Goal: Task Accomplishment & Management: Use online tool/utility

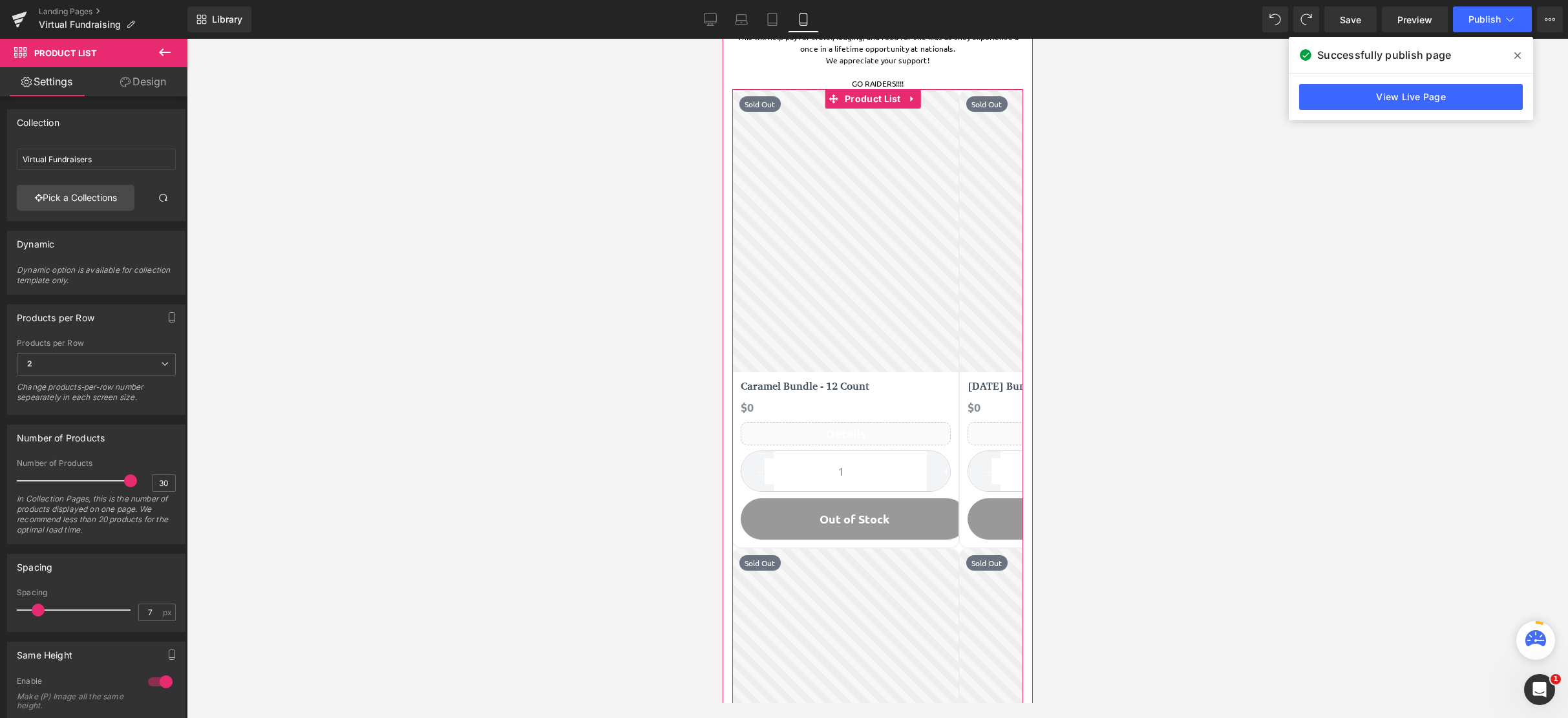
scroll to position [130, 0]
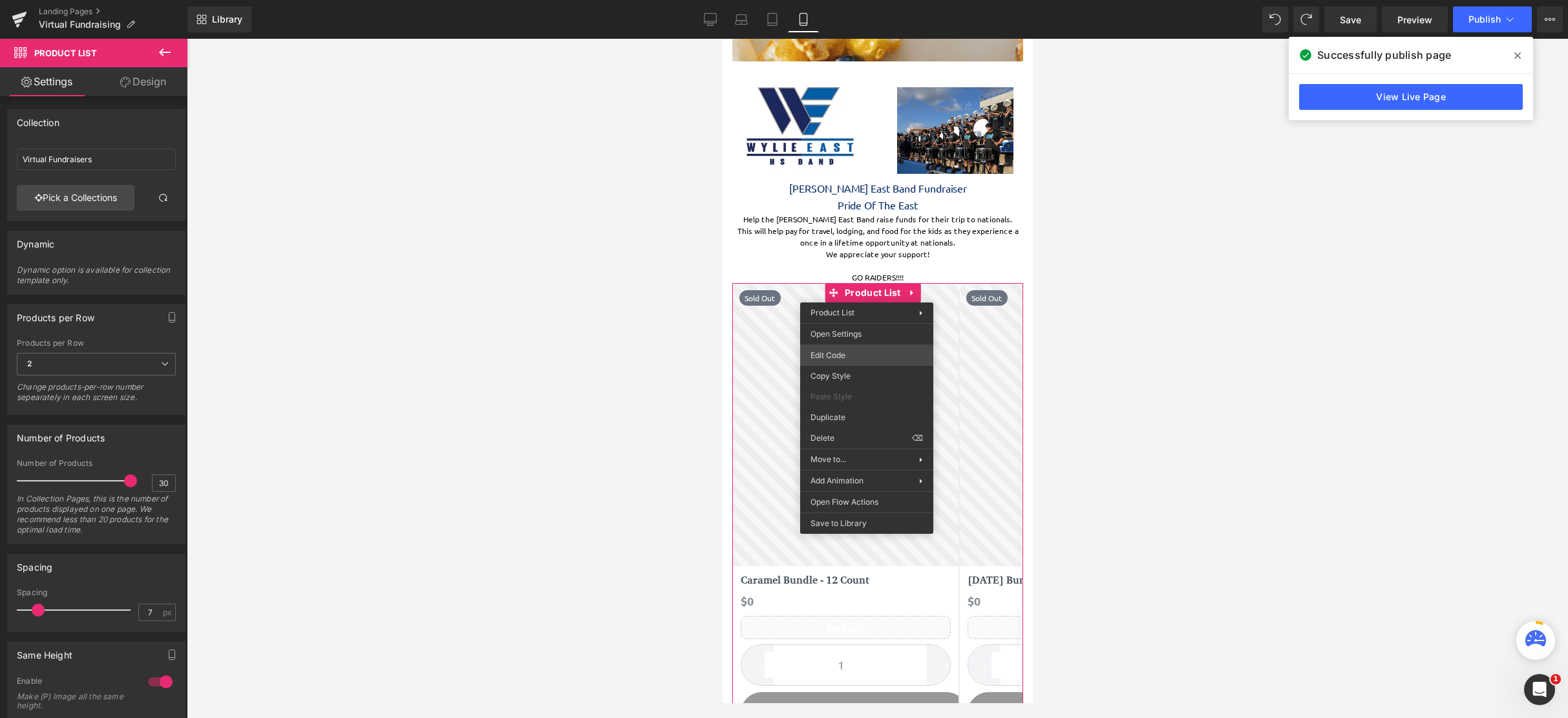
click at [864, 0] on div "Product List You are previewing how the will restyle your page. You can not edi…" at bounding box center [784, 0] width 1568 height 0
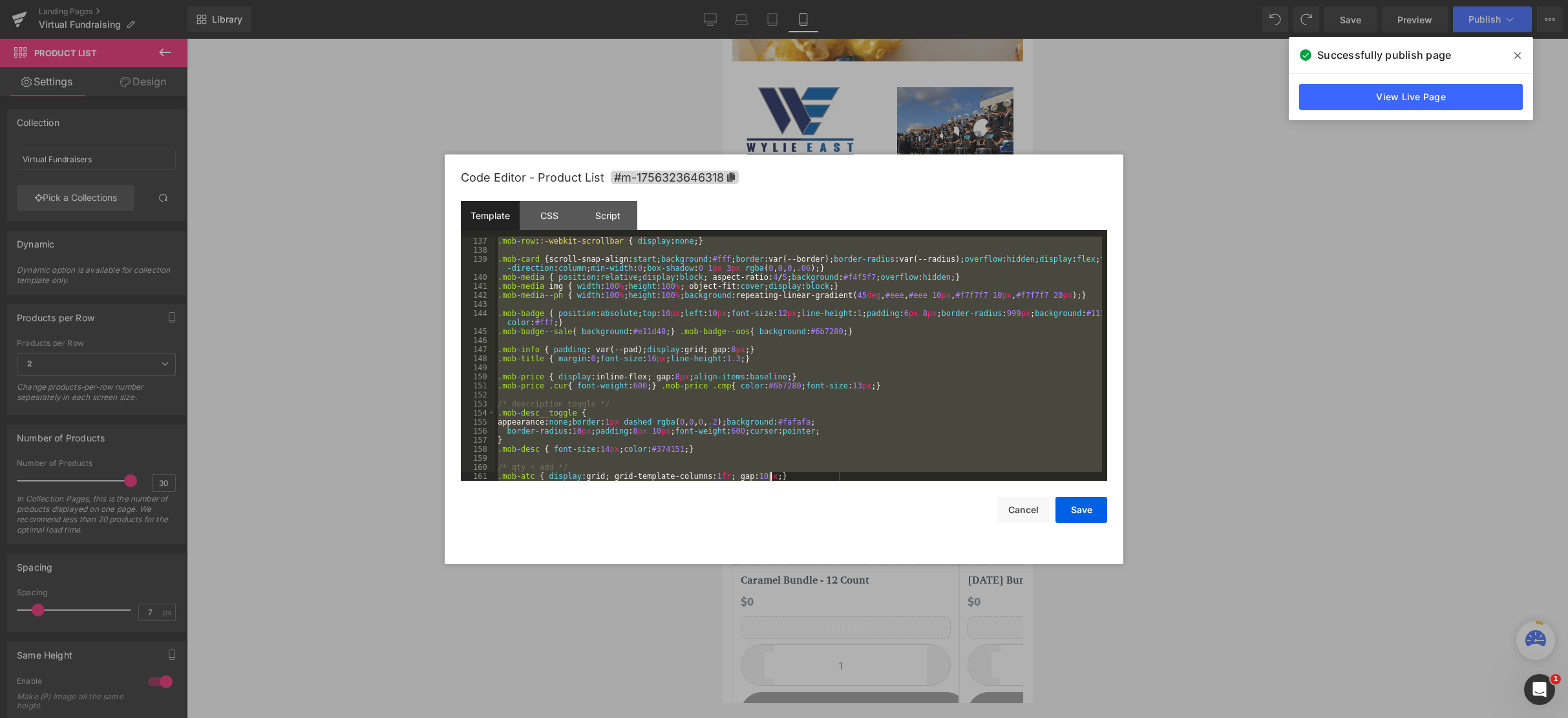
scroll to position [1827, 0]
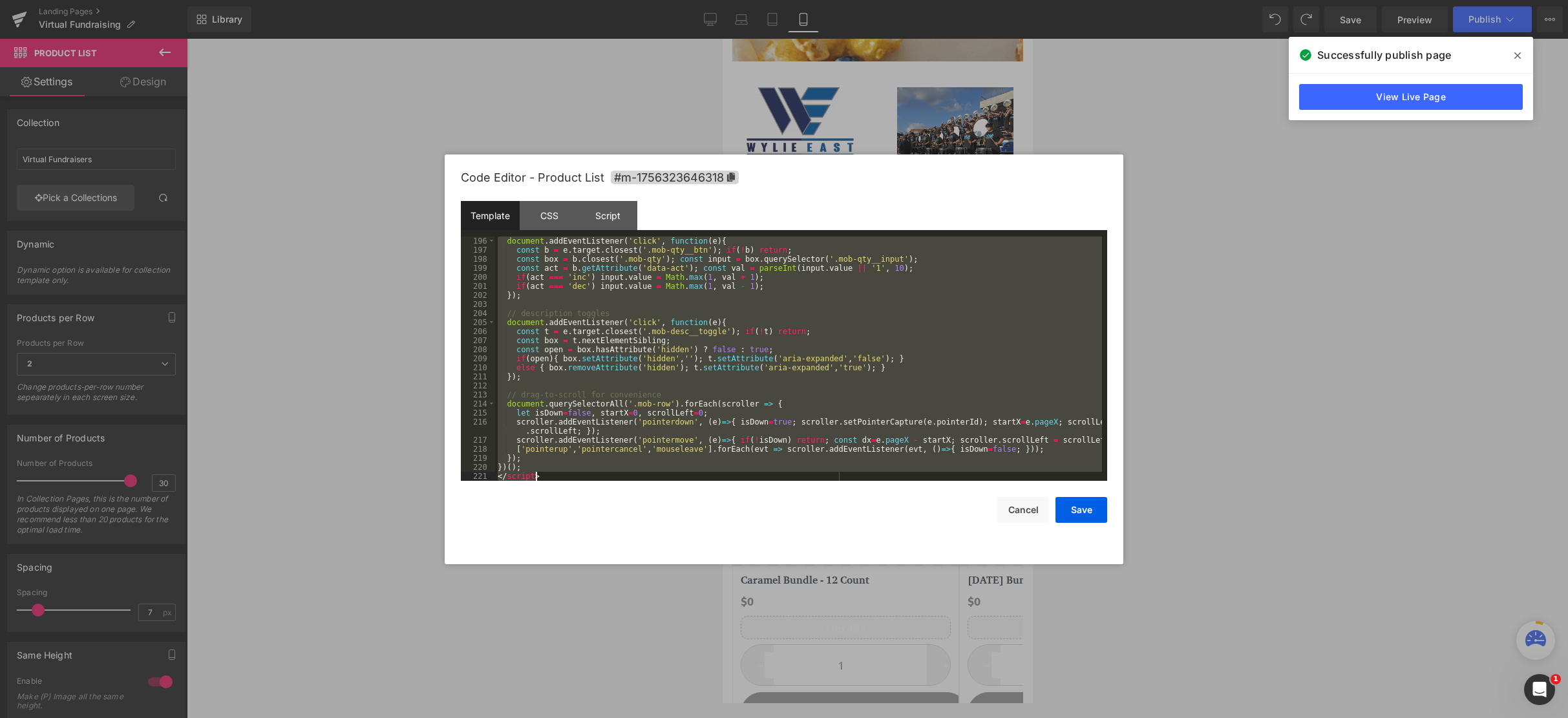
drag, startPoint x: 497, startPoint y: 239, endPoint x: 917, endPoint y: 658, distance: 593.3
click at [918, 658] on body "Product List You are previewing how the will restyle your page. You can not edi…" at bounding box center [784, 359] width 1568 height 718
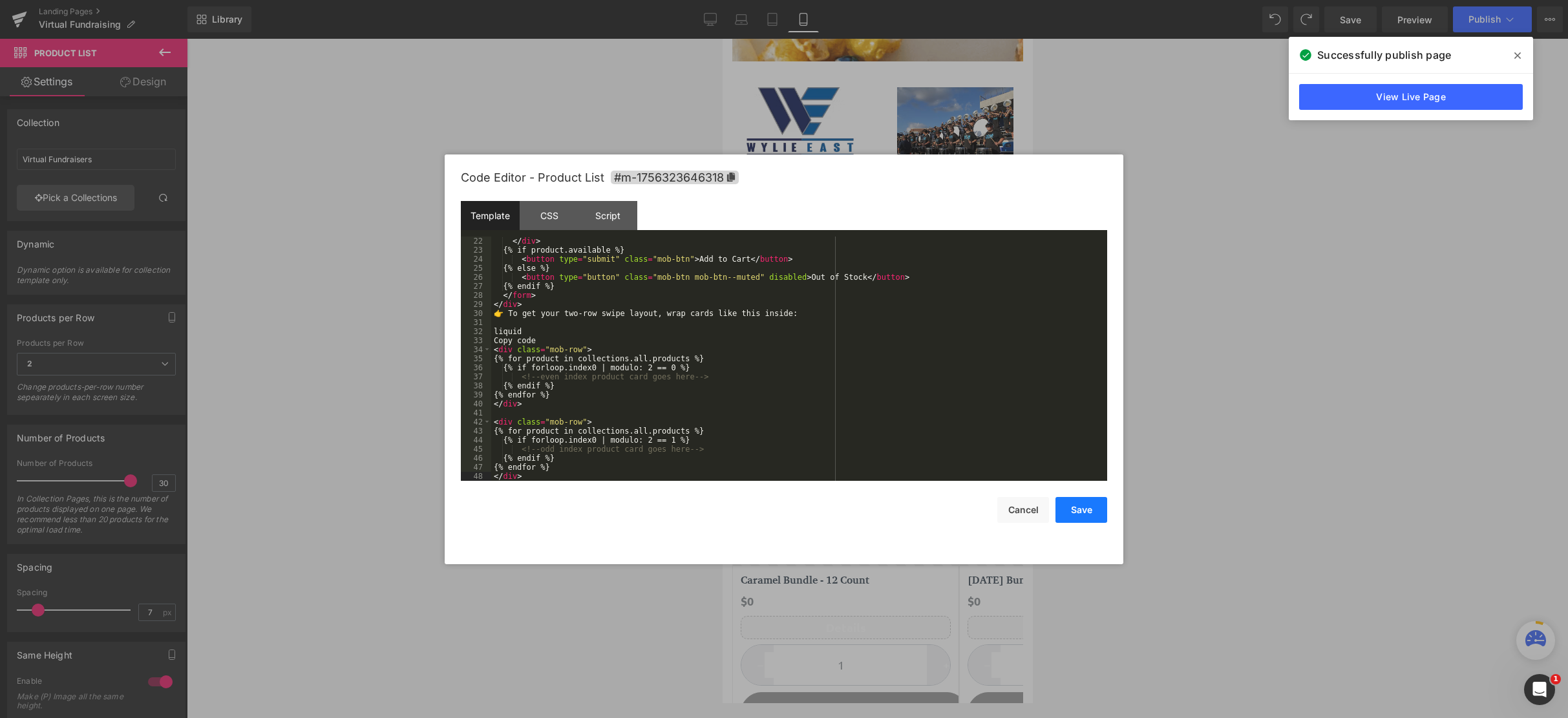
click at [1073, 508] on button "Save" at bounding box center [1081, 510] width 52 height 26
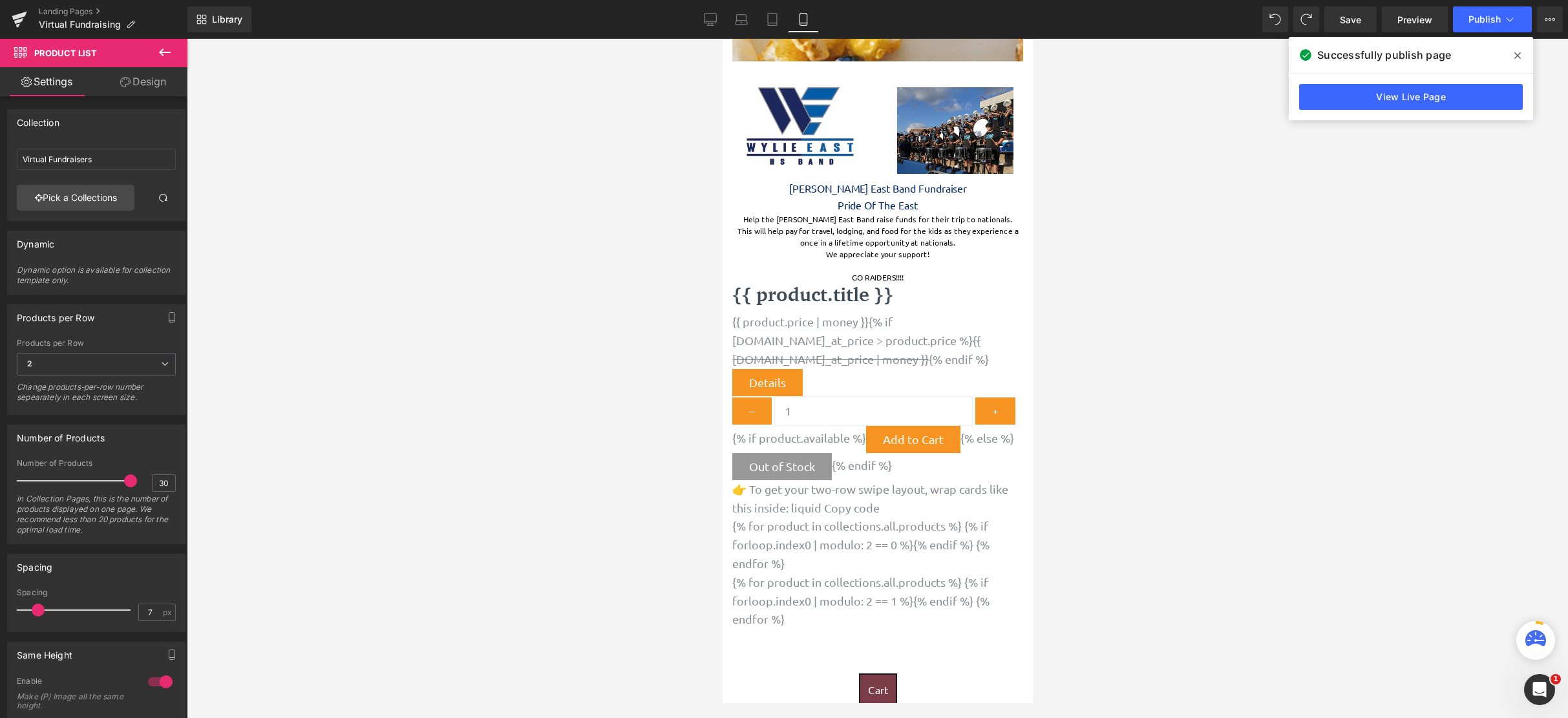
scroll to position [1729, 300]
click at [1346, 25] on span "Save" at bounding box center [1350, 20] width 21 height 14
click at [1520, 55] on icon at bounding box center [1518, 55] width 7 height 10
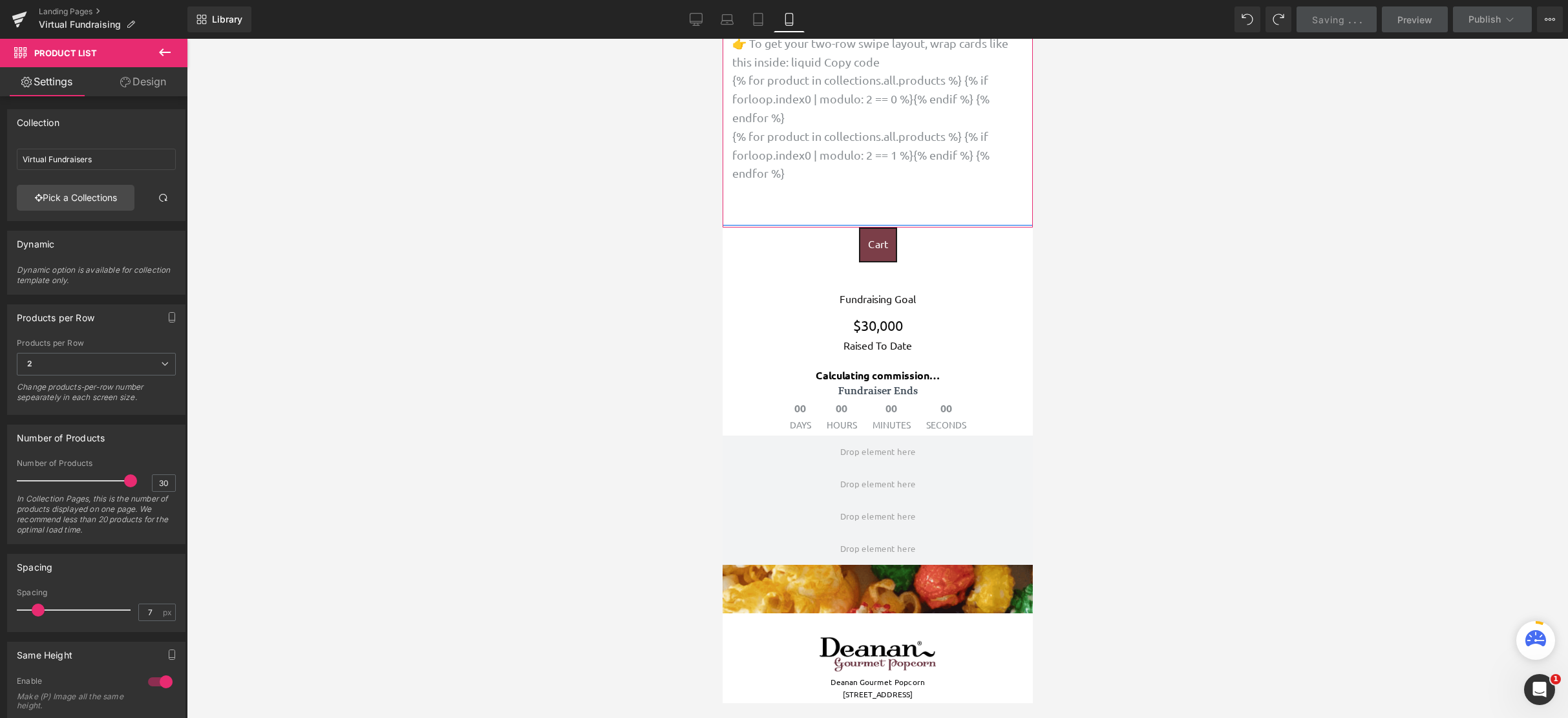
scroll to position [582, 0]
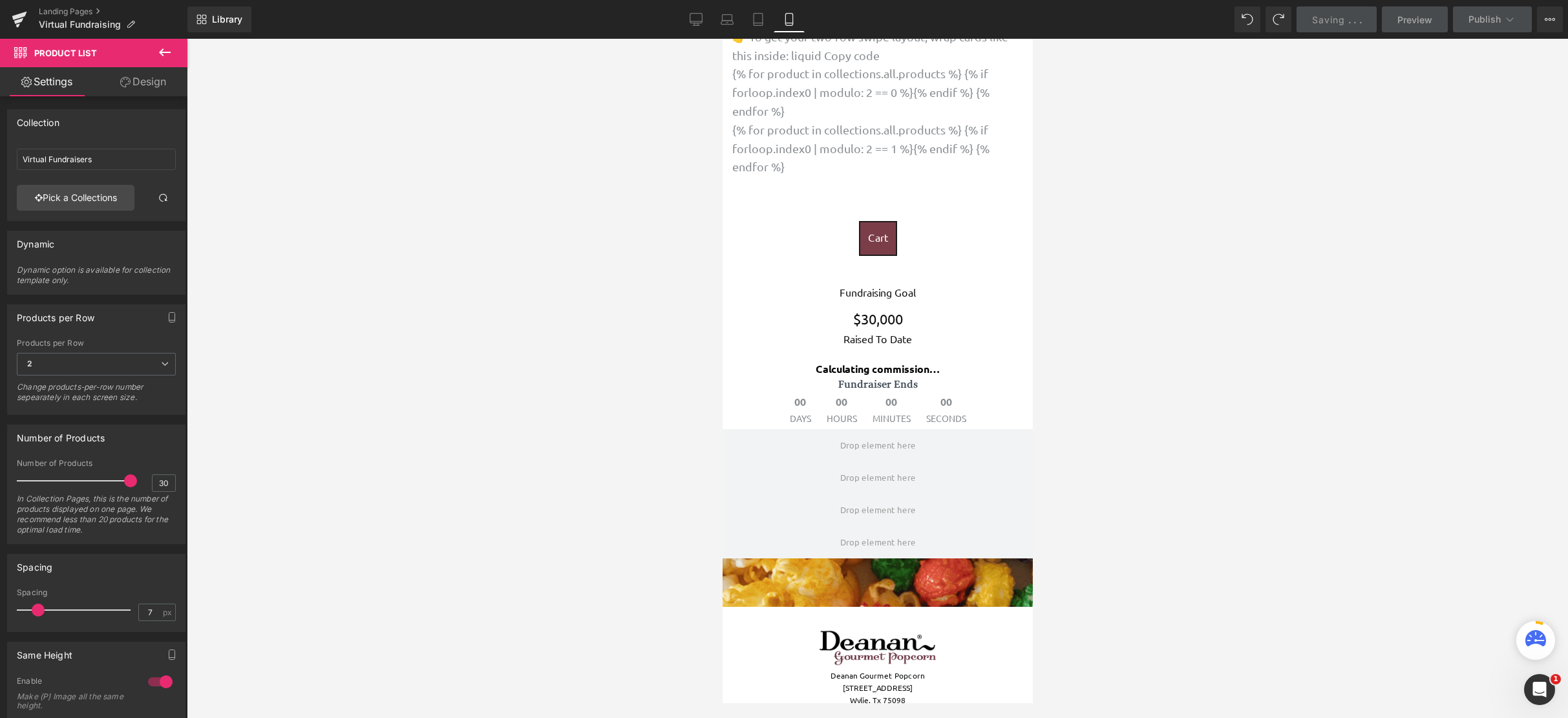
click at [159, 49] on icon at bounding box center [165, 52] width 15 height 15
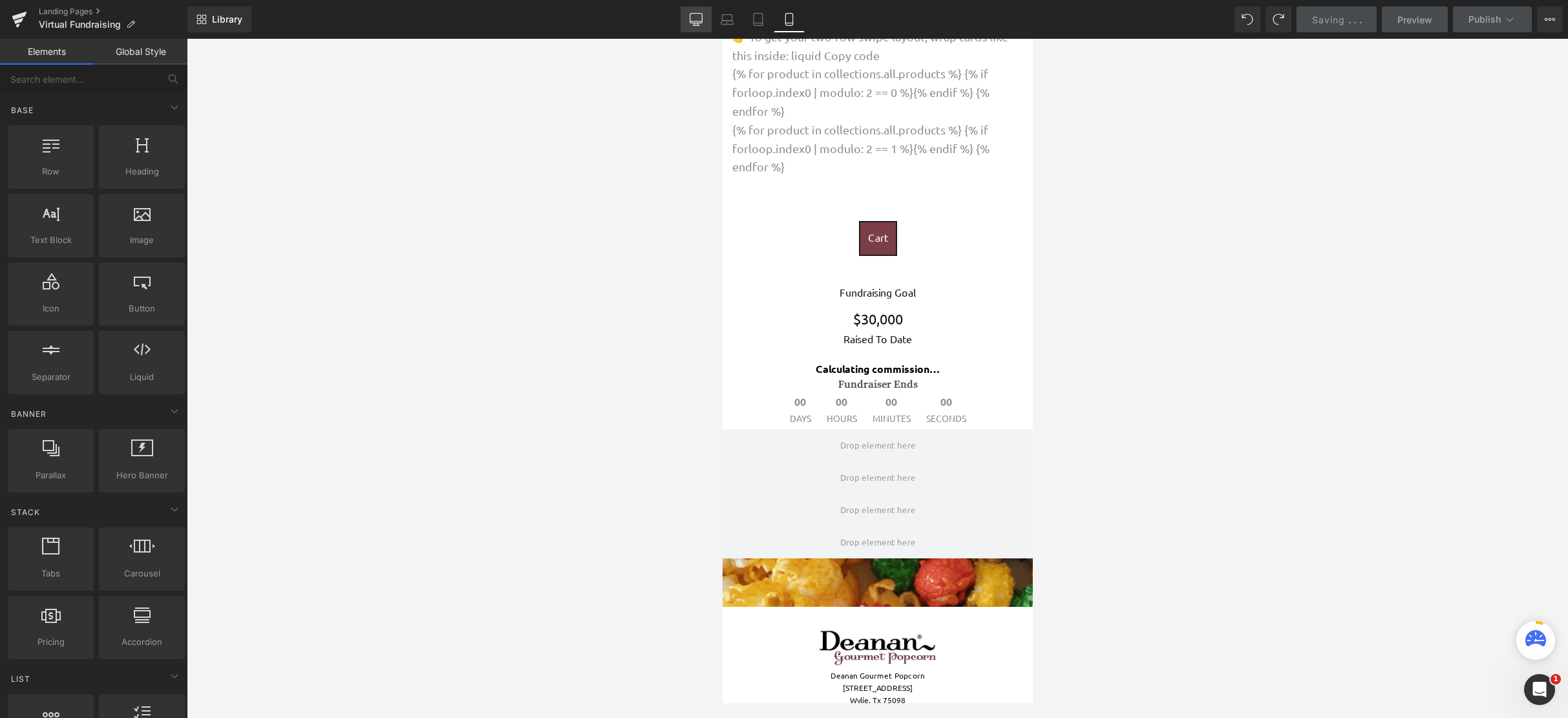
click at [705, 15] on link "Desktop" at bounding box center [696, 20] width 31 height 26
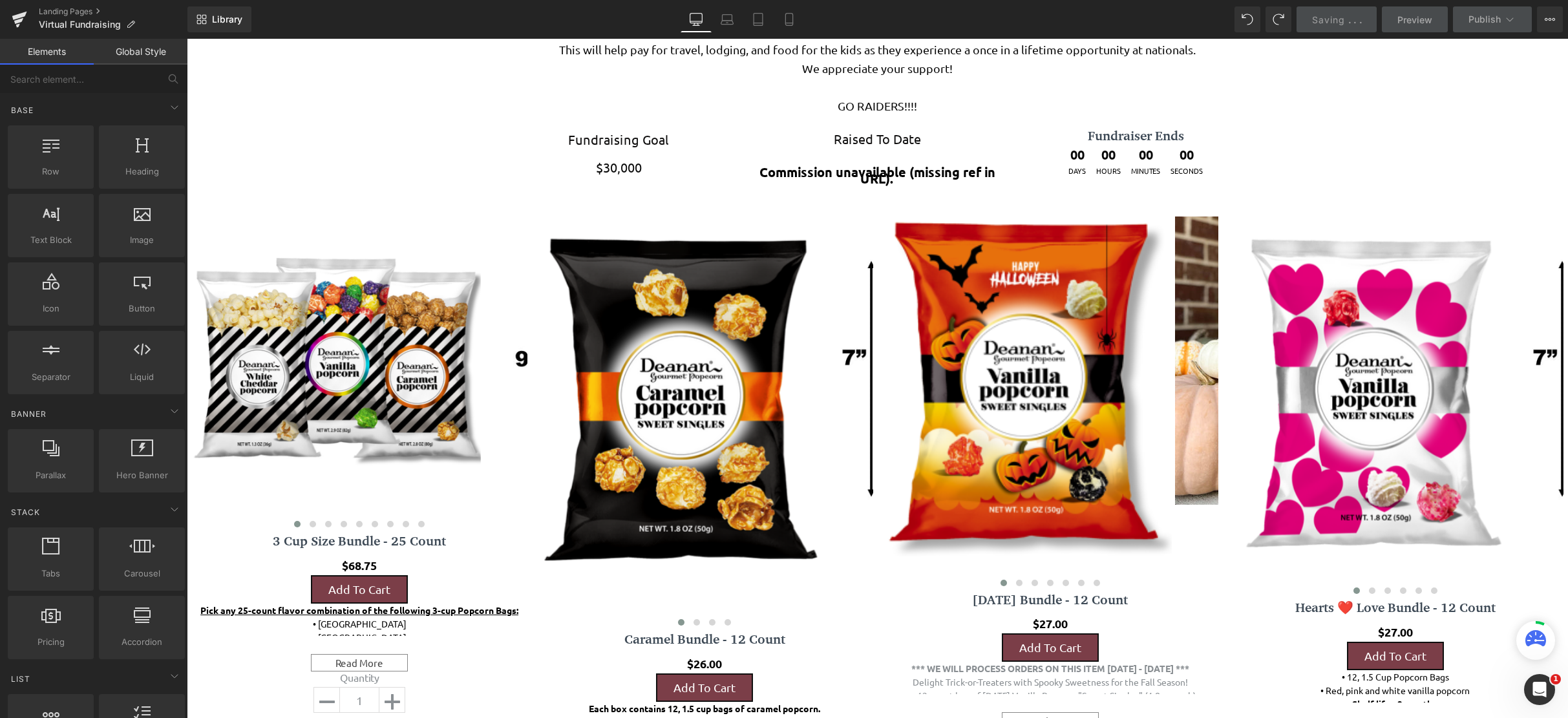
scroll to position [7, 7]
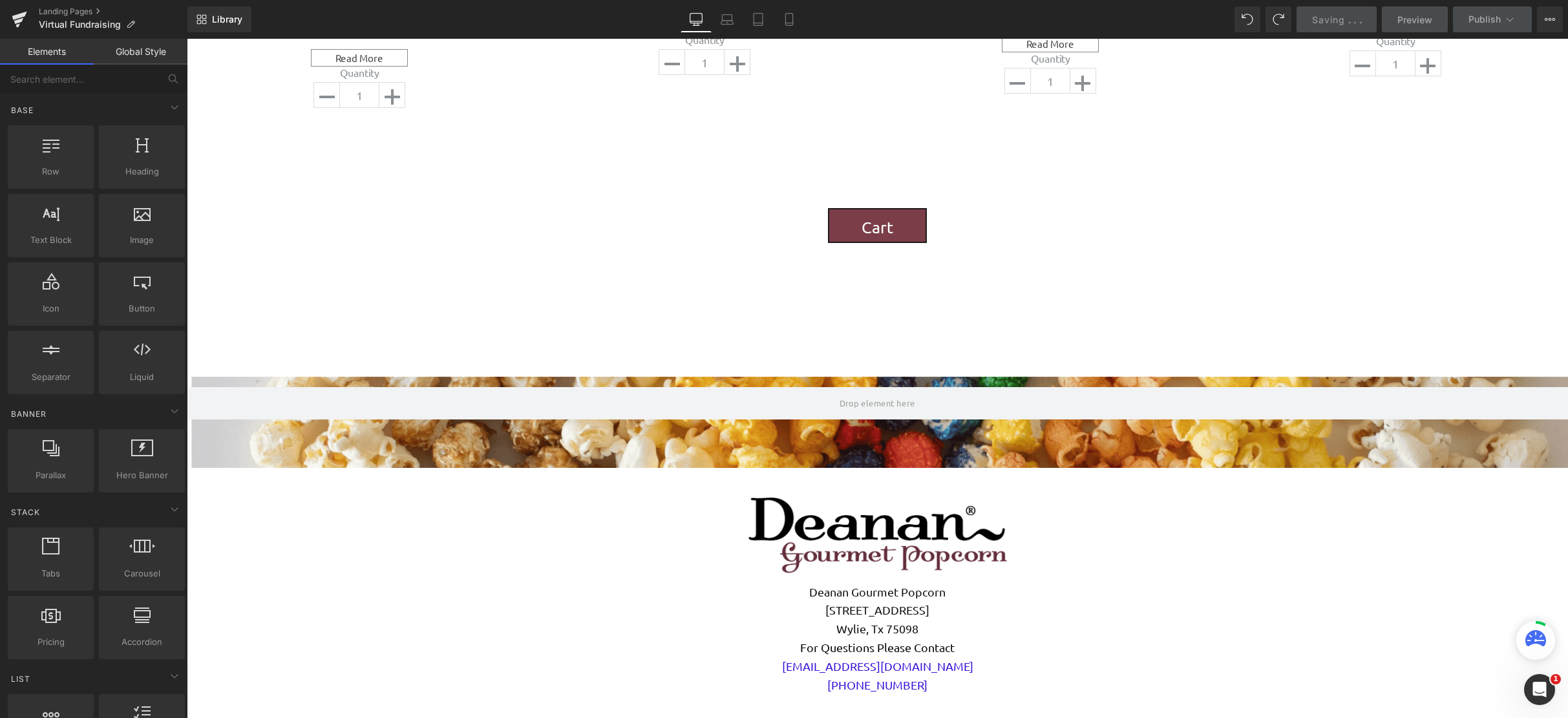
drag, startPoint x: 368, startPoint y: 316, endPoint x: 1143, endPoint y: 119, distance: 799.6
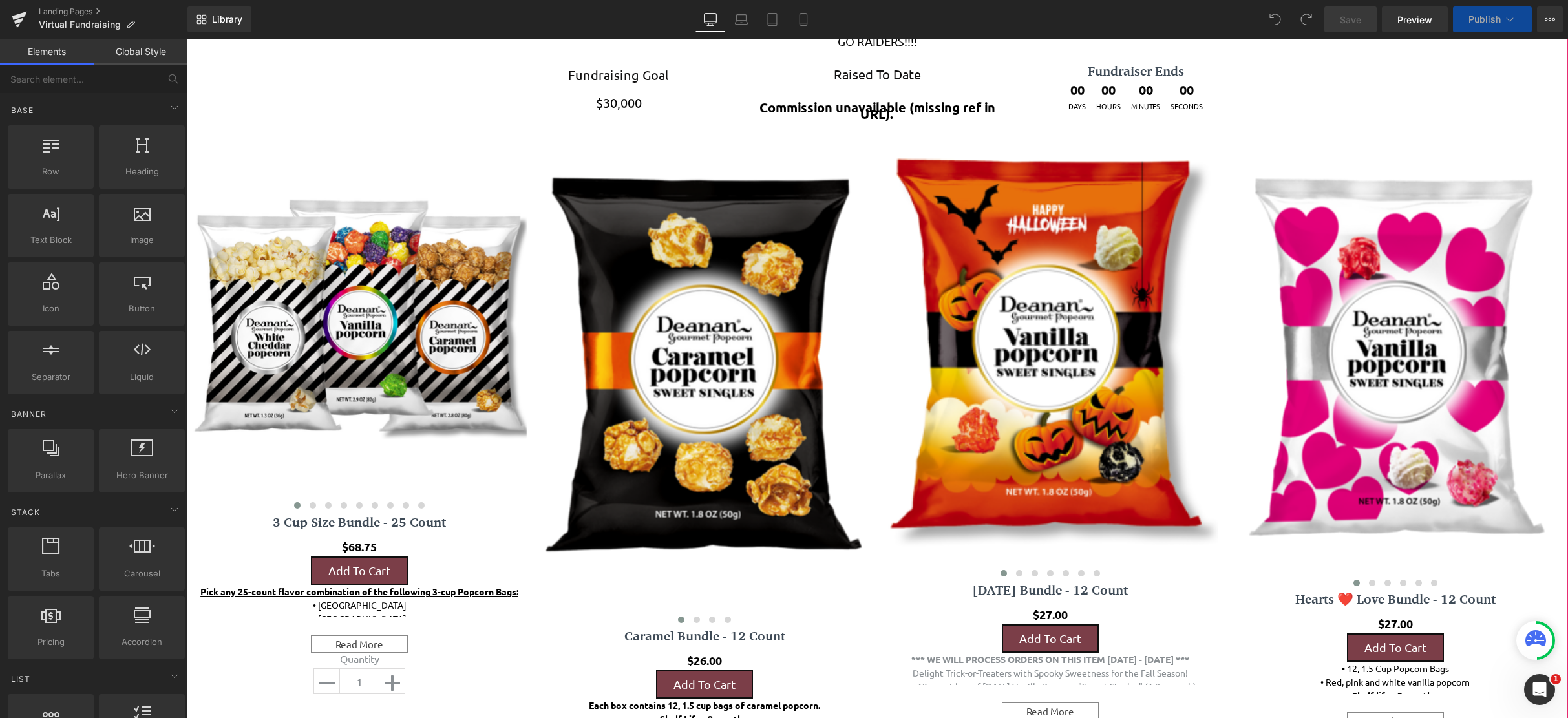
scroll to position [7, 7]
click at [872, 130] on span "Product List" at bounding box center [873, 126] width 63 height 20
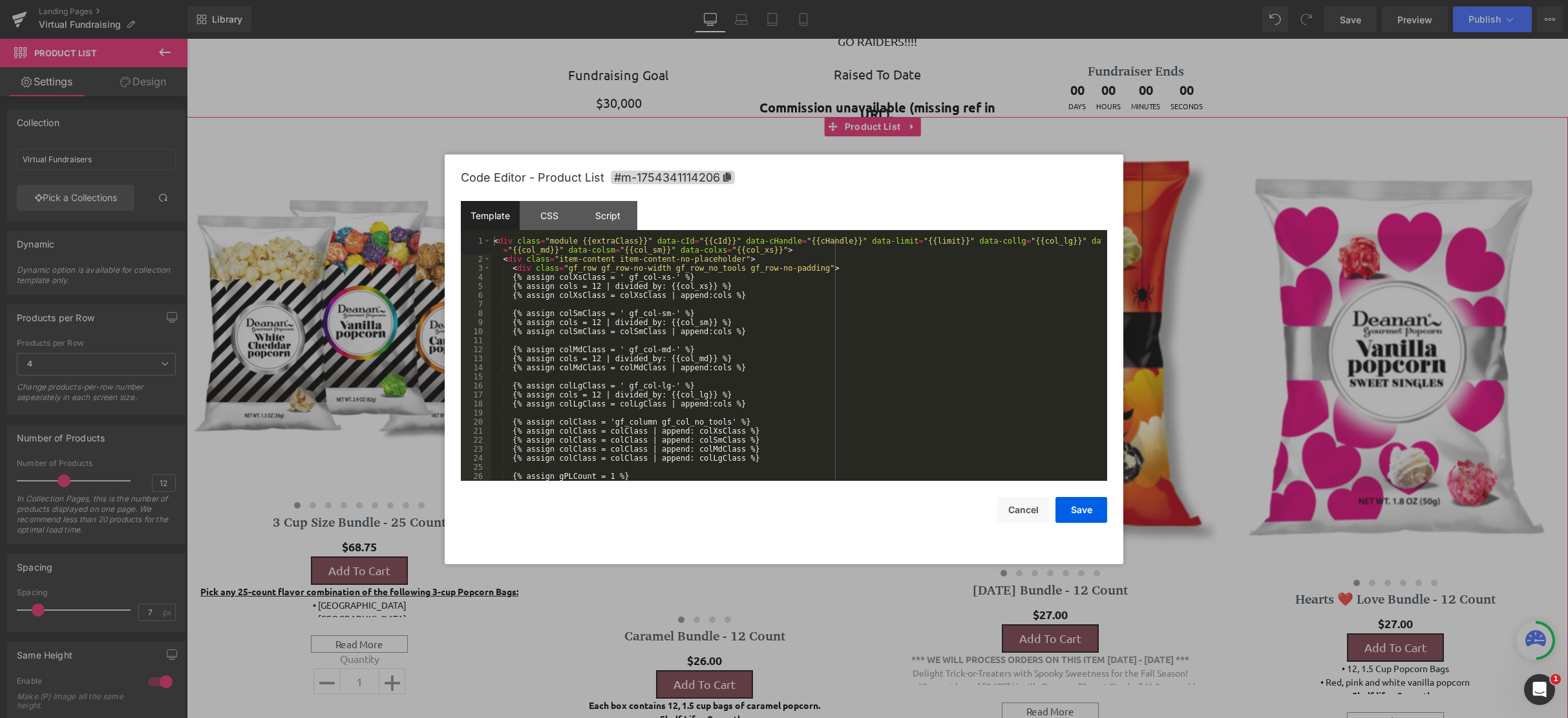
click at [877, 0] on div "Product List You are previewing how the will restyle your page. You can not edi…" at bounding box center [784, 0] width 1568 height 0
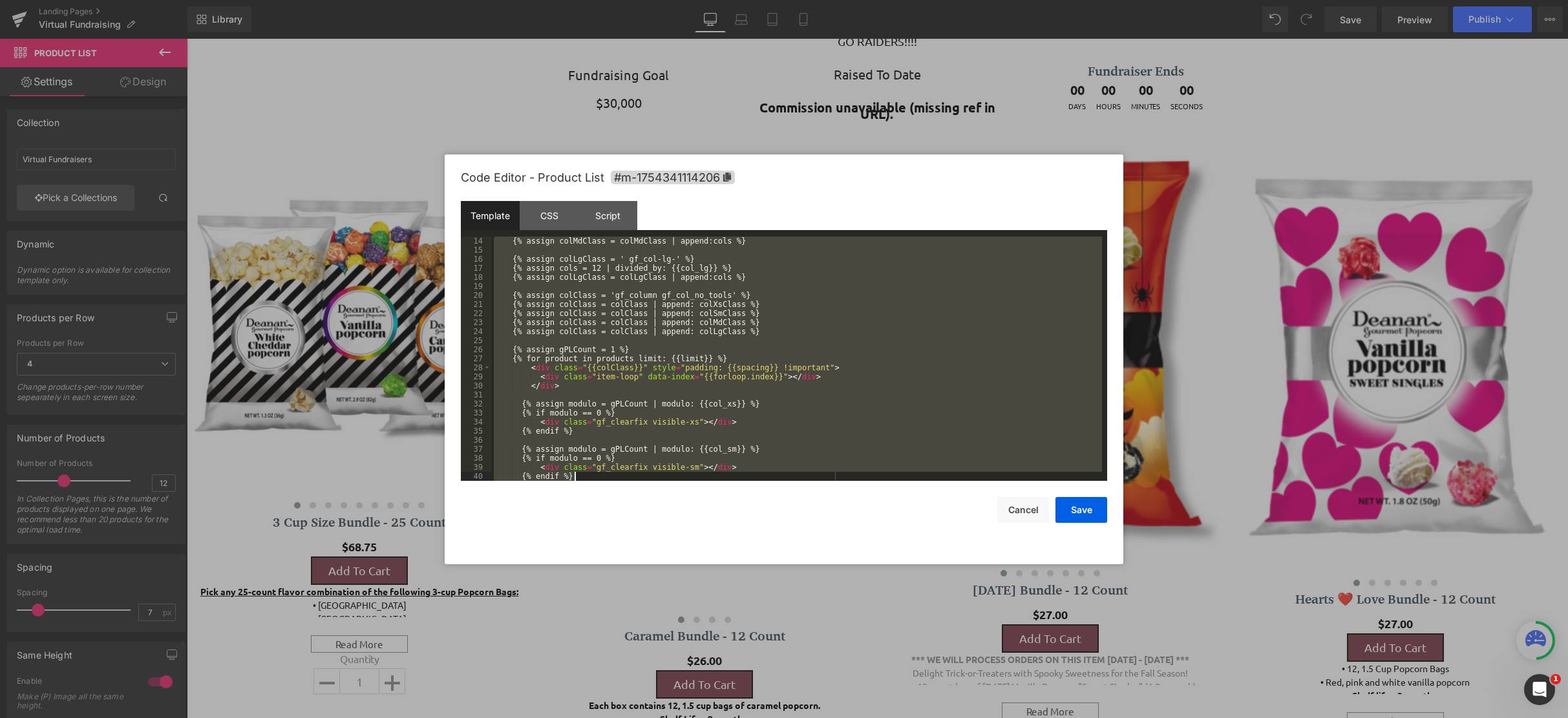
scroll to position [271, 0]
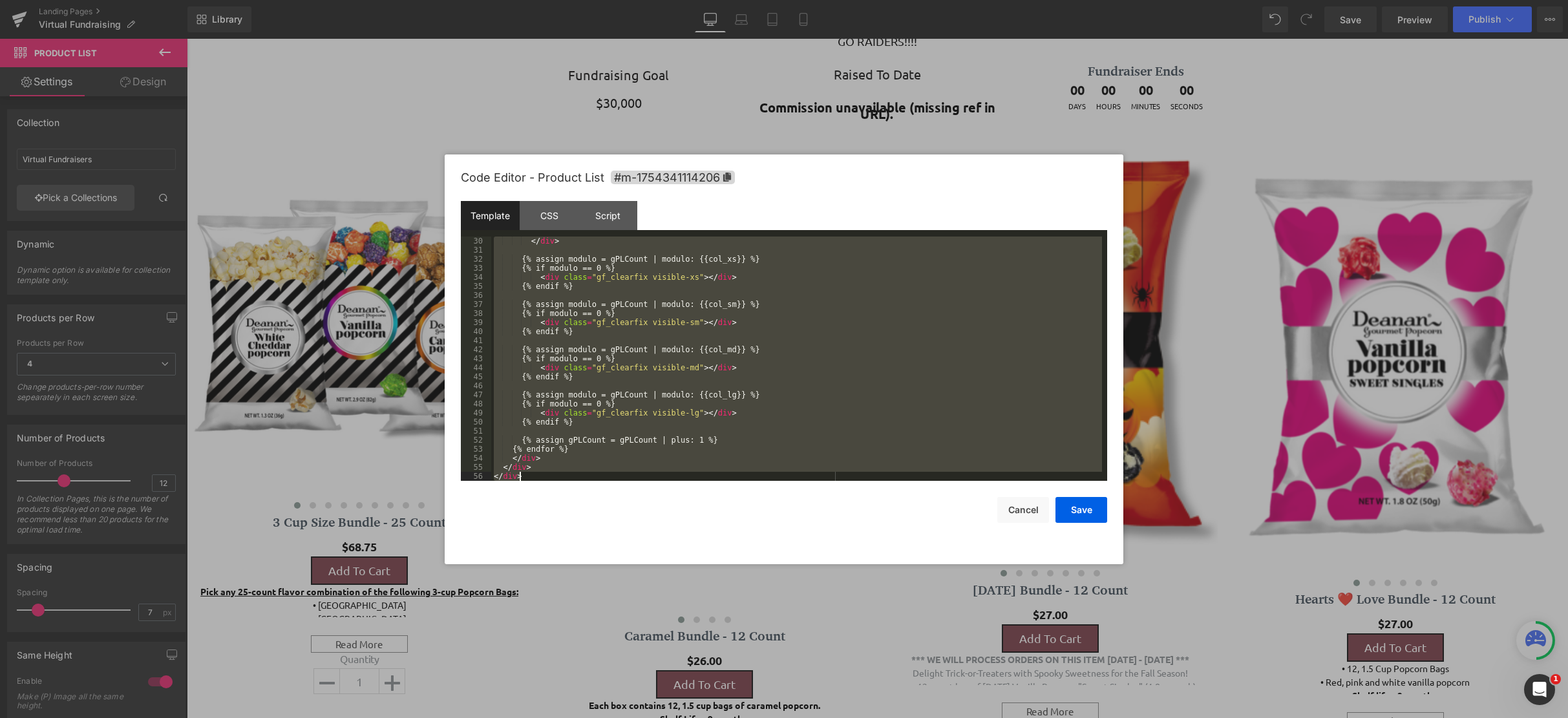
drag, startPoint x: 493, startPoint y: 242, endPoint x: 778, endPoint y: 576, distance: 439.1
click at [795, 591] on body "Product List You are previewing how the will restyle your page. You can not edi…" at bounding box center [784, 359] width 1568 height 718
drag, startPoint x: 321, startPoint y: 120, endPoint x: 4, endPoint y: 44, distance: 326.0
click at [321, 120] on div at bounding box center [784, 359] width 1568 height 718
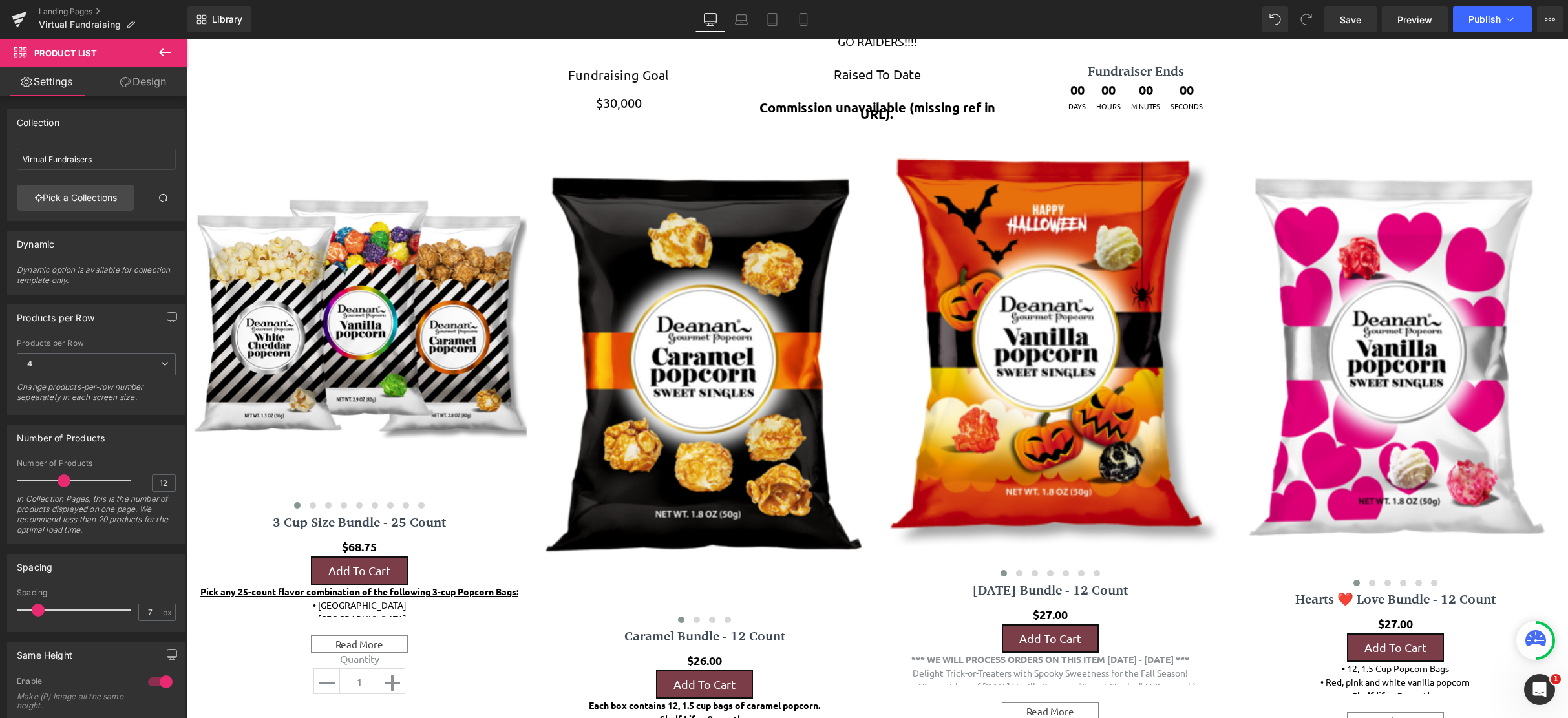
click at [171, 55] on icon at bounding box center [165, 52] width 15 height 15
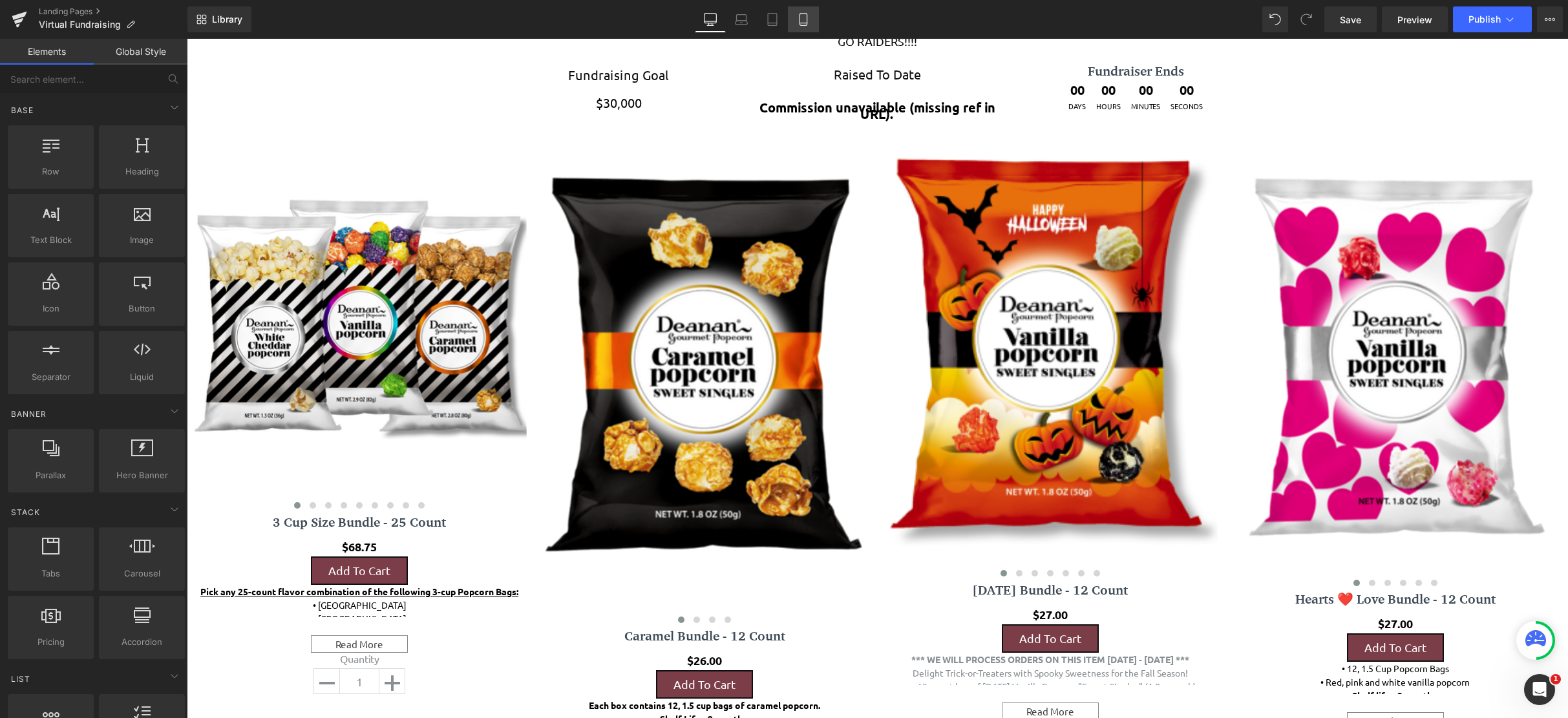
click at [802, 16] on icon at bounding box center [802, 19] width 13 height 13
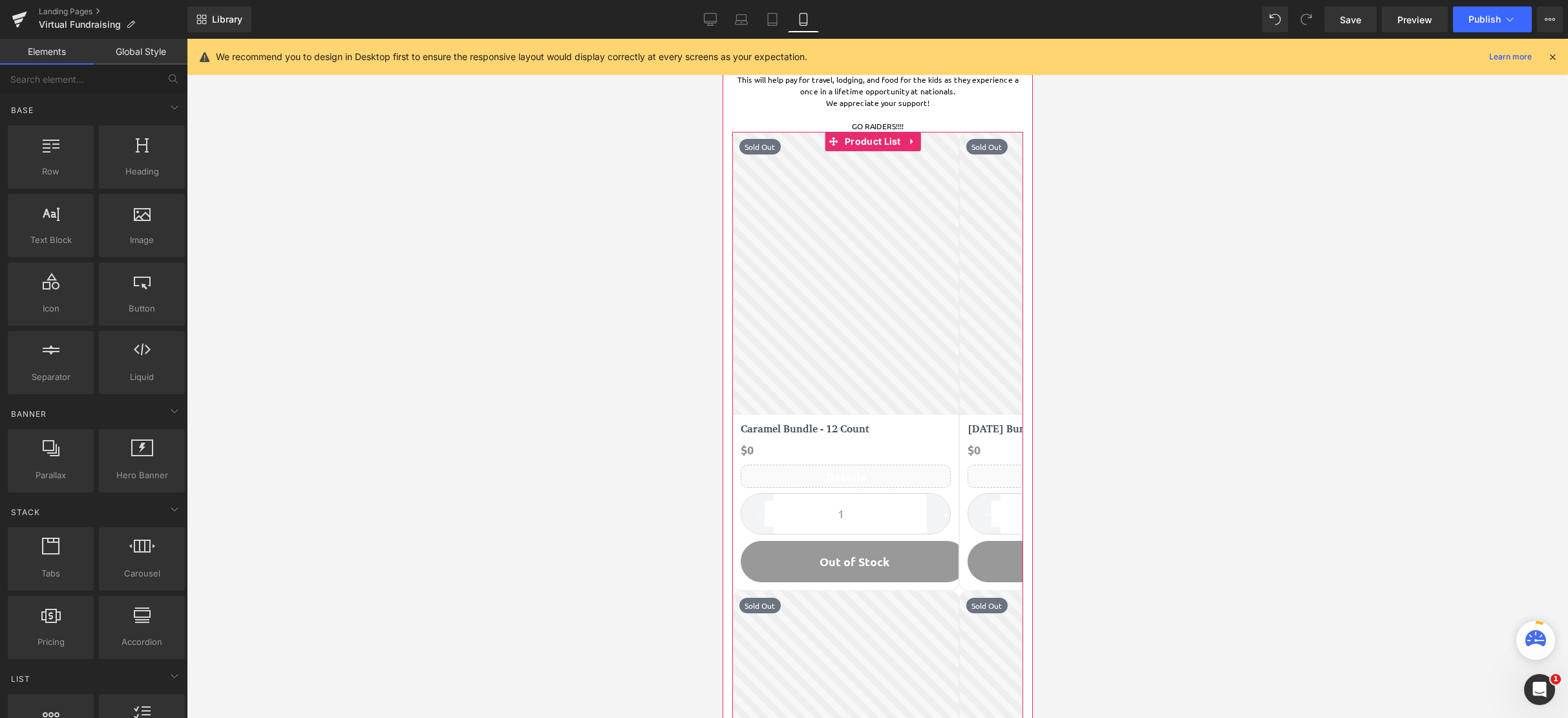
scroll to position [130, 0]
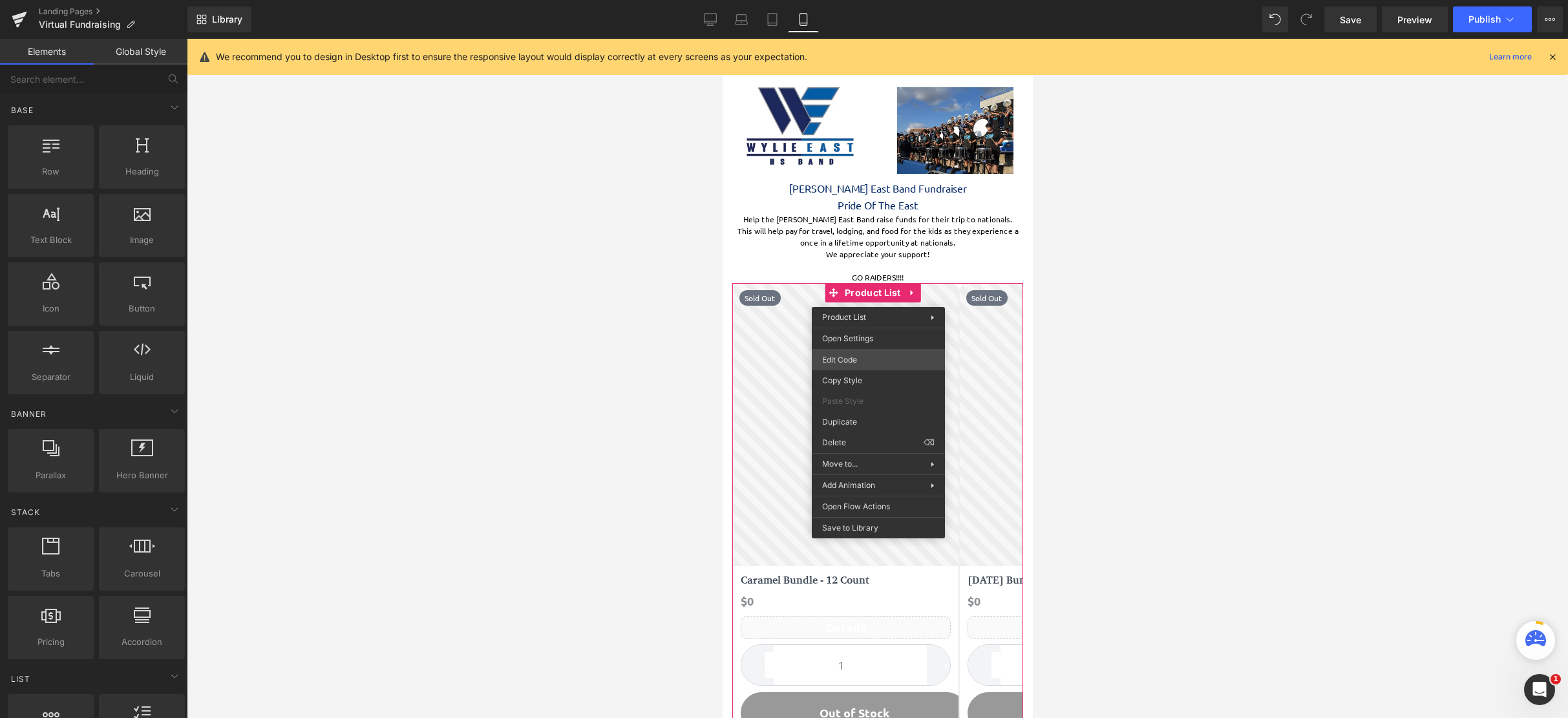
click at [869, 0] on div "Product List You are previewing how the will restyle your page. You can not edi…" at bounding box center [784, 0] width 1568 height 0
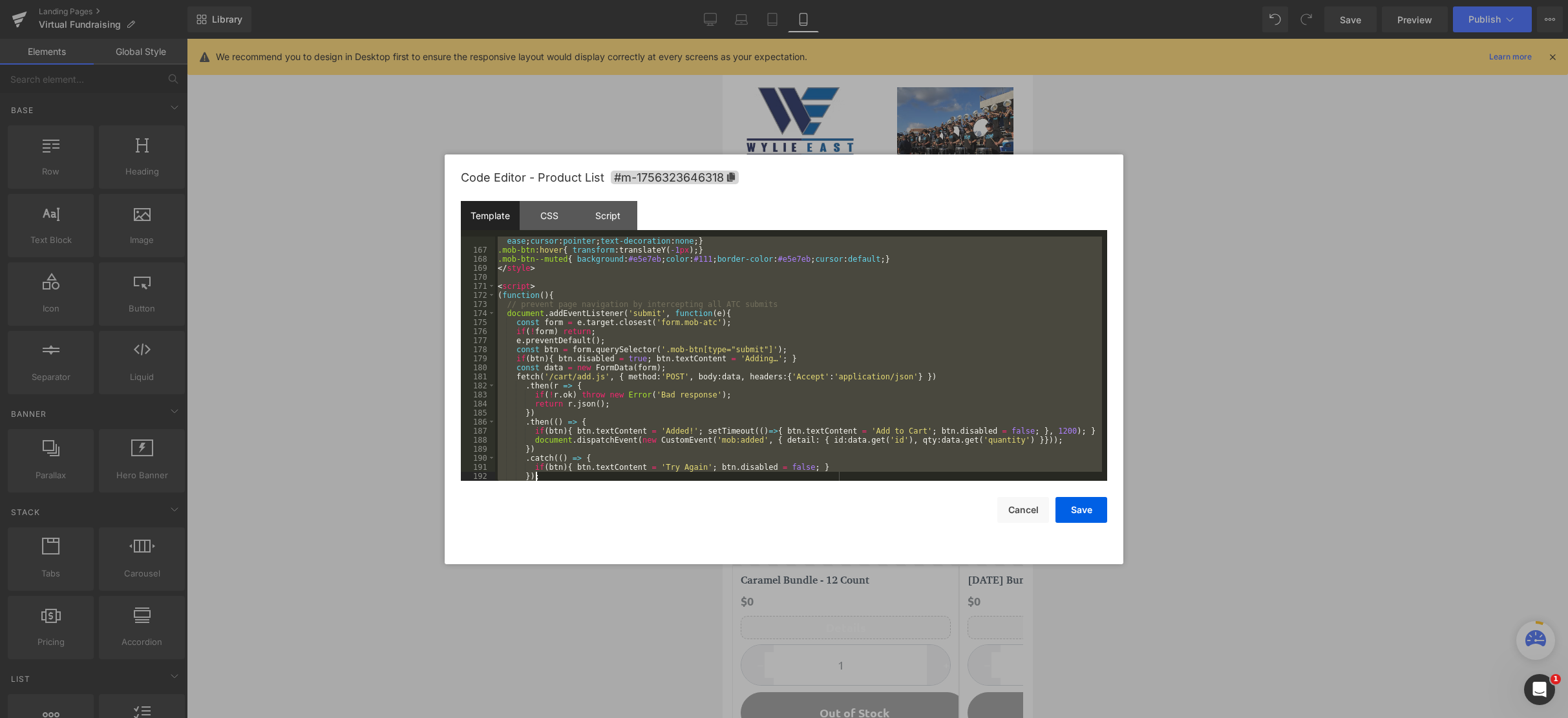
scroll to position [1827, 0]
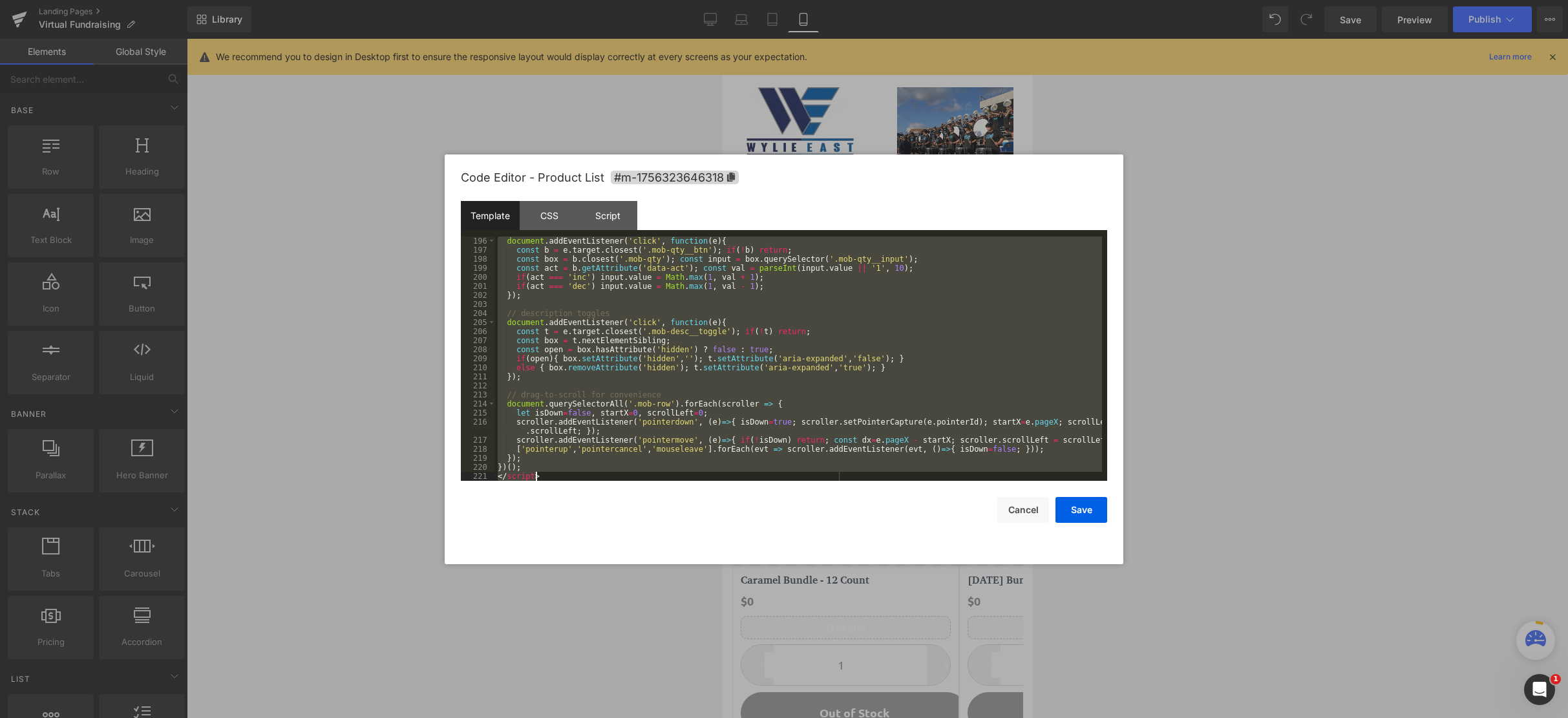
drag, startPoint x: 498, startPoint y: 239, endPoint x: 866, endPoint y: 411, distance: 406.2
click at [1001, 656] on body "Product List You are previewing how the will restyle your page. You can not edi…" at bounding box center [784, 359] width 1568 height 718
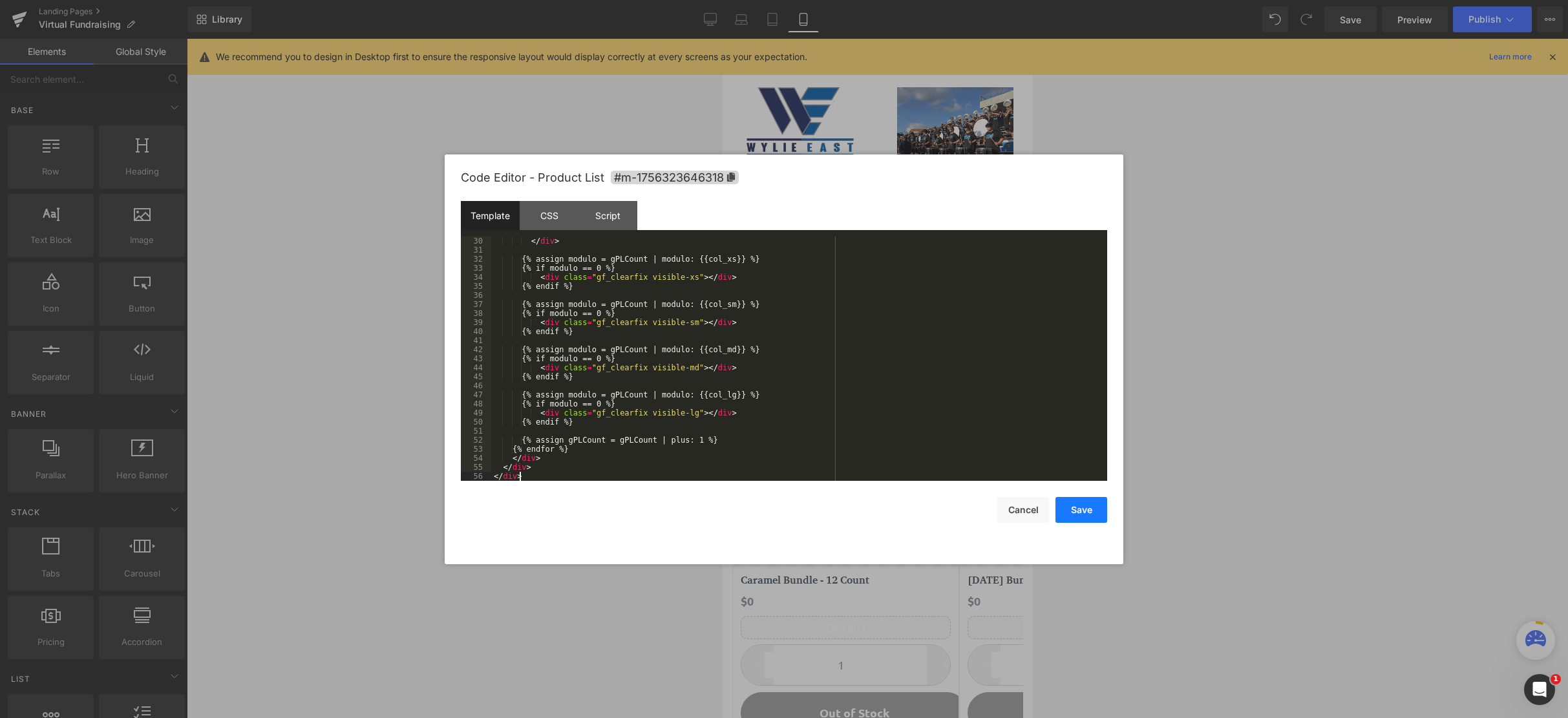
click at [1091, 509] on button "Save" at bounding box center [1081, 510] width 52 height 26
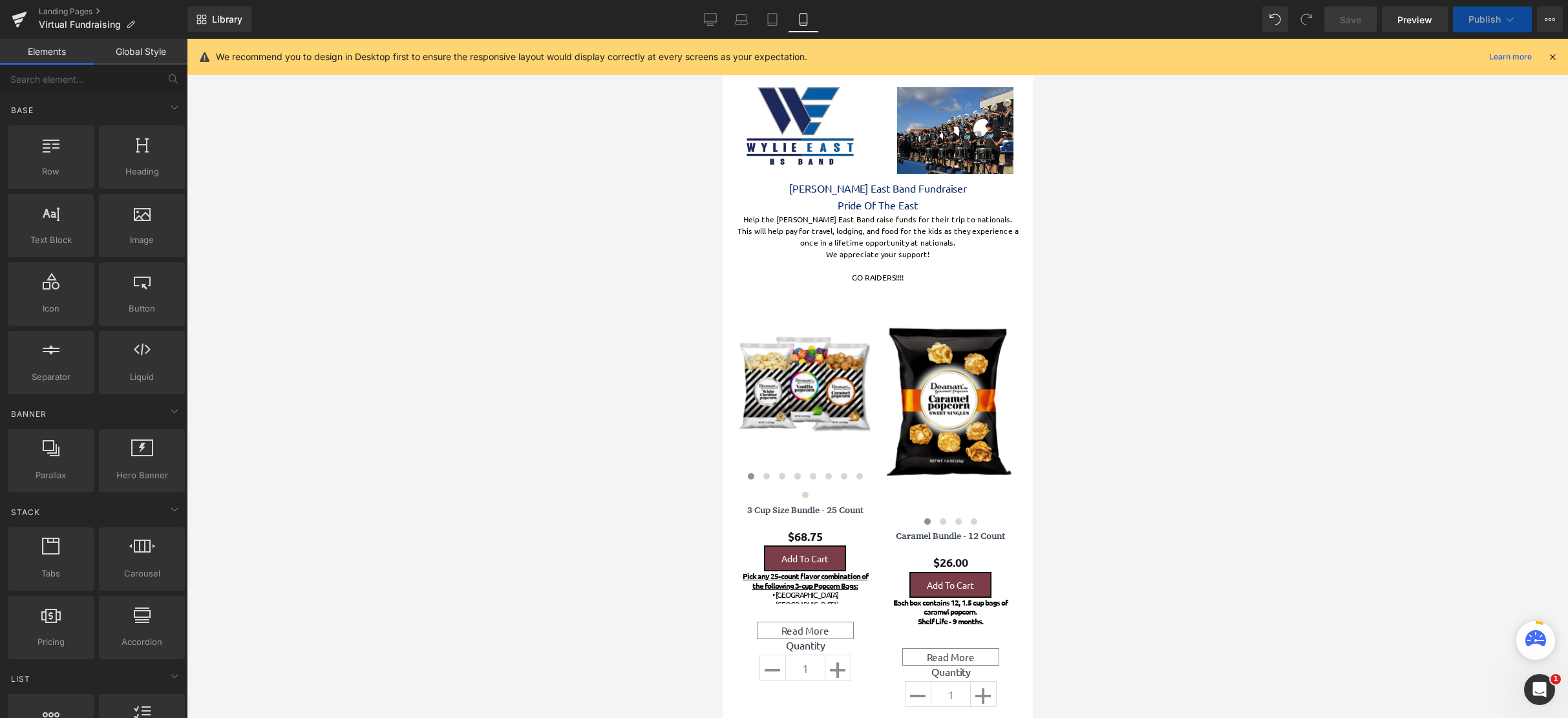
scroll to position [0, 0]
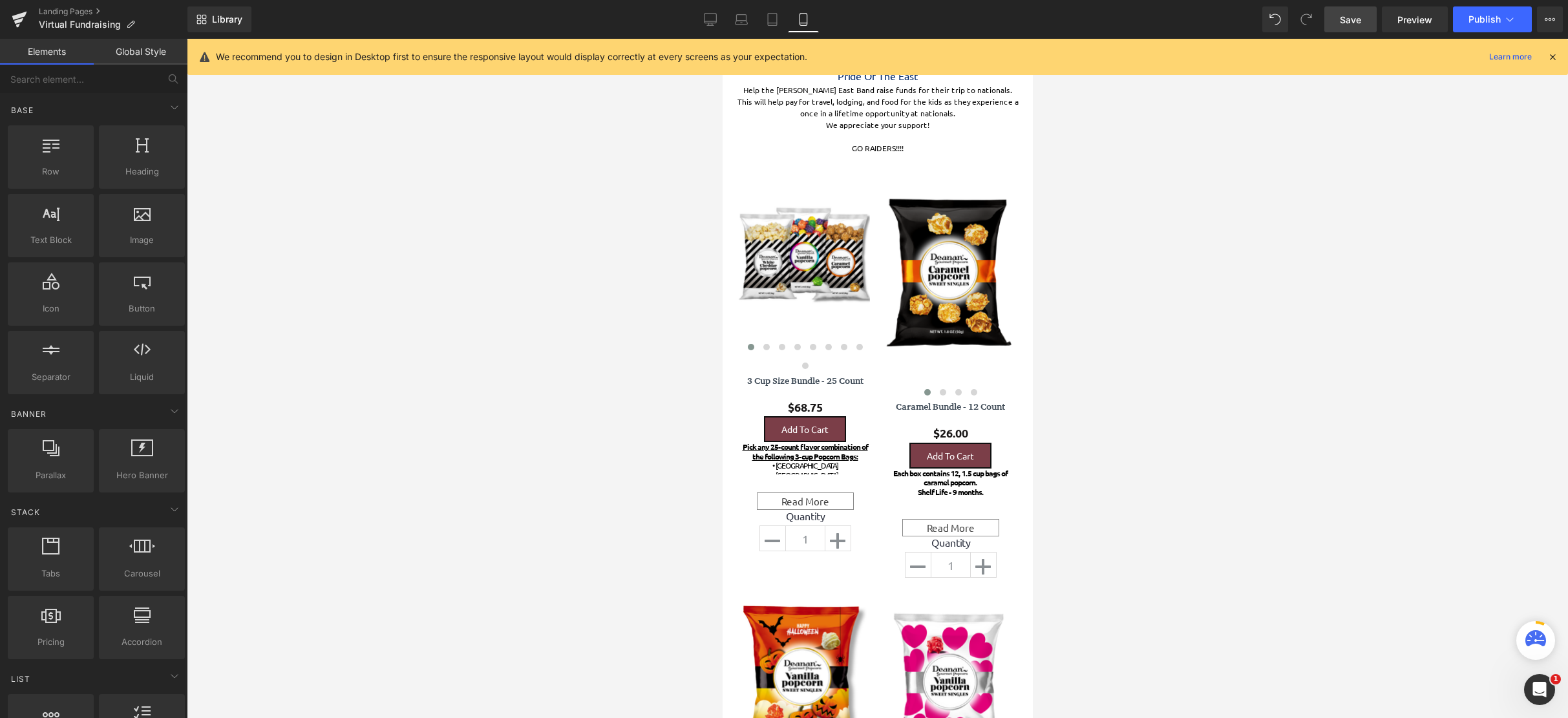
click at [1365, 31] on link "Save" at bounding box center [1350, 20] width 52 height 26
click at [1472, 19] on span "Publish" at bounding box center [1484, 20] width 32 height 10
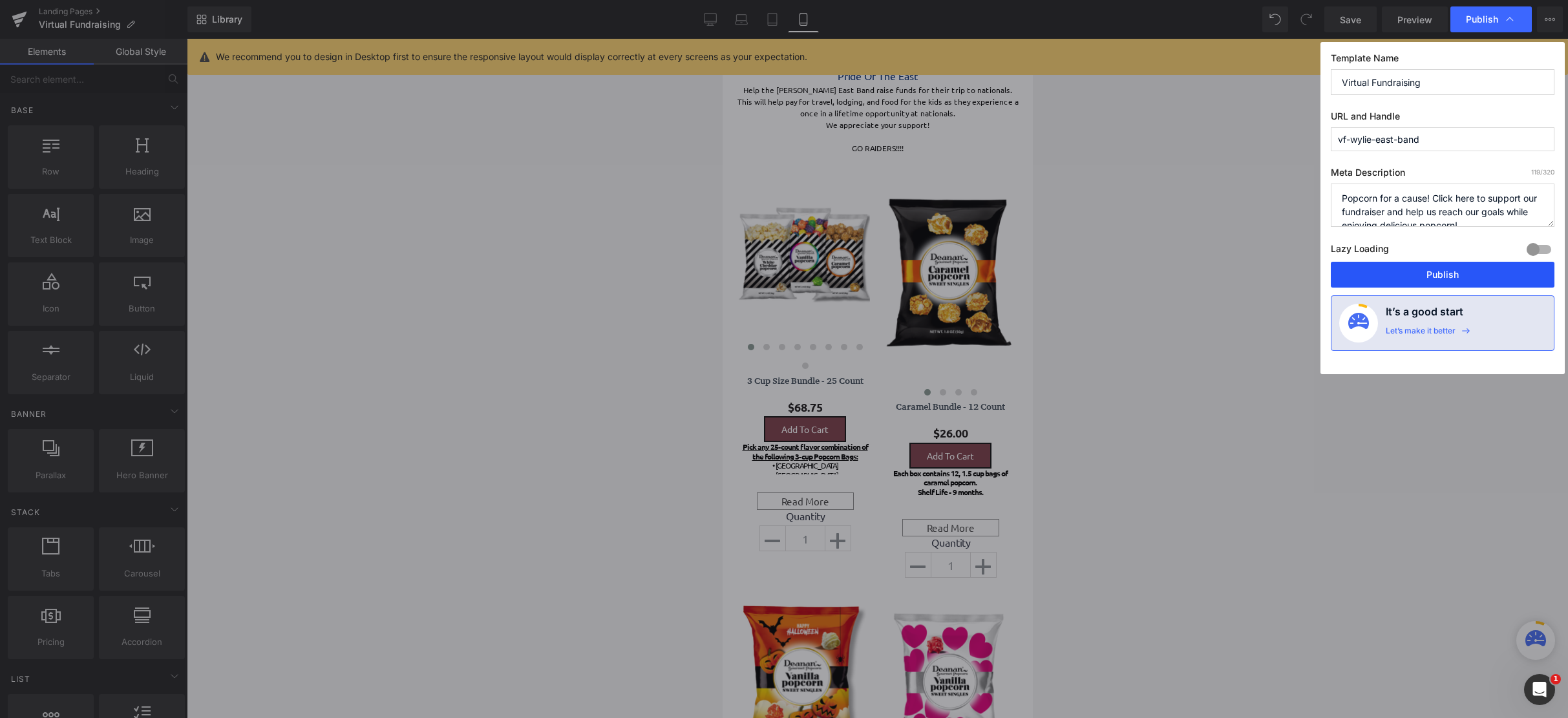
click at [1450, 275] on button "Publish" at bounding box center [1443, 275] width 223 height 26
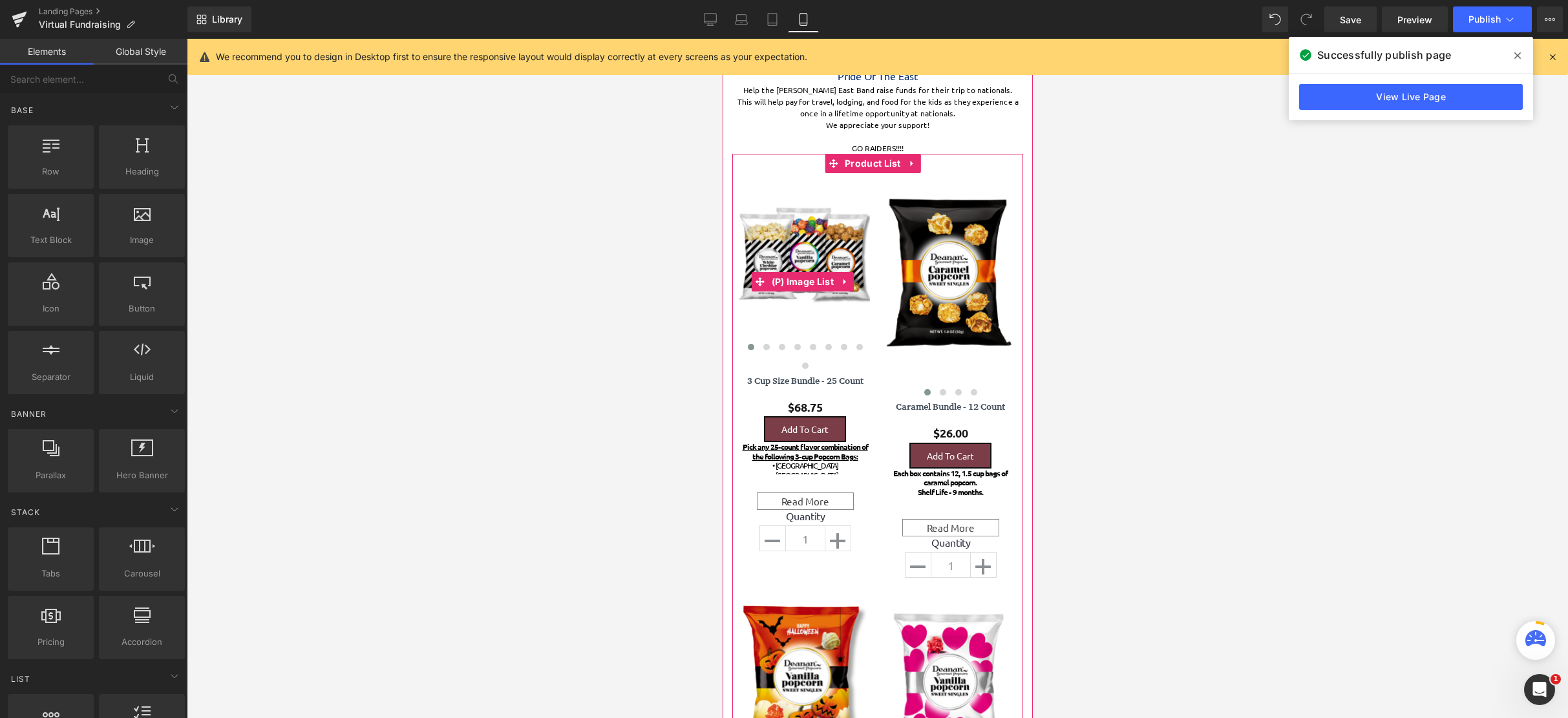
click at [836, 230] on img at bounding box center [803, 253] width 132 height 130
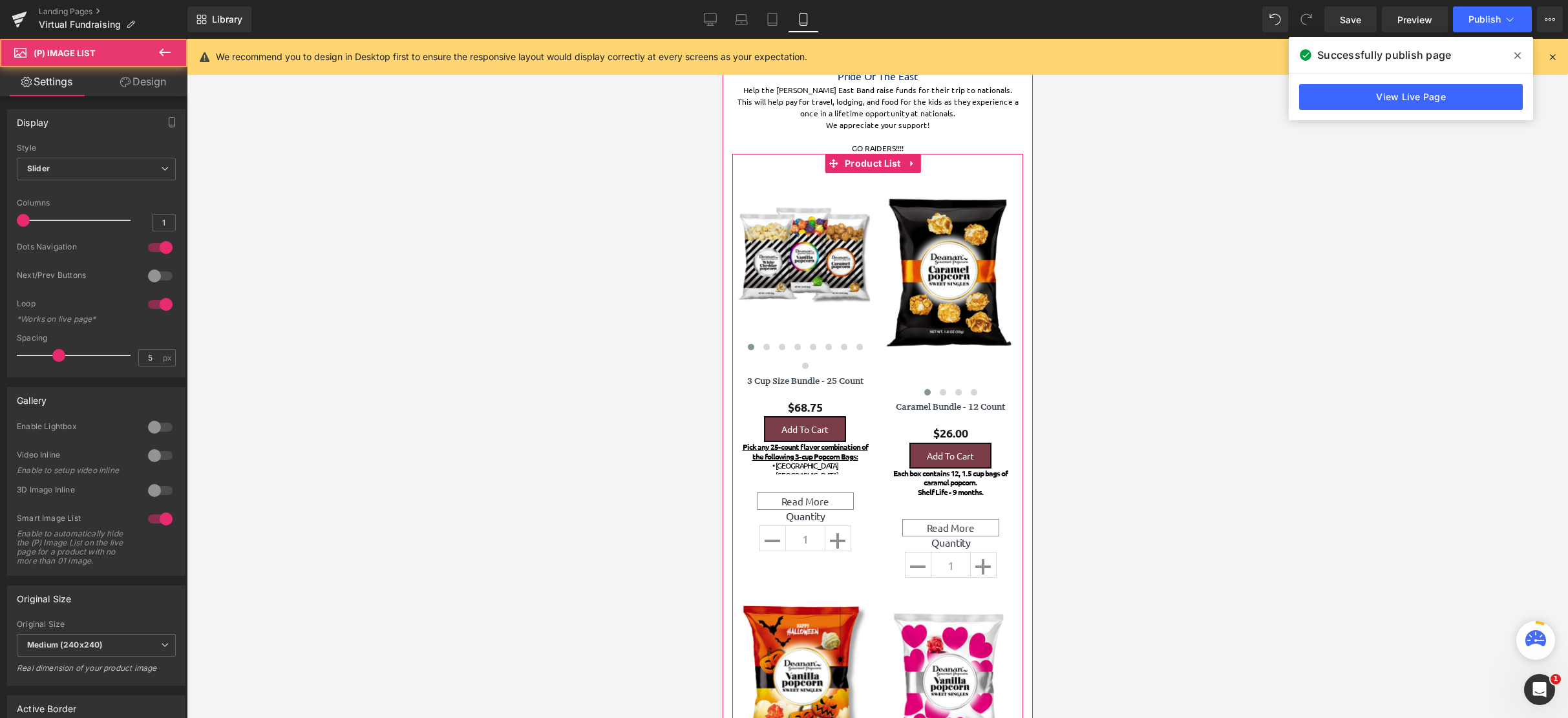
click at [962, 228] on img at bounding box center [948, 269] width 132 height 162
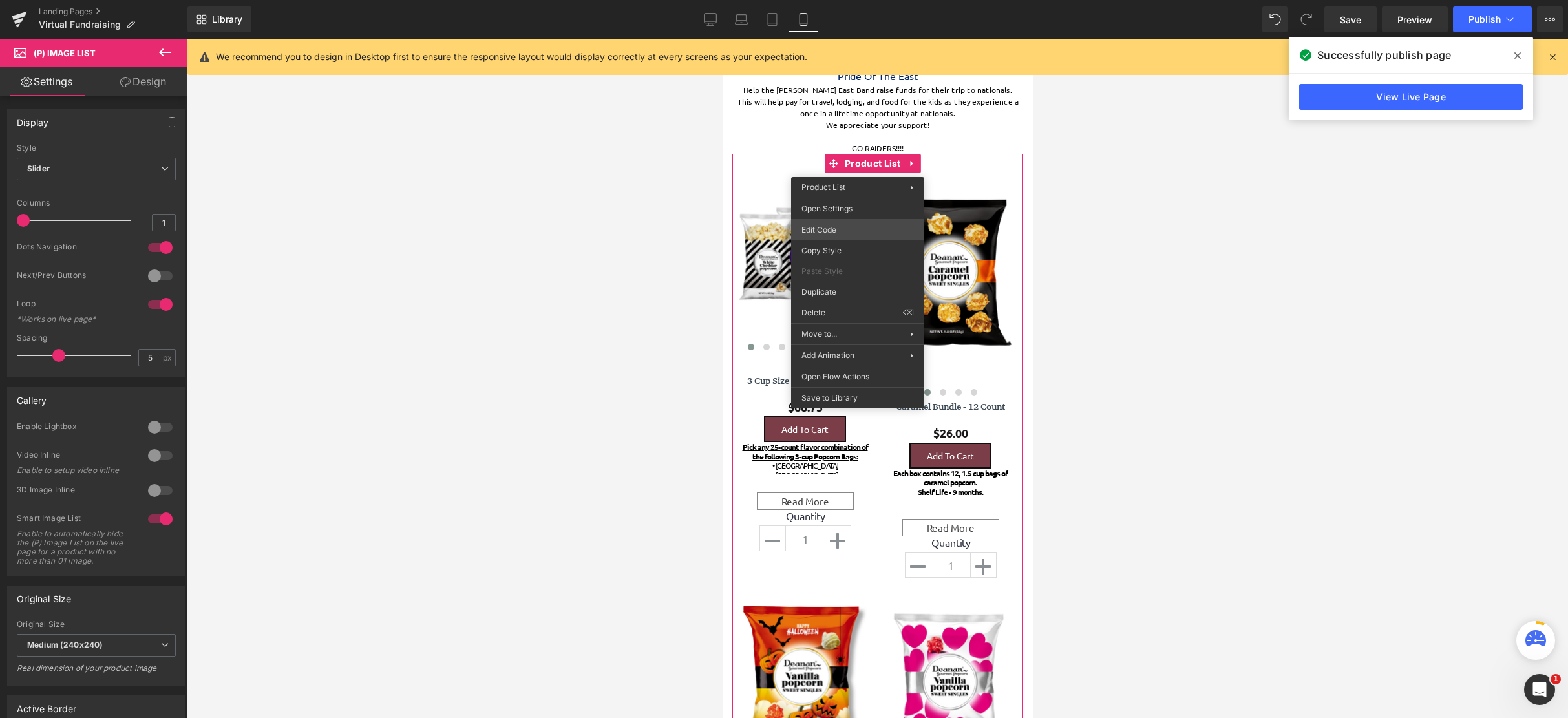
click at [870, 0] on div "Product List You are previewing how the will restyle your page. You can not edi…" at bounding box center [784, 0] width 1568 height 0
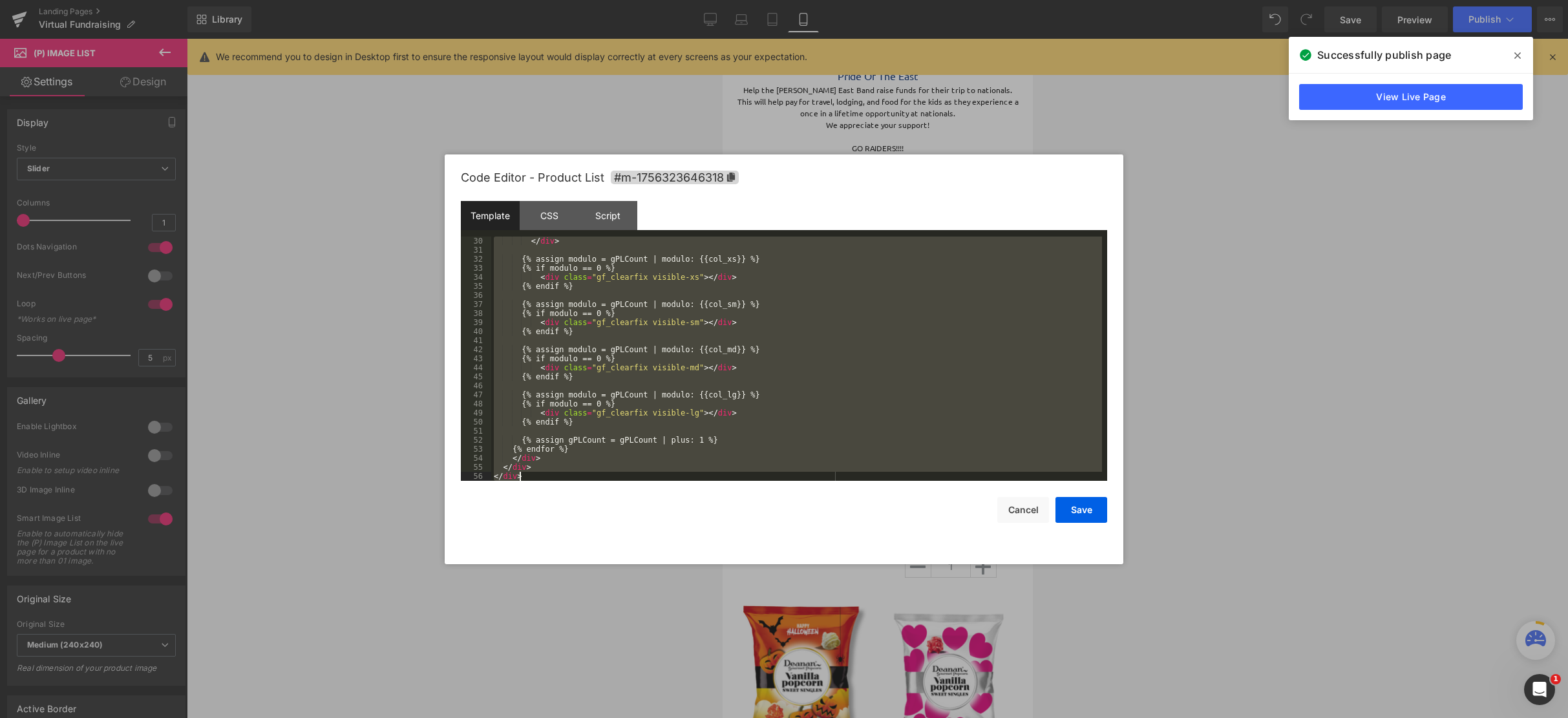
scroll to position [271, 0]
drag, startPoint x: 493, startPoint y: 243, endPoint x: 882, endPoint y: 751, distance: 639.8
click at [882, 717] on html "Product List You are previewing how the will restyle your page. You can not edi…" at bounding box center [784, 359] width 1568 height 718
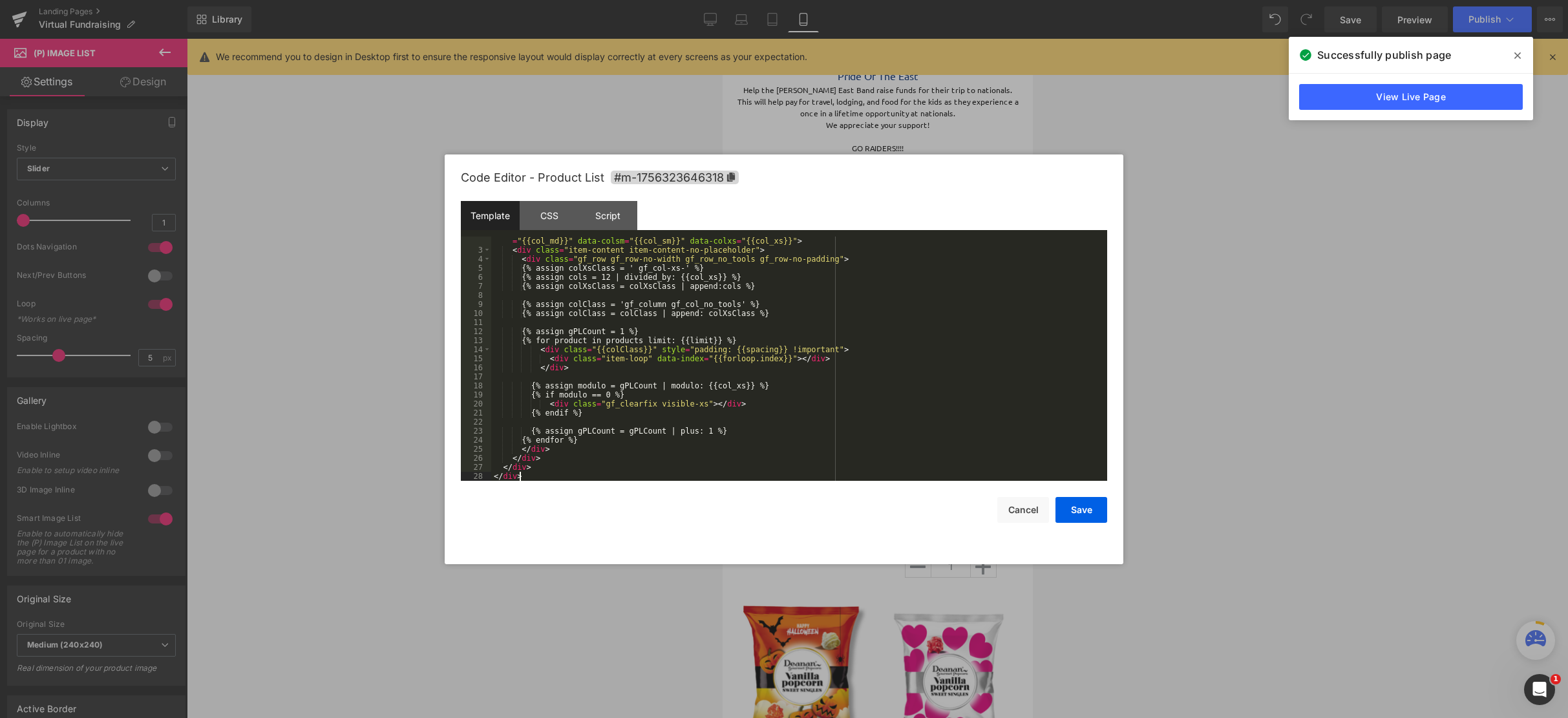
scroll to position [18, 0]
click at [1082, 503] on button "Save" at bounding box center [1081, 510] width 52 height 26
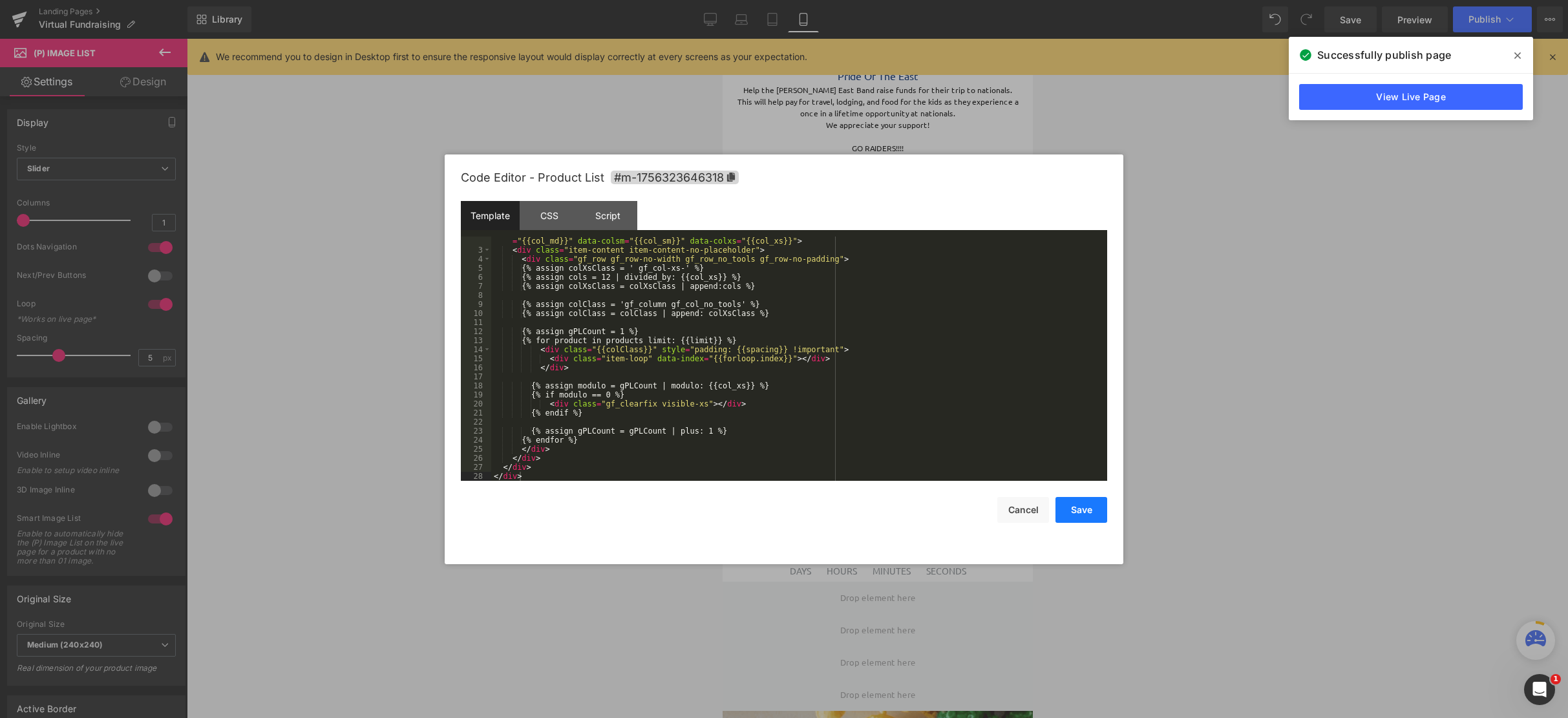
scroll to position [1405, 300]
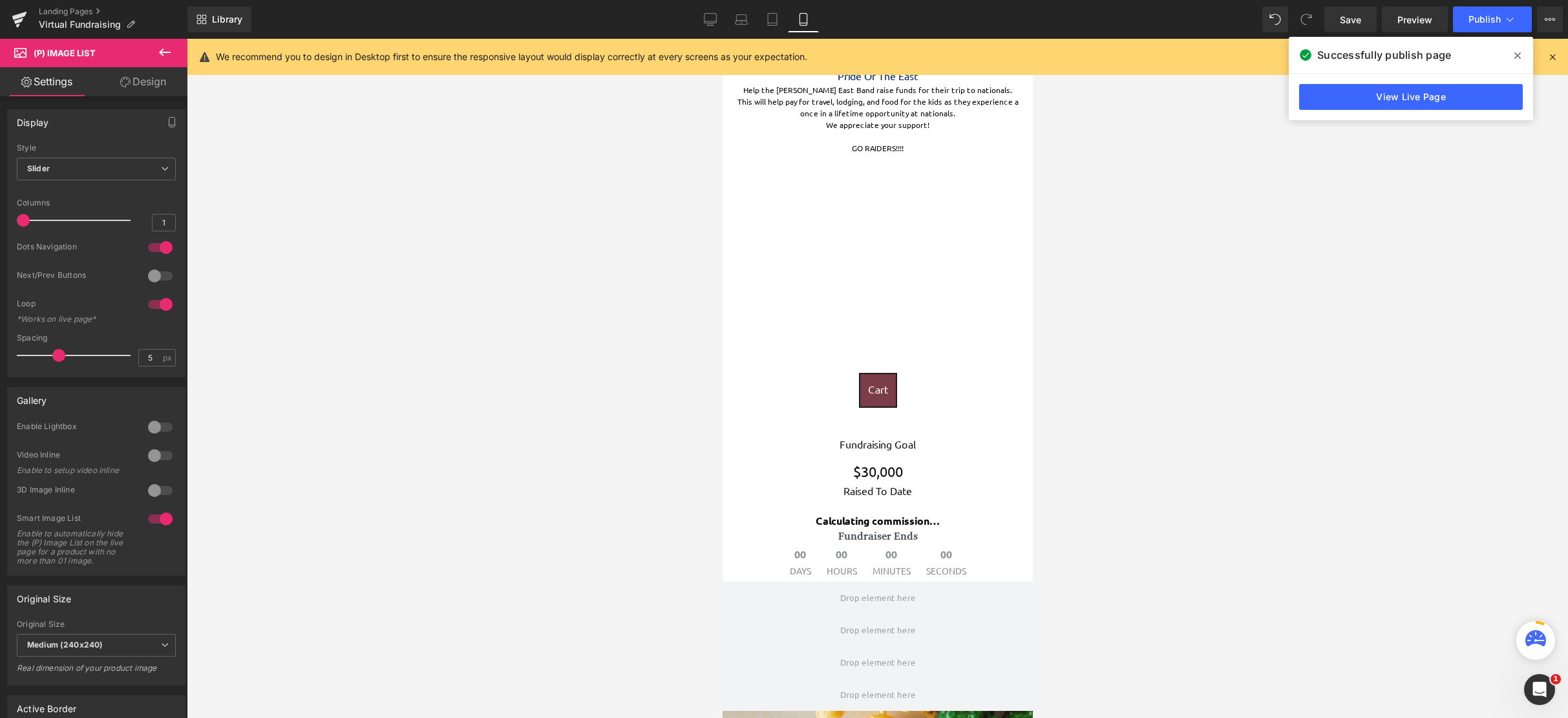
click at [1551, 57] on icon at bounding box center [1553, 57] width 12 height 12
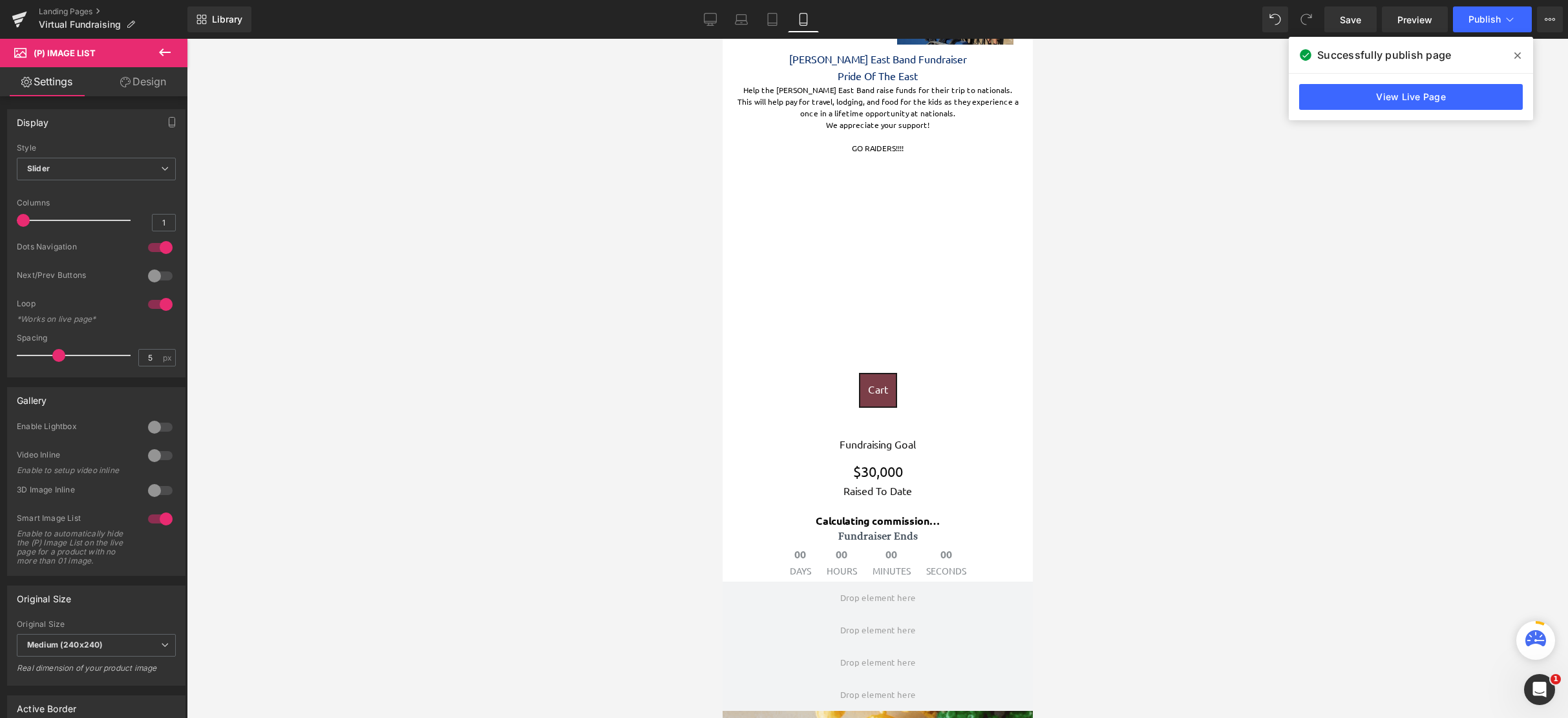
click at [1514, 57] on icon at bounding box center [1518, 55] width 7 height 10
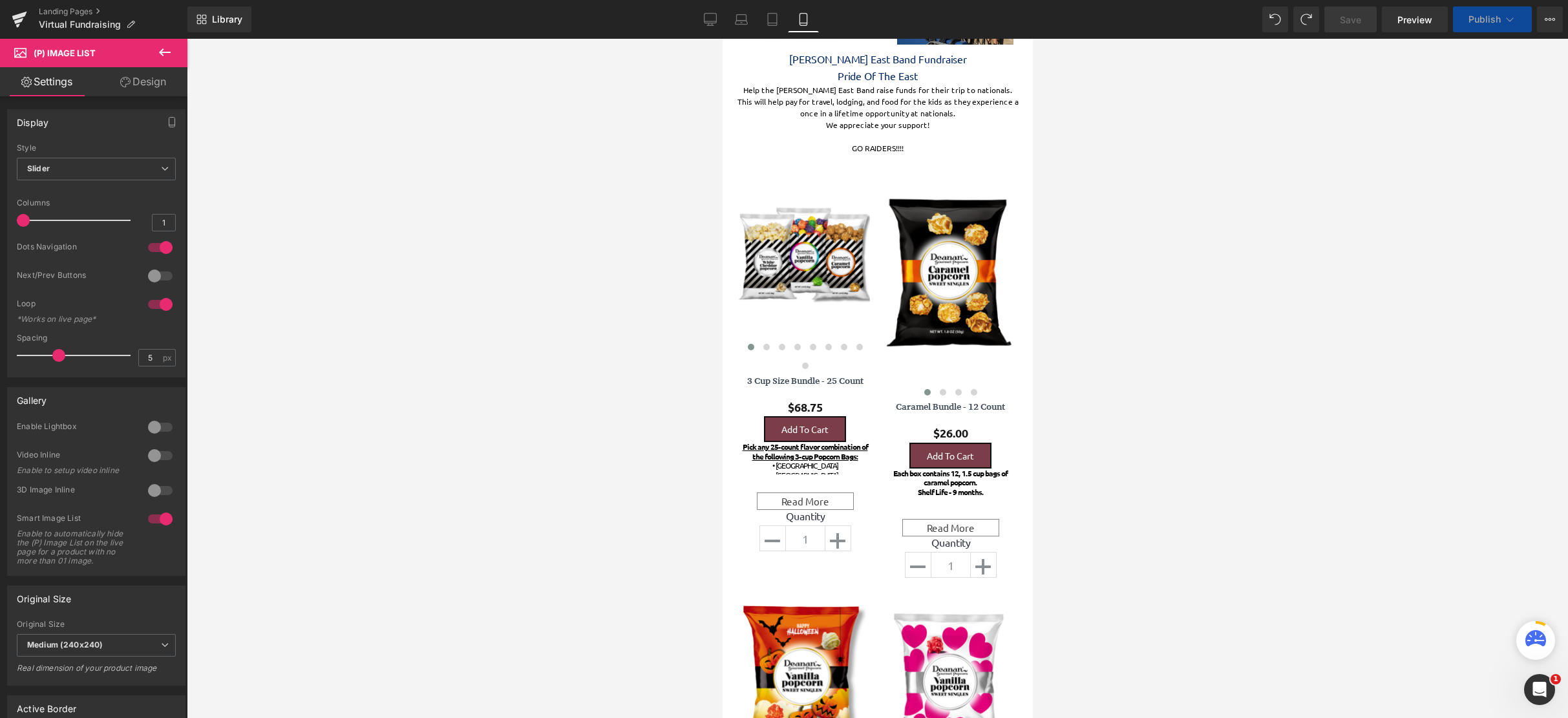
scroll to position [3615, 300]
click at [673, 168] on div at bounding box center [877, 378] width 1381 height 680
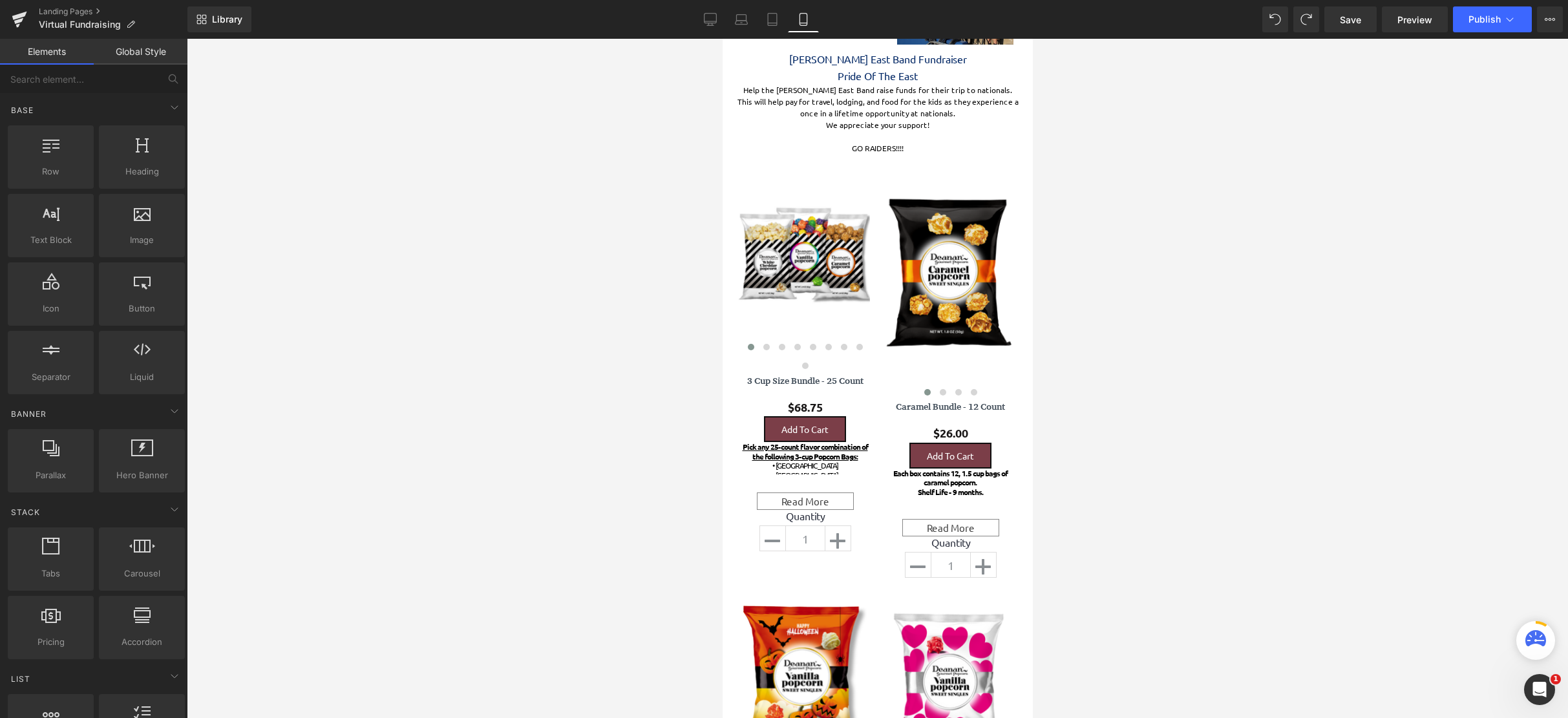
scroll to position [7, 7]
click at [871, 170] on span "Product List" at bounding box center [872, 164] width 49 height 15
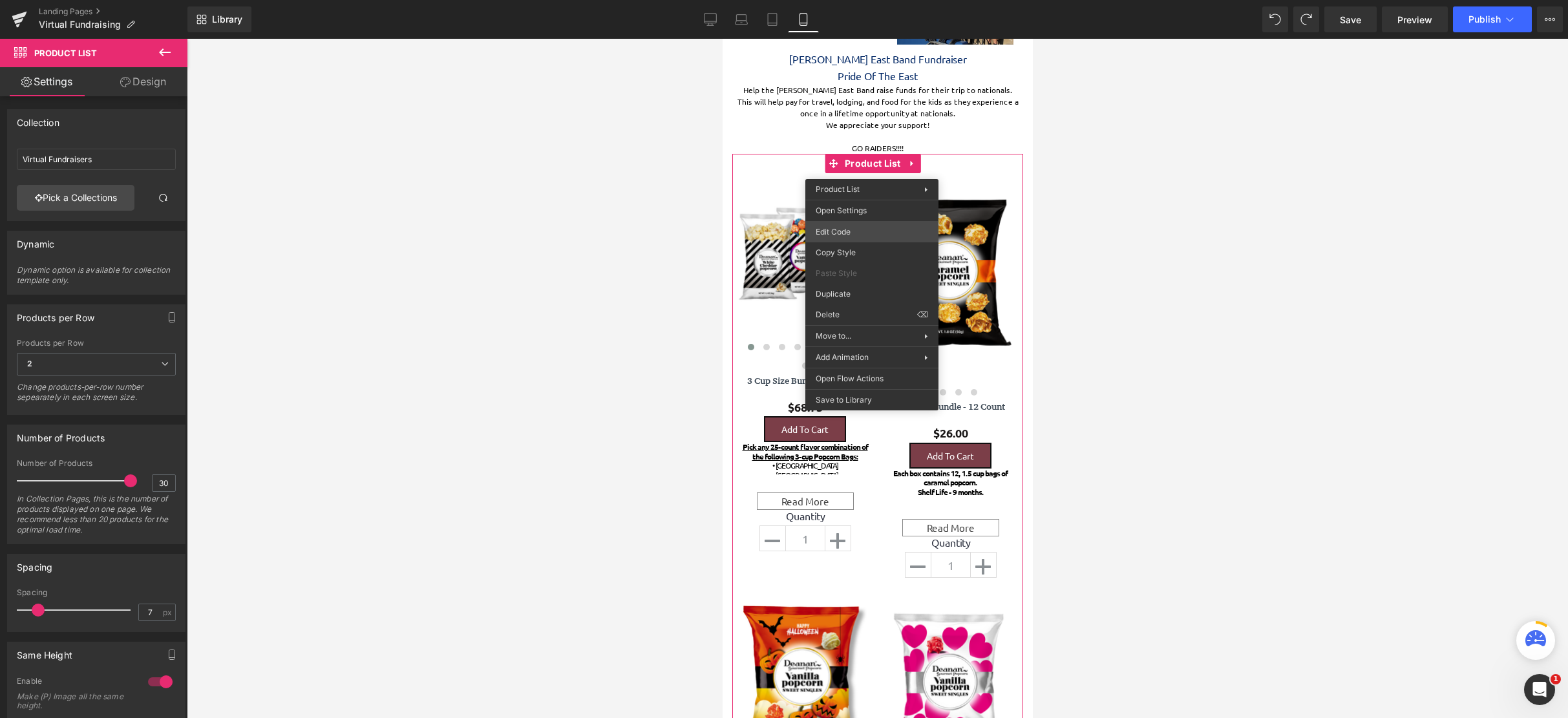
click at [872, 0] on div "Product List You are previewing how the will restyle your page. You can not edi…" at bounding box center [784, 0] width 1568 height 0
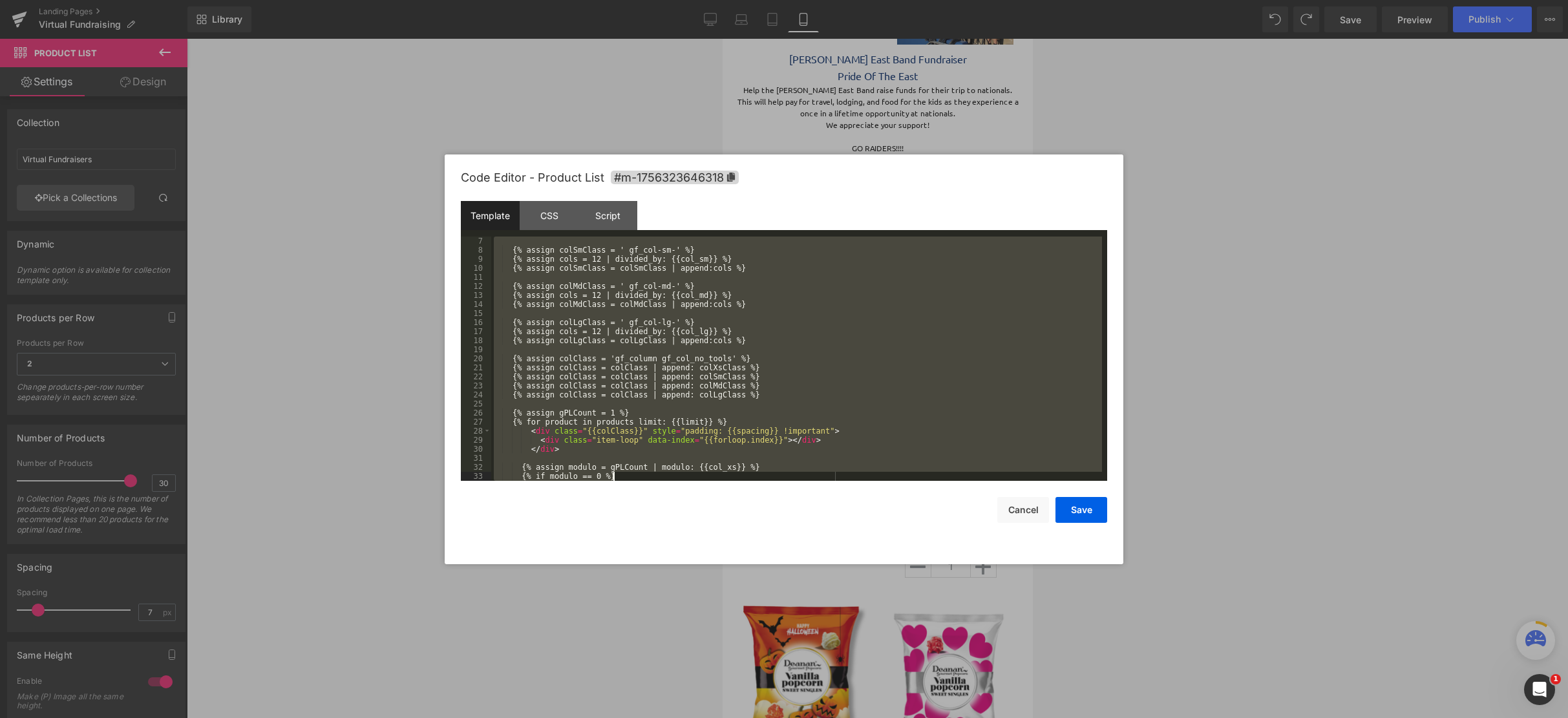
scroll to position [271, 0]
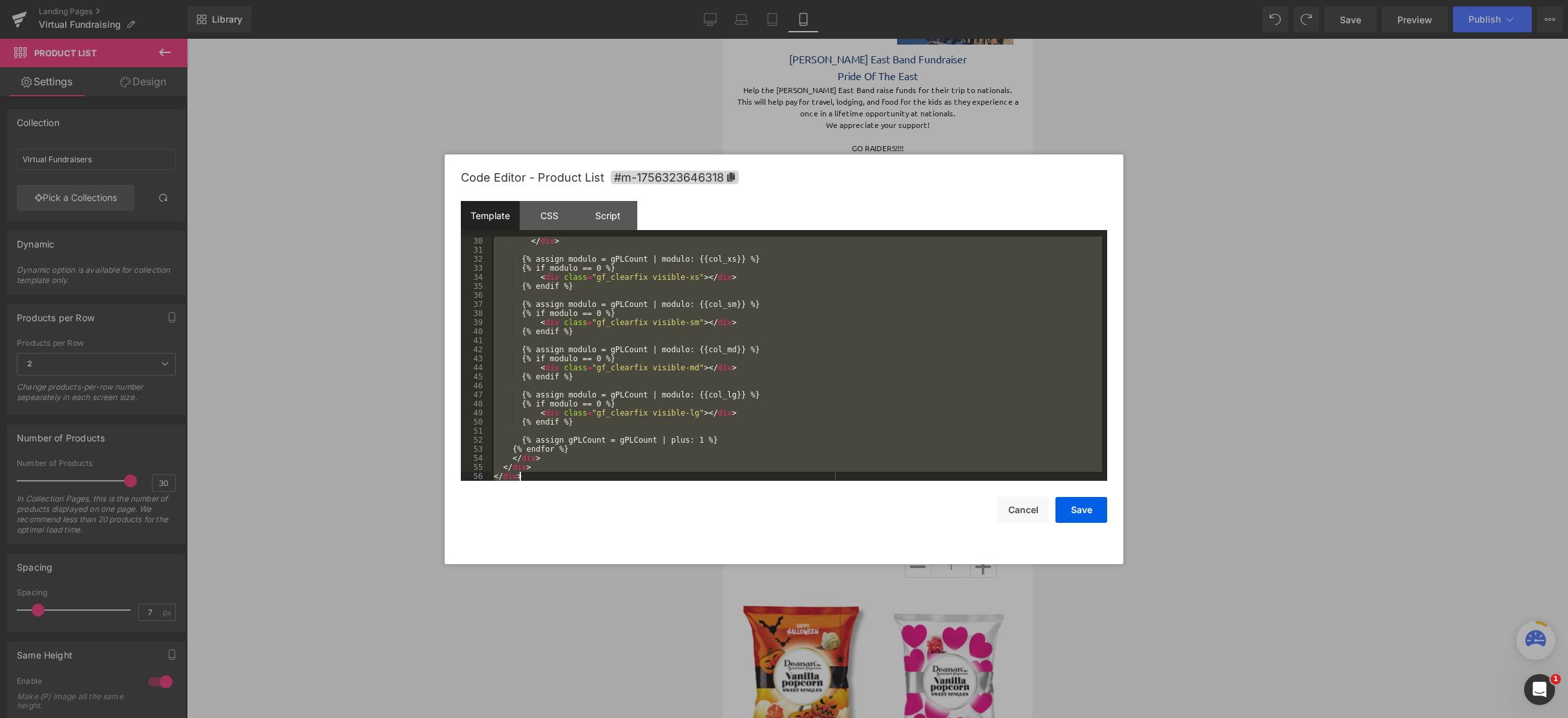
drag, startPoint x: 495, startPoint y: 240, endPoint x: 789, endPoint y: 601, distance: 465.6
click at [794, 608] on body "Product List You are previewing how the will restyle your page. You can not edi…" at bounding box center [784, 359] width 1568 height 718
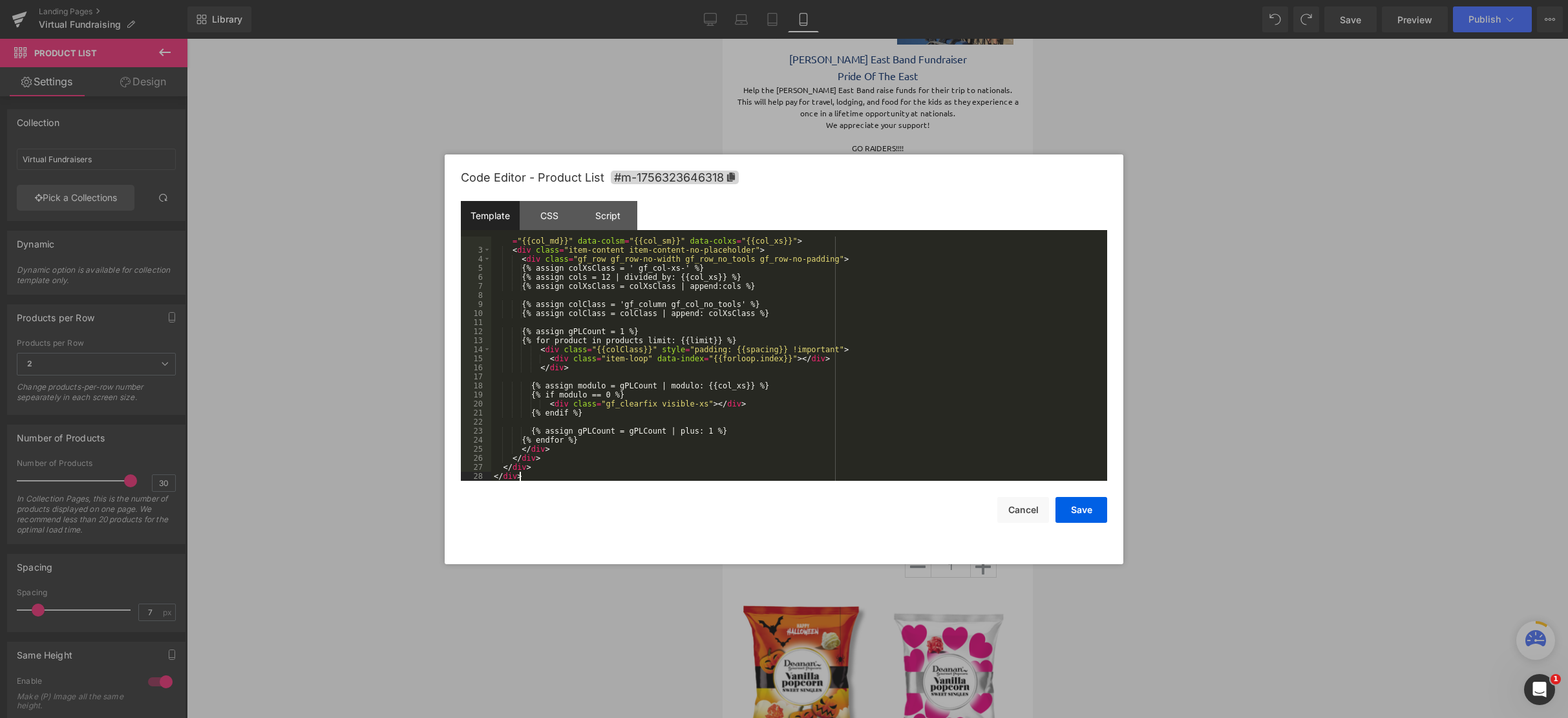
scroll to position [18, 0]
click at [1091, 508] on button "Save" at bounding box center [1081, 510] width 52 height 26
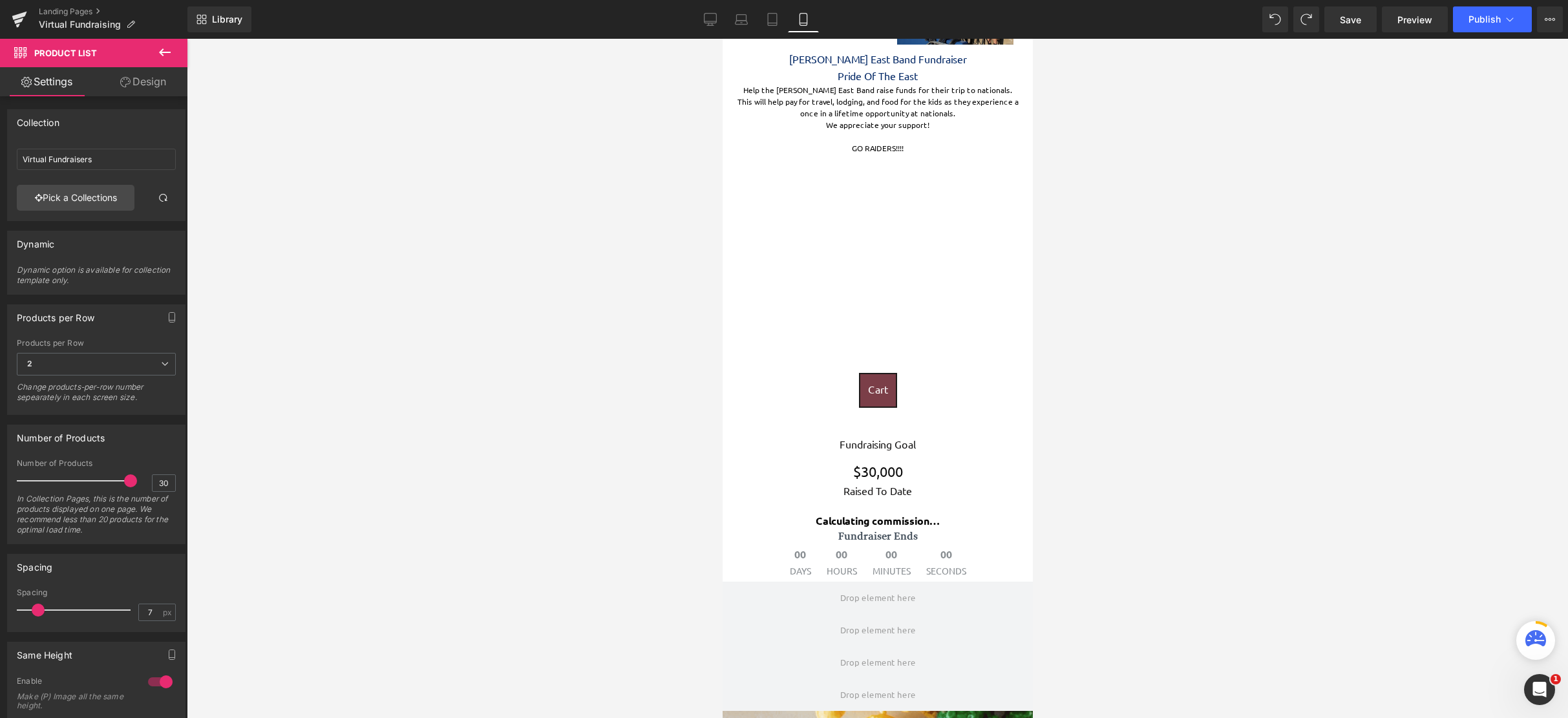
scroll to position [1405, 300]
click at [1349, 20] on span "Save" at bounding box center [1350, 20] width 21 height 14
click at [1392, 24] on link "Preview" at bounding box center [1414, 20] width 66 height 26
click at [1464, 20] on button "Publish" at bounding box center [1492, 20] width 78 height 26
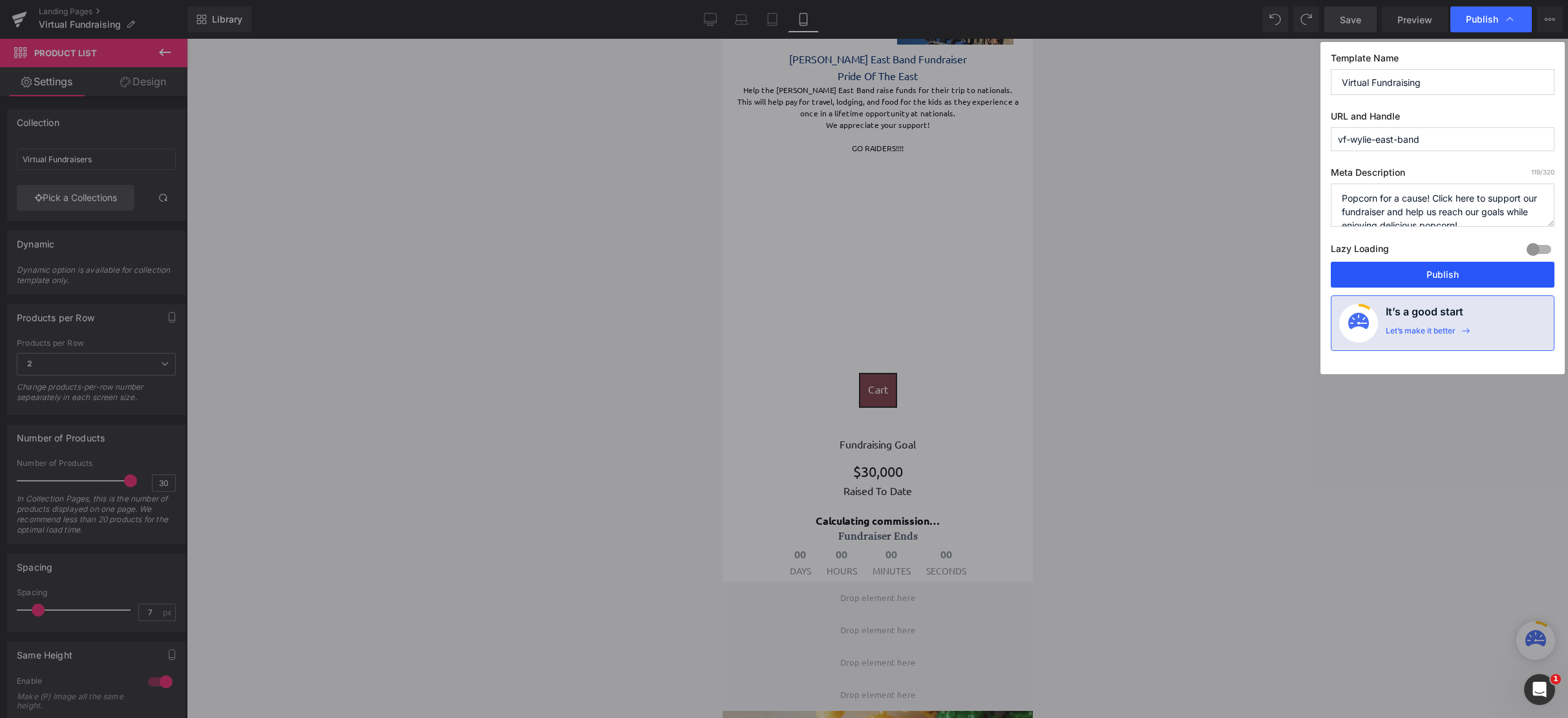
click at [1457, 266] on button "Publish" at bounding box center [1443, 275] width 223 height 26
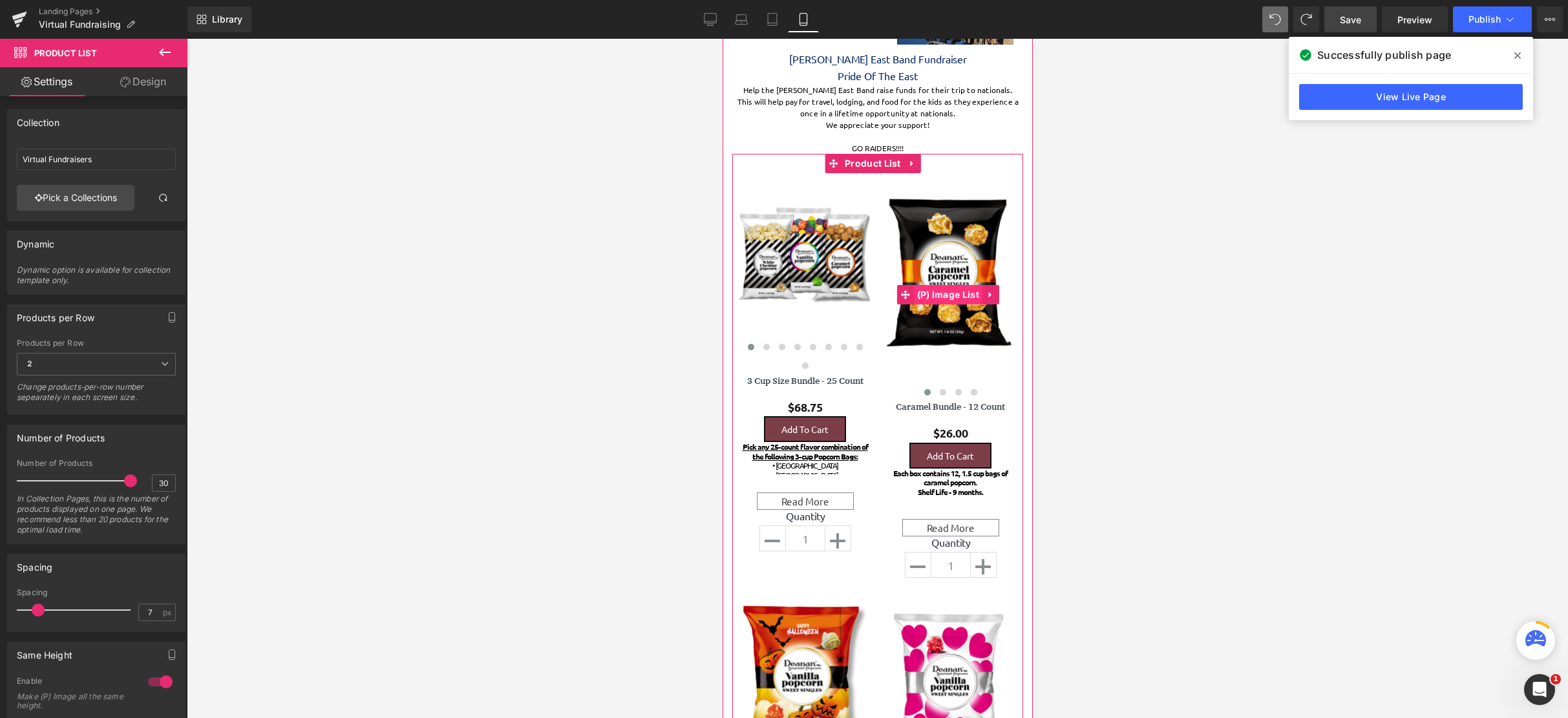
scroll to position [3608, 300]
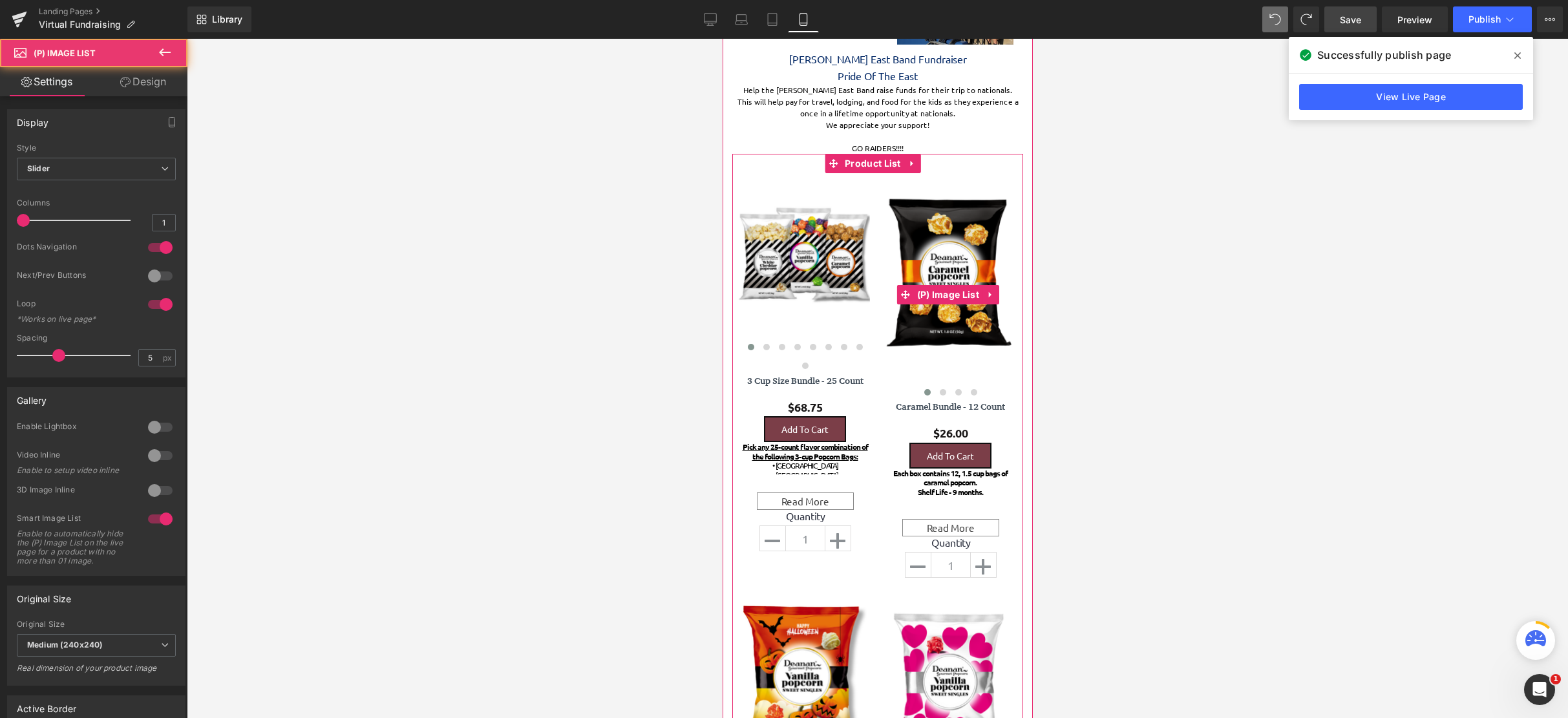
click at [935, 257] on img at bounding box center [948, 269] width 132 height 162
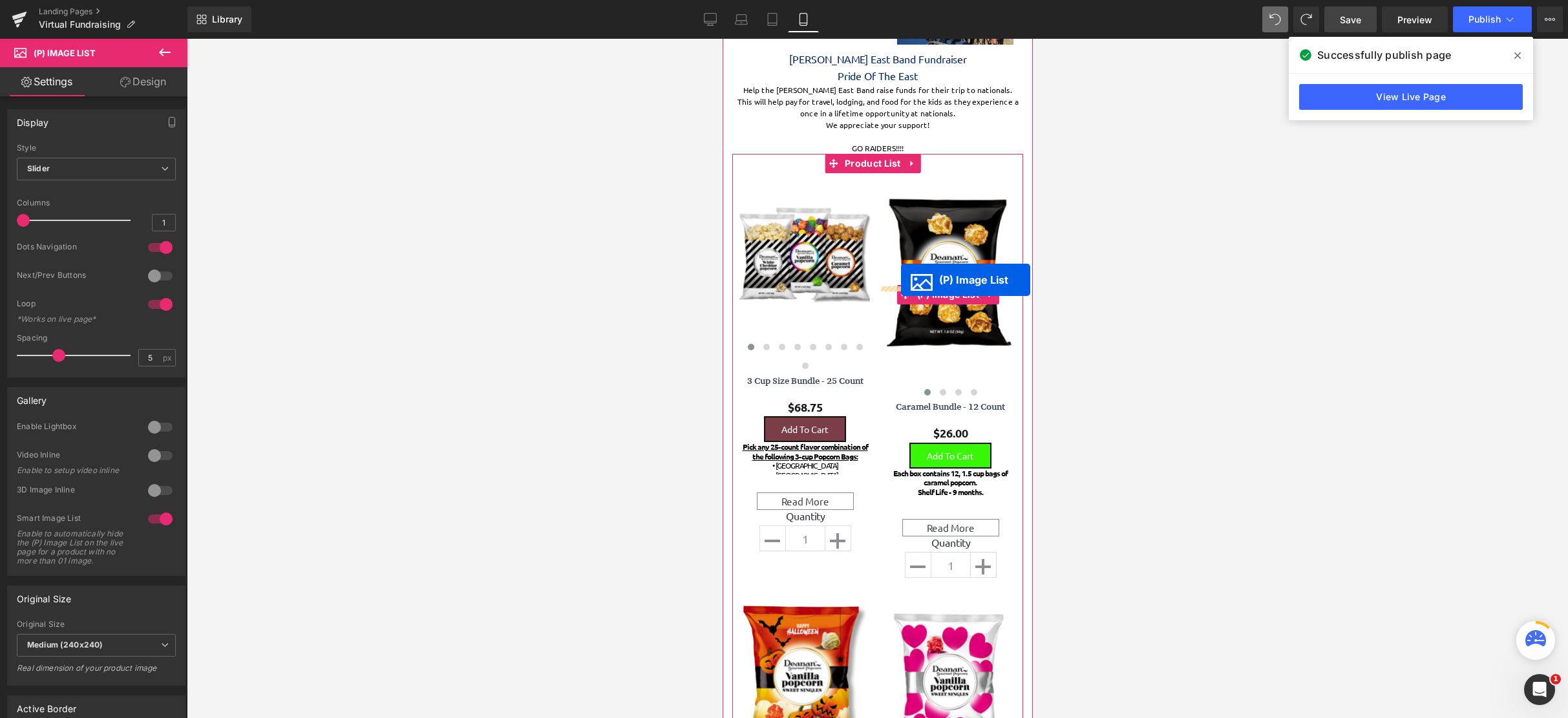
scroll to position [3581, 300]
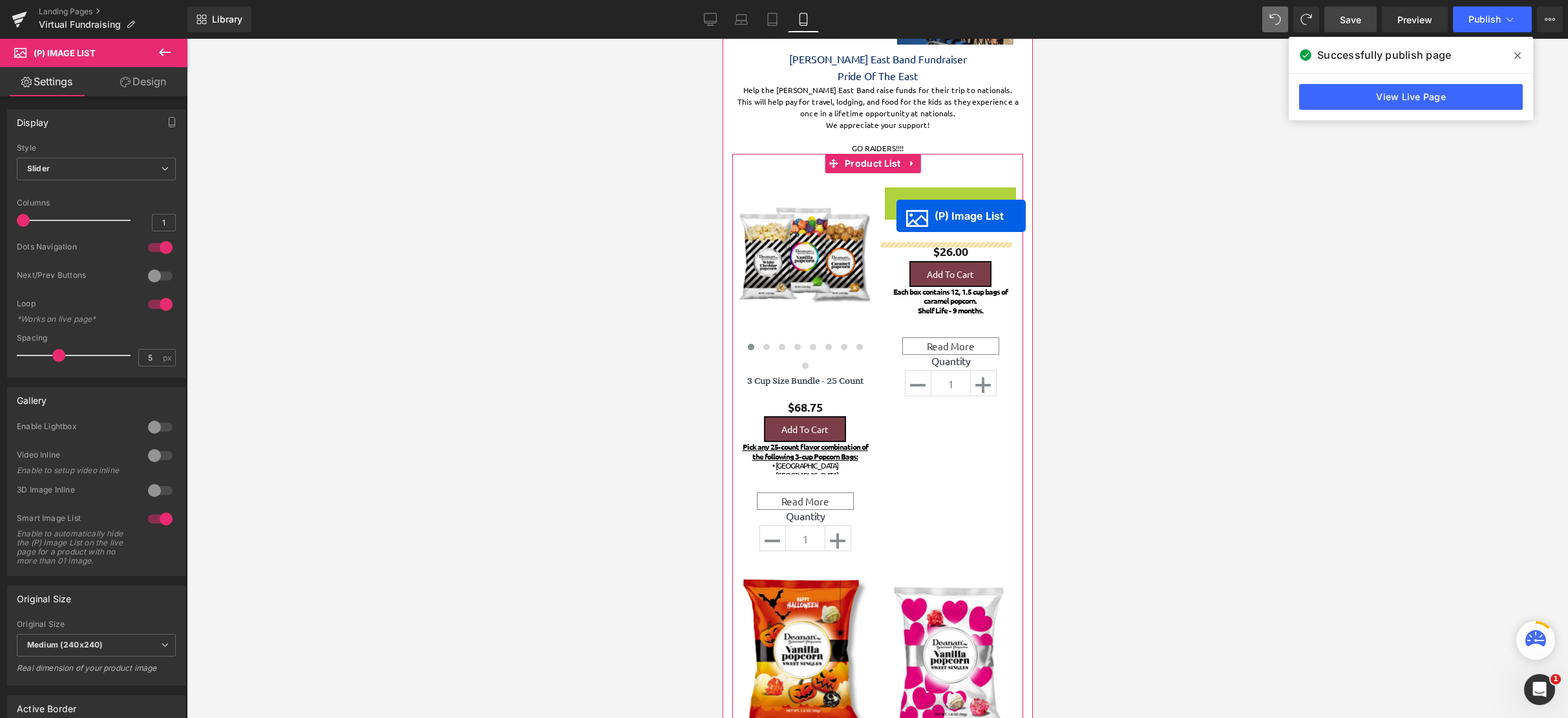
drag, startPoint x: 896, startPoint y: 294, endPoint x: 895, endPoint y: 216, distance: 78.0
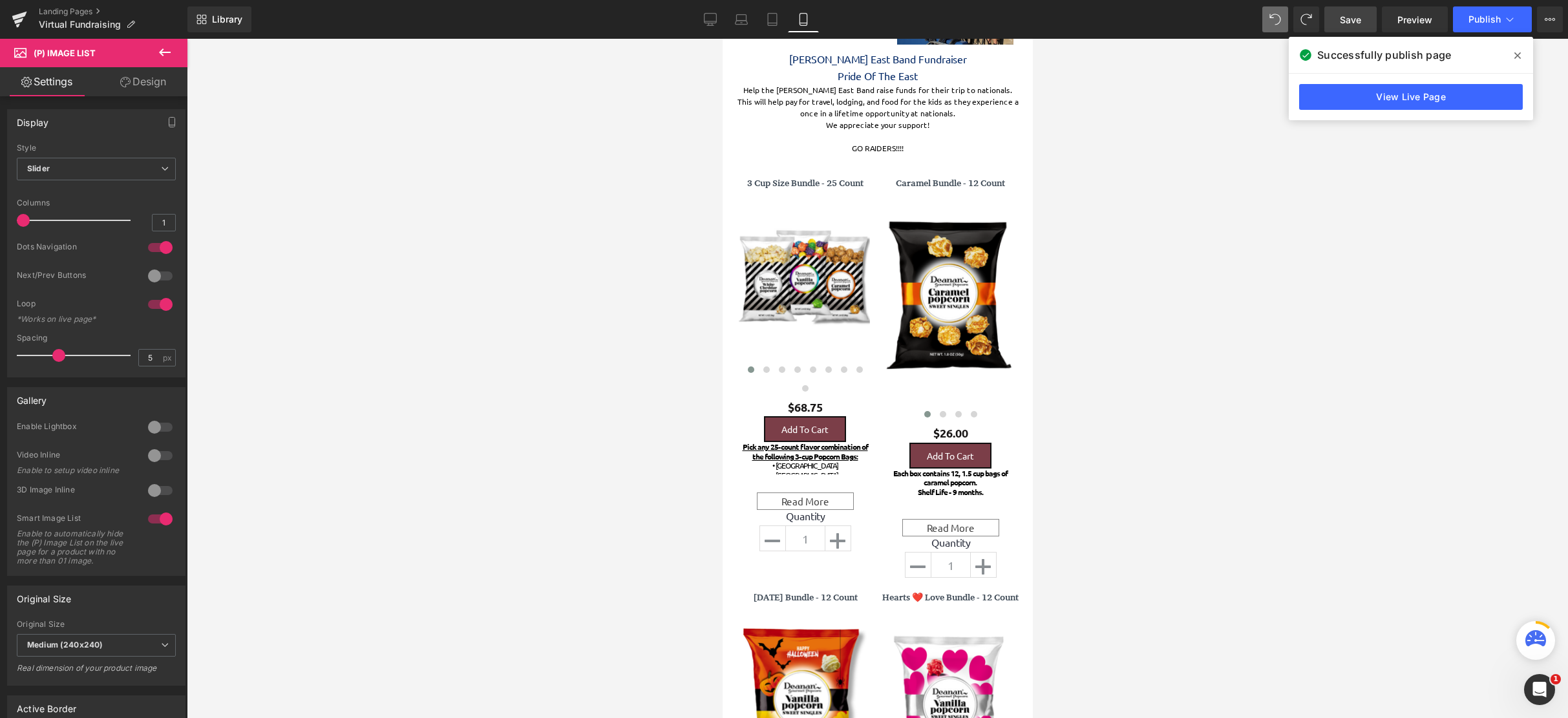
scroll to position [3608, 300]
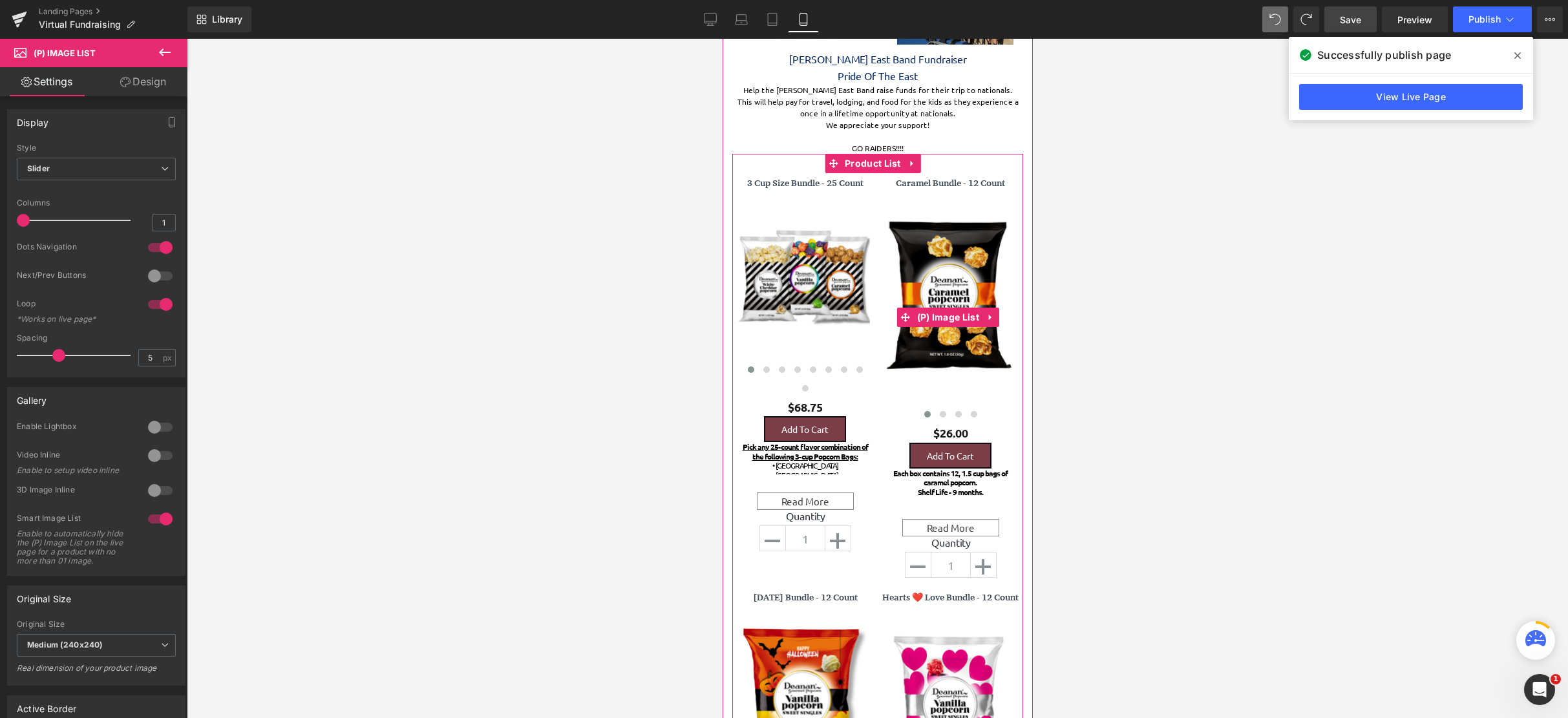
click at [923, 412] on button at bounding box center [927, 414] width 15 height 13
click at [919, 410] on button at bounding box center [927, 414] width 15 height 13
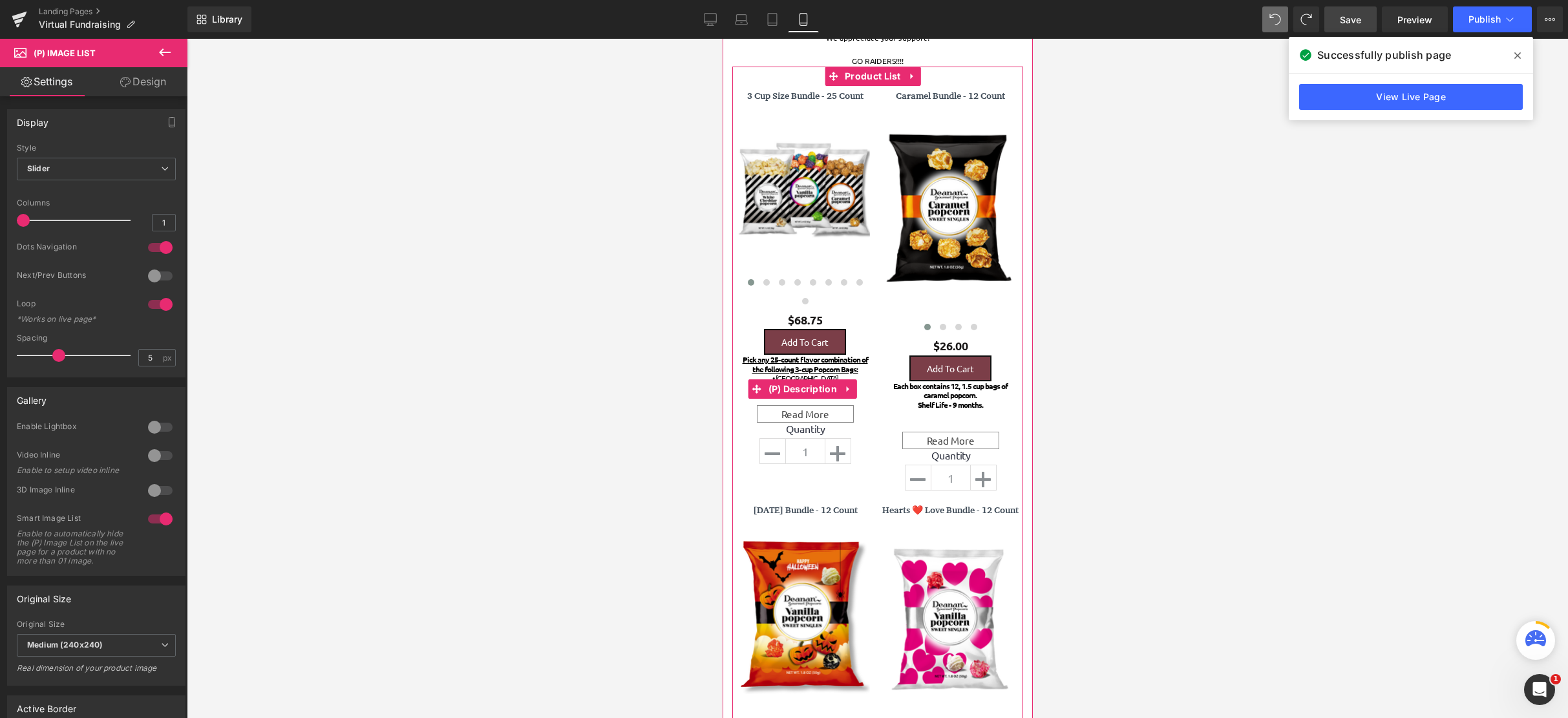
scroll to position [453, 0]
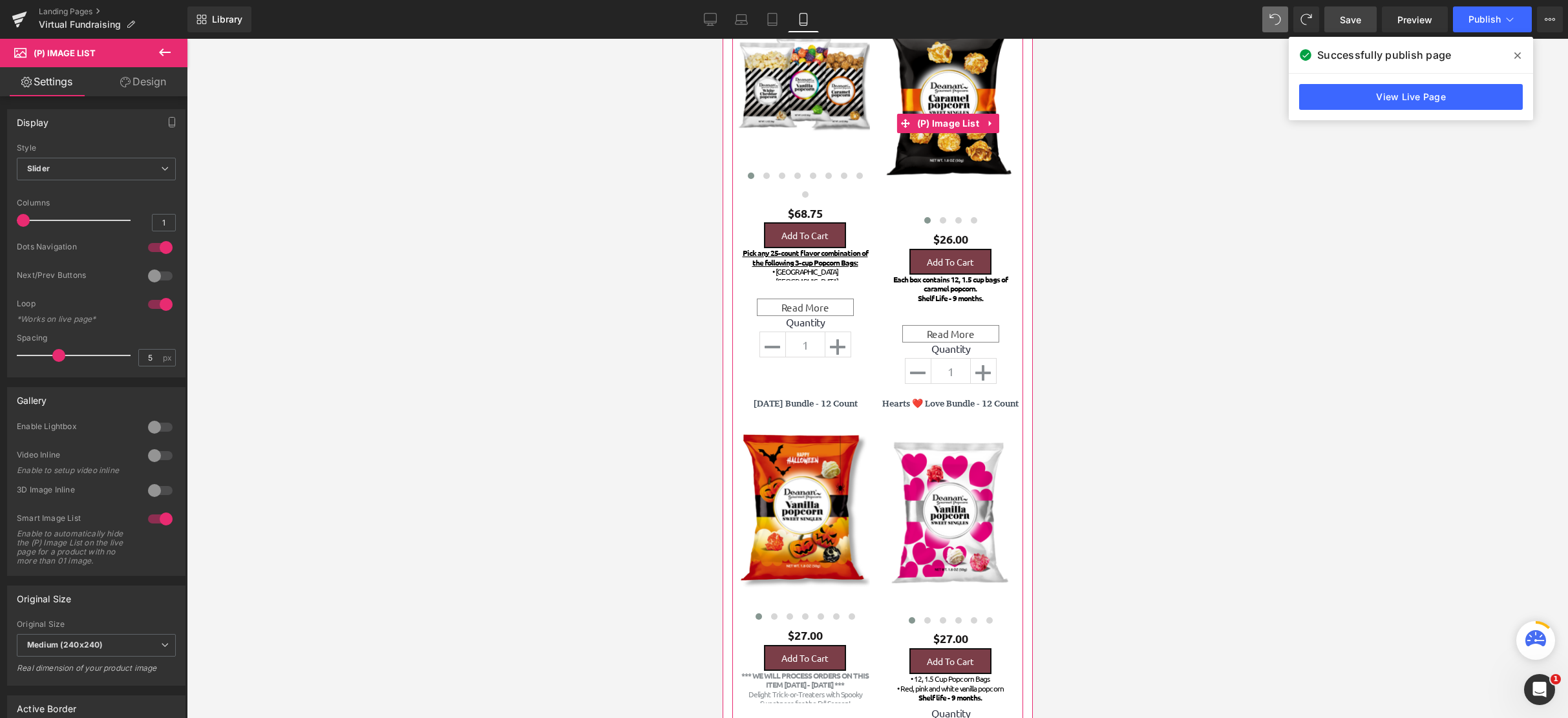
click at [929, 188] on link at bounding box center [948, 103] width 132 height 172
click at [936, 128] on span "(P) Image List" at bounding box center [947, 123] width 68 height 20
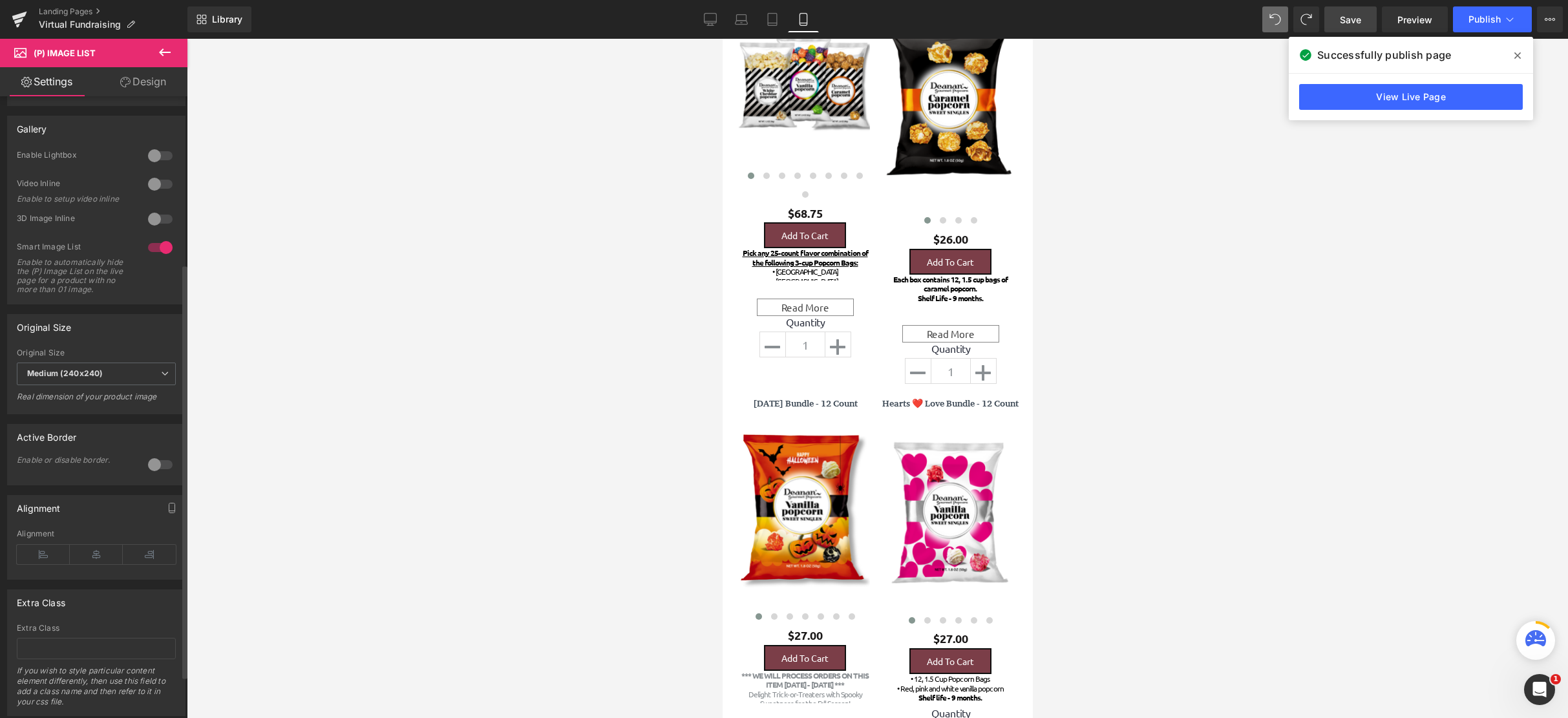
scroll to position [250, 0]
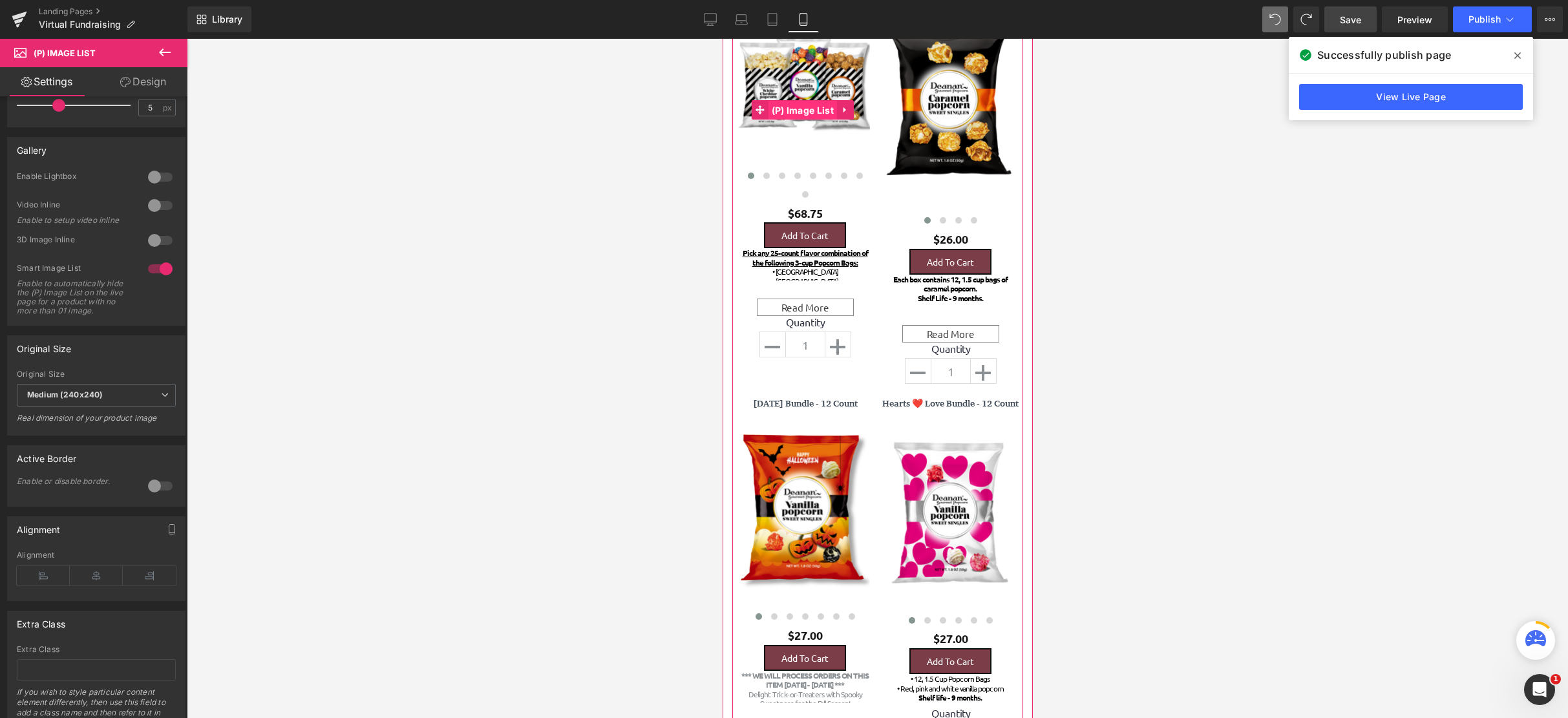
click at [794, 108] on span "(P) Image List" at bounding box center [801, 110] width 68 height 20
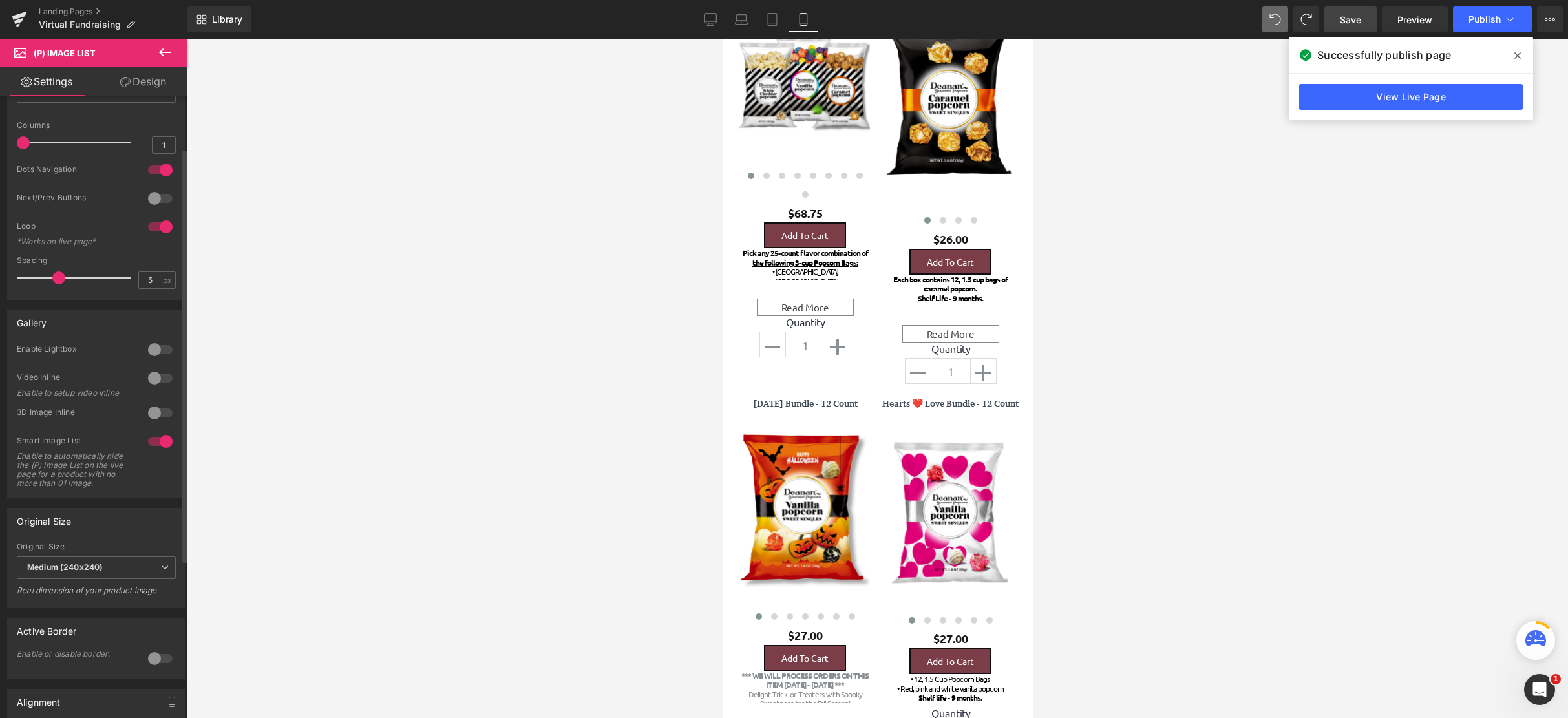
scroll to position [130, 0]
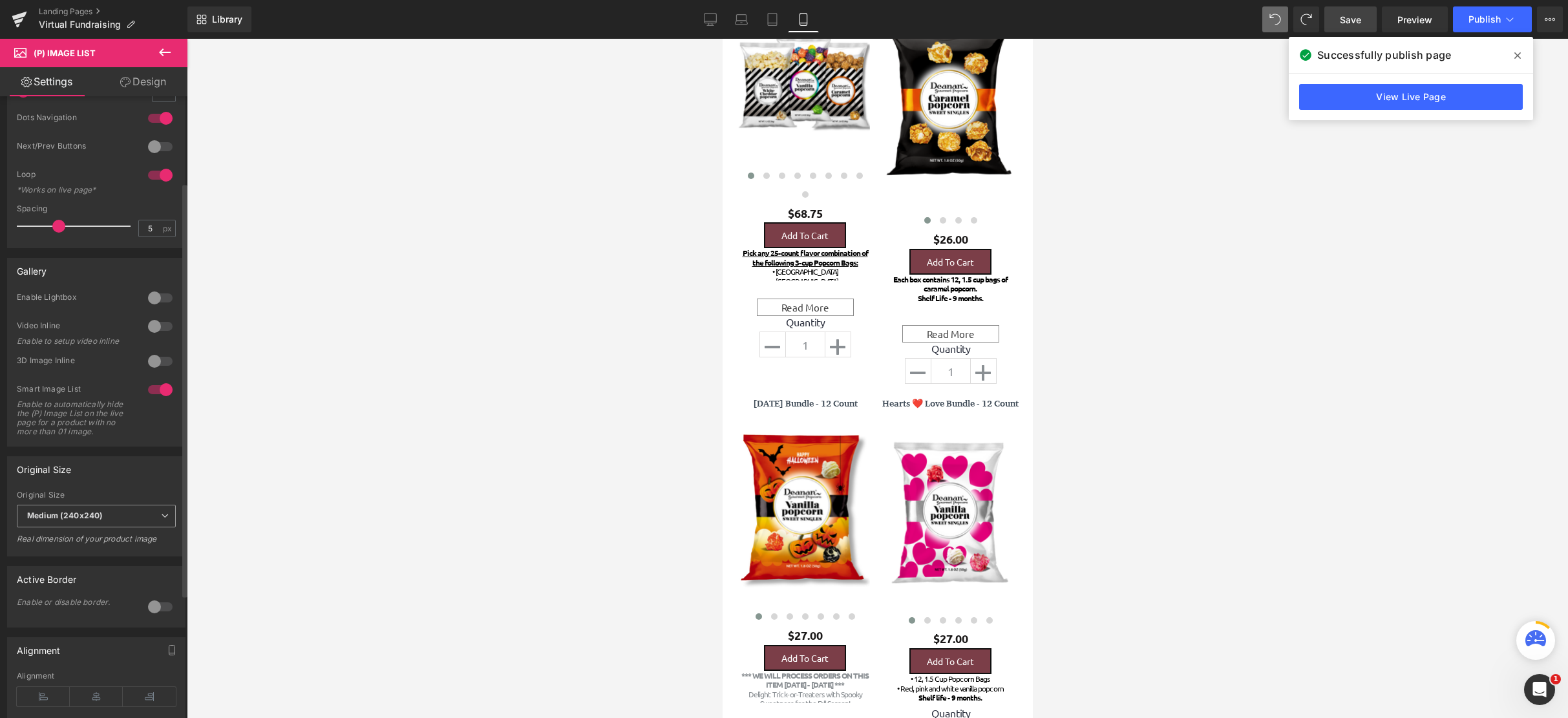
click at [139, 521] on span "Medium (240x240)" at bounding box center [96, 516] width 159 height 23
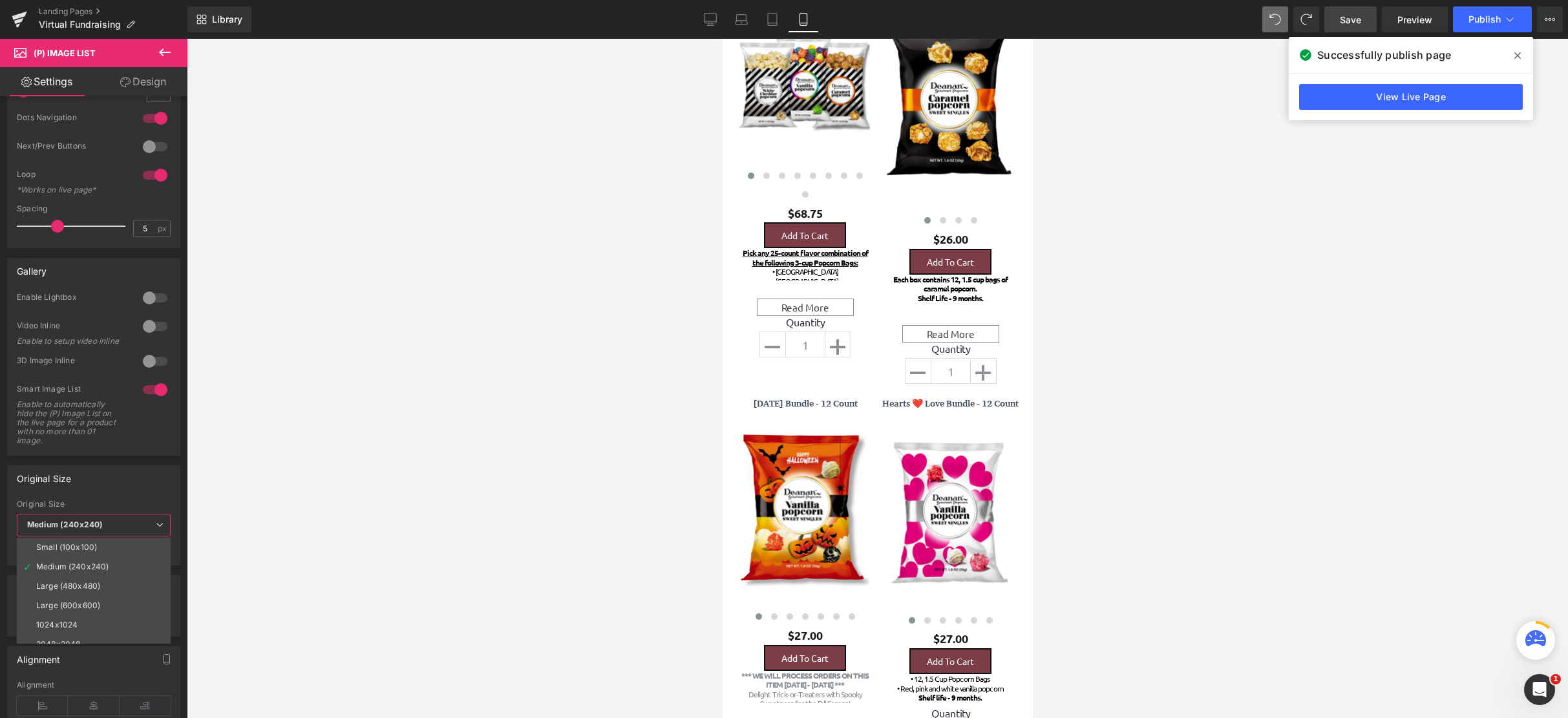
click at [260, 442] on div at bounding box center [877, 378] width 1381 height 680
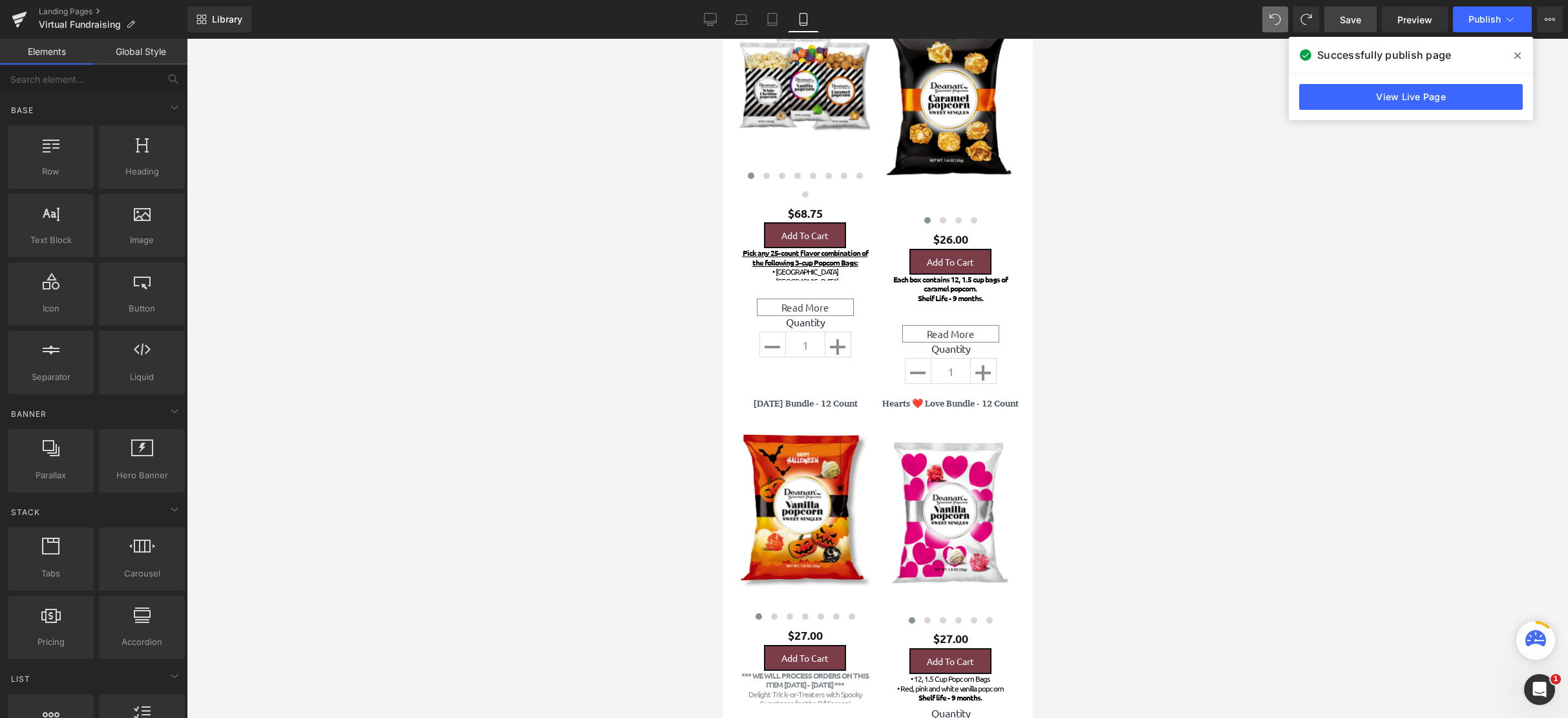
click at [215, 478] on div at bounding box center [877, 378] width 1381 height 680
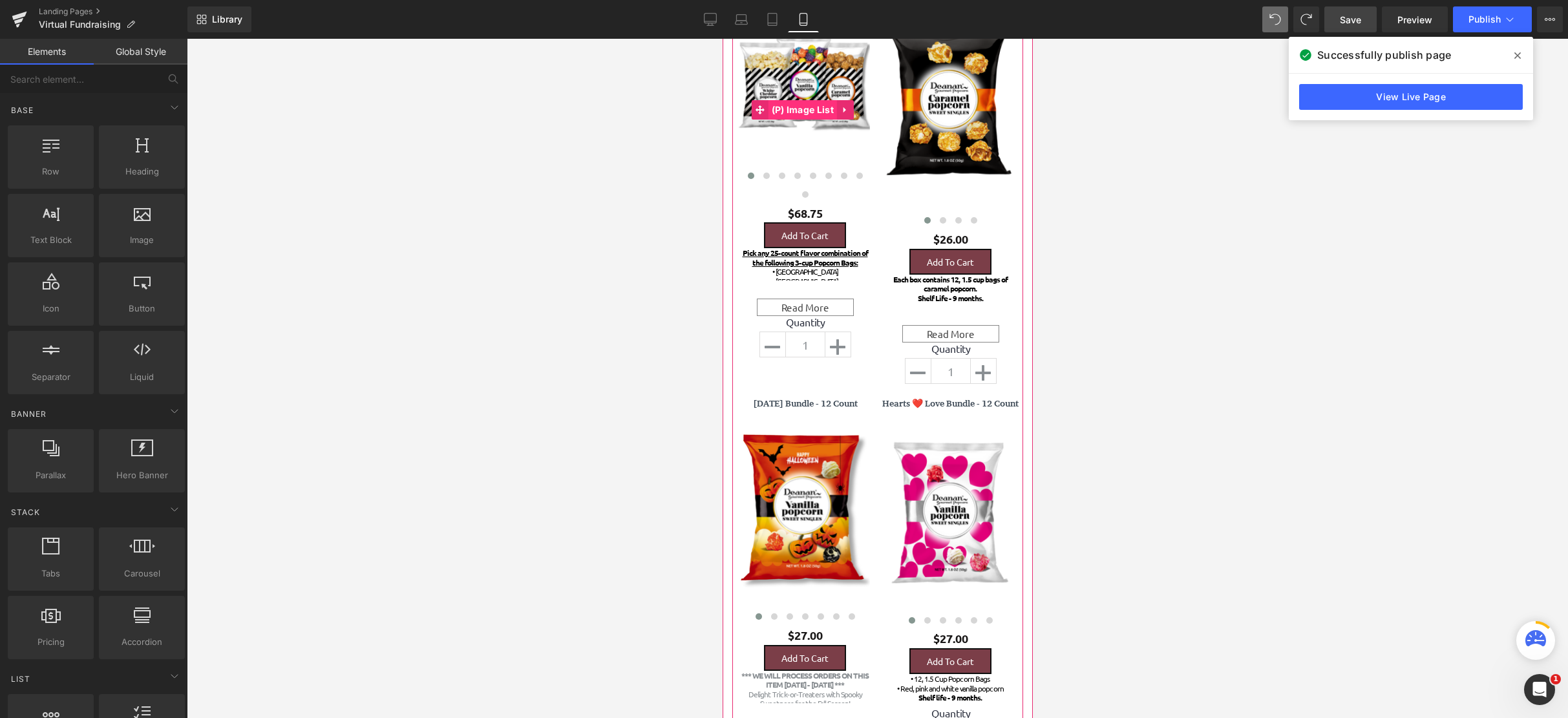
click at [800, 107] on span "(P) Image List" at bounding box center [801, 109] width 68 height 20
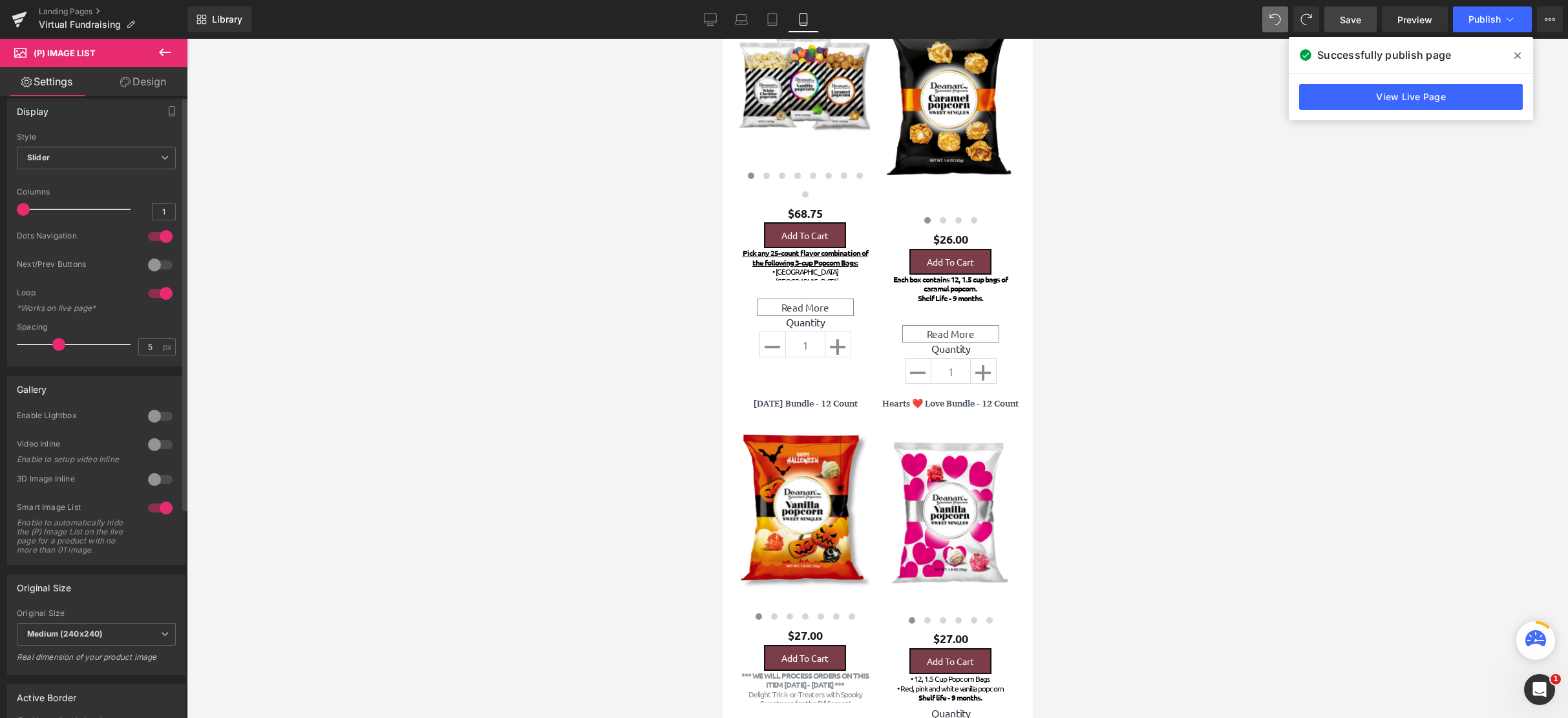
scroll to position [0, 0]
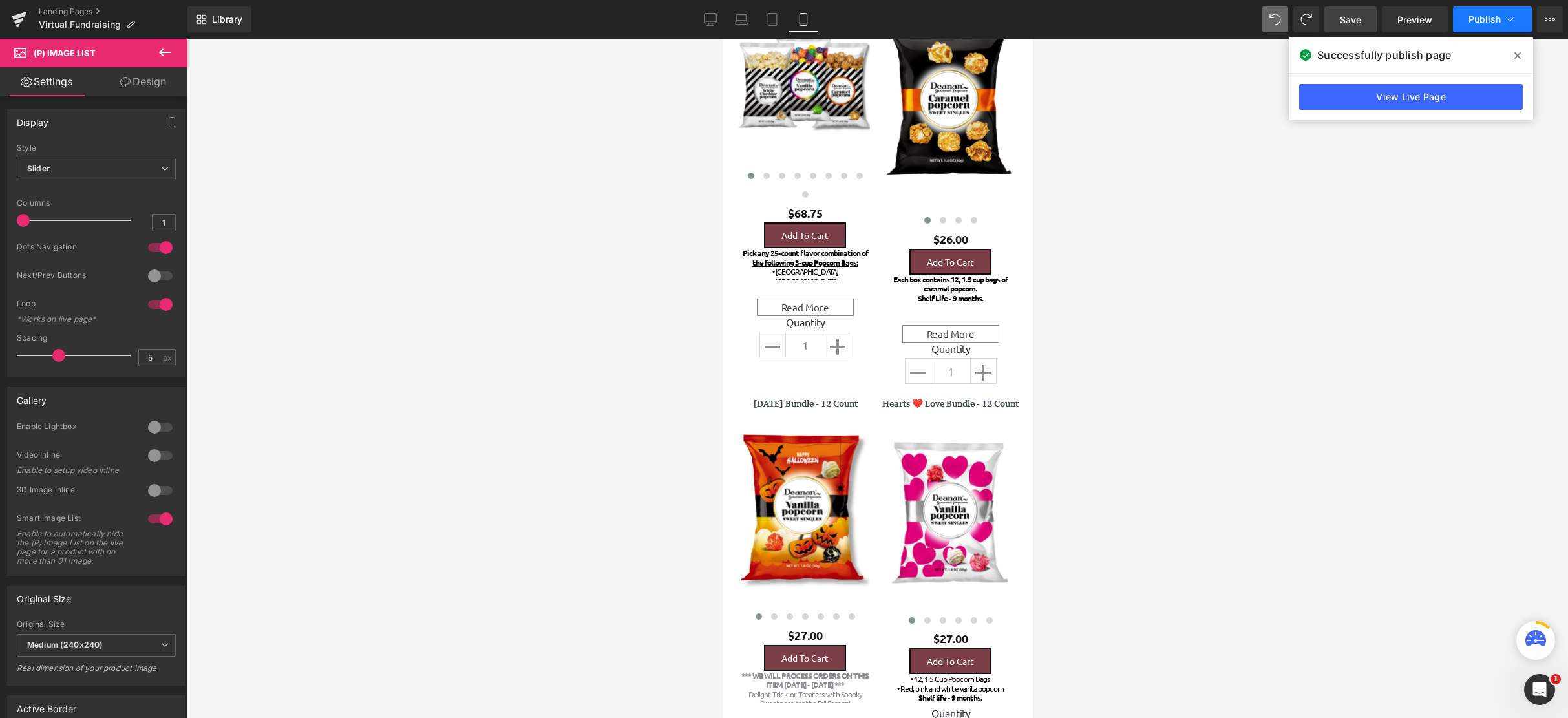
click at [1483, 14] on span "Publish" at bounding box center [1484, 20] width 32 height 10
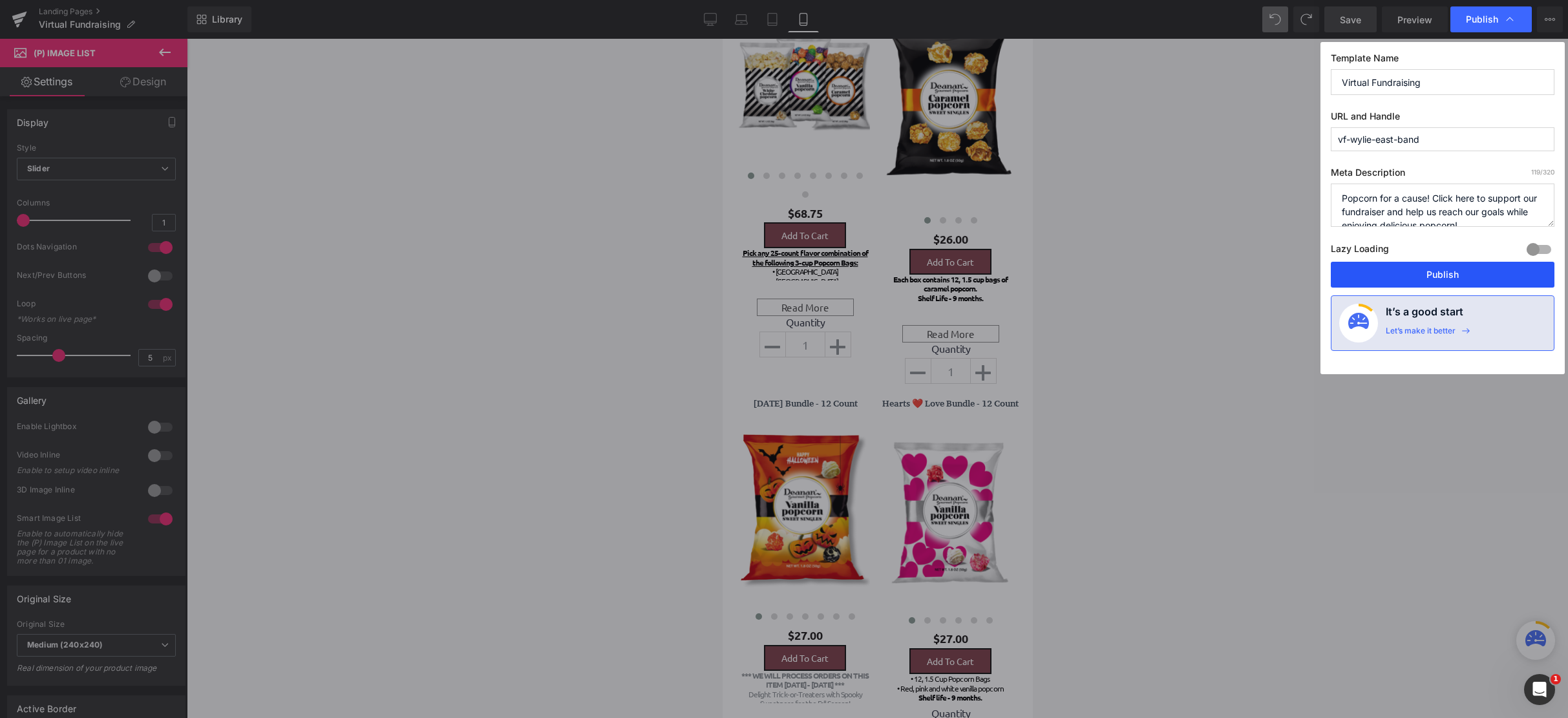
click at [1424, 278] on button "Publish" at bounding box center [1443, 275] width 223 height 26
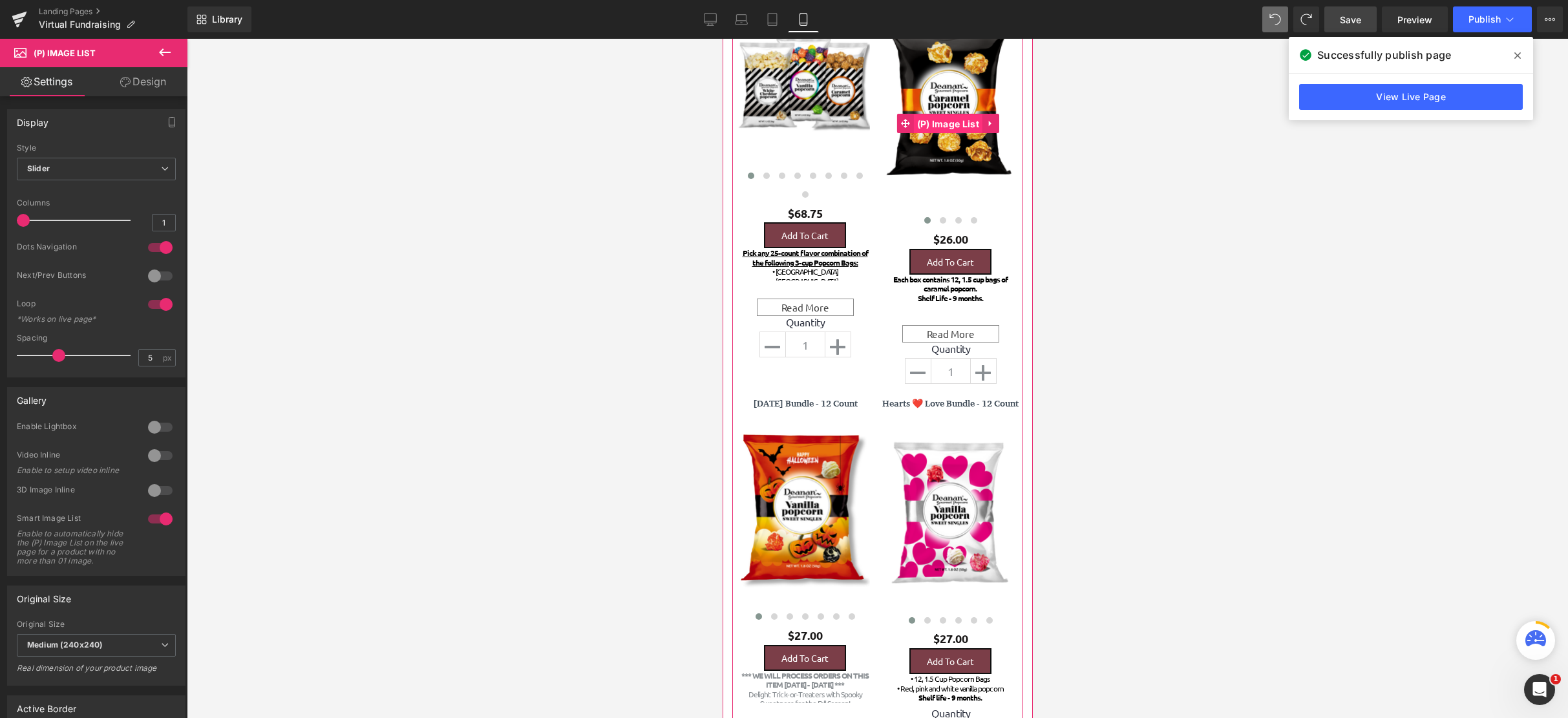
click at [939, 120] on span "(P) Image List" at bounding box center [947, 124] width 68 height 20
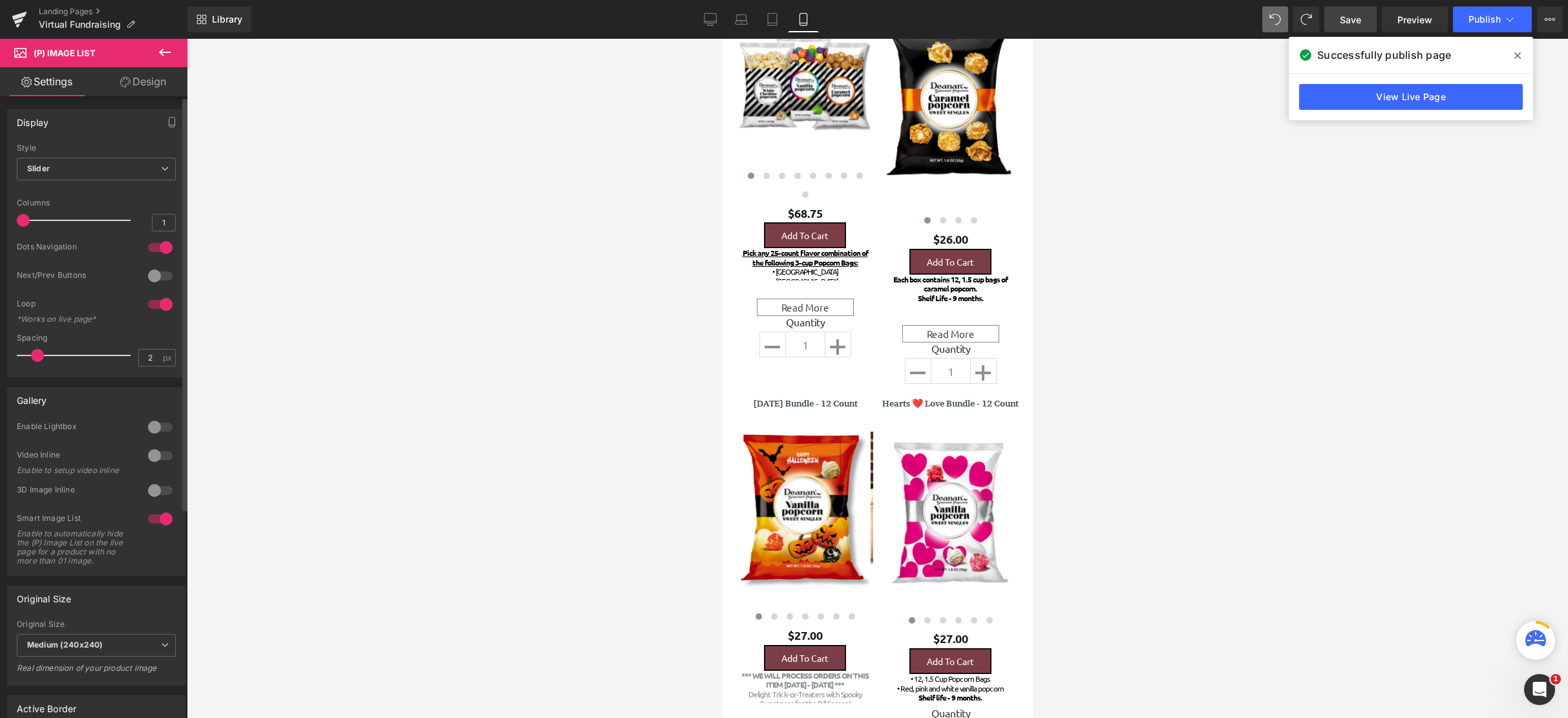
type input "0"
click at [61, 352] on span at bounding box center [58, 355] width 13 height 13
click at [146, 90] on link "Design" at bounding box center [143, 82] width 94 height 29
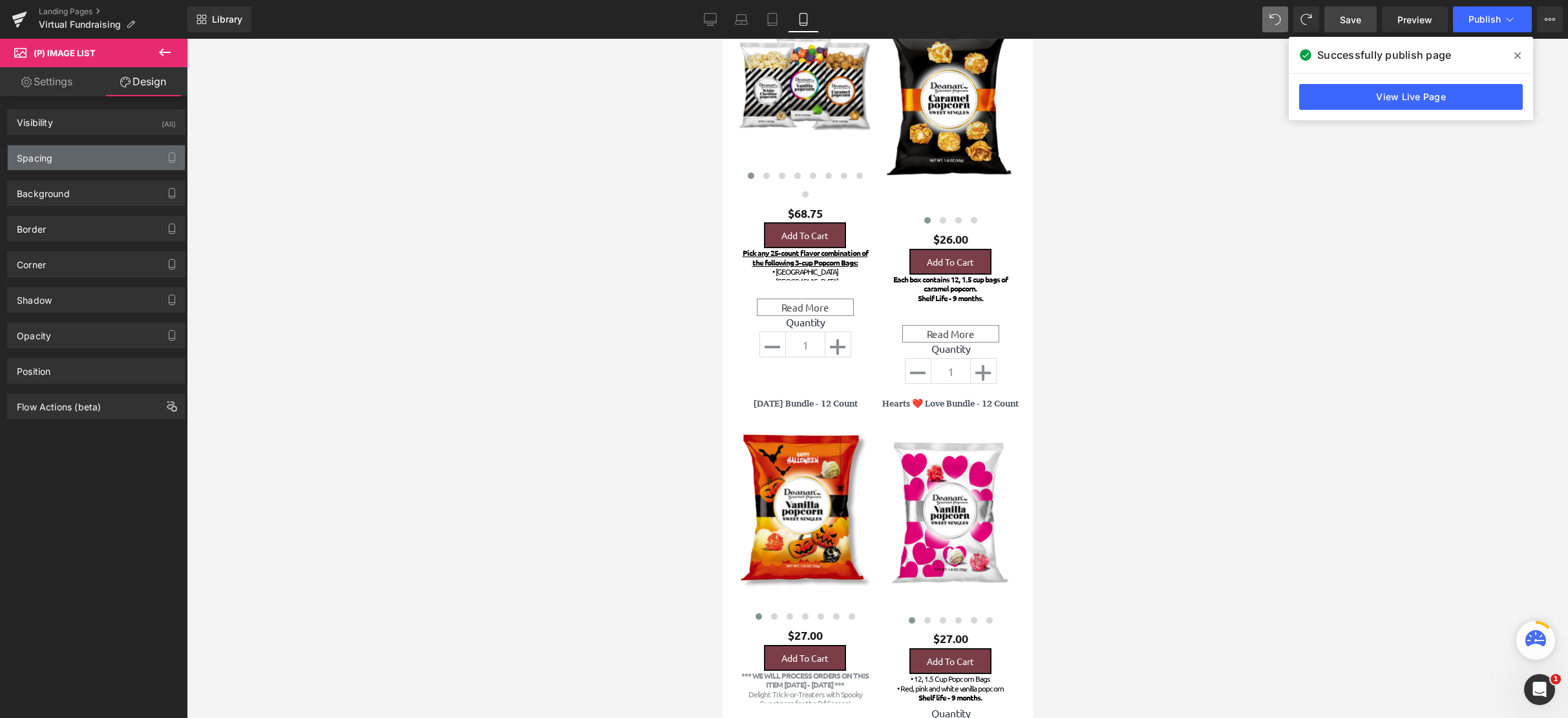
click at [120, 156] on div "Spacing" at bounding box center [96, 158] width 177 height 25
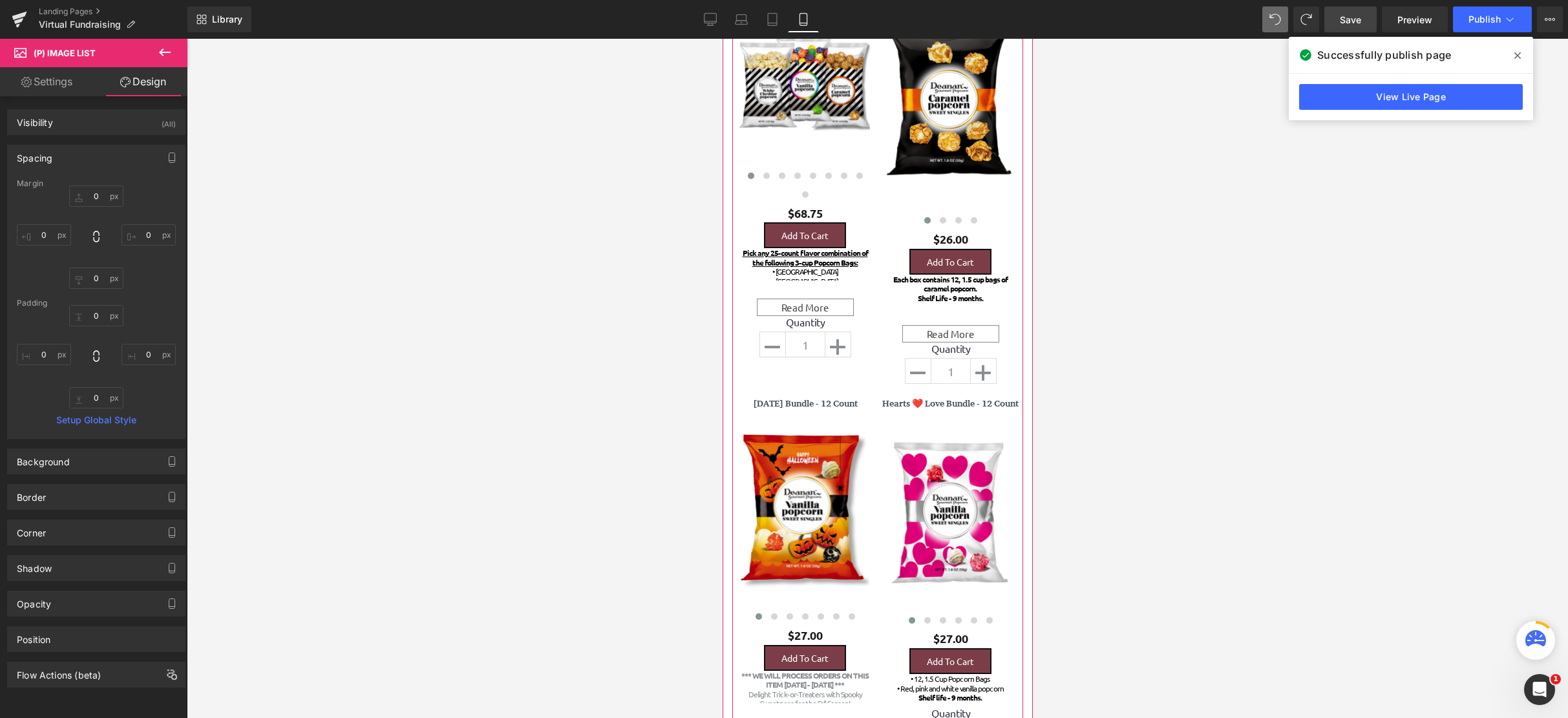
scroll to position [130, 0]
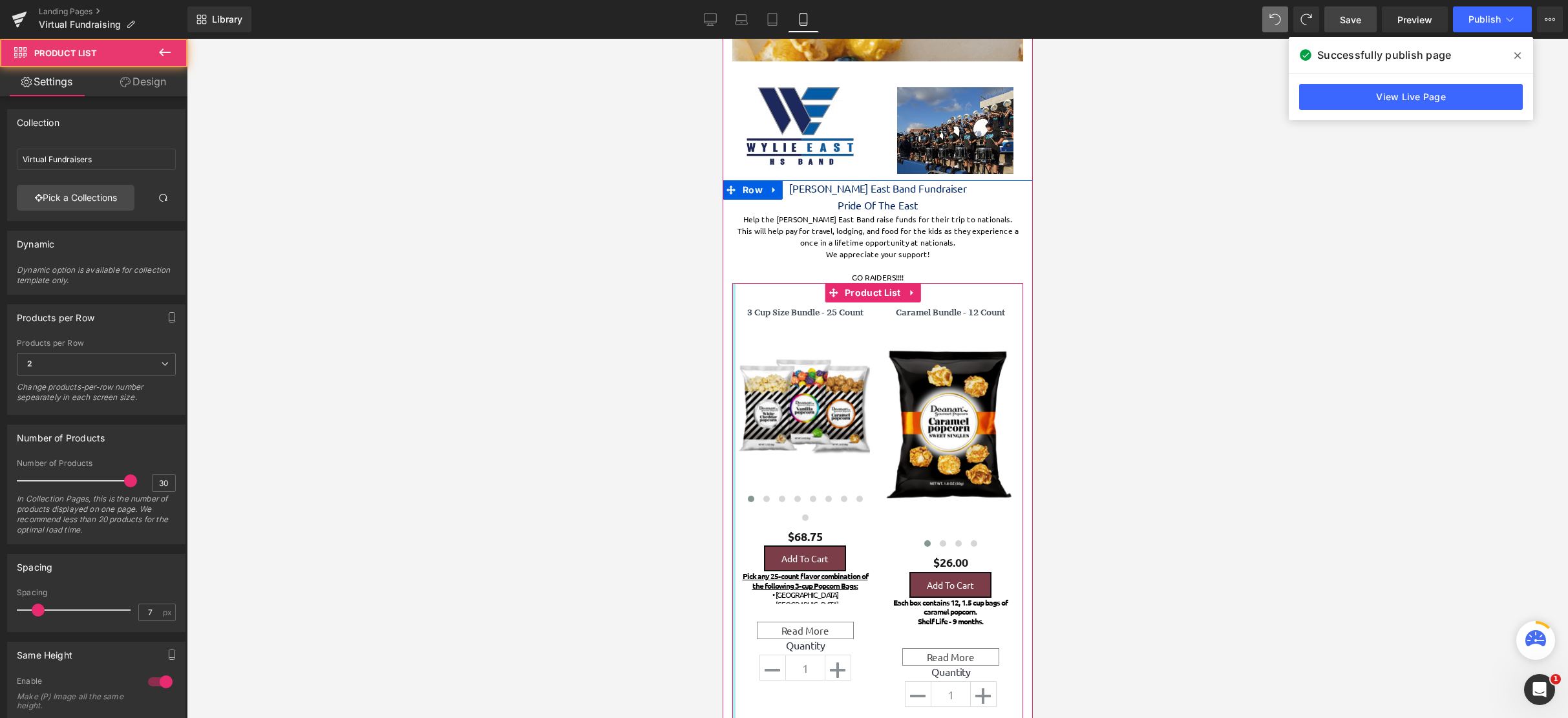
drag, startPoint x: 734, startPoint y: 338, endPoint x: 1439, endPoint y: 380, distance: 706.2
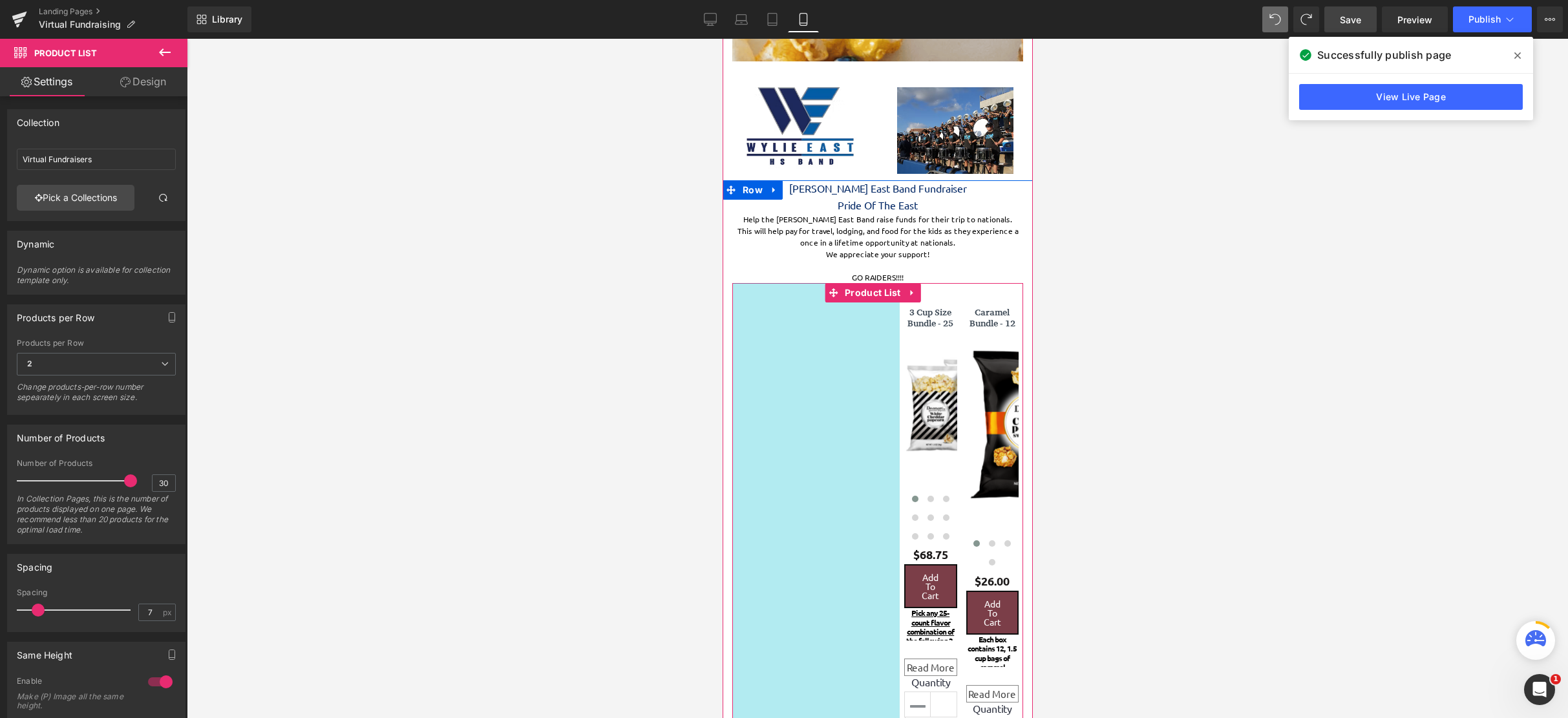
scroll to position [3608, 300]
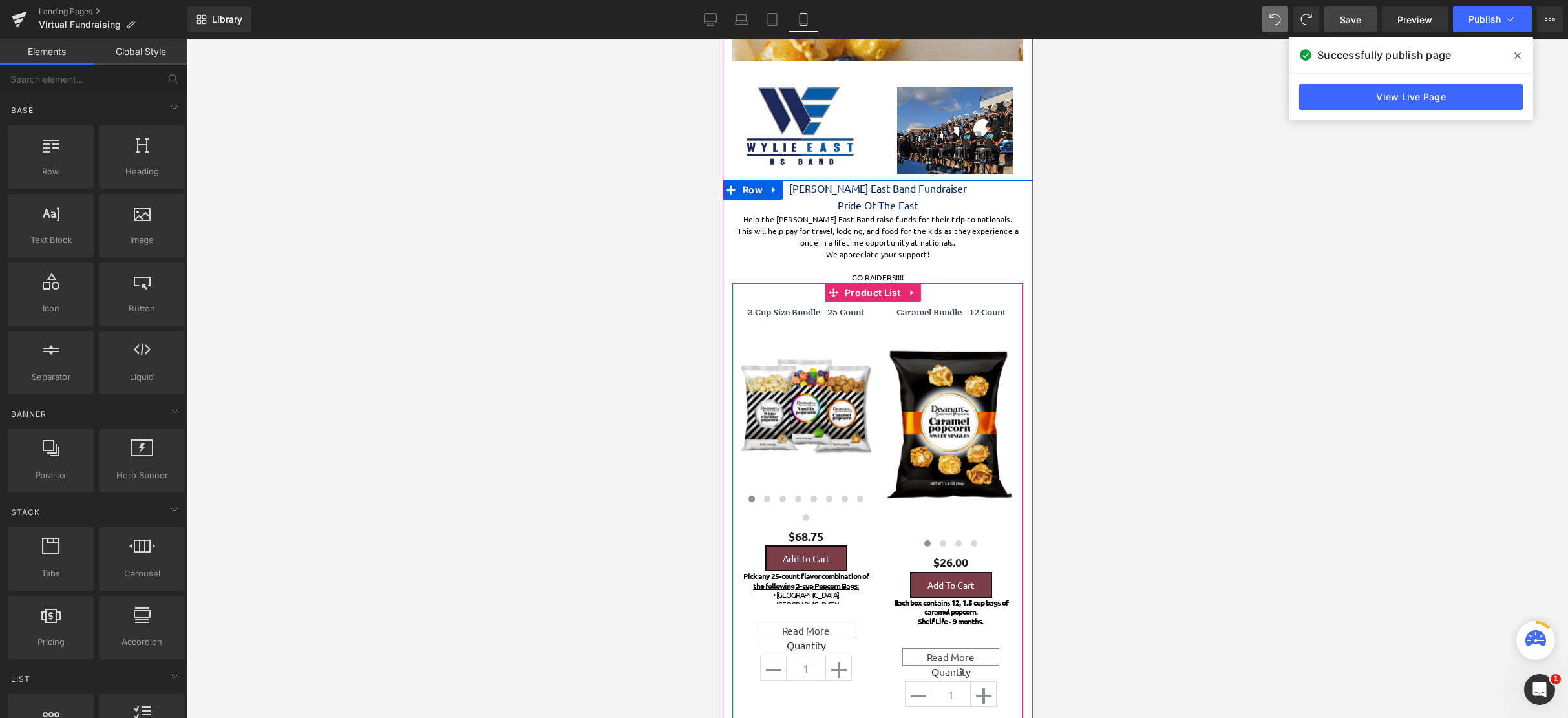
click at [672, 411] on div at bounding box center [877, 378] width 1381 height 680
click at [652, 401] on div at bounding box center [877, 378] width 1381 height 680
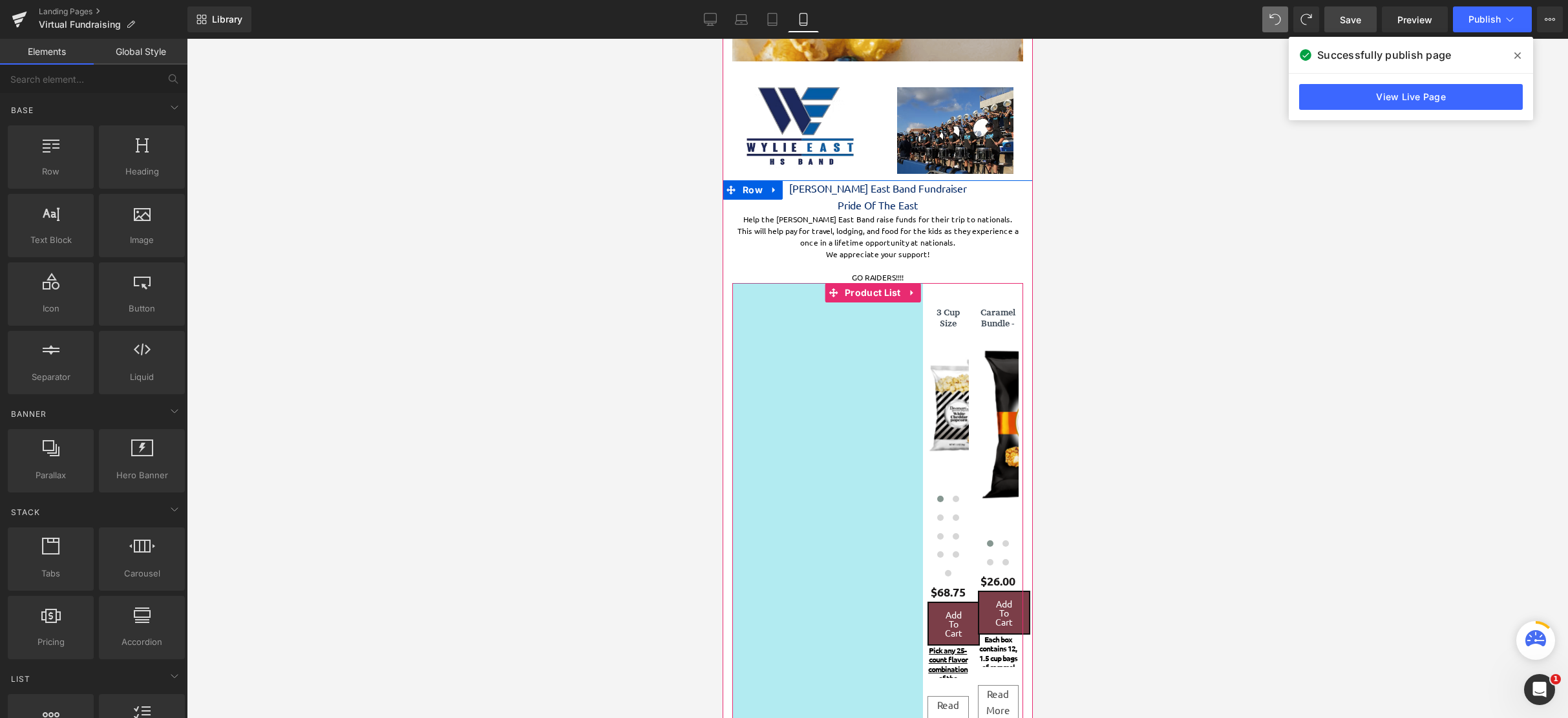
scroll to position [3698, 300]
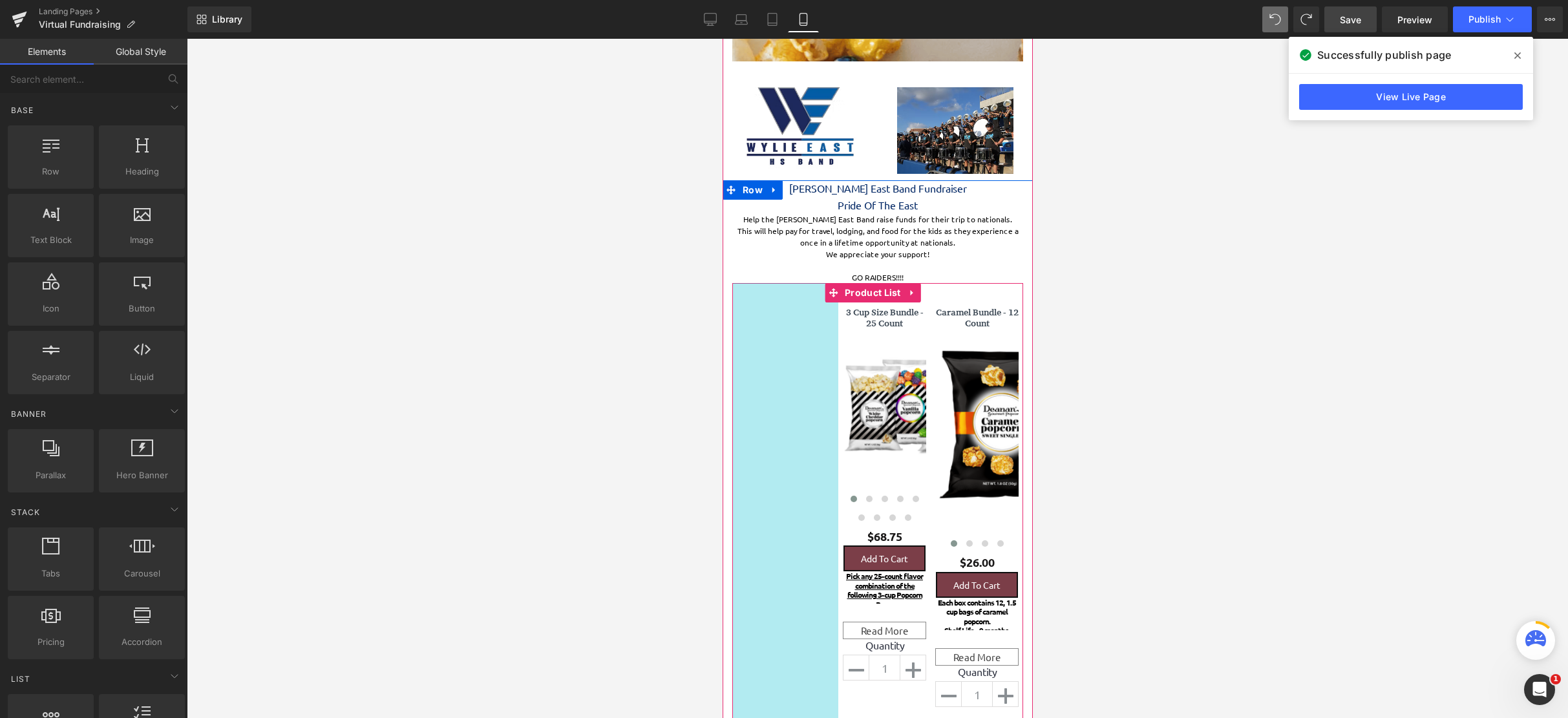
click at [837, 408] on div "3 Cup Size Bundle - 25 Count (P) Title" at bounding box center [883, 496] width 92 height 388
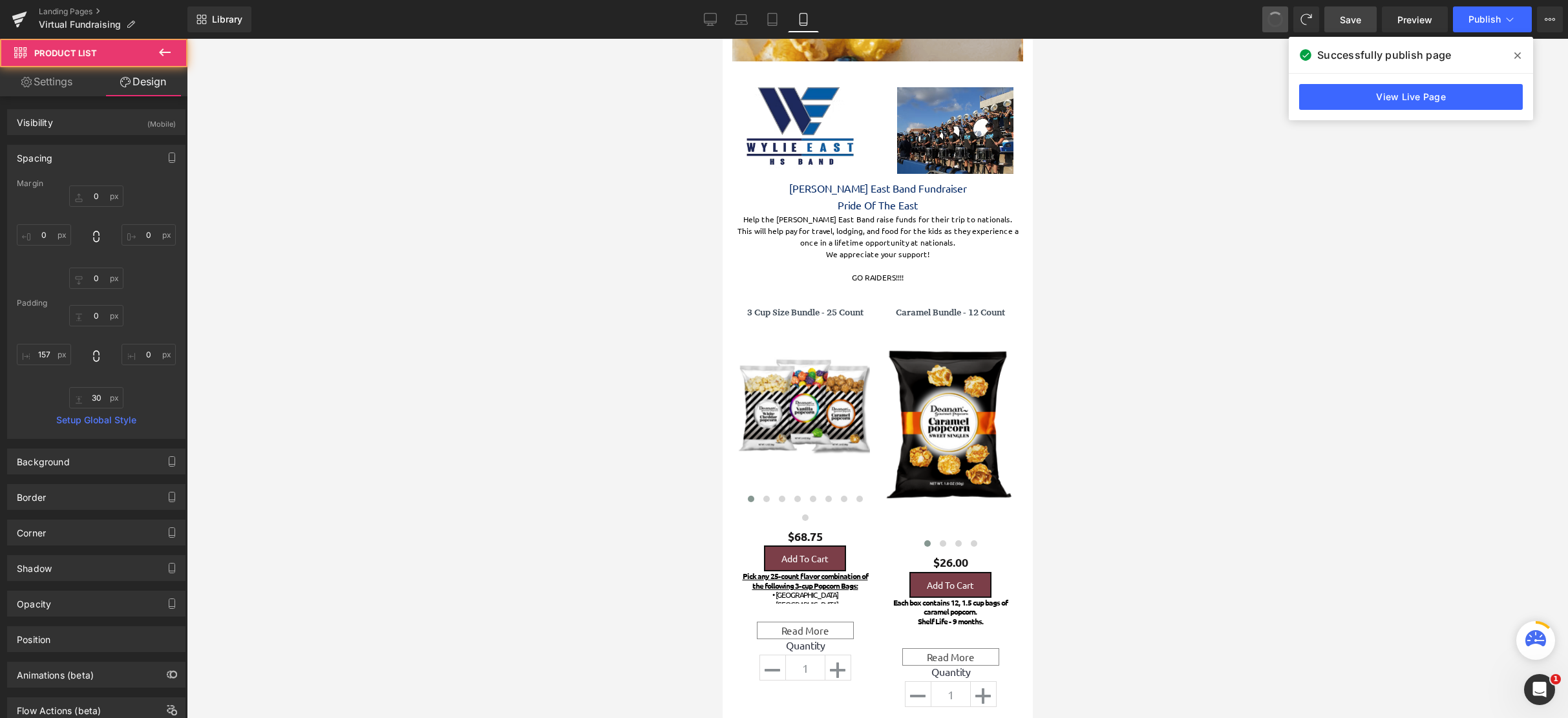
scroll to position [3608, 300]
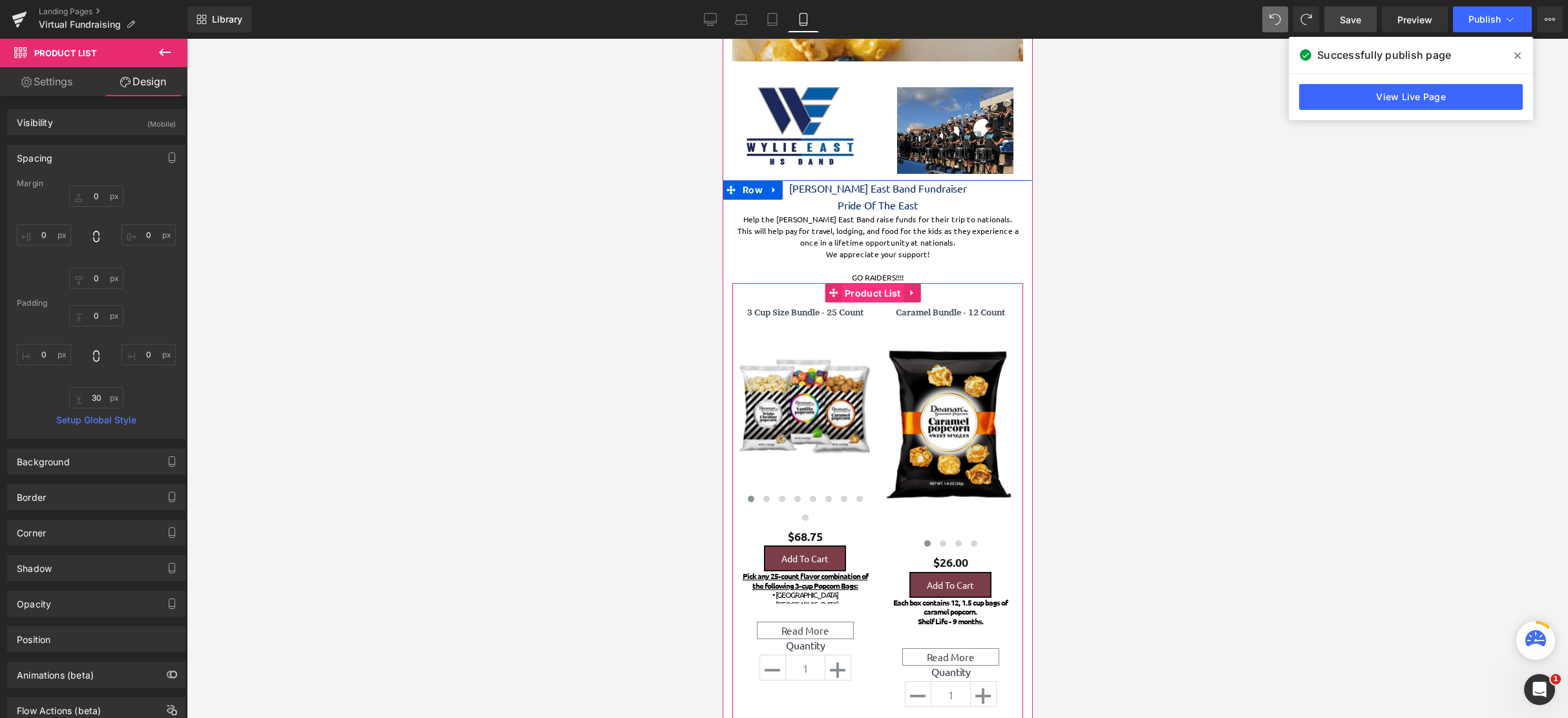
click at [865, 300] on span "Product List" at bounding box center [872, 293] width 63 height 20
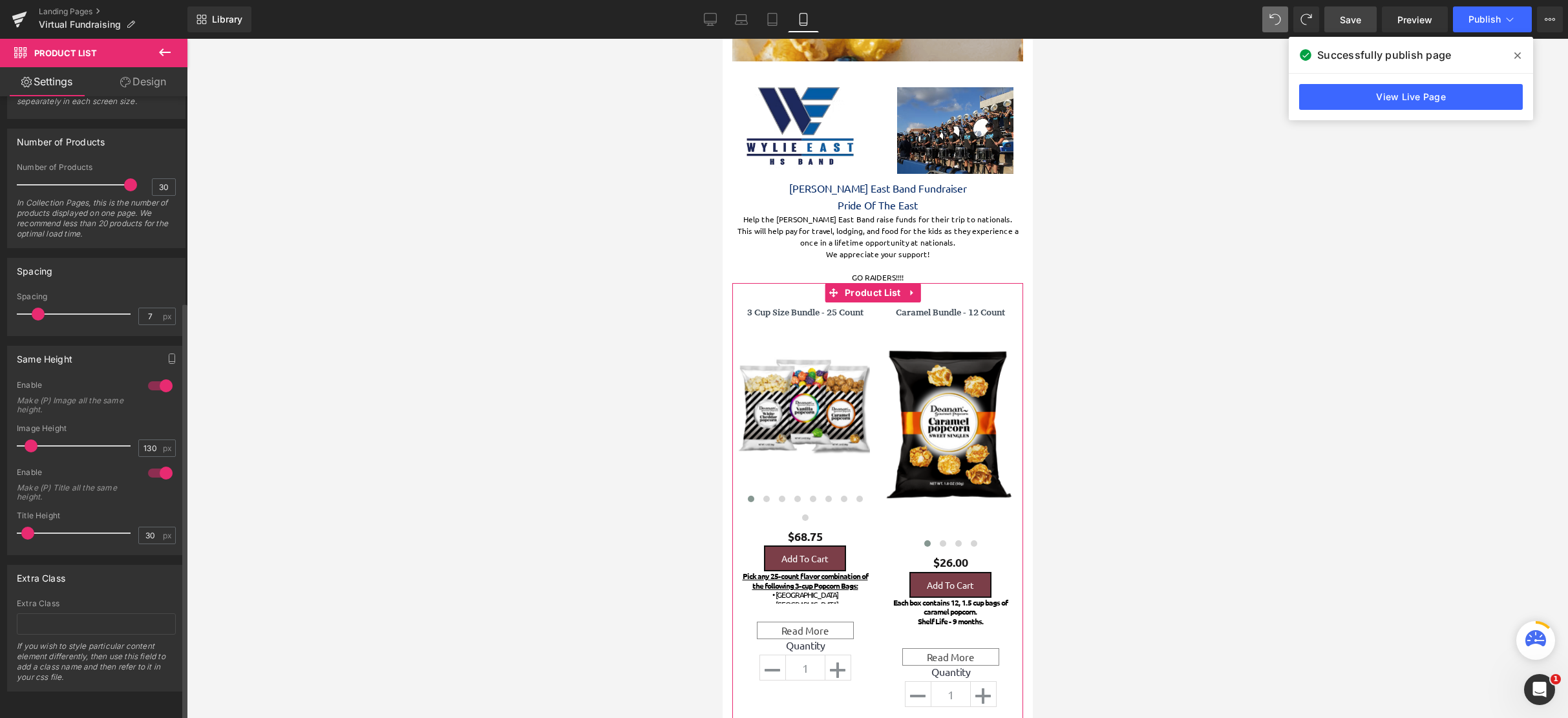
click at [34, 439] on span at bounding box center [31, 445] width 13 height 13
click at [159, 467] on div at bounding box center [160, 473] width 31 height 20
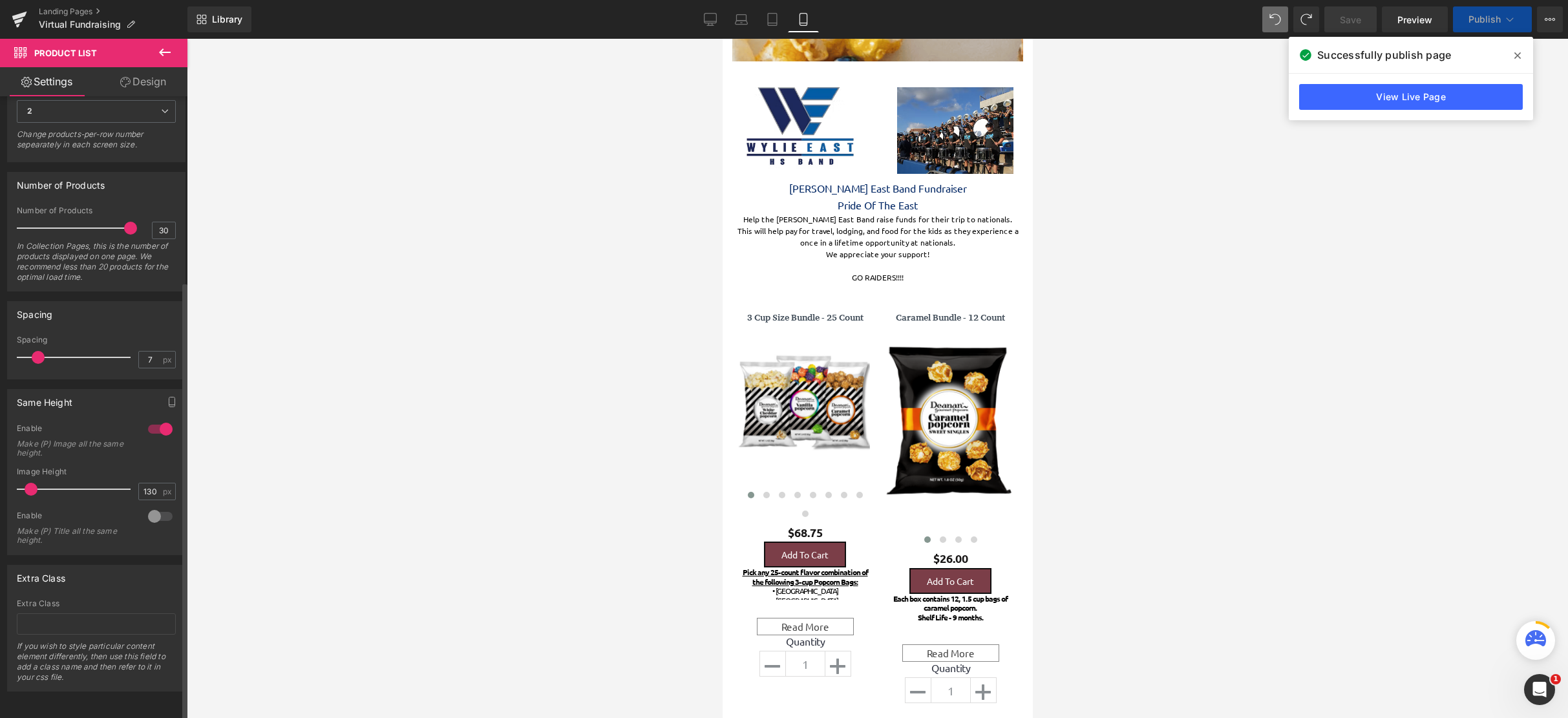
click at [159, 467] on div "Image Height 130 px" at bounding box center [96, 489] width 159 height 43
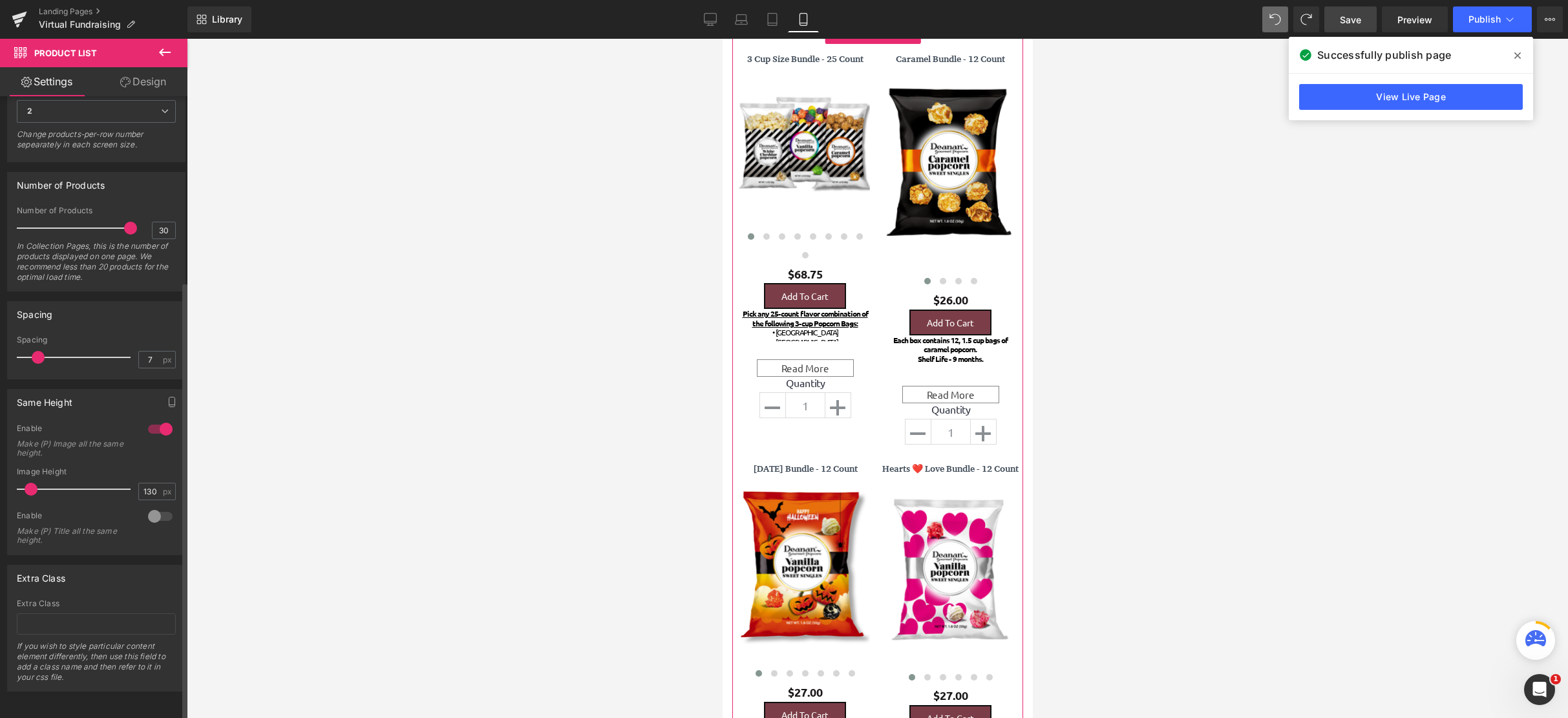
click at [154, 508] on div at bounding box center [160, 516] width 31 height 20
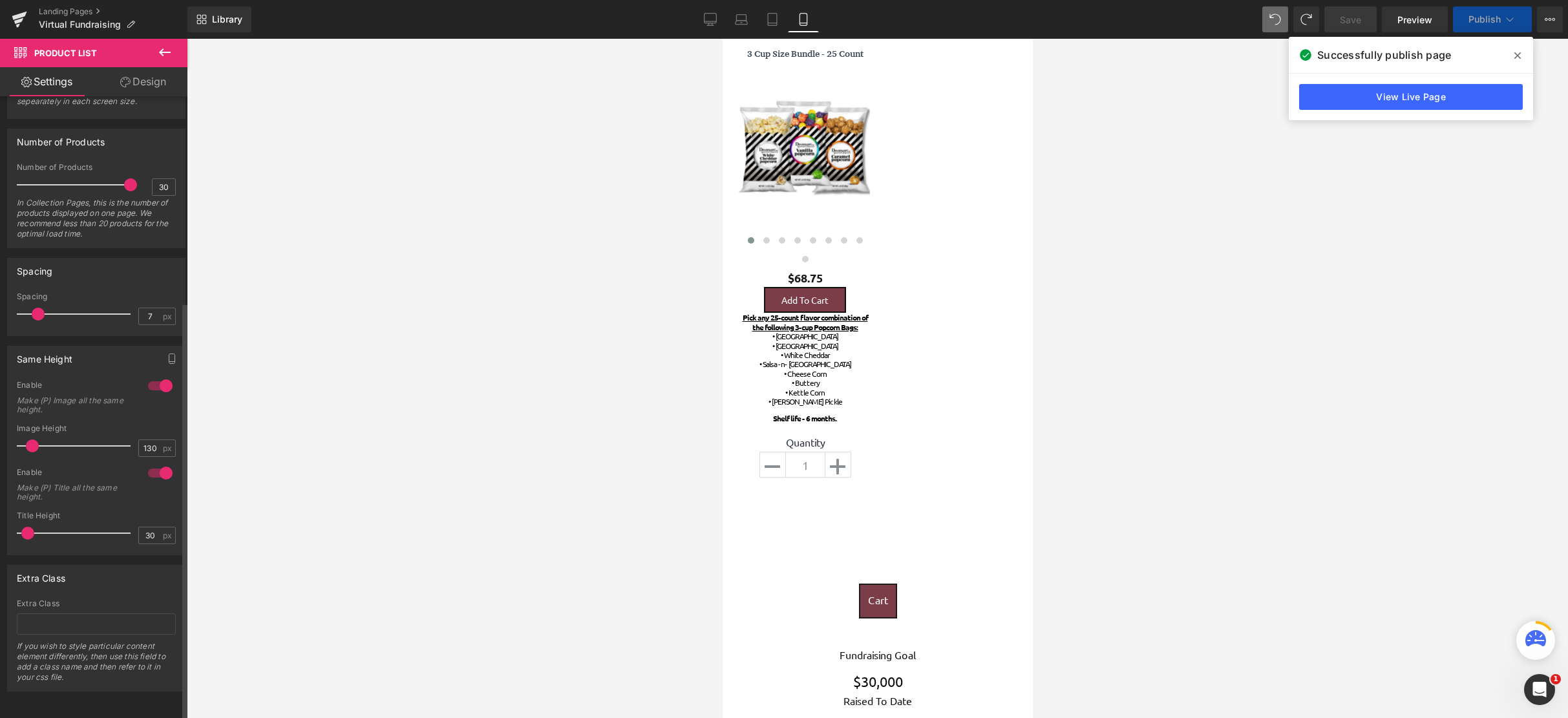
click at [33, 439] on span at bounding box center [32, 445] width 13 height 13
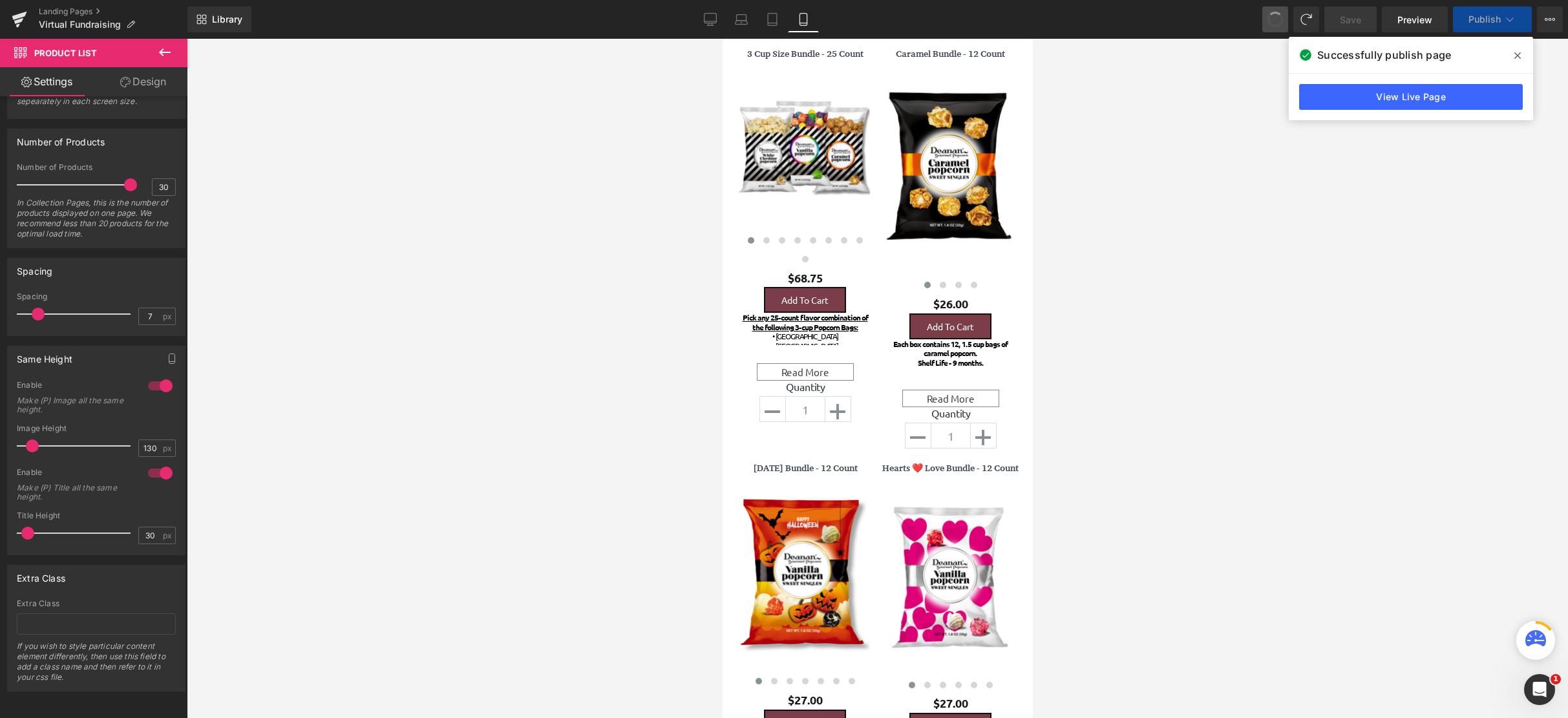
click at [1284, 25] on button at bounding box center [1275, 20] width 26 height 26
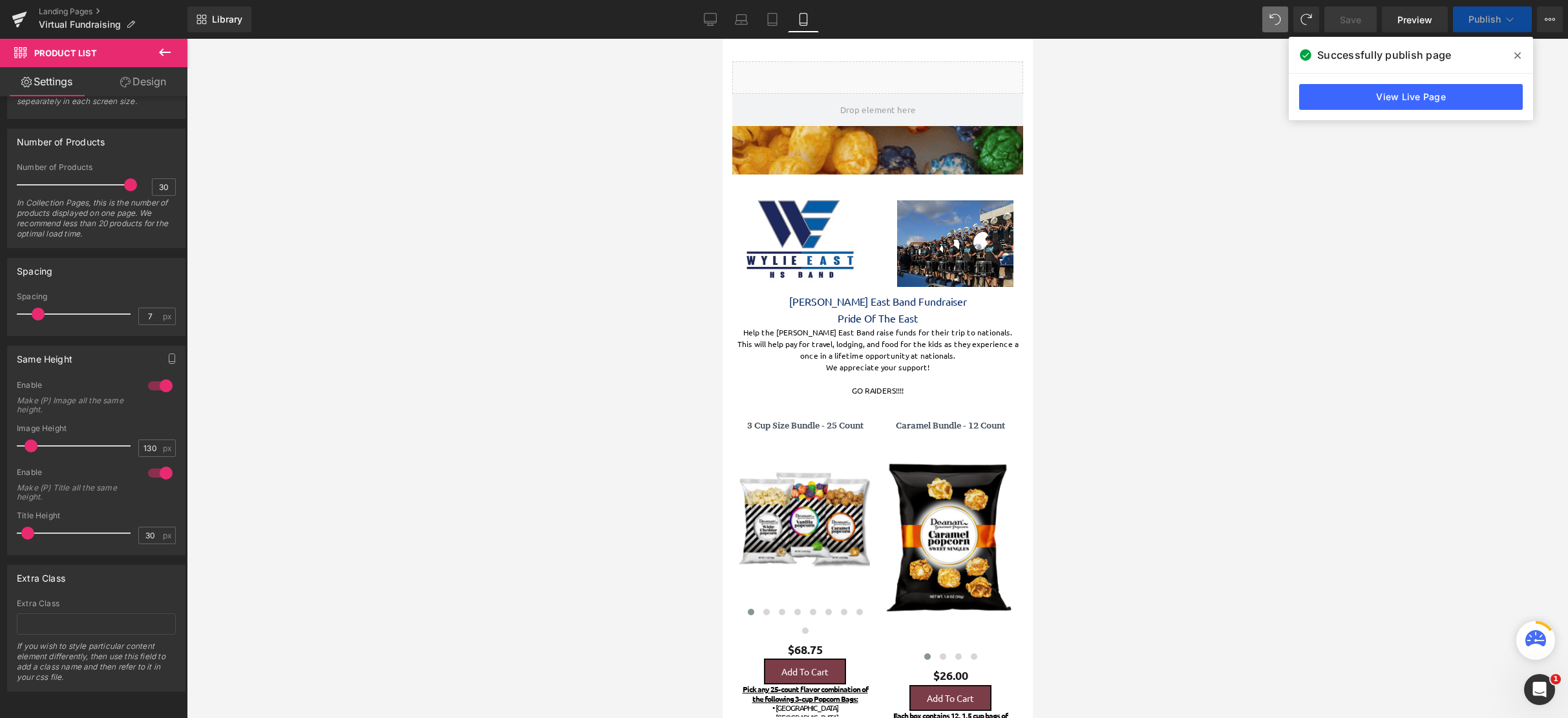
drag, startPoint x: 871, startPoint y: 457, endPoint x: 871, endPoint y: 449, distance: 8.0
click at [871, 457] on div "3 Cup Size Bundle - 25 Count (P) Title" at bounding box center [804, 609] width 146 height 388
click at [886, 505] on img at bounding box center [948, 535] width 132 height 162
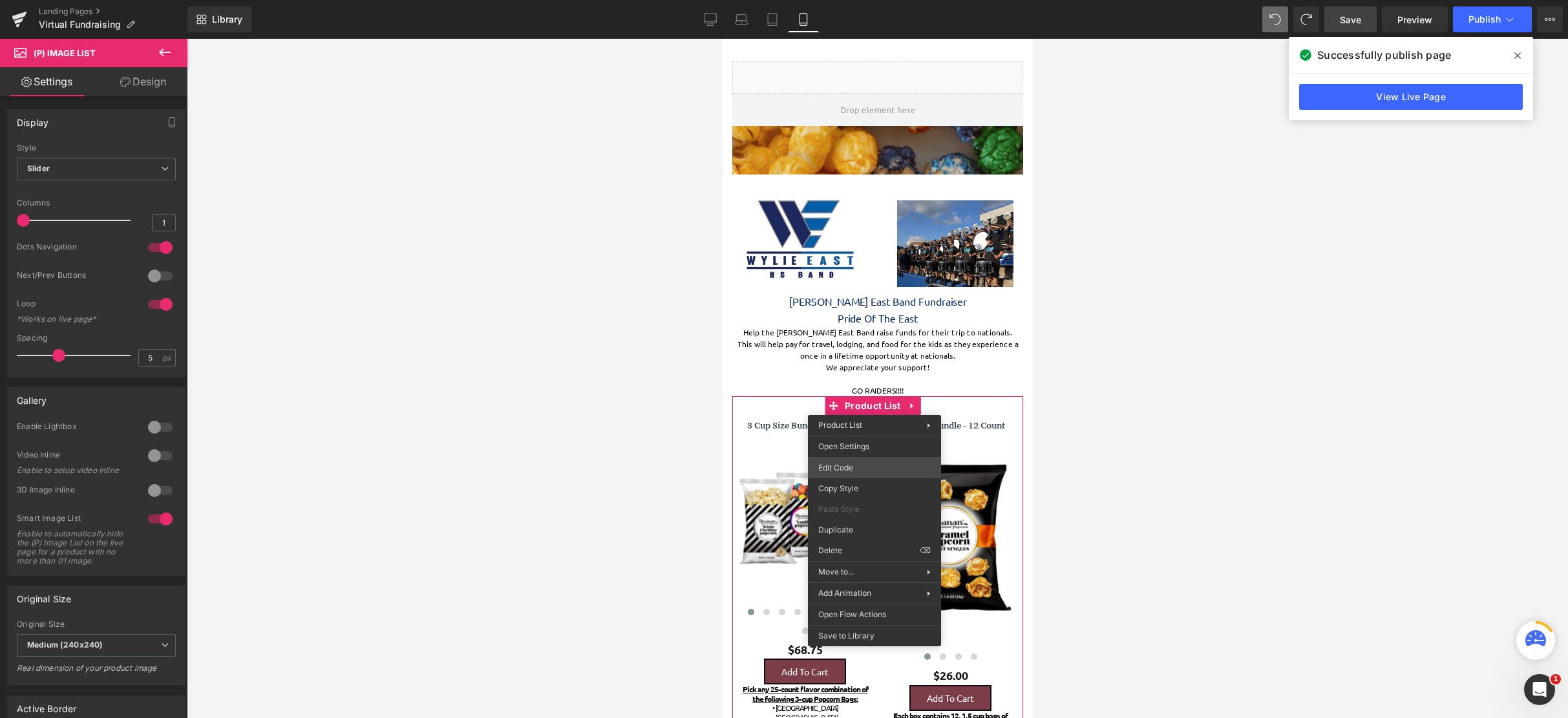
click at [867, 0] on div "Product List You are previewing how the will restyle your page. You can not edi…" at bounding box center [784, 0] width 1568 height 0
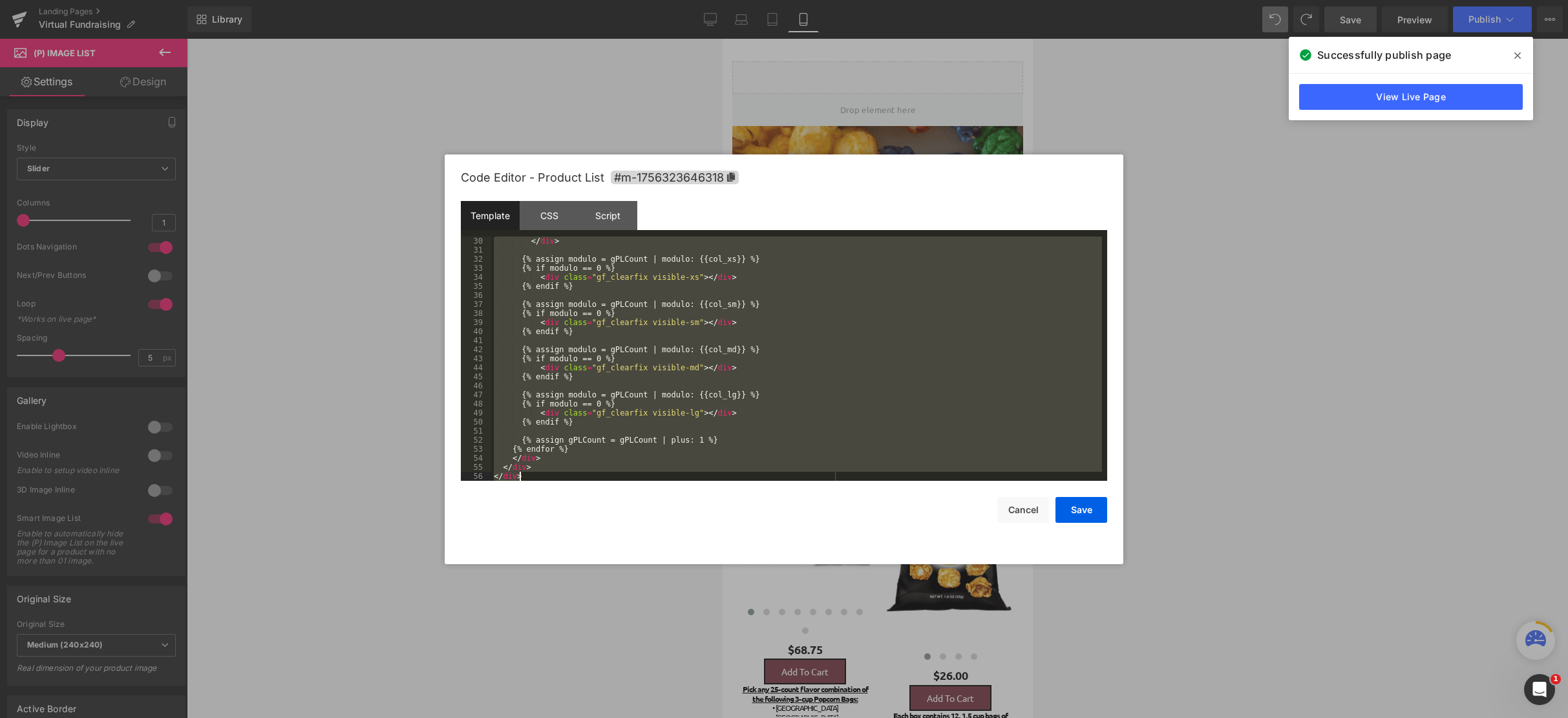
drag, startPoint x: 494, startPoint y: 237, endPoint x: 913, endPoint y: 695, distance: 620.7
click at [913, 695] on body "Product List You are previewing how the will restyle your page. You can not edi…" at bounding box center [784, 359] width 1568 height 718
click at [1015, 513] on button "Cancel" at bounding box center [1022, 510] width 52 height 26
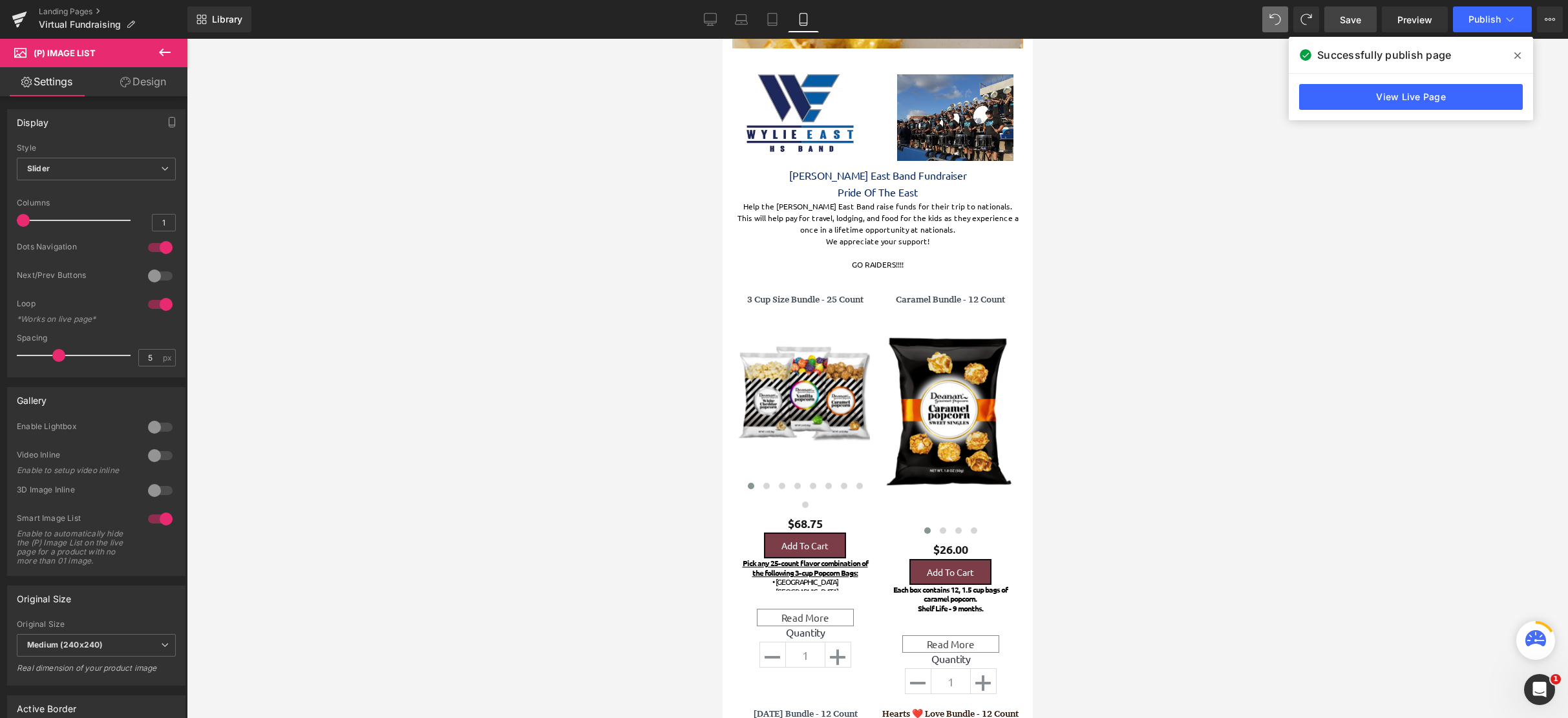
scroll to position [404, 0]
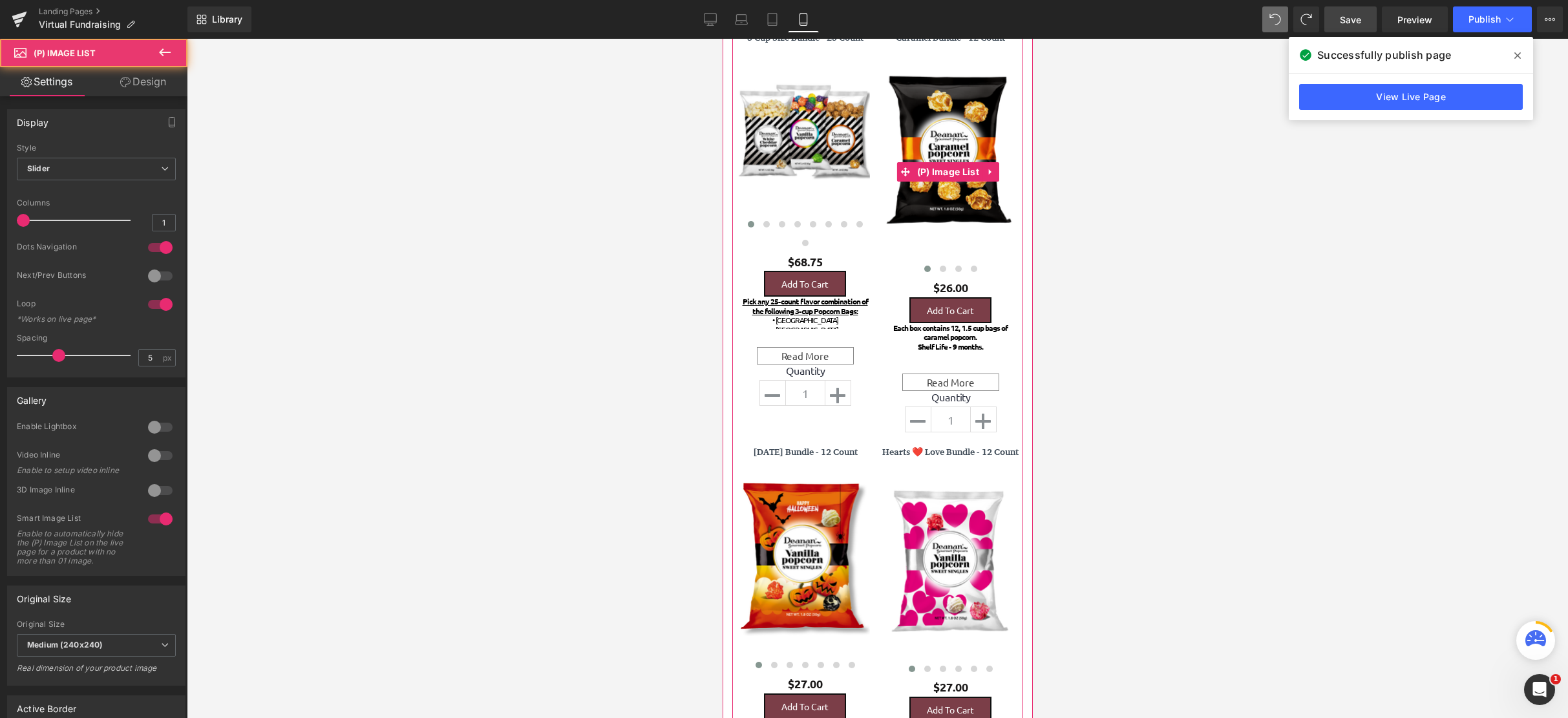
drag, startPoint x: 958, startPoint y: 268, endPoint x: 953, endPoint y: 236, distance: 32.4
click at [953, 236] on div "‹ ›" at bounding box center [950, 171] width 136 height 214
click at [939, 270] on span at bounding box center [942, 269] width 7 height 7
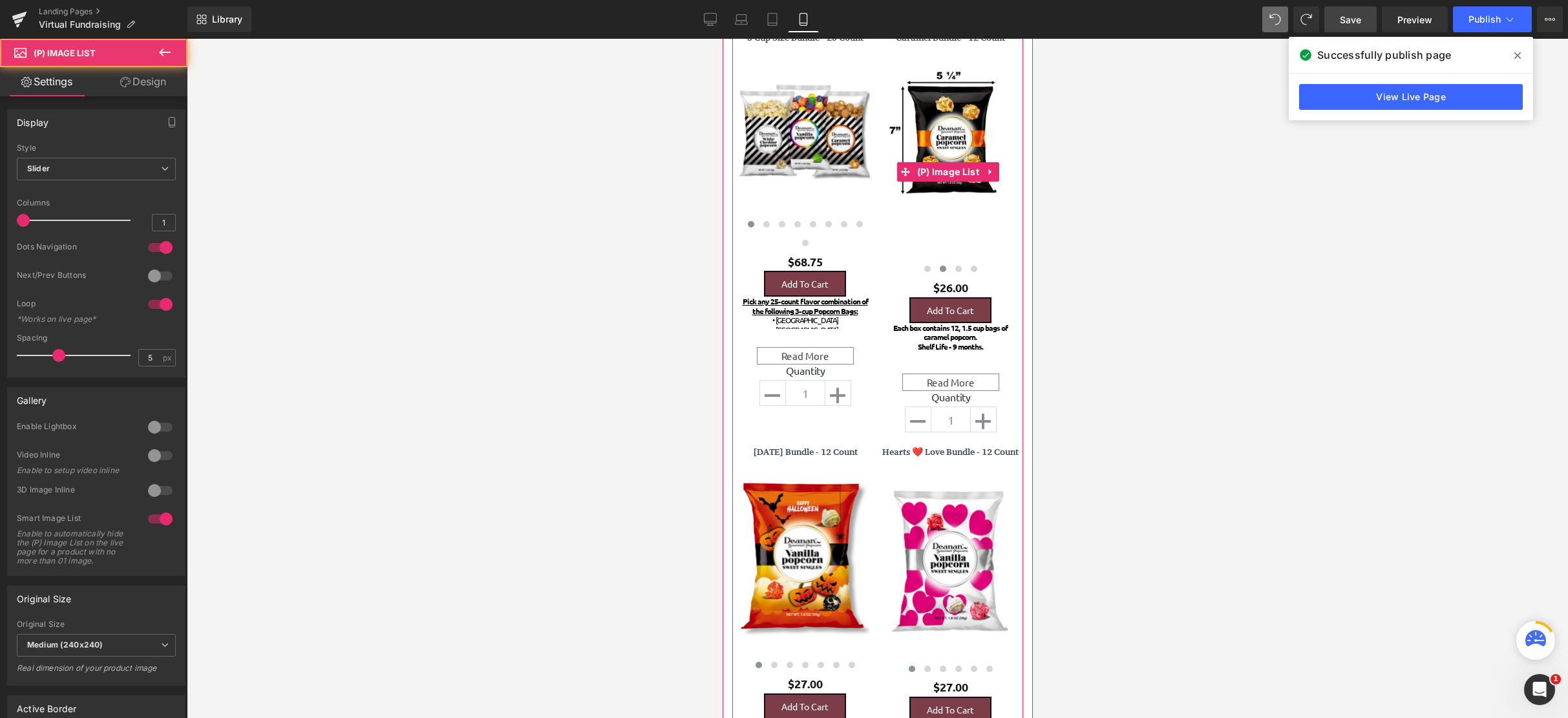
click at [934, 263] on button at bounding box center [942, 269] width 15 height 13
click at [933, 259] on div "‹ ›" at bounding box center [950, 171] width 136 height 214
click at [933, 168] on span "(P) Image List" at bounding box center [947, 172] width 68 height 20
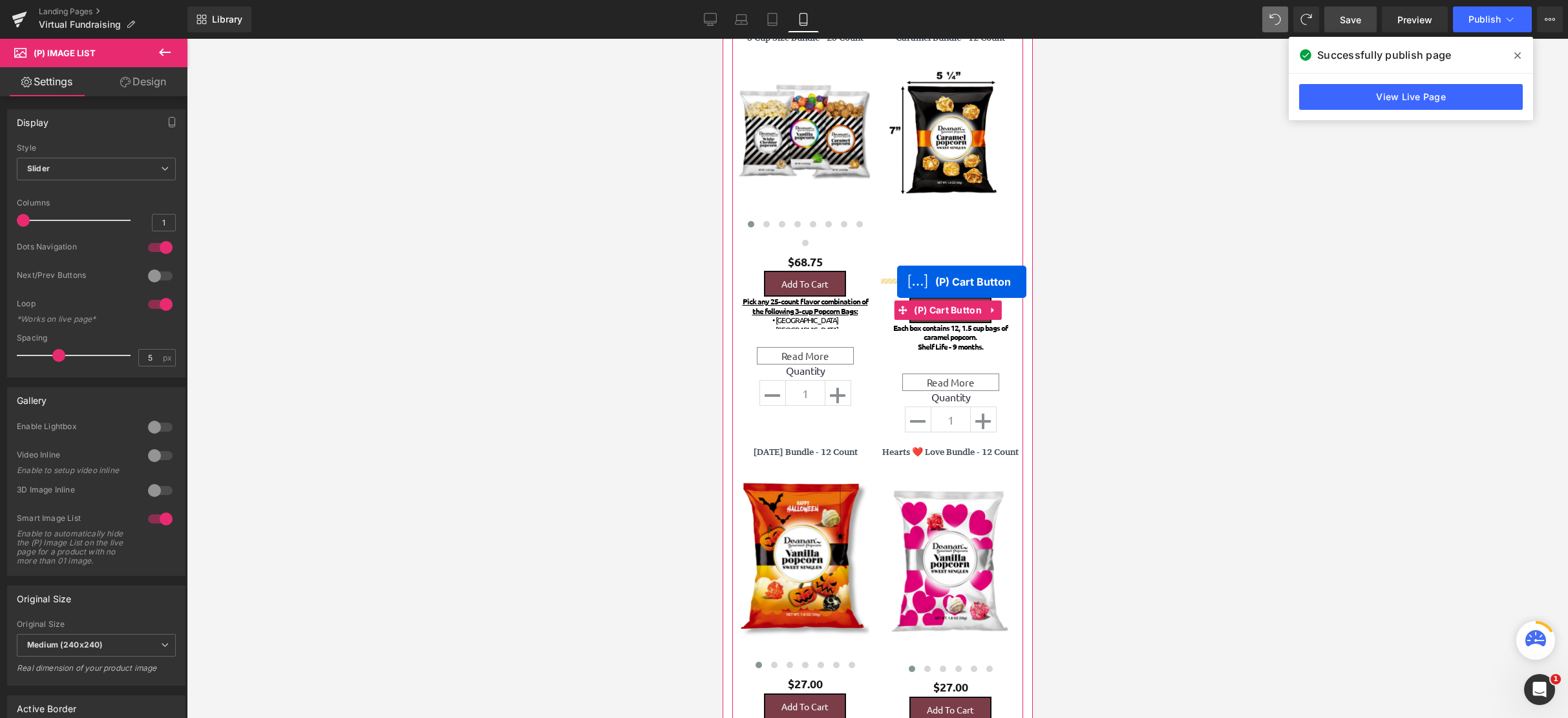
scroll to position [3614, 300]
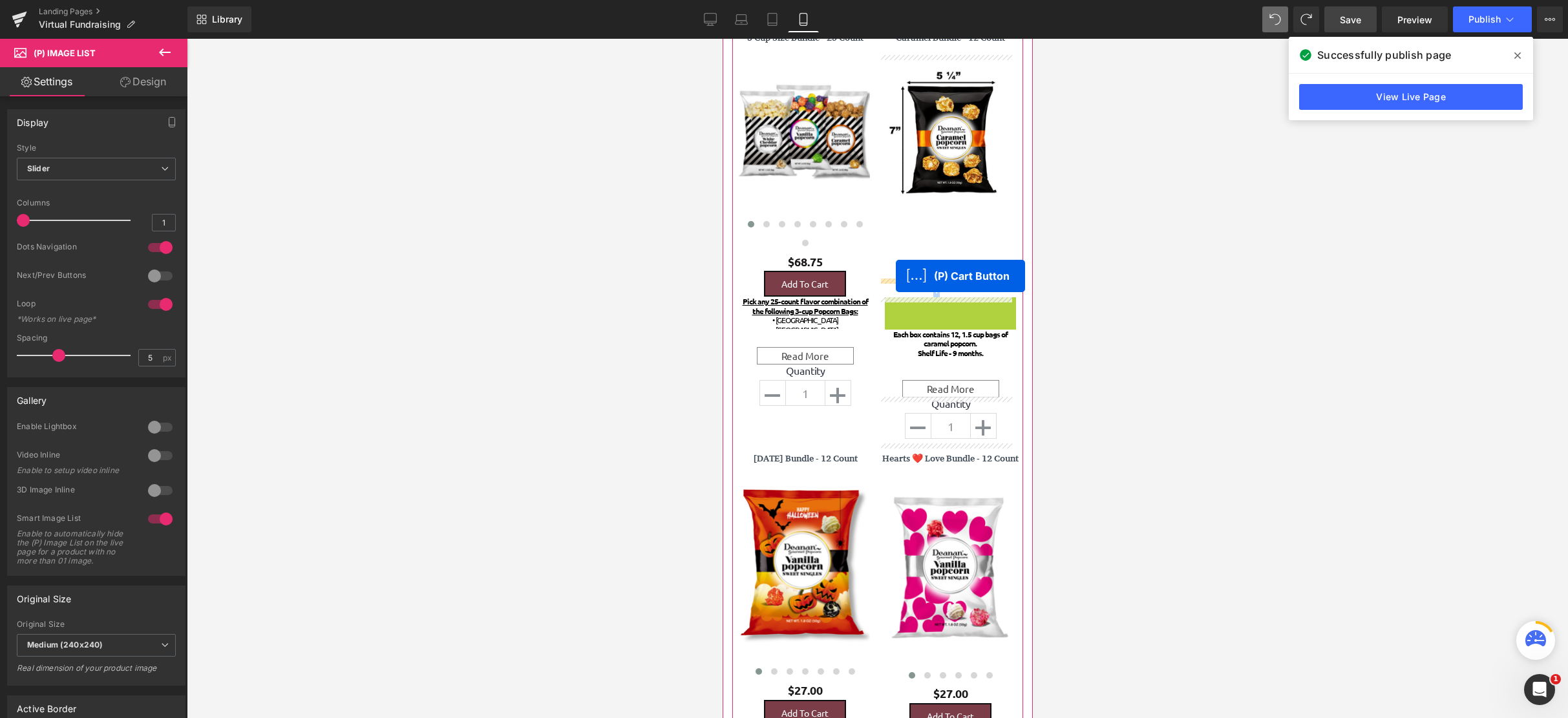
drag, startPoint x: 897, startPoint y: 309, endPoint x: 1868, endPoint y: 350, distance: 971.9
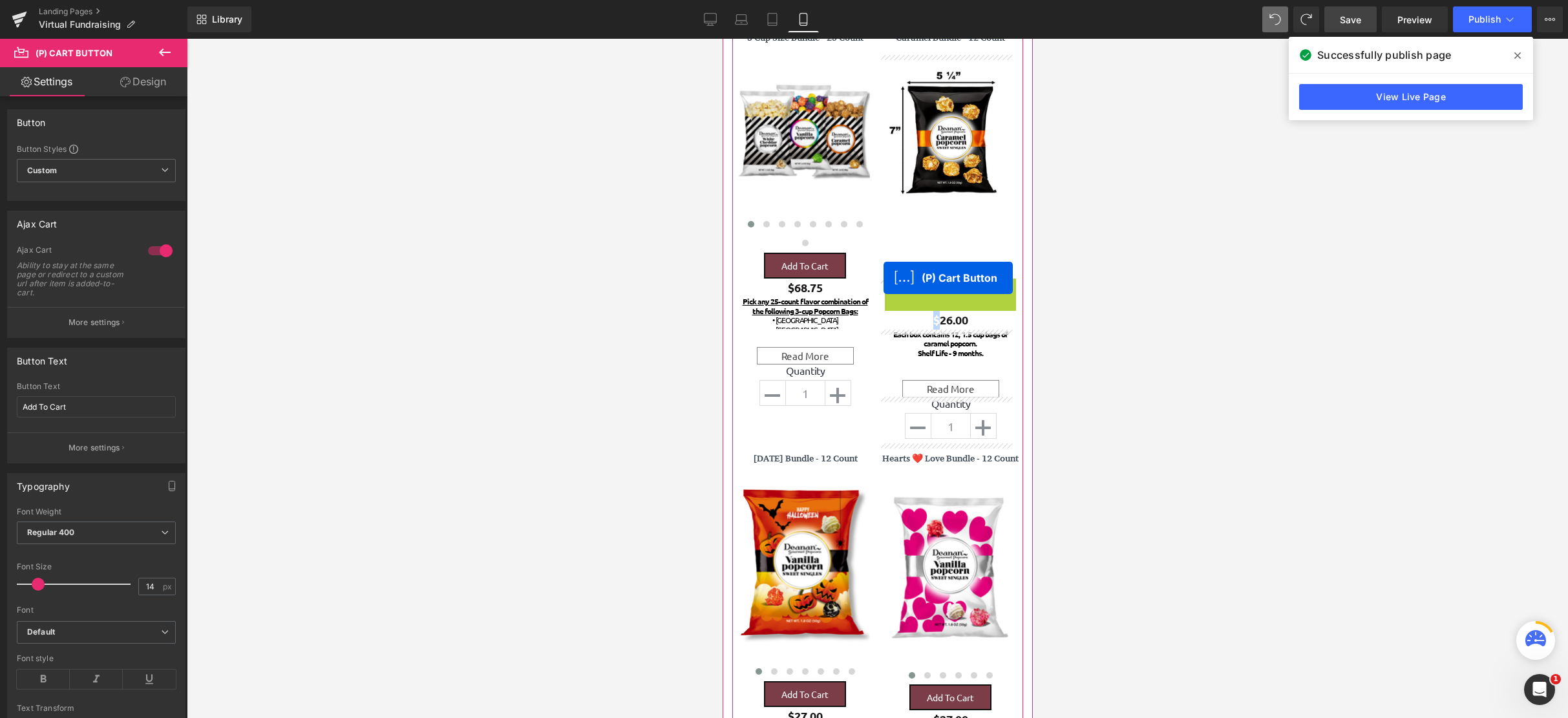
drag, startPoint x: 894, startPoint y: 289, endPoint x: 882, endPoint y: 278, distance: 16.3
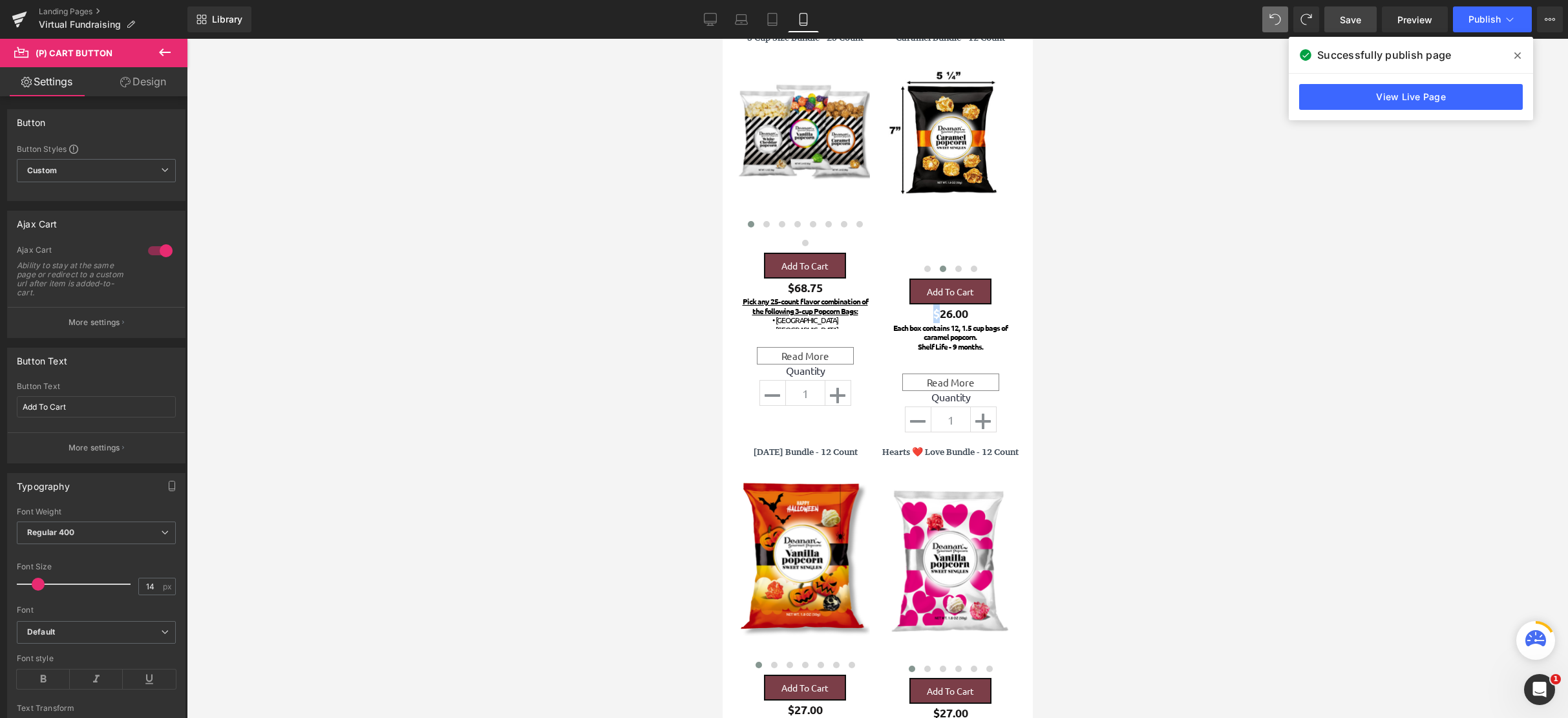
scroll to position [3608, 300]
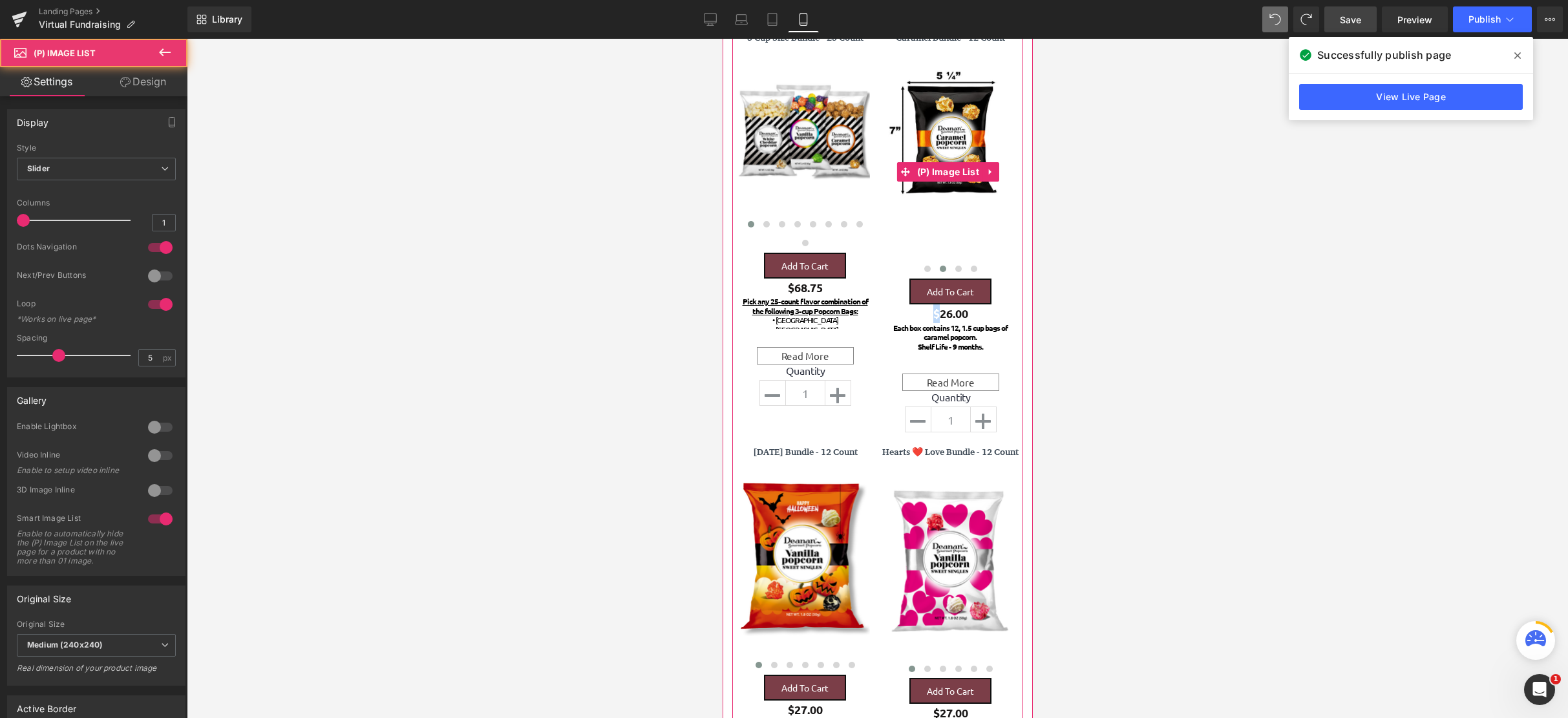
drag, startPoint x: 920, startPoint y: 272, endPoint x: 917, endPoint y: 231, distance: 41.1
click at [917, 231] on div "‹ ›" at bounding box center [950, 171] width 136 height 214
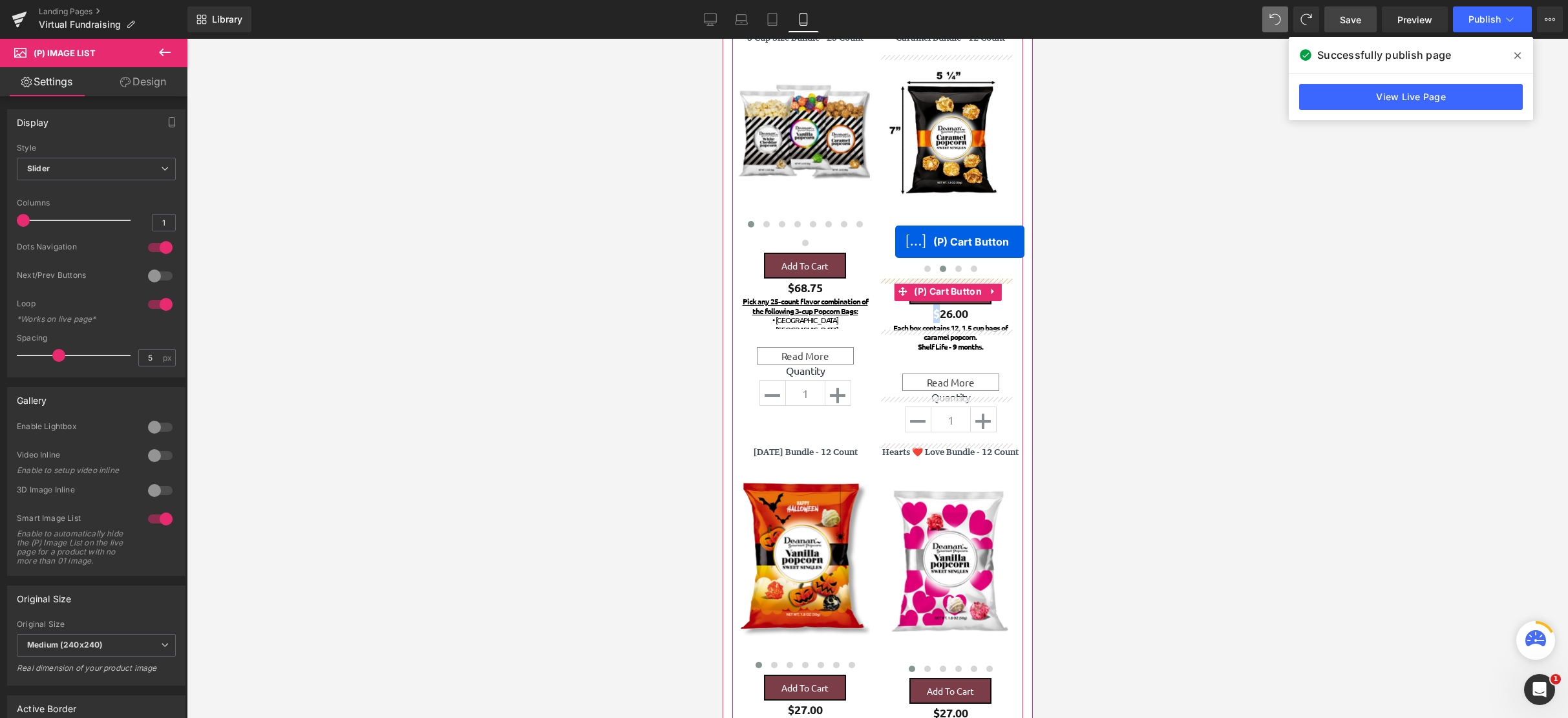
scroll to position [3614, 300]
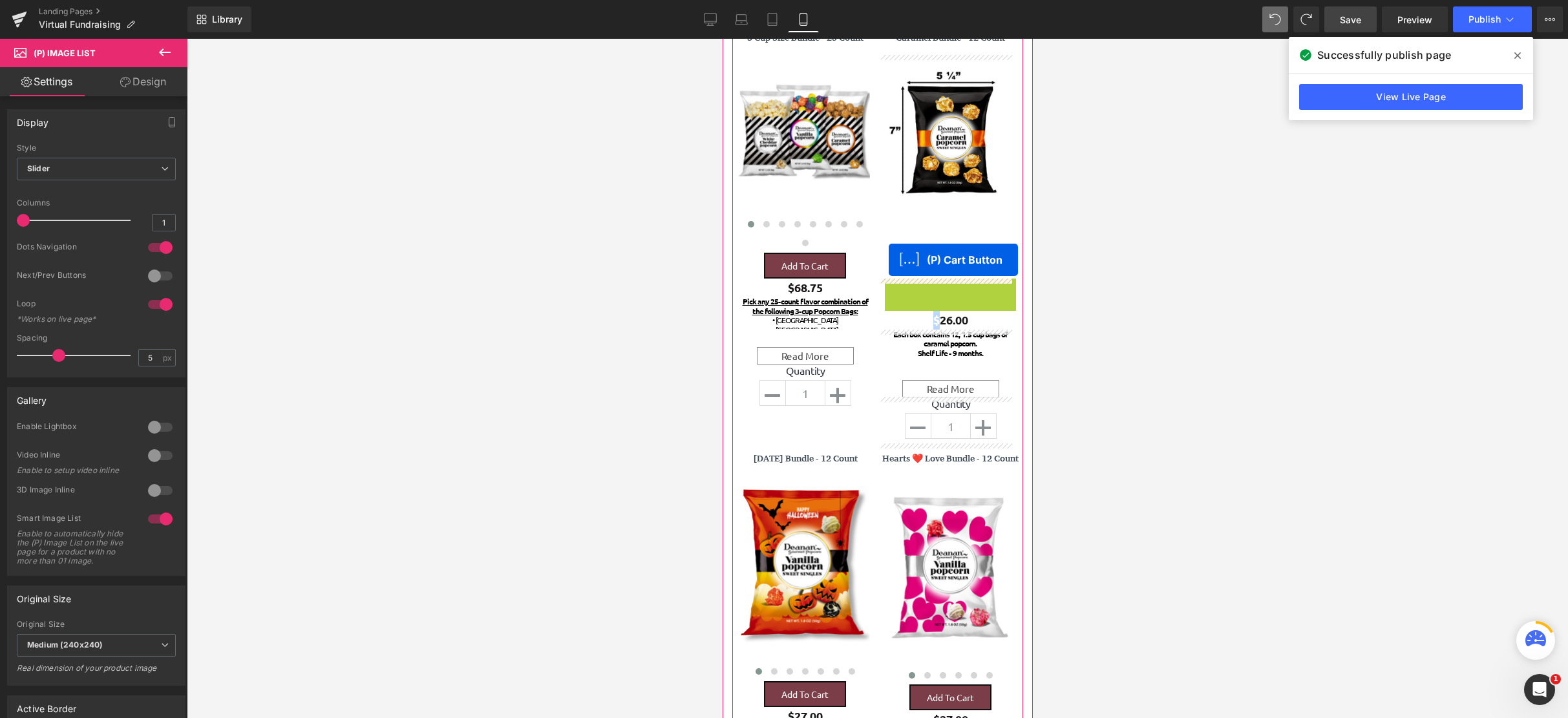
drag, startPoint x: 895, startPoint y: 290, endPoint x: 888, endPoint y: 262, distance: 28.9
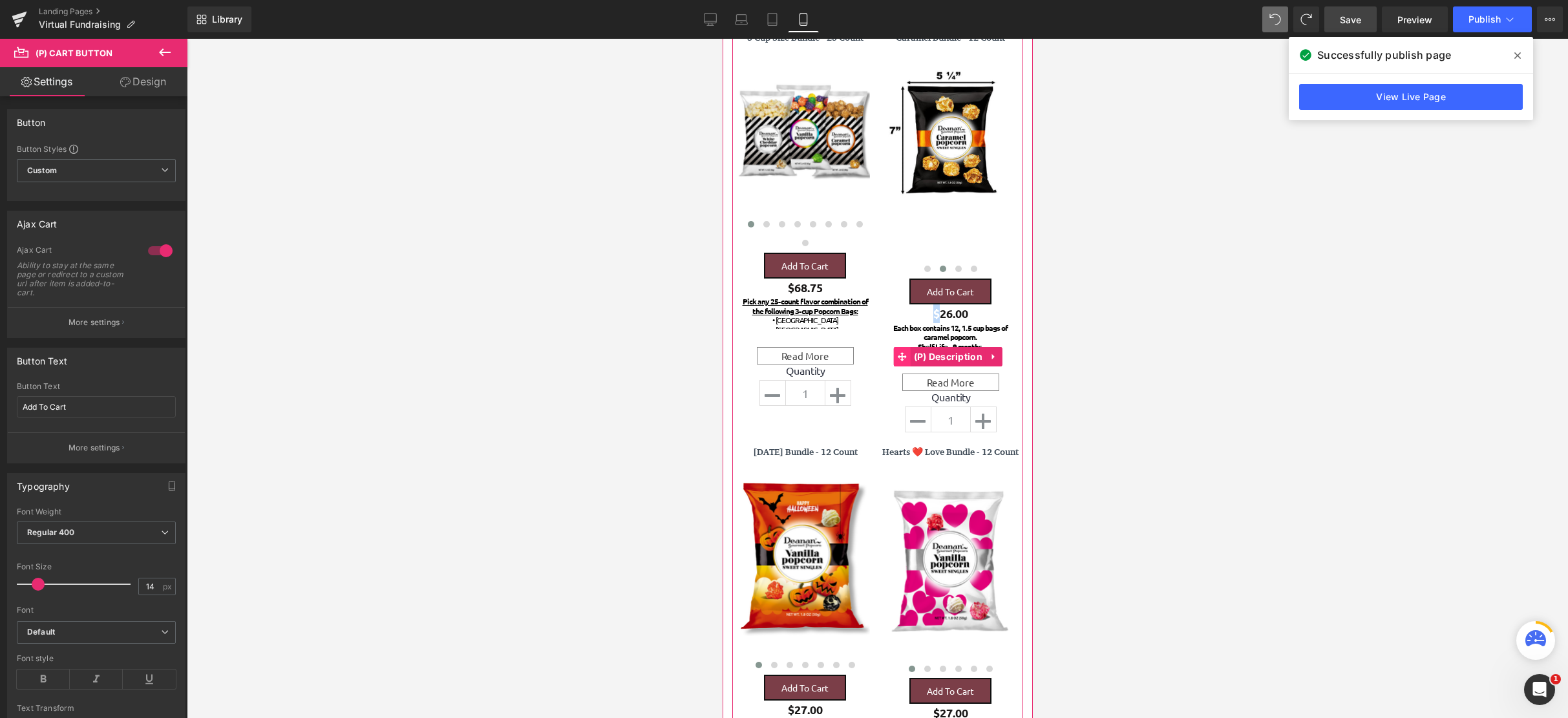
scroll to position [3556, 300]
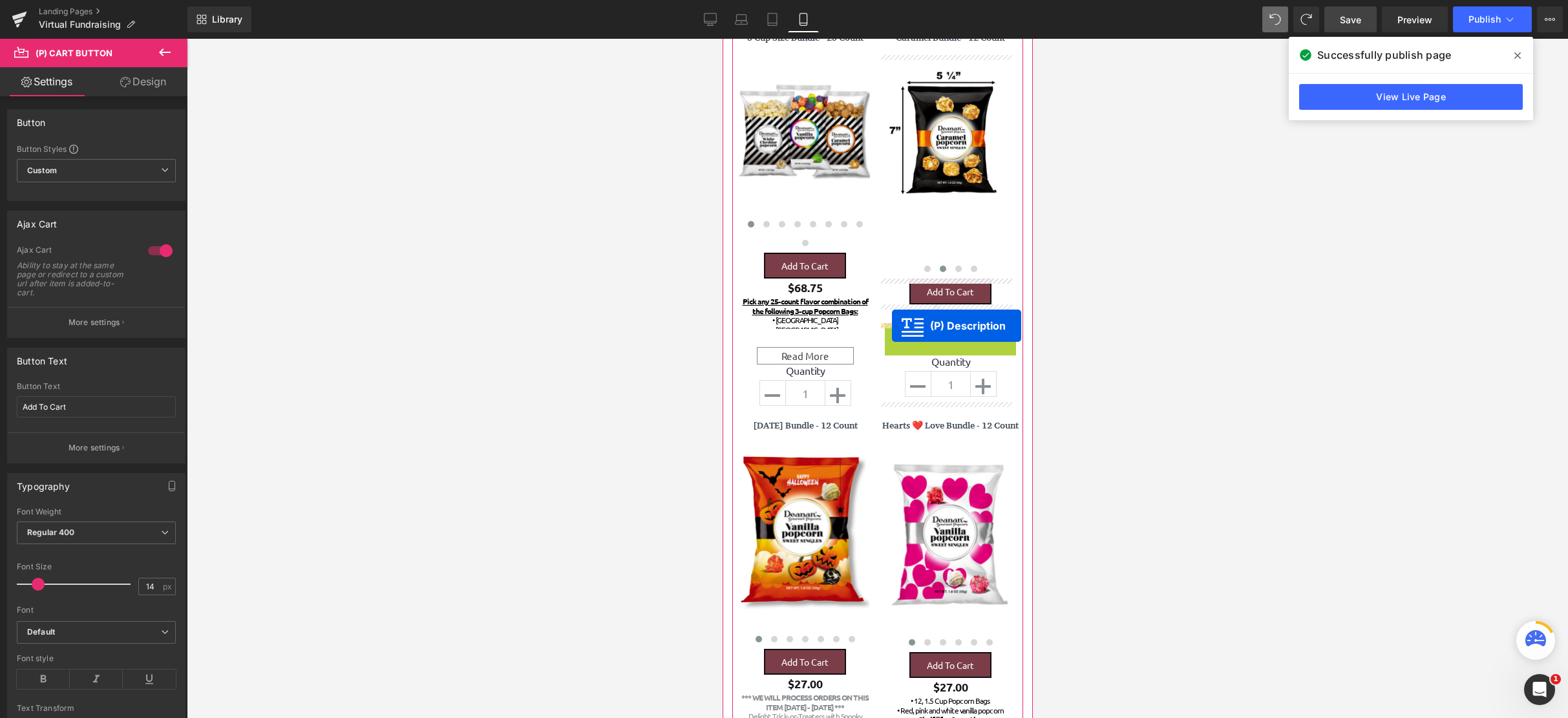
drag, startPoint x: 894, startPoint y: 357, endPoint x: 891, endPoint y: 326, distance: 31.1
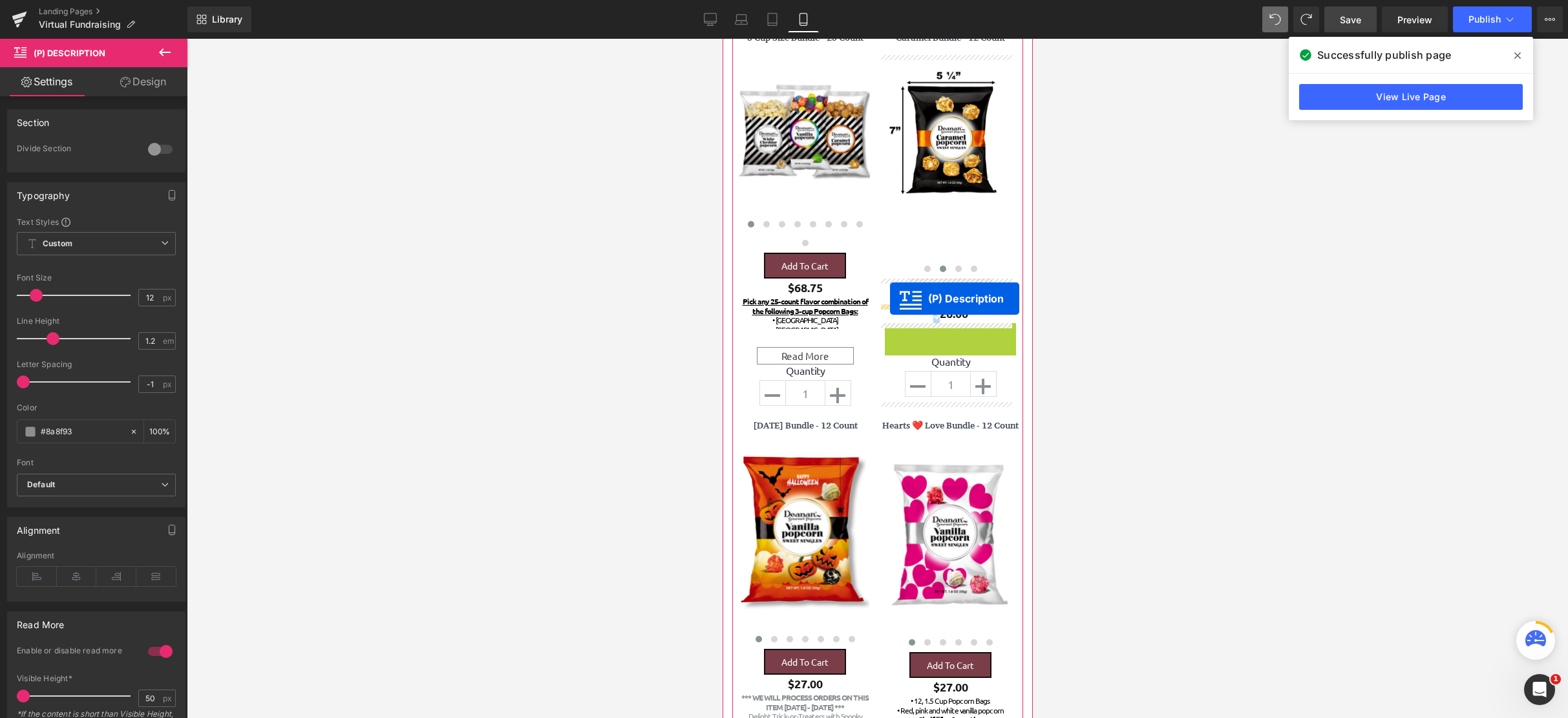
drag, startPoint x: 894, startPoint y: 356, endPoint x: 889, endPoint y: 298, distance: 58.2
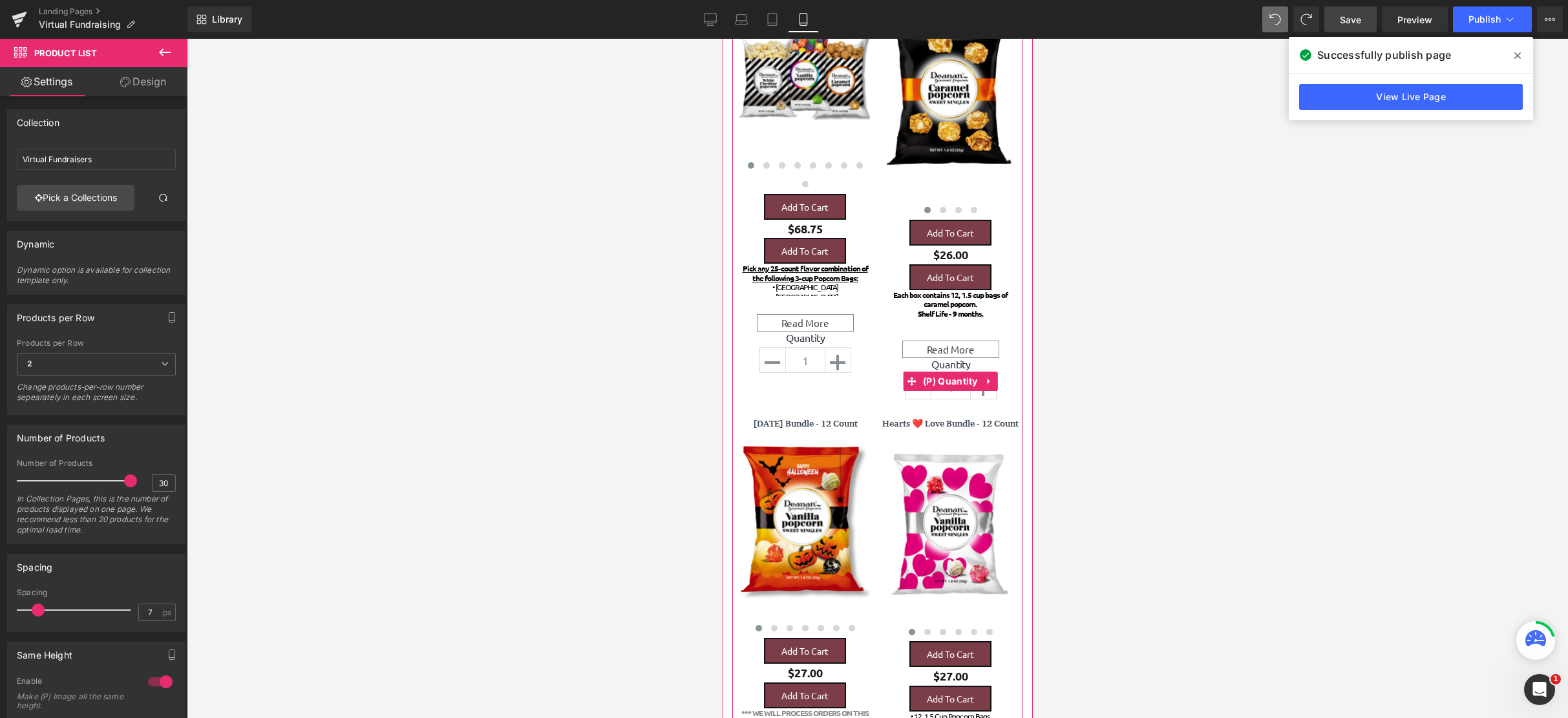
scroll to position [275, 0]
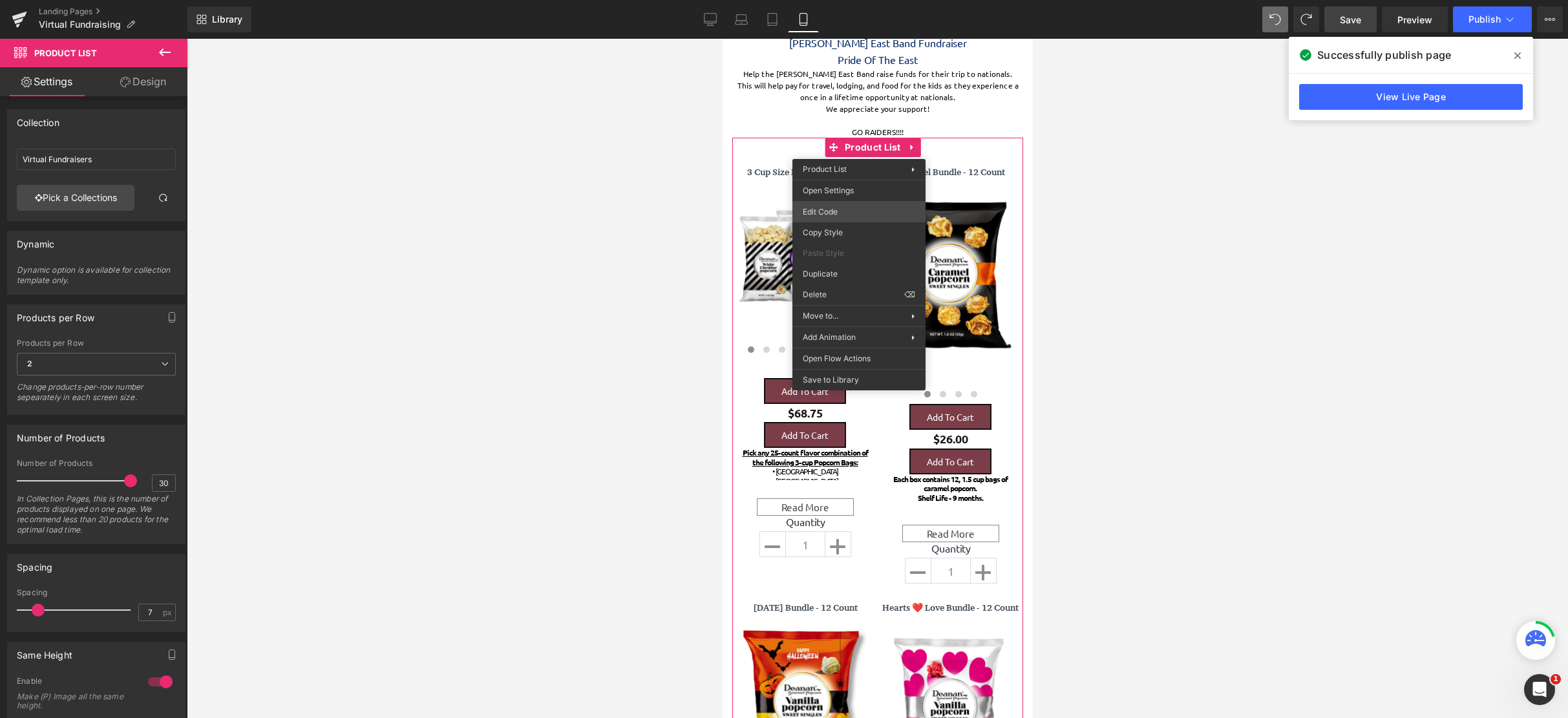
click at [864, 0] on div "(P) Description You are previewing how the will restyle your page. You can not …" at bounding box center [784, 0] width 1568 height 0
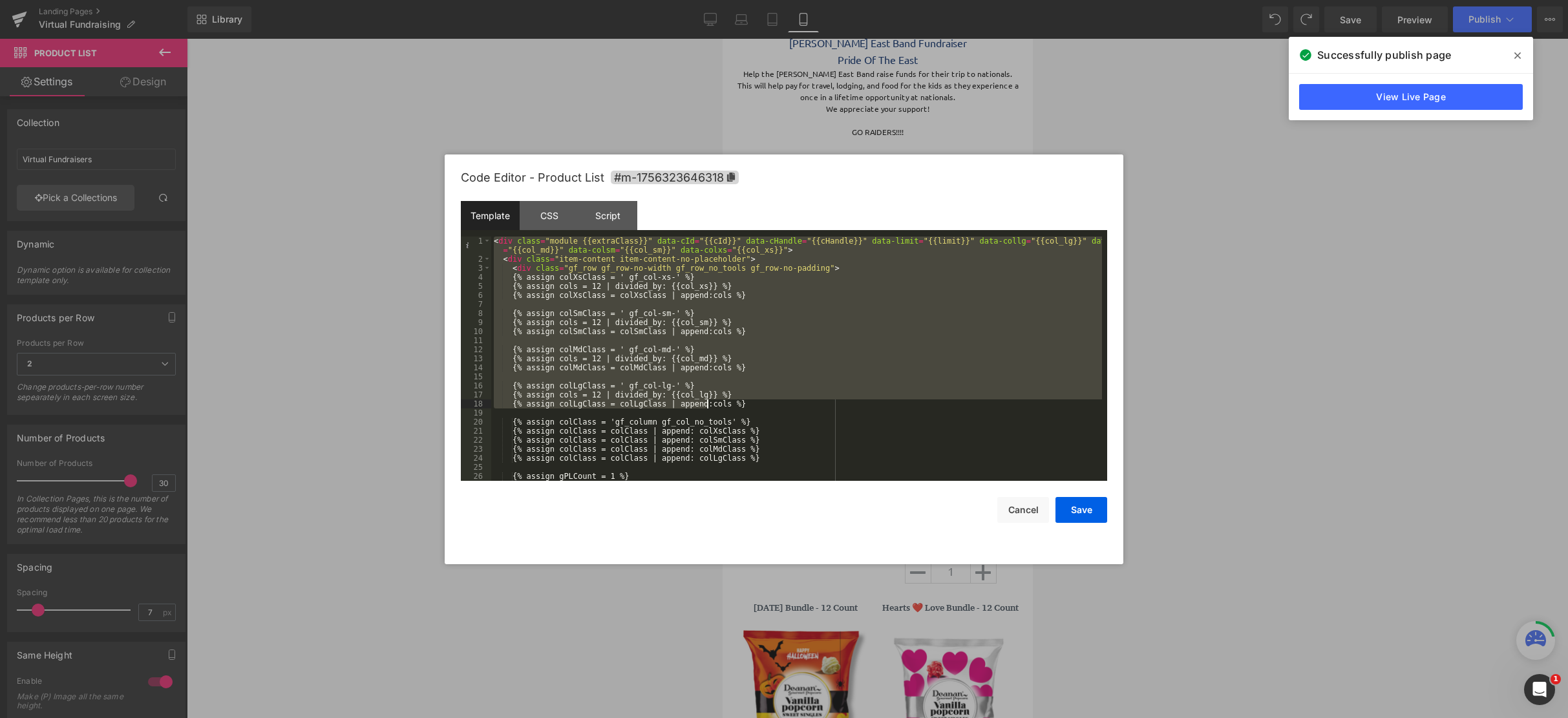
scroll to position [271, 0]
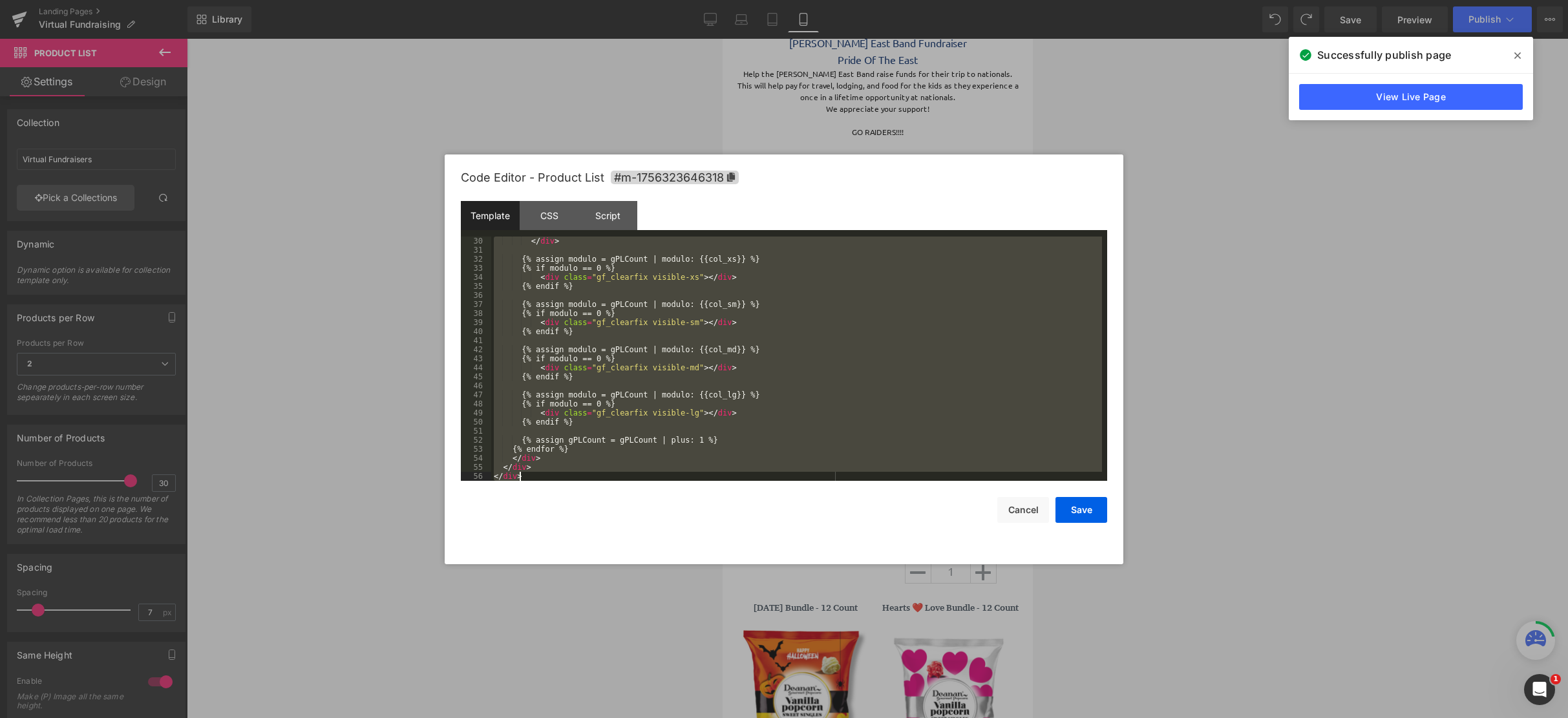
drag, startPoint x: 0, startPoint y: 0, endPoint x: 796, endPoint y: 679, distance: 1046.3
click at [798, 681] on body "(P) Description You are previewing how the will restyle your page. You can not …" at bounding box center [784, 359] width 1568 height 718
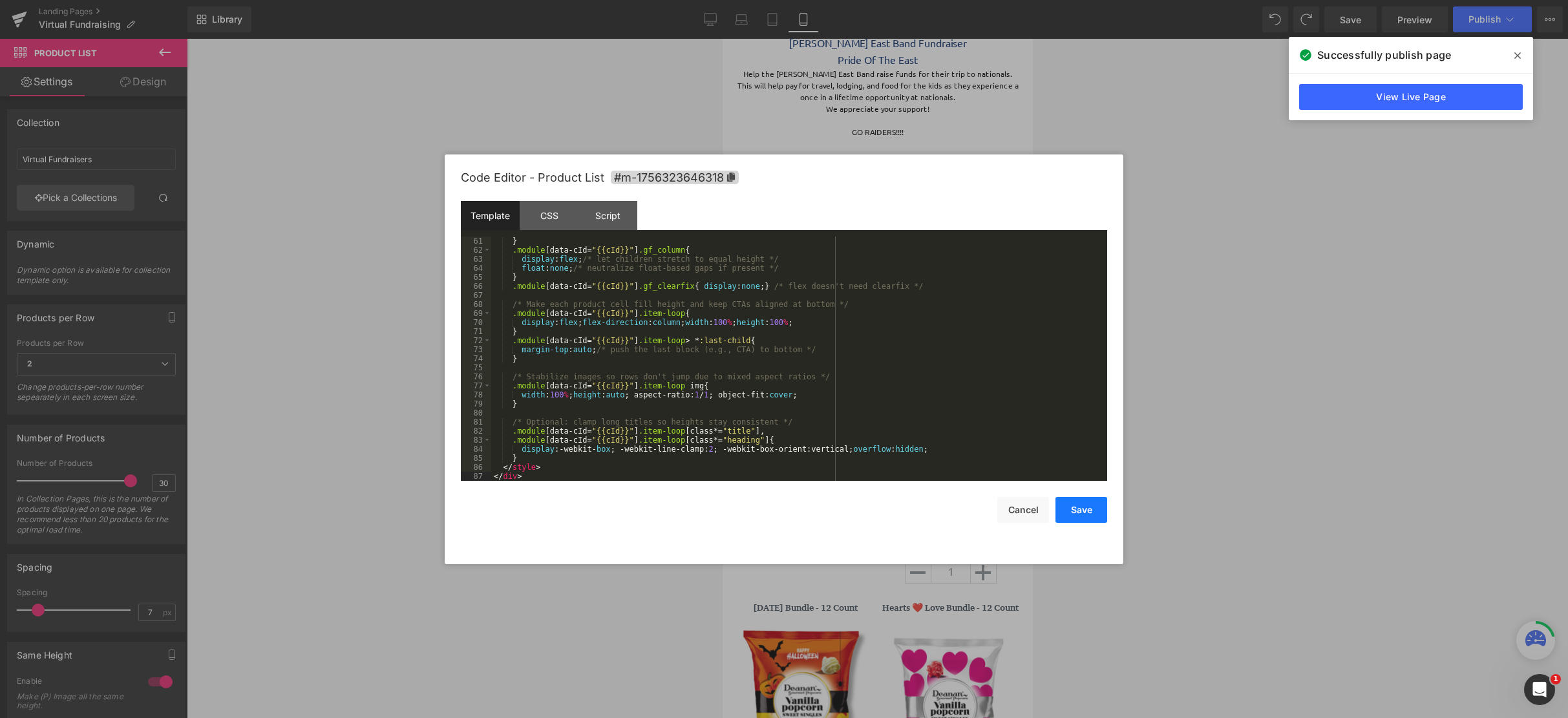
click at [1089, 512] on button "Save" at bounding box center [1081, 510] width 52 height 26
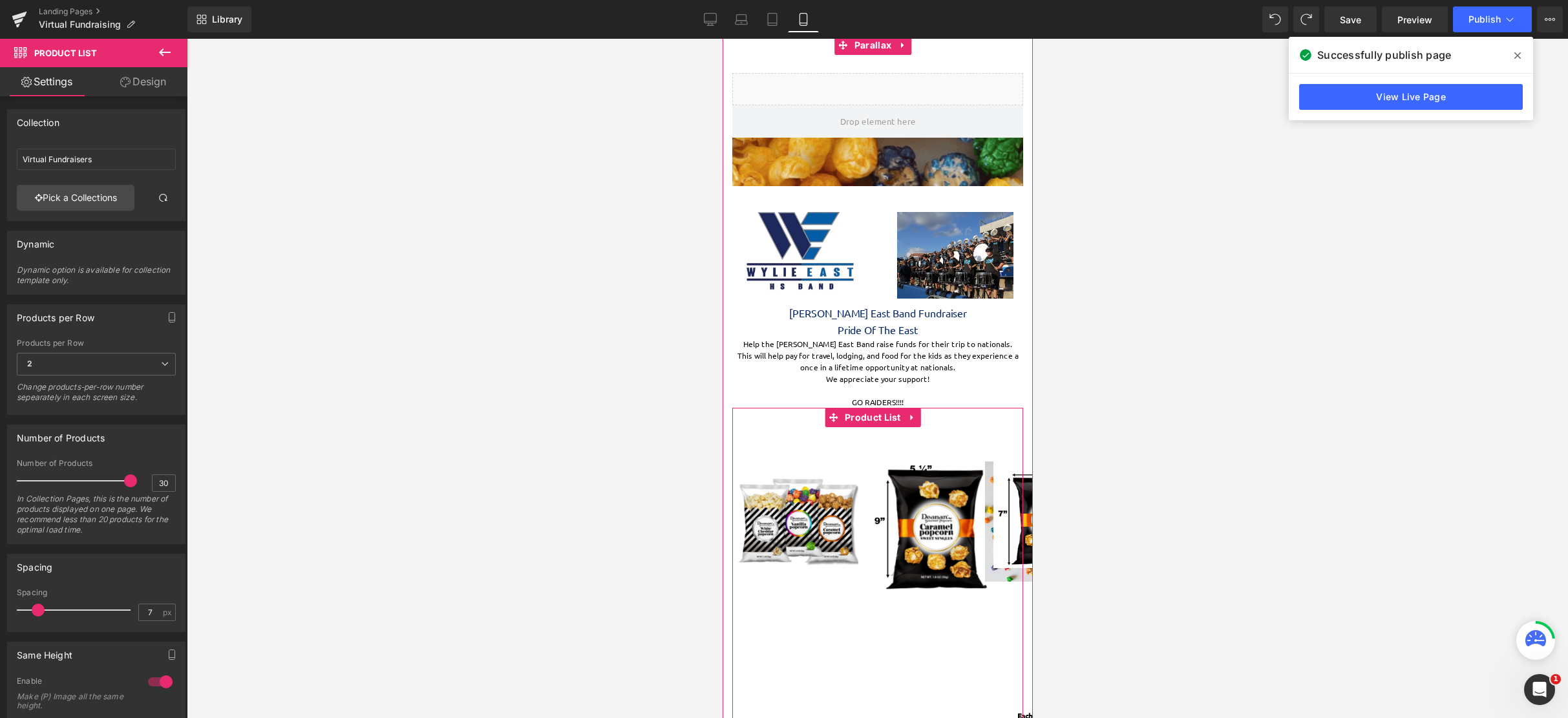
scroll to position [0, 0]
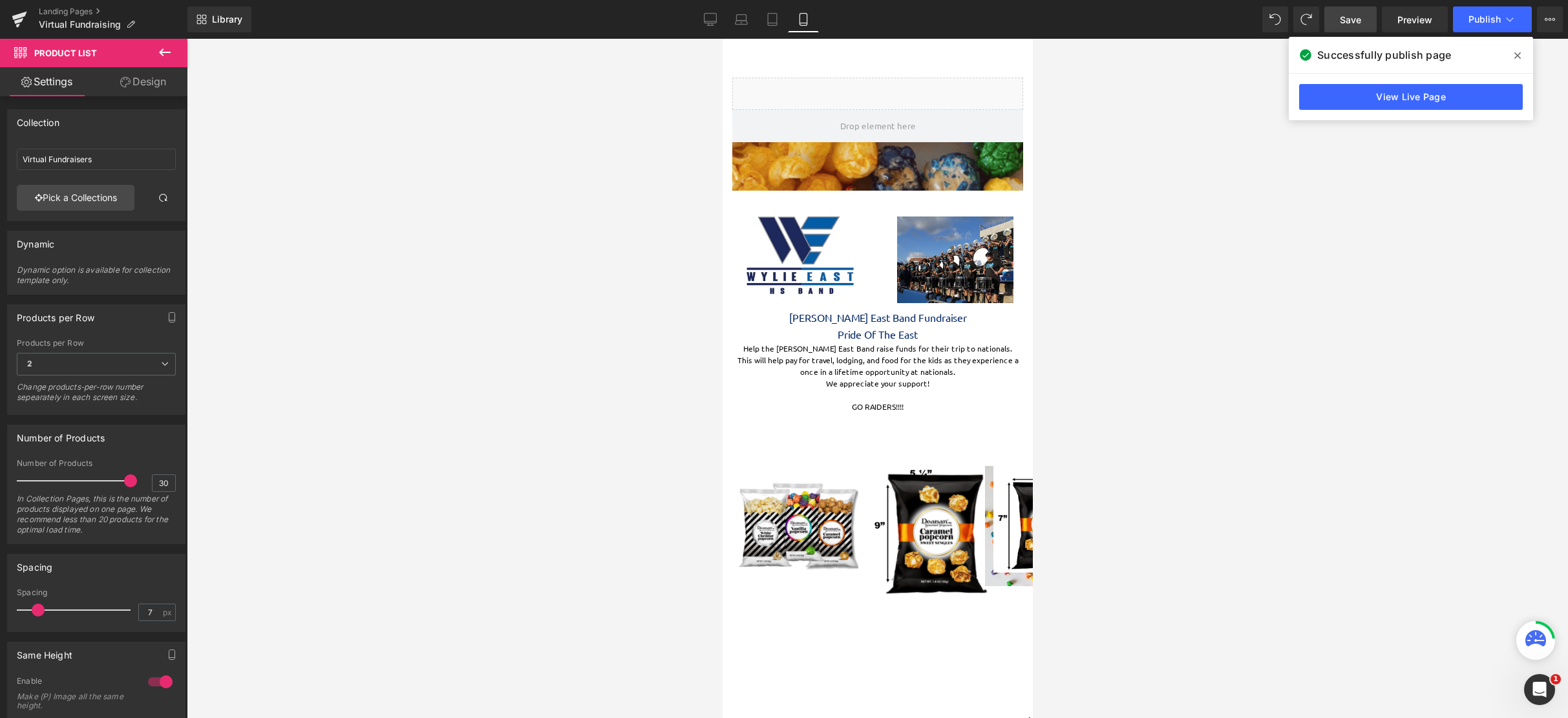
click at [1339, 31] on link "Save" at bounding box center [1350, 20] width 52 height 26
click at [1474, 22] on span "Publish" at bounding box center [1484, 20] width 32 height 10
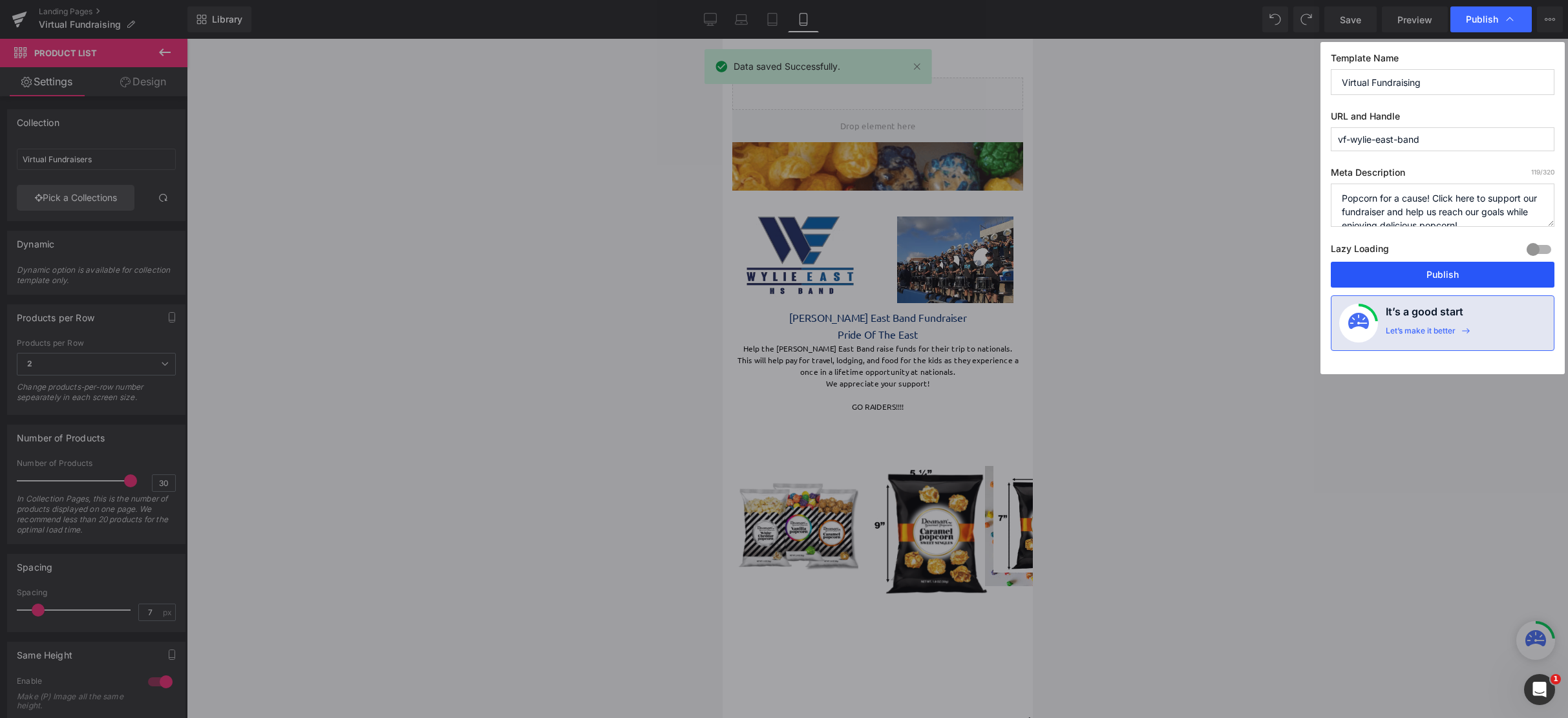
click at [1409, 269] on button "Publish" at bounding box center [1443, 275] width 223 height 26
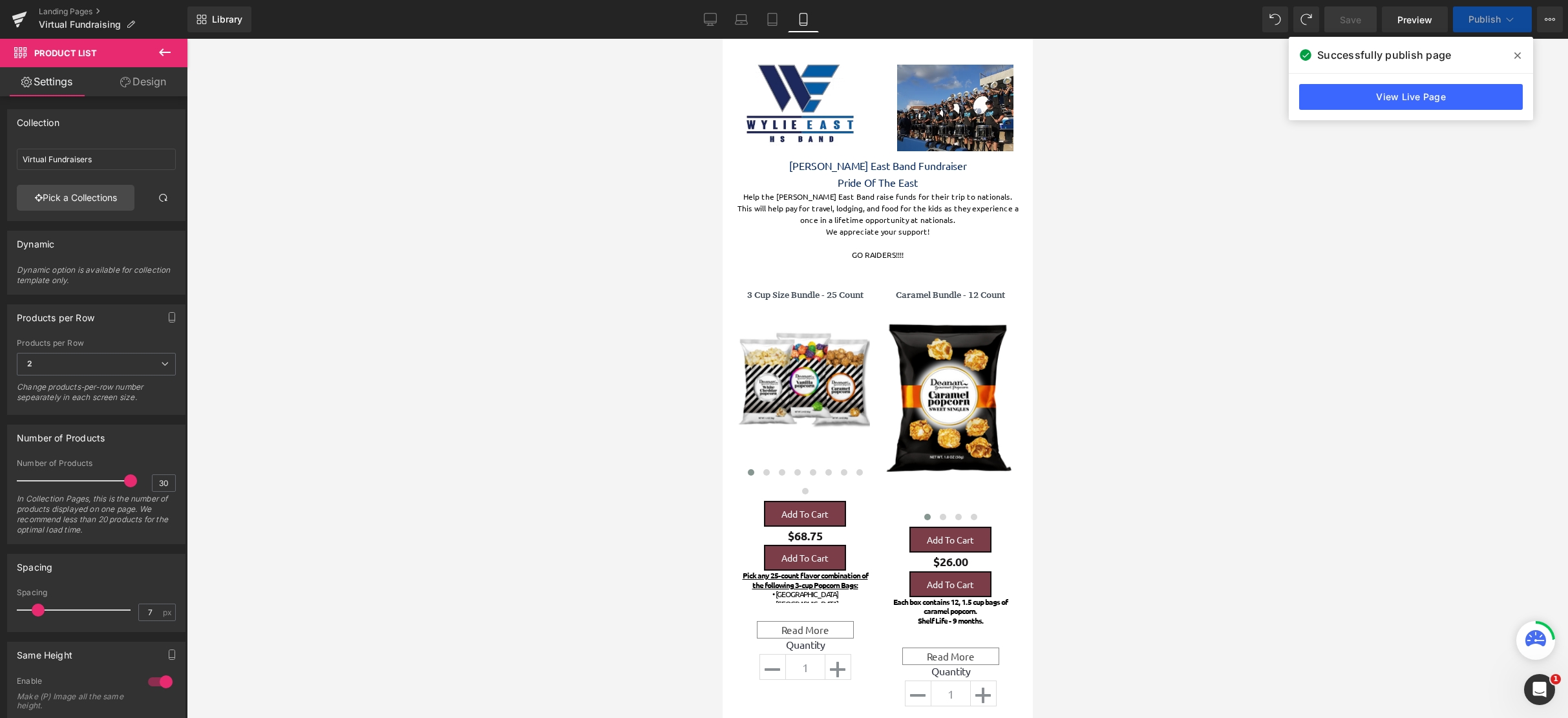
scroll to position [2146, 300]
click at [920, 387] on div at bounding box center [1152, 407] width 541 height 188
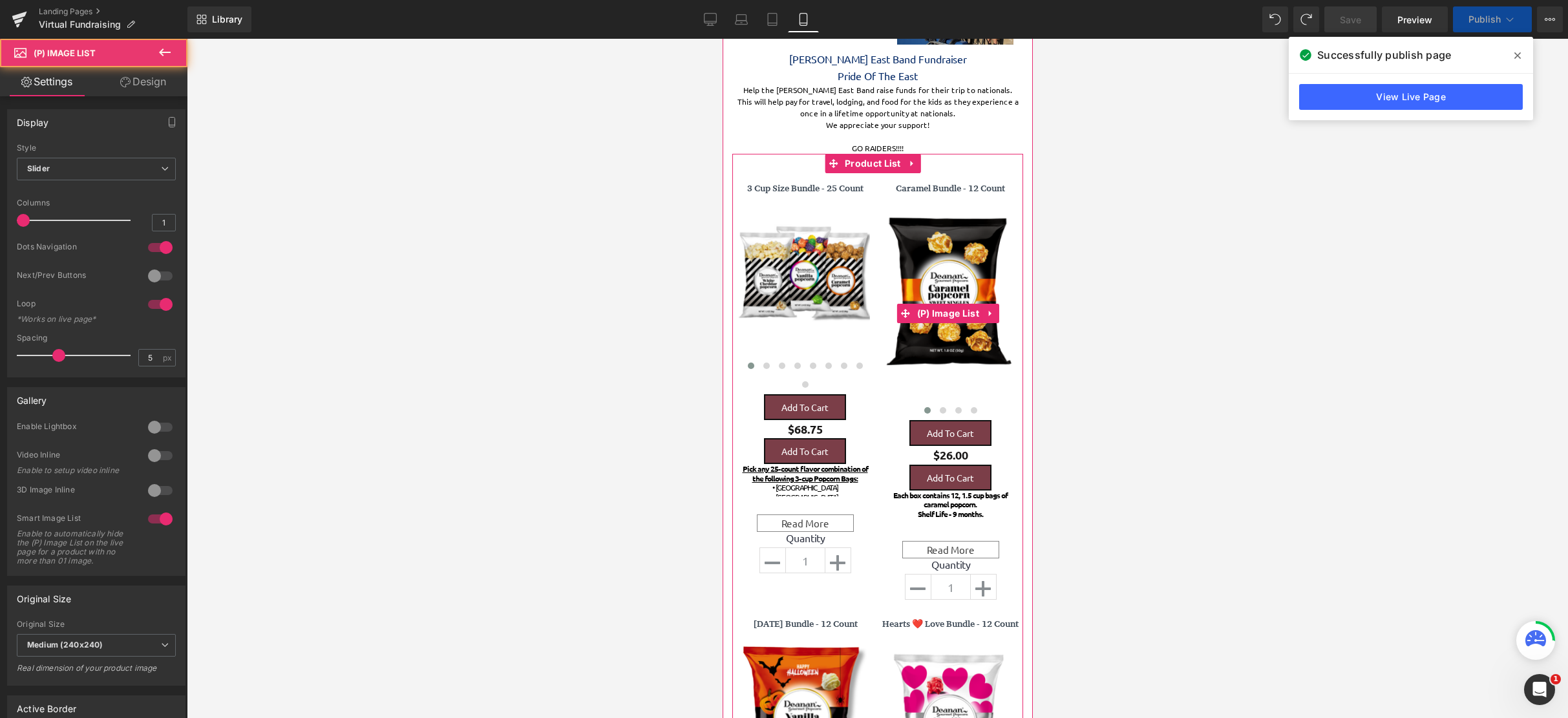
scroll to position [2977, 300]
click at [968, 383] on div at bounding box center [1152, 300] width 541 height 188
click at [956, 408] on button at bounding box center [958, 410] width 15 height 13
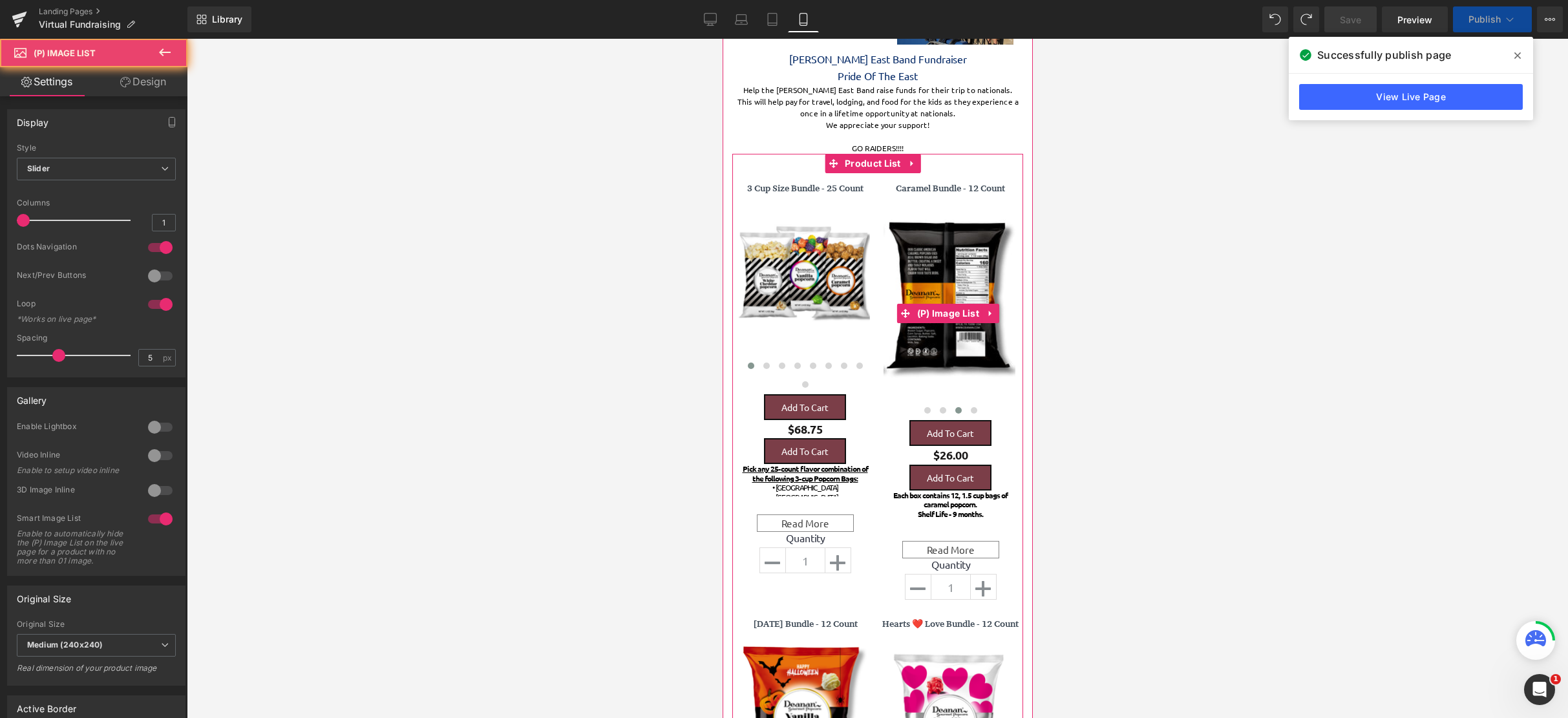
click at [952, 387] on div at bounding box center [882, 300] width 541 height 188
click at [965, 409] on button at bounding box center [973, 410] width 15 height 13
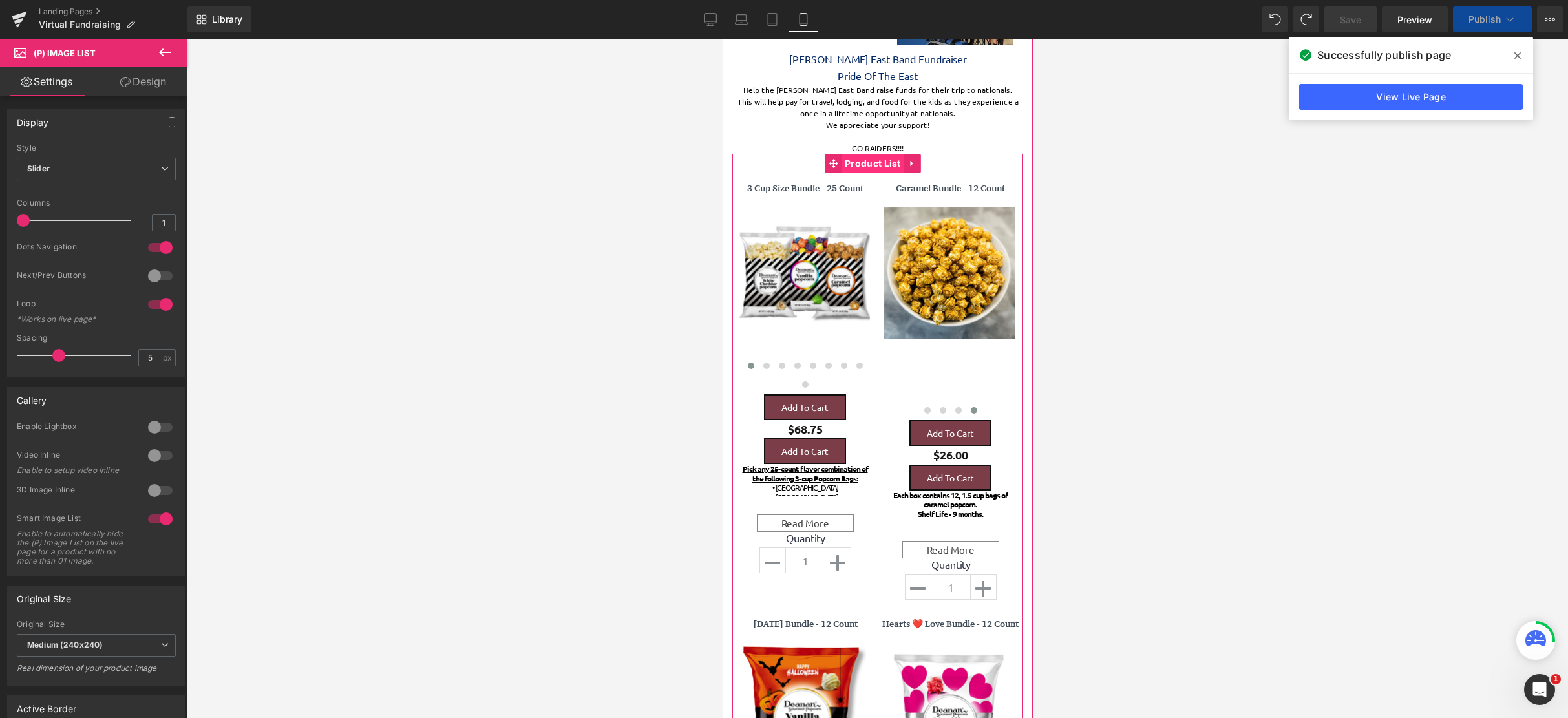
click at [865, 166] on span "Product List" at bounding box center [872, 163] width 63 height 20
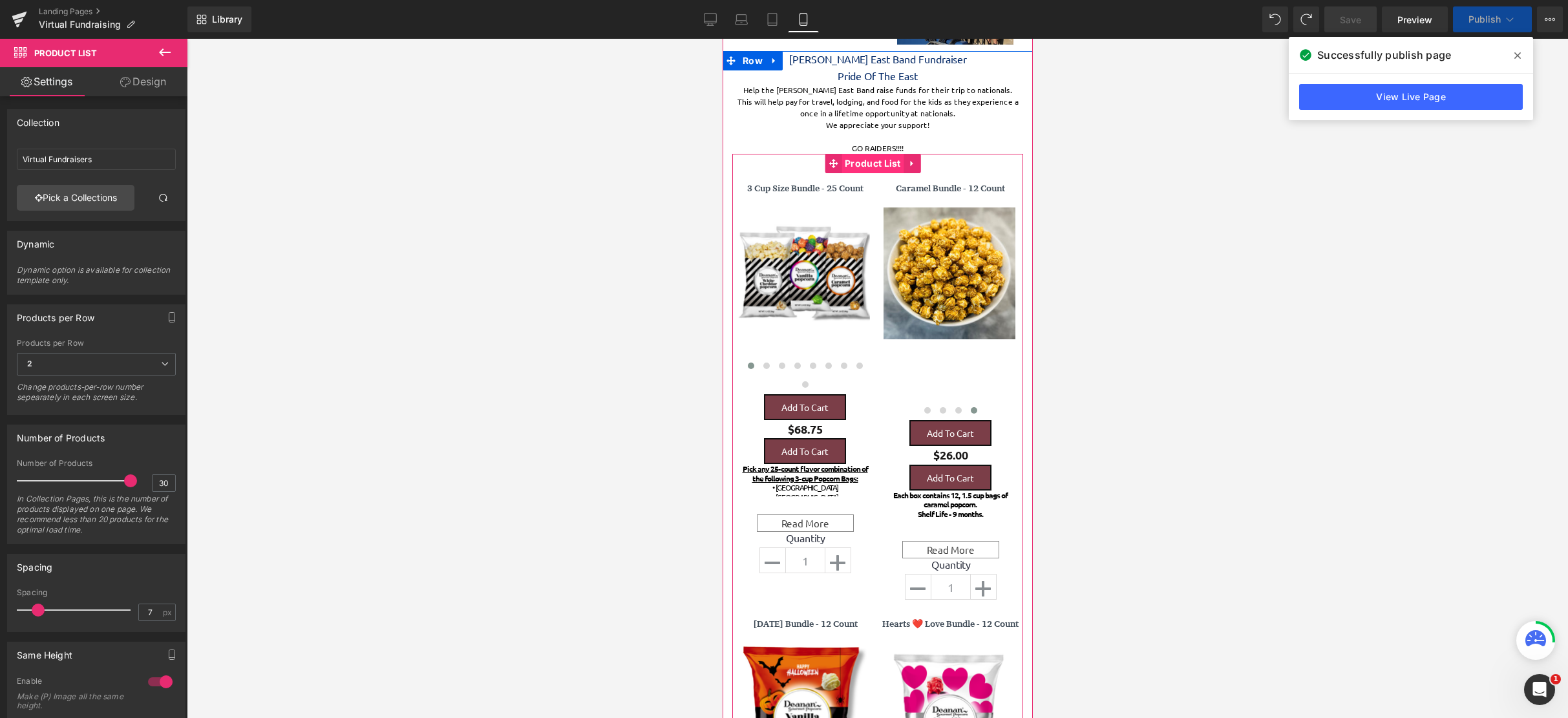
click at [866, 169] on span "Product List" at bounding box center [872, 163] width 63 height 20
click at [151, 376] on div "2 1 2 3 4 6" at bounding box center [96, 368] width 159 height 29
click at [151, 367] on span "2" at bounding box center [96, 364] width 159 height 23
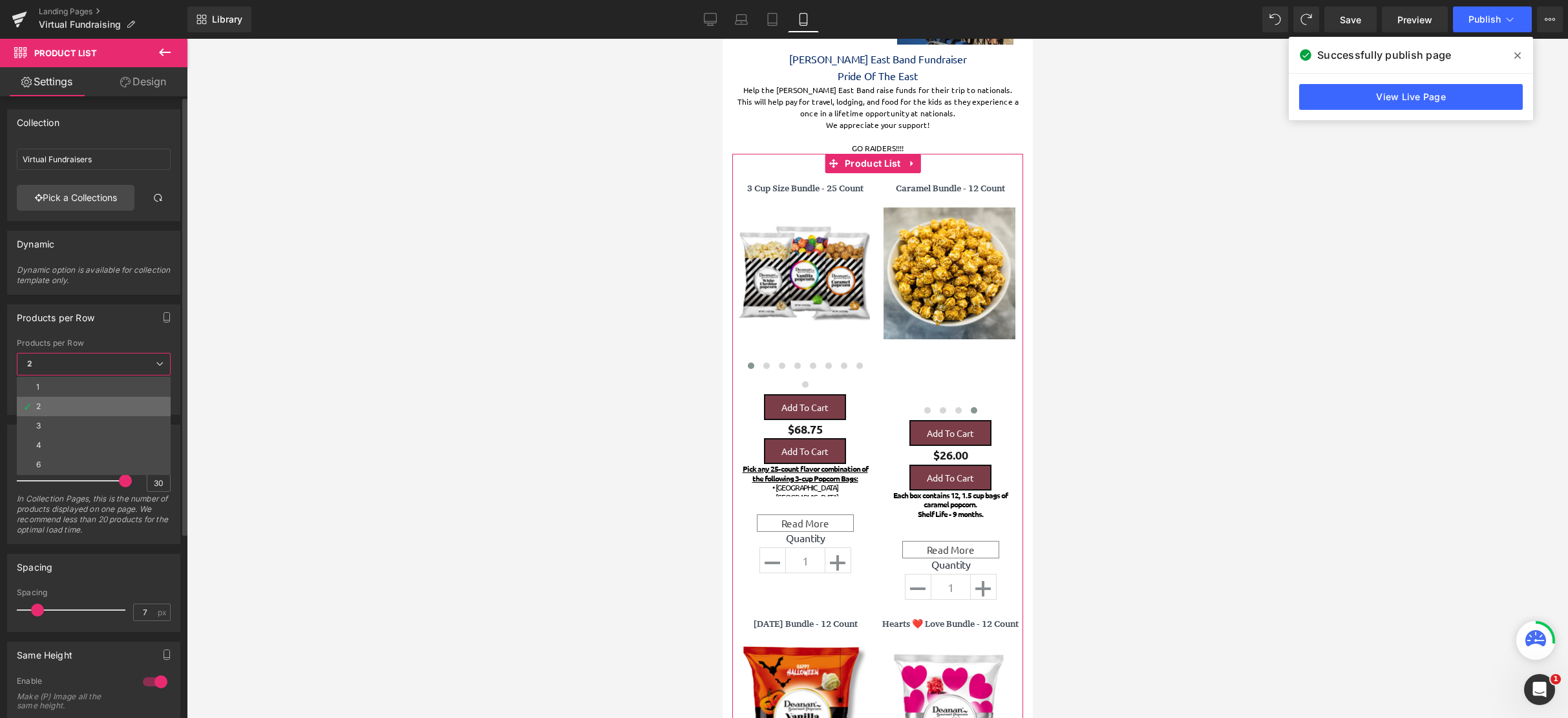
click at [111, 414] on li "2" at bounding box center [94, 406] width 153 height 20
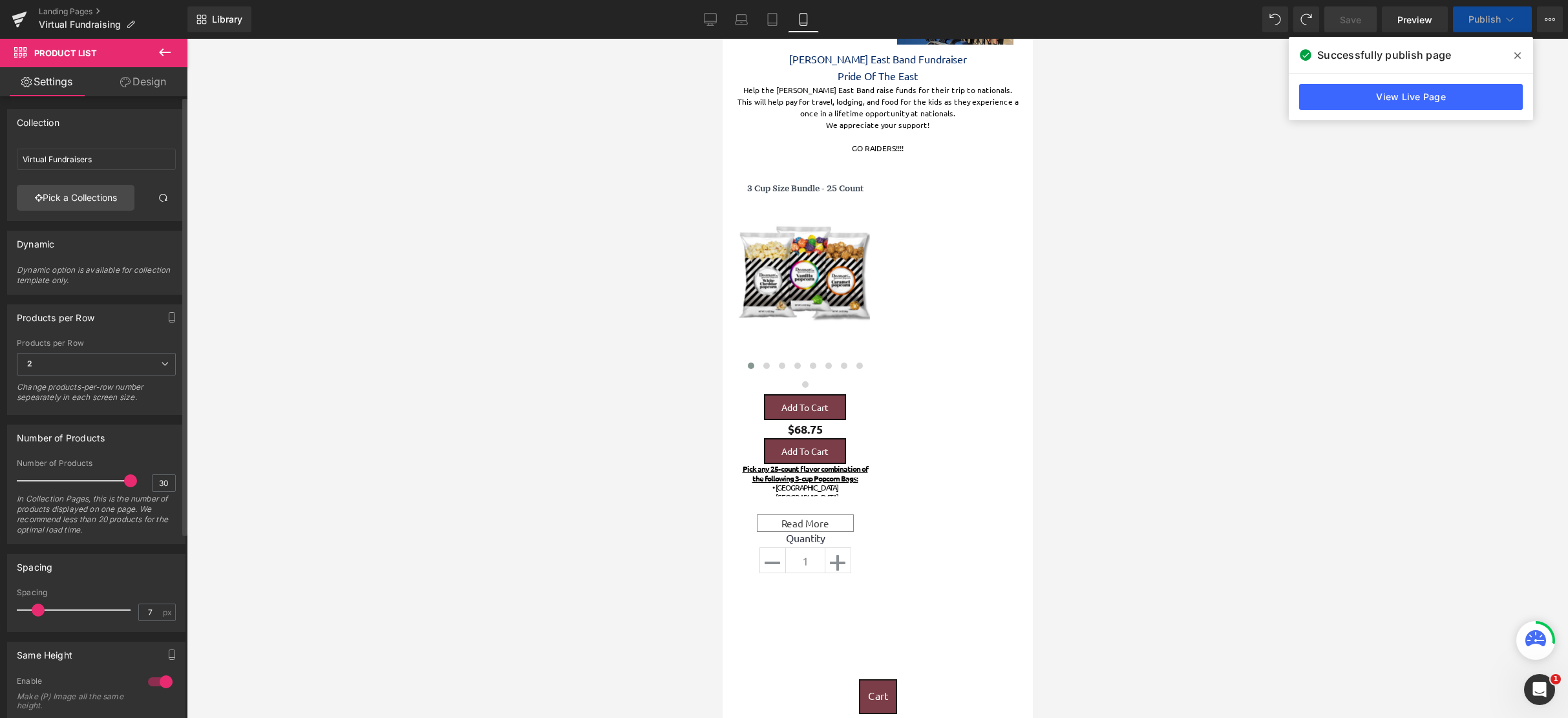
click at [107, 423] on div "Number of Products 30 Number of Products 30 In Collection Pages, this is the nu…" at bounding box center [96, 480] width 194 height 130
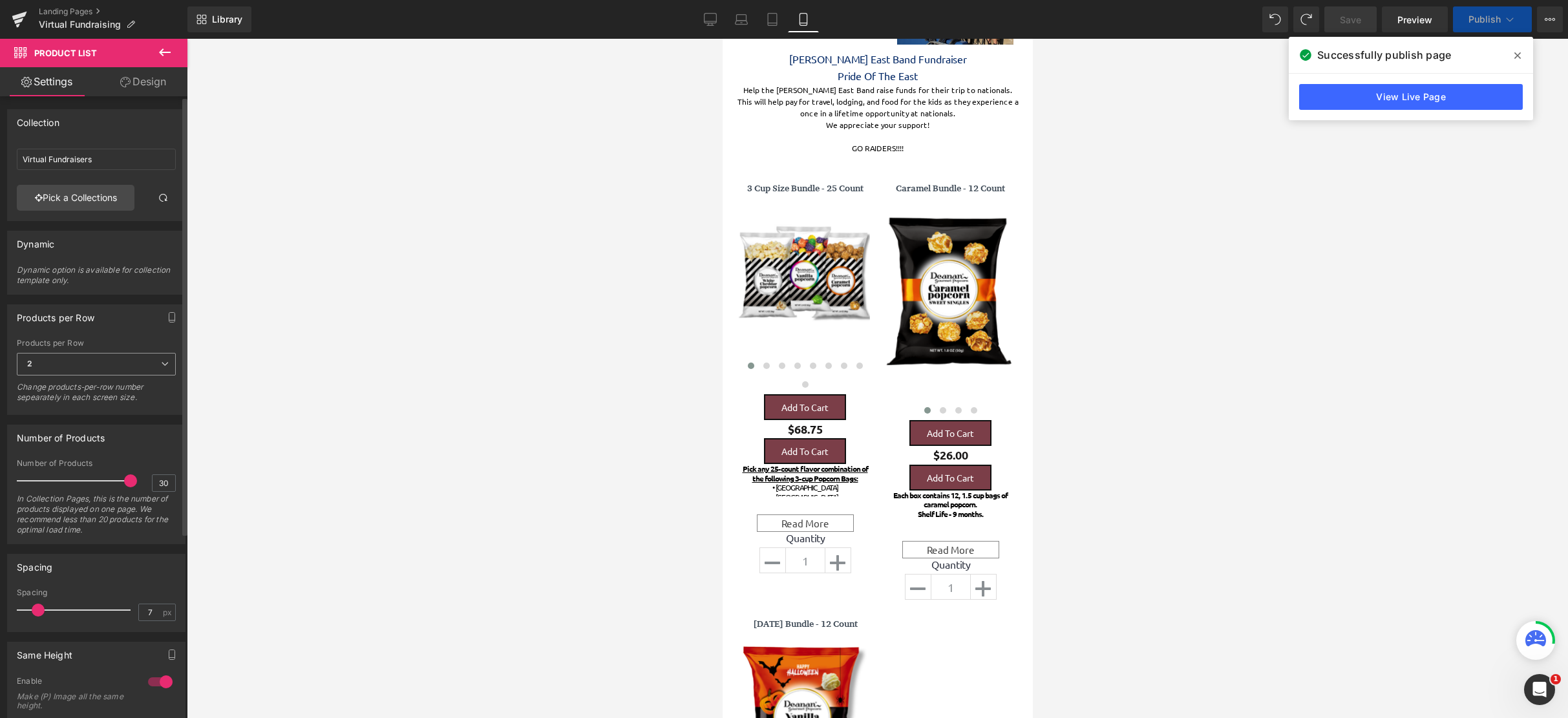
scroll to position [2146, 300]
click at [140, 358] on span "2" at bounding box center [96, 364] width 159 height 23
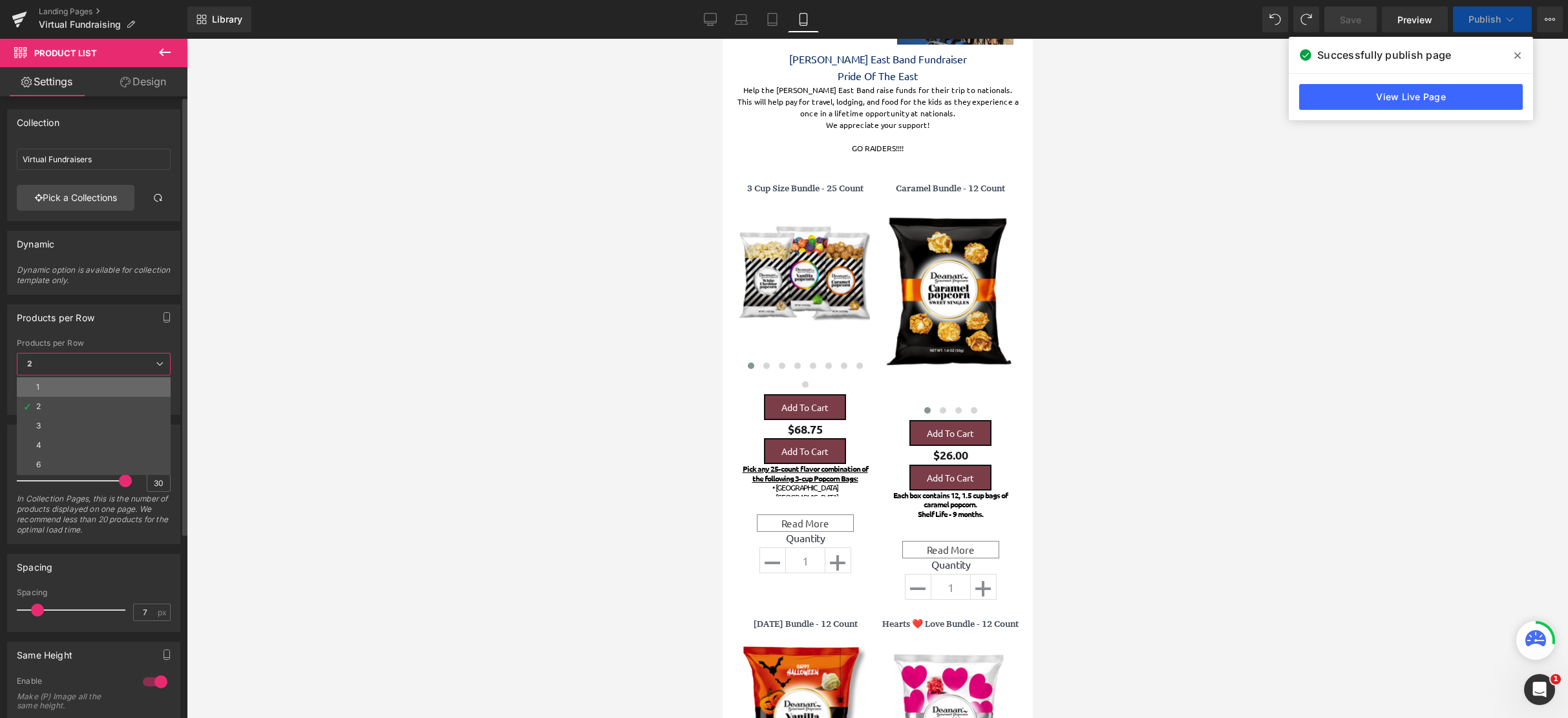
scroll to position [7, 7]
click at [124, 385] on li "1" at bounding box center [94, 387] width 153 height 20
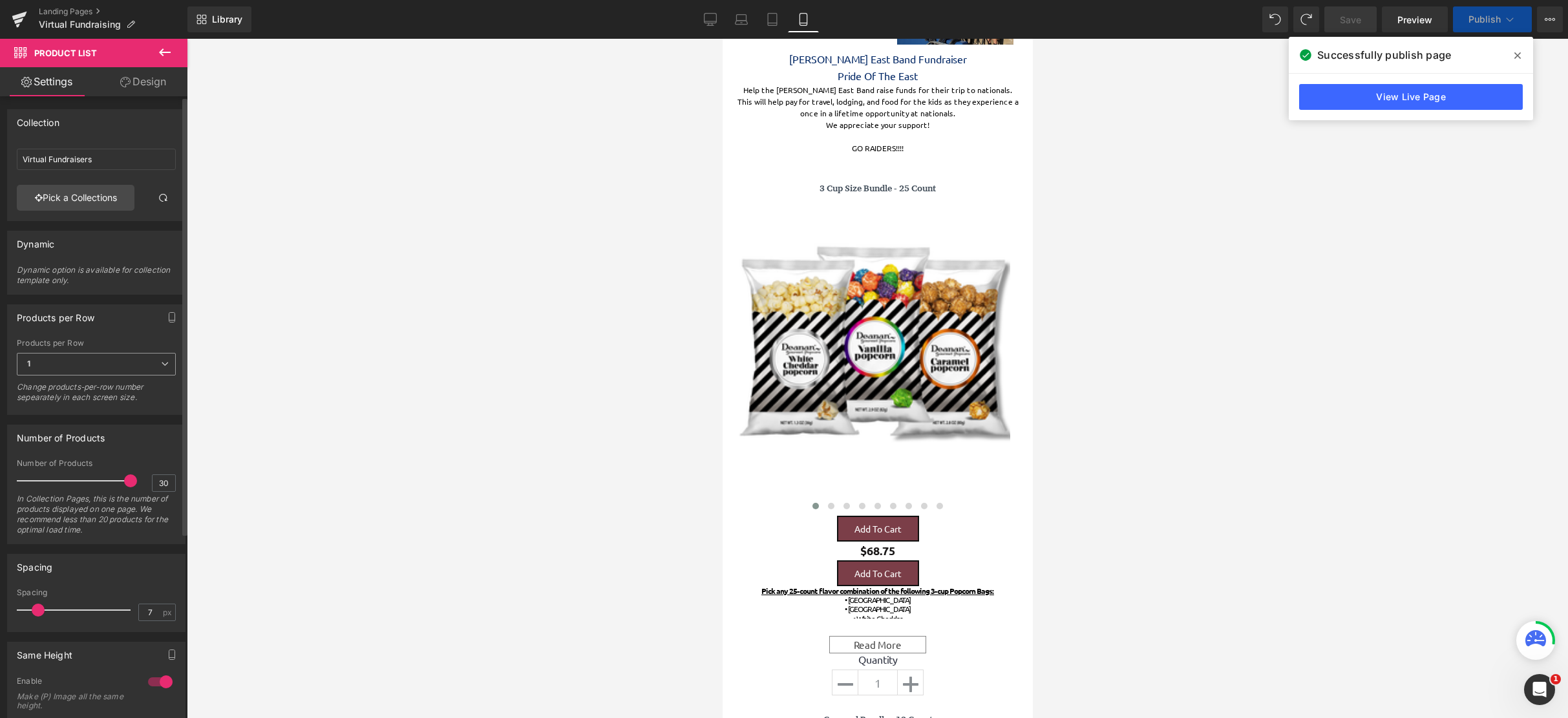
click at [140, 359] on span "1" at bounding box center [96, 364] width 159 height 23
click at [113, 422] on li "3" at bounding box center [94, 426] width 153 height 20
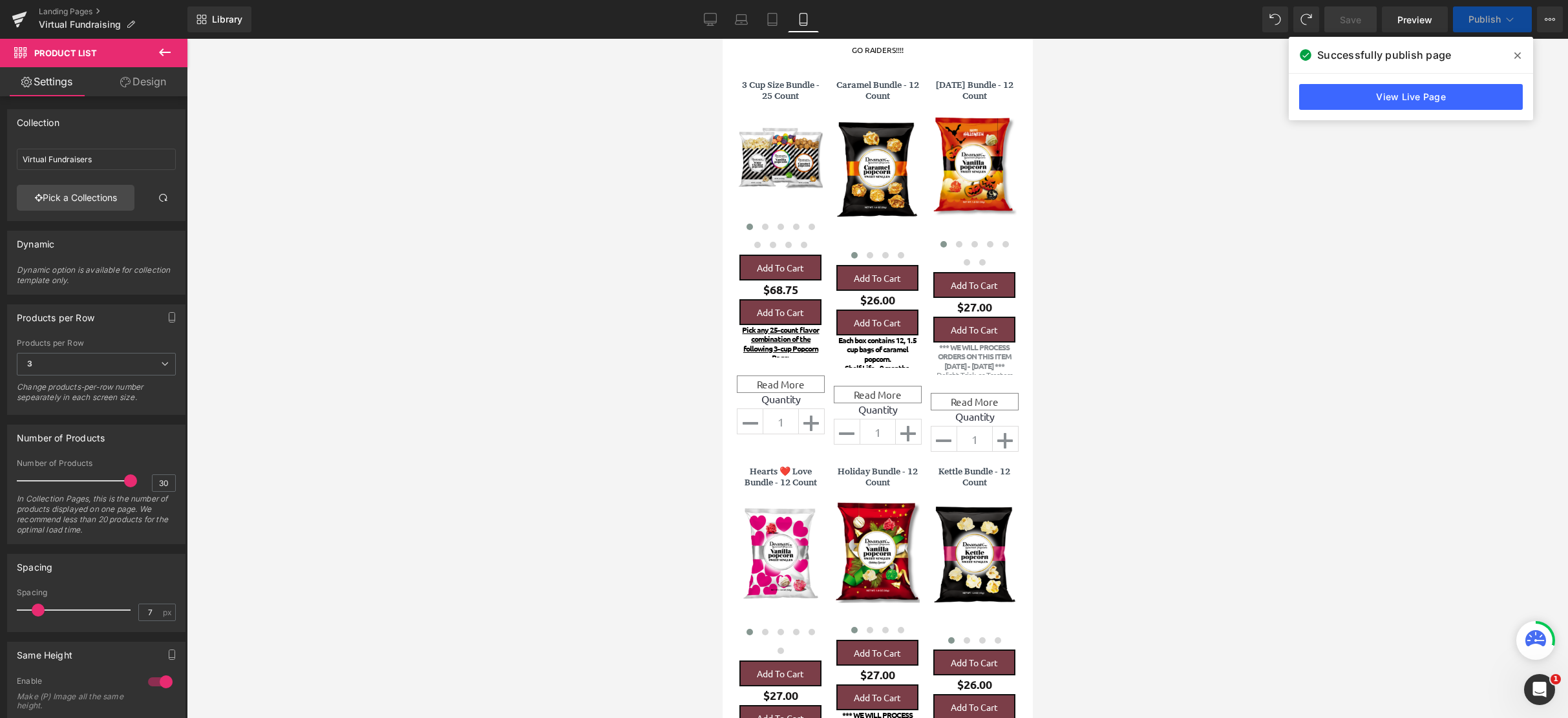
scroll to position [0, 0]
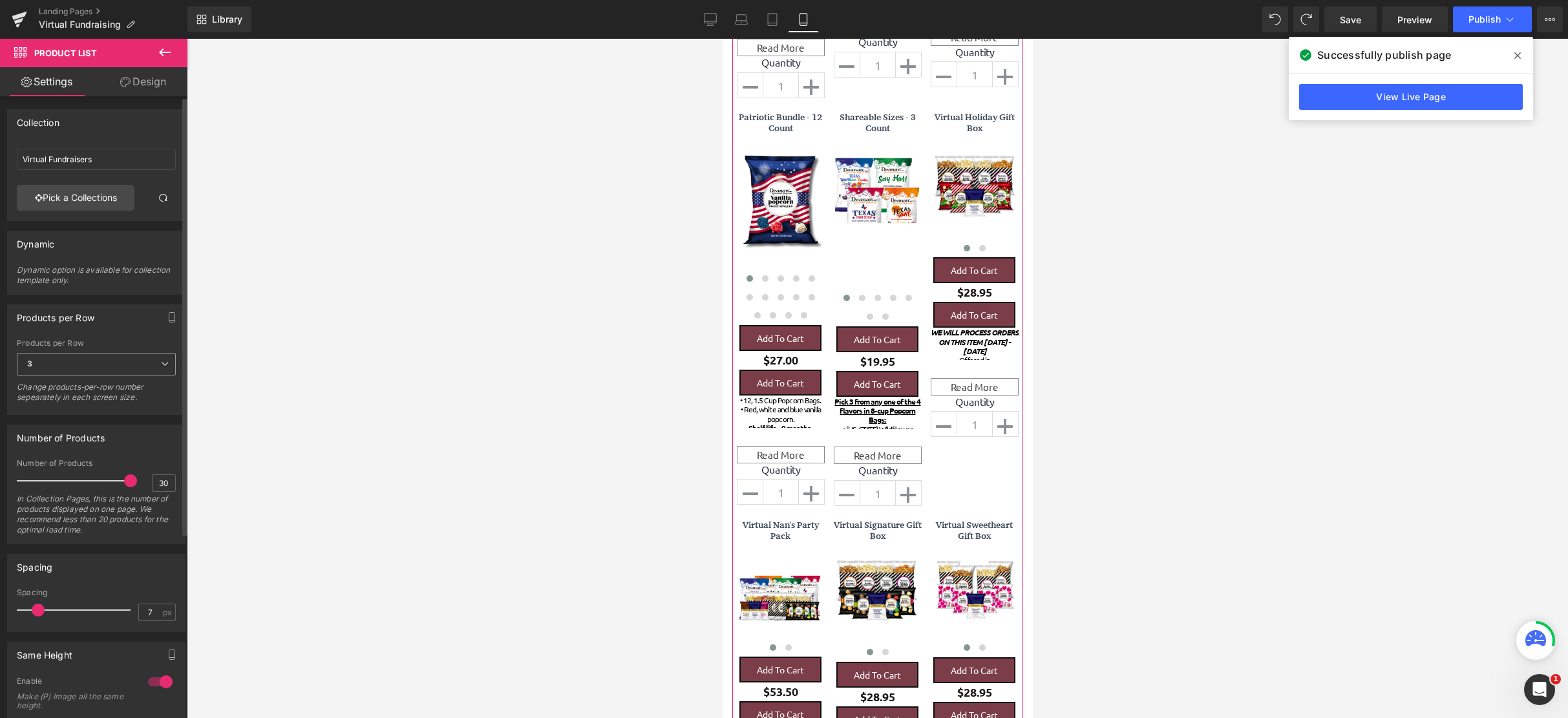
click at [102, 361] on span "3" at bounding box center [96, 364] width 159 height 23
click at [90, 398] on li "2" at bounding box center [94, 406] width 153 height 20
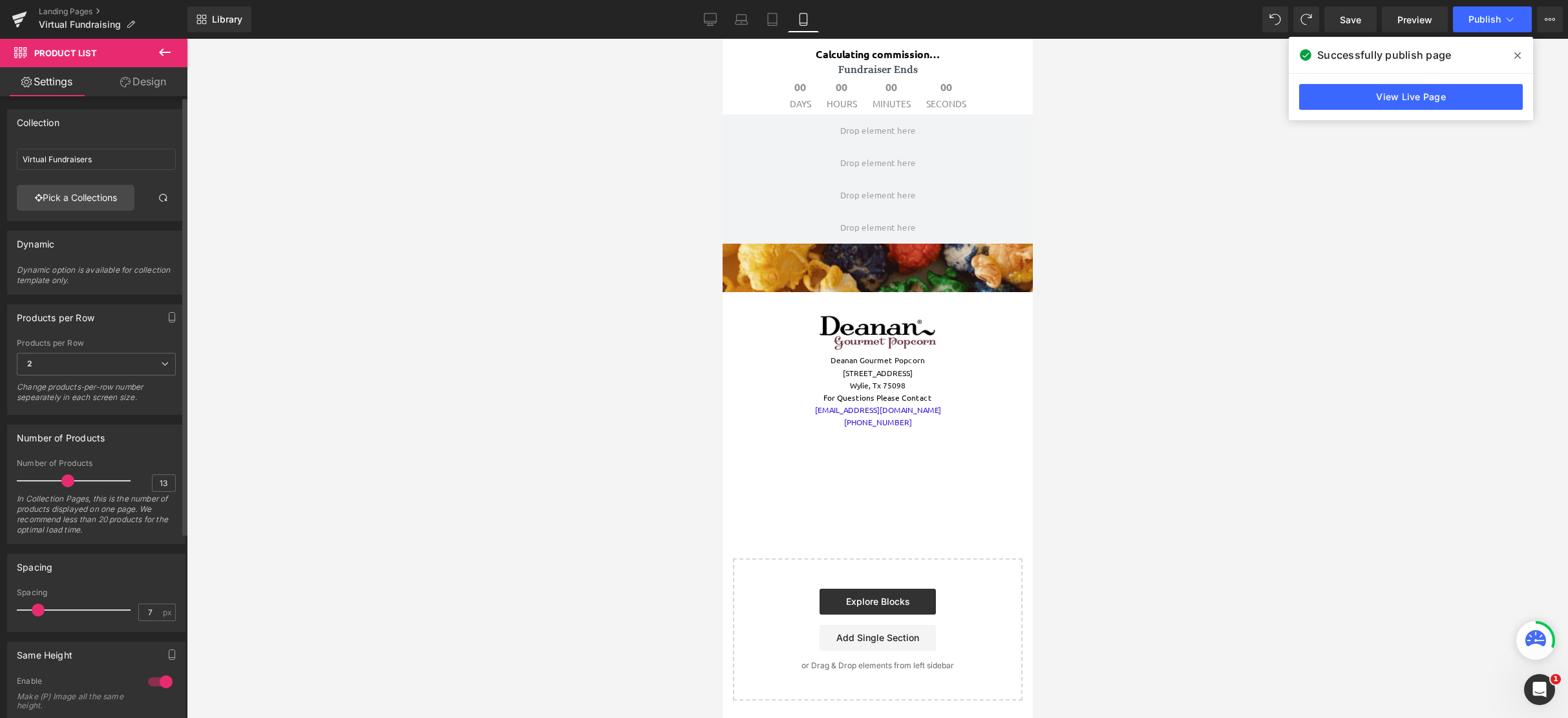
type input "12"
drag, startPoint x: 100, startPoint y: 482, endPoint x: 60, endPoint y: 482, distance: 40.0
click at [60, 482] on span at bounding box center [63, 480] width 13 height 13
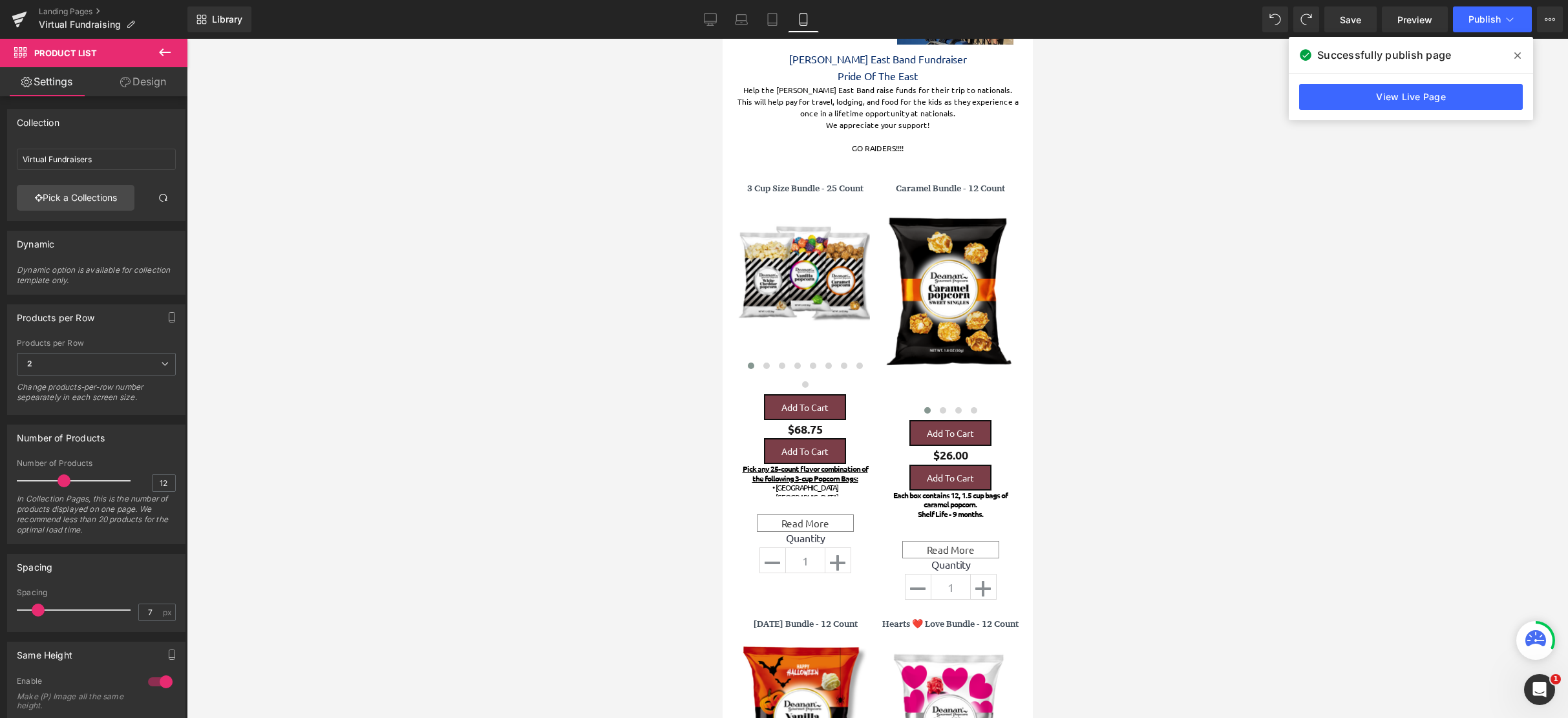
click at [422, 414] on div at bounding box center [877, 378] width 1381 height 680
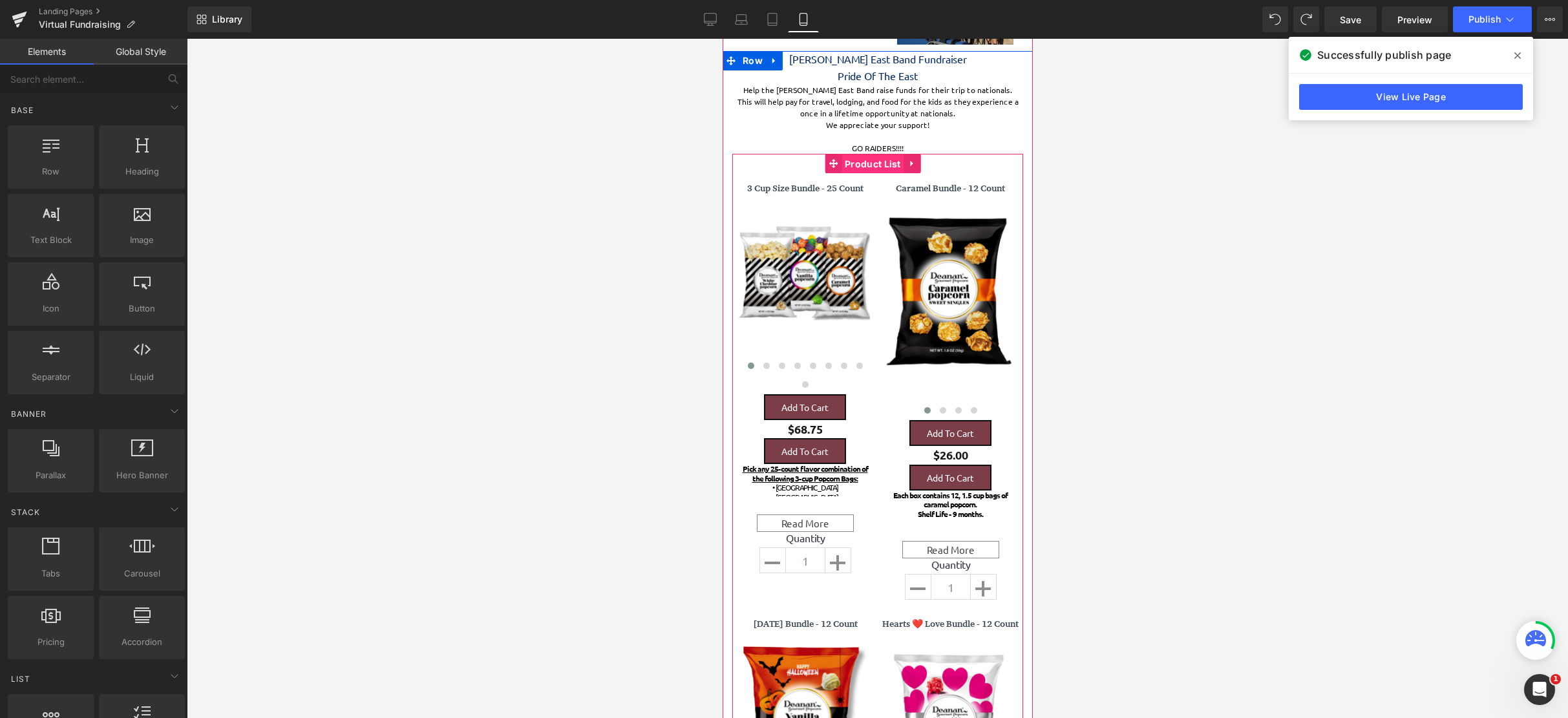
click at [879, 165] on span "Product List" at bounding box center [872, 164] width 63 height 20
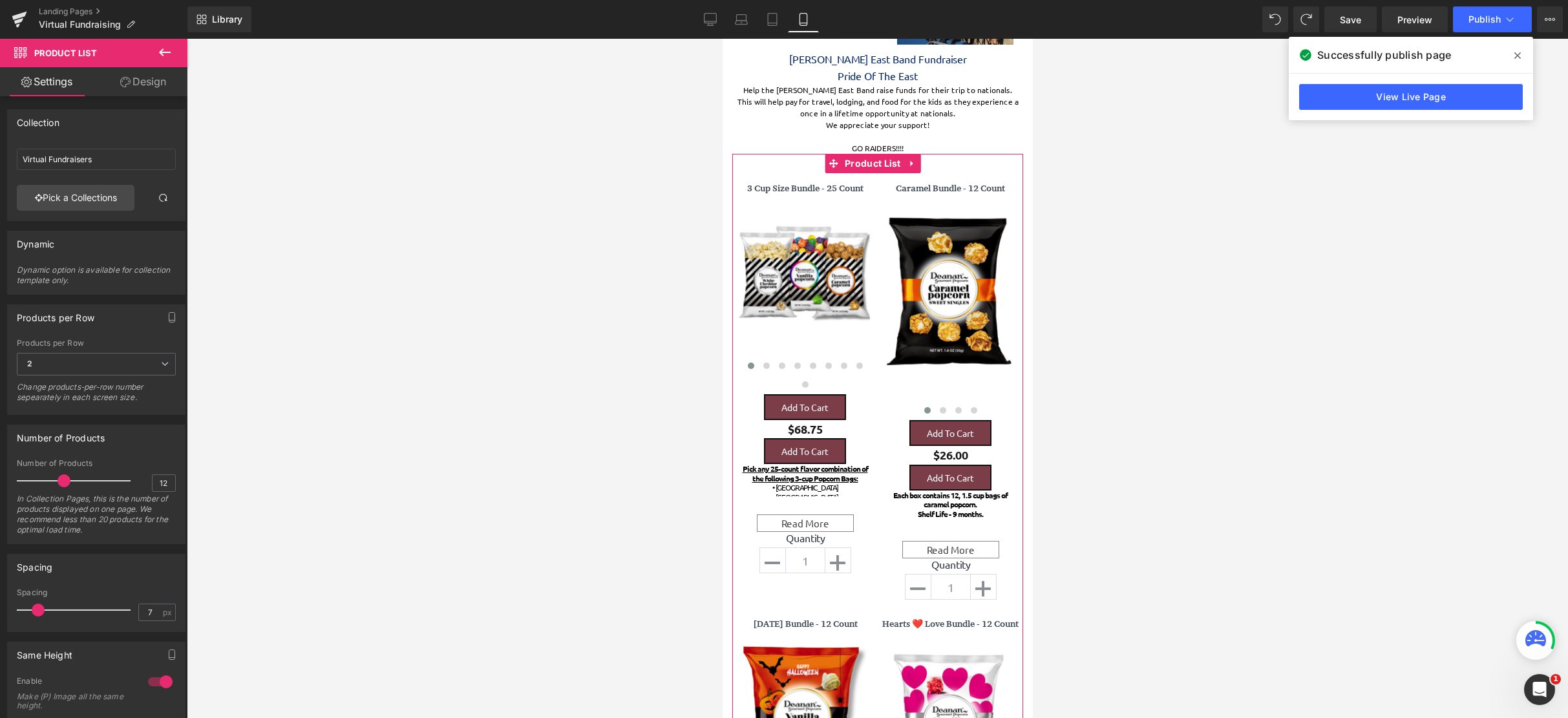
click at [144, 81] on link "Design" at bounding box center [143, 82] width 94 height 29
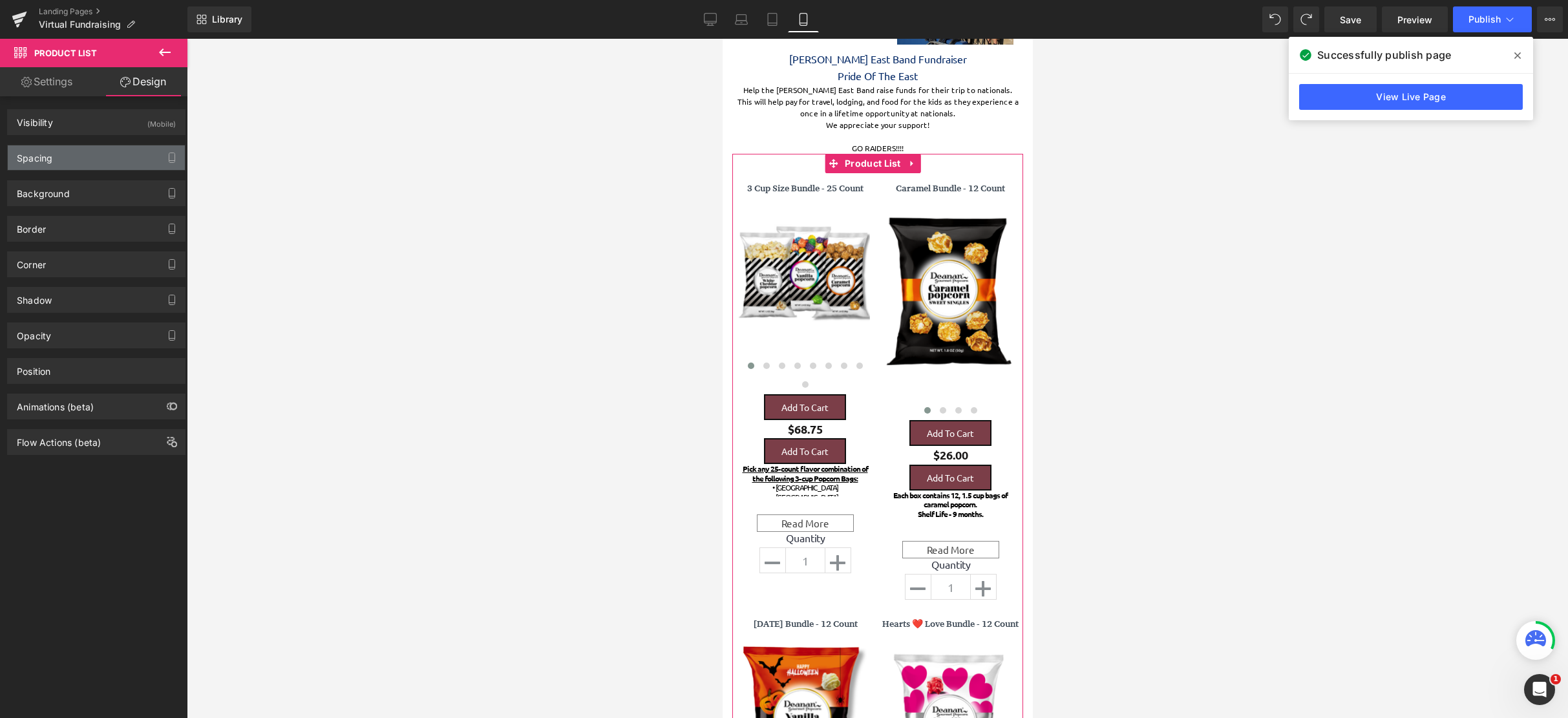
click at [76, 156] on div "Spacing" at bounding box center [96, 158] width 177 height 25
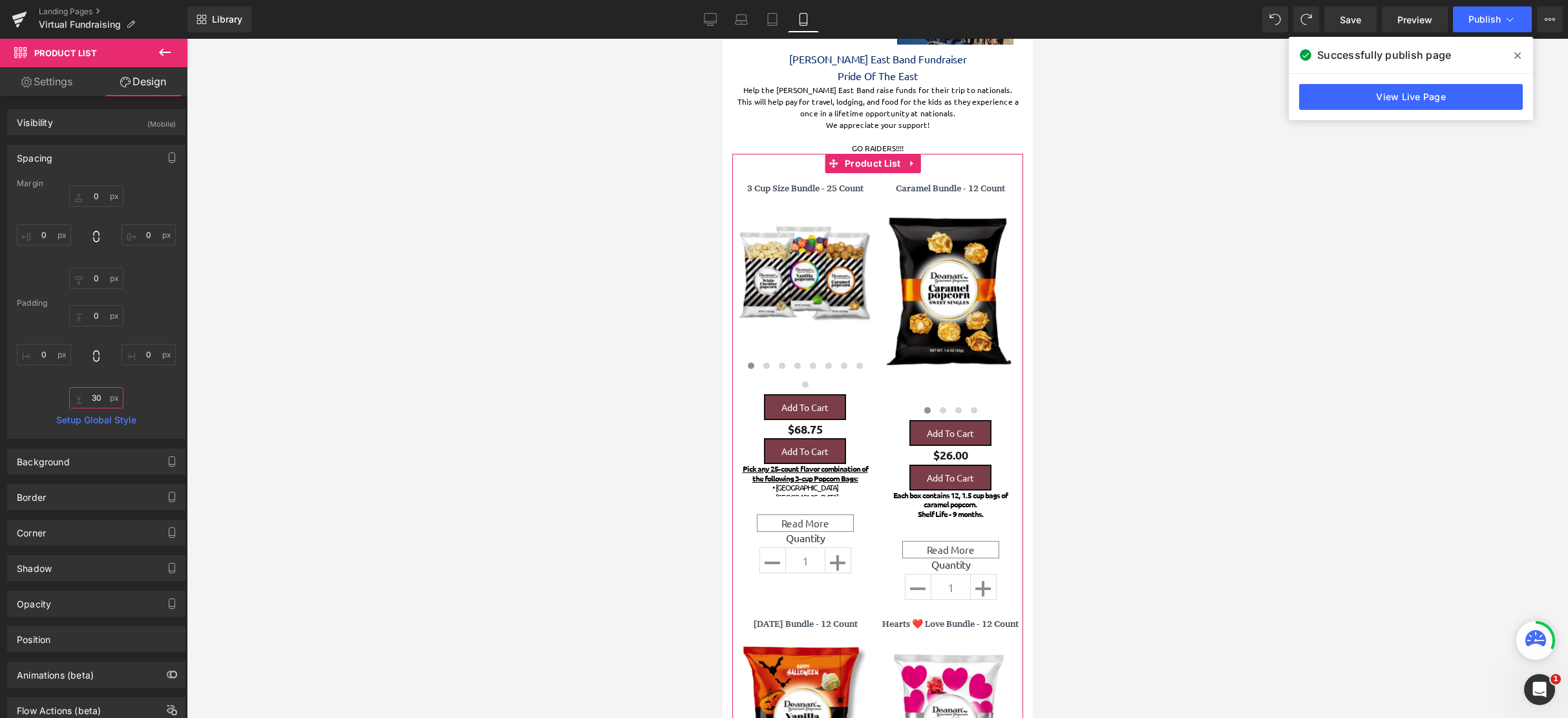
click at [99, 399] on input "30" at bounding box center [96, 397] width 55 height 21
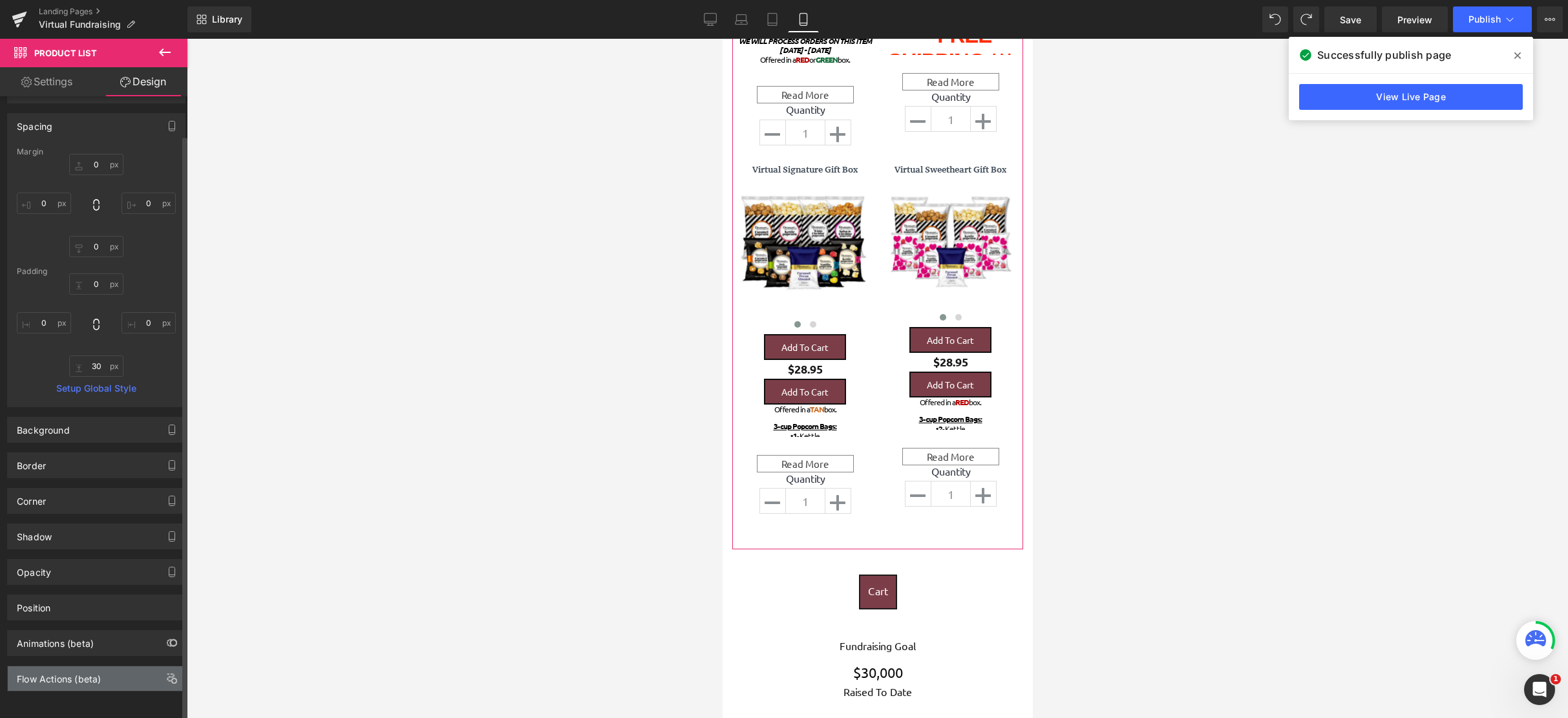
click at [86, 666] on div "Flow Actions (beta)" at bounding box center [59, 675] width 84 height 18
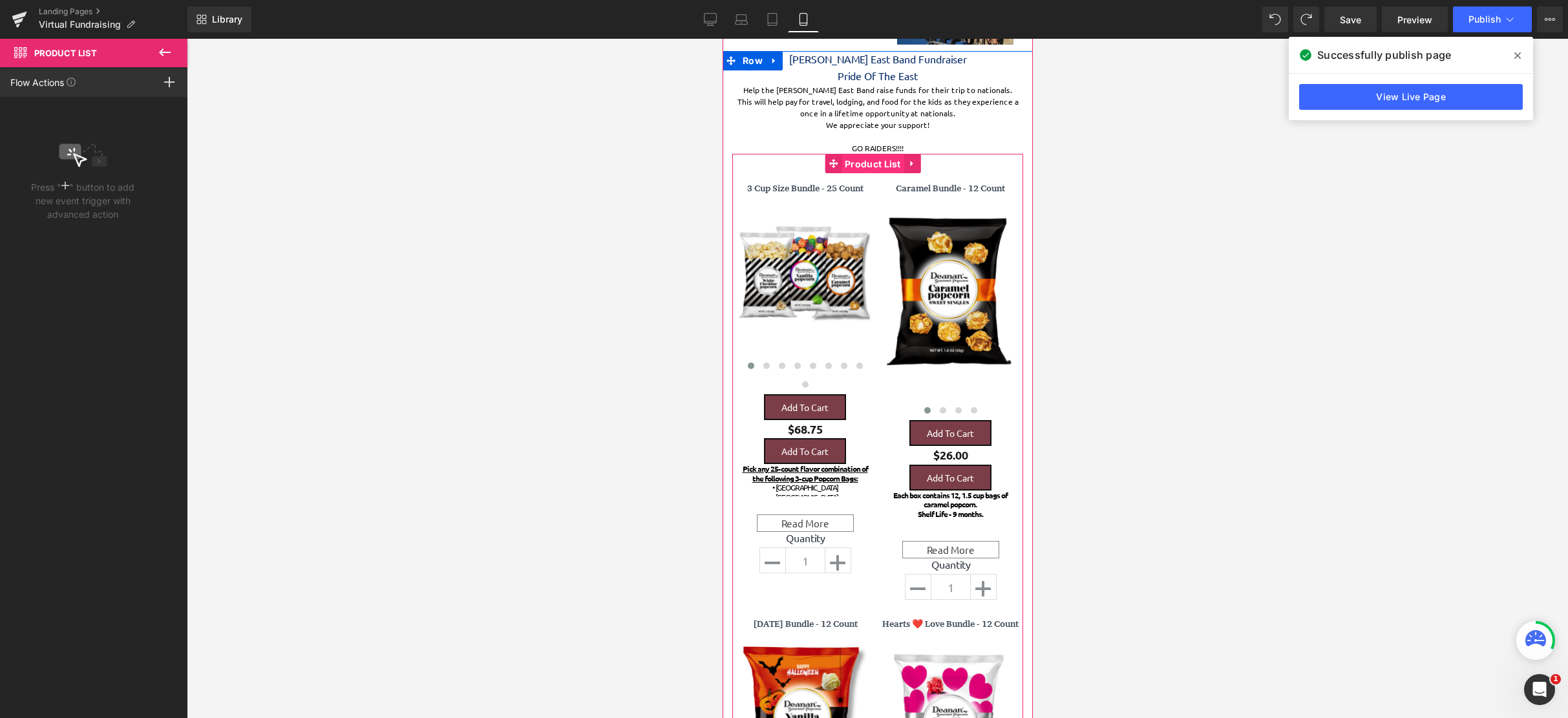
click at [866, 167] on span "Product List" at bounding box center [872, 164] width 63 height 20
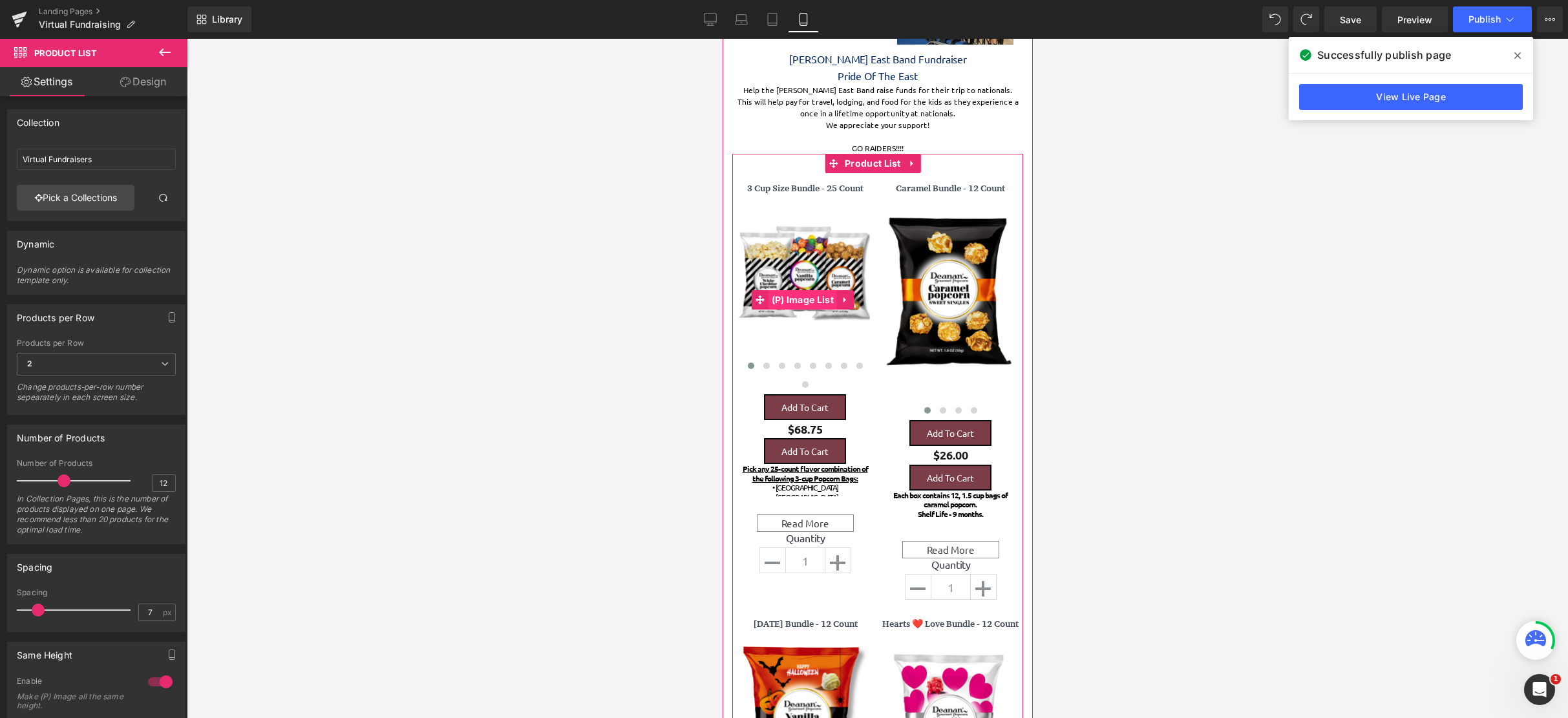
click at [804, 298] on span "(P) Image List" at bounding box center [801, 299] width 68 height 20
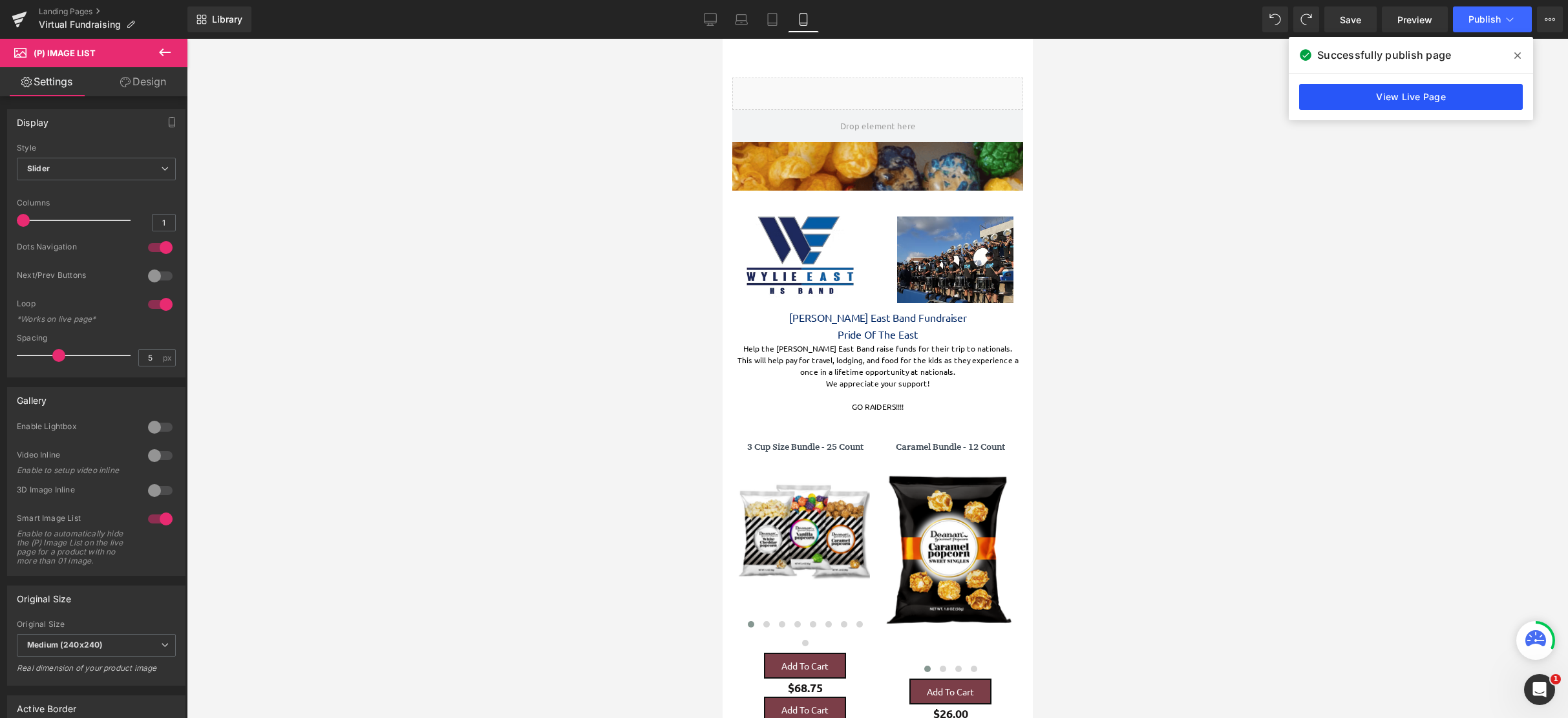
click at [1456, 97] on link "View Live Page" at bounding box center [1410, 97] width 223 height 26
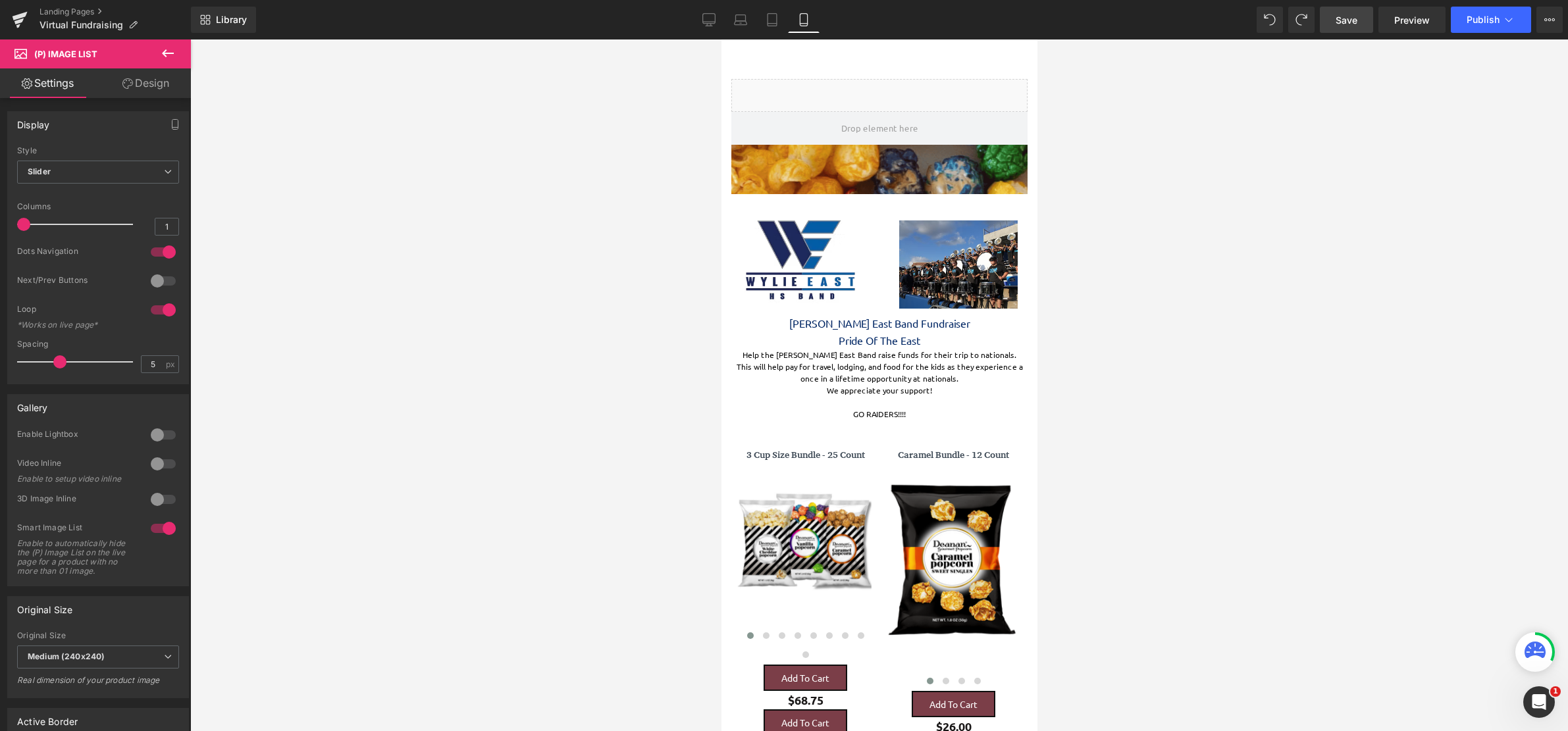
click at [1336, 24] on link "Save" at bounding box center [1346, 20] width 53 height 26
click at [1475, 28] on button "Publish" at bounding box center [1491, 20] width 80 height 26
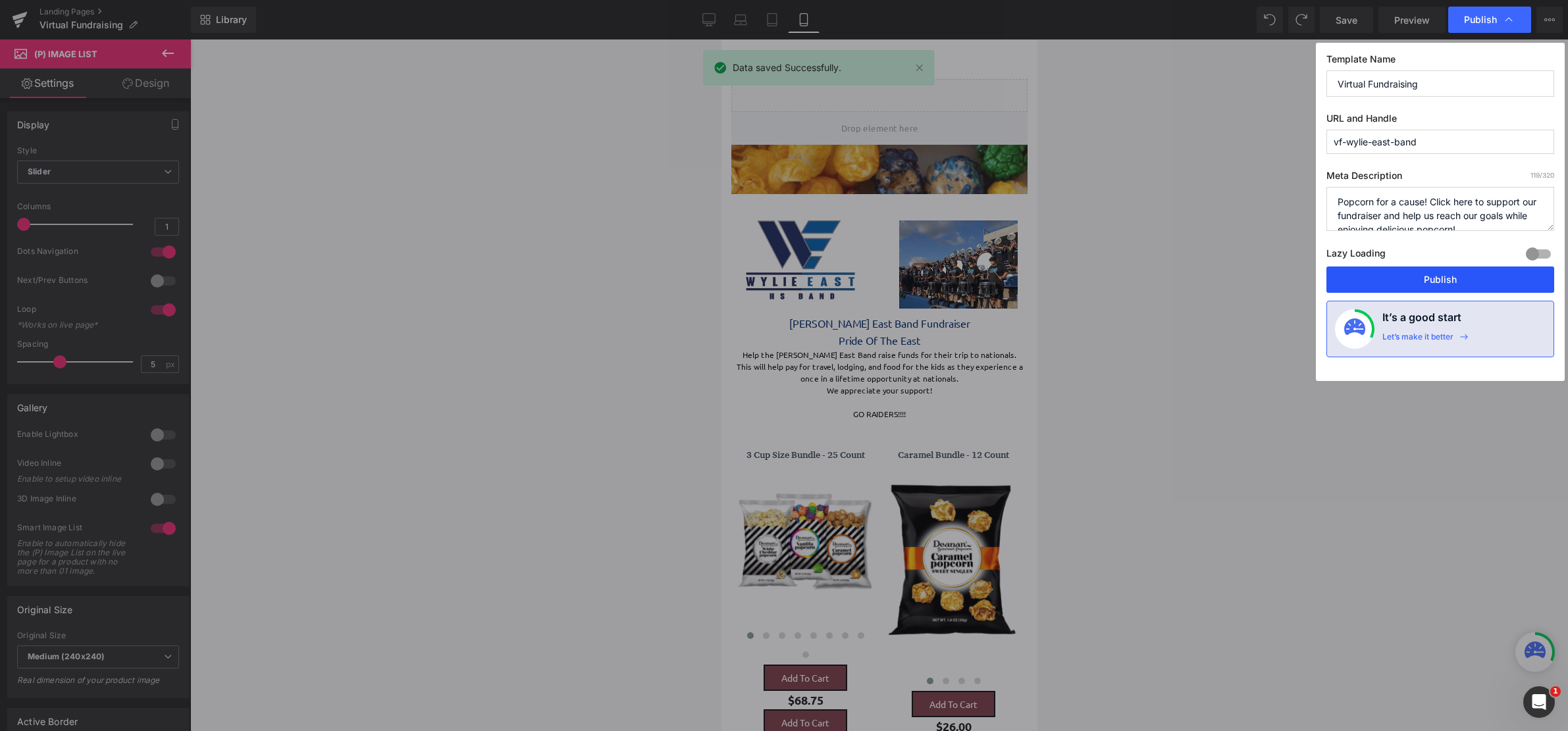
click at [1436, 286] on button "Publish" at bounding box center [1440, 280] width 228 height 26
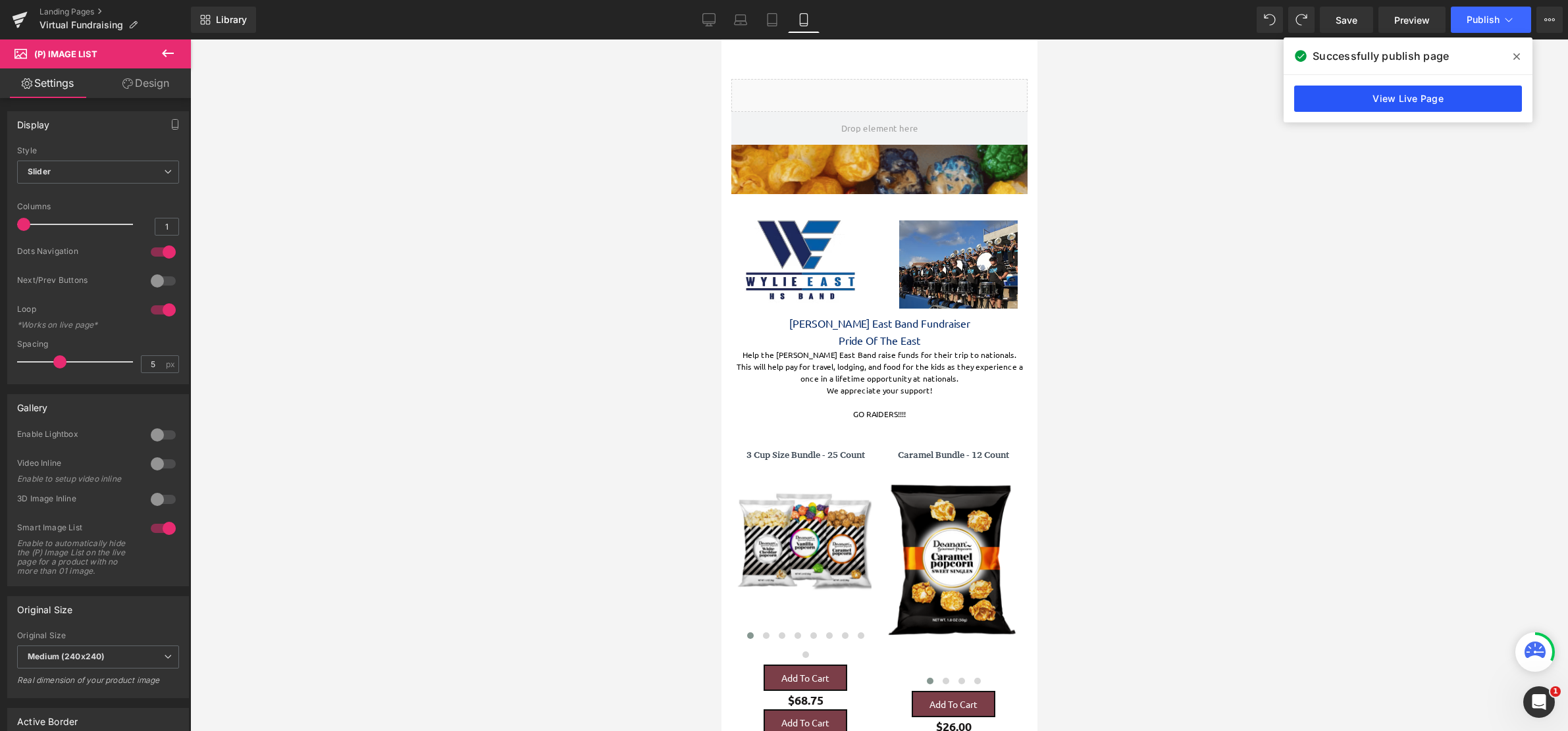
click at [1407, 99] on link "View Live Page" at bounding box center [1408, 99] width 228 height 26
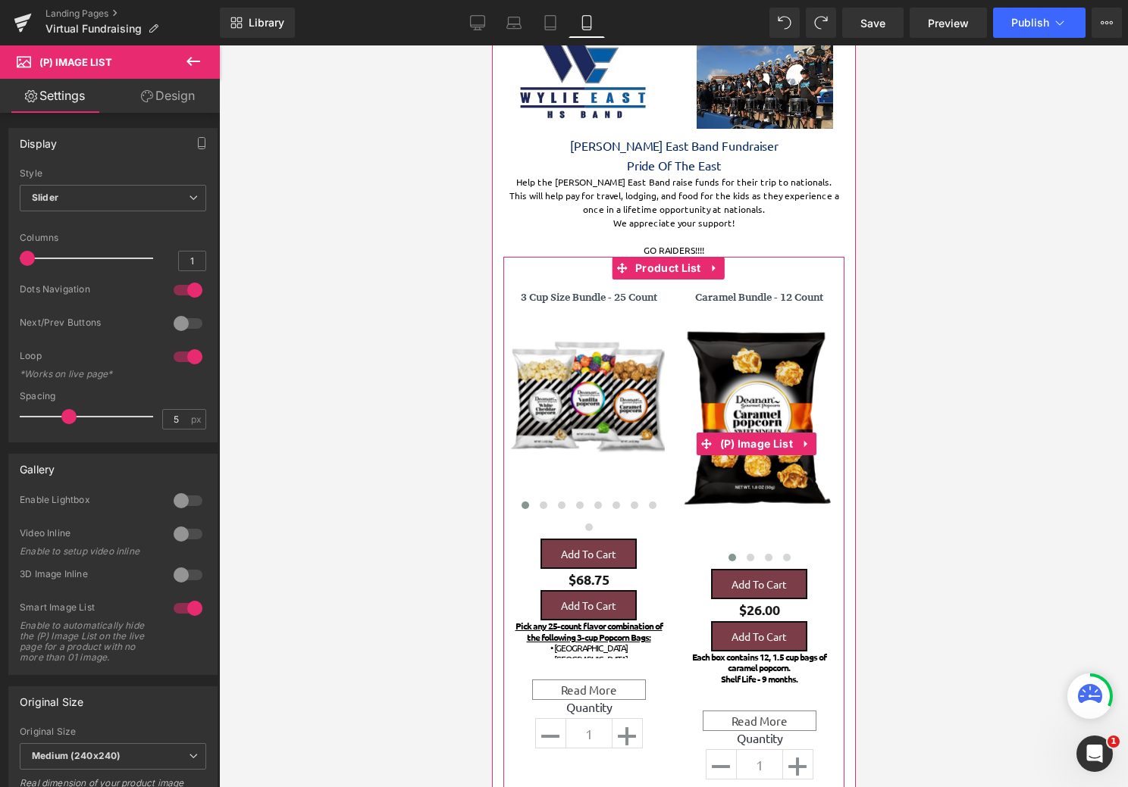
scroll to position [227, 0]
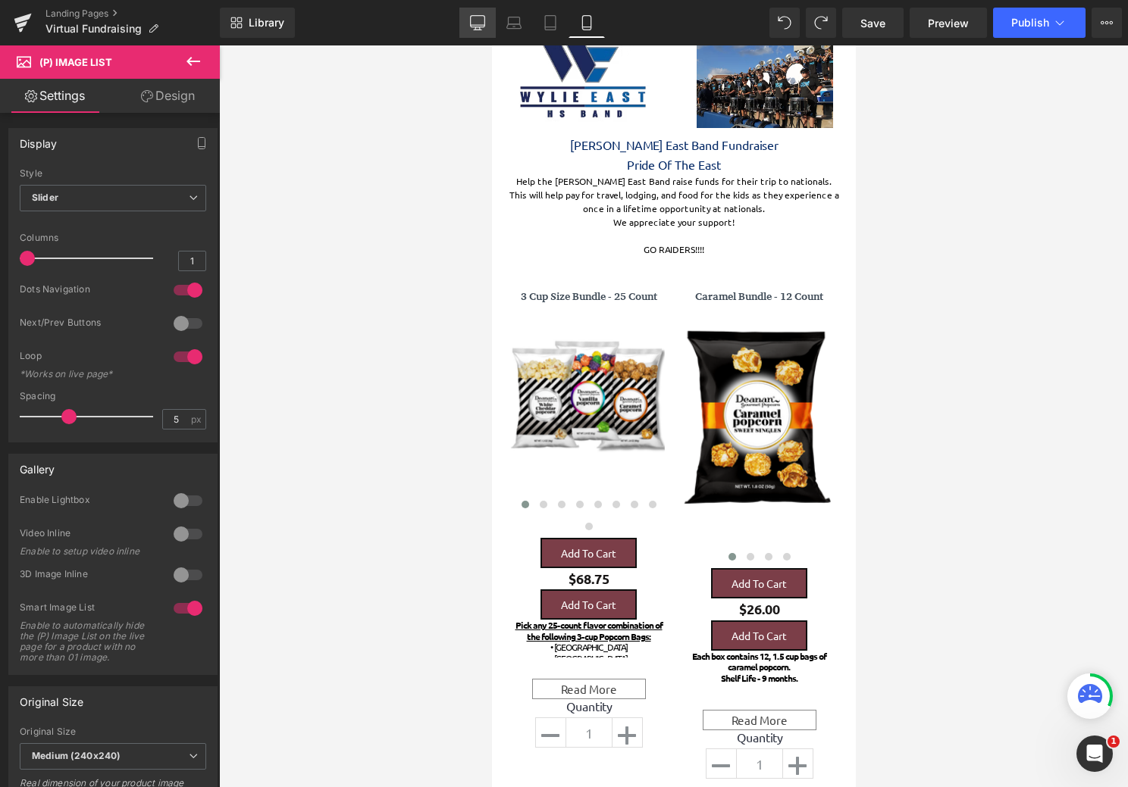
click at [482, 23] on icon at bounding box center [477, 22] width 15 height 15
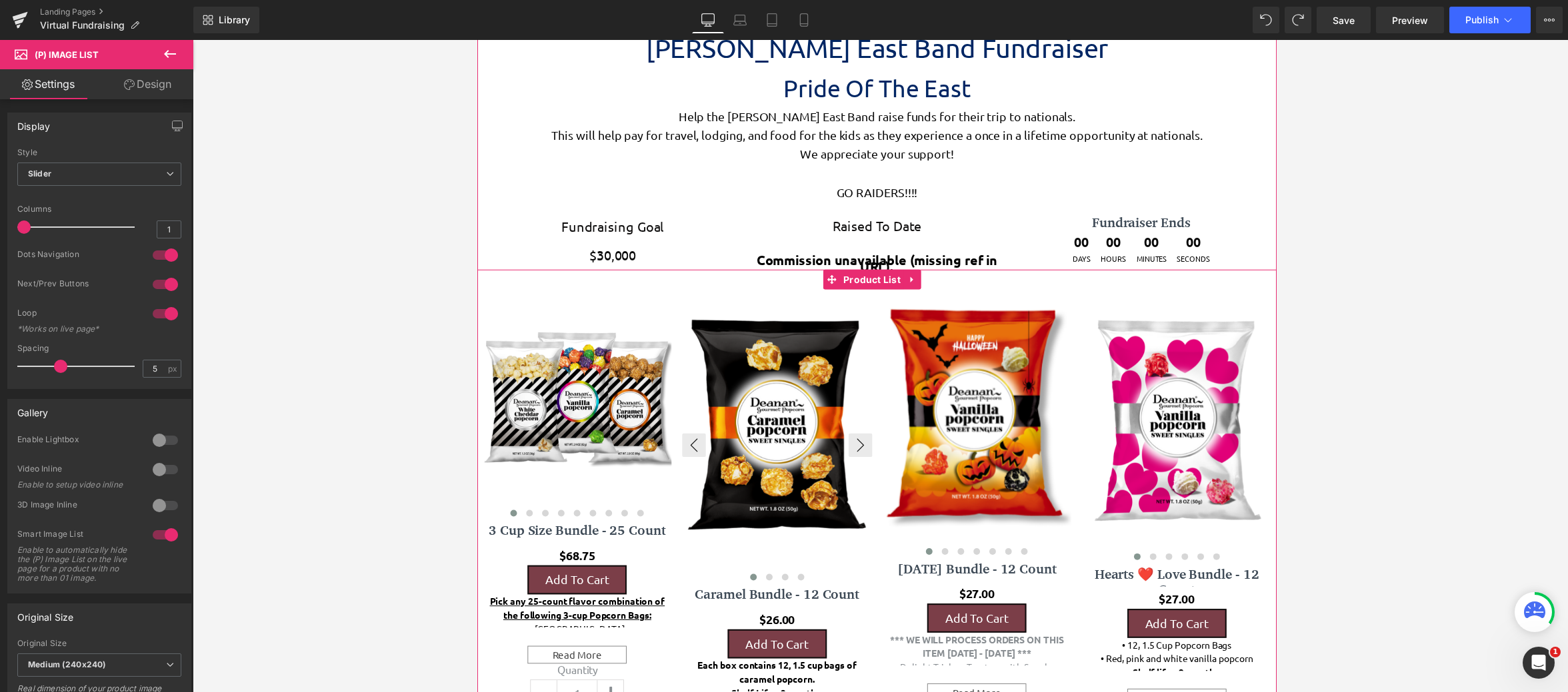
scroll to position [510, 0]
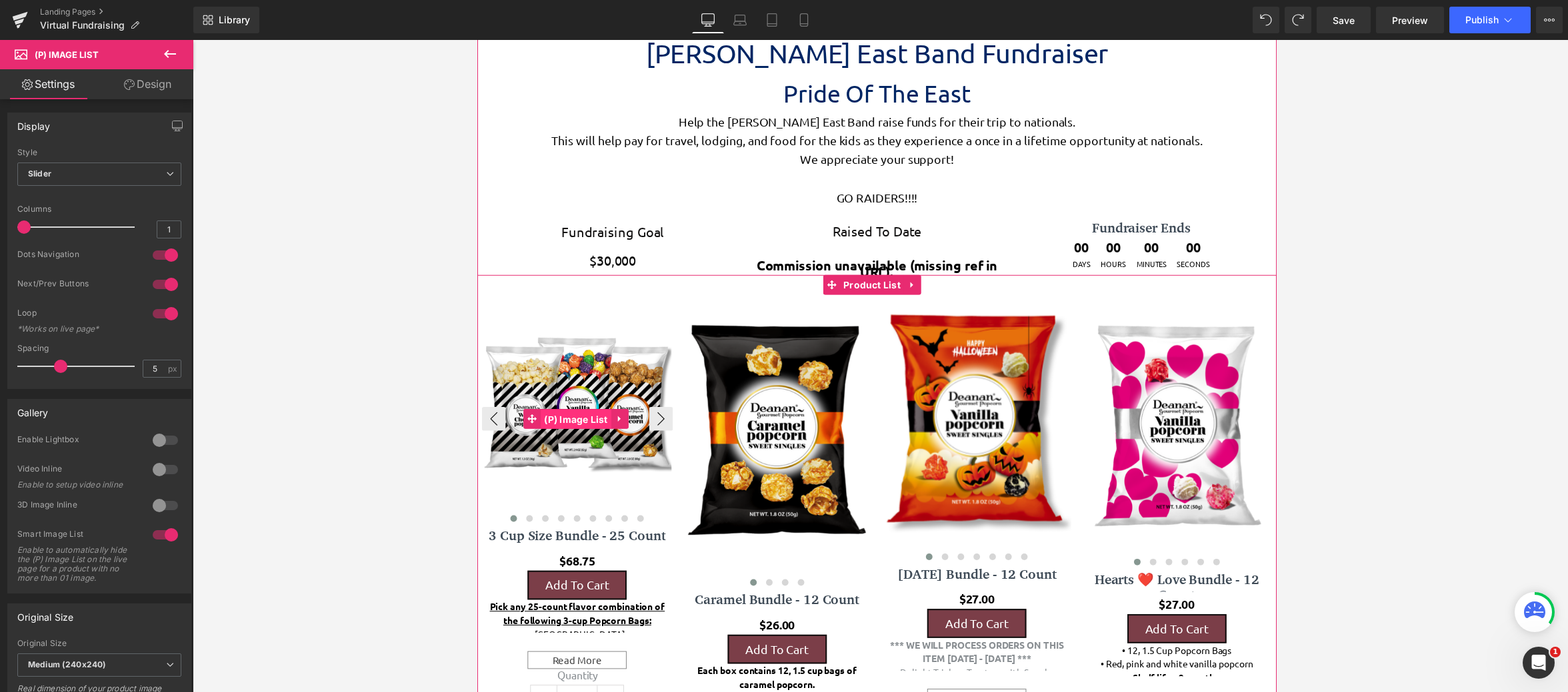
click at [574, 429] on span "(P) Image List" at bounding box center [576, 423] width 70 height 20
click at [591, 416] on span "(P) Image List" at bounding box center [576, 422] width 70 height 20
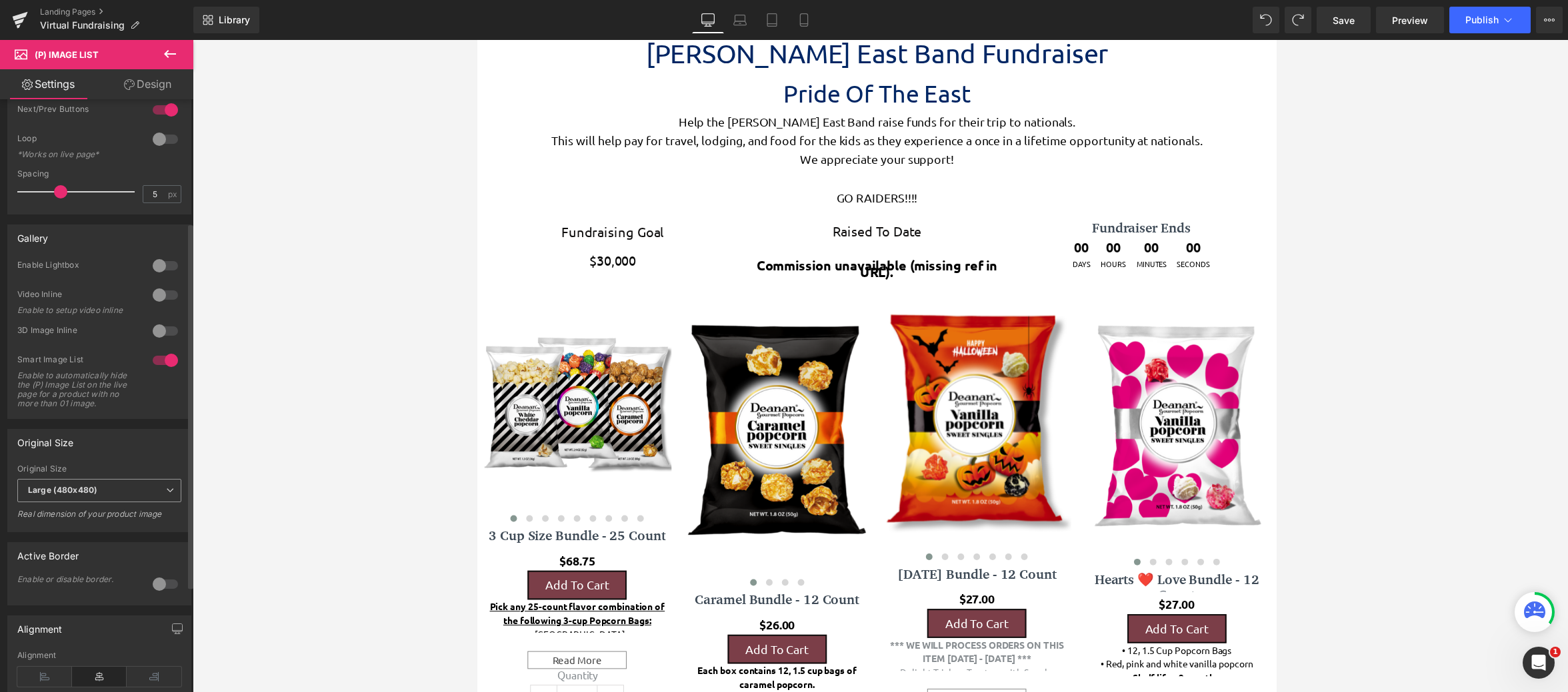
scroll to position [200, 0]
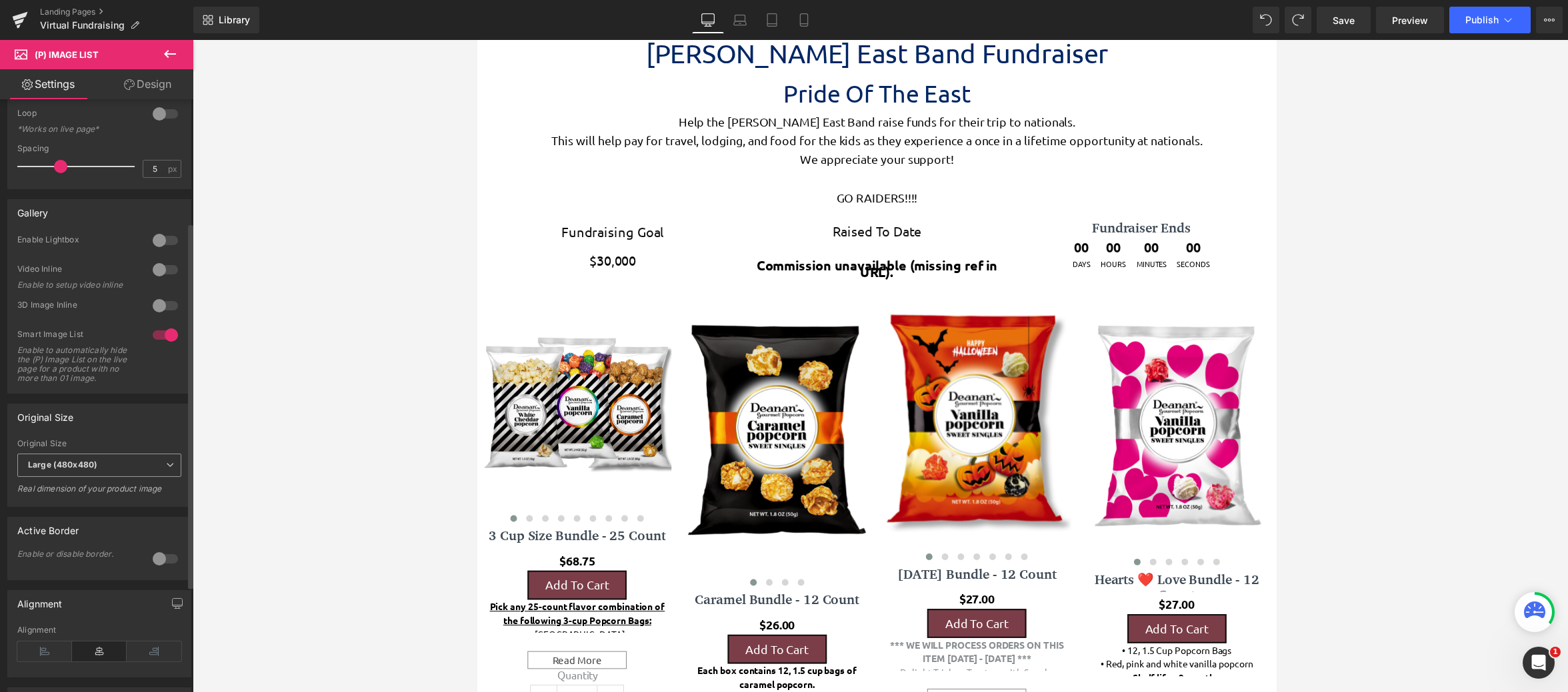
click at [128, 470] on span "Large (480x480)" at bounding box center [99, 465] width 164 height 24
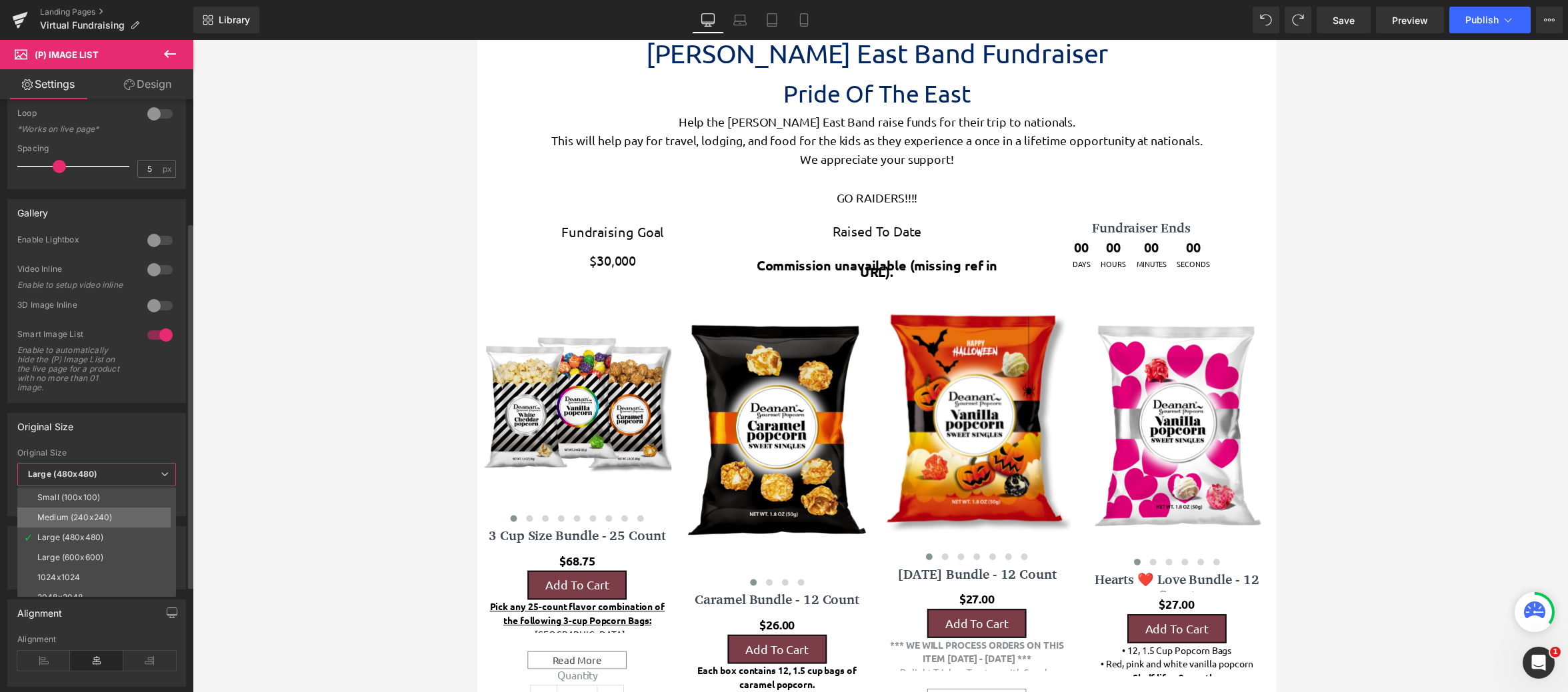
click at [120, 508] on li "Medium (240x240)" at bounding box center [99, 518] width 164 height 20
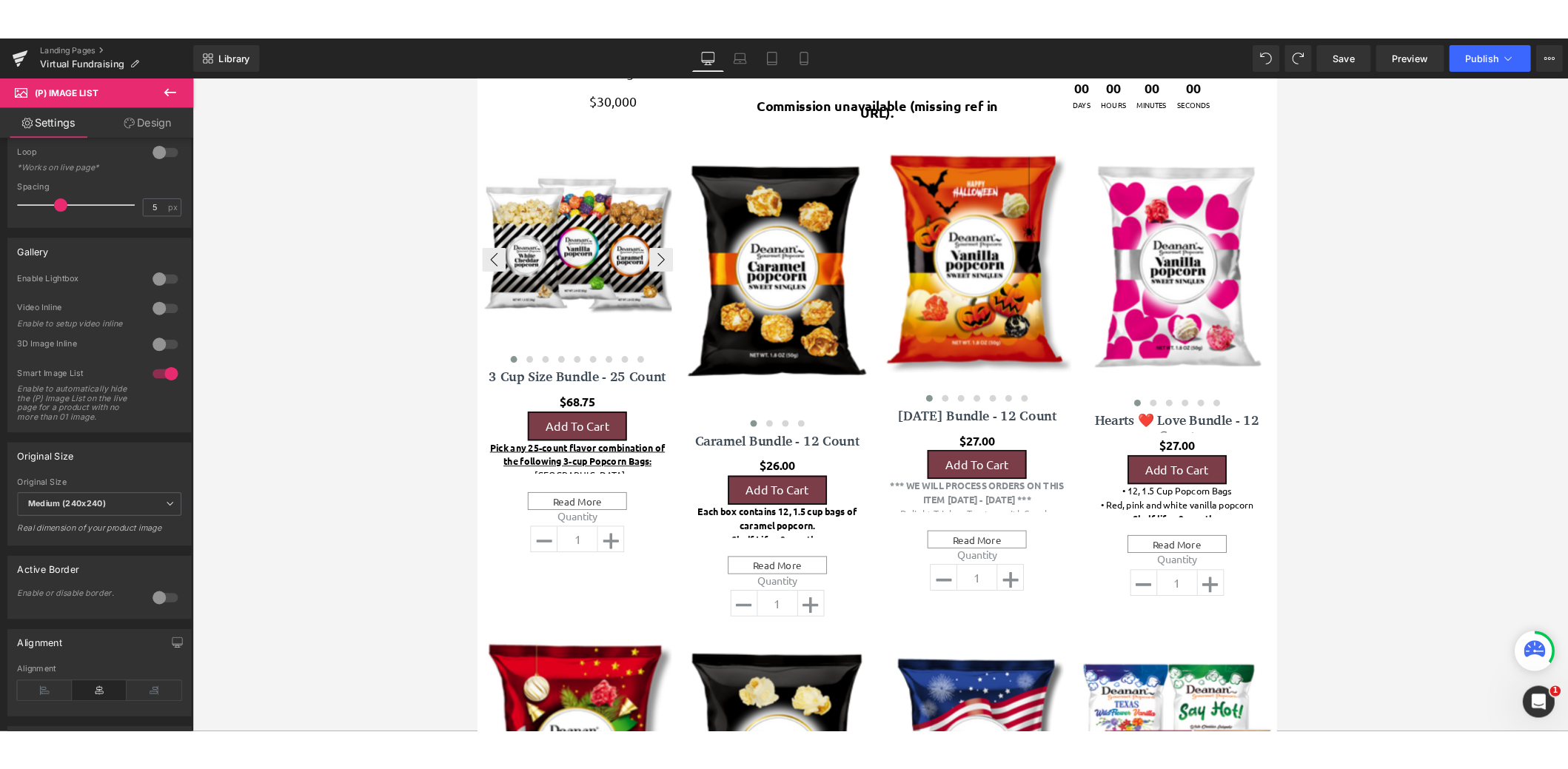
scroll to position [567, 0]
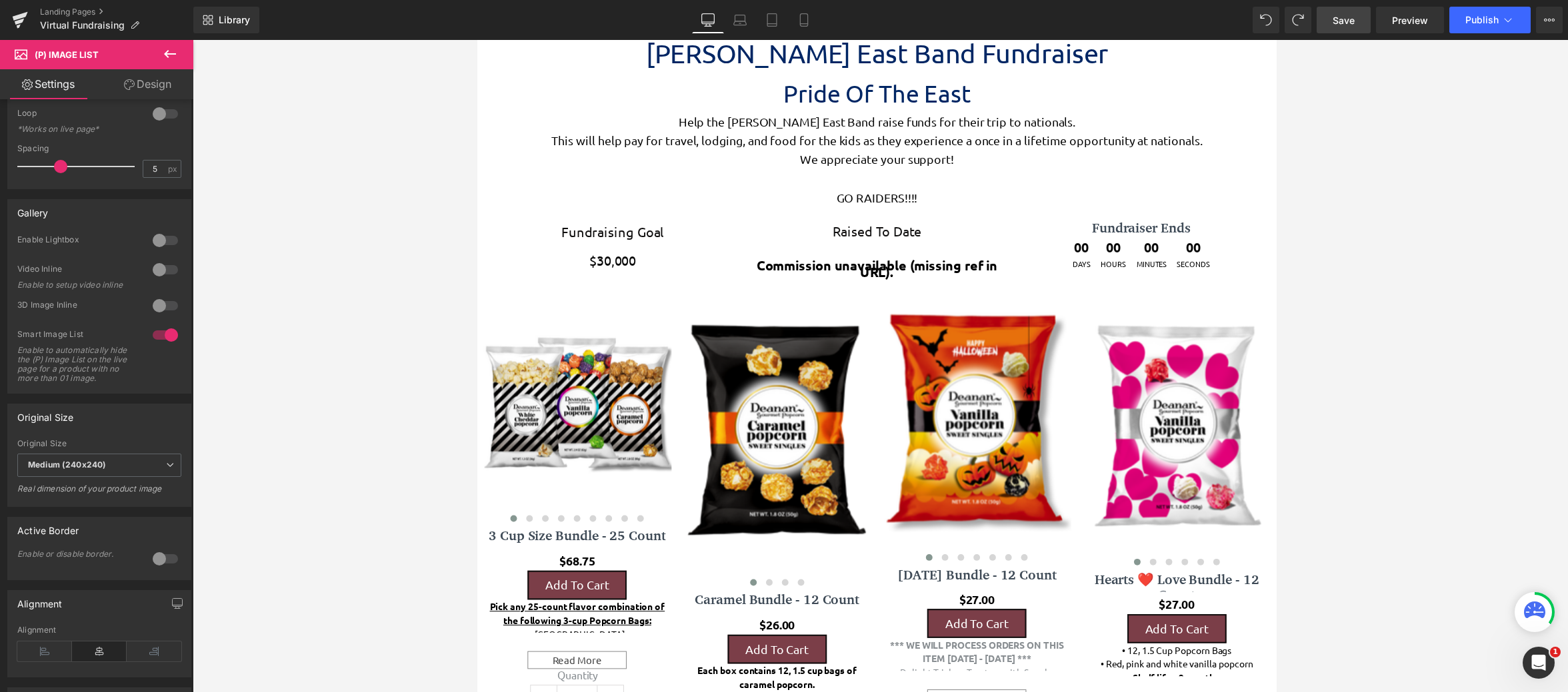
click at [1341, 14] on span "Save" at bounding box center [1343, 20] width 22 height 14
click at [1408, 23] on span "Preview" at bounding box center [1410, 20] width 36 height 14
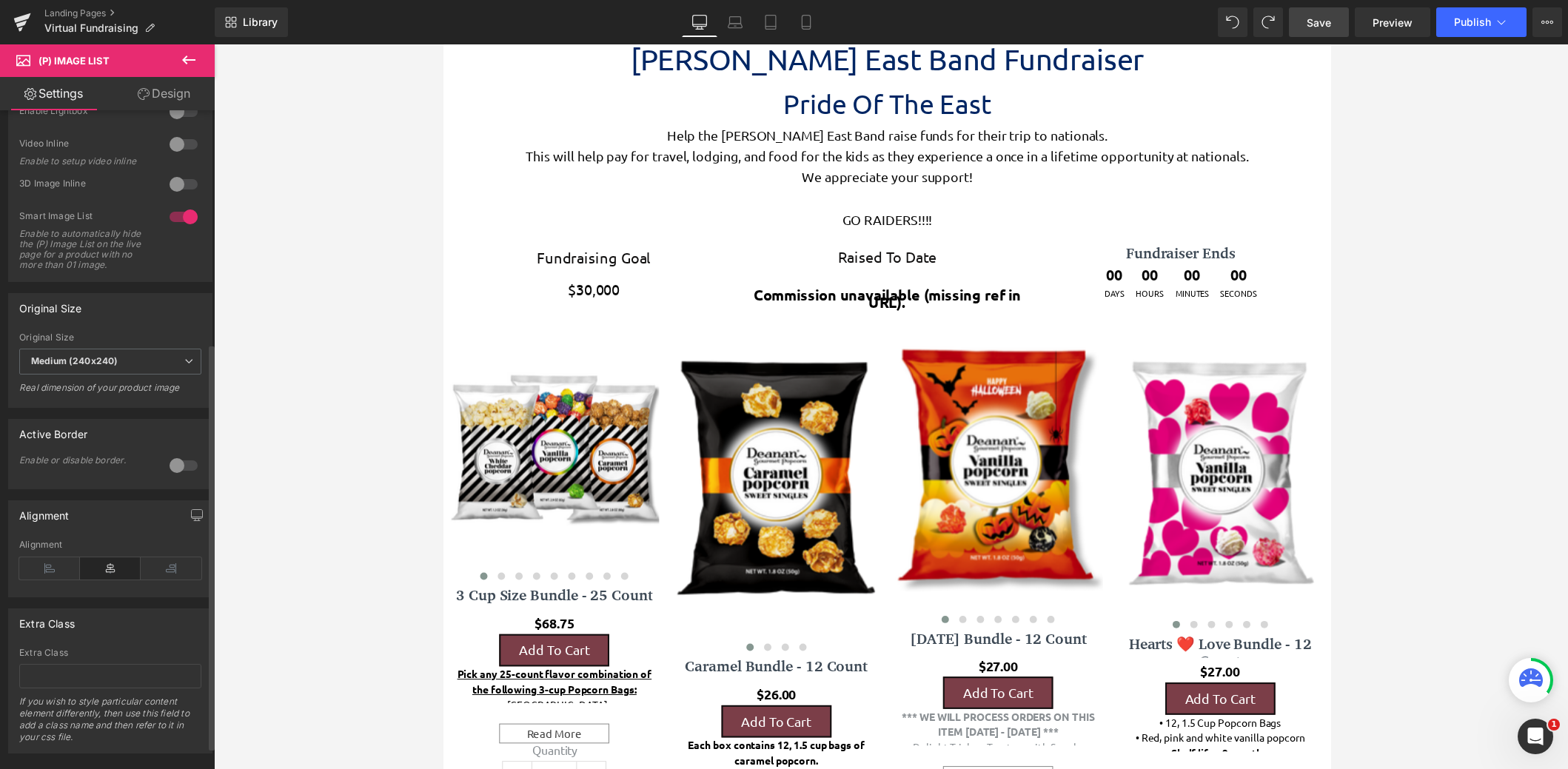
scroll to position [414, 0]
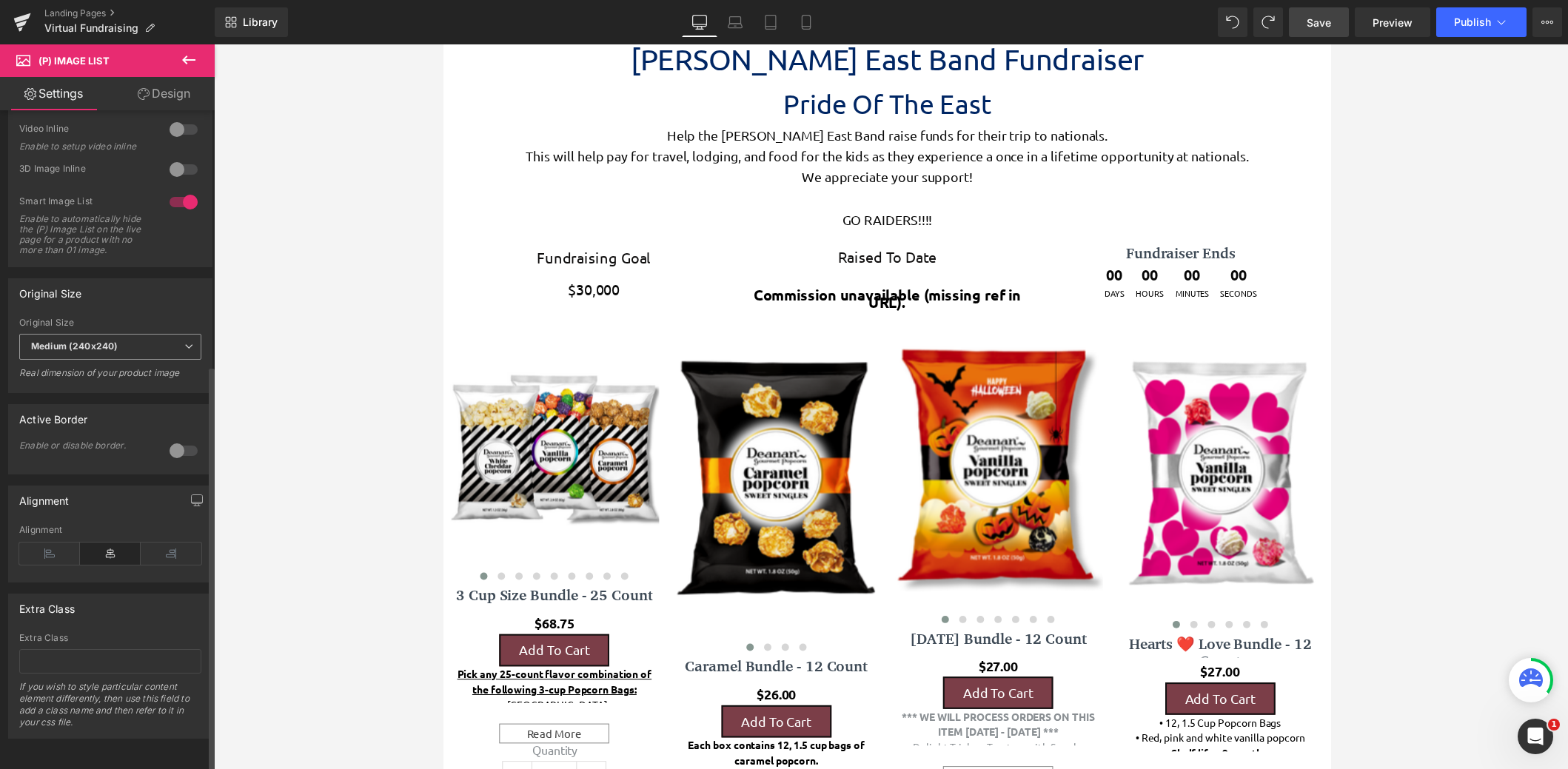
click at [123, 345] on span "Medium (240x240)" at bounding box center [110, 347] width 182 height 26
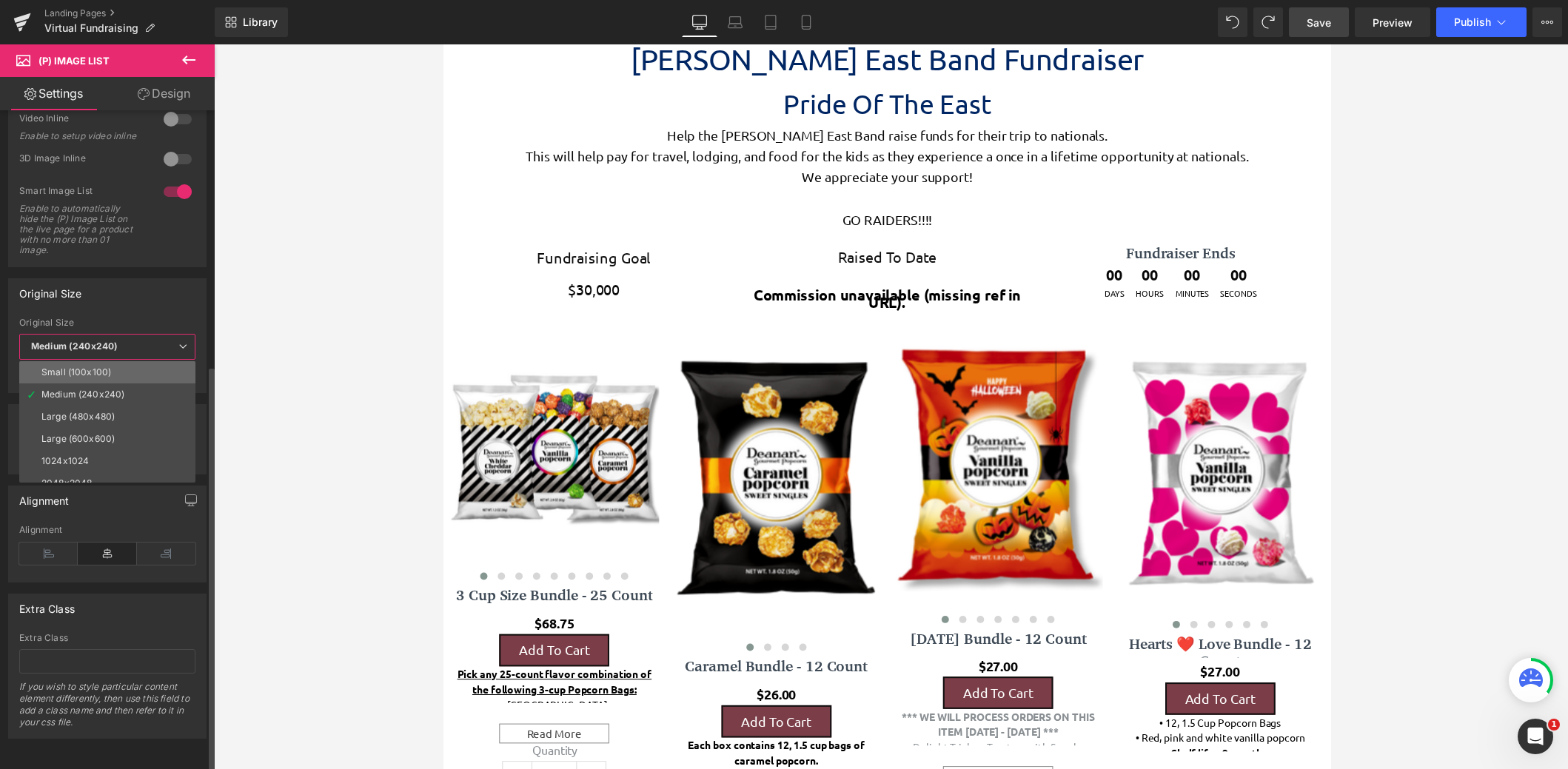
click at [108, 367] on div "Small (100x100)" at bounding box center [75, 372] width 69 height 11
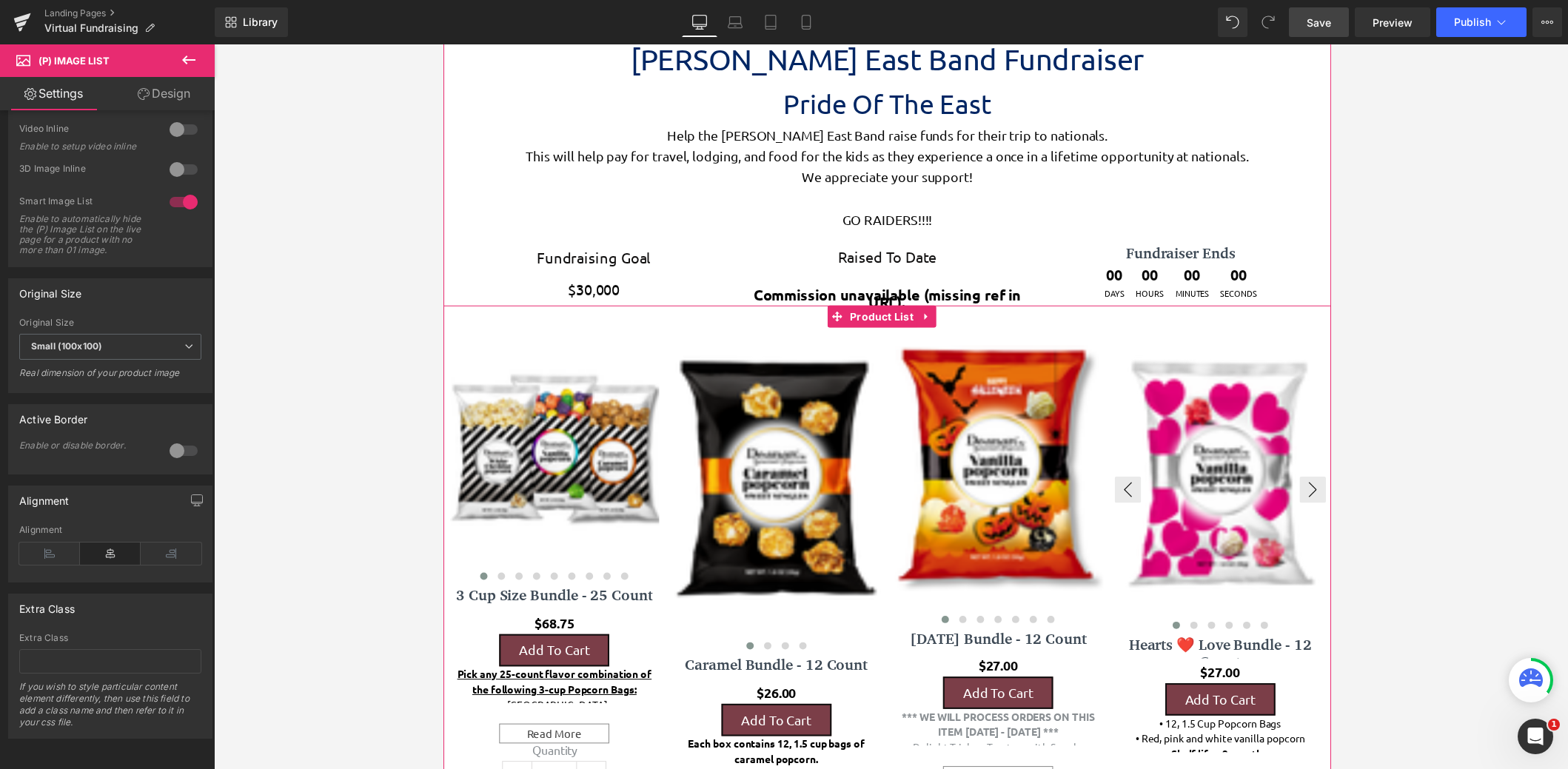
scroll to position [3382, 885]
click at [136, 334] on span "Small (100x100)" at bounding box center [110, 347] width 182 height 26
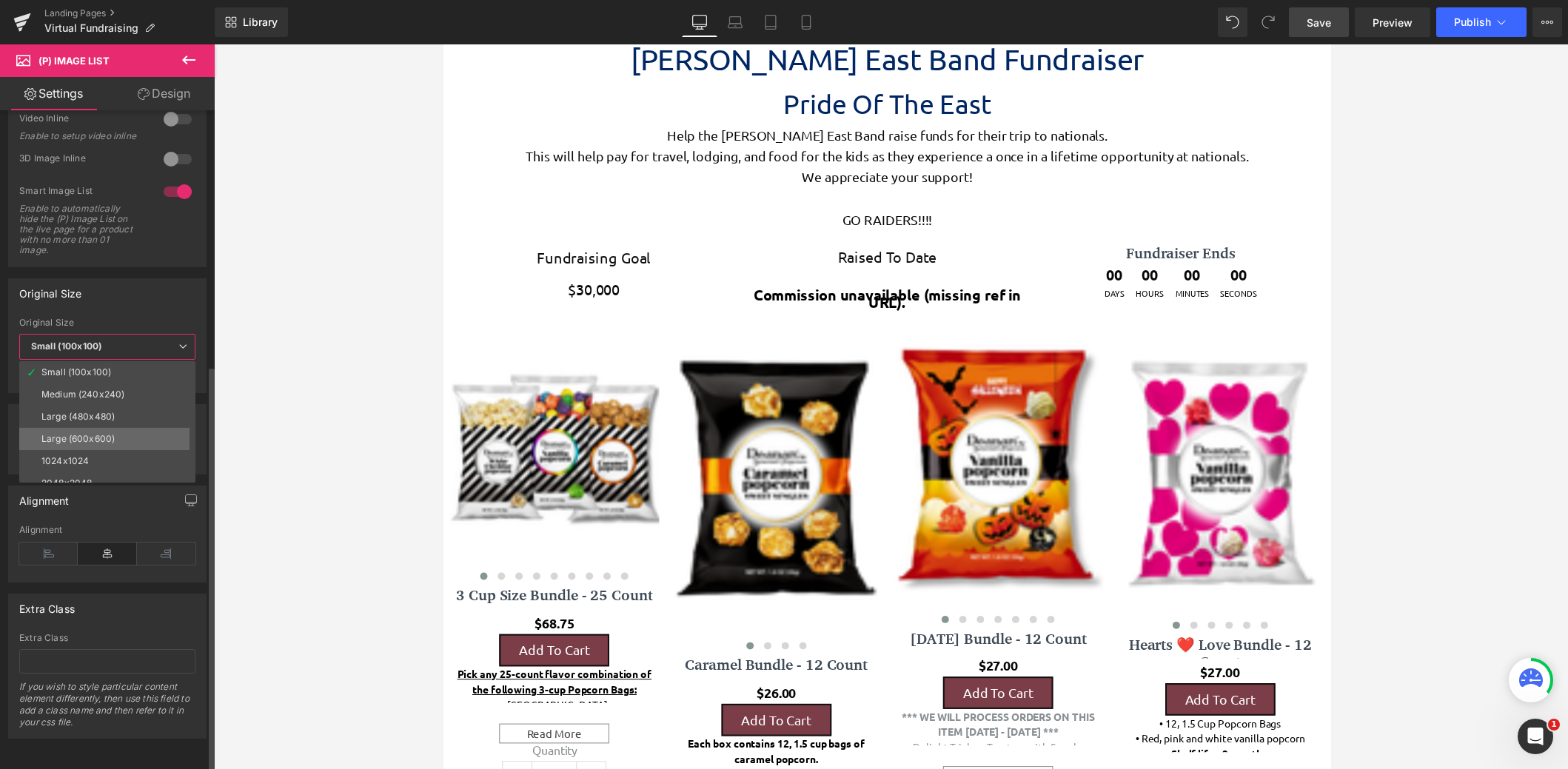
click at [127, 428] on li "Large (600x600)" at bounding box center [110, 439] width 183 height 22
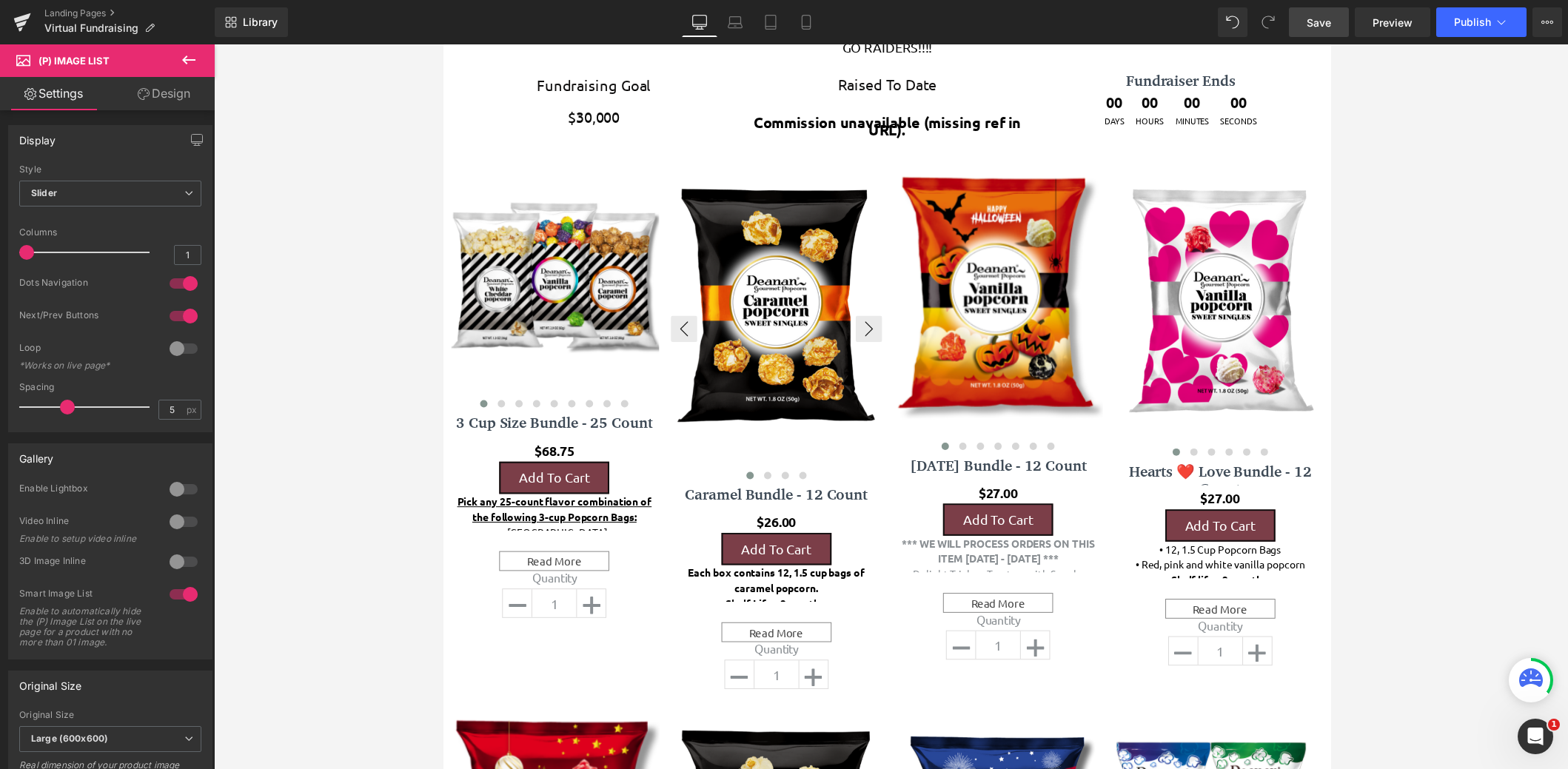
scroll to position [815, 0]
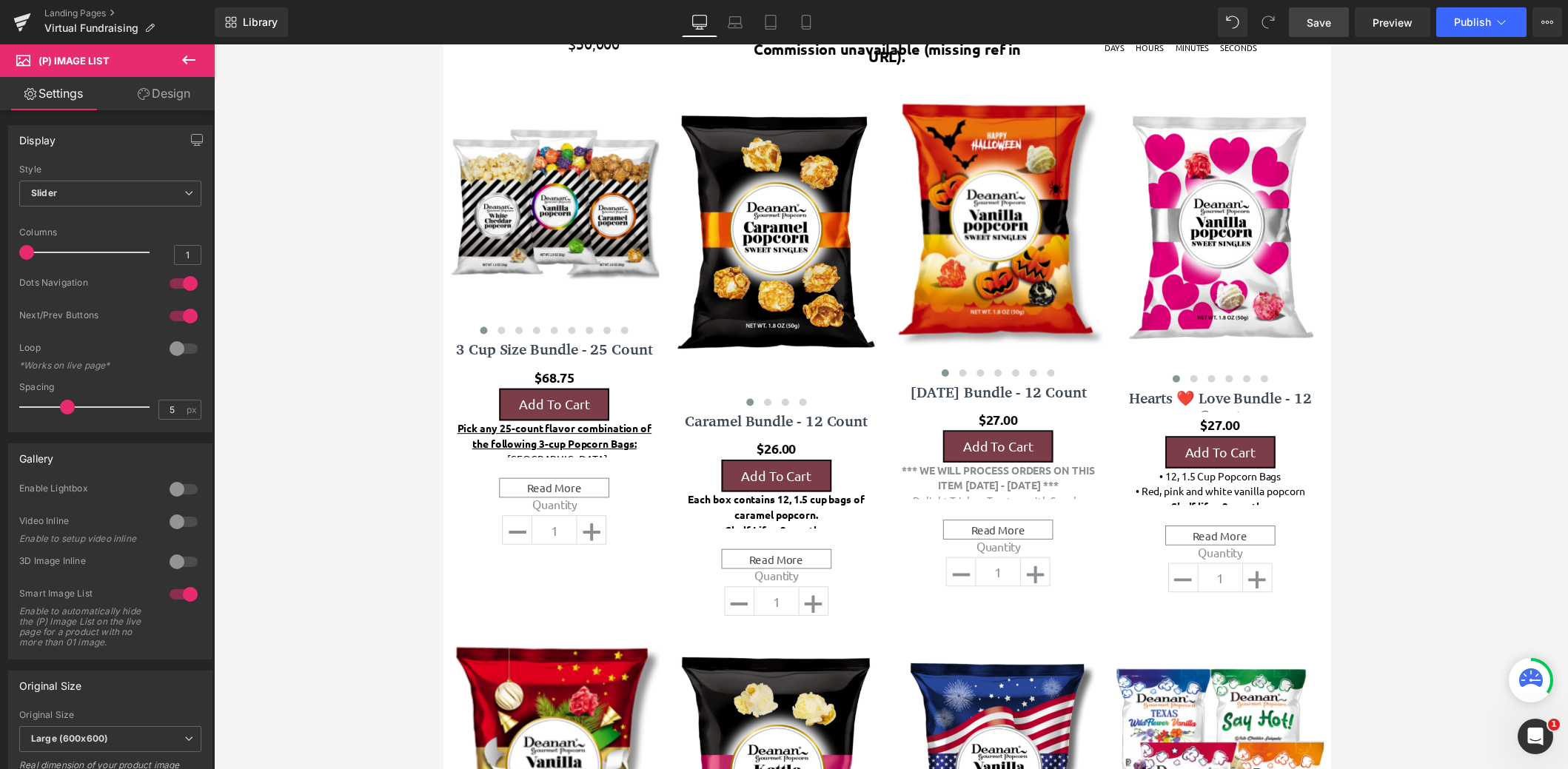
click at [1330, 29] on span "Save" at bounding box center [1319, 22] width 24 height 16
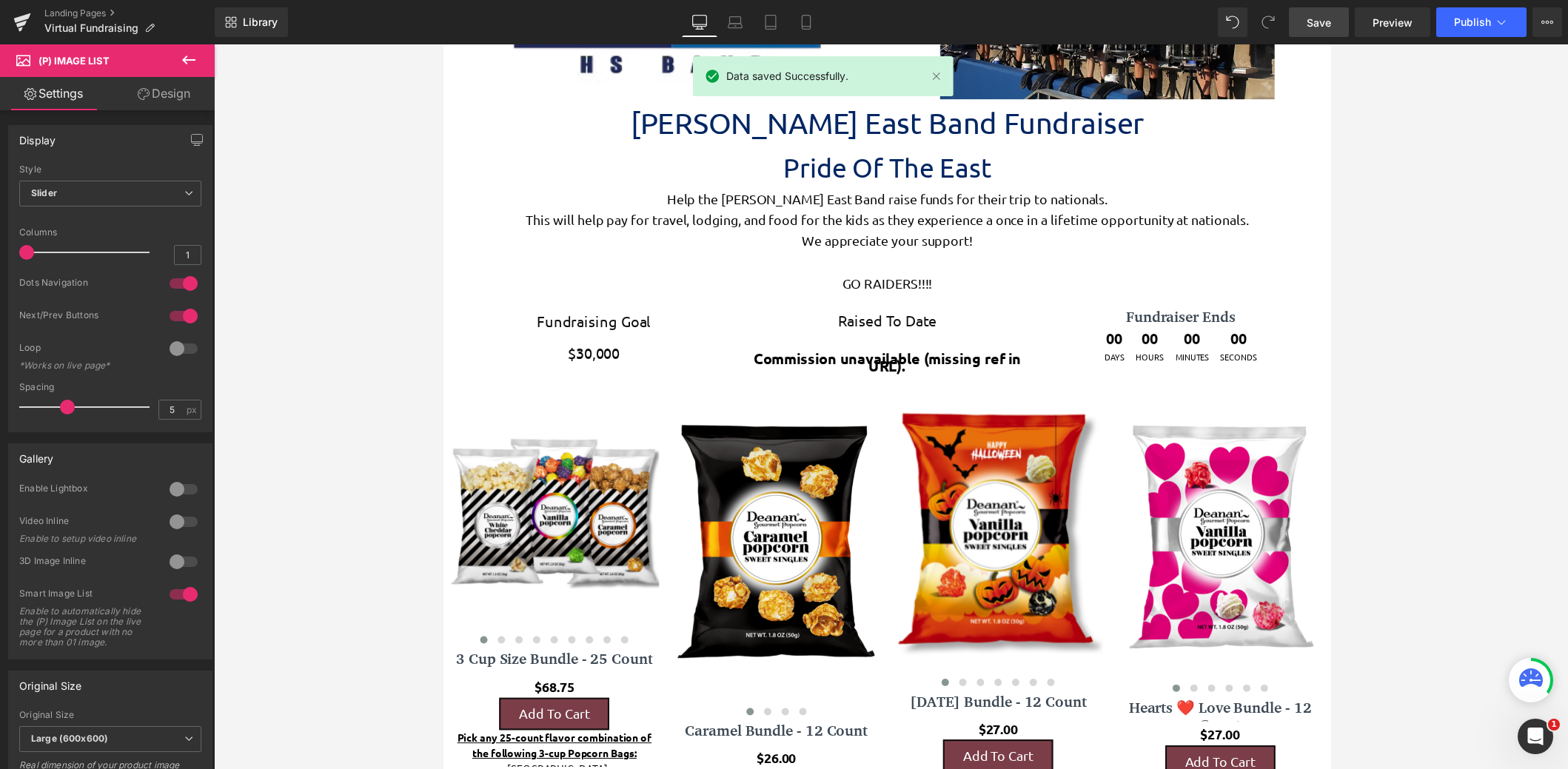
scroll to position [666, 0]
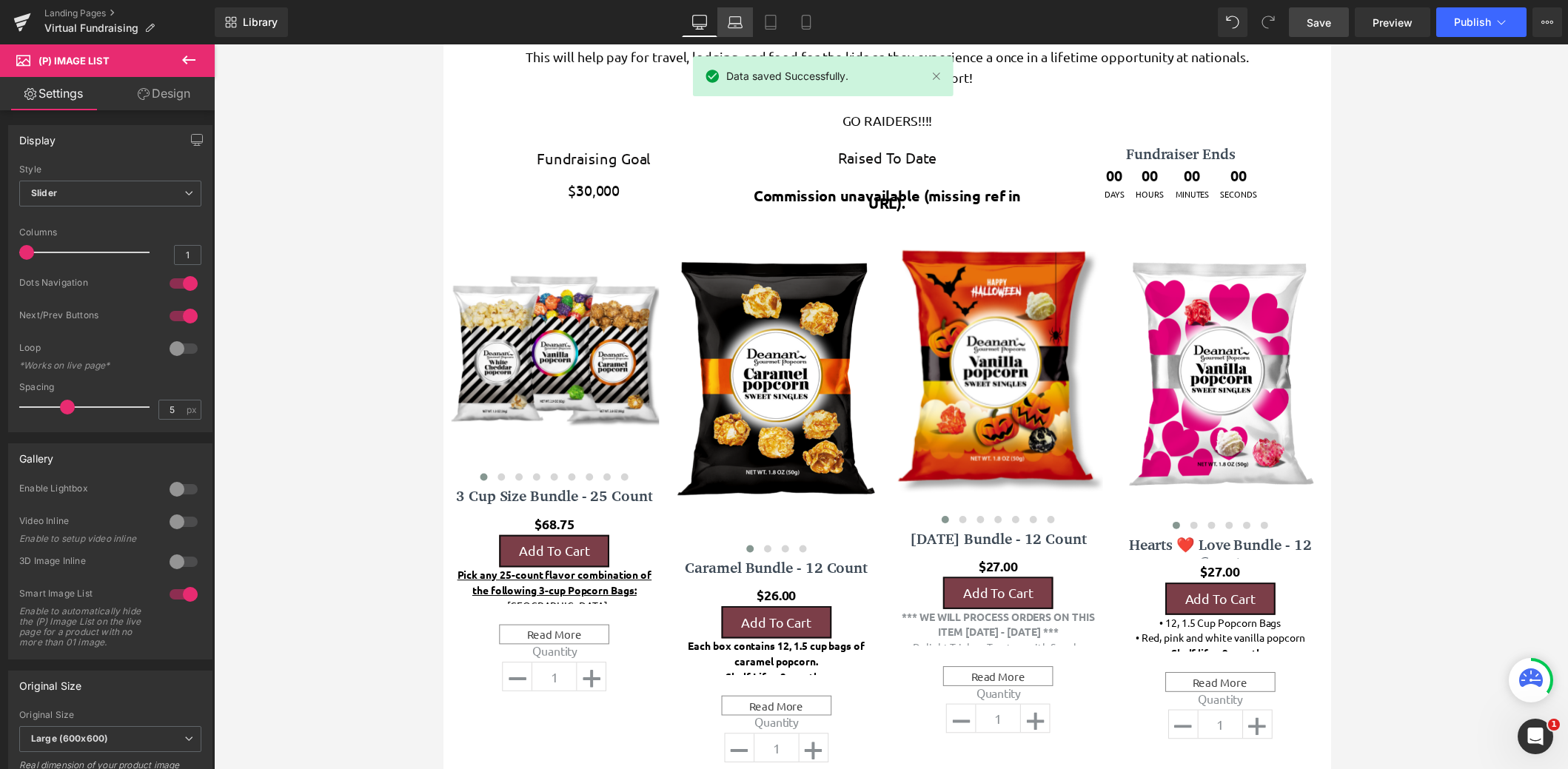
click at [736, 20] on icon at bounding box center [735, 21] width 15 height 15
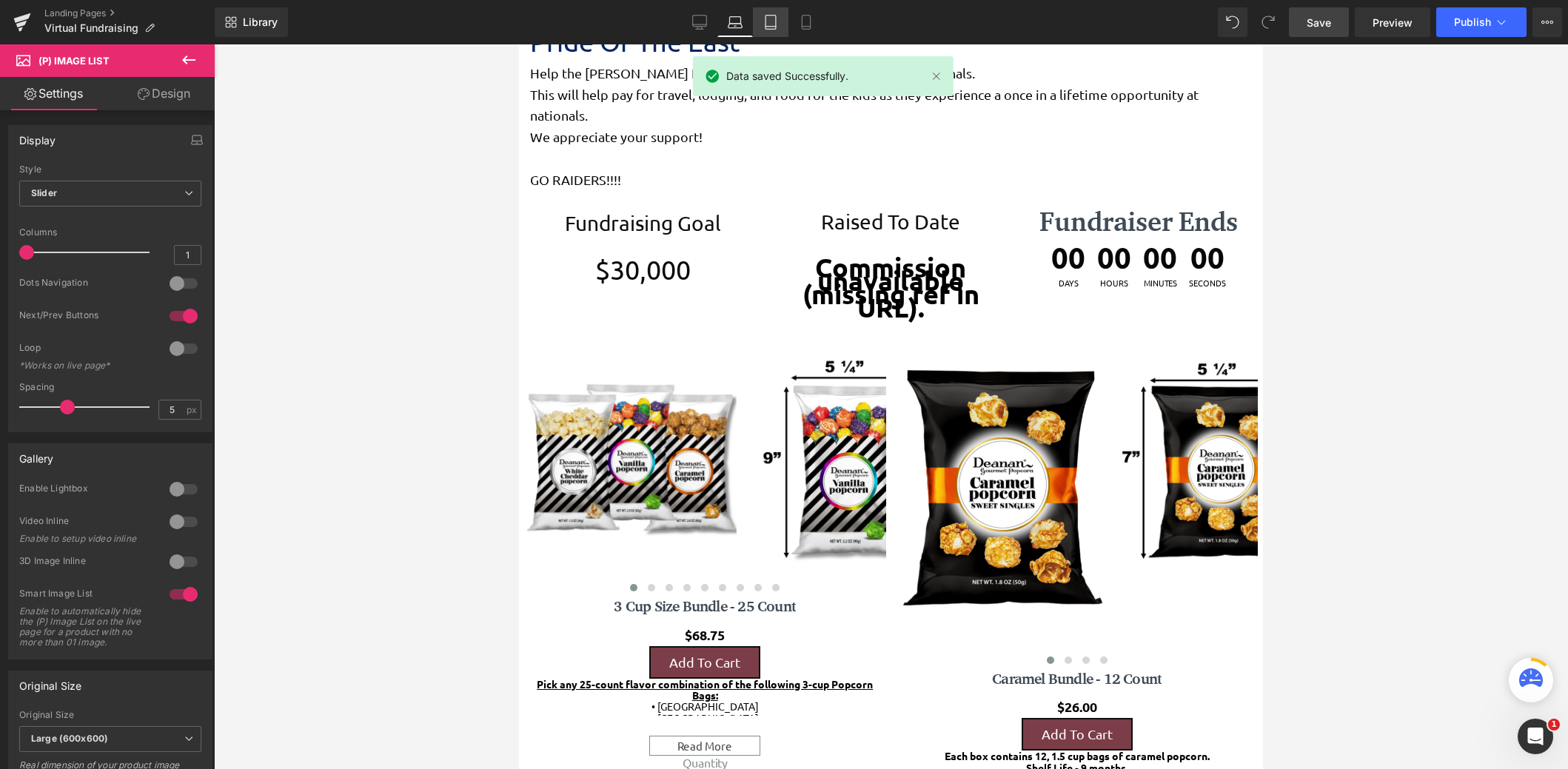
scroll to position [5844, 733]
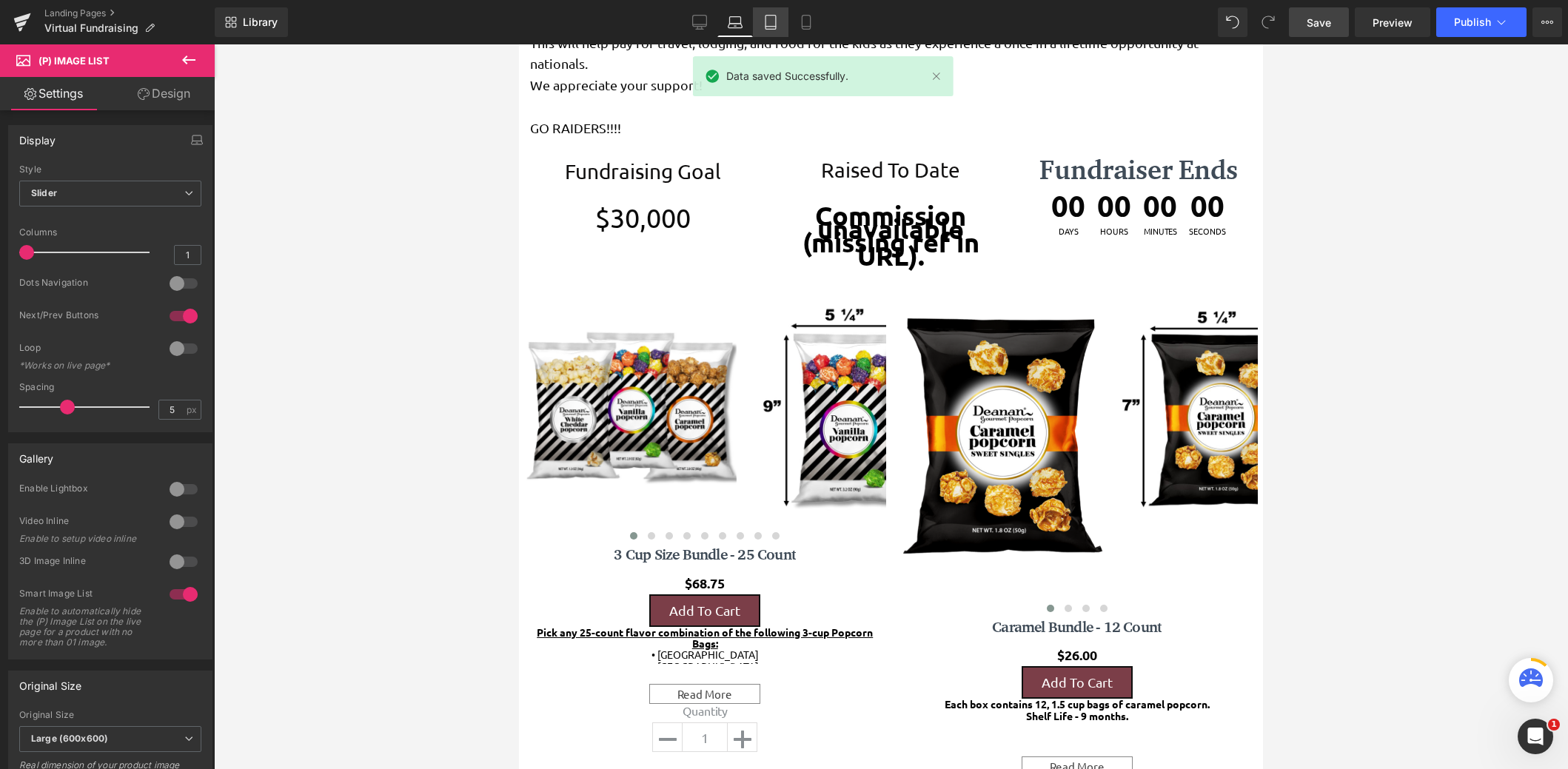
click at [776, 26] on icon at bounding box center [771, 26] width 11 height 0
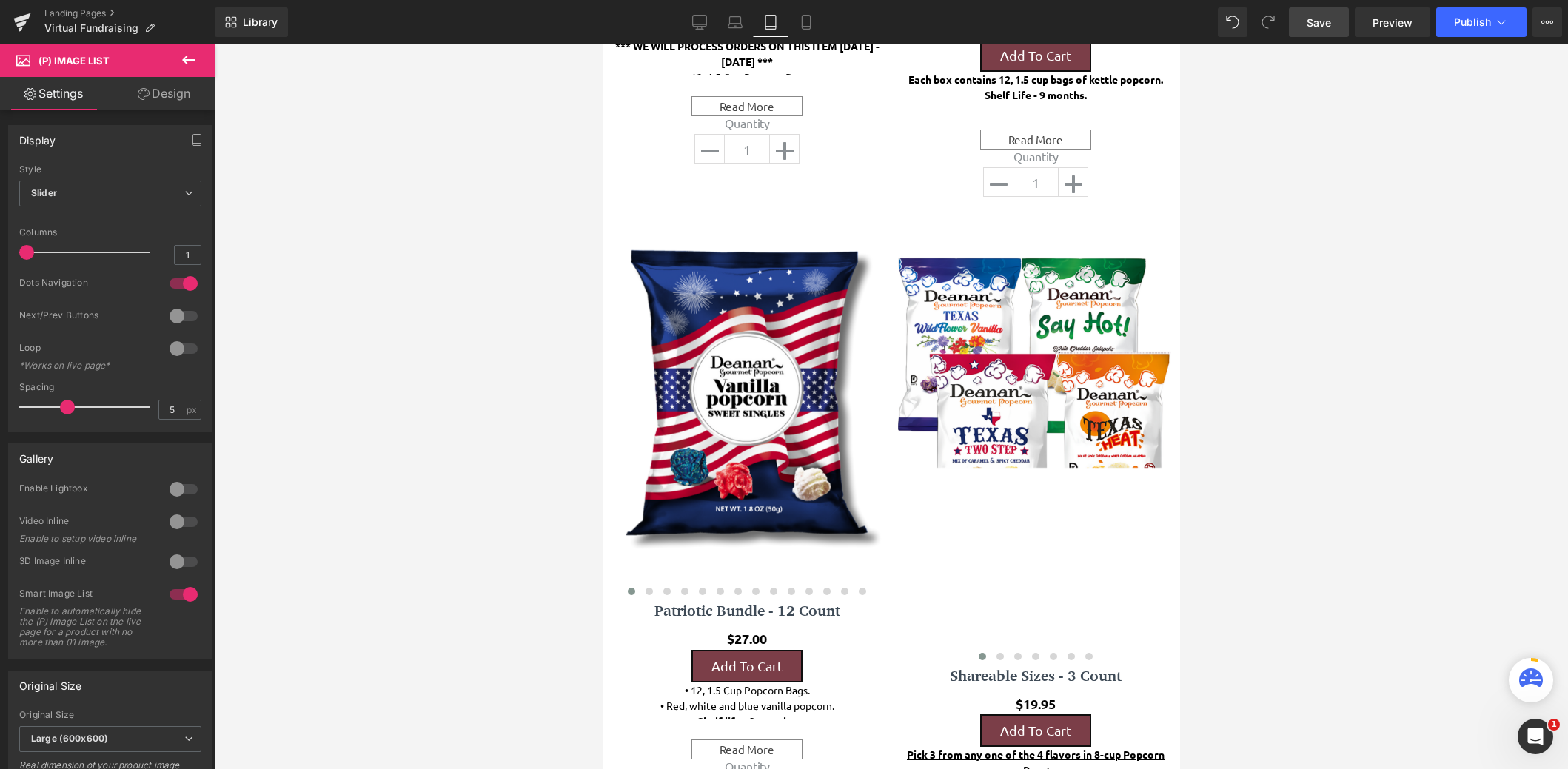
scroll to position [2921, 0]
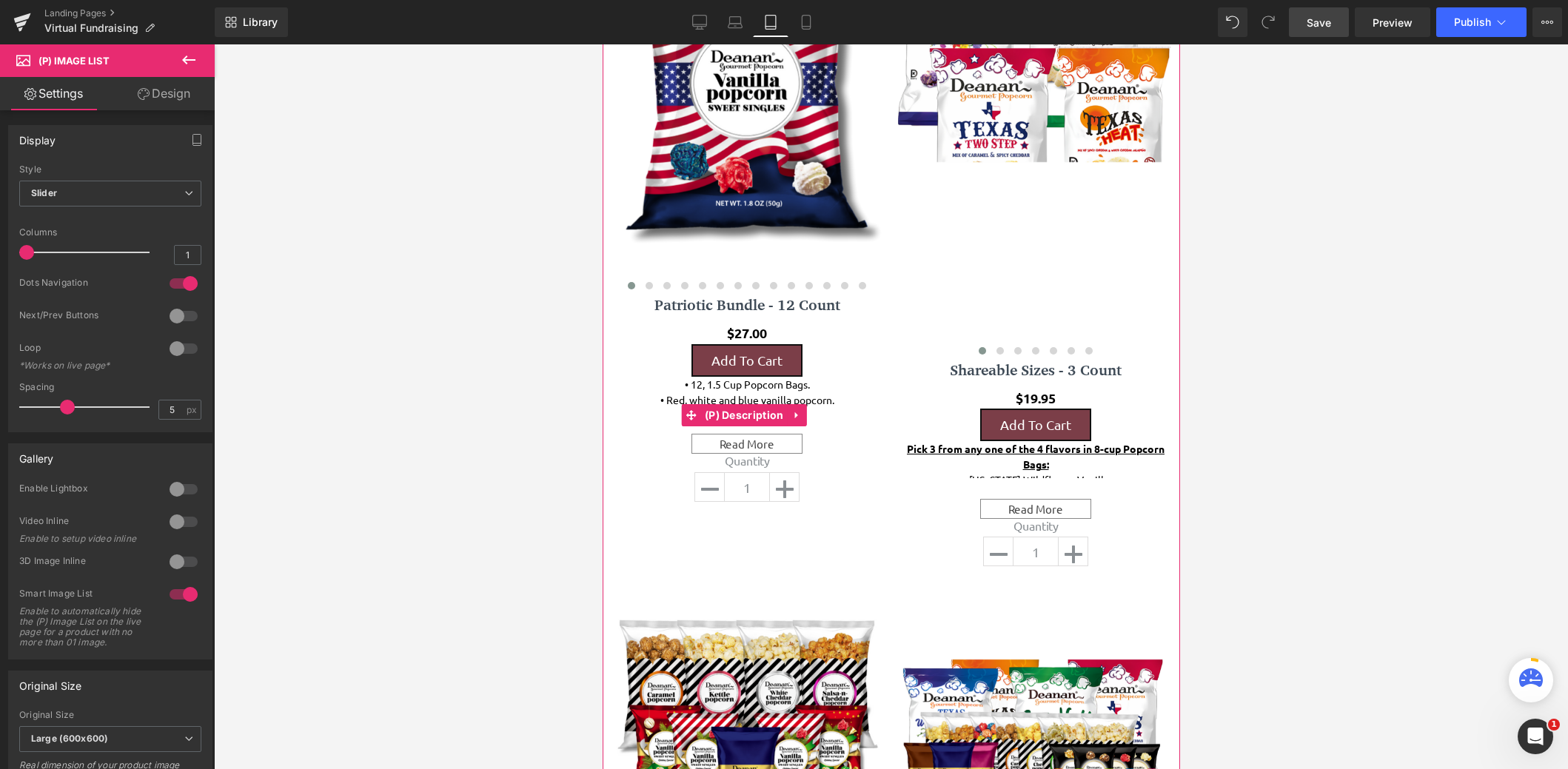
click at [748, 434] on div "Read More" at bounding box center [746, 444] width 111 height 20
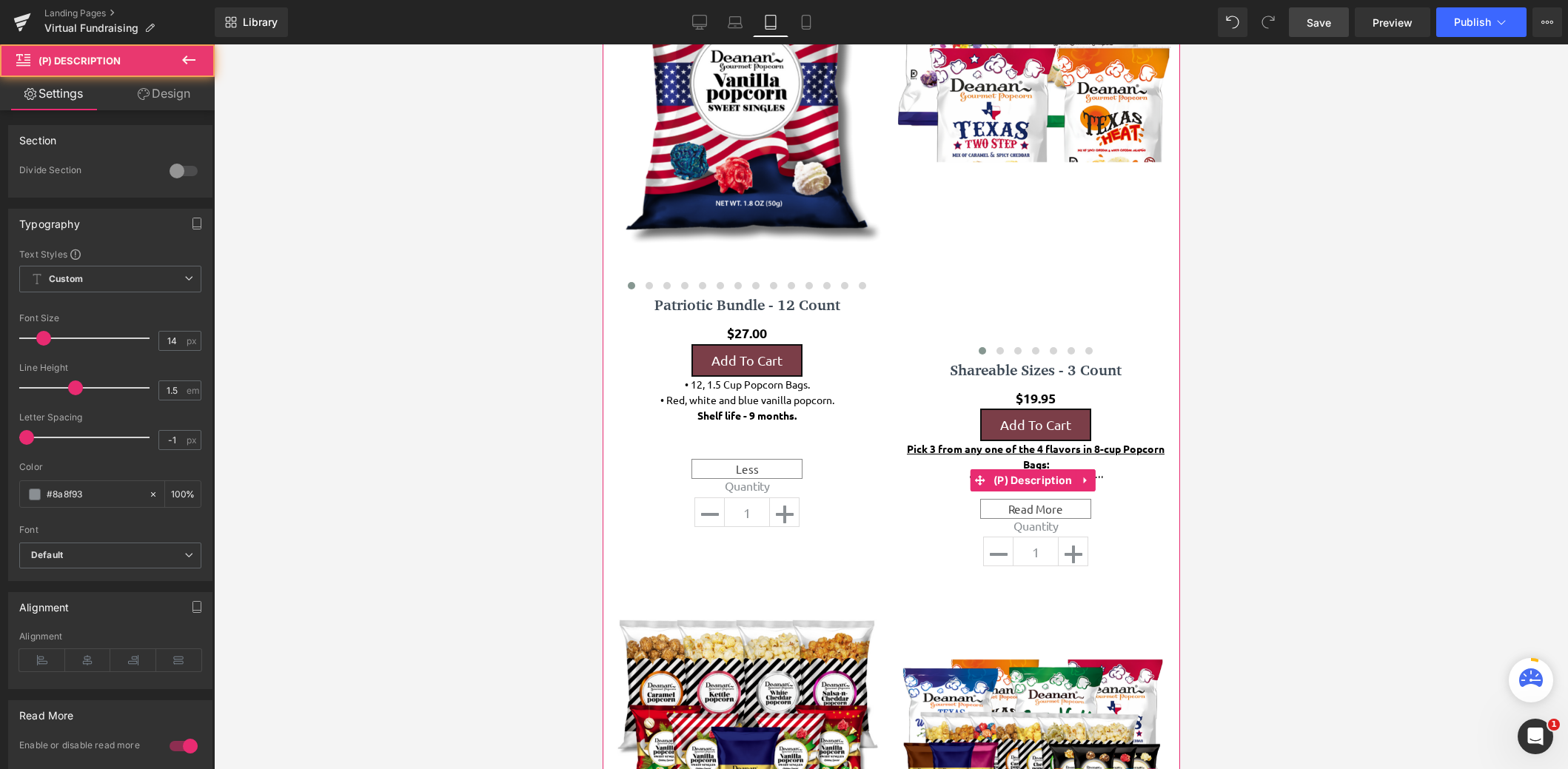
click at [1039, 499] on div "Read More" at bounding box center [1036, 509] width 111 height 20
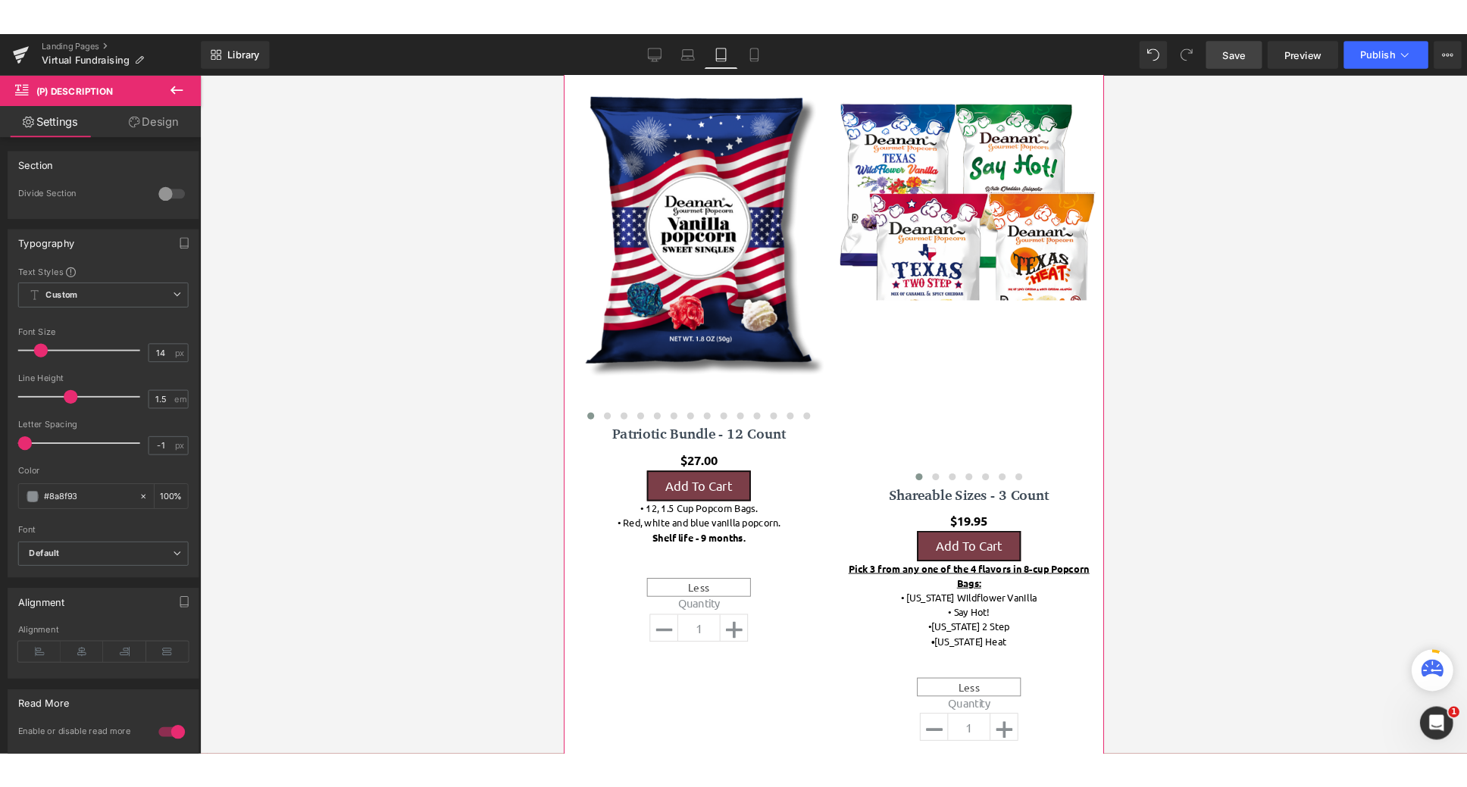
scroll to position [2762, 0]
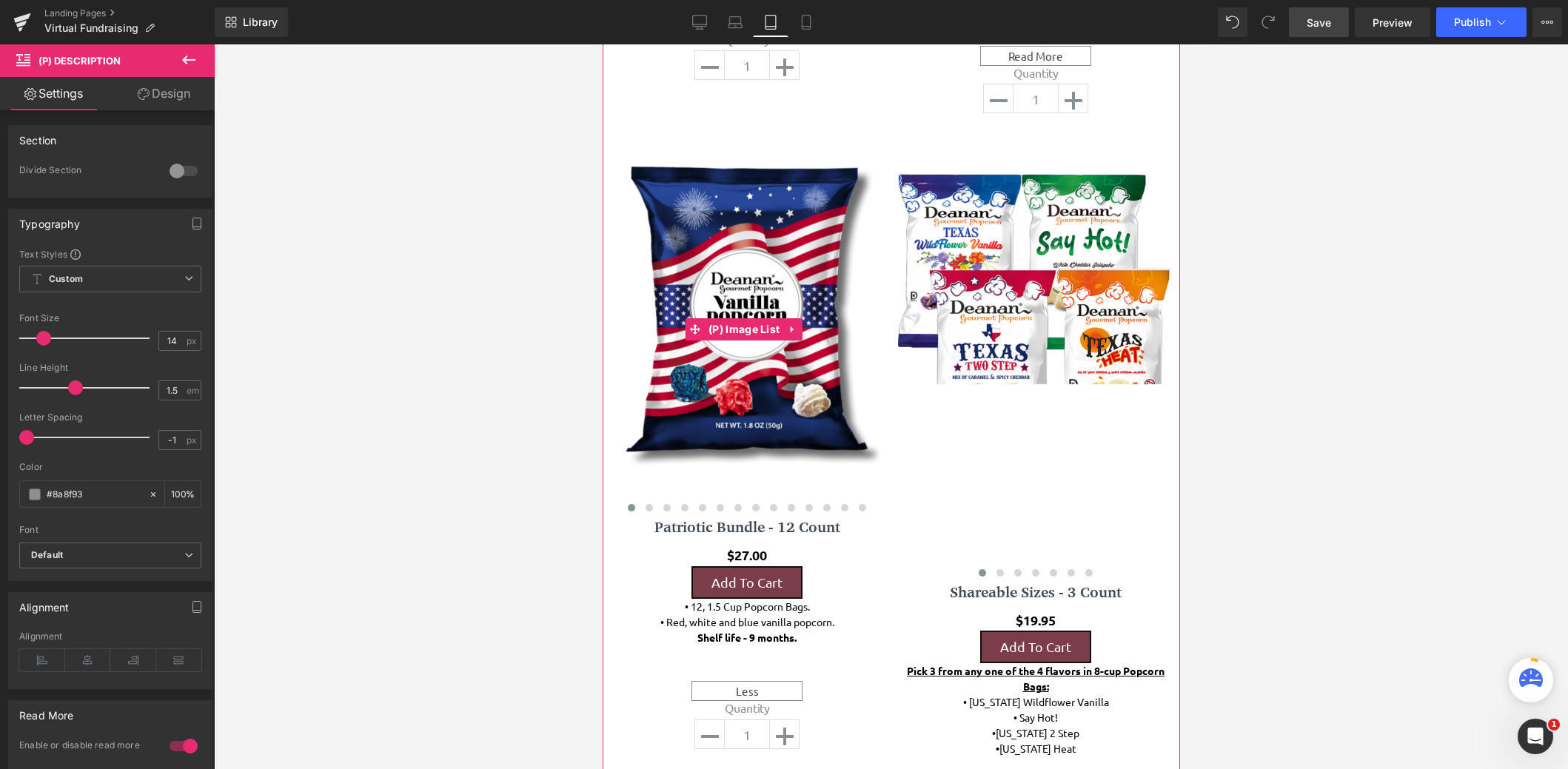
click at [860, 258] on img at bounding box center [745, 311] width 274 height 336
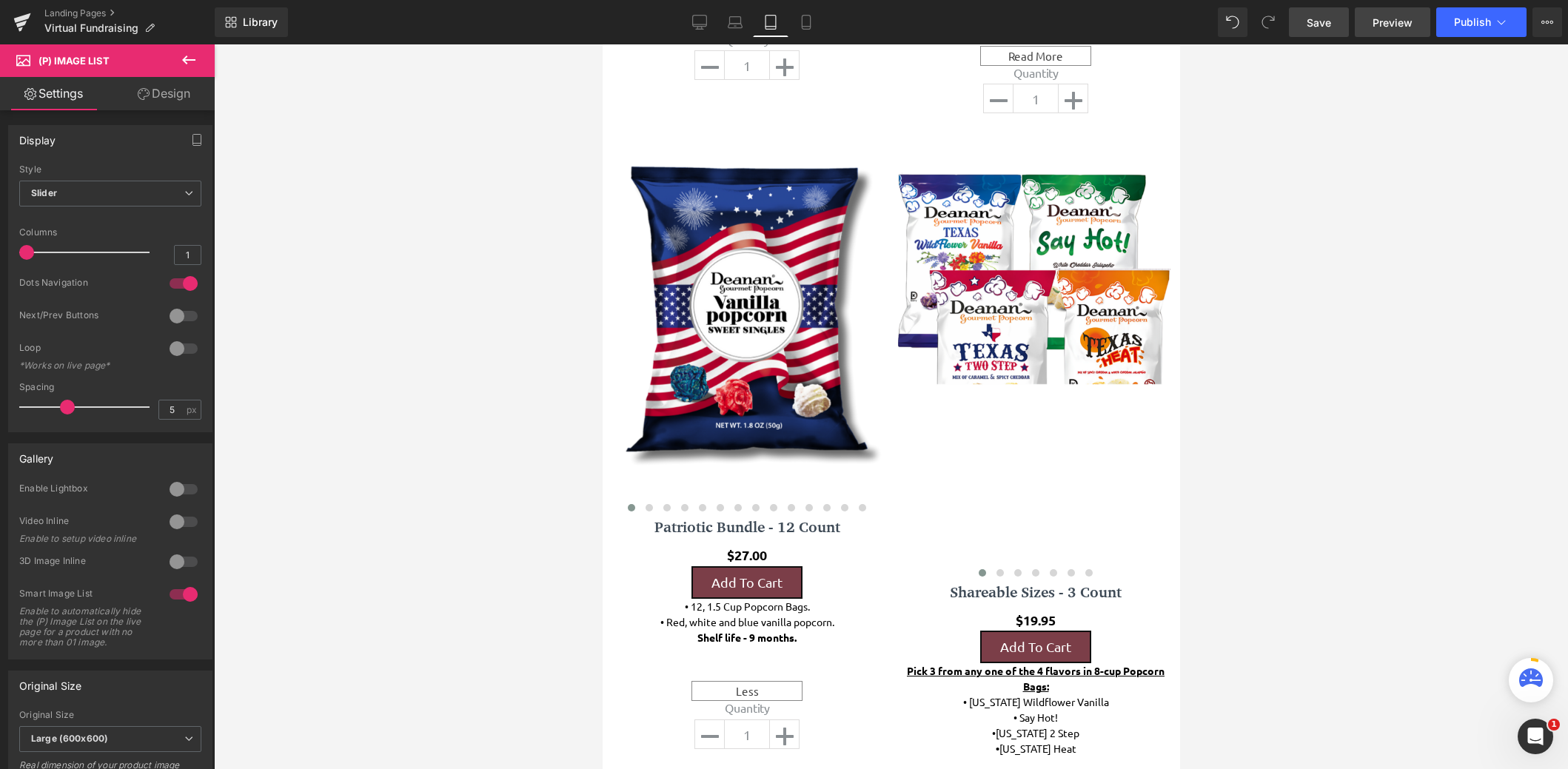
click at [1381, 31] on link "Preview" at bounding box center [1392, 22] width 75 height 29
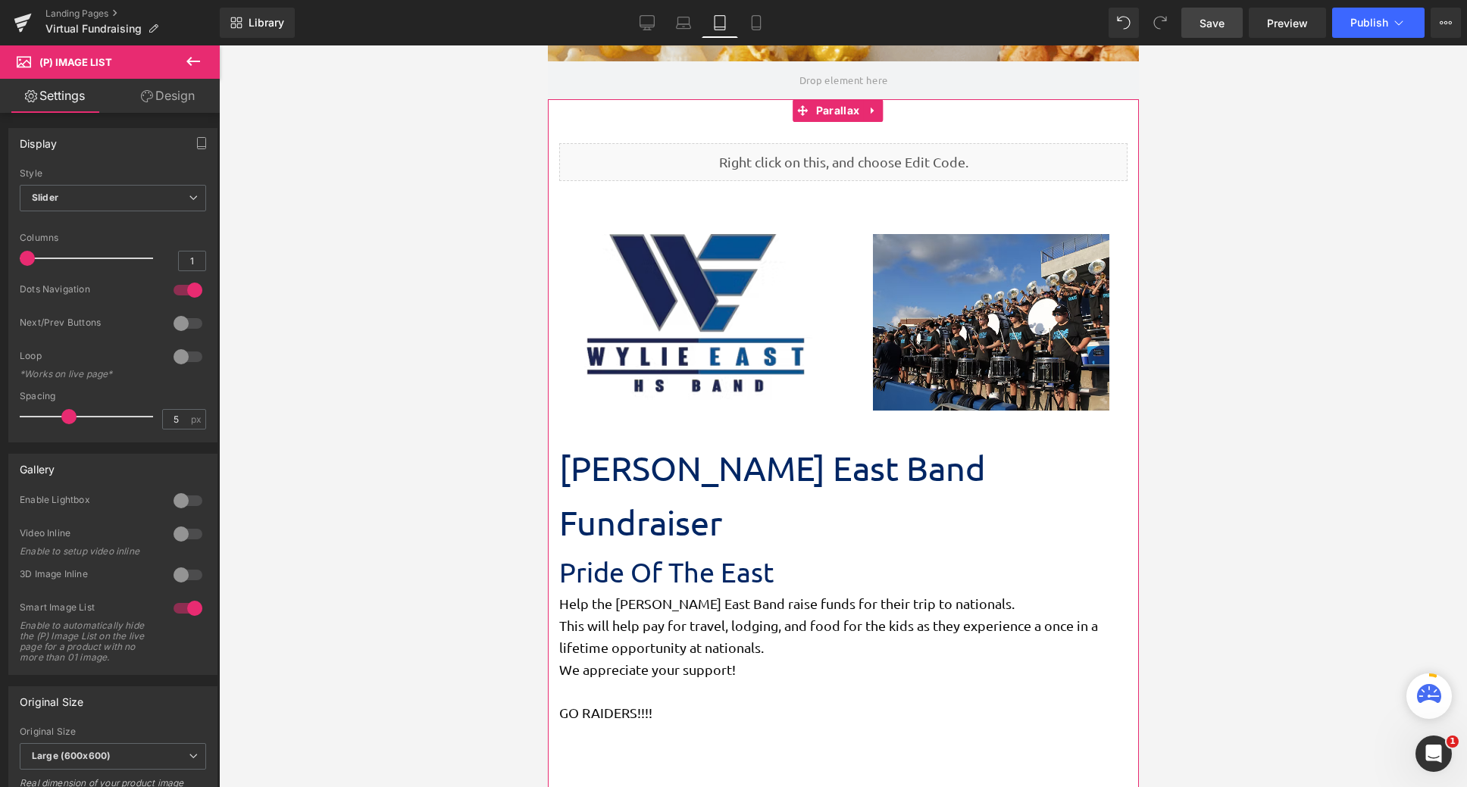
scroll to position [303, 0]
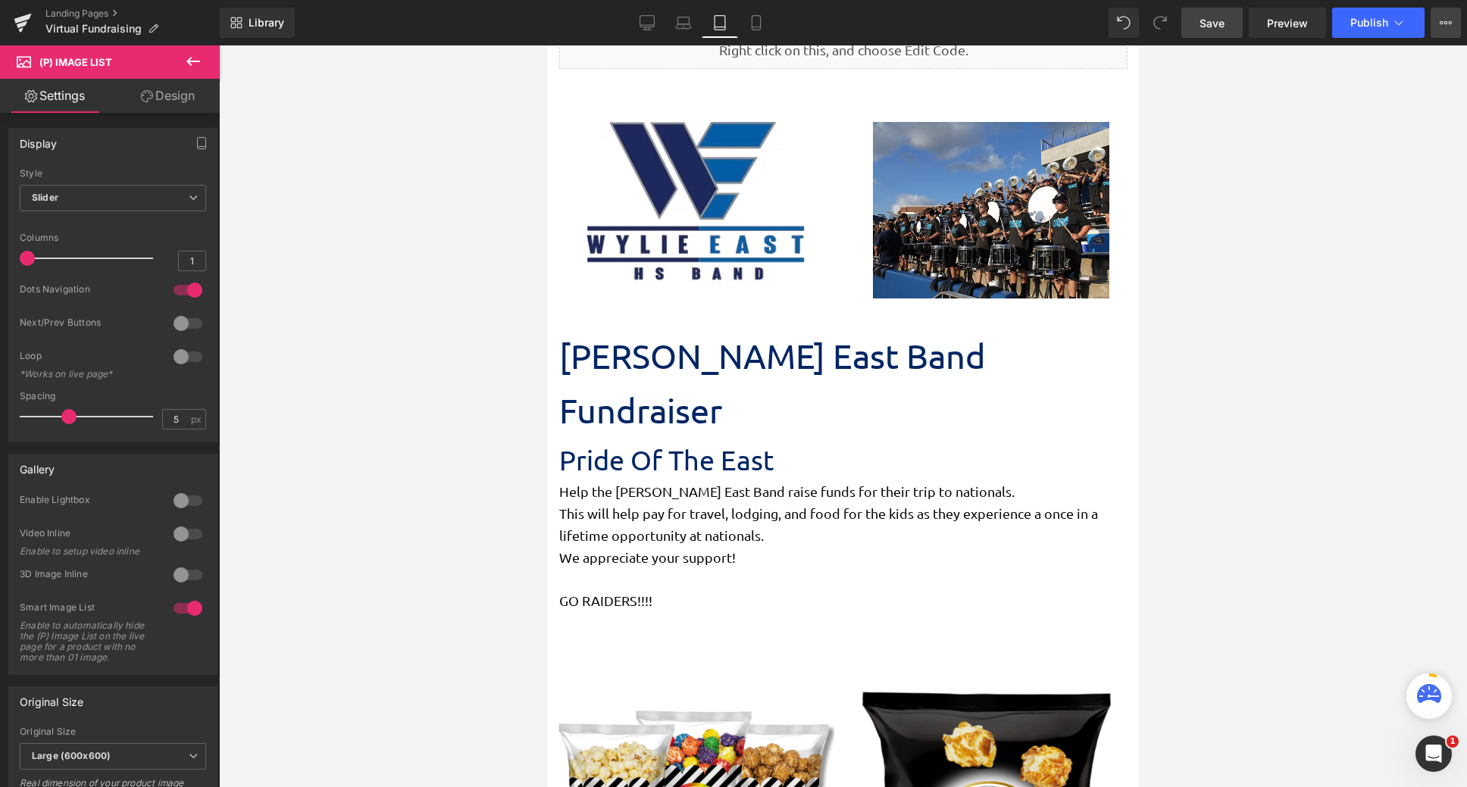
click at [1452, 27] on button "View Live Page View with current Template Save Template to Library Schedule Pub…" at bounding box center [1446, 23] width 30 height 30
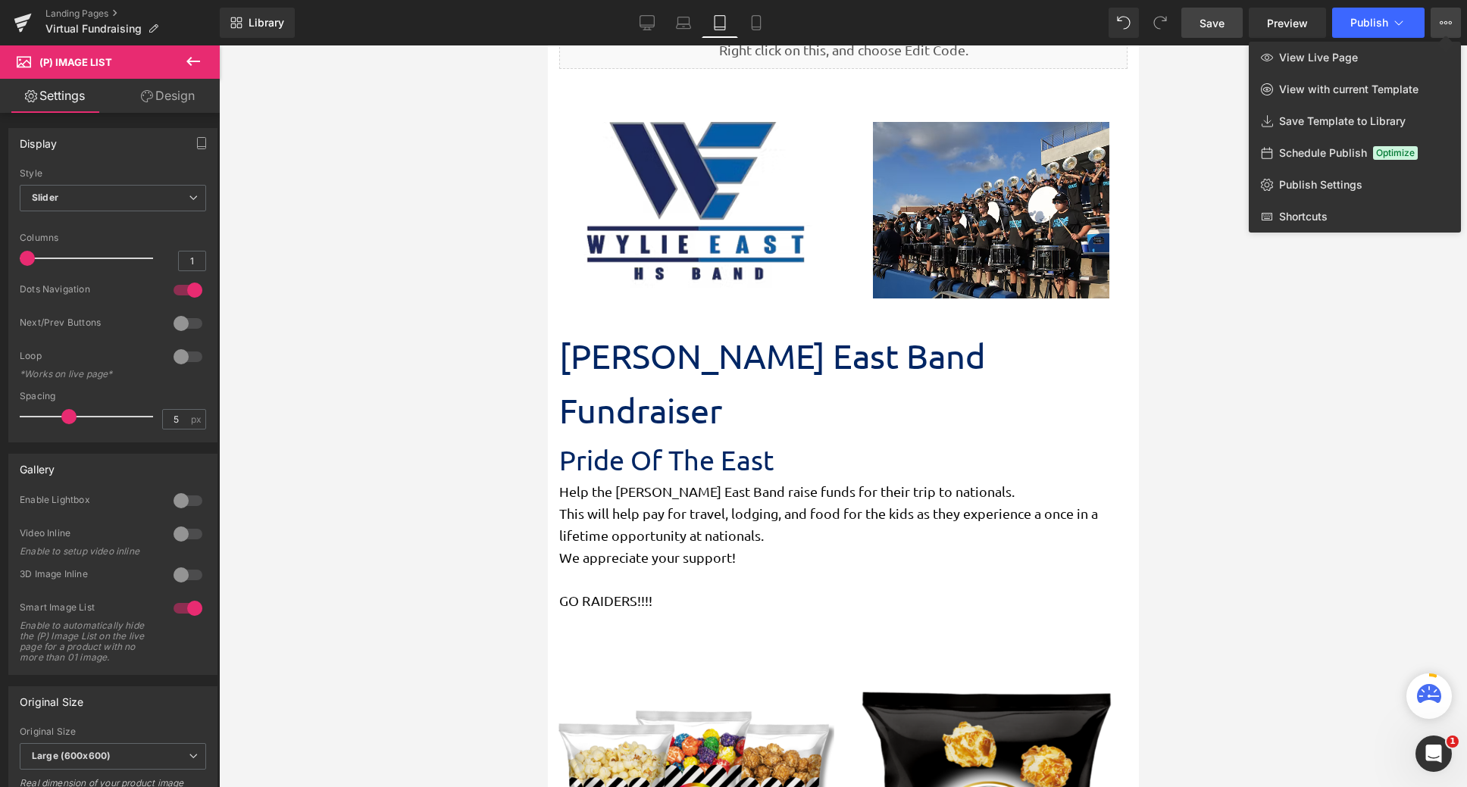
click at [183, 60] on button at bounding box center [193, 61] width 53 height 33
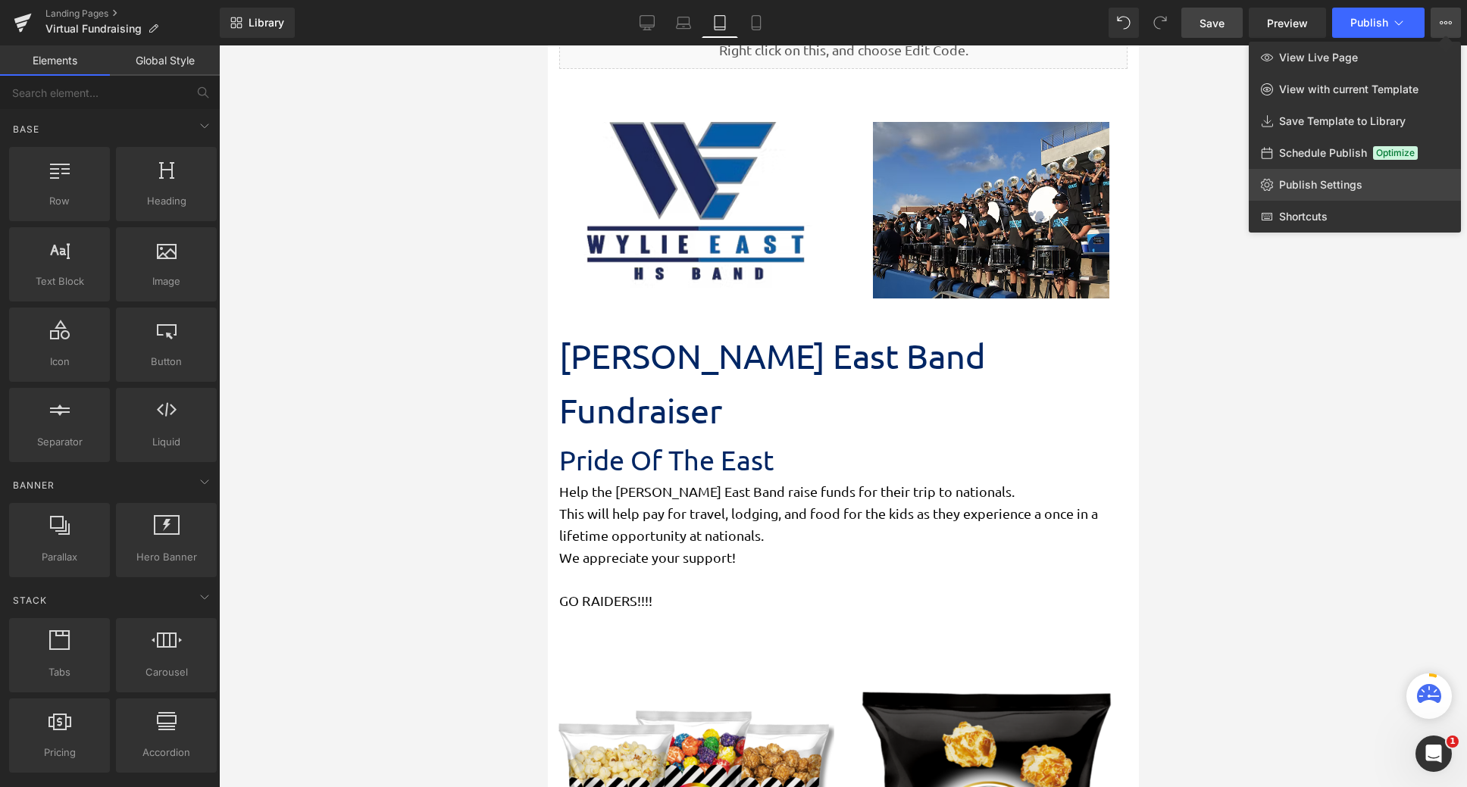
click at [1343, 178] on span "Publish Settings" at bounding box center [1320, 185] width 83 height 14
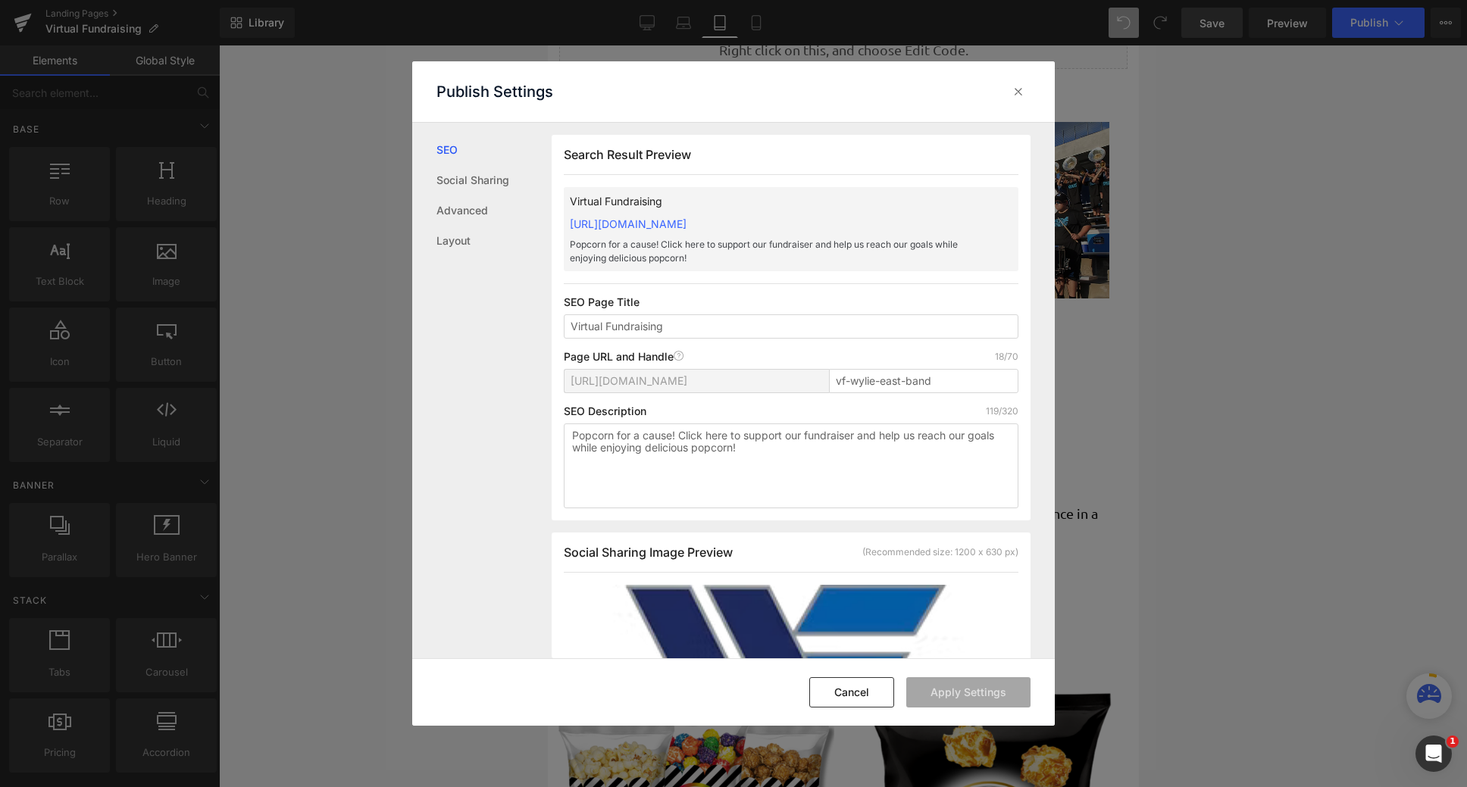
scroll to position [1, 0]
drag, startPoint x: 569, startPoint y: 434, endPoint x: 934, endPoint y: 459, distance: 365.4
click at [934, 459] on textarea "Popcorn for a cause! Click here to support our fundraiser and help us reach our…" at bounding box center [791, 465] width 455 height 85
drag, startPoint x: 822, startPoint y: 462, endPoint x: 558, endPoint y: 428, distance: 266.6
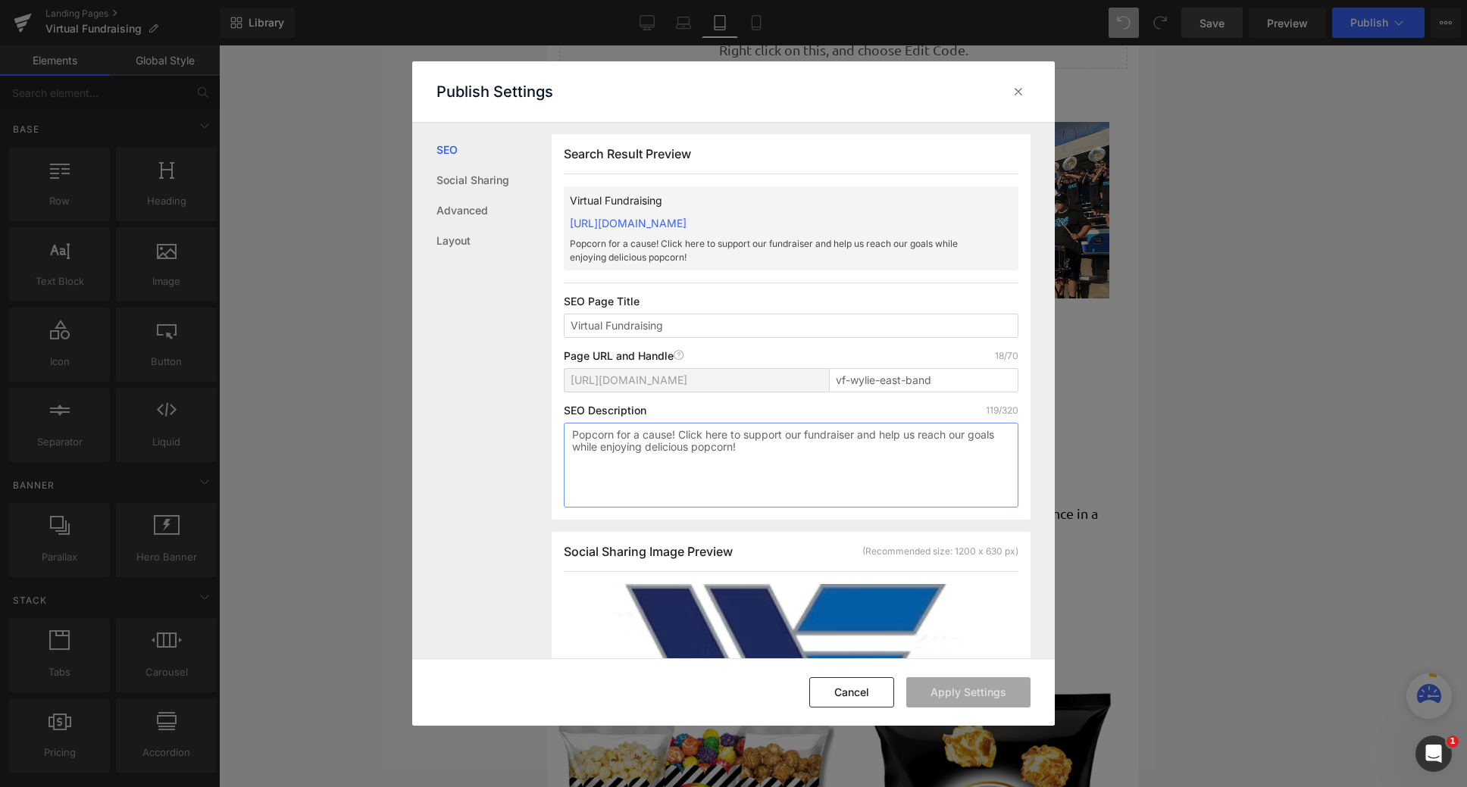
click at [558, 428] on div "Search Result Preview Virtual Fundraising https://deanan.myshopify.com/pages/vf…" at bounding box center [791, 327] width 479 height 386
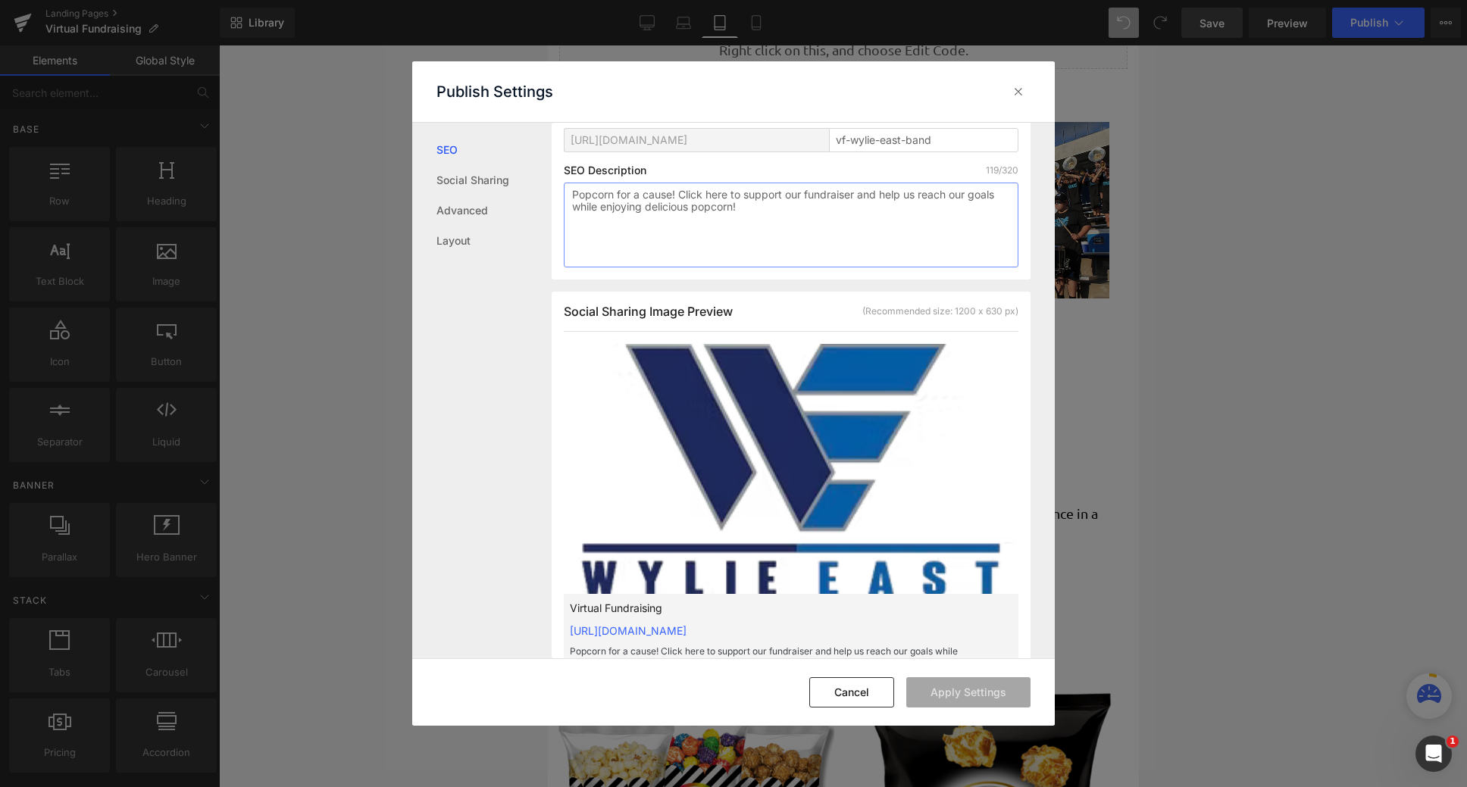
scroll to position [228, 0]
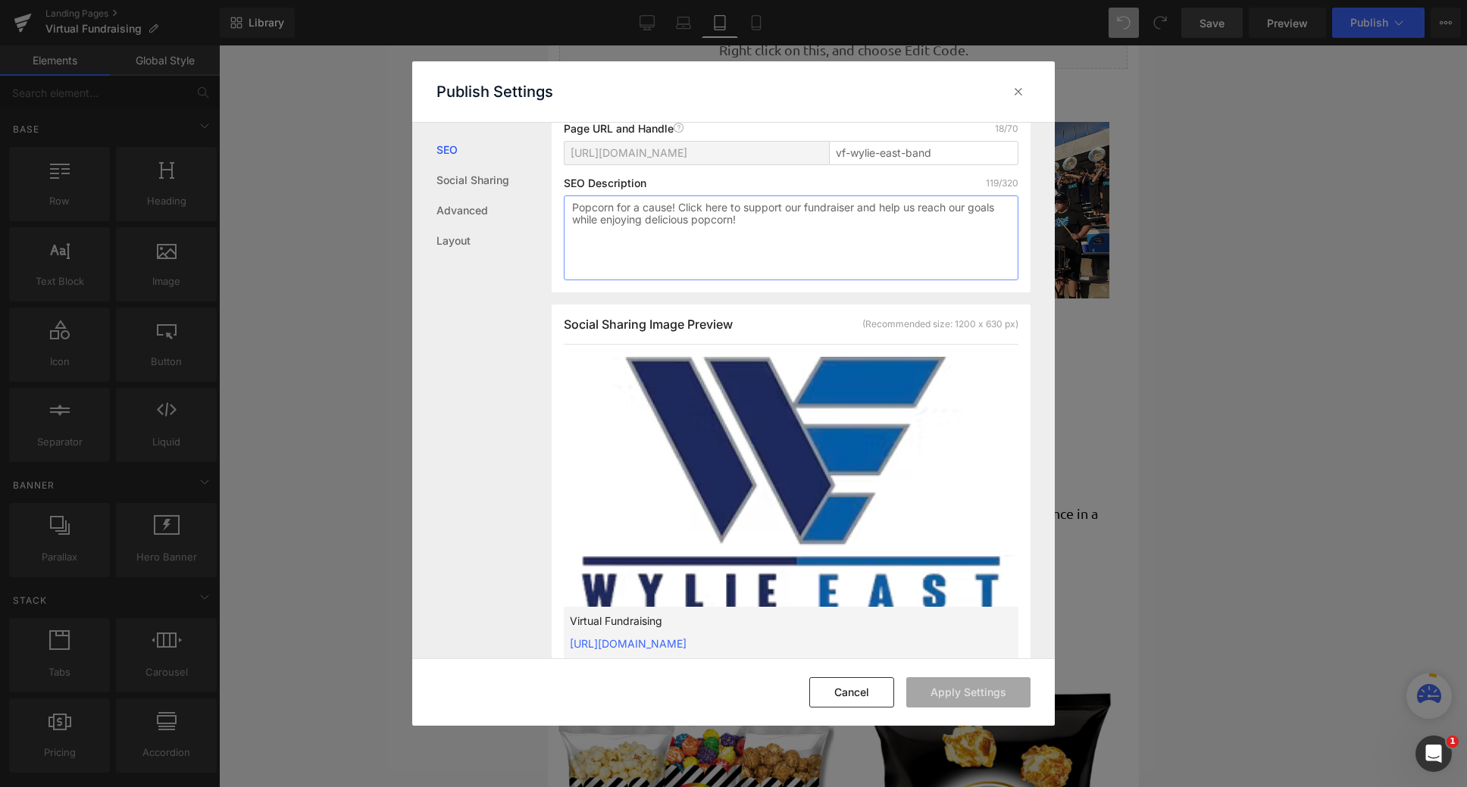
click at [803, 239] on textarea "Popcorn for a cause! Click here to support our fundraiser and help us reach our…" at bounding box center [791, 238] width 455 height 85
drag, startPoint x: 890, startPoint y: 233, endPoint x: 538, endPoint y: 208, distance: 352.5
click at [538, 208] on div "SEO Social Sharing Advanced Layout Search Result Preview Virtual Fundraising ht…" at bounding box center [733, 391] width 643 height 536
click at [861, 249] on textarea "Popcorn for a cause! Click here to support our fundraiser and help us reach our…" at bounding box center [791, 238] width 455 height 85
drag, startPoint x: 868, startPoint y: 245, endPoint x: 543, endPoint y: 208, distance: 327.3
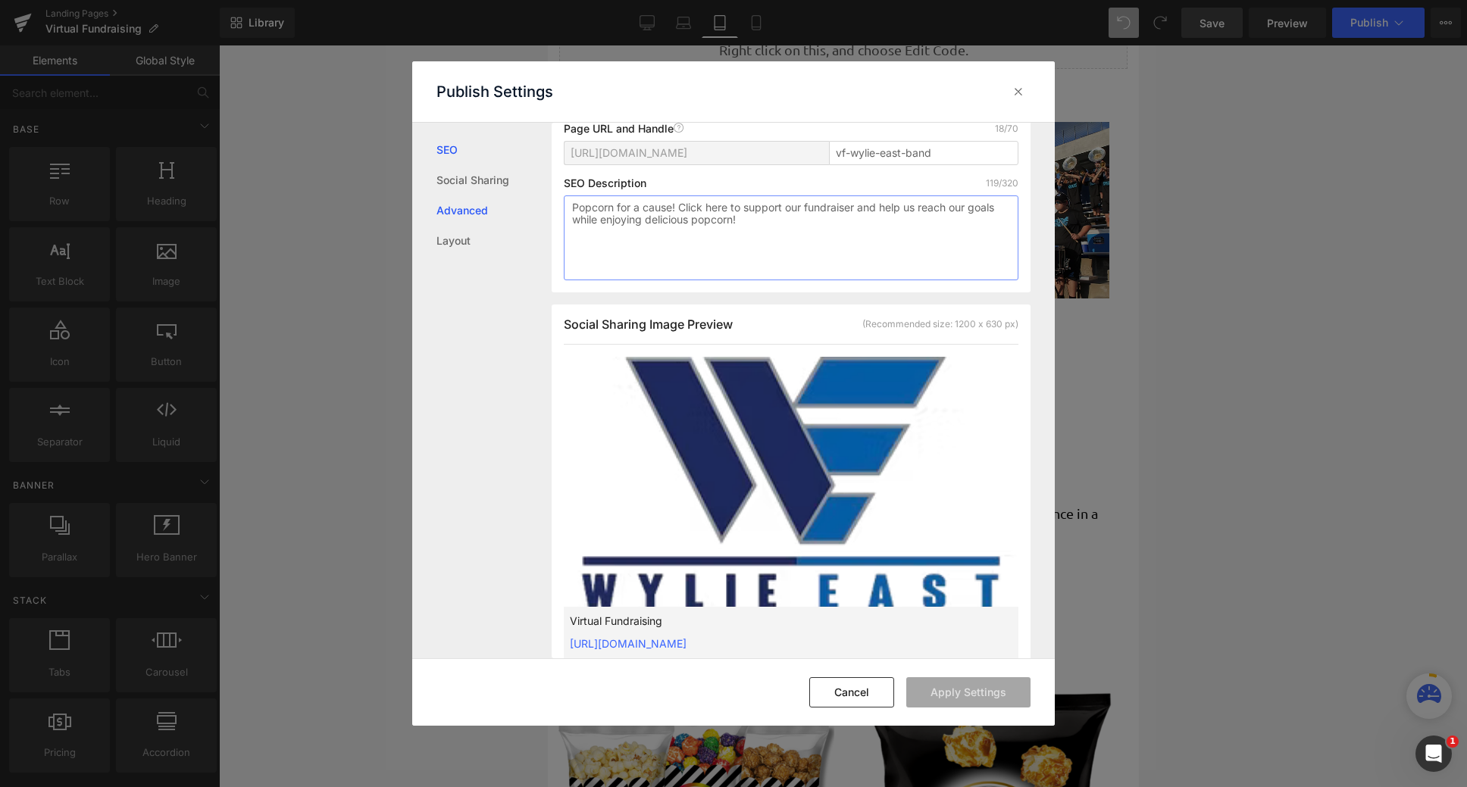
click at [543, 208] on div "SEO Social Sharing Advanced Layout Search Result Preview Virtual Fundraising ht…" at bounding box center [733, 391] width 643 height 536
click at [770, 236] on textarea "Popcorn for a cause! Click here to support our fundraiser and help us reach our…" at bounding box center [791, 238] width 455 height 85
drag, startPoint x: 801, startPoint y: 233, endPoint x: 528, endPoint y: 202, distance: 274.5
click at [528, 202] on div "SEO Social Sharing Advanced Layout Search Result Preview Virtual Fundraising ht…" at bounding box center [733, 391] width 643 height 536
click at [708, 243] on textarea "Popcorn for a cause! Click here to support our fundraiser and help us reach our…" at bounding box center [791, 238] width 455 height 85
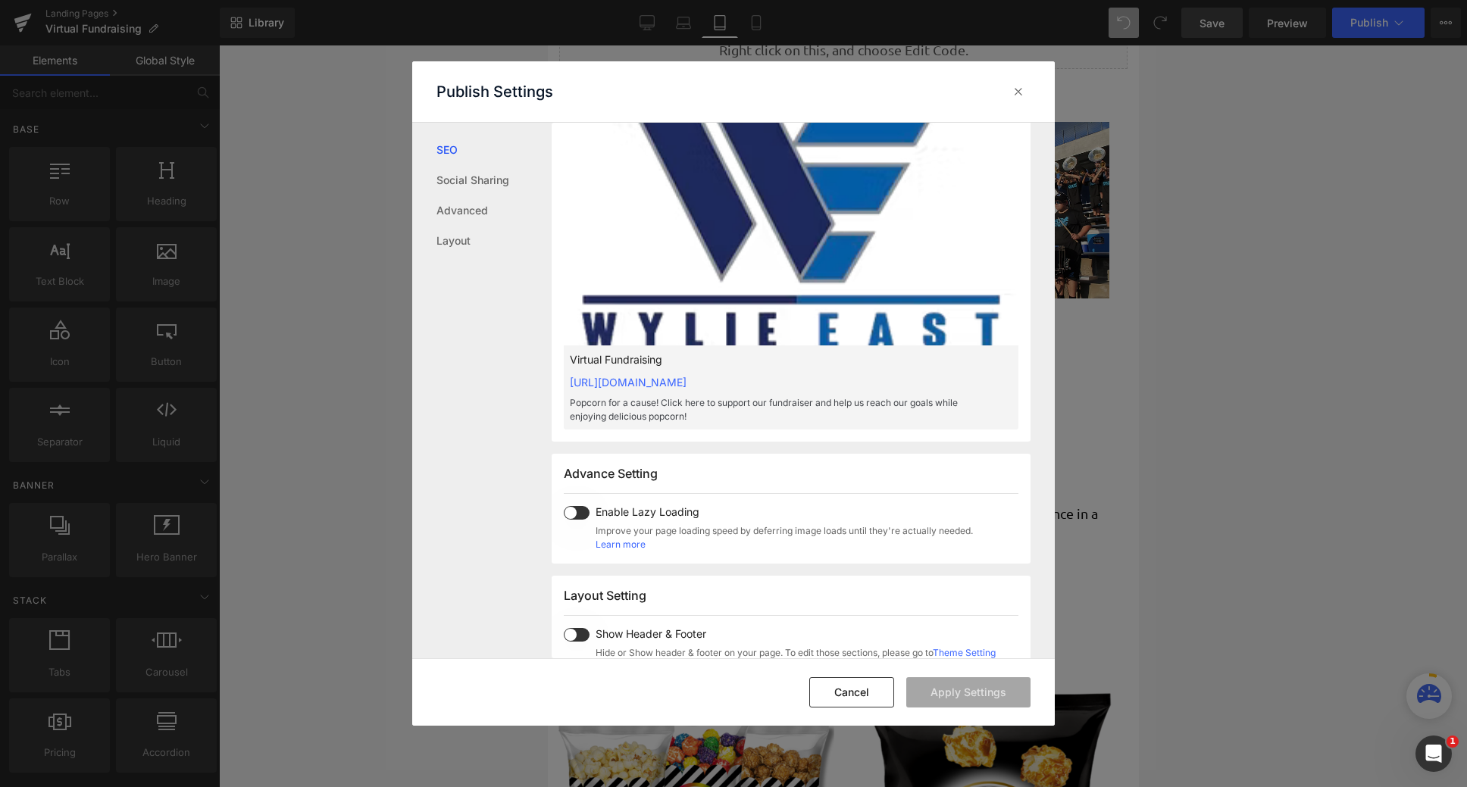
scroll to position [683, 0]
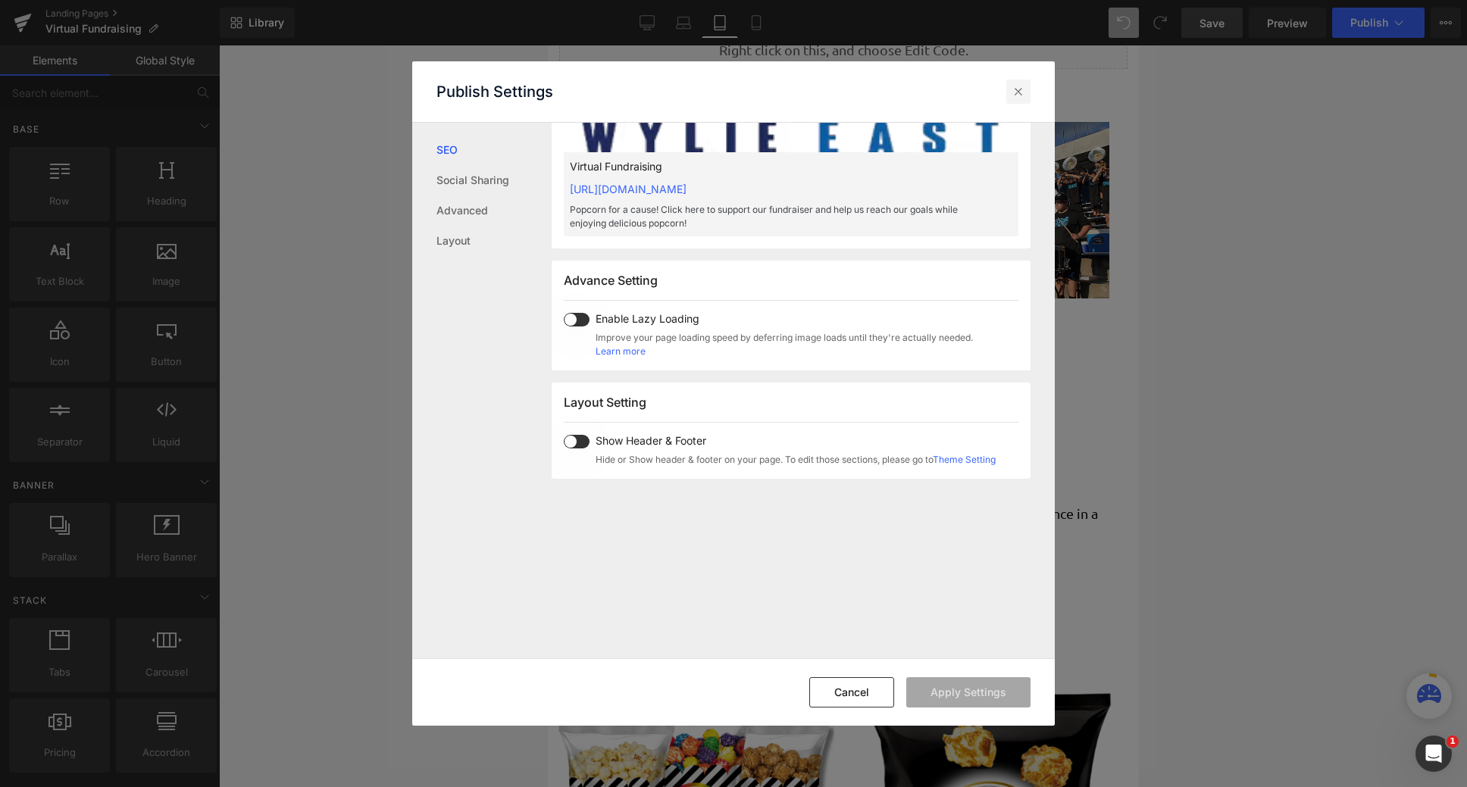
click at [1025, 86] on icon at bounding box center [1018, 91] width 15 height 15
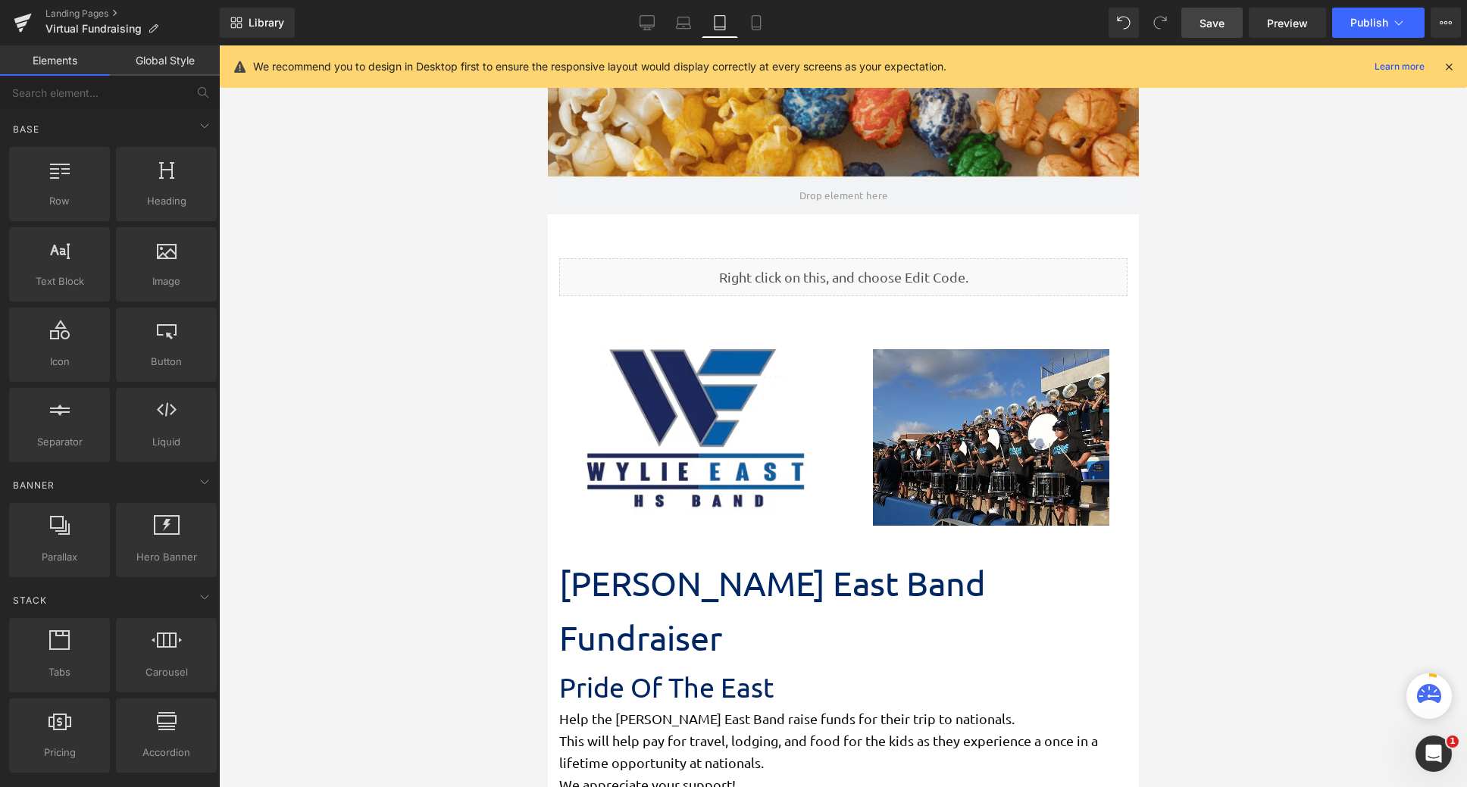
scroll to position [0, 0]
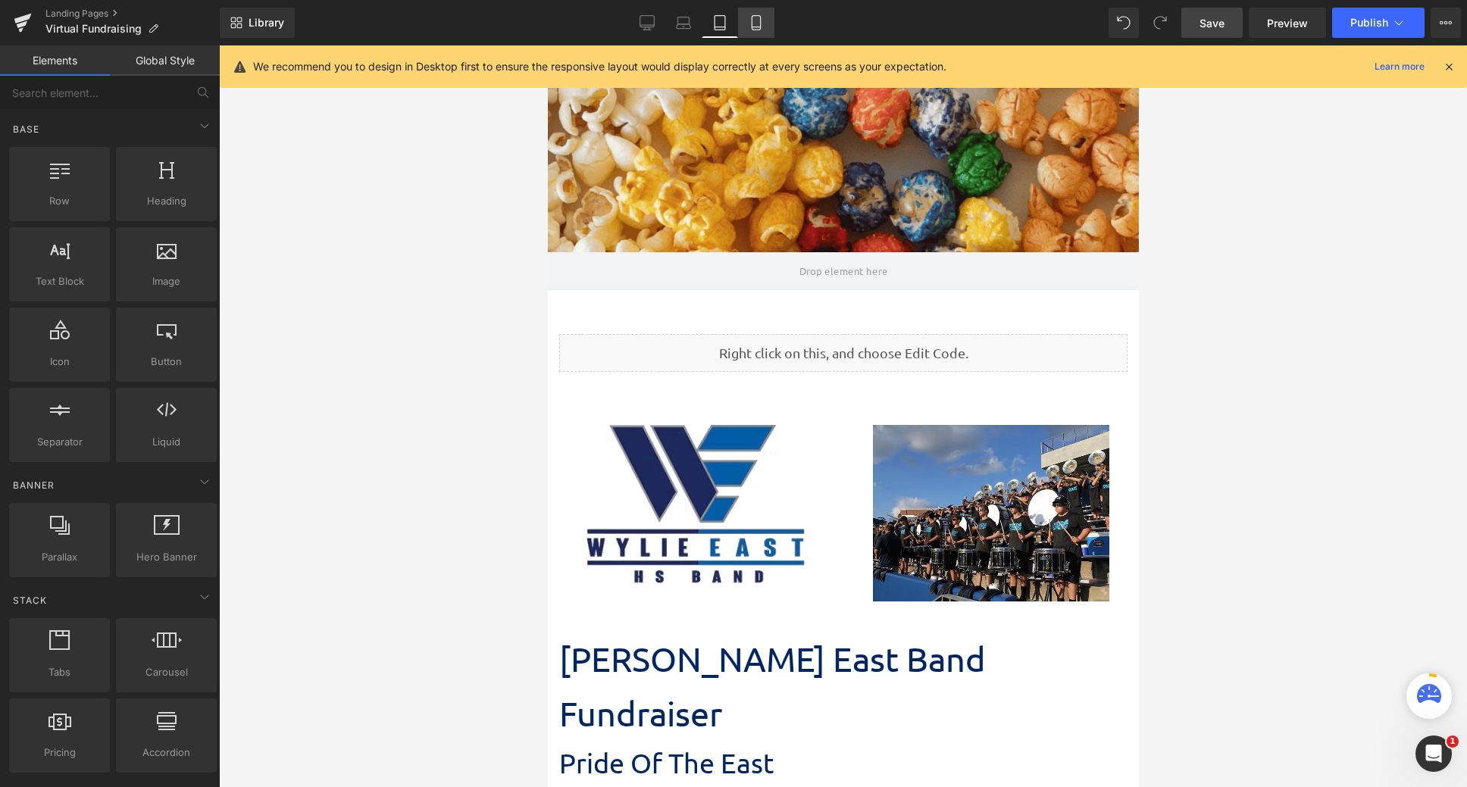
click at [754, 30] on link "Mobile" at bounding box center [756, 23] width 36 height 30
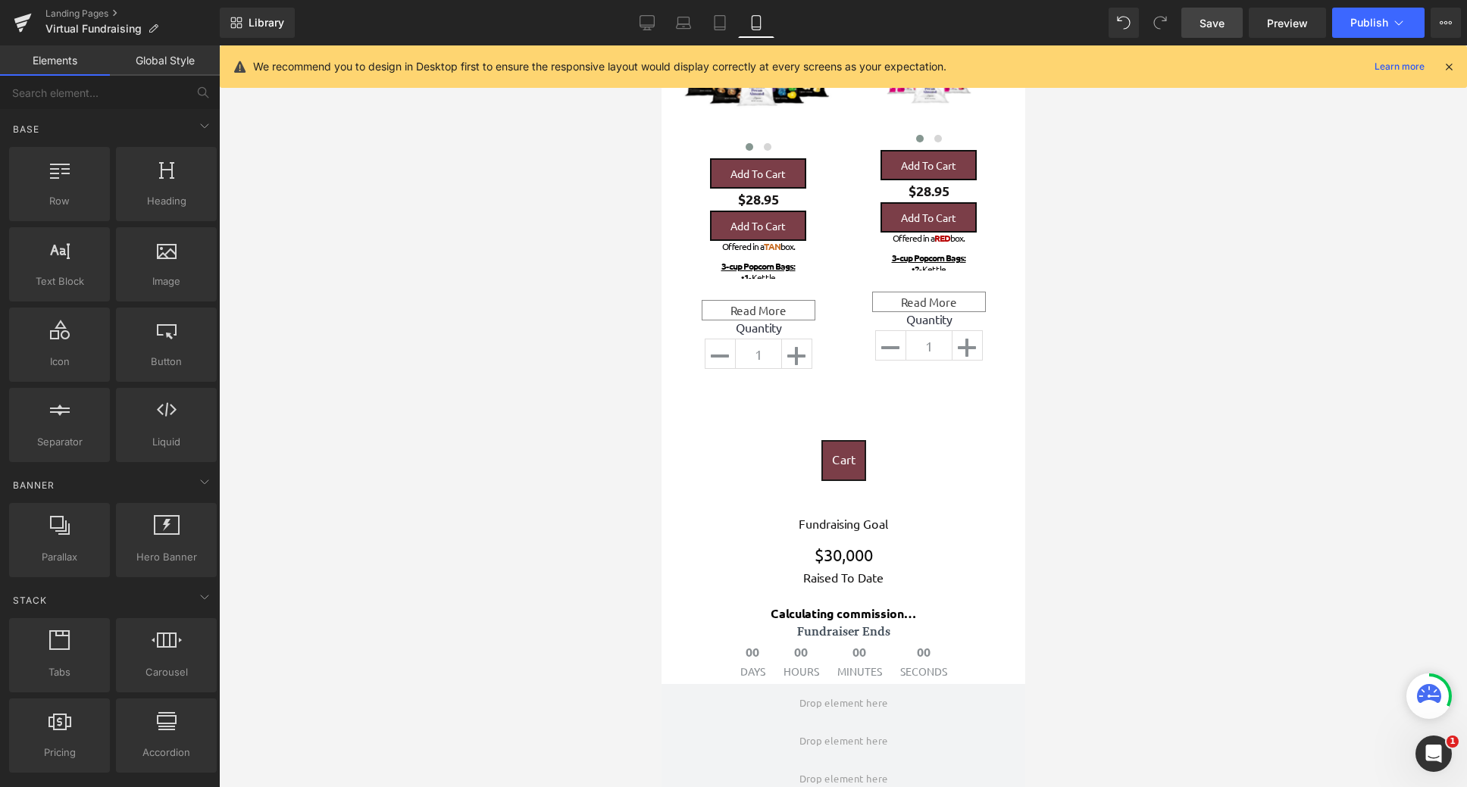
scroll to position [3032, 0]
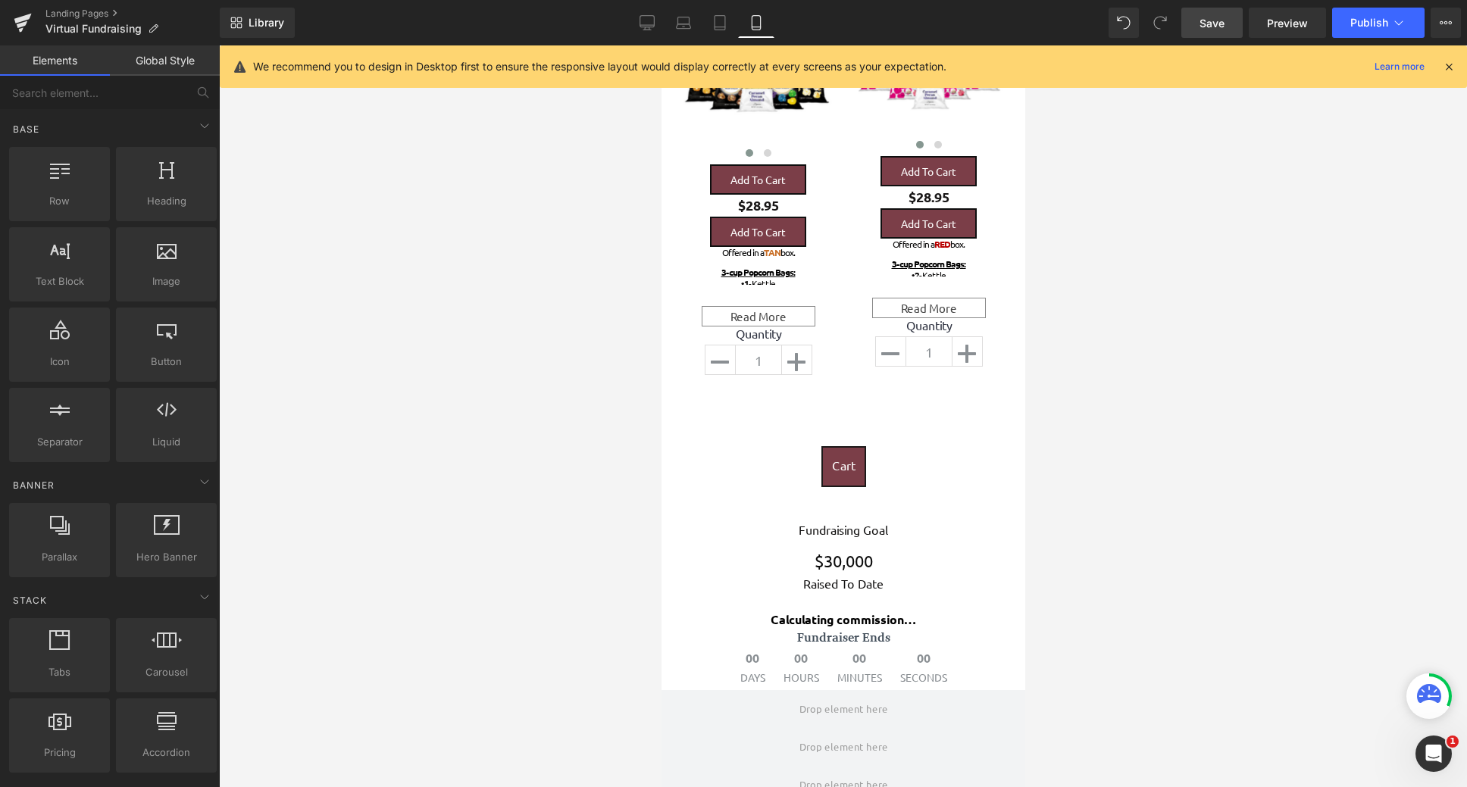
click at [1222, 20] on span "Save" at bounding box center [1212, 23] width 25 height 16
click at [1451, 68] on icon at bounding box center [1449, 67] width 14 height 14
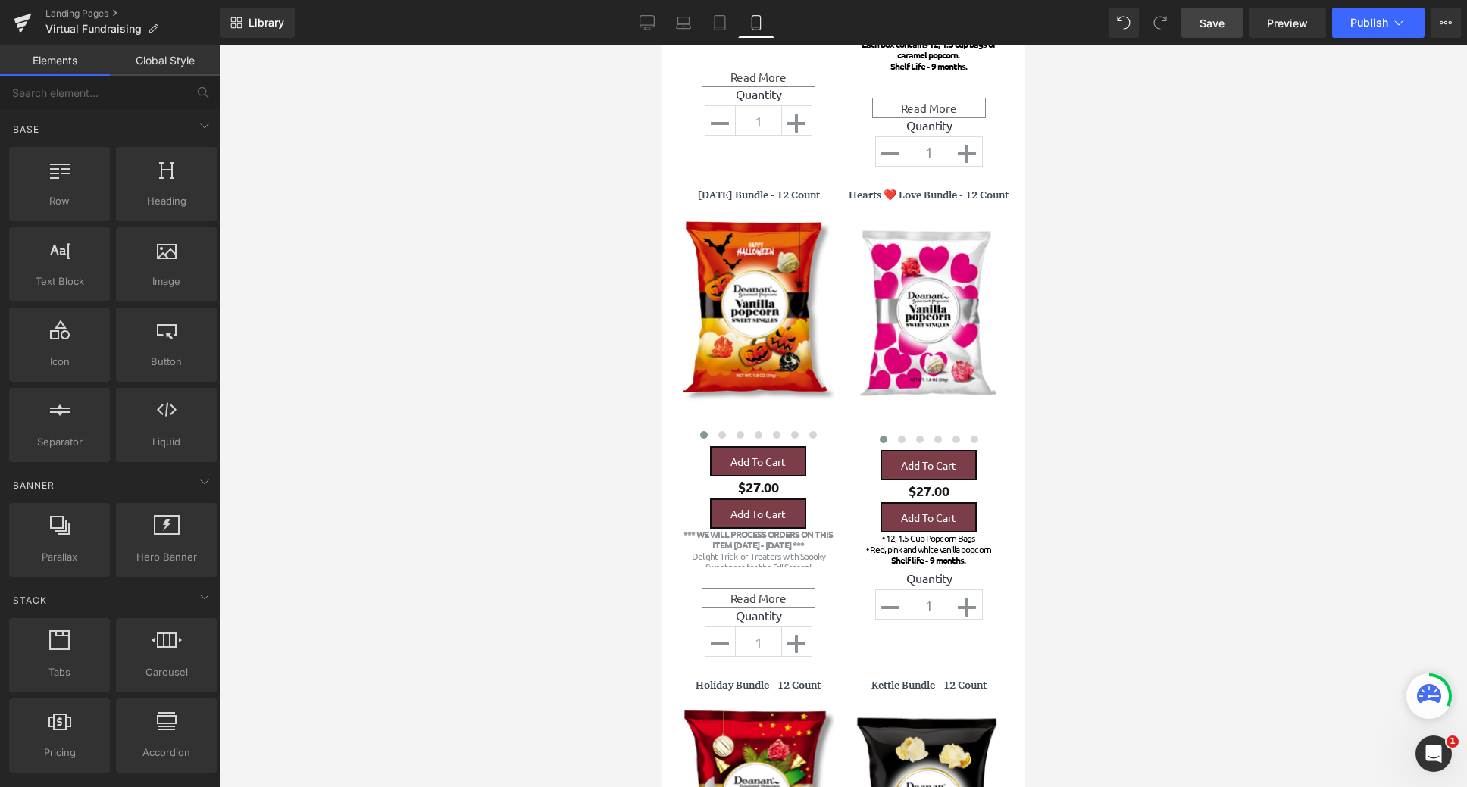
scroll to position [758, 0]
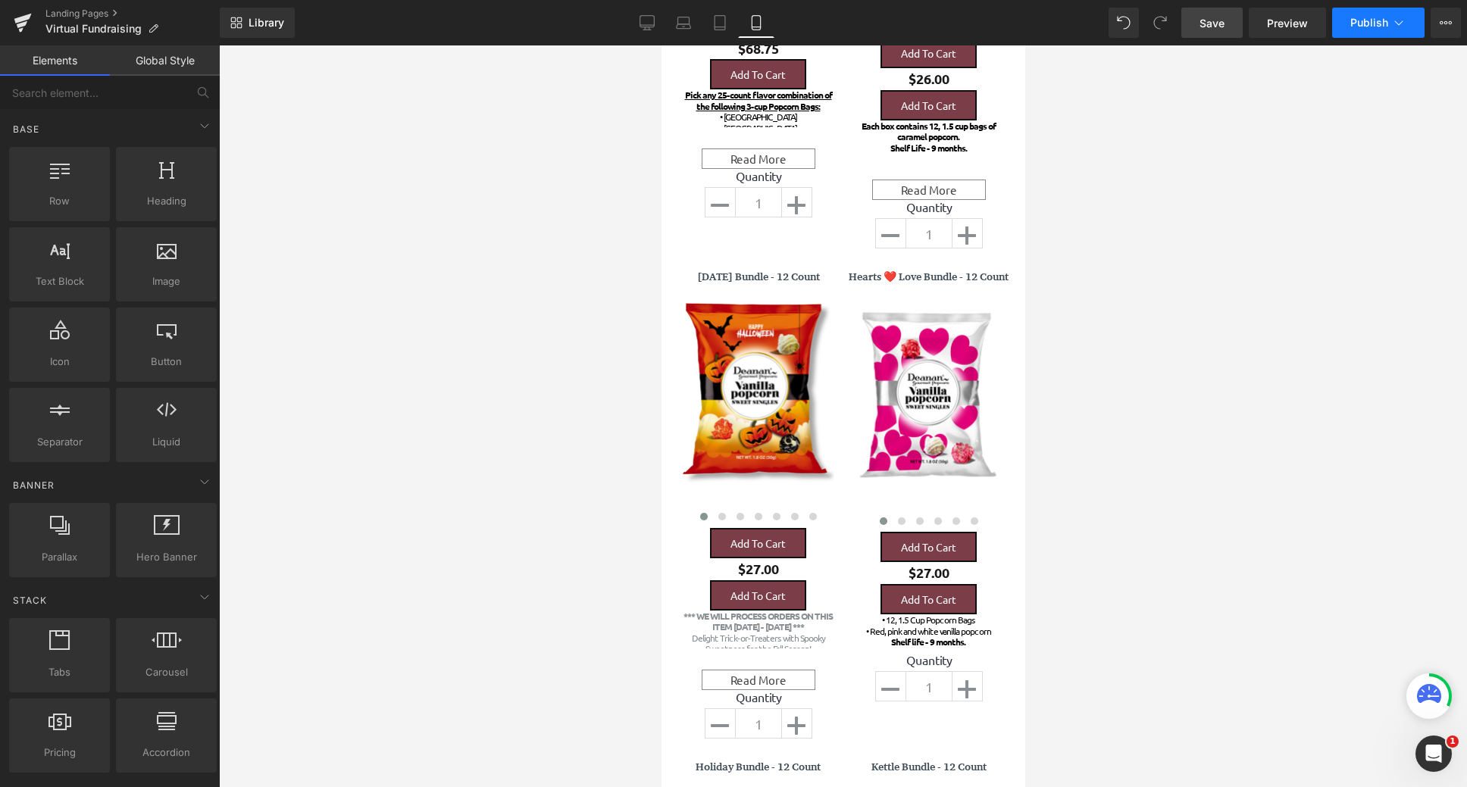
click at [1370, 30] on button "Publish" at bounding box center [1378, 23] width 92 height 30
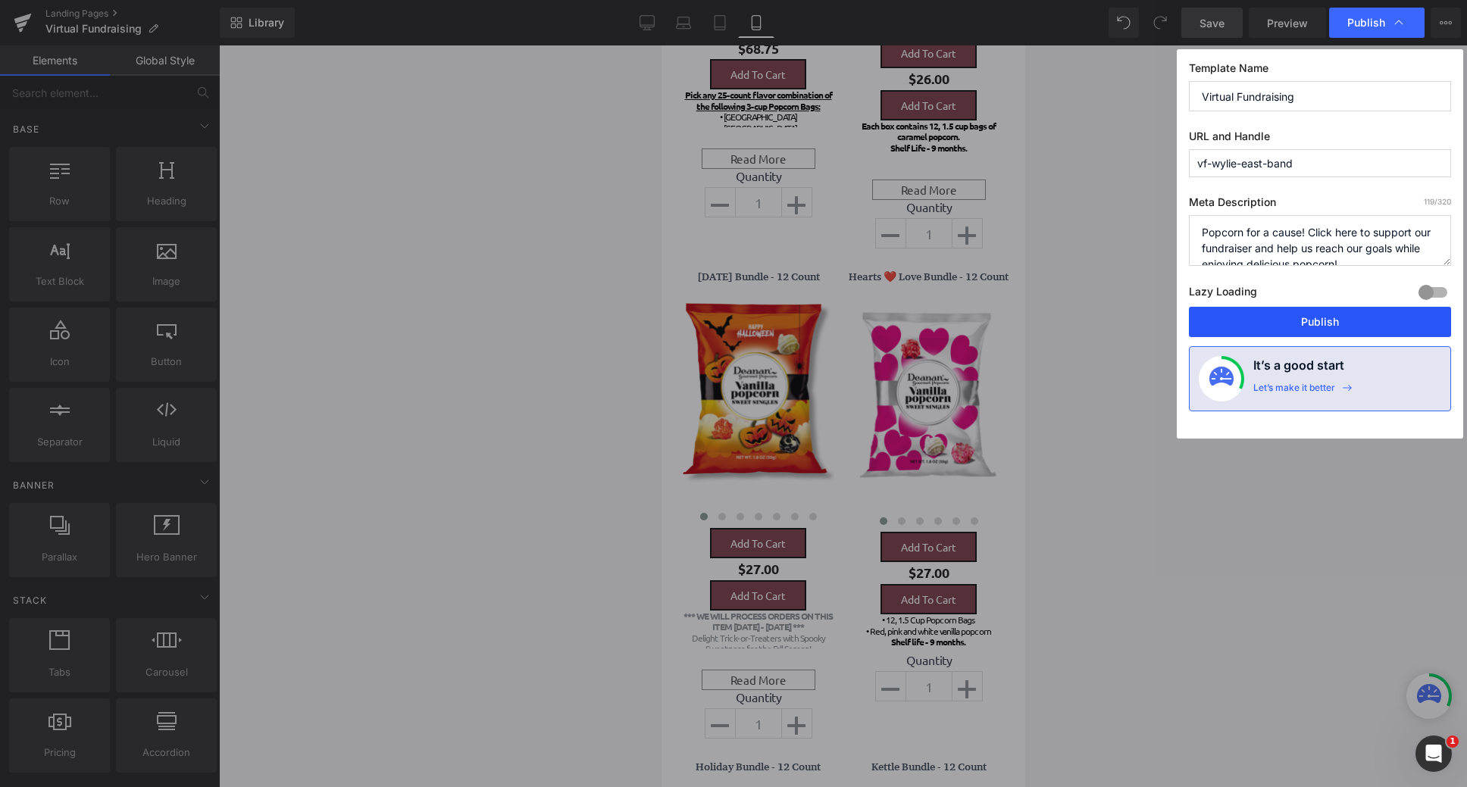
click at [1310, 324] on button "Publish" at bounding box center [1320, 322] width 262 height 30
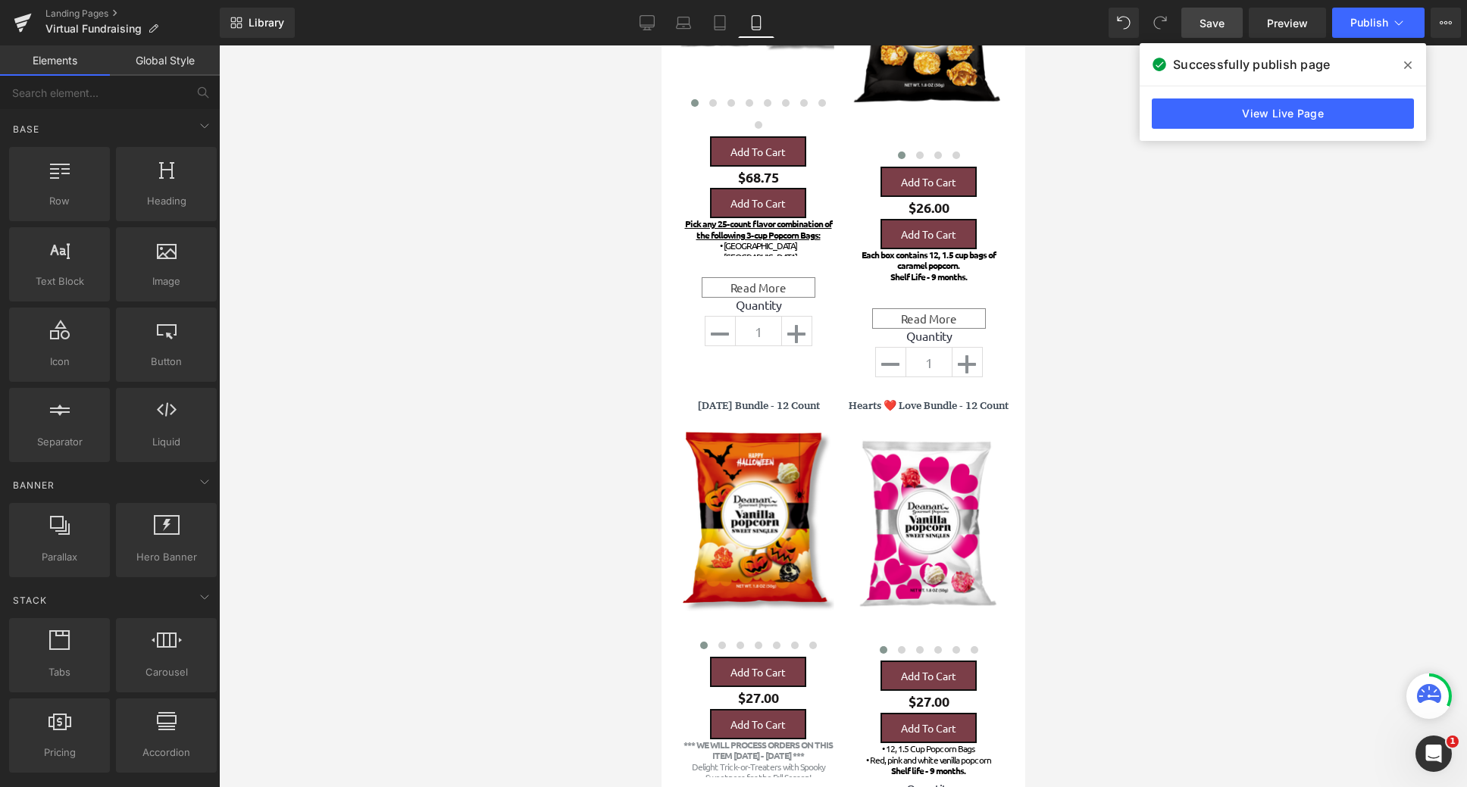
scroll to position [455, 0]
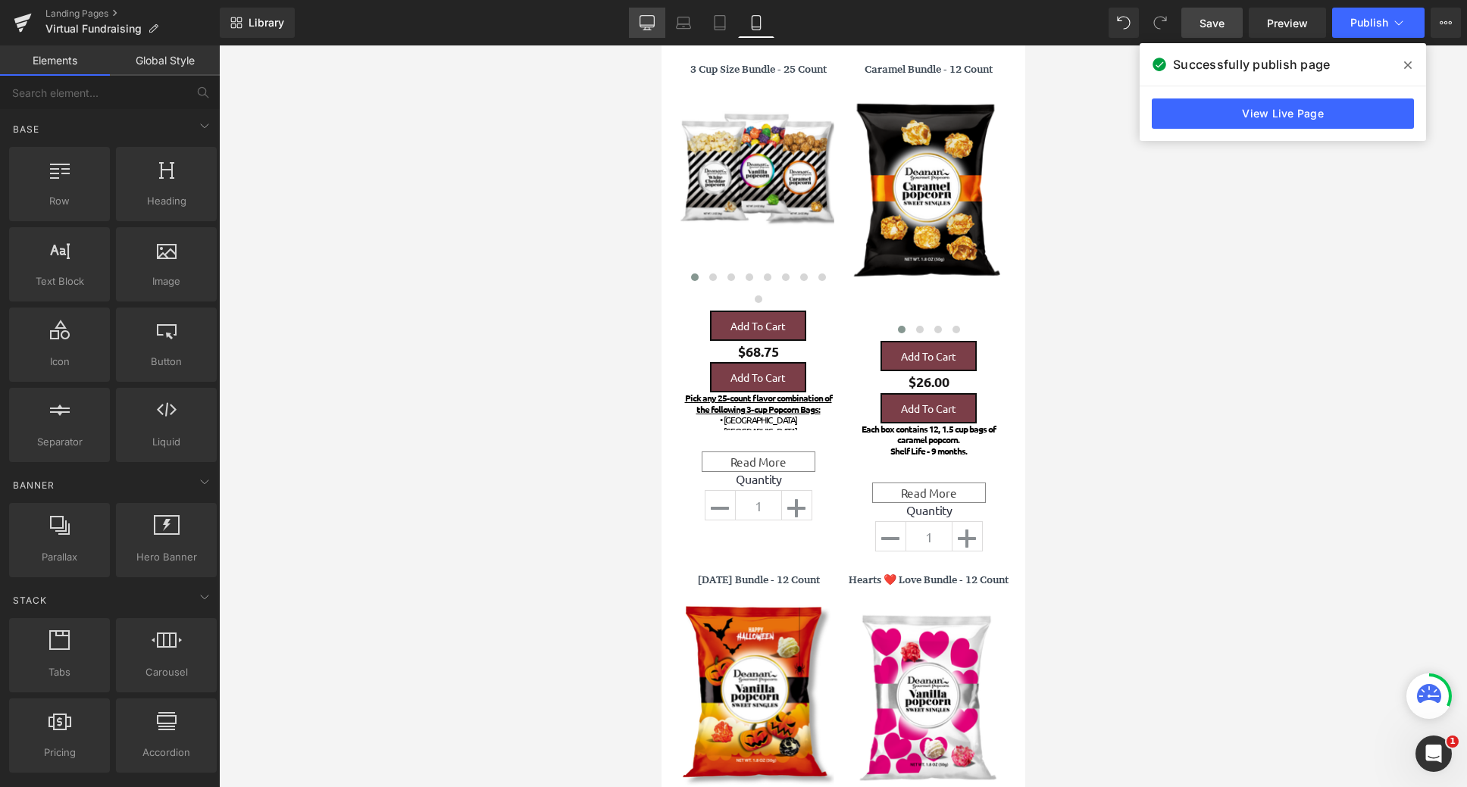
click at [640, 25] on icon at bounding box center [647, 21] width 14 height 11
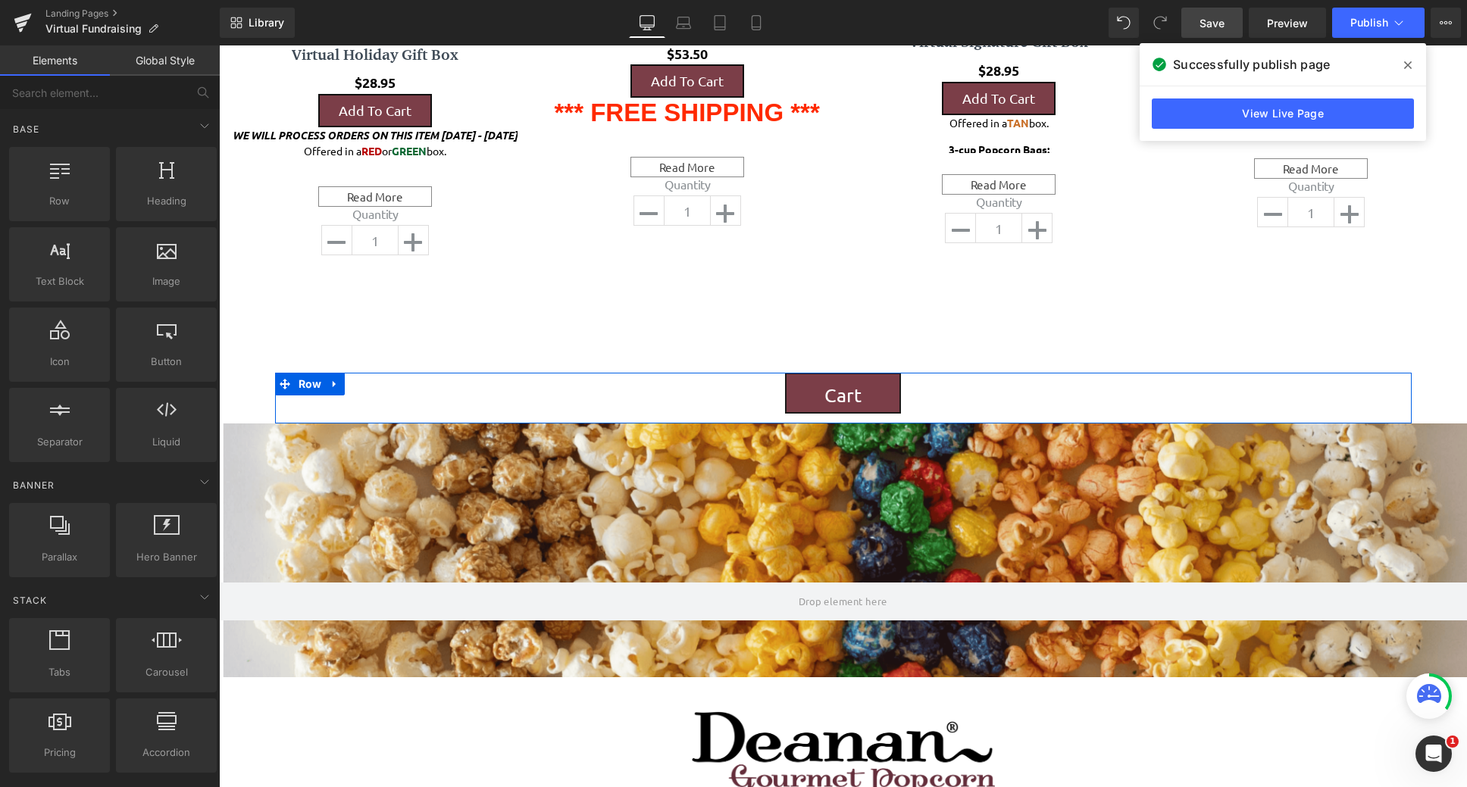
scroll to position [2336, 0]
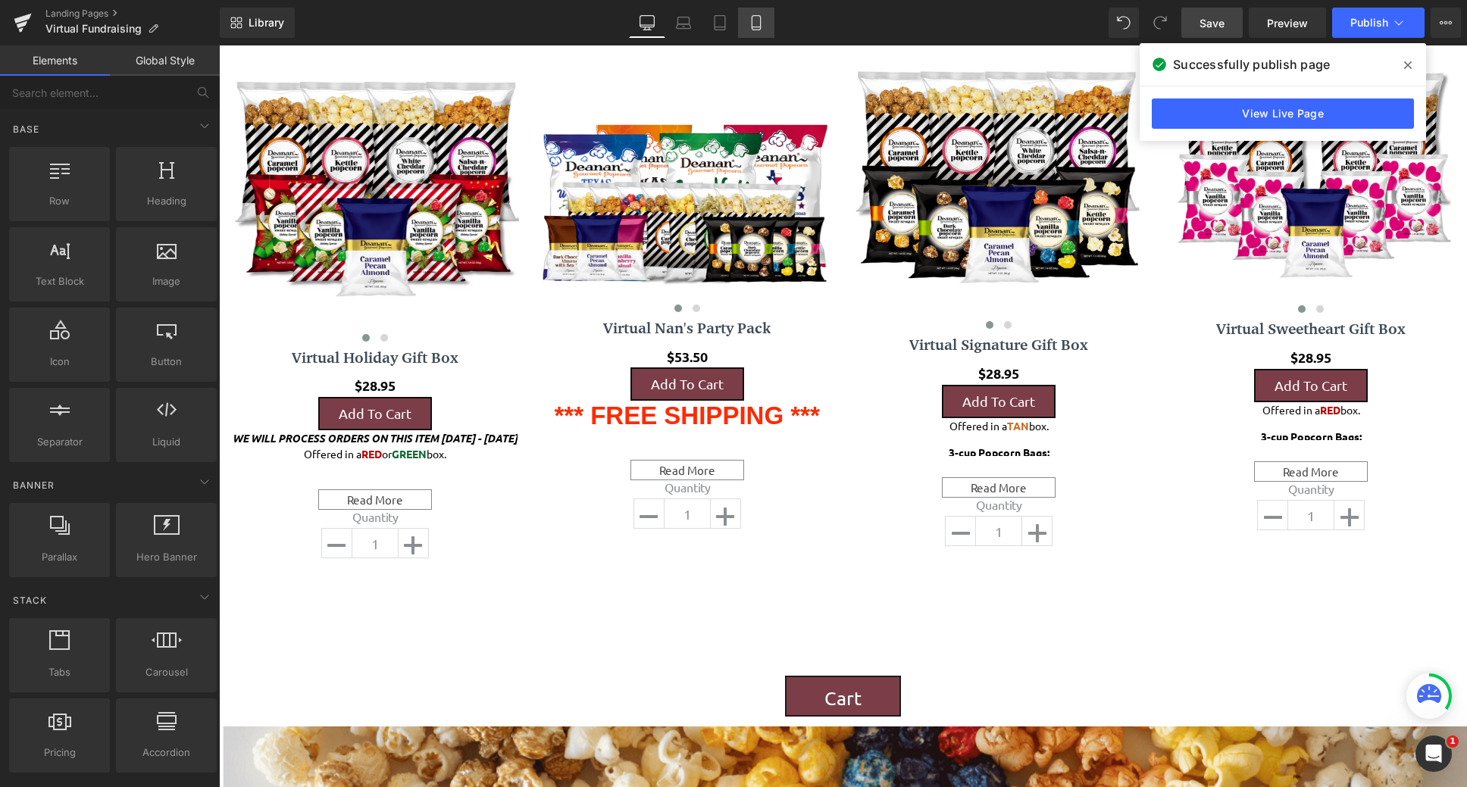
click at [756, 33] on link "Mobile" at bounding box center [756, 23] width 36 height 30
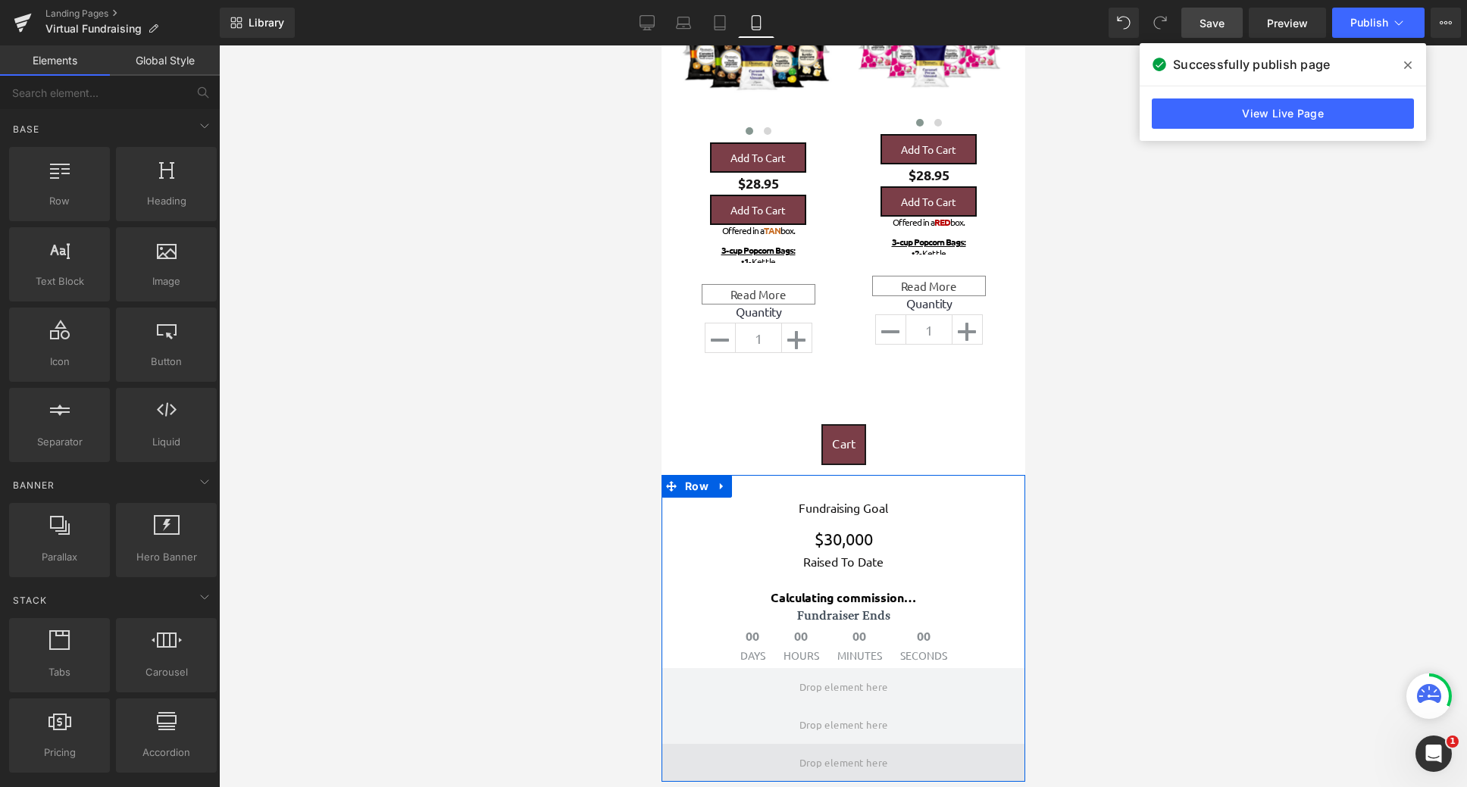
scroll to position [2750, 0]
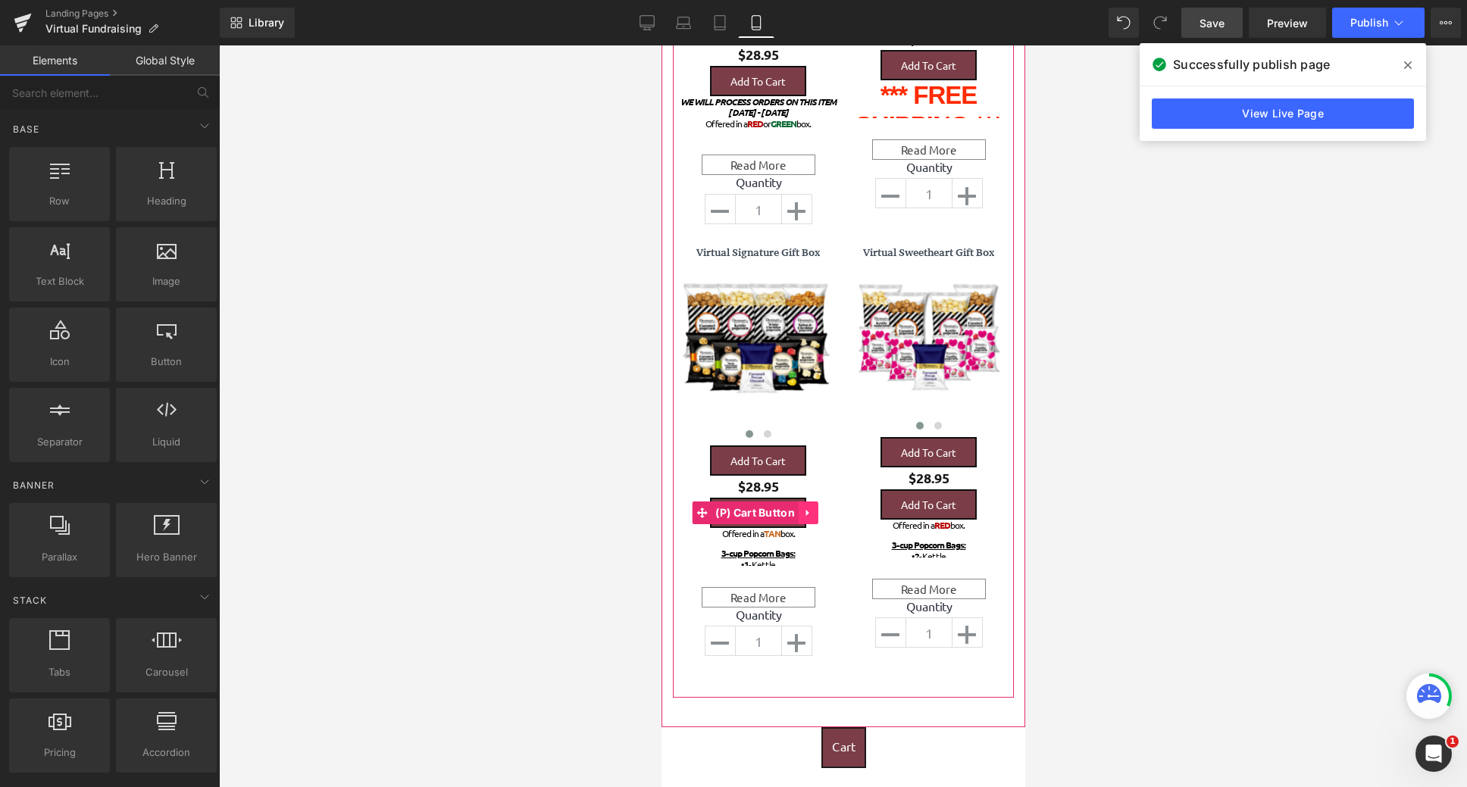
click at [812, 515] on icon at bounding box center [808, 512] width 11 height 11
click at [819, 516] on icon at bounding box center [817, 513] width 11 height 11
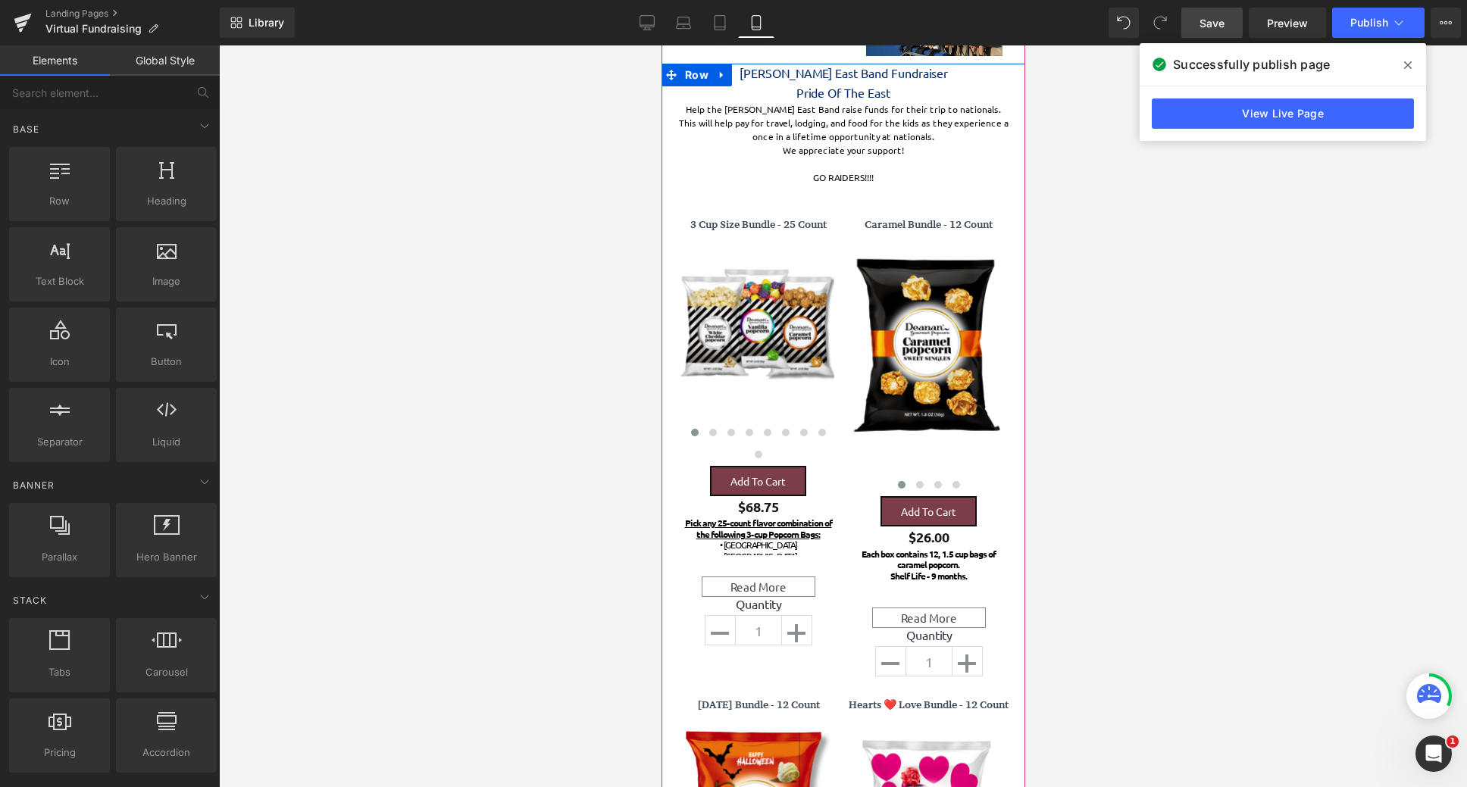
scroll to position [303, 0]
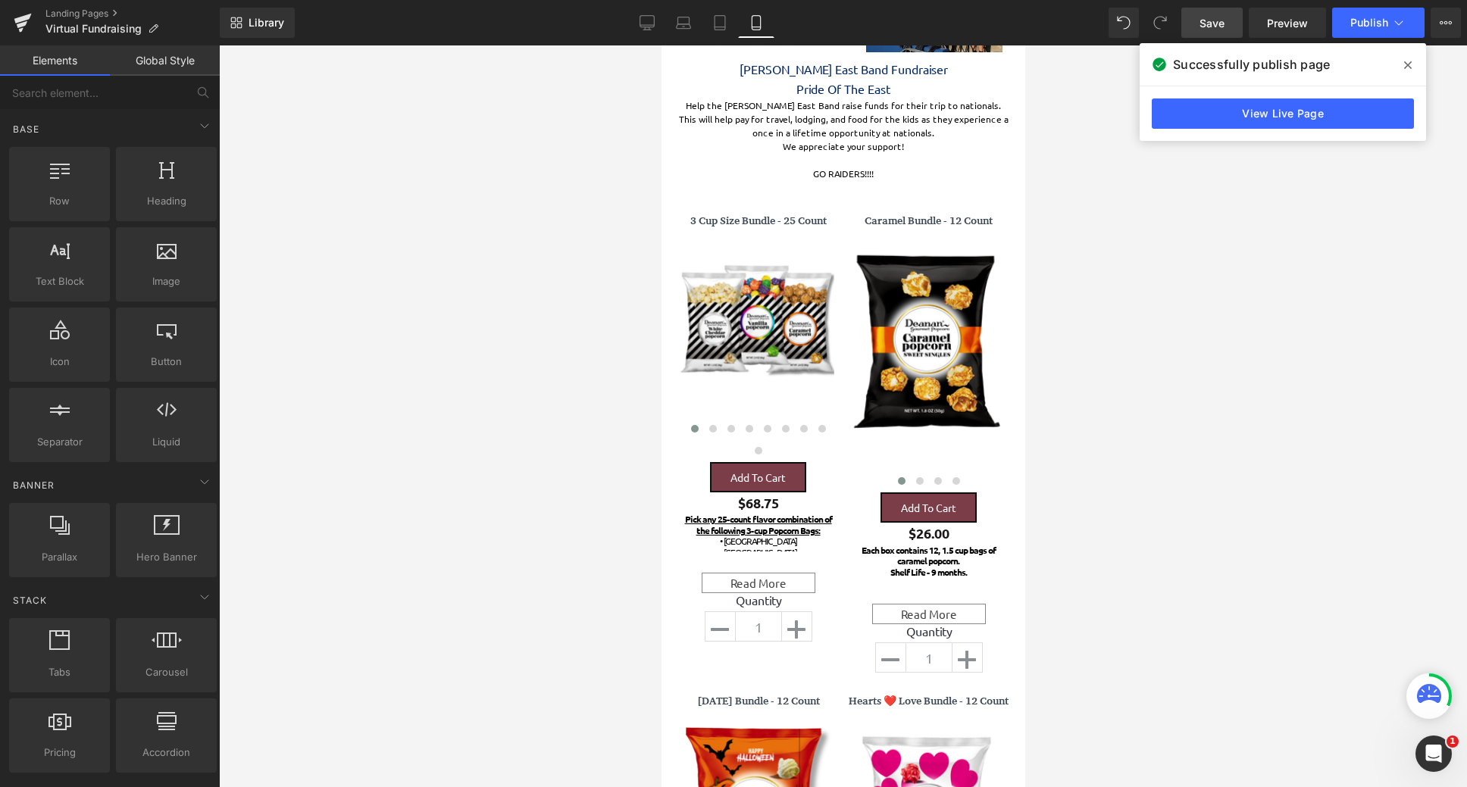
click at [1220, 19] on span "Save" at bounding box center [1212, 23] width 25 height 16
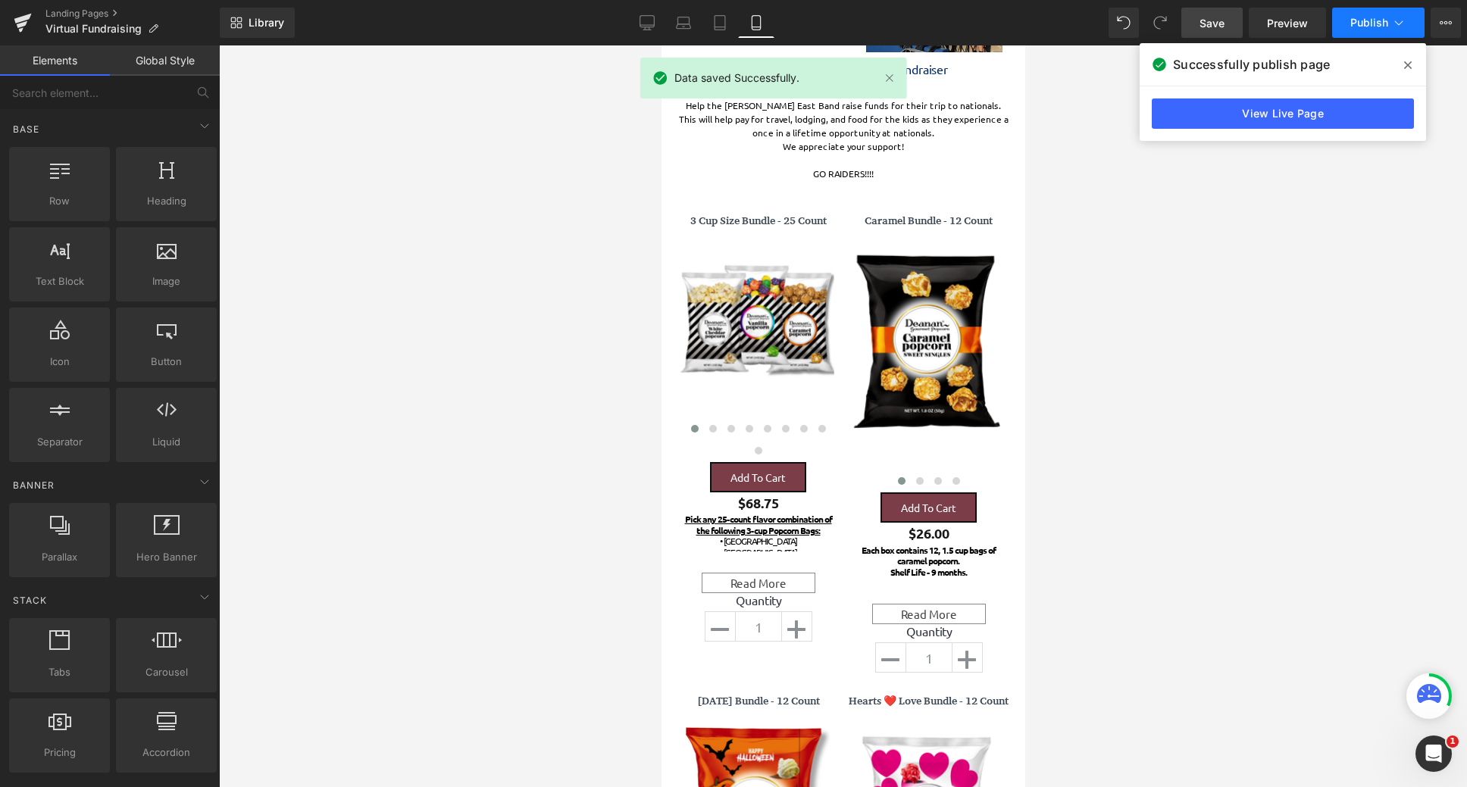
click at [1363, 31] on button "Publish" at bounding box center [1378, 23] width 92 height 30
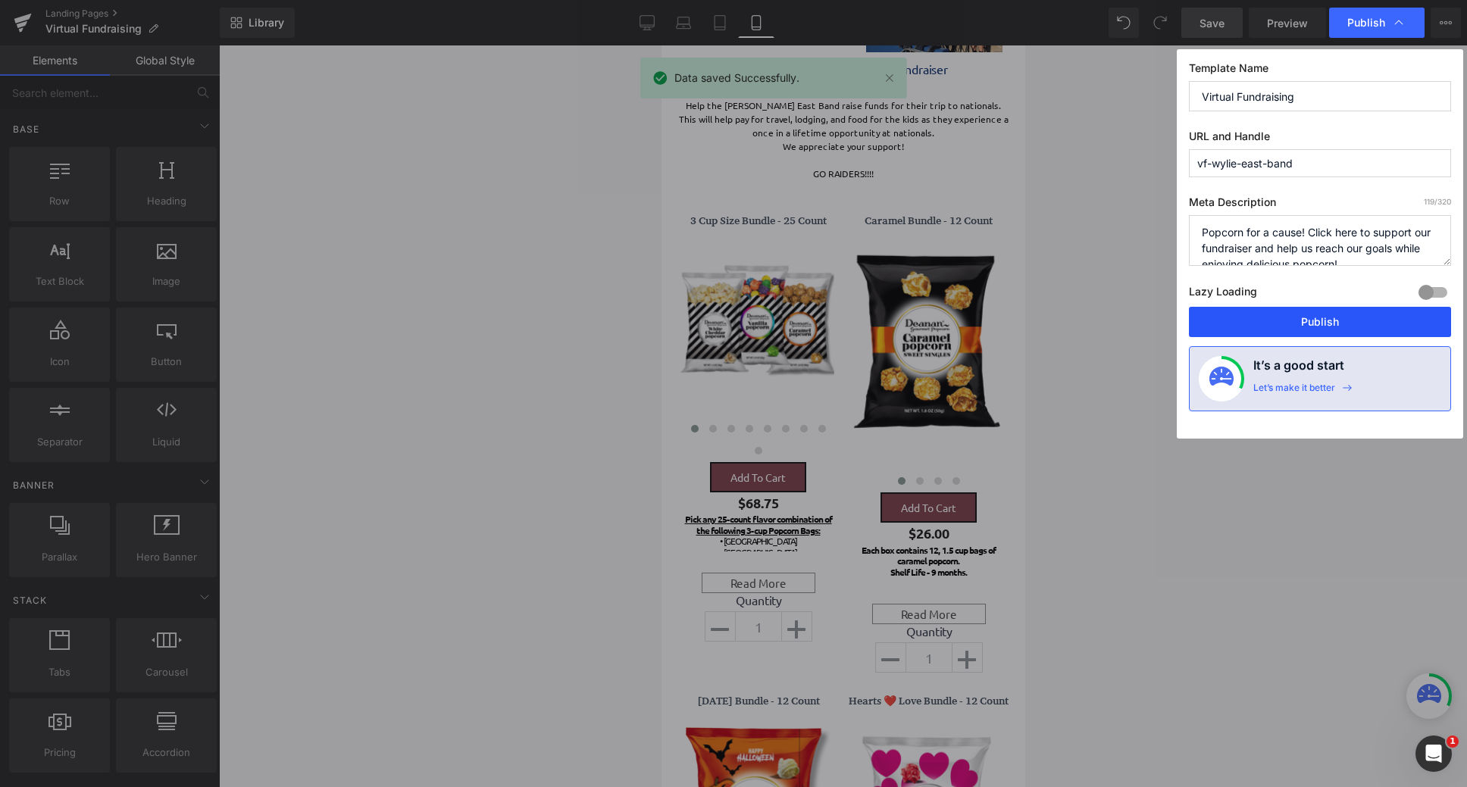
click at [1327, 318] on button "Publish" at bounding box center [1320, 322] width 262 height 30
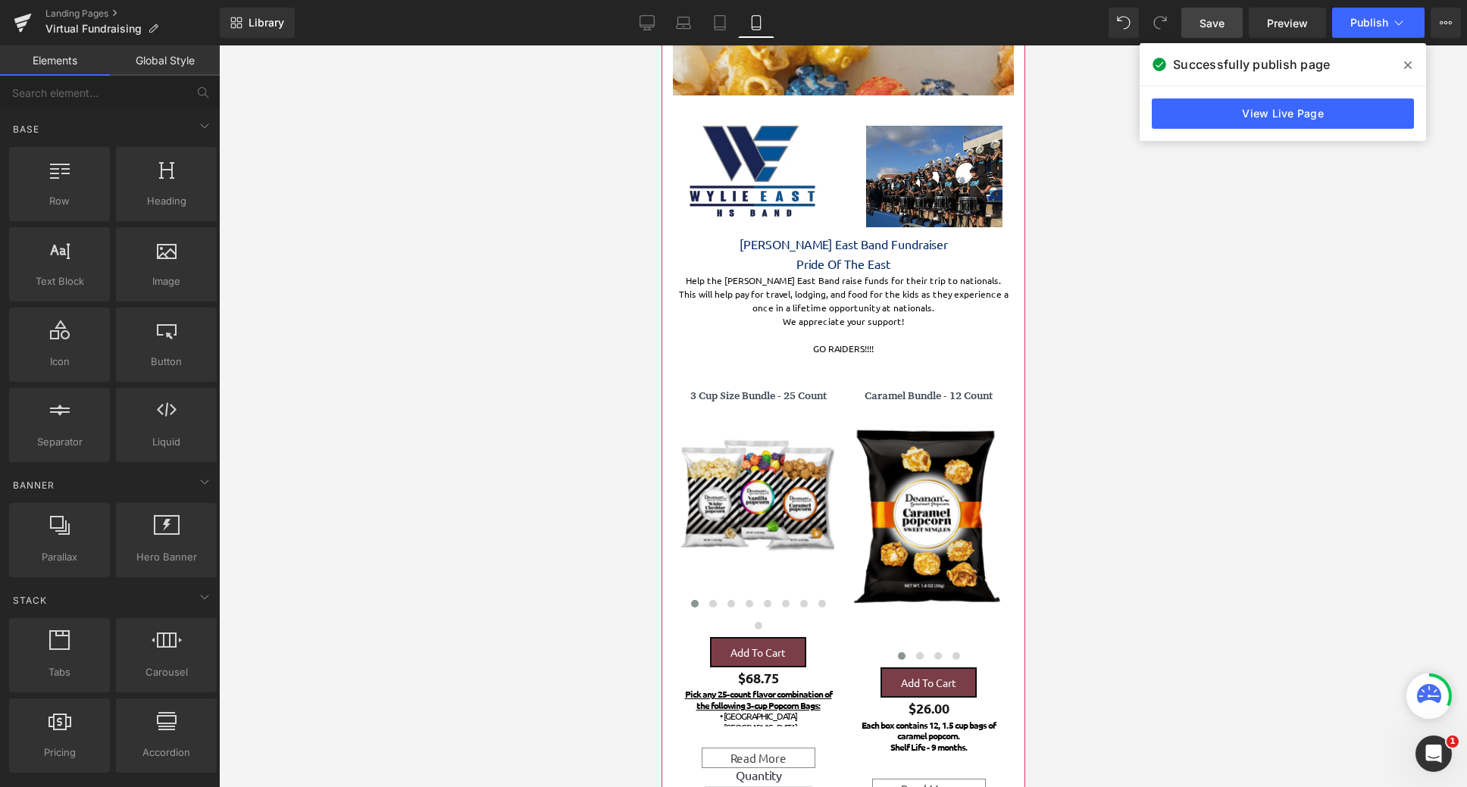
scroll to position [0, 0]
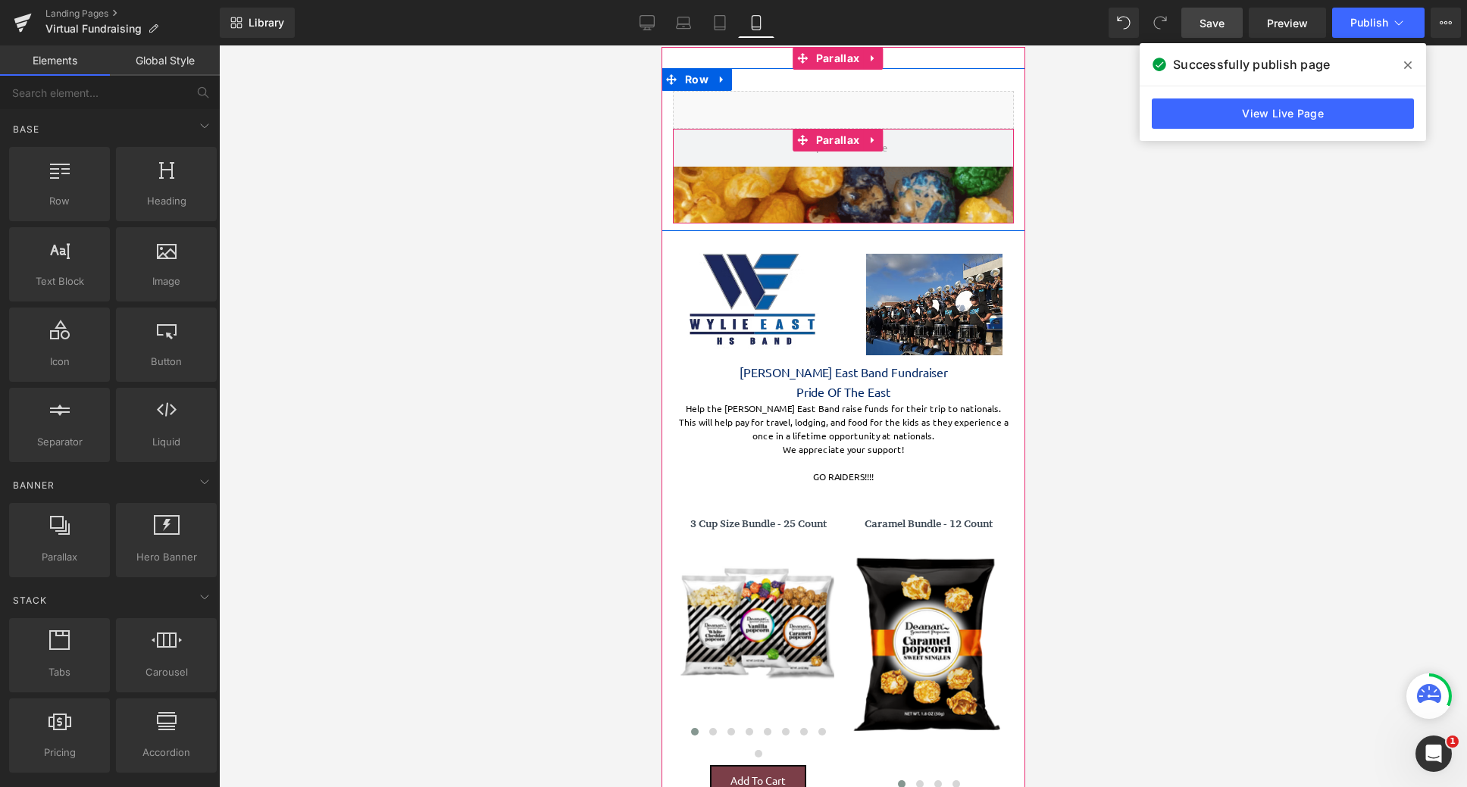
click at [831, 180] on div at bounding box center [843, 416] width 364 height 742
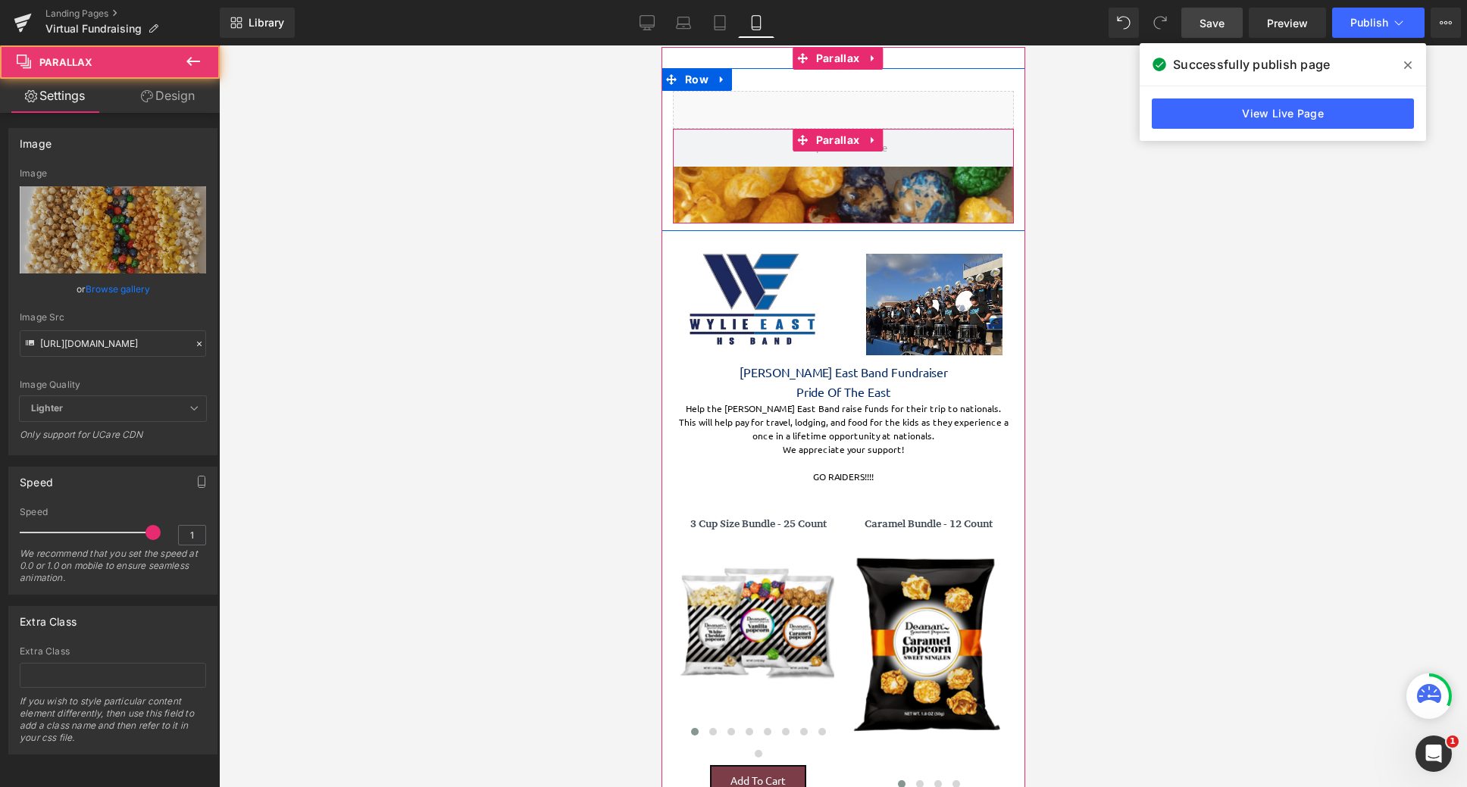
click at [801, 176] on div at bounding box center [843, 416] width 364 height 742
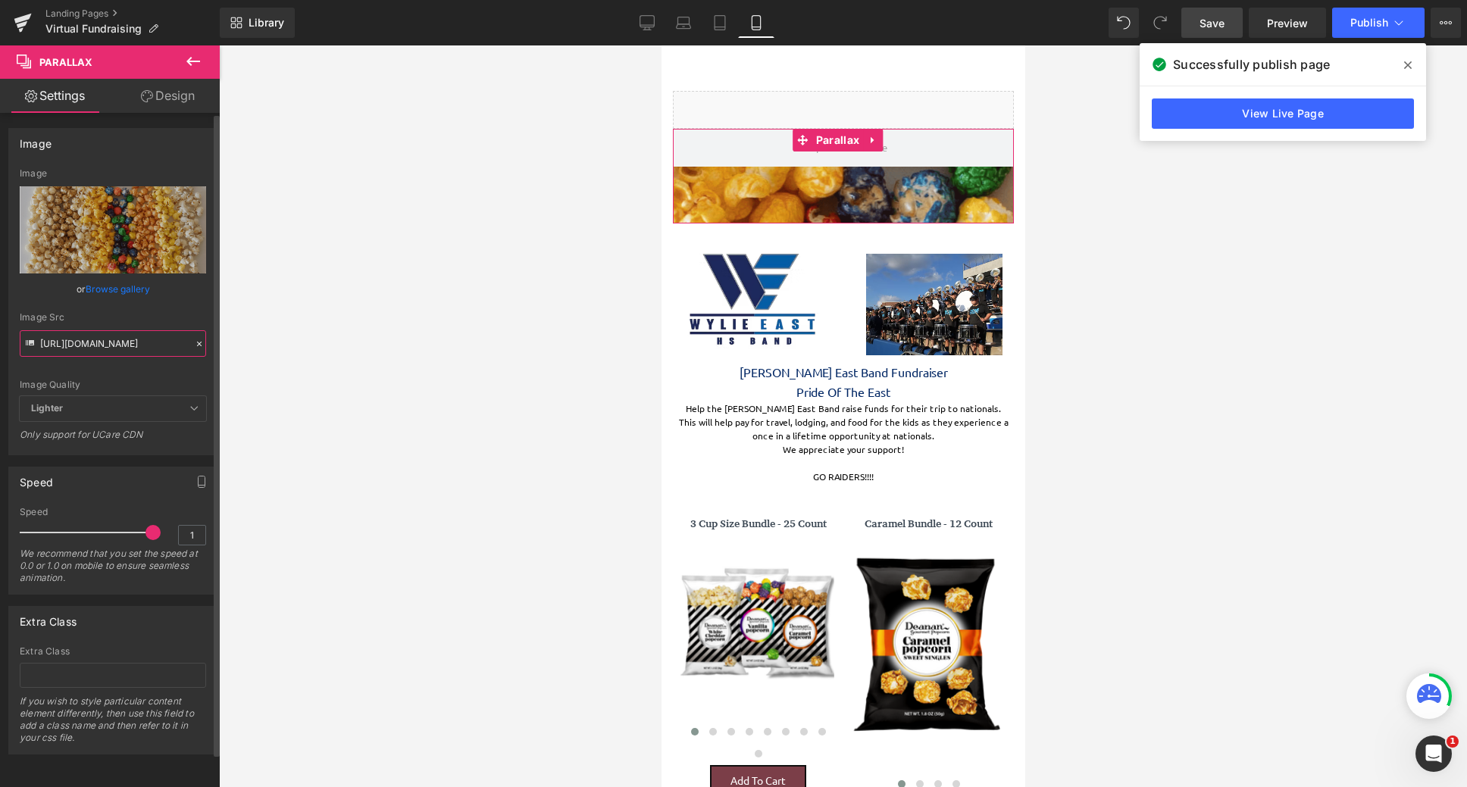
click at [117, 348] on input "https://cdn.shopify.com/s/files/1/0320/2619/8061/files/Blue_Vibrant_an_White_Mo…" at bounding box center [113, 343] width 186 height 27
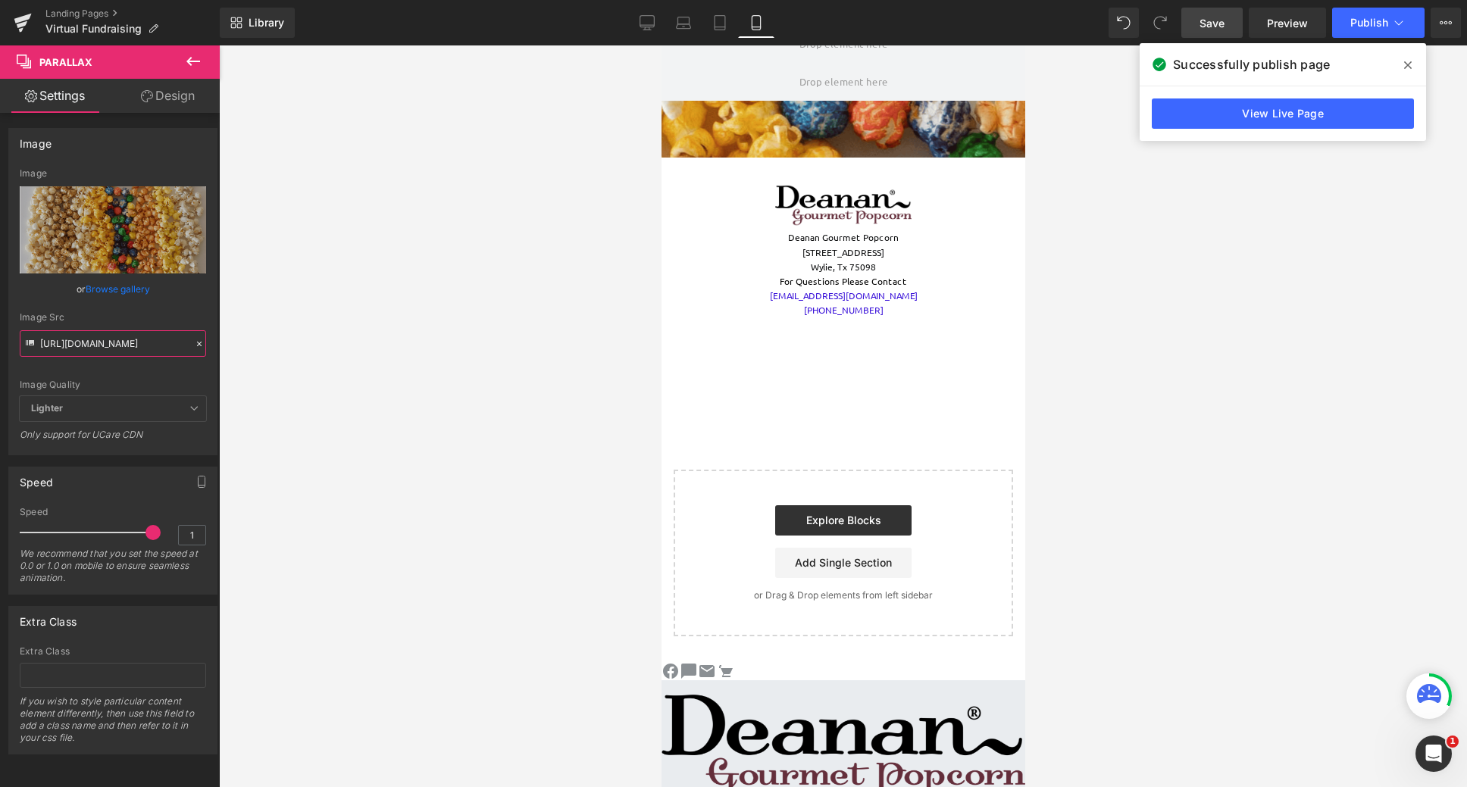
scroll to position [3641, 0]
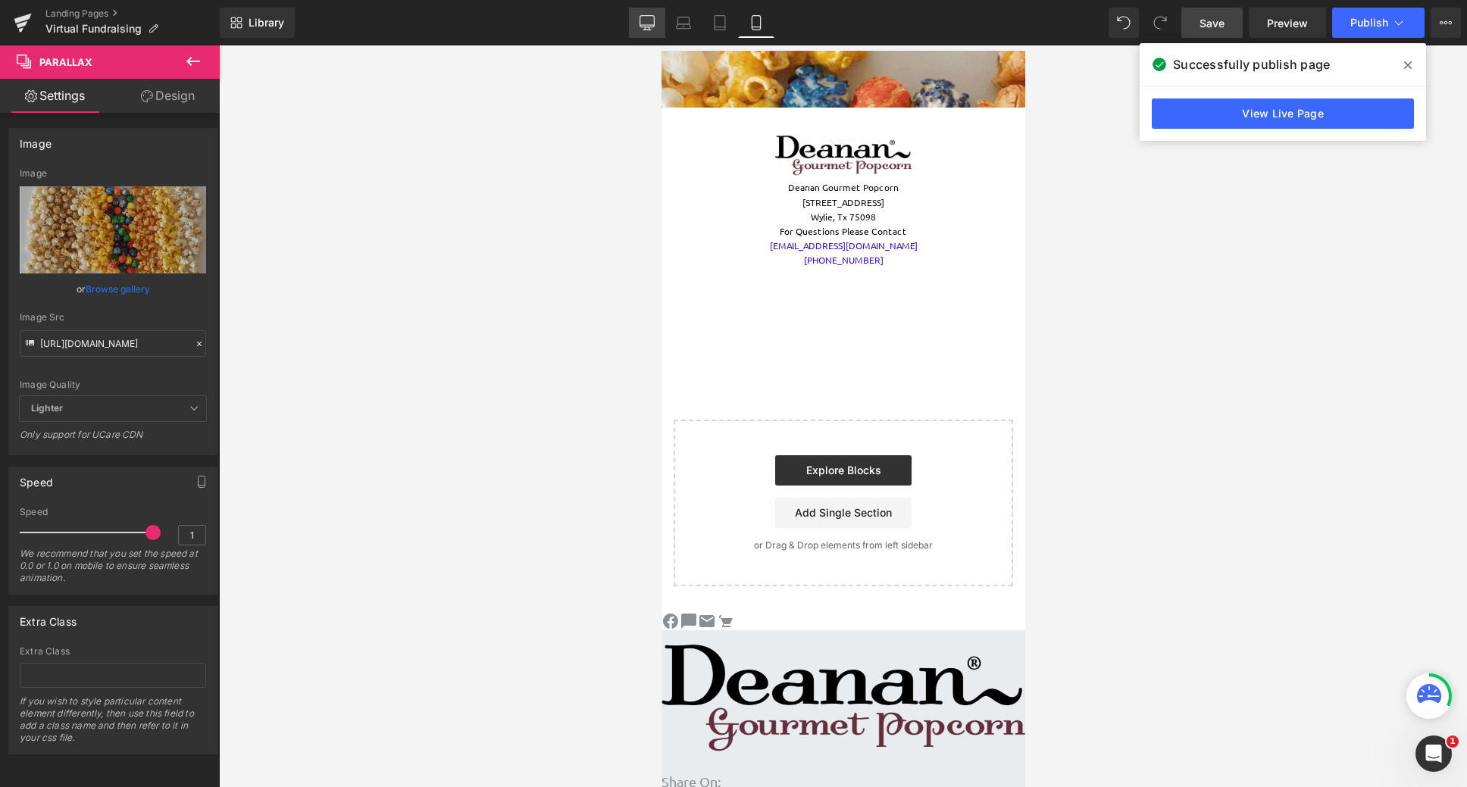
click at [644, 25] on icon at bounding box center [647, 25] width 14 height 0
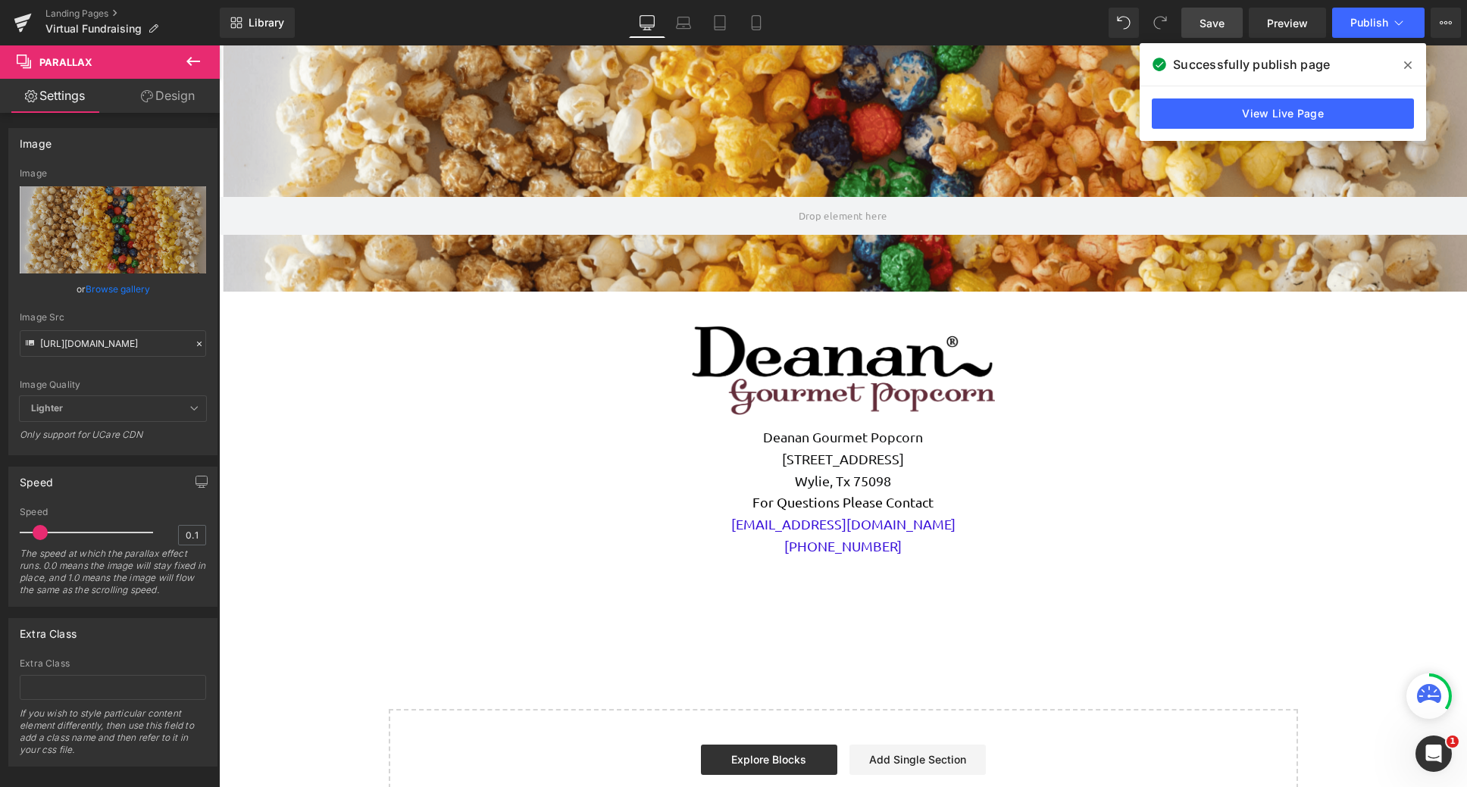
scroll to position [3094, 0]
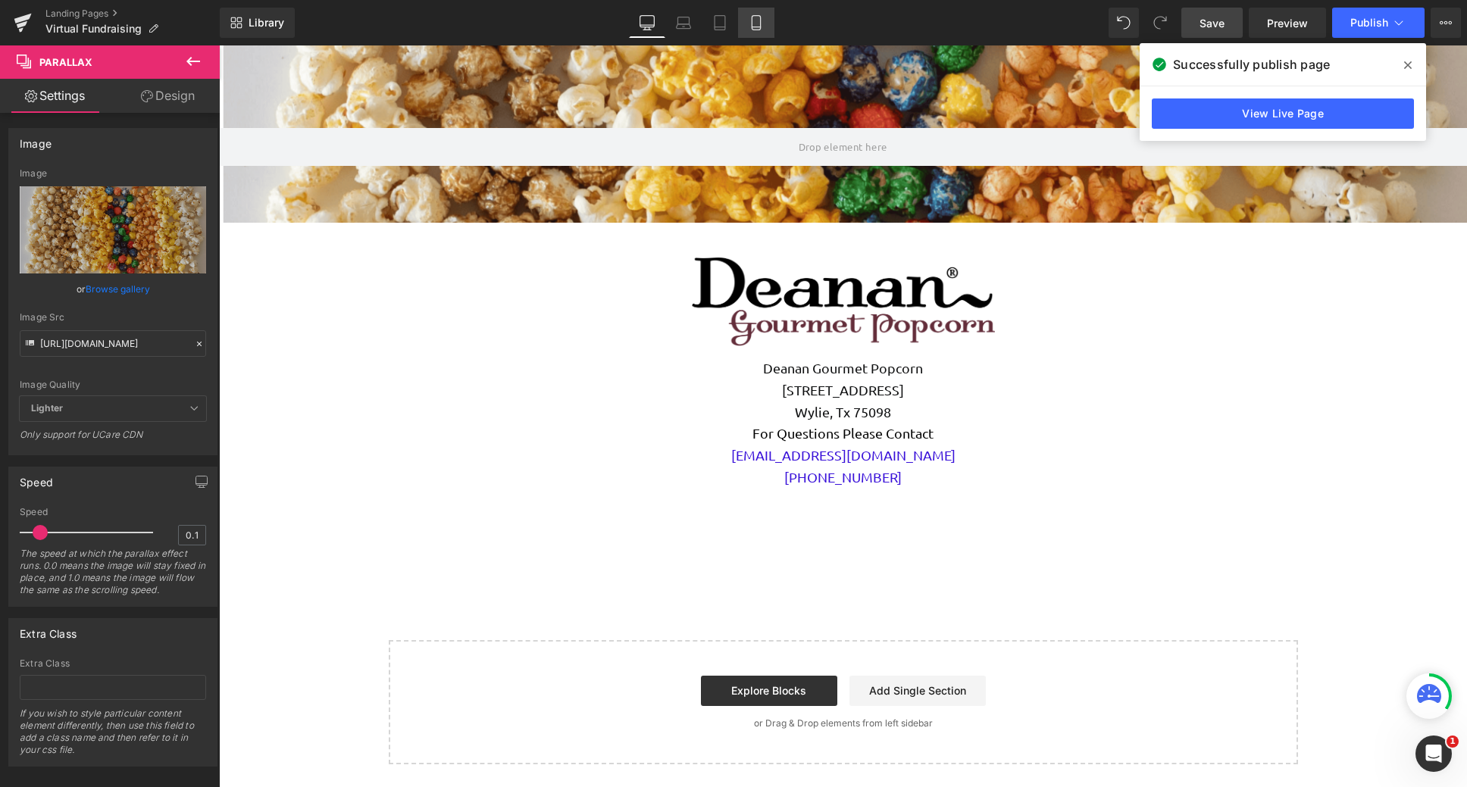
click at [760, 17] on icon at bounding box center [756, 23] width 8 height 14
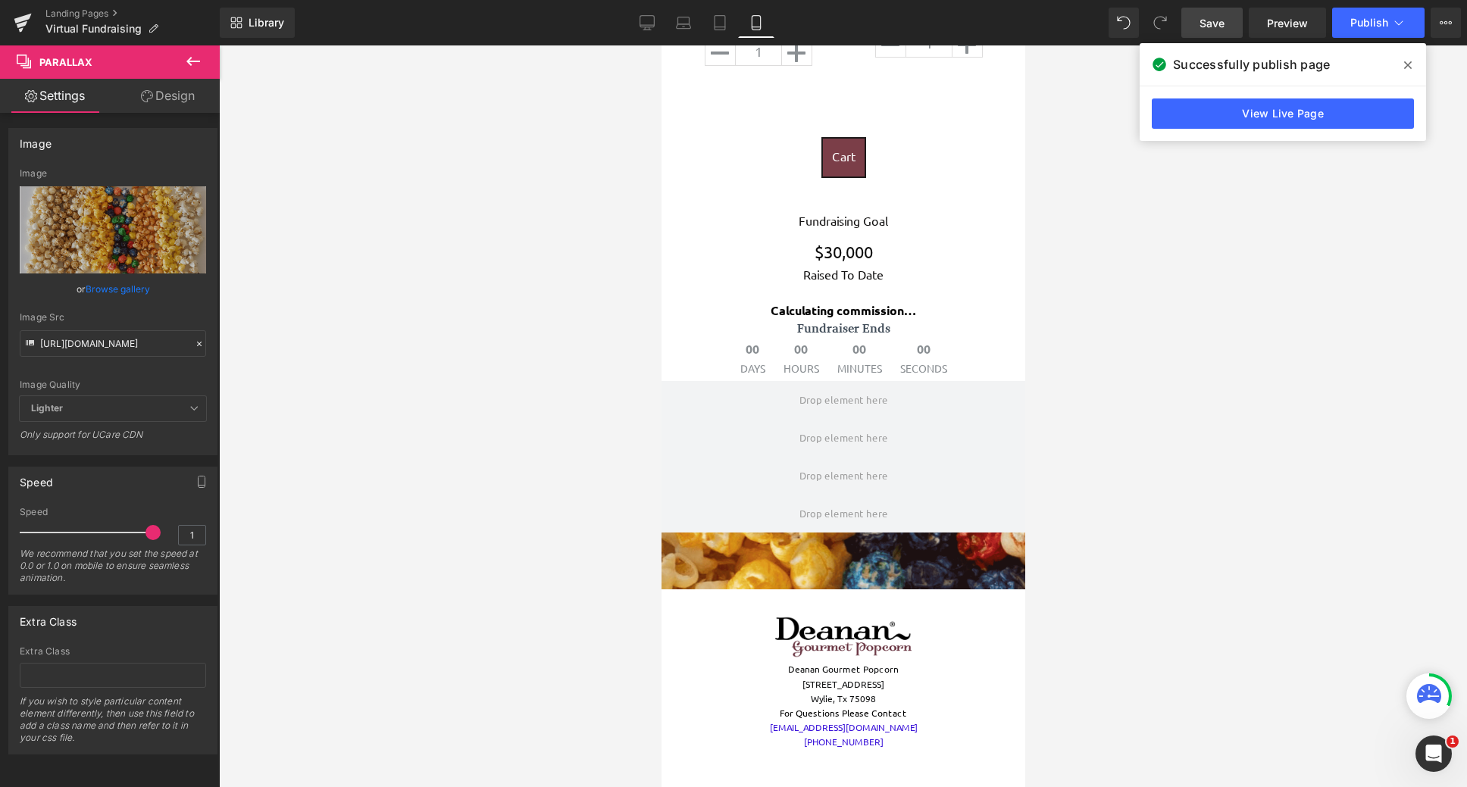
scroll to position [3259, 0]
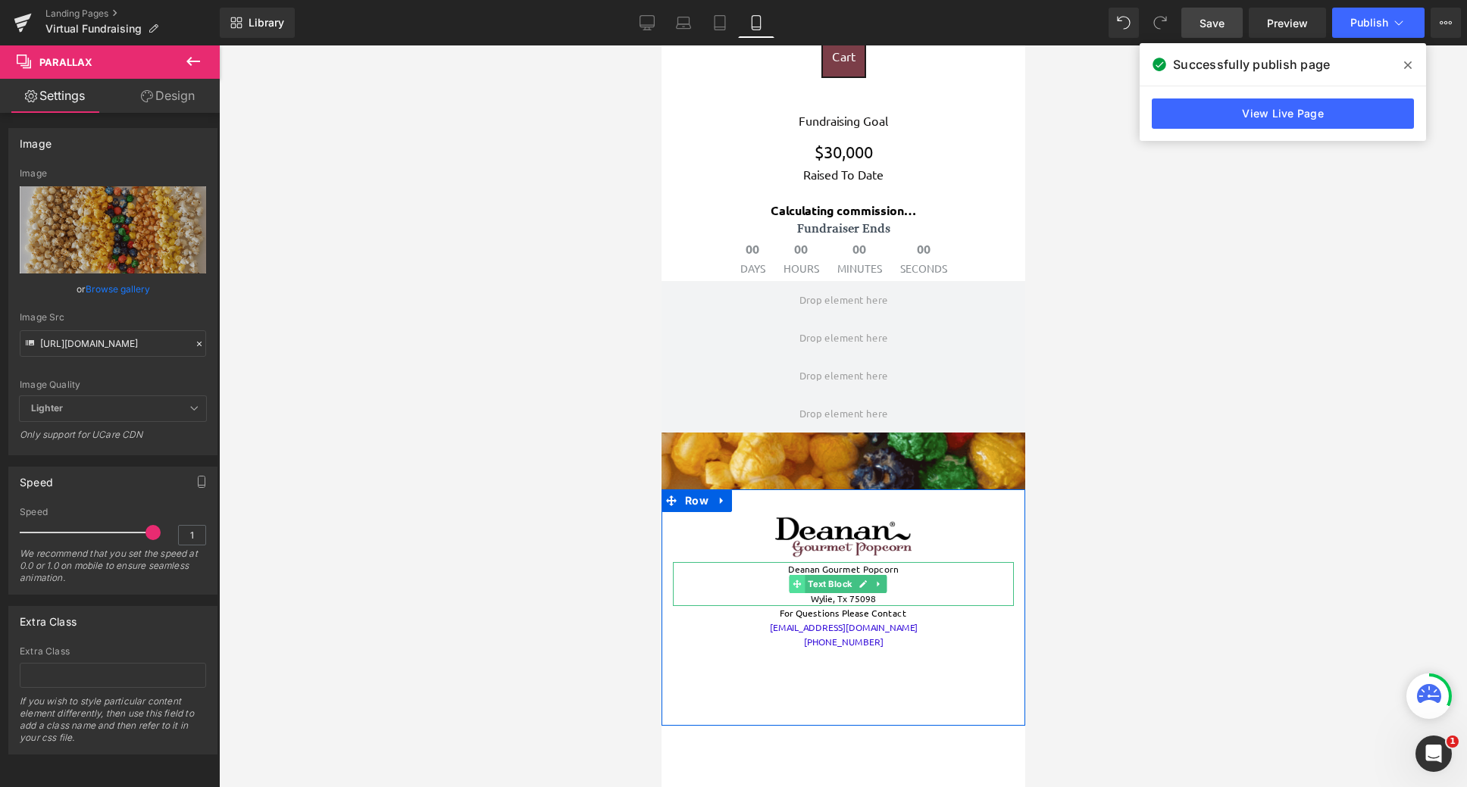
click at [792, 584] on icon at bounding box center [796, 584] width 8 height 9
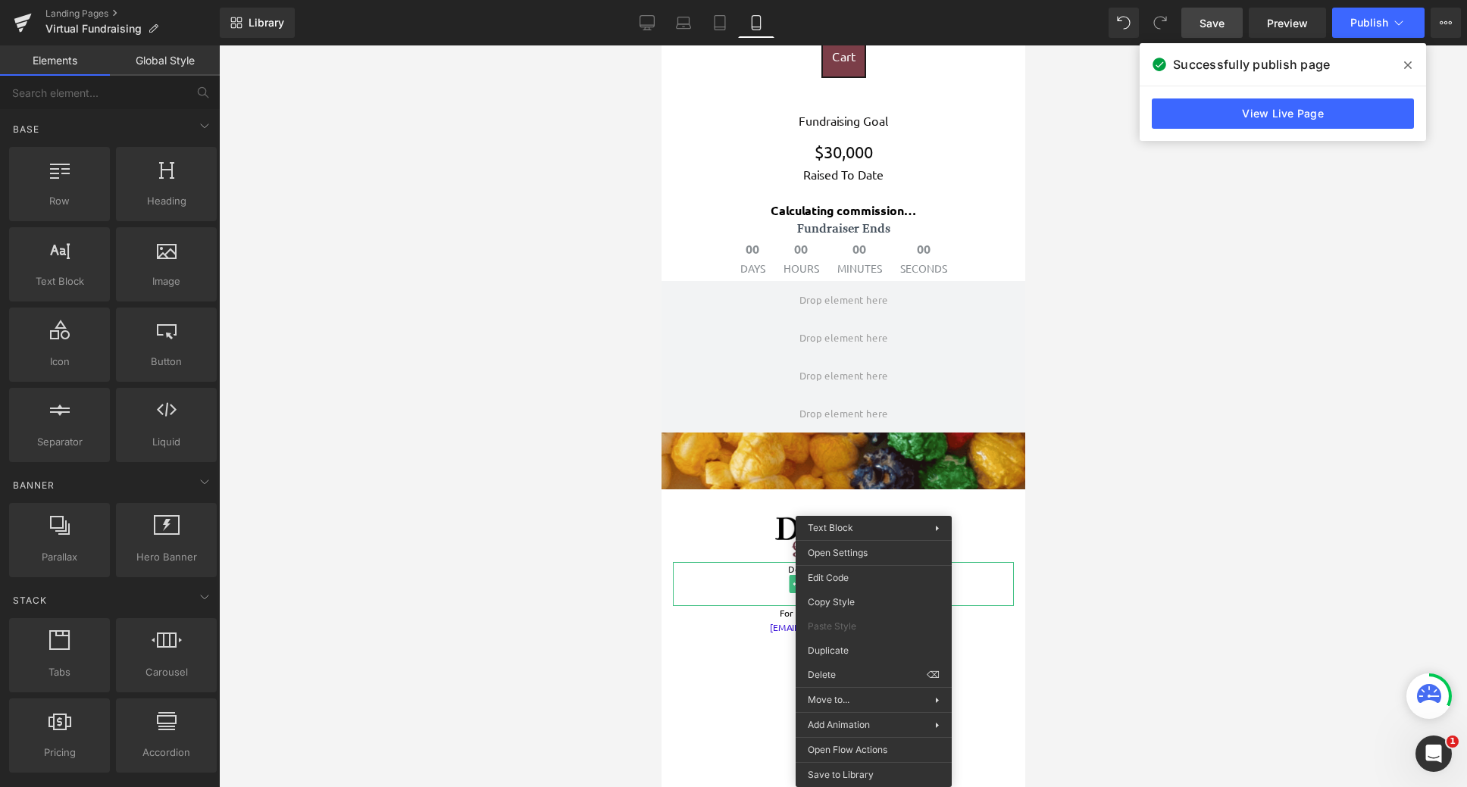
click at [566, 562] on div at bounding box center [843, 416] width 1248 height 742
click at [1234, 576] on div at bounding box center [843, 416] width 1248 height 742
click at [1153, 562] on div at bounding box center [843, 416] width 1248 height 742
click at [511, 493] on div at bounding box center [843, 416] width 1248 height 742
click at [1147, 479] on div at bounding box center [843, 416] width 1248 height 742
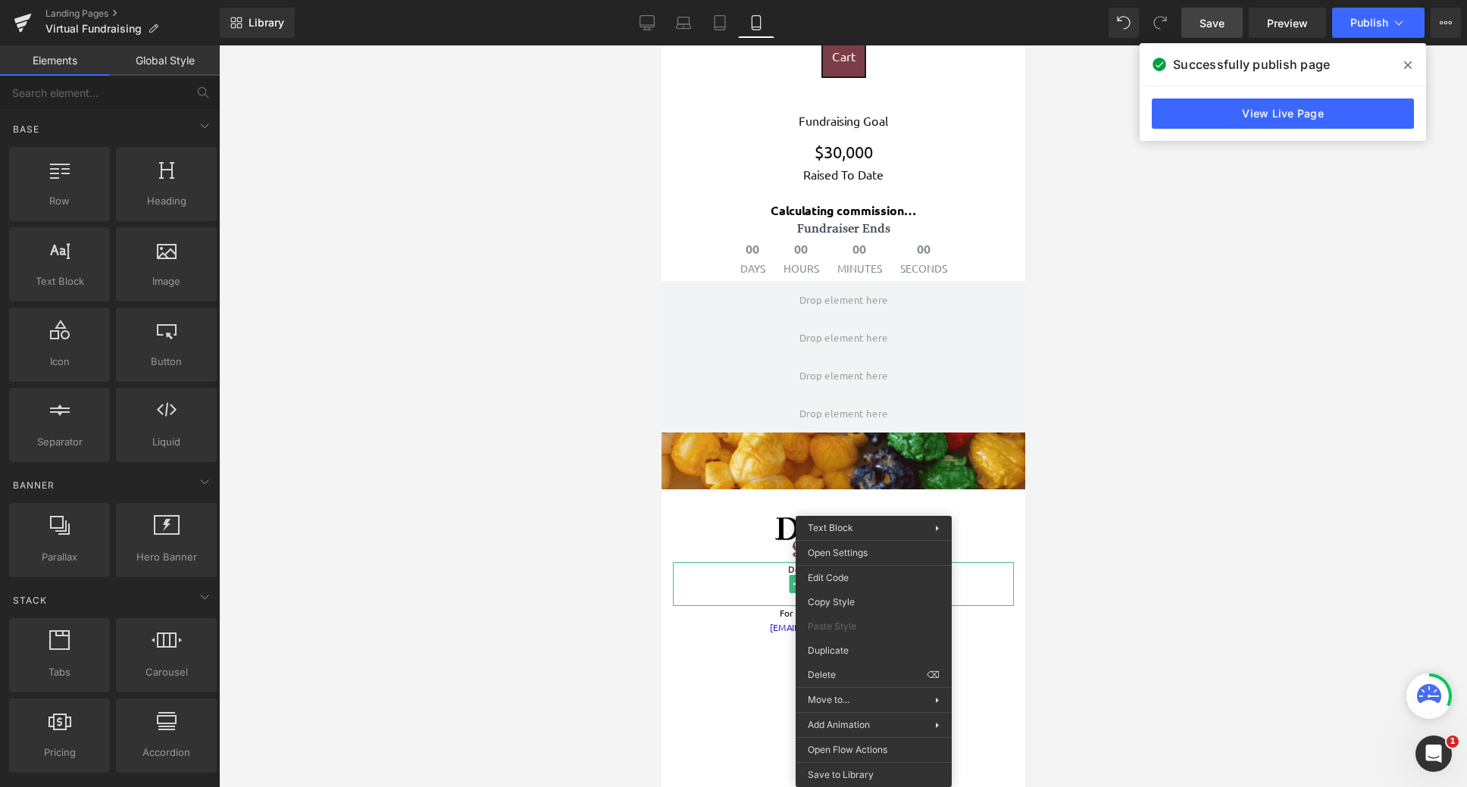
click at [743, 584] on p "[STREET_ADDRESS]" at bounding box center [842, 585] width 341 height 14
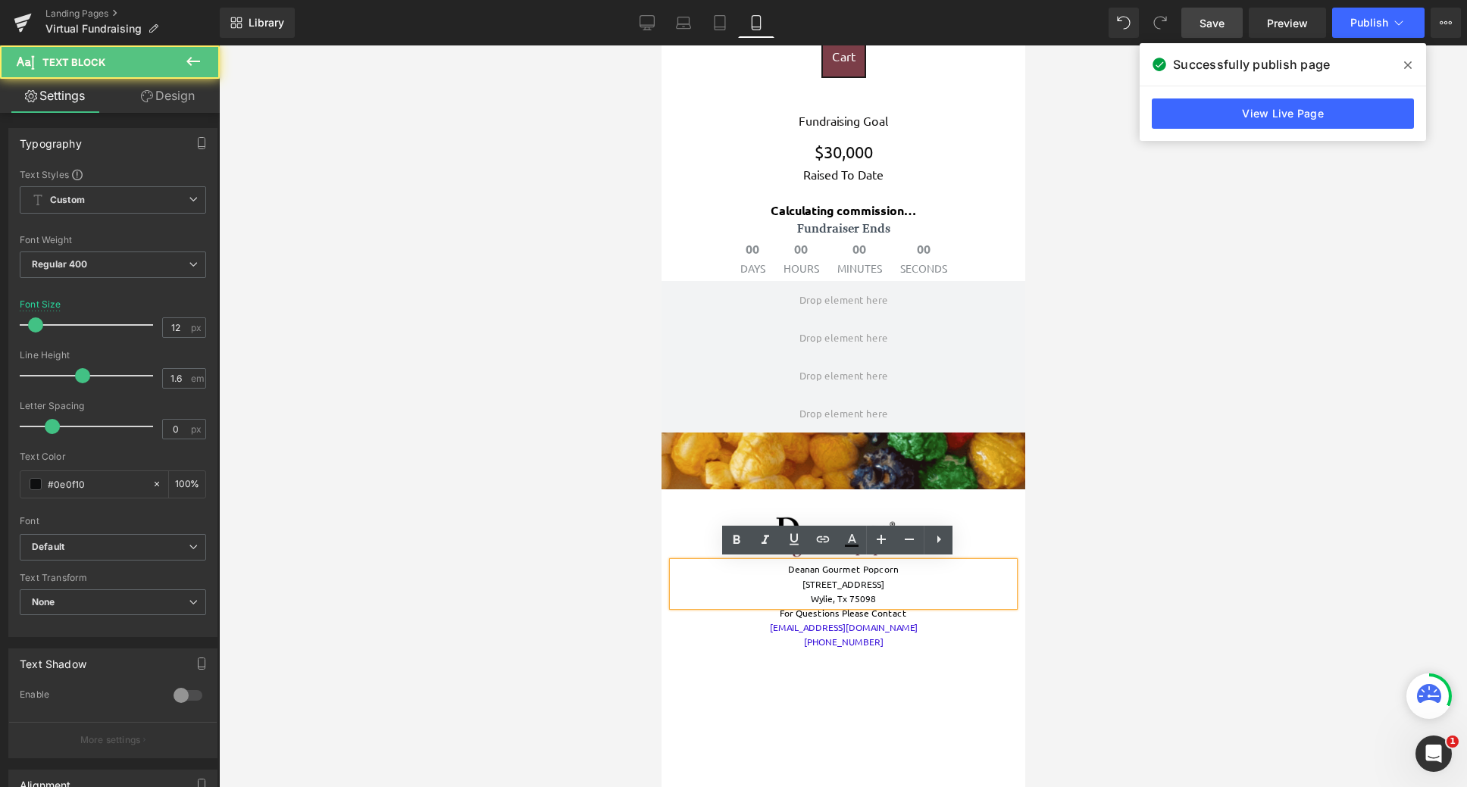
click at [508, 408] on div at bounding box center [843, 416] width 1248 height 742
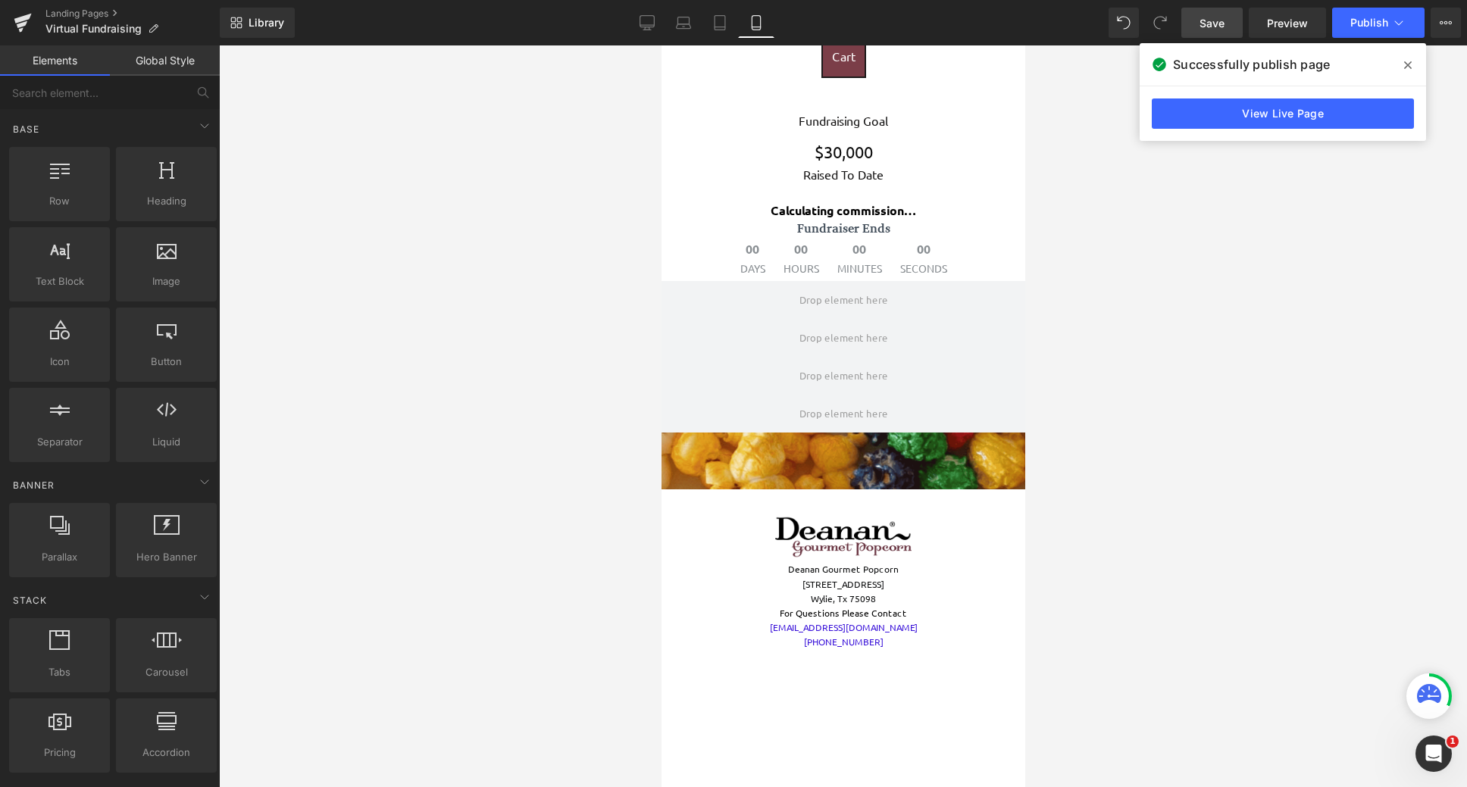
click at [454, 249] on div at bounding box center [843, 416] width 1248 height 742
click at [478, 287] on div at bounding box center [843, 416] width 1248 height 742
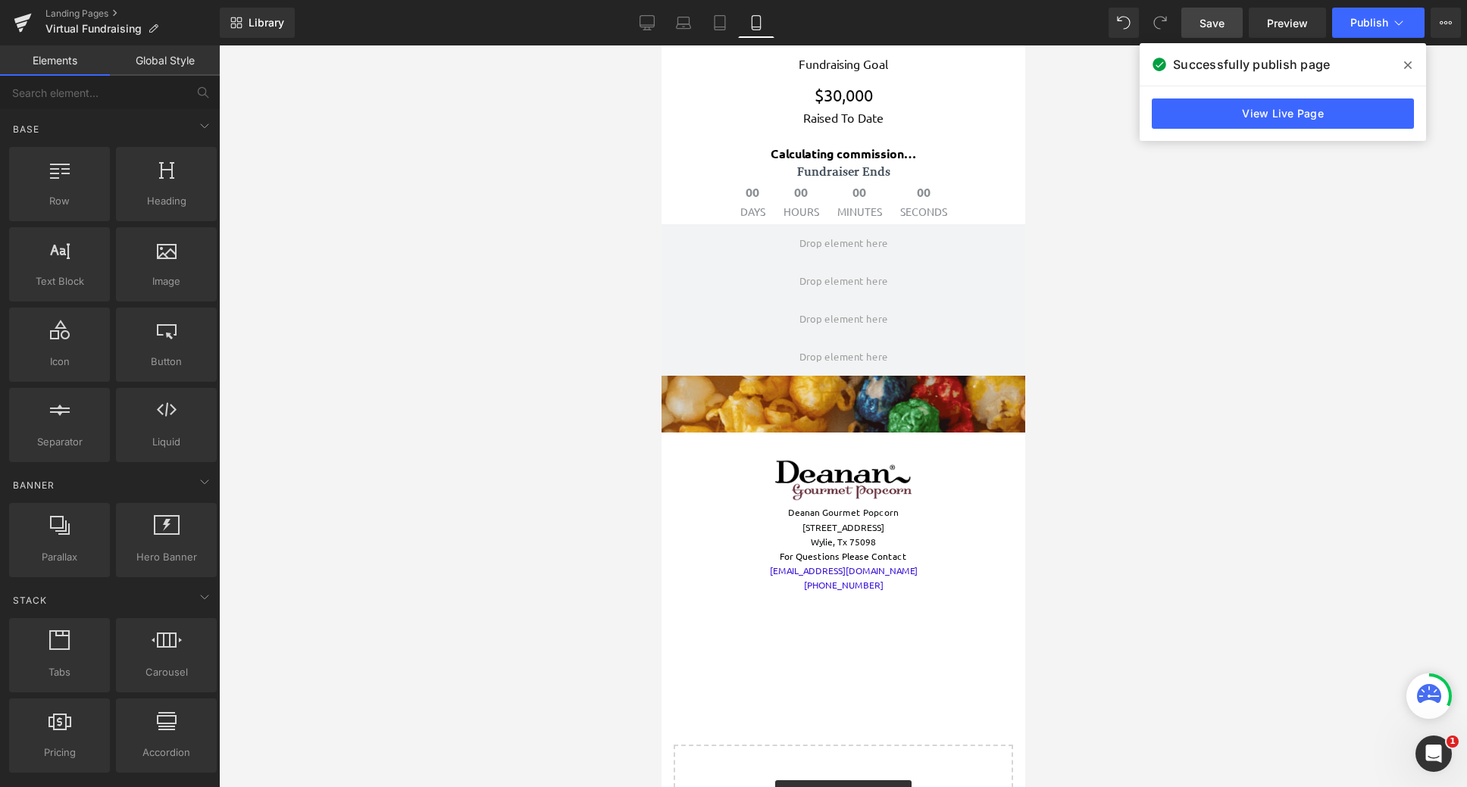
scroll to position [3335, 0]
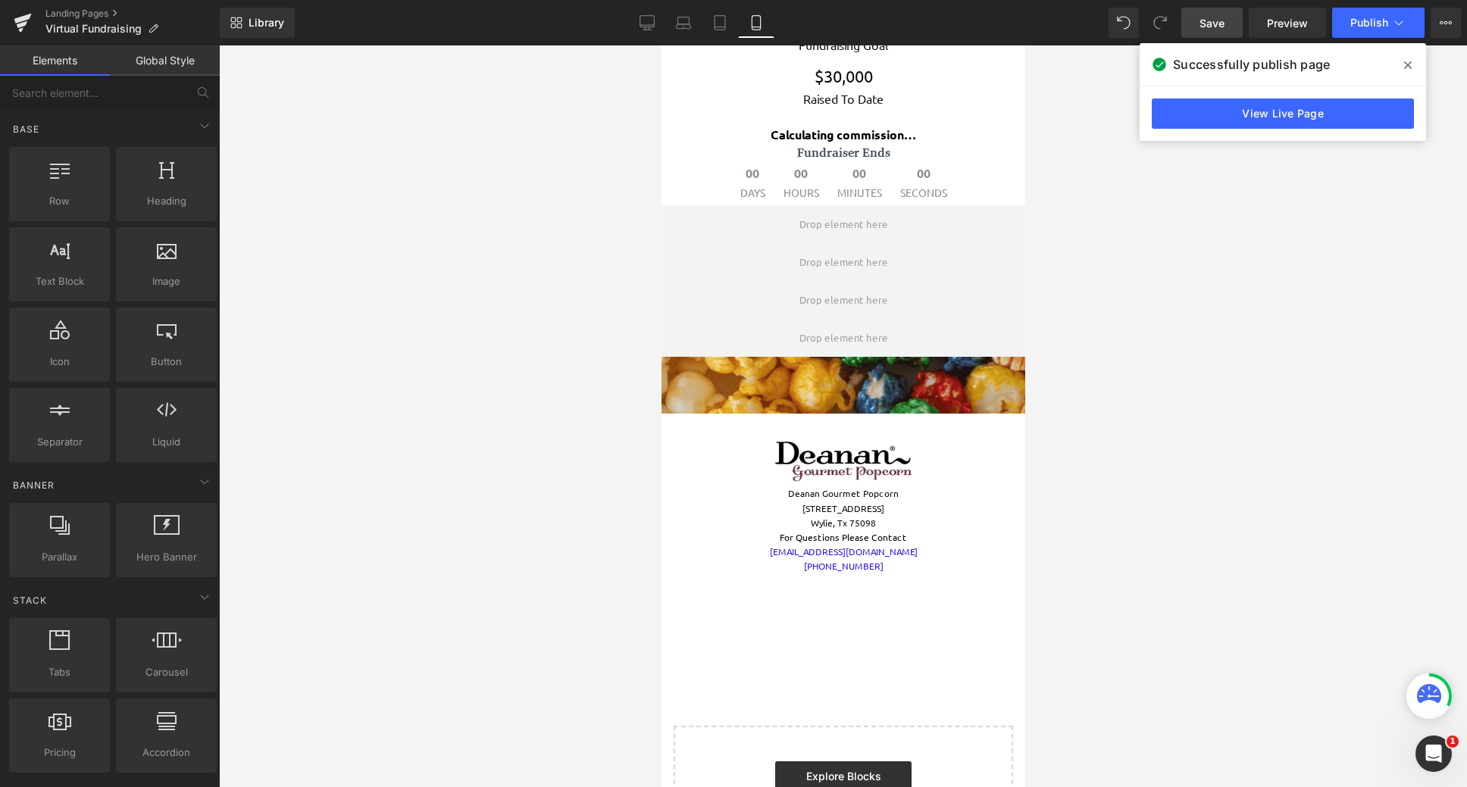
click at [813, 459] on div "Image" at bounding box center [842, 462] width 341 height 51
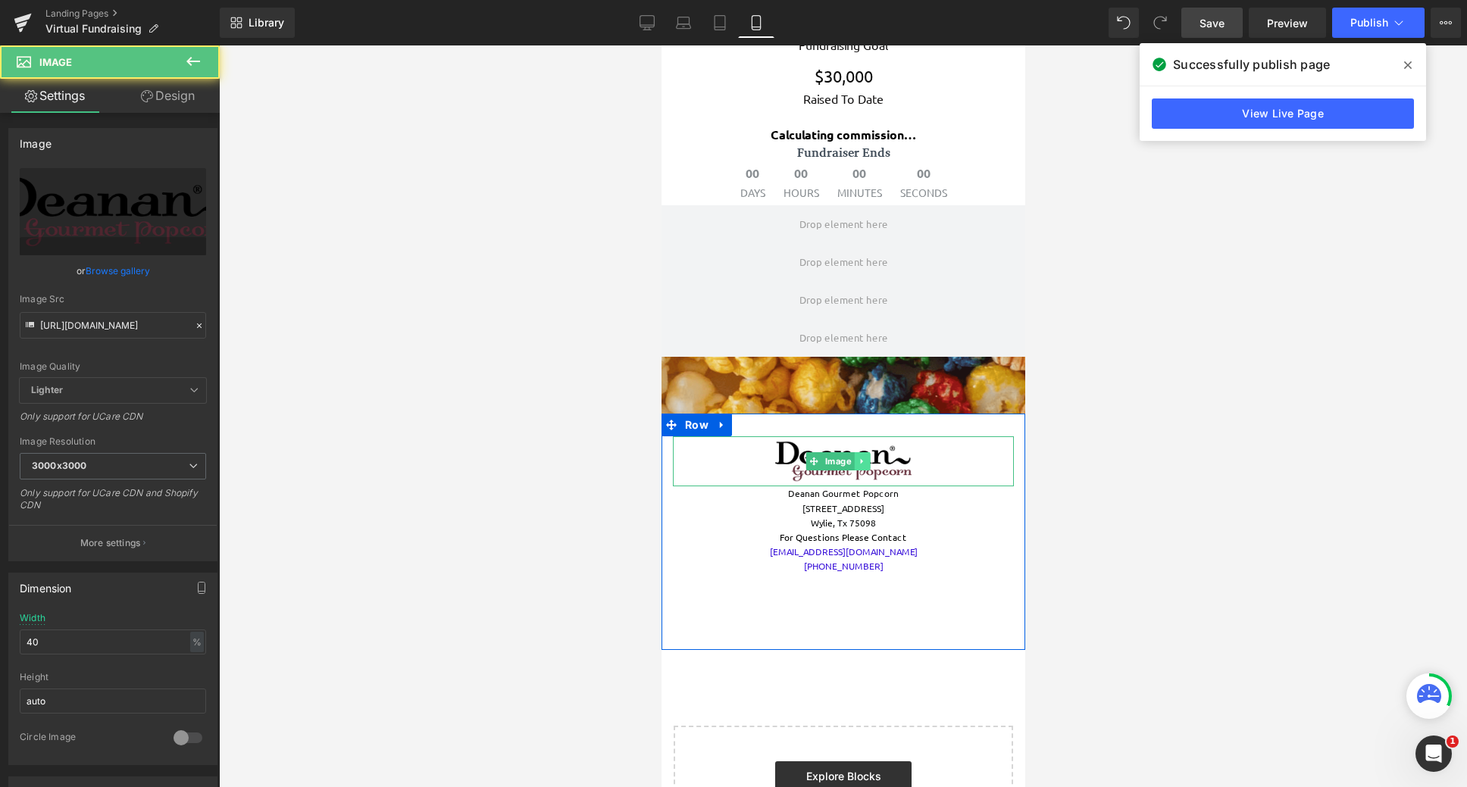
click at [862, 465] on icon at bounding box center [861, 461] width 8 height 9
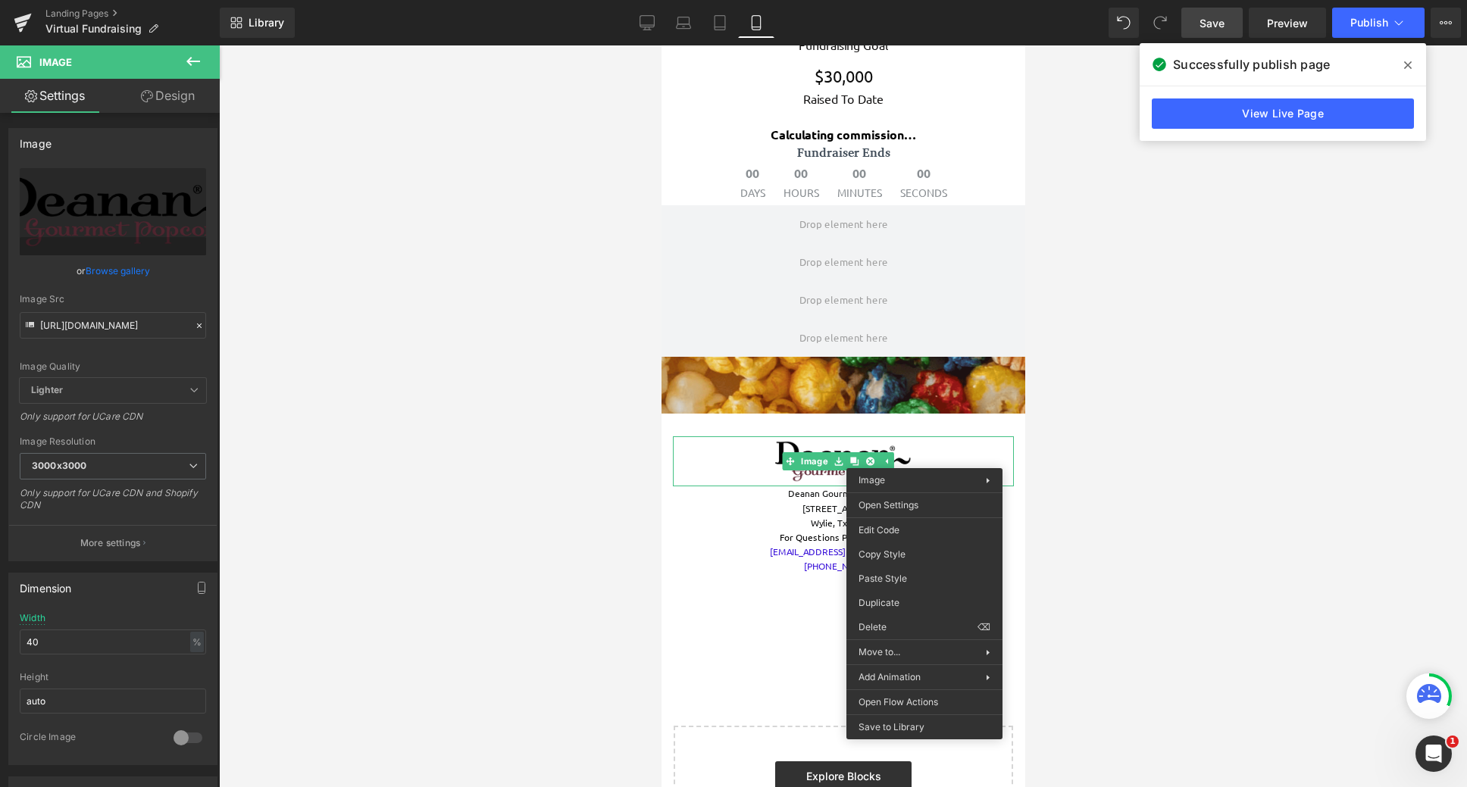
click at [1147, 443] on div at bounding box center [843, 416] width 1248 height 742
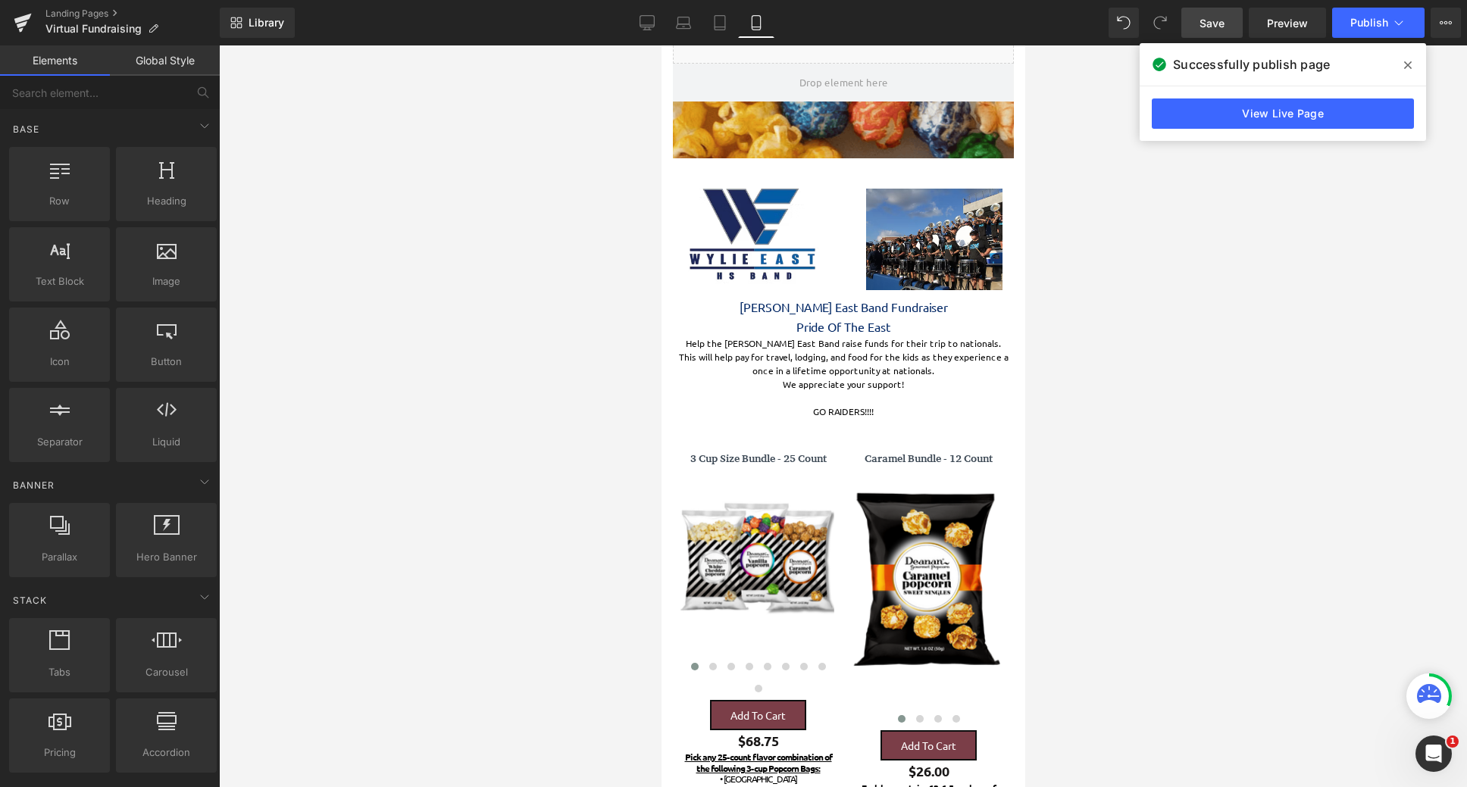
scroll to position [0, 0]
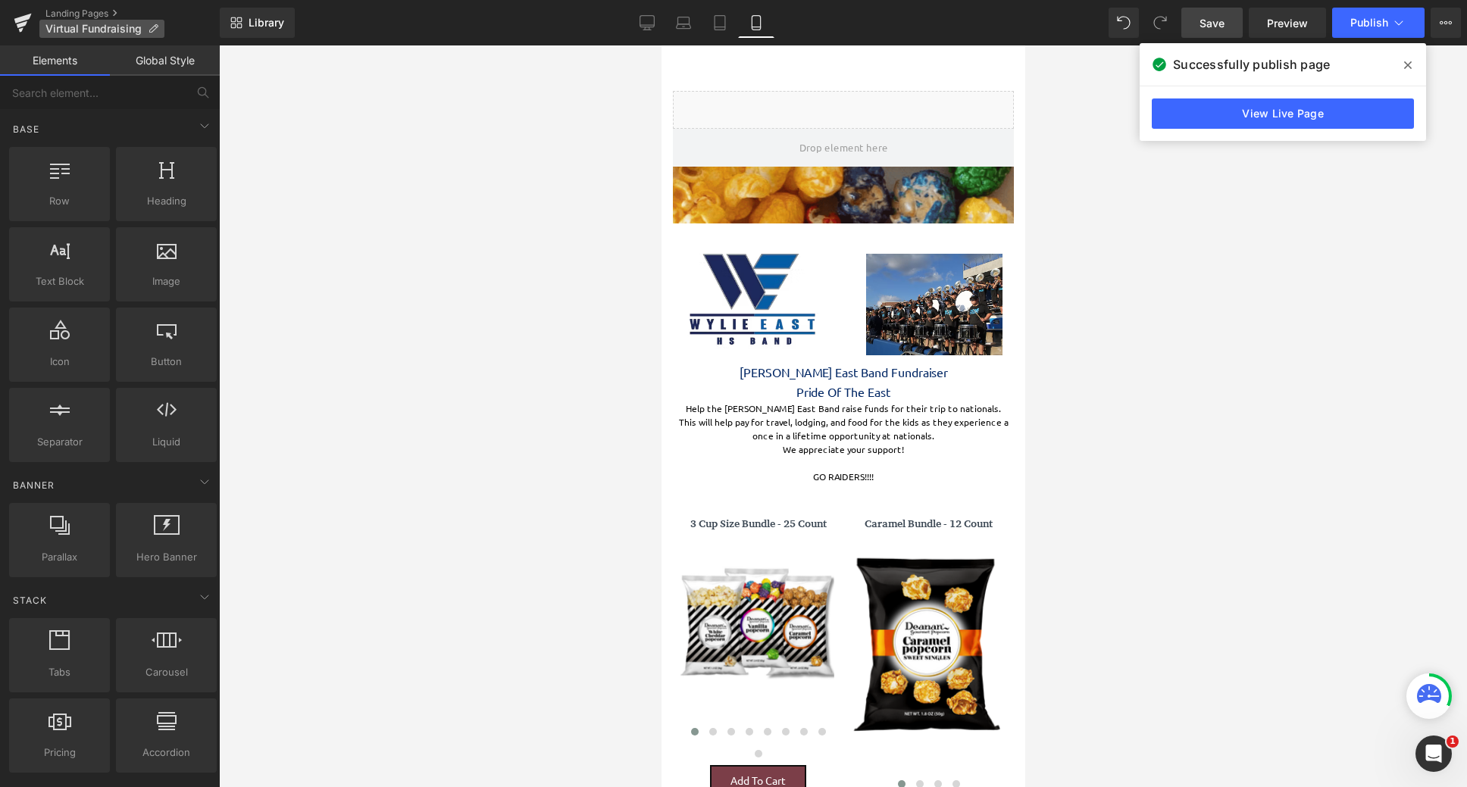
click at [105, 27] on span "Virtual Fundraising" at bounding box center [93, 29] width 96 height 12
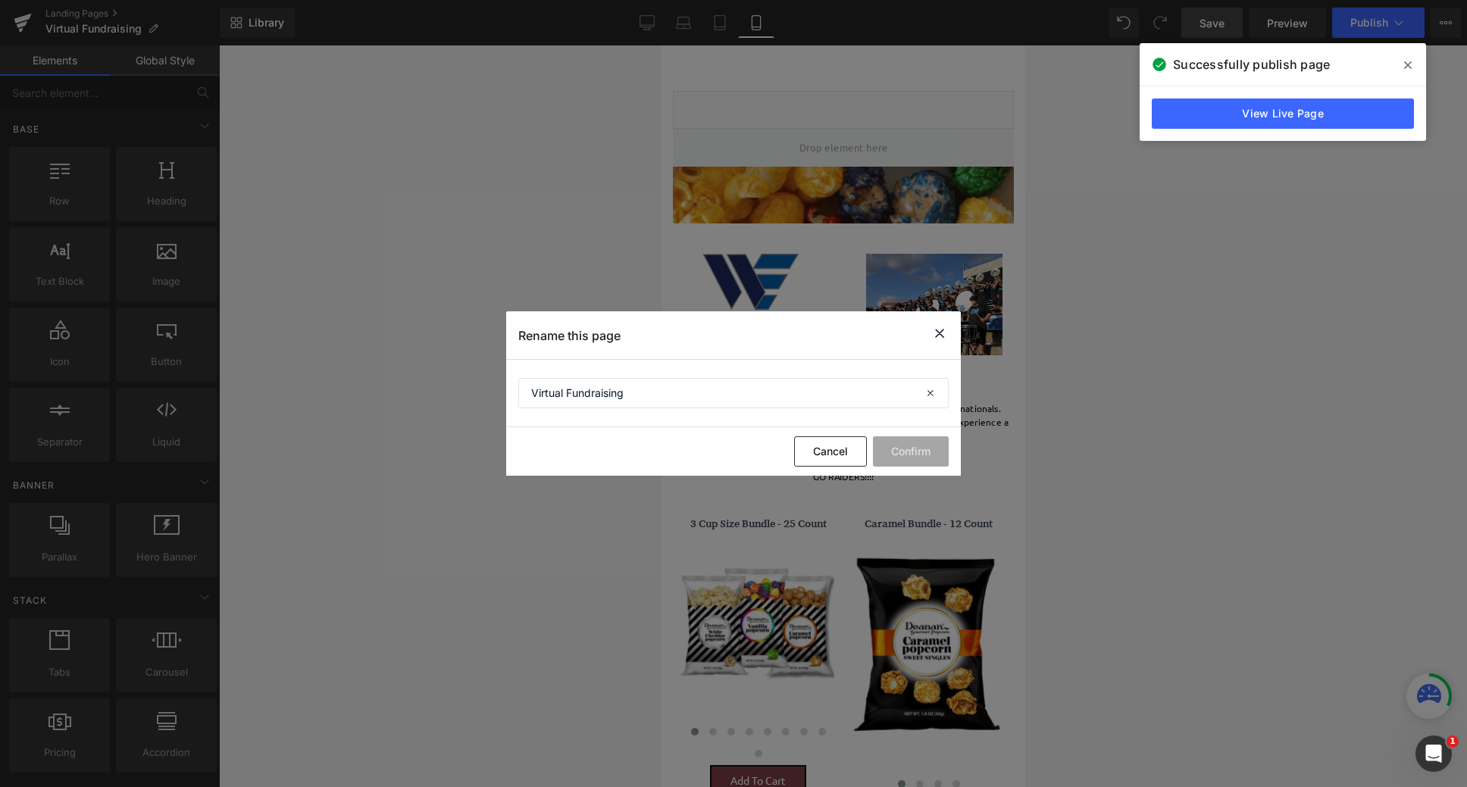
drag, startPoint x: 274, startPoint y: 290, endPoint x: 936, endPoint y: 336, distance: 663.2
click at [936, 336] on icon at bounding box center [940, 333] width 18 height 19
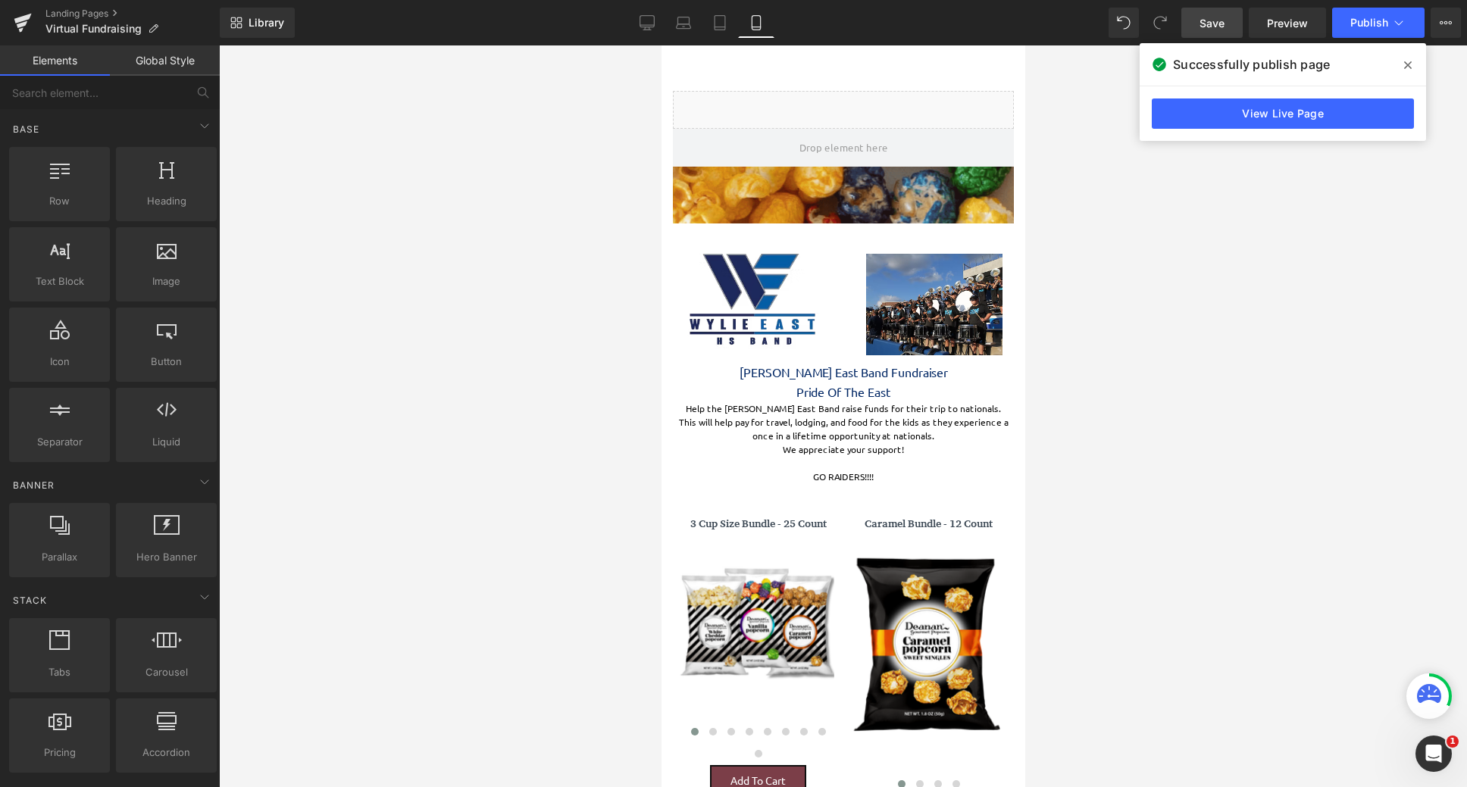
click at [1206, 22] on span "Save" at bounding box center [1212, 23] width 25 height 16
click at [117, 20] on link "Landing Pages" at bounding box center [132, 14] width 174 height 12
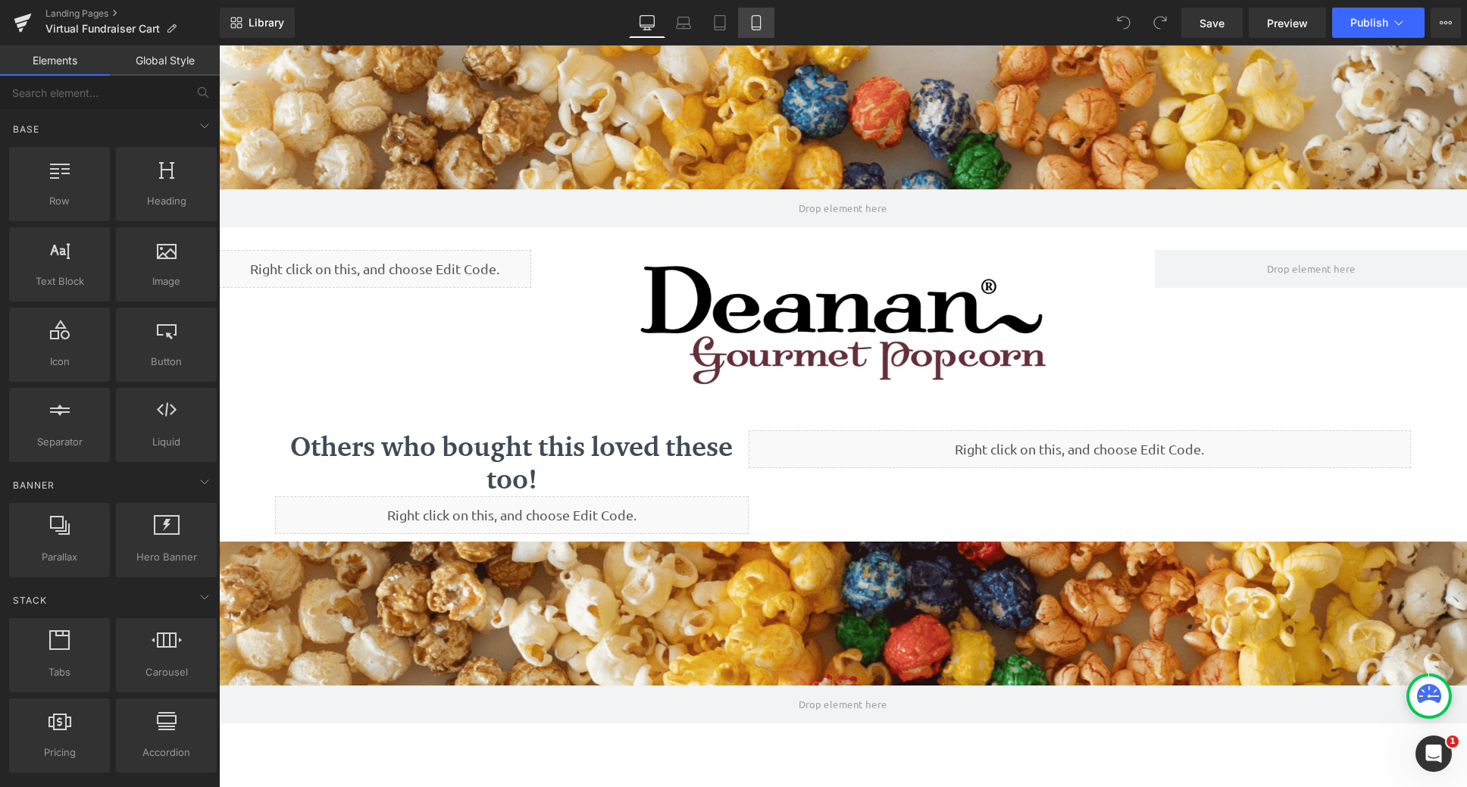
click at [756, 21] on icon at bounding box center [756, 22] width 15 height 15
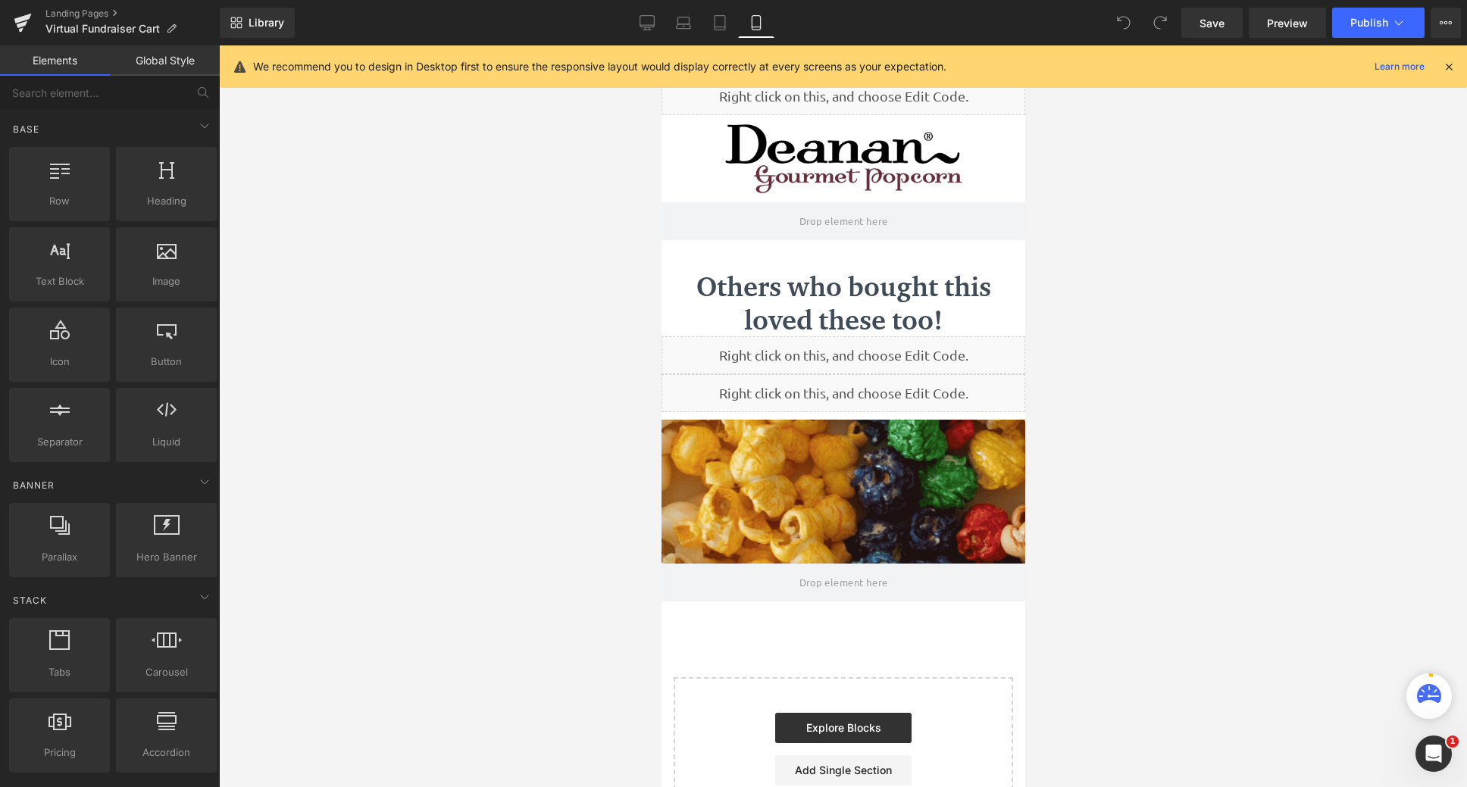
scroll to position [152, 0]
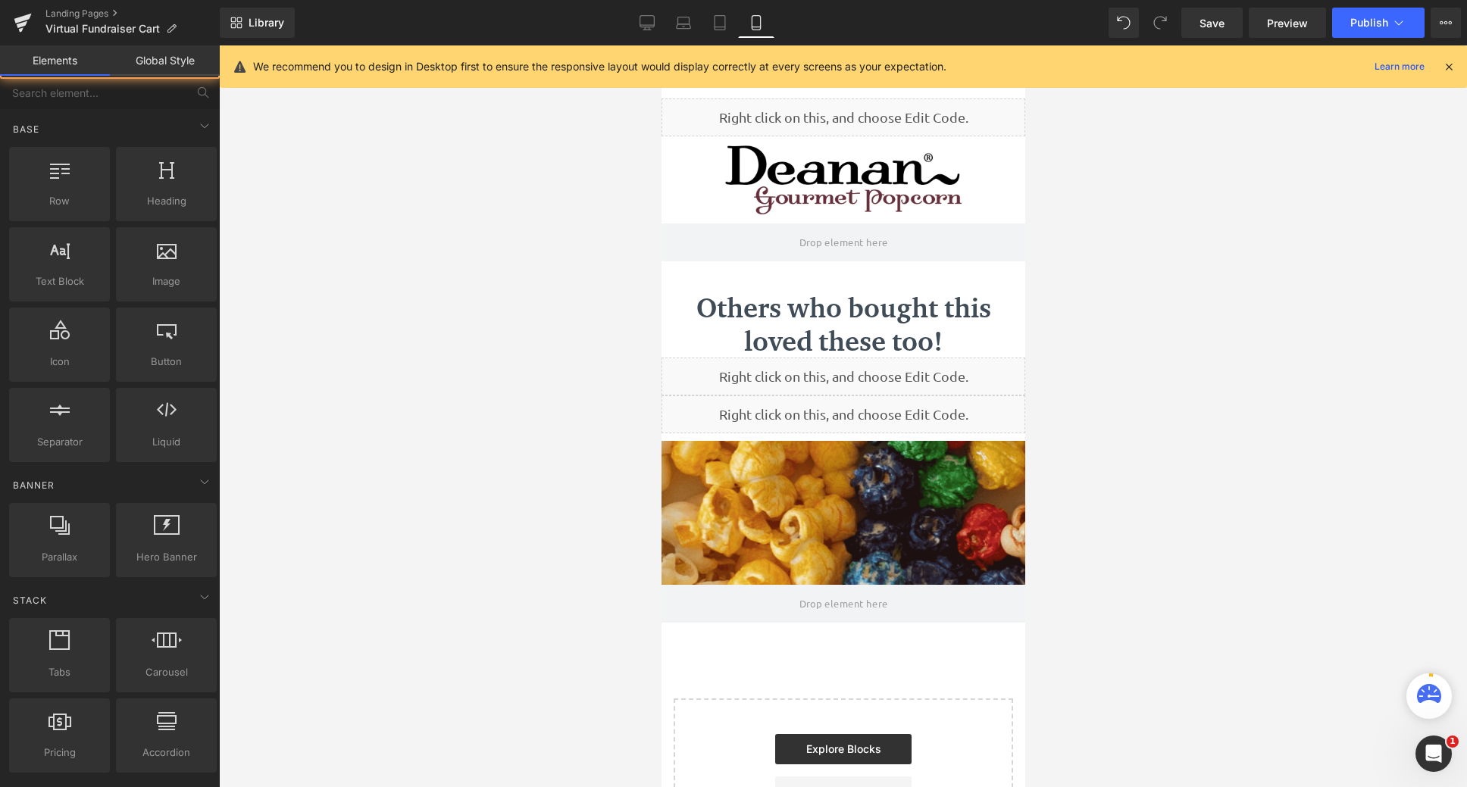
click at [1185, 285] on div at bounding box center [843, 416] width 1248 height 742
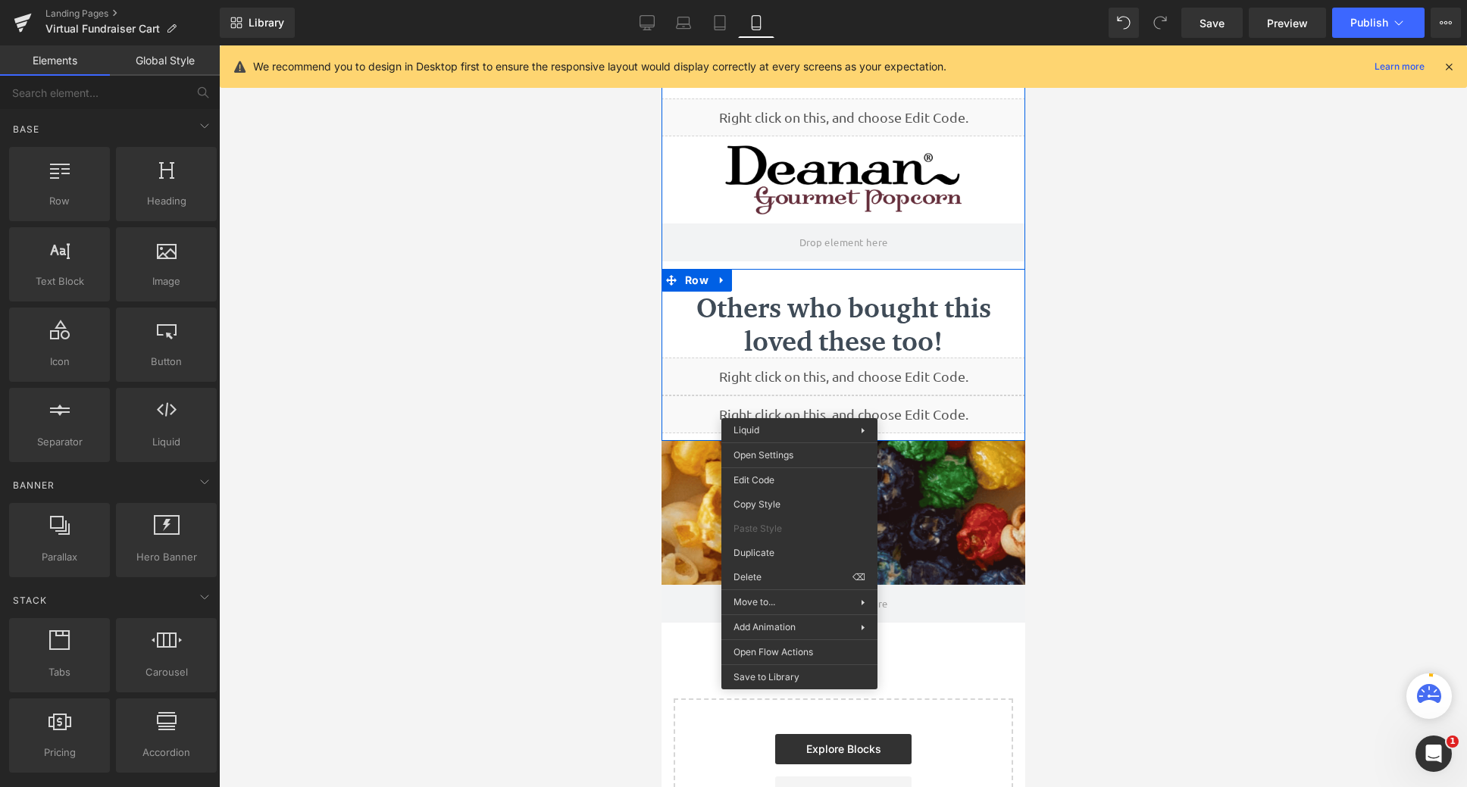
click at [881, 412] on div "Liquid" at bounding box center [843, 415] width 364 height 38
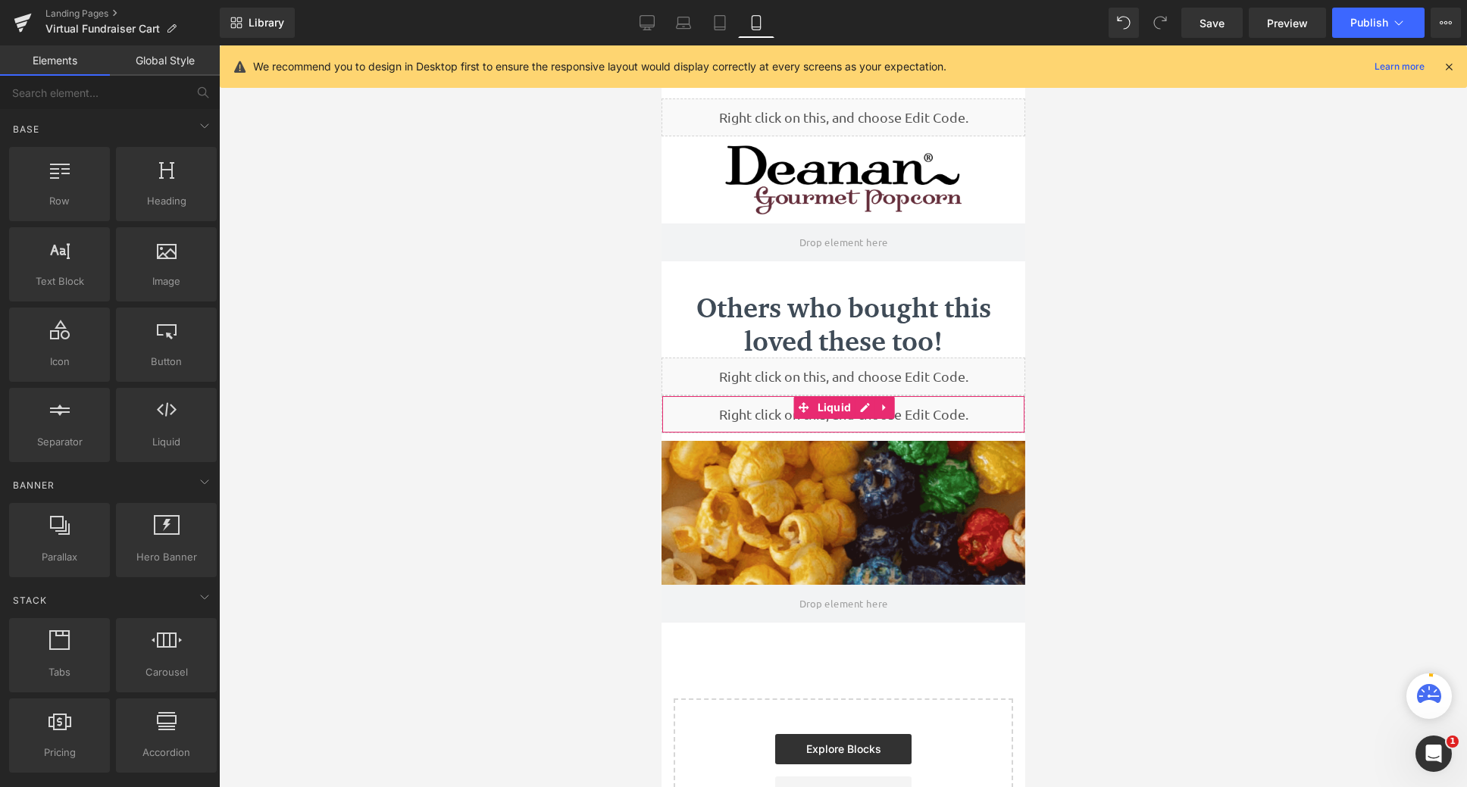
scroll to position [1032, 352]
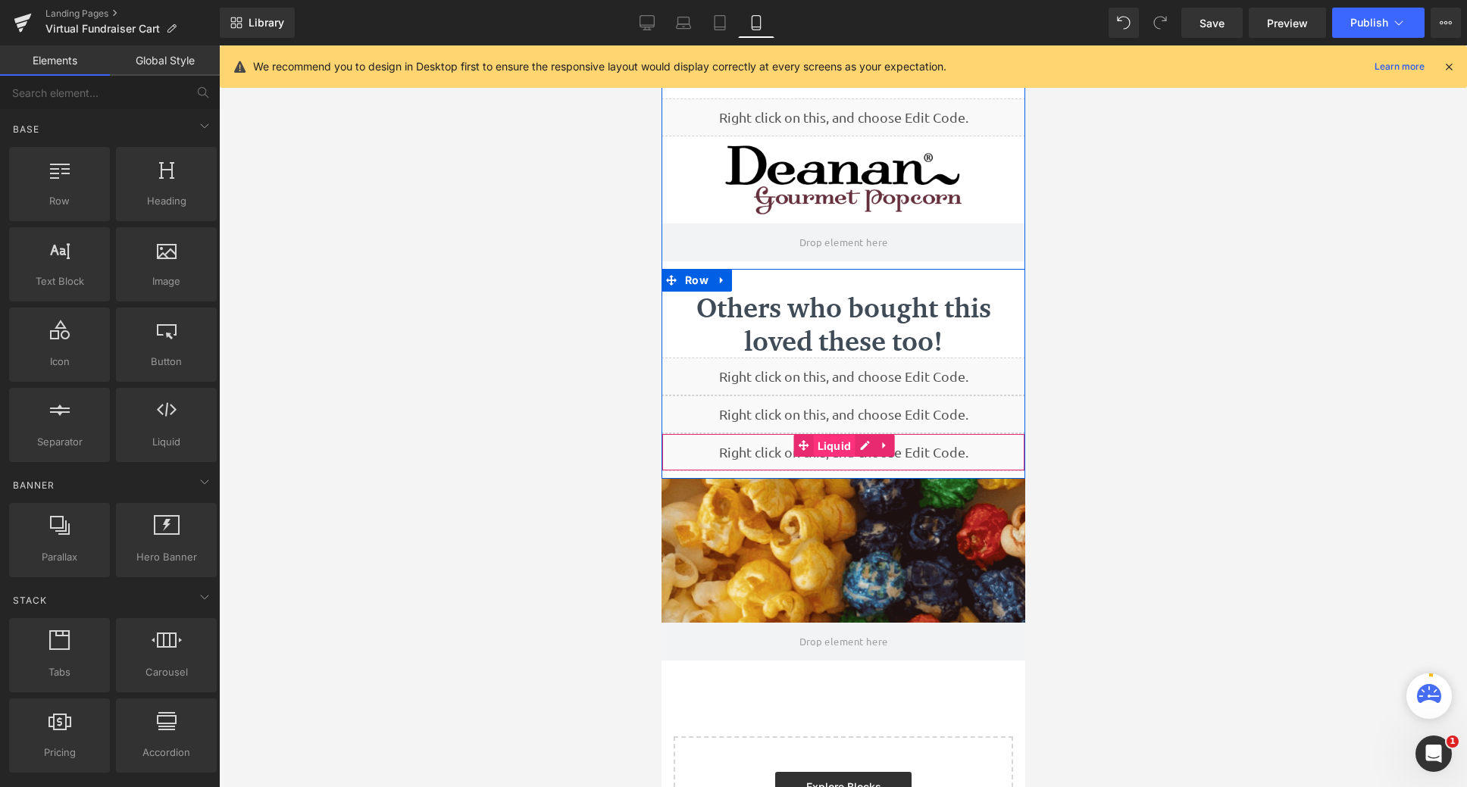
click at [837, 448] on span "Liquid" at bounding box center [834, 446] width 42 height 23
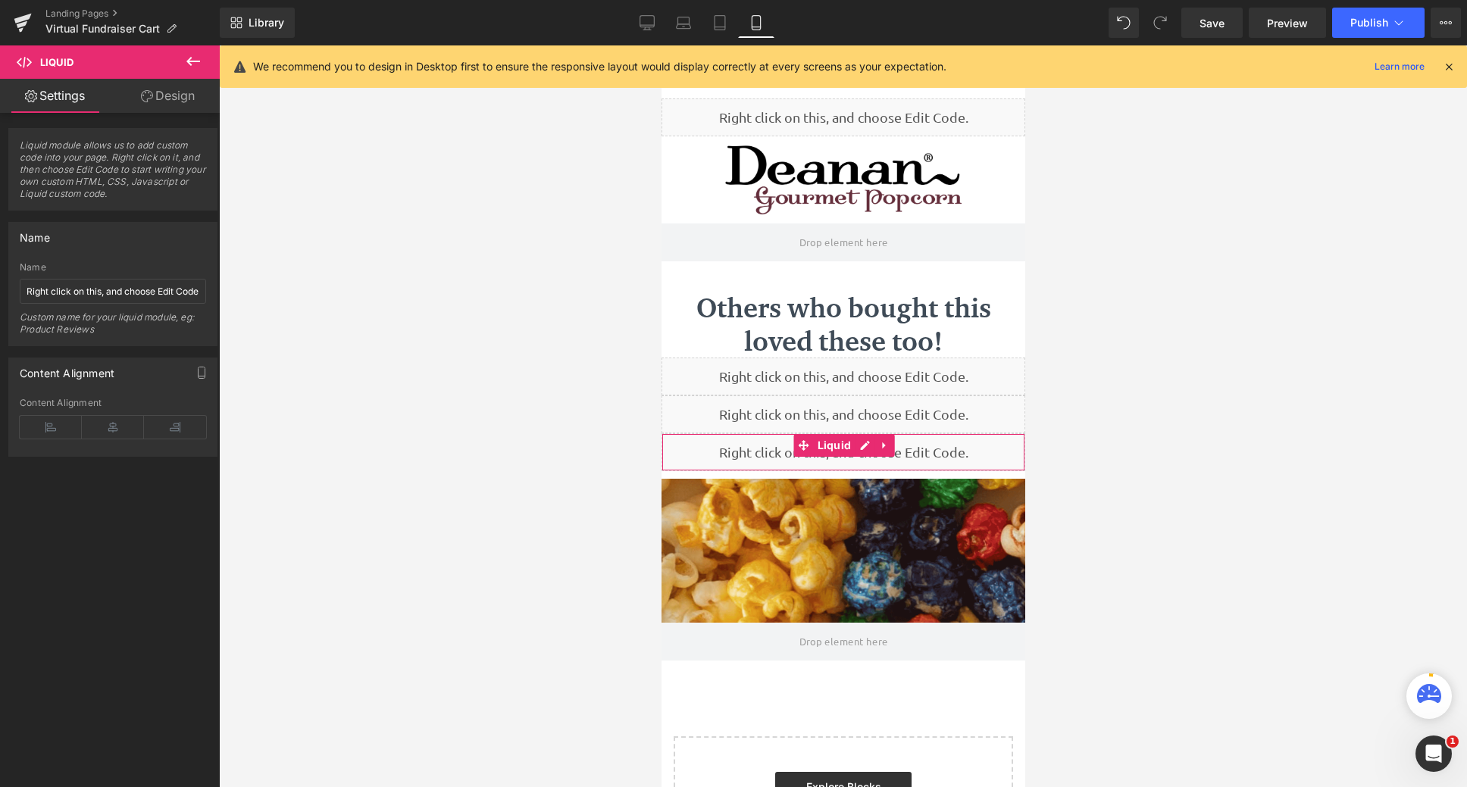
click at [157, 95] on link "Design" at bounding box center [168, 96] width 110 height 34
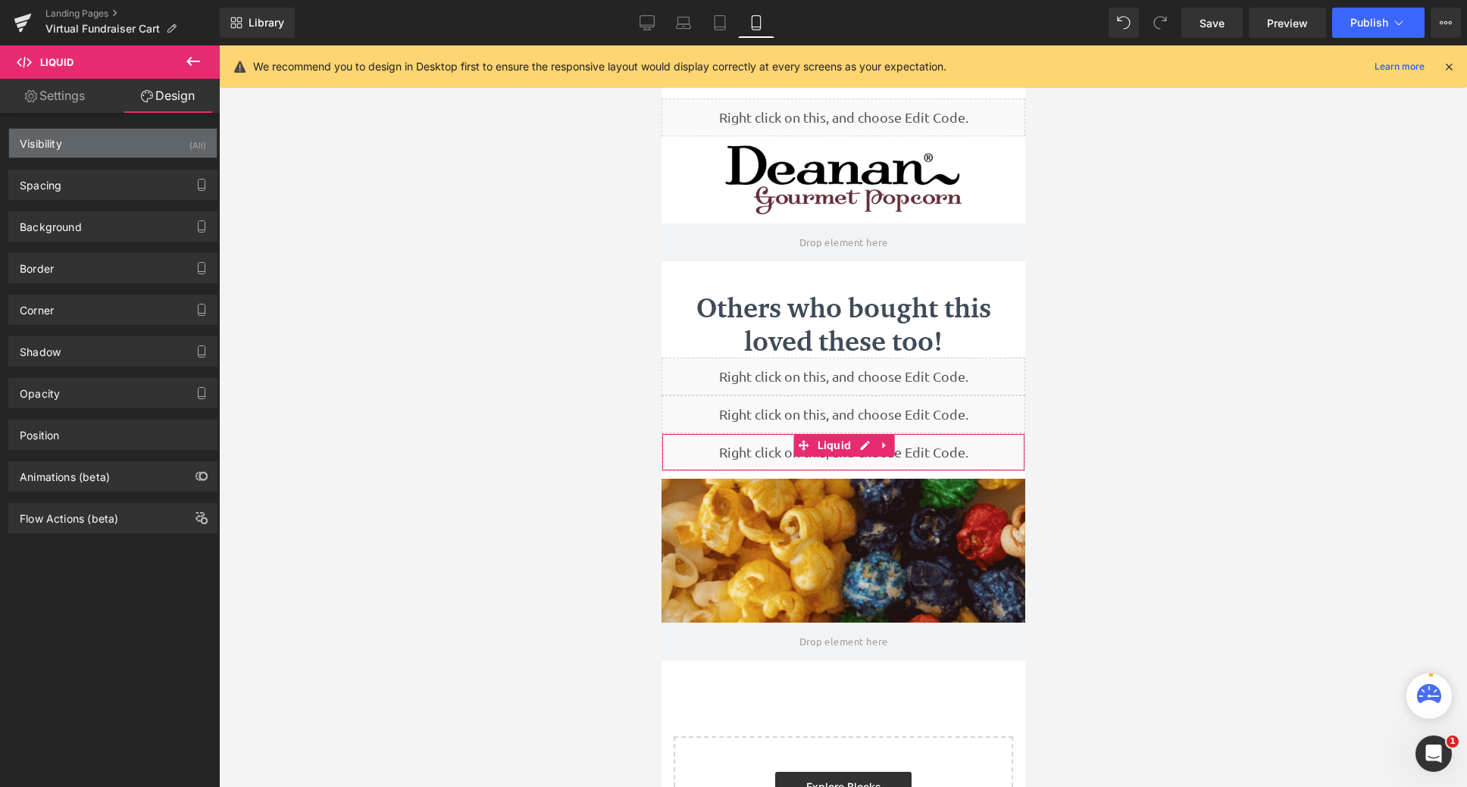
click at [139, 145] on div "Visibility (All)" at bounding box center [113, 143] width 208 height 29
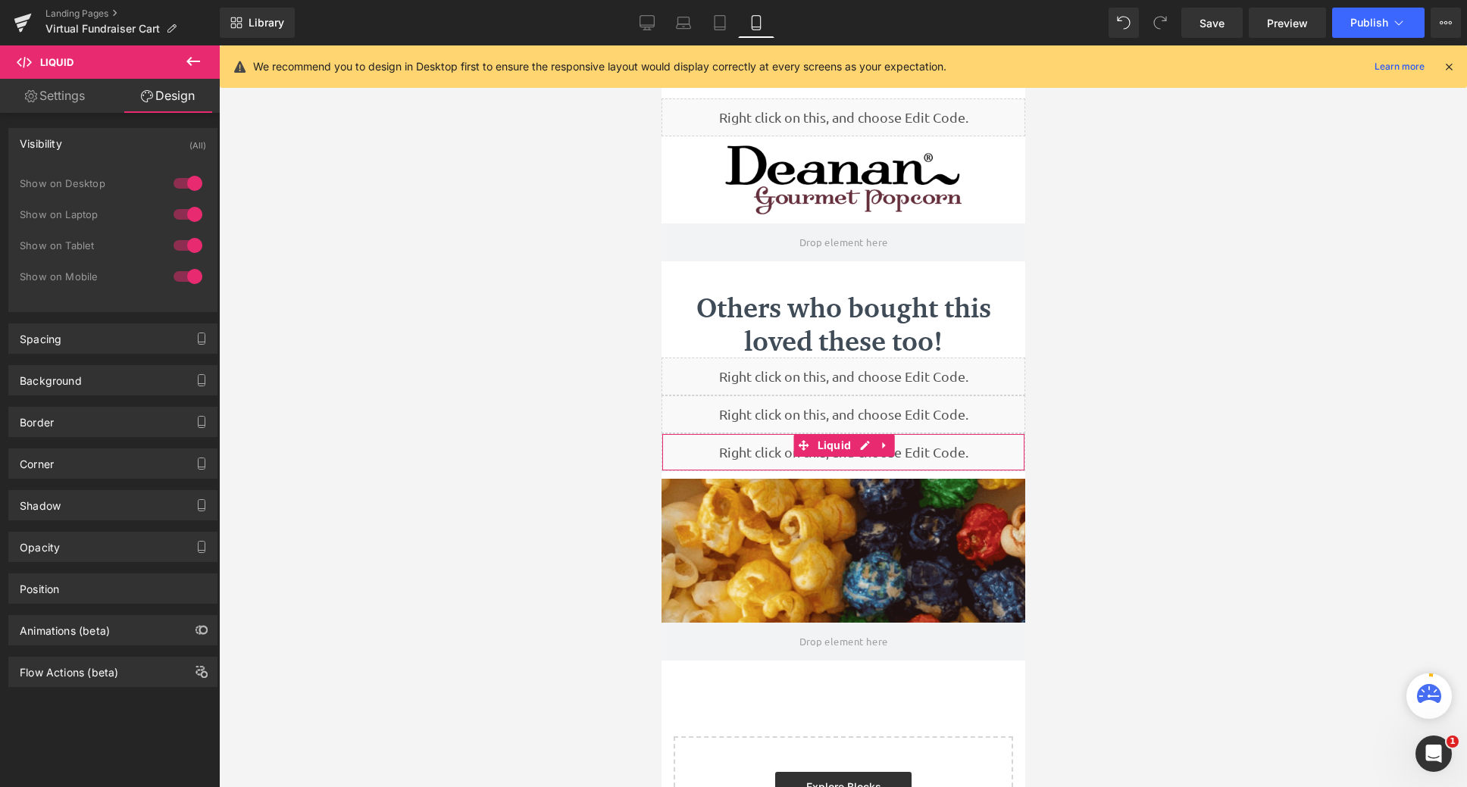
click at [186, 186] on div at bounding box center [188, 183] width 36 height 24
click at [186, 209] on div at bounding box center [188, 214] width 36 height 24
click at [183, 239] on div at bounding box center [188, 245] width 36 height 24
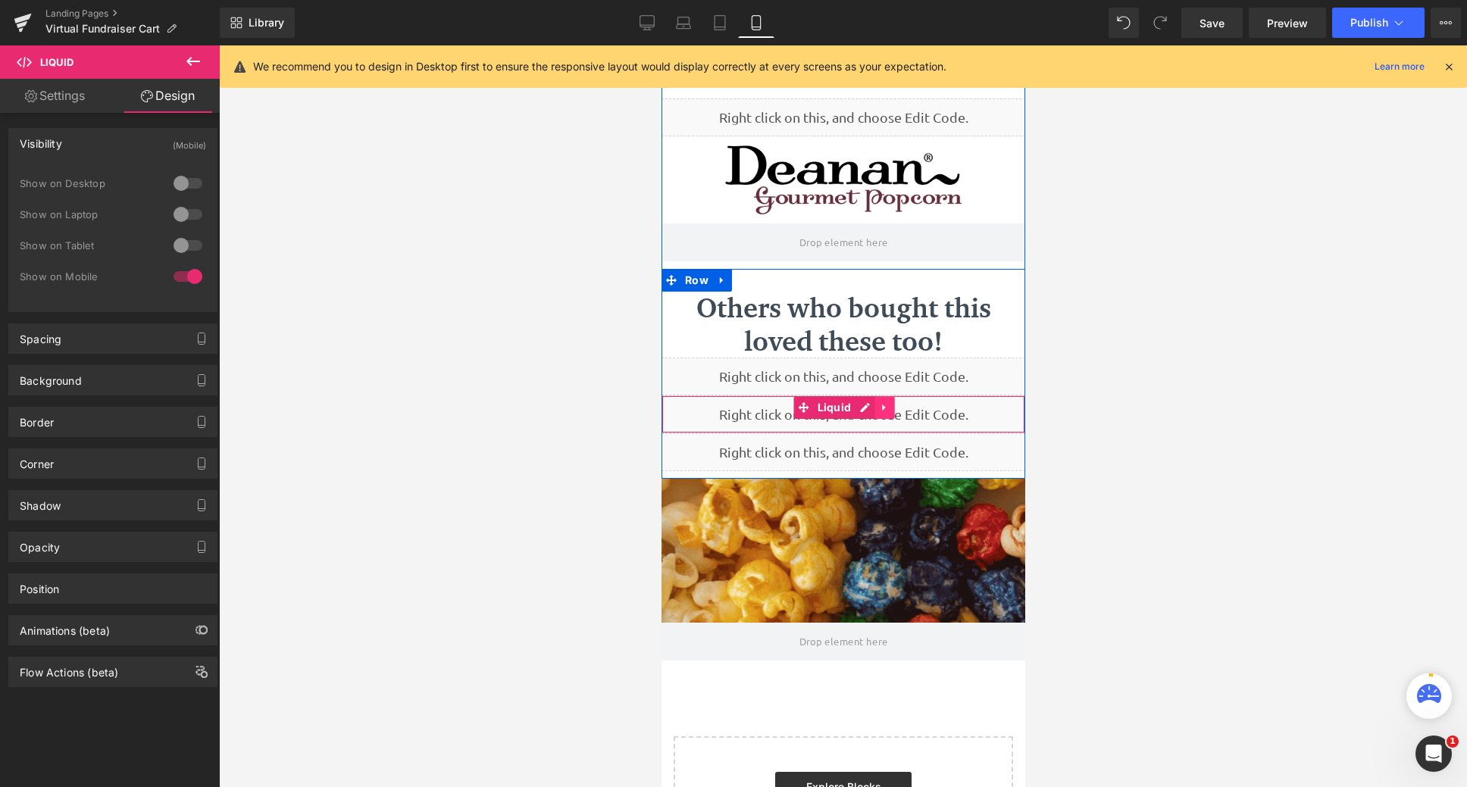
click at [881, 409] on icon at bounding box center [882, 408] width 3 height 7
click at [806, 405] on link "Liquid" at bounding box center [794, 407] width 61 height 23
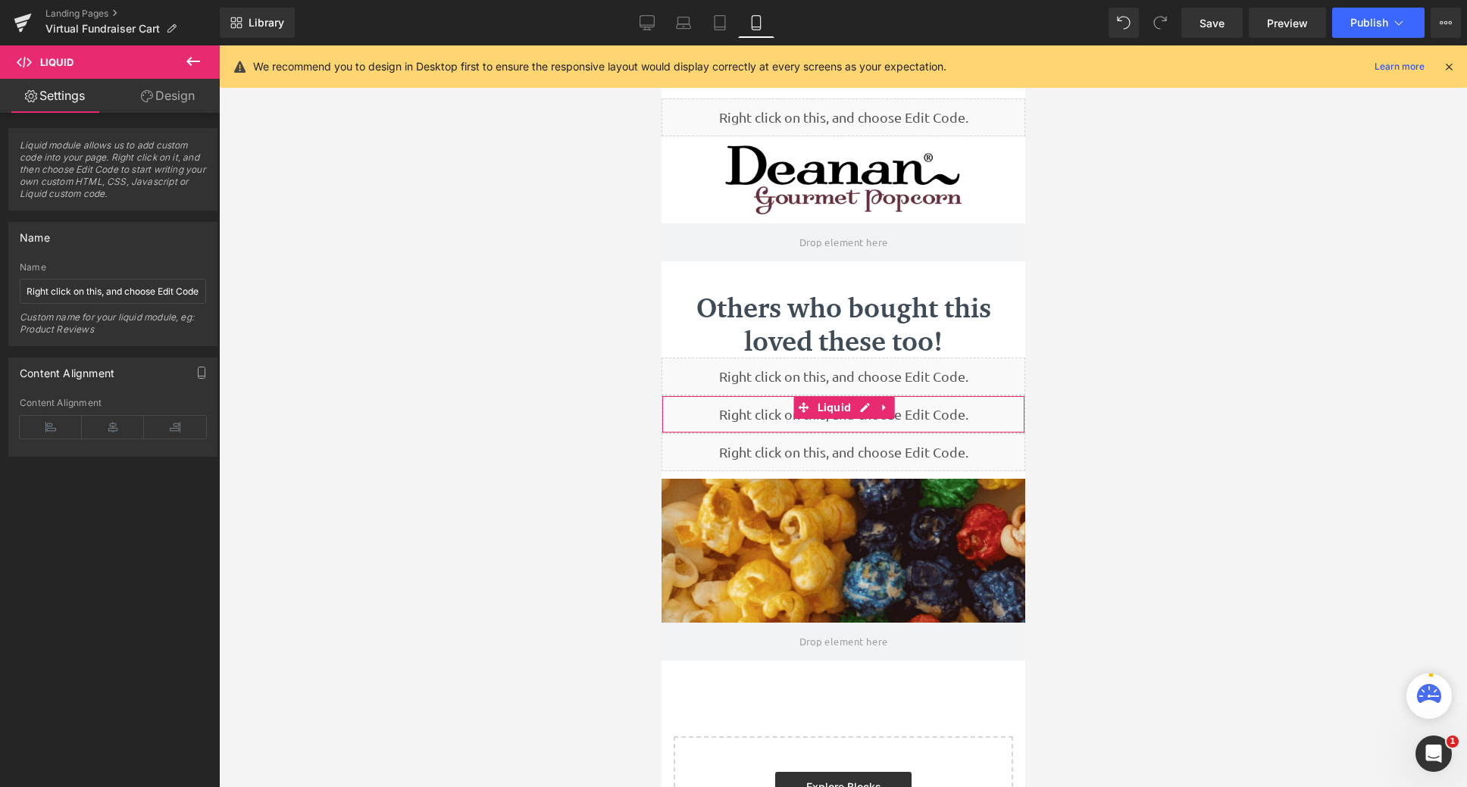
click at [177, 99] on link "Design" at bounding box center [168, 96] width 110 height 34
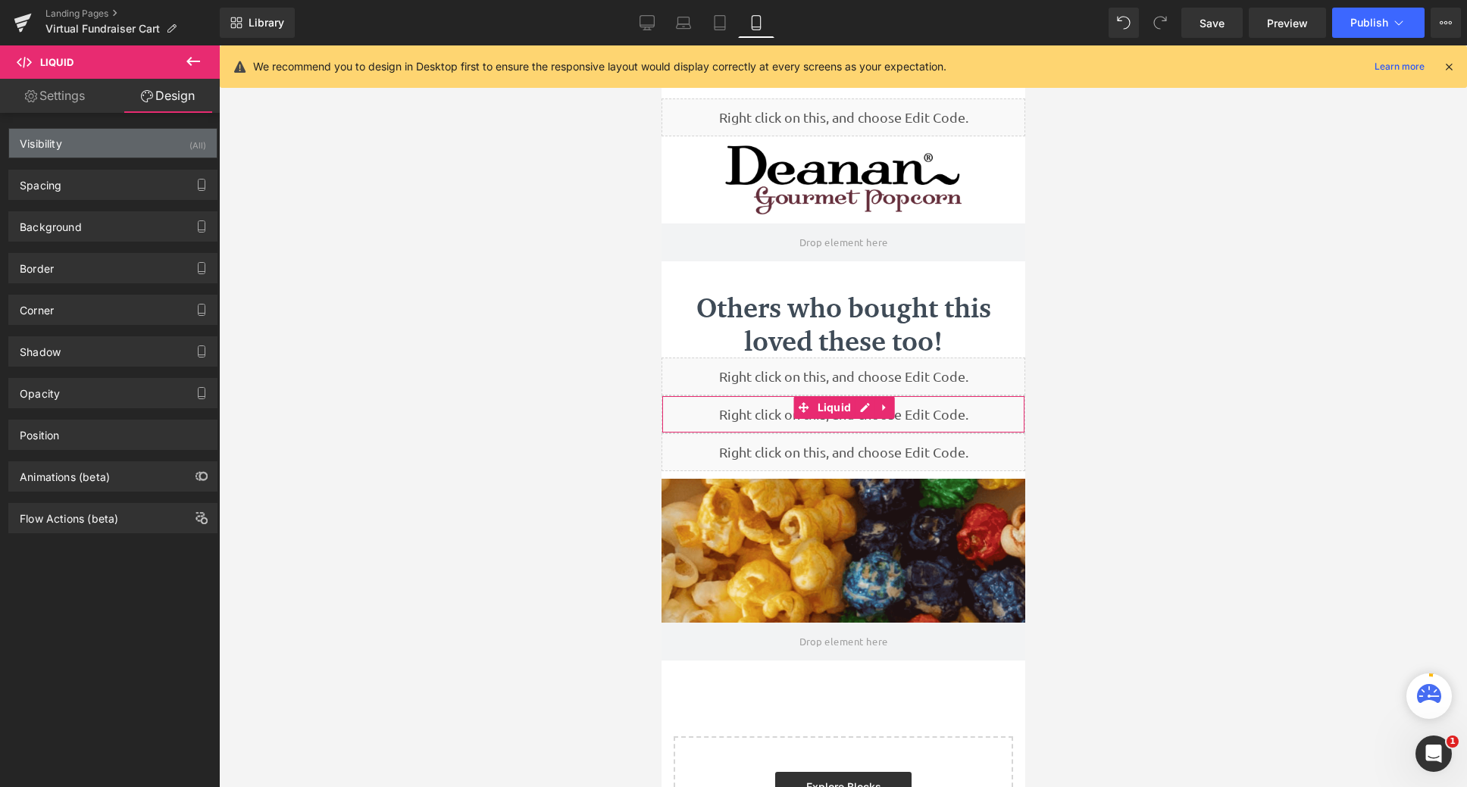
click at [182, 139] on div "Visibility (All)" at bounding box center [113, 143] width 208 height 29
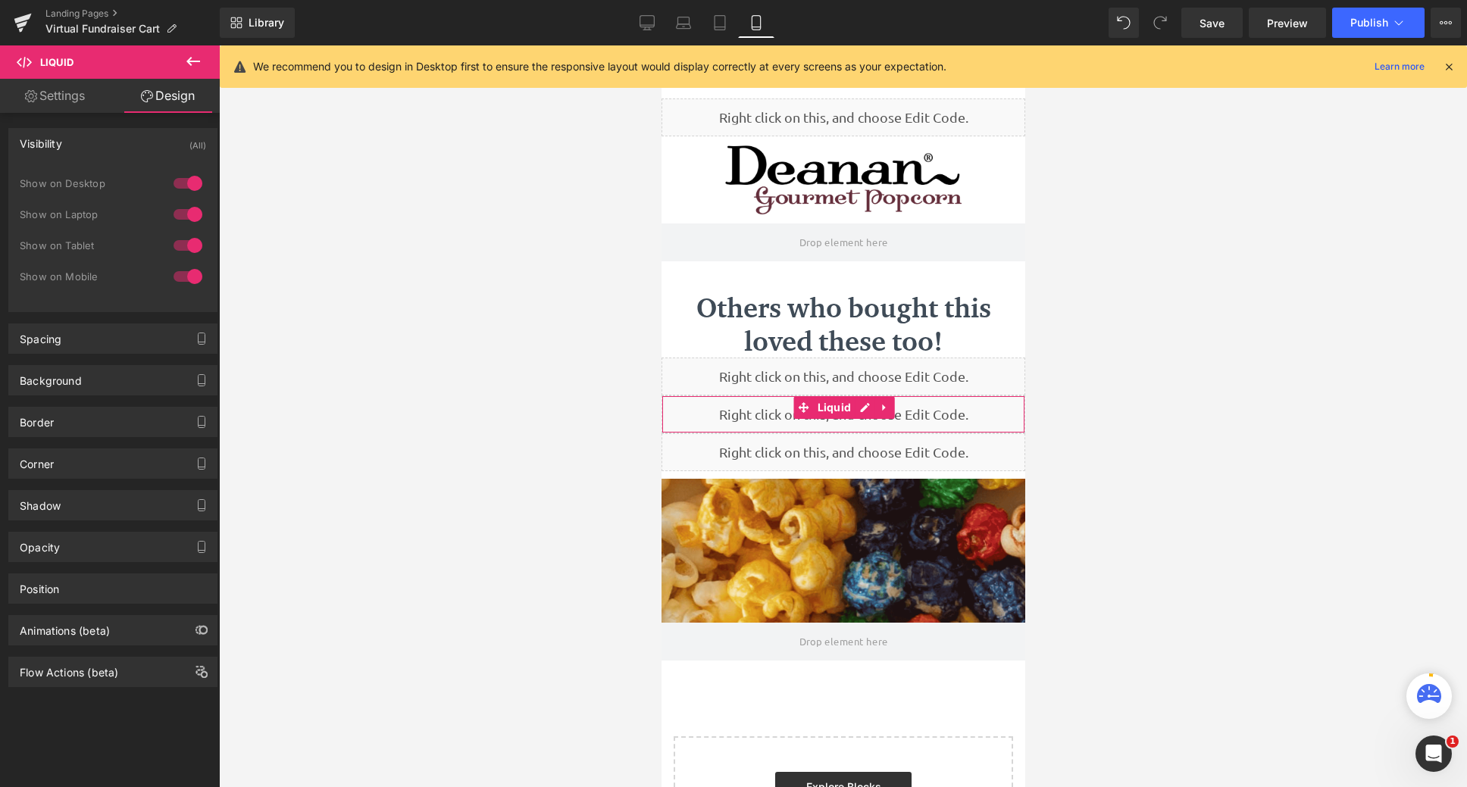
click at [189, 271] on div at bounding box center [188, 277] width 36 height 24
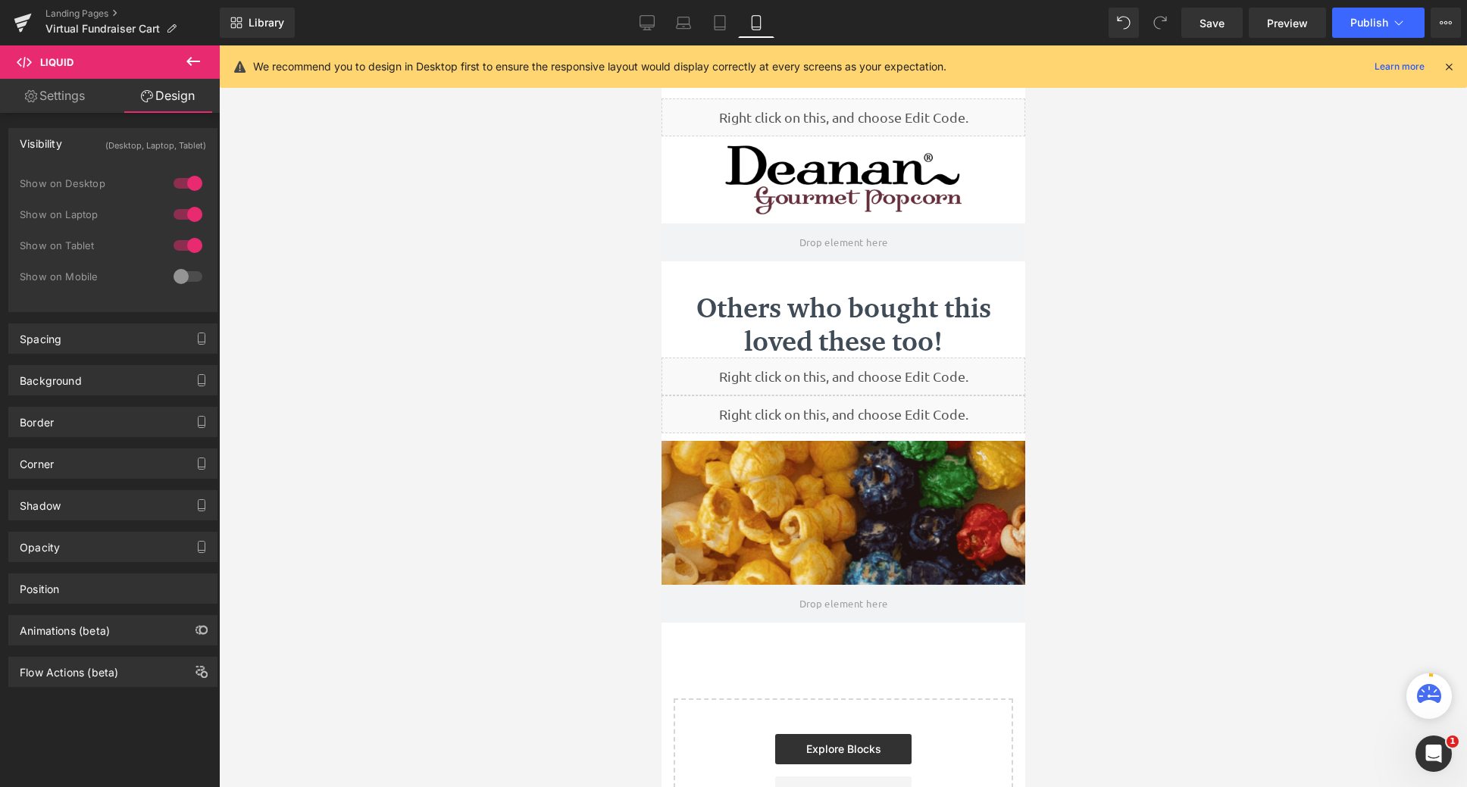
scroll to position [994, 352]
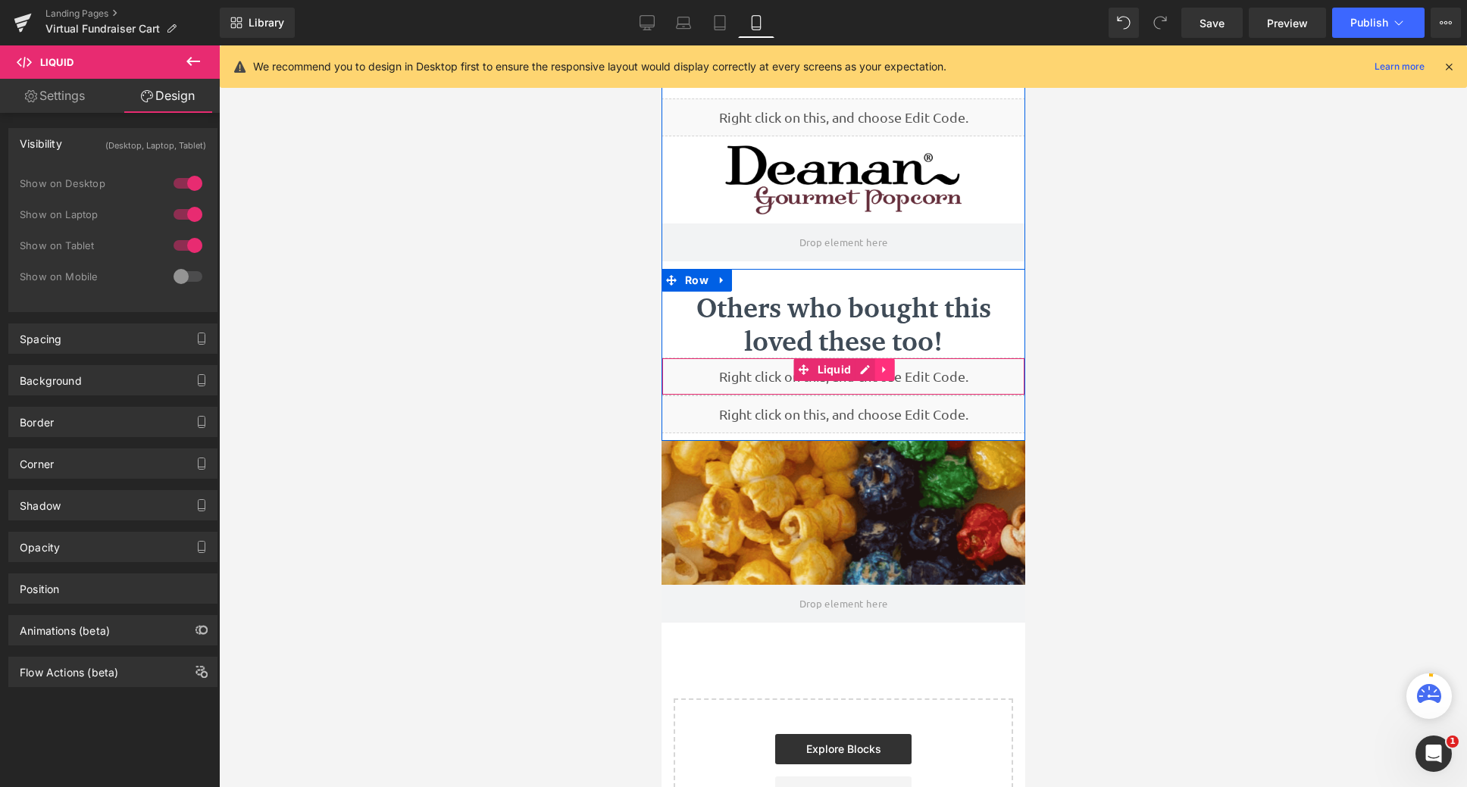
click at [880, 371] on icon at bounding box center [883, 369] width 11 height 11
drag, startPoint x: 913, startPoint y: 375, endPoint x: 803, endPoint y: 375, distance: 109.9
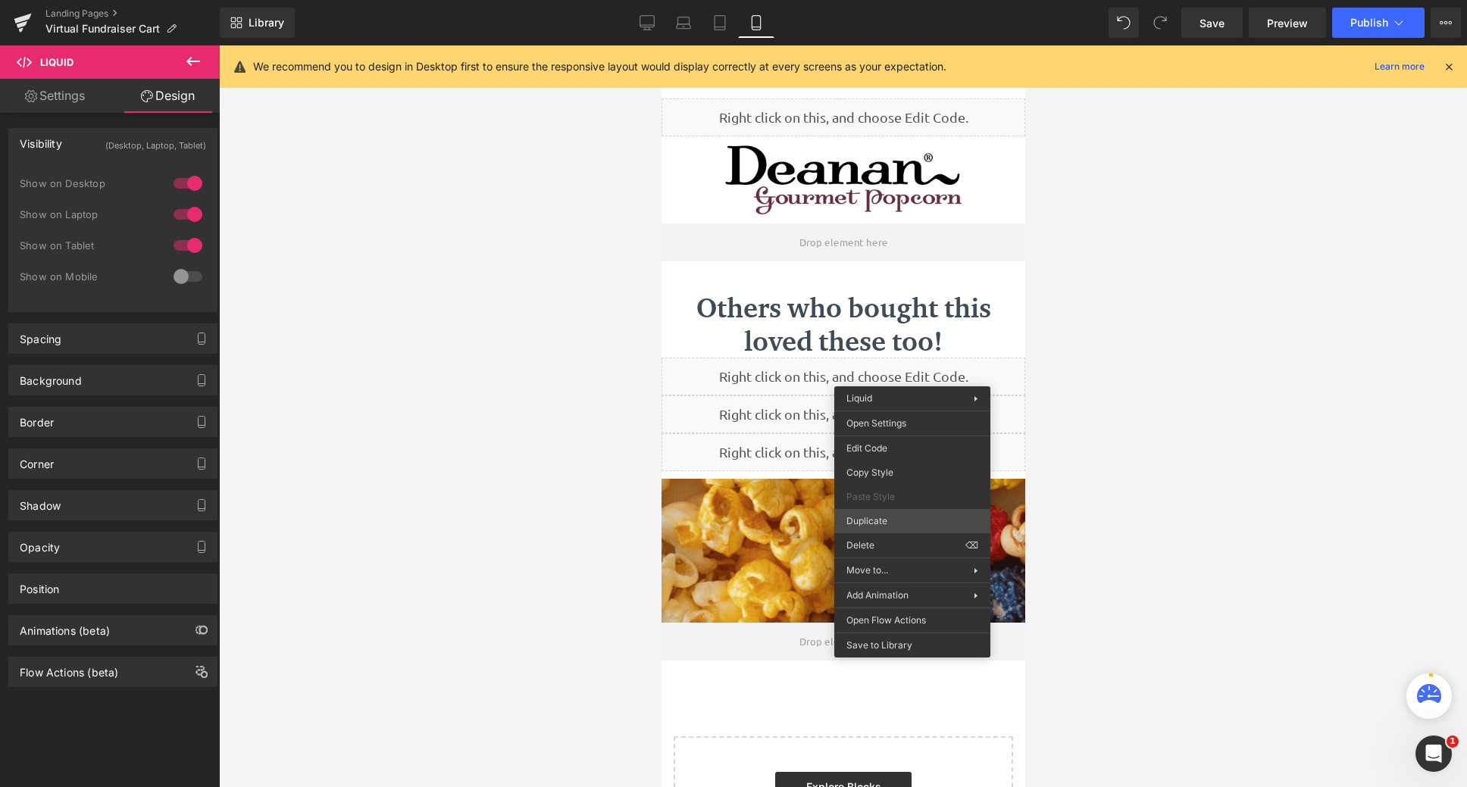
scroll to position [1032, 352]
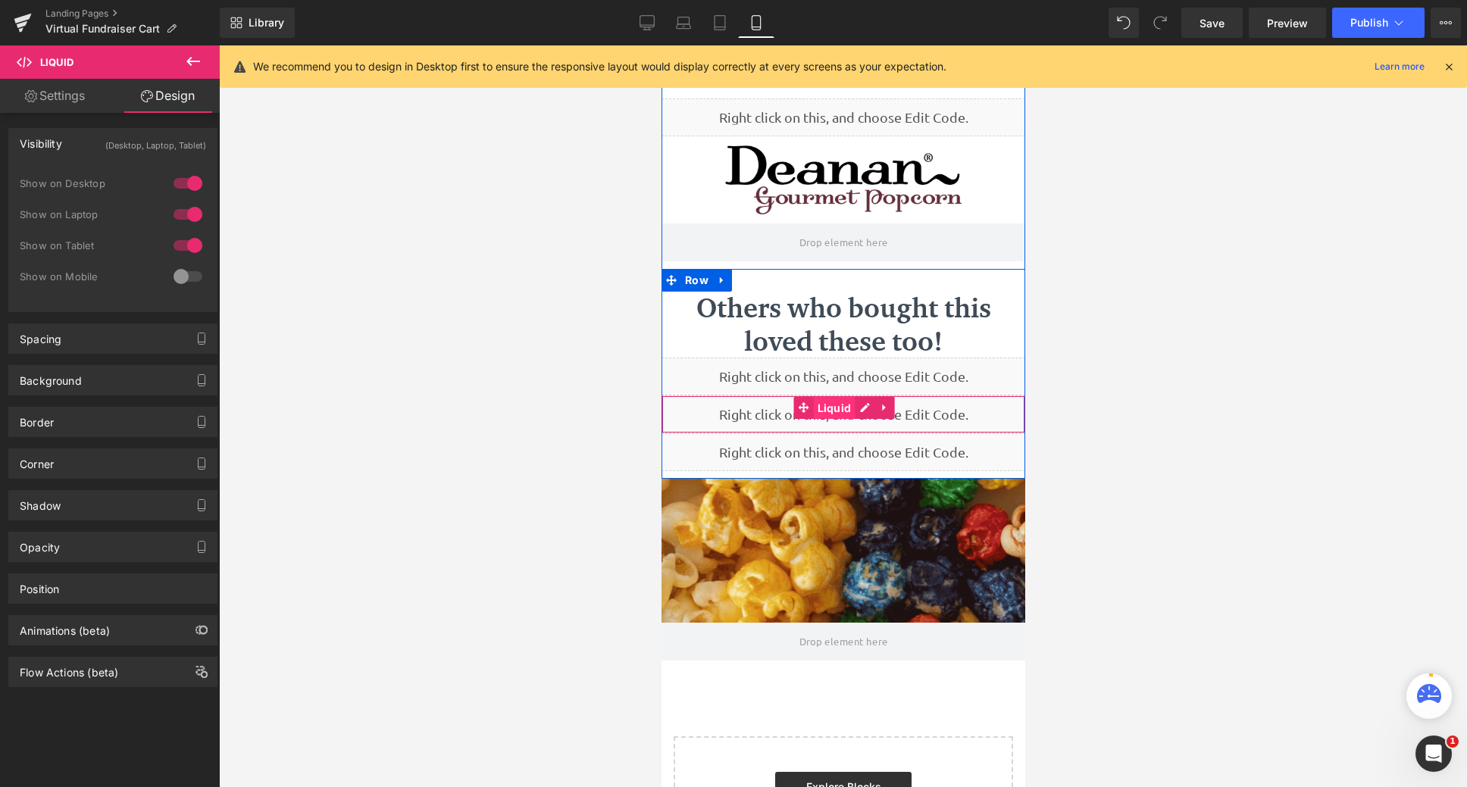
click at [821, 411] on span "Liquid" at bounding box center [834, 408] width 42 height 23
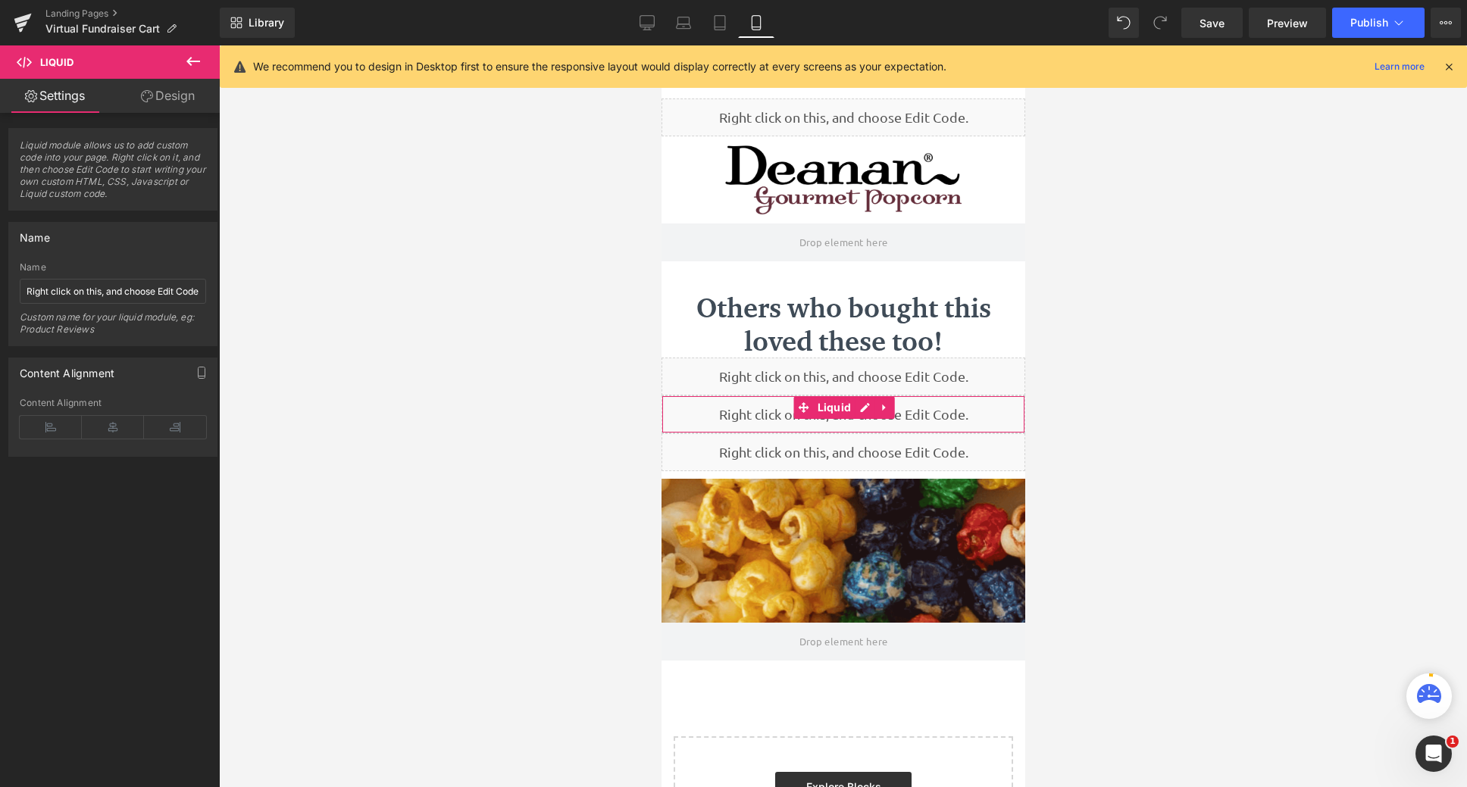
click at [185, 100] on link "Design" at bounding box center [168, 96] width 110 height 34
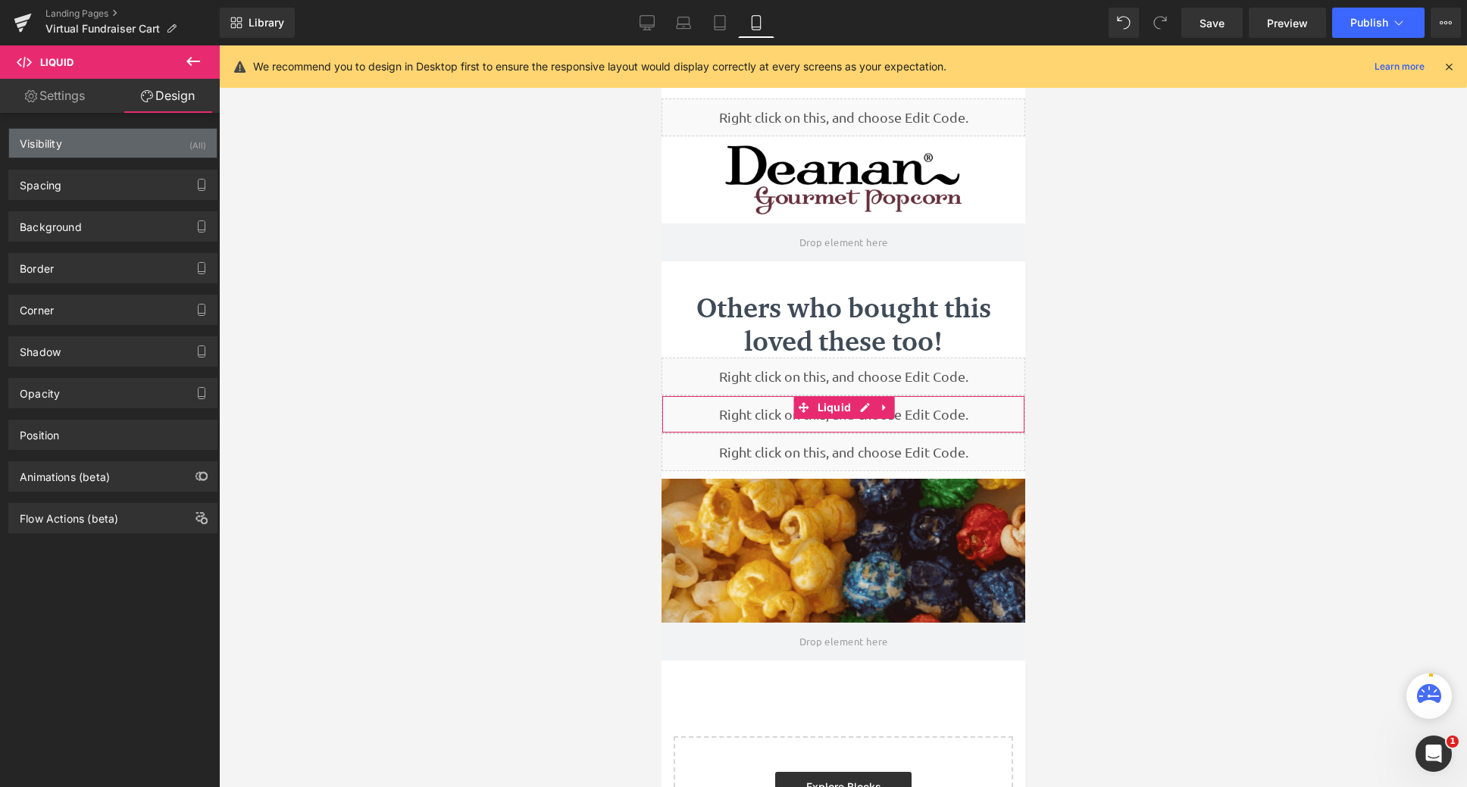
click at [174, 140] on div "Visibility (All)" at bounding box center [113, 143] width 208 height 29
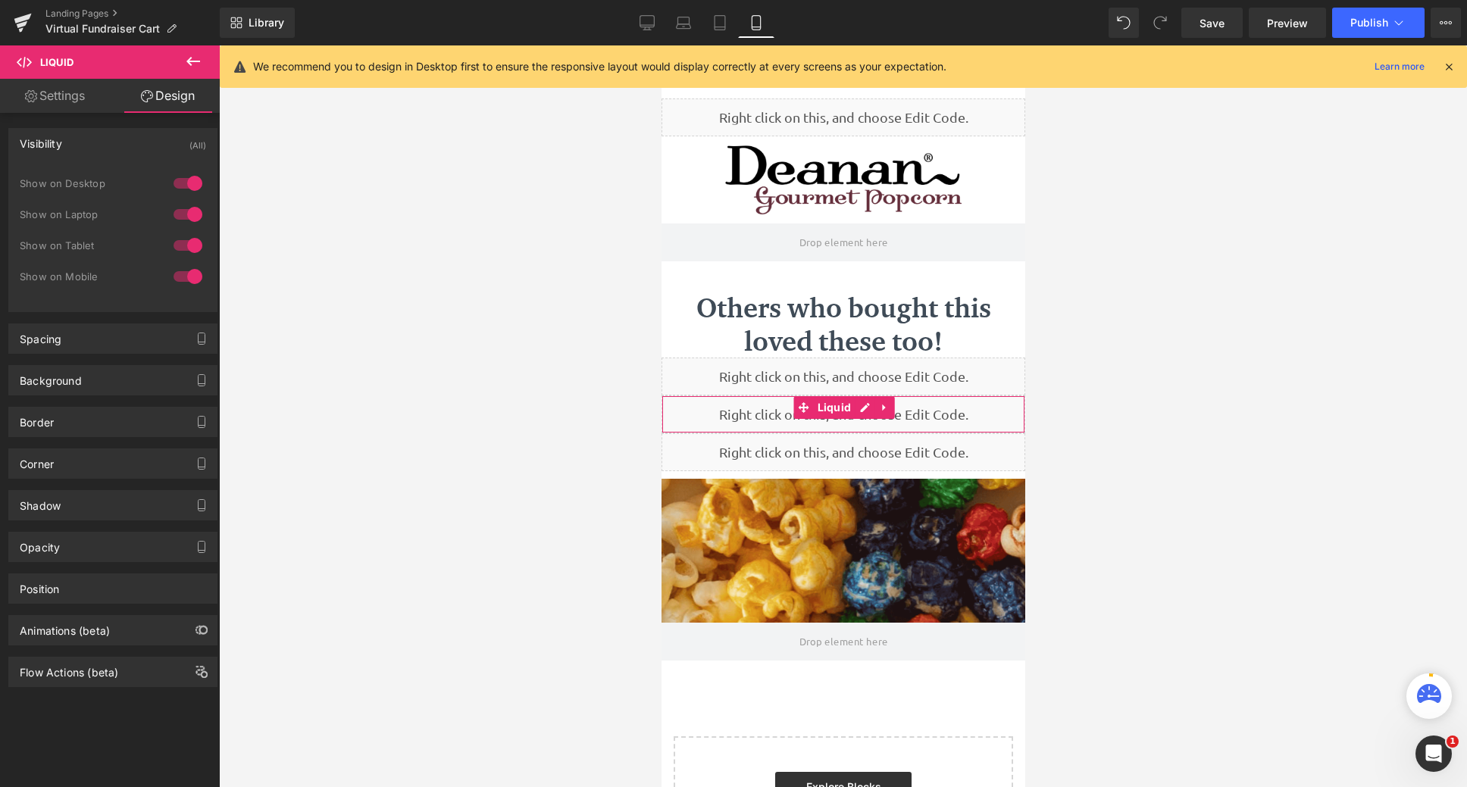
click at [183, 184] on div at bounding box center [188, 183] width 36 height 24
click at [183, 211] on div at bounding box center [188, 214] width 36 height 24
click at [192, 236] on div at bounding box center [188, 245] width 36 height 24
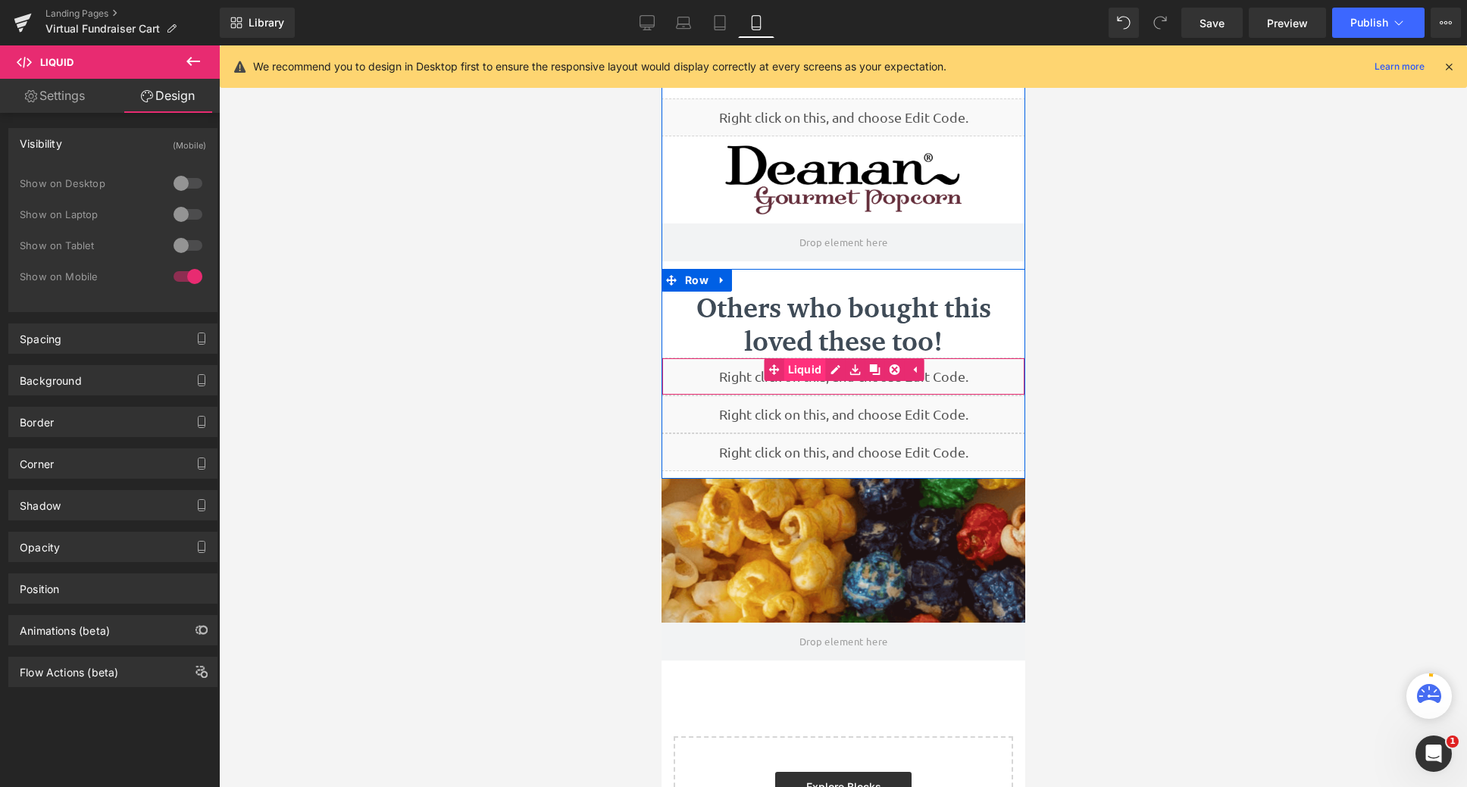
click at [807, 365] on div "Liquid" at bounding box center [843, 377] width 364 height 38
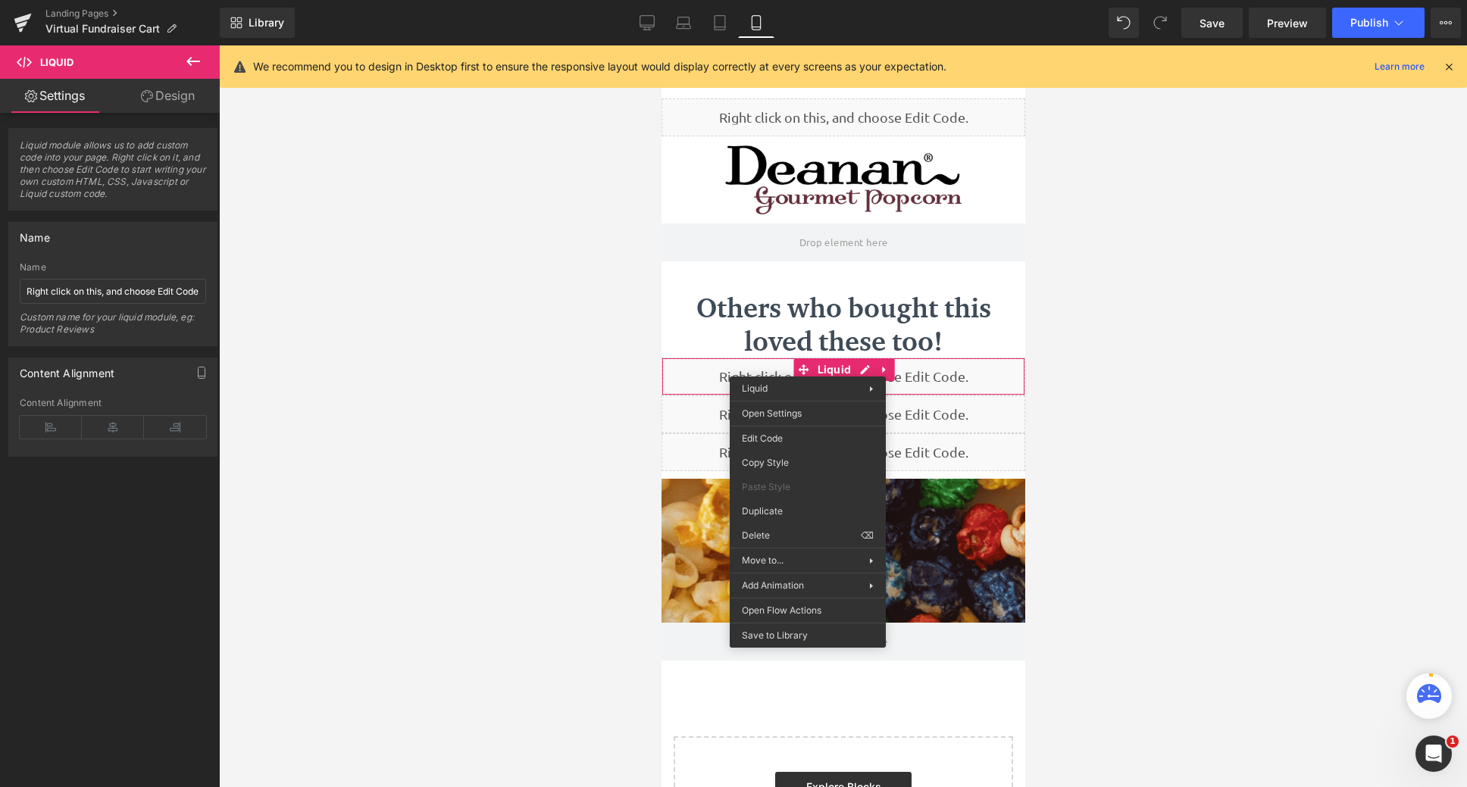
click at [171, 95] on link "Design" at bounding box center [168, 96] width 110 height 34
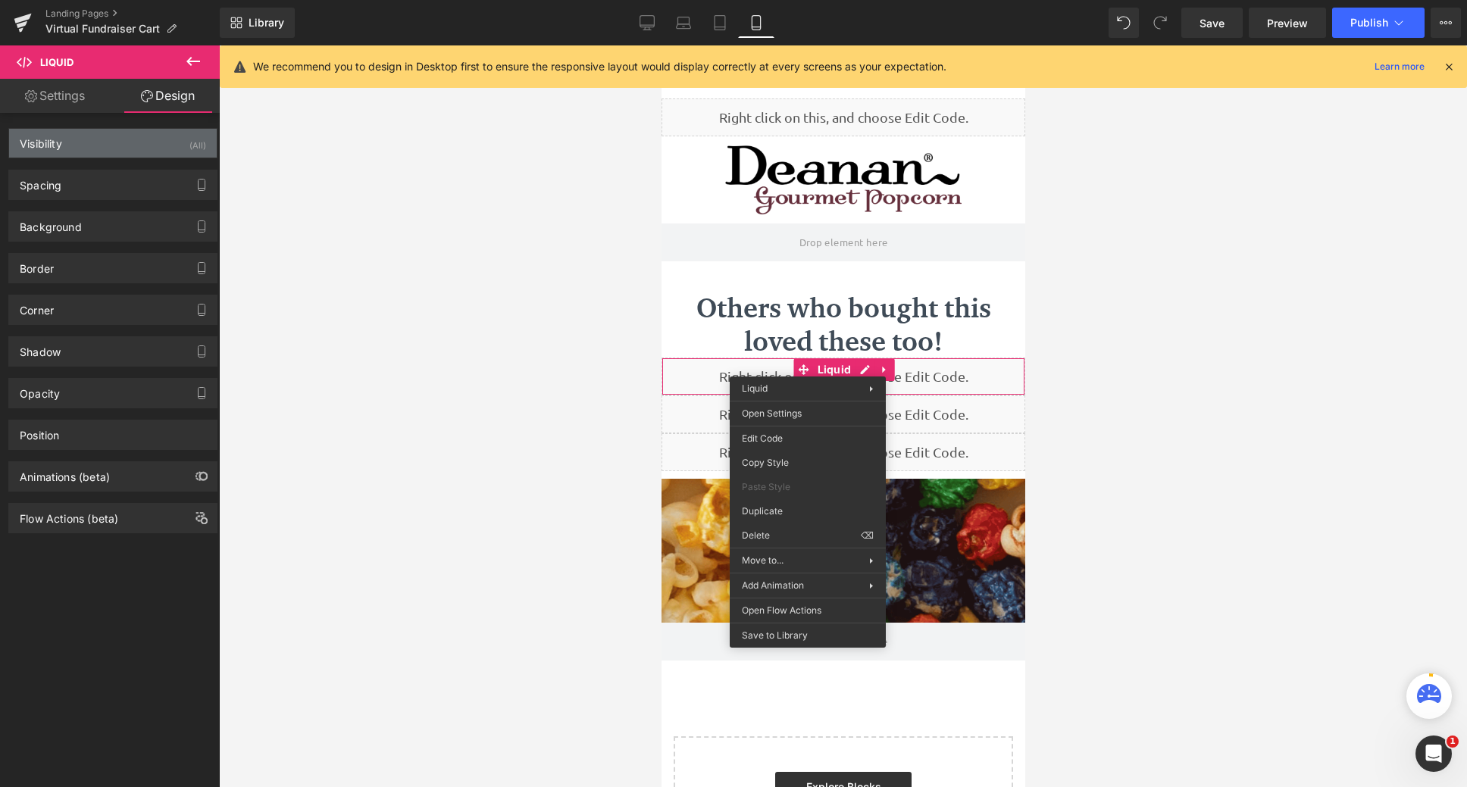
click at [195, 151] on div "(All)" at bounding box center [197, 141] width 17 height 25
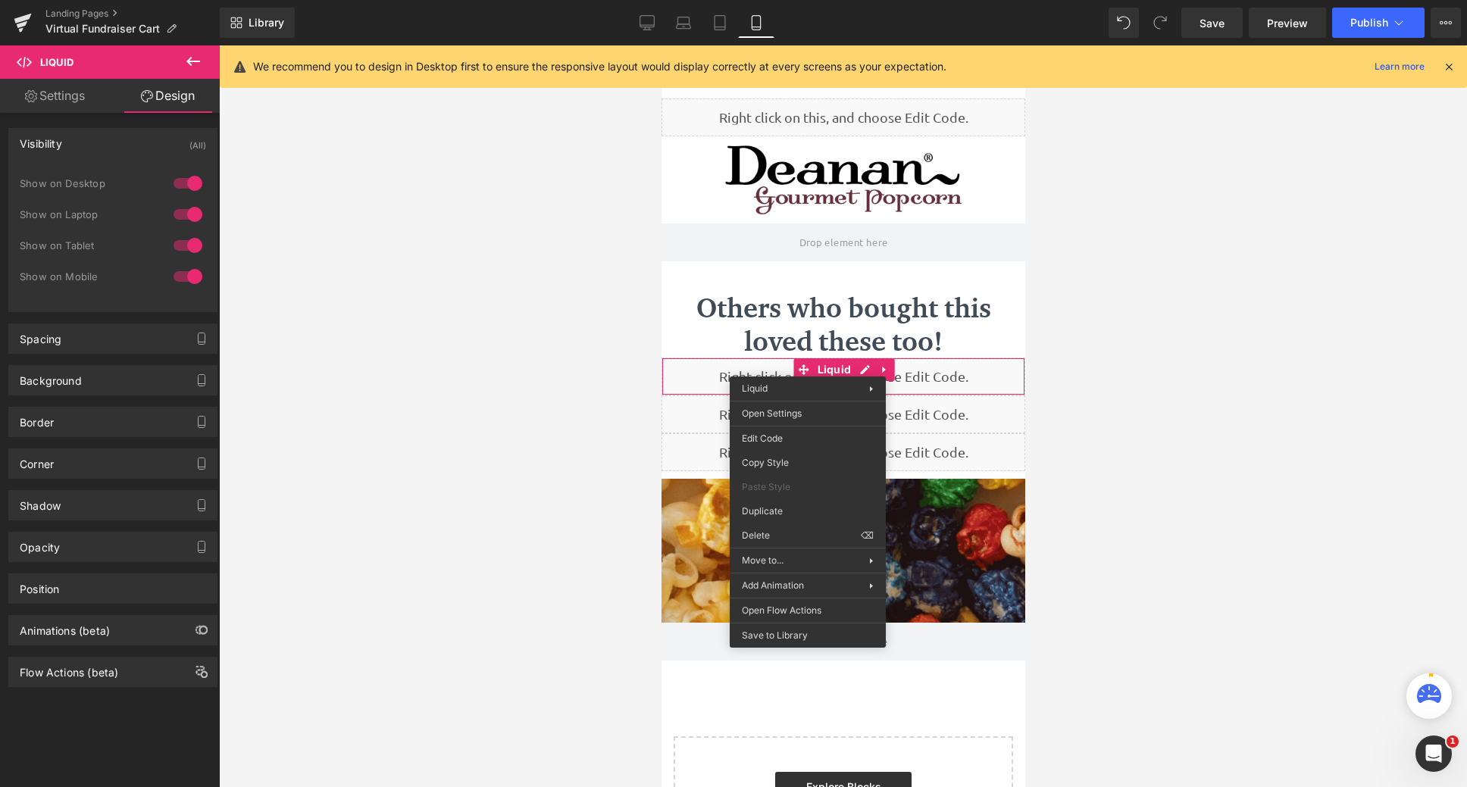
click at [183, 280] on div at bounding box center [188, 277] width 36 height 24
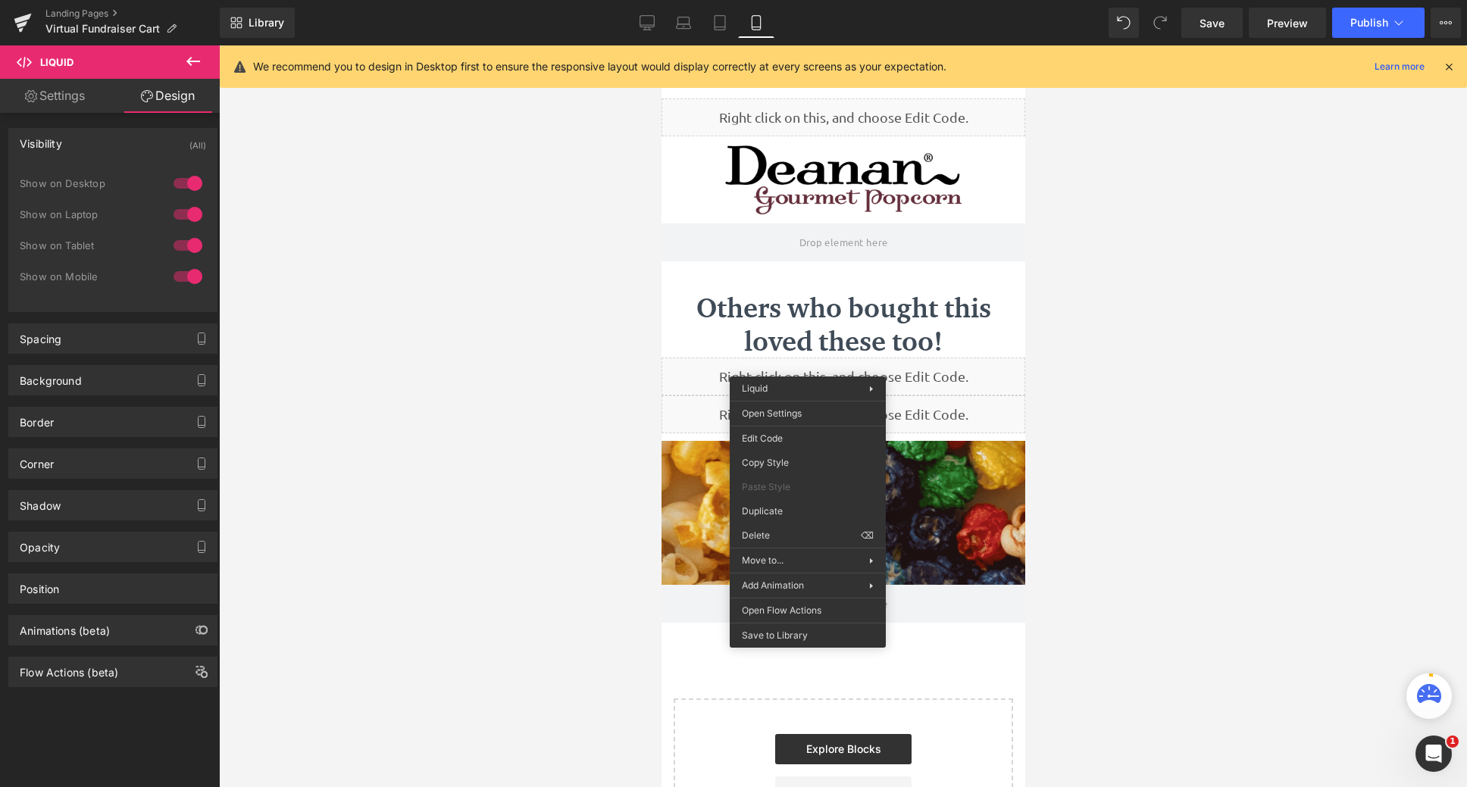
scroll to position [994, 352]
click at [499, 281] on div at bounding box center [843, 416] width 1248 height 742
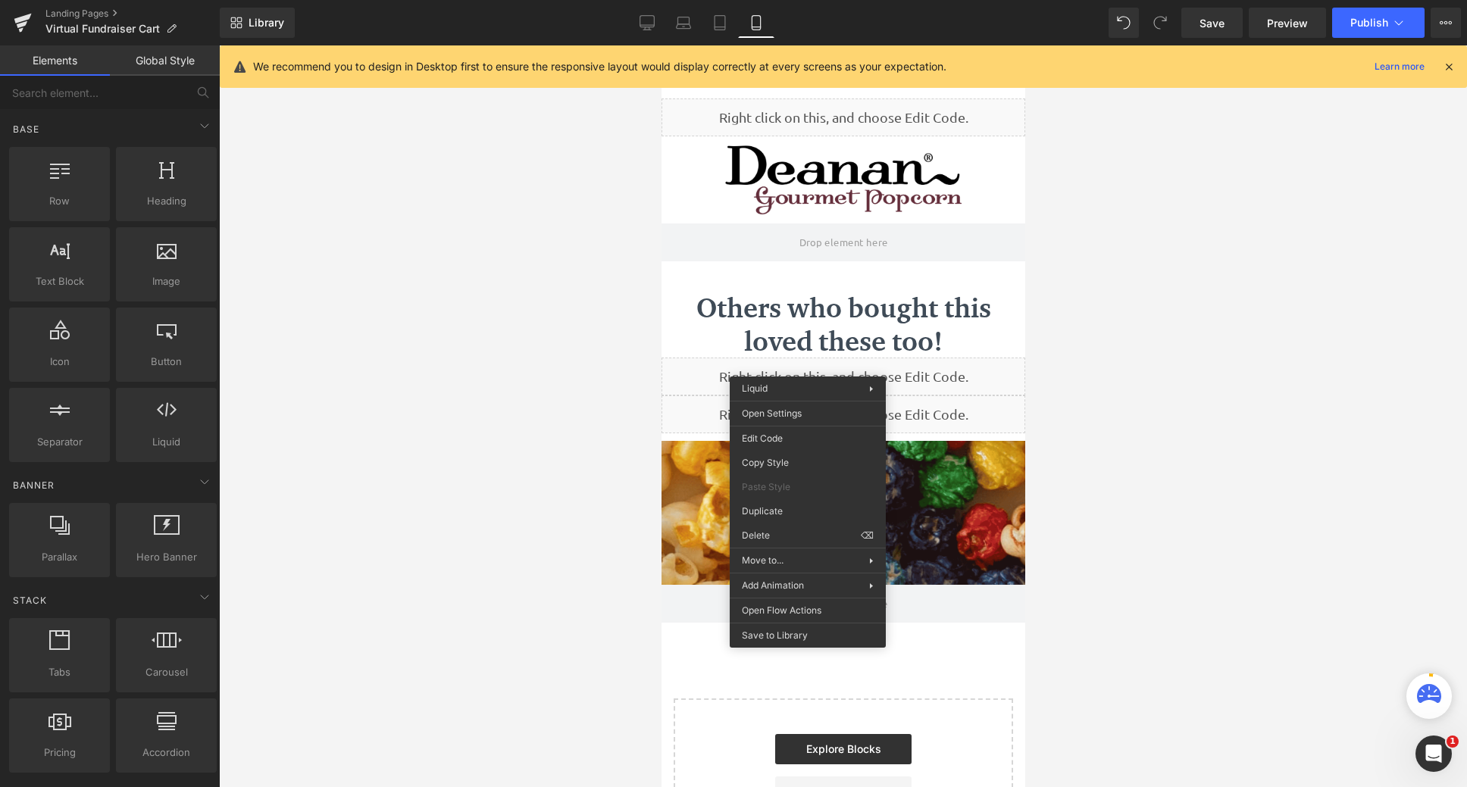
click at [1373, 328] on div at bounding box center [843, 416] width 1248 height 742
click at [565, 234] on div at bounding box center [843, 416] width 1248 height 742
click at [1141, 337] on div at bounding box center [843, 416] width 1248 height 742
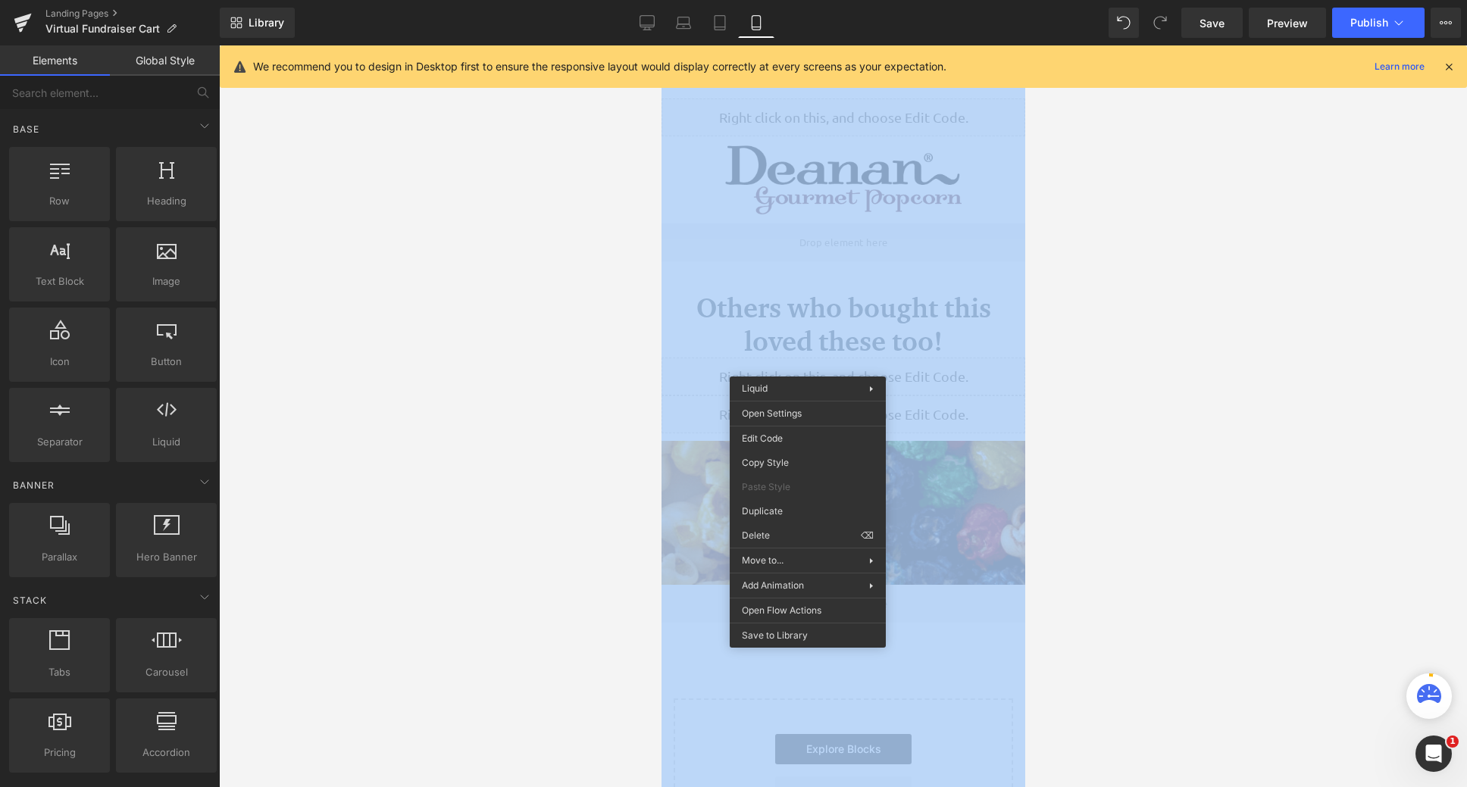
click at [1141, 337] on div at bounding box center [843, 416] width 1248 height 742
click at [1128, 343] on div at bounding box center [843, 416] width 1248 height 742
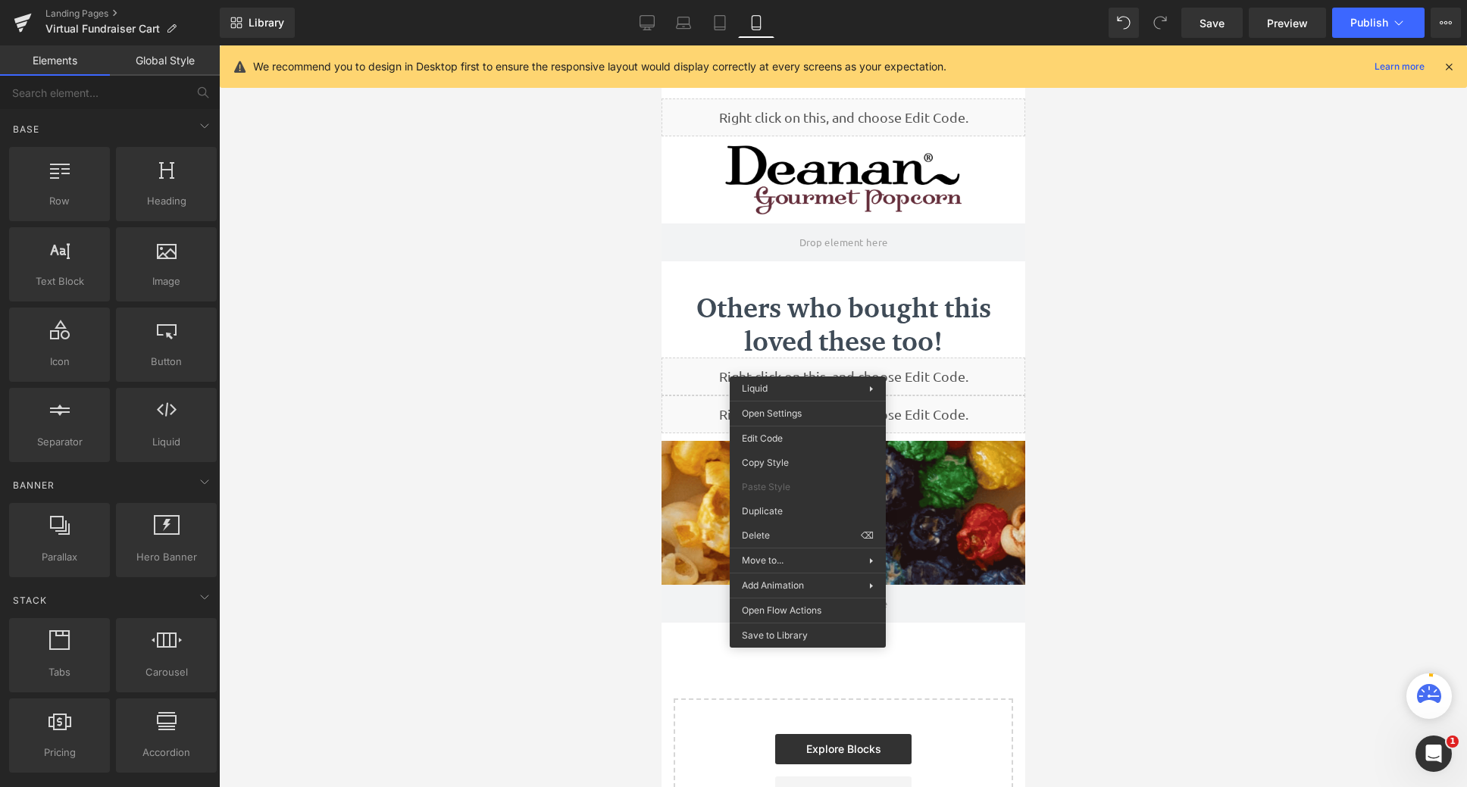
click at [616, 375] on div at bounding box center [843, 416] width 1248 height 742
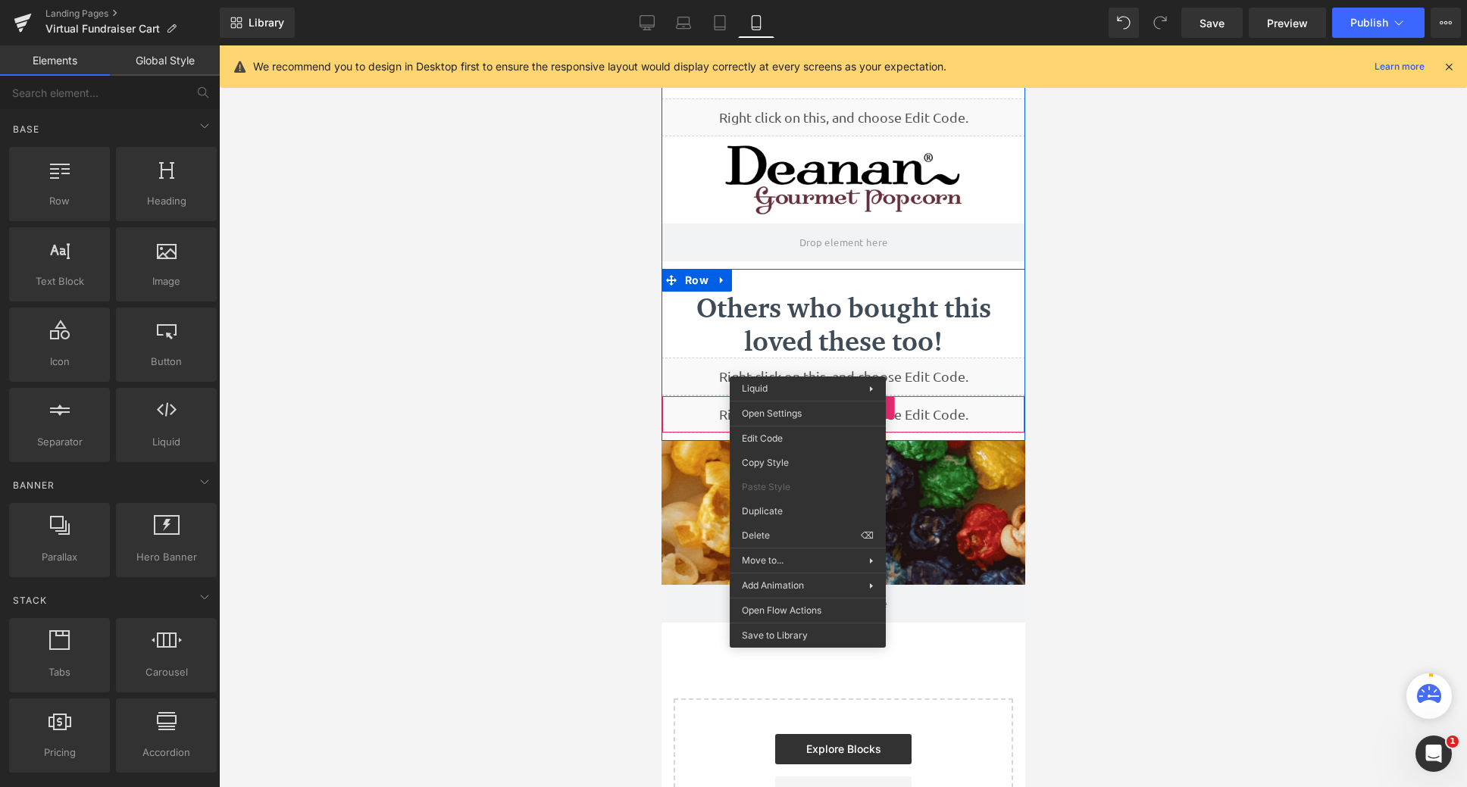
click at [689, 415] on div "Liquid" at bounding box center [843, 415] width 364 height 38
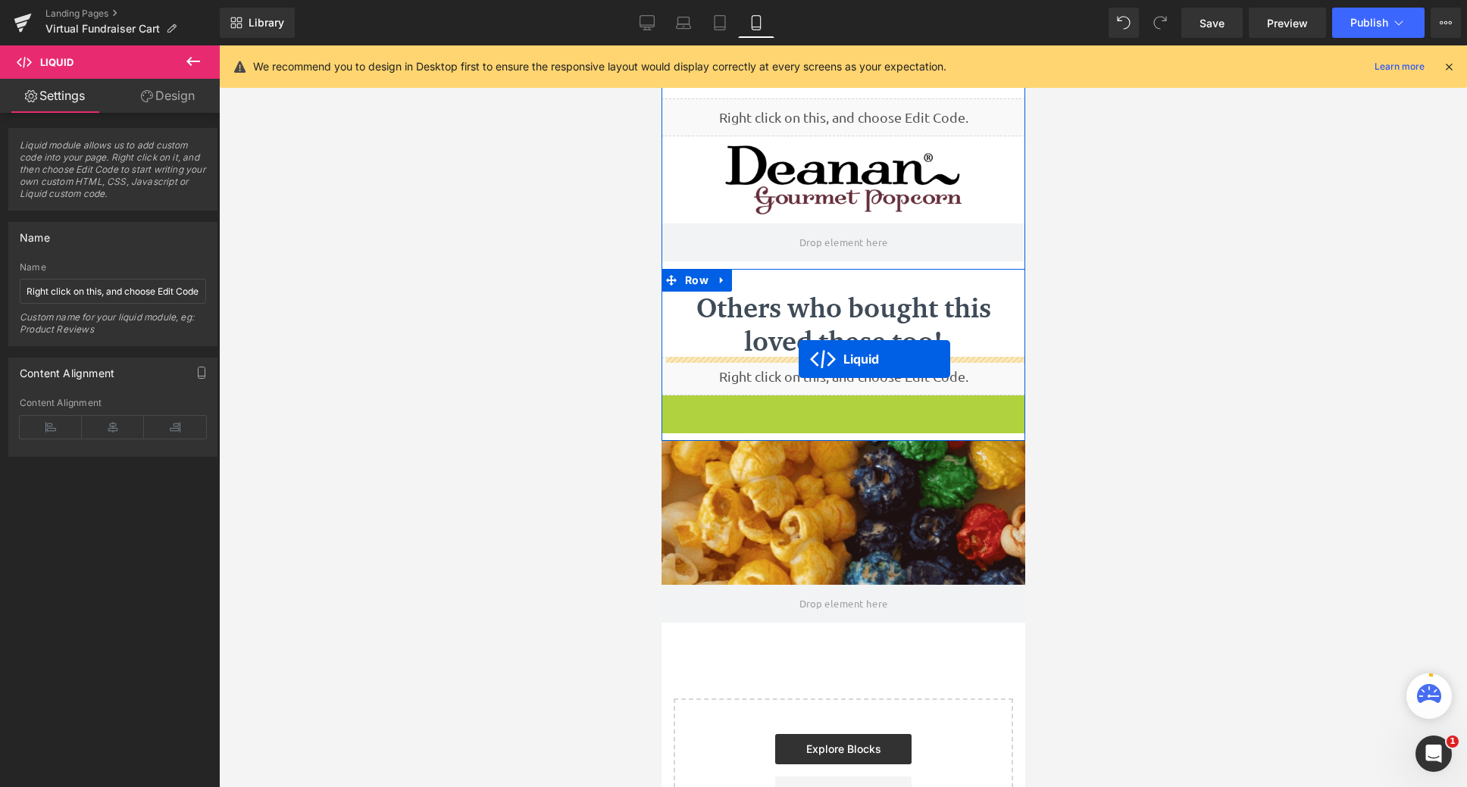
drag, startPoint x: 797, startPoint y: 404, endPoint x: 798, endPoint y: 359, distance: 44.7
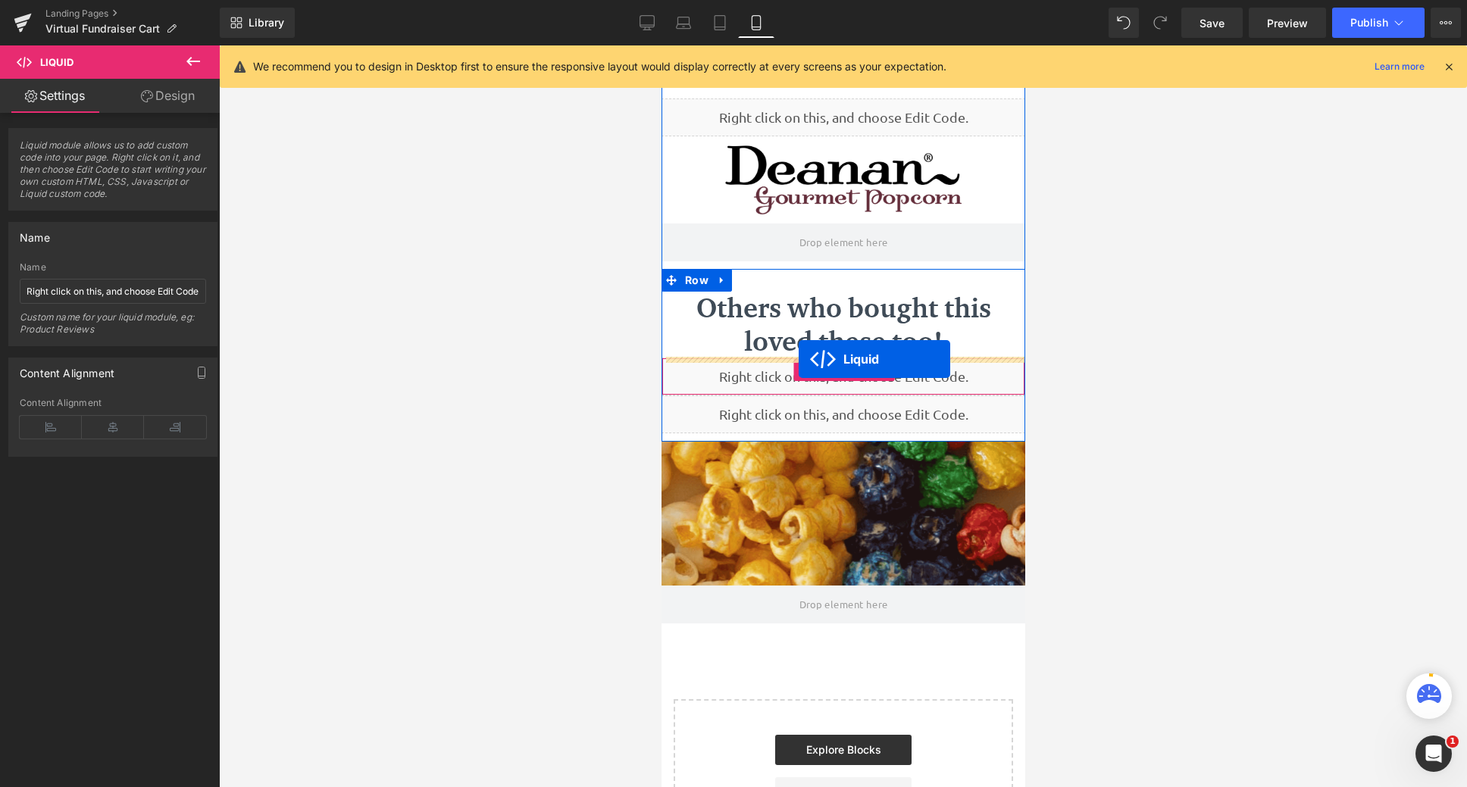
scroll to position [995, 352]
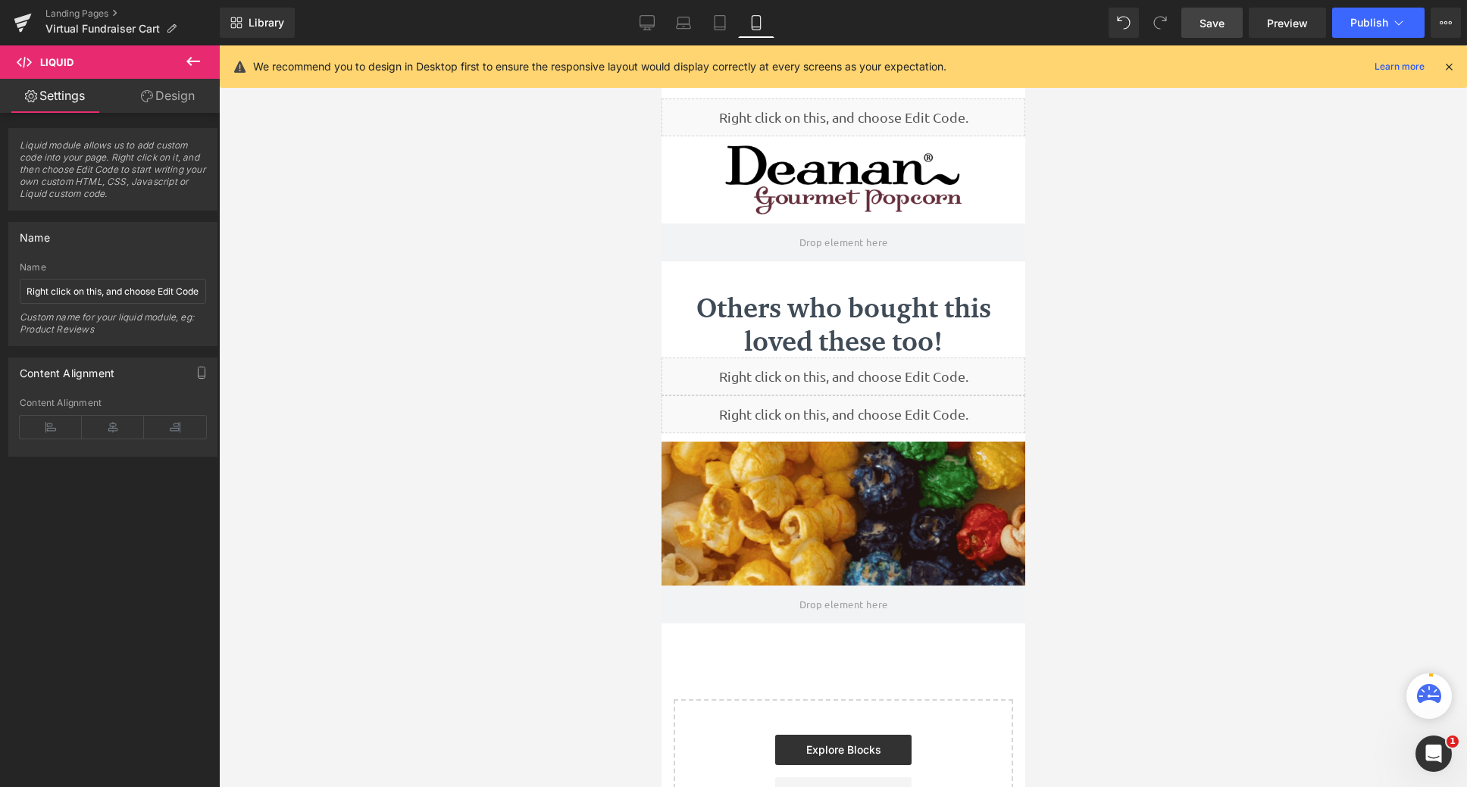
click at [1213, 14] on link "Save" at bounding box center [1212, 23] width 61 height 30
click at [1365, 29] on button "Publish" at bounding box center [1378, 23] width 92 height 30
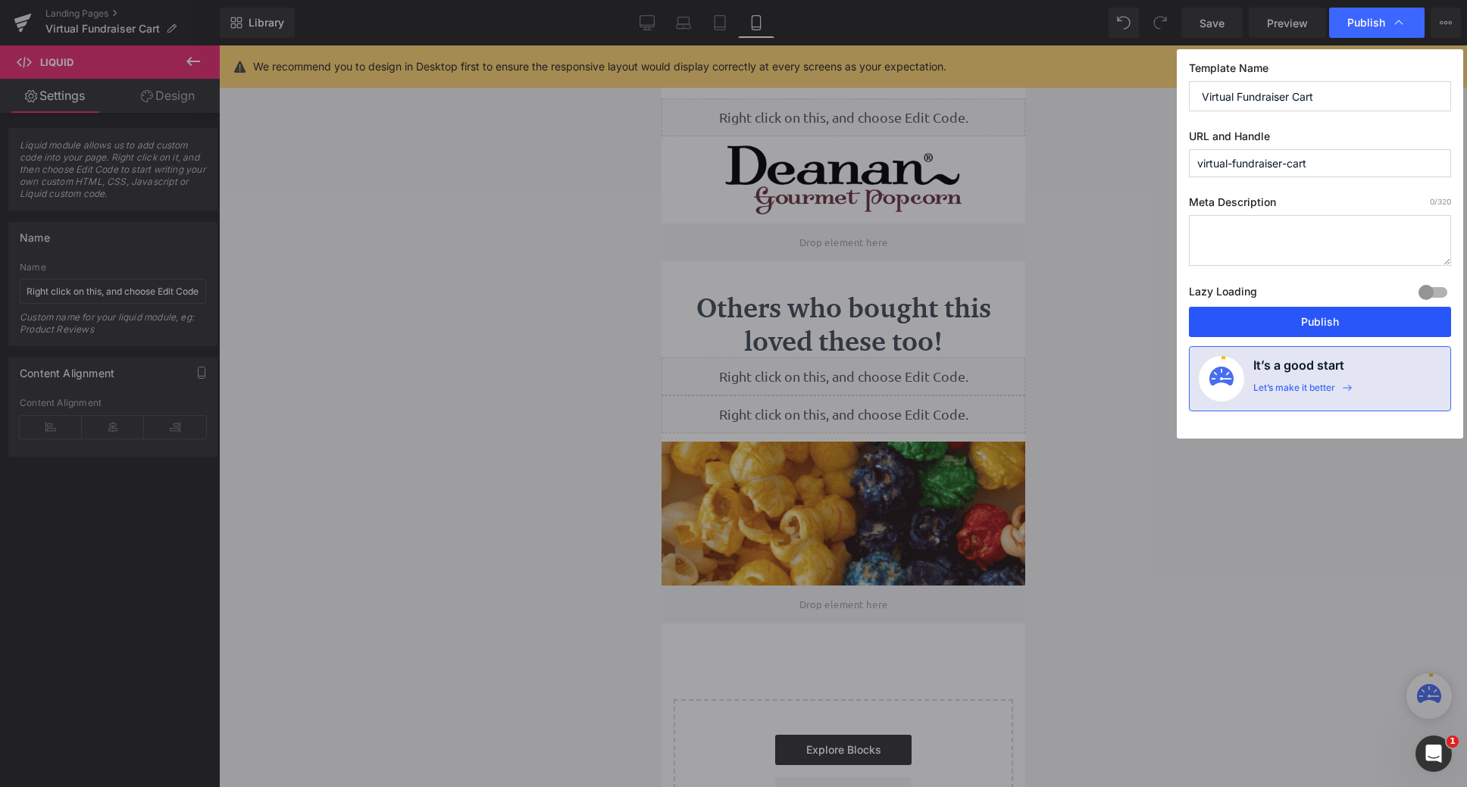
click at [1332, 328] on button "Publish" at bounding box center [1320, 322] width 262 height 30
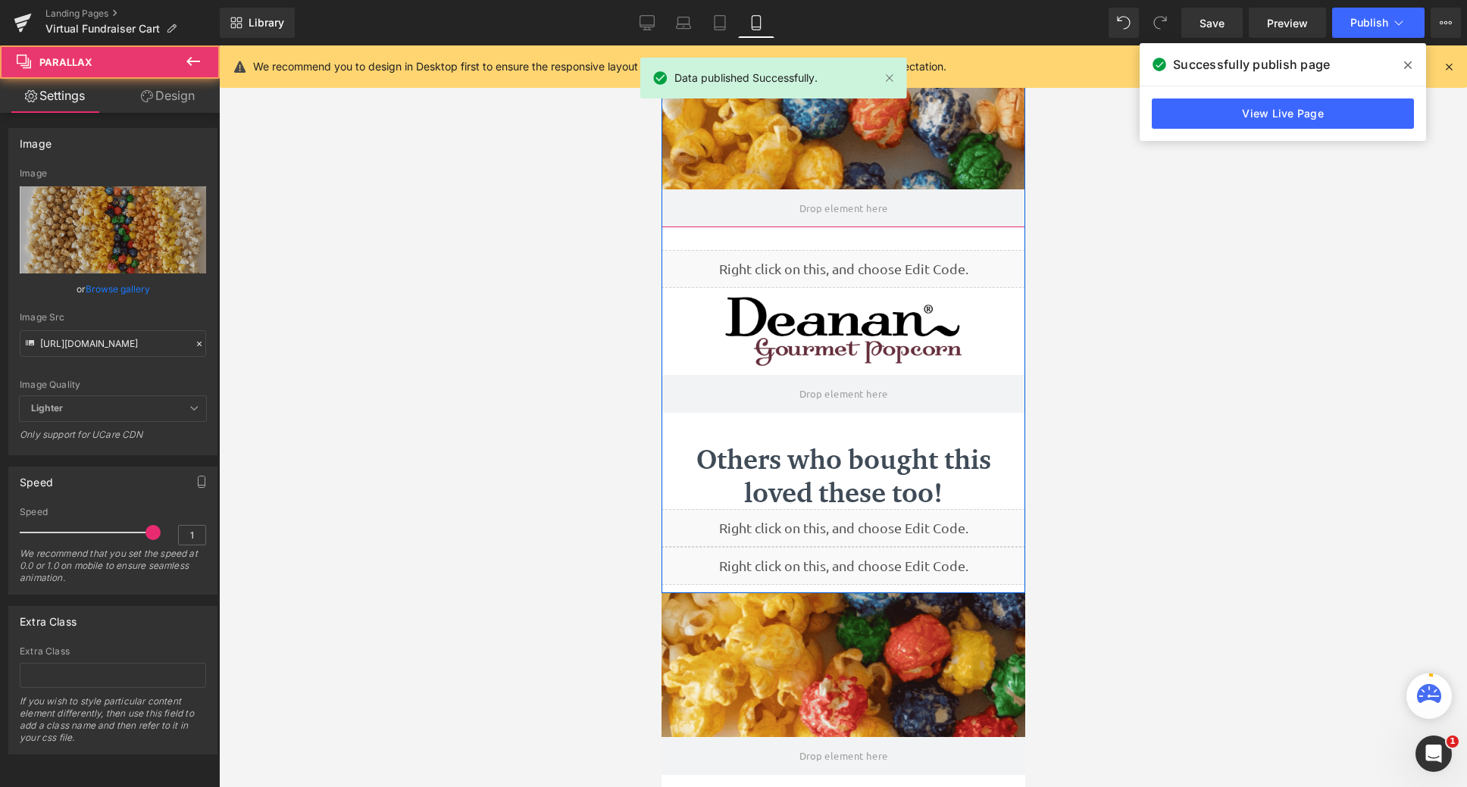
drag, startPoint x: 844, startPoint y: 225, endPoint x: 843, endPoint y: 181, distance: 44.0
click at [843, 181] on div "Parallax" at bounding box center [843, 136] width 364 height 182
click at [837, 175] on div at bounding box center [843, 416] width 364 height 742
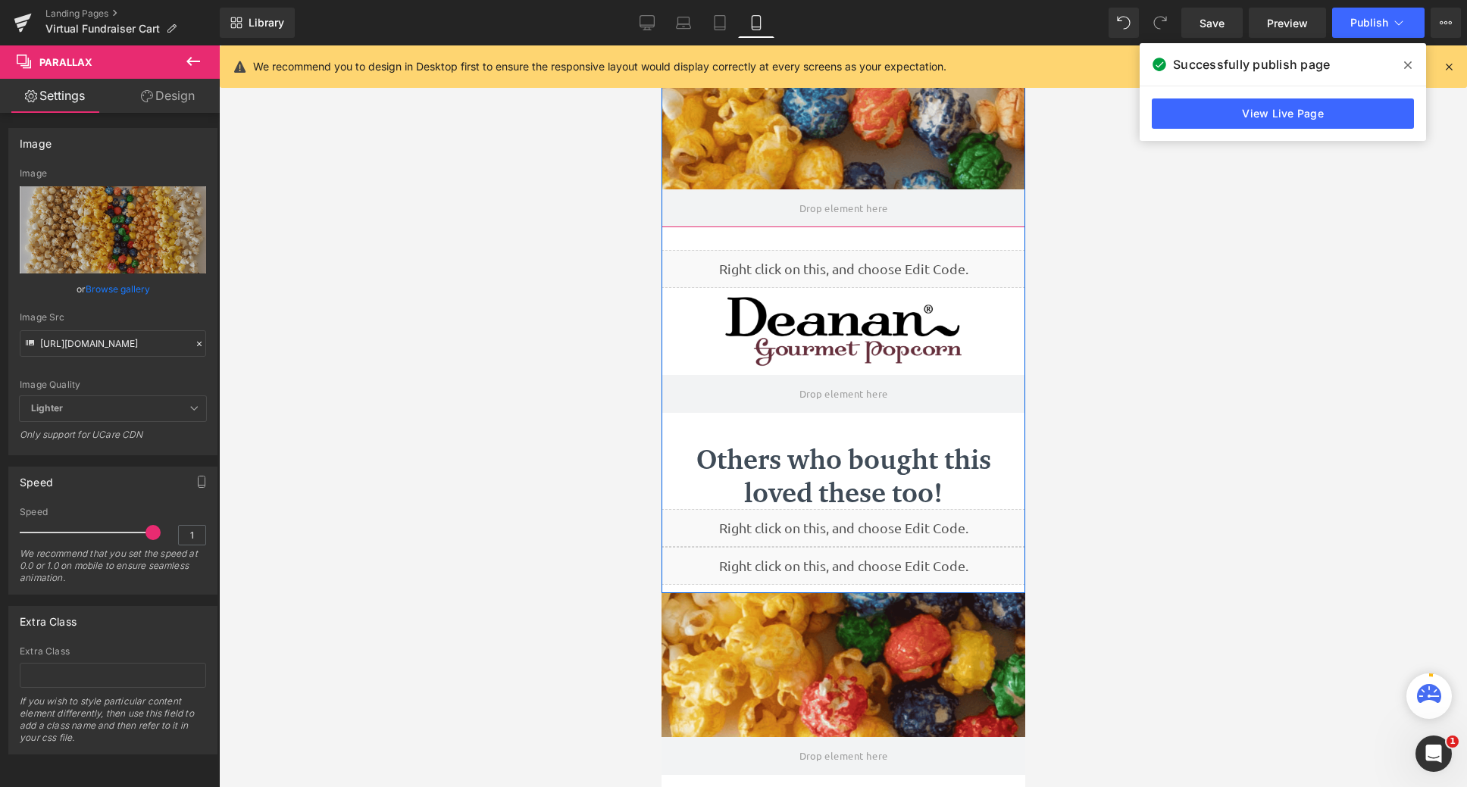
click at [839, 142] on div at bounding box center [843, 416] width 364 height 742
drag, startPoint x: 798, startPoint y: 226, endPoint x: 797, endPoint y: 142, distance: 84.1
click at [797, 142] on div "Parallax" at bounding box center [843, 136] width 364 height 182
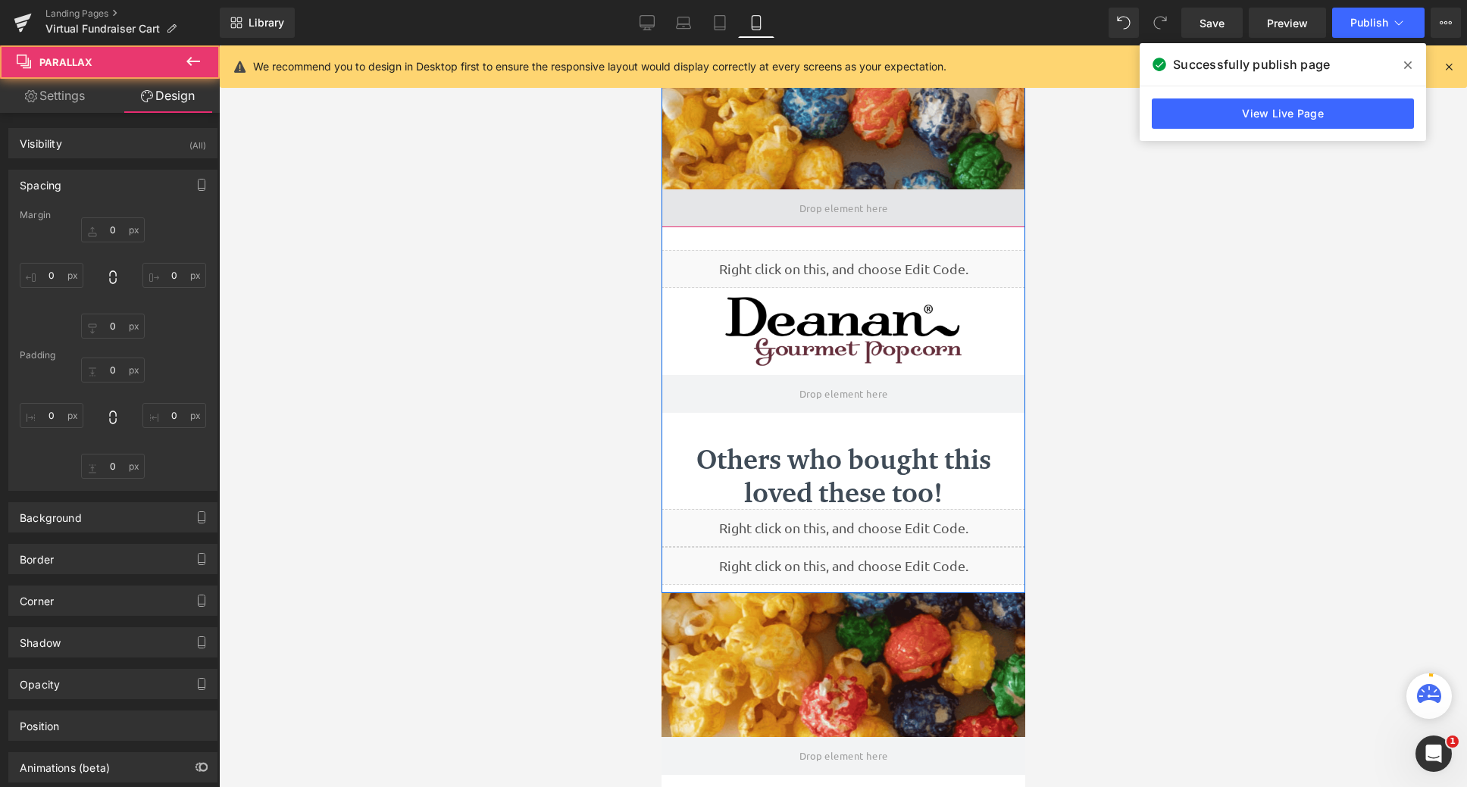
type input "0"
type input "190"
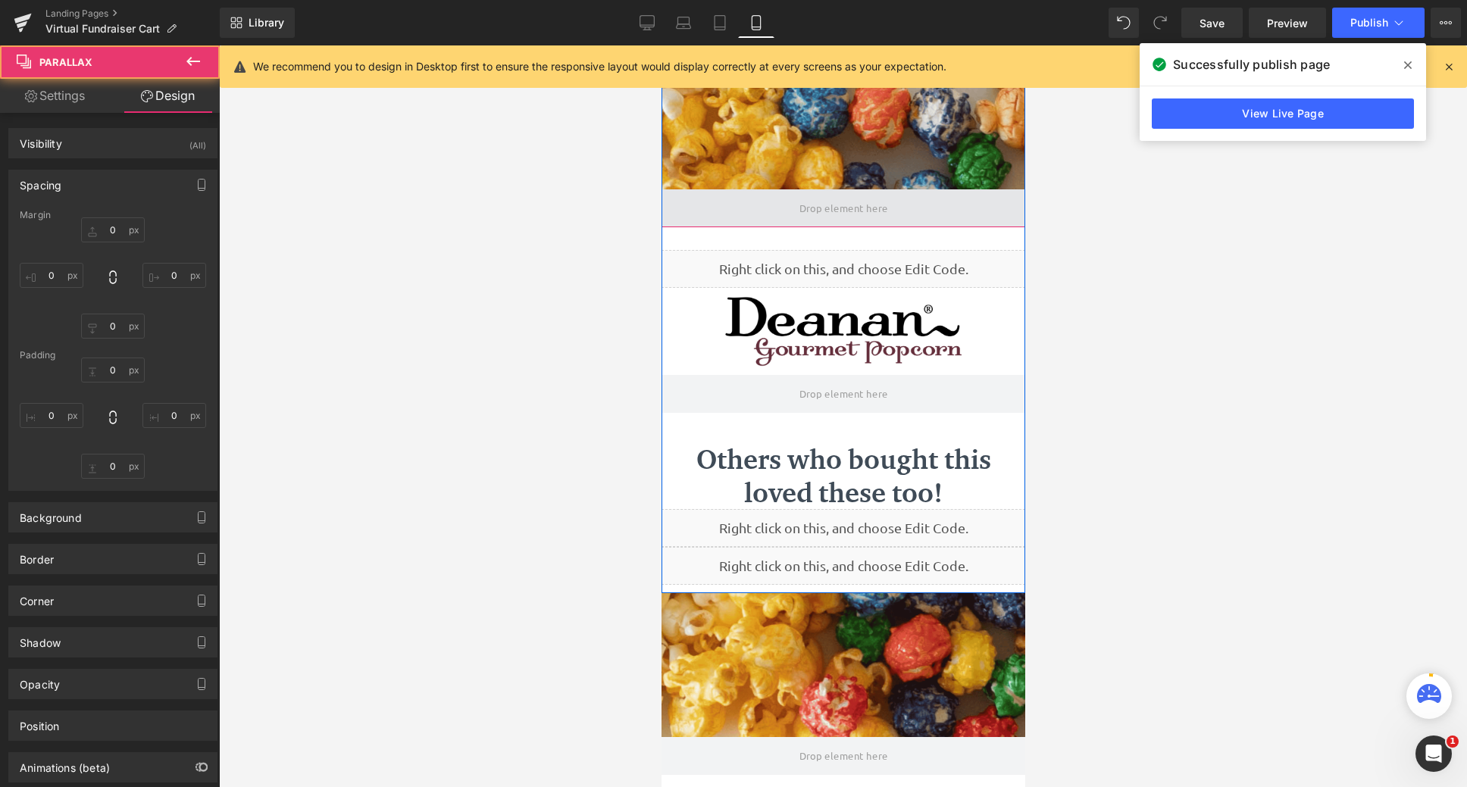
type input "0"
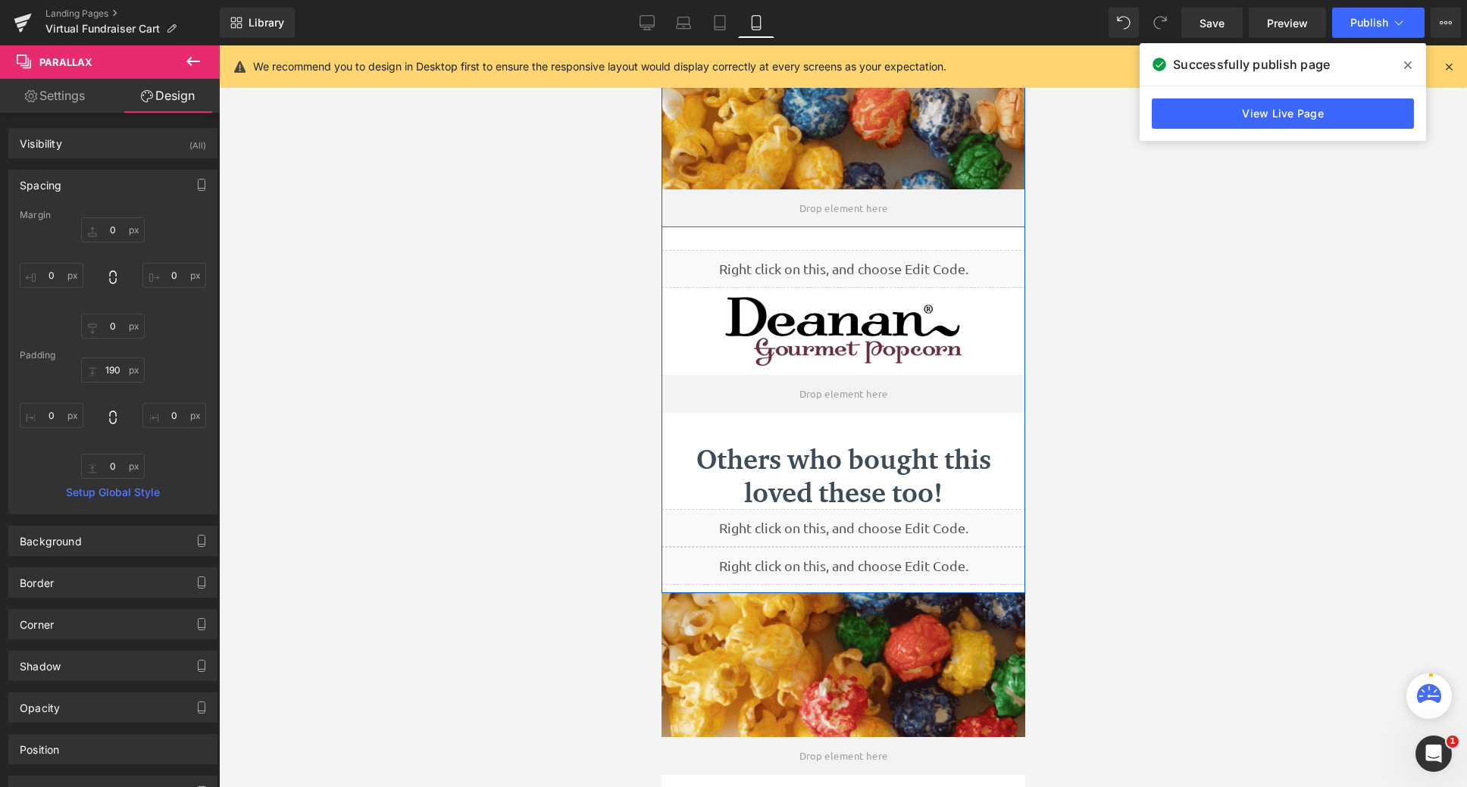
click at [831, 158] on div at bounding box center [843, 416] width 364 height 742
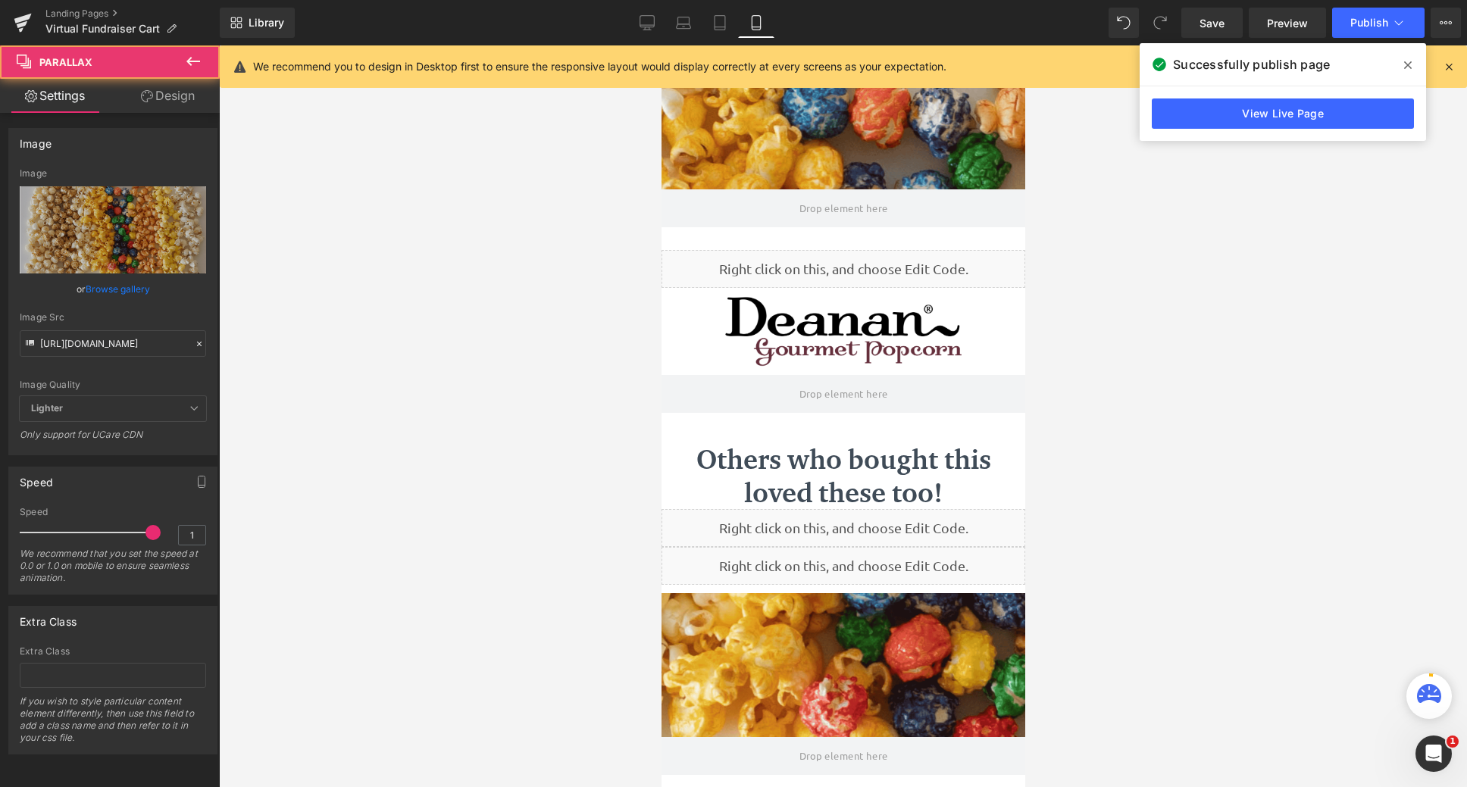
click at [840, 148] on div at bounding box center [843, 416] width 364 height 742
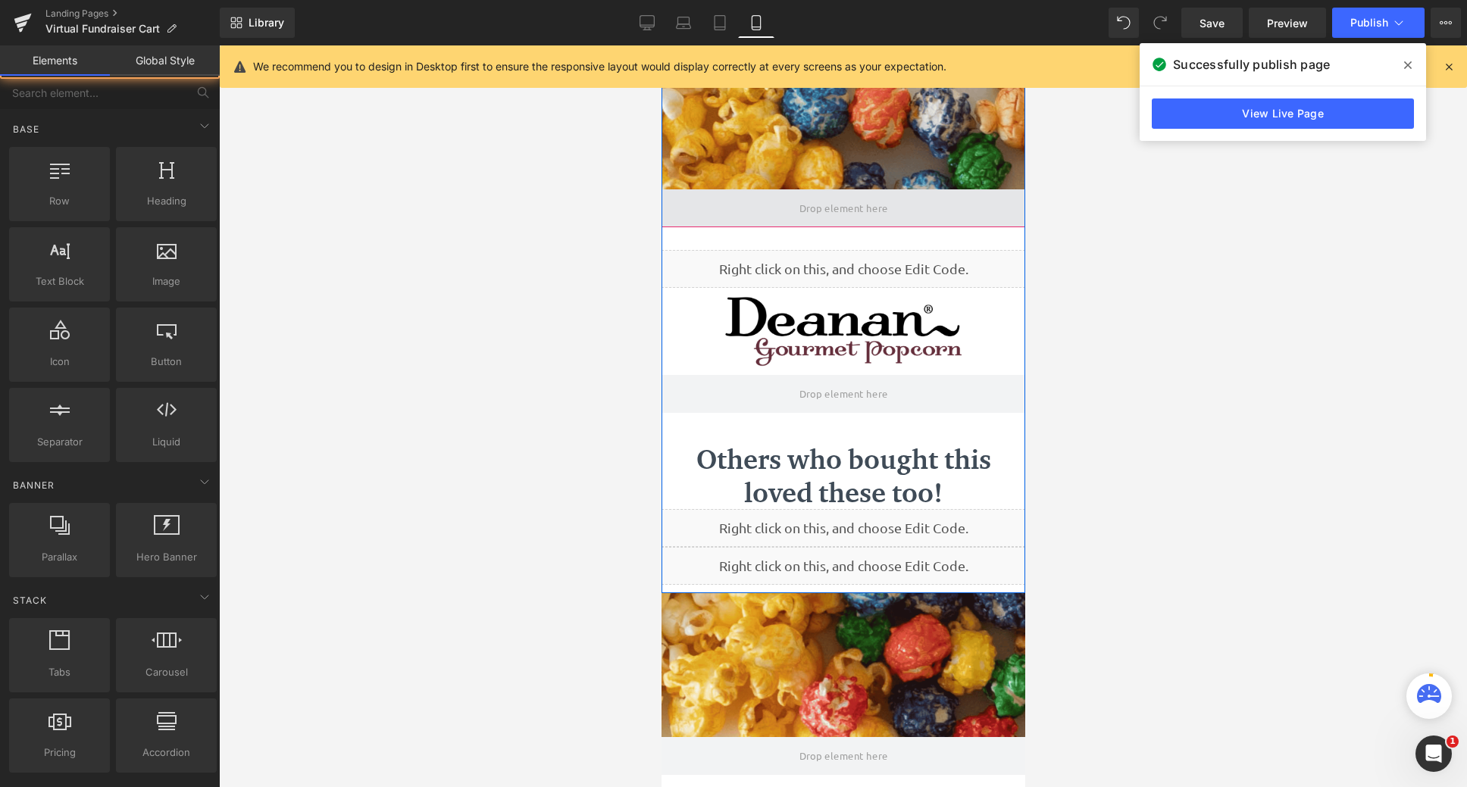
click at [838, 223] on span at bounding box center [843, 209] width 99 height 30
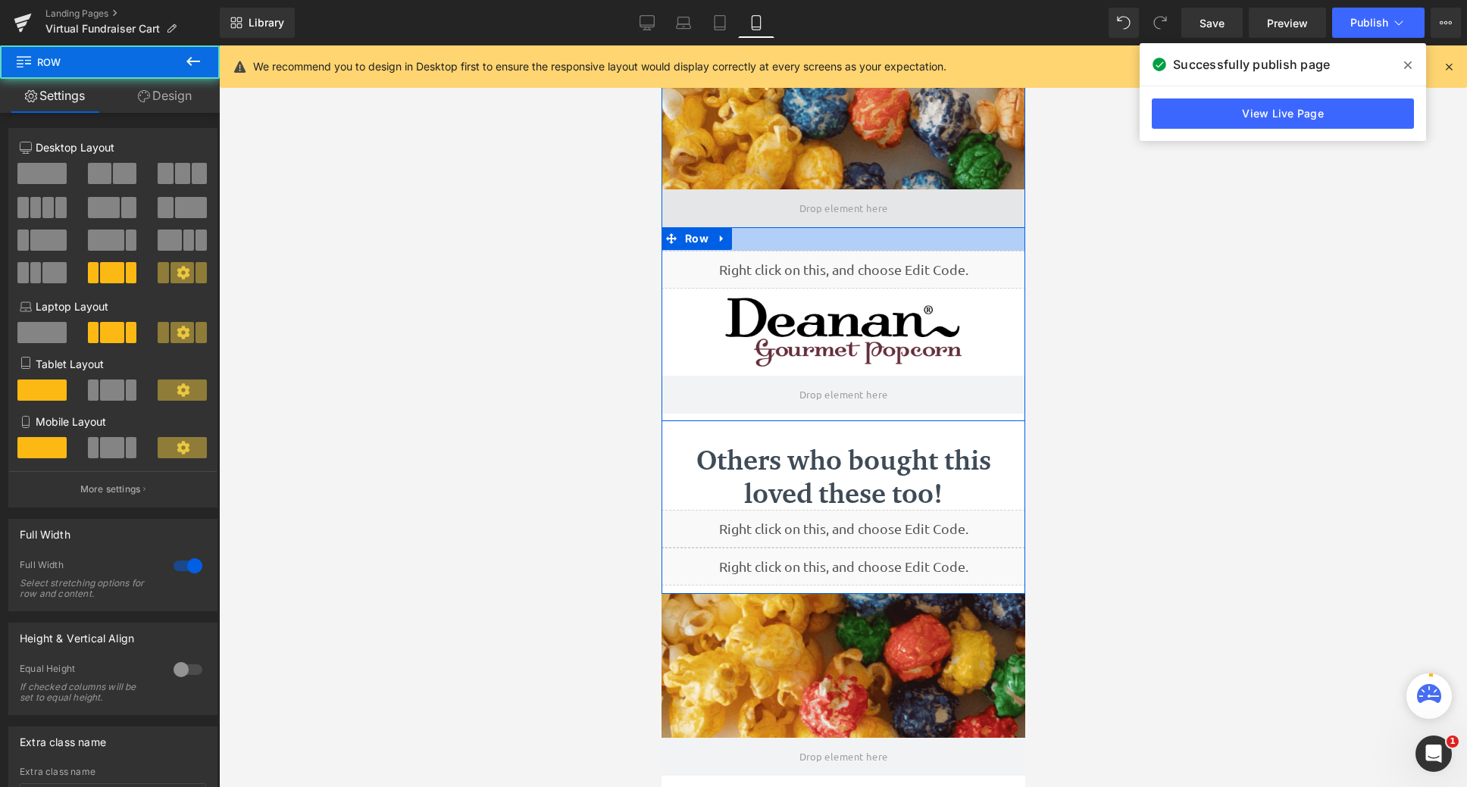
scroll to position [993, 352]
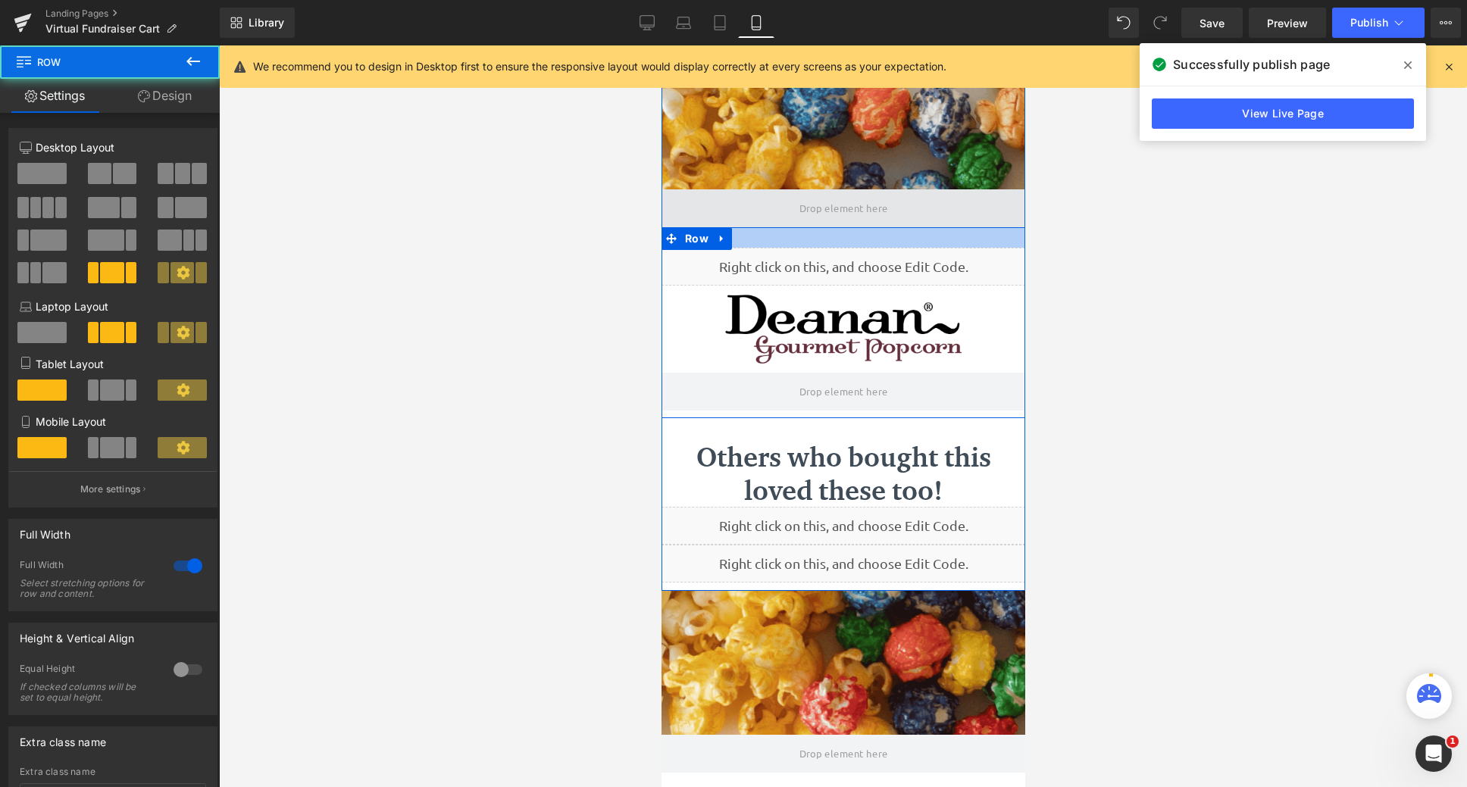
click at [840, 226] on div "Parallax Liquid Image Row Others who bought this loved these too! Heading Liqui…" at bounding box center [843, 318] width 364 height 546
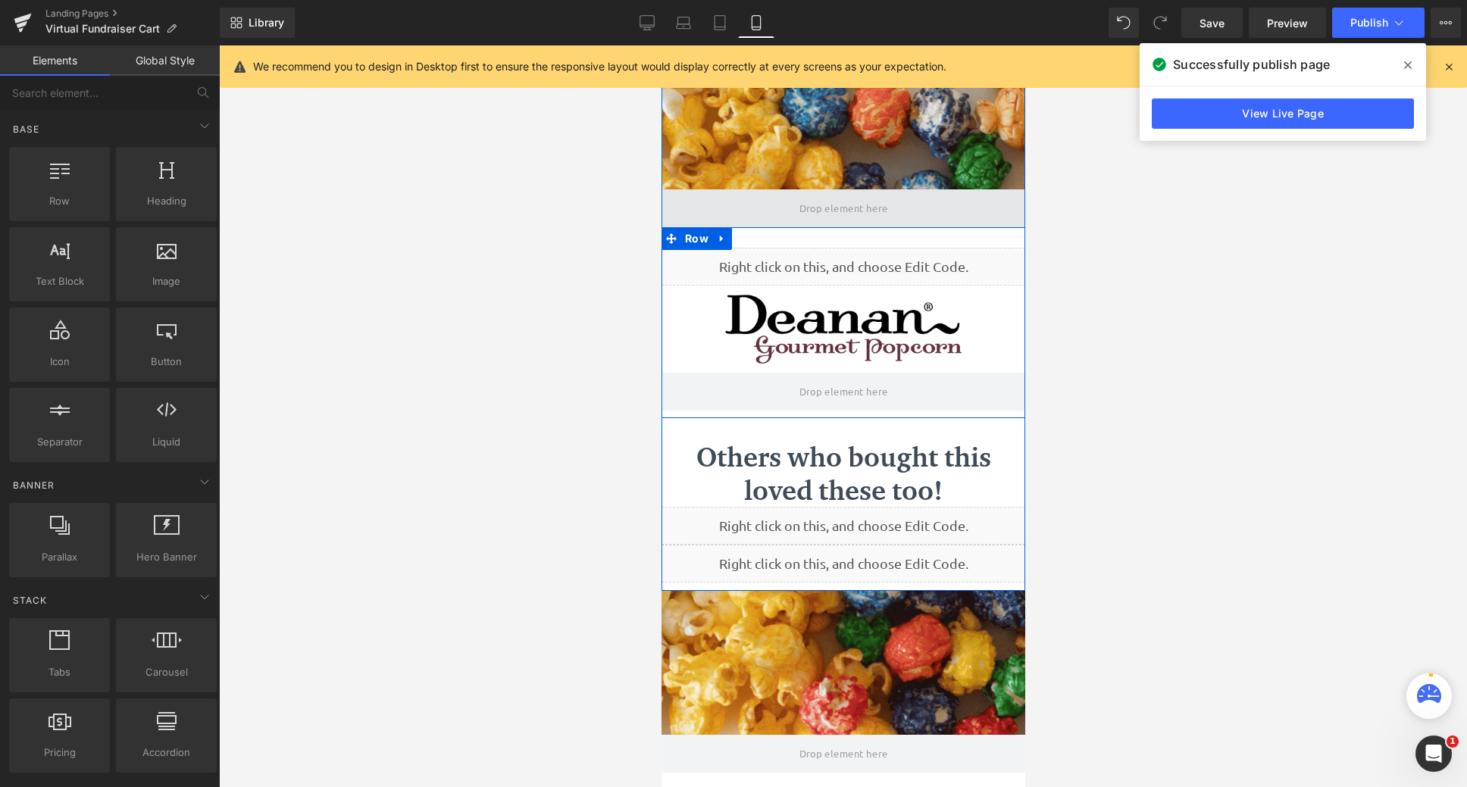
click at [832, 211] on span at bounding box center [843, 209] width 99 height 30
click at [831, 156] on div at bounding box center [843, 416] width 364 height 742
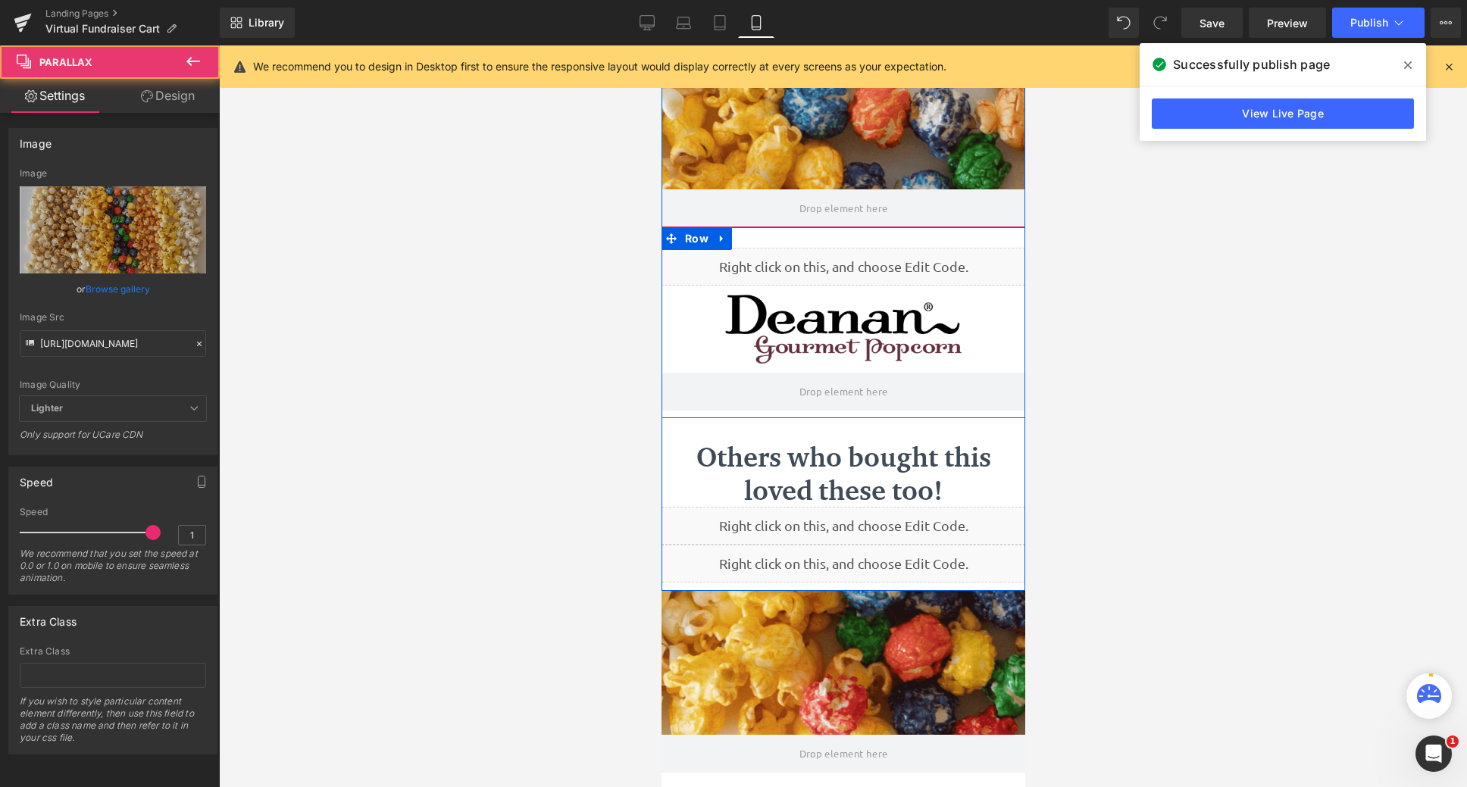
click at [831, 156] on div at bounding box center [843, 416] width 364 height 742
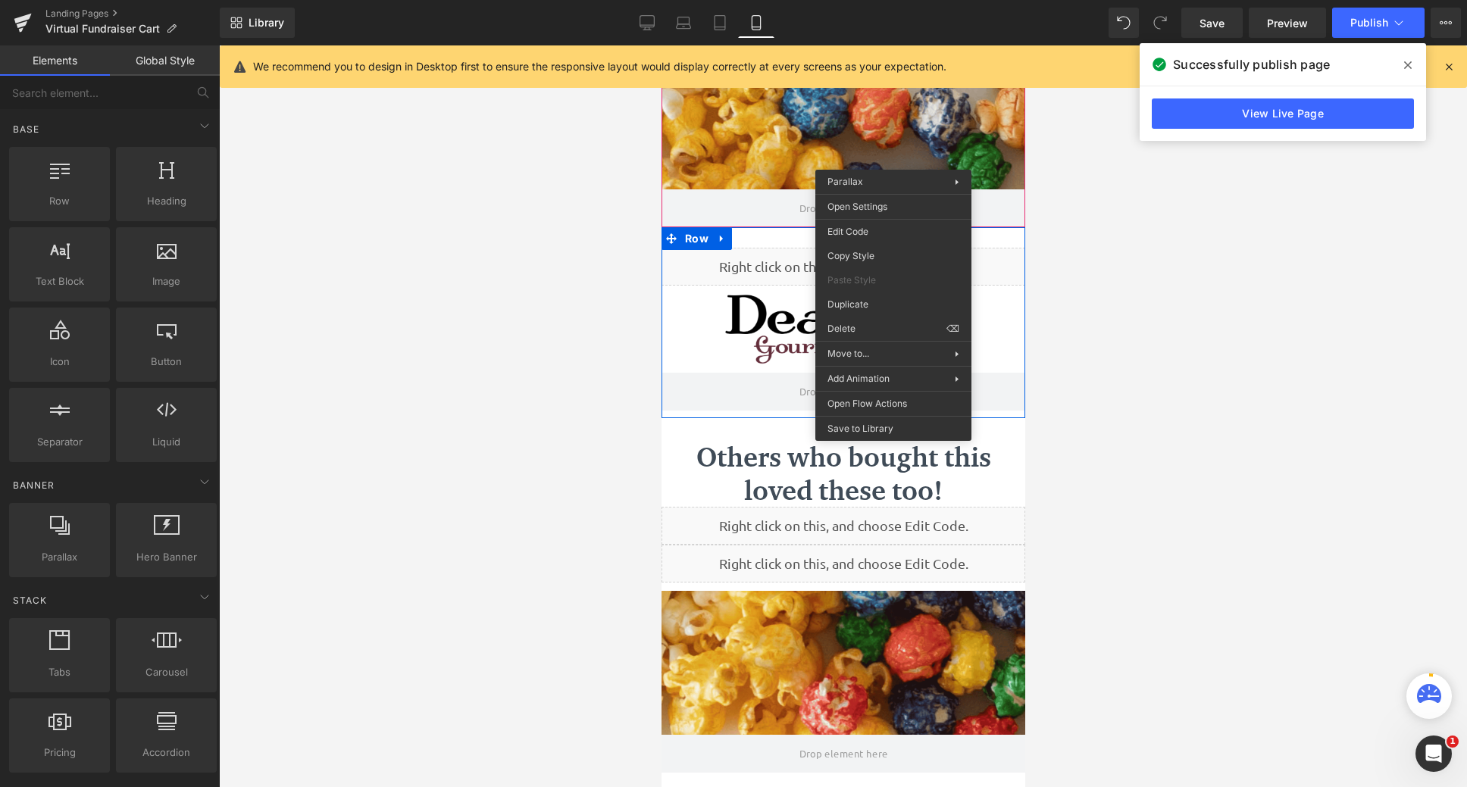
click at [1337, 337] on div at bounding box center [843, 416] width 1248 height 742
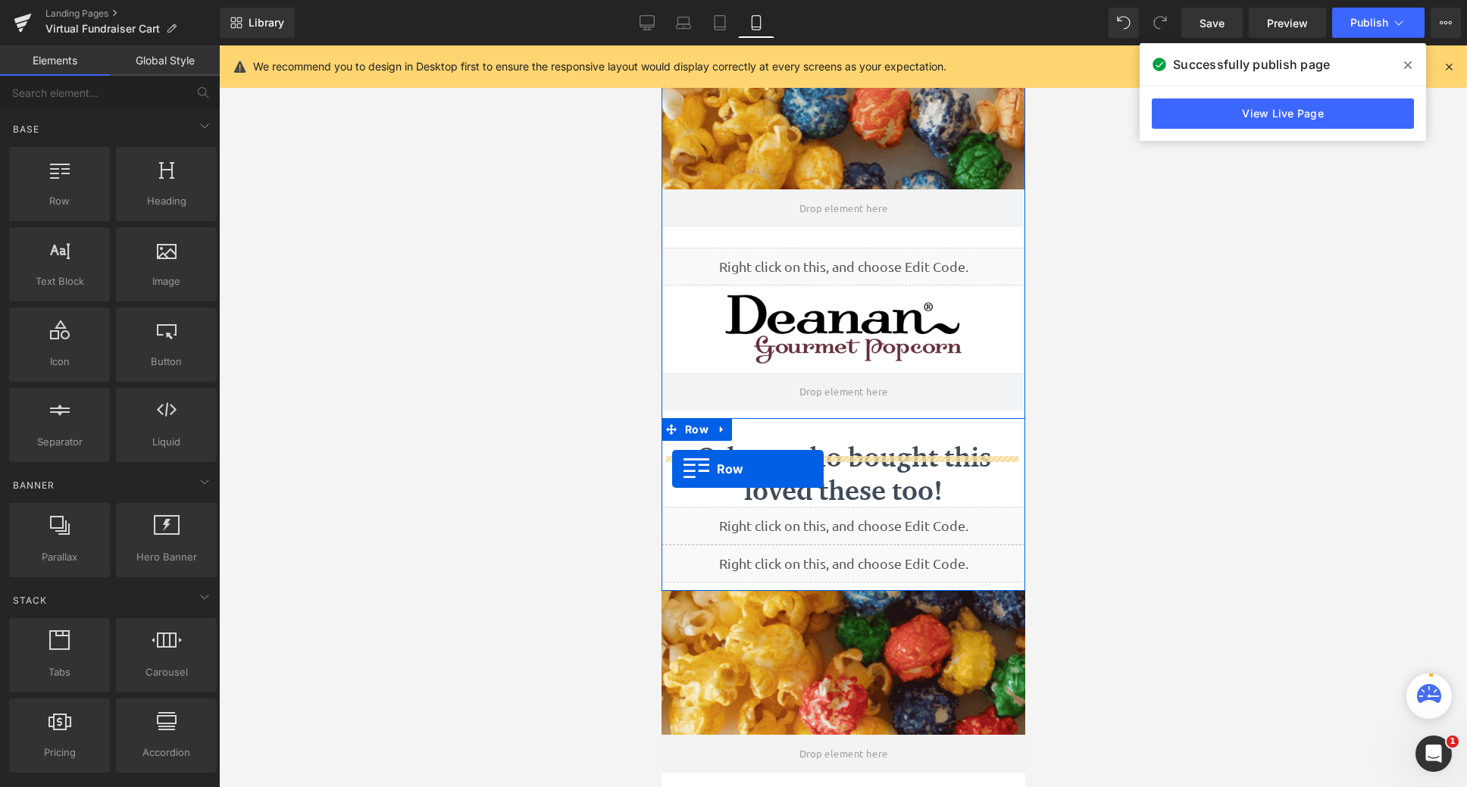
scroll to position [859, 352]
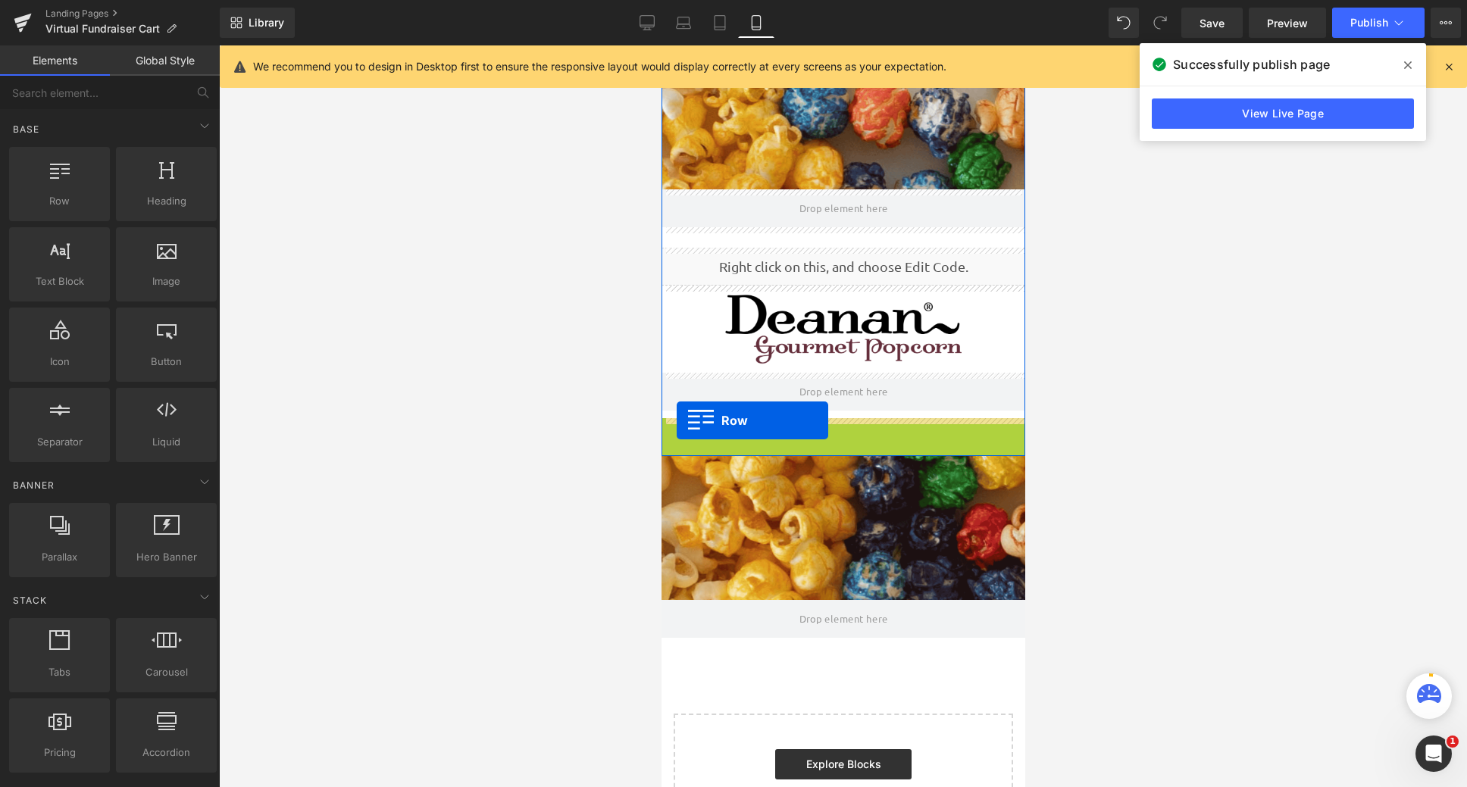
drag, startPoint x: 668, startPoint y: 430, endPoint x: 676, endPoint y: 421, distance: 12.4
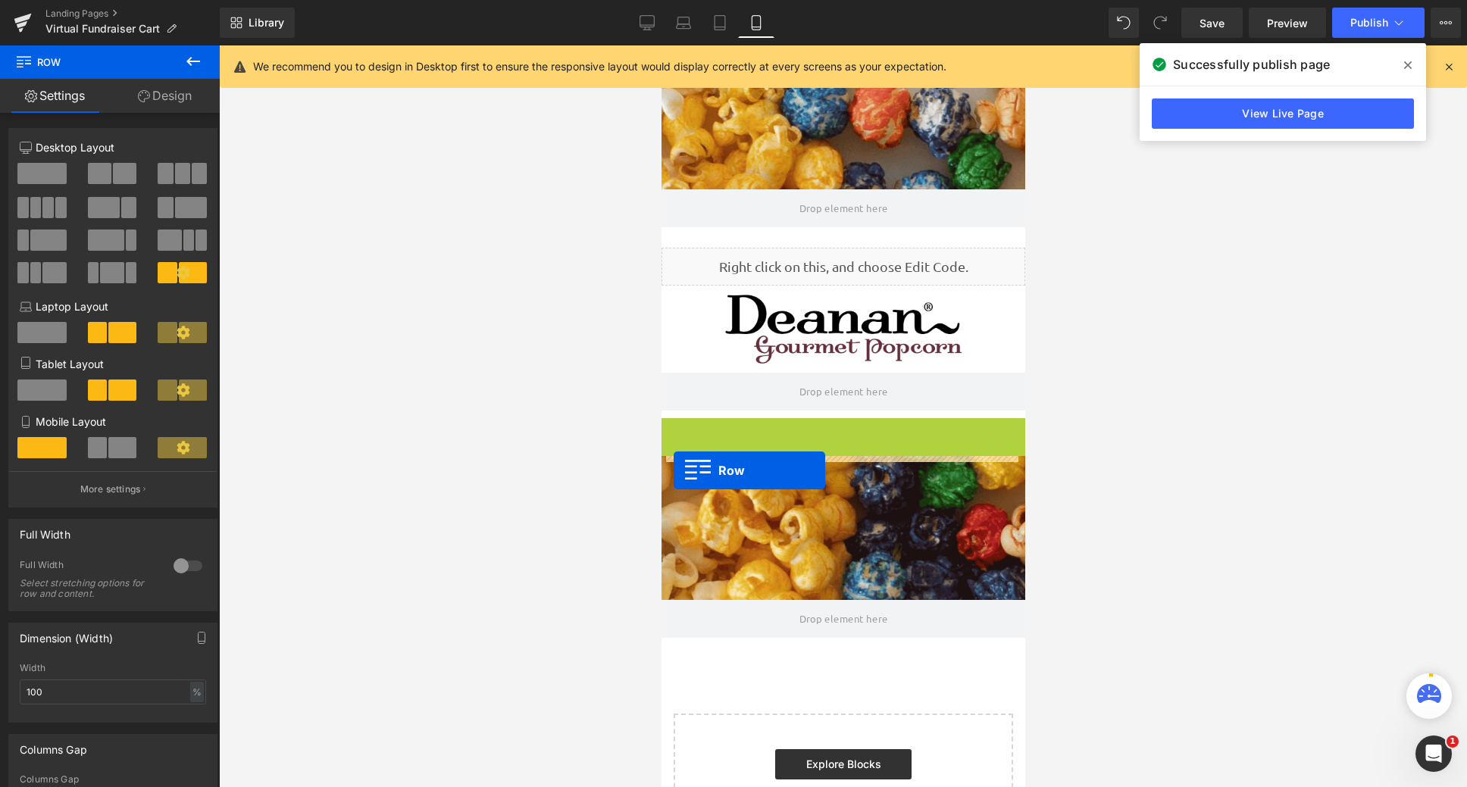
drag, startPoint x: 668, startPoint y: 426, endPoint x: 673, endPoint y: 471, distance: 45.0
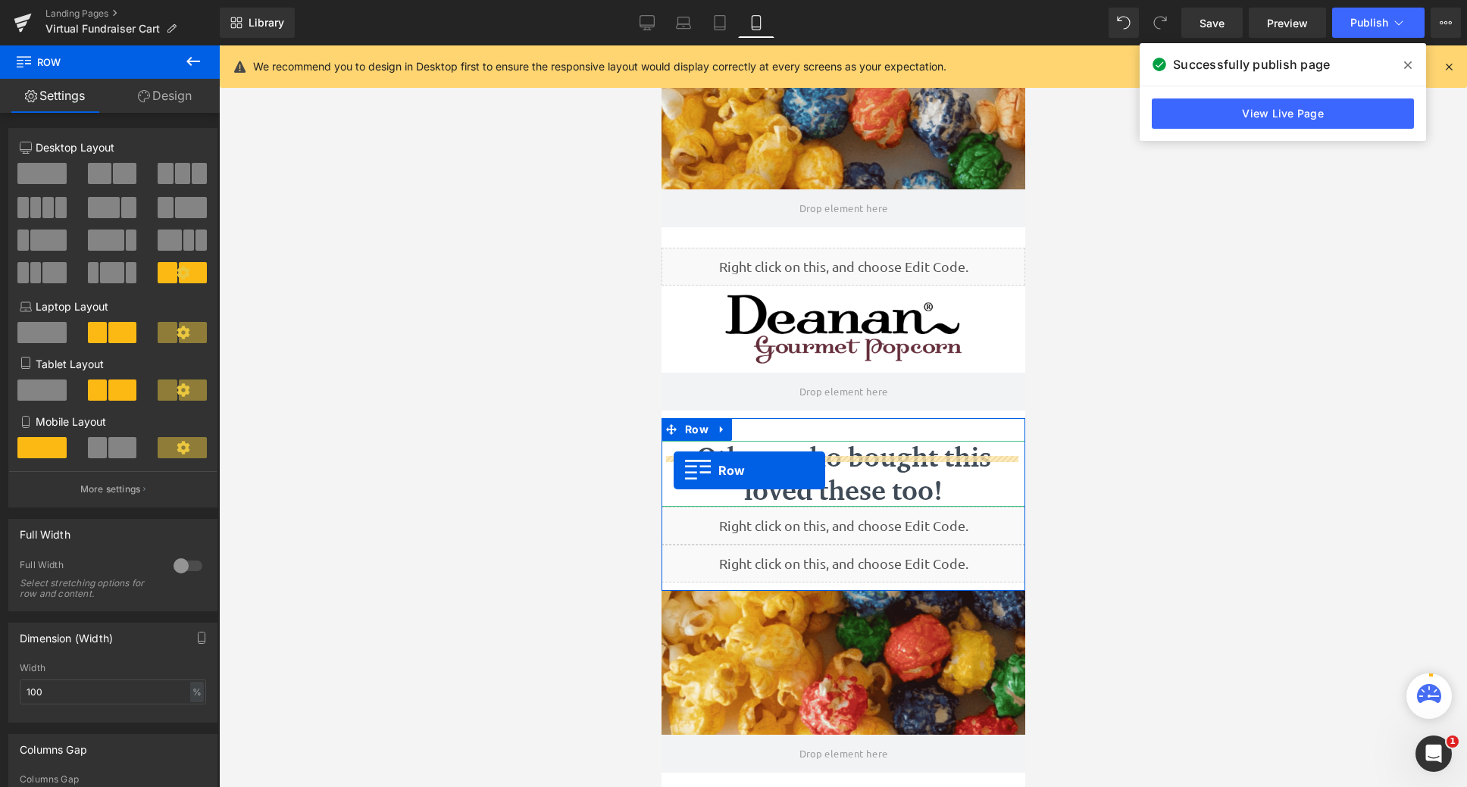
scroll to position [993, 352]
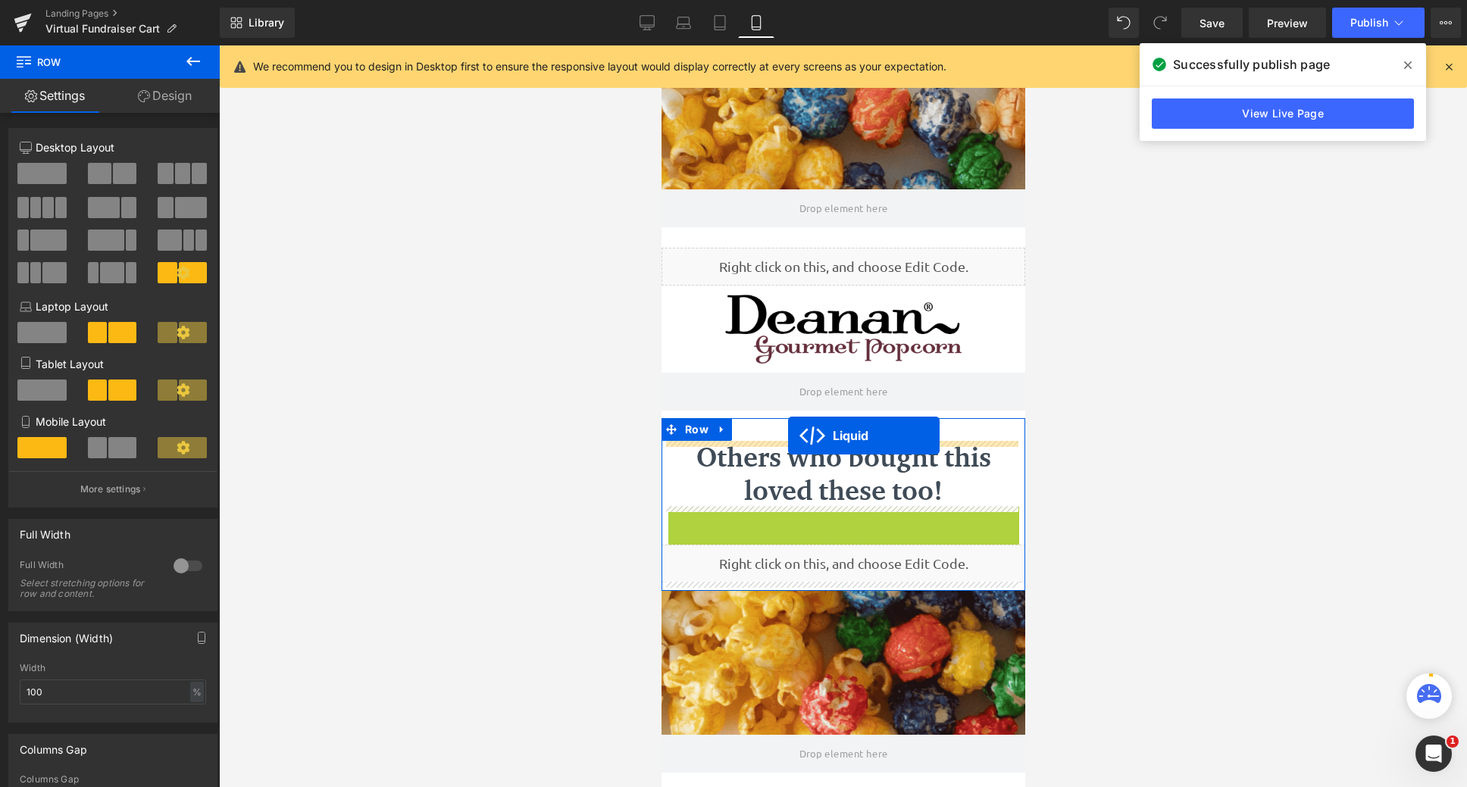
drag, startPoint x: 796, startPoint y: 521, endPoint x: 787, endPoint y: 436, distance: 85.3
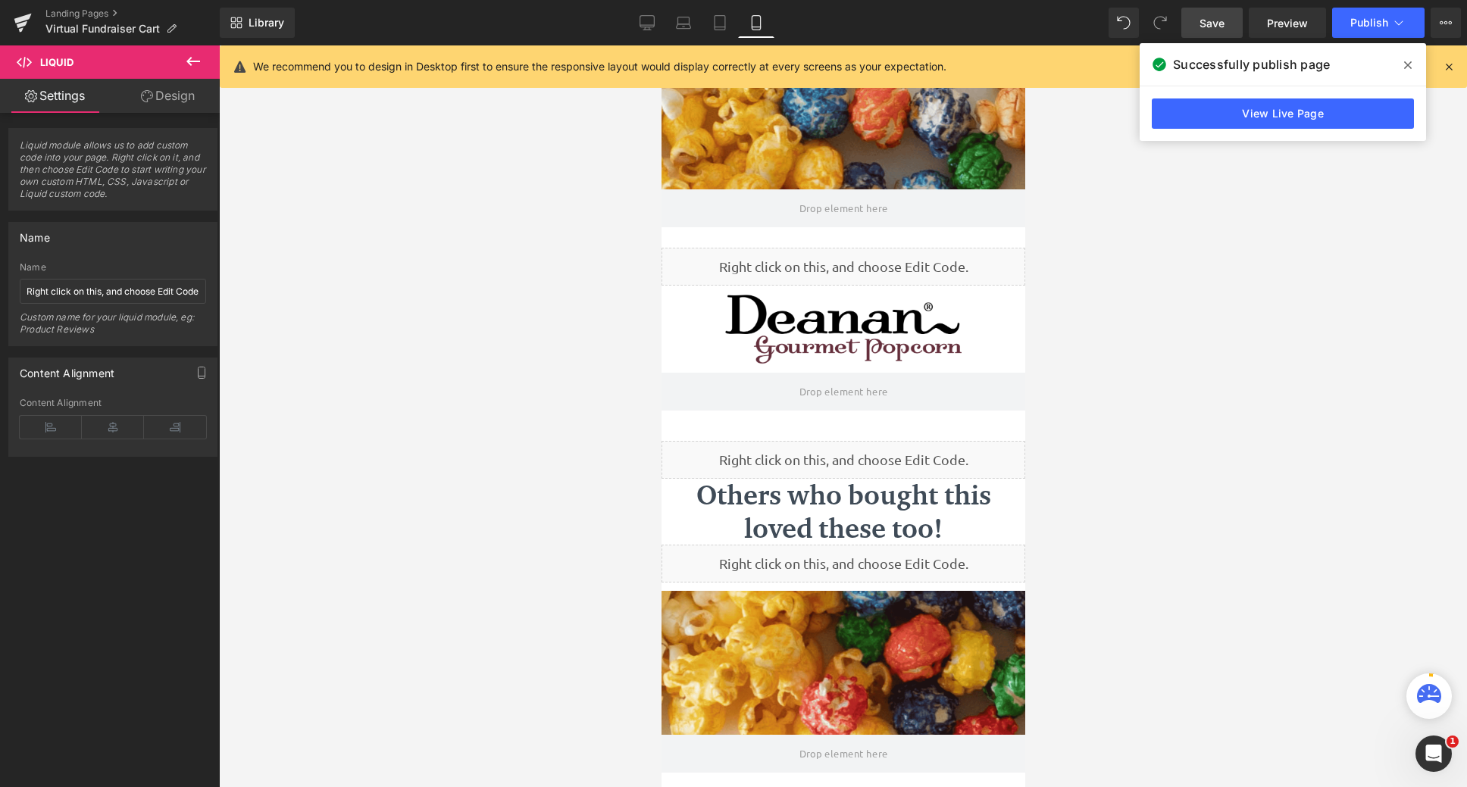
click at [1211, 23] on span "Save" at bounding box center [1212, 23] width 25 height 16
click at [1370, 28] on span "Publish" at bounding box center [1370, 23] width 38 height 12
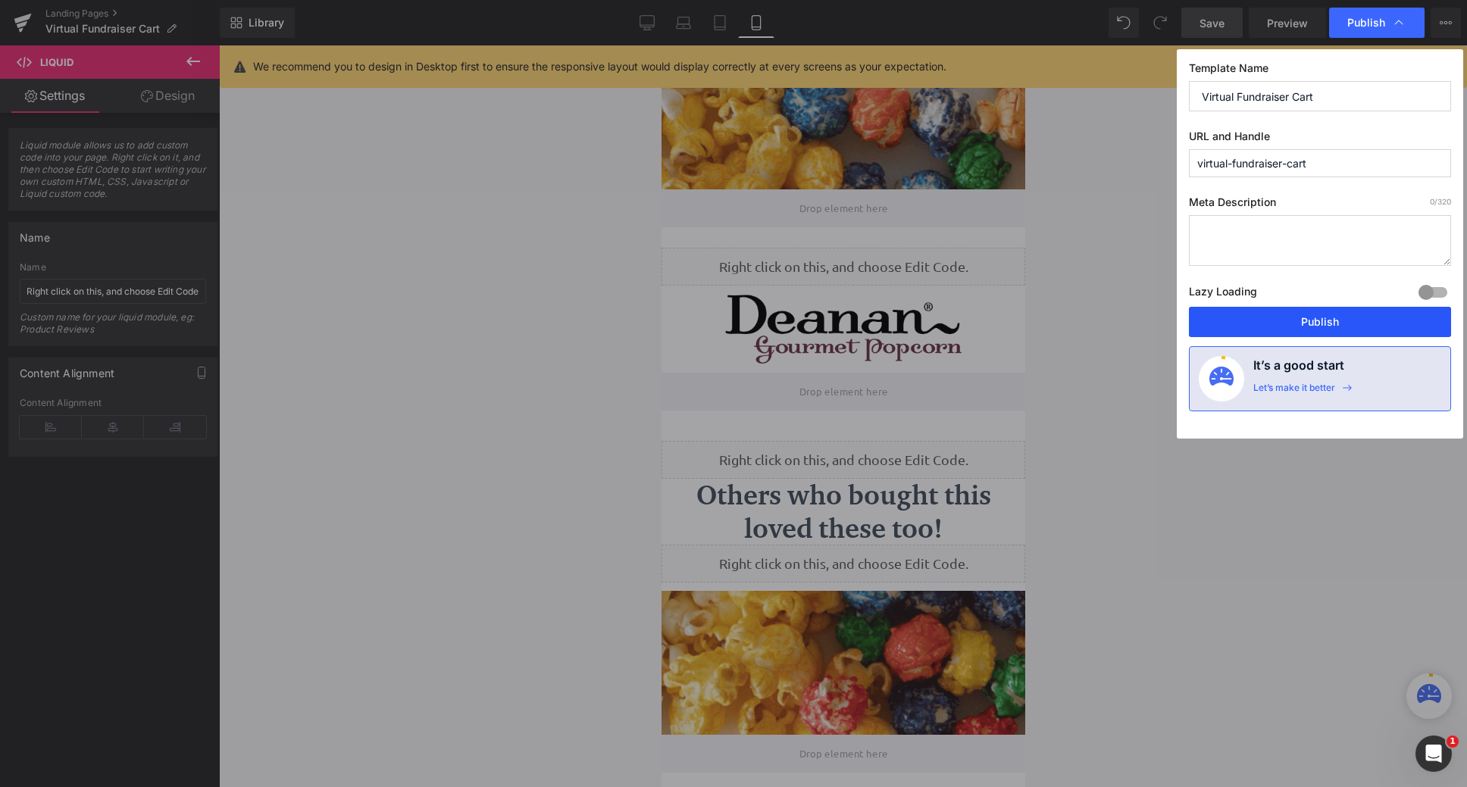
click at [1335, 320] on button "Publish" at bounding box center [1320, 322] width 262 height 30
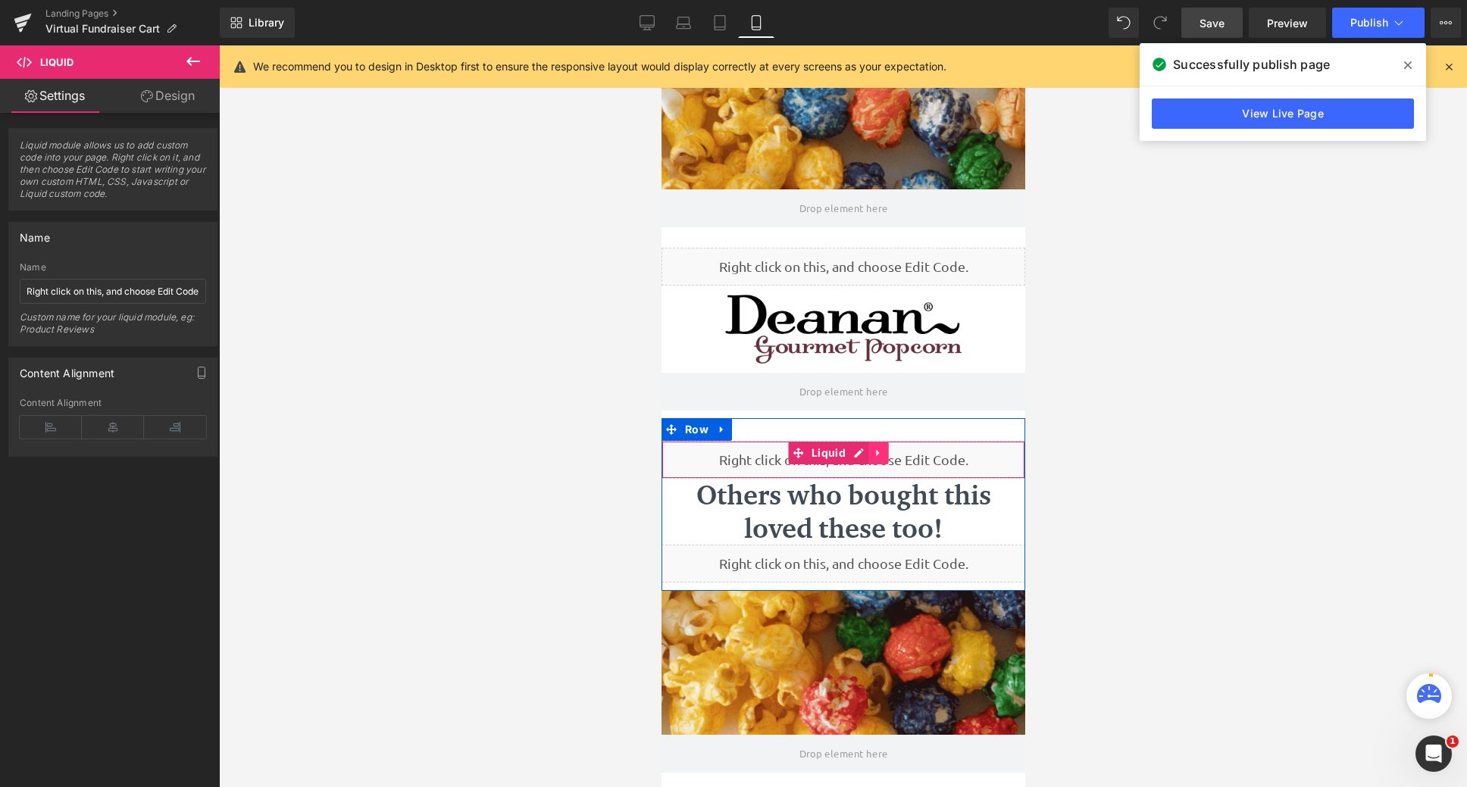
click at [881, 455] on icon at bounding box center [878, 453] width 11 height 11
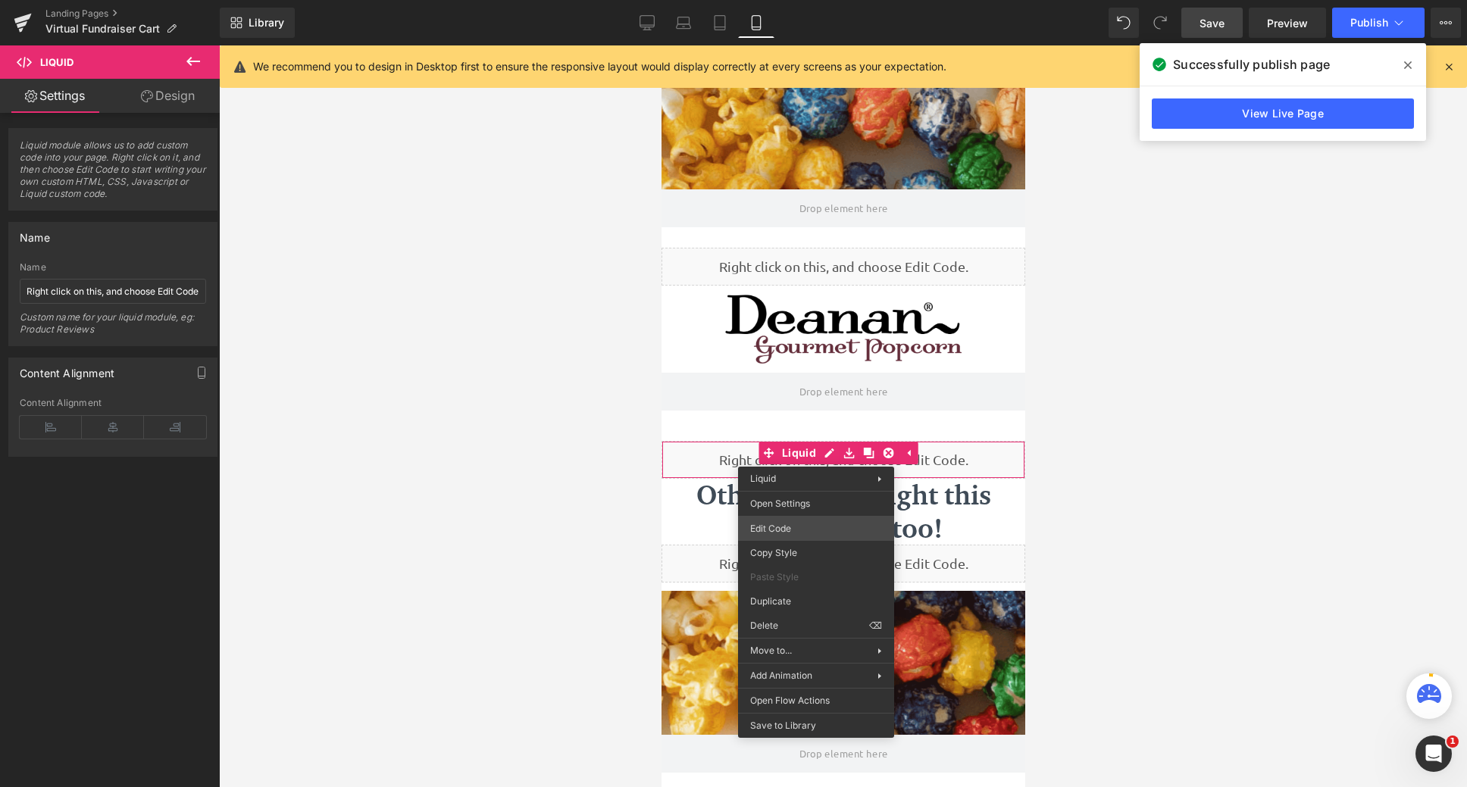
click at [809, 0] on div "Liquid You are previewing how the will restyle your page. You can not edit Elem…" at bounding box center [733, 0] width 1467 height 0
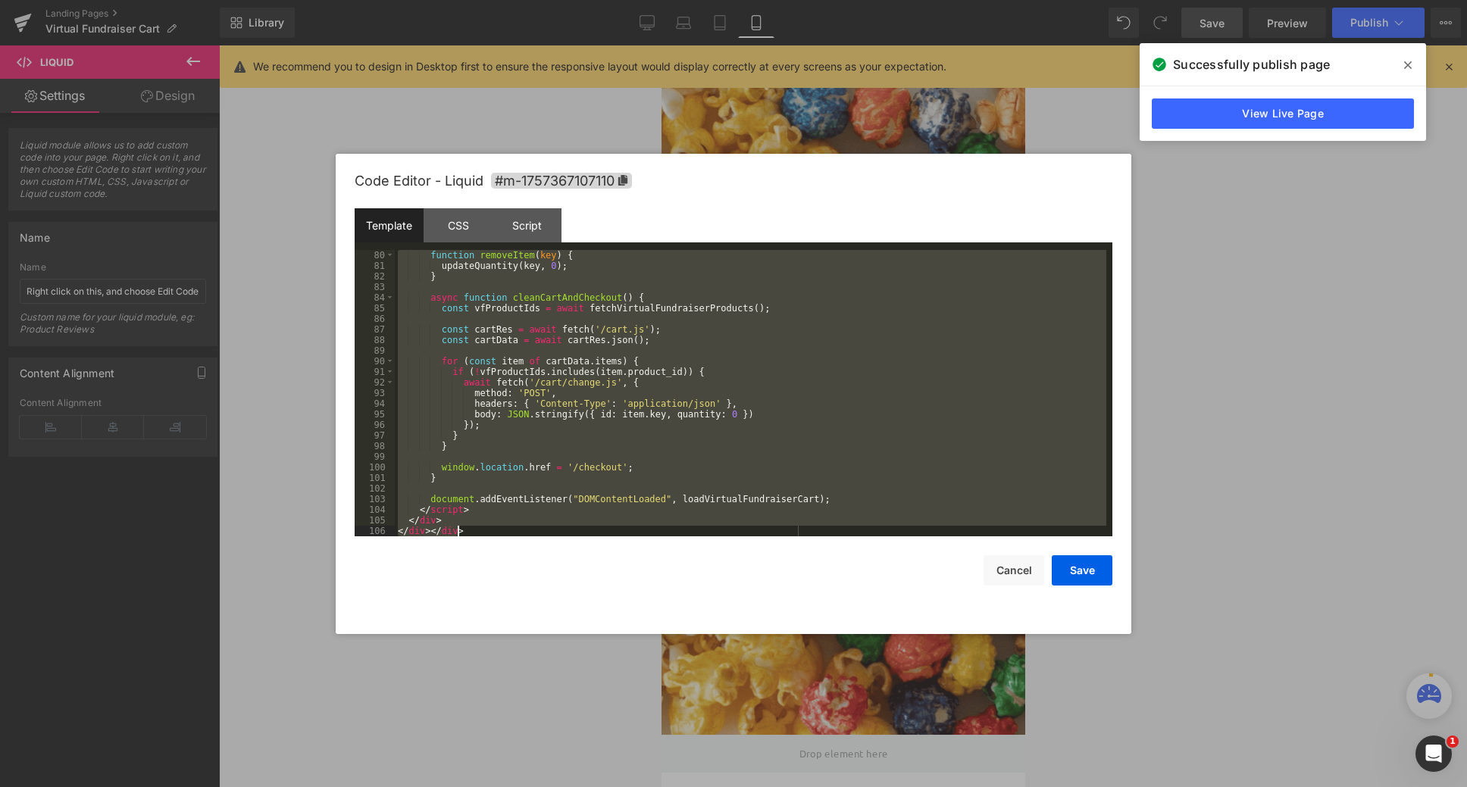
scroll to position [891, 0]
drag, startPoint x: 397, startPoint y: 254, endPoint x: 958, endPoint y: 759, distance: 754.5
click at [958, 759] on body "Liquid You are previewing how the will restyle your page. You can not edit Elem…" at bounding box center [733, 393] width 1467 height 787
click at [1000, 571] on button "Cancel" at bounding box center [1014, 571] width 61 height 30
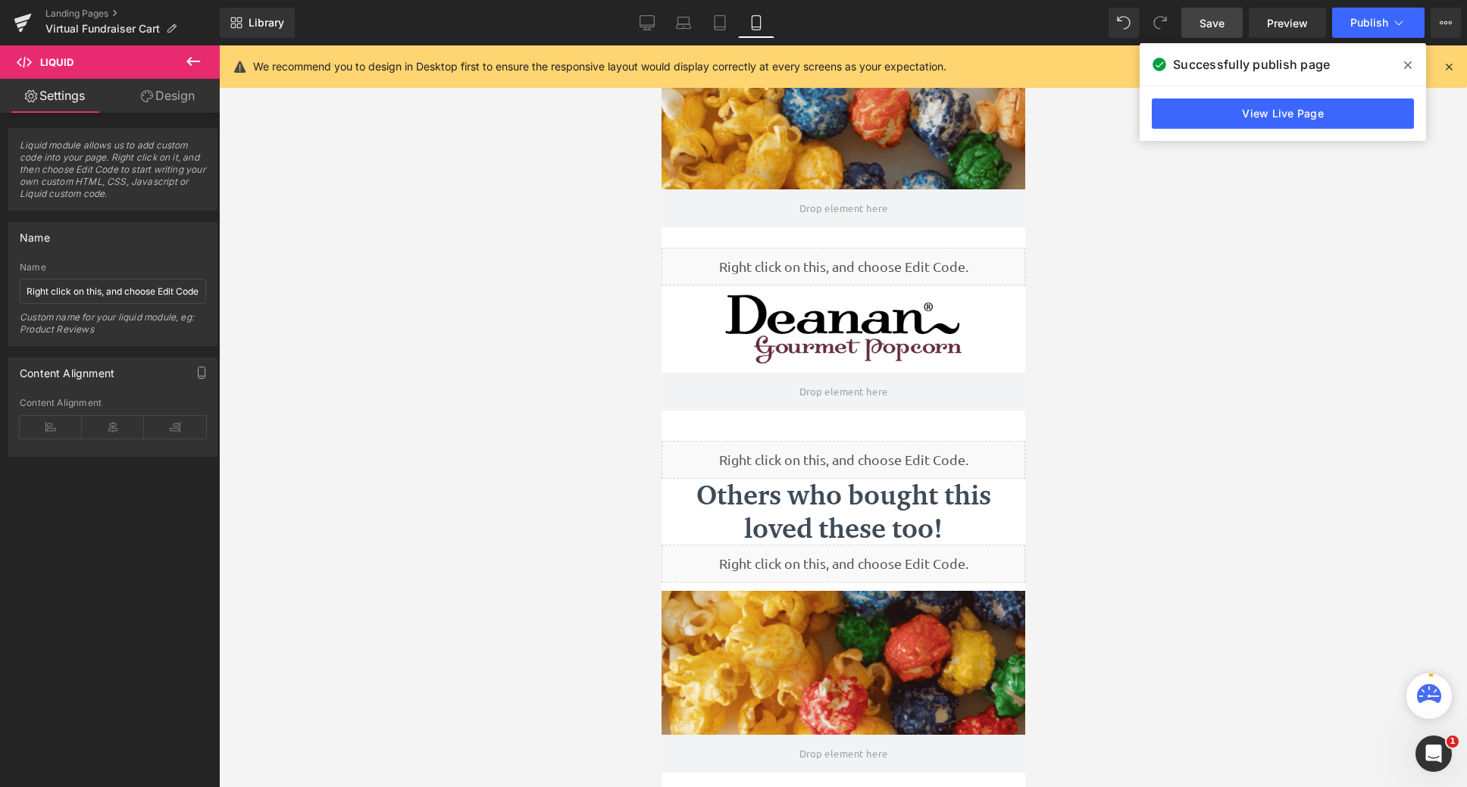
click at [188, 67] on icon at bounding box center [193, 61] width 18 height 18
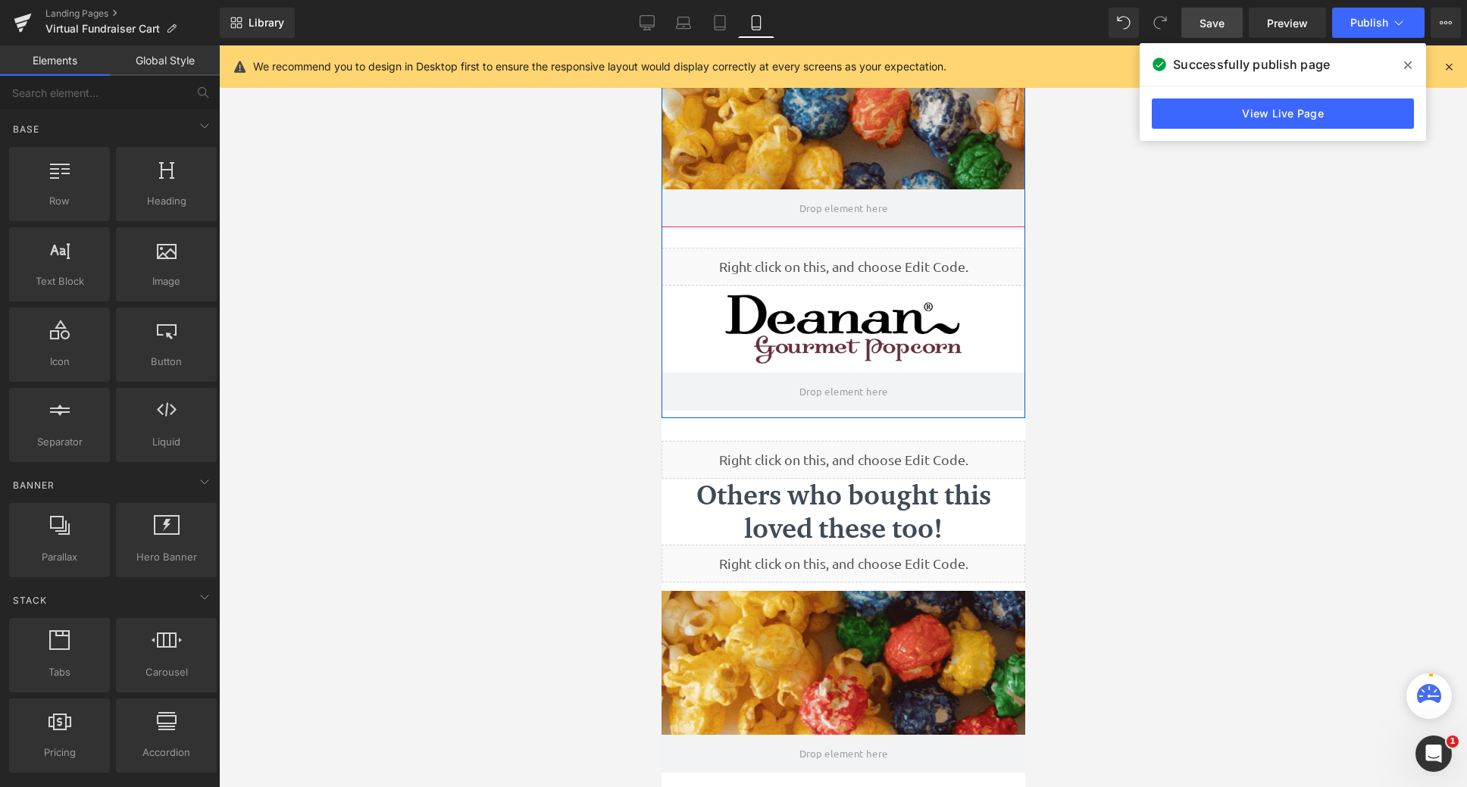
click at [831, 136] on div at bounding box center [843, 416] width 364 height 742
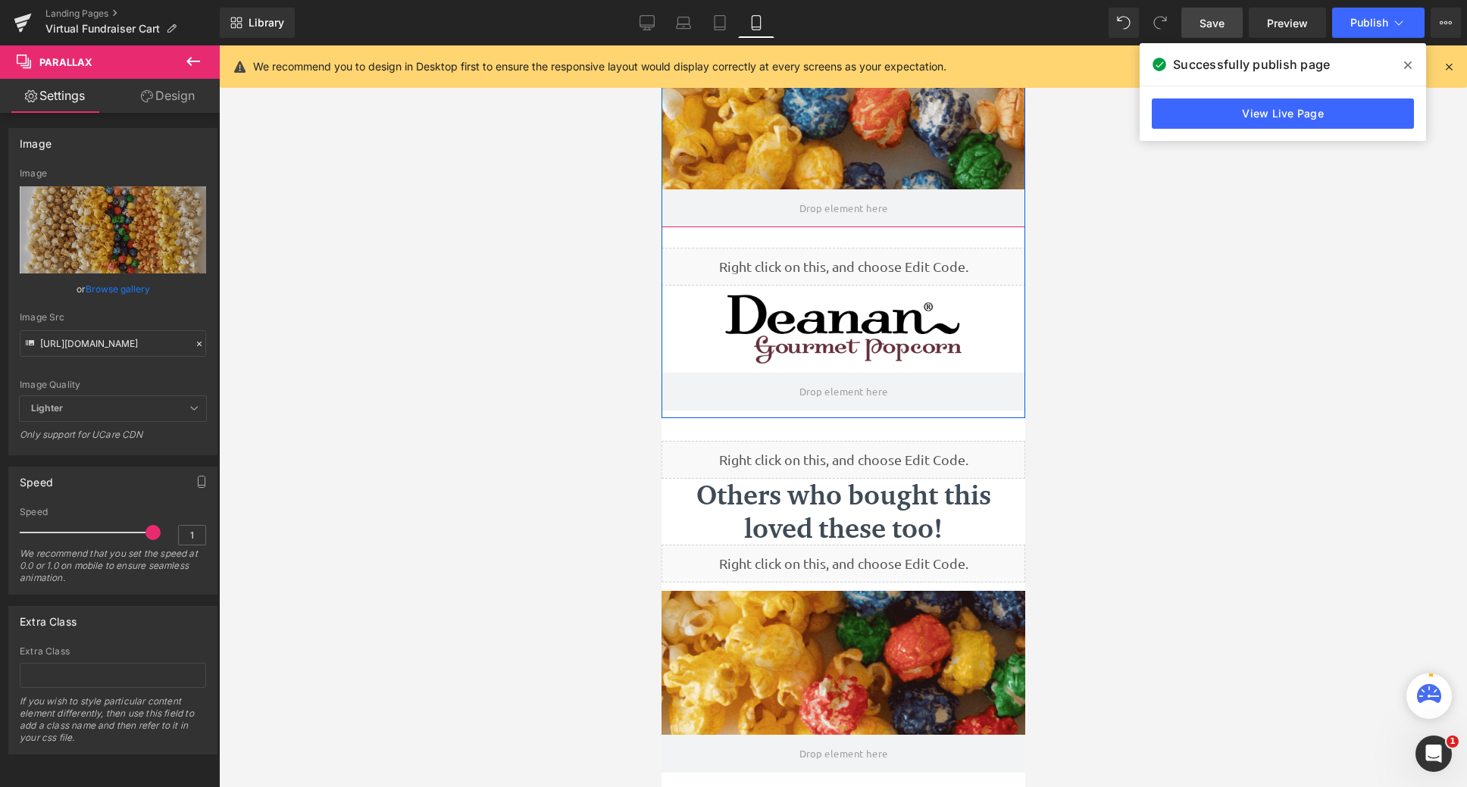
click at [824, 150] on div at bounding box center [843, 416] width 364 height 742
click at [198, 60] on icon at bounding box center [193, 61] width 18 height 18
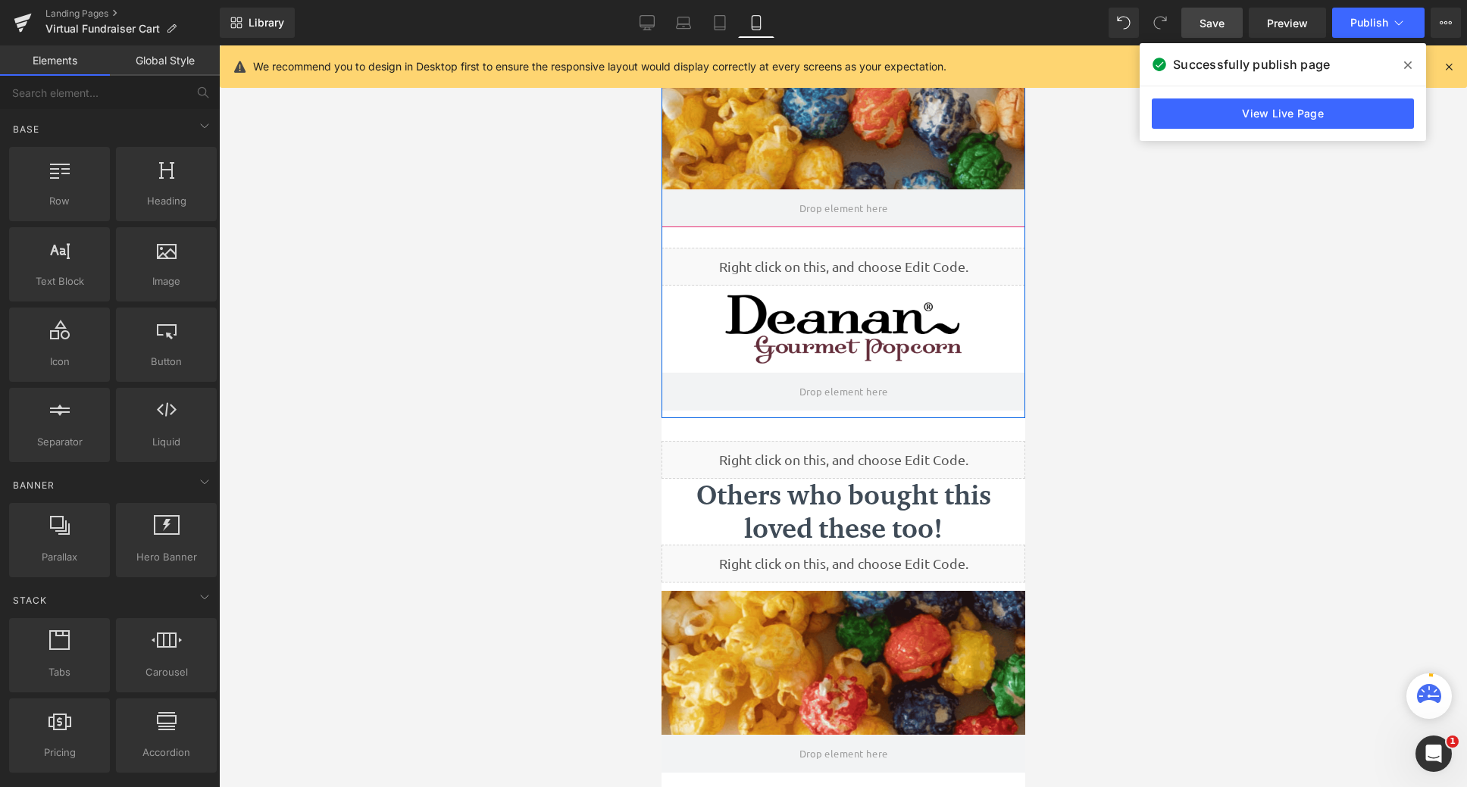
click at [825, 160] on div at bounding box center [843, 416] width 364 height 742
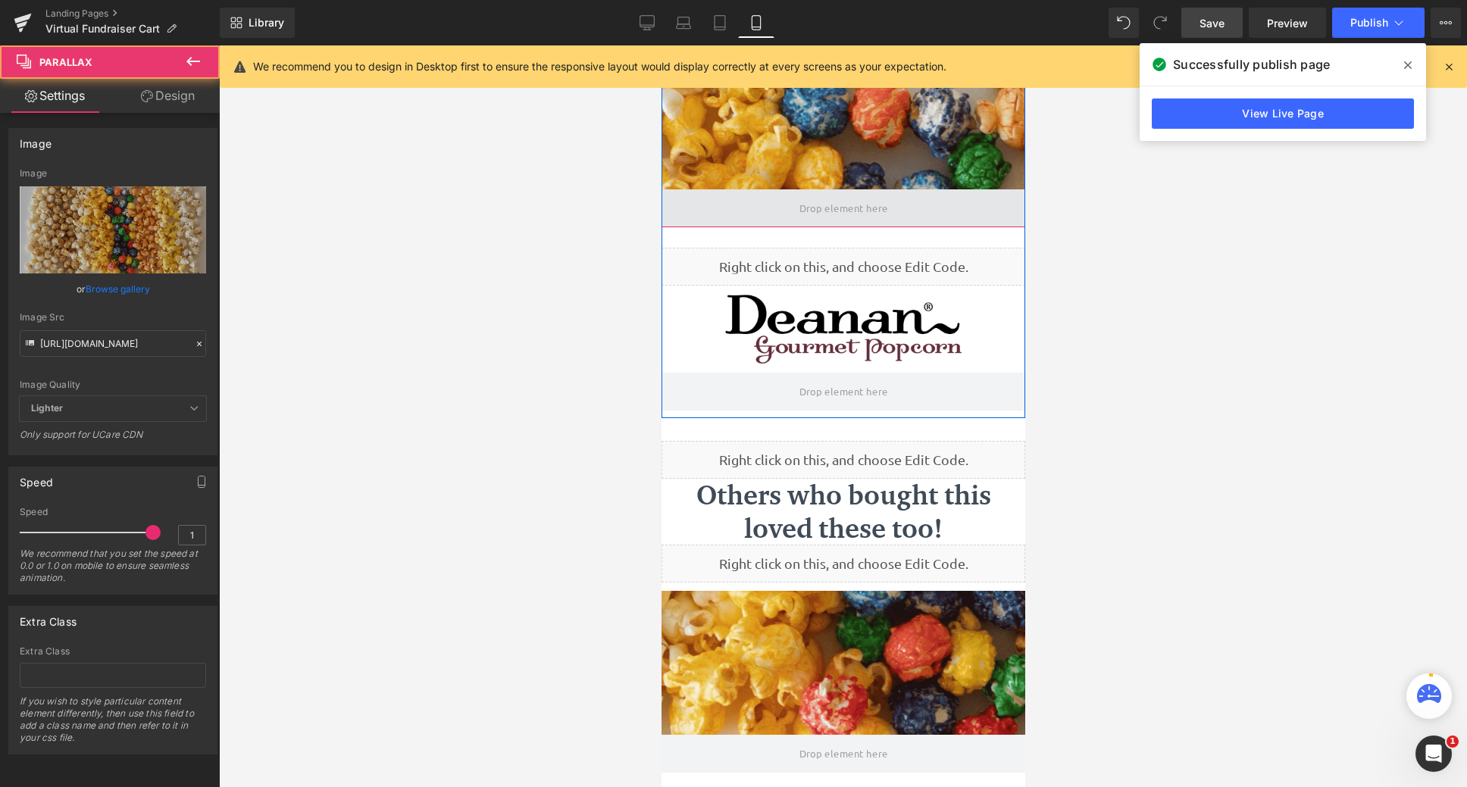
click at [833, 192] on span at bounding box center [843, 208] width 364 height 38
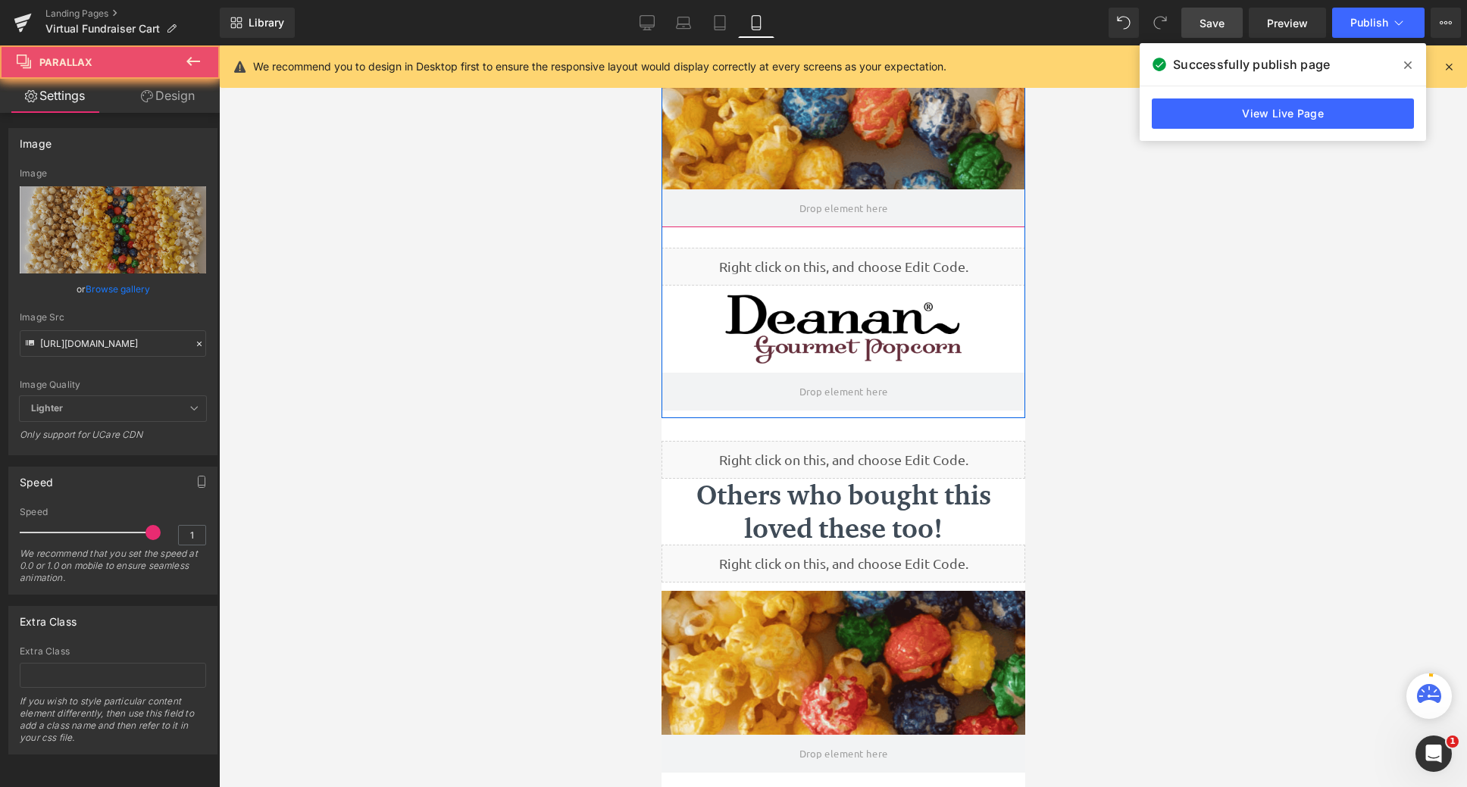
click at [836, 168] on div at bounding box center [843, 416] width 364 height 742
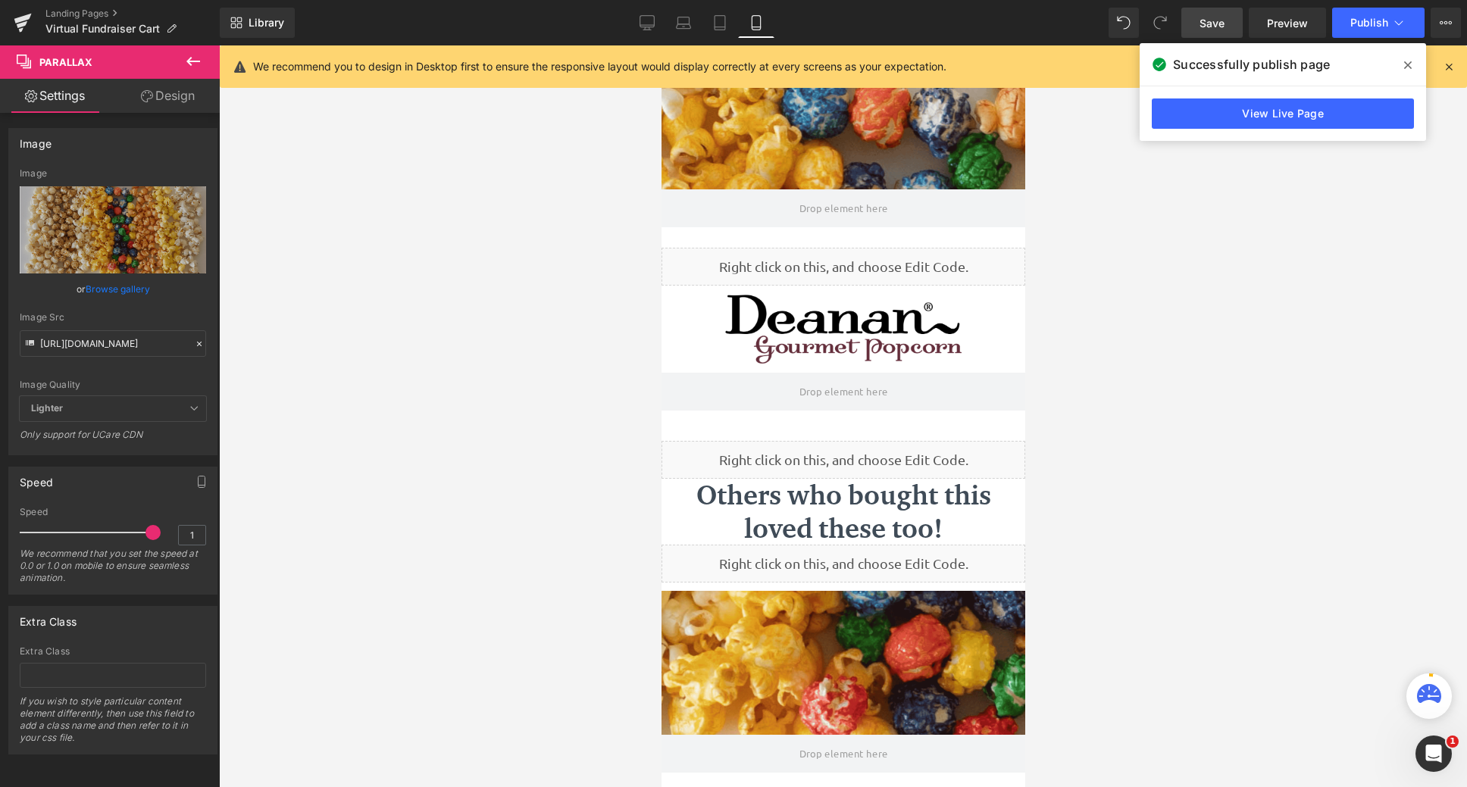
click at [192, 61] on icon at bounding box center [193, 61] width 14 height 9
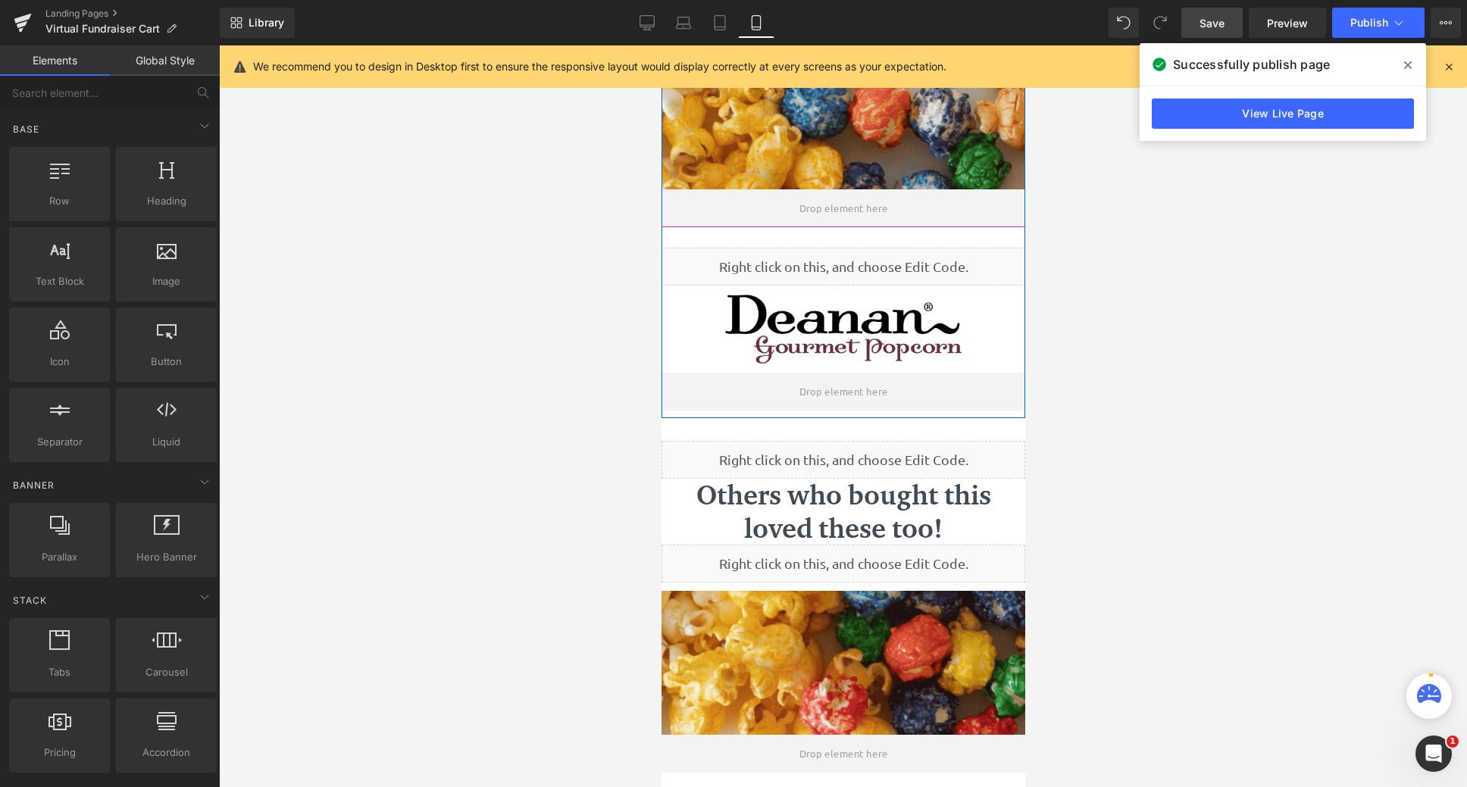
click at [847, 148] on div at bounding box center [843, 416] width 364 height 742
click at [833, 200] on span at bounding box center [843, 209] width 99 height 30
click at [838, 161] on div at bounding box center [843, 416] width 364 height 742
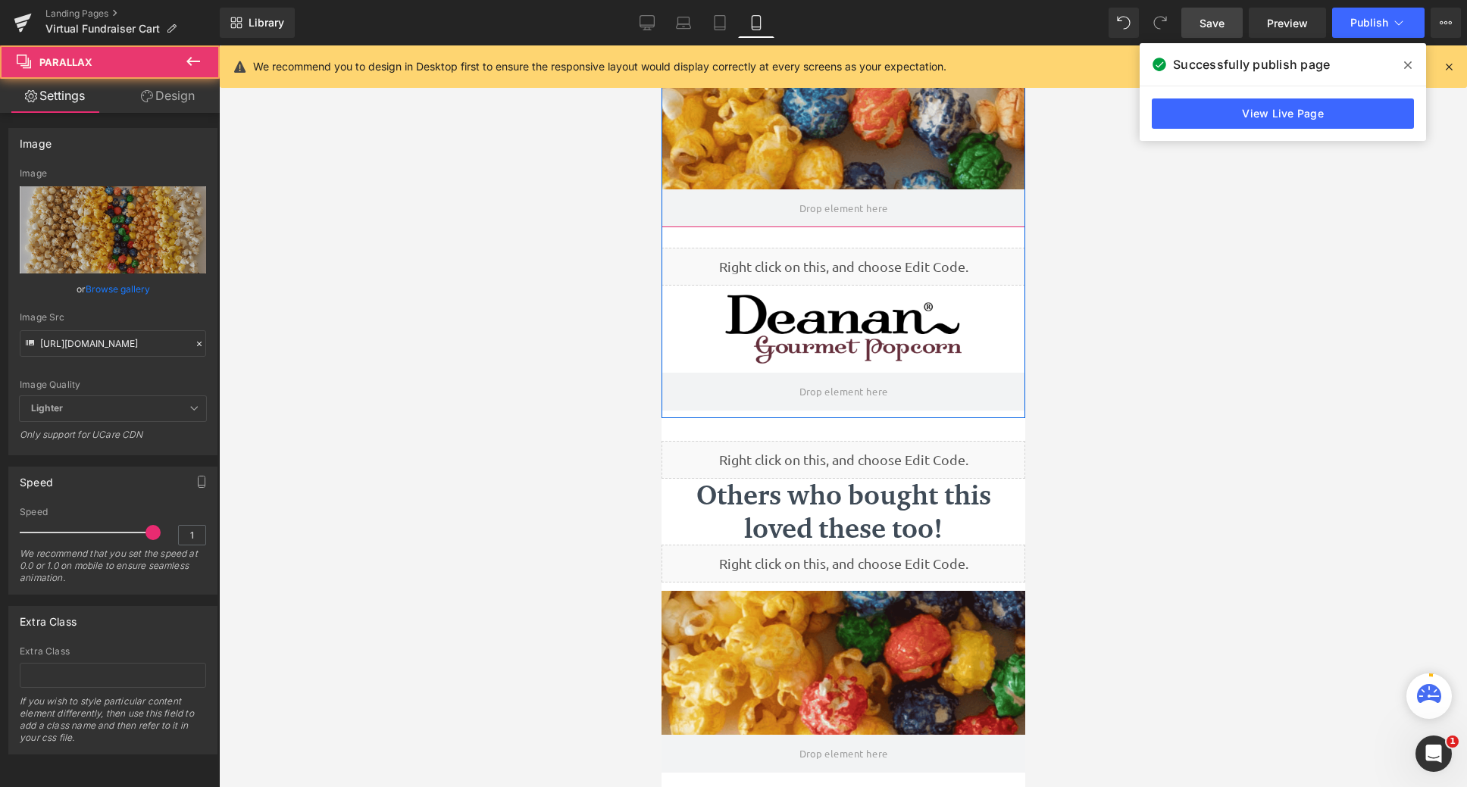
click at [838, 161] on div at bounding box center [843, 416] width 364 height 742
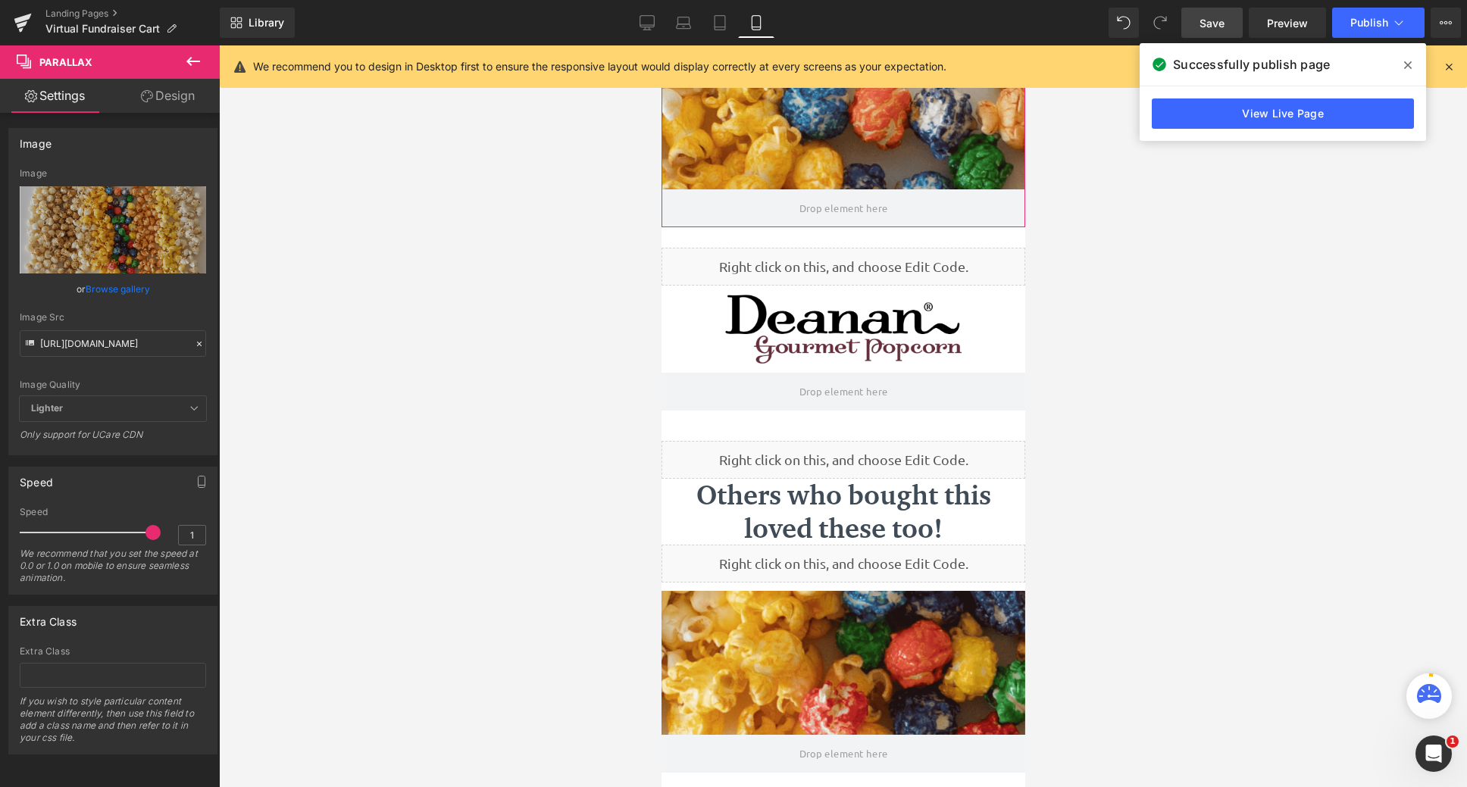
scroll to position [1175, 352]
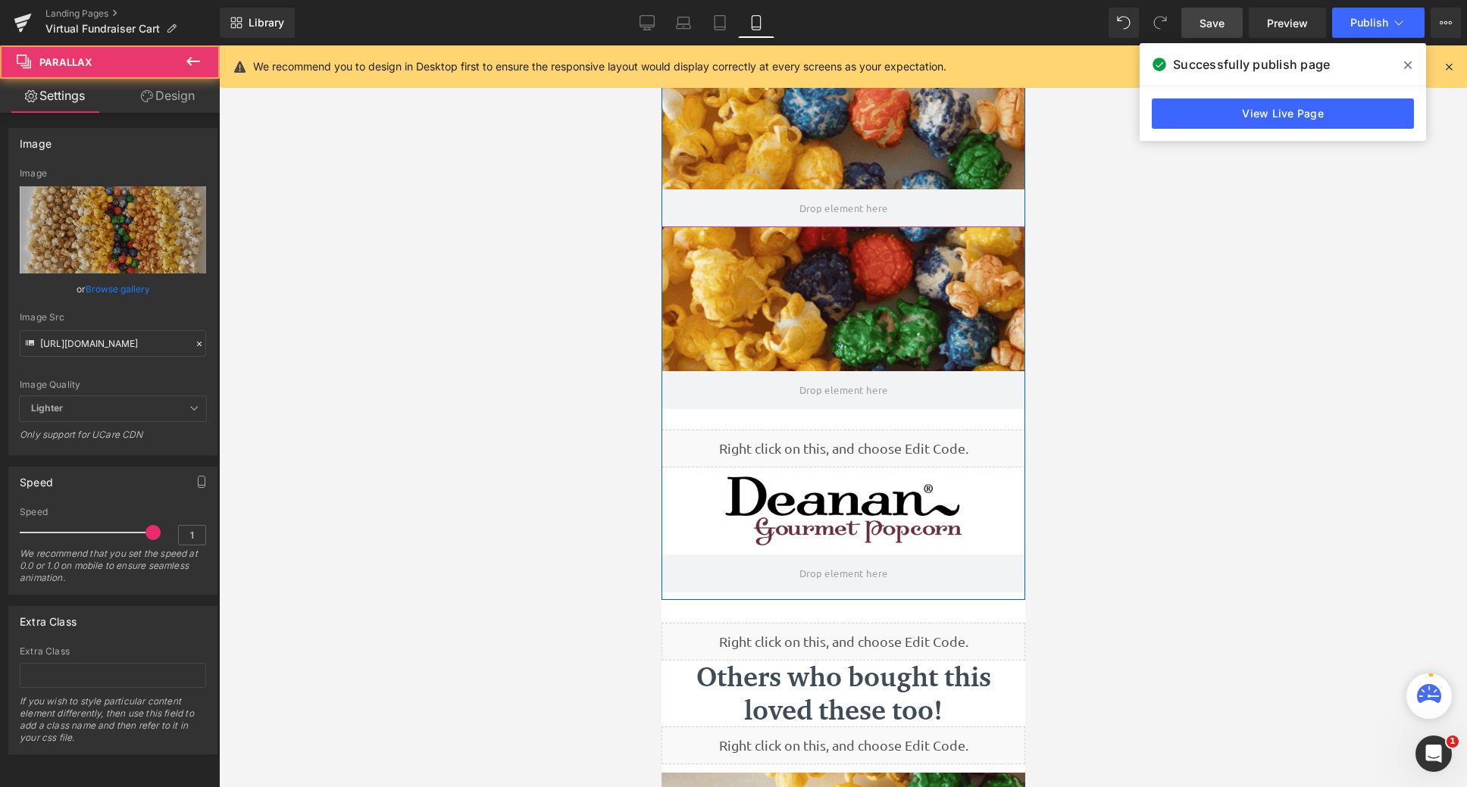
click at [842, 144] on div at bounding box center [843, 416] width 364 height 742
click at [847, 155] on div at bounding box center [843, 416] width 364 height 742
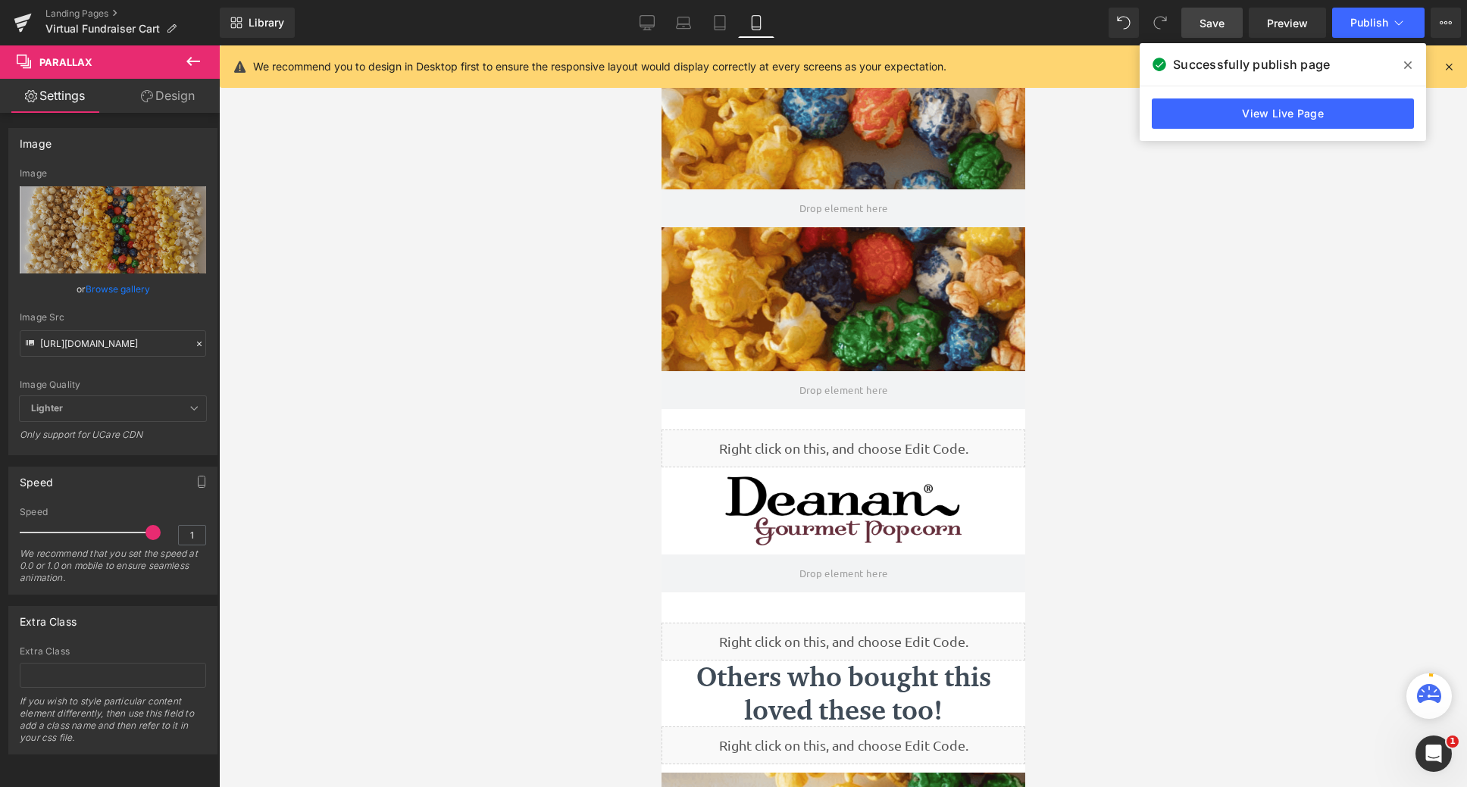
click at [193, 64] on icon at bounding box center [193, 61] width 18 height 18
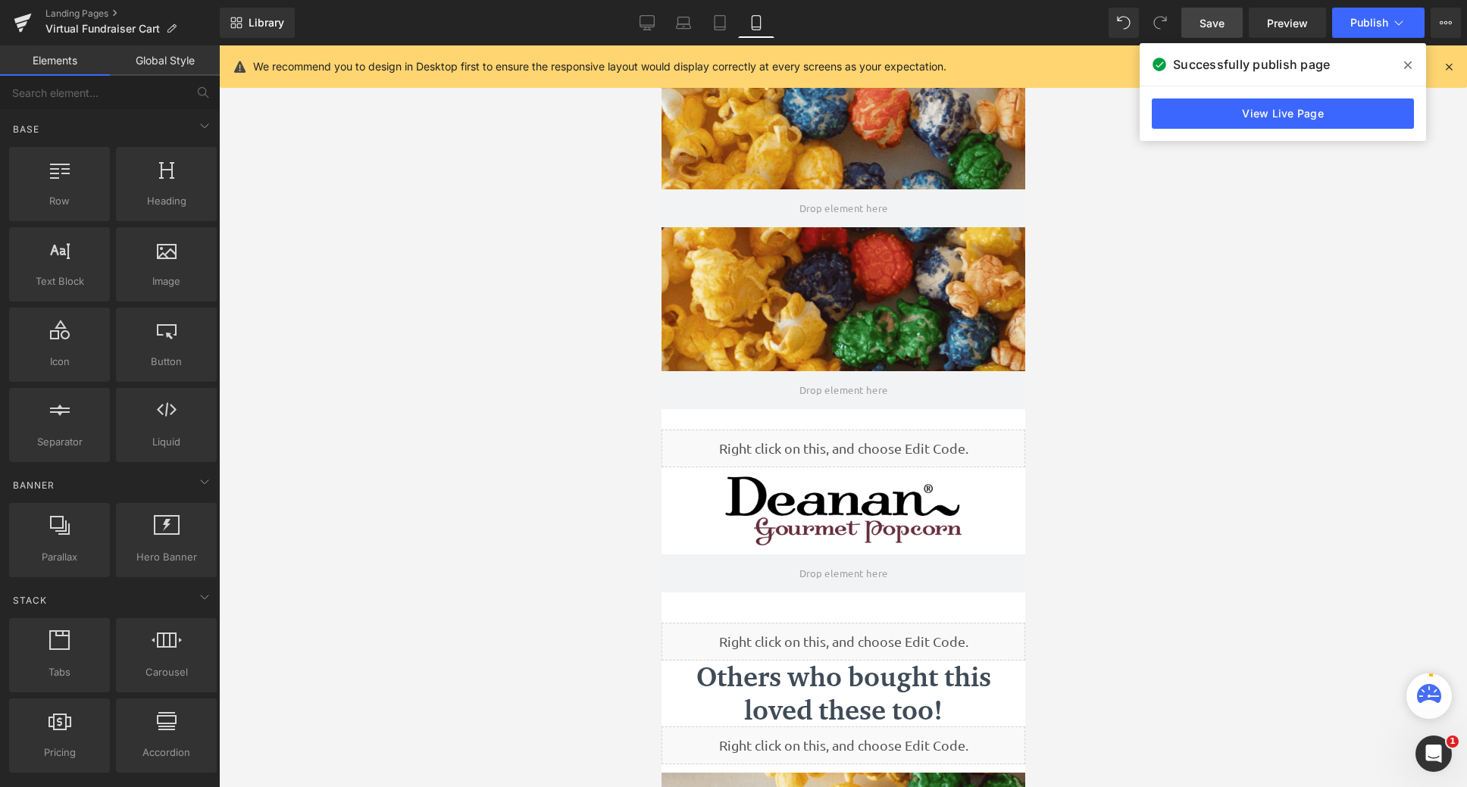
click at [1436, 63] on div "We recommend you to design in Desktop first to ensure the responsive layout wou…" at bounding box center [848, 67] width 1190 height 18
click at [1445, 67] on icon at bounding box center [1449, 67] width 14 height 14
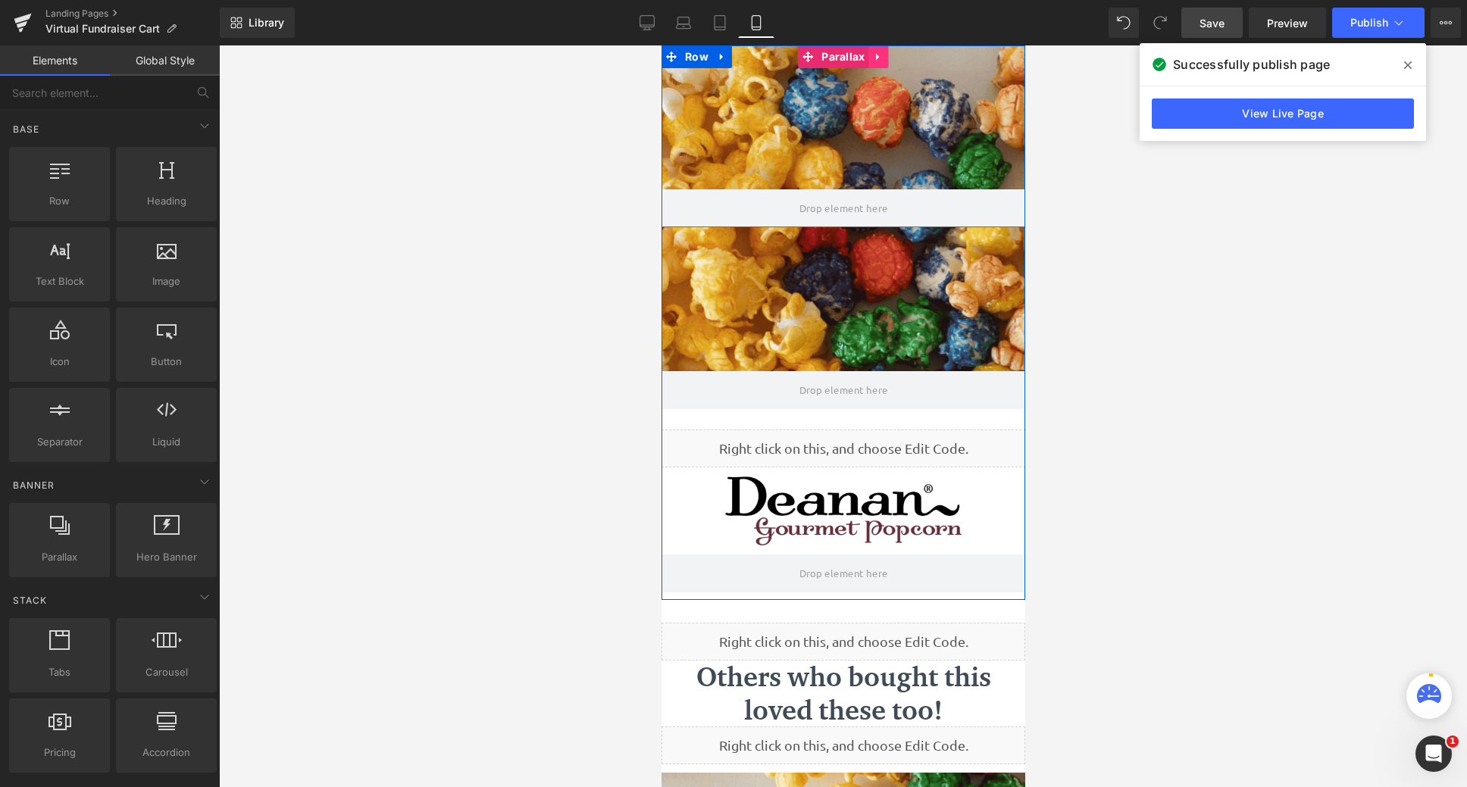
click at [875, 61] on icon at bounding box center [878, 57] width 11 height 11
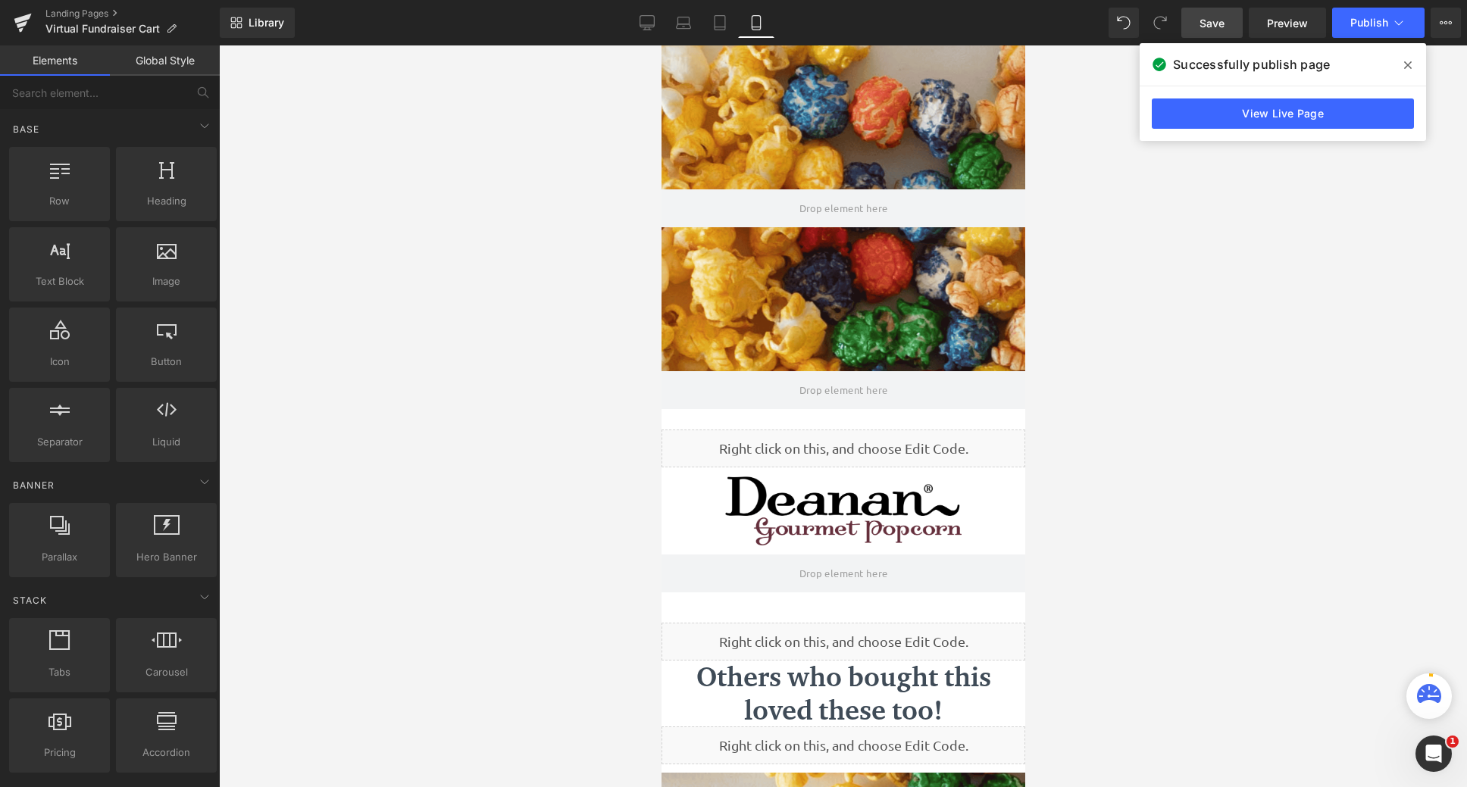
click at [175, 63] on link "Global Style" at bounding box center [165, 60] width 110 height 30
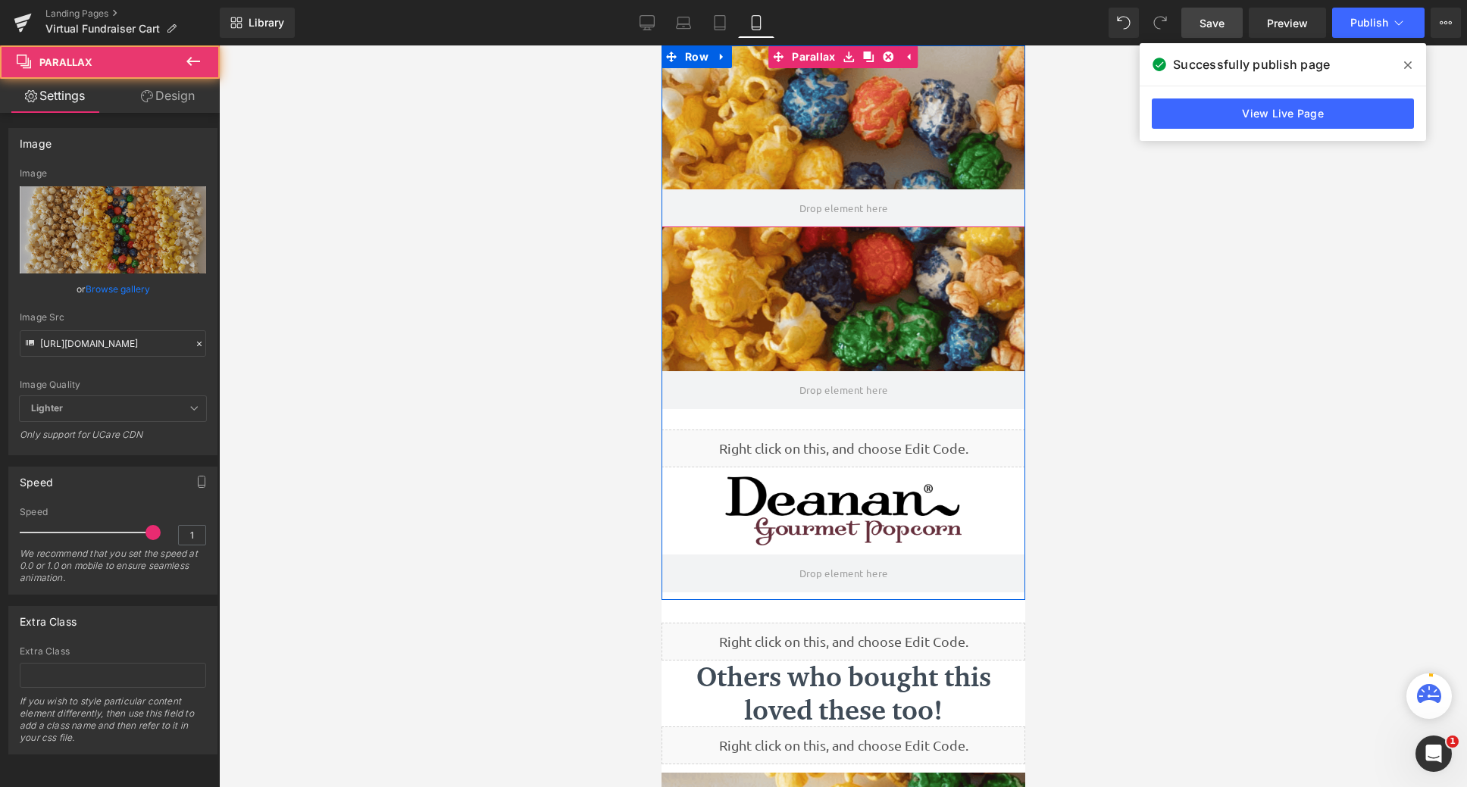
click at [834, 80] on div at bounding box center [843, 416] width 364 height 742
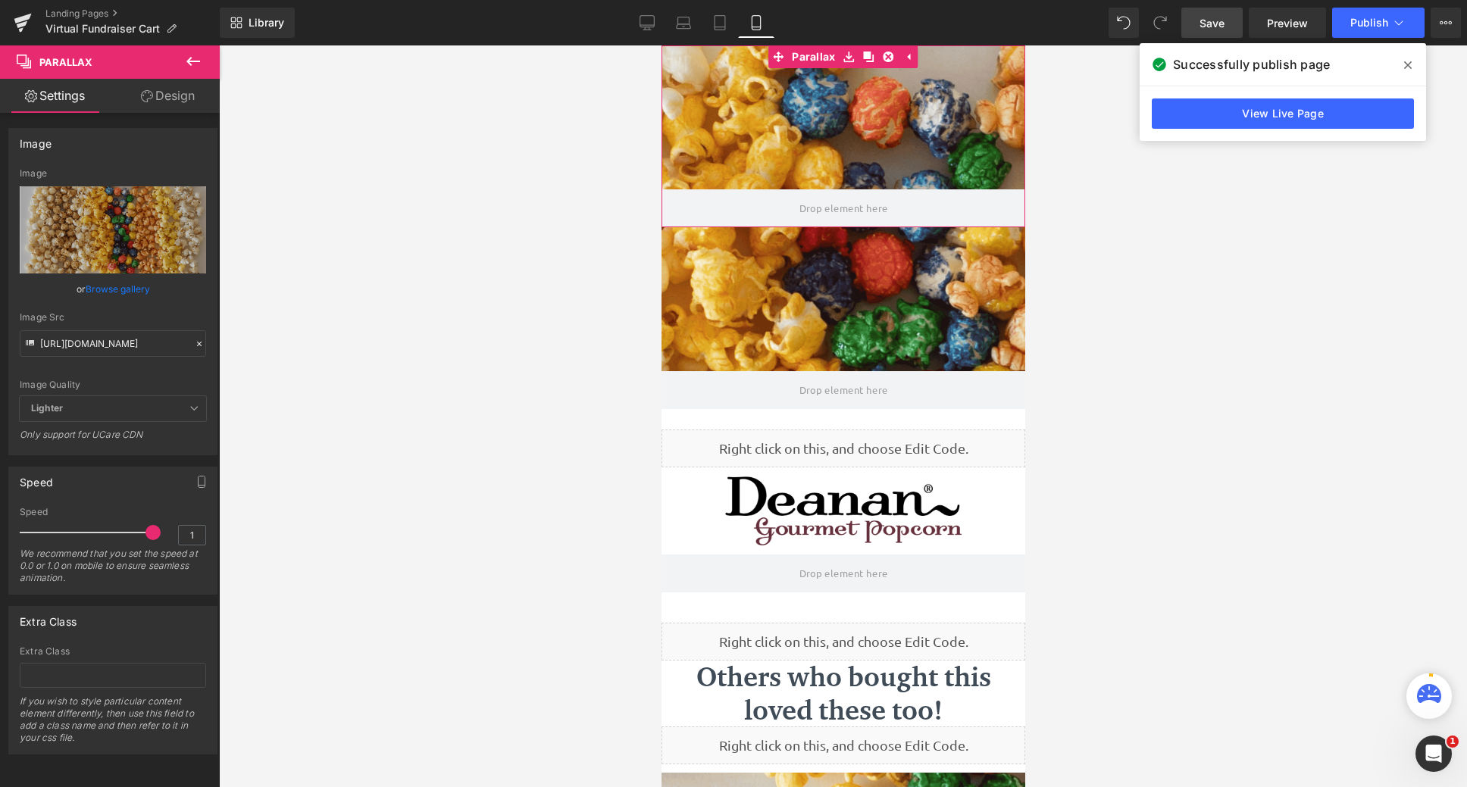
click at [197, 95] on link "Design" at bounding box center [168, 96] width 110 height 34
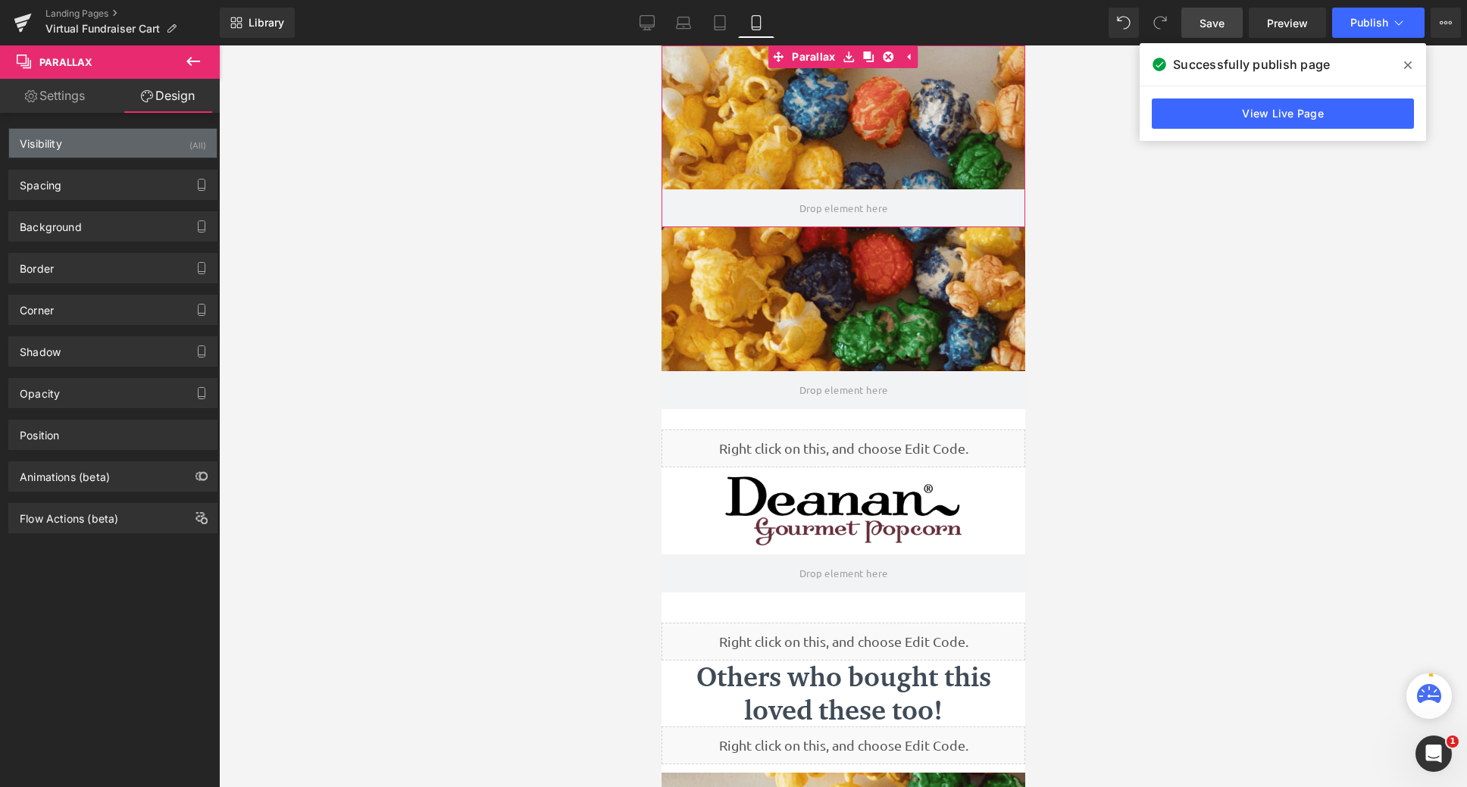
click at [167, 142] on div "Visibility (All)" at bounding box center [113, 143] width 208 height 29
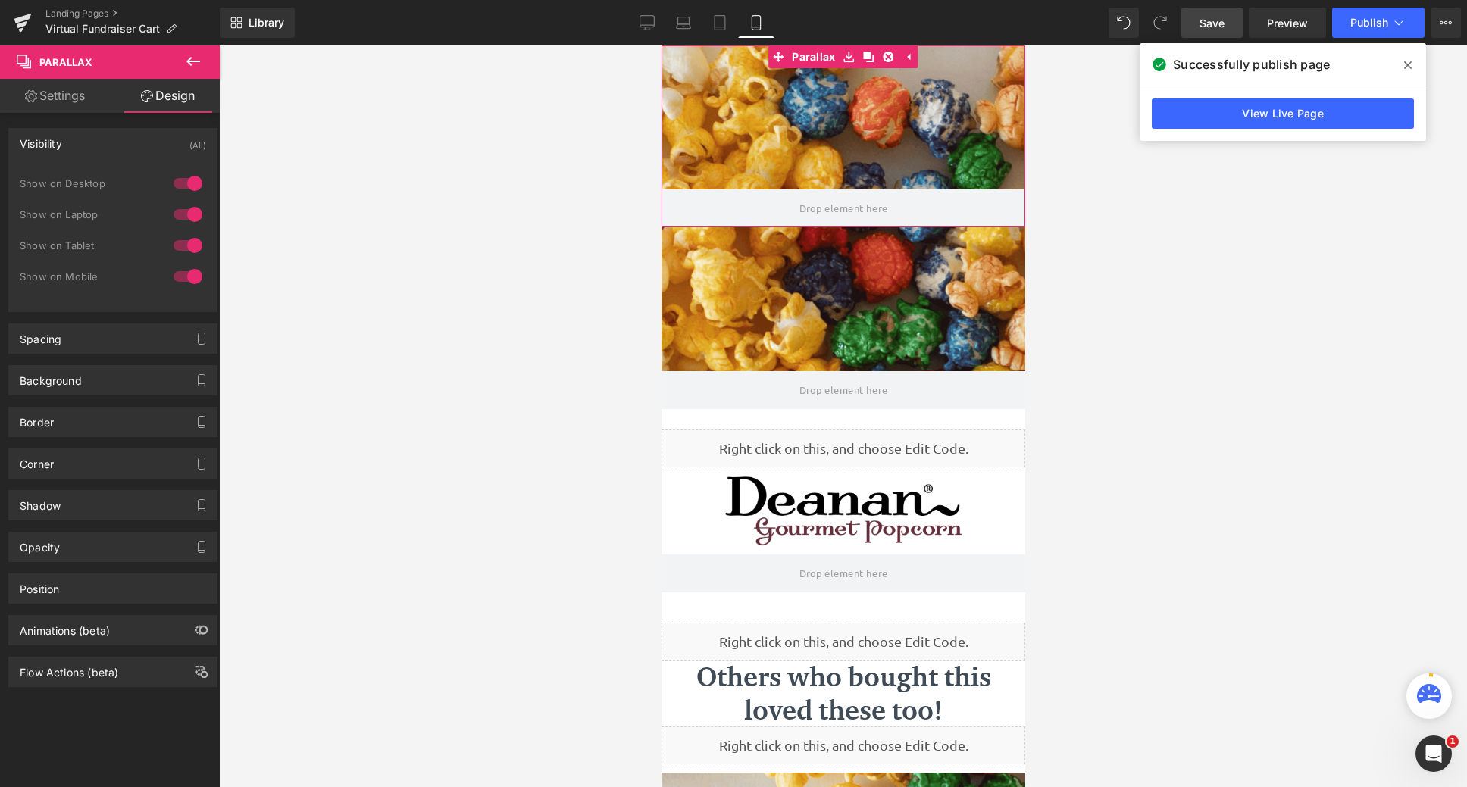
click at [183, 280] on div at bounding box center [188, 277] width 36 height 24
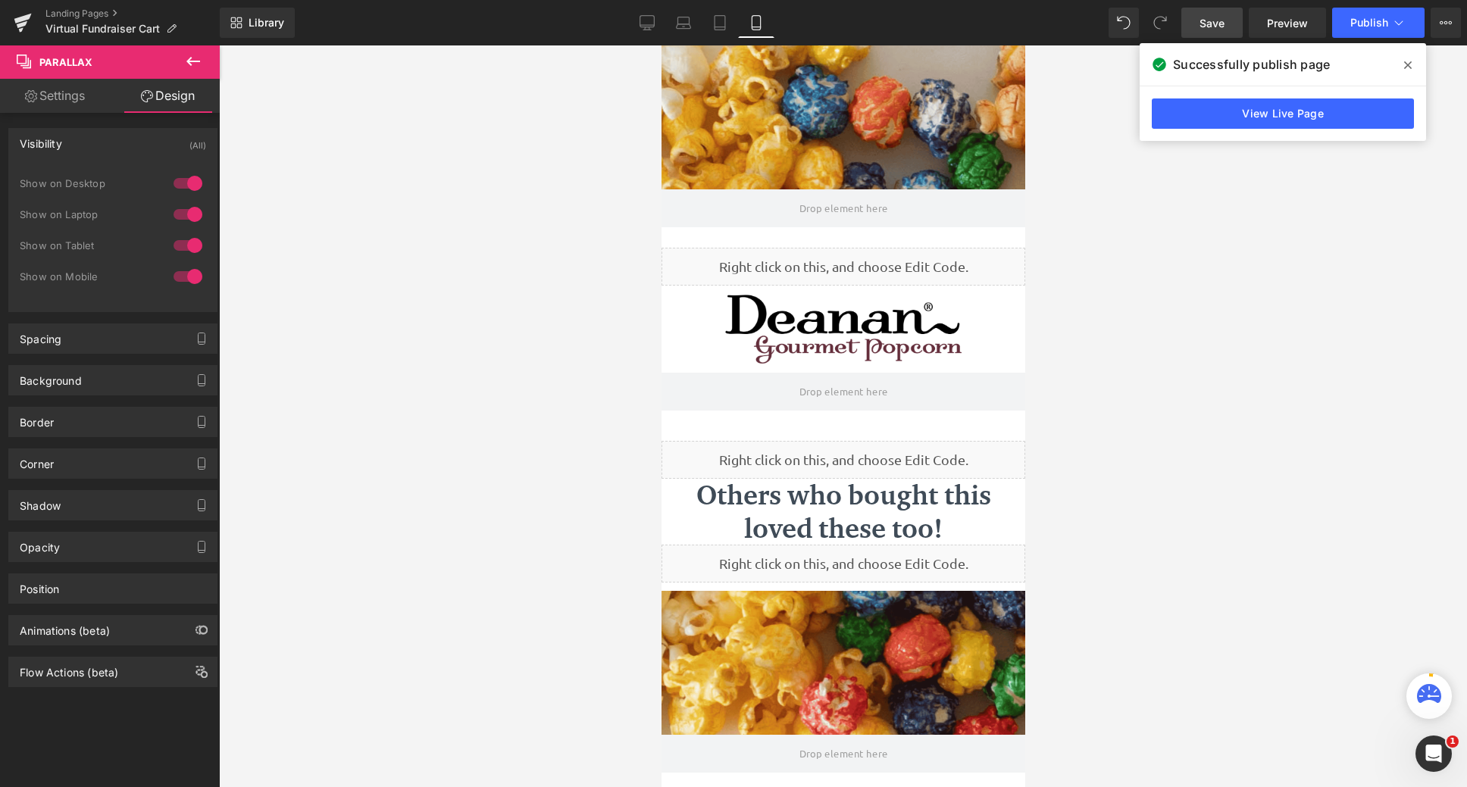
scroll to position [993, 352]
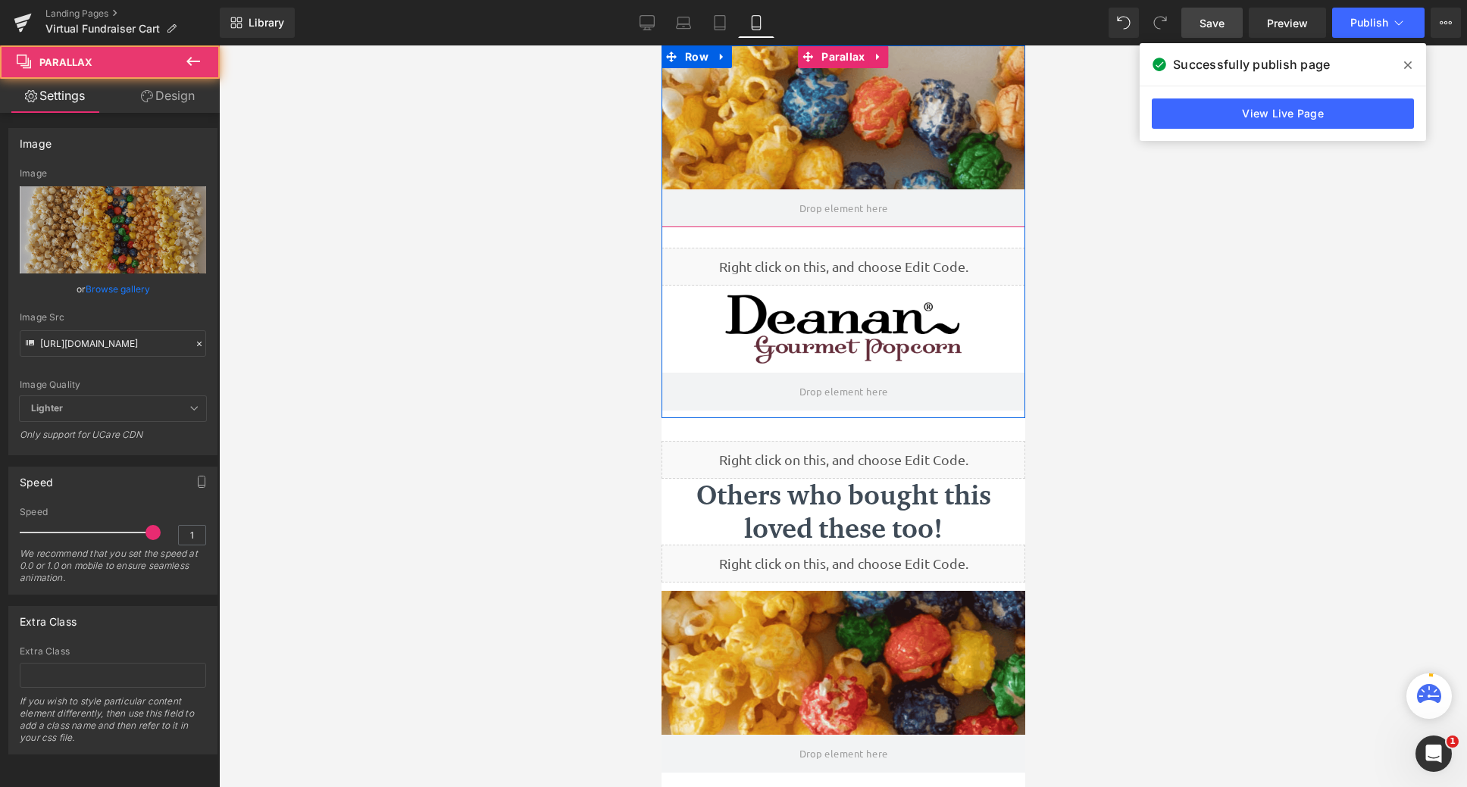
click at [822, 108] on div at bounding box center [843, 416] width 364 height 742
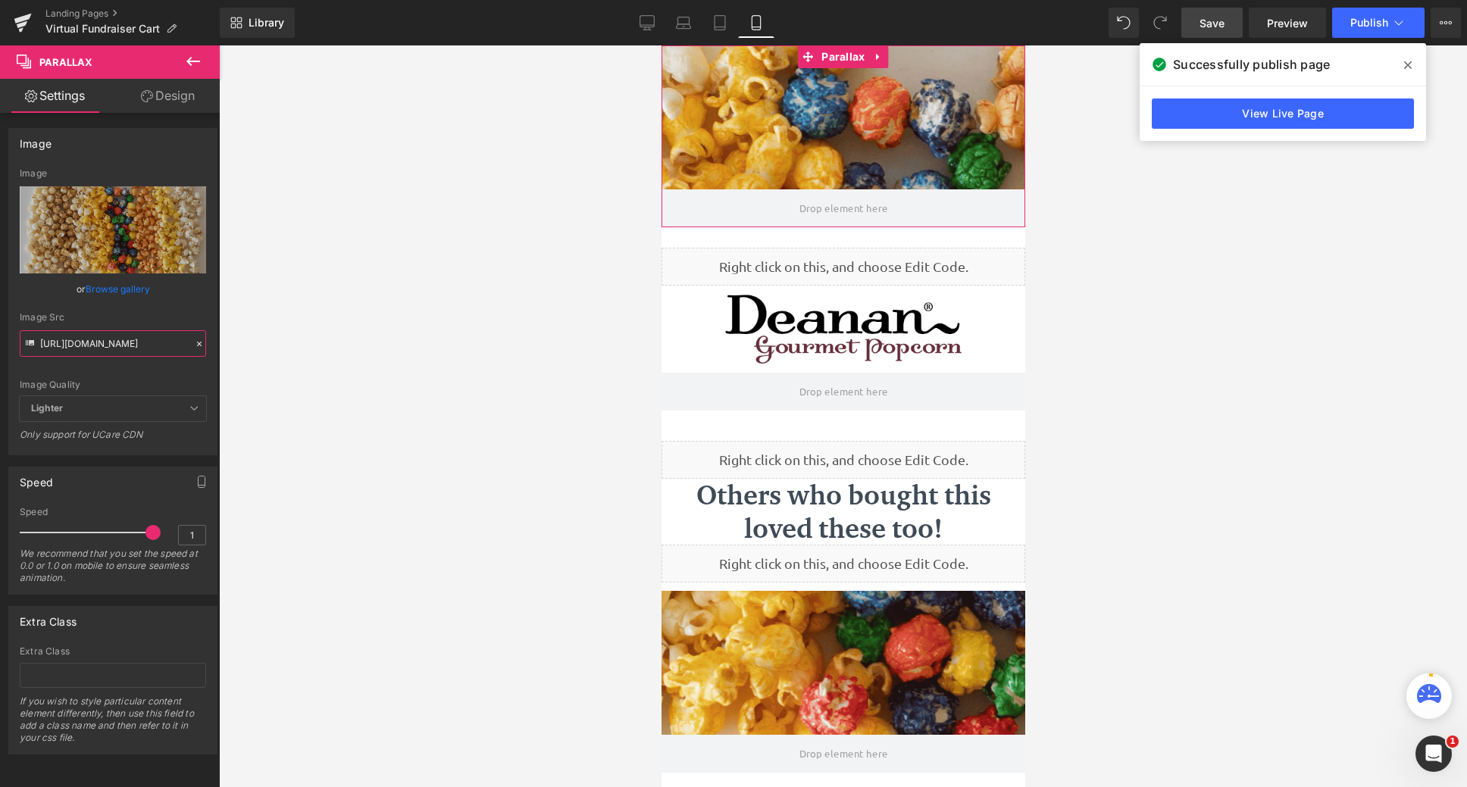
click at [156, 344] on input "https://cdn.shopify.com/s/files/1/0320/2619/8061/files/Blue_Vibrant_an_White_Mo…" at bounding box center [113, 343] width 186 height 27
click at [175, 102] on link "Design" at bounding box center [168, 96] width 110 height 34
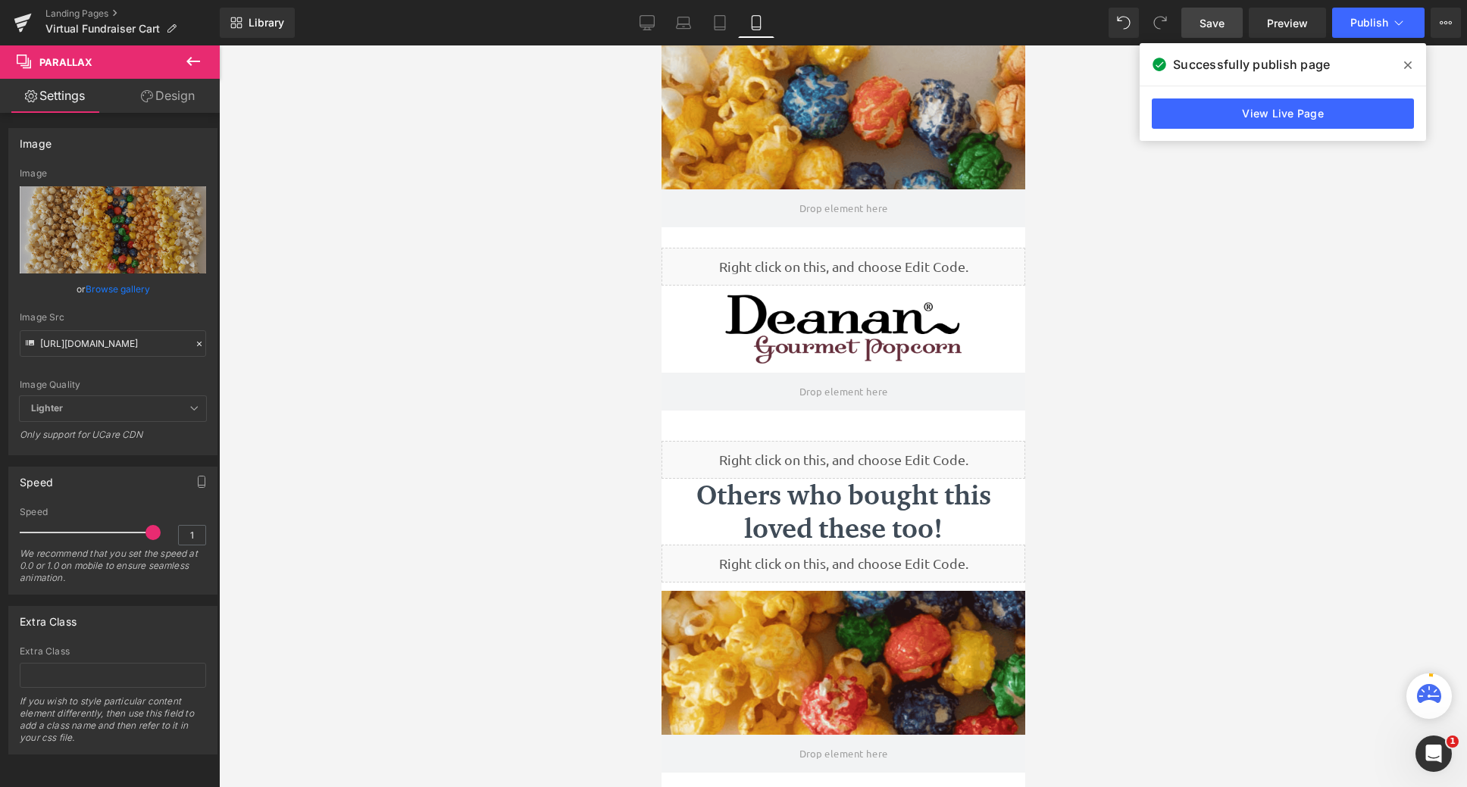
scroll to position [0, 0]
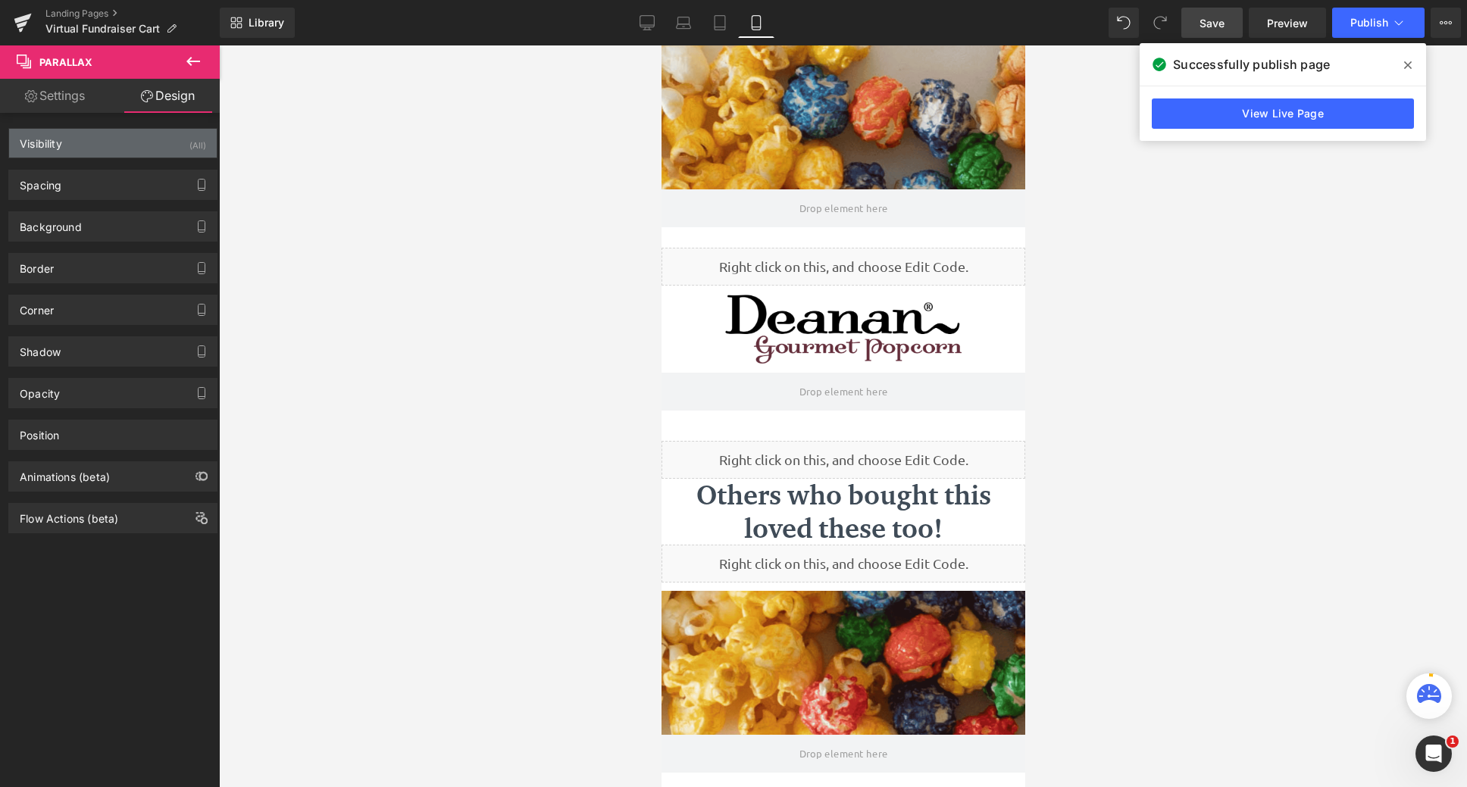
click at [155, 141] on div "Visibility (All)" at bounding box center [113, 143] width 208 height 29
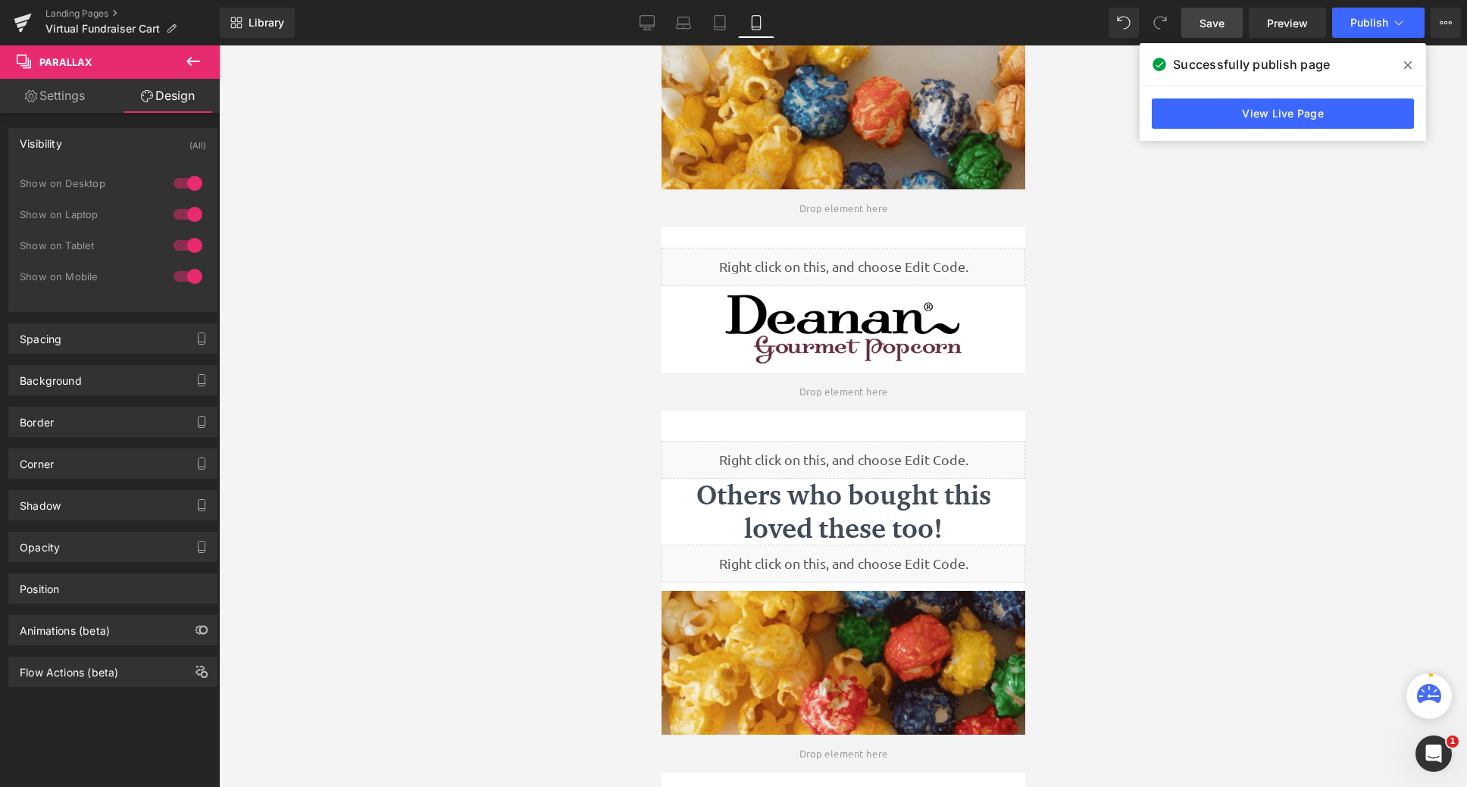
click at [186, 181] on div at bounding box center [188, 183] width 36 height 24
click at [186, 211] on div at bounding box center [188, 214] width 36 height 24
click at [182, 248] on div at bounding box center [188, 245] width 36 height 24
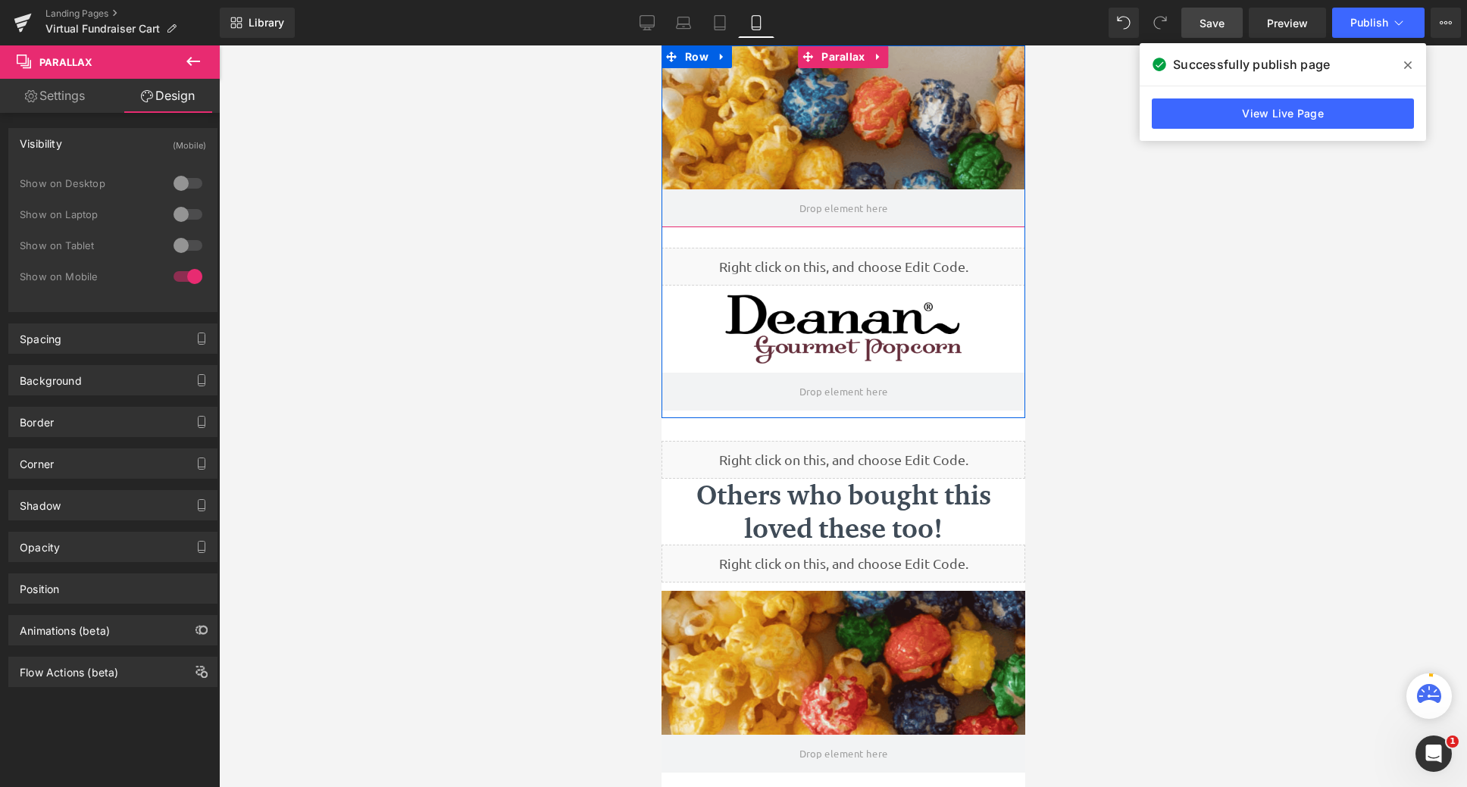
drag, startPoint x: 798, startPoint y: 226, endPoint x: 779, endPoint y: 127, distance: 100.3
click at [779, 127] on div "Parallax" at bounding box center [843, 136] width 364 height 182
click at [766, 163] on div at bounding box center [843, 416] width 364 height 742
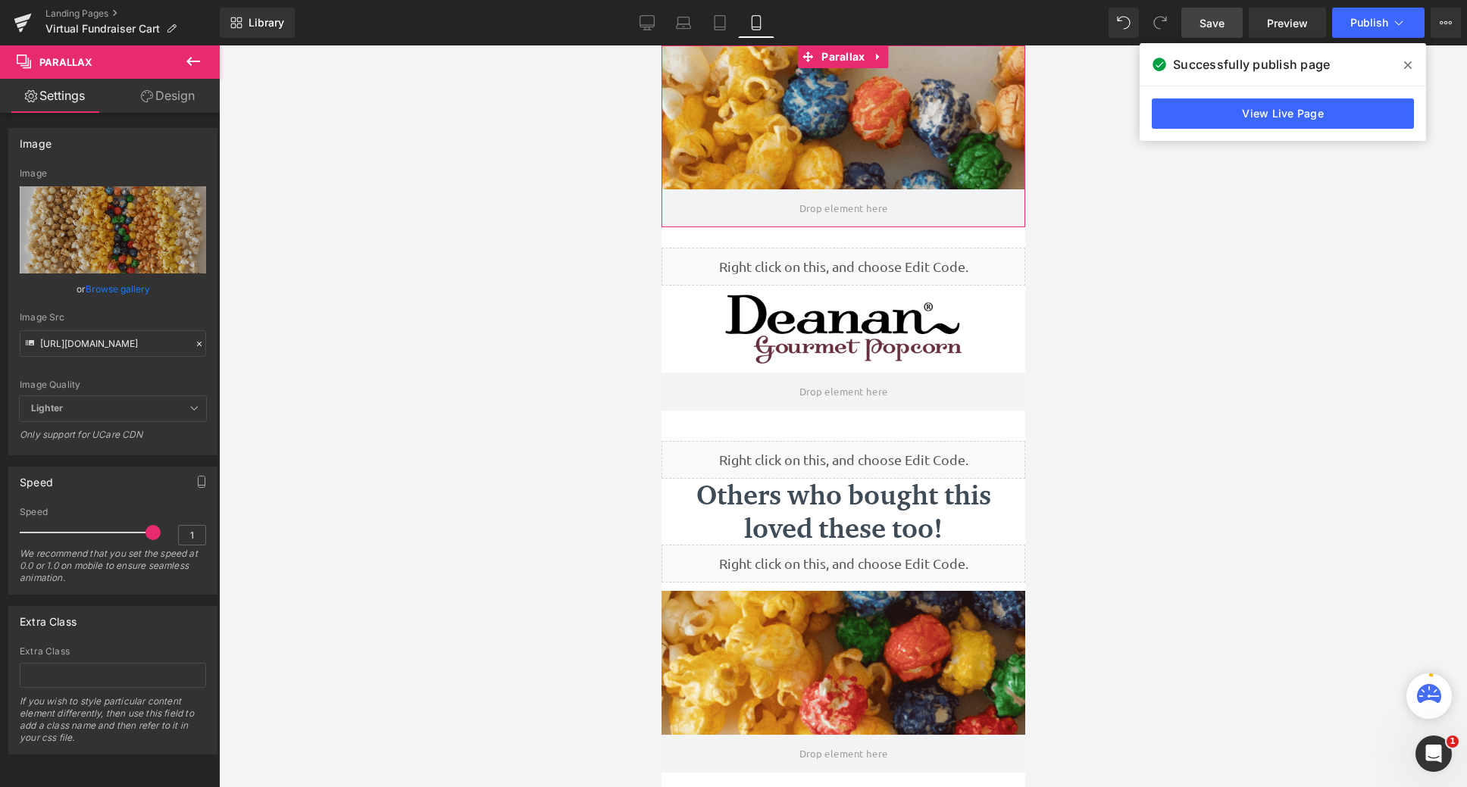
click at [179, 107] on link "Design" at bounding box center [168, 96] width 110 height 34
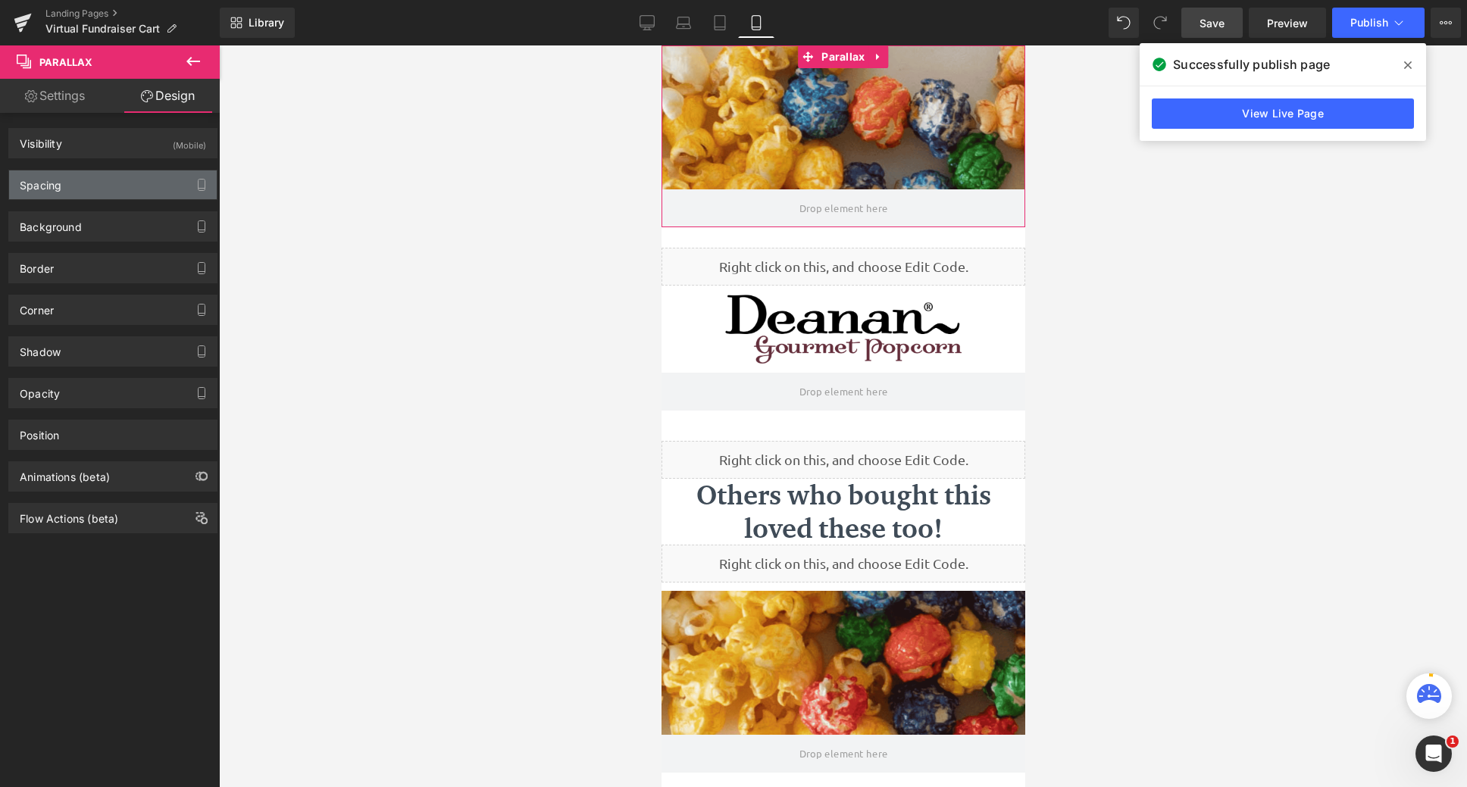
click at [123, 193] on div "Spacing" at bounding box center [113, 185] width 208 height 29
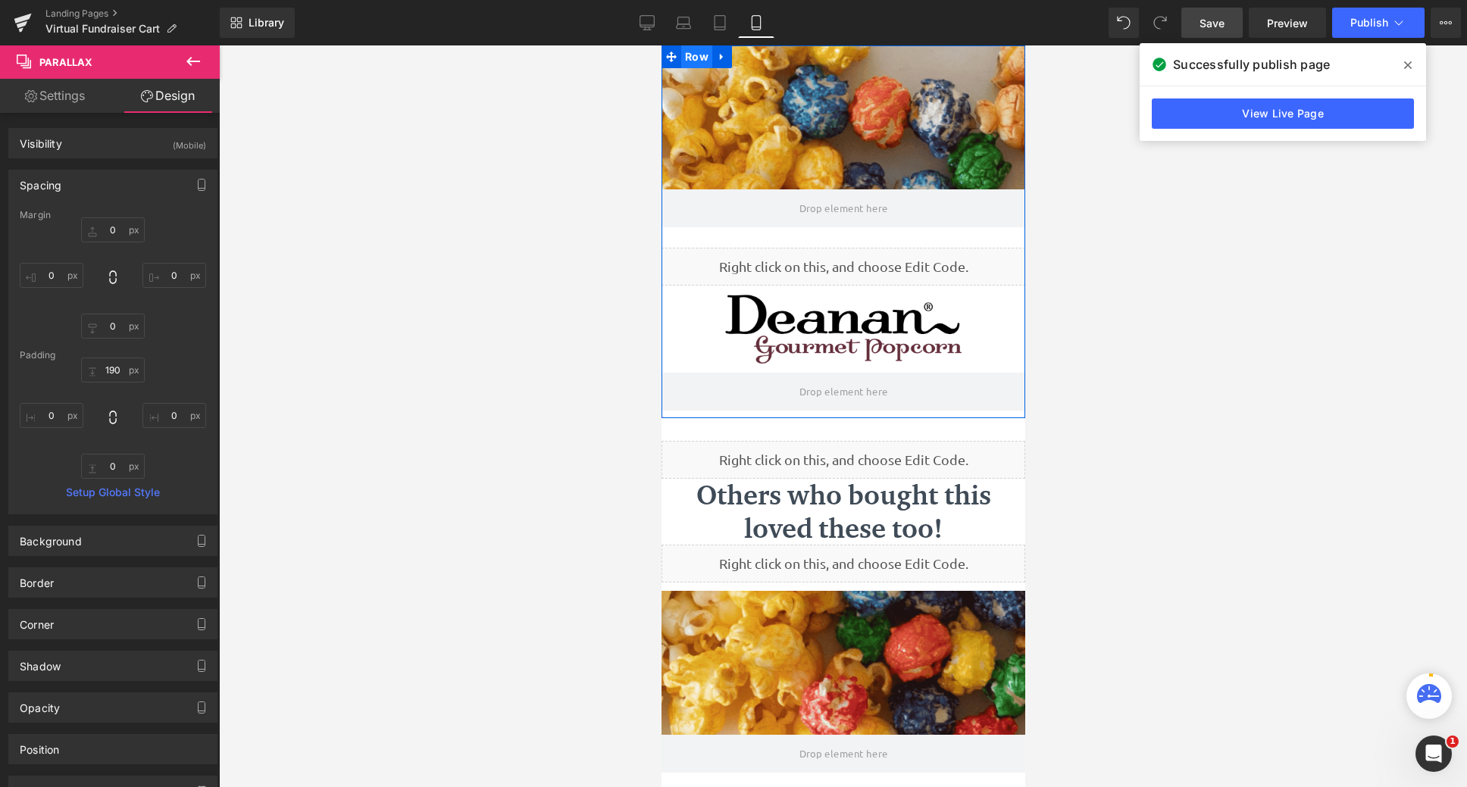
click at [695, 61] on span "Row" at bounding box center [696, 56] width 31 height 23
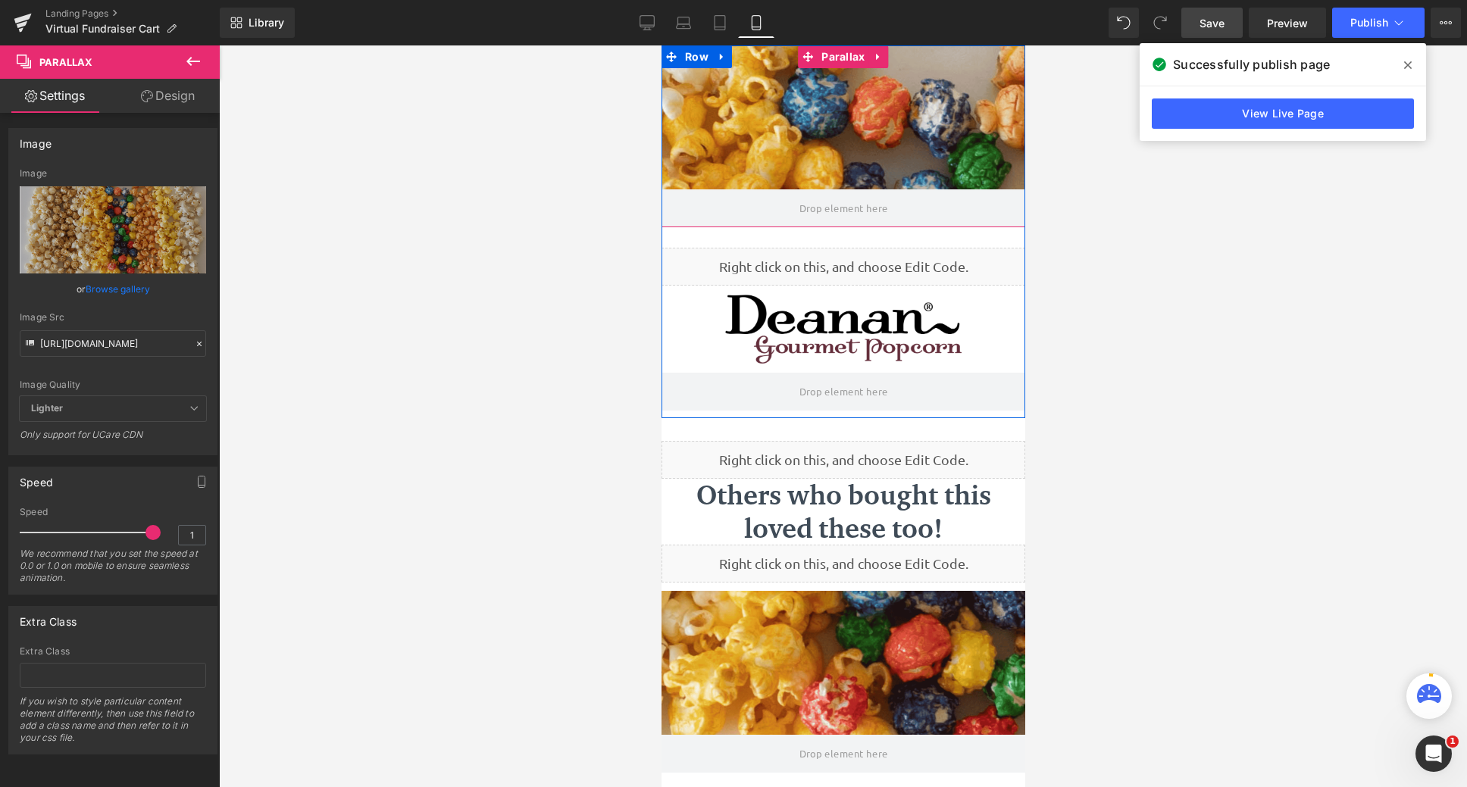
drag, startPoint x: 765, startPoint y: 225, endPoint x: 753, endPoint y: 119, distance: 106.8
click at [753, 119] on div "Parallax" at bounding box center [843, 136] width 364 height 182
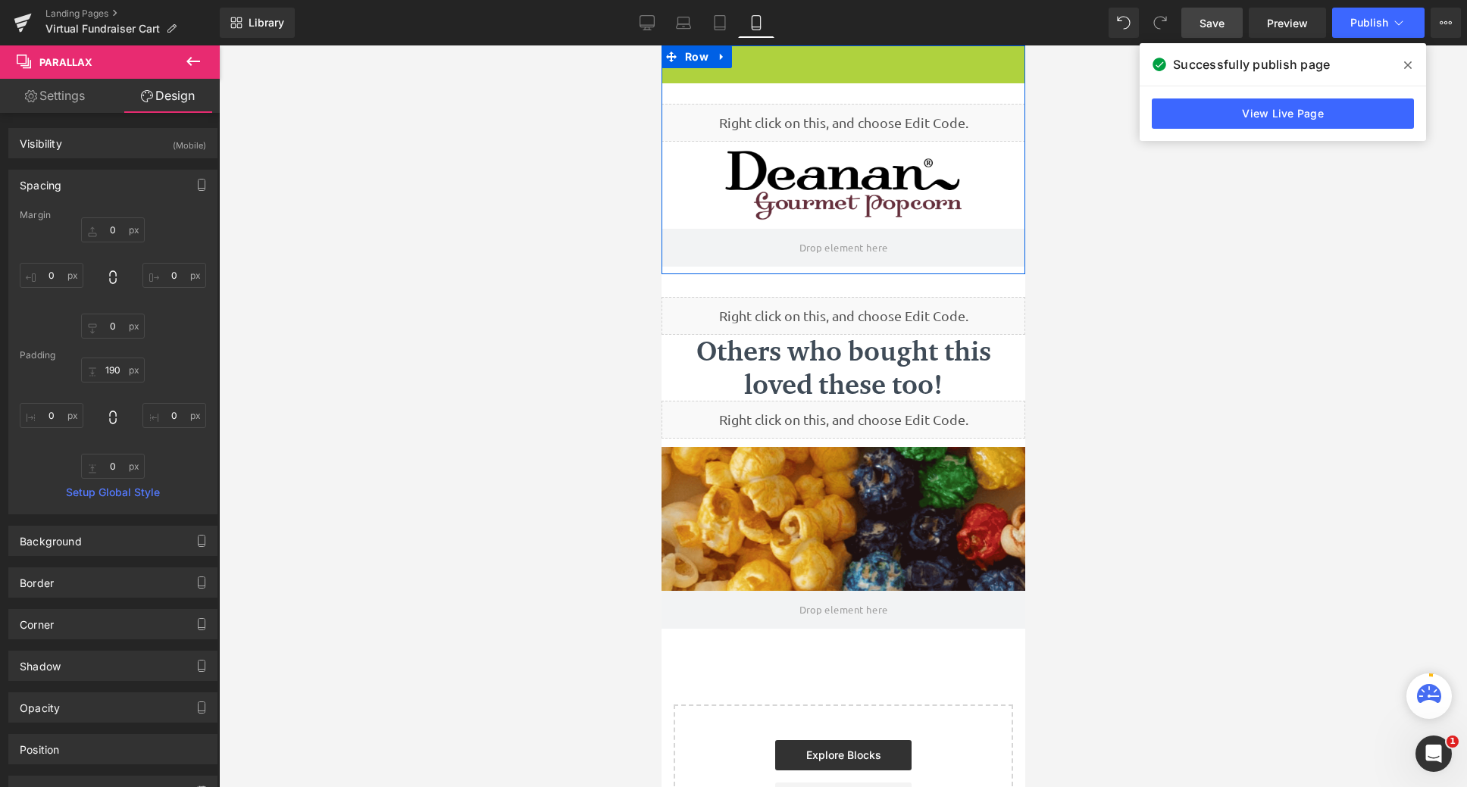
scroll to position [849, 352]
drag, startPoint x: 797, startPoint y: 54, endPoint x: 698, endPoint y: 55, distance: 99.3
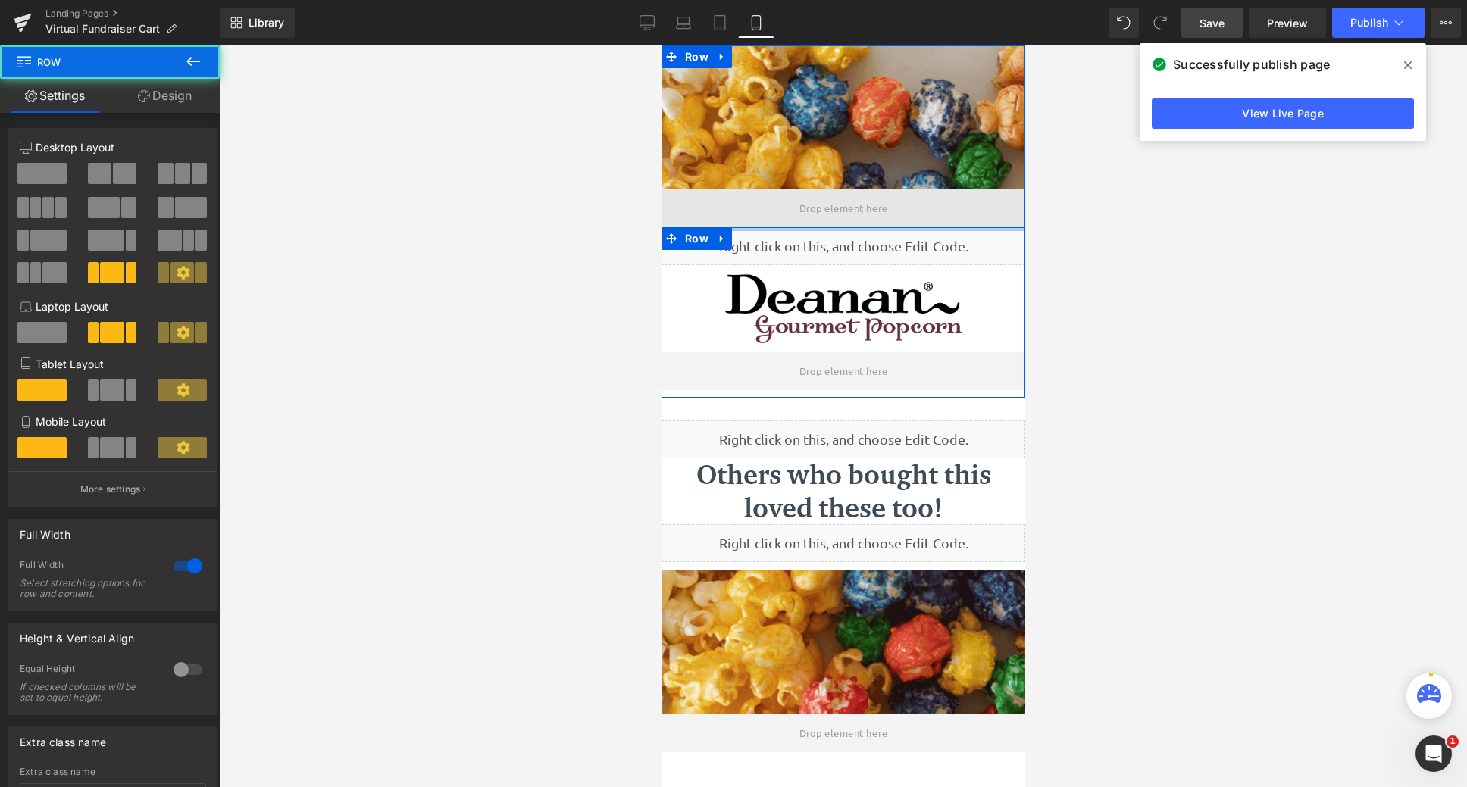
scroll to position [972, 352]
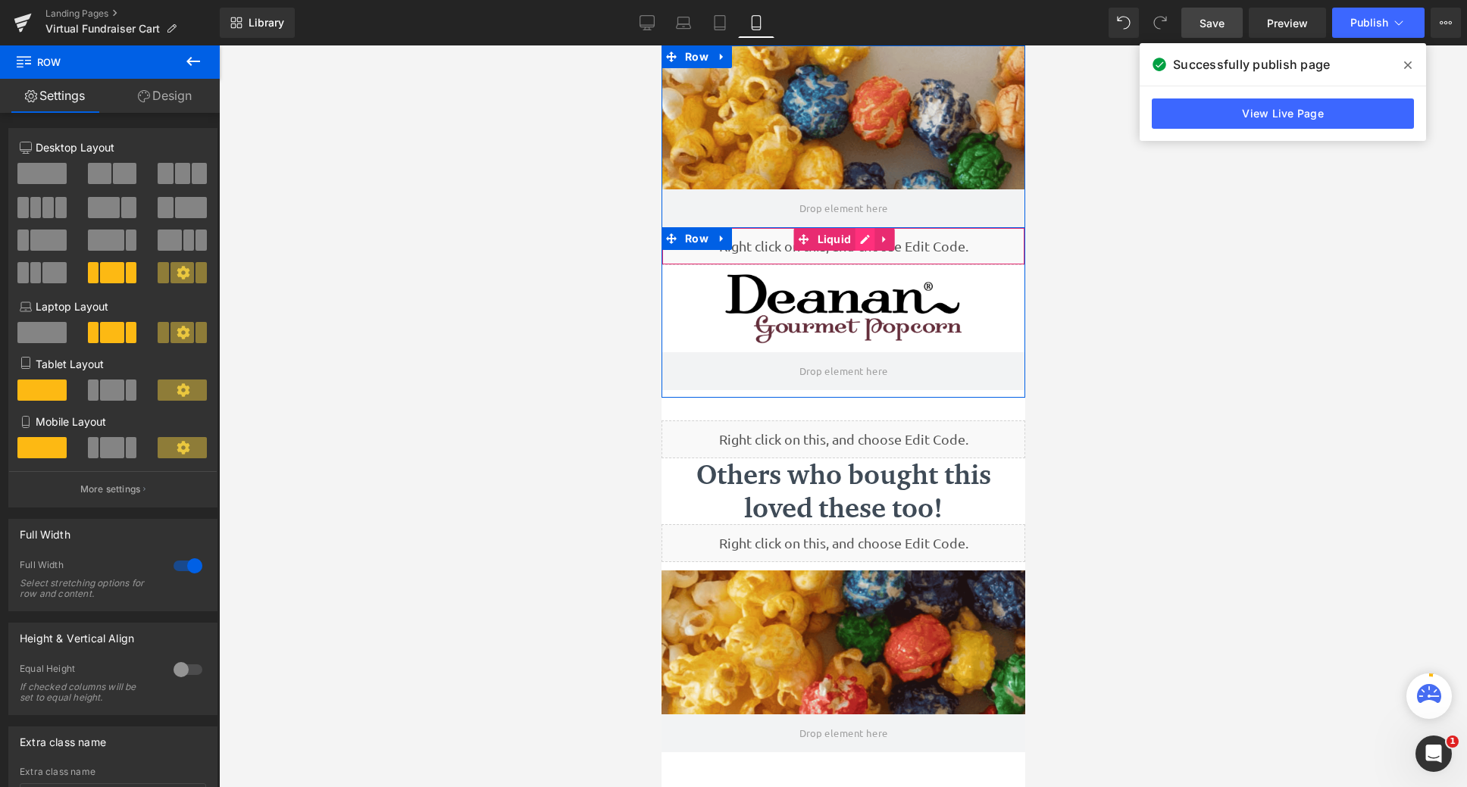
drag, startPoint x: 852, startPoint y: 227, endPoint x: 857, endPoint y: 237, distance: 11.2
click at [857, 237] on div "Liquid Image Row" at bounding box center [843, 312] width 364 height 171
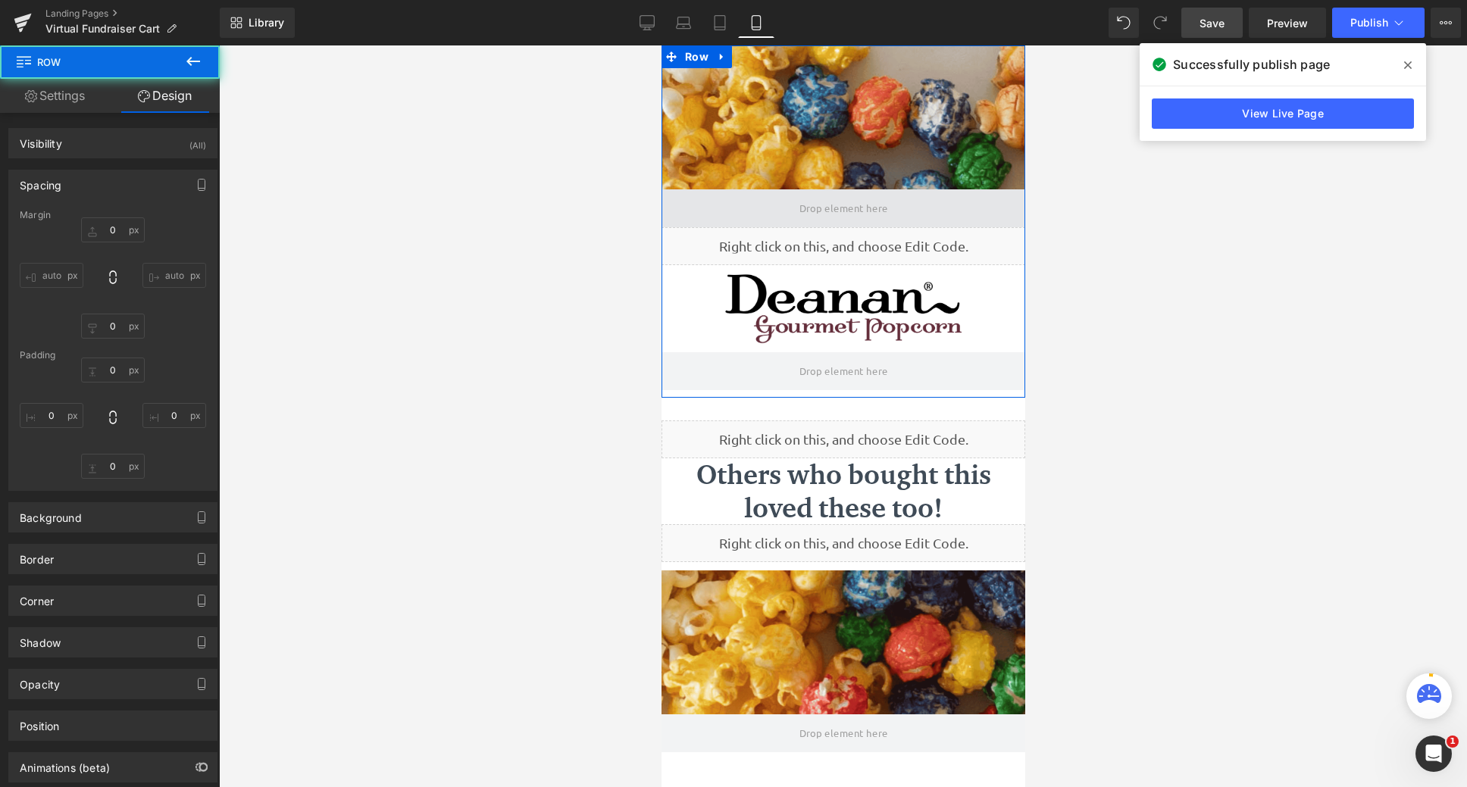
type input "0"
type input "10"
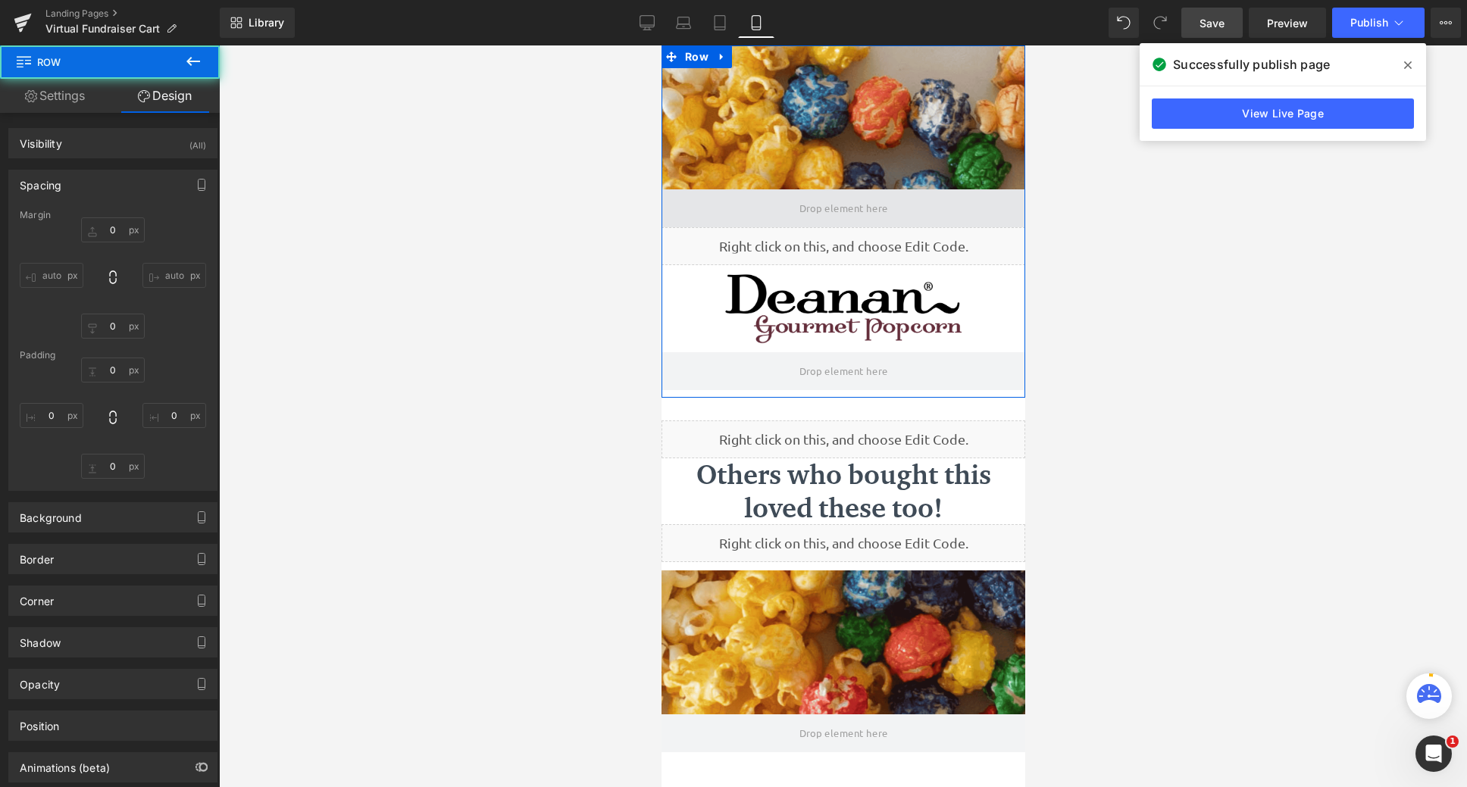
type input "0"
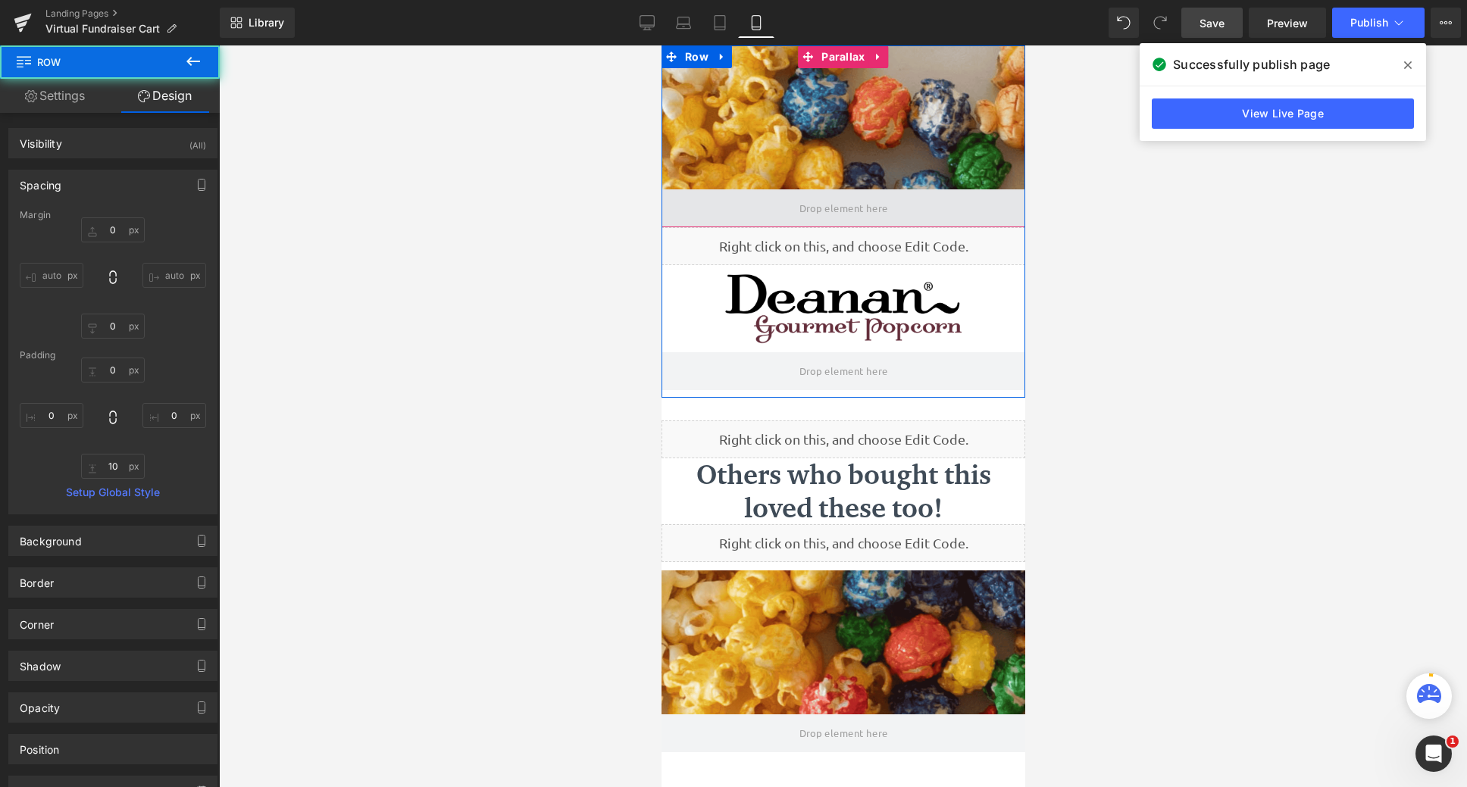
click at [855, 217] on span at bounding box center [843, 209] width 99 height 30
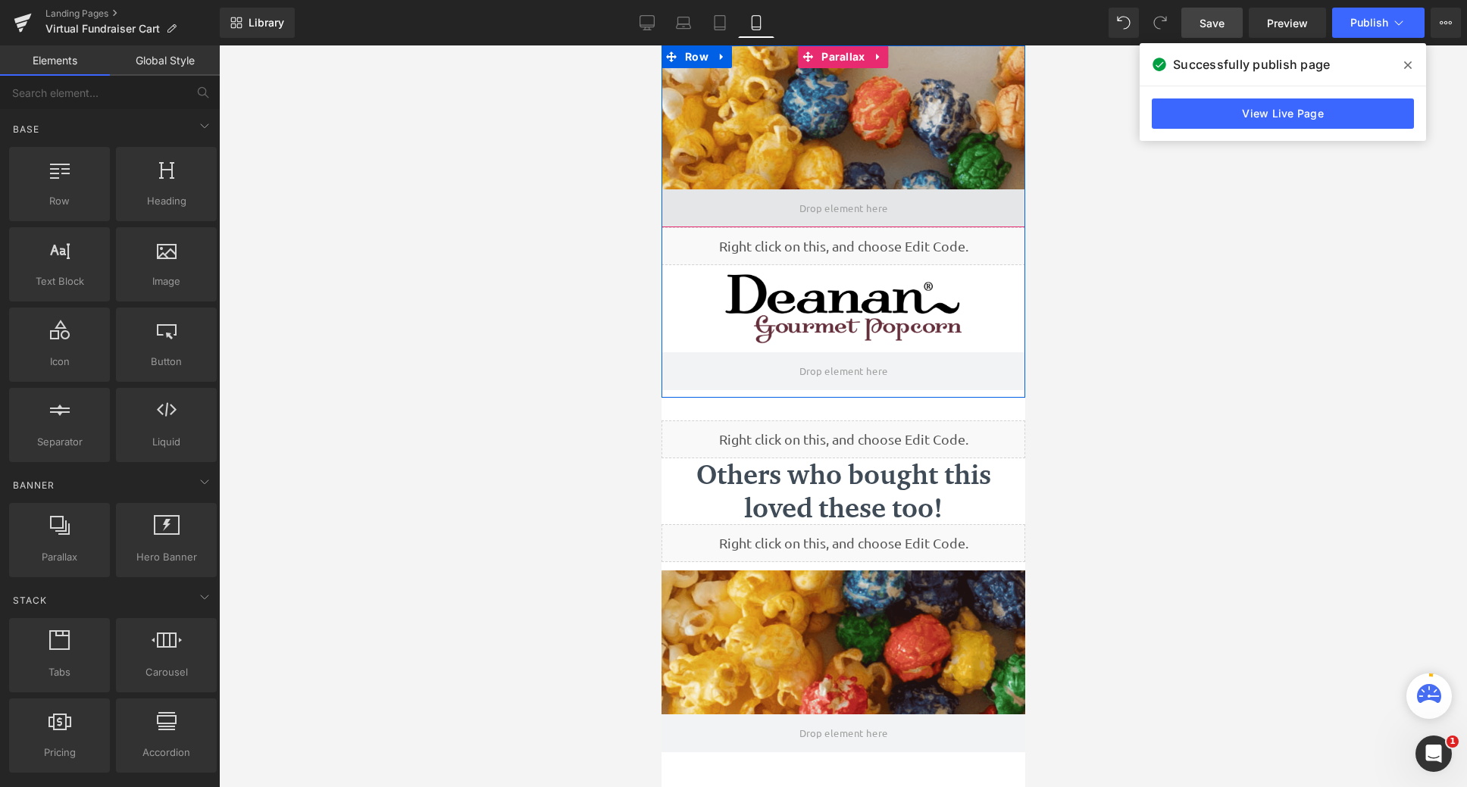
click at [761, 206] on span at bounding box center [843, 208] width 364 height 38
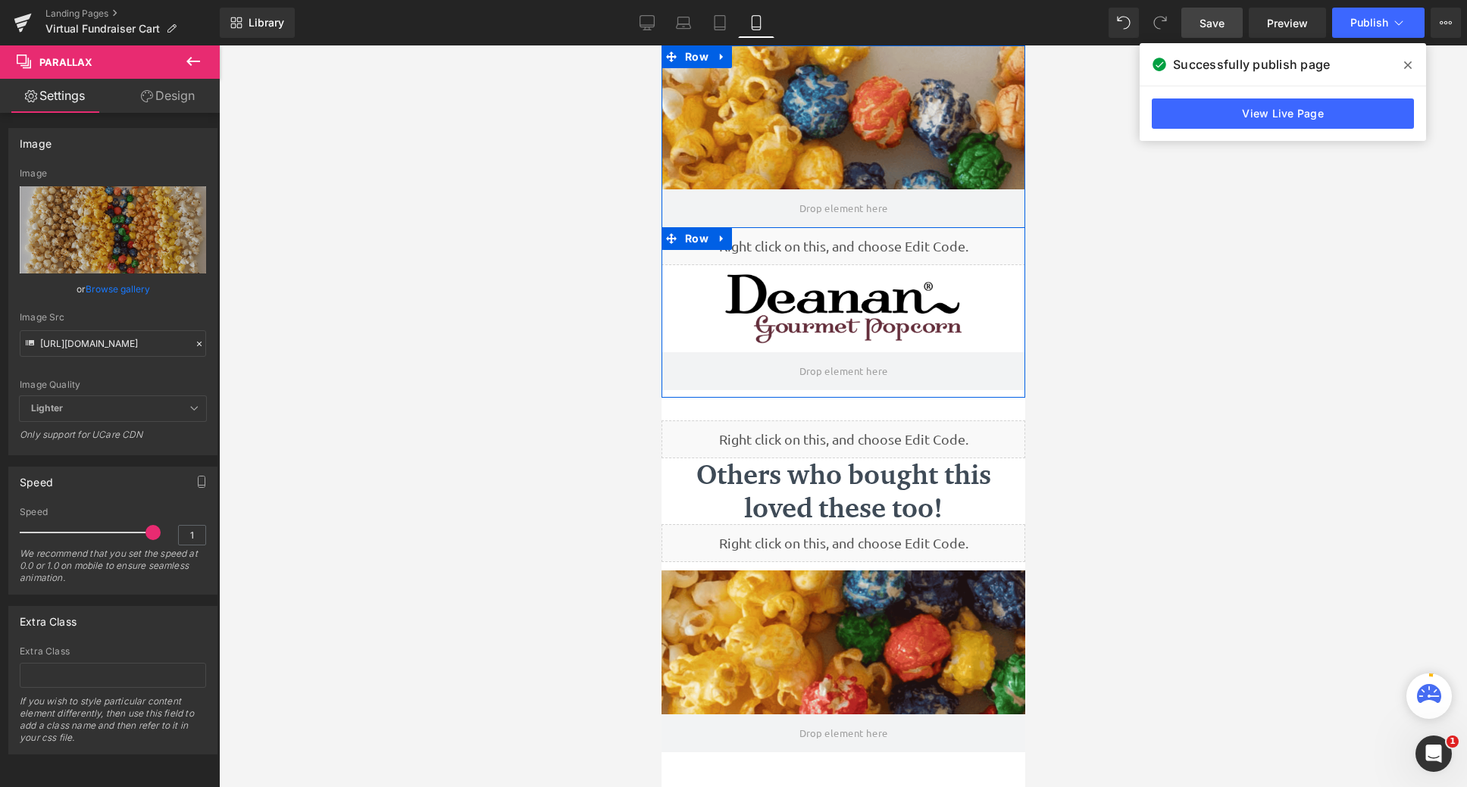
scroll to position [840, 352]
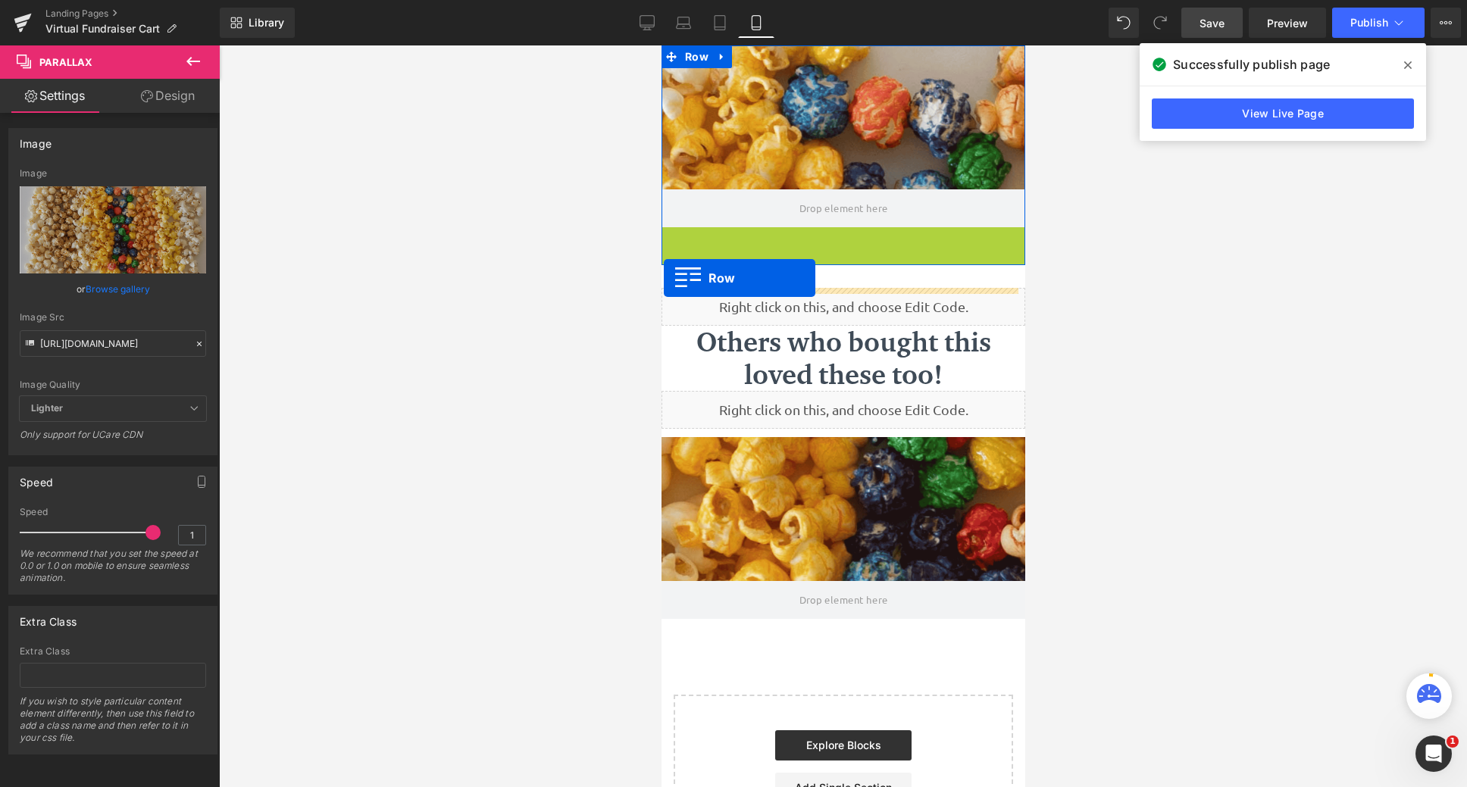
drag, startPoint x: 664, startPoint y: 239, endPoint x: 663, endPoint y: 278, distance: 39.4
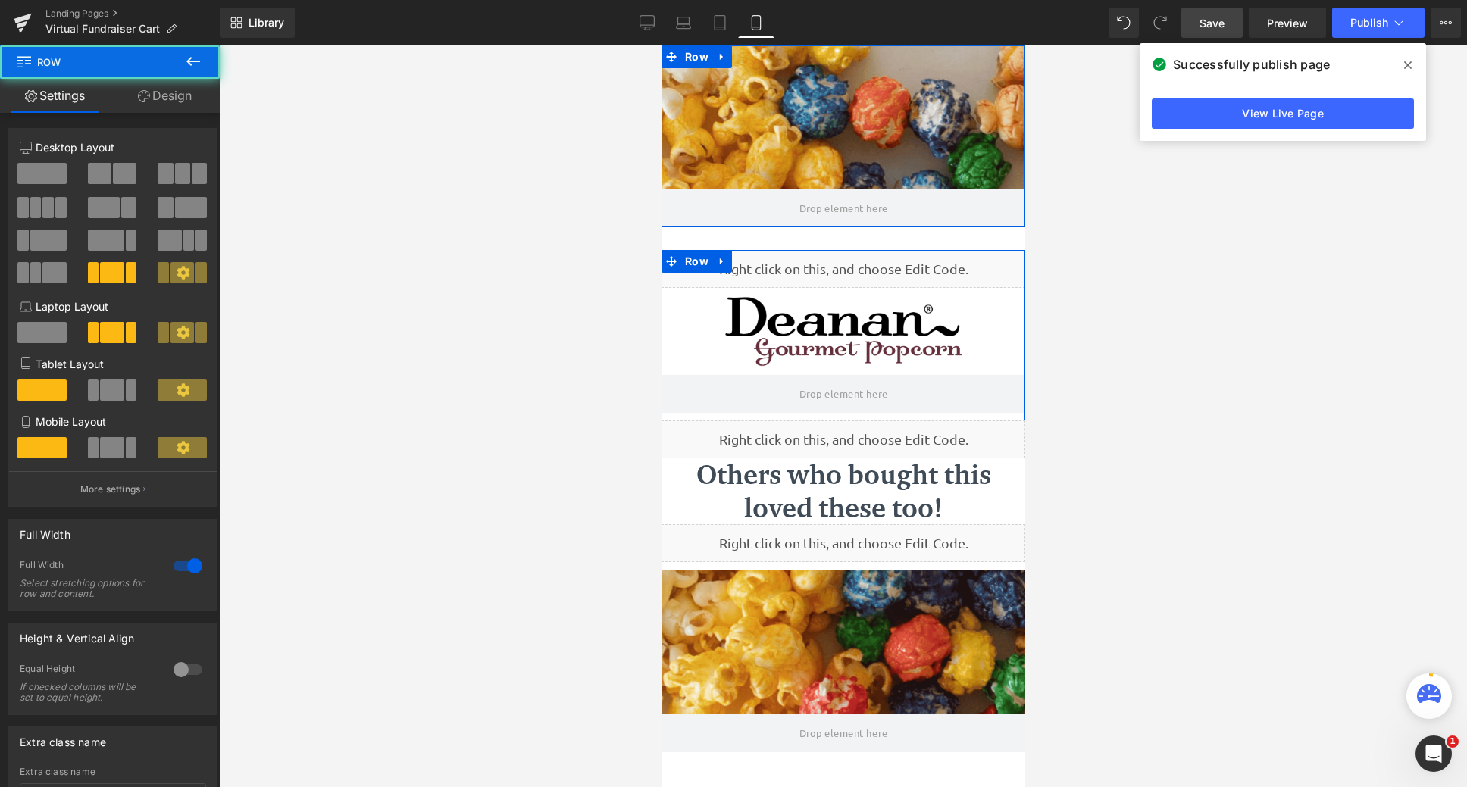
scroll to position [972, 352]
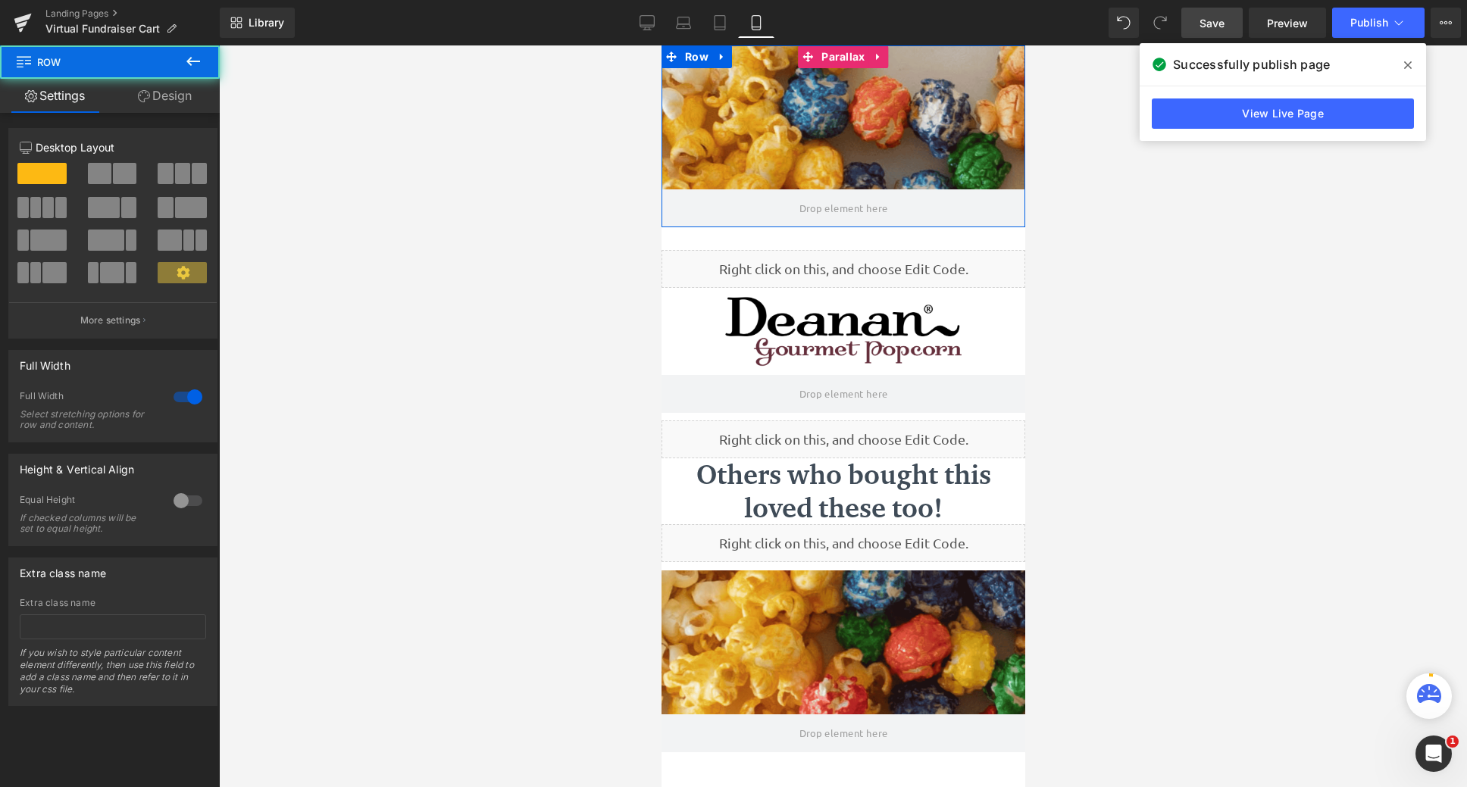
drag, startPoint x: 800, startPoint y: 227, endPoint x: 783, endPoint y: 103, distance: 124.7
click at [783, 103] on div "Parallax Parallax Row" at bounding box center [843, 136] width 364 height 182
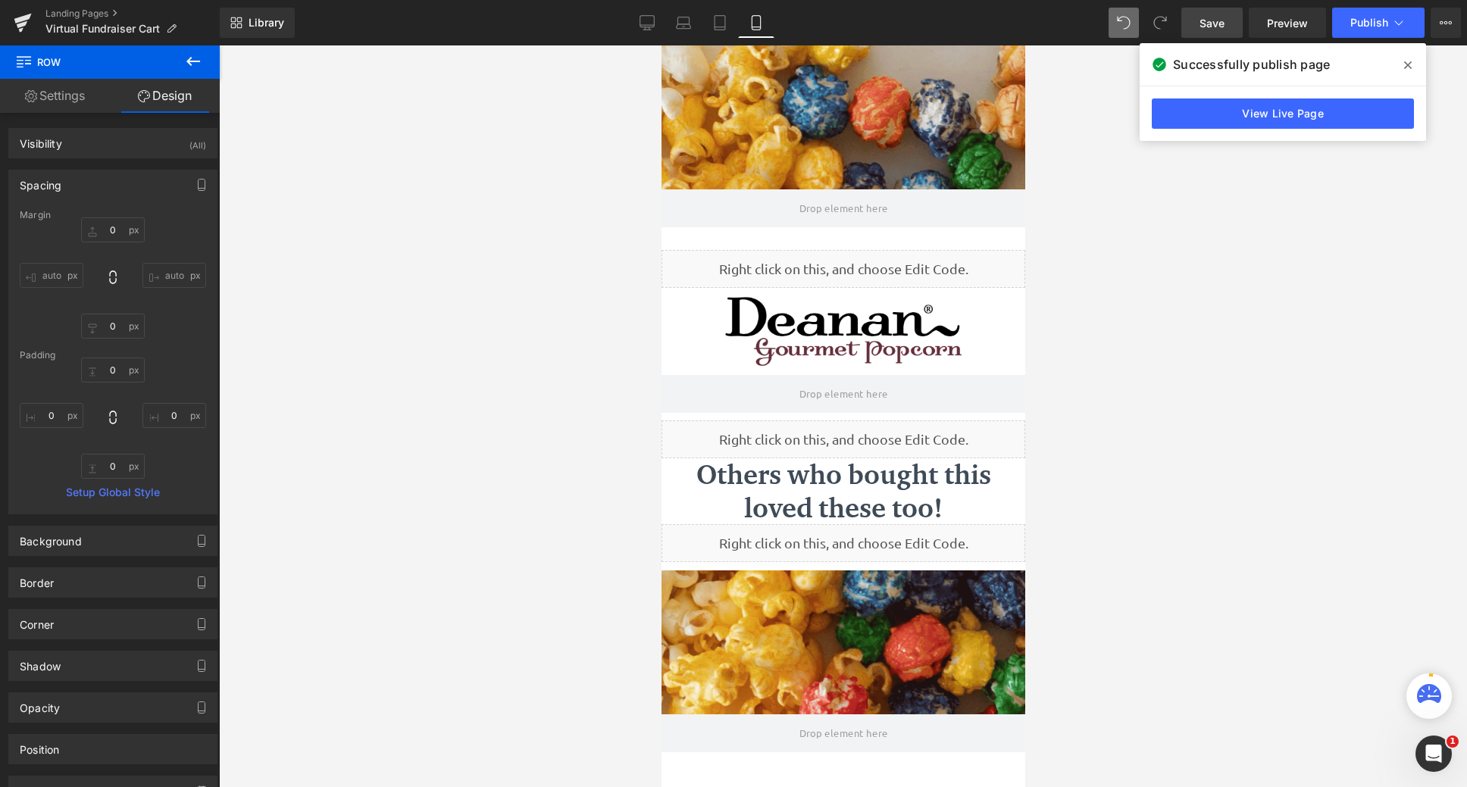
type input "0"
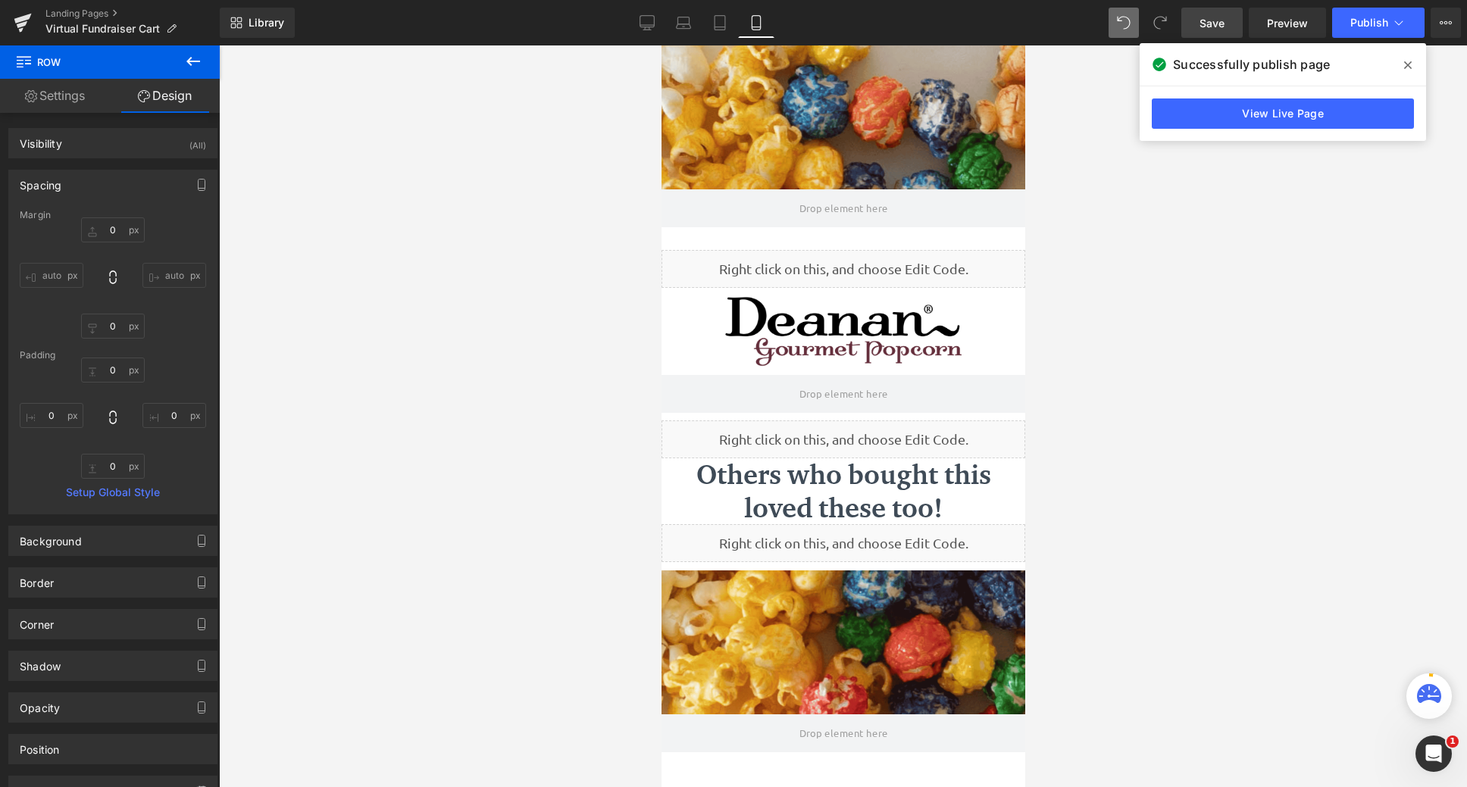
type input "0"
click at [829, 59] on span "Parallax" at bounding box center [842, 56] width 51 height 23
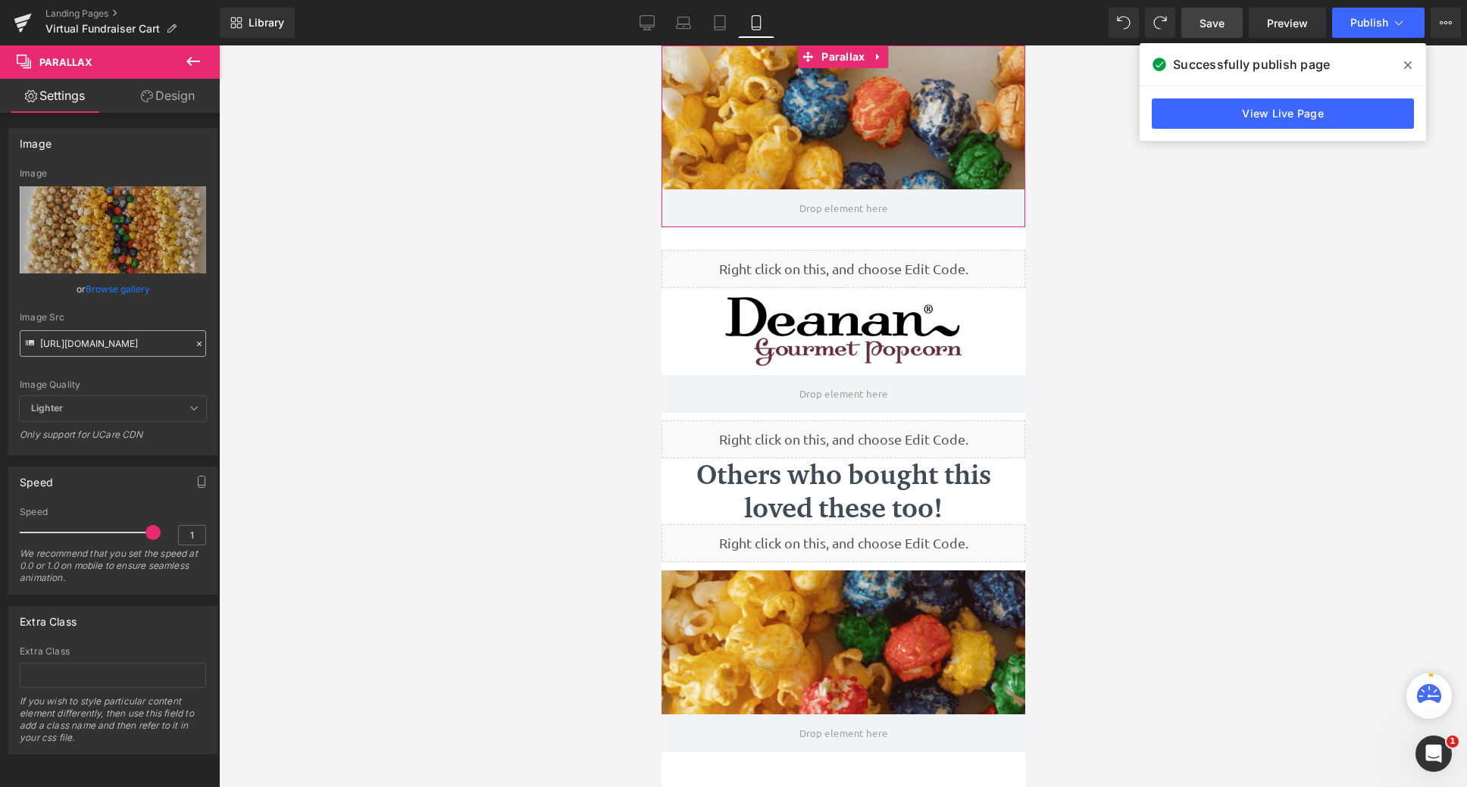
scroll to position [0, 0]
click at [187, 94] on link "Design" at bounding box center [168, 96] width 110 height 34
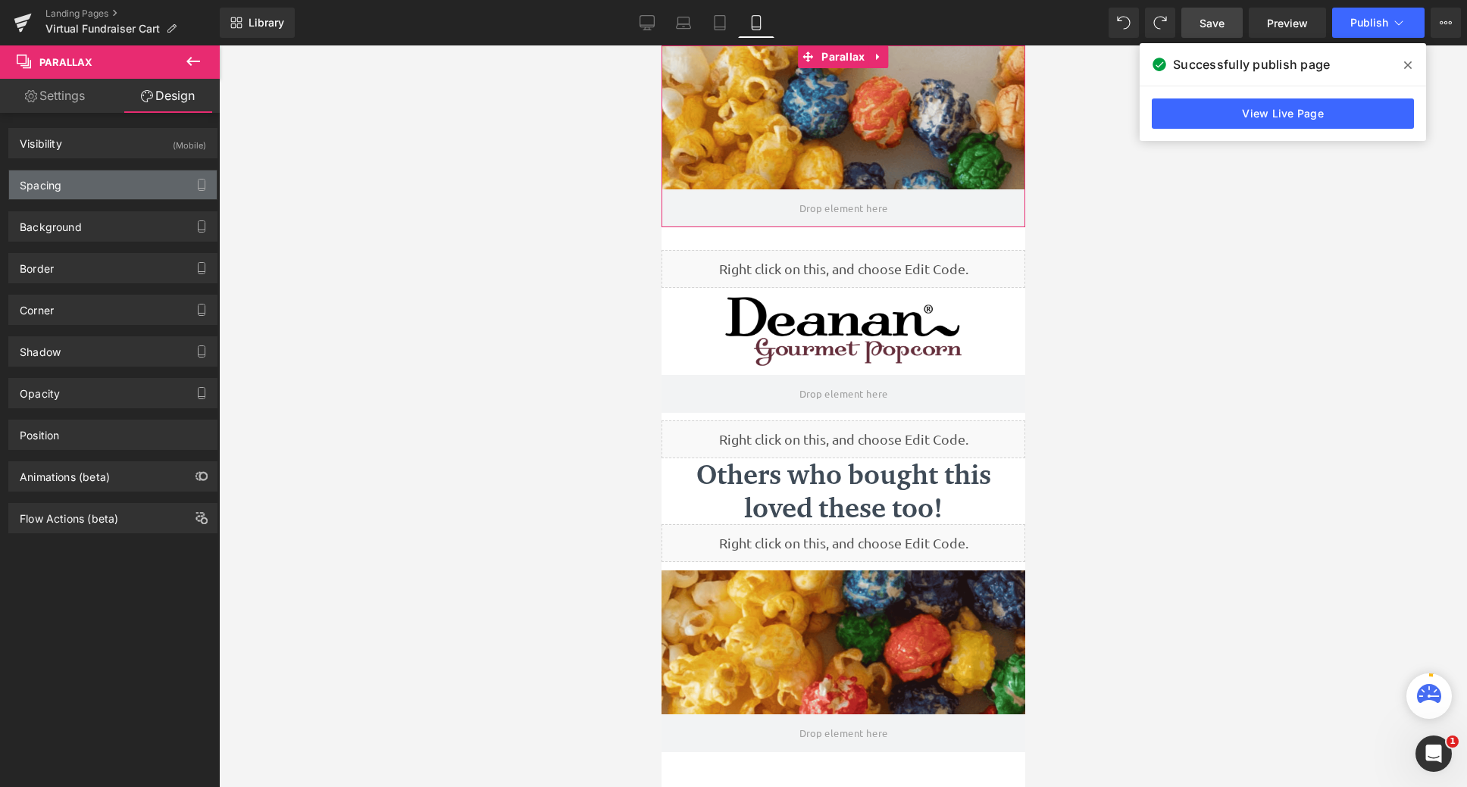
click at [112, 190] on div "Spacing" at bounding box center [113, 185] width 208 height 29
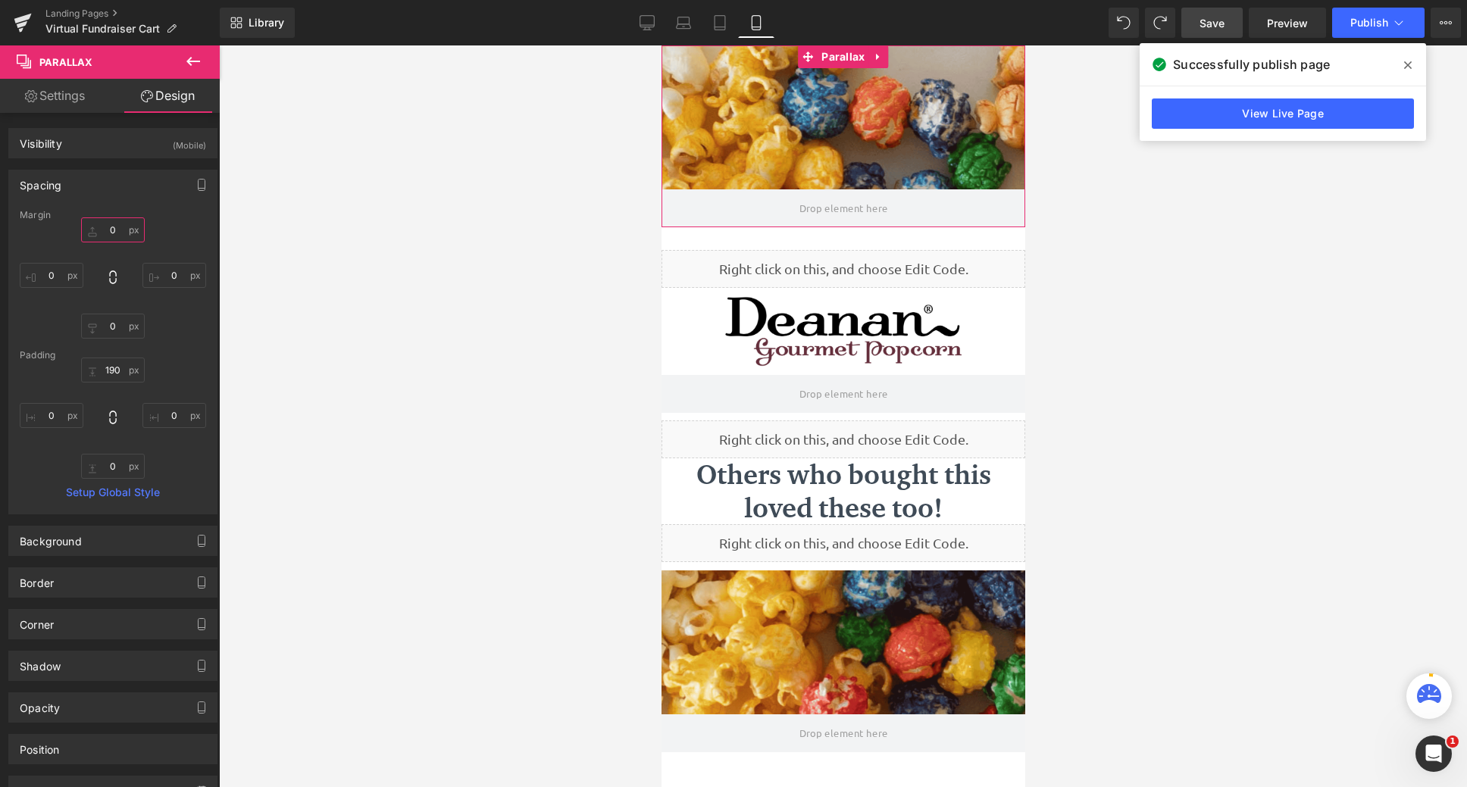
click at [121, 228] on input "0" at bounding box center [113, 230] width 64 height 25
click at [122, 376] on input "190" at bounding box center [113, 370] width 64 height 25
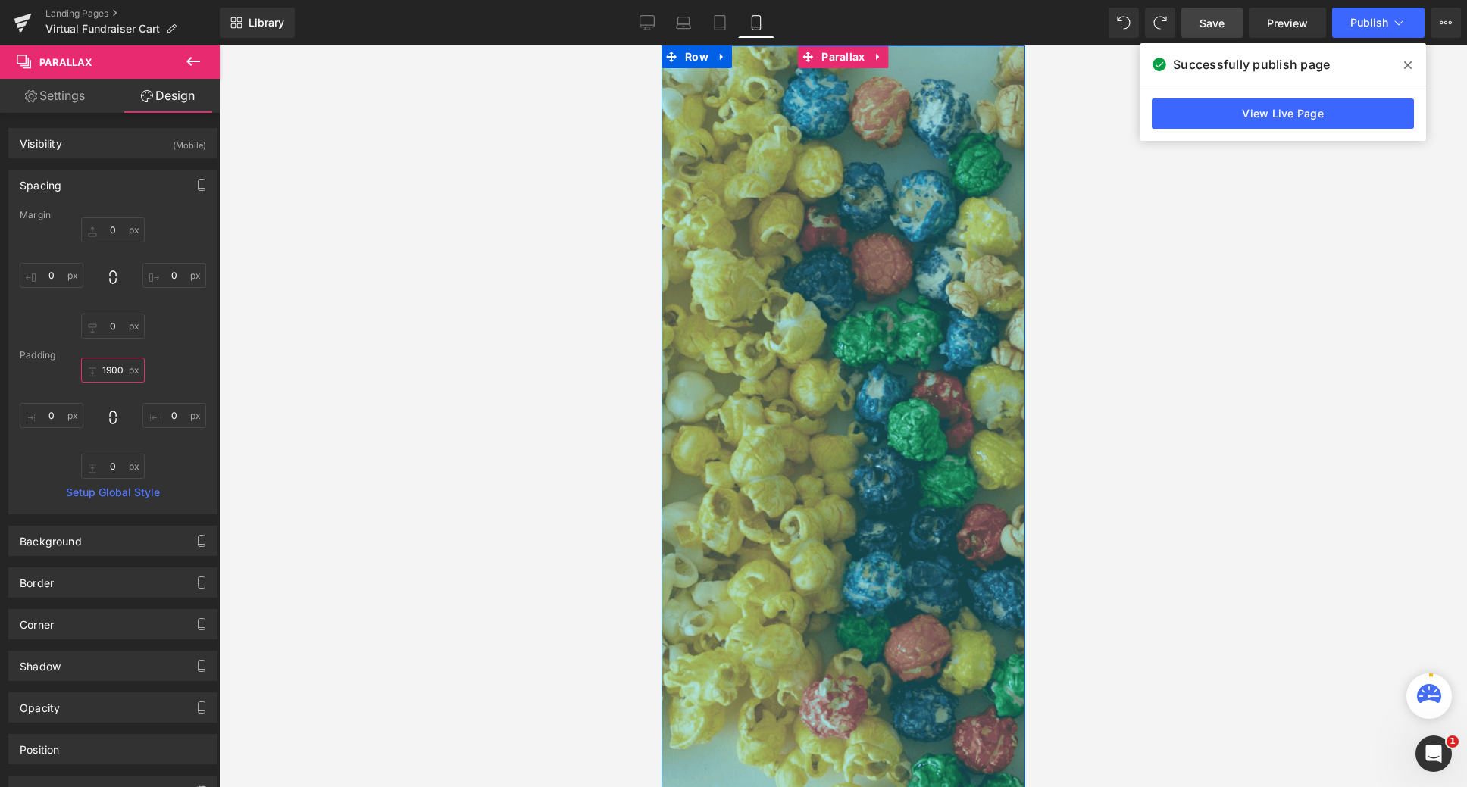
scroll to position [2268, 352]
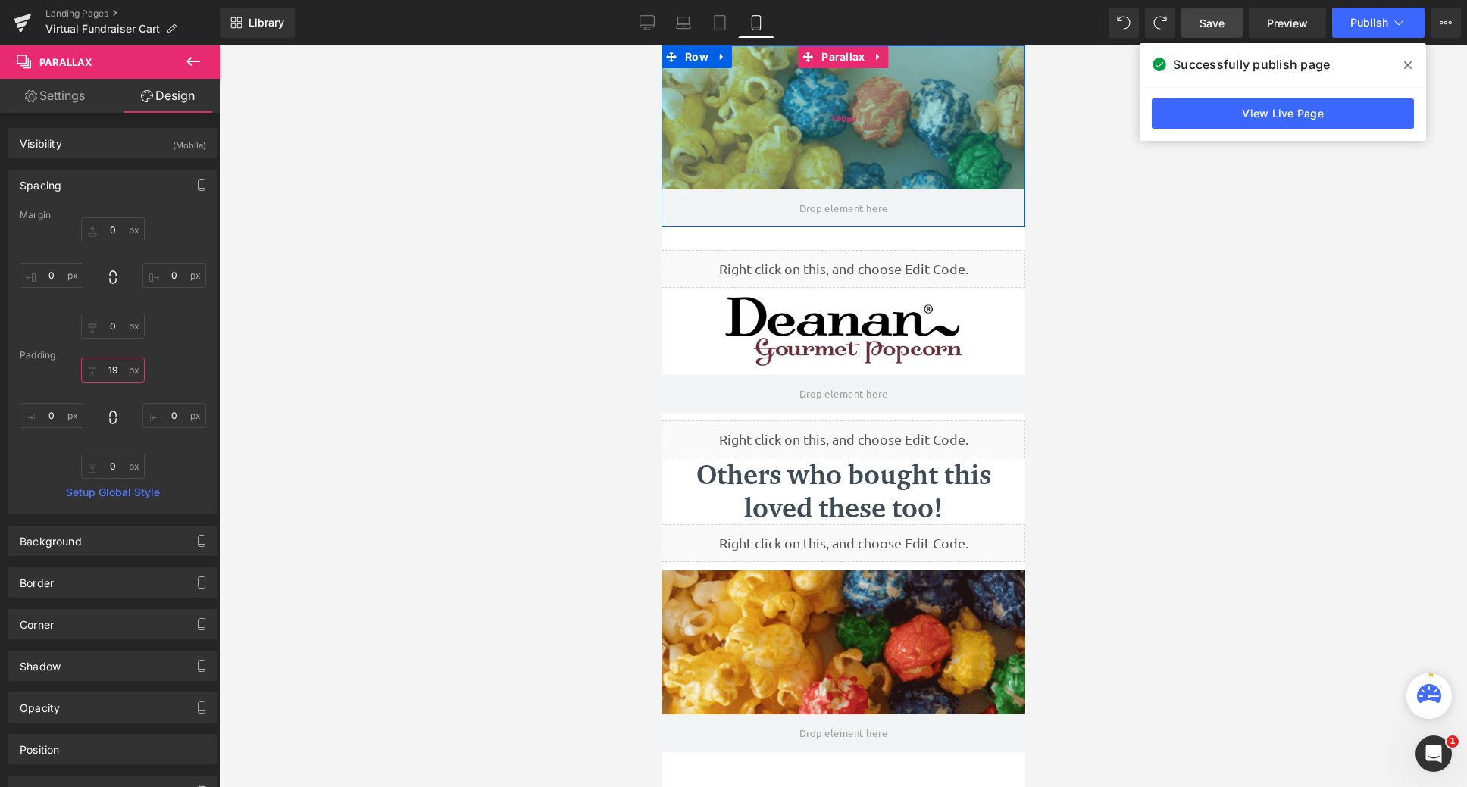
type input "1"
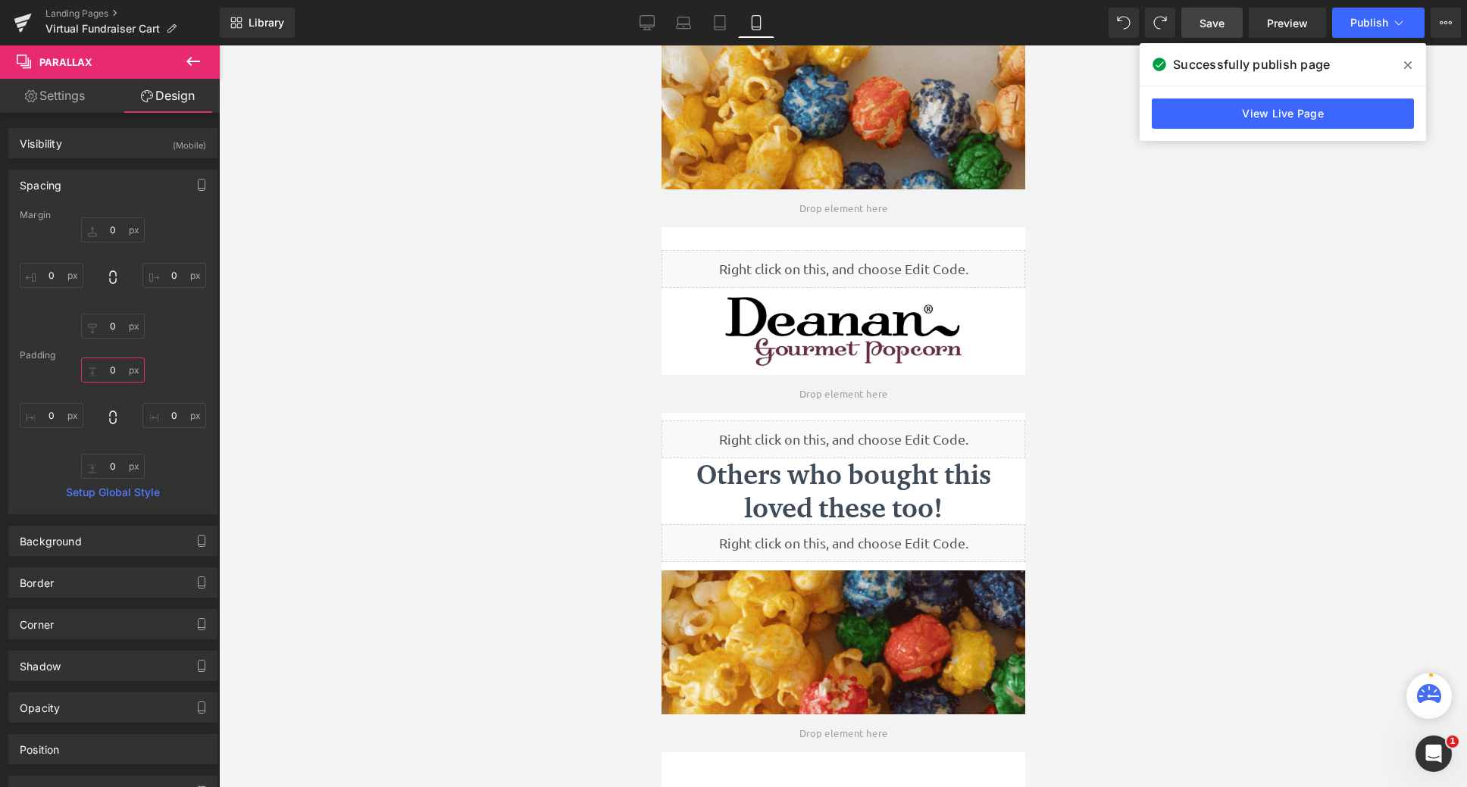
scroll to position [972, 352]
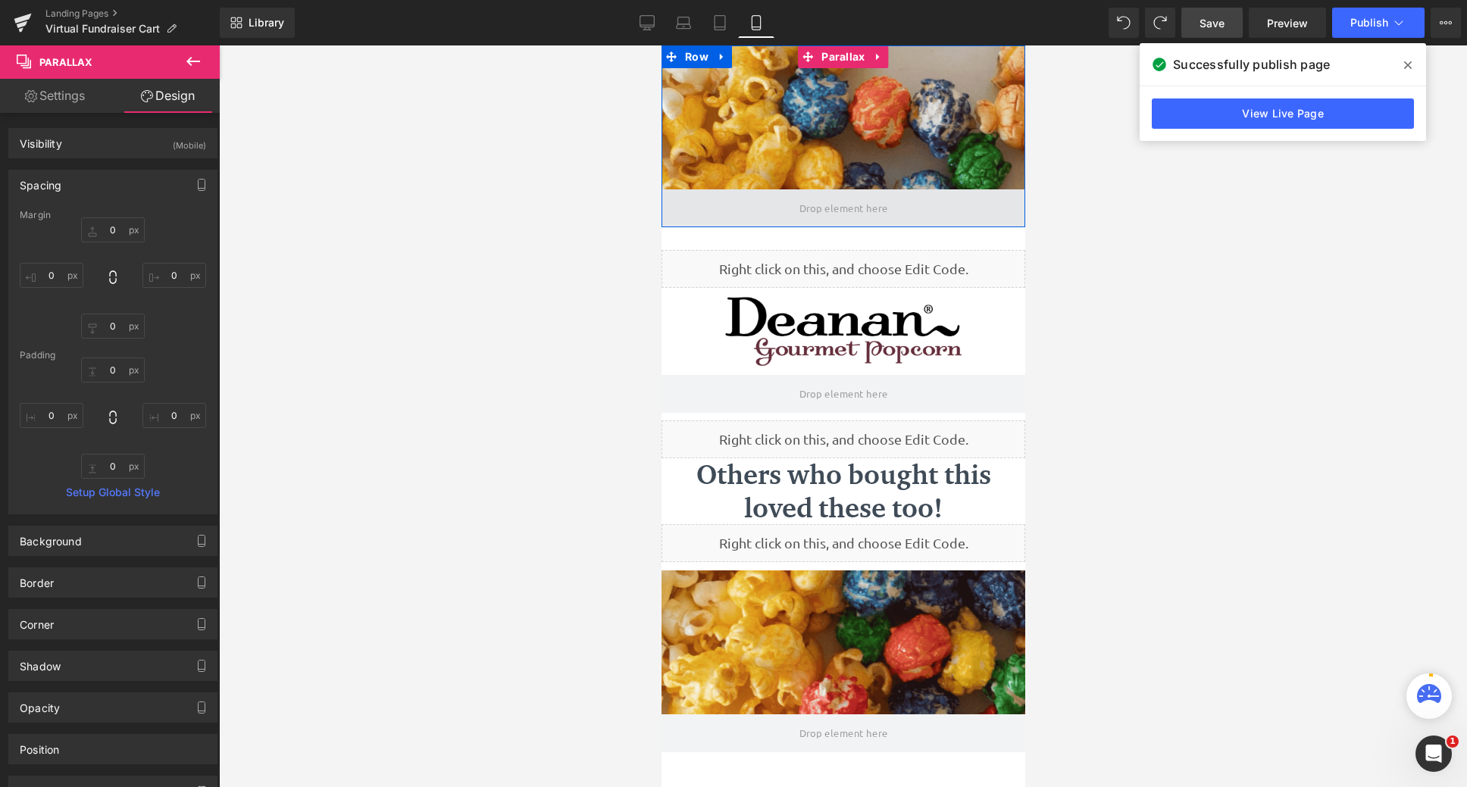
click at [900, 221] on span at bounding box center [843, 208] width 364 height 38
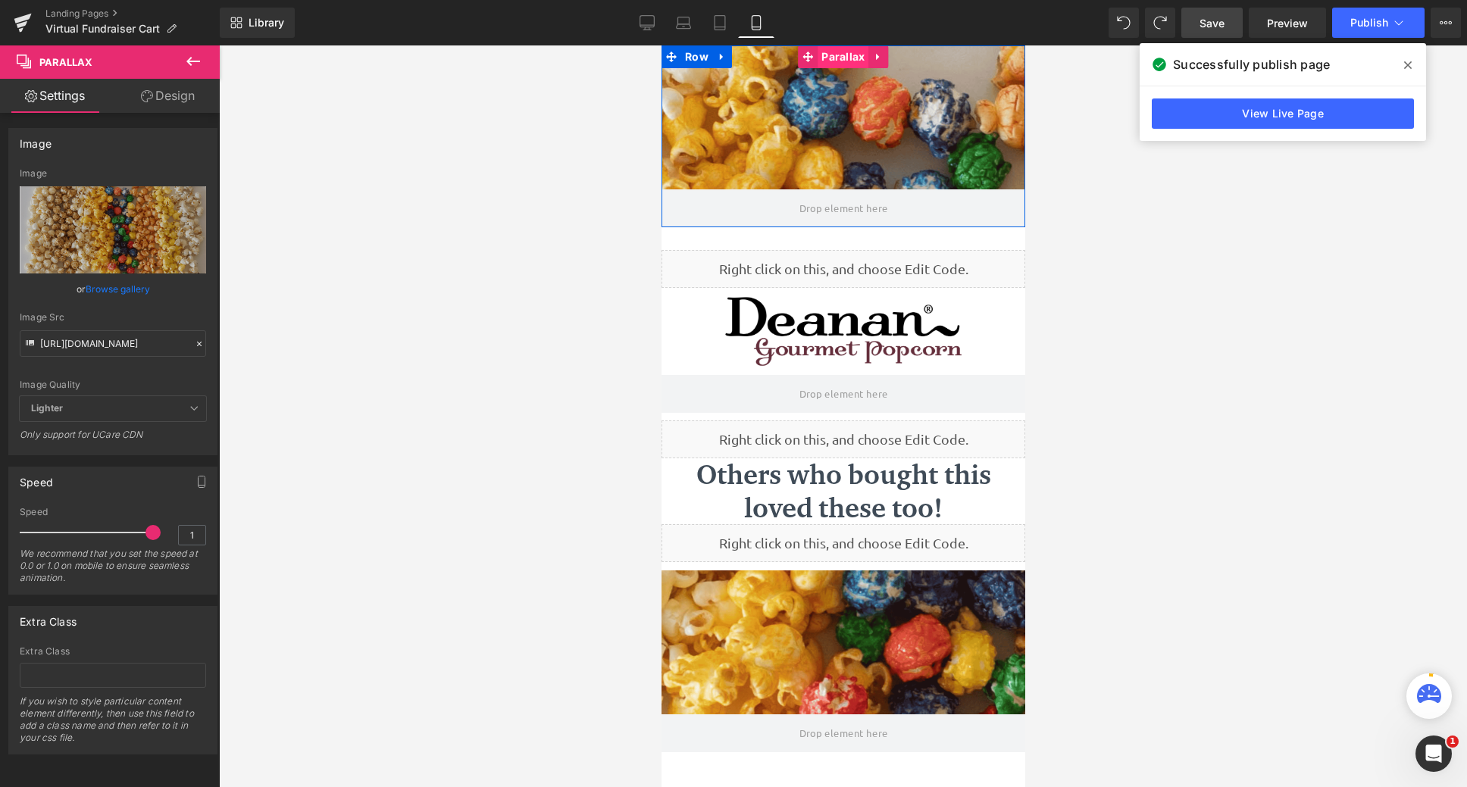
click at [829, 56] on span "Parallax" at bounding box center [842, 56] width 51 height 23
drag, startPoint x: 823, startPoint y: 190, endPoint x: 829, endPoint y: 161, distance: 30.2
click at [829, 161] on div "Parallax NaNpx" at bounding box center [843, 136] width 364 height 182
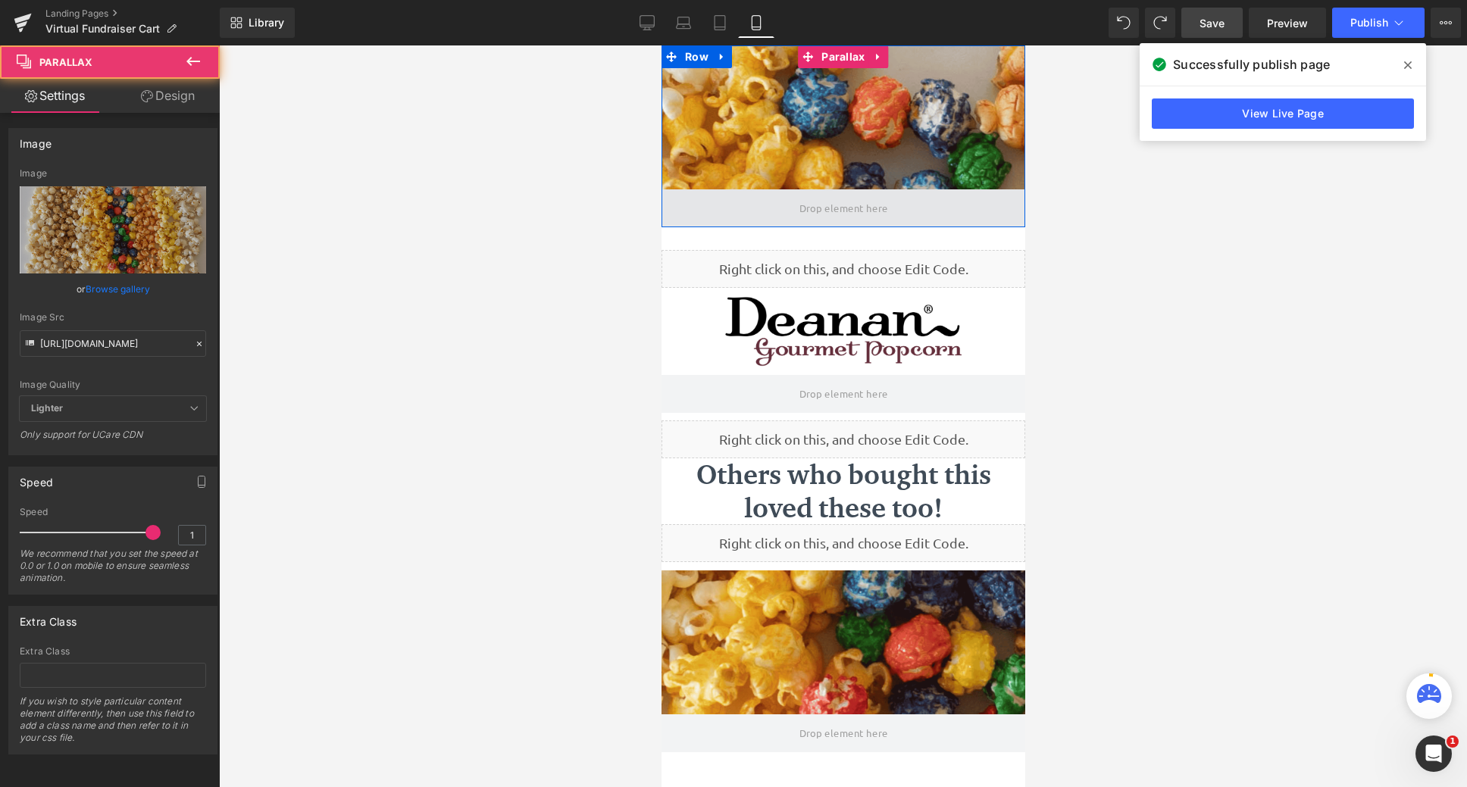
click at [827, 199] on span at bounding box center [843, 209] width 99 height 30
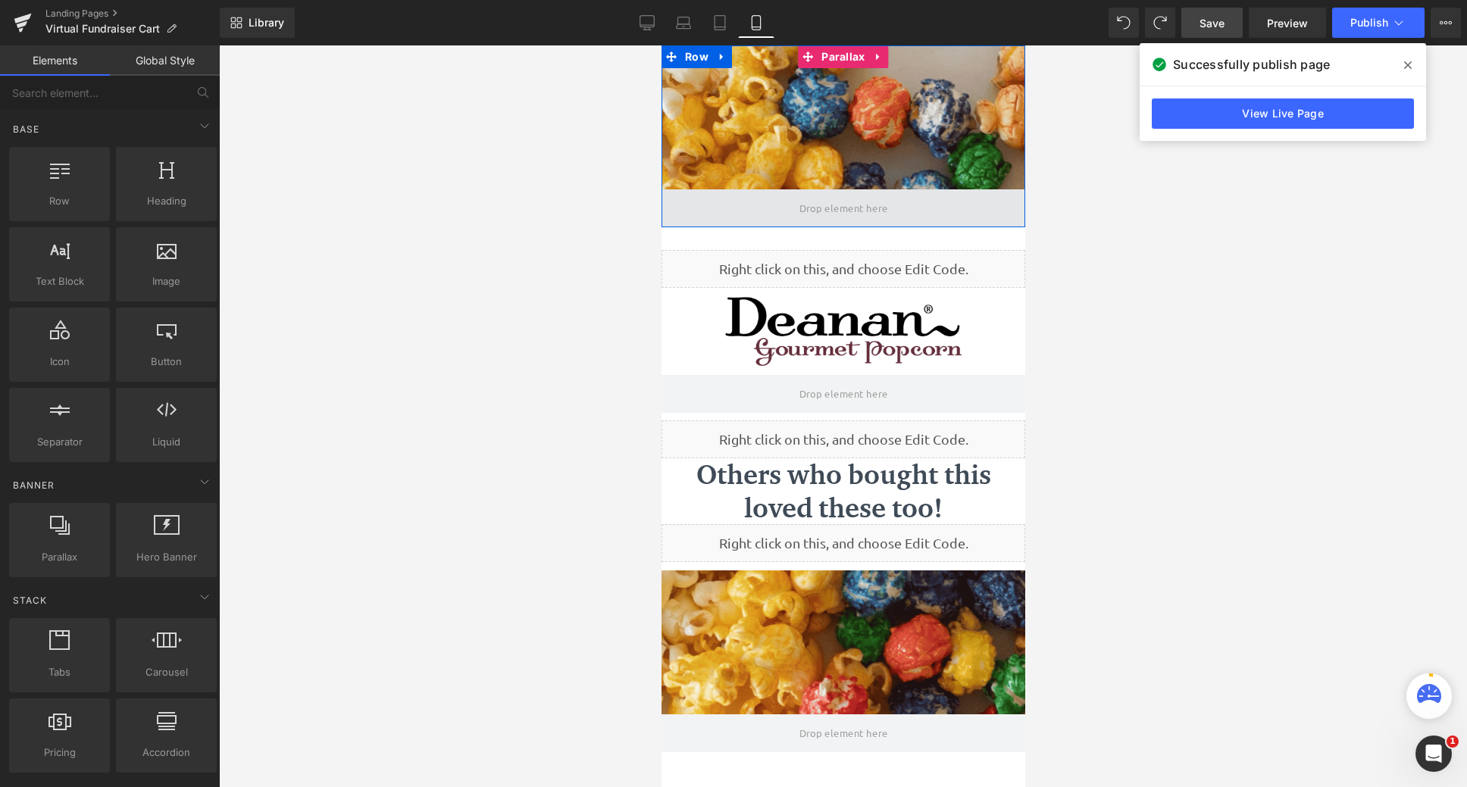
click at [827, 199] on span at bounding box center [843, 209] width 99 height 30
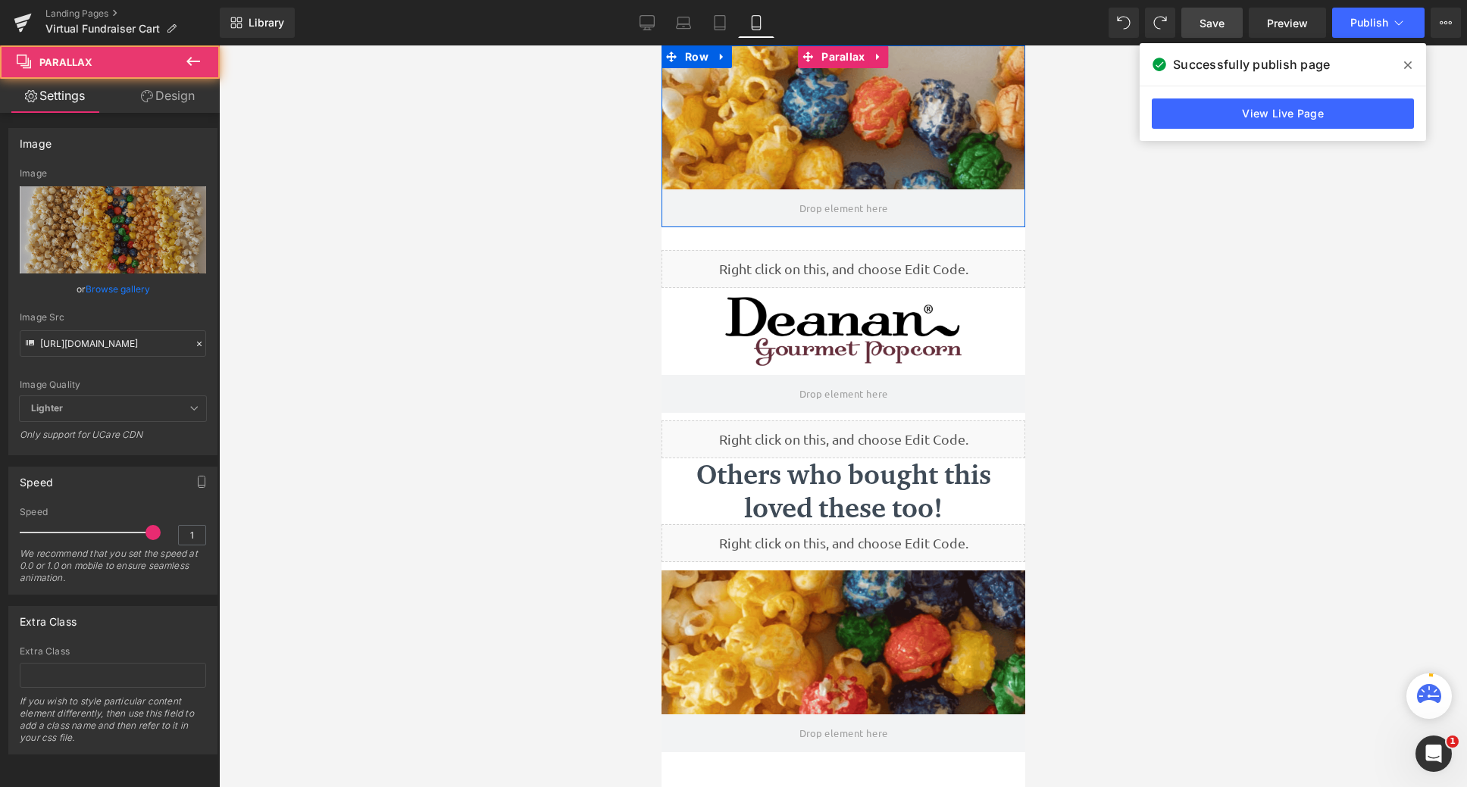
click at [823, 177] on div at bounding box center [843, 416] width 364 height 742
click at [872, 99] on div at bounding box center [843, 416] width 364 height 742
click at [177, 107] on link "Design" at bounding box center [168, 96] width 110 height 34
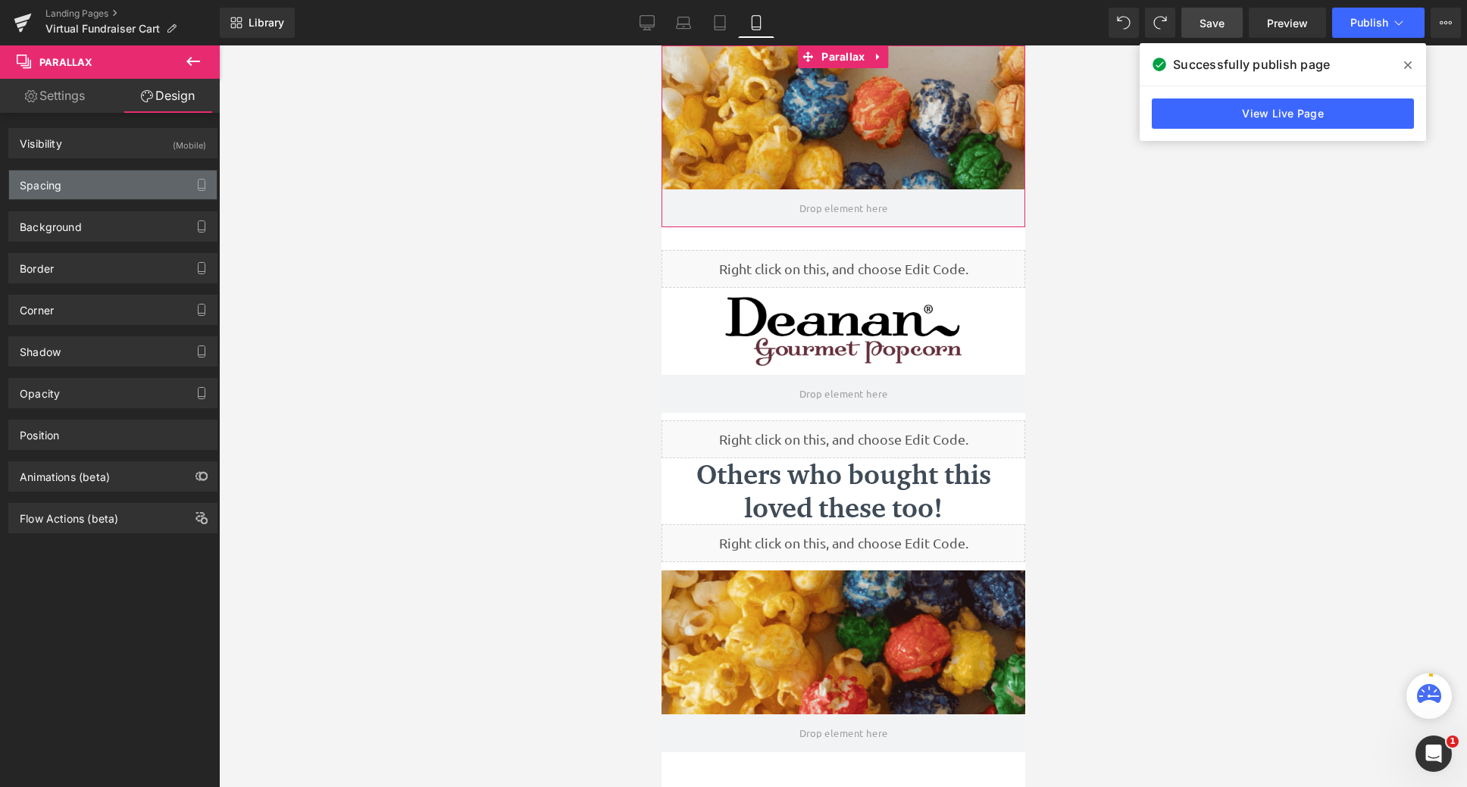
click at [85, 193] on div "Spacing" at bounding box center [113, 185] width 208 height 29
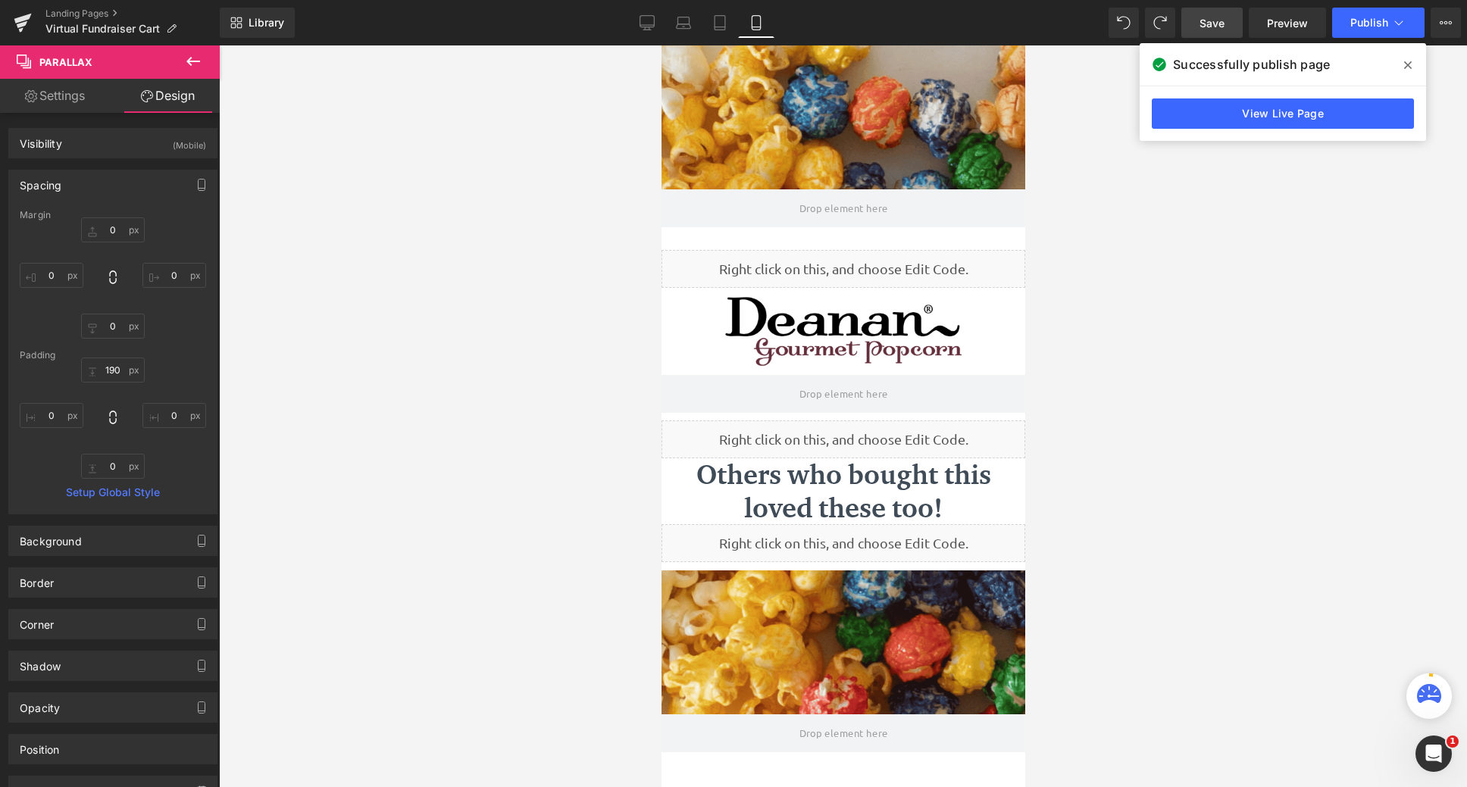
click at [1218, 23] on span "Save" at bounding box center [1212, 23] width 25 height 16
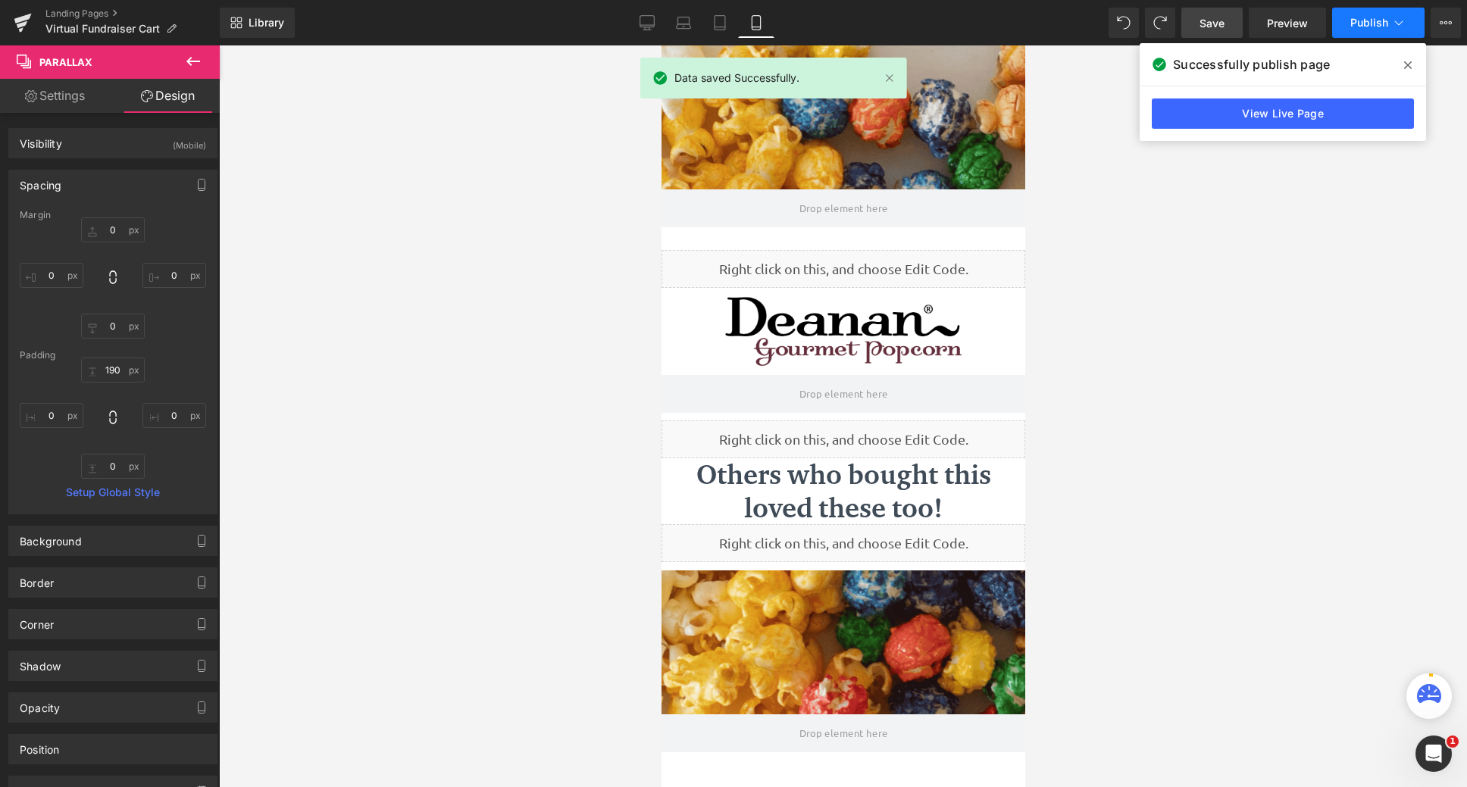
click at [1368, 24] on span "Publish" at bounding box center [1370, 23] width 38 height 12
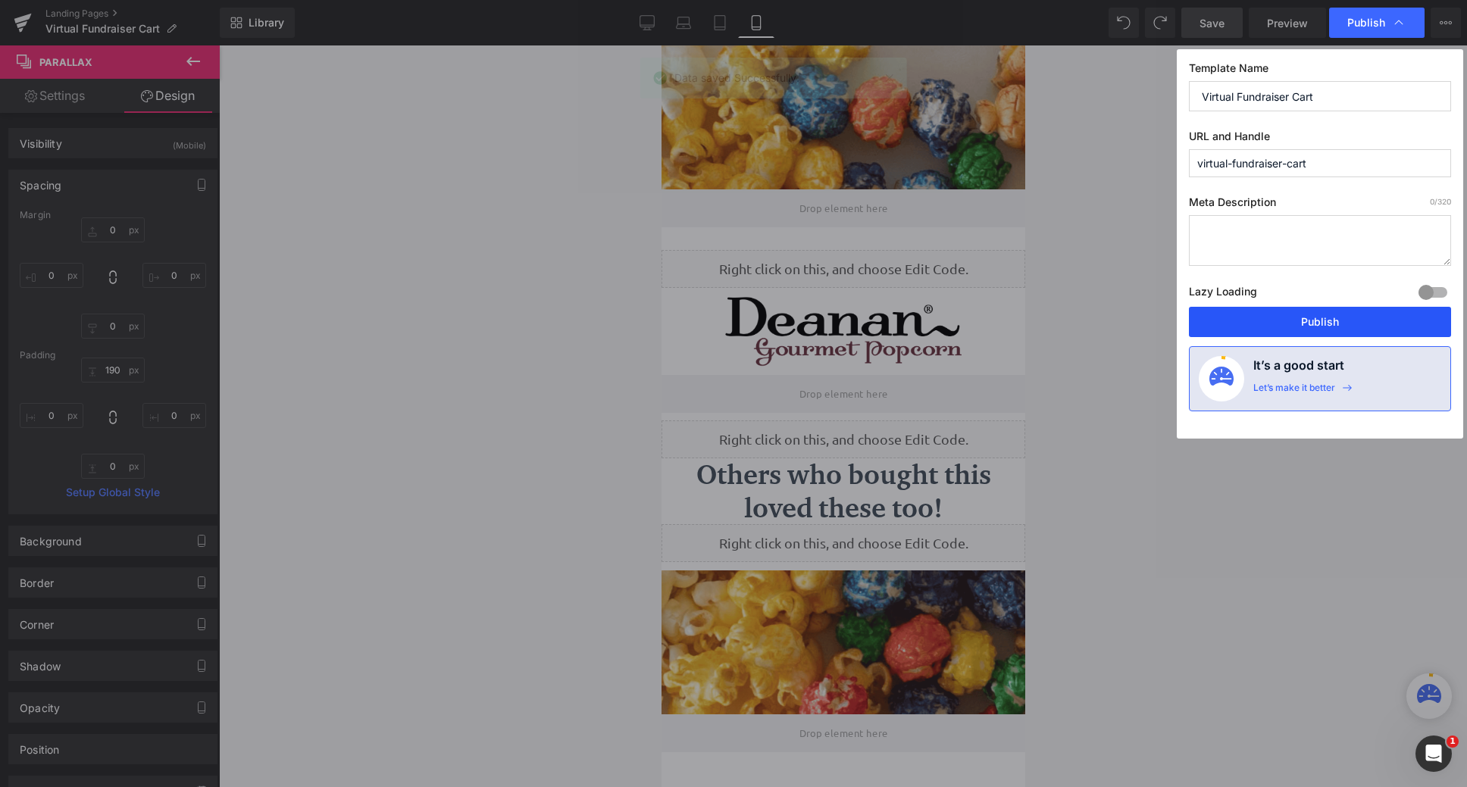
click at [1333, 317] on button "Publish" at bounding box center [1320, 322] width 262 height 30
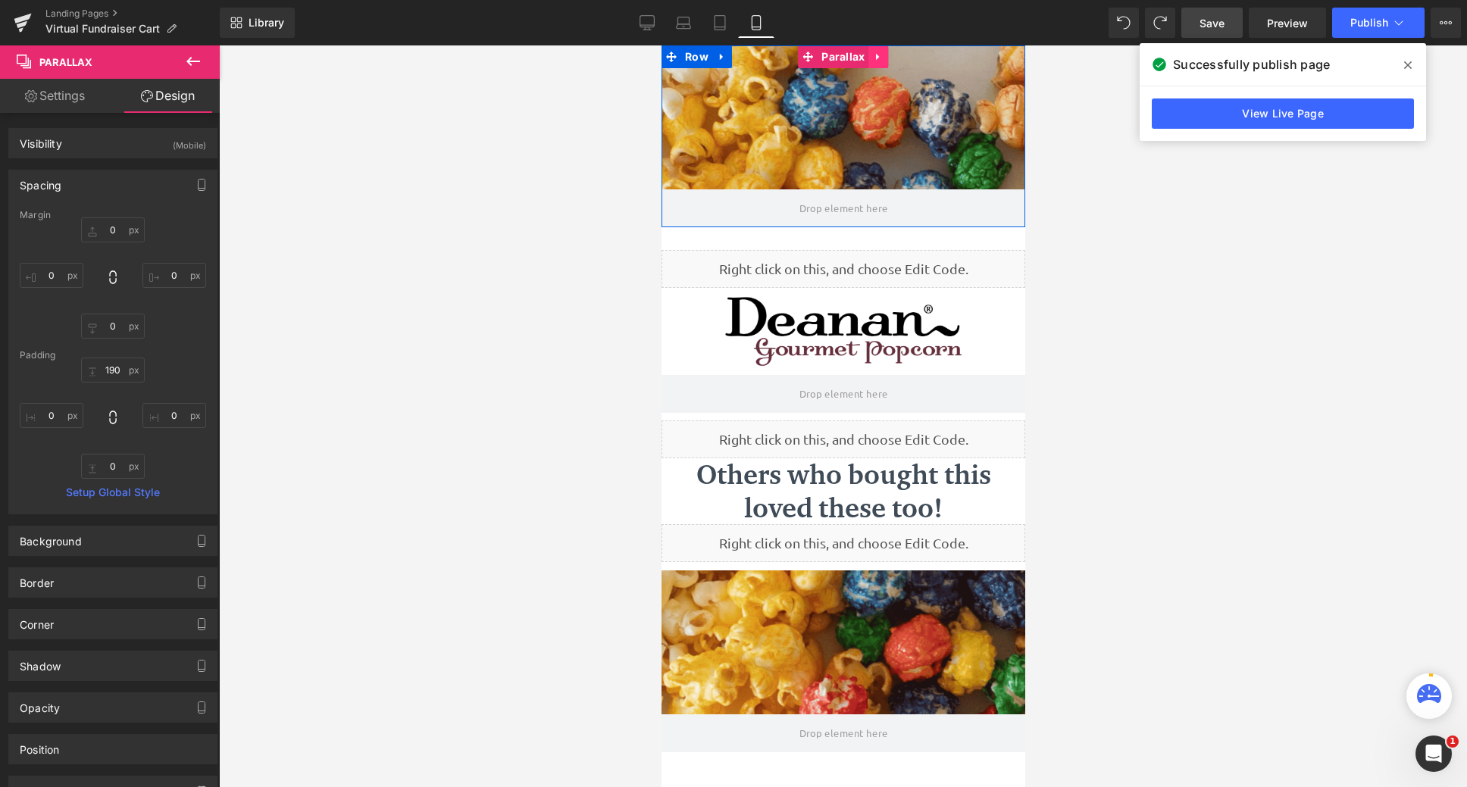
click at [873, 61] on icon at bounding box center [878, 57] width 11 height 11
click at [883, 61] on icon at bounding box center [888, 57] width 11 height 11
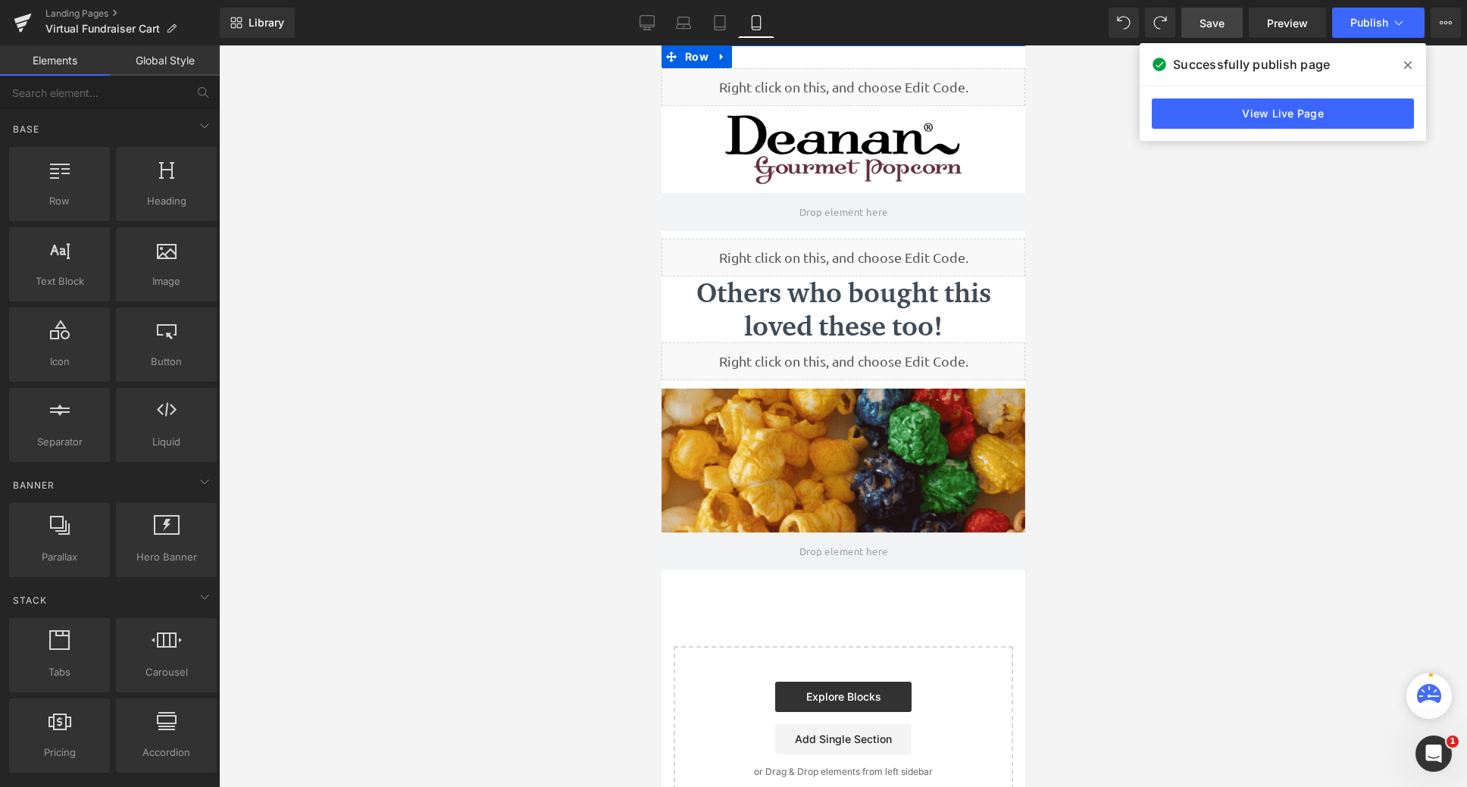
scroll to position [790, 352]
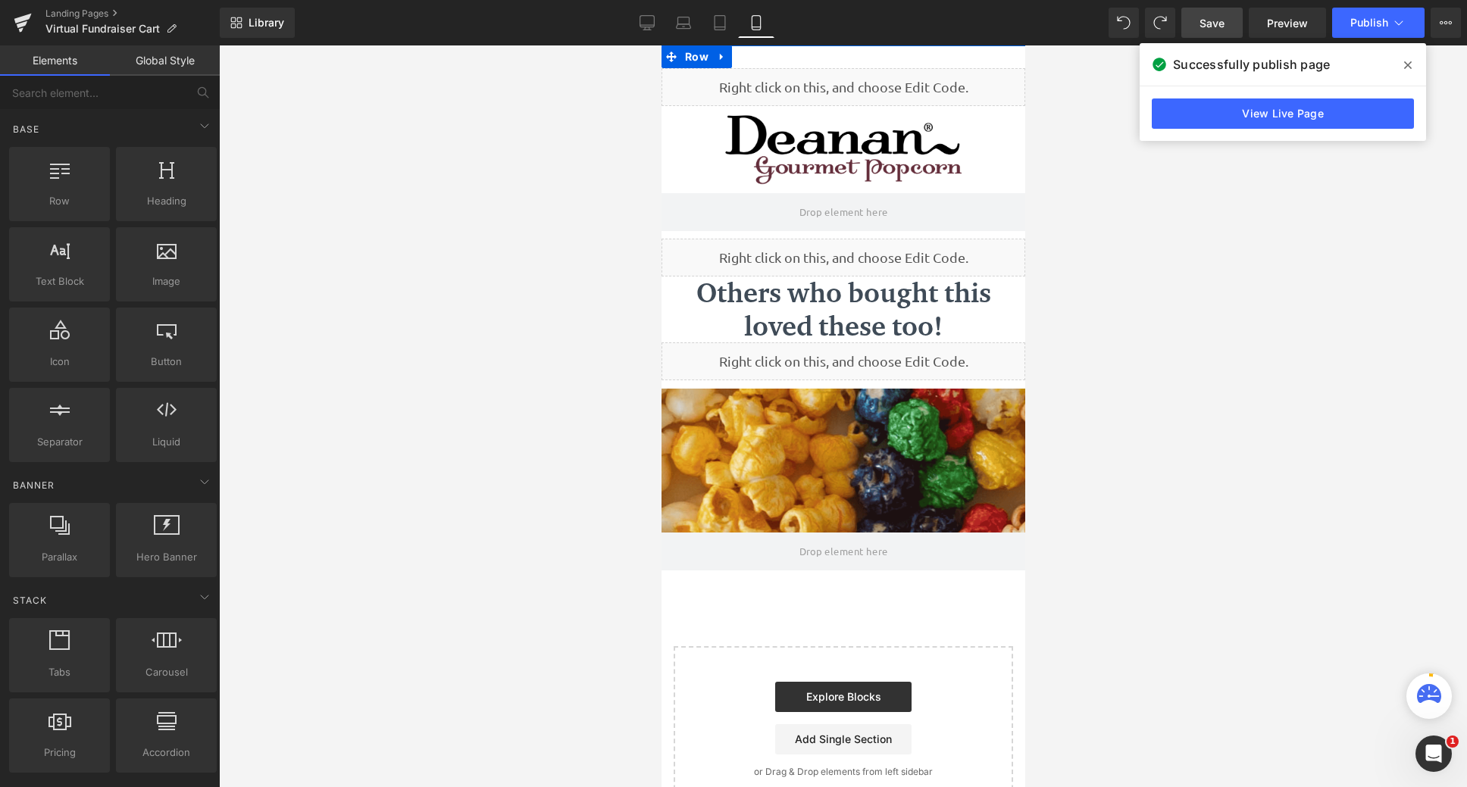
click at [1214, 25] on span "Save" at bounding box center [1212, 23] width 25 height 16
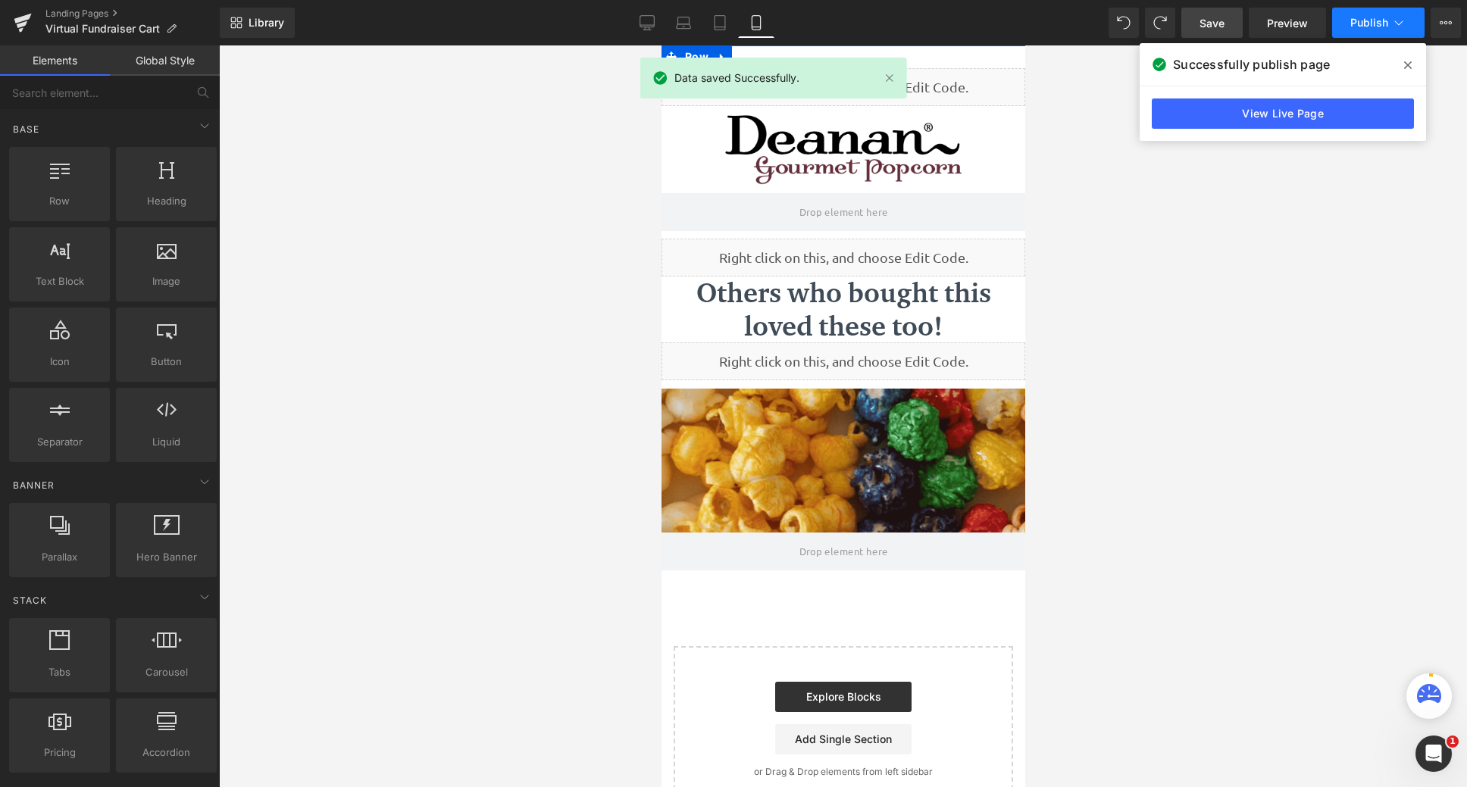
click at [1365, 33] on button "Publish" at bounding box center [1378, 23] width 92 height 30
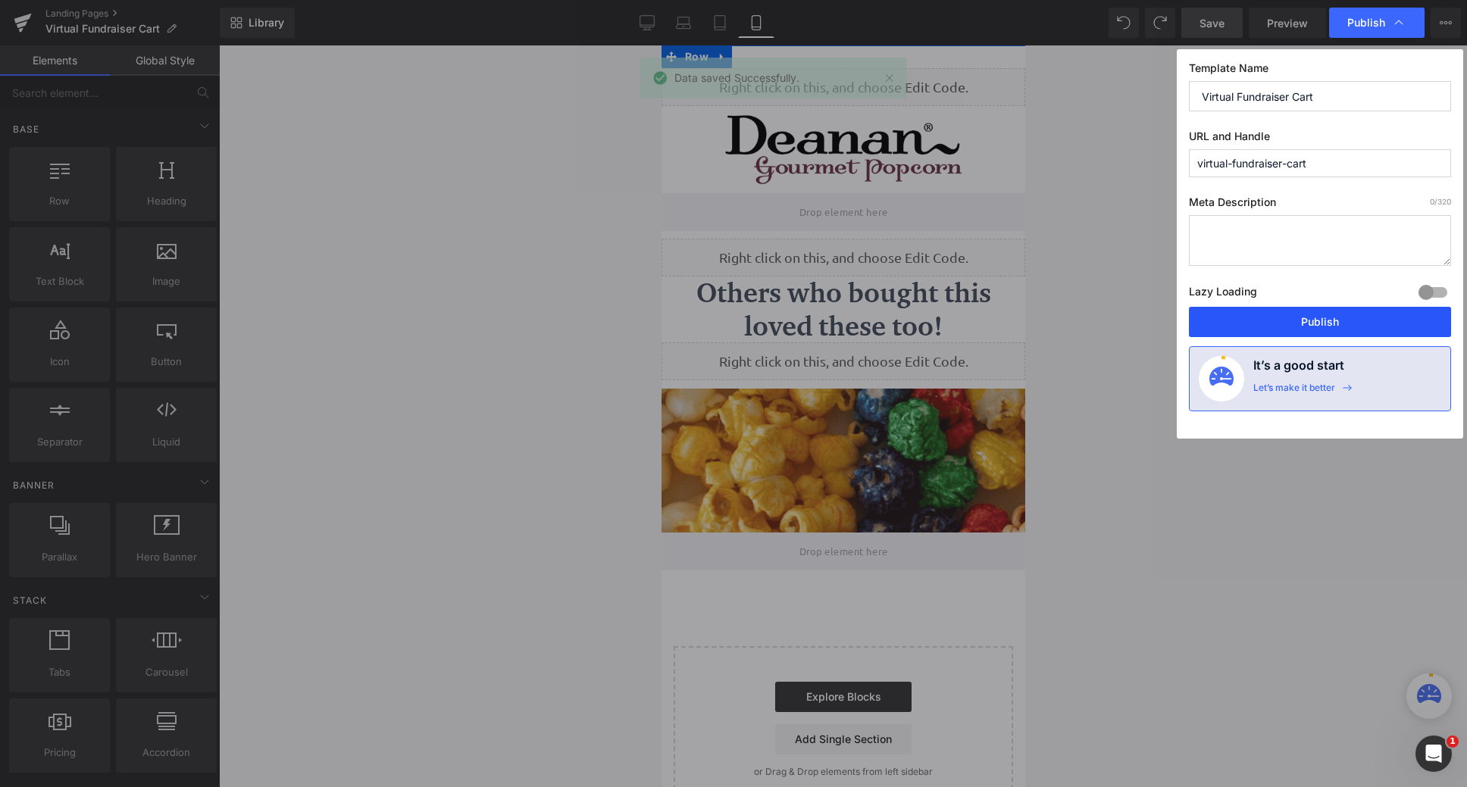
click at [1335, 312] on button "Publish" at bounding box center [1320, 322] width 262 height 30
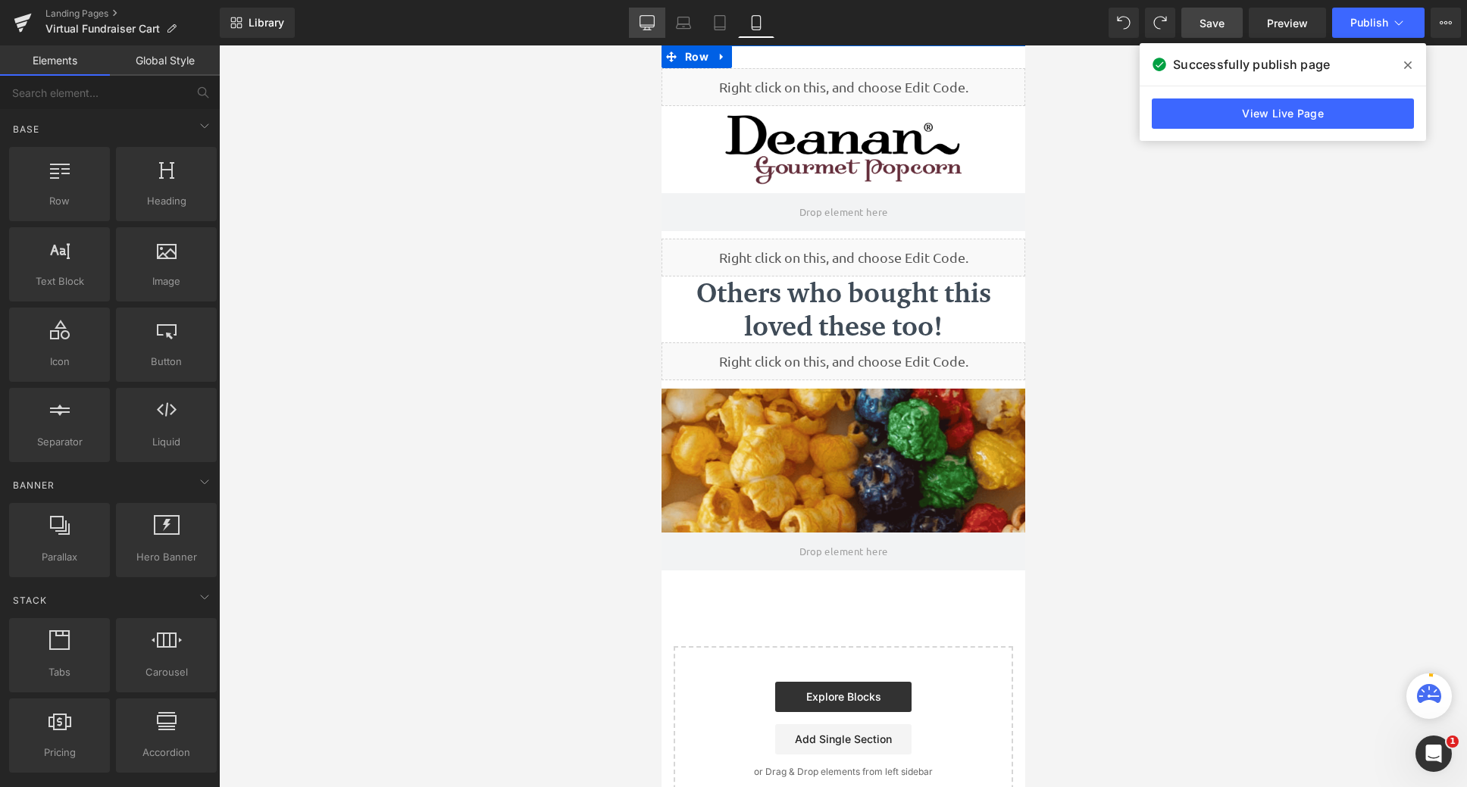
click at [638, 22] on link "Desktop" at bounding box center [647, 23] width 36 height 30
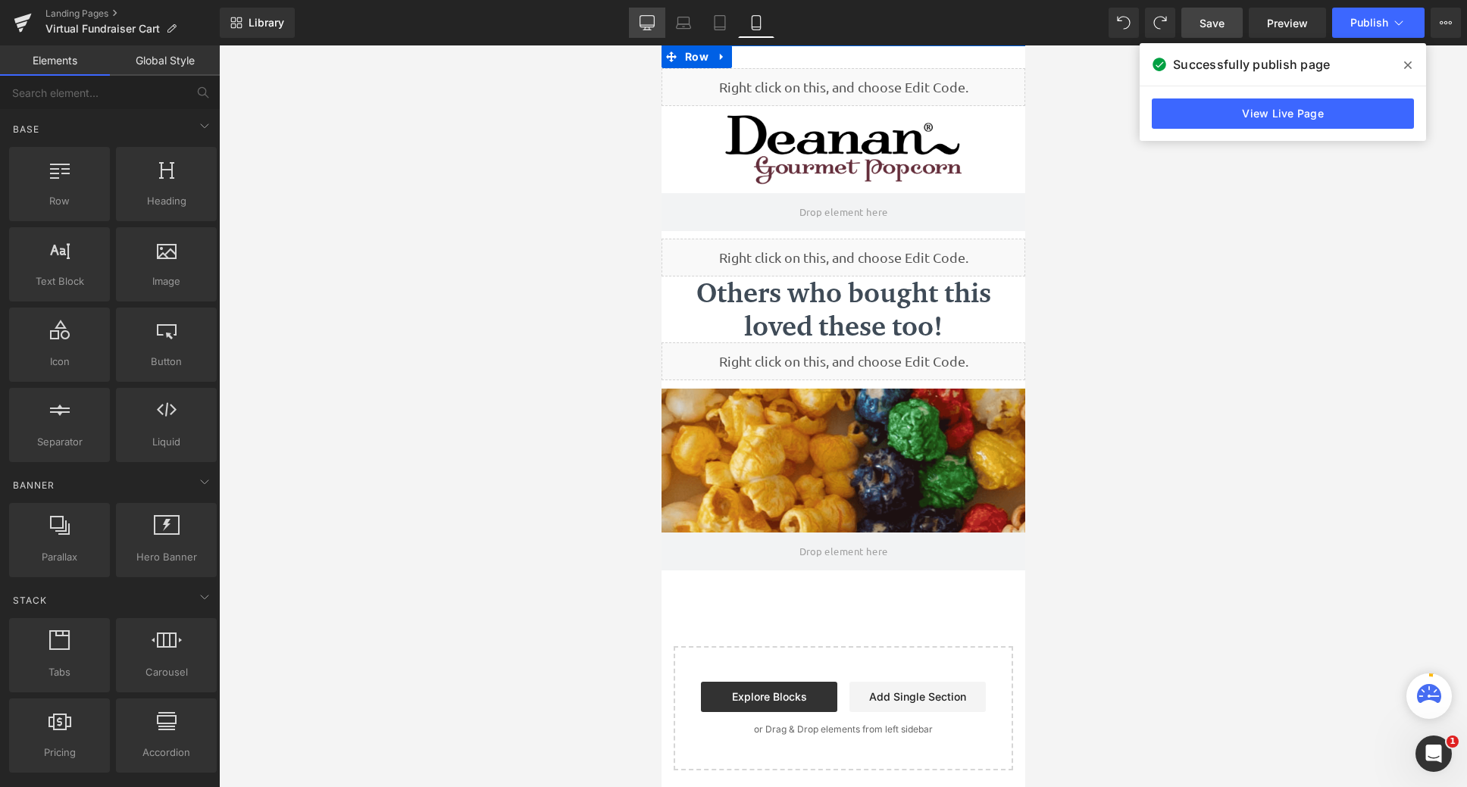
scroll to position [8, 8]
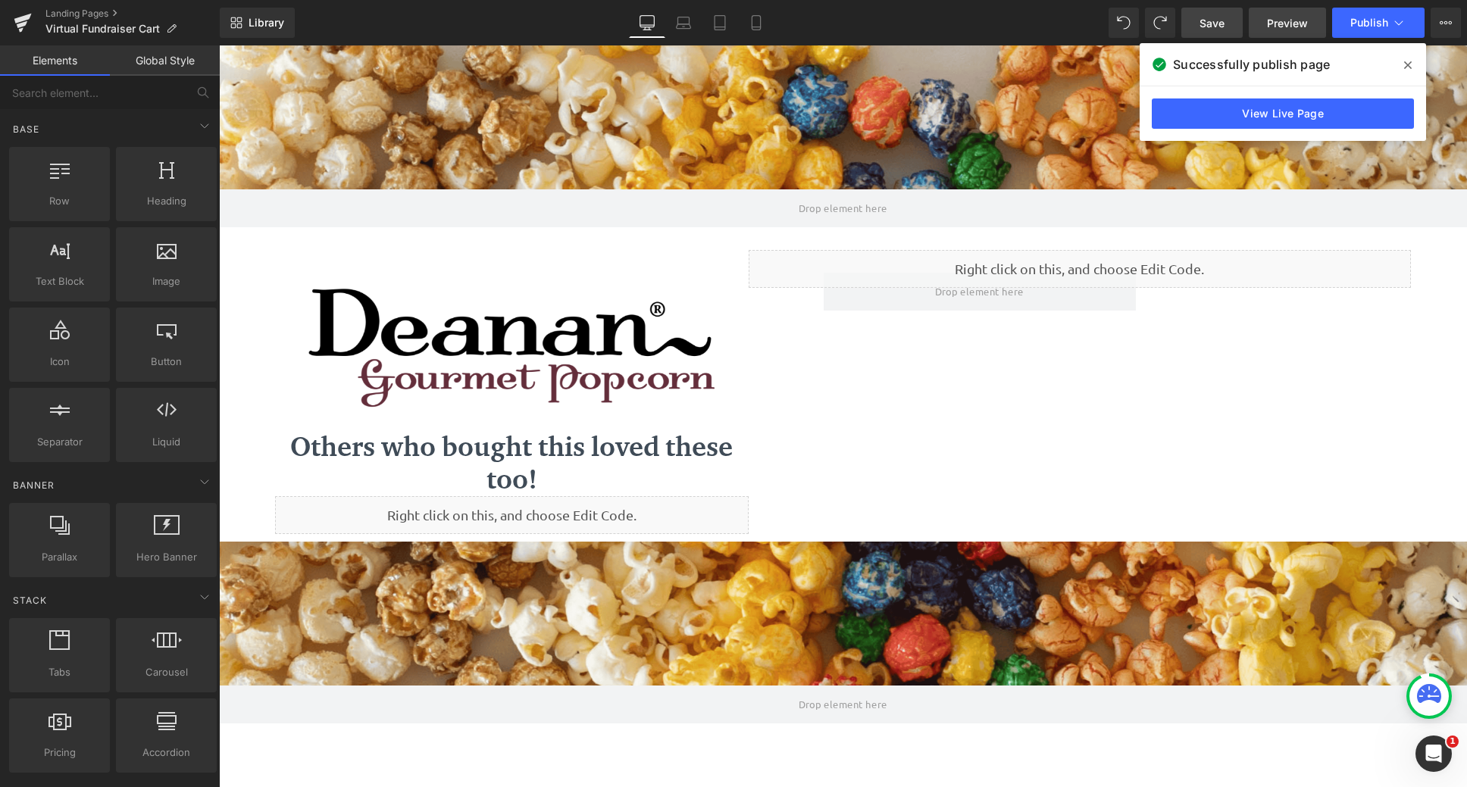
click at [1301, 27] on span "Preview" at bounding box center [1287, 23] width 41 height 16
click at [772, 17] on link "Mobile" at bounding box center [756, 23] width 36 height 30
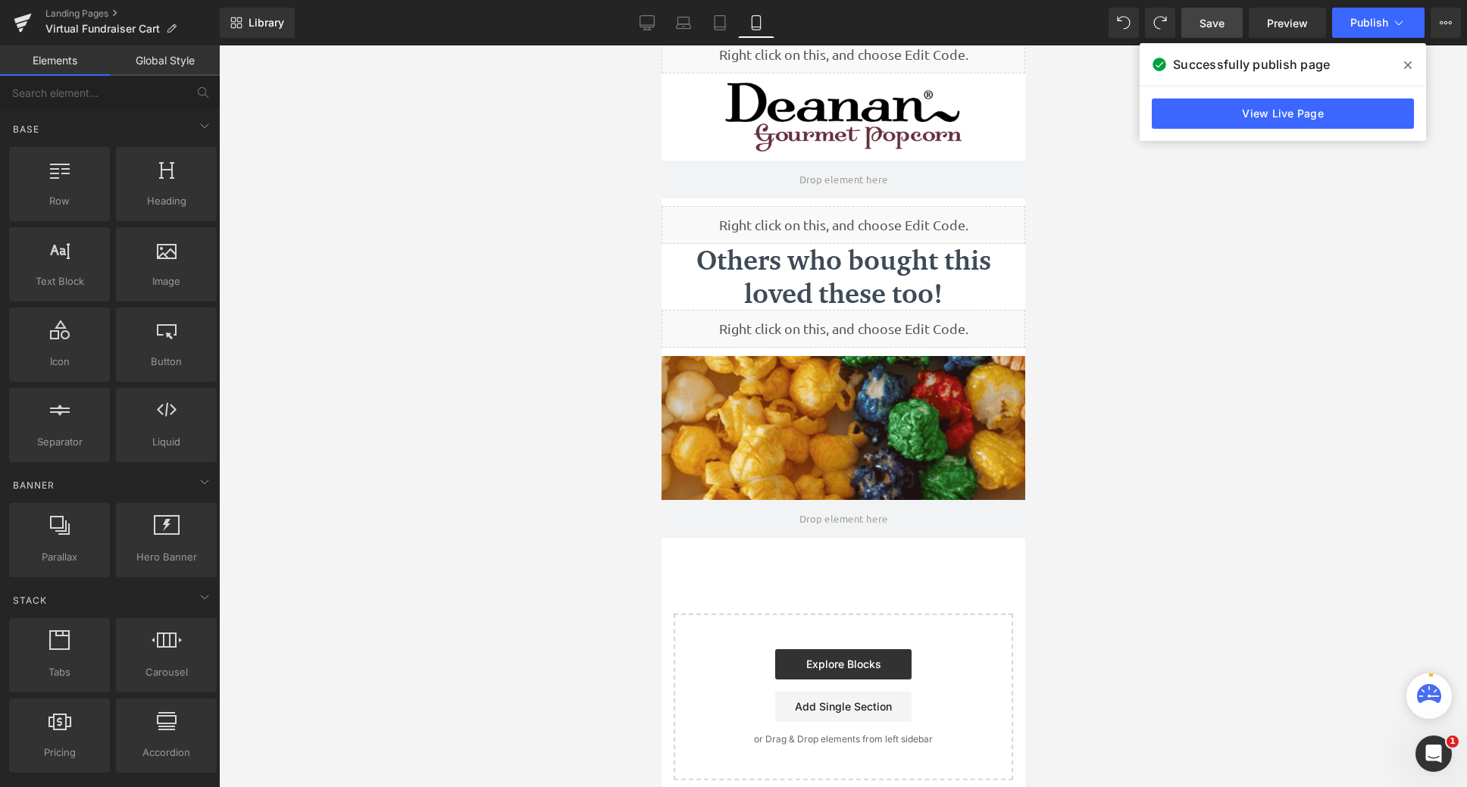
scroll to position [49, 0]
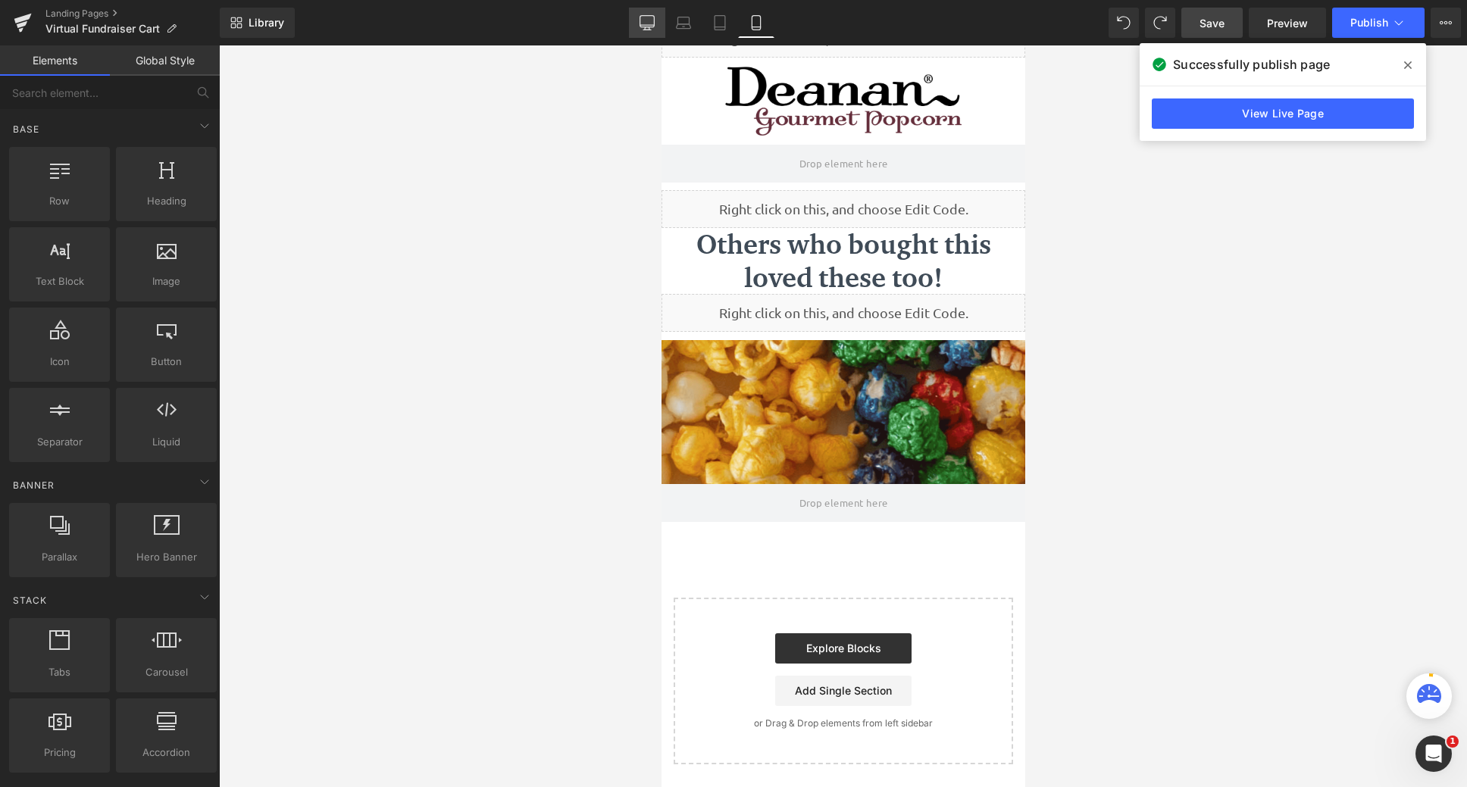
click at [649, 17] on icon at bounding box center [647, 22] width 15 height 15
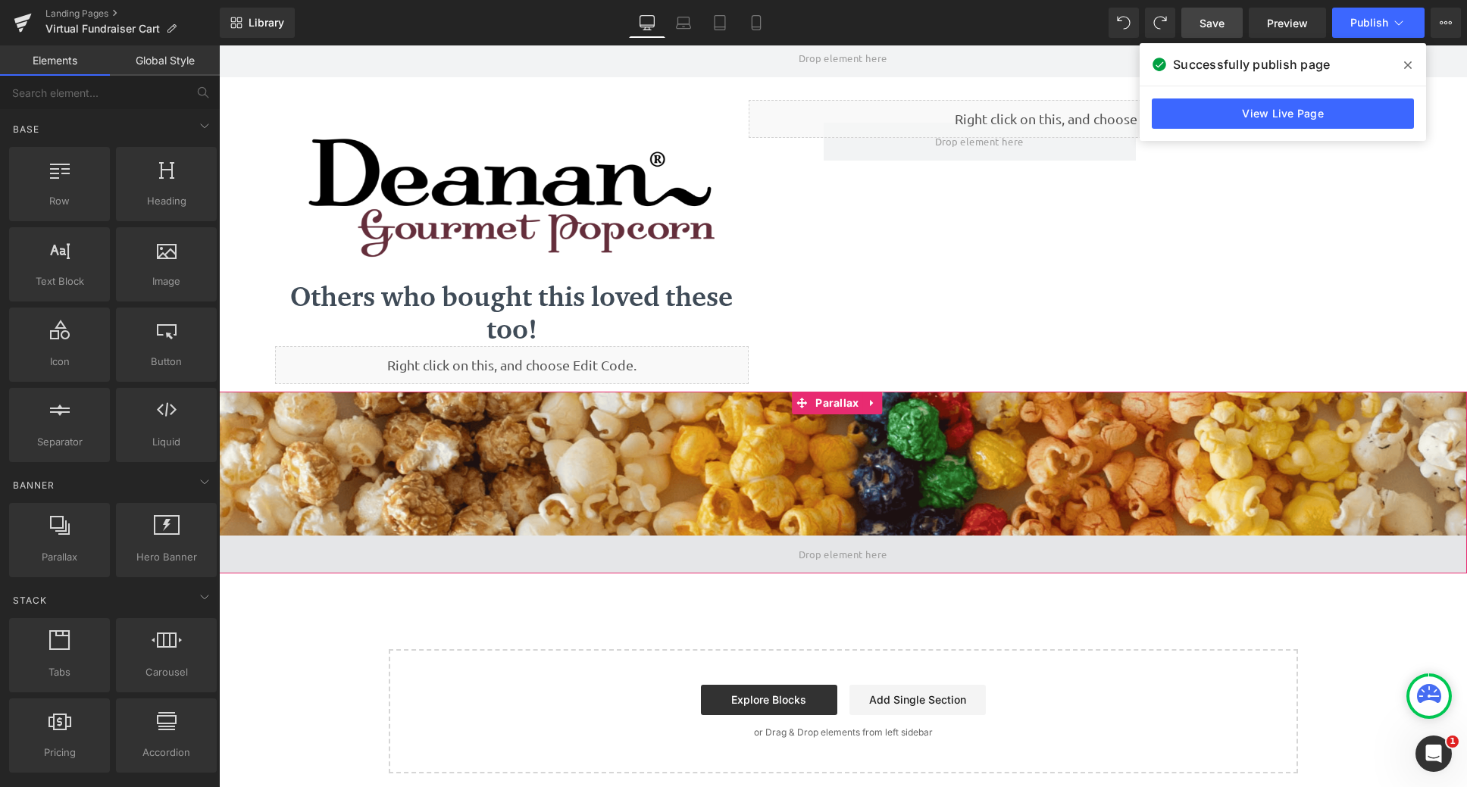
scroll to position [152, 0]
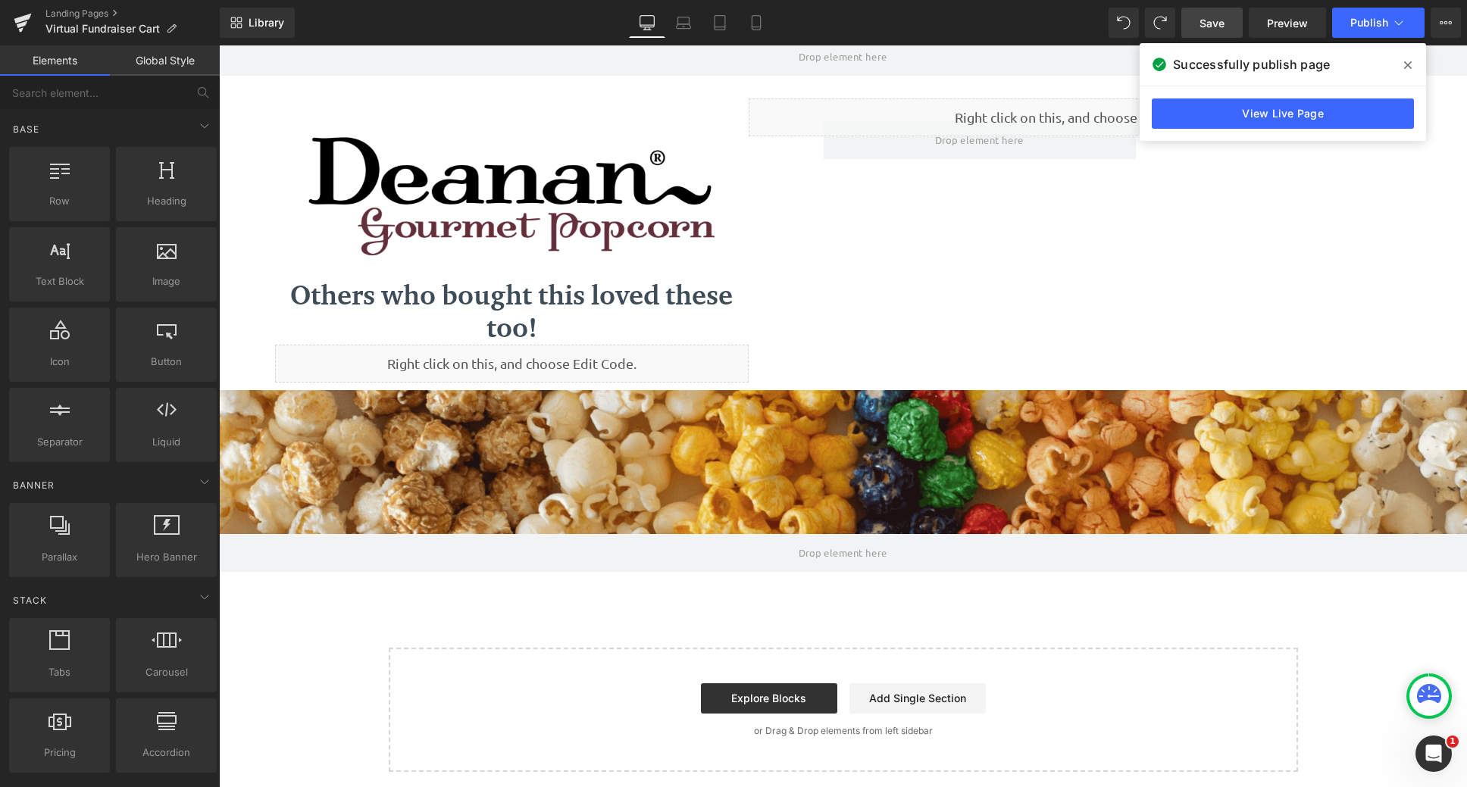
click at [1281, 39] on div "Library Desktop Desktop Laptop Tablet Mobile Save Preview Publish Scheduled Vie…" at bounding box center [844, 22] width 1248 height 45
click at [1292, 30] on span "Preview" at bounding box center [1287, 23] width 41 height 16
click at [1291, 110] on link "View Live Page" at bounding box center [1283, 114] width 262 height 30
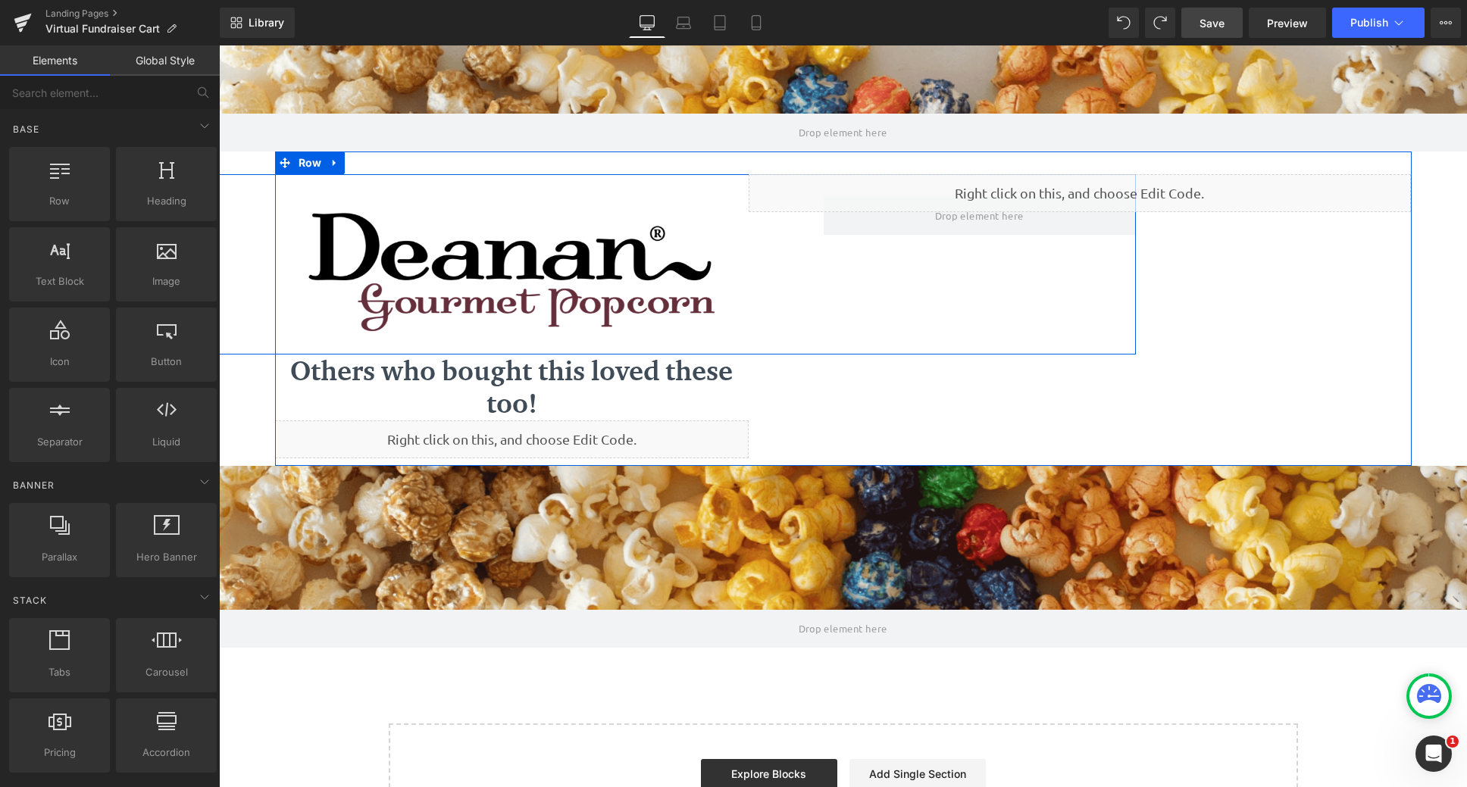
scroll to position [0, 0]
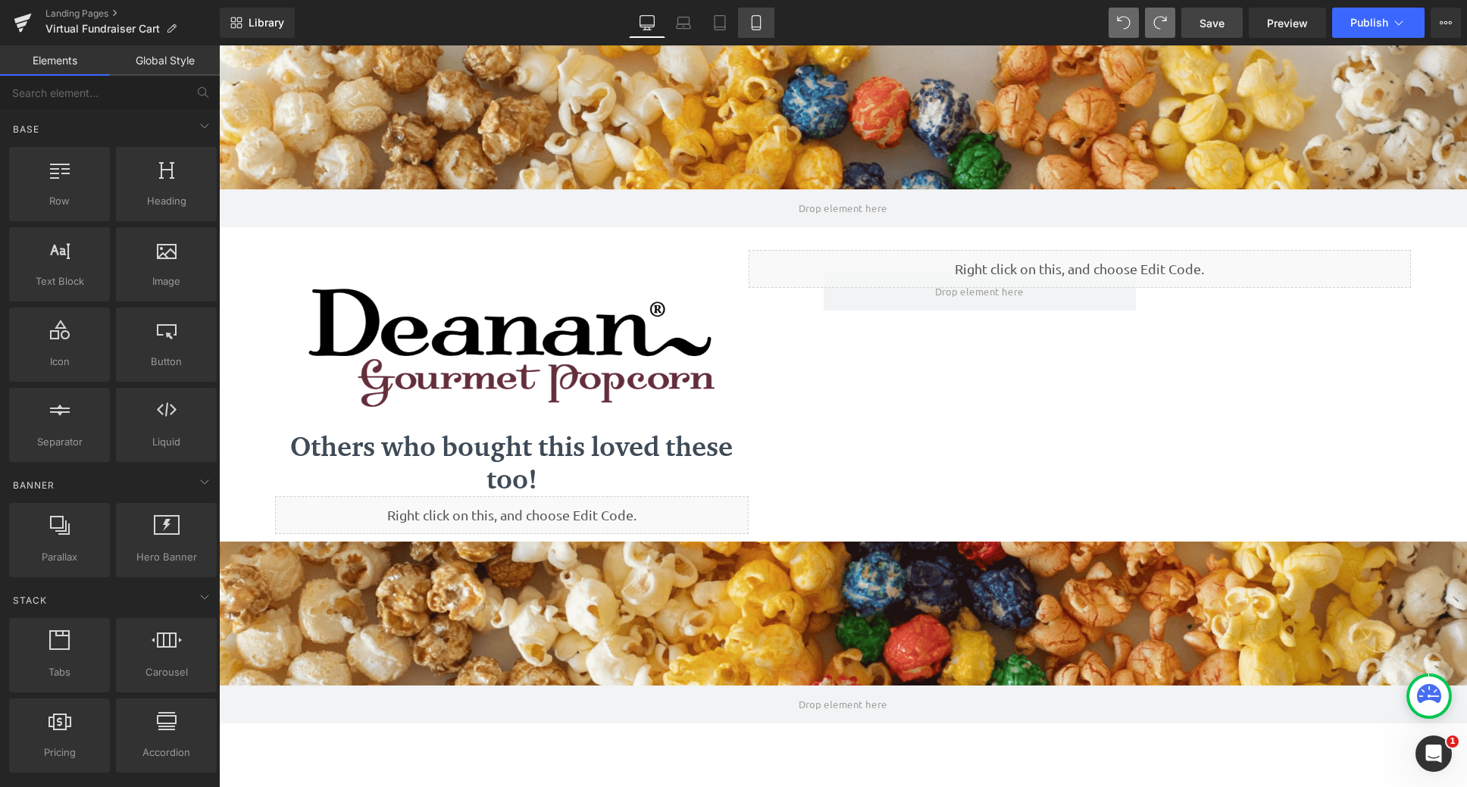
click at [755, 20] on icon at bounding box center [756, 22] width 15 height 15
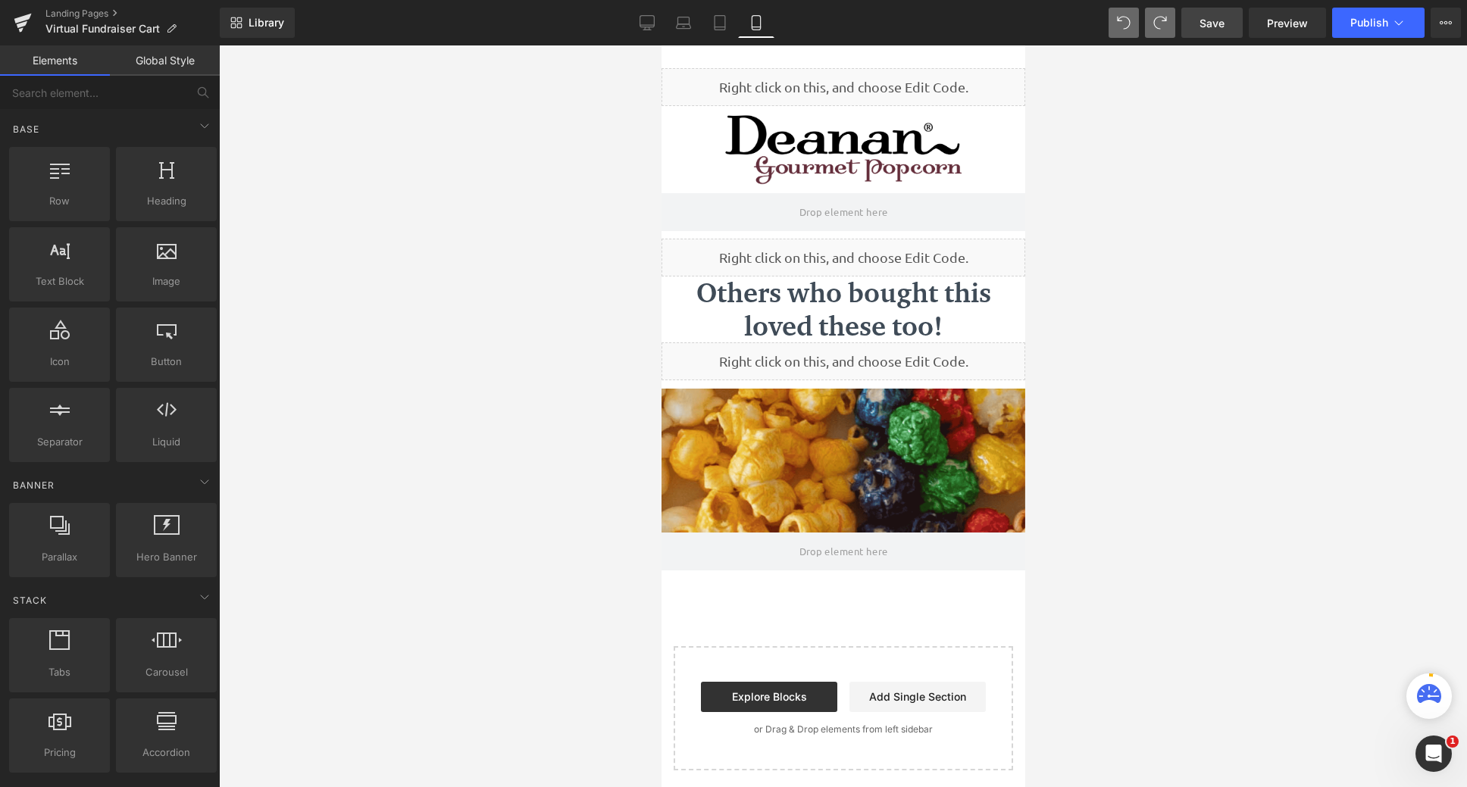
scroll to position [790, 352]
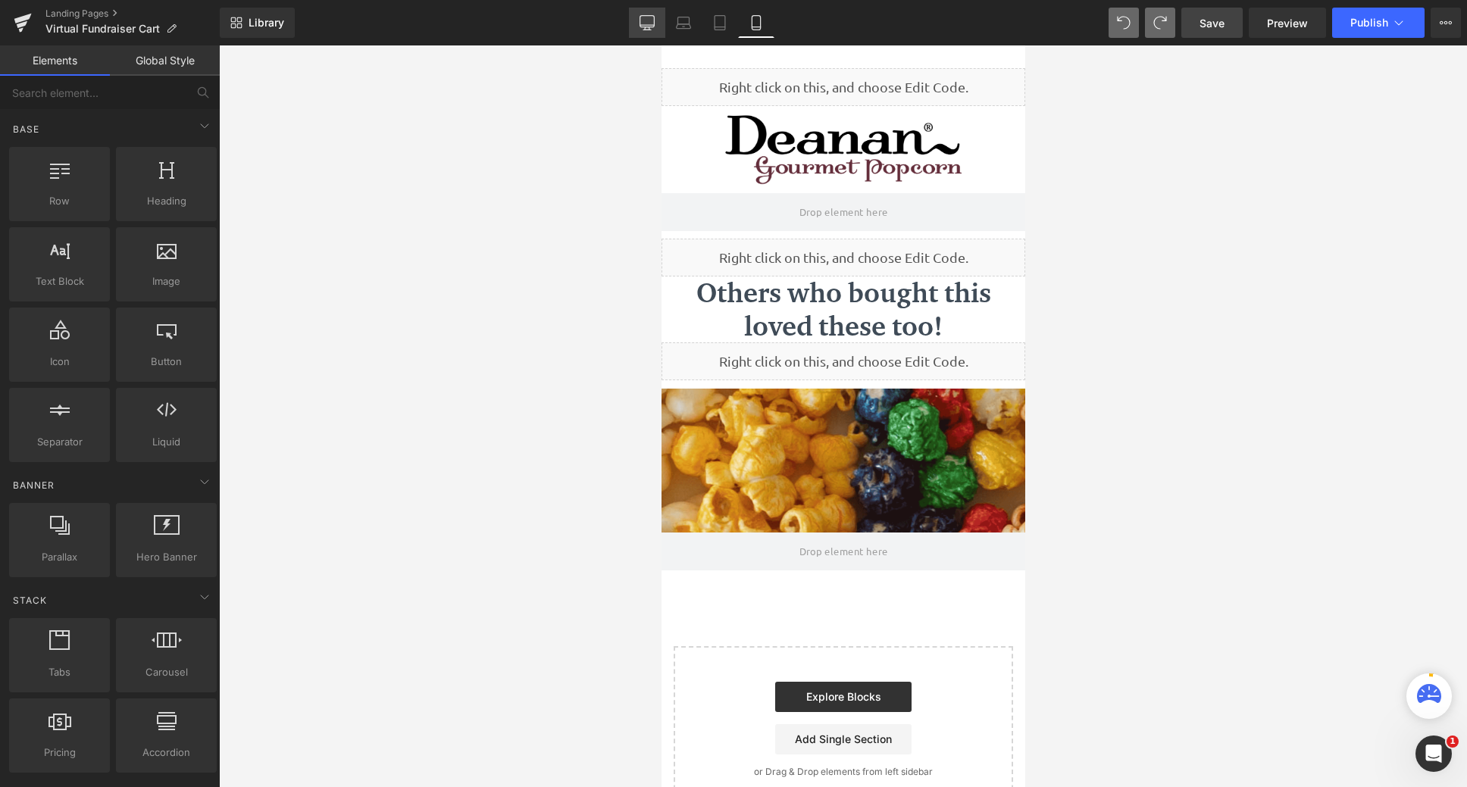
click at [650, 20] on icon at bounding box center [647, 22] width 15 height 15
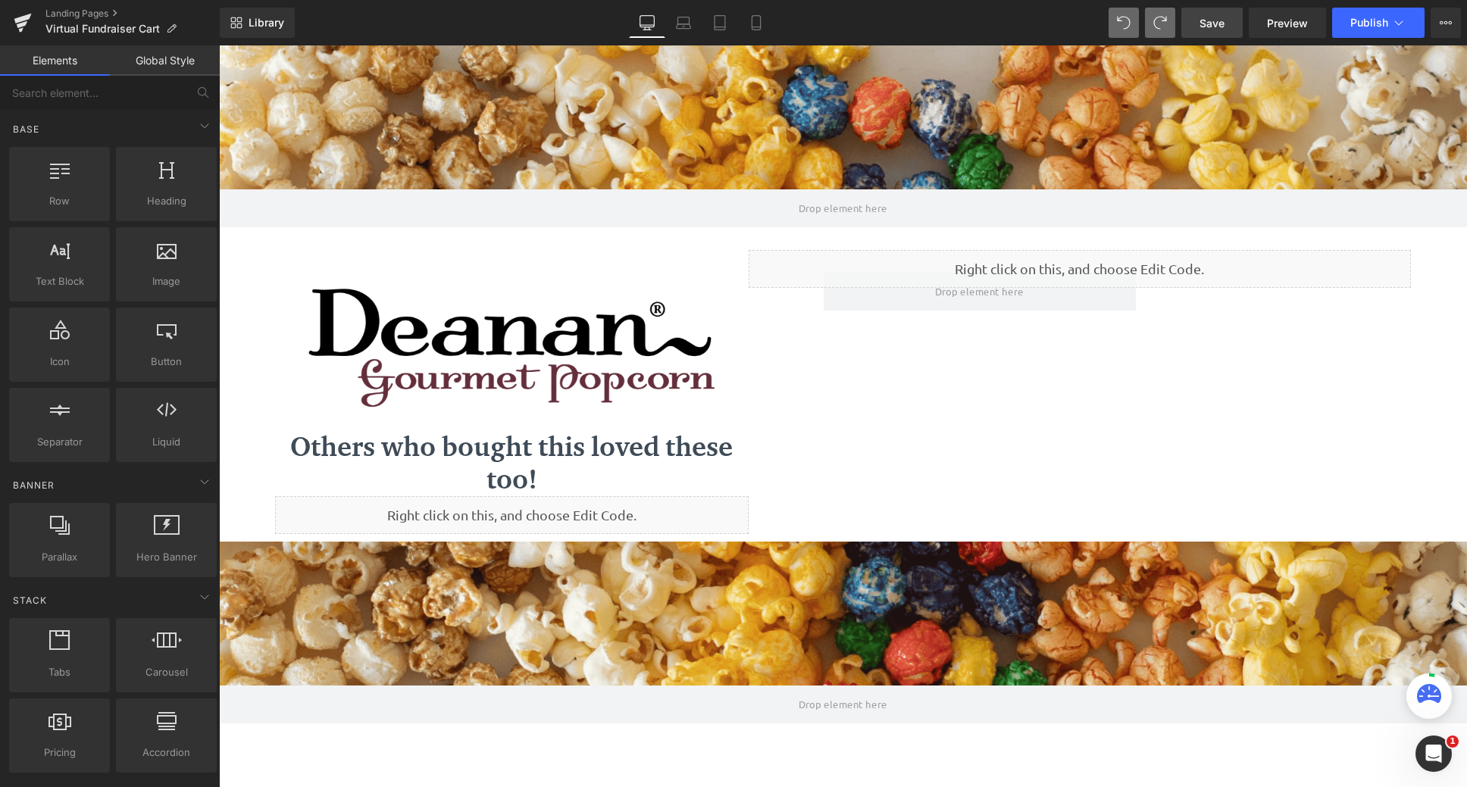
scroll to position [8, 8]
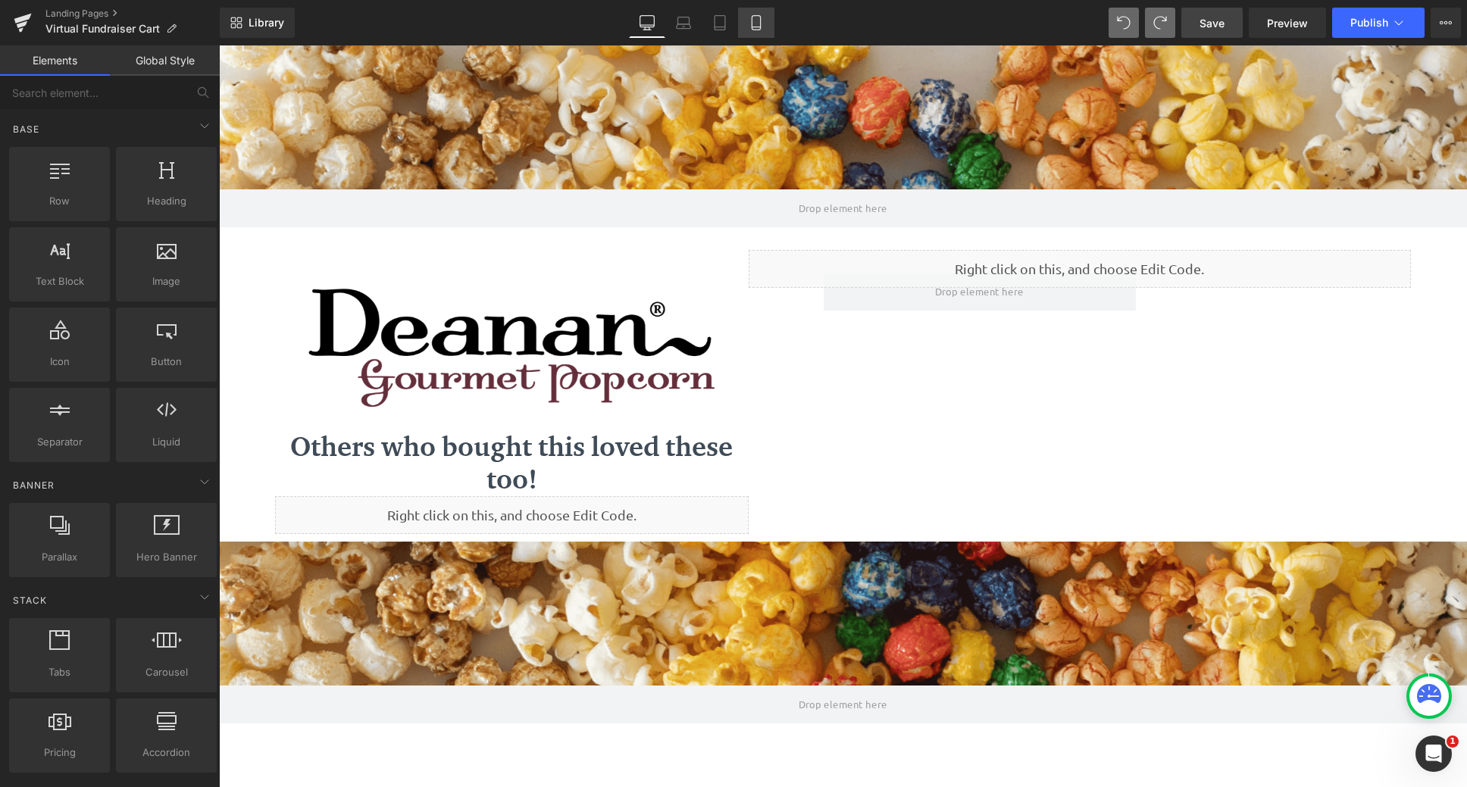
click at [760, 20] on icon at bounding box center [756, 23] width 8 height 14
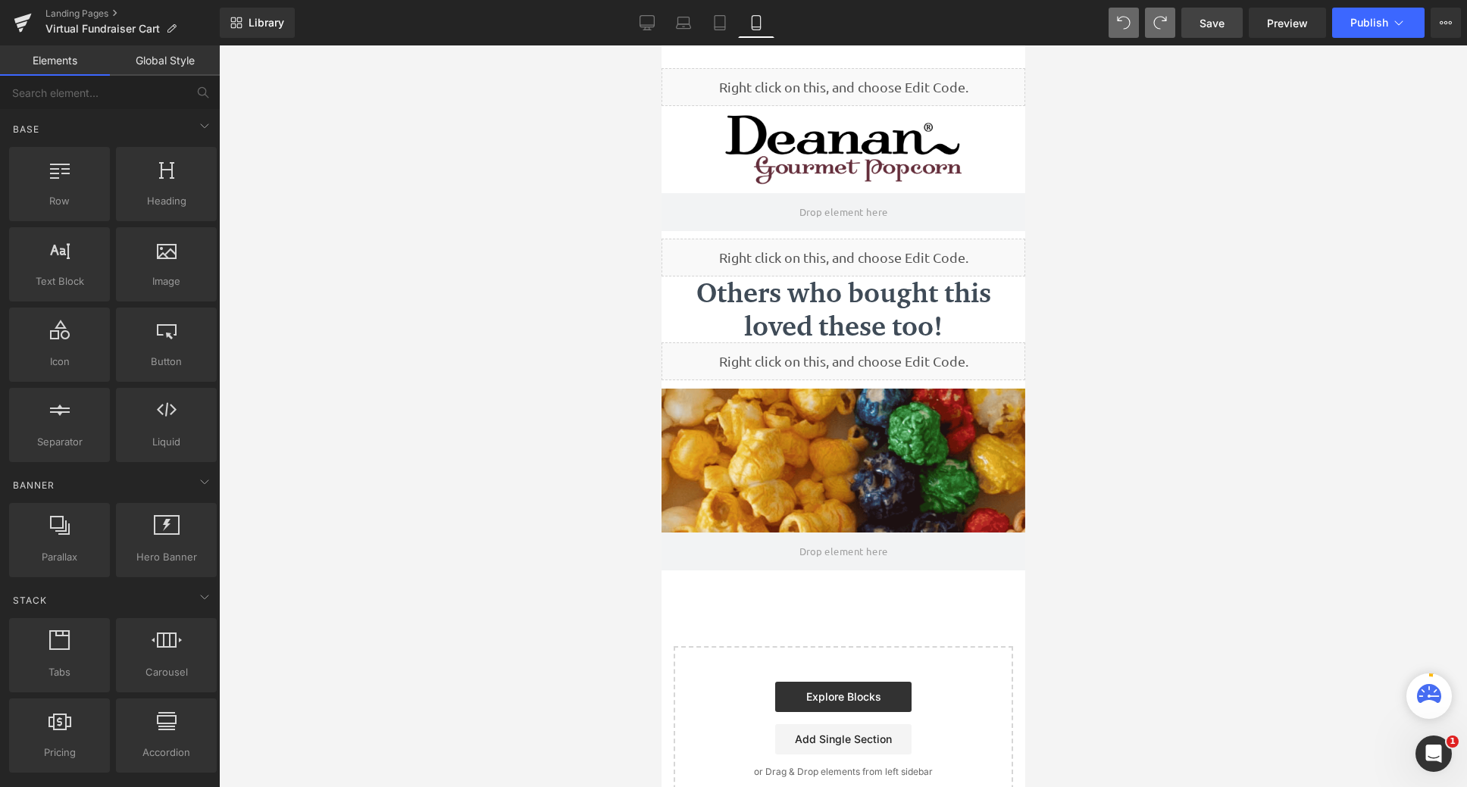
scroll to position [790, 352]
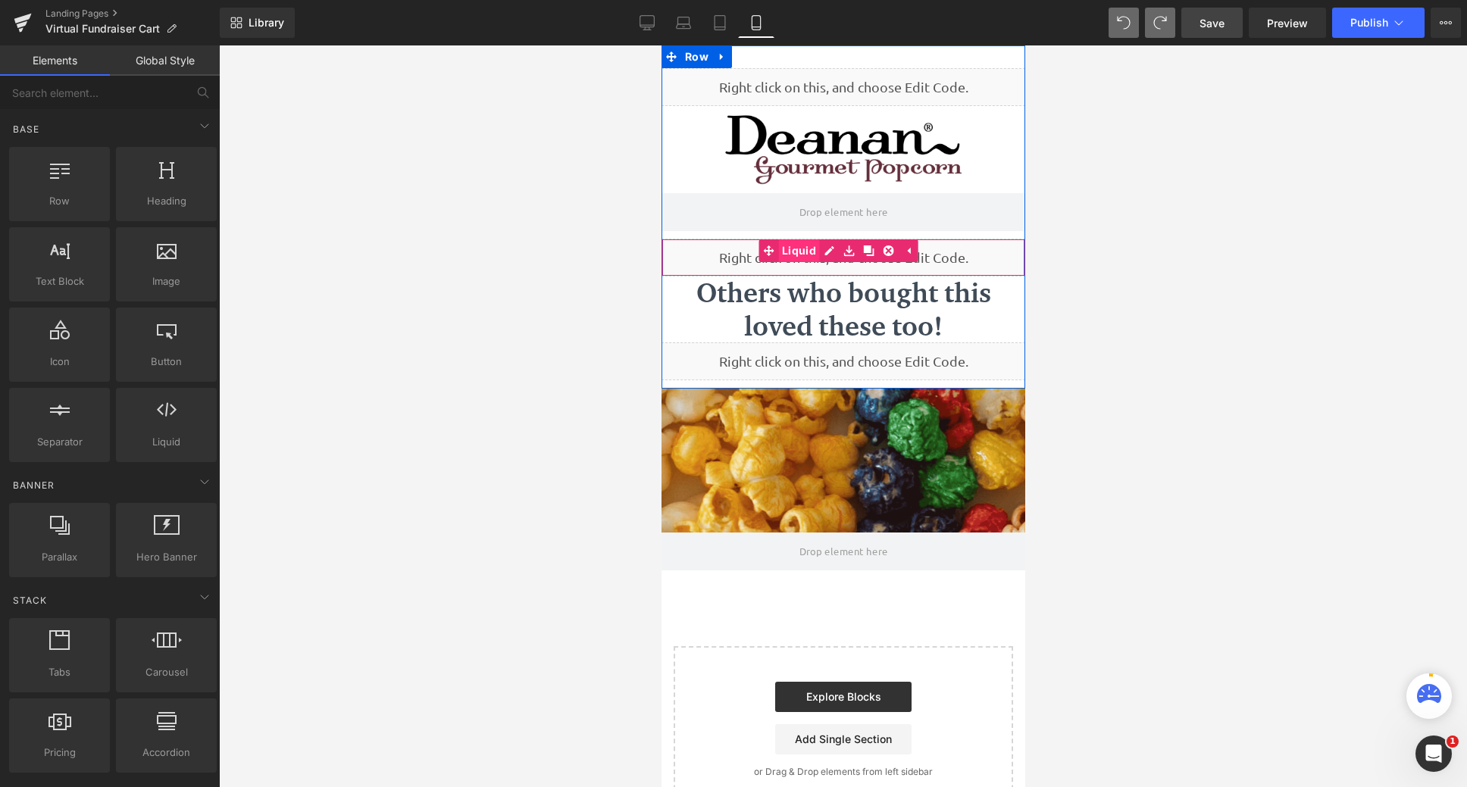
click at [804, 247] on link "Liquid" at bounding box center [788, 250] width 61 height 23
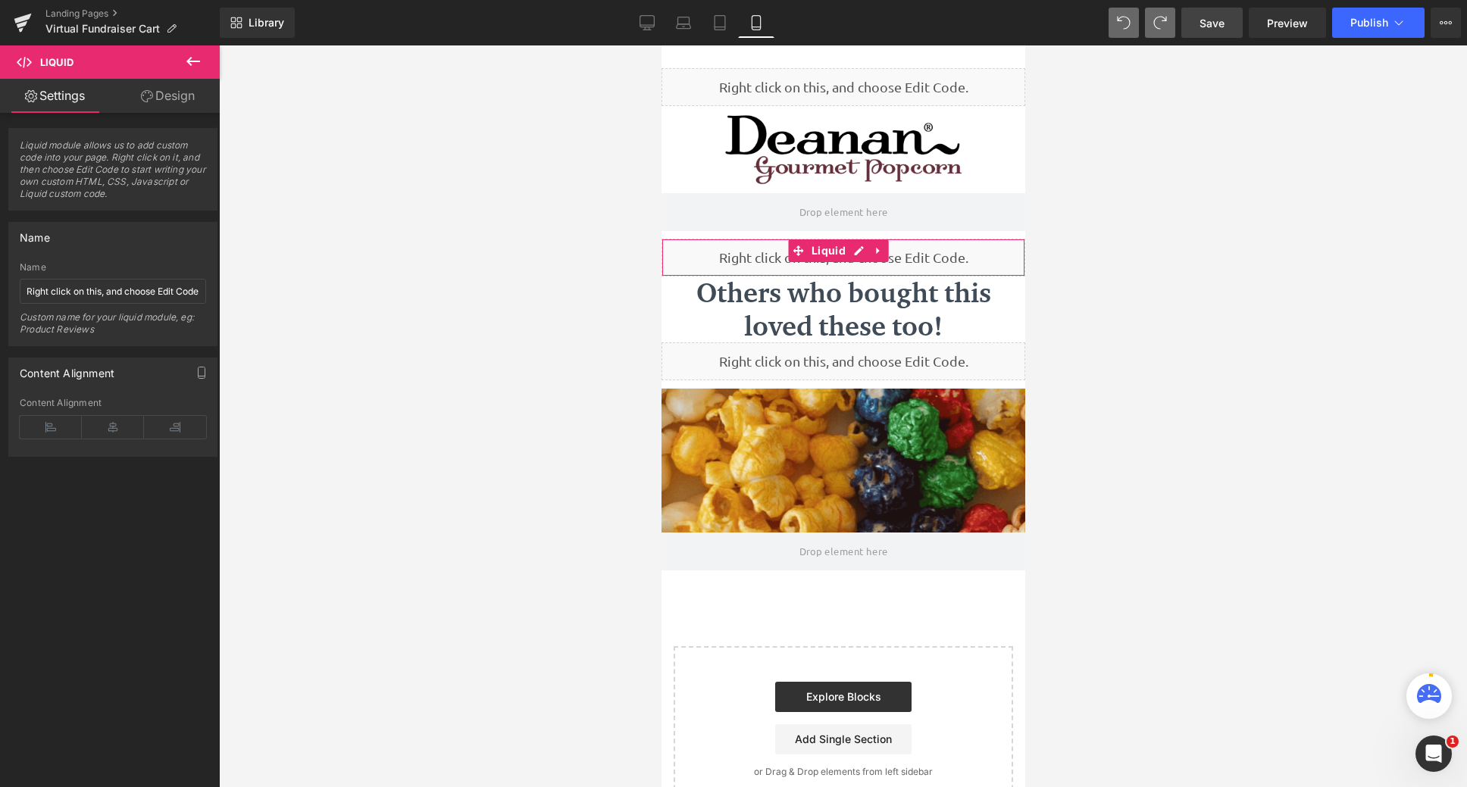
click at [167, 88] on link "Design" at bounding box center [168, 96] width 110 height 34
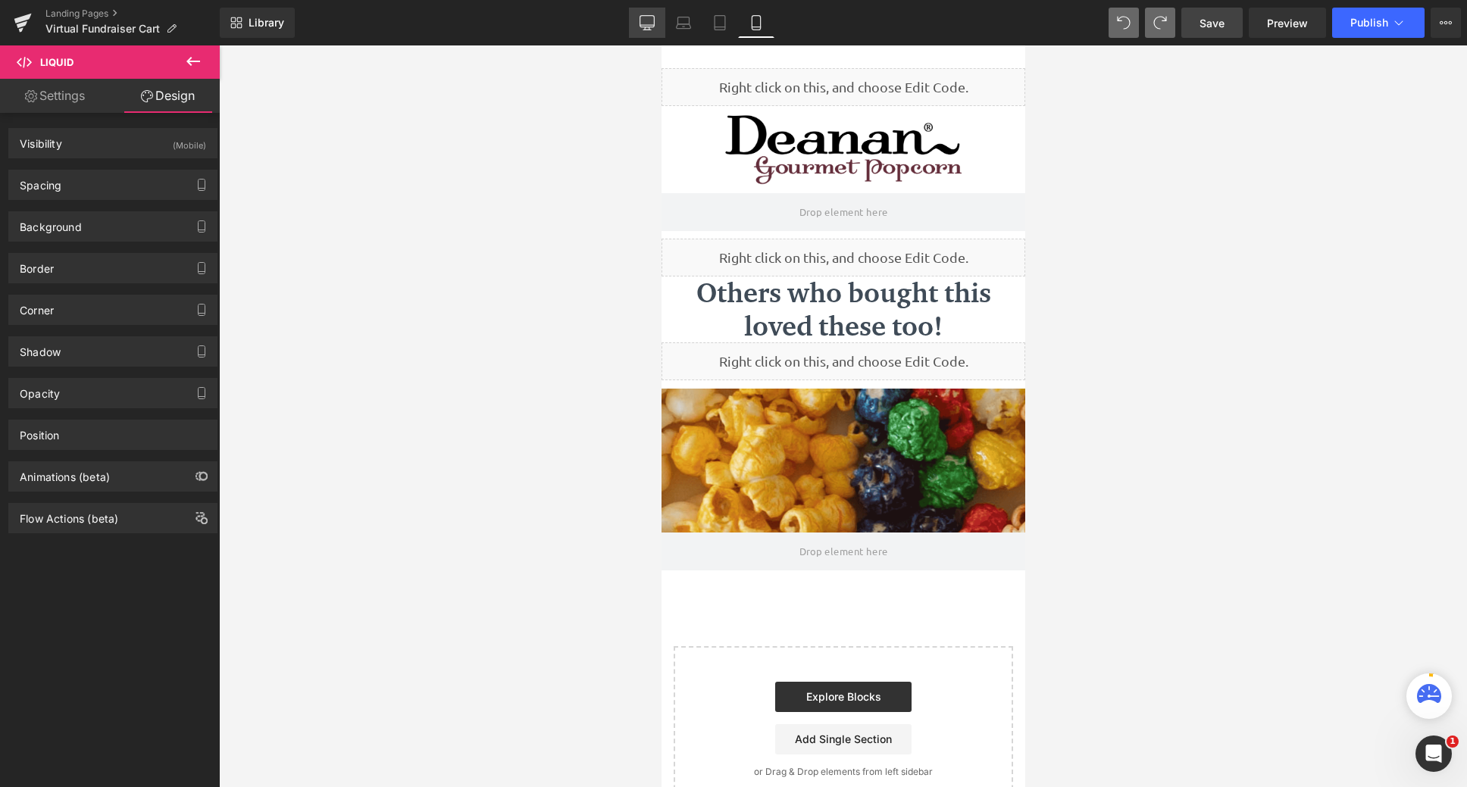
click at [655, 27] on icon at bounding box center [647, 22] width 15 height 15
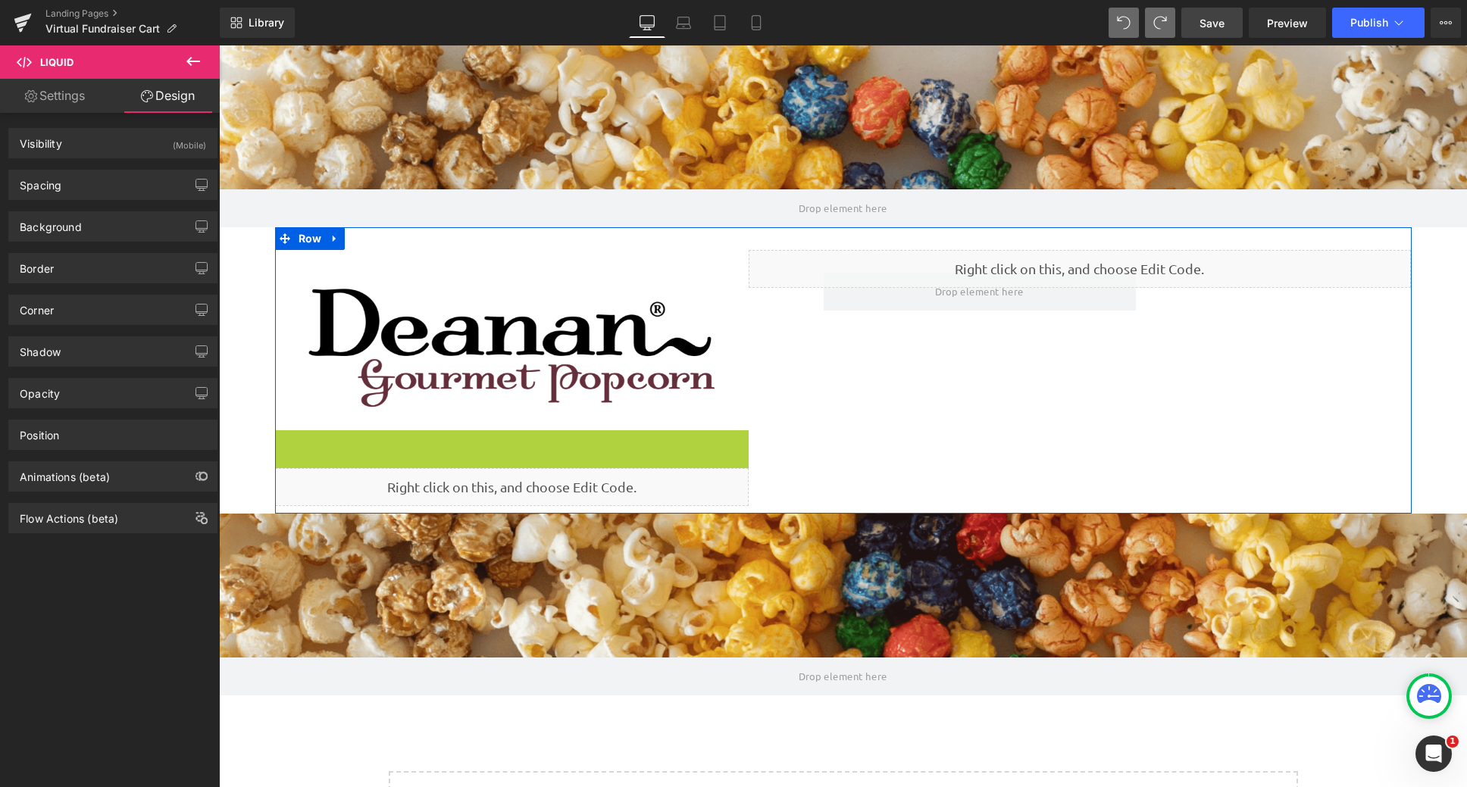
scroll to position [873, 1237]
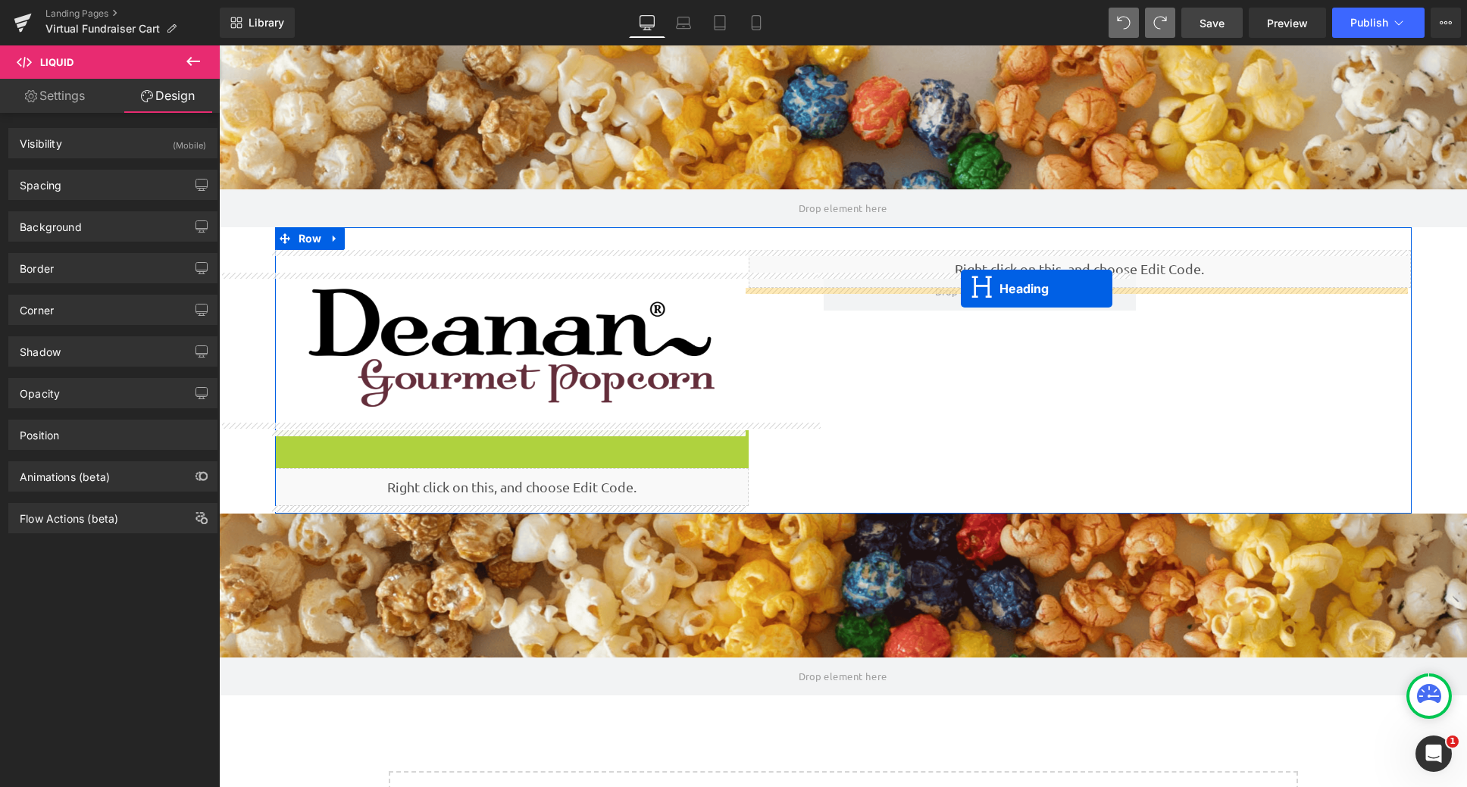
drag, startPoint x: 468, startPoint y: 462, endPoint x: 961, endPoint y: 289, distance: 522.1
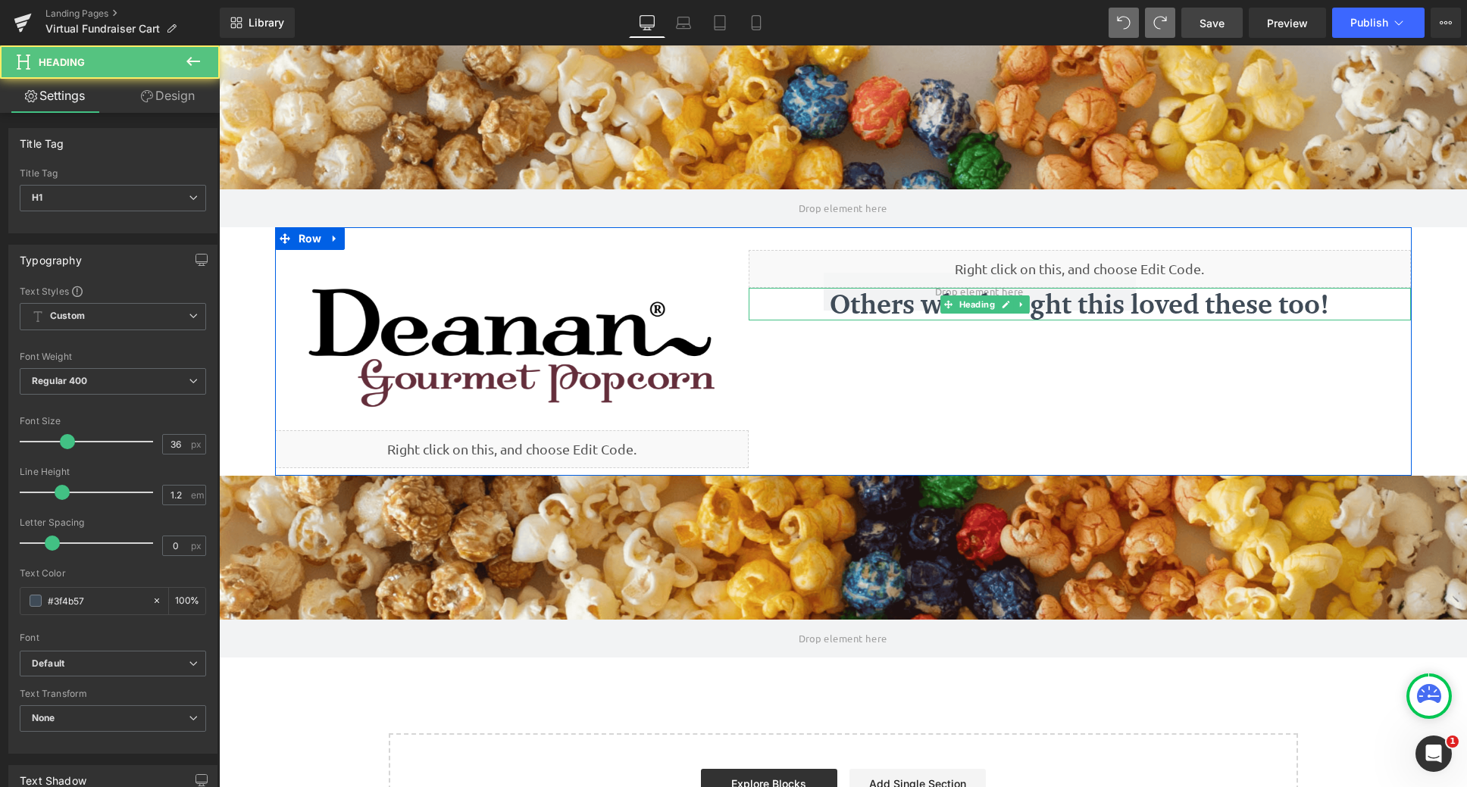
scroll to position [835, 1237]
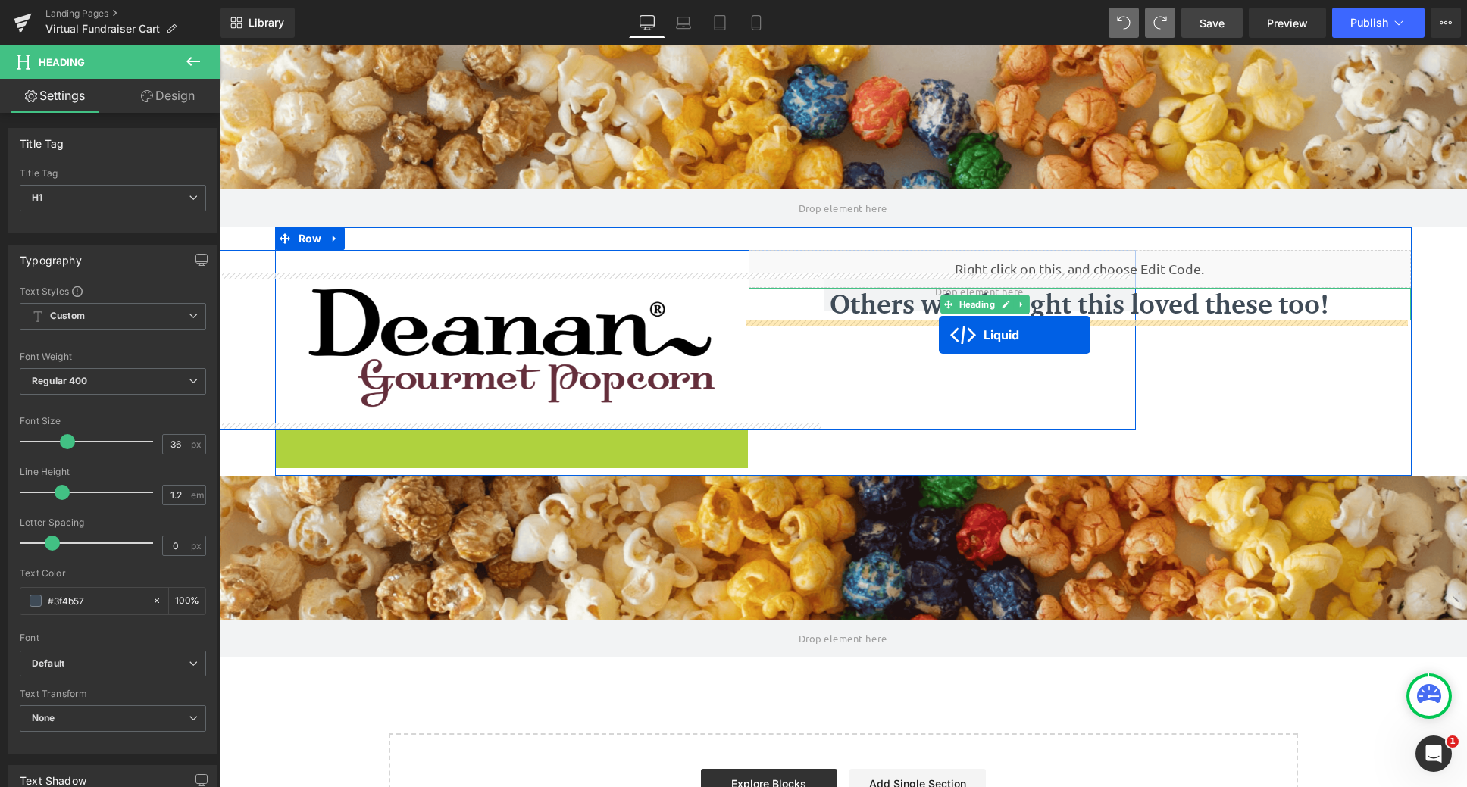
drag, startPoint x: 467, startPoint y: 443, endPoint x: 939, endPoint y: 335, distance: 484.5
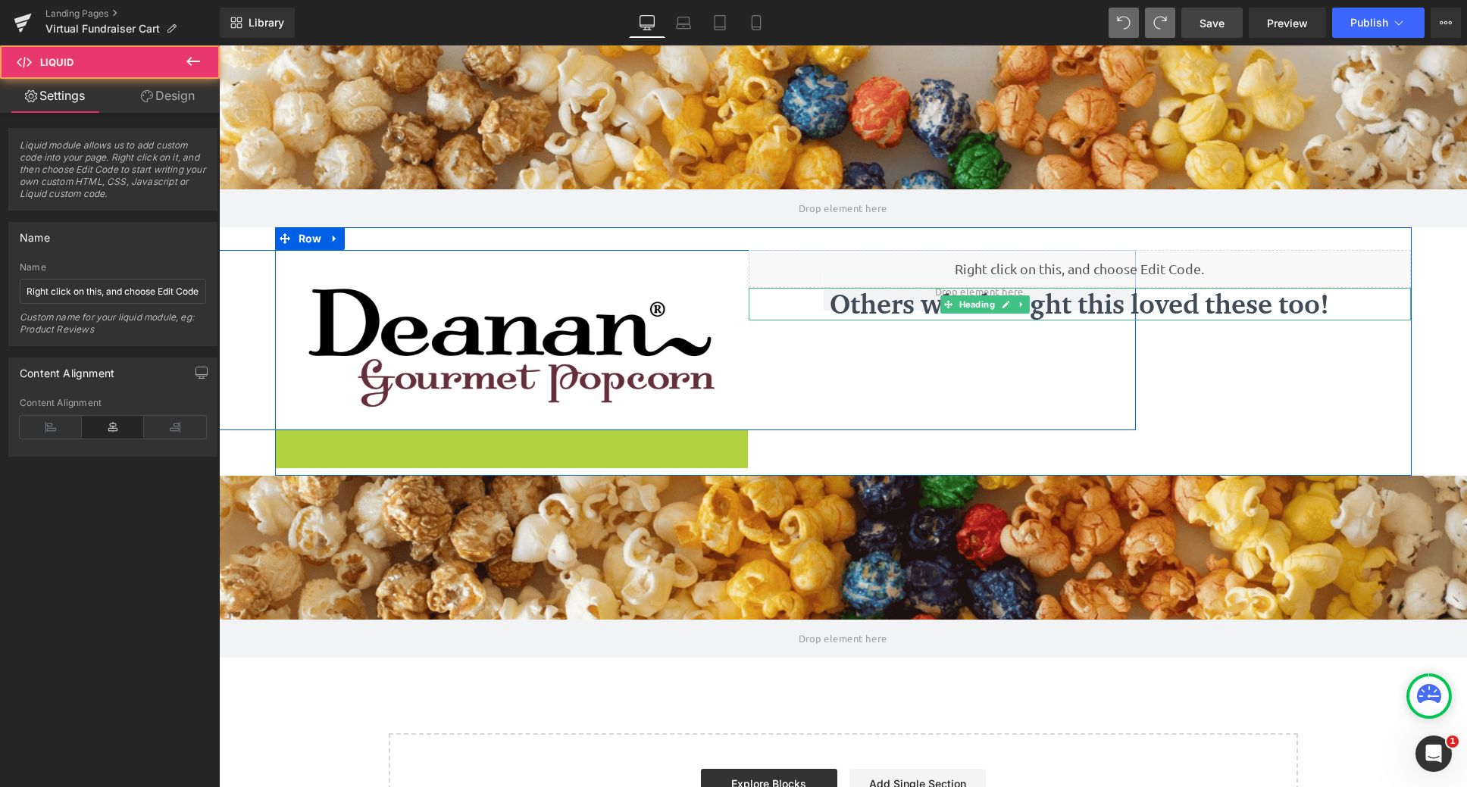
scroll to position [797, 1237]
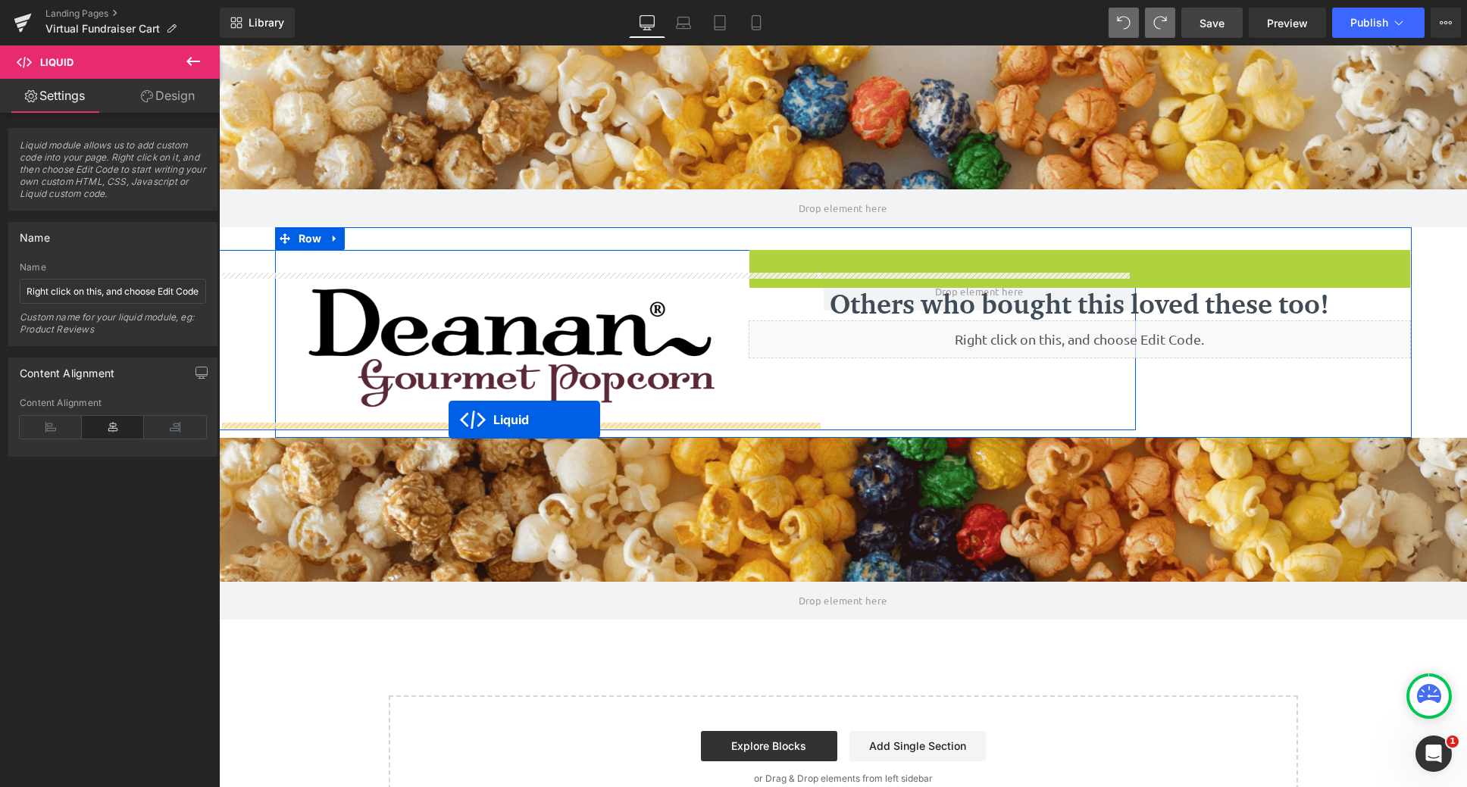
drag, startPoint x: 1031, startPoint y: 259, endPoint x: 449, endPoint y: 420, distance: 603.8
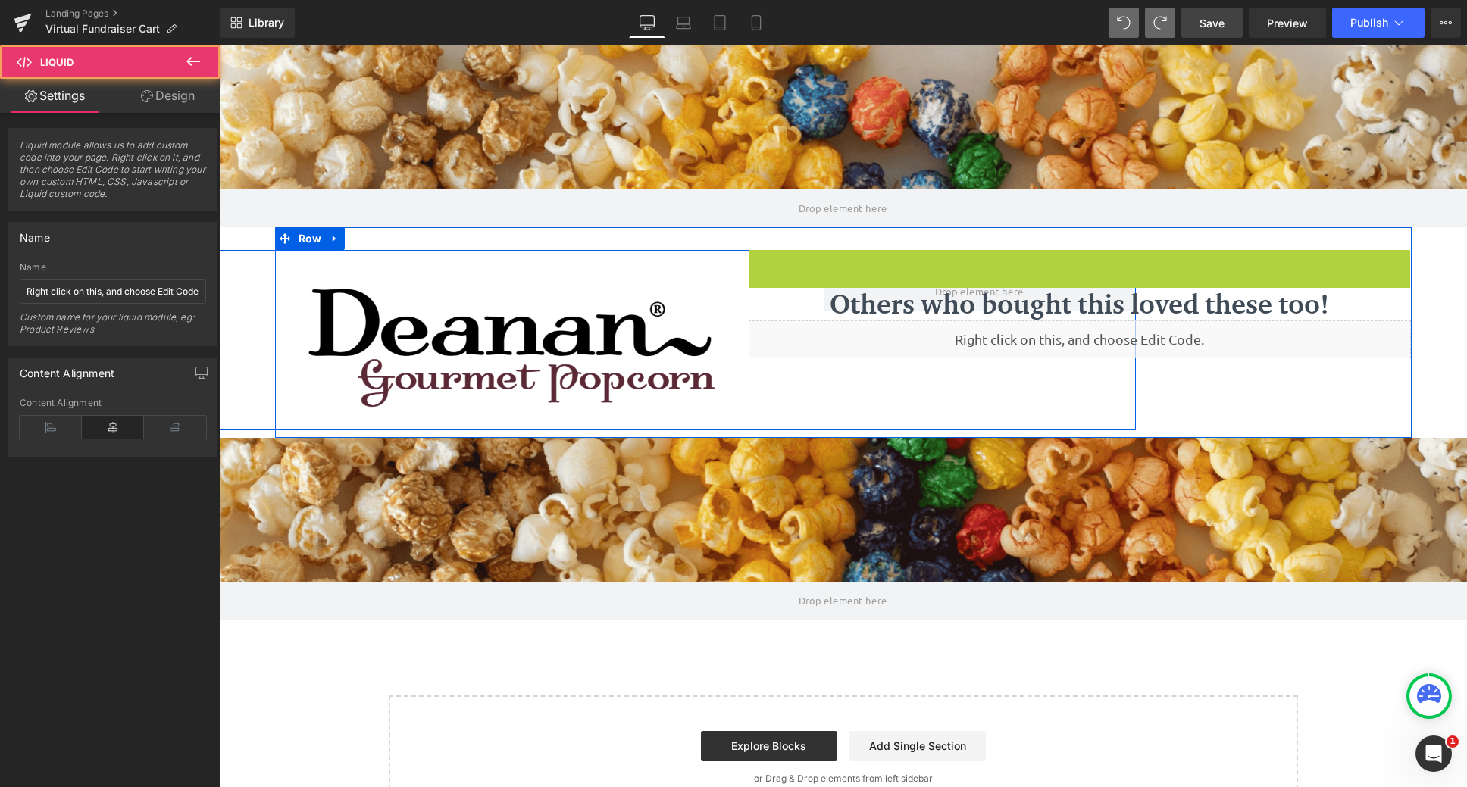
scroll to position [835, 1237]
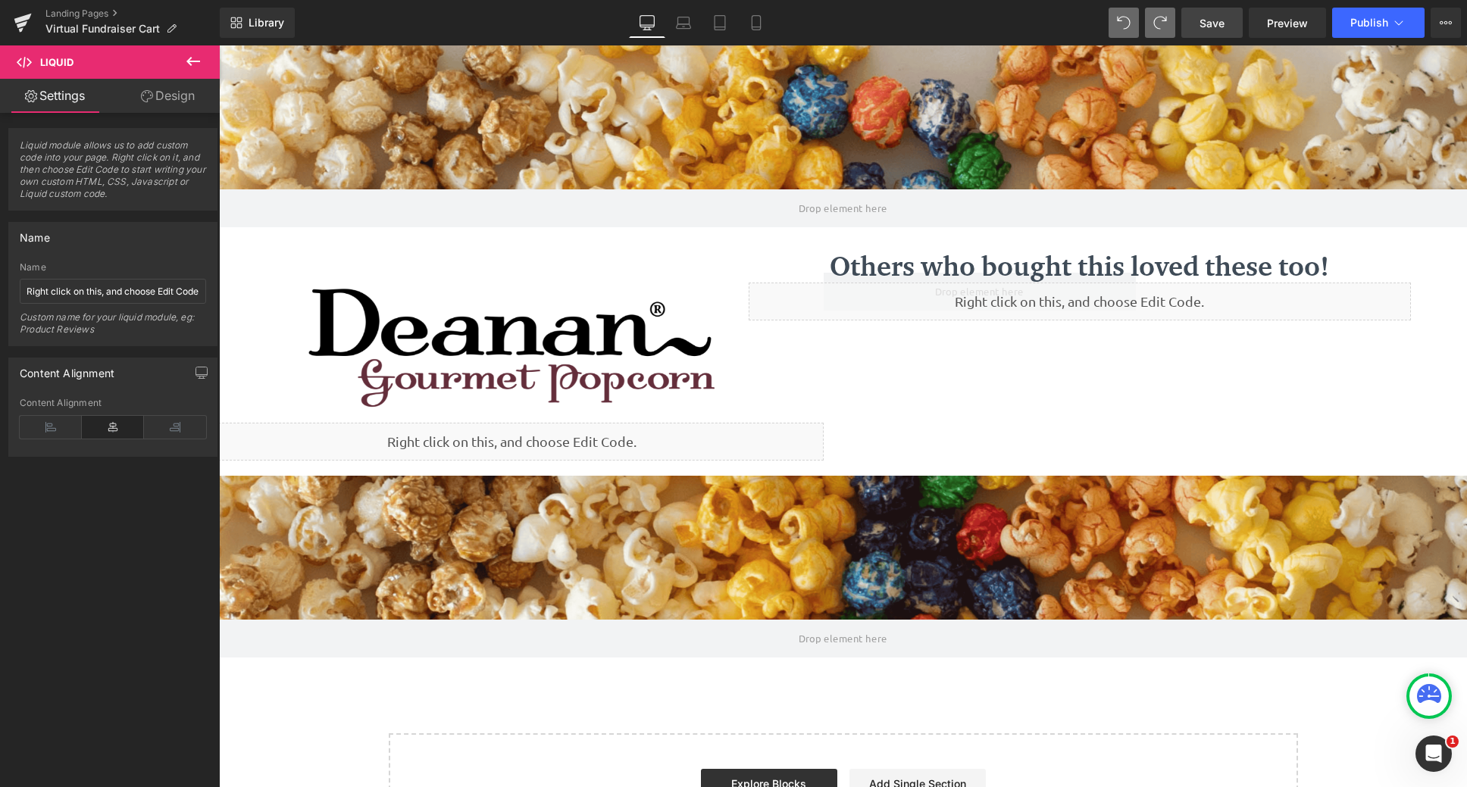
click at [1216, 30] on span "Save" at bounding box center [1212, 23] width 25 height 16
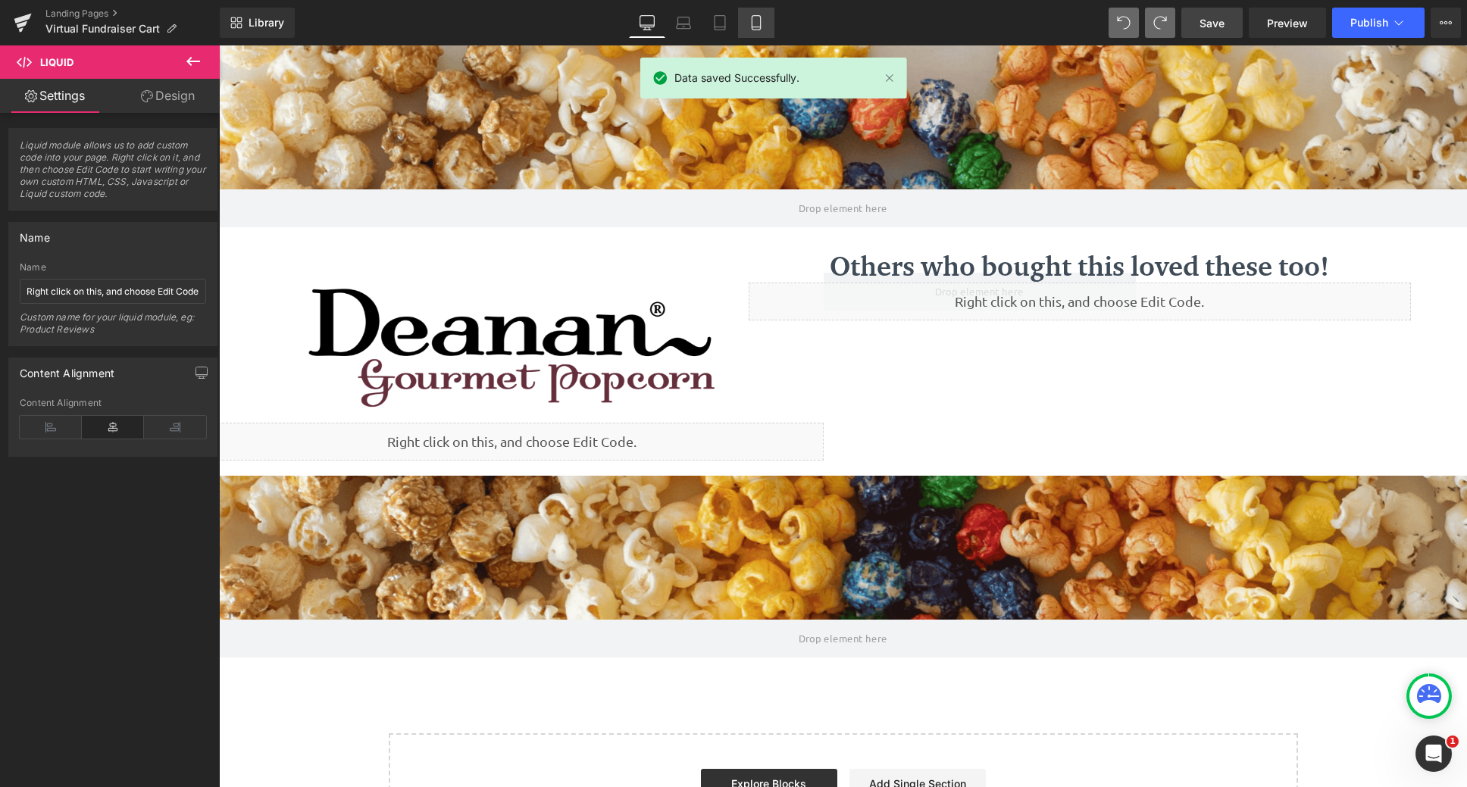
click at [749, 24] on icon at bounding box center [756, 22] width 15 height 15
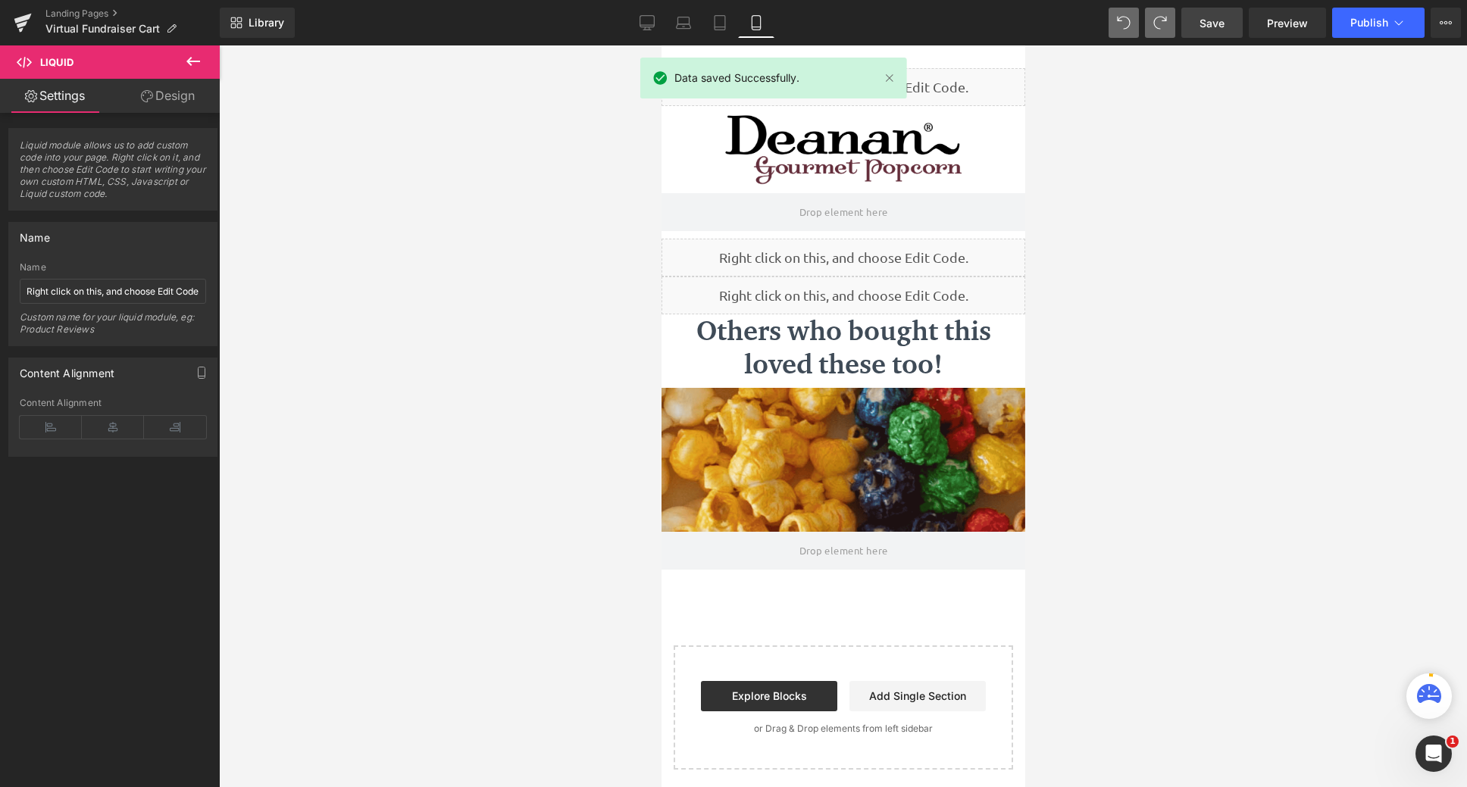
scroll to position [790, 352]
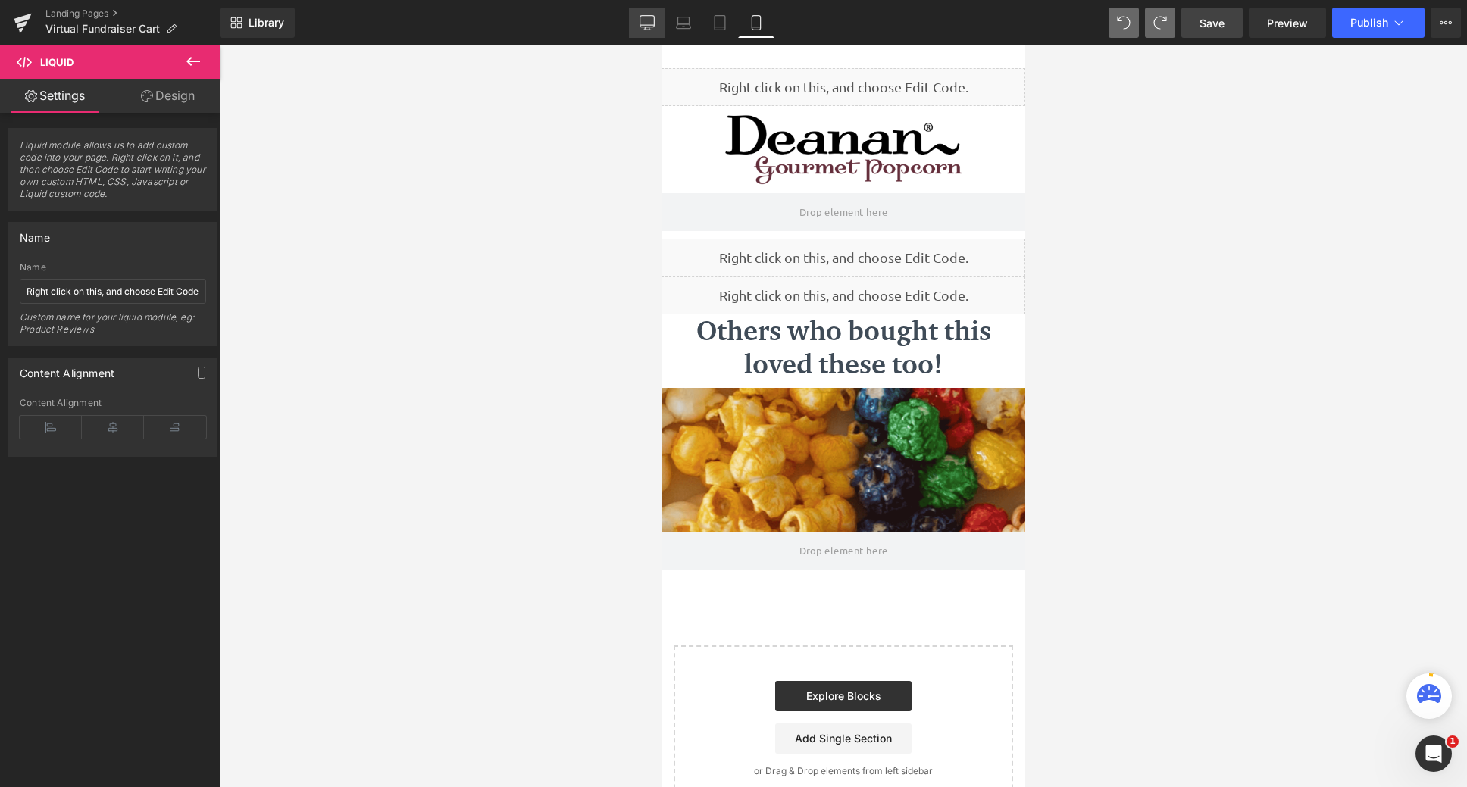
click at [649, 22] on icon at bounding box center [647, 22] width 15 height 15
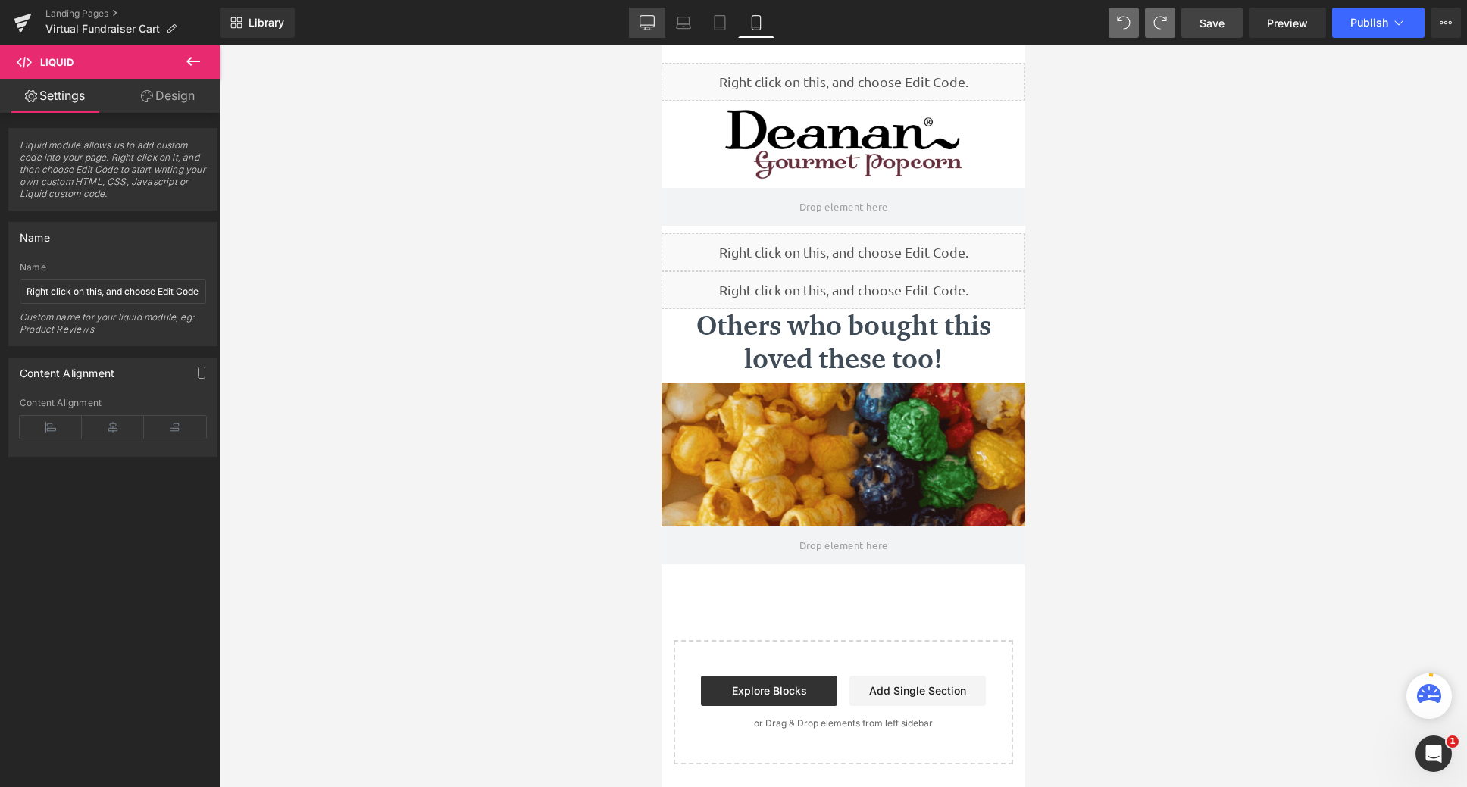
scroll to position [8, 8]
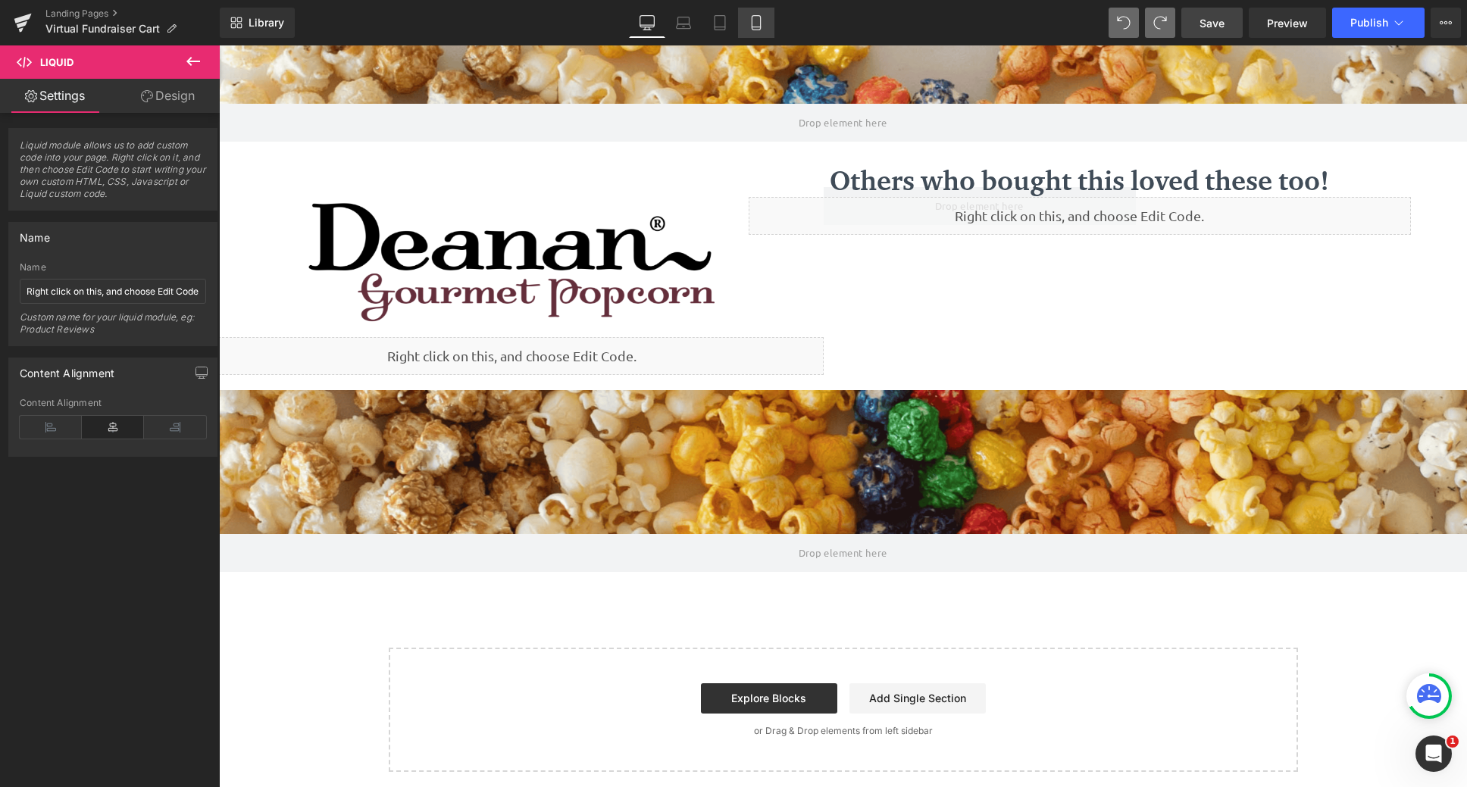
click at [771, 24] on link "Mobile" at bounding box center [756, 23] width 36 height 30
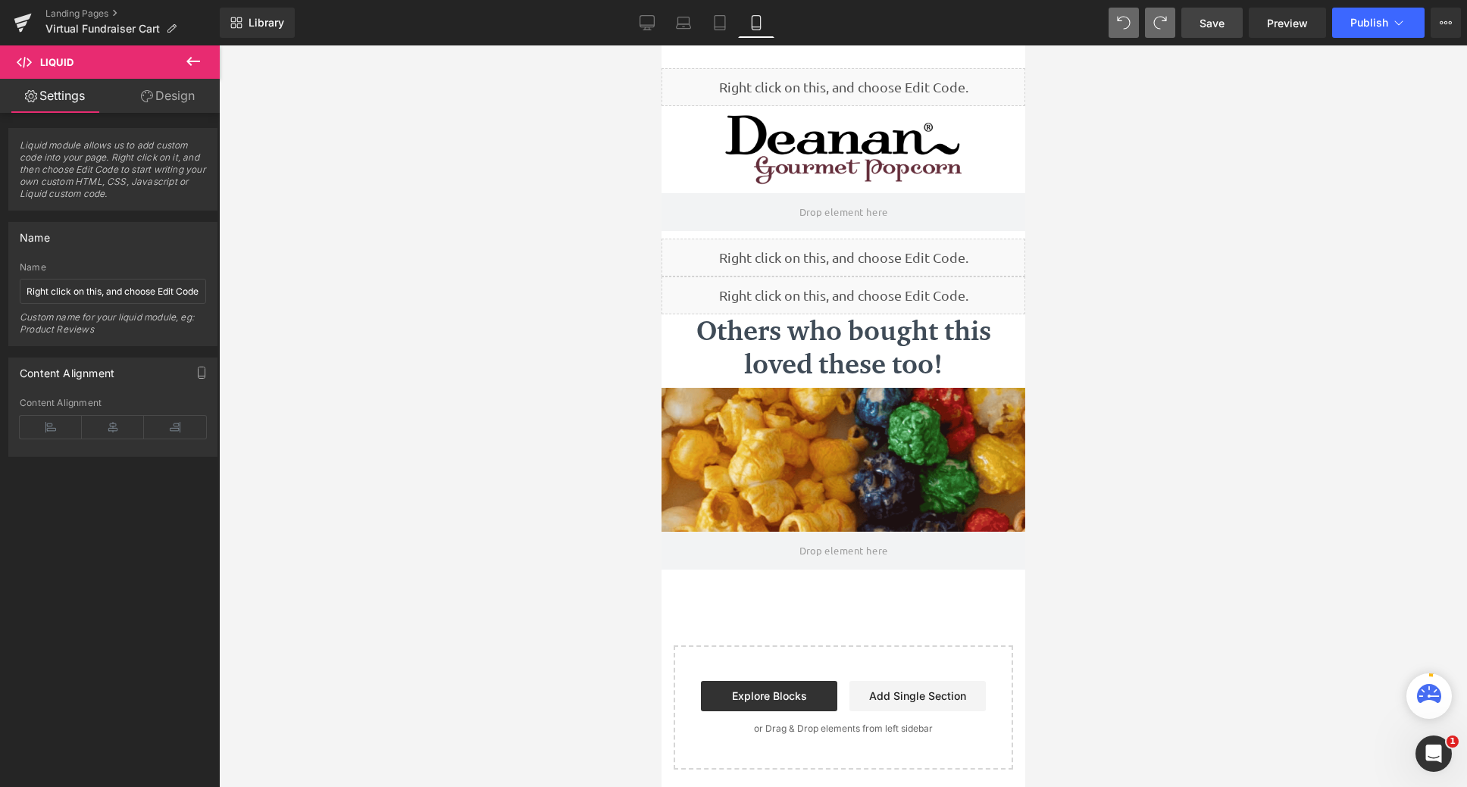
scroll to position [790, 352]
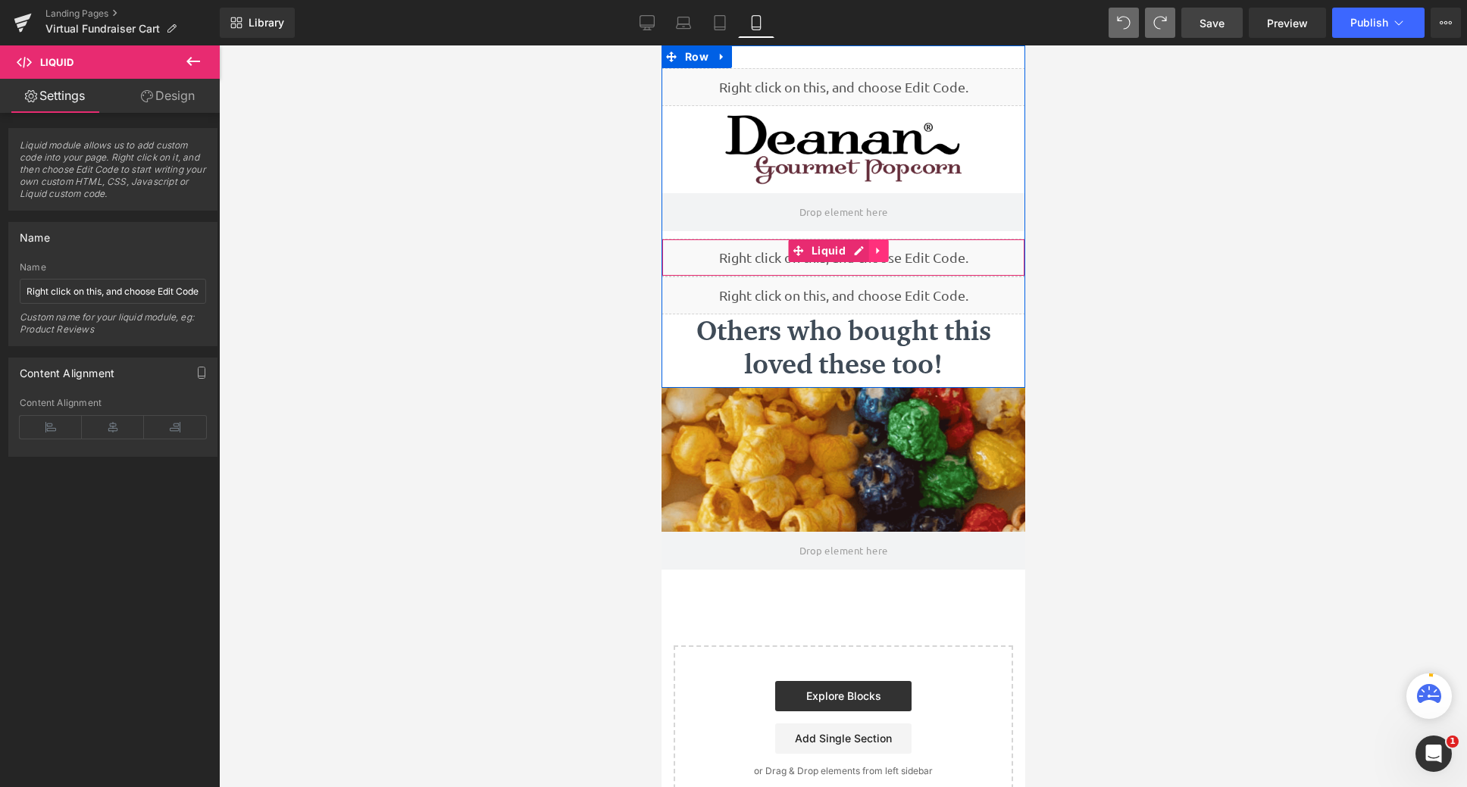
click at [878, 254] on icon at bounding box center [878, 251] width 11 height 11
click at [891, 252] on icon at bounding box center [888, 251] width 11 height 11
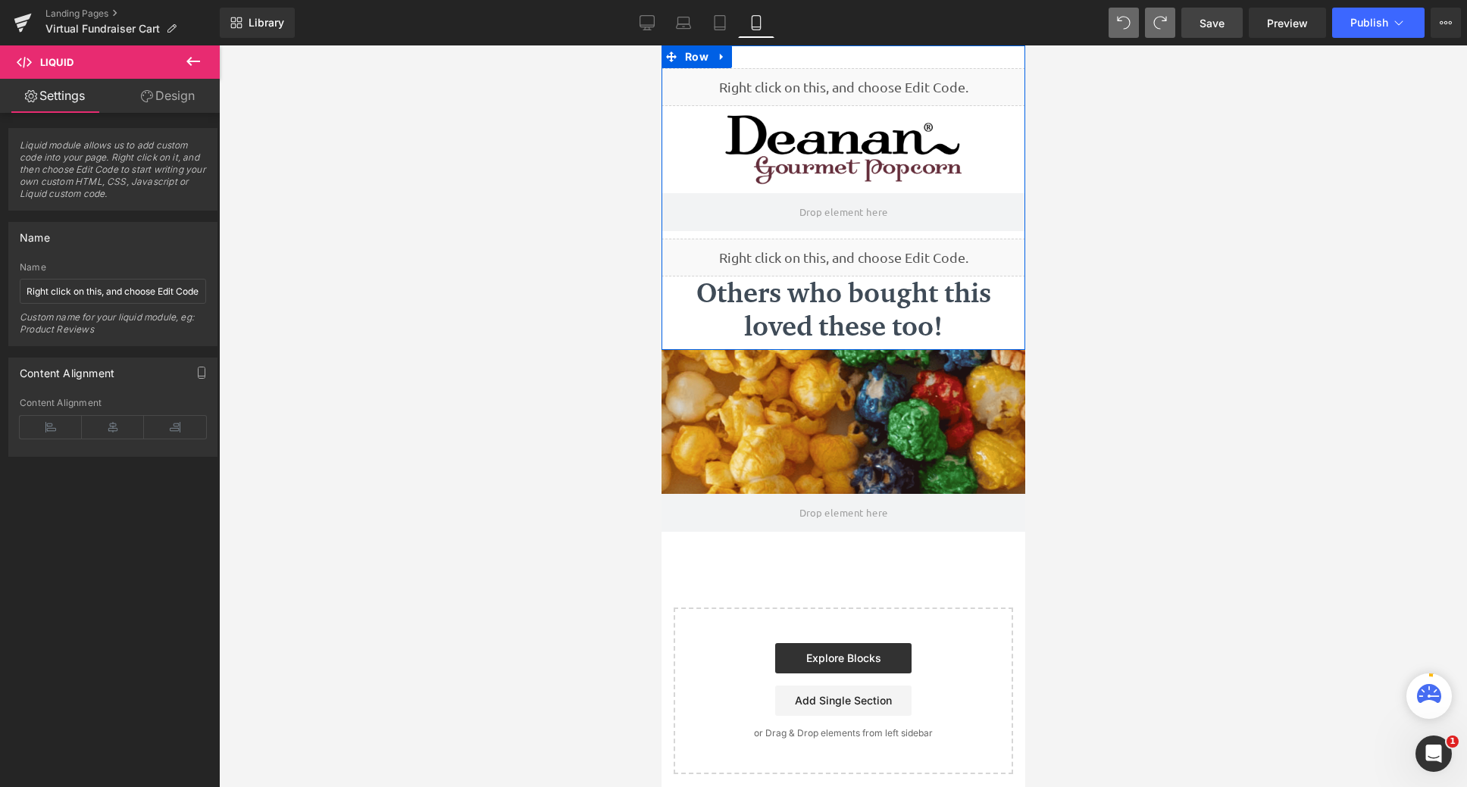
scroll to position [752, 352]
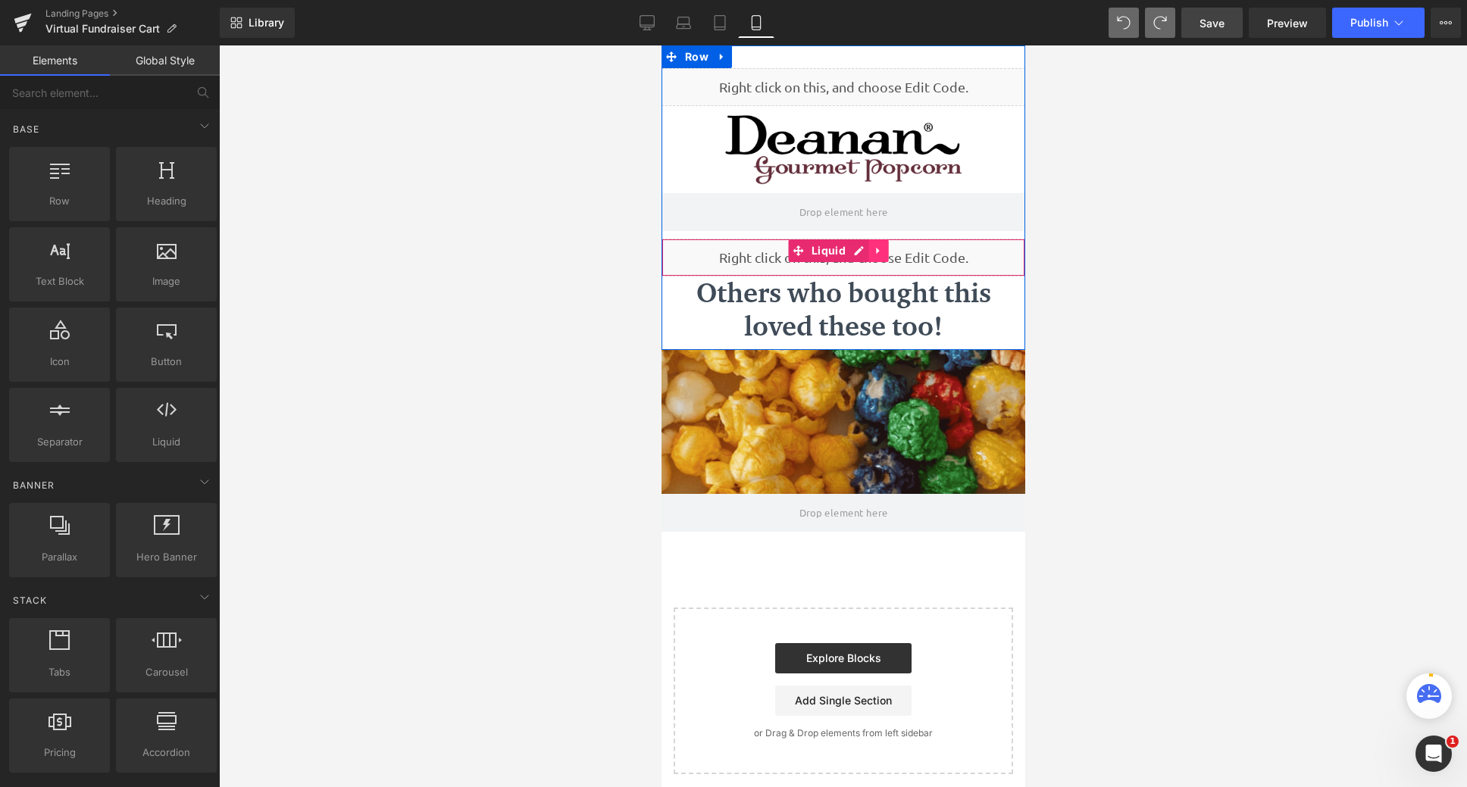
click at [878, 250] on icon at bounding box center [877, 251] width 3 height 7
click at [891, 251] on icon at bounding box center [888, 251] width 11 height 11
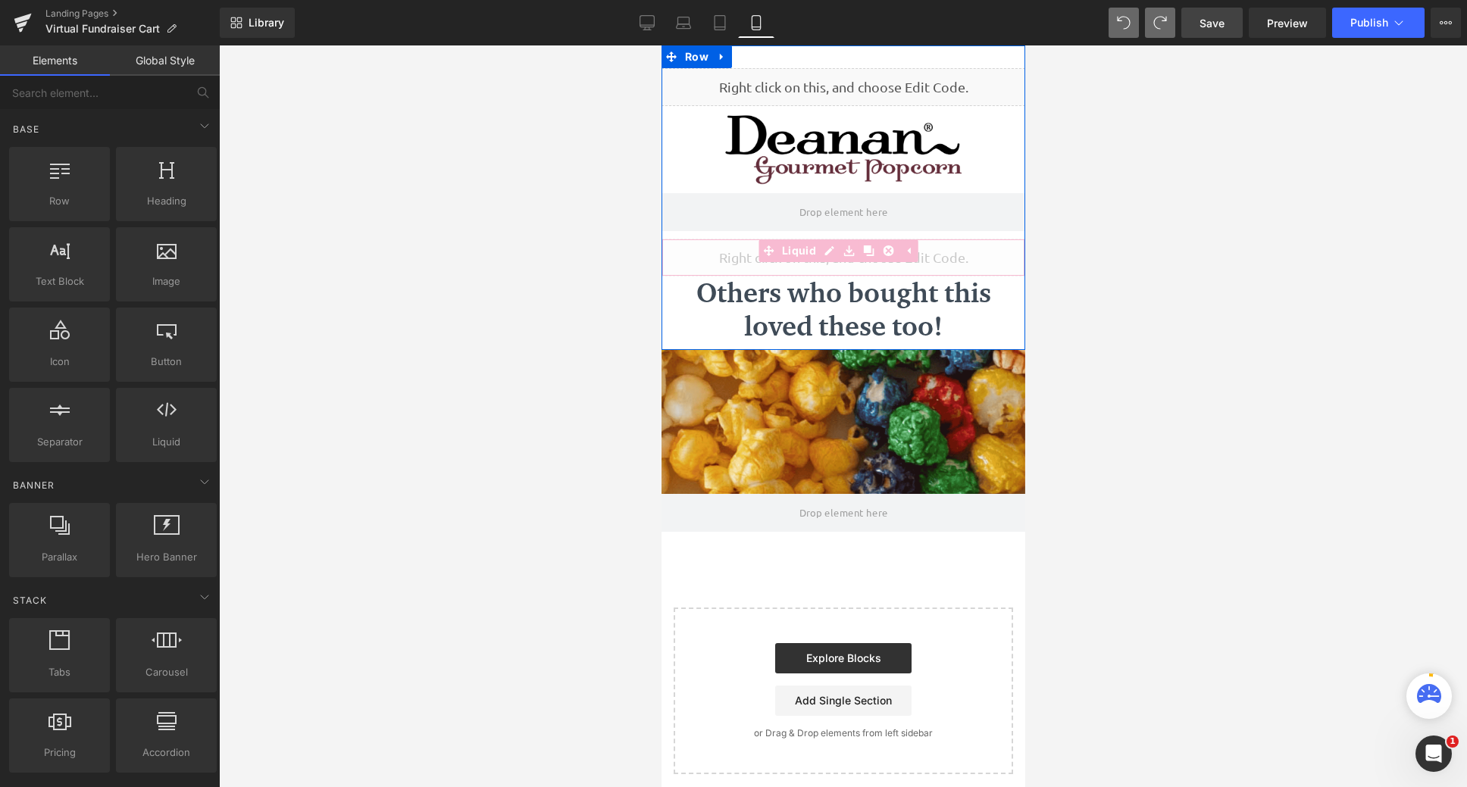
scroll to position [8, 8]
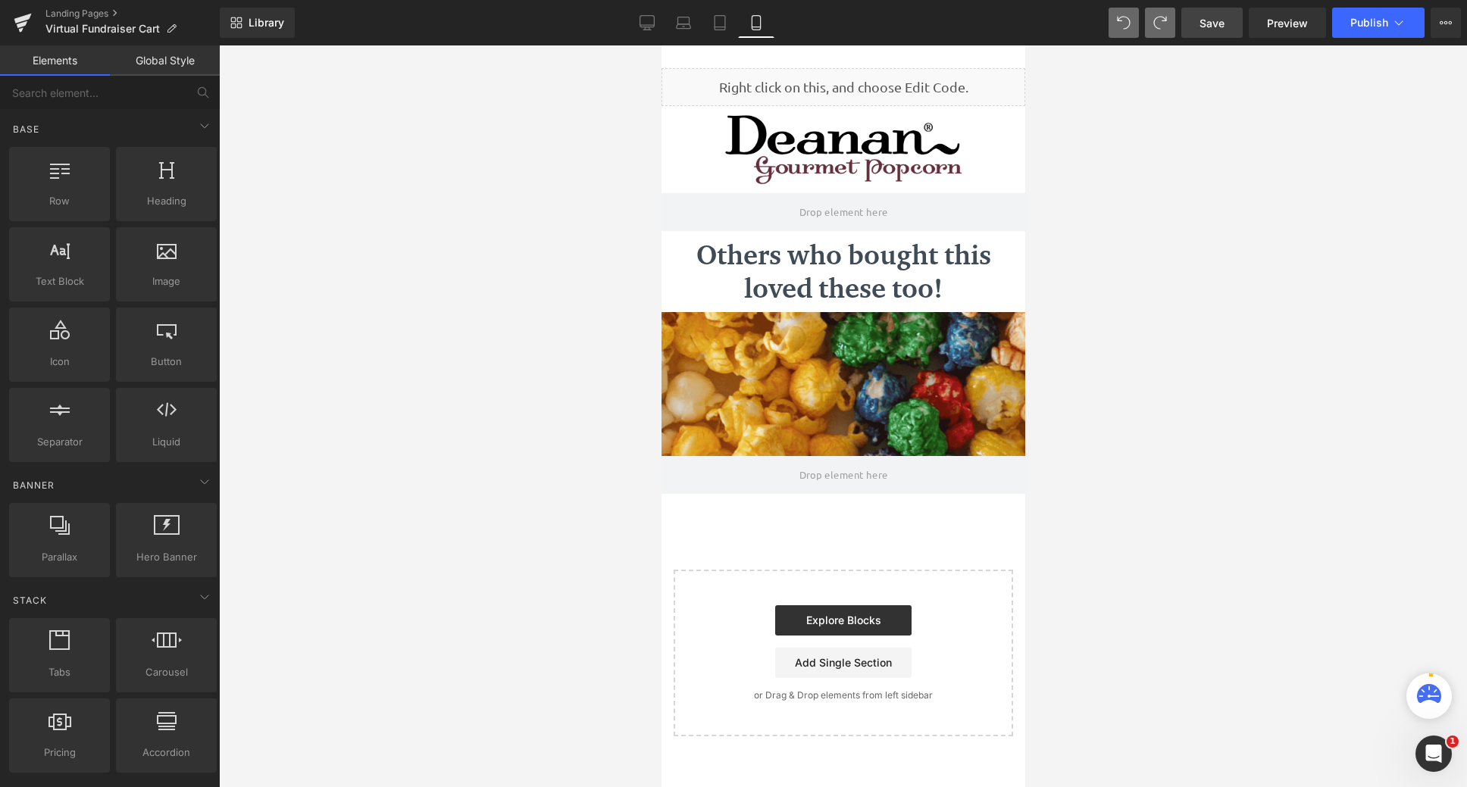
click at [1202, 35] on link "Save" at bounding box center [1212, 23] width 61 height 30
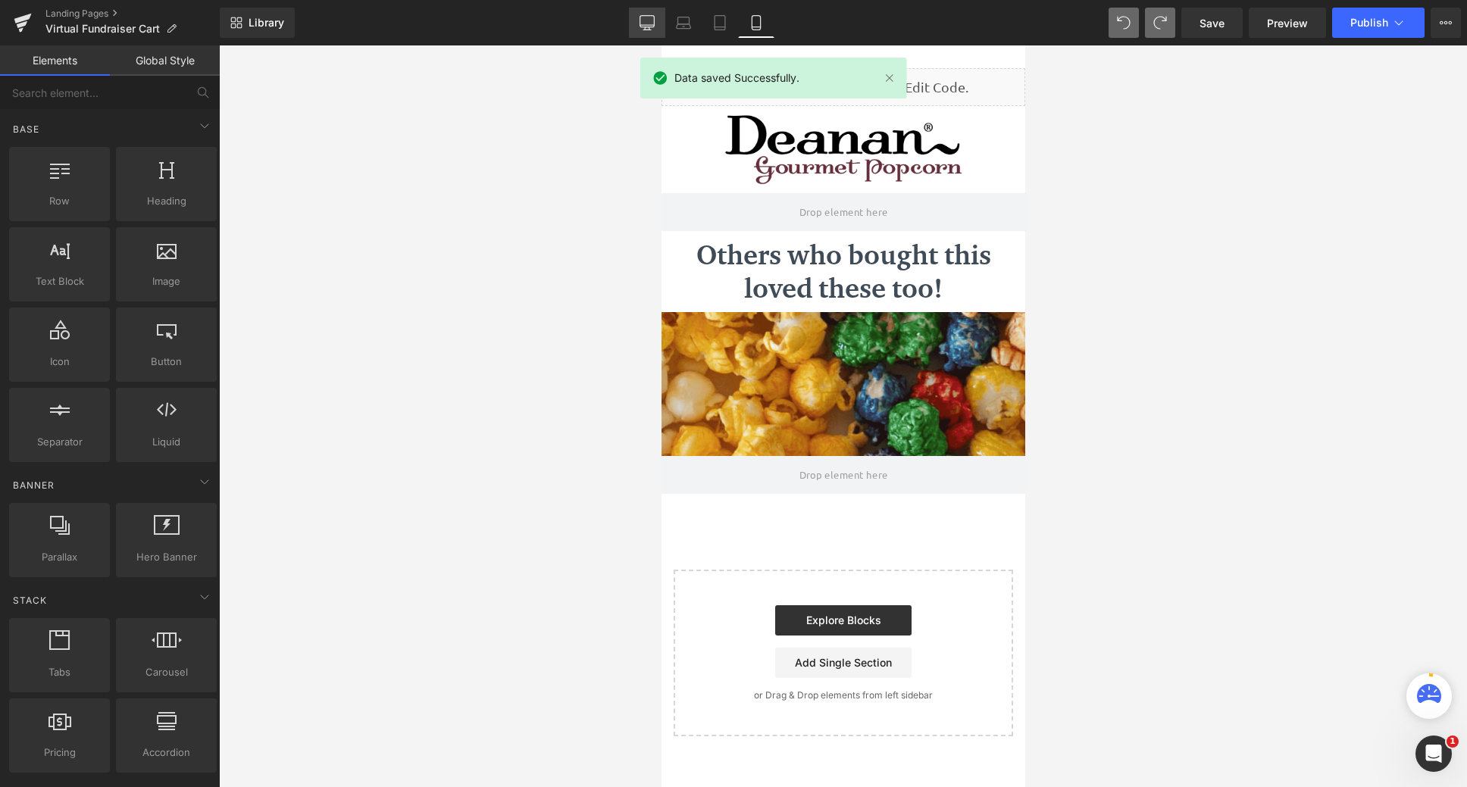
click at [645, 29] on icon at bounding box center [647, 22] width 15 height 15
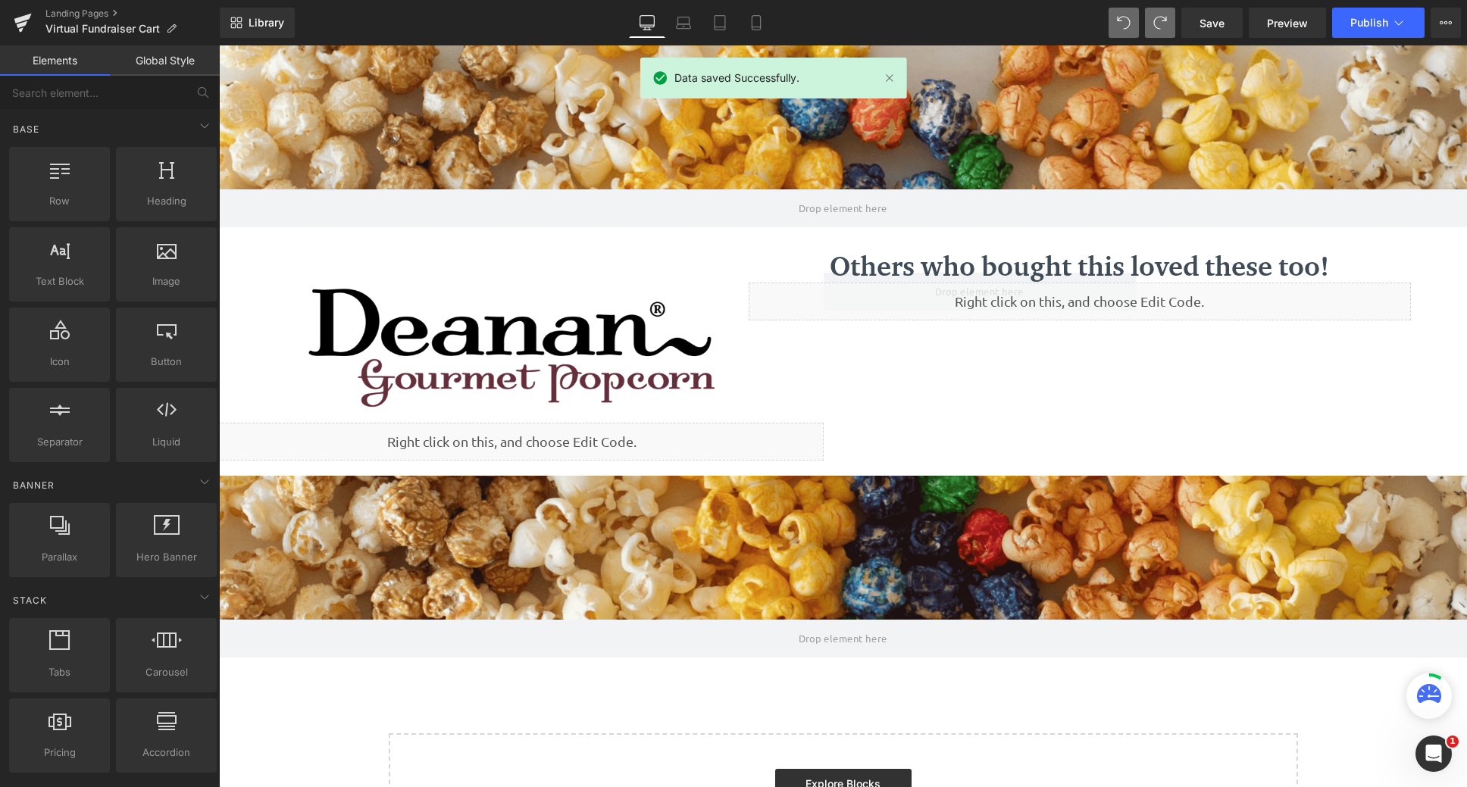
scroll to position [835, 1237]
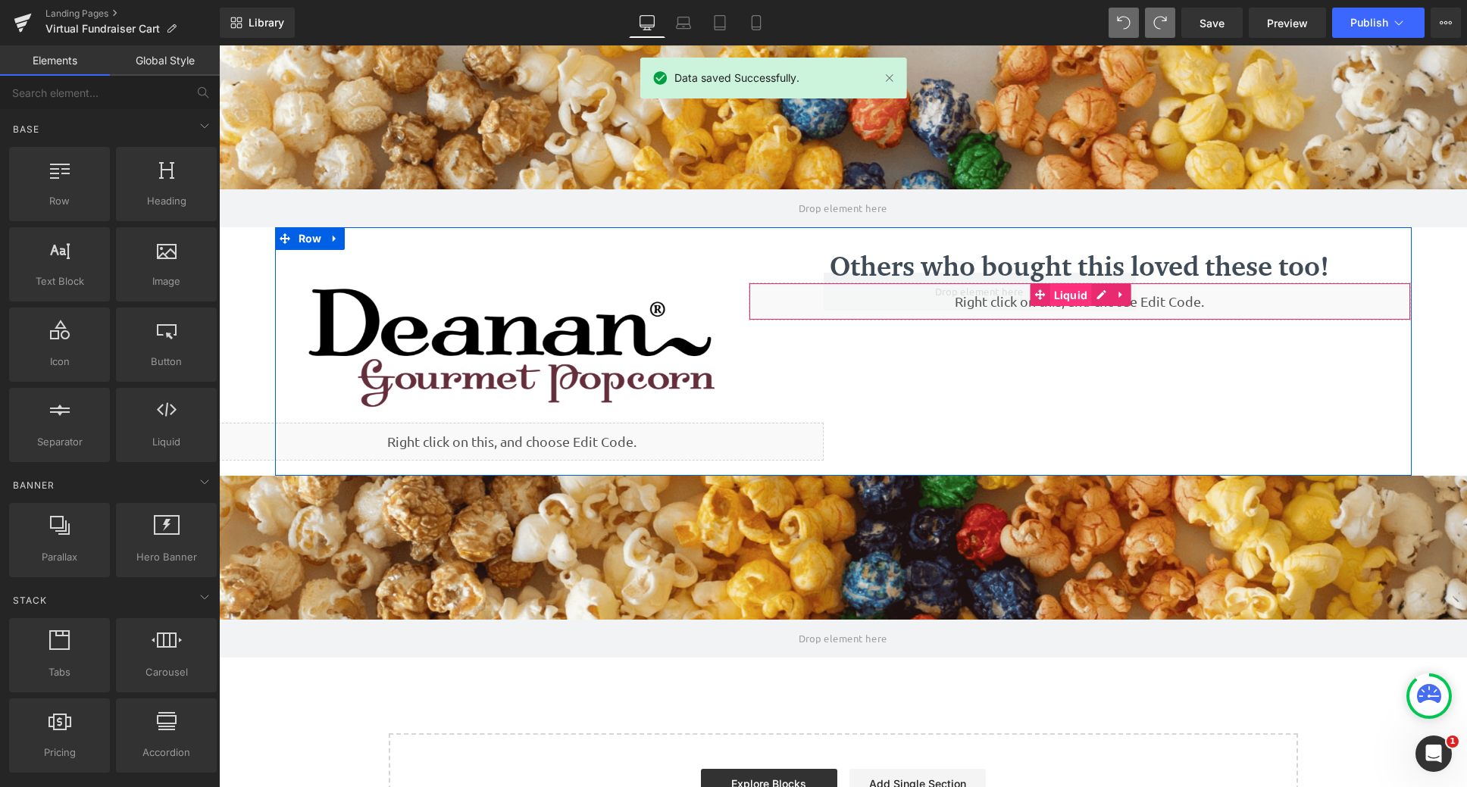
click at [1066, 297] on span "Liquid" at bounding box center [1071, 295] width 42 height 23
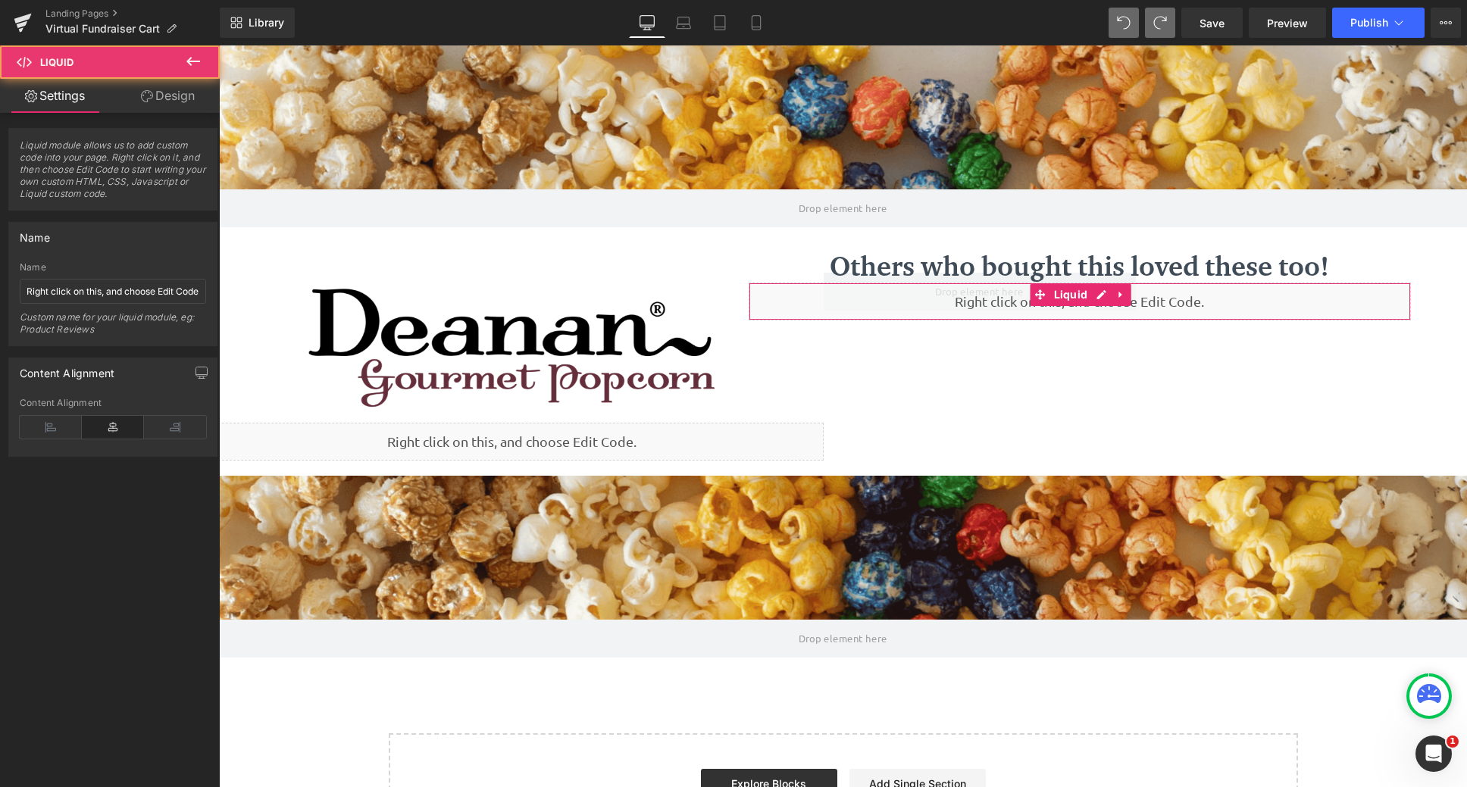
click at [159, 108] on link "Design" at bounding box center [168, 96] width 110 height 34
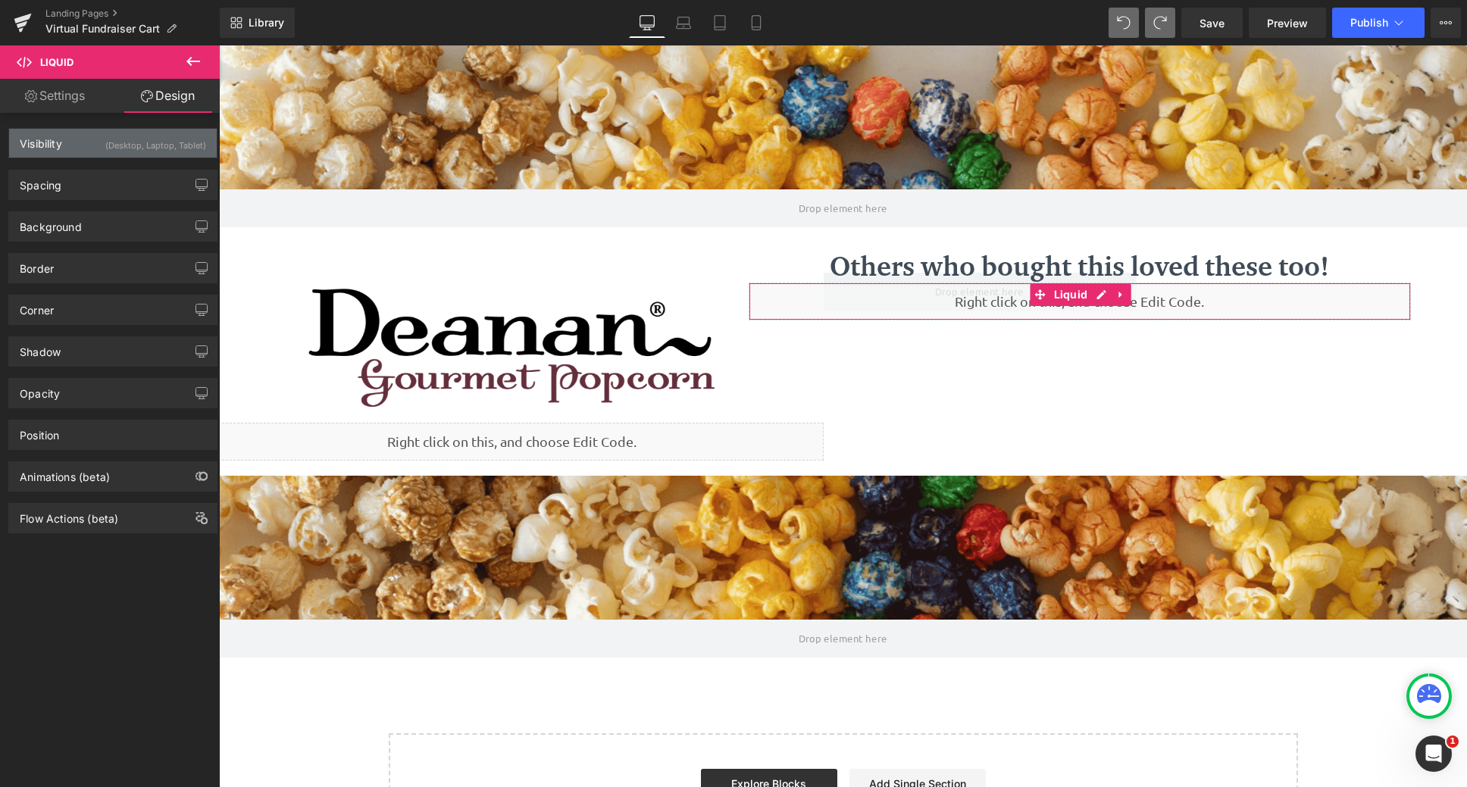
click at [164, 148] on div "(Desktop, Laptop, Tablet)" at bounding box center [155, 141] width 101 height 25
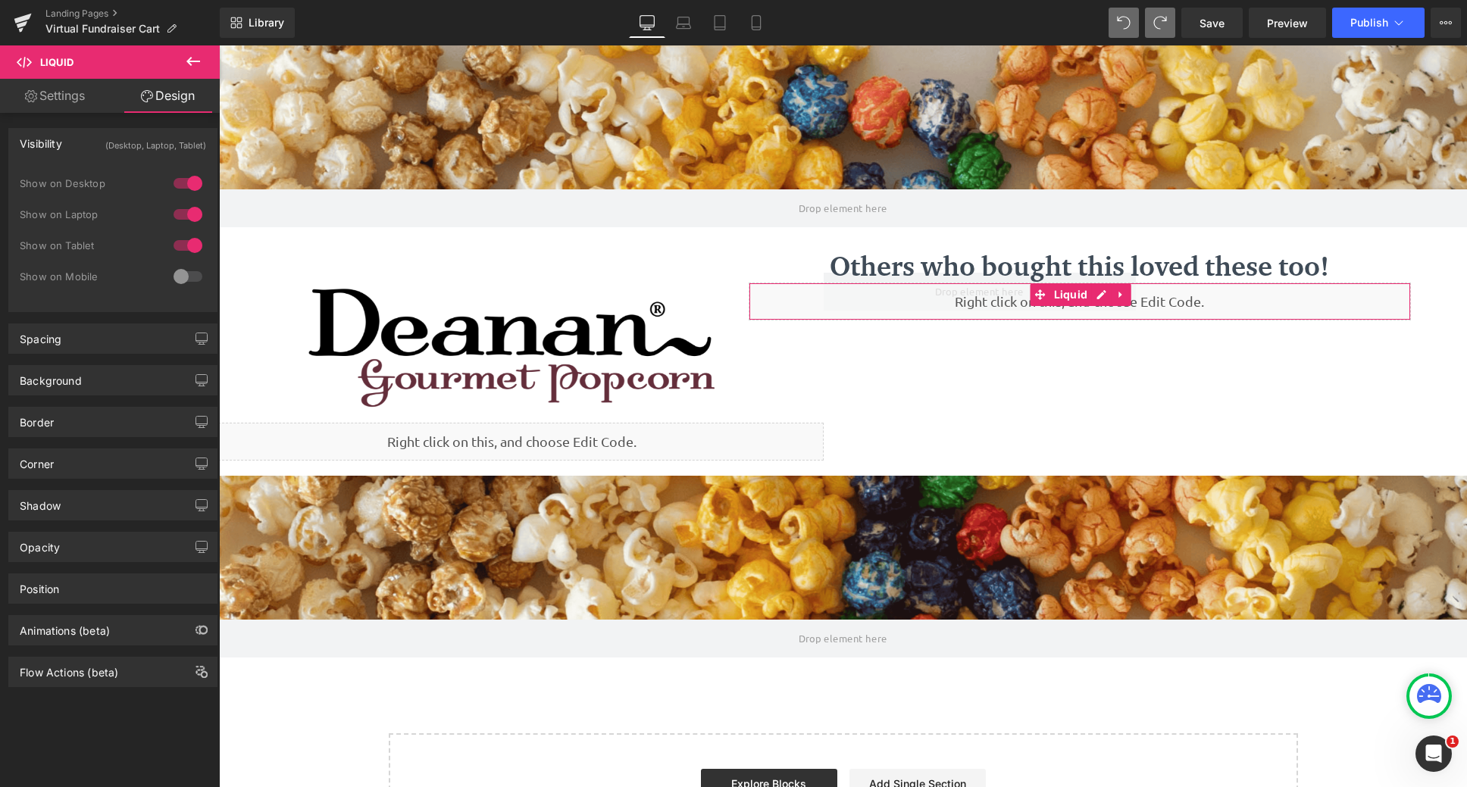
click at [176, 274] on div at bounding box center [188, 277] width 36 height 24
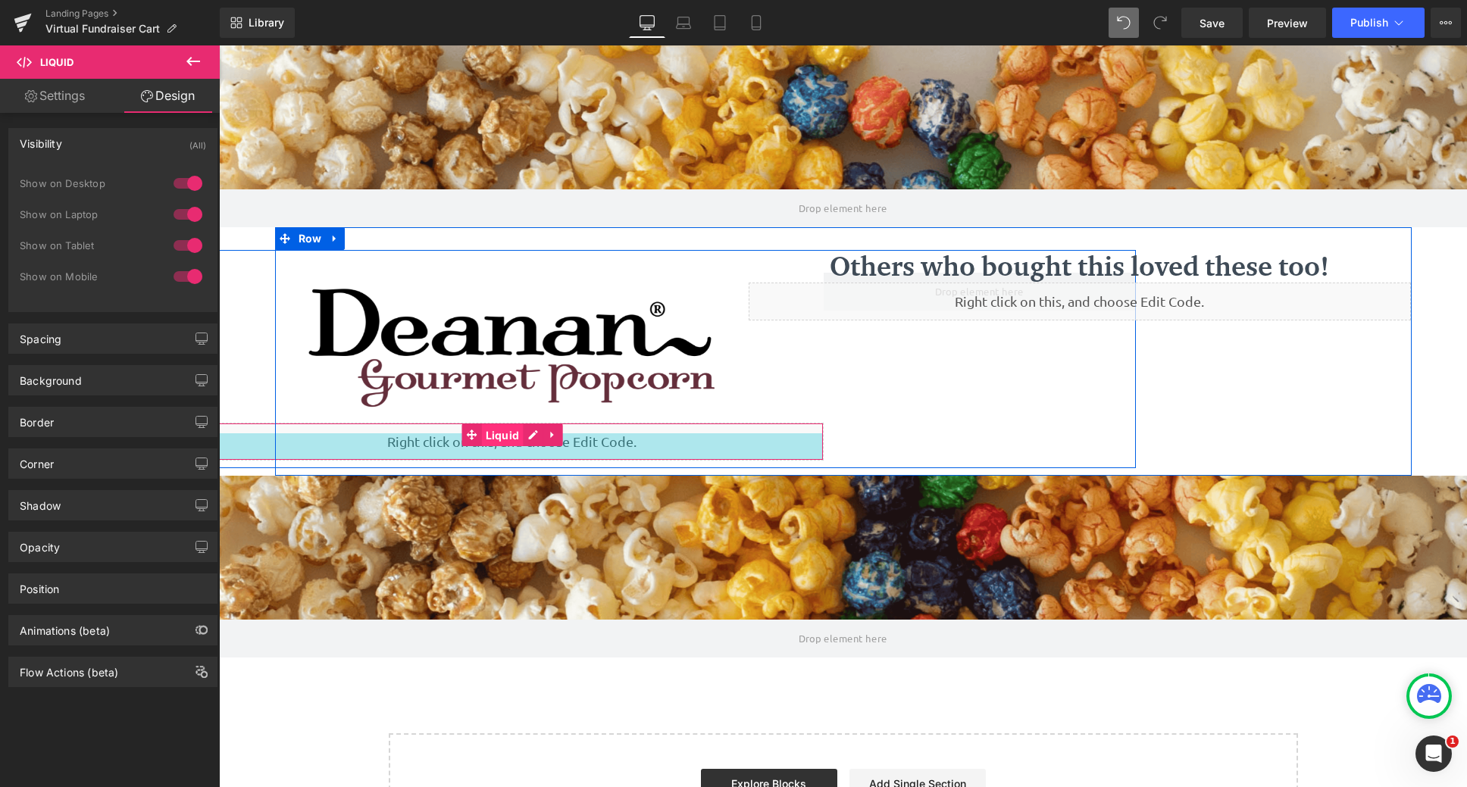
click at [484, 436] on span "Liquid" at bounding box center [503, 435] width 42 height 23
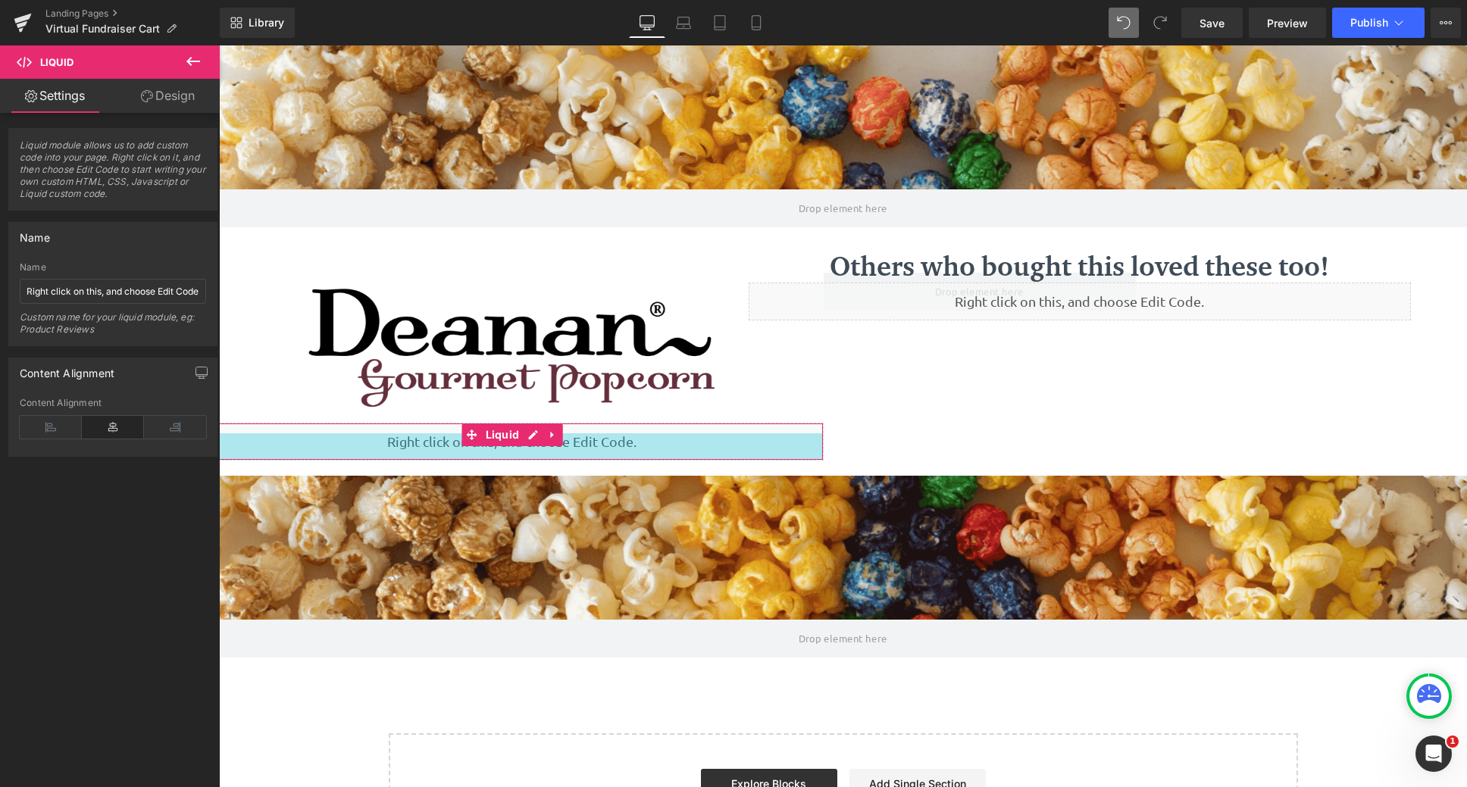
click at [181, 105] on link "Design" at bounding box center [168, 96] width 110 height 34
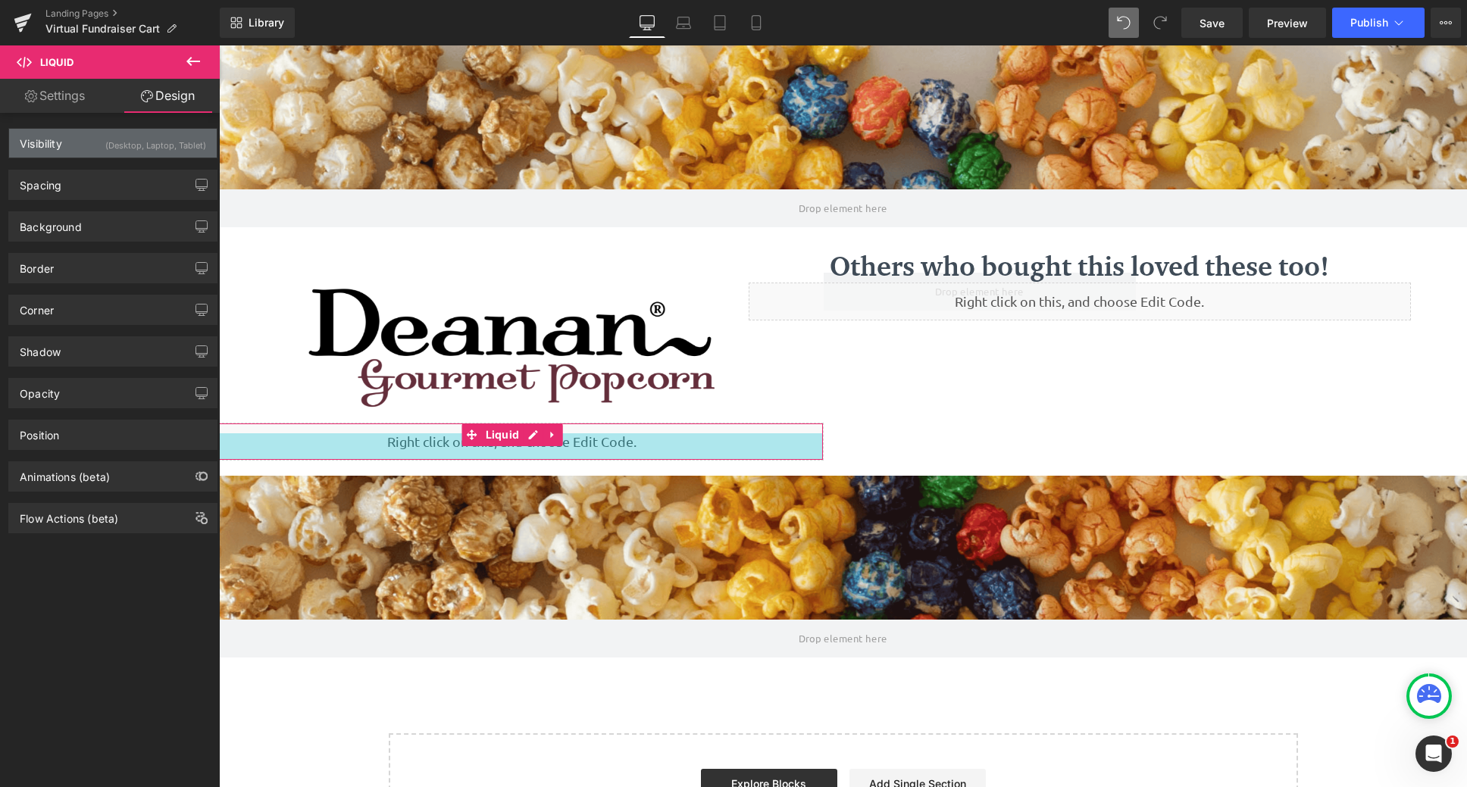
click at [150, 131] on div "(Desktop, Laptop, Tablet)" at bounding box center [155, 141] width 101 height 25
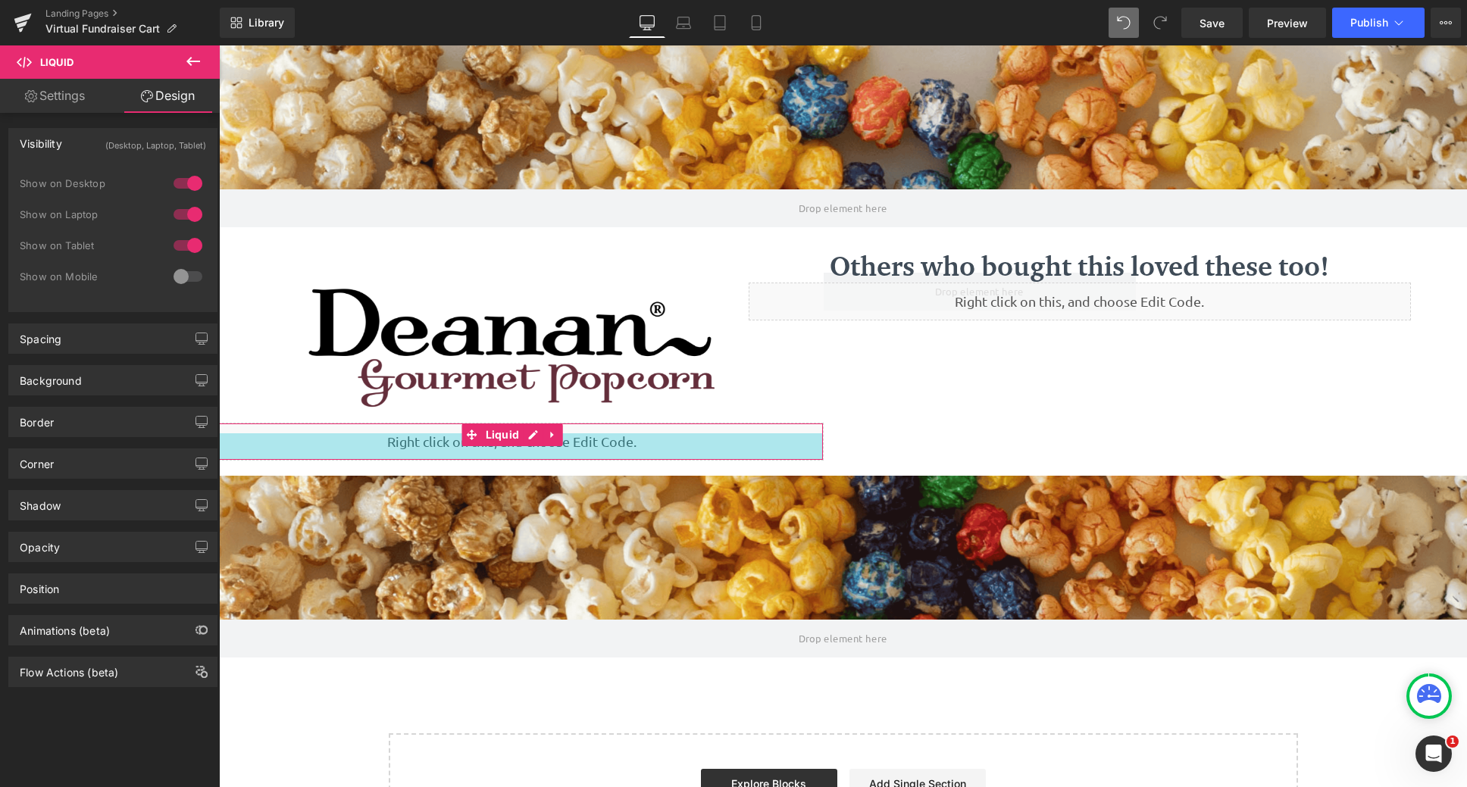
click at [171, 277] on div at bounding box center [188, 277] width 36 height 24
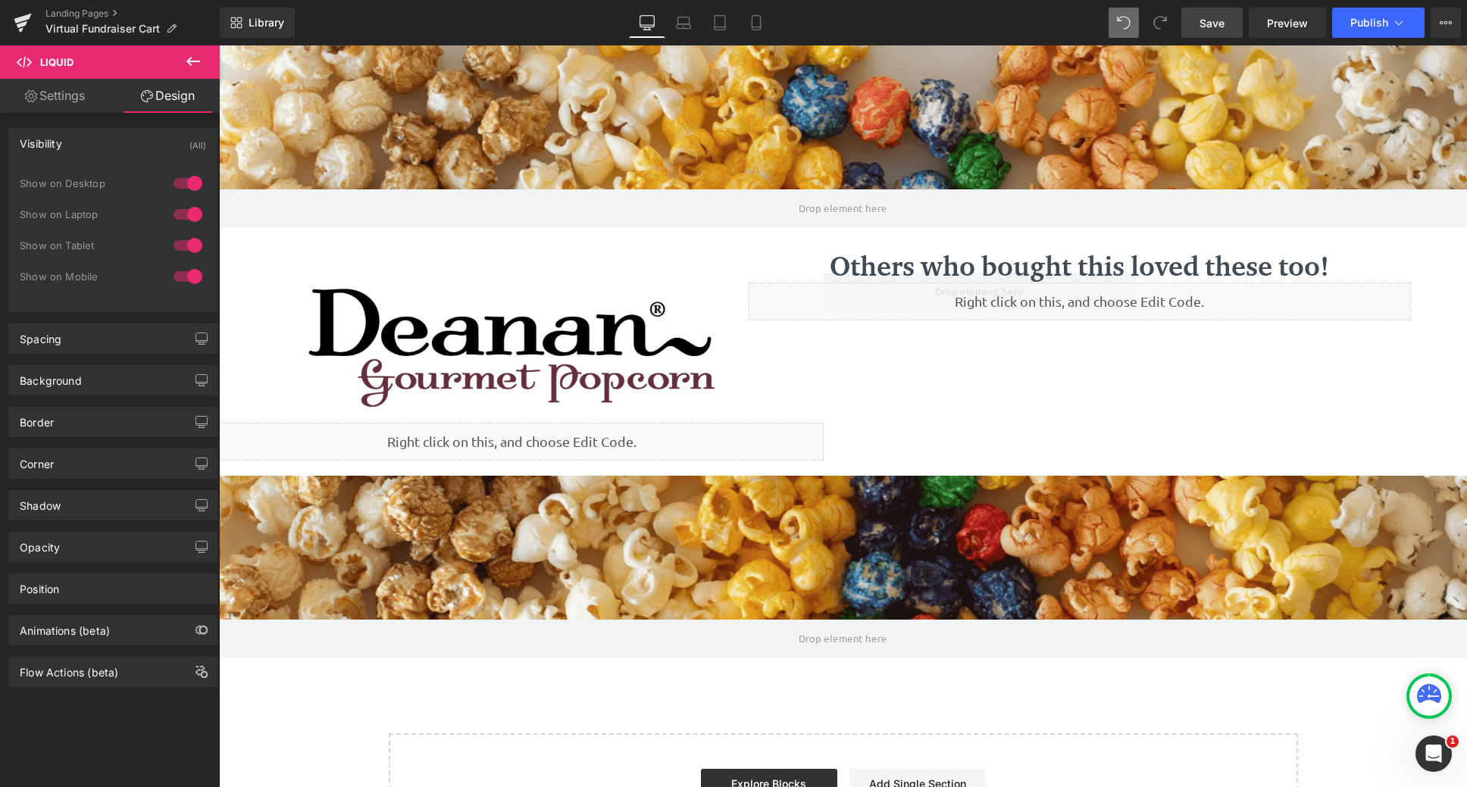
click at [1197, 27] on link "Save" at bounding box center [1212, 23] width 61 height 30
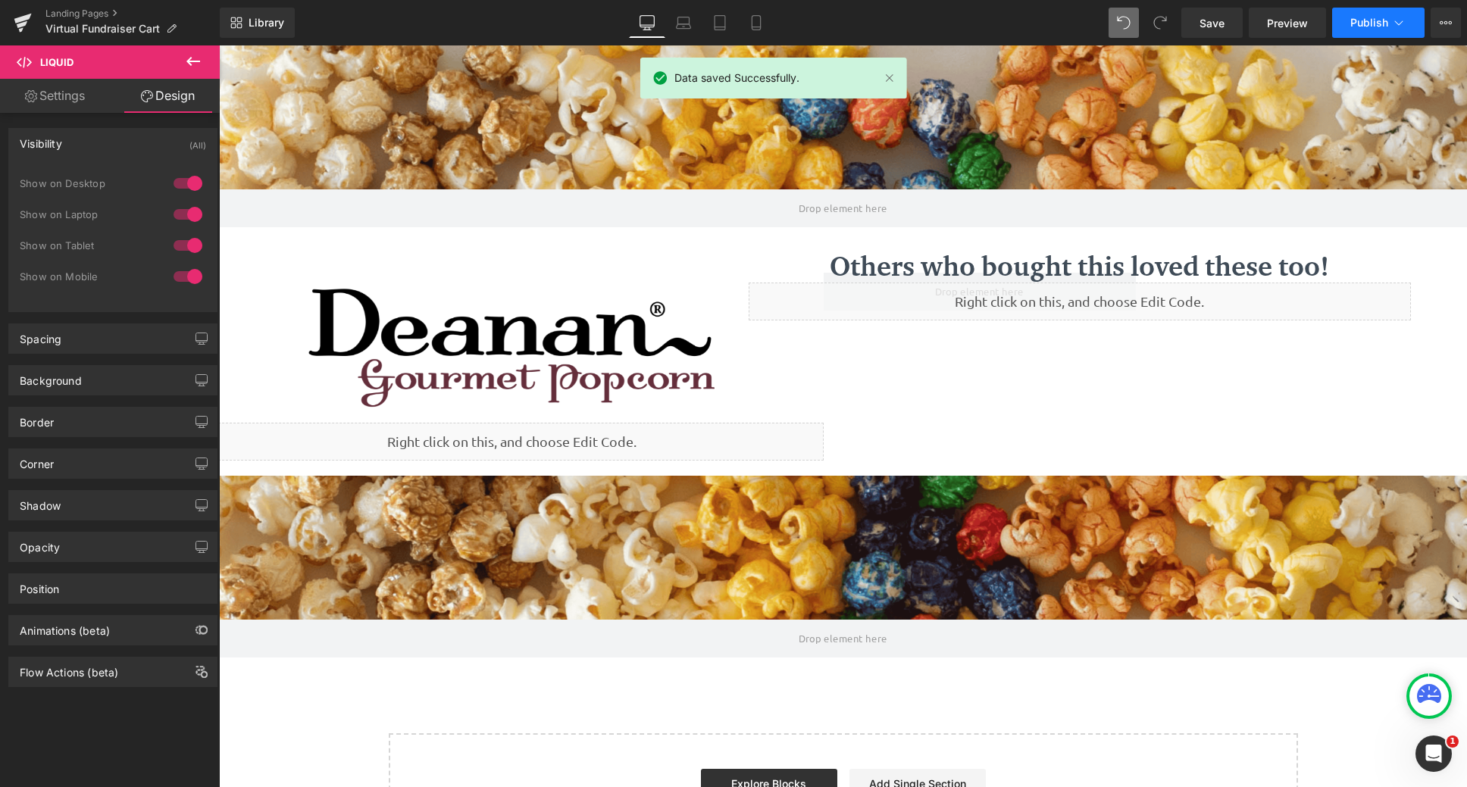
click at [1373, 15] on button "Publish" at bounding box center [1378, 23] width 92 height 30
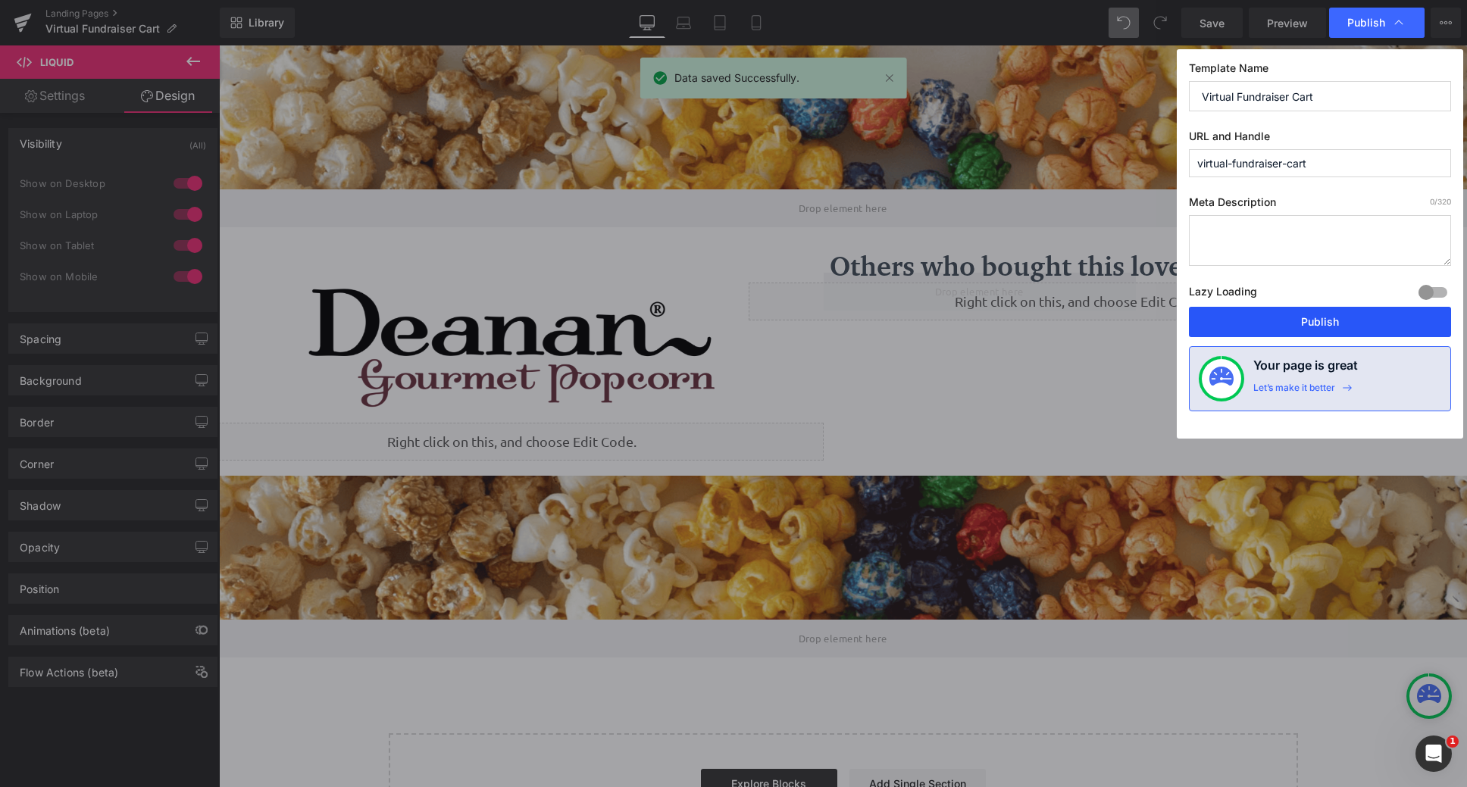
click at [1314, 330] on button "Publish" at bounding box center [1320, 322] width 262 height 30
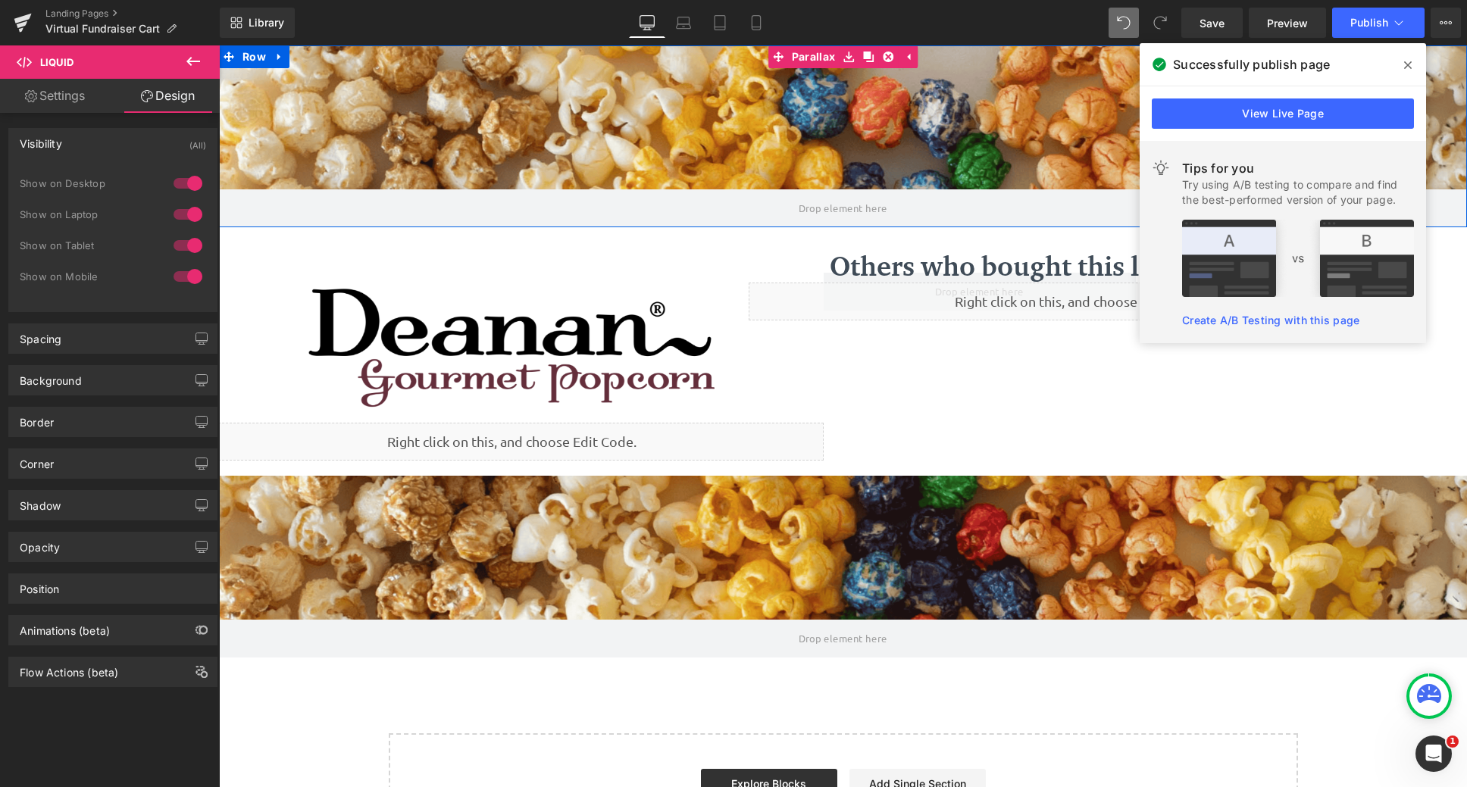
click at [941, 74] on div at bounding box center [843, 416] width 1248 height 742
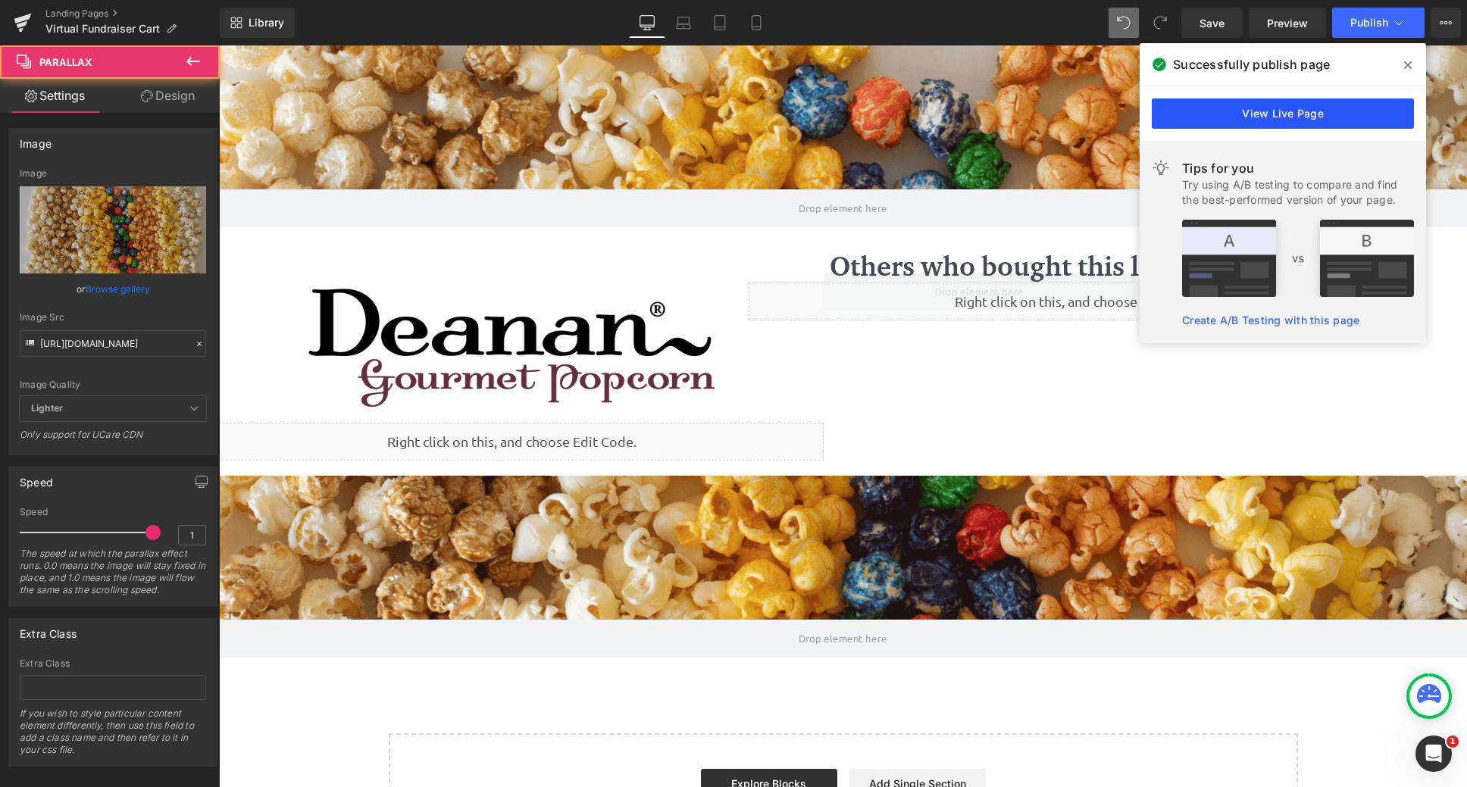
click at [1271, 111] on link "View Live Page" at bounding box center [1283, 114] width 262 height 30
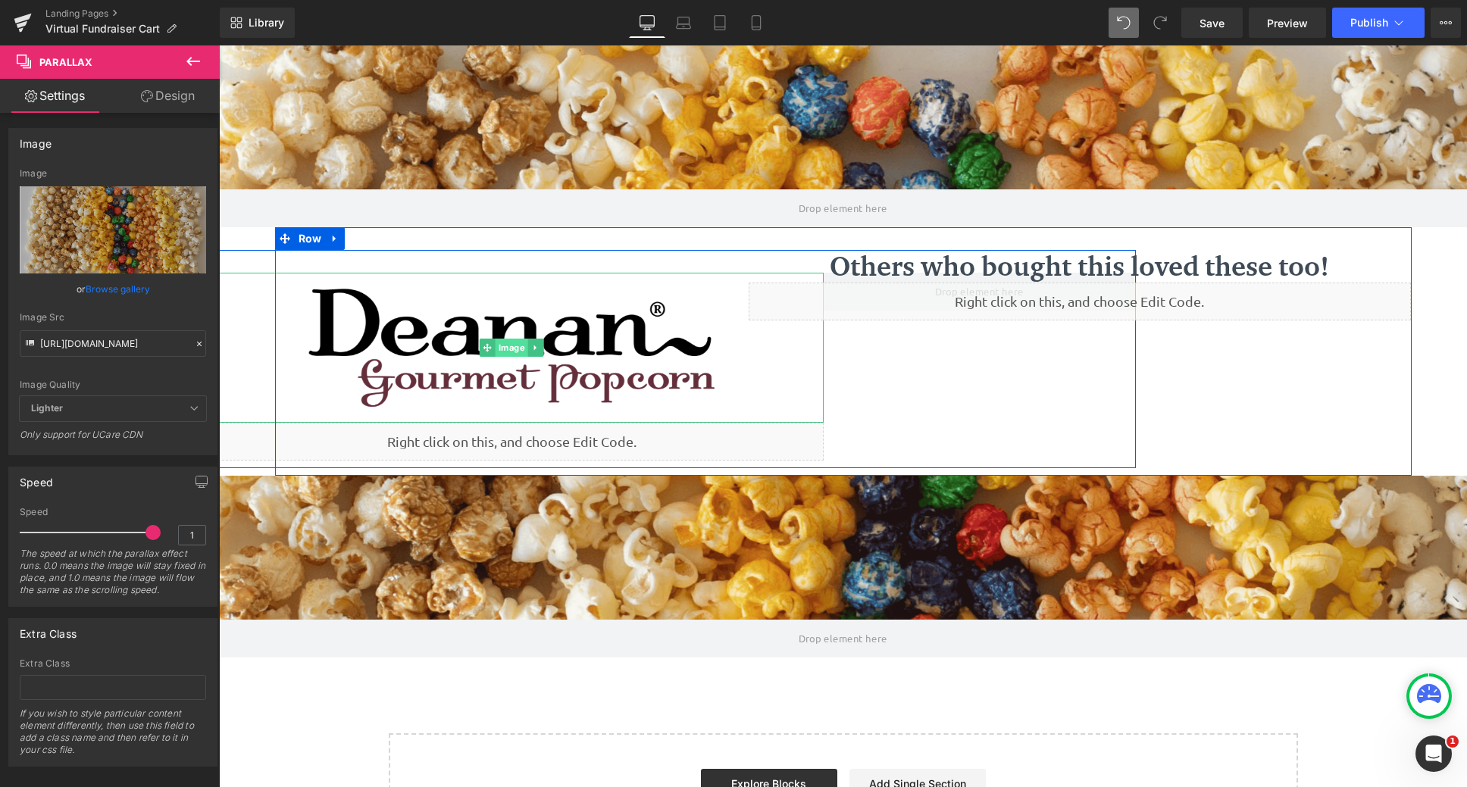
click at [507, 342] on span "Image" at bounding box center [512, 348] width 33 height 18
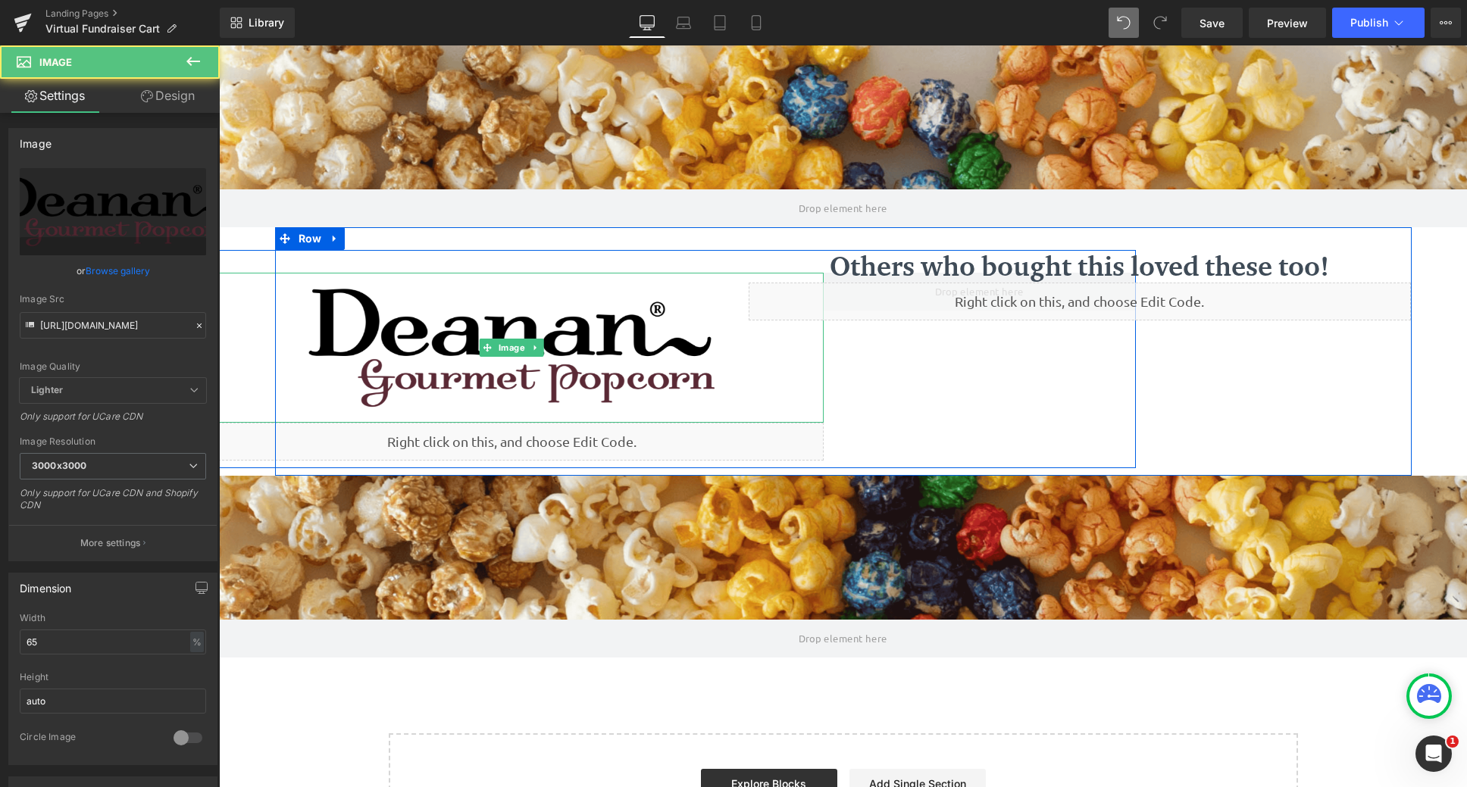
click at [687, 349] on img at bounding box center [510, 348] width 405 height 150
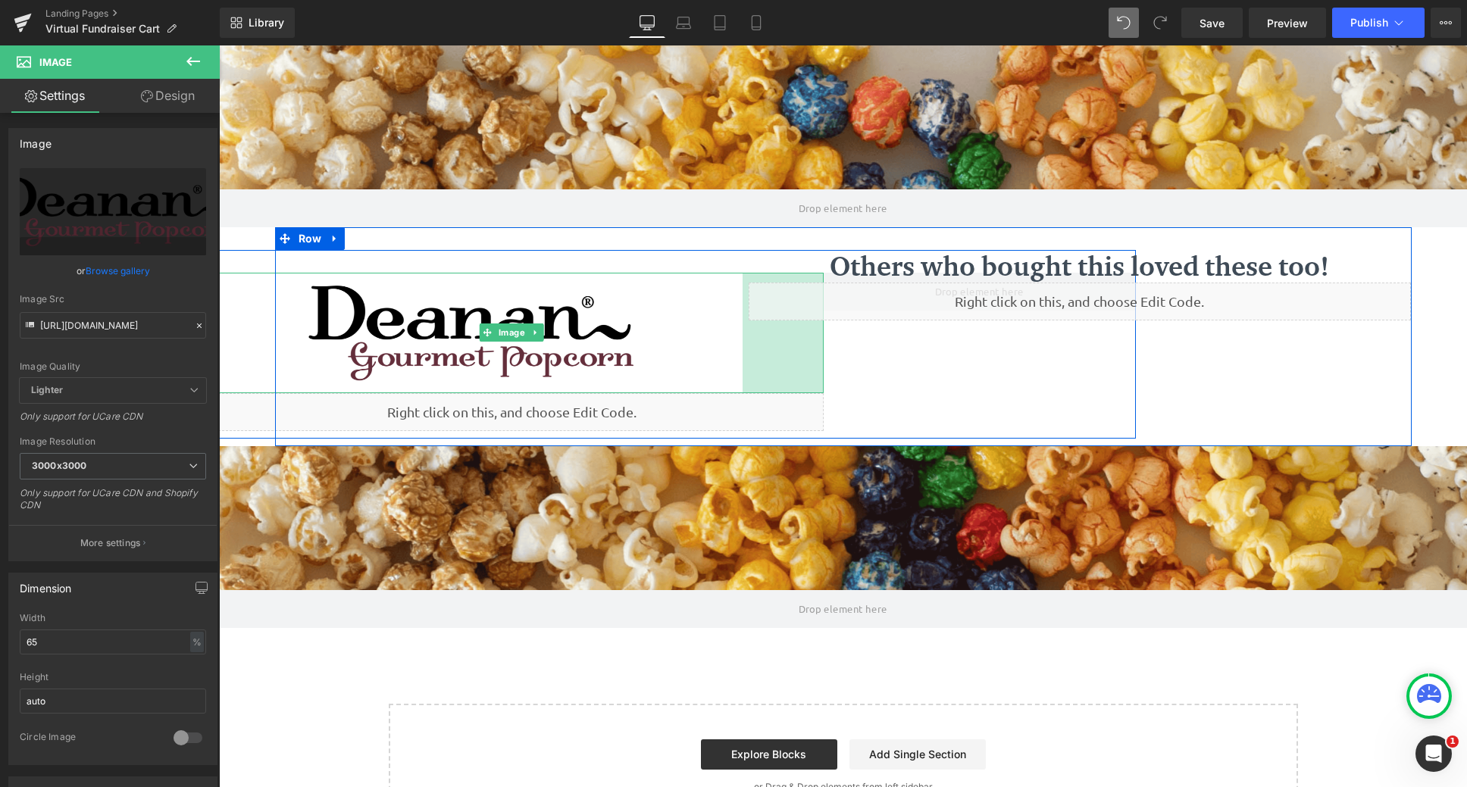
scroll to position [805, 1237]
drag, startPoint x: 816, startPoint y: 352, endPoint x: 734, endPoint y: 352, distance: 81.1
click at [734, 352] on div "Image 107px" at bounding box center [511, 333] width 625 height 121
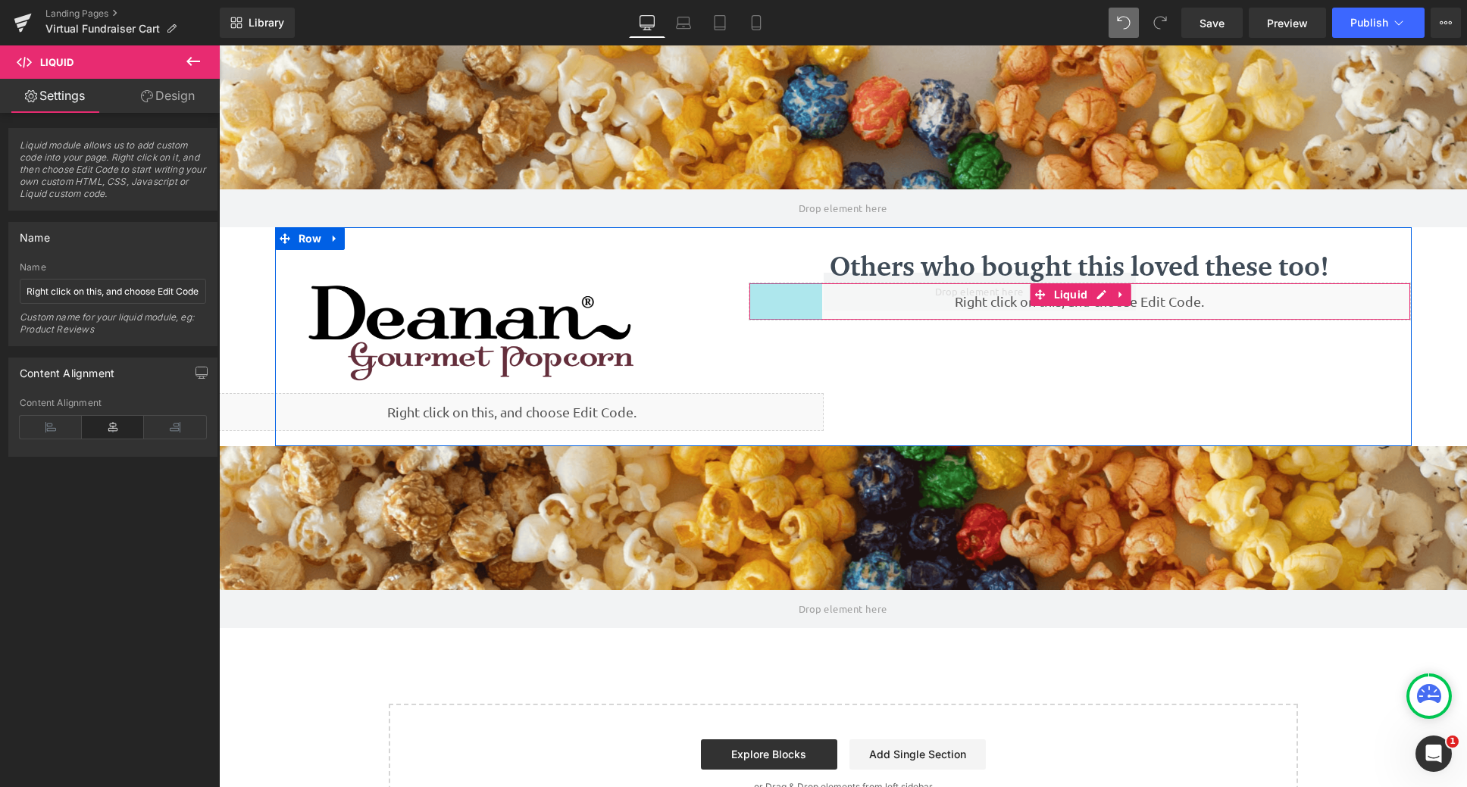
drag, startPoint x: 745, startPoint y: 300, endPoint x: 818, endPoint y: 302, distance: 72.8
click at [818, 302] on div "Liquid 96px" at bounding box center [1080, 302] width 663 height 38
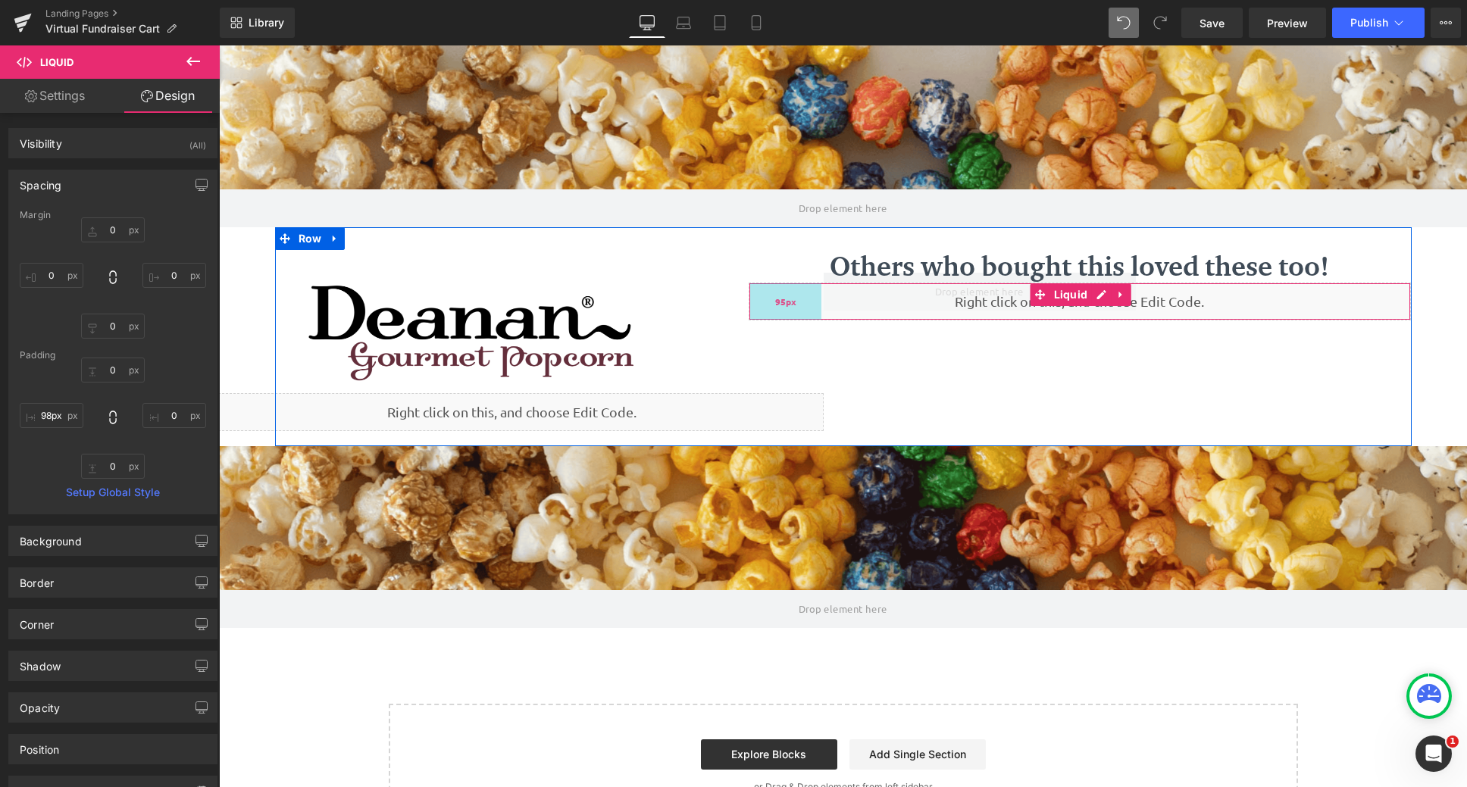
type input "99px"
click at [750, 299] on div "99px" at bounding box center [787, 301] width 75 height 36
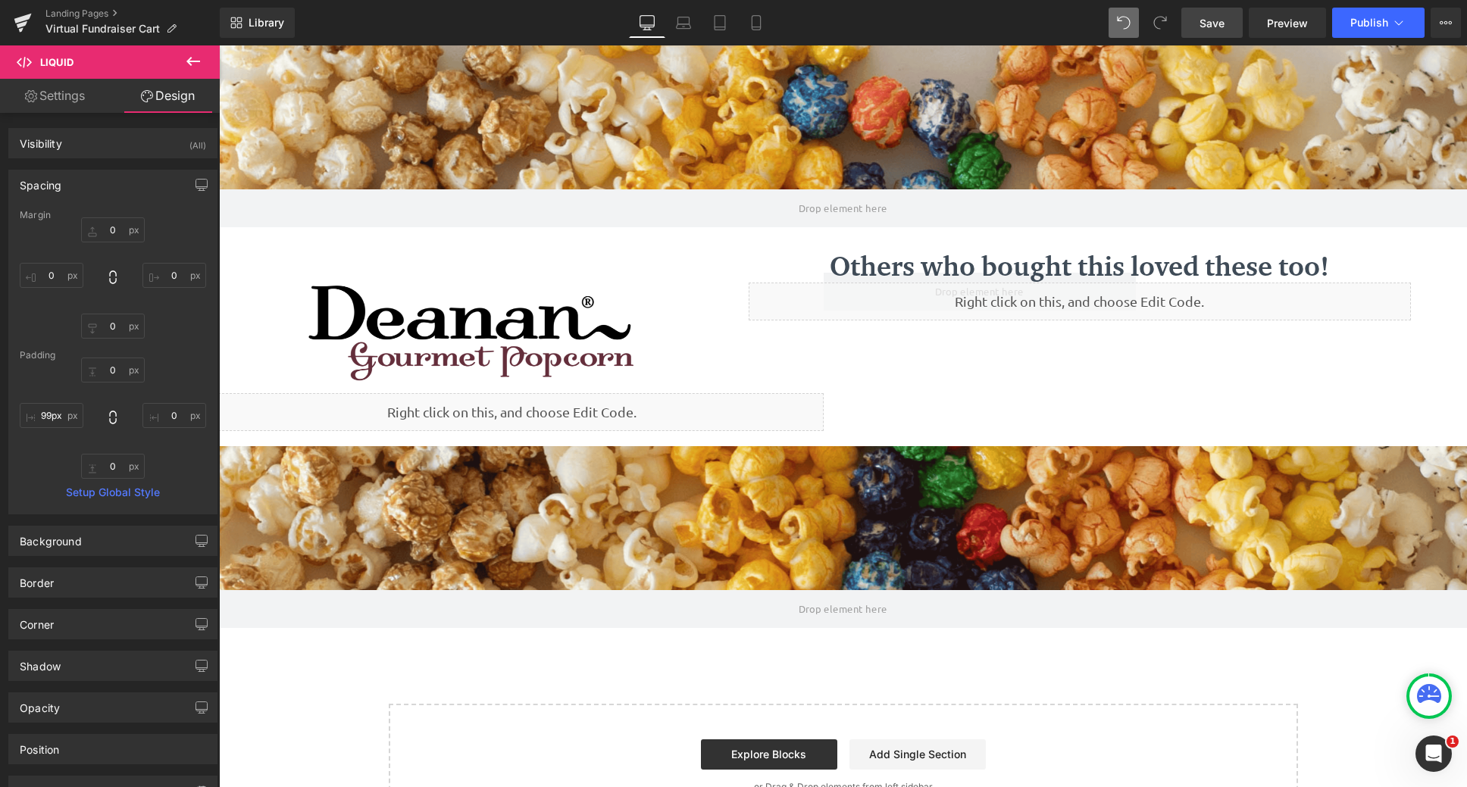
click at [1222, 30] on span "Save" at bounding box center [1212, 23] width 25 height 16
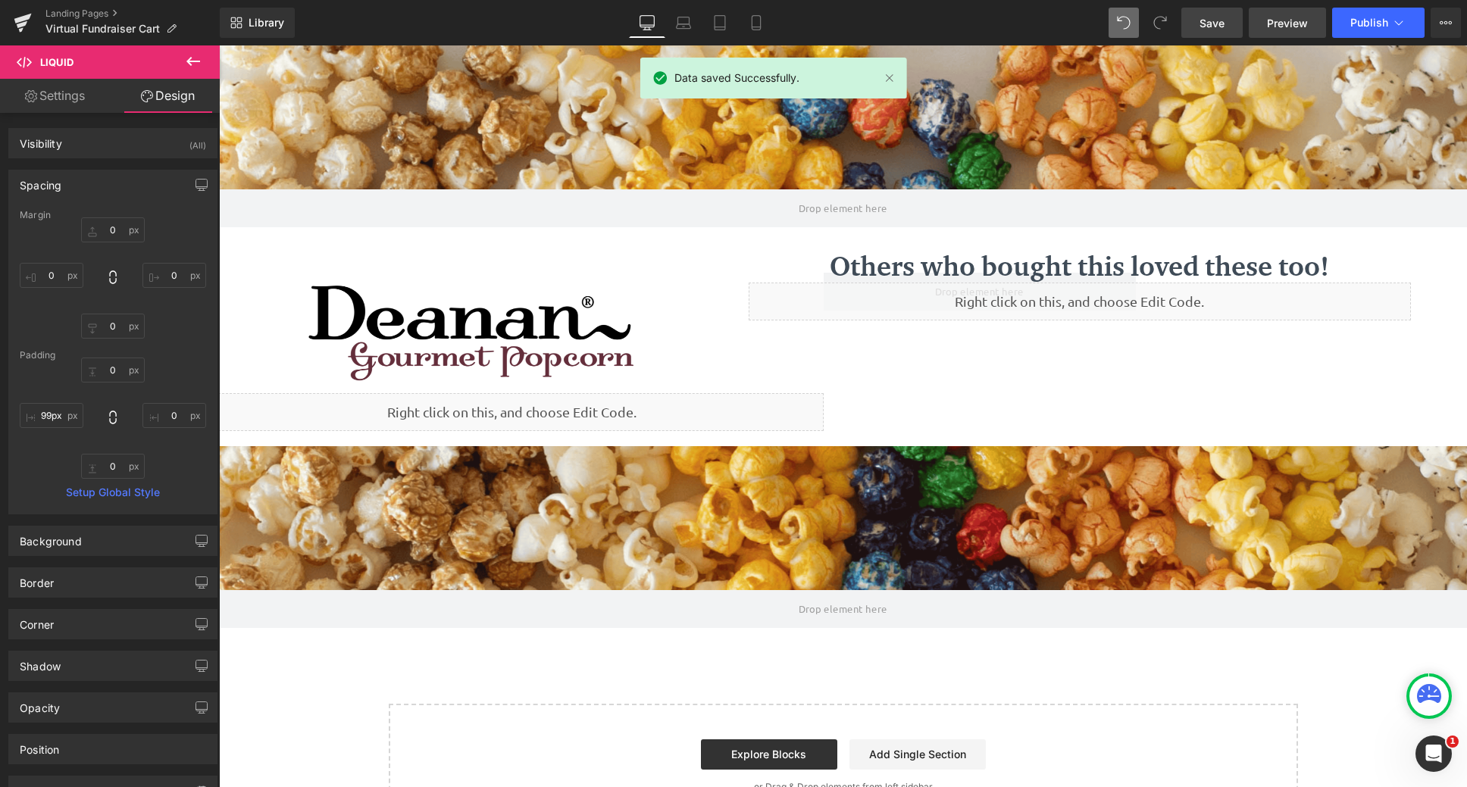
click at [1288, 21] on span "Preview" at bounding box center [1287, 23] width 41 height 16
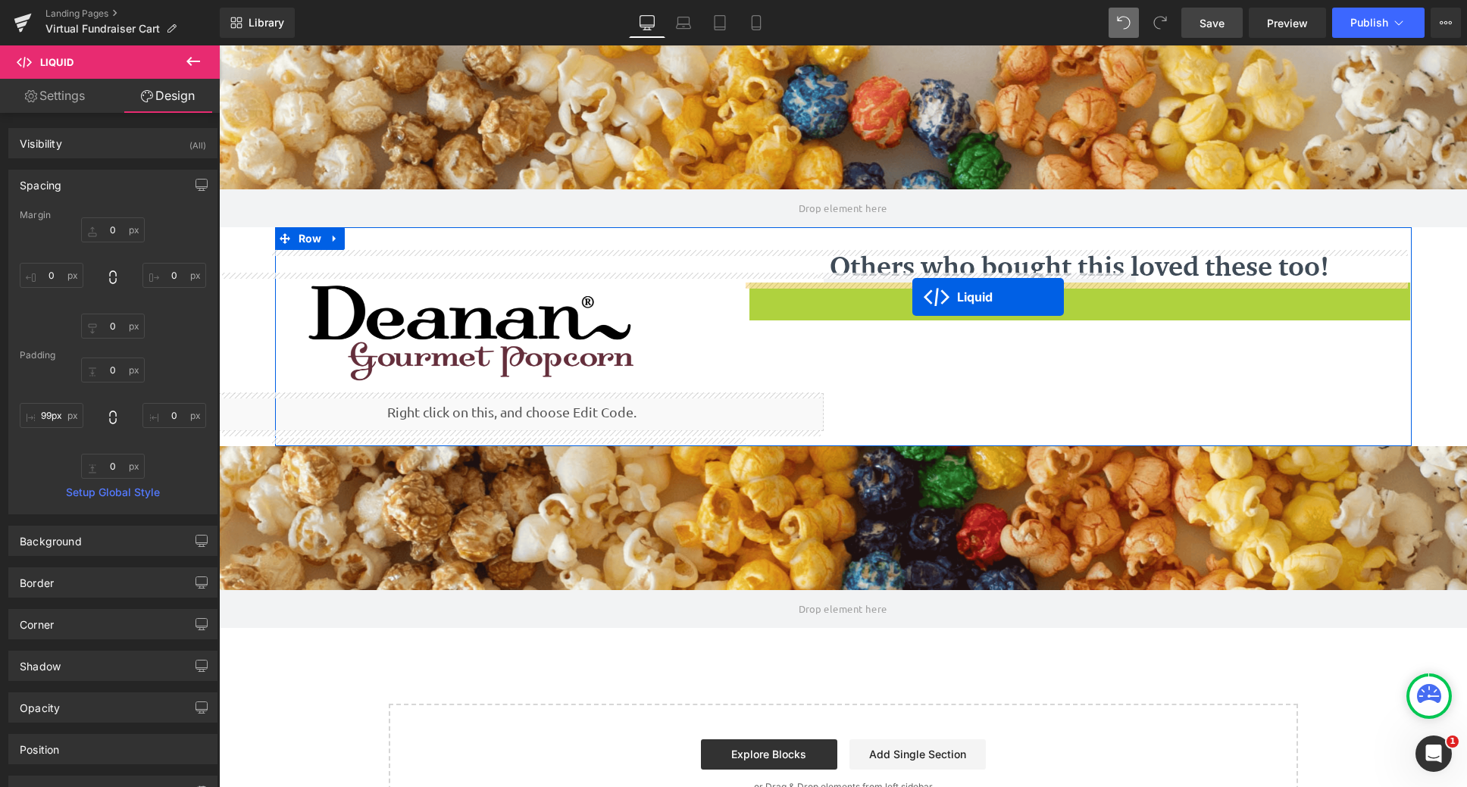
drag, startPoint x: 1032, startPoint y: 296, endPoint x: 913, endPoint y: 297, distance: 119.0
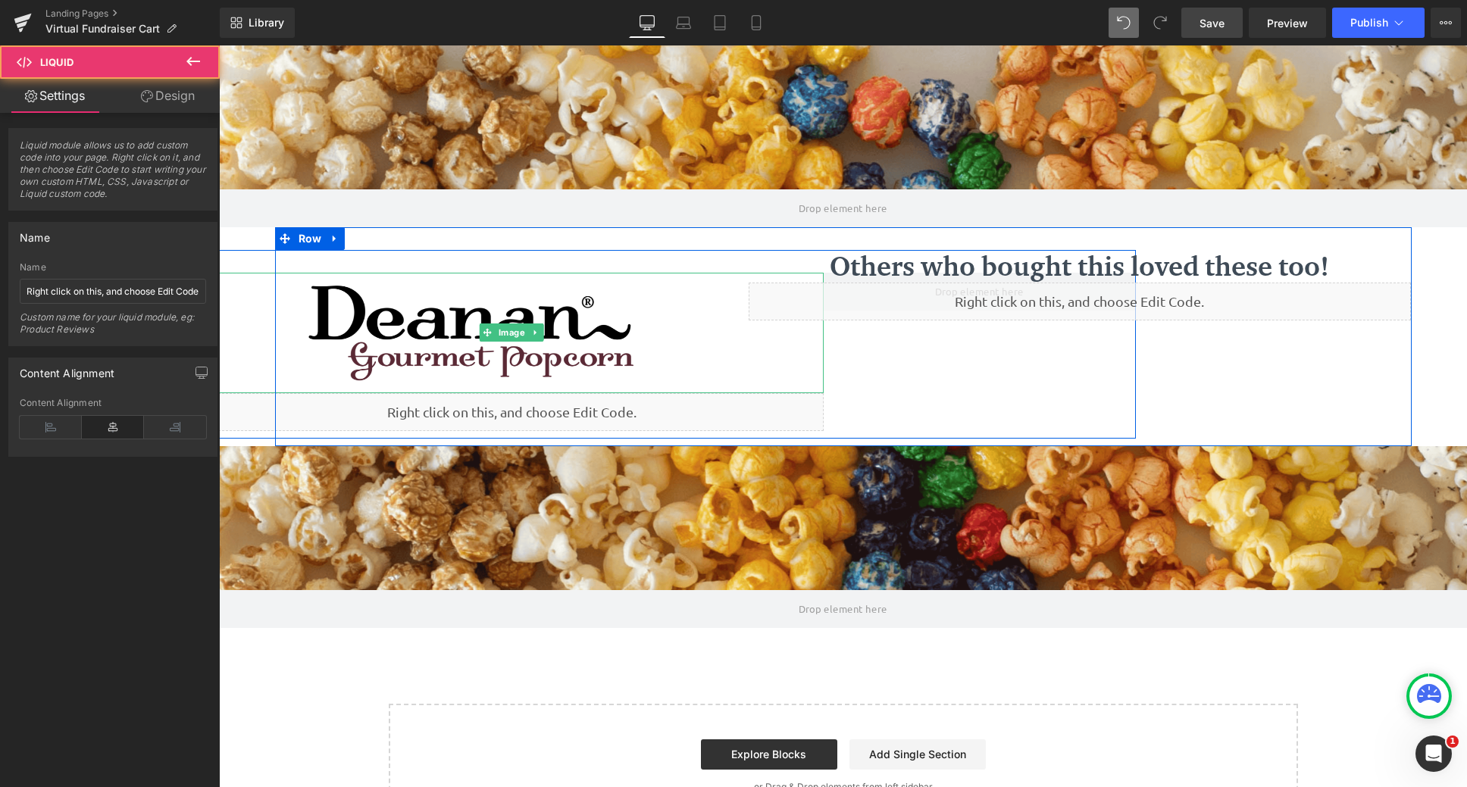
click at [424, 333] on img at bounding box center [510, 333] width 405 height 121
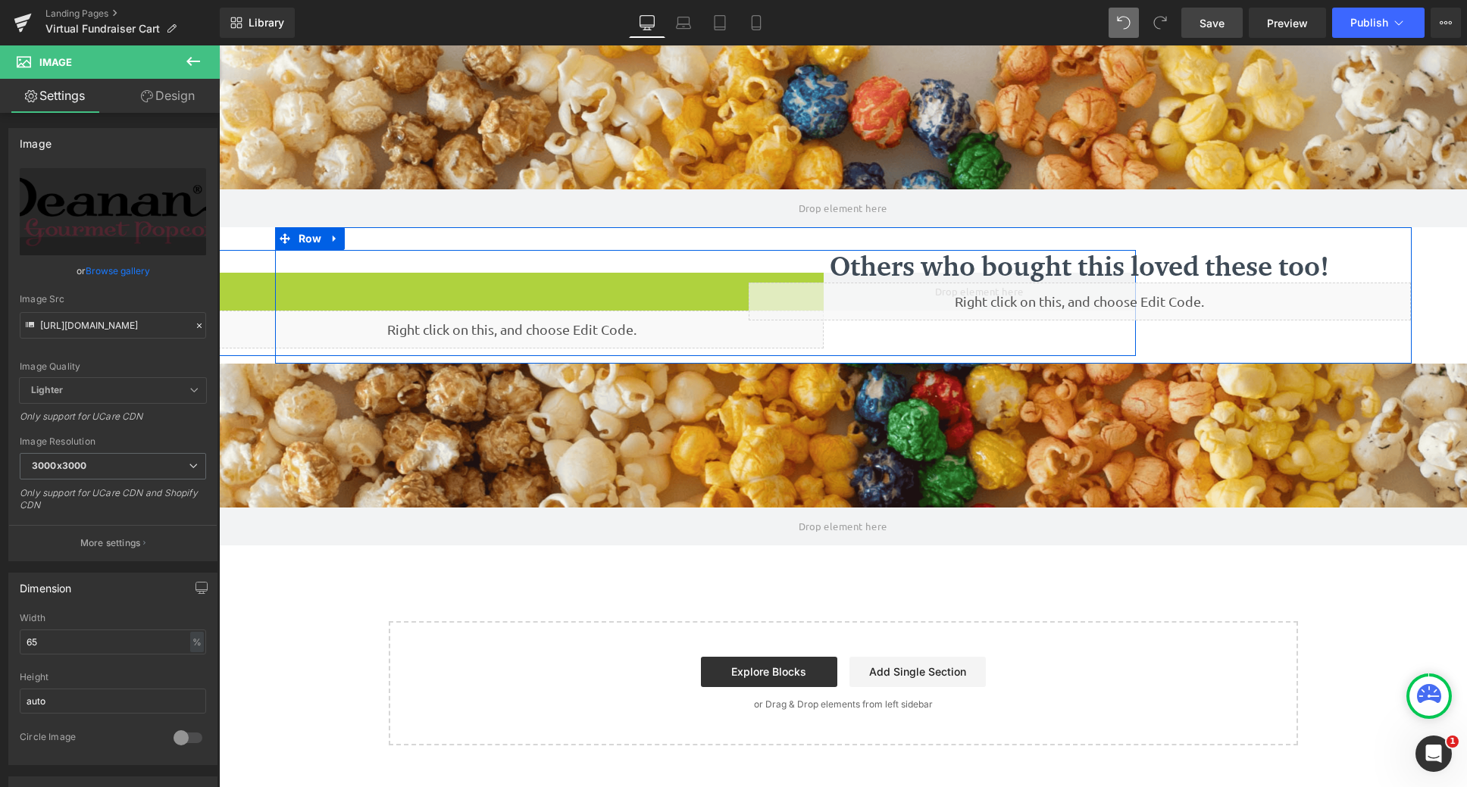
scroll to position [8, 8]
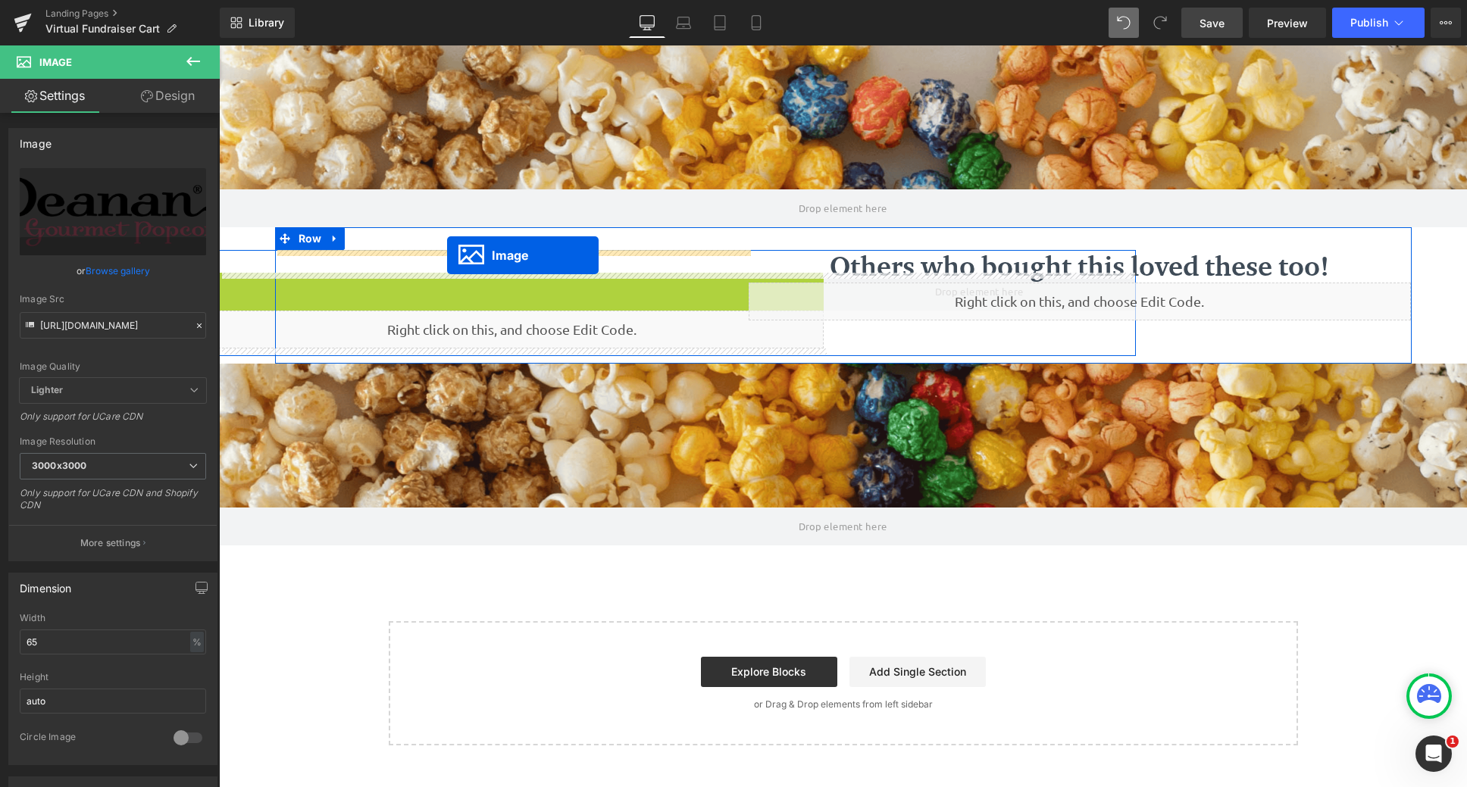
drag, startPoint x: 476, startPoint y: 335, endPoint x: 447, endPoint y: 255, distance: 84.6
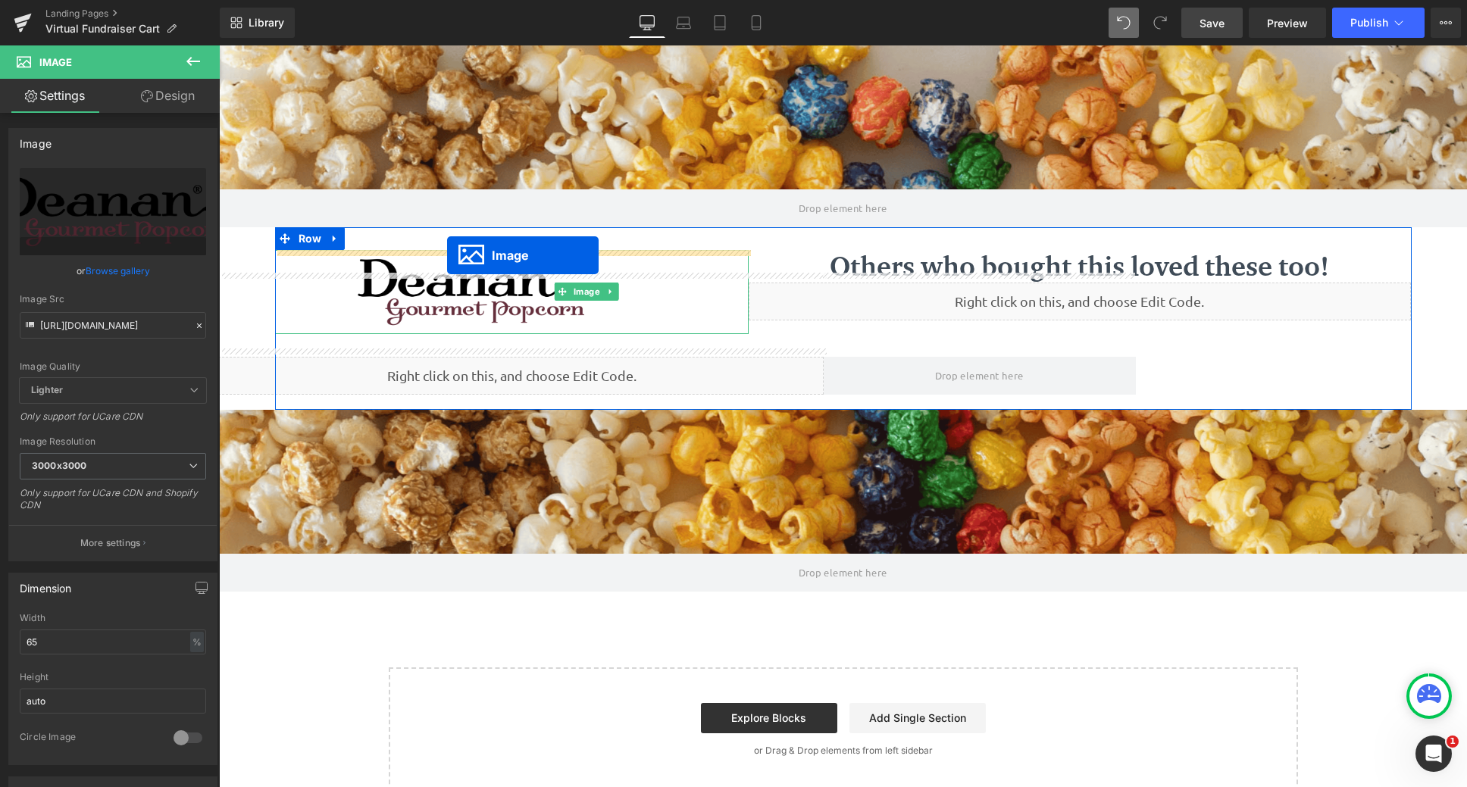
scroll to position [769, 1237]
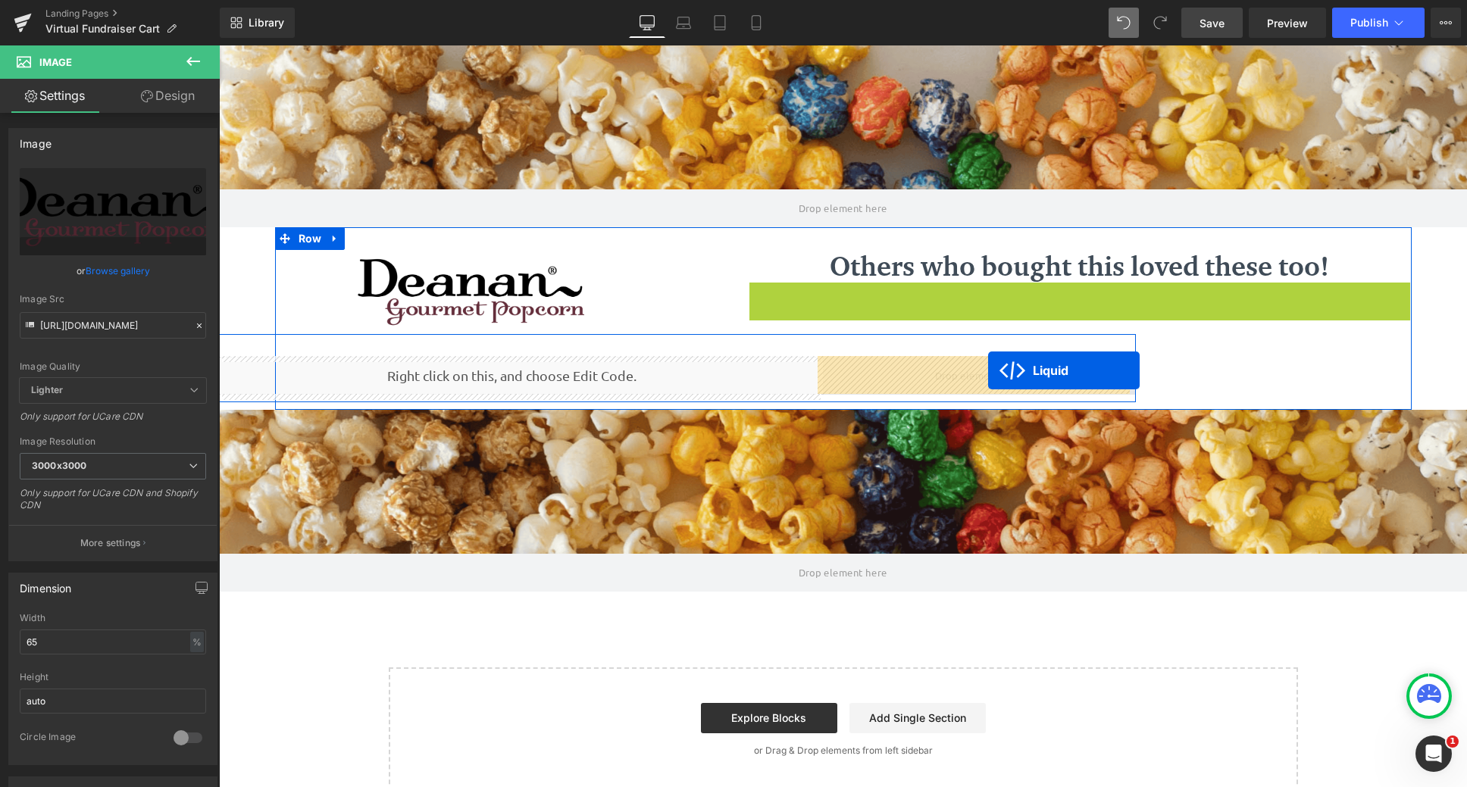
drag, startPoint x: 1035, startPoint y: 290, endPoint x: 988, endPoint y: 371, distance: 93.7
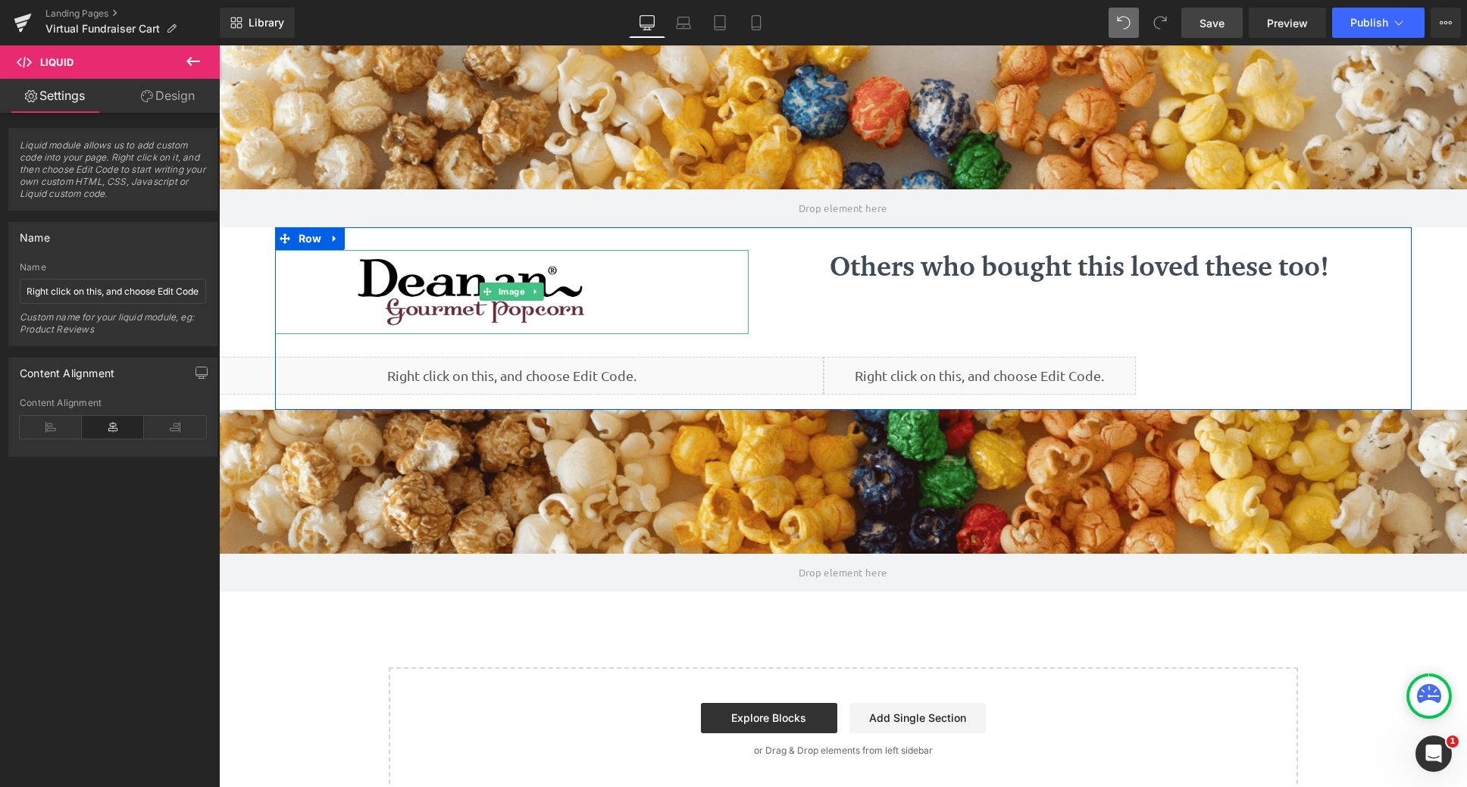
scroll to position [8, 8]
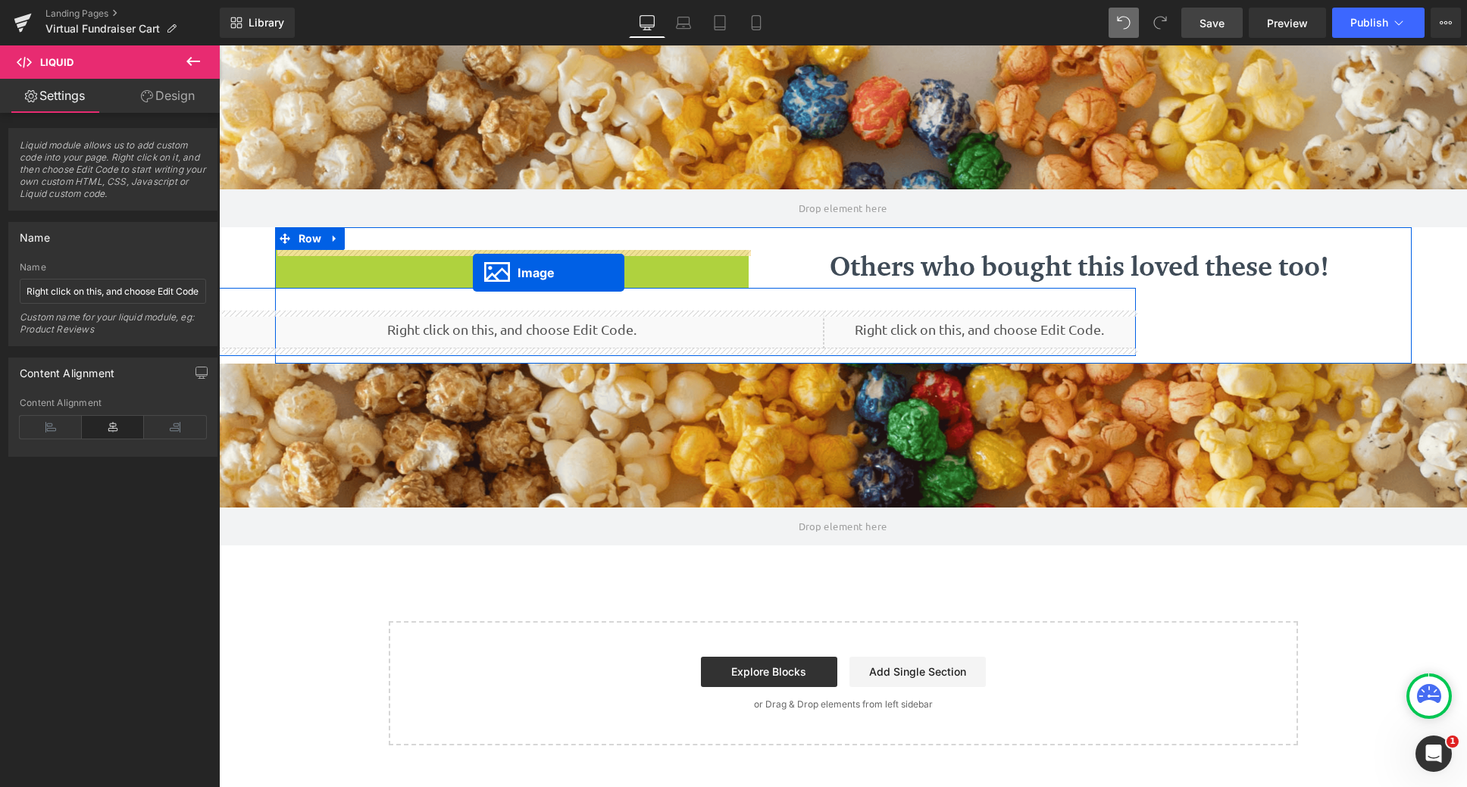
drag, startPoint x: 484, startPoint y: 291, endPoint x: 473, endPoint y: 273, distance: 21.5
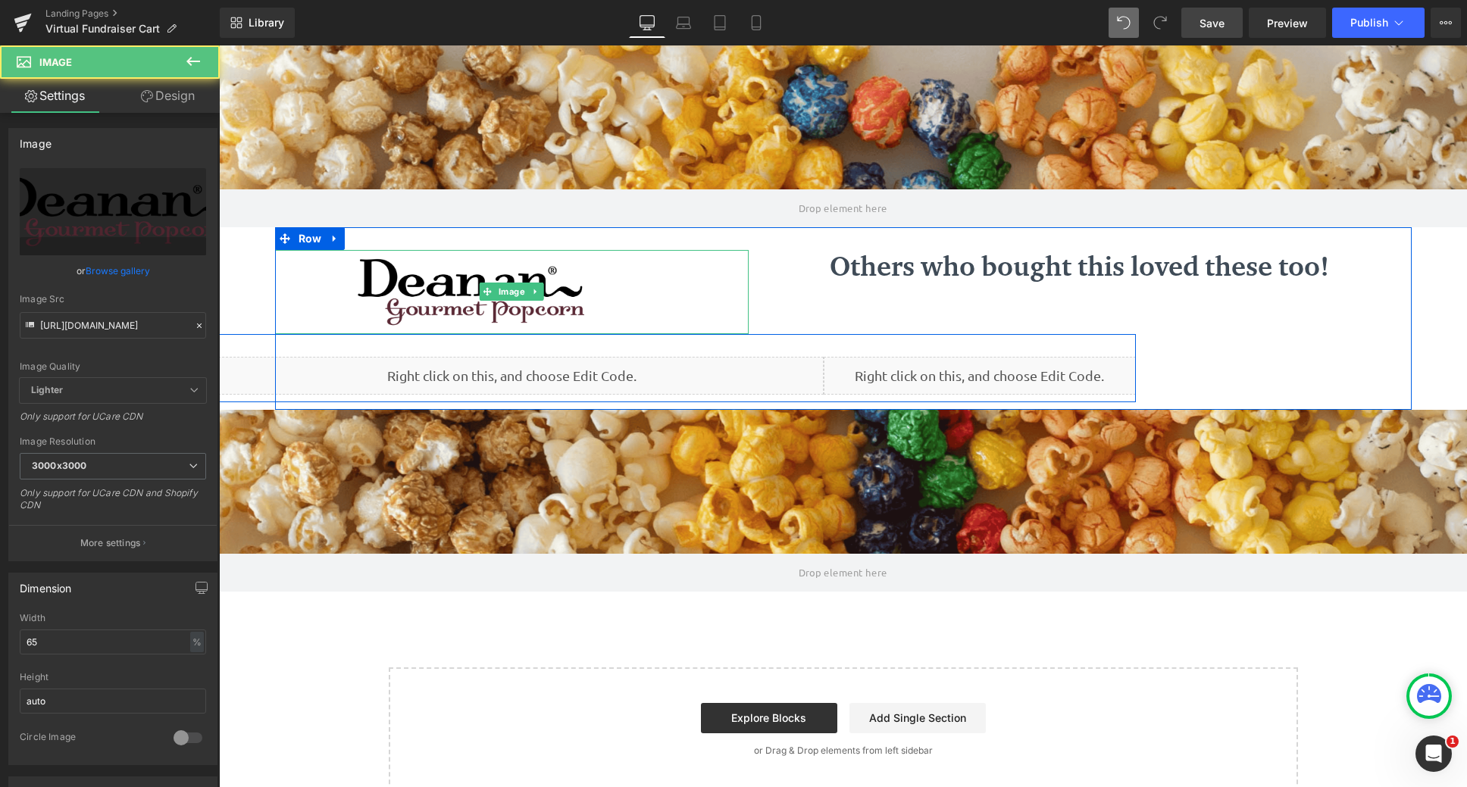
scroll to position [769, 1237]
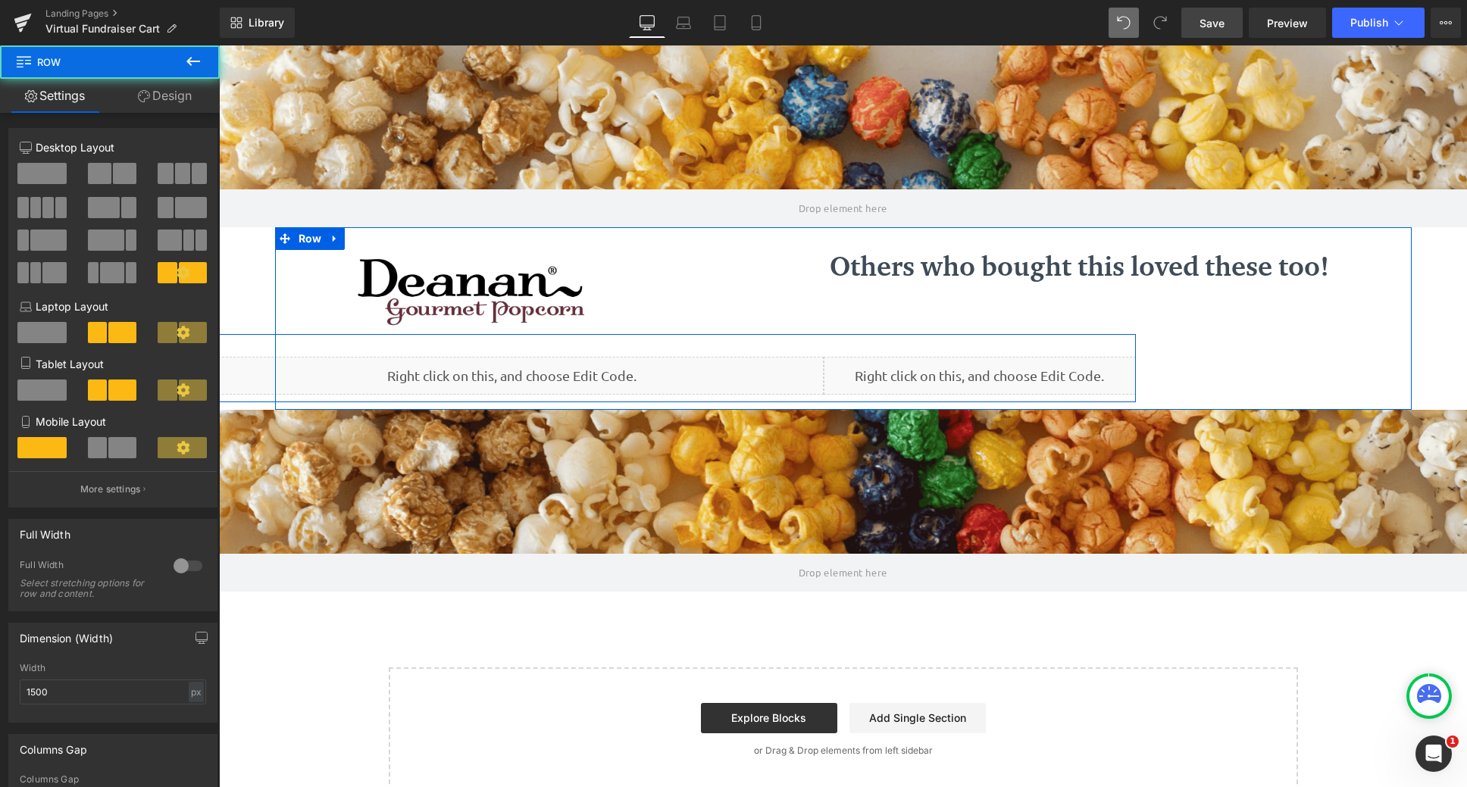
click at [745, 286] on div "Image 107px Liquid Liquid 35px Liquid 99px Row Others who bought this loved the…" at bounding box center [843, 318] width 1137 height 183
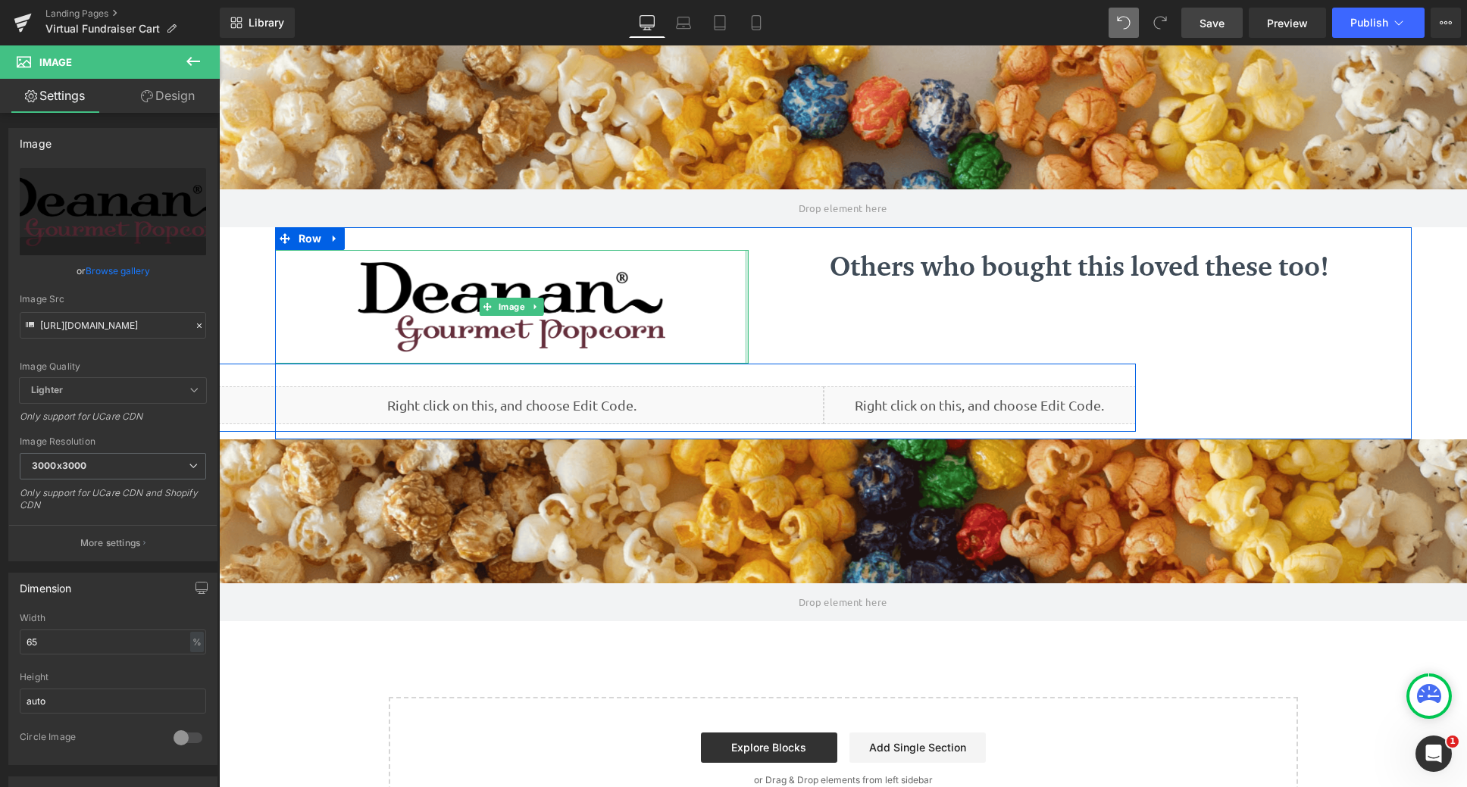
scroll to position [0, 0]
drag, startPoint x: 740, startPoint y: 271, endPoint x: 905, endPoint y: 277, distance: 164.6
click at [905, 277] on div "Image Liquid Liquid 35px Liquid 99px Row Others who bought this loved these too…" at bounding box center [843, 333] width 1137 height 212
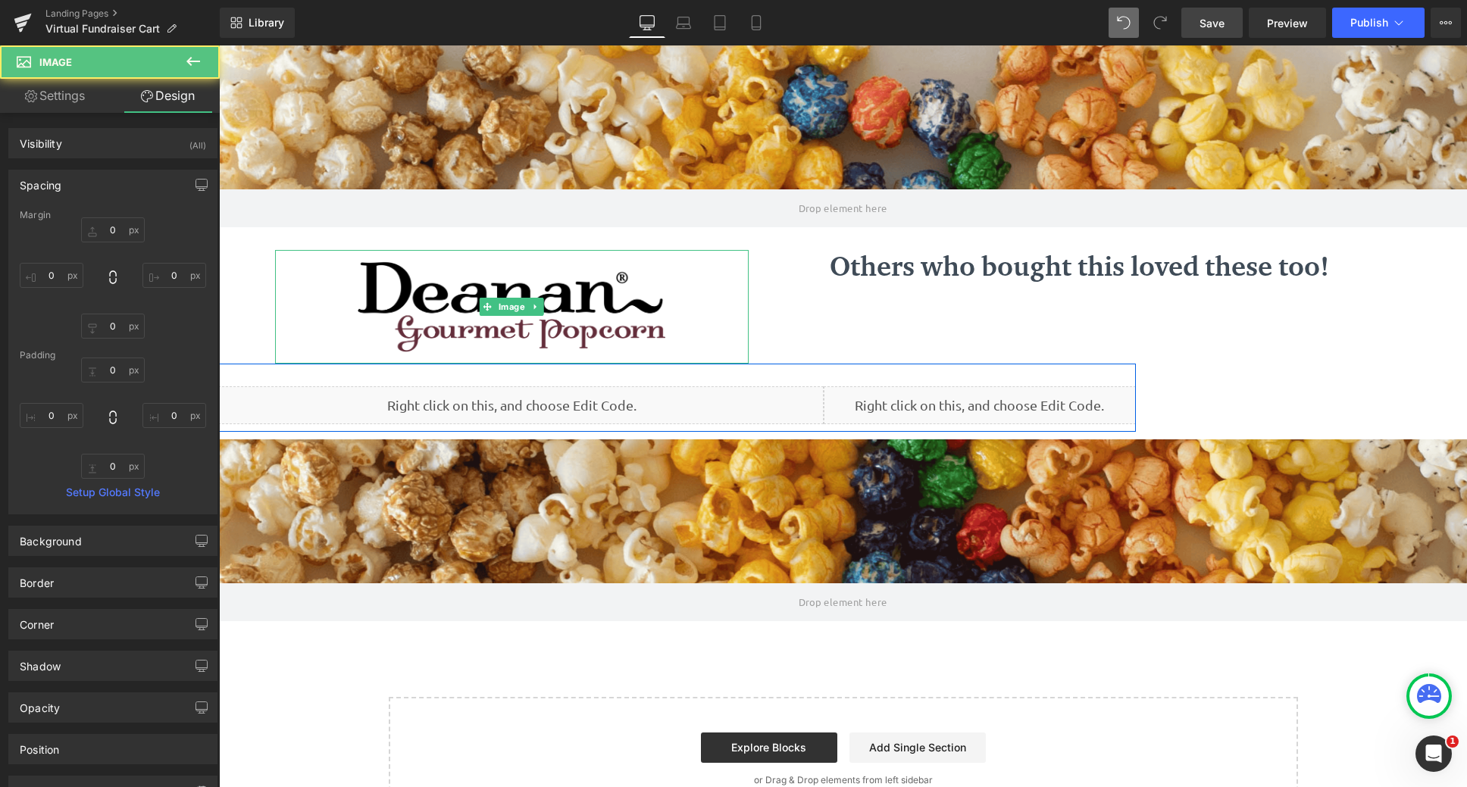
click at [1232, 20] on link "Save" at bounding box center [1212, 23] width 61 height 30
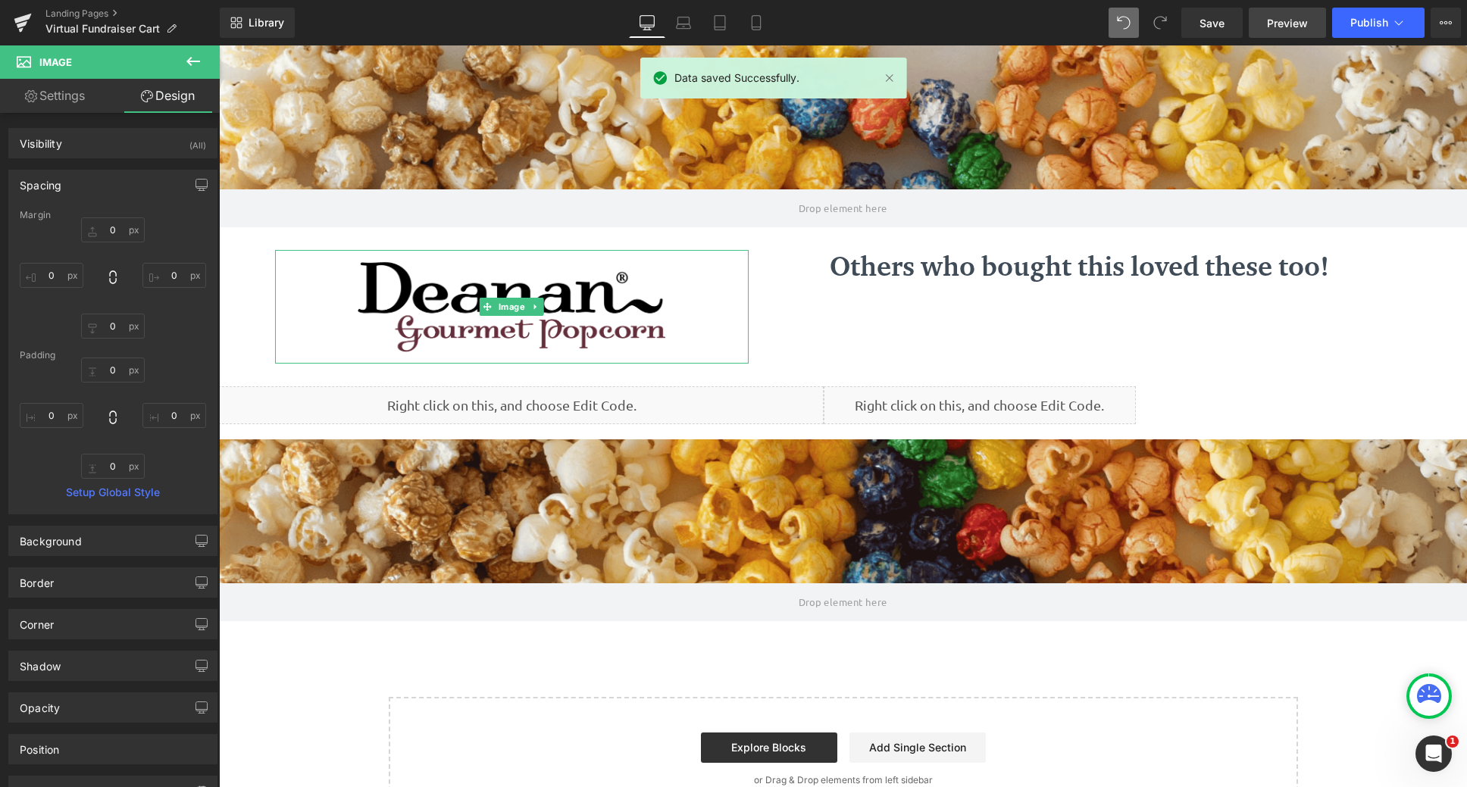
click at [1289, 28] on span "Preview" at bounding box center [1287, 23] width 41 height 16
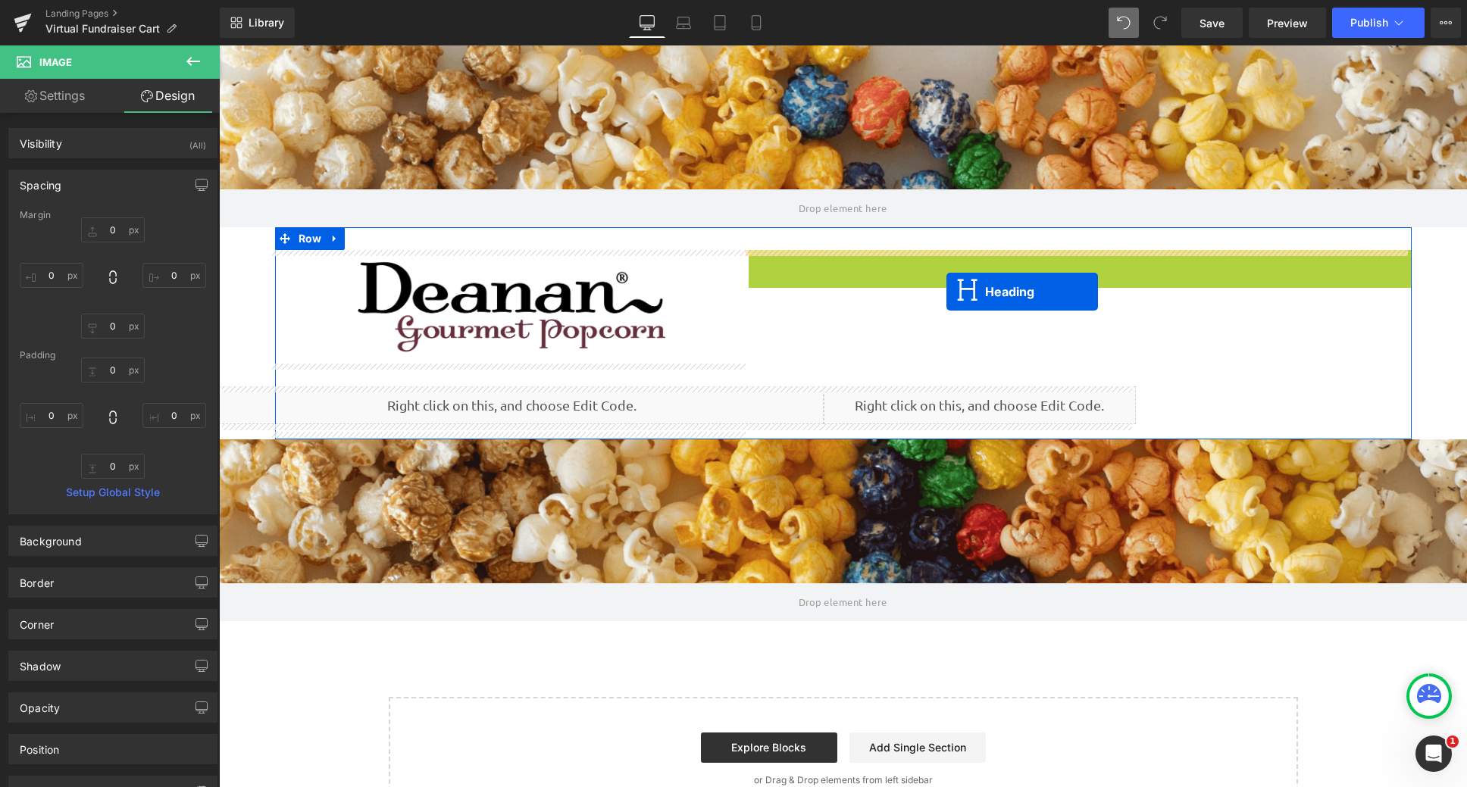
drag, startPoint x: 1033, startPoint y: 267, endPoint x: 947, endPoint y: 292, distance: 89.9
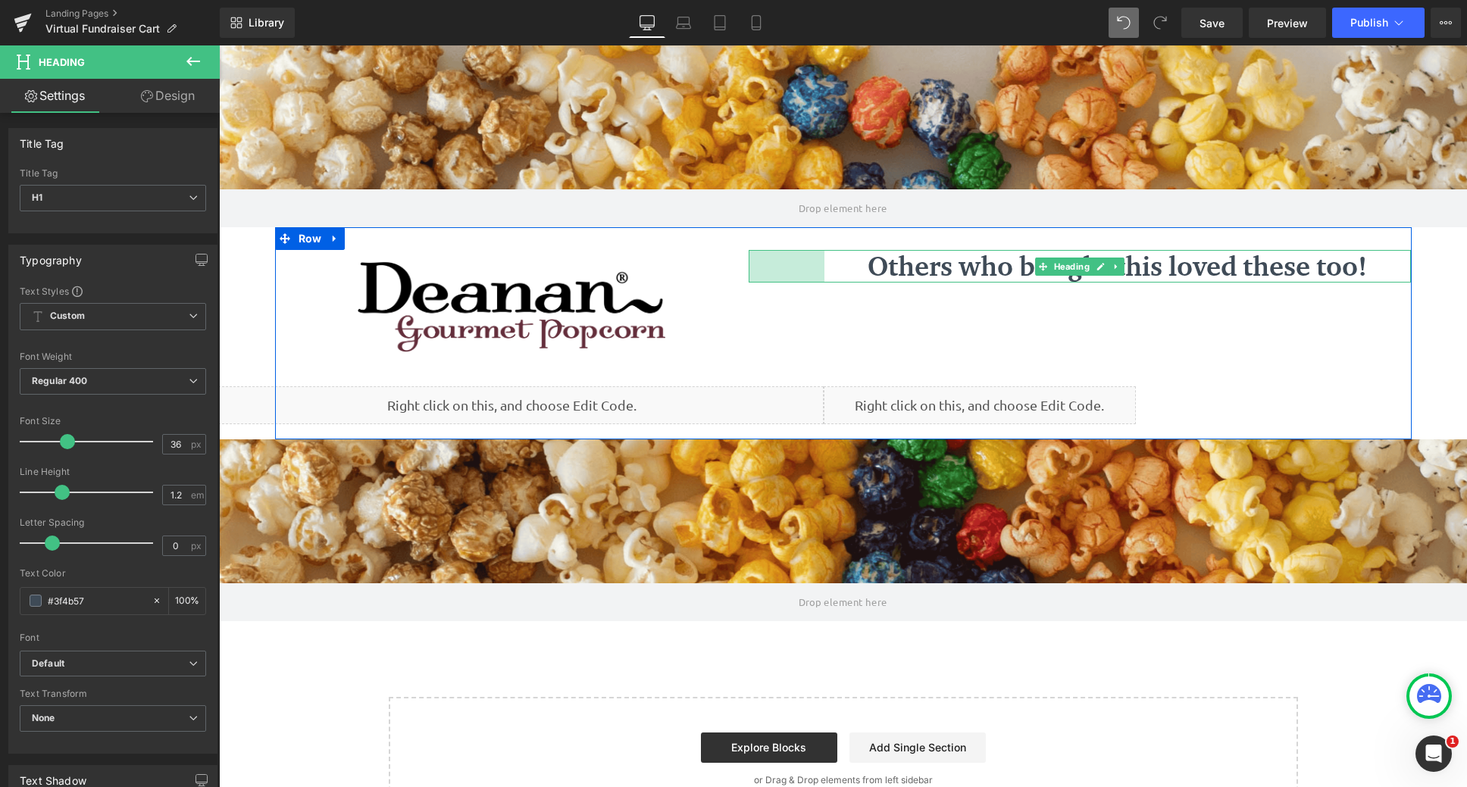
drag, startPoint x: 744, startPoint y: 259, endPoint x: 819, endPoint y: 271, distance: 76.6
click at [819, 271] on div "Others who bought this loved these too! Heading 100px" at bounding box center [1080, 266] width 663 height 33
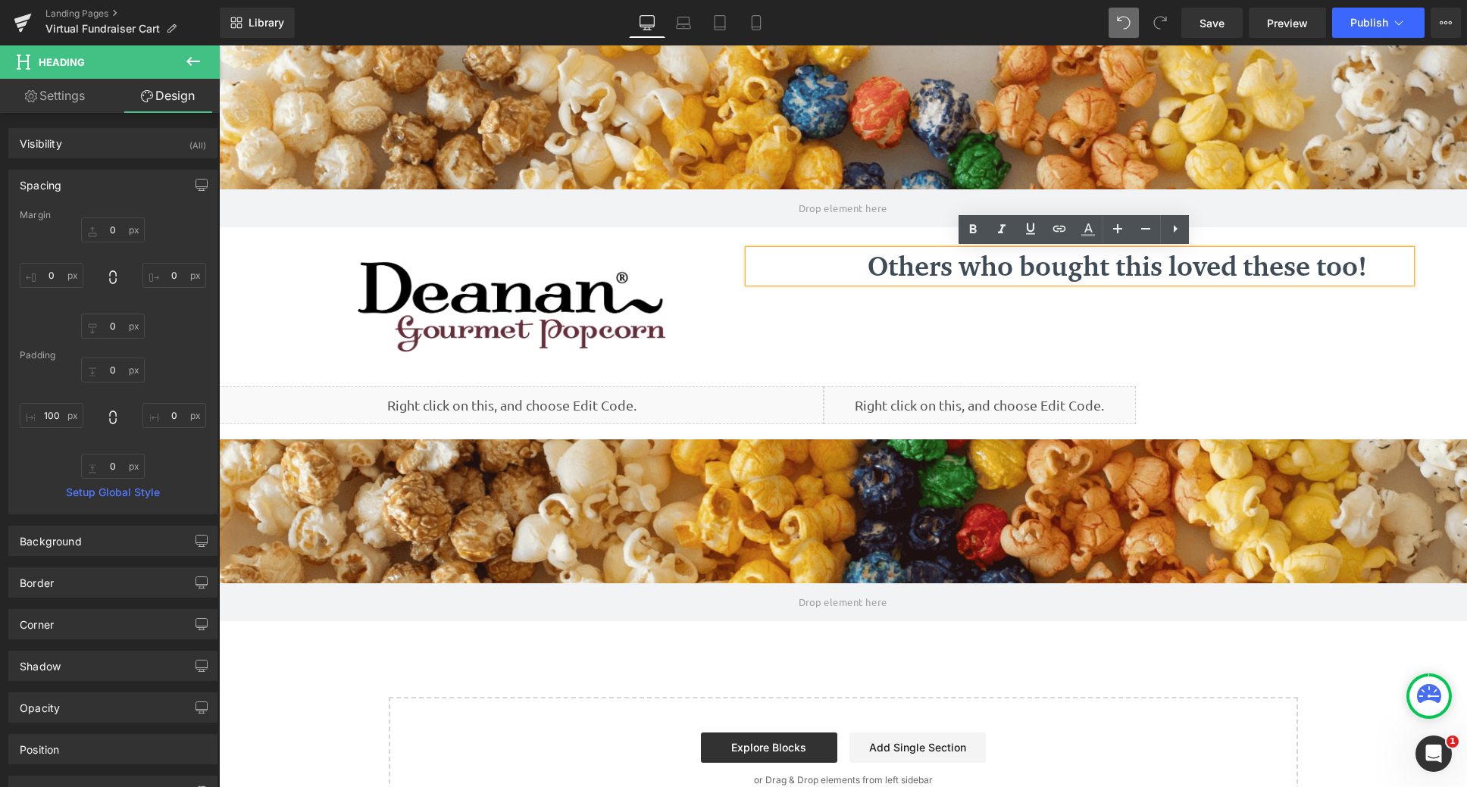
click at [898, 322] on div "Image Liquid Liquid 35px Liquid 99px Row Others who bought this loved these too…" at bounding box center [843, 333] width 1137 height 212
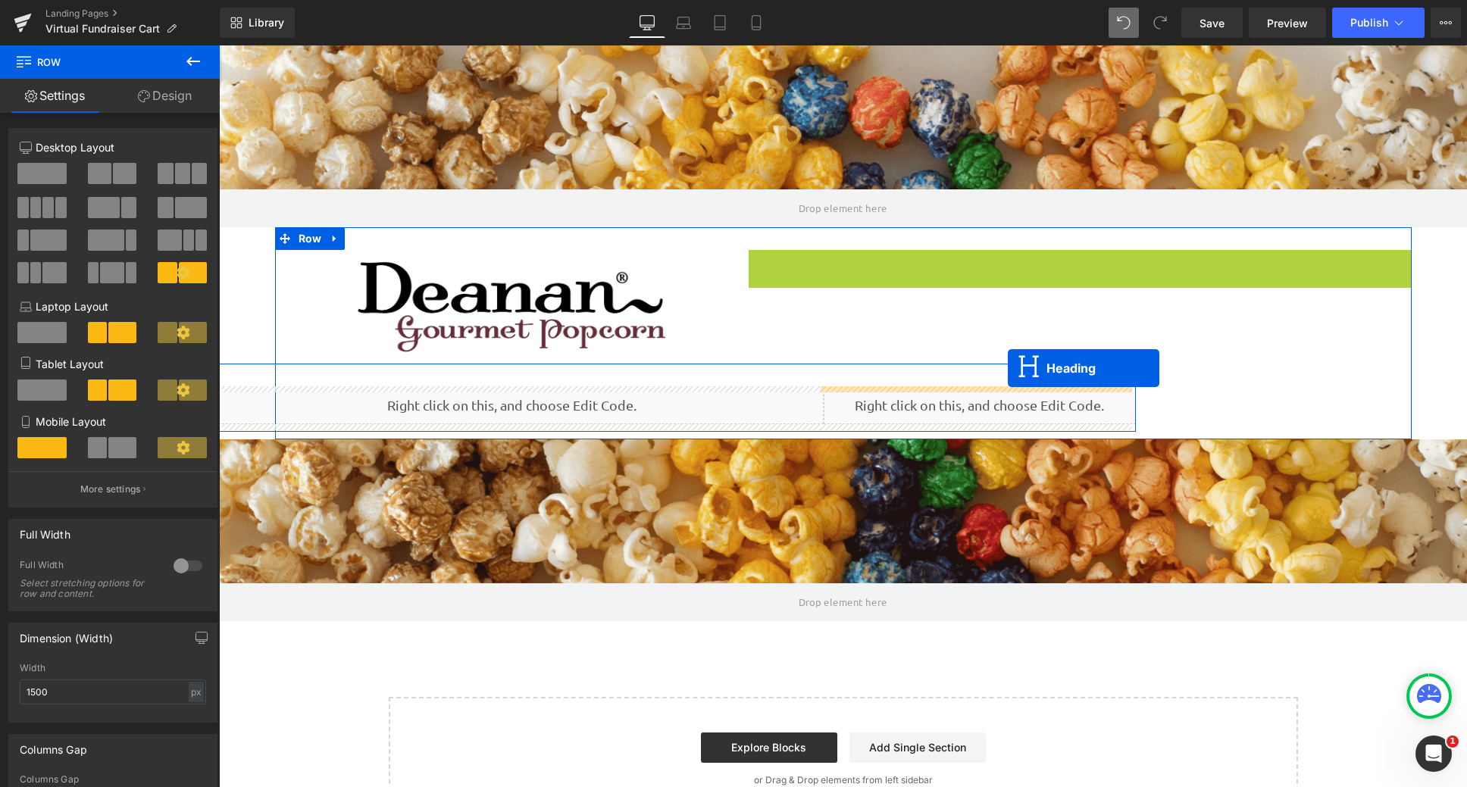
drag, startPoint x: 1040, startPoint y: 271, endPoint x: 1008, endPoint y: 368, distance: 102.1
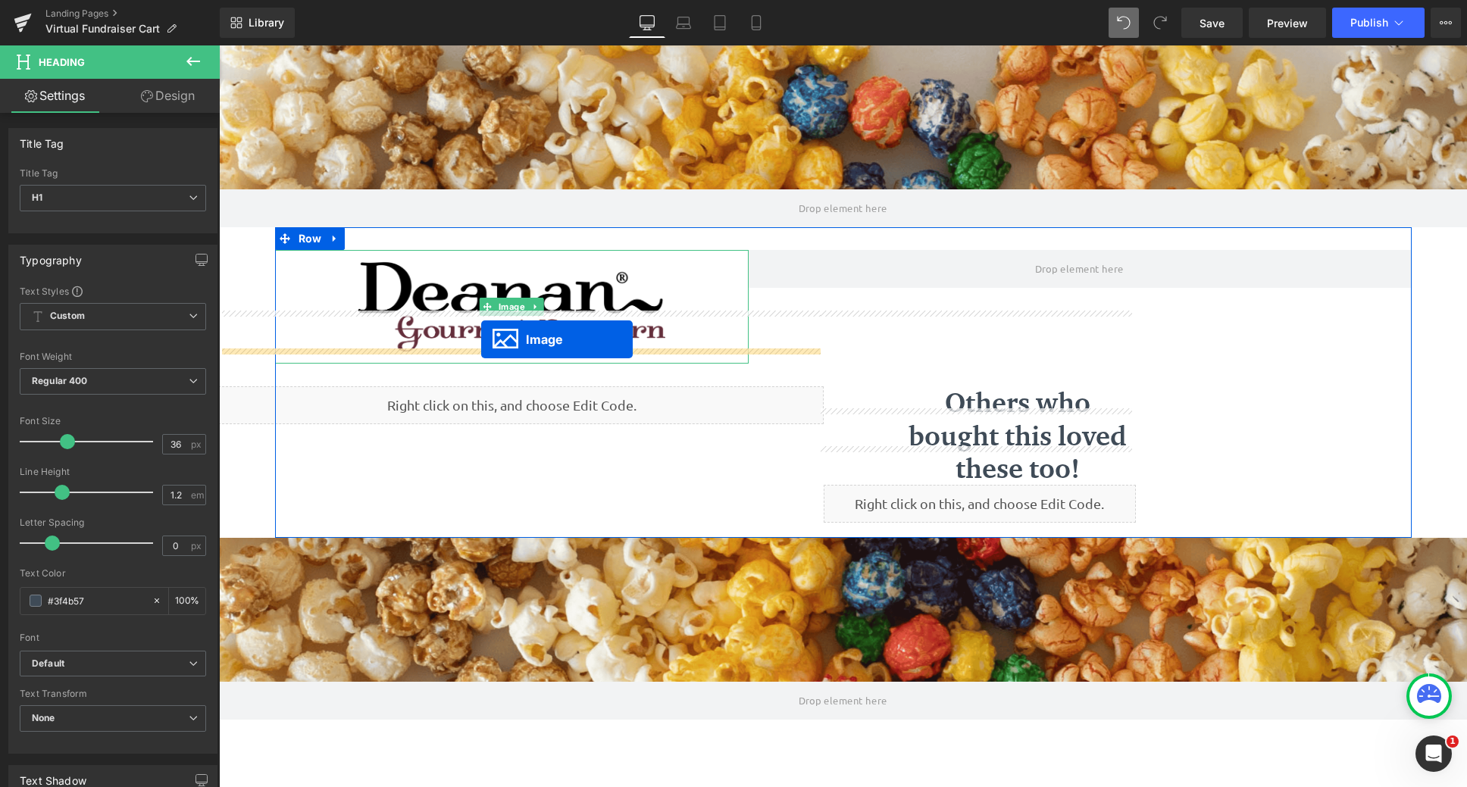
scroll to position [821, 1237]
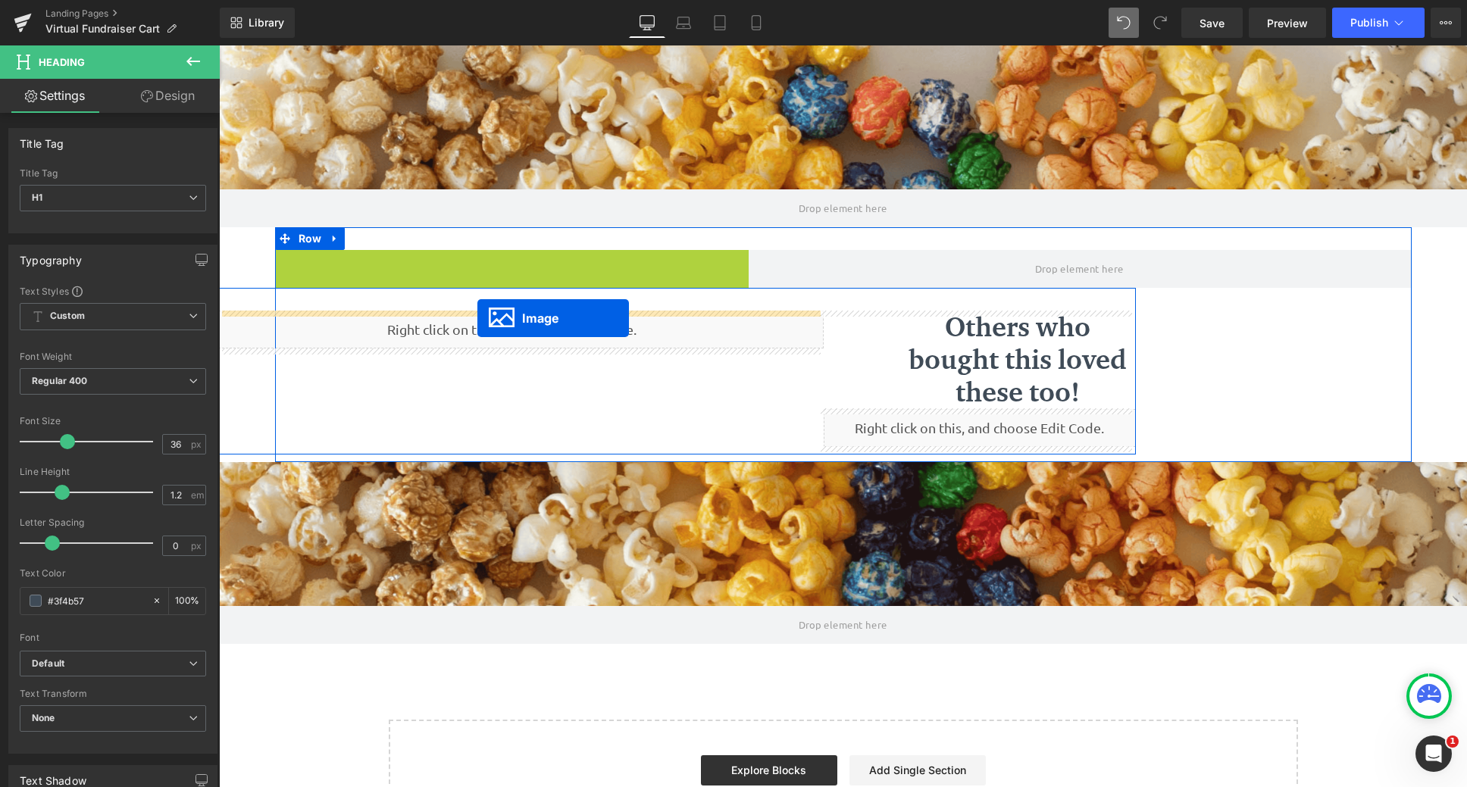
drag, startPoint x: 481, startPoint y: 305, endPoint x: 477, endPoint y: 318, distance: 13.4
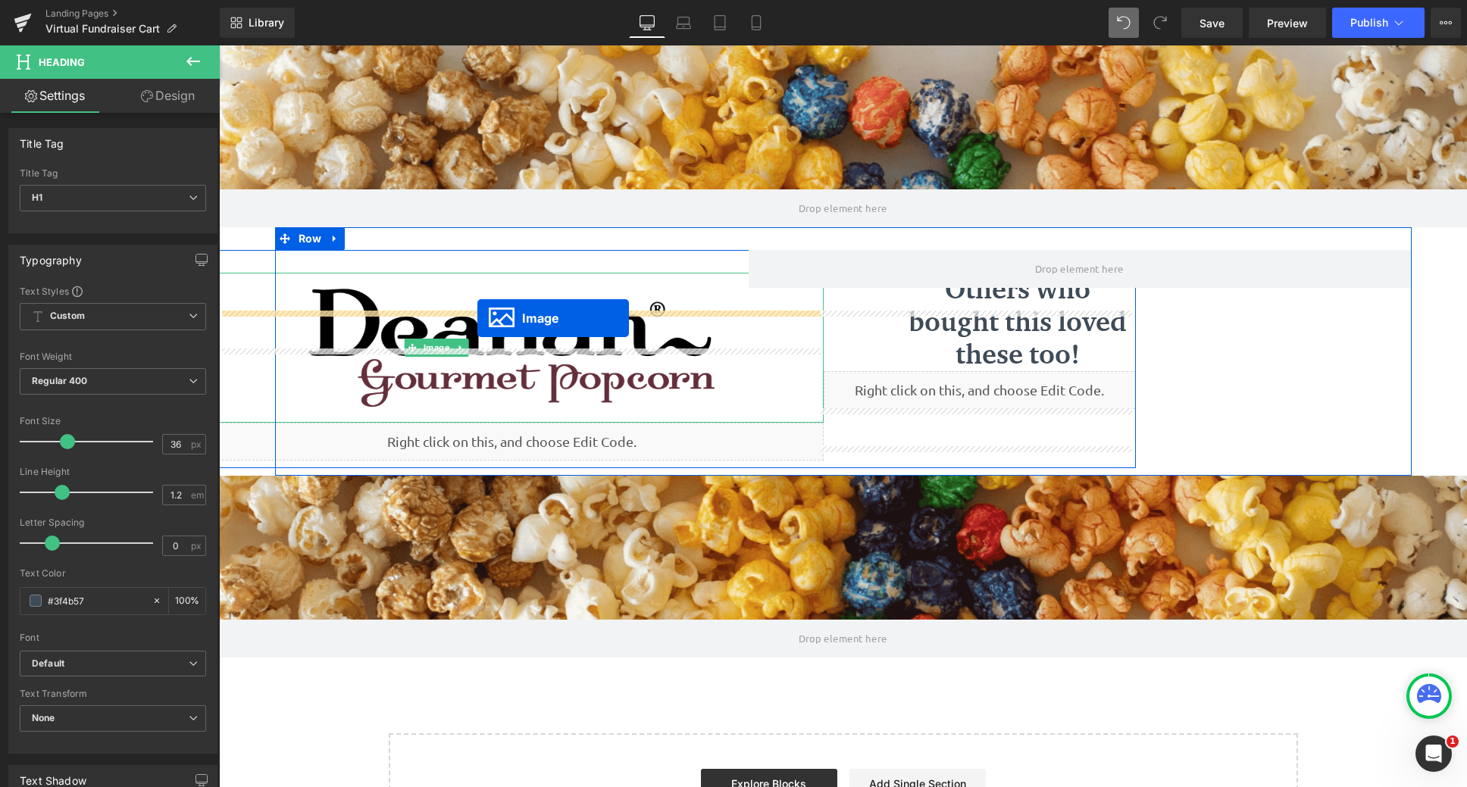
scroll to position [835, 1237]
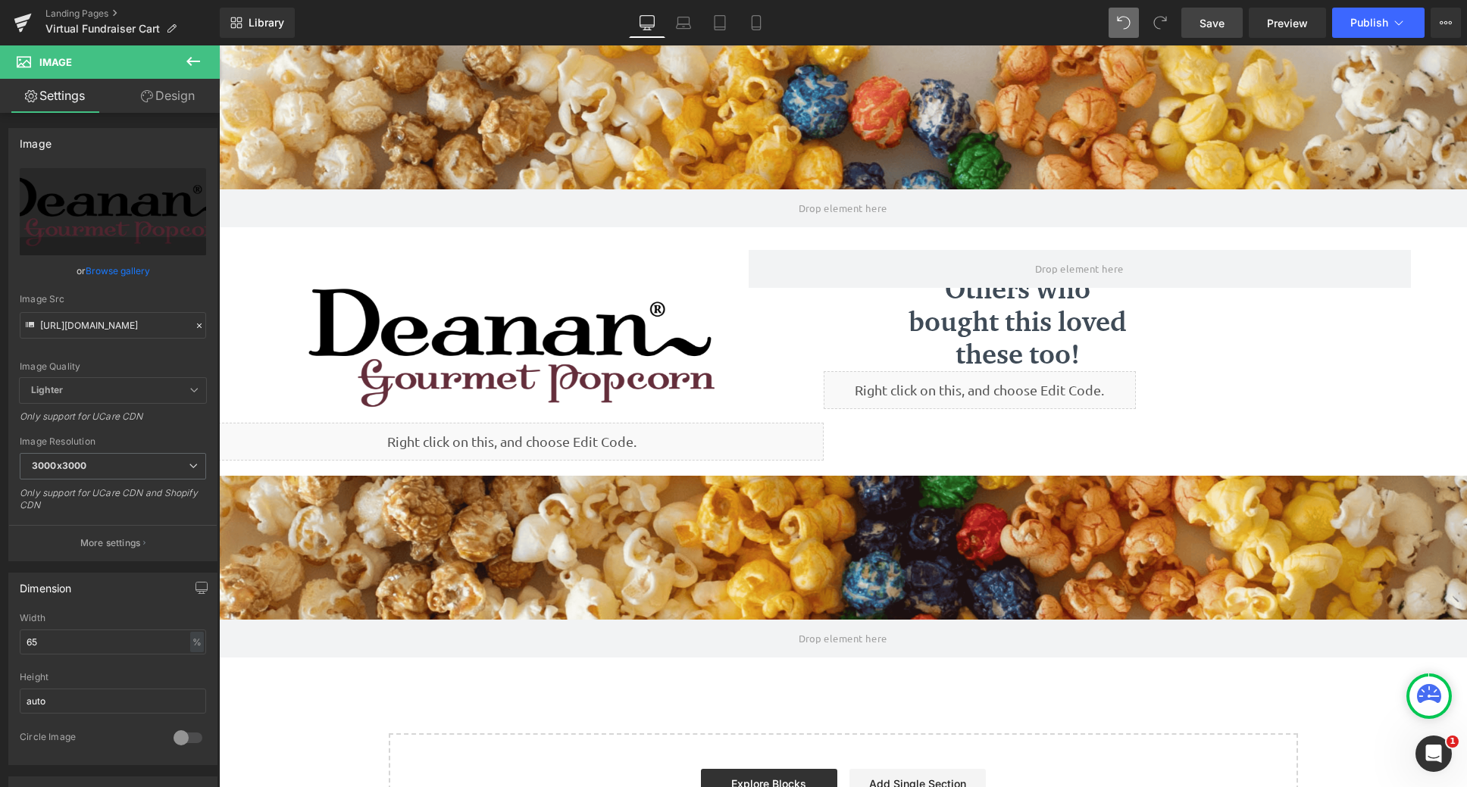
click at [1207, 23] on span "Save" at bounding box center [1212, 23] width 25 height 16
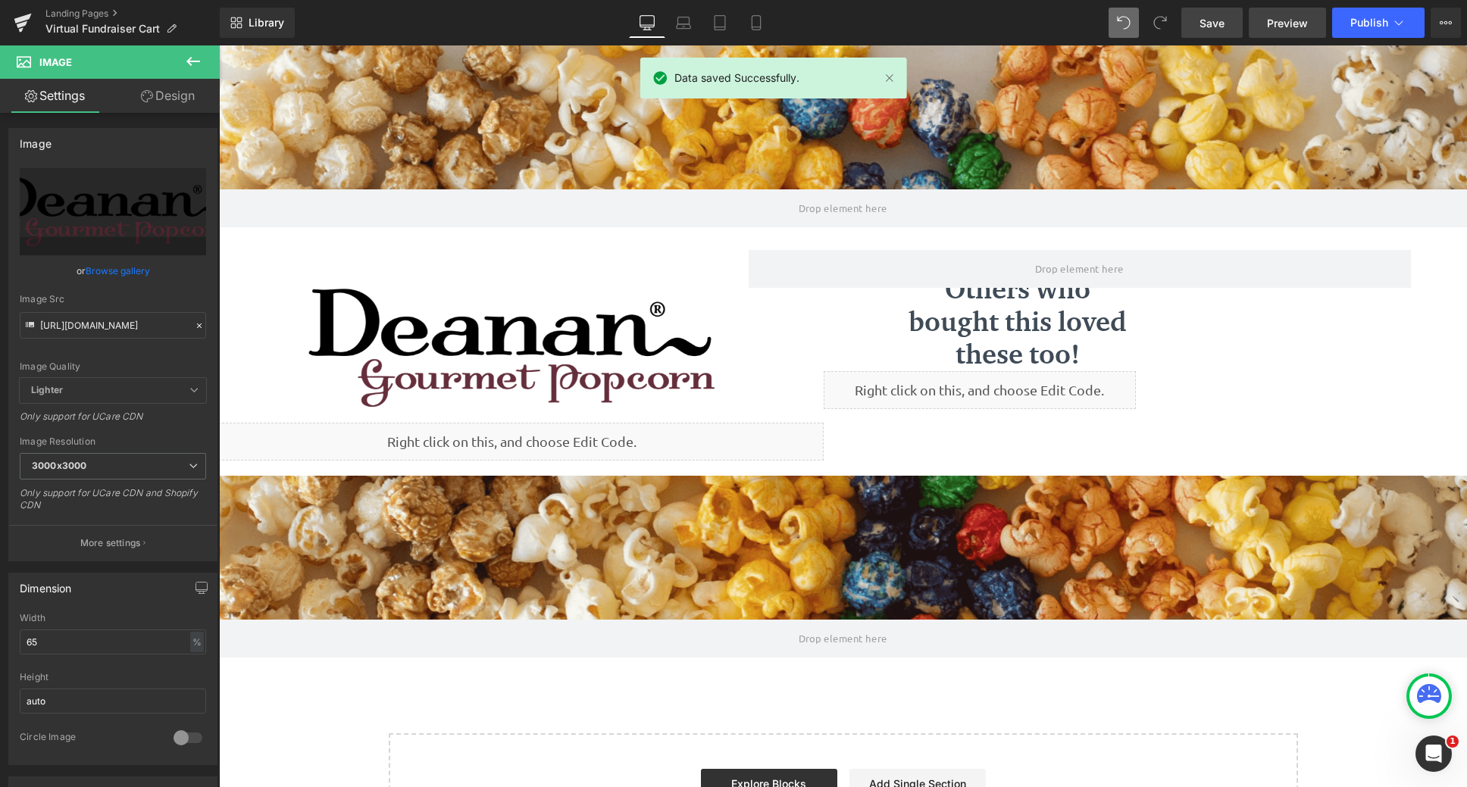
click at [1287, 20] on span "Preview" at bounding box center [1287, 23] width 41 height 16
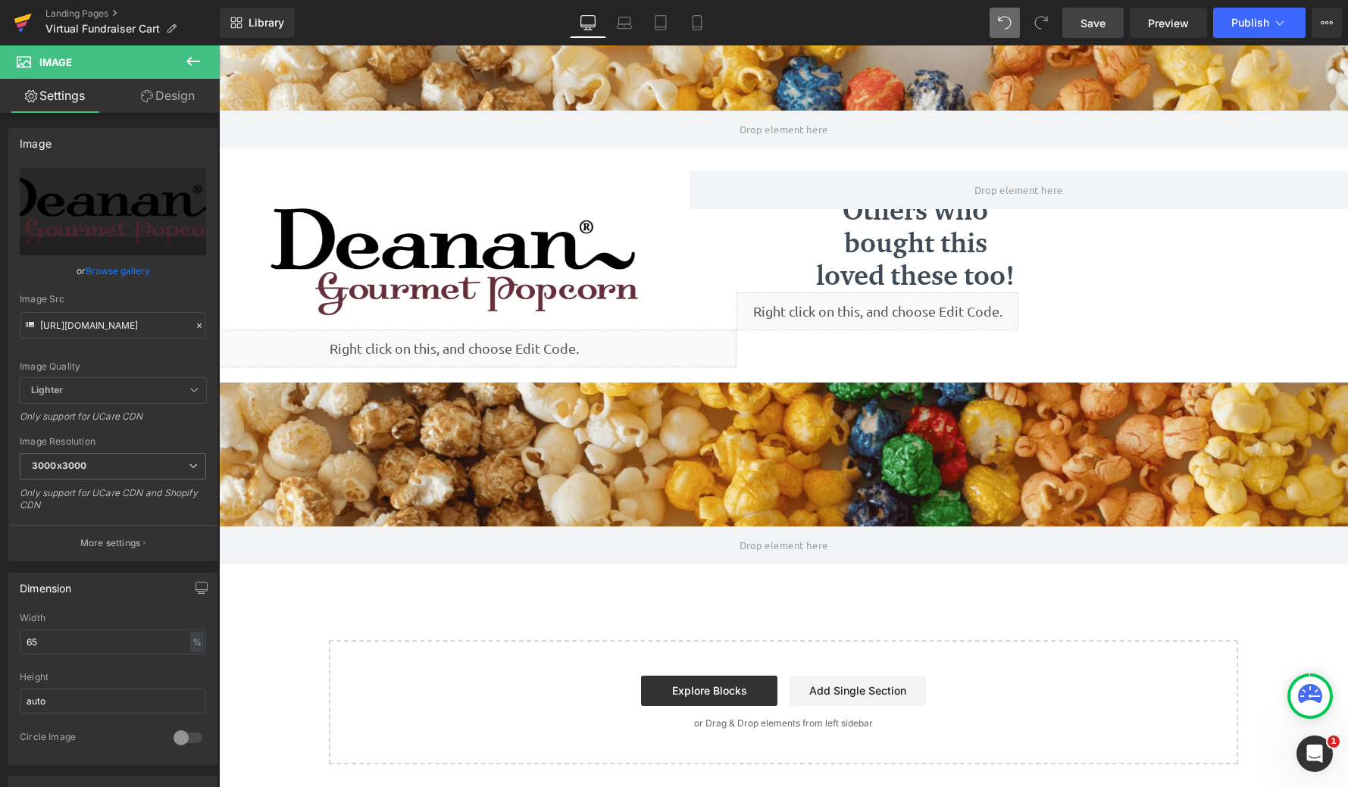
scroll to position [821, 1118]
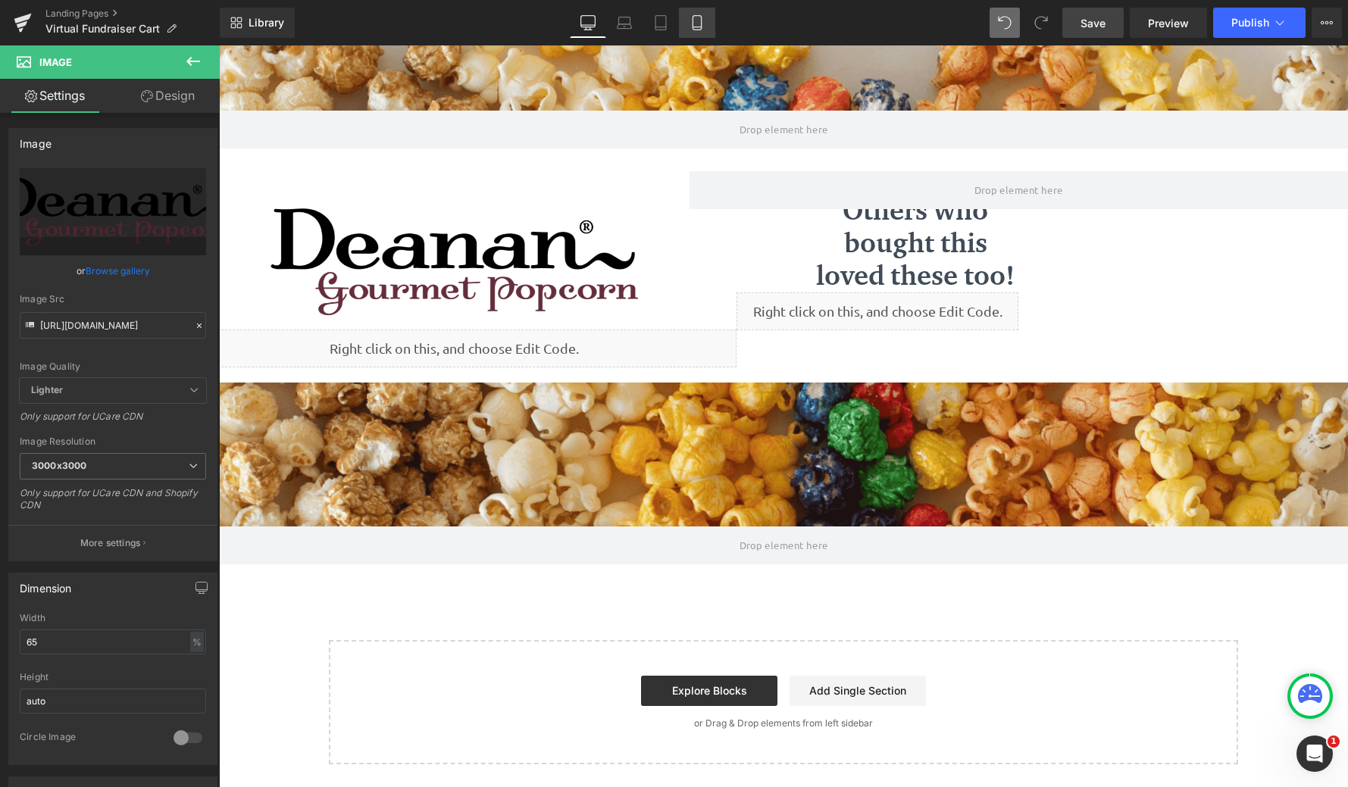
click at [705, 33] on link "Mobile" at bounding box center [697, 23] width 36 height 30
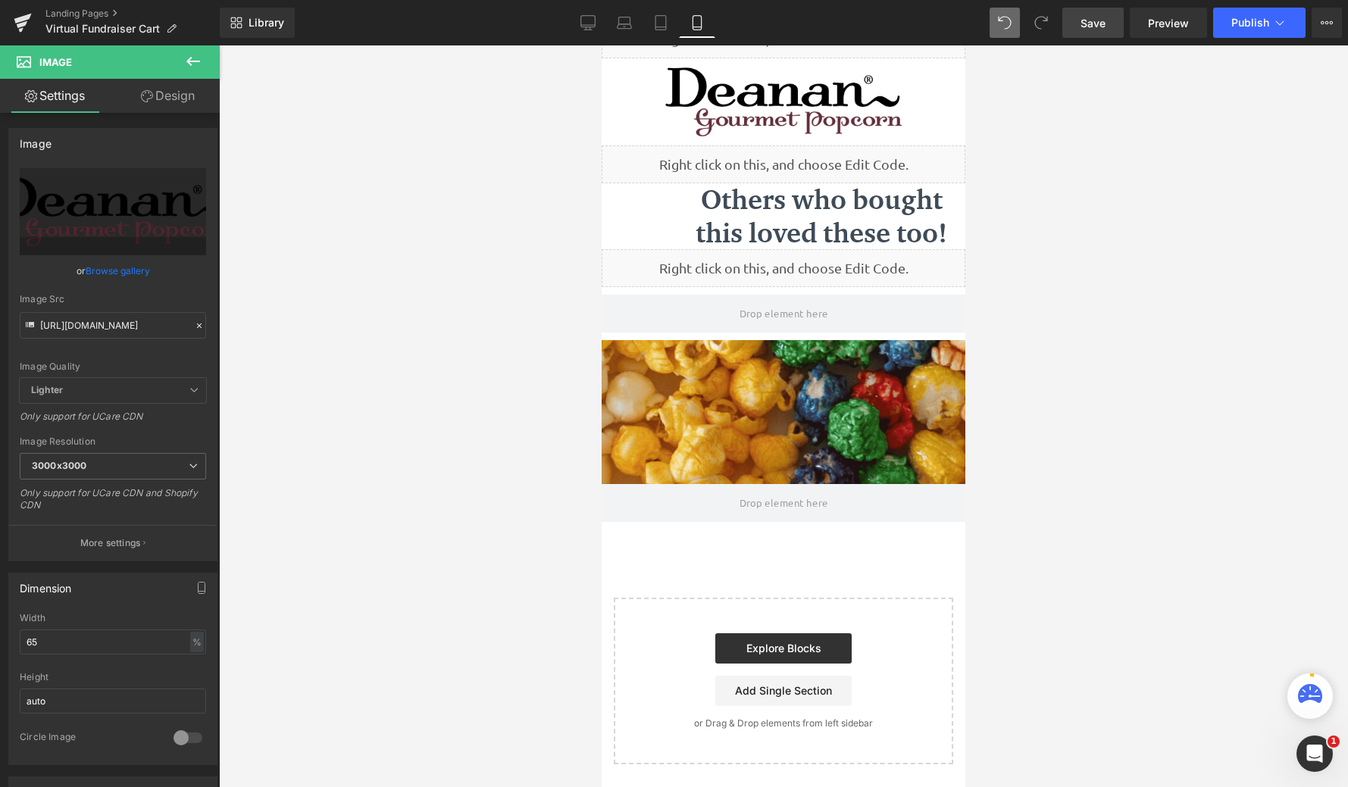
click at [698, 29] on icon at bounding box center [697, 22] width 15 height 15
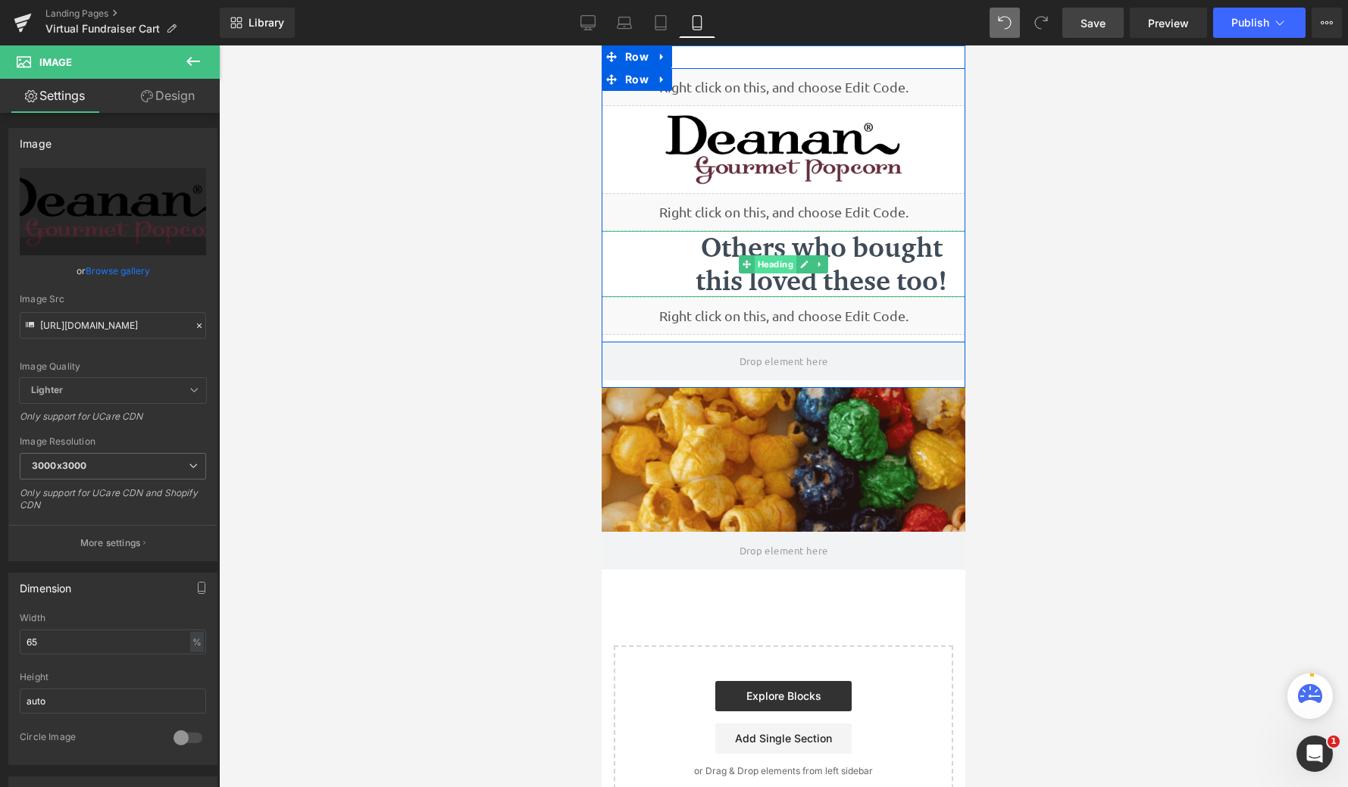
click at [773, 263] on span "Heading" at bounding box center [776, 264] width 42 height 18
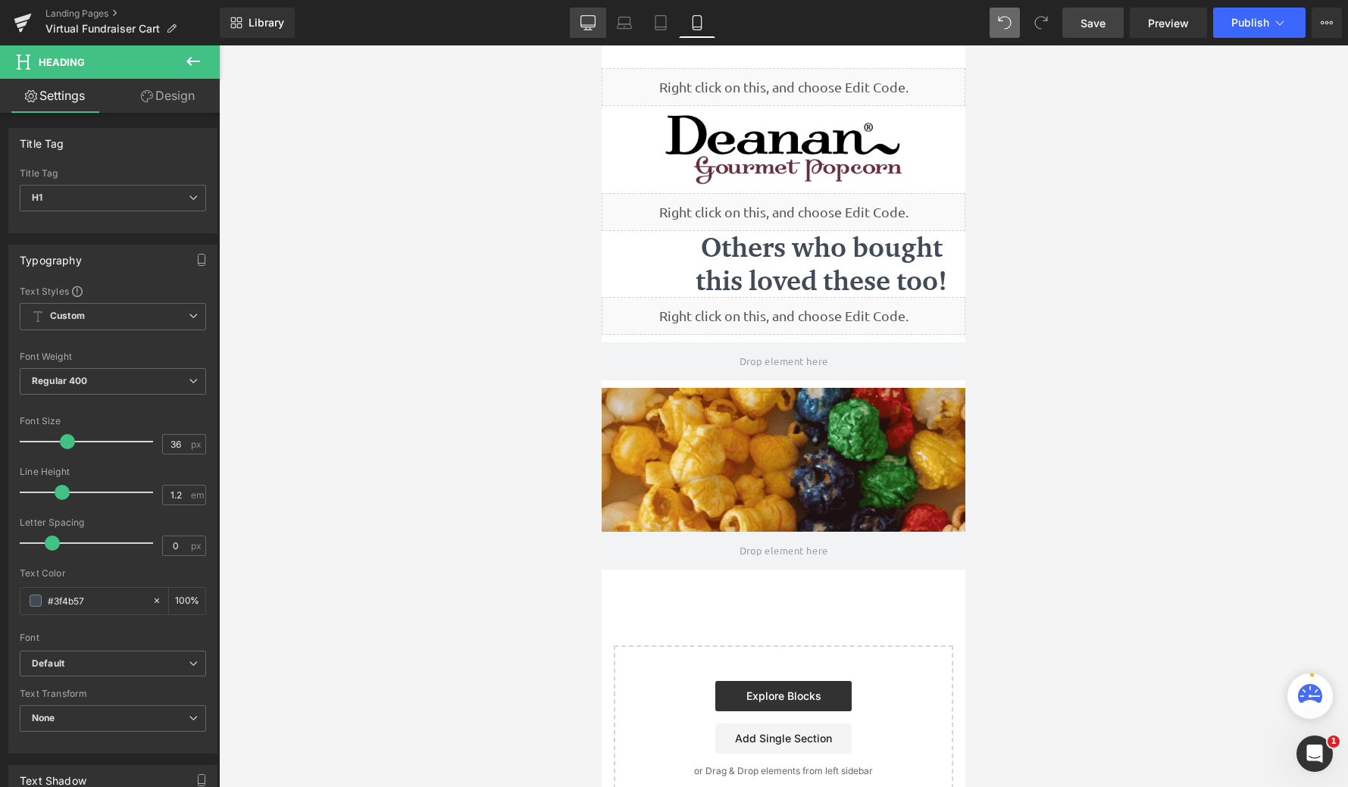
click at [594, 27] on icon at bounding box center [588, 21] width 14 height 11
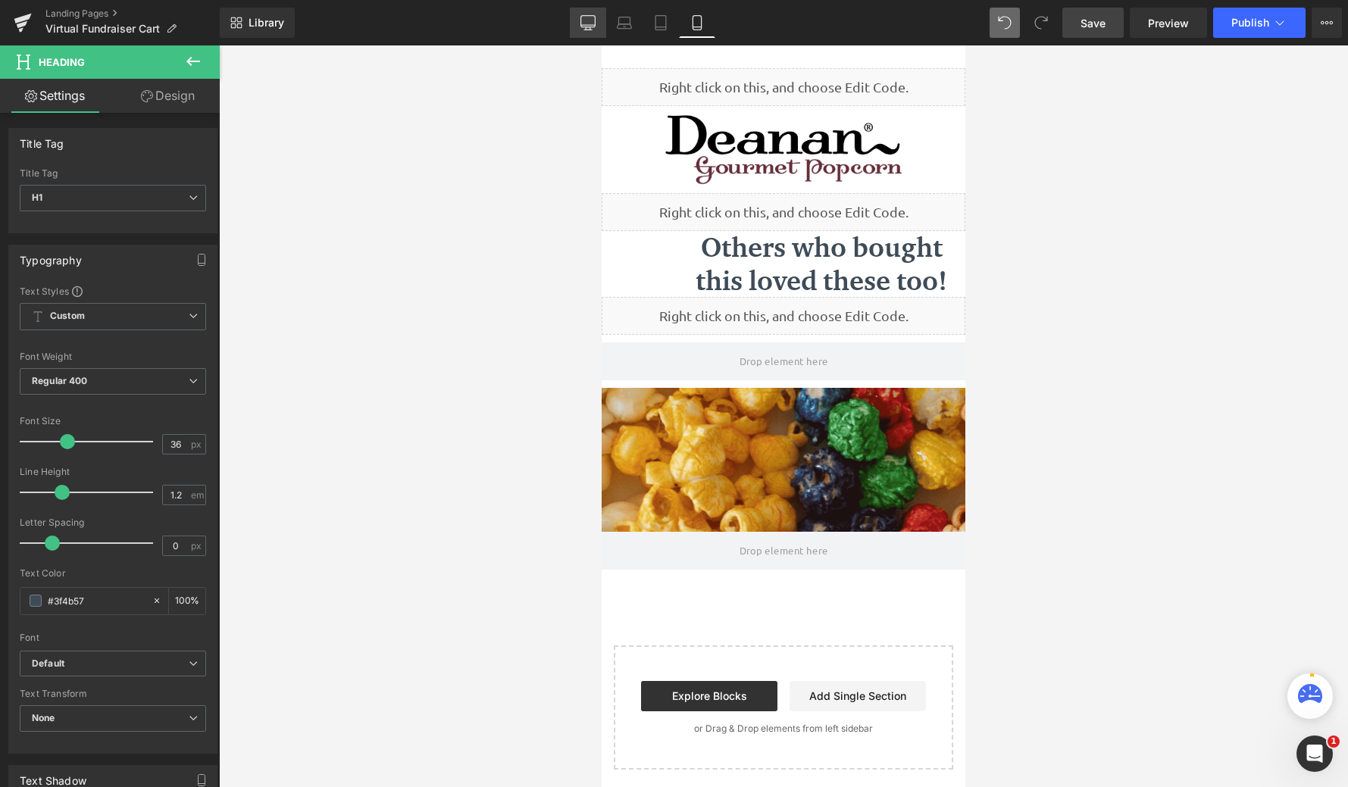
scroll to position [8, 8]
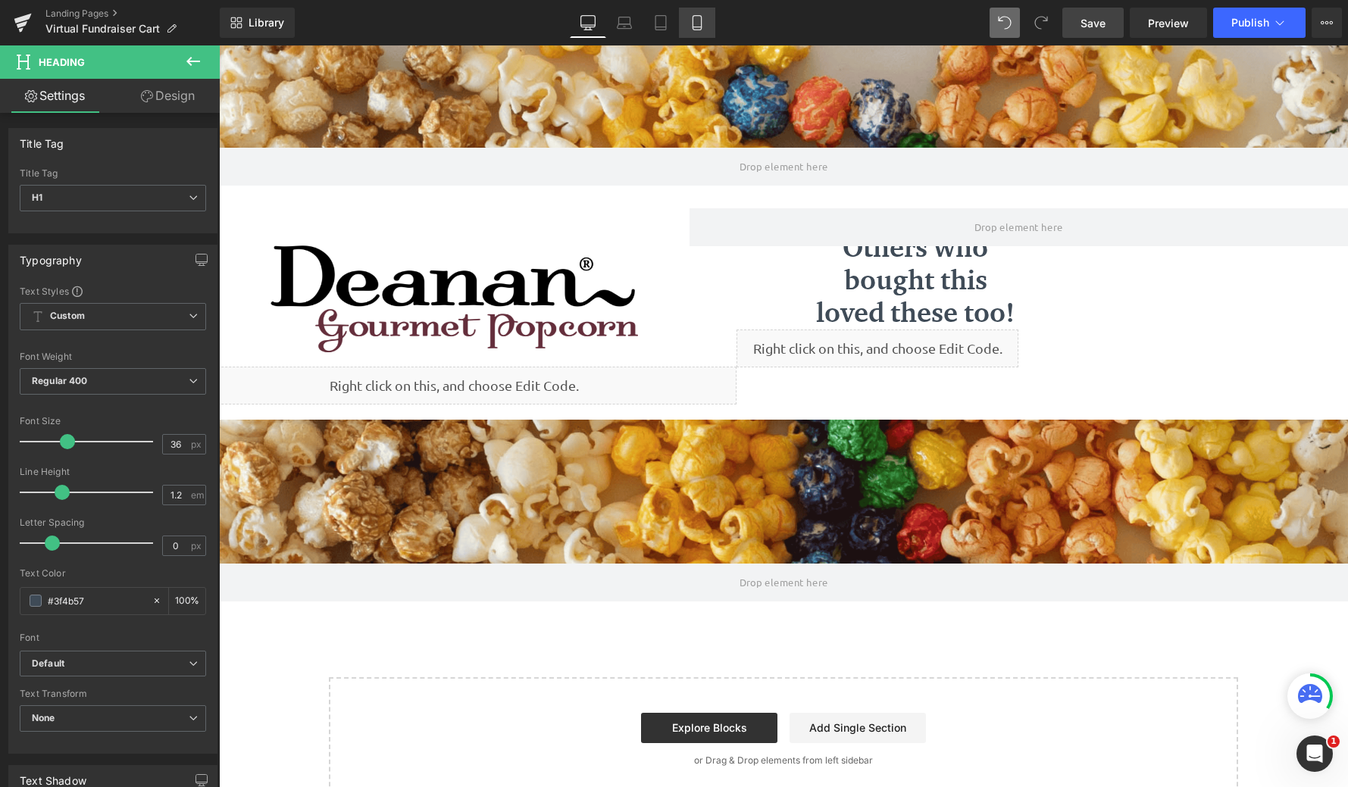
click at [690, 23] on icon at bounding box center [697, 22] width 15 height 15
type input "100"
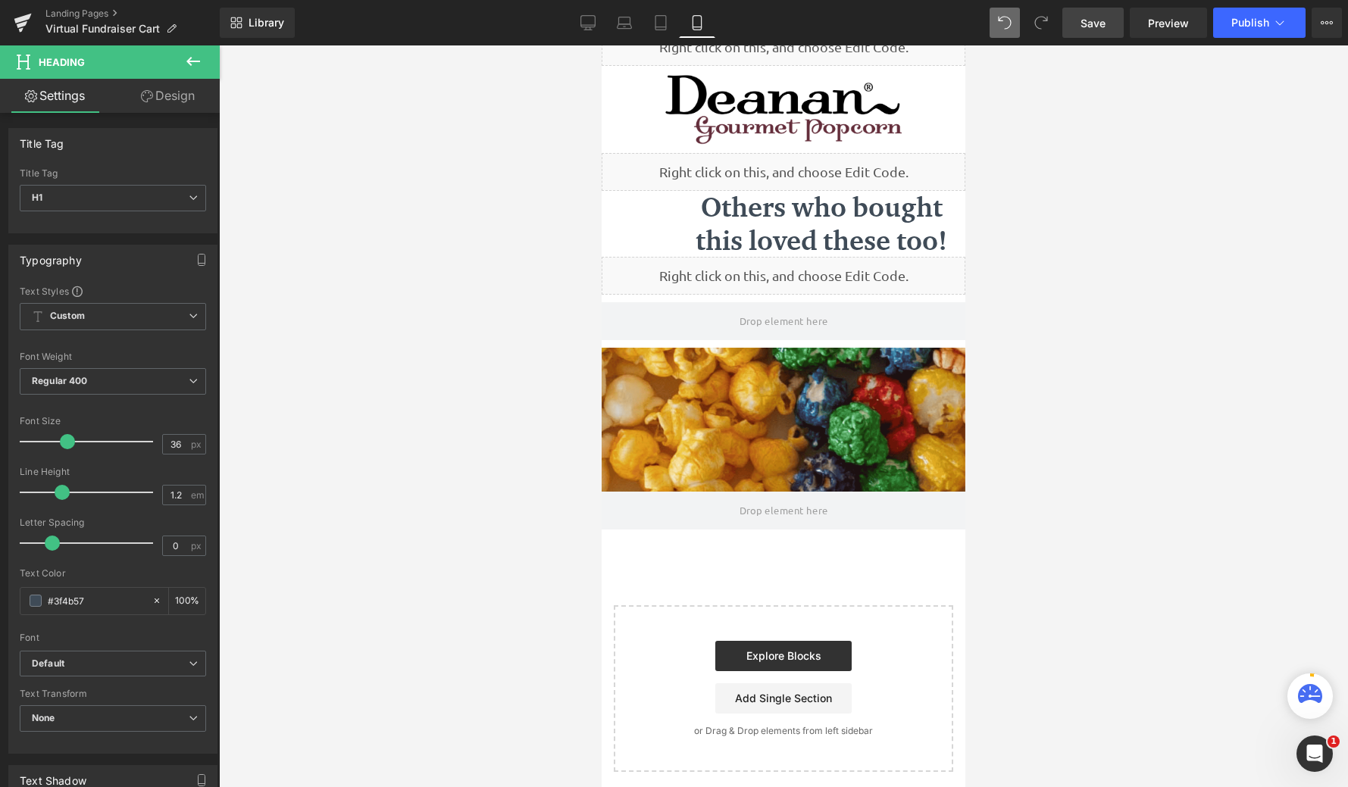
scroll to position [790, 352]
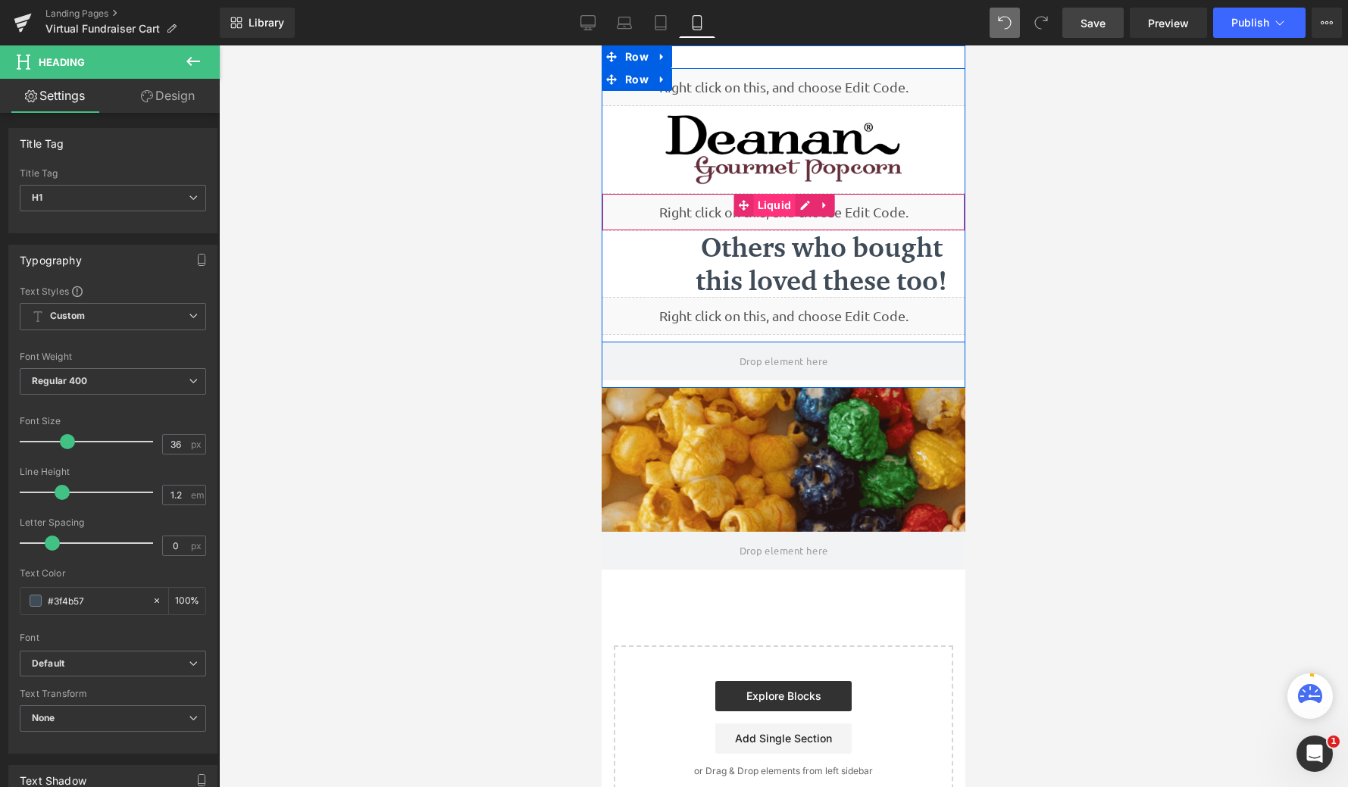
click at [774, 208] on span "Liquid" at bounding box center [775, 205] width 42 height 23
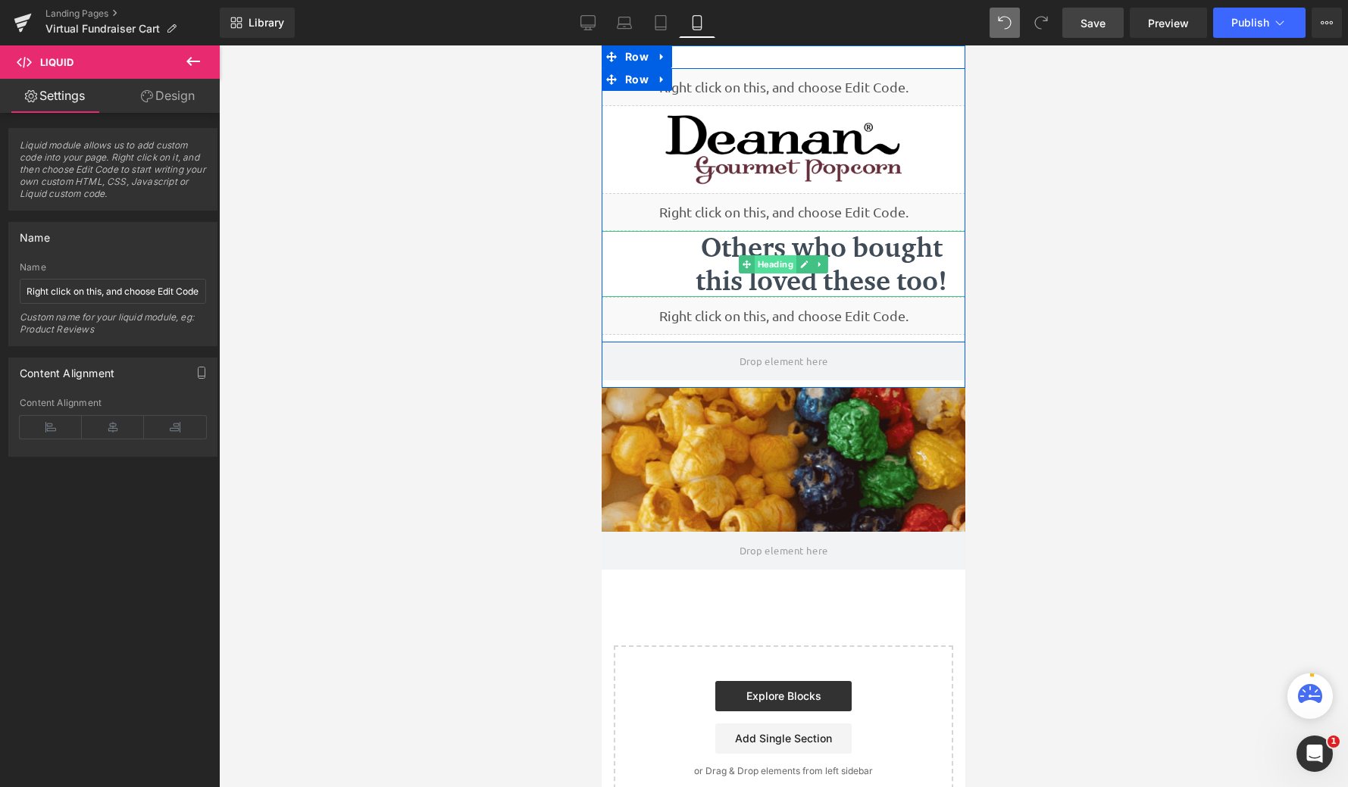
click at [772, 264] on span "Heading" at bounding box center [776, 264] width 42 height 18
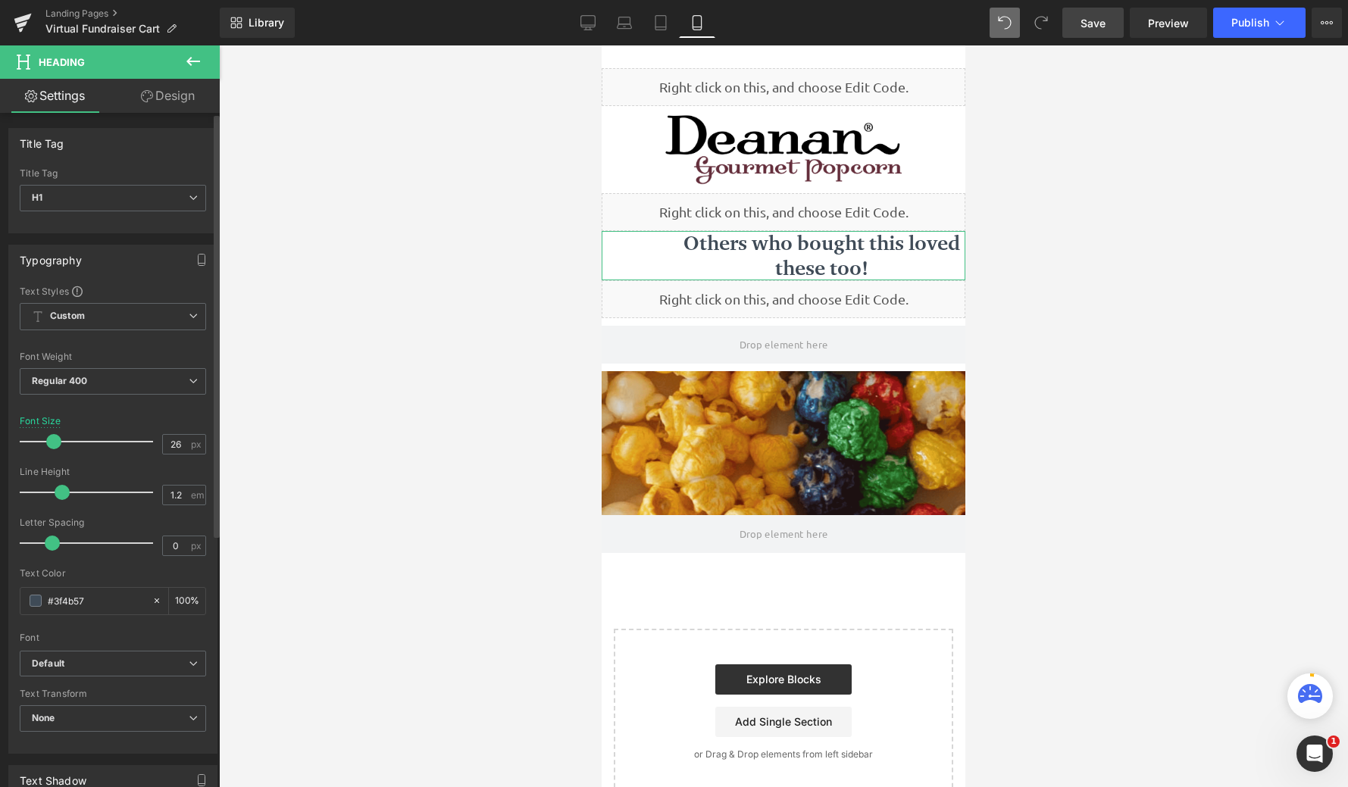
type input "25"
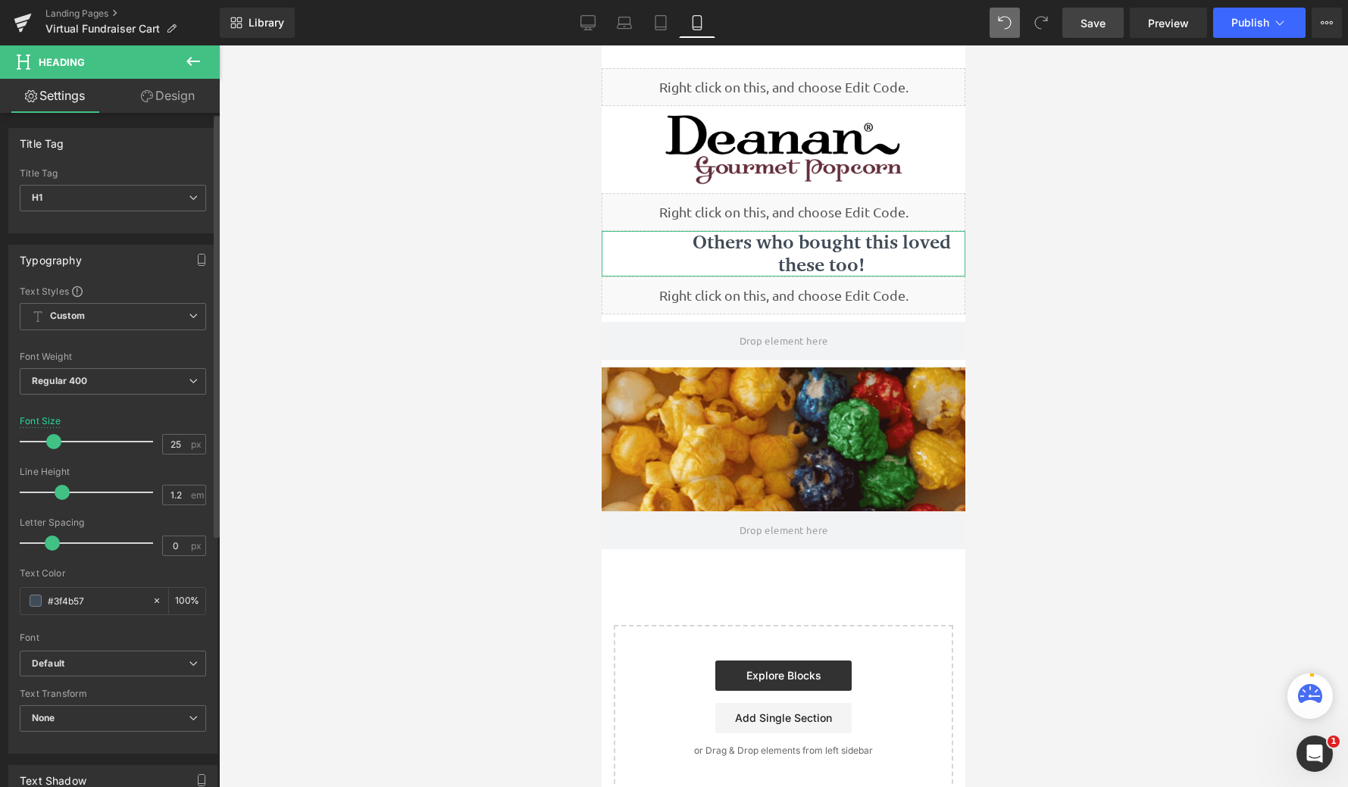
scroll to position [770, 352]
drag, startPoint x: 63, startPoint y: 440, endPoint x: 49, endPoint y: 440, distance: 14.4
click at [49, 440] on span at bounding box center [52, 441] width 15 height 15
click at [1104, 29] on span "Save" at bounding box center [1093, 23] width 25 height 16
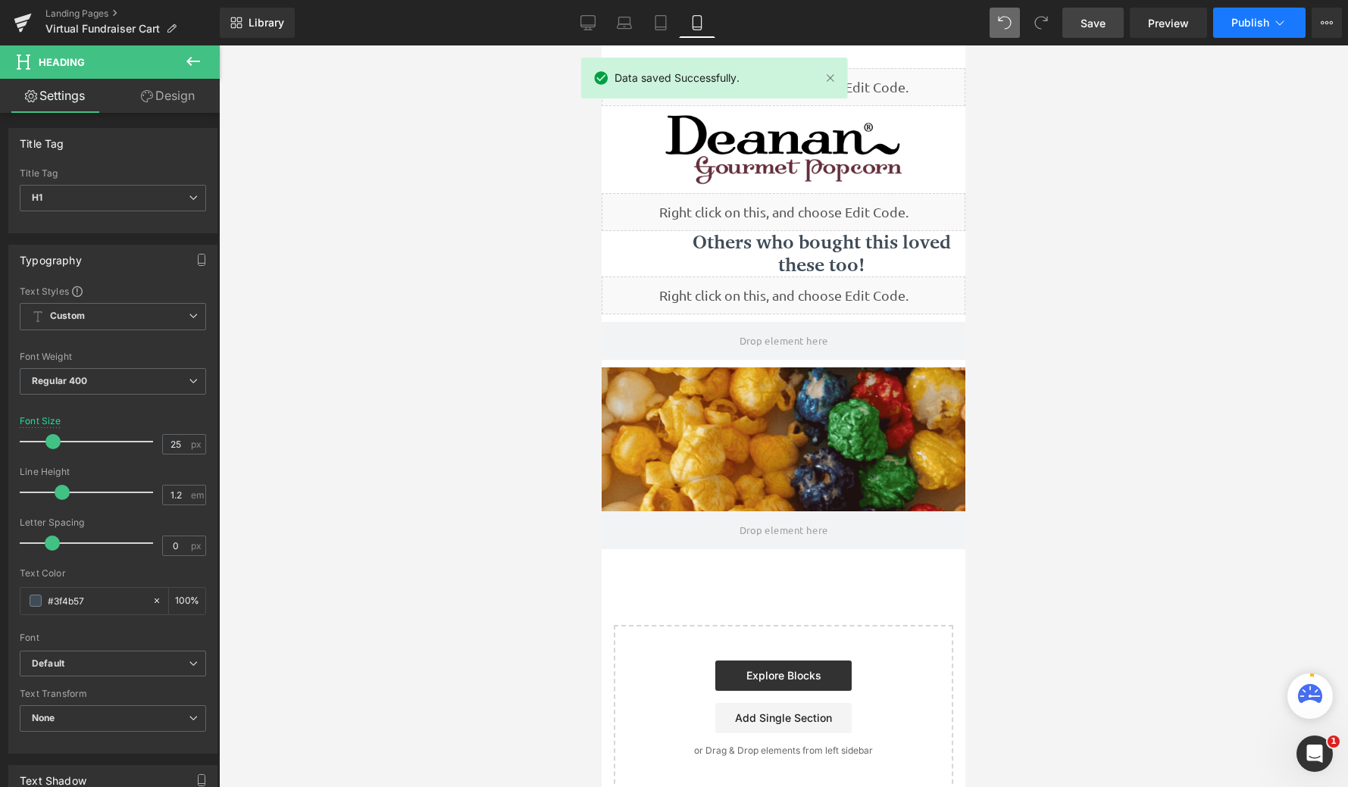
click at [1241, 31] on button "Publish" at bounding box center [1259, 23] width 92 height 30
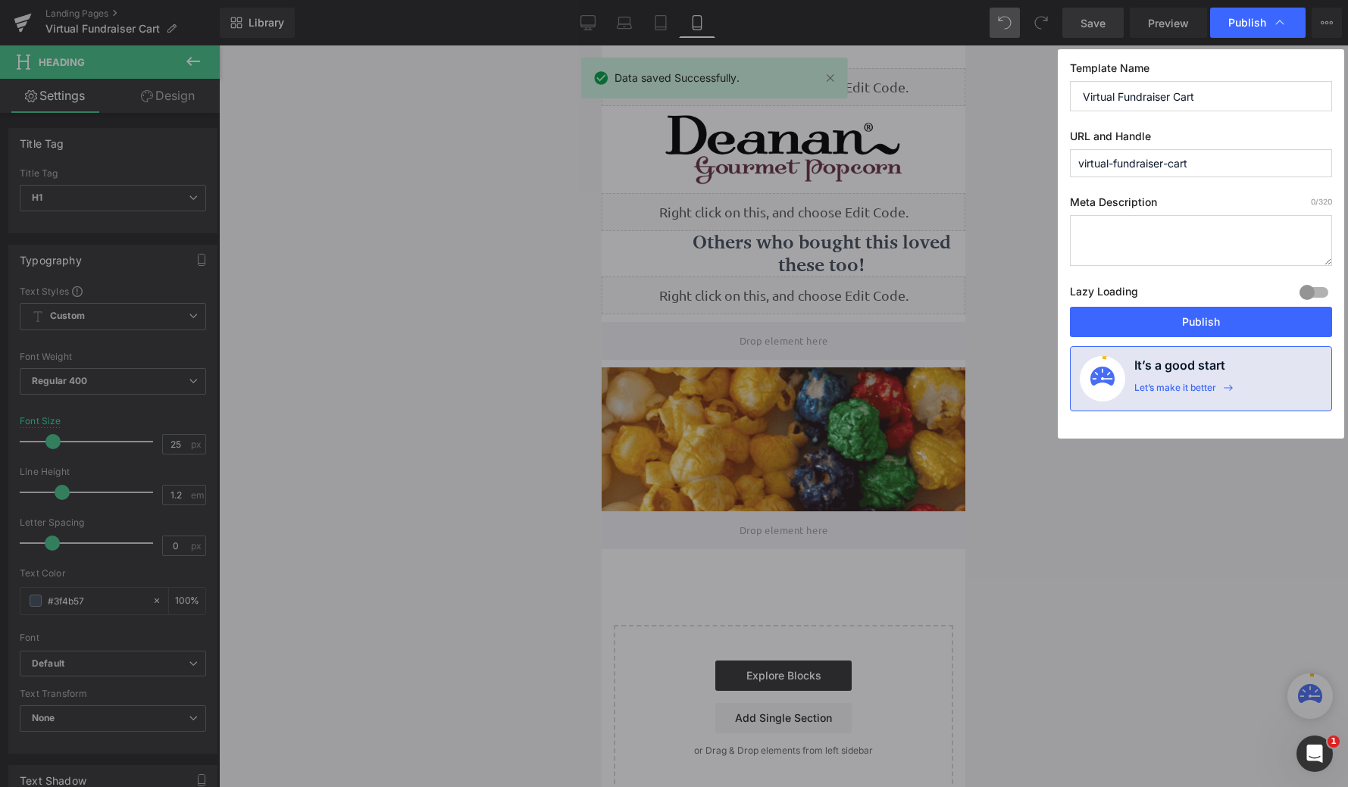
click at [1185, 305] on div "Lazy Loading Build Upgrade plan to unlock" at bounding box center [1201, 294] width 262 height 25
click at [1185, 319] on button "Publish" at bounding box center [1201, 322] width 262 height 30
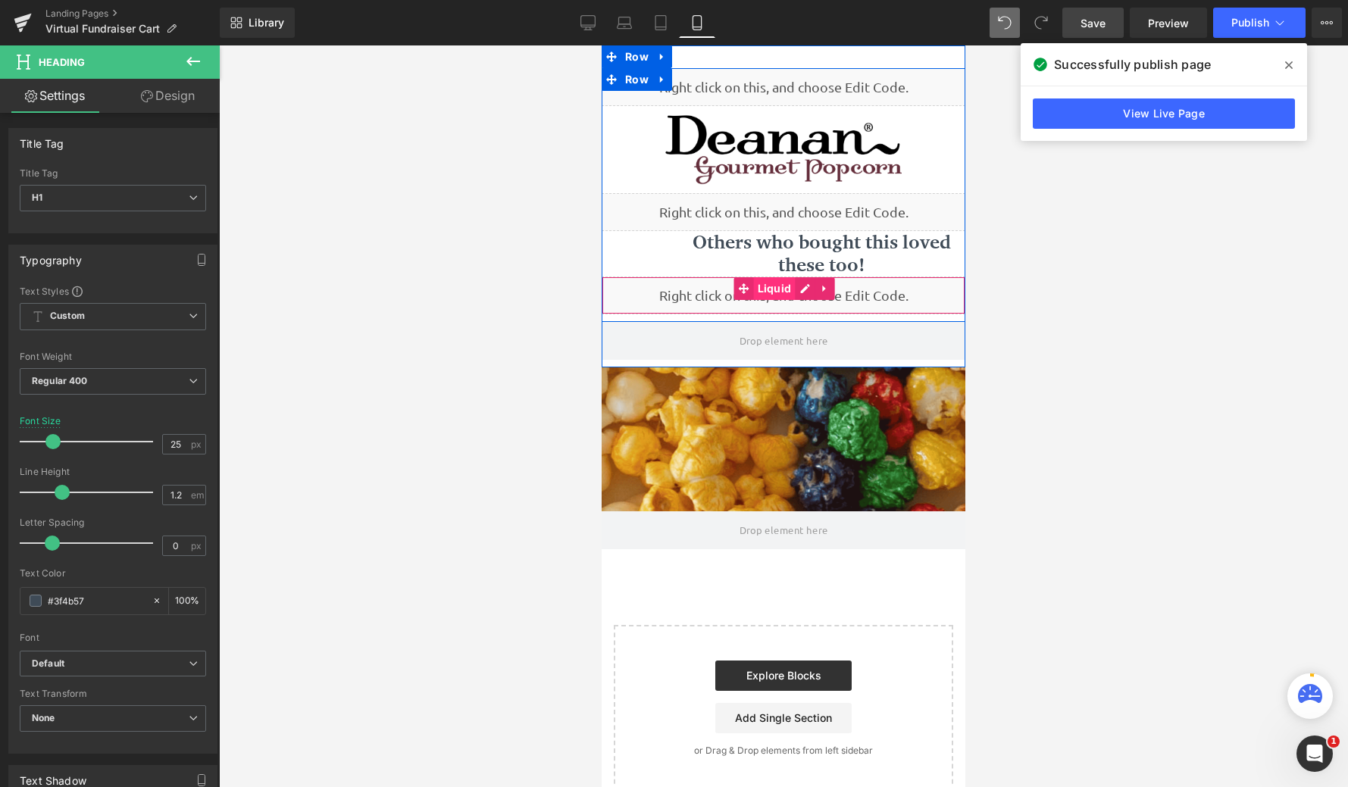
click at [779, 288] on span "Liquid" at bounding box center [775, 288] width 42 height 23
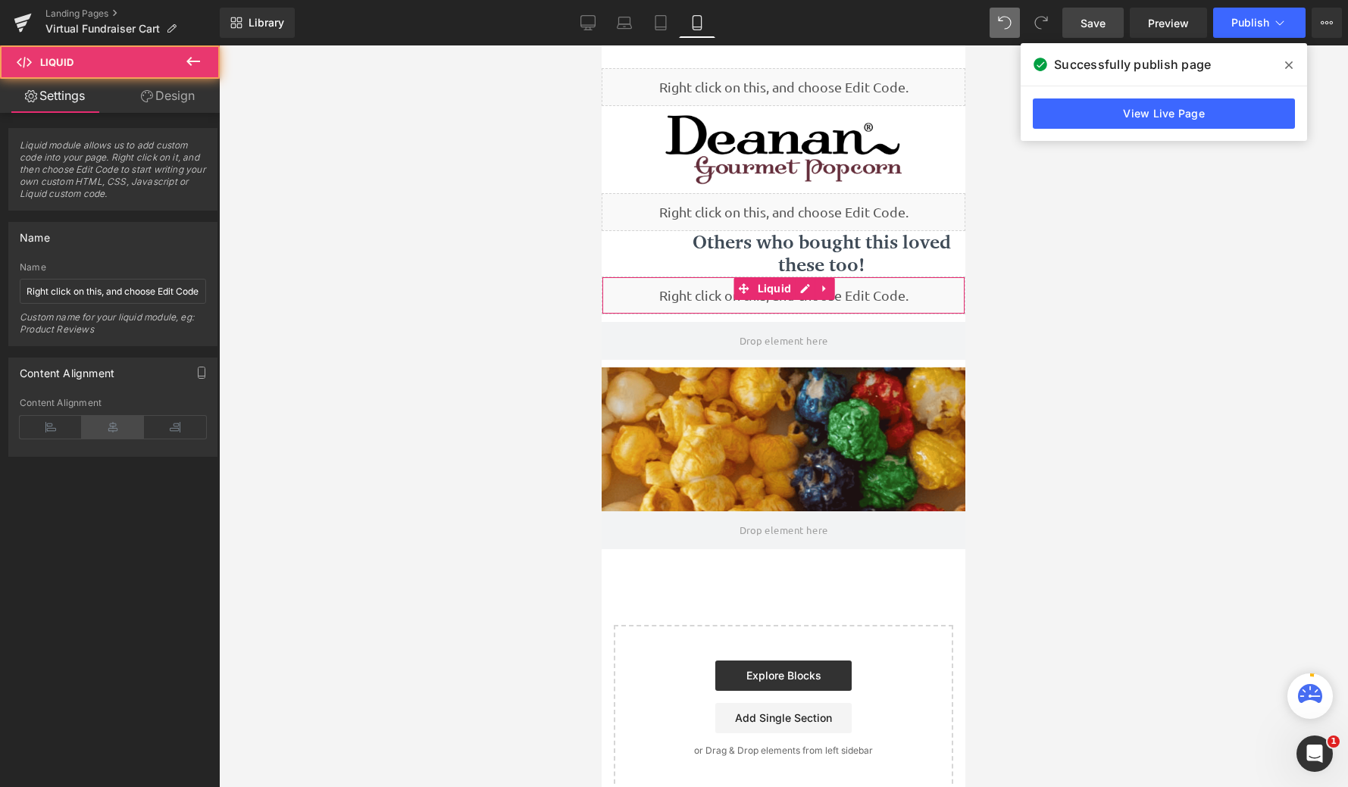
click at [97, 426] on icon at bounding box center [113, 427] width 62 height 23
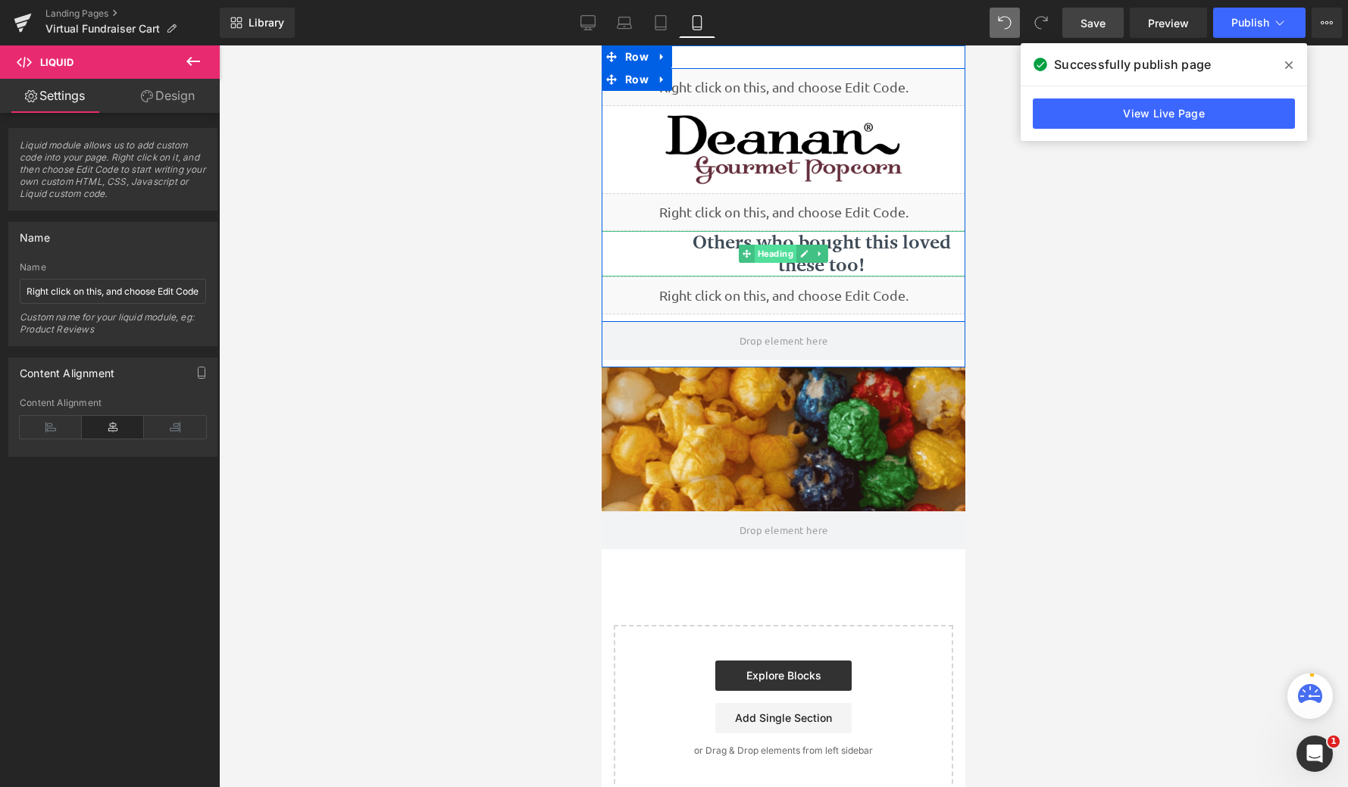
click at [773, 256] on span "Heading" at bounding box center [776, 254] width 42 height 18
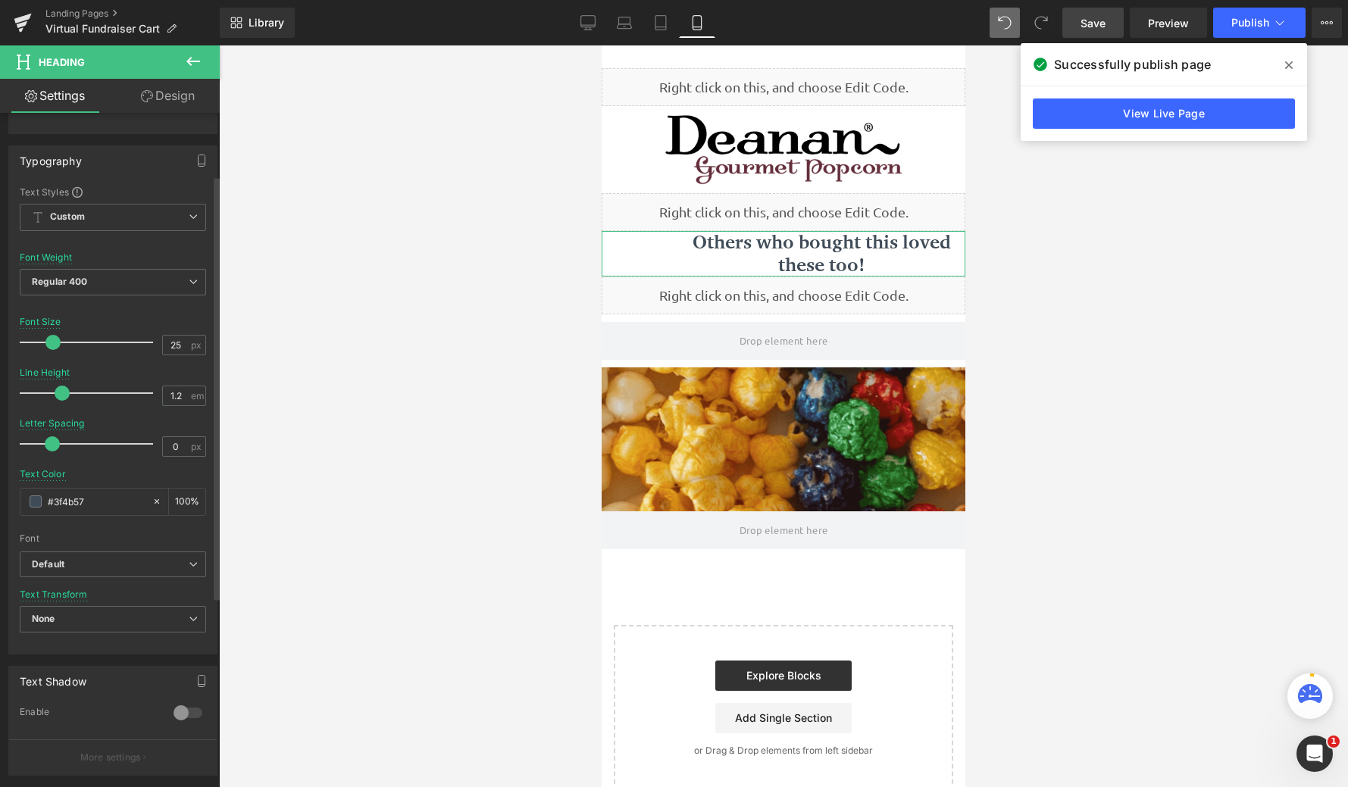
scroll to position [303, 0]
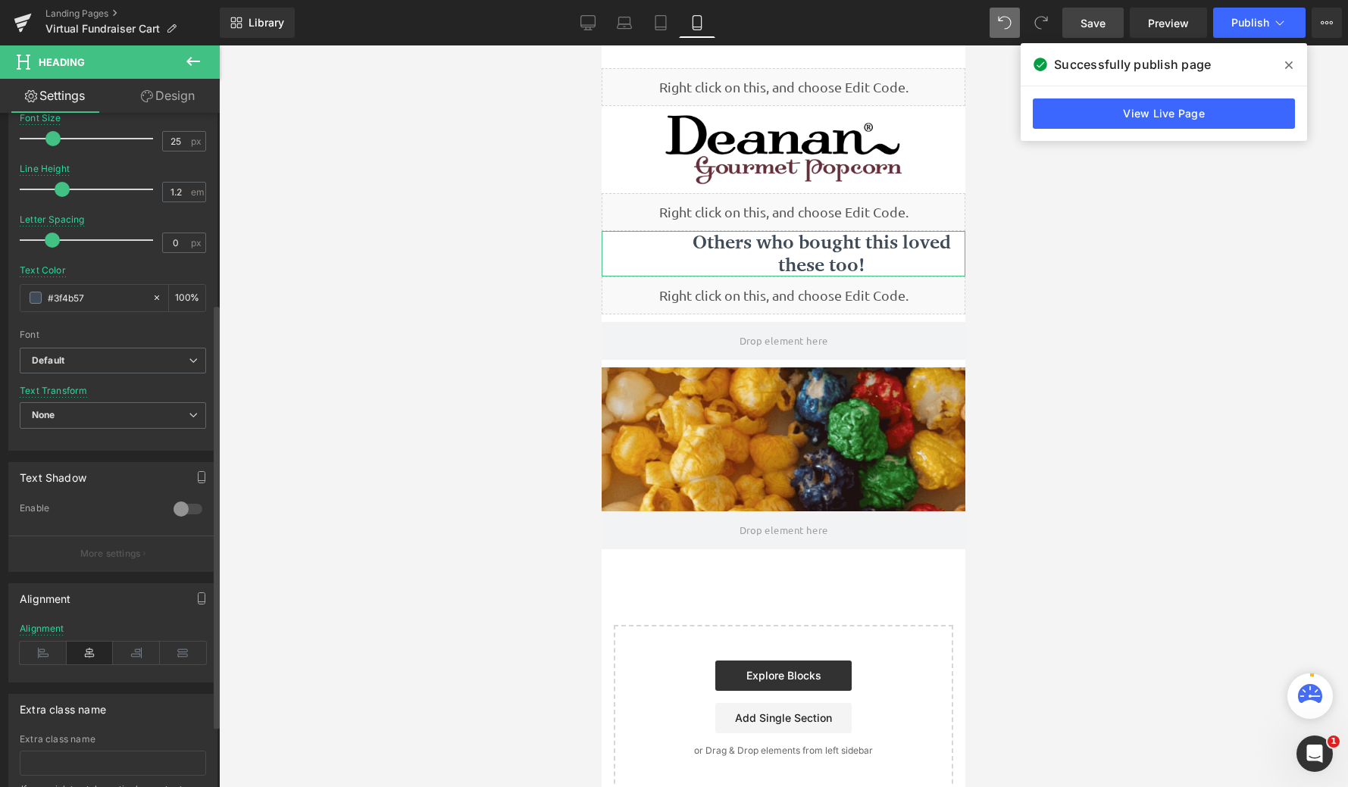
click at [83, 651] on icon at bounding box center [90, 653] width 47 height 23
click at [1066, 33] on link "Save" at bounding box center [1093, 23] width 61 height 30
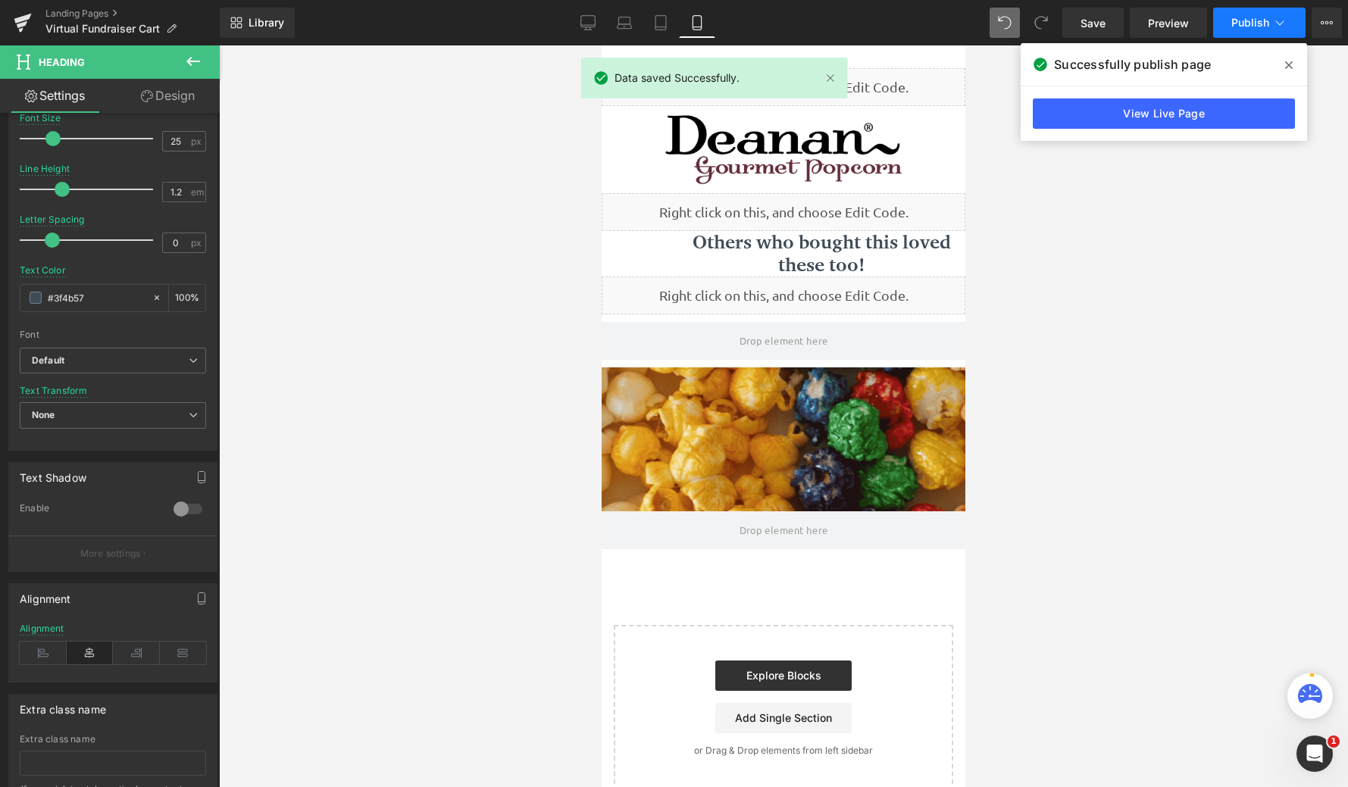
click at [1237, 25] on span "Publish" at bounding box center [1251, 23] width 38 height 12
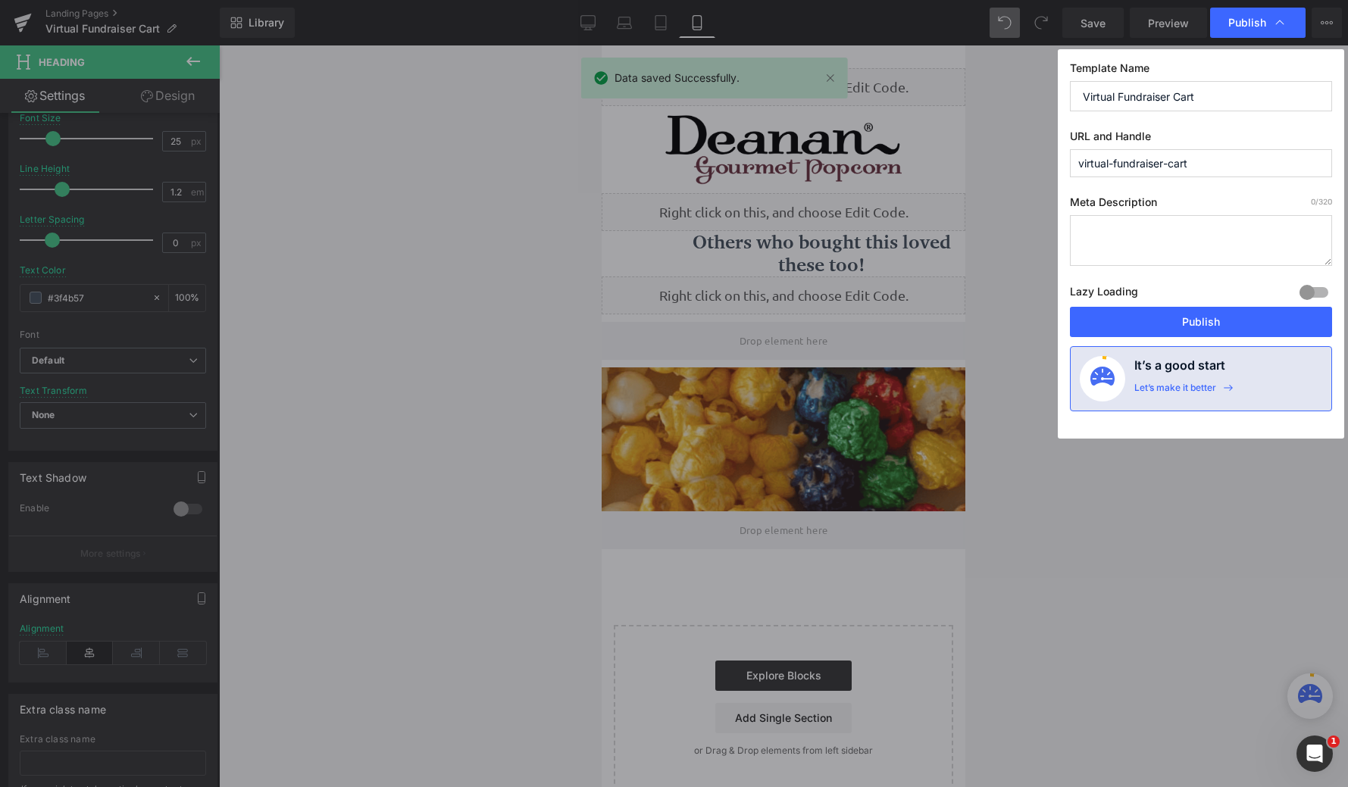
click at [1194, 315] on button "Publish" at bounding box center [1201, 322] width 262 height 30
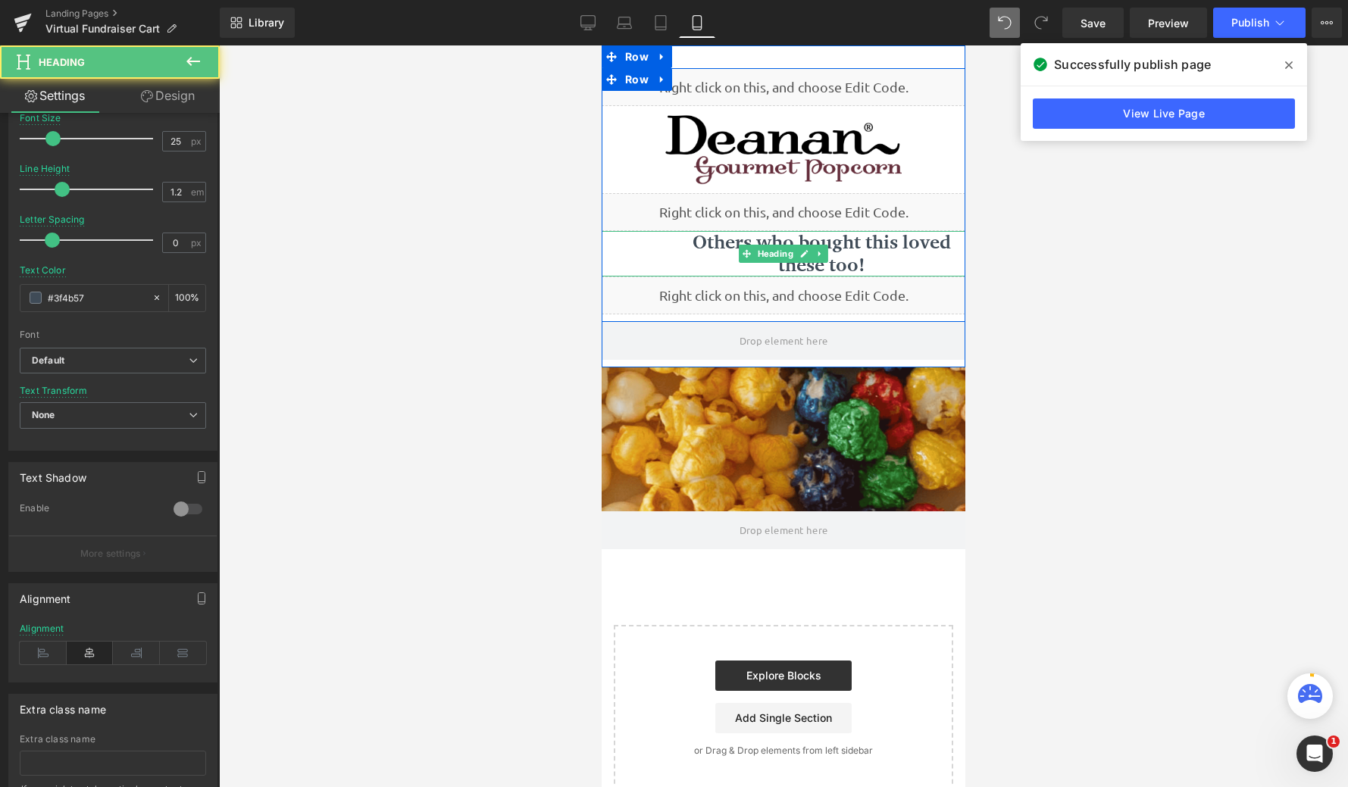
click at [695, 243] on h1 "Others who bought this loved these too!" at bounding box center [822, 253] width 288 height 45
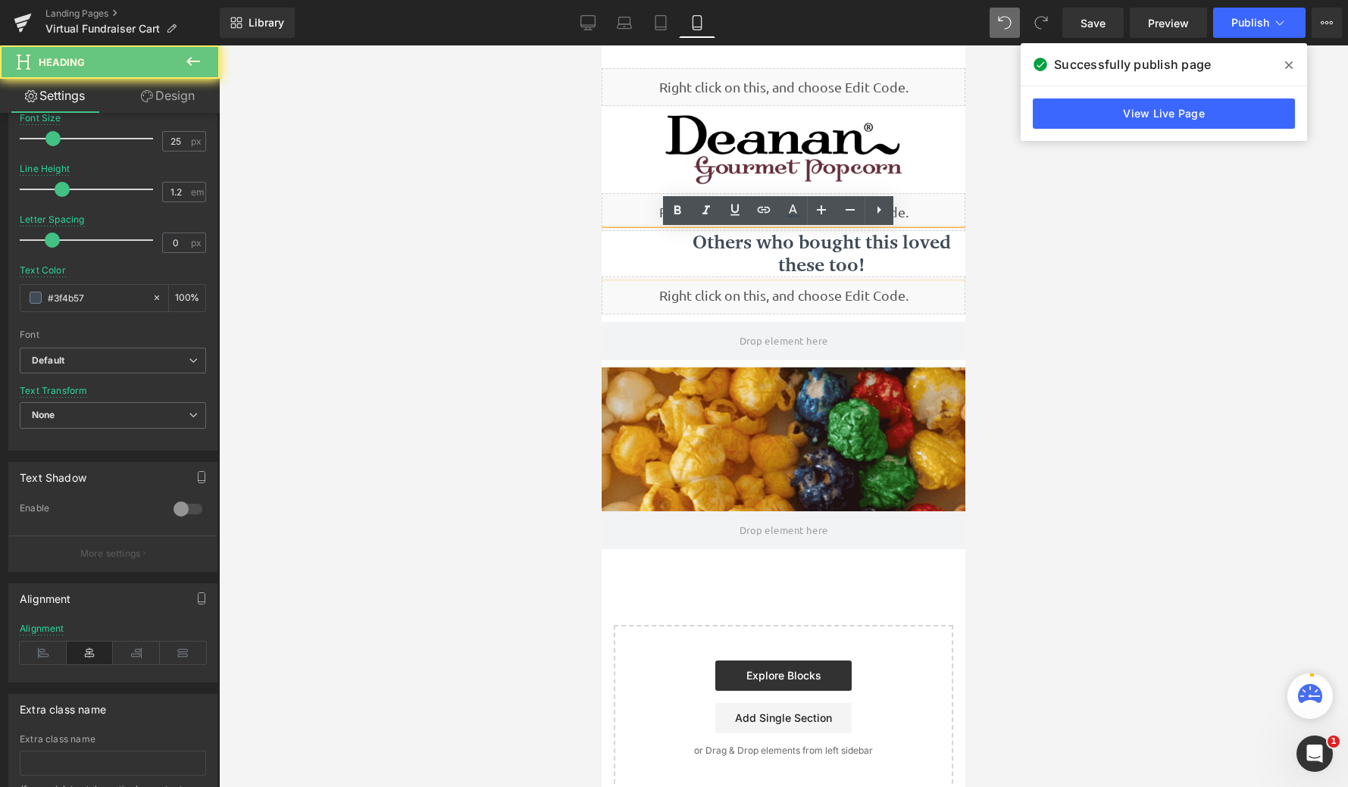
click at [743, 245] on h1 "Others who bought this loved these too!" at bounding box center [822, 253] width 288 height 45
drag, startPoint x: 793, startPoint y: 251, endPoint x: 810, endPoint y: 267, distance: 23.6
click at [794, 251] on h1 "Others who bought this loved these too!" at bounding box center [822, 253] width 288 height 45
click at [1087, 261] on div at bounding box center [783, 416] width 1129 height 742
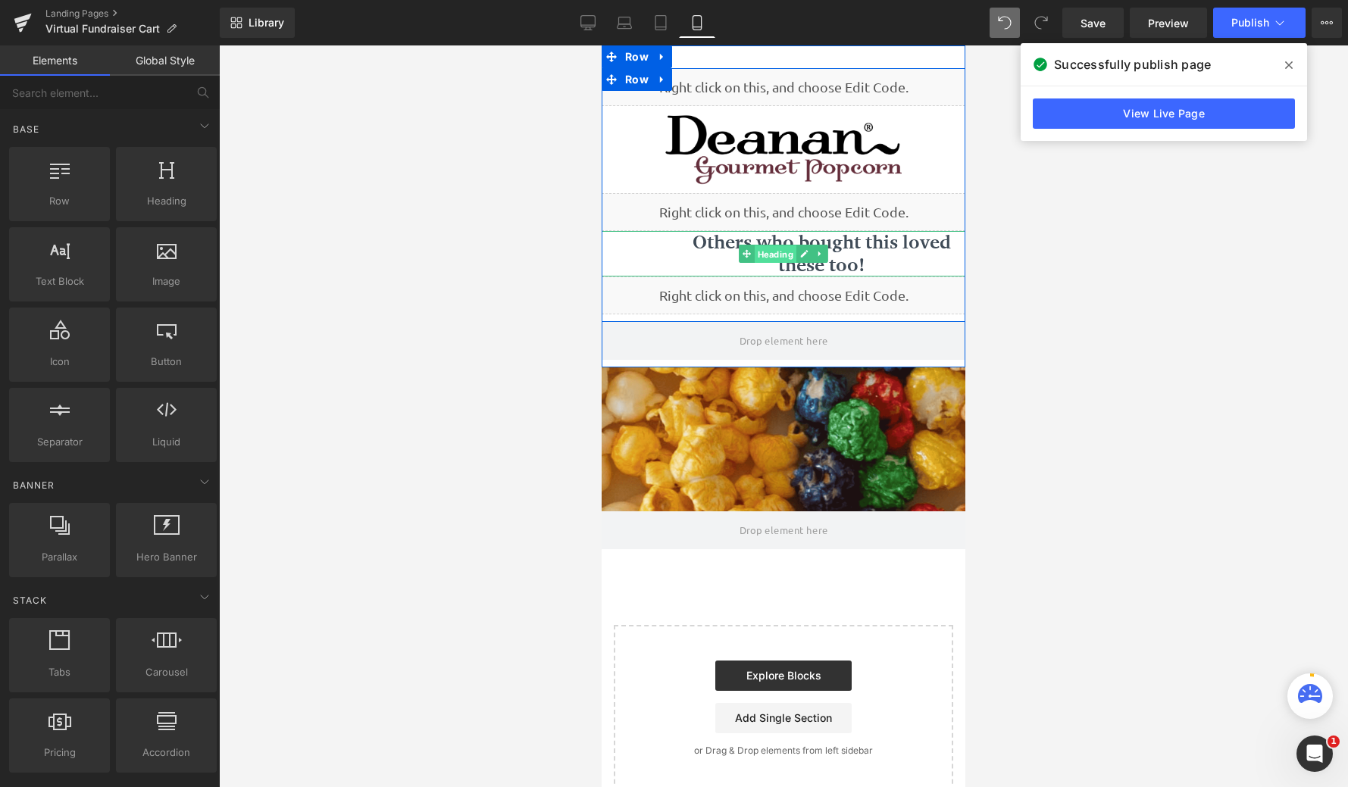
click at [775, 258] on span "Heading" at bounding box center [776, 255] width 42 height 18
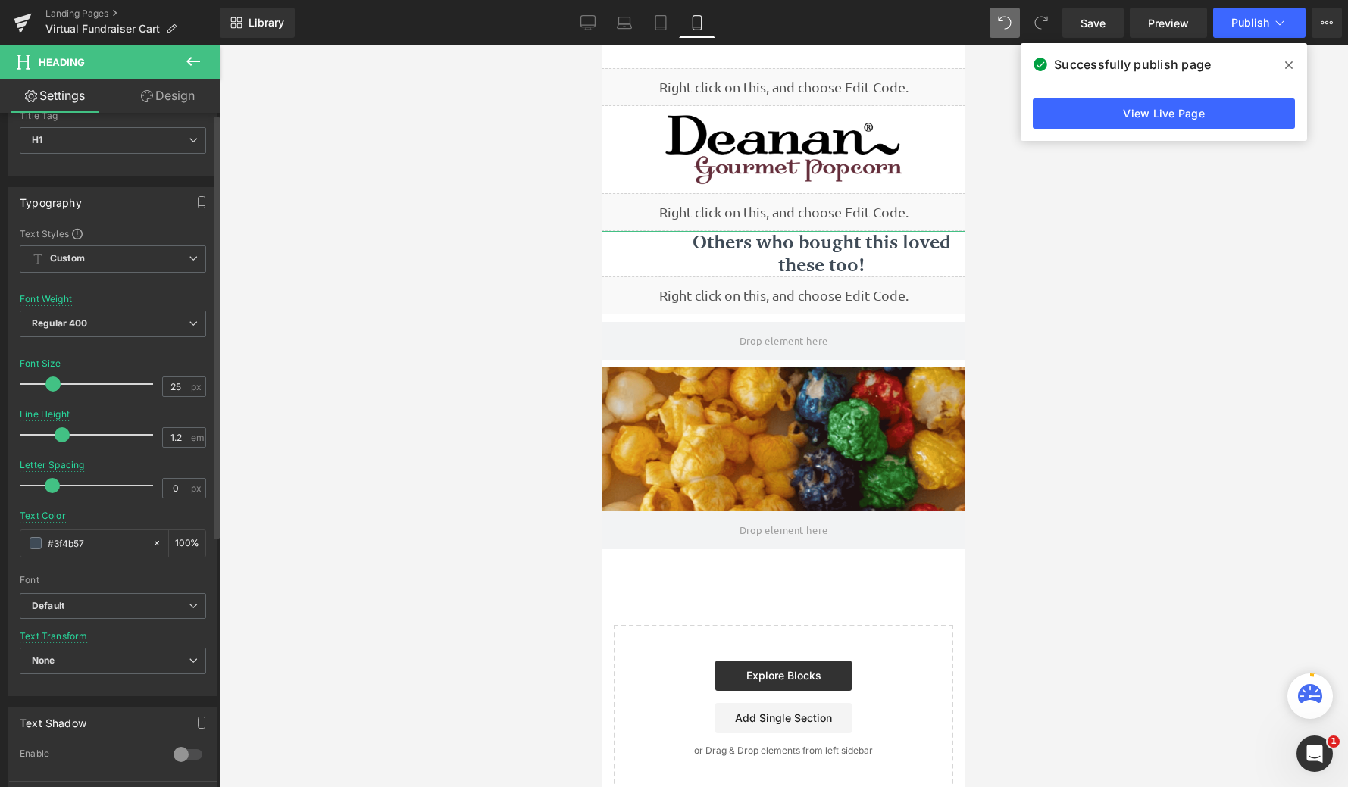
scroll to position [379, 0]
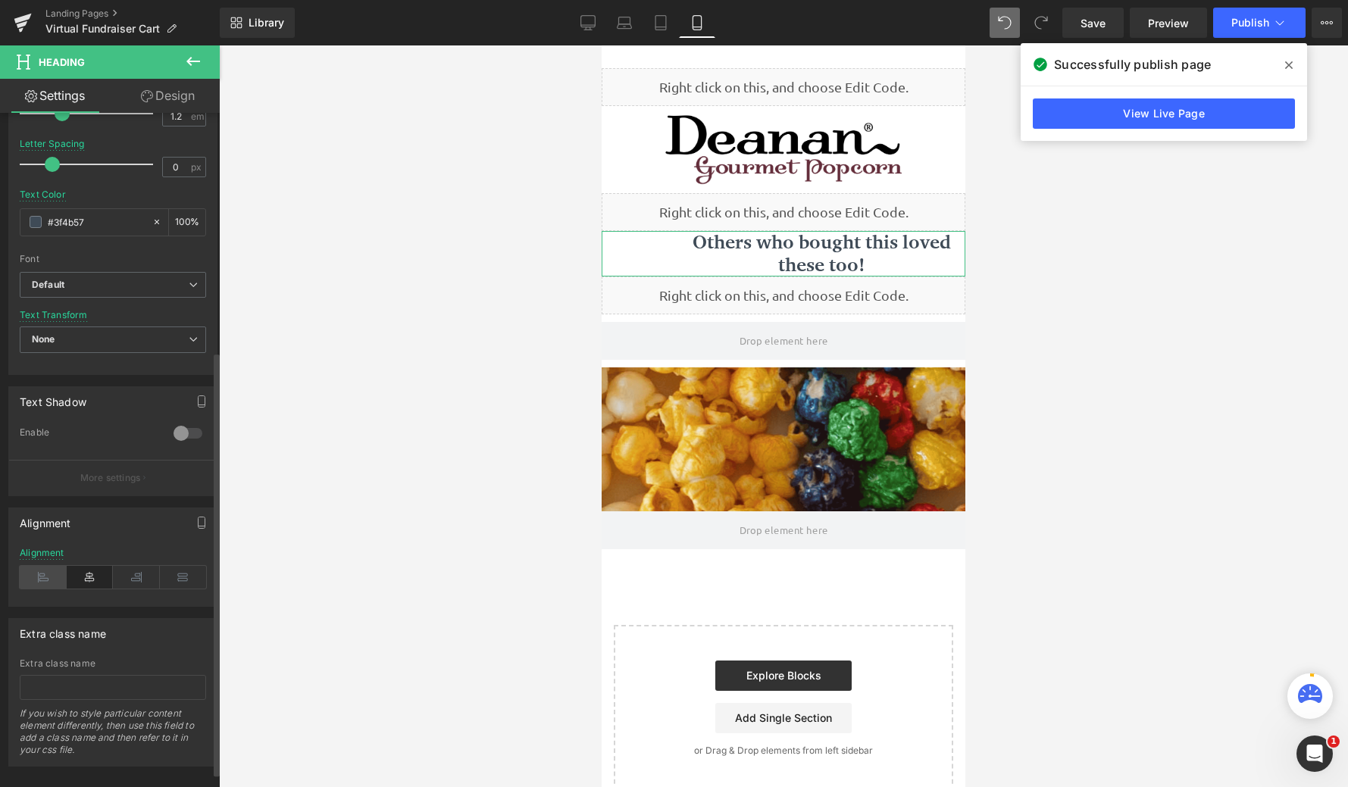
click at [42, 580] on icon at bounding box center [43, 577] width 47 height 23
click at [78, 578] on icon at bounding box center [90, 577] width 47 height 23
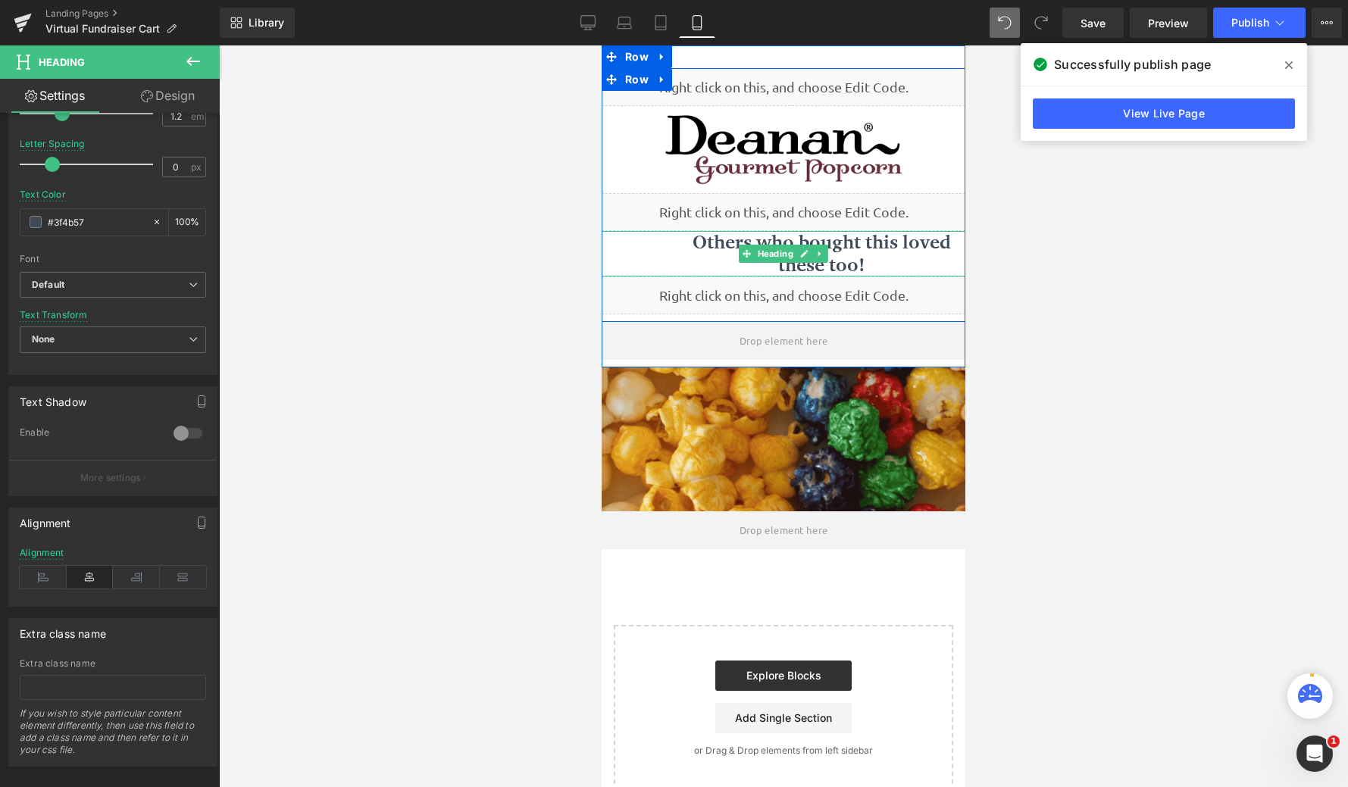
click at [687, 250] on h1 "Others who bought this loved these too!" at bounding box center [822, 253] width 288 height 45
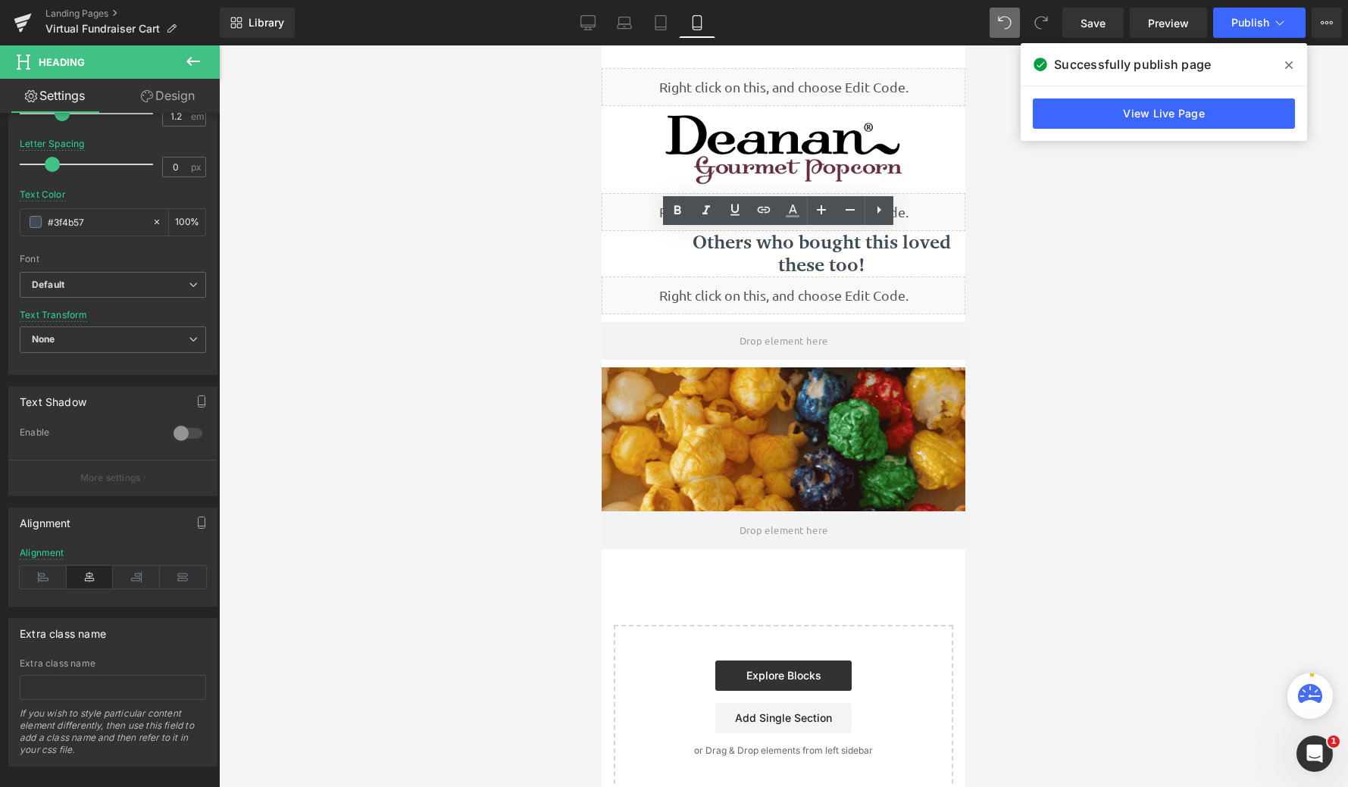
click at [530, 249] on div at bounding box center [783, 416] width 1129 height 742
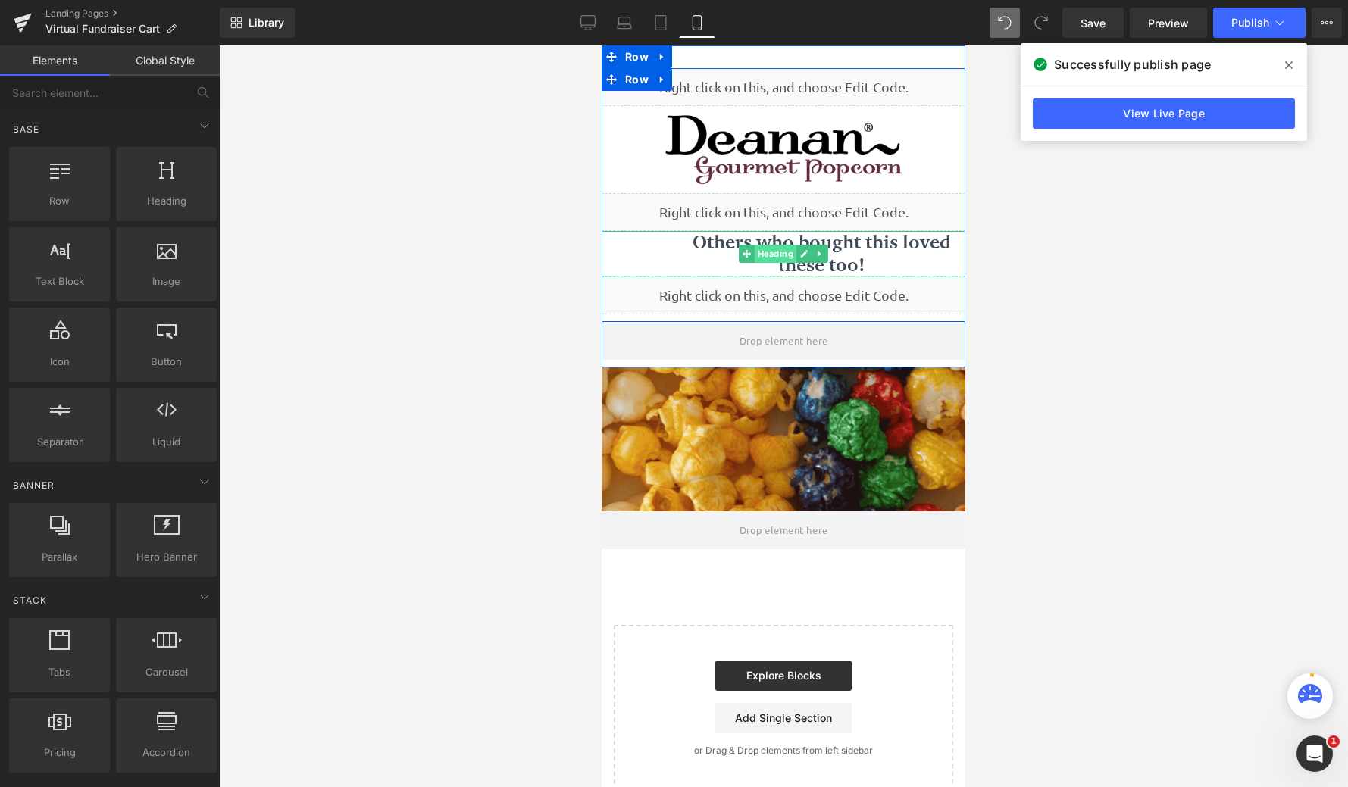
click at [765, 252] on span "Heading" at bounding box center [776, 254] width 42 height 18
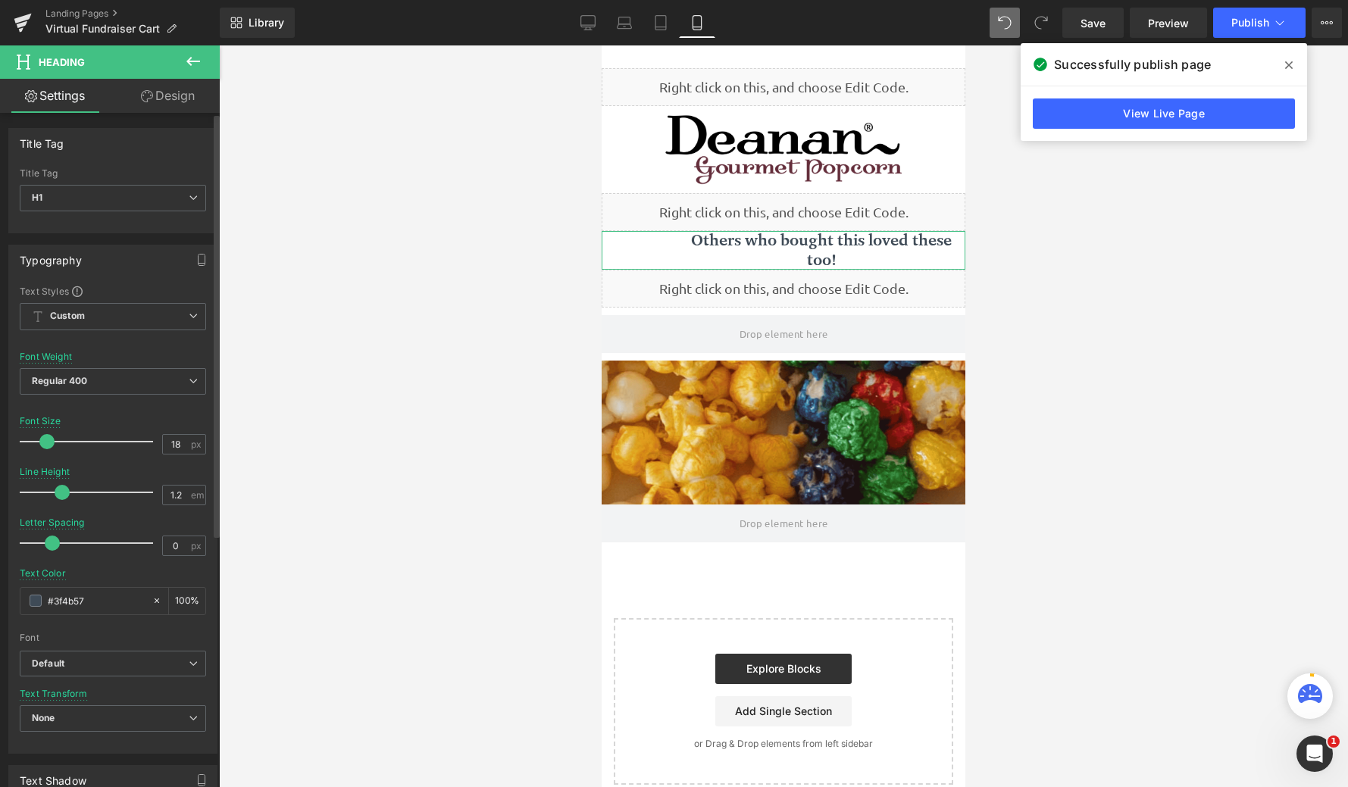
scroll to position [8, 8]
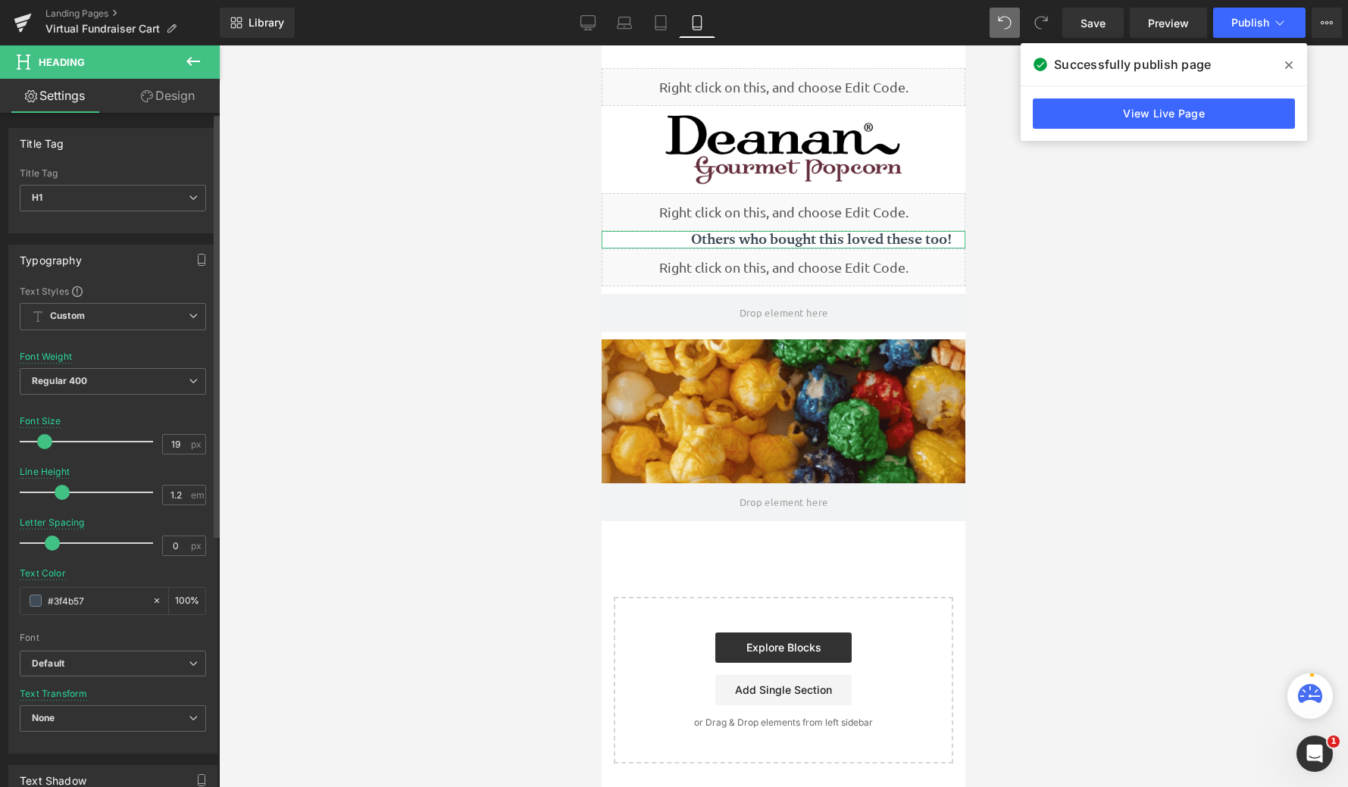
type input "20"
drag, startPoint x: 53, startPoint y: 446, endPoint x: 46, endPoint y: 440, distance: 9.1
click at [46, 440] on span at bounding box center [46, 441] width 15 height 15
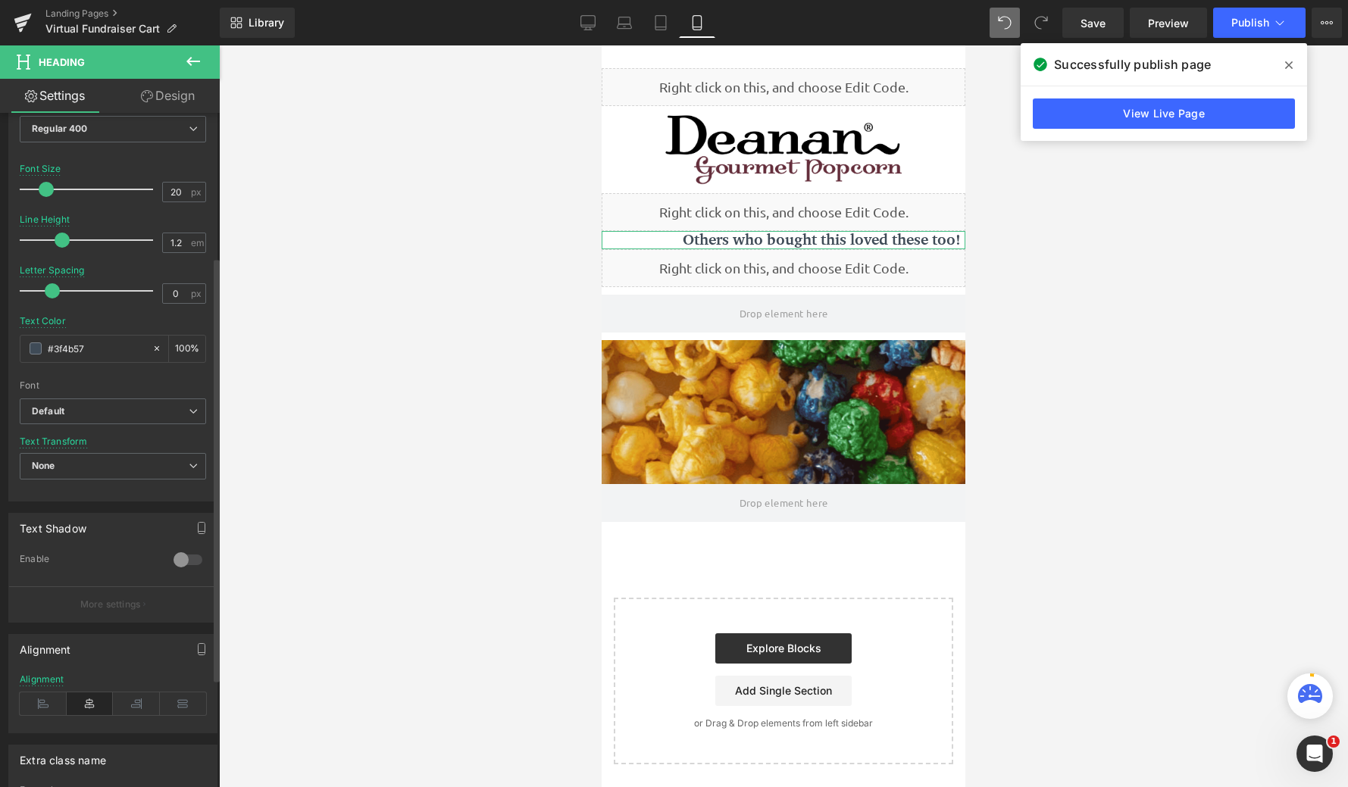
scroll to position [303, 0]
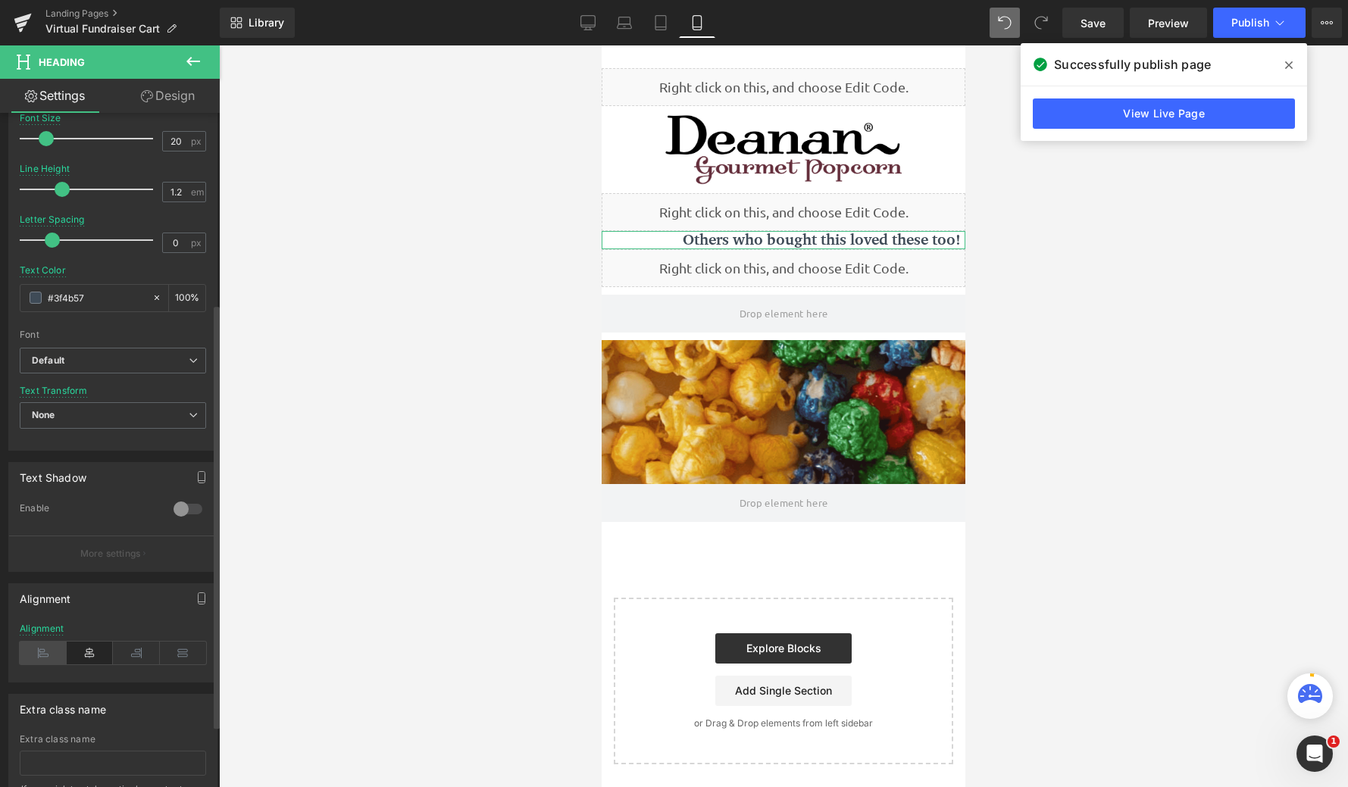
click at [34, 654] on icon at bounding box center [43, 653] width 47 height 23
click at [34, 653] on icon at bounding box center [43, 653] width 47 height 23
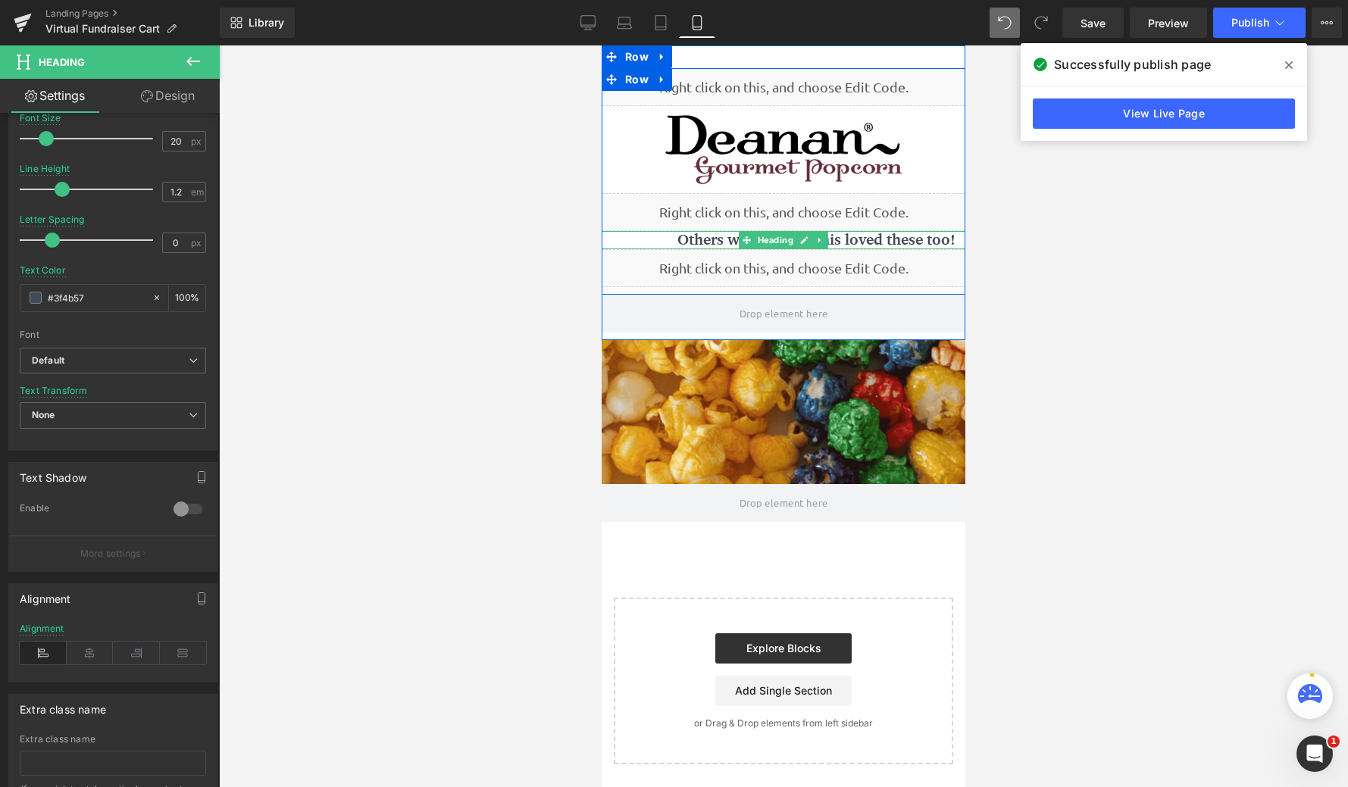
click at [676, 239] on div "Others who bought this loved these too!" at bounding box center [784, 240] width 364 height 18
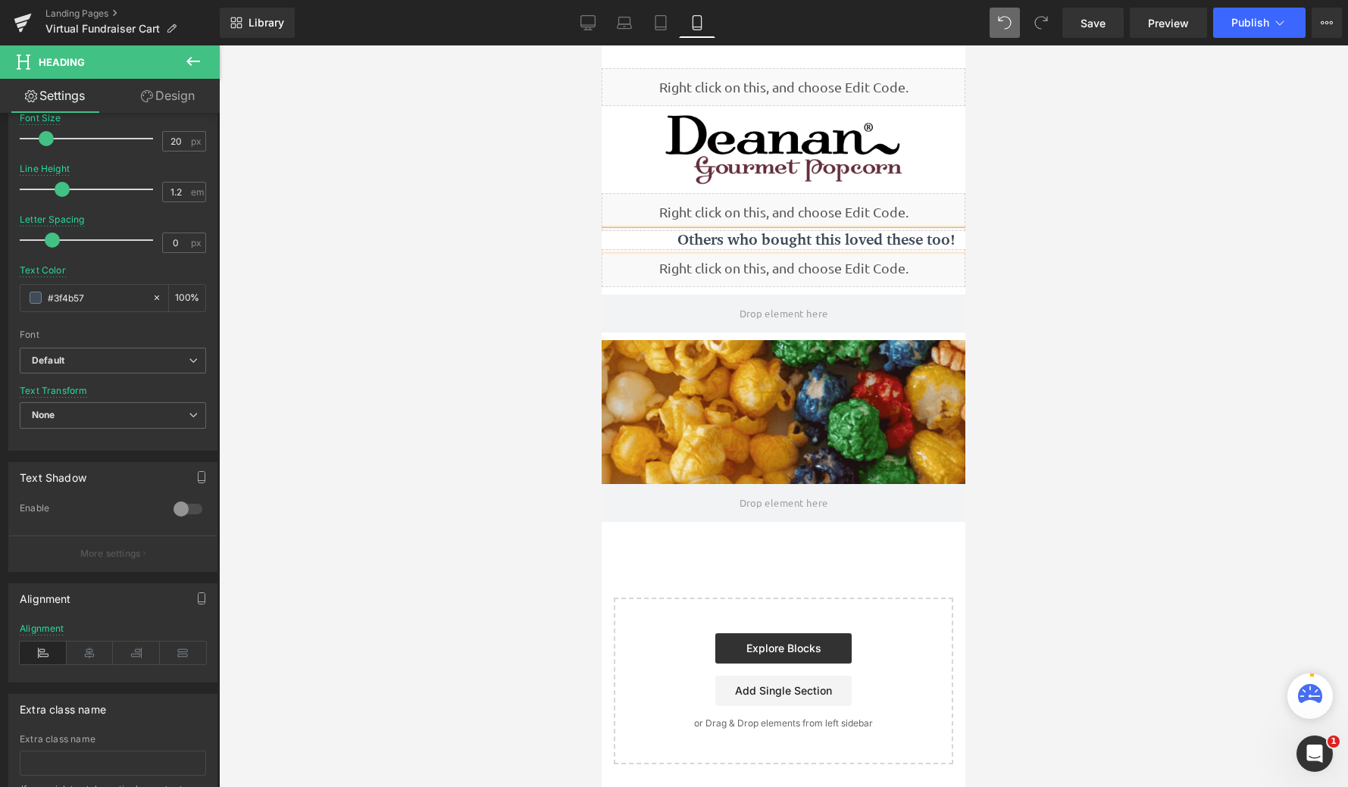
click at [684, 240] on h1 "Others who bought this loved these too!" at bounding box center [822, 240] width 288 height 18
click at [532, 238] on div at bounding box center [783, 416] width 1129 height 742
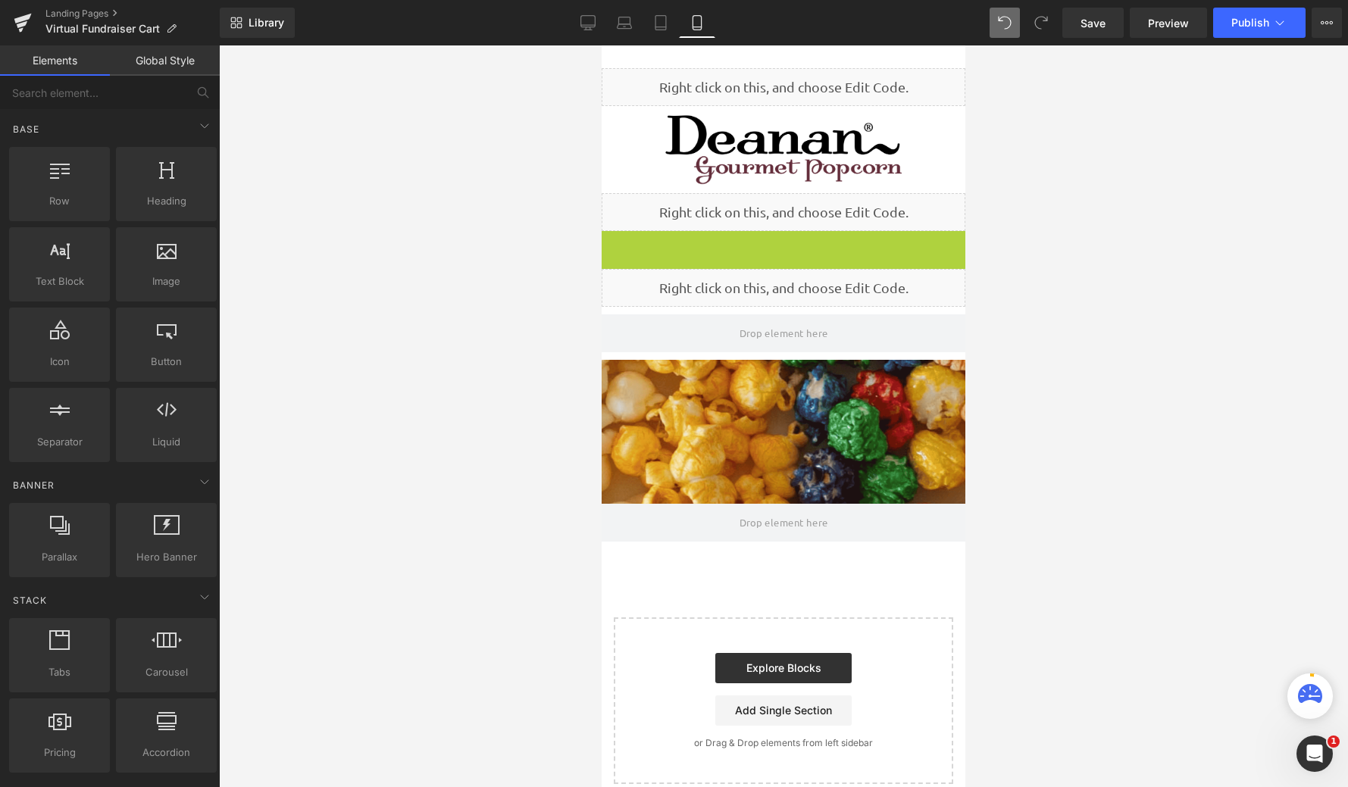
scroll to position [762, 352]
drag, startPoint x: 746, startPoint y: 236, endPoint x: 694, endPoint y: 239, distance: 51.6
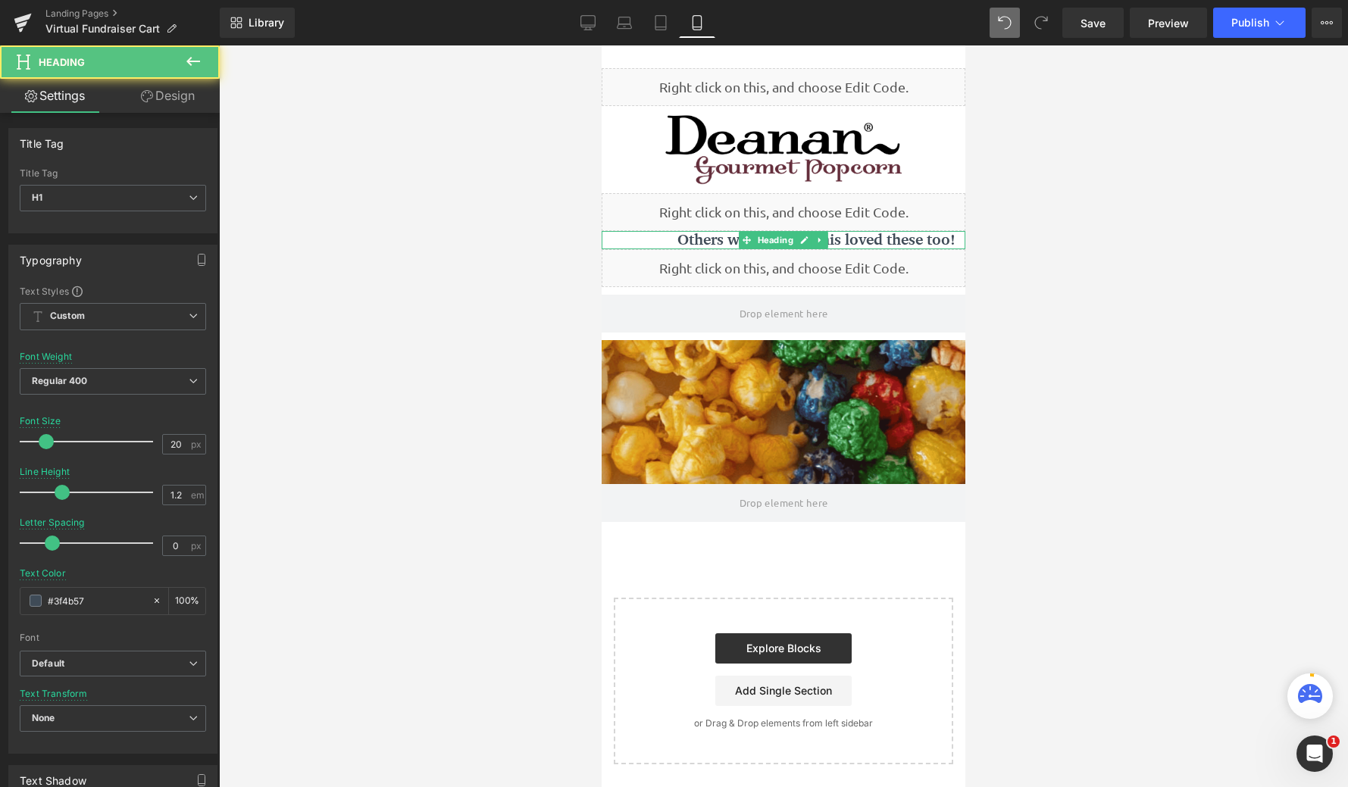
scroll to position [8, 8]
click at [1138, 225] on div at bounding box center [783, 416] width 1129 height 742
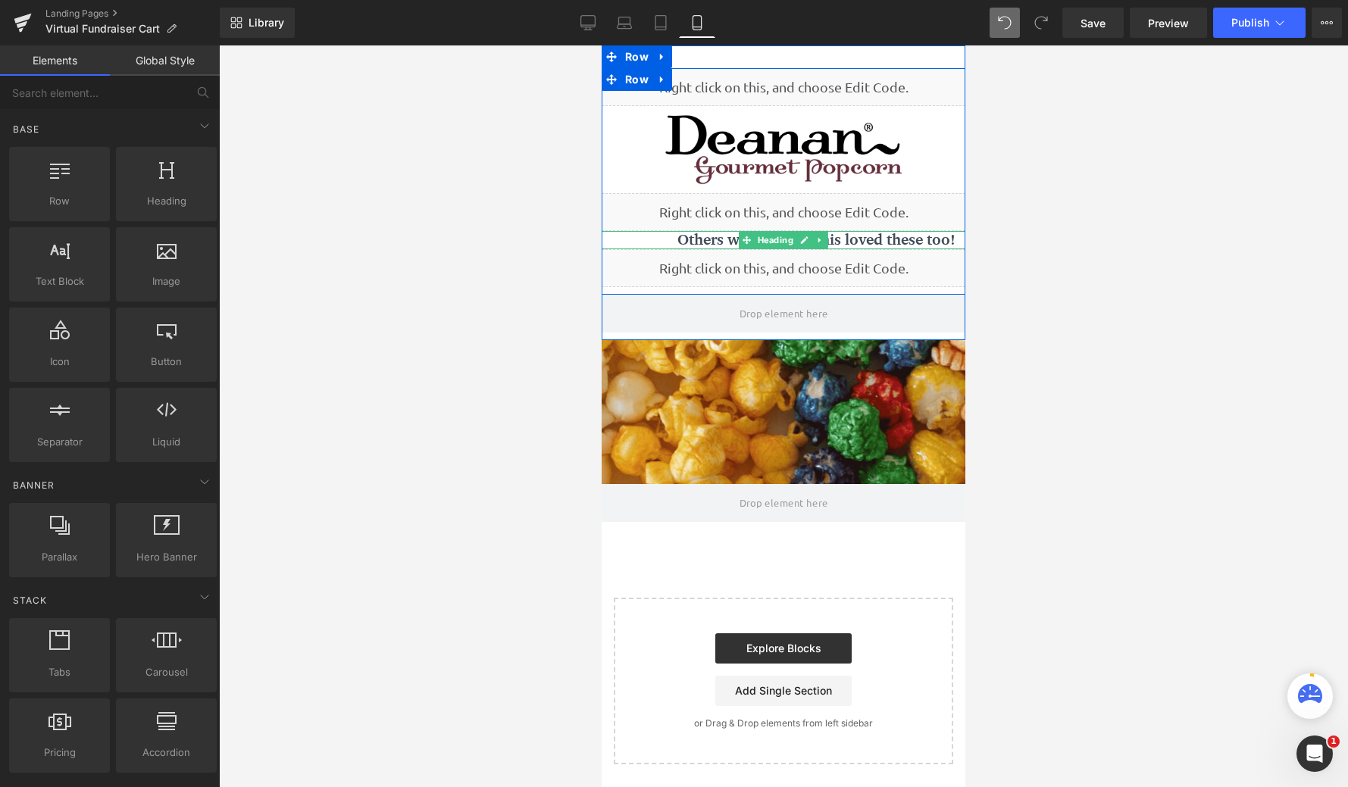
click at [958, 237] on h1 "Others who bought this loved these too!" at bounding box center [822, 240] width 288 height 18
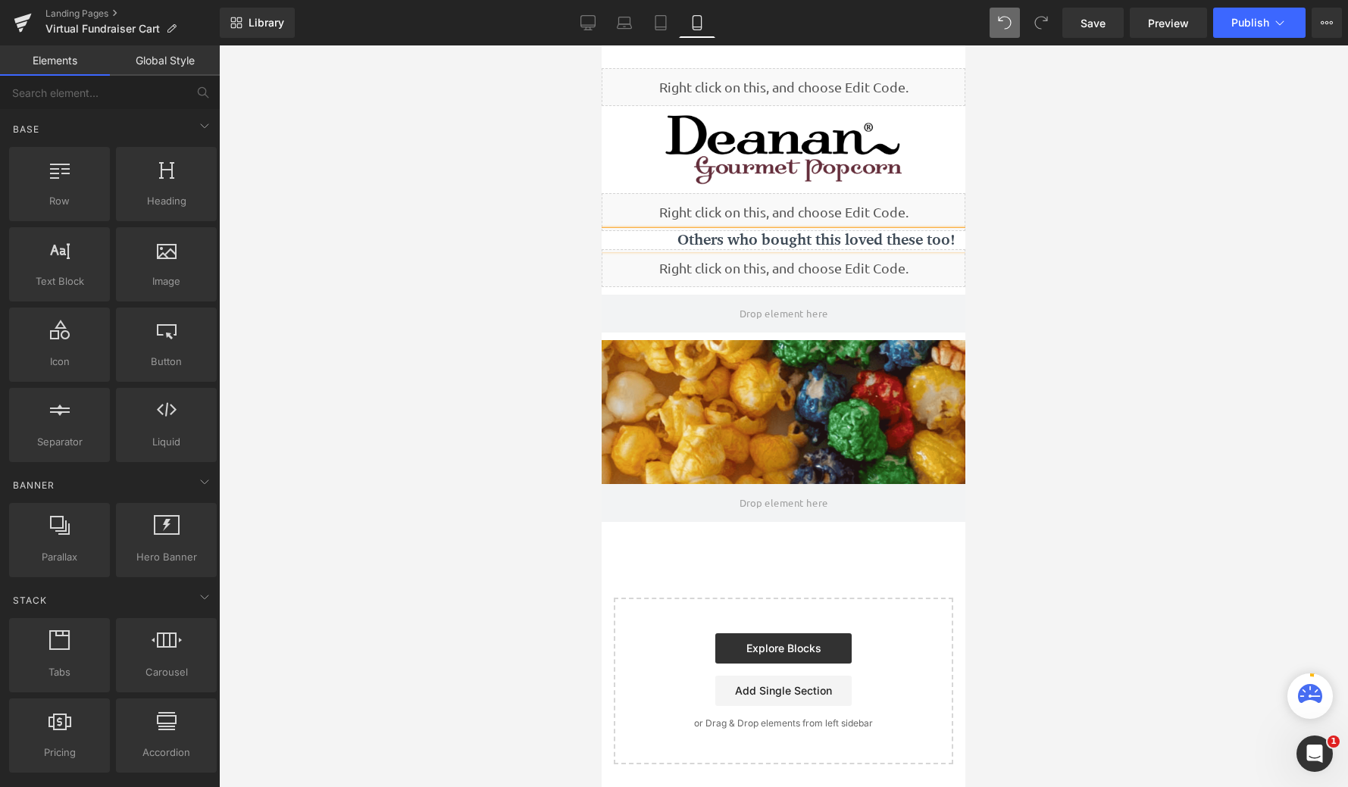
click at [1133, 228] on div at bounding box center [783, 416] width 1129 height 742
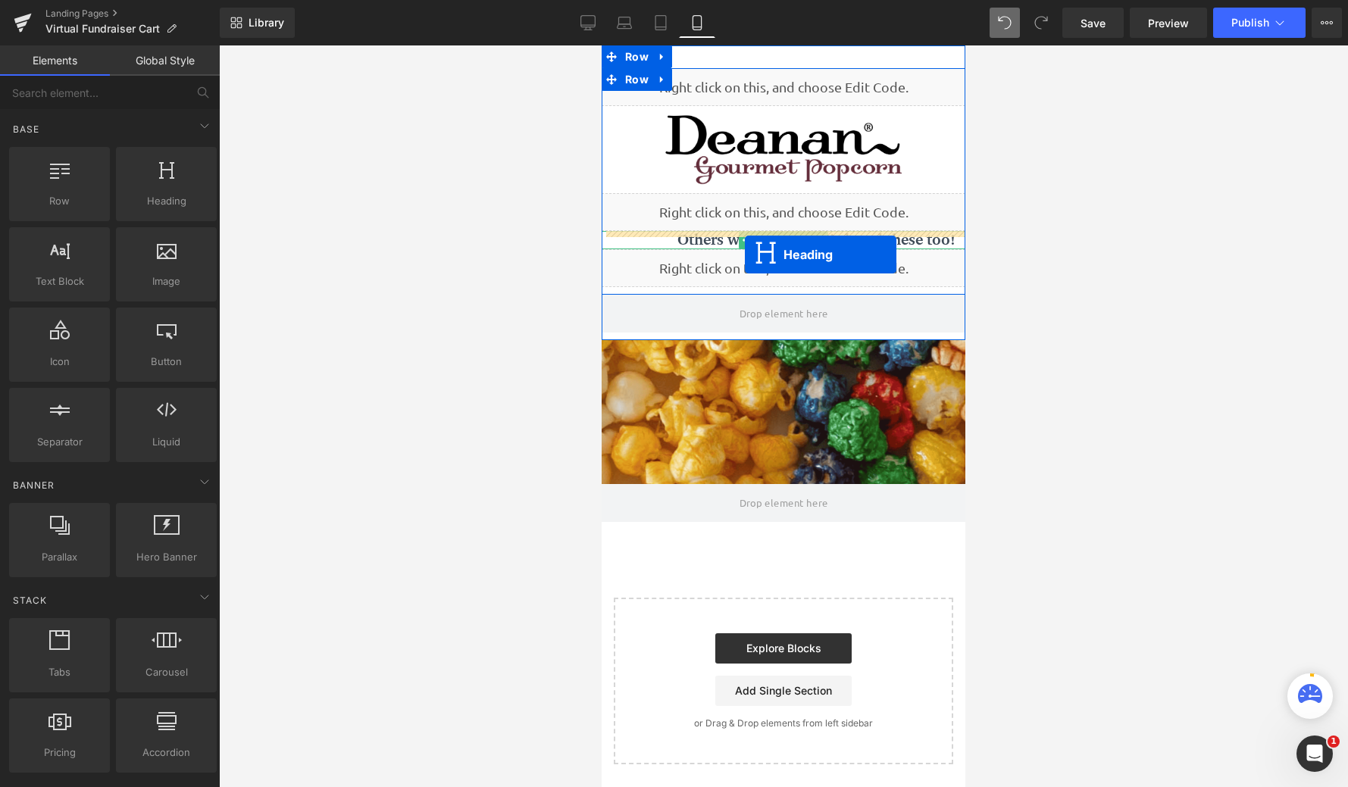
scroll to position [762, 352]
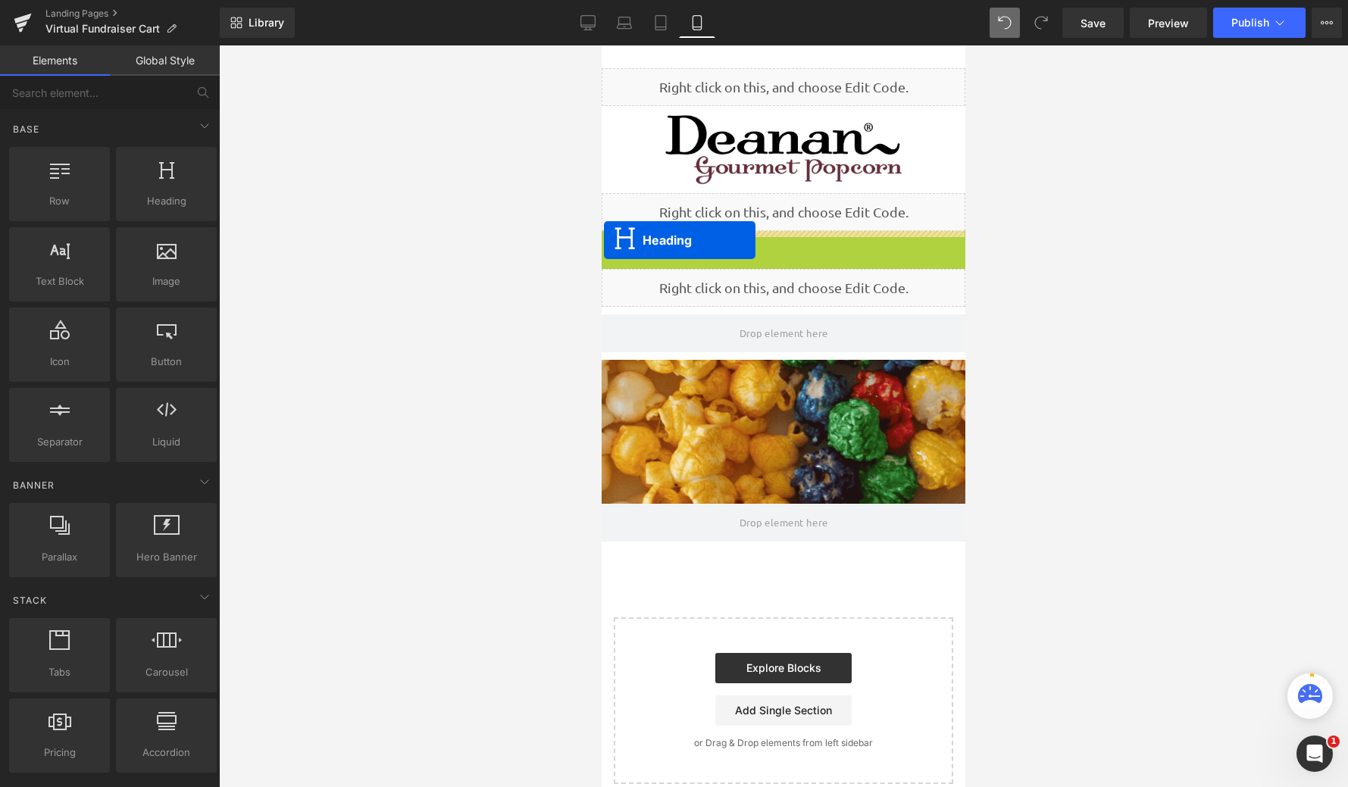
drag, startPoint x: 745, startPoint y: 243, endPoint x: 600, endPoint y: 240, distance: 144.8
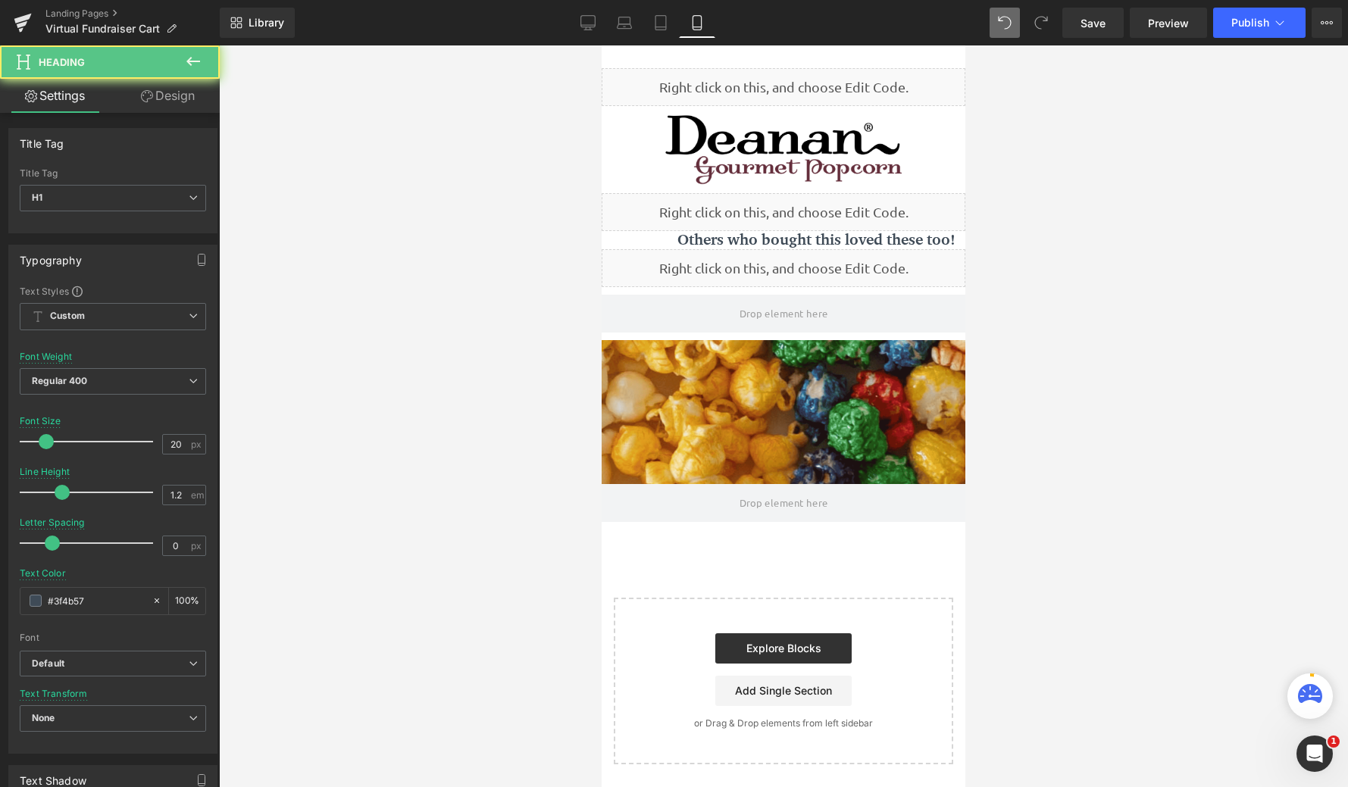
scroll to position [8, 8]
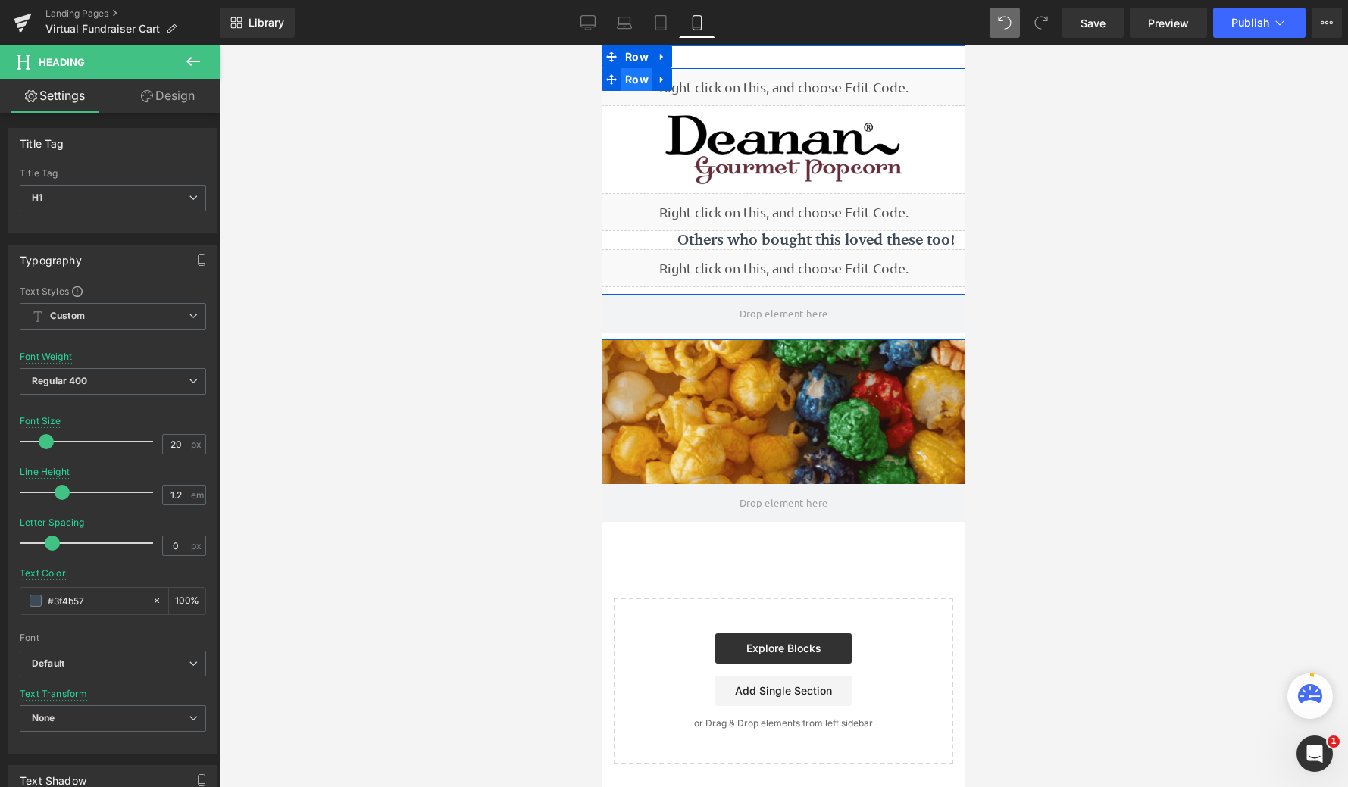
click at [631, 80] on span "Row" at bounding box center [636, 79] width 31 height 23
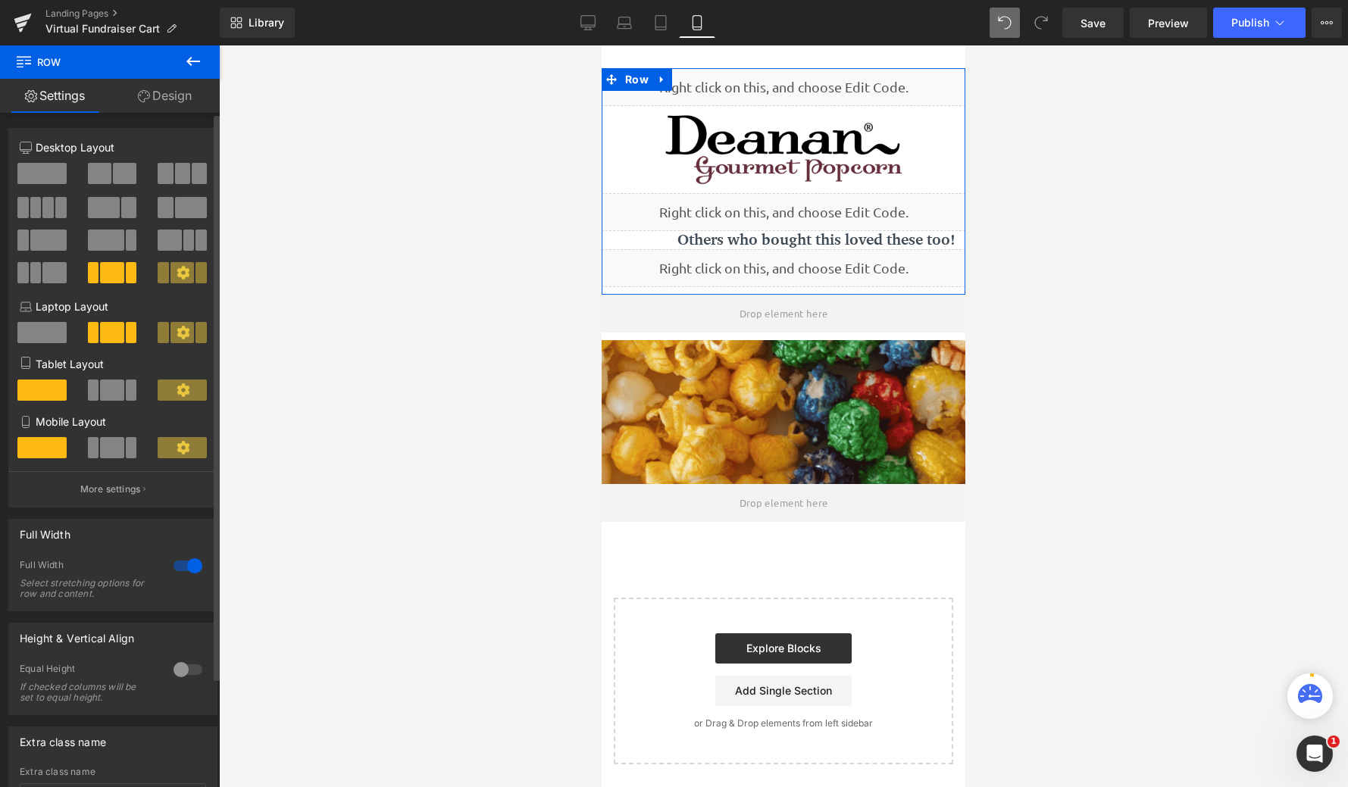
click at [111, 446] on span at bounding box center [111, 447] width 23 height 21
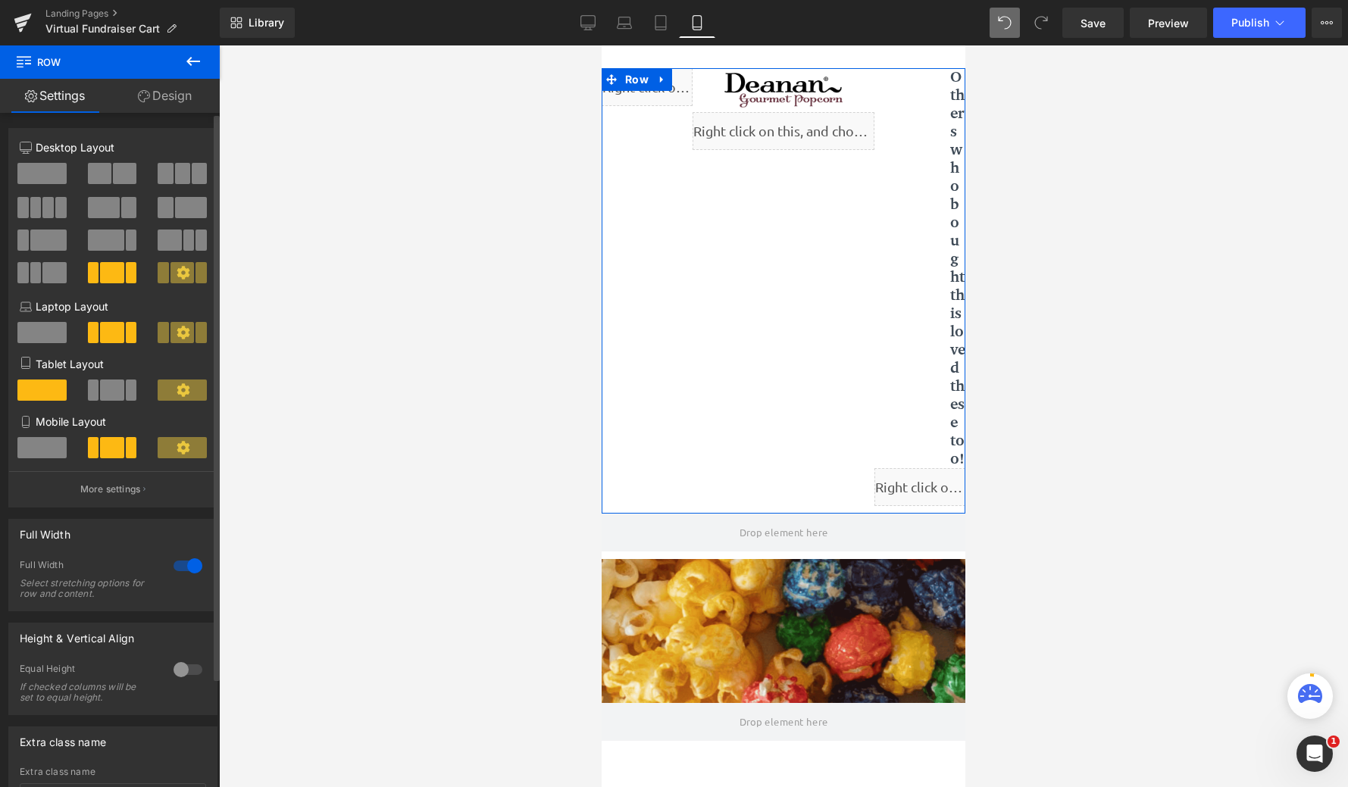
click at [45, 446] on span at bounding box center [41, 447] width 49 height 21
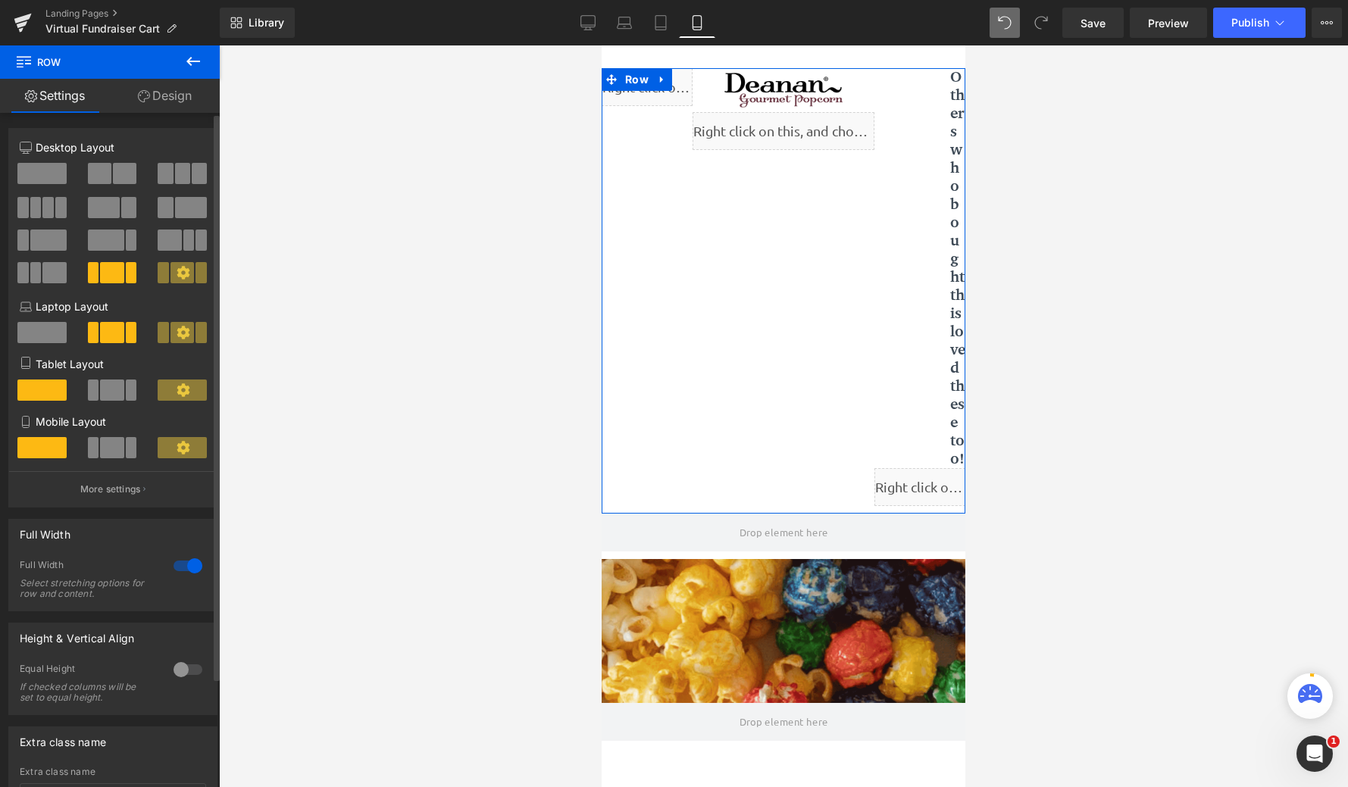
scroll to position [8, 8]
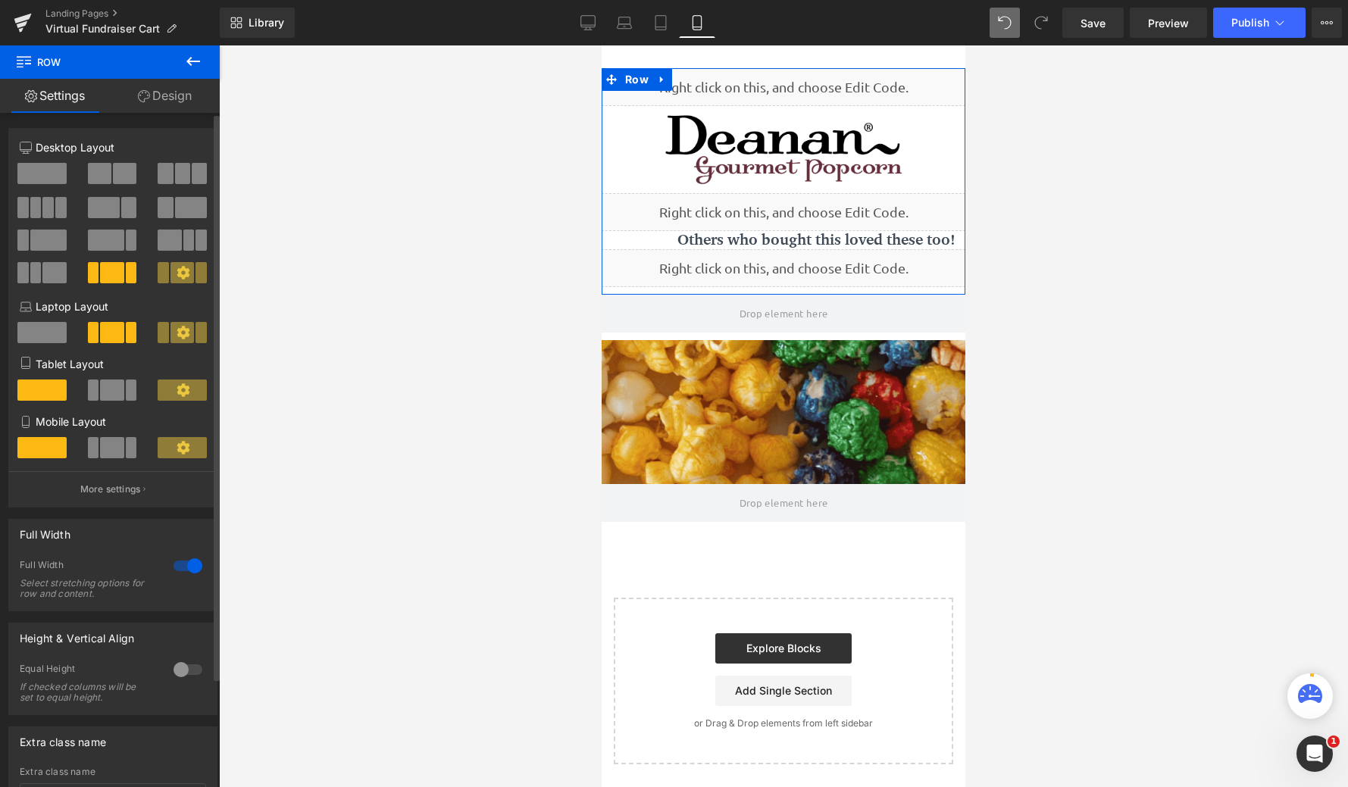
click at [168, 449] on span at bounding box center [182, 447] width 49 height 21
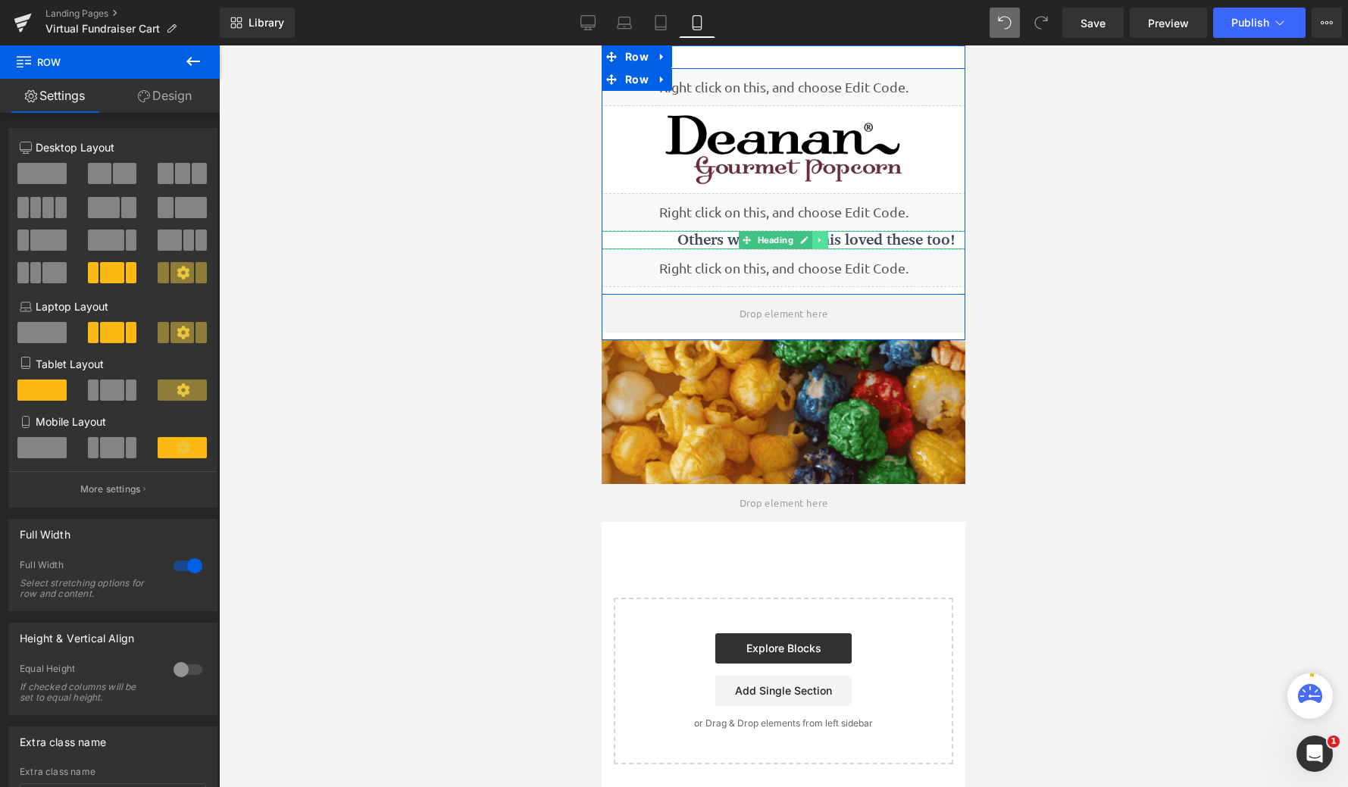
click at [817, 239] on icon at bounding box center [820, 240] width 8 height 9
click at [765, 236] on span "Heading" at bounding box center [776, 241] width 42 height 18
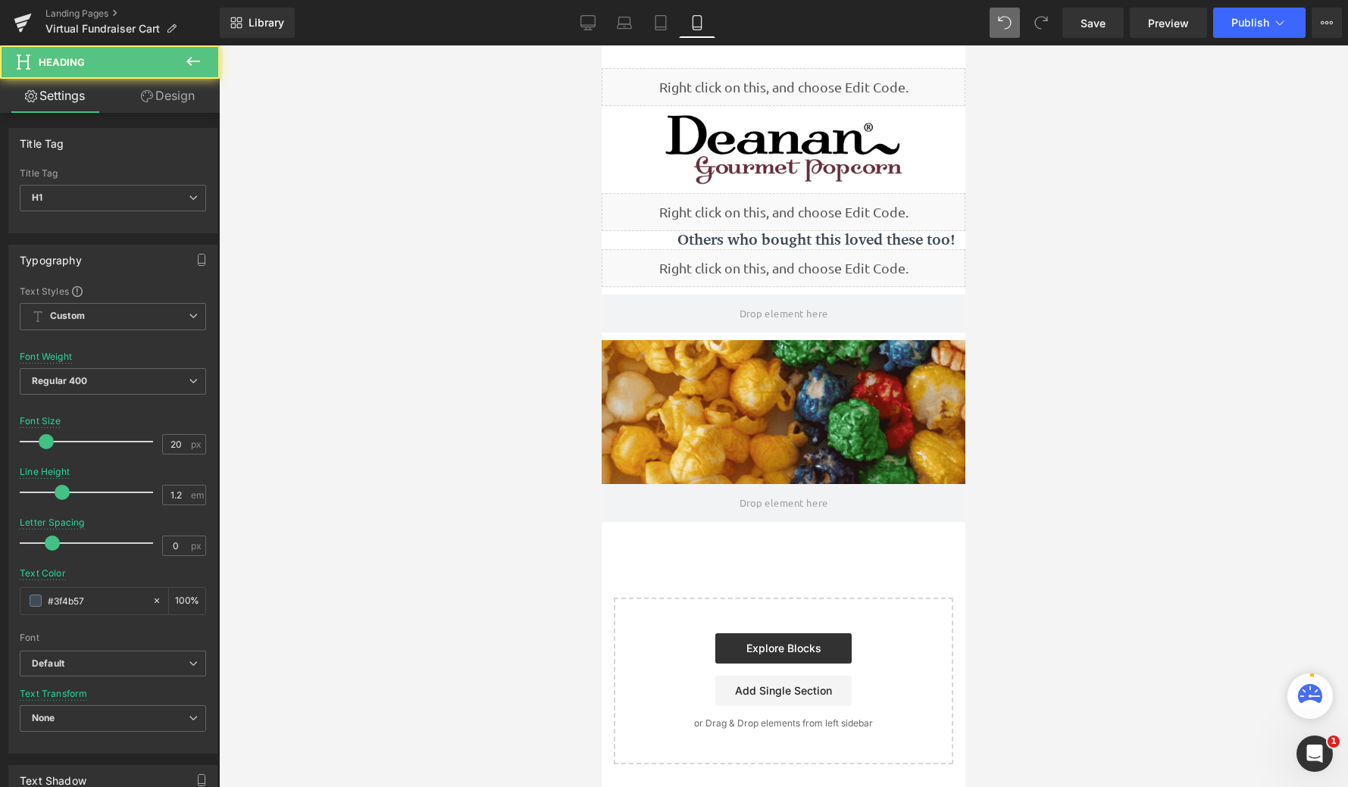
click at [174, 102] on link "Design" at bounding box center [168, 96] width 110 height 34
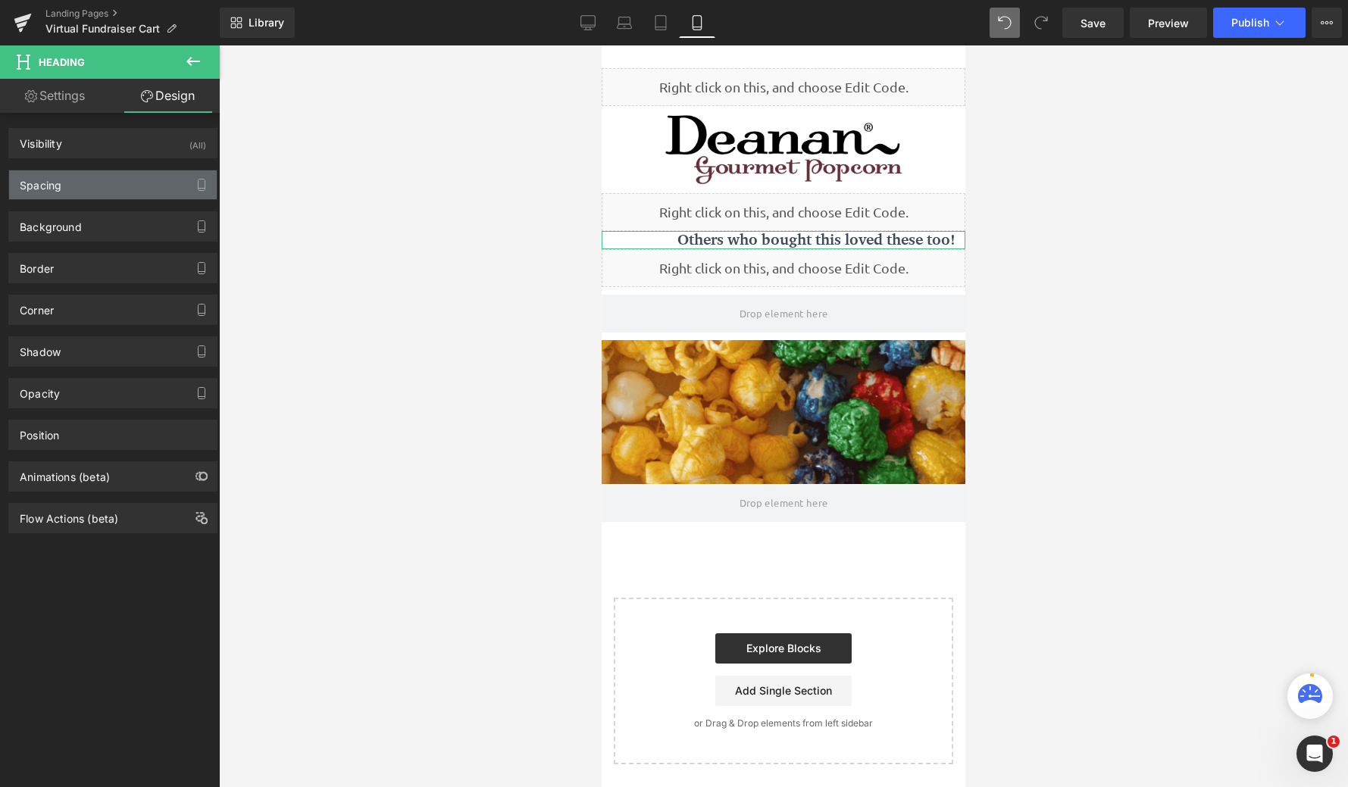
click at [111, 190] on div "Spacing" at bounding box center [113, 185] width 208 height 29
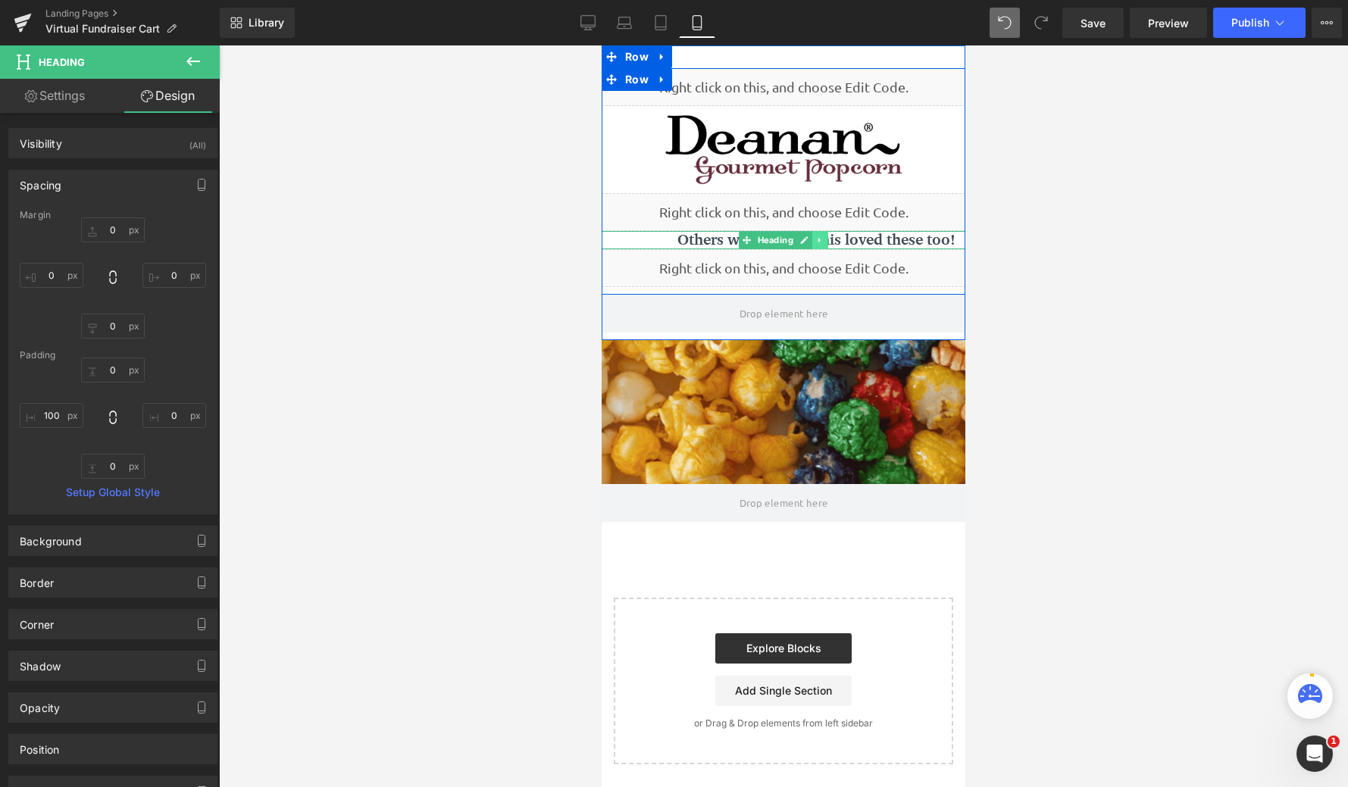
click at [817, 239] on icon at bounding box center [820, 240] width 8 height 9
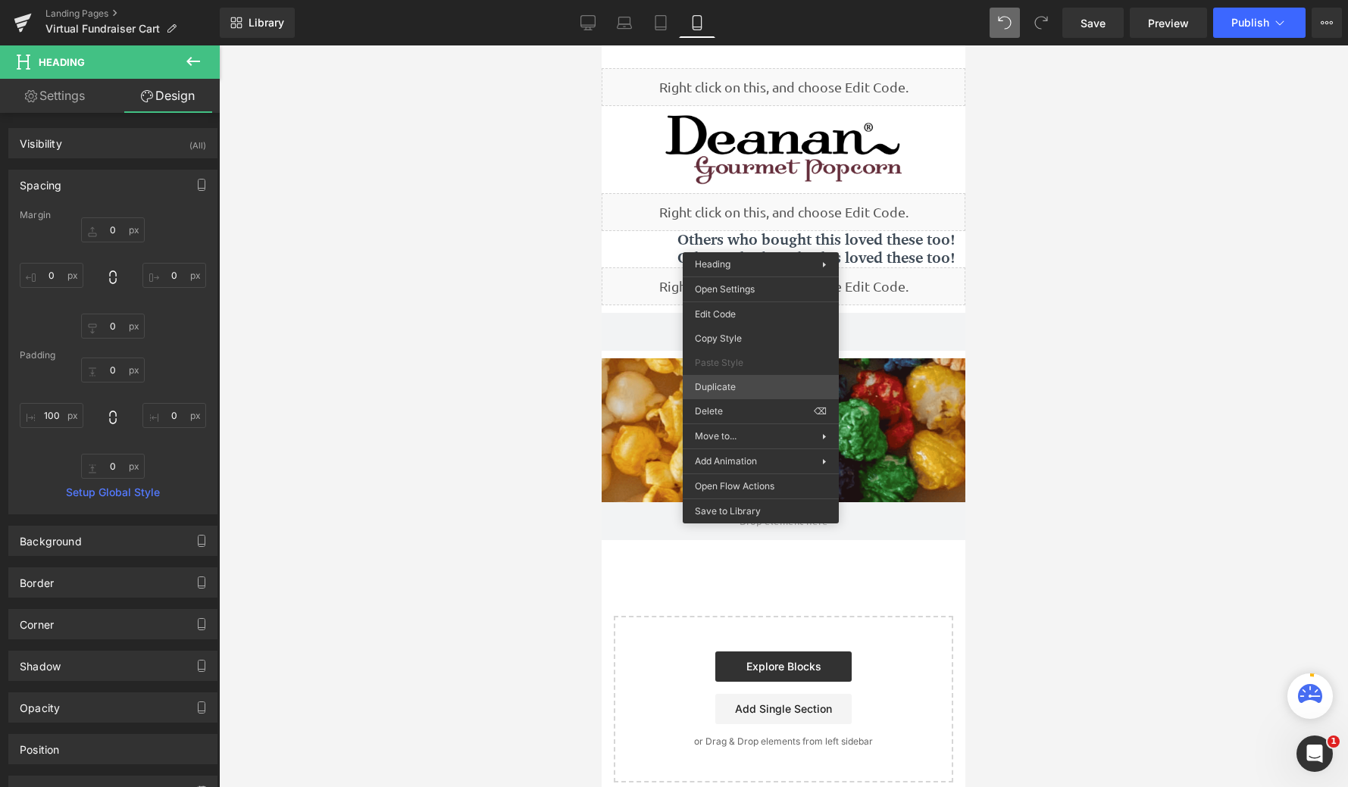
scroll to position [761, 352]
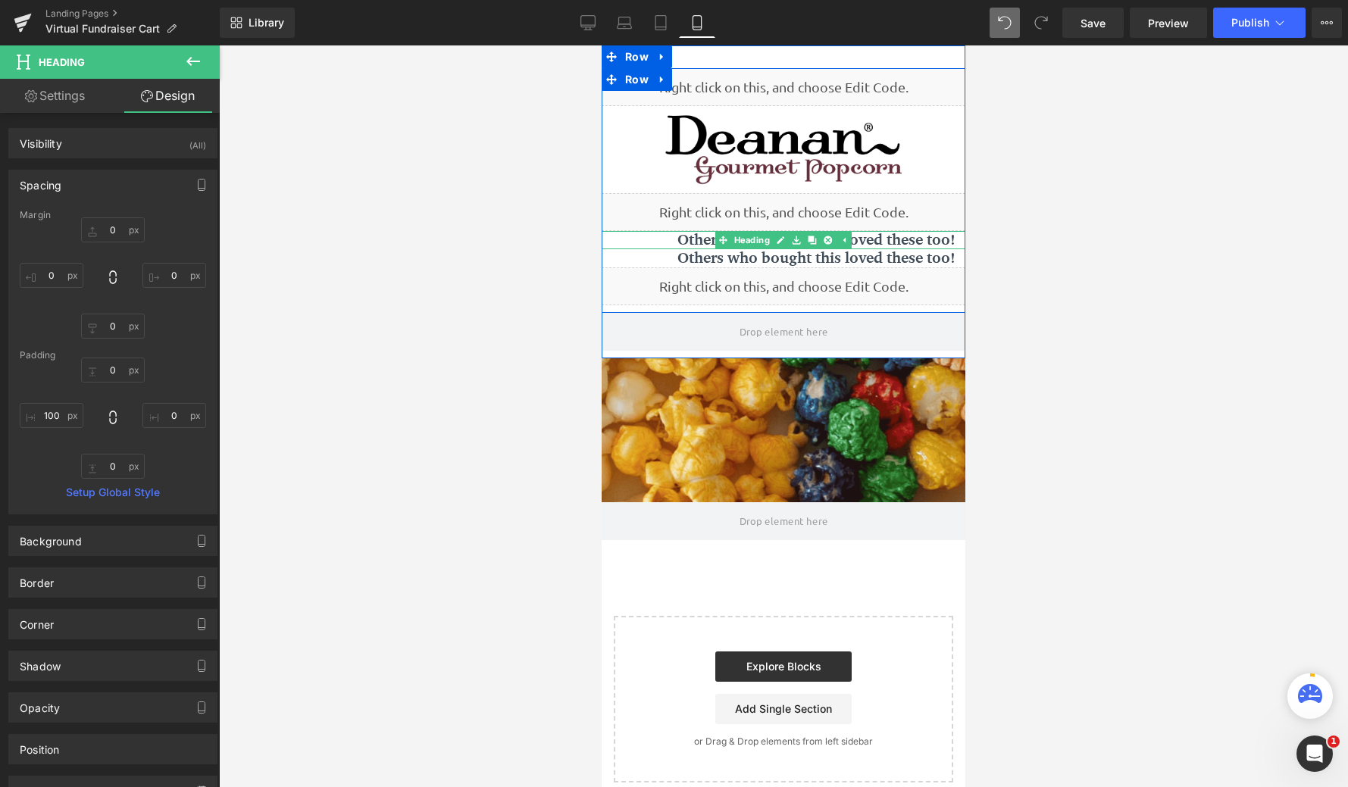
click at [820, 243] on link at bounding box center [828, 240] width 16 height 18
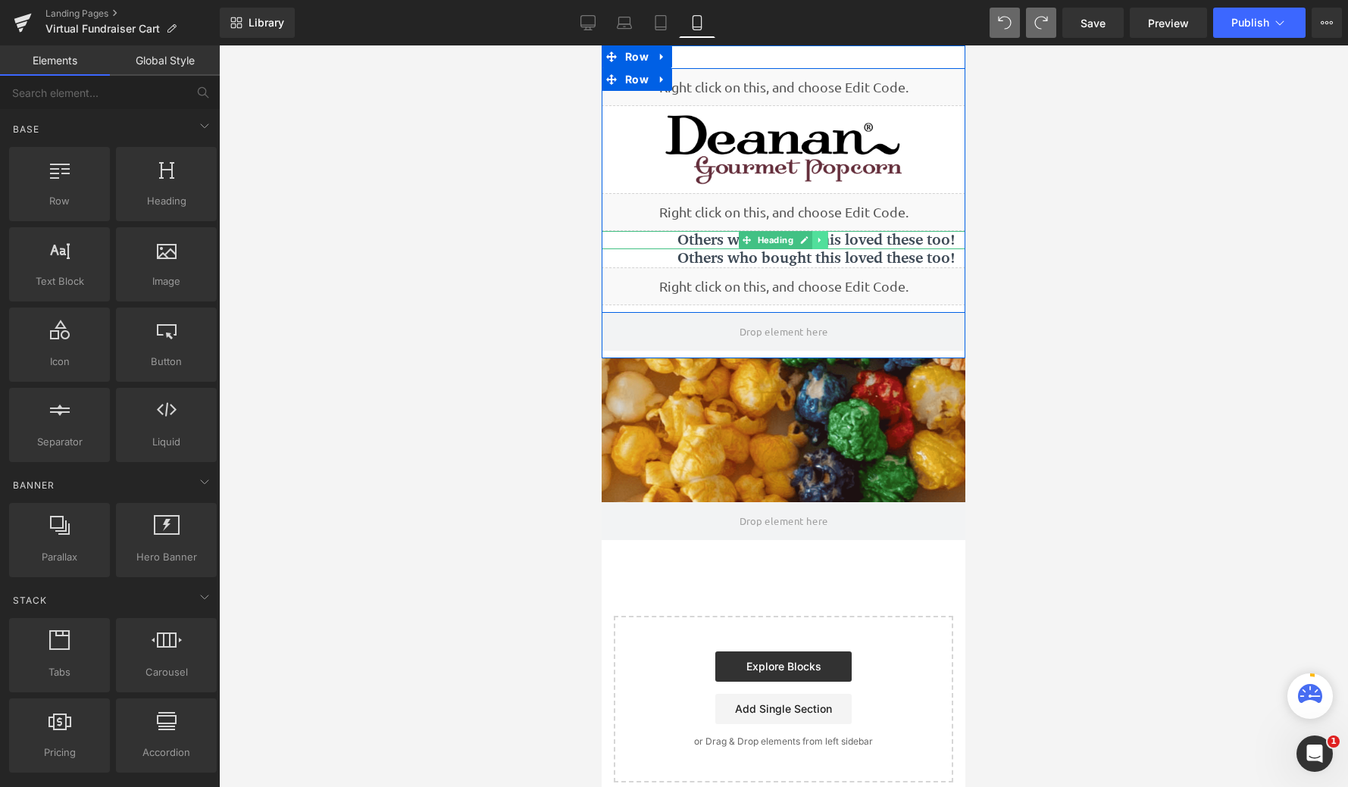
click at [818, 236] on icon at bounding box center [820, 240] width 8 height 9
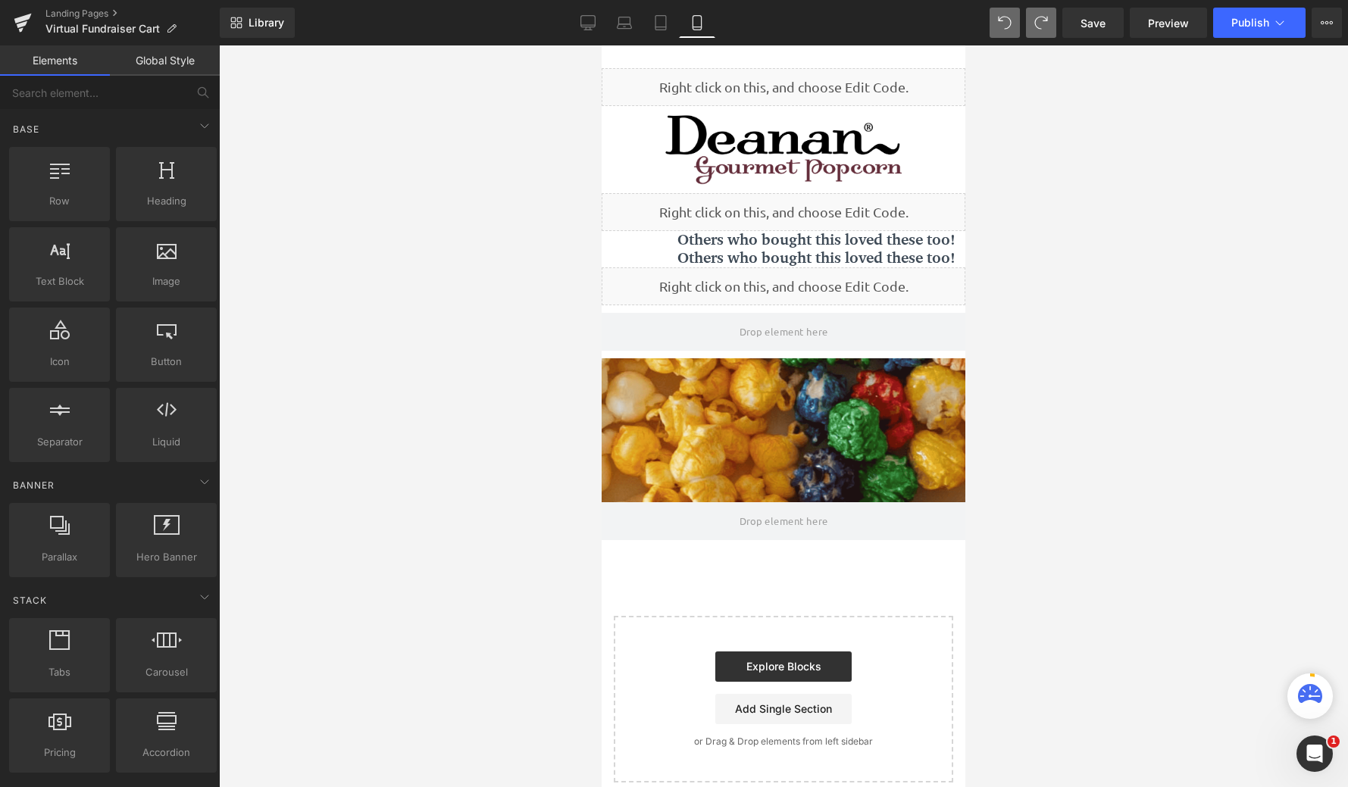
click at [190, 55] on link "Global Style" at bounding box center [165, 60] width 110 height 30
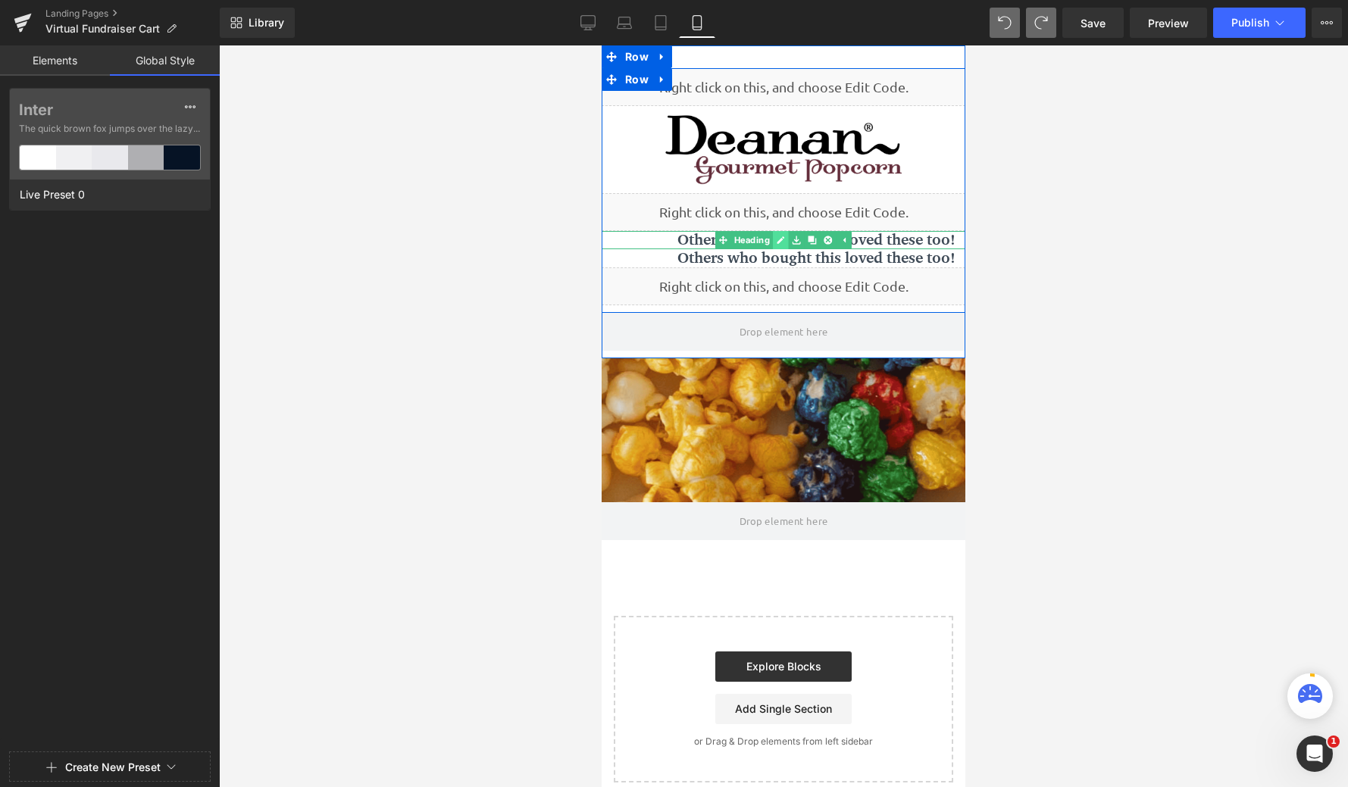
click at [773, 243] on link at bounding box center [781, 240] width 16 height 18
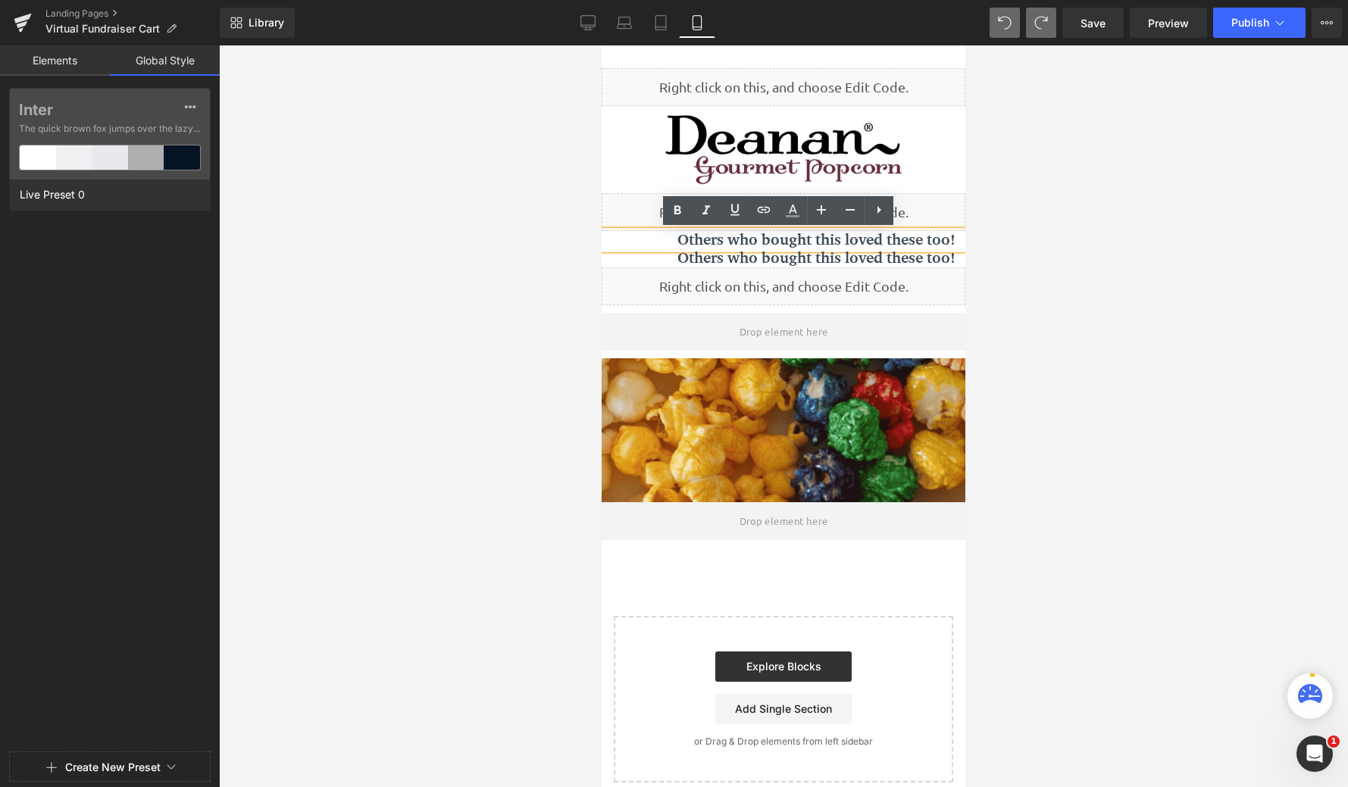
click at [686, 242] on h1 "Others who bought this loved these too!" at bounding box center [822, 240] width 288 height 18
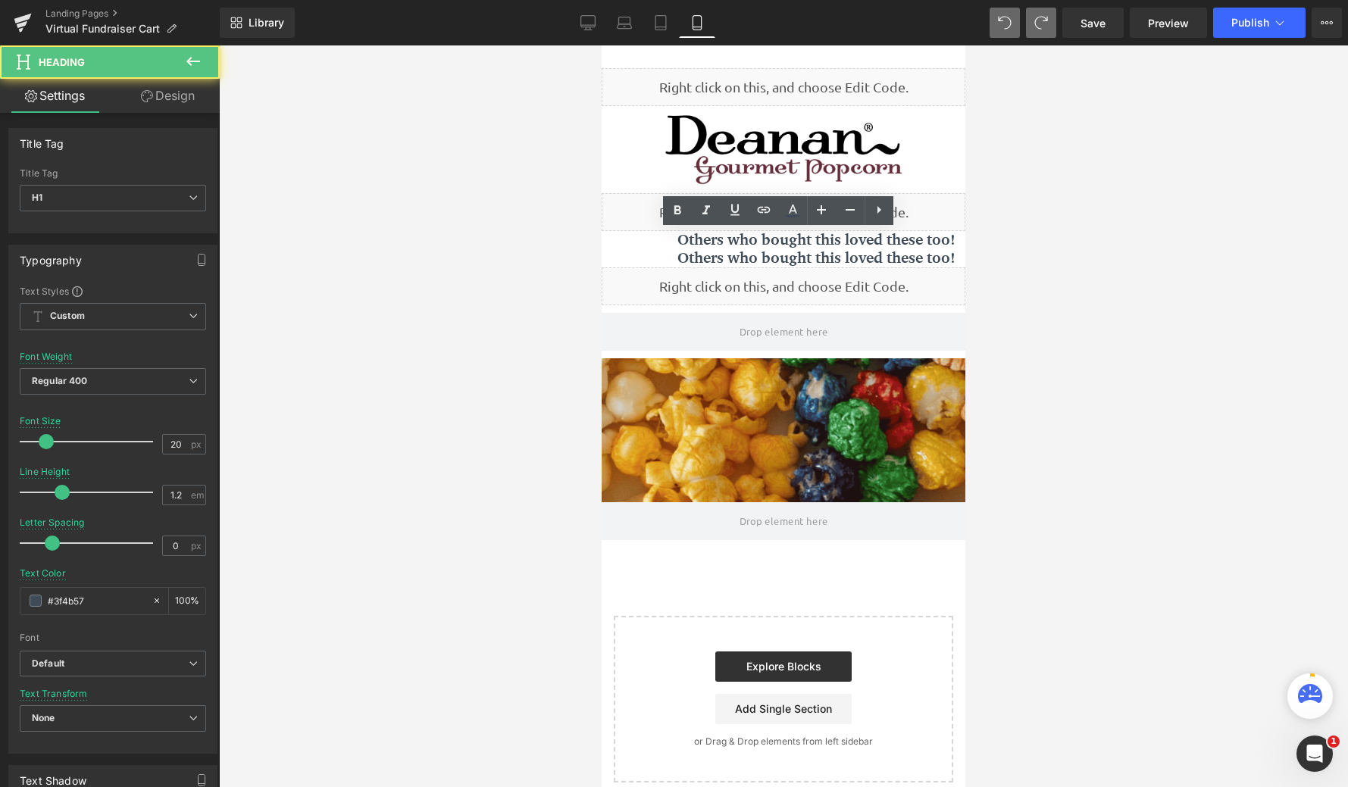
click at [563, 221] on div at bounding box center [783, 416] width 1129 height 742
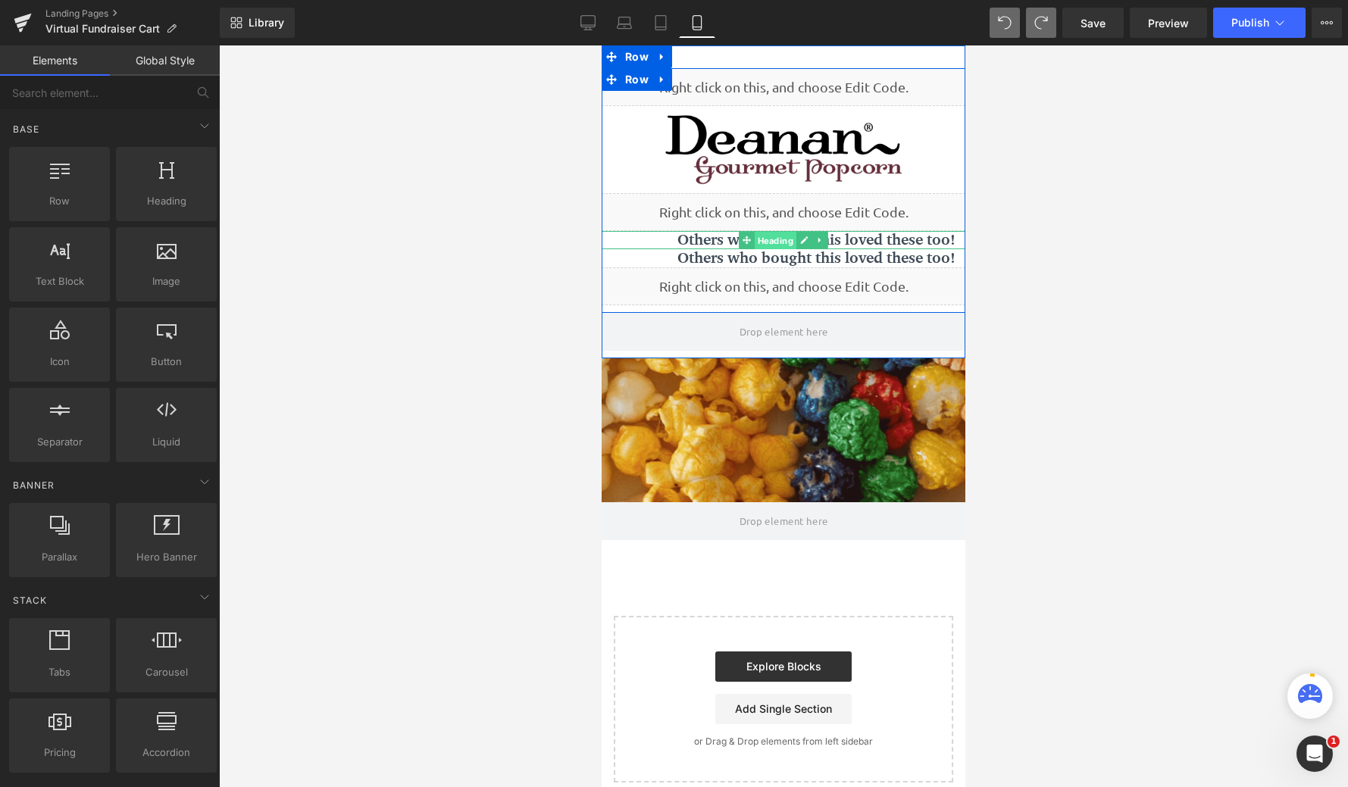
click at [756, 242] on span "Heading" at bounding box center [776, 241] width 42 height 18
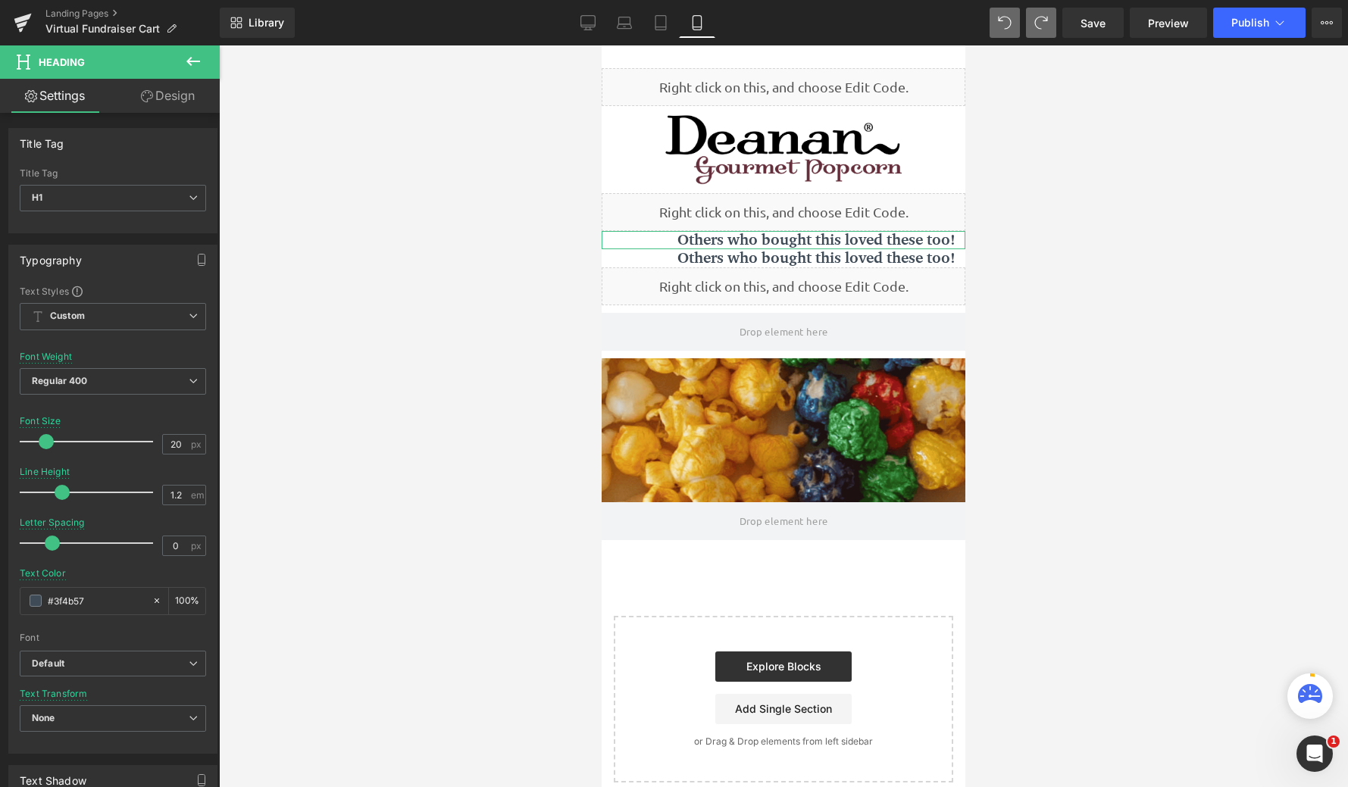
click at [164, 108] on link "Design" at bounding box center [168, 96] width 110 height 34
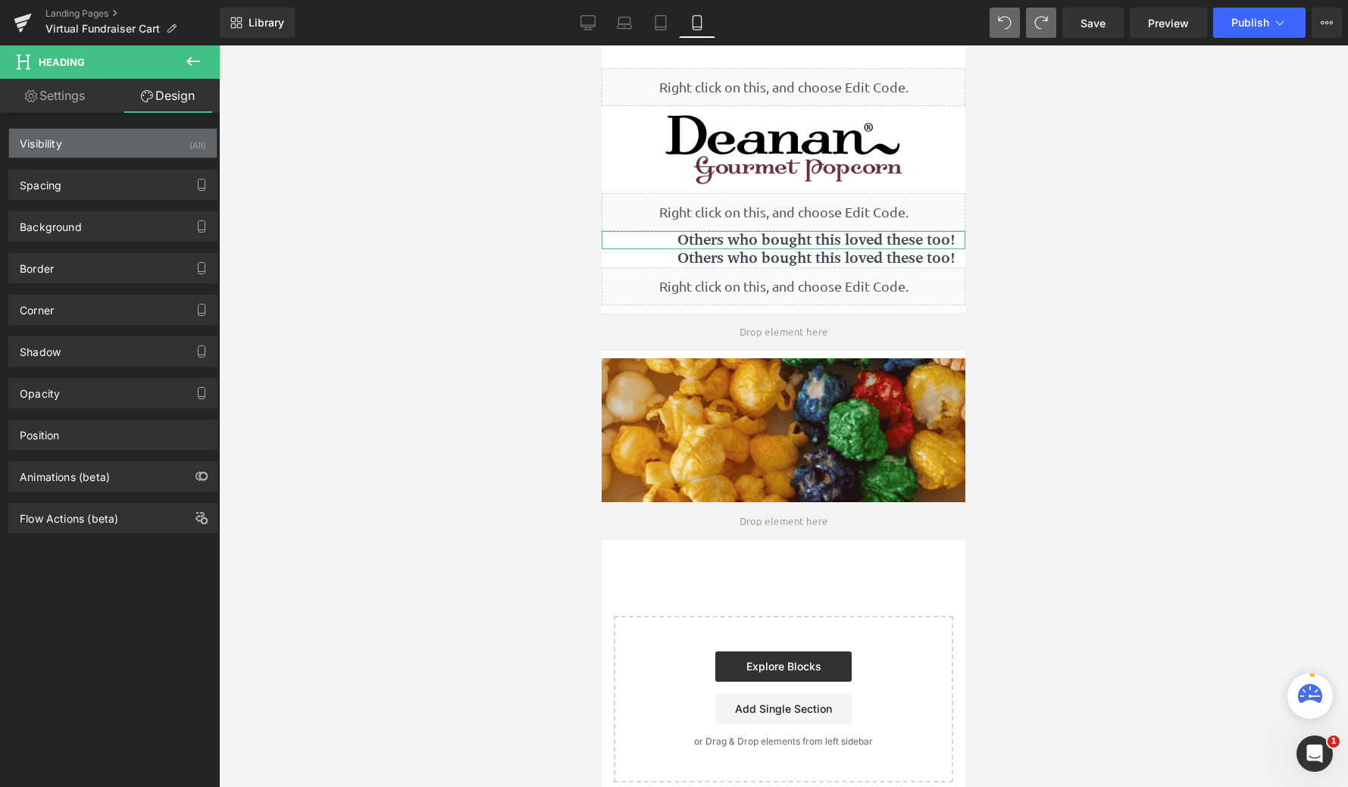
click at [117, 149] on div "Visibility (All)" at bounding box center [113, 143] width 208 height 29
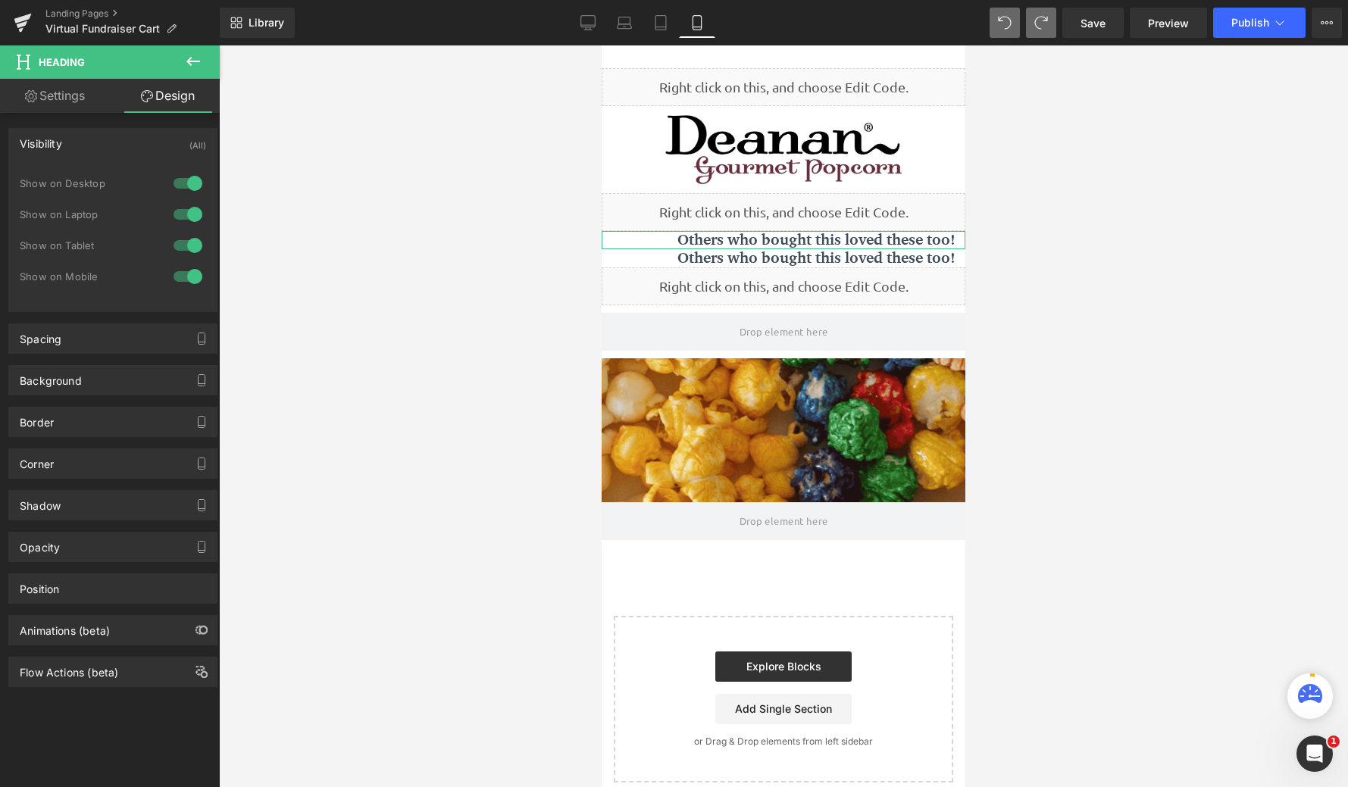
click at [184, 276] on div at bounding box center [188, 277] width 36 height 24
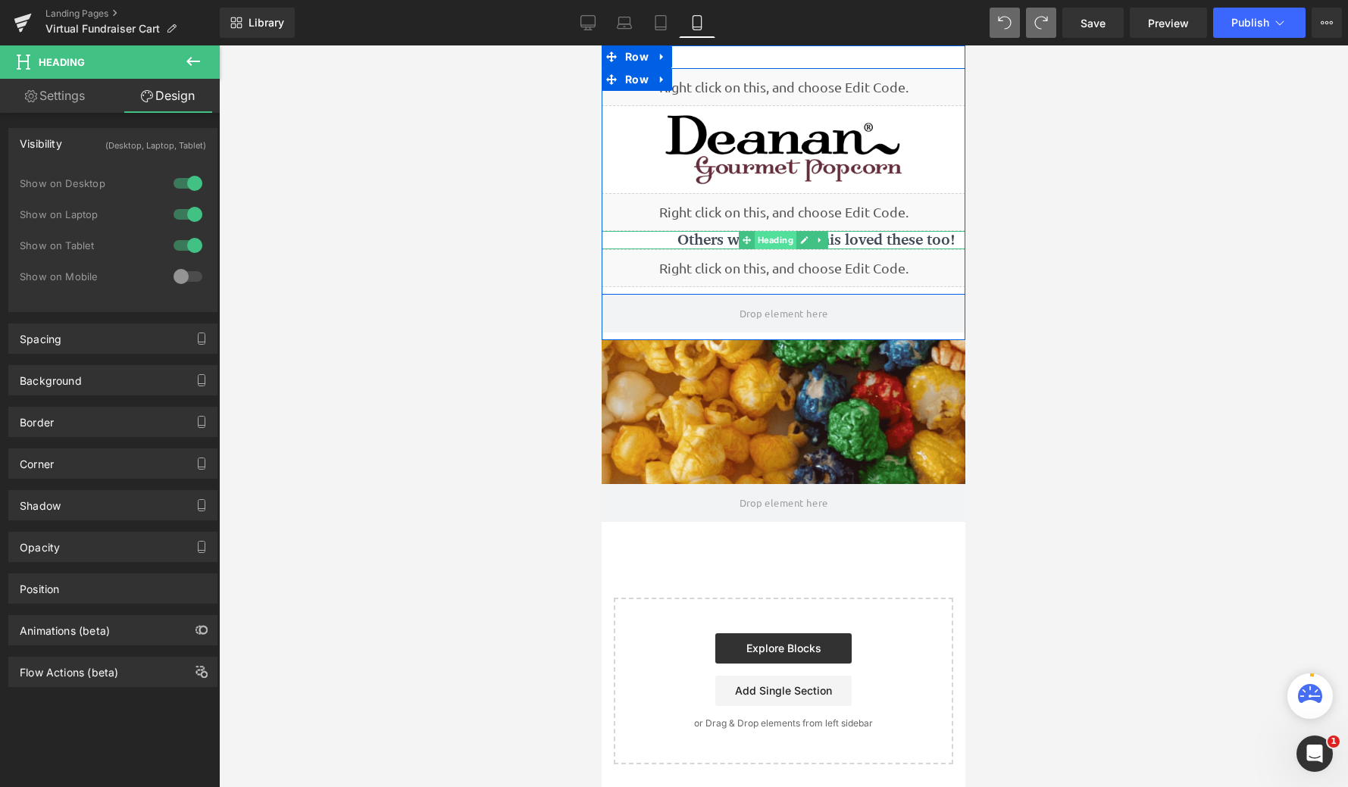
click at [777, 236] on span "Heading" at bounding box center [776, 240] width 42 height 18
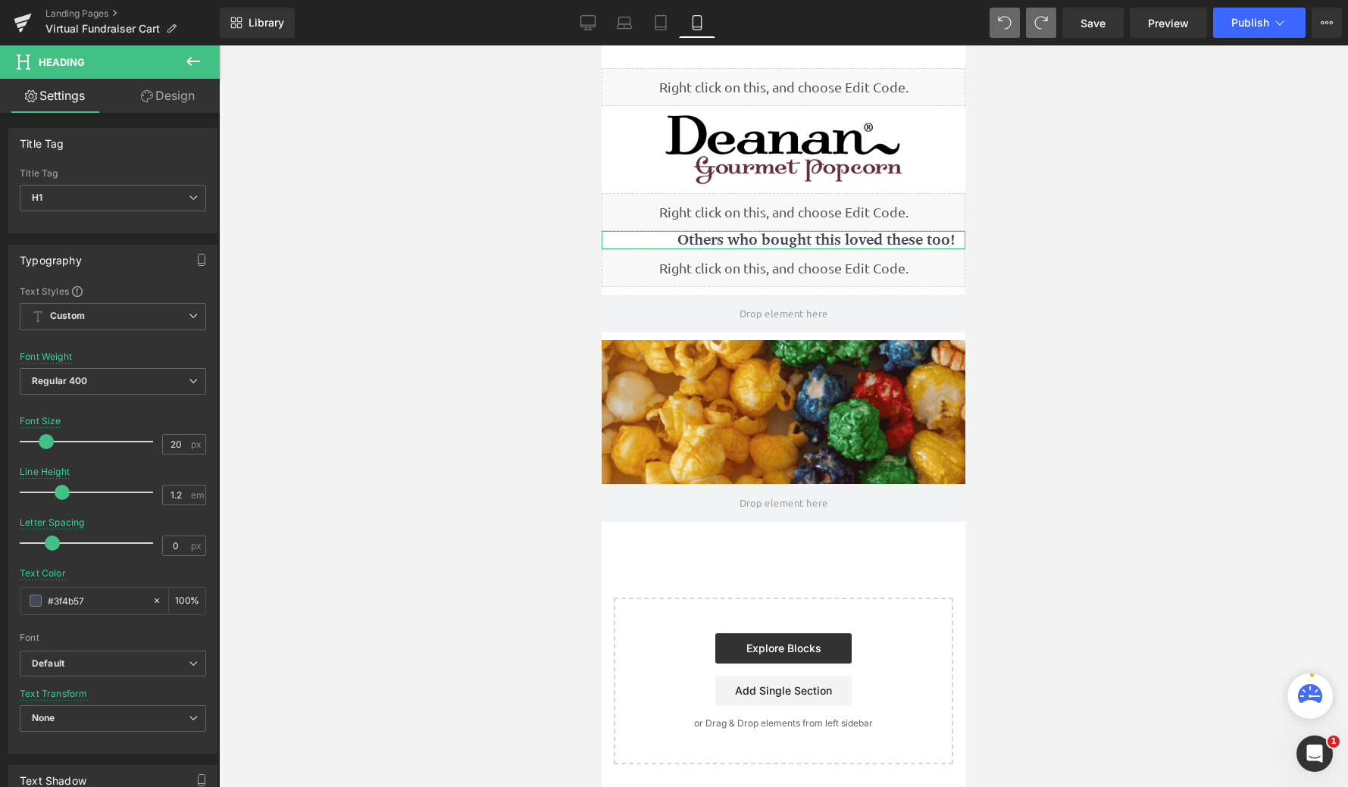
click at [174, 95] on link "Design" at bounding box center [168, 96] width 110 height 34
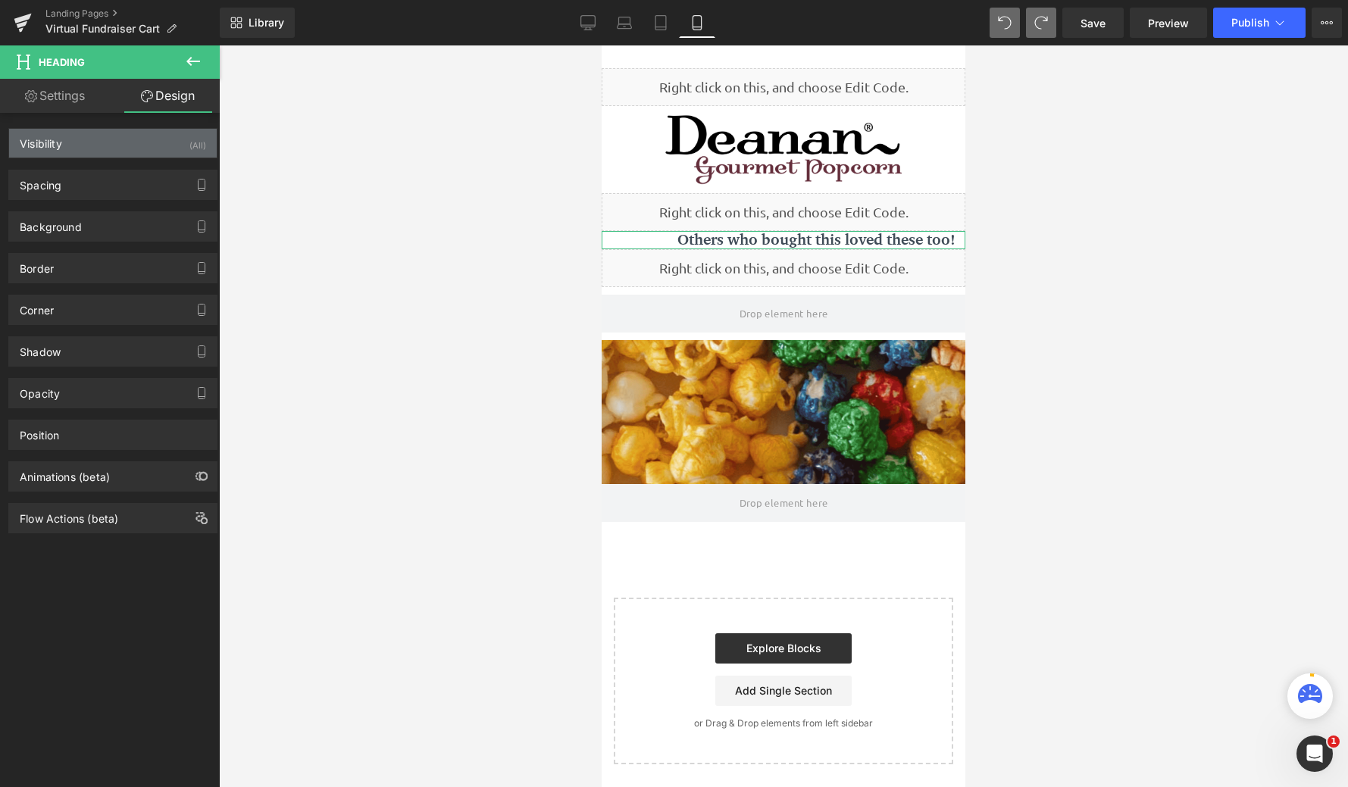
click at [149, 146] on div "Visibility (All)" at bounding box center [113, 143] width 208 height 29
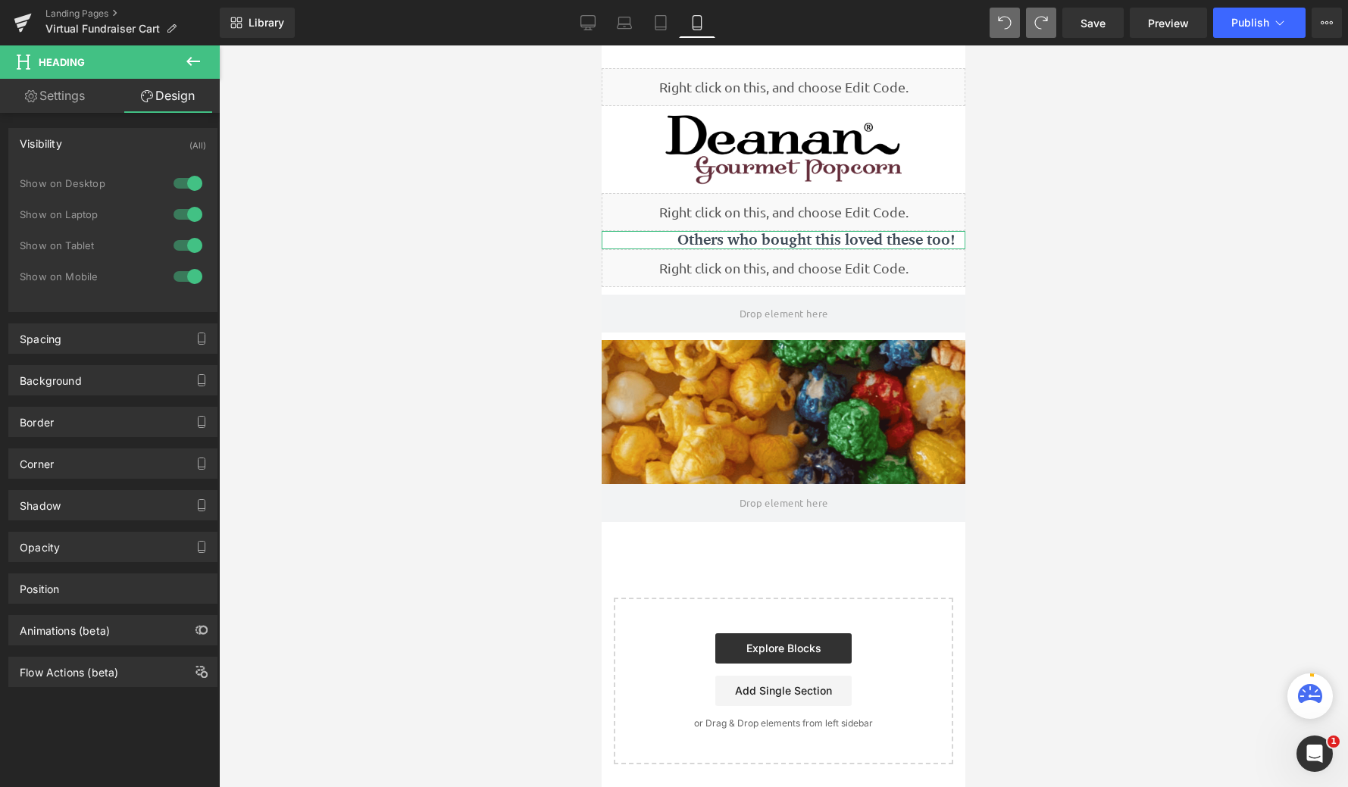
click at [190, 178] on div at bounding box center [188, 183] width 36 height 24
click at [190, 209] on div at bounding box center [188, 214] width 36 height 24
click at [189, 243] on div at bounding box center [188, 245] width 36 height 24
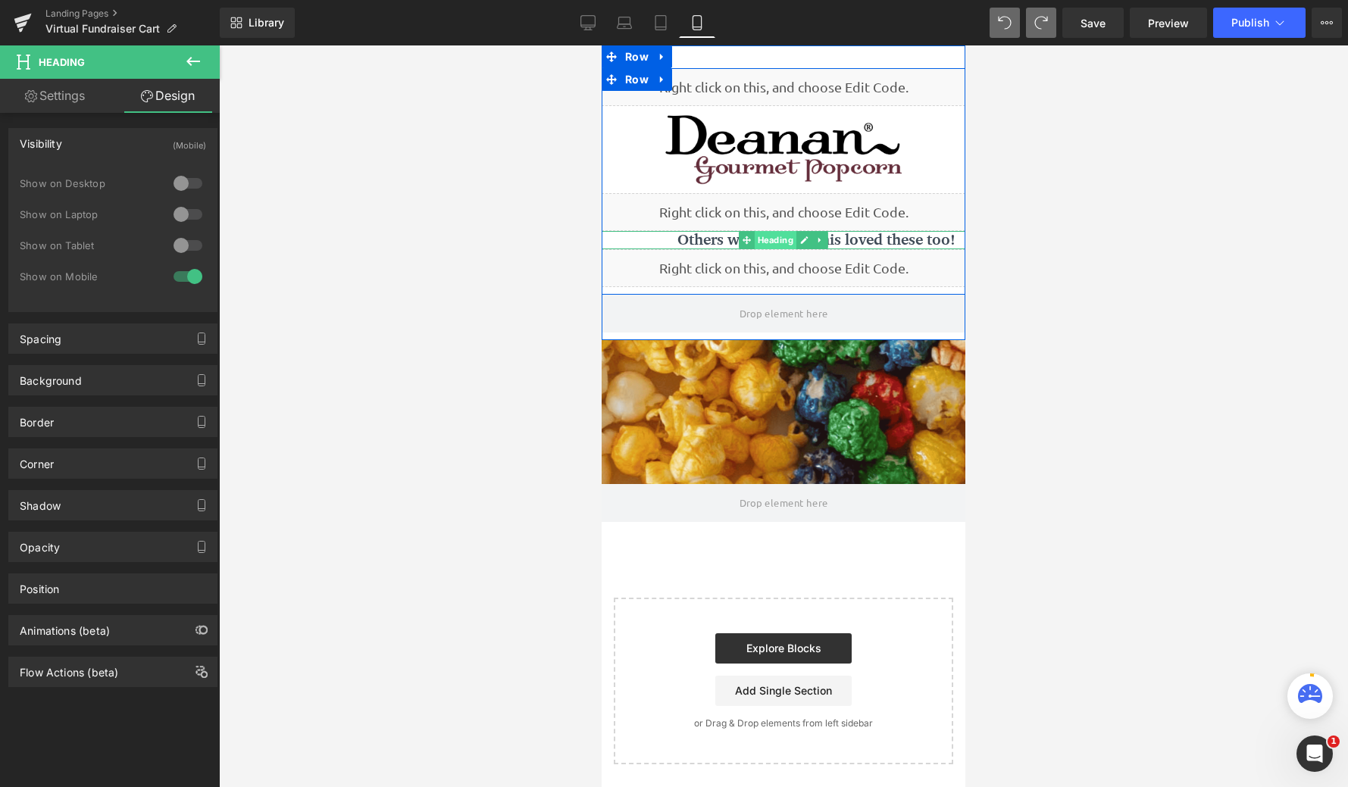
click at [767, 241] on span "Heading" at bounding box center [776, 240] width 42 height 18
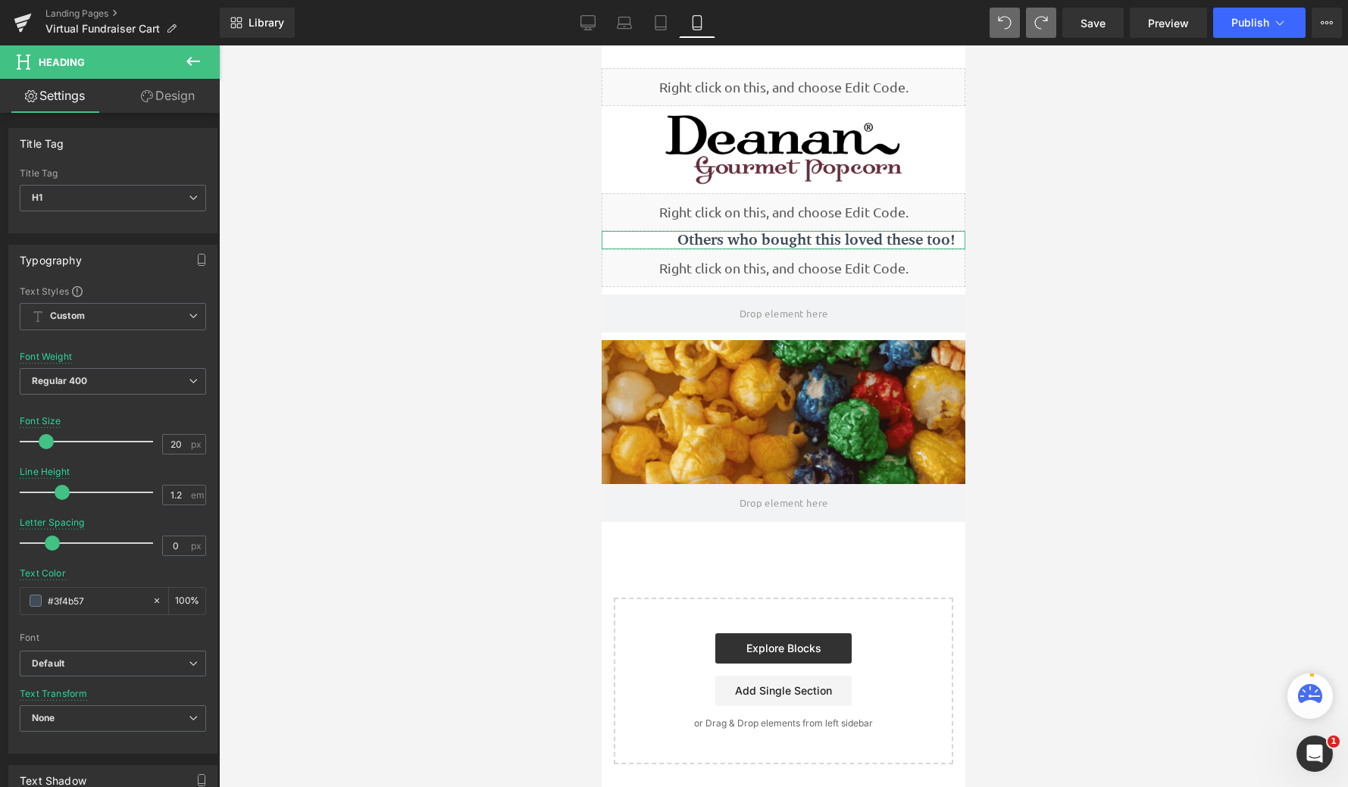
click at [183, 98] on link "Design" at bounding box center [168, 96] width 110 height 34
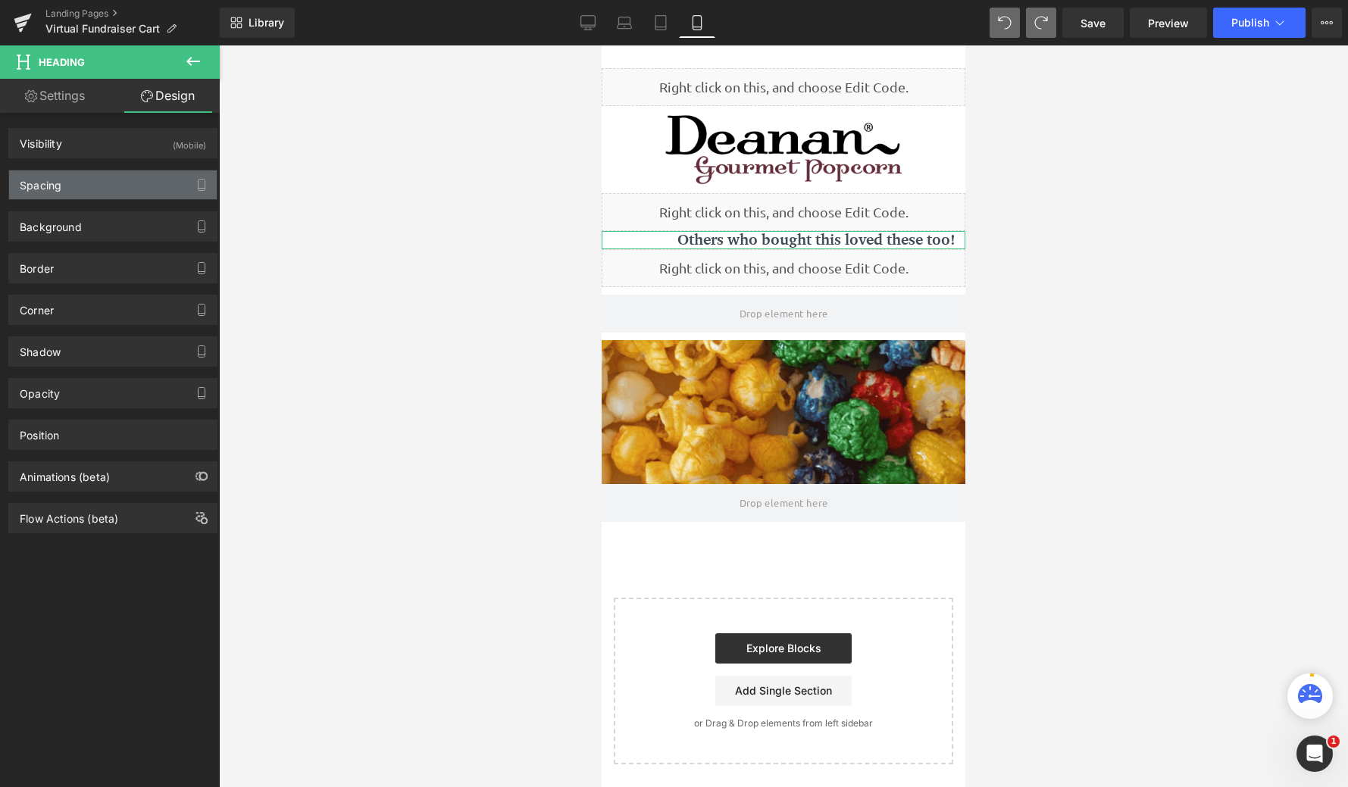
type input "0"
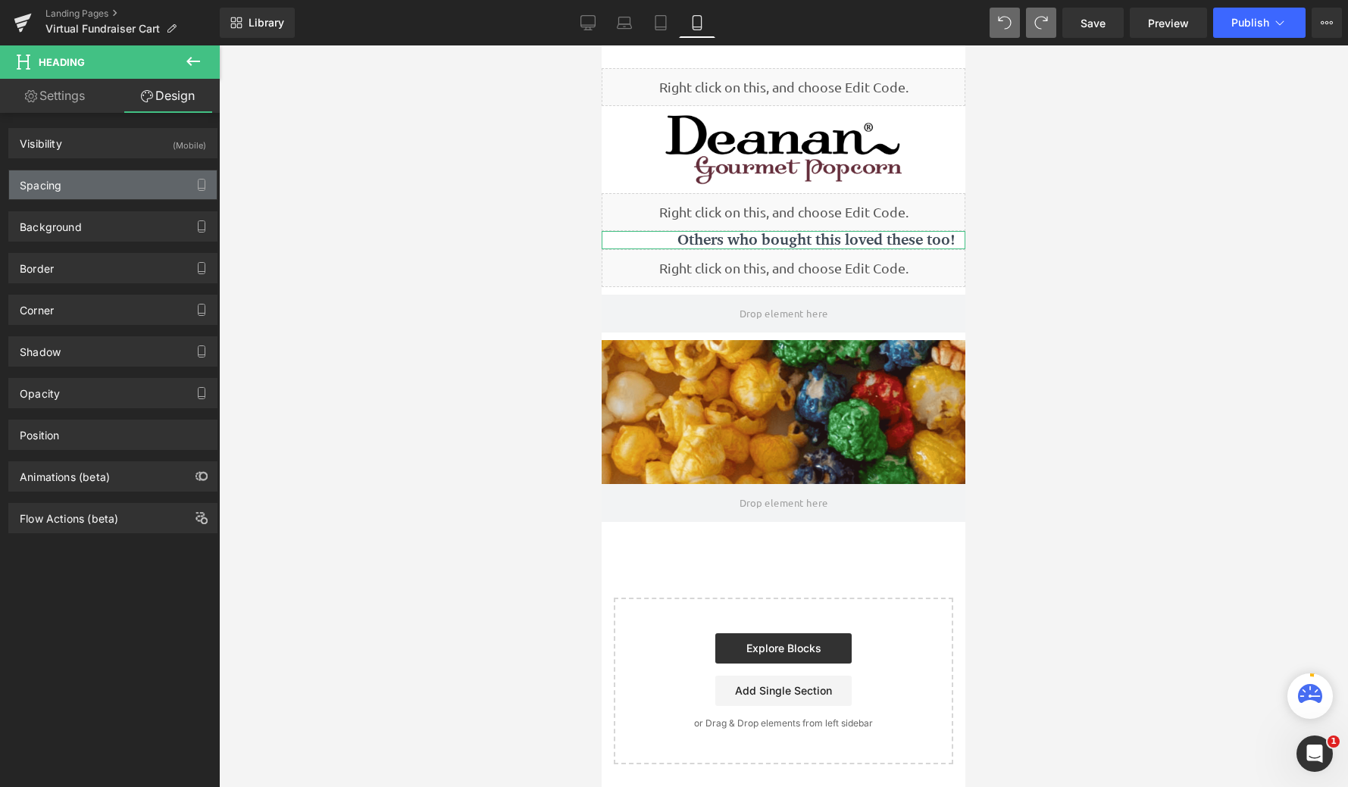
type input "0"
click at [99, 177] on div "Spacing" at bounding box center [113, 185] width 208 height 29
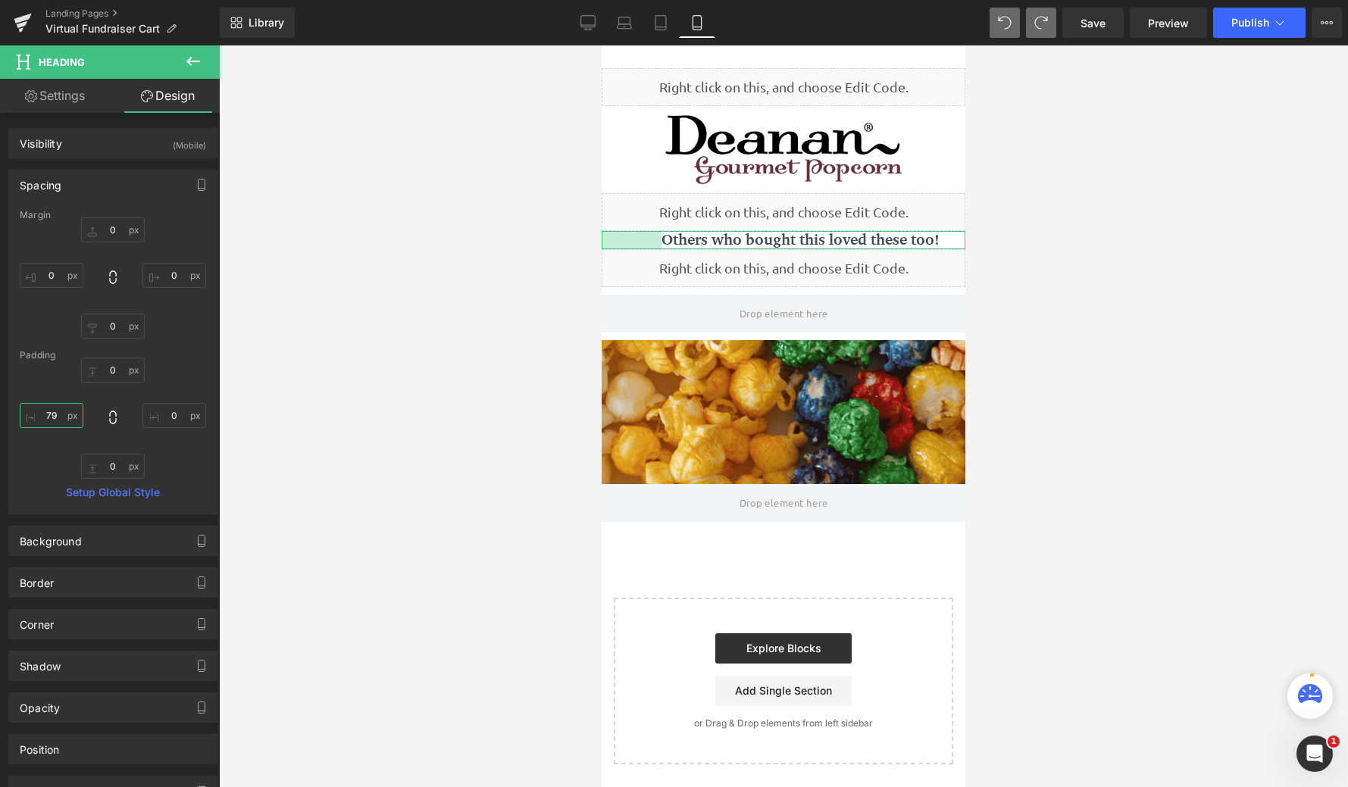
click at [60, 421] on input "79" at bounding box center [52, 415] width 64 height 25
type input "7"
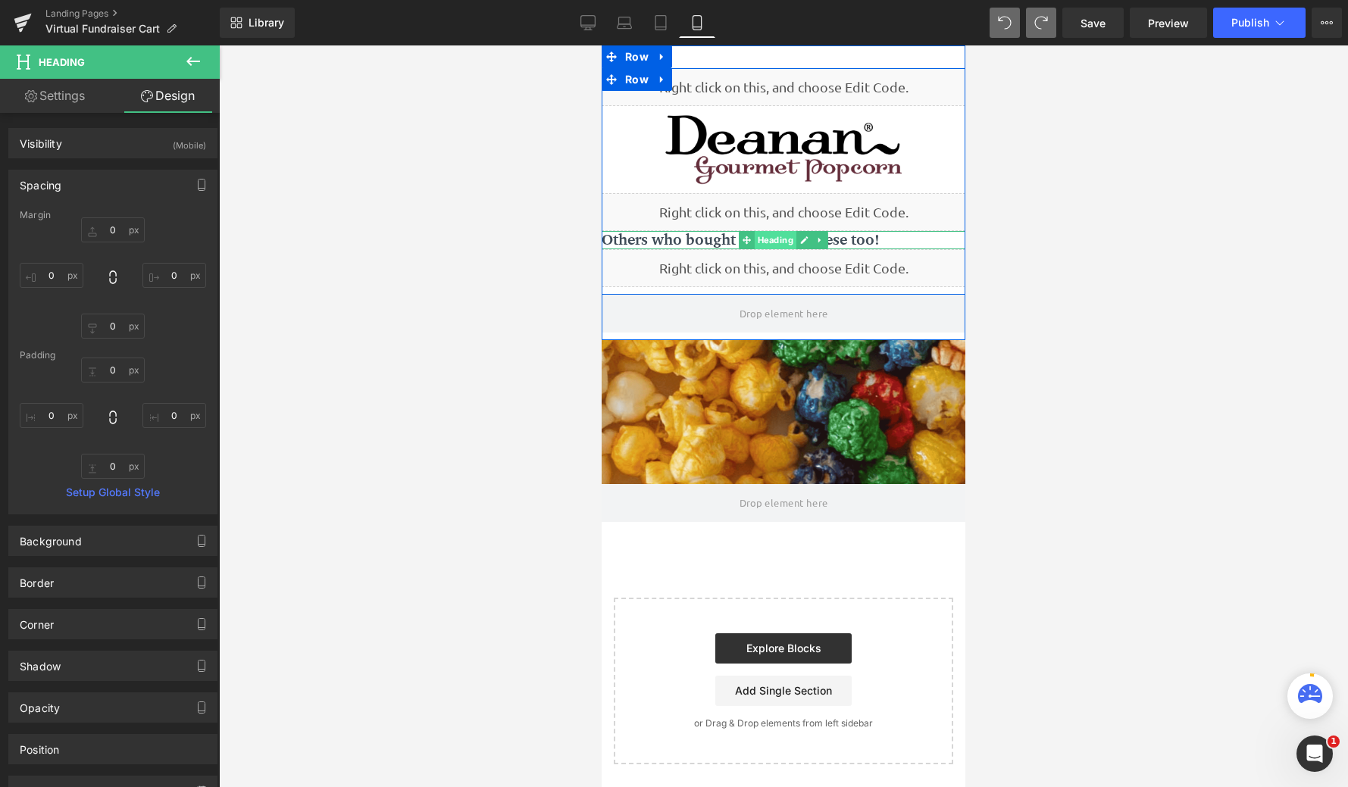
click at [771, 238] on span "Heading" at bounding box center [776, 240] width 42 height 18
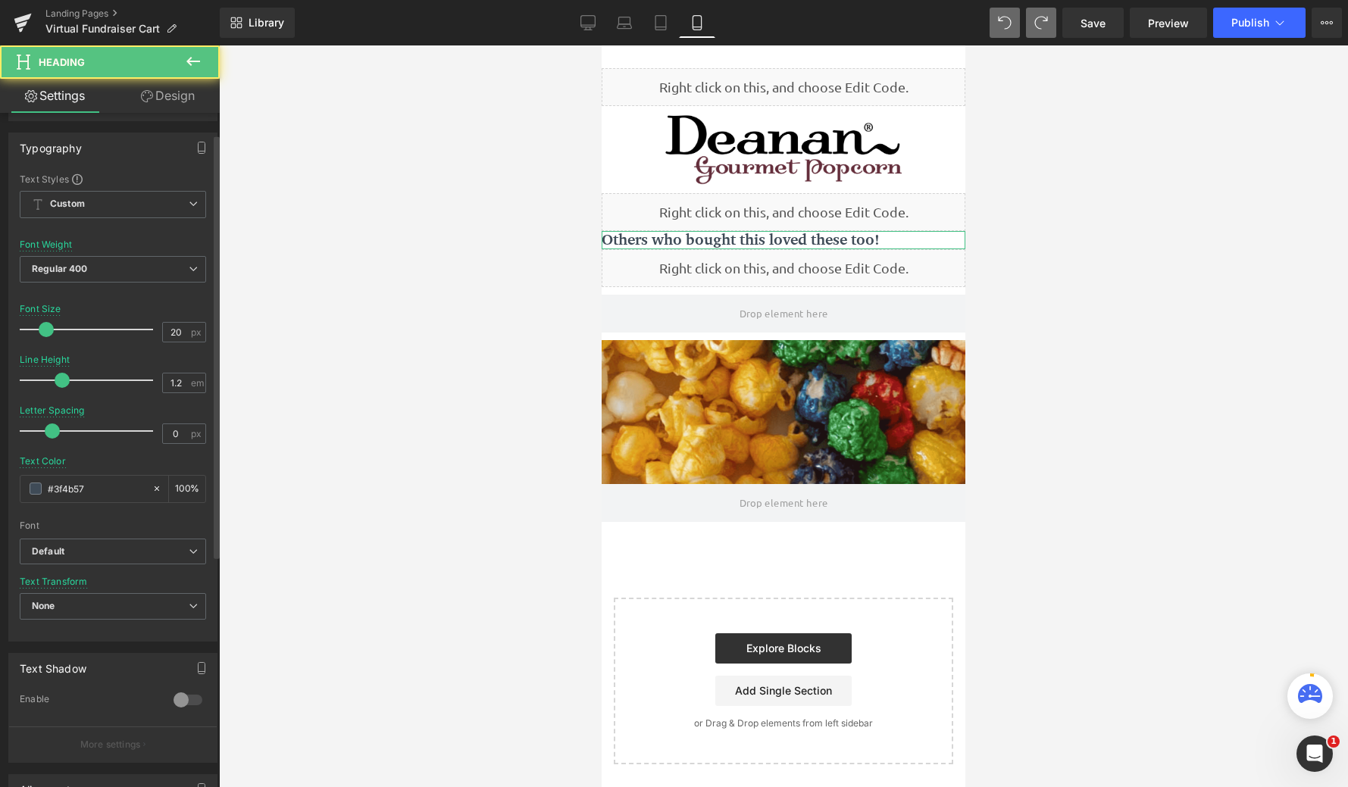
scroll to position [401, 0]
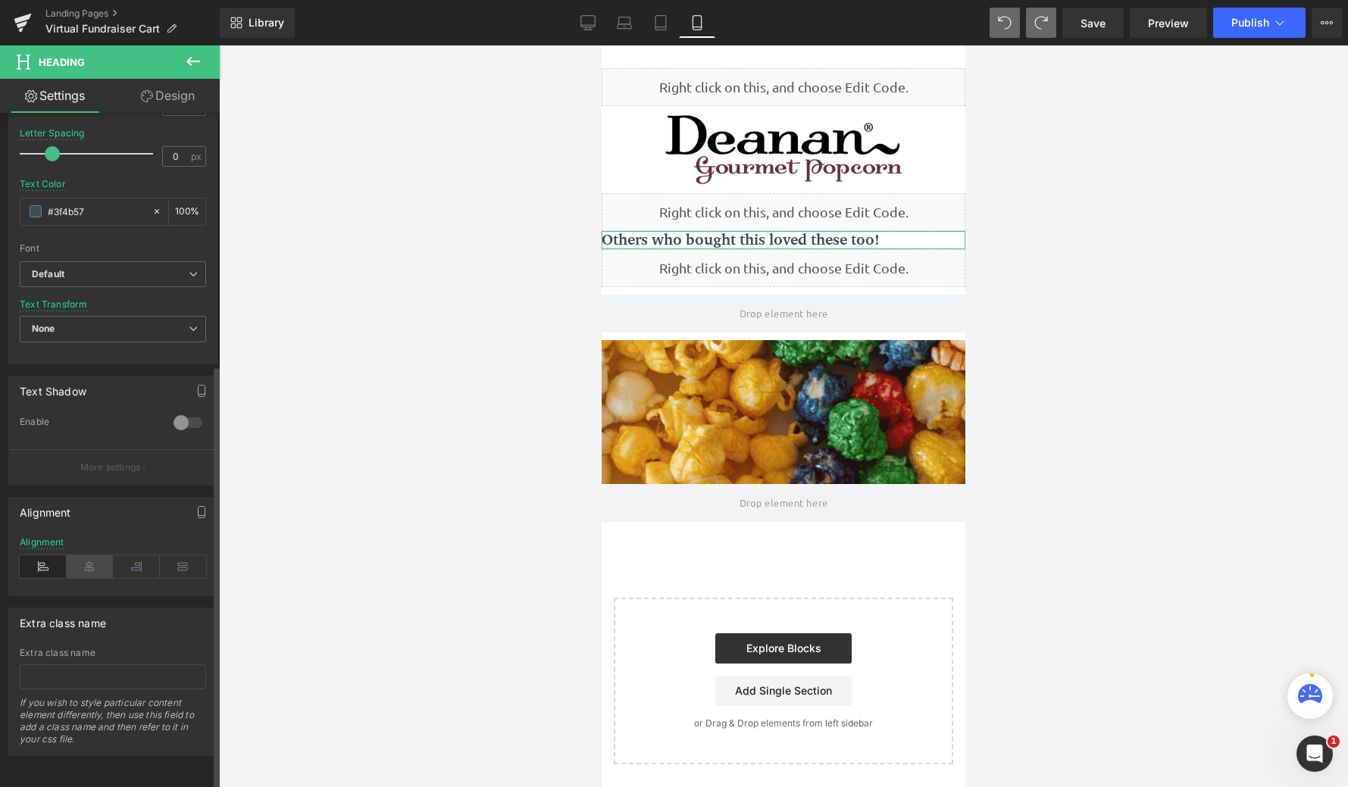
click at [91, 558] on icon at bounding box center [90, 567] width 47 height 23
click at [1085, 26] on span "Save" at bounding box center [1093, 23] width 25 height 16
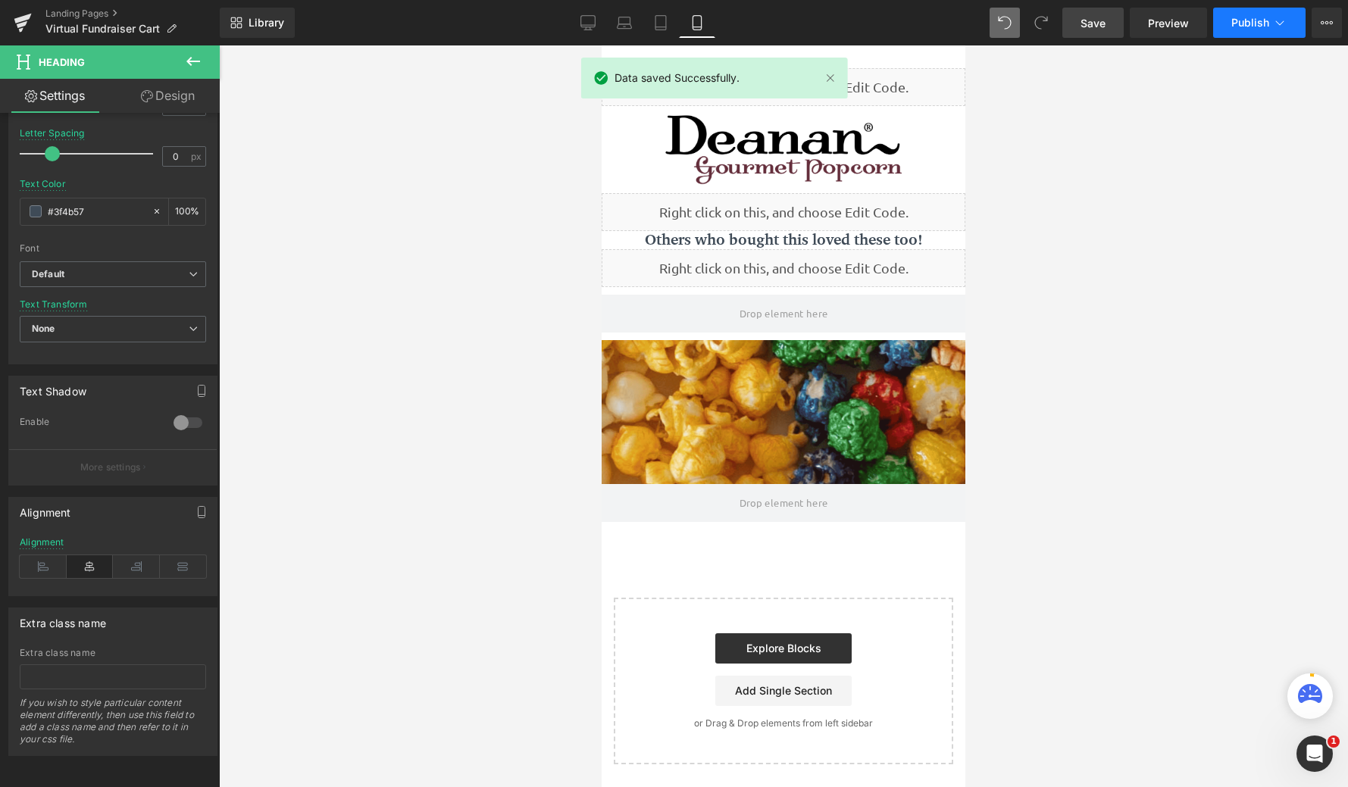
click at [1235, 28] on span "Publish" at bounding box center [1251, 23] width 38 height 12
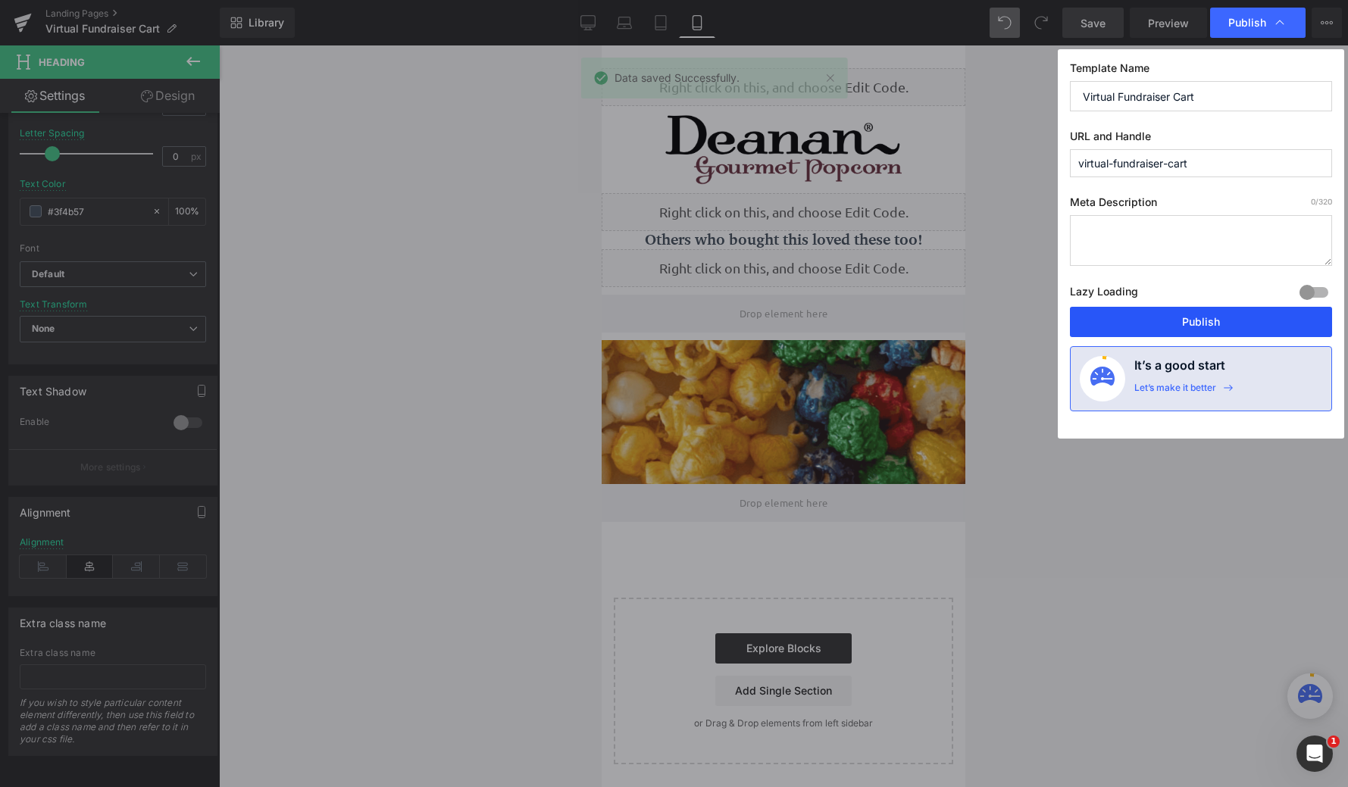
click at [1210, 324] on button "Publish" at bounding box center [1201, 322] width 262 height 30
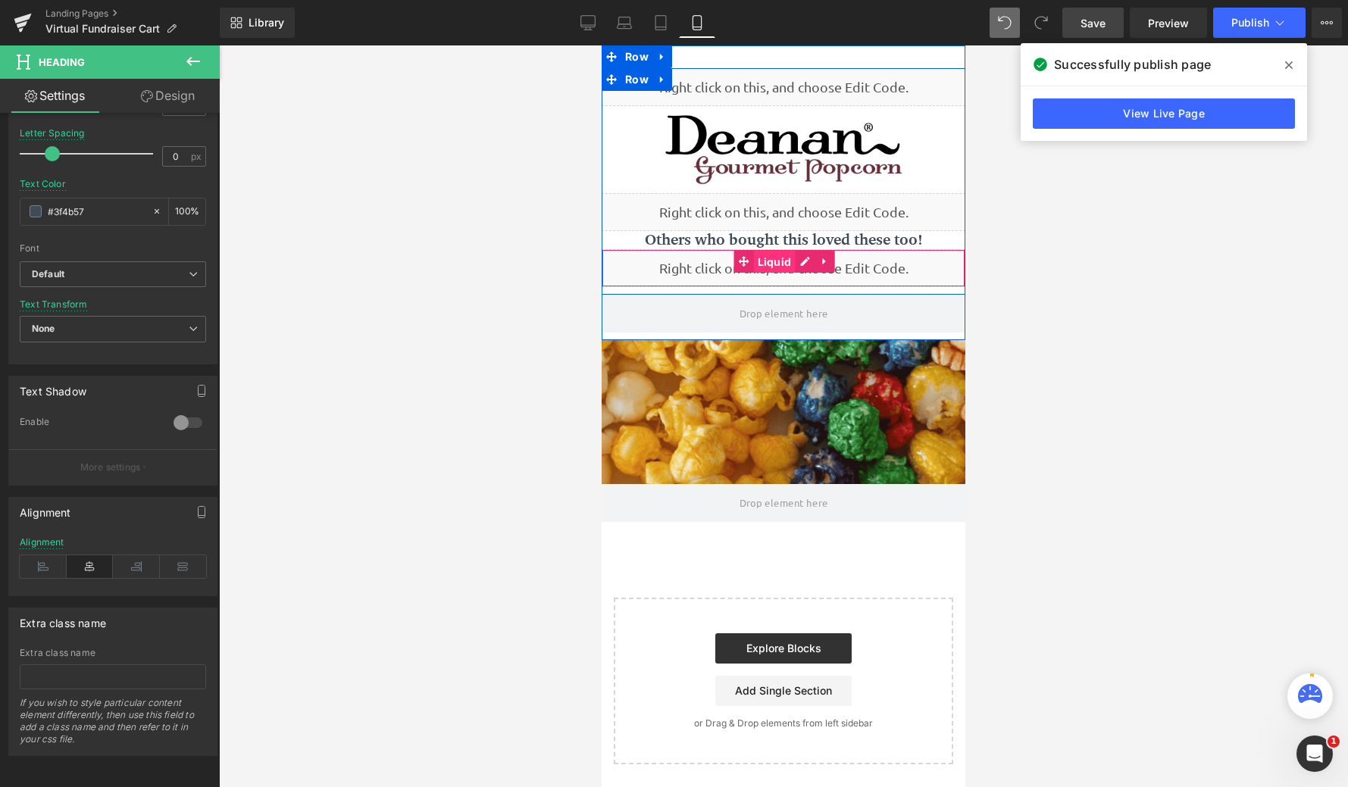
click at [769, 262] on span "Liquid" at bounding box center [775, 262] width 42 height 23
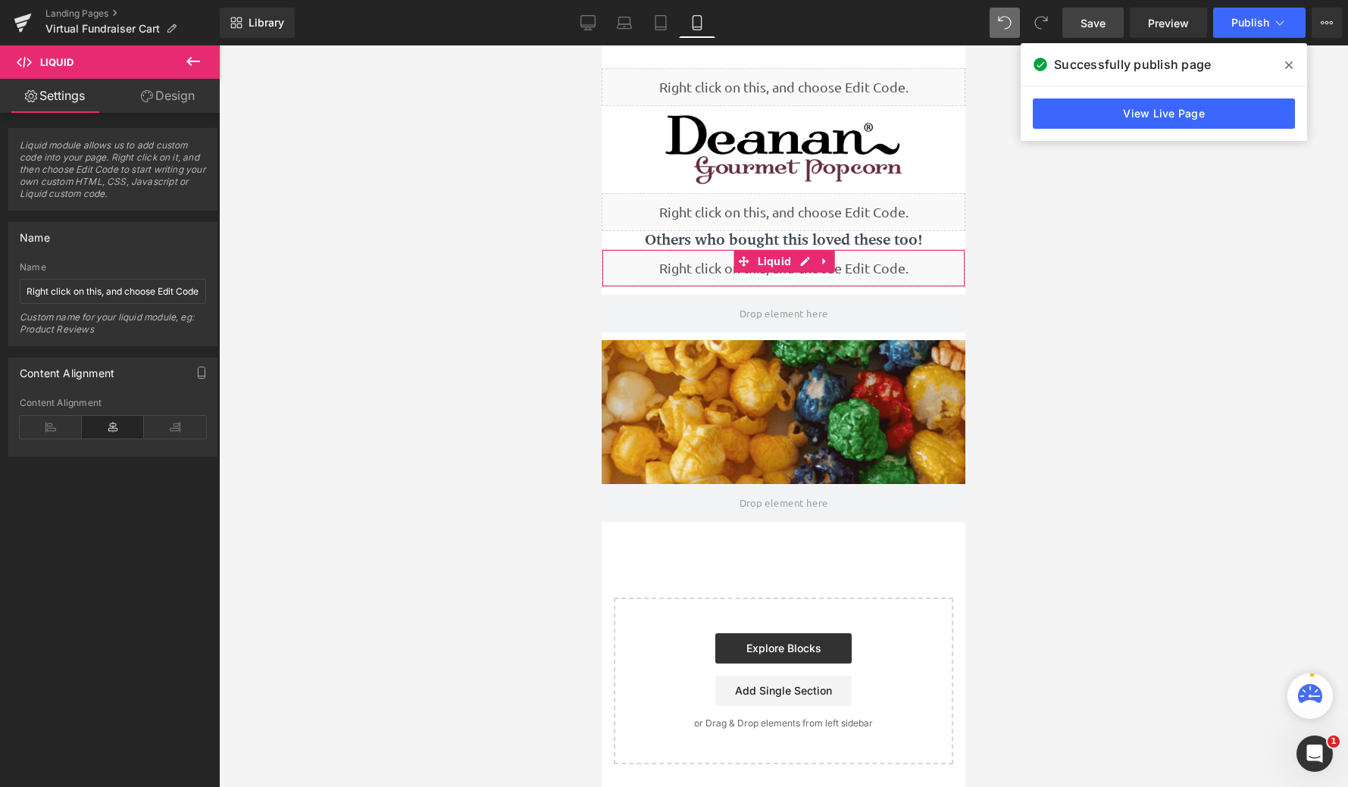
click at [186, 89] on link "Design" at bounding box center [168, 96] width 110 height 34
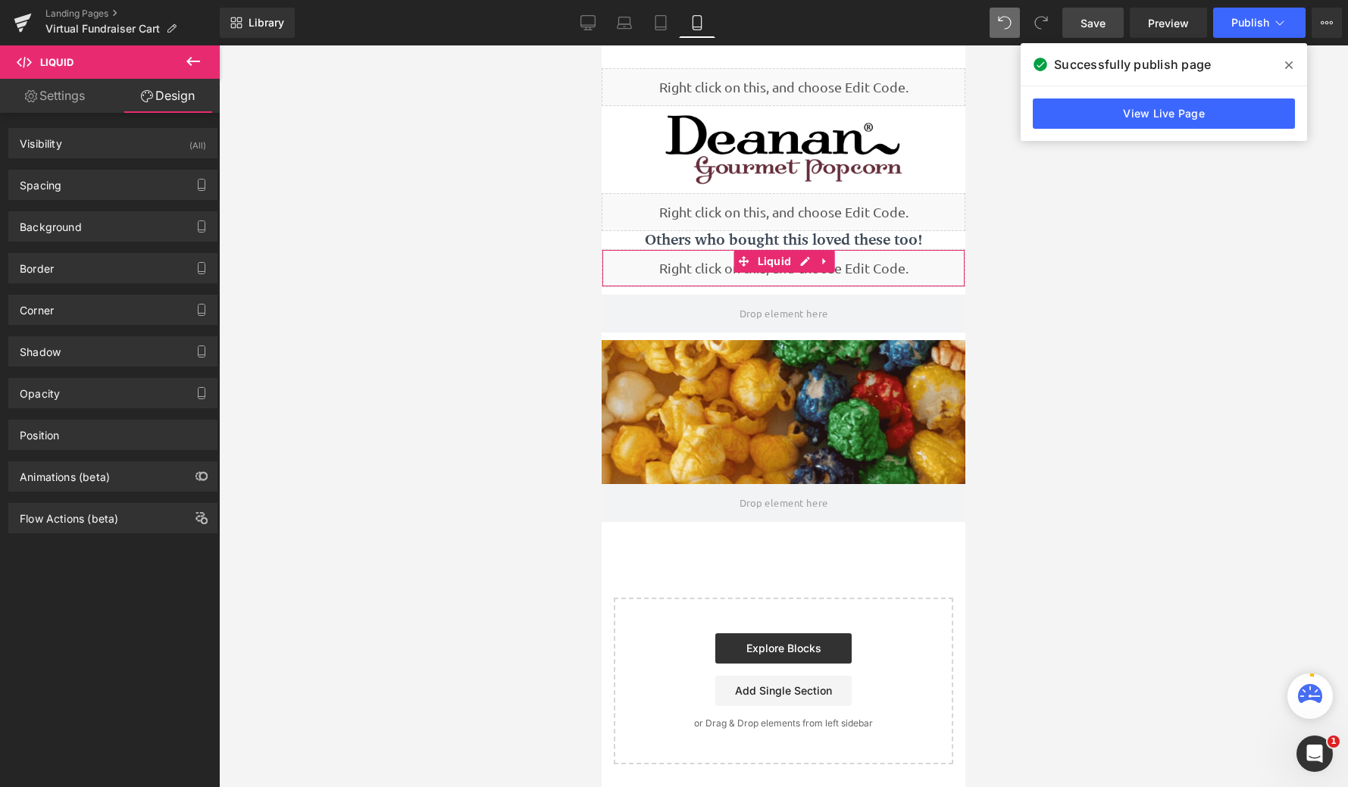
type input "0"
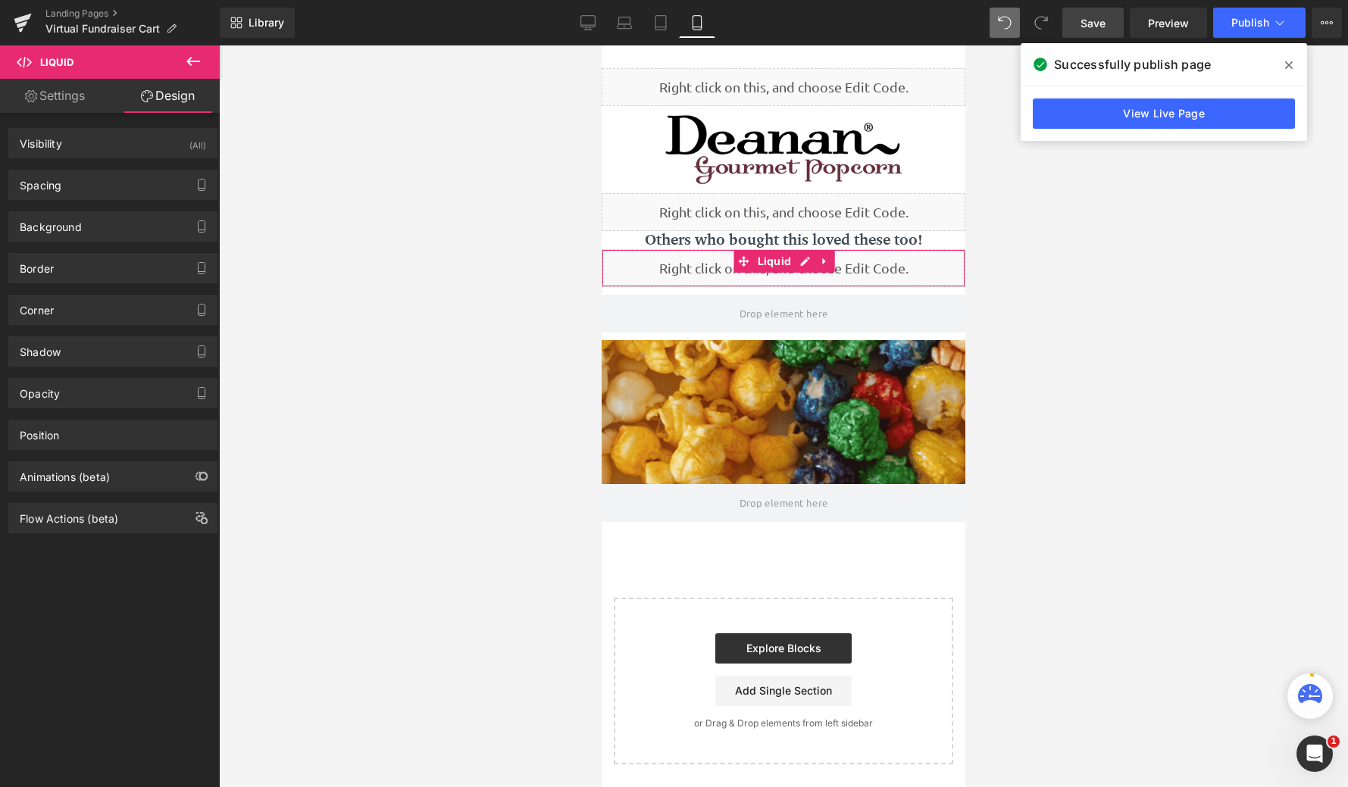
type input "0"
type input "99"
click at [125, 180] on div "Spacing" at bounding box center [113, 185] width 208 height 29
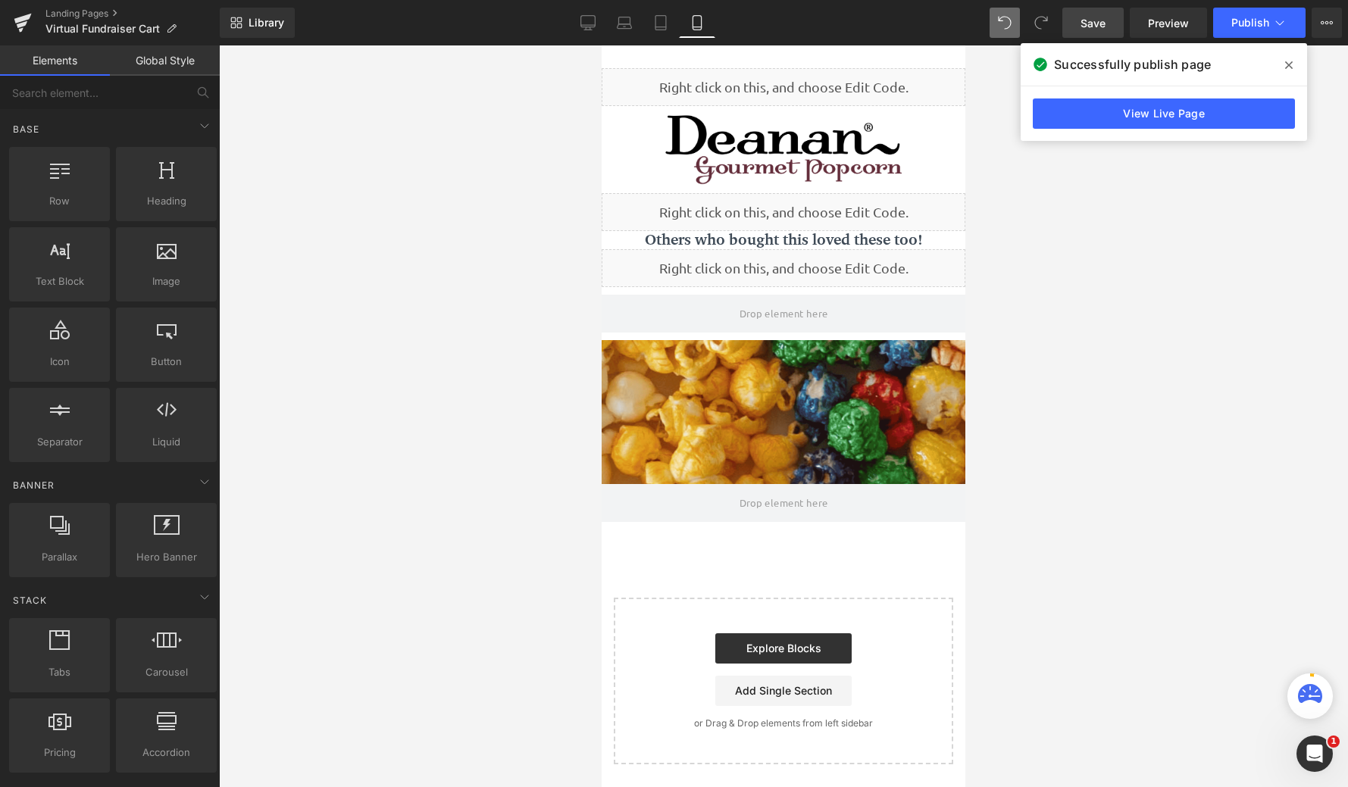
click at [349, 236] on div at bounding box center [783, 416] width 1129 height 742
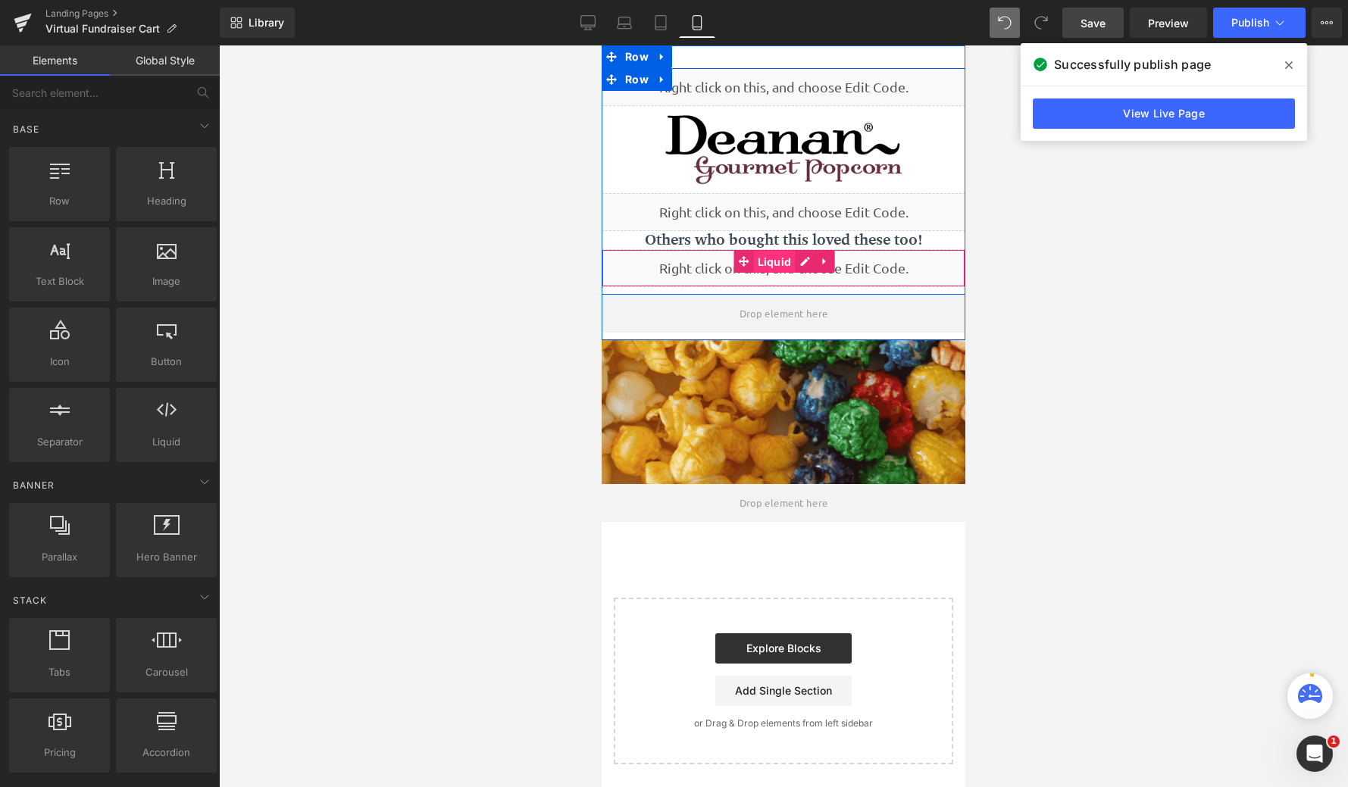
click at [775, 266] on span "Liquid" at bounding box center [775, 262] width 42 height 23
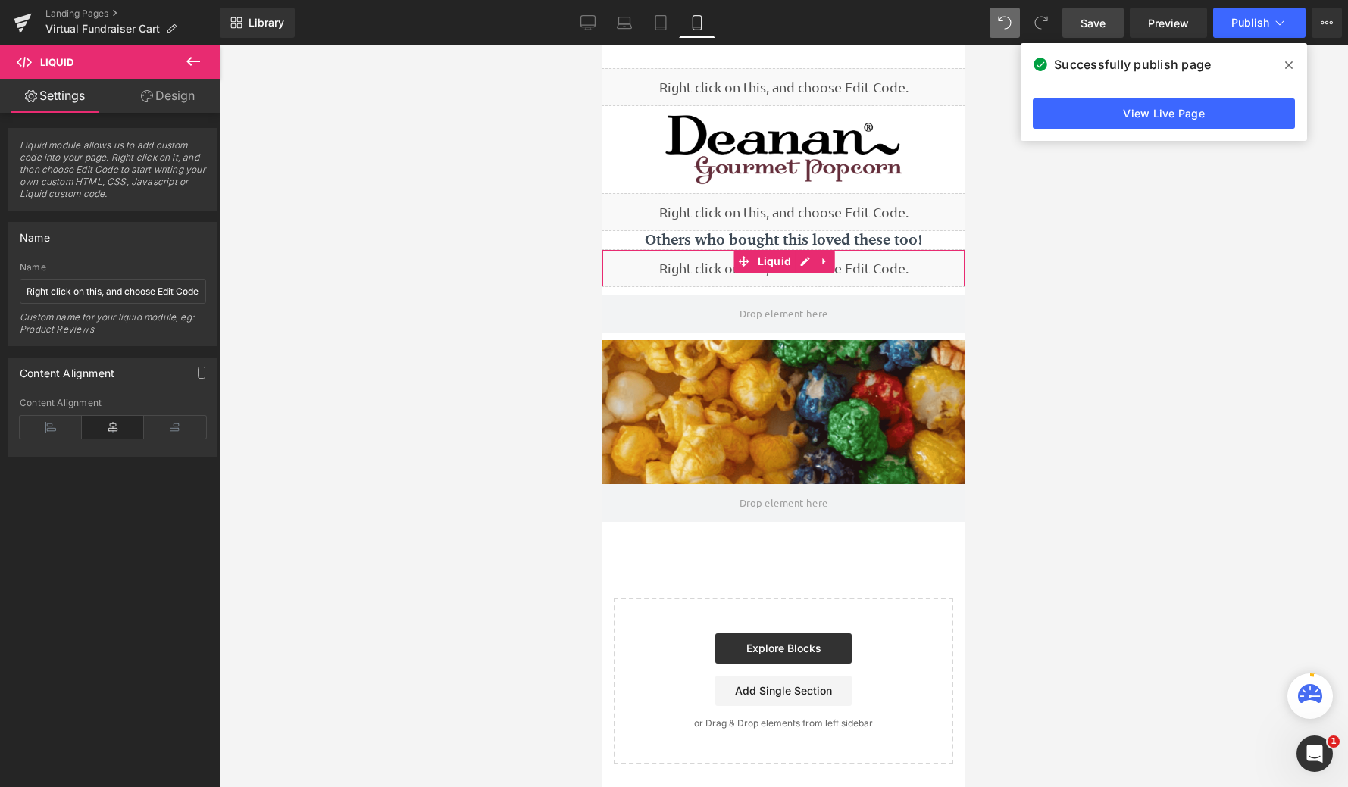
drag, startPoint x: 149, startPoint y: 108, endPoint x: 100, endPoint y: 246, distance: 146.5
click at [149, 108] on link "Design" at bounding box center [168, 96] width 110 height 34
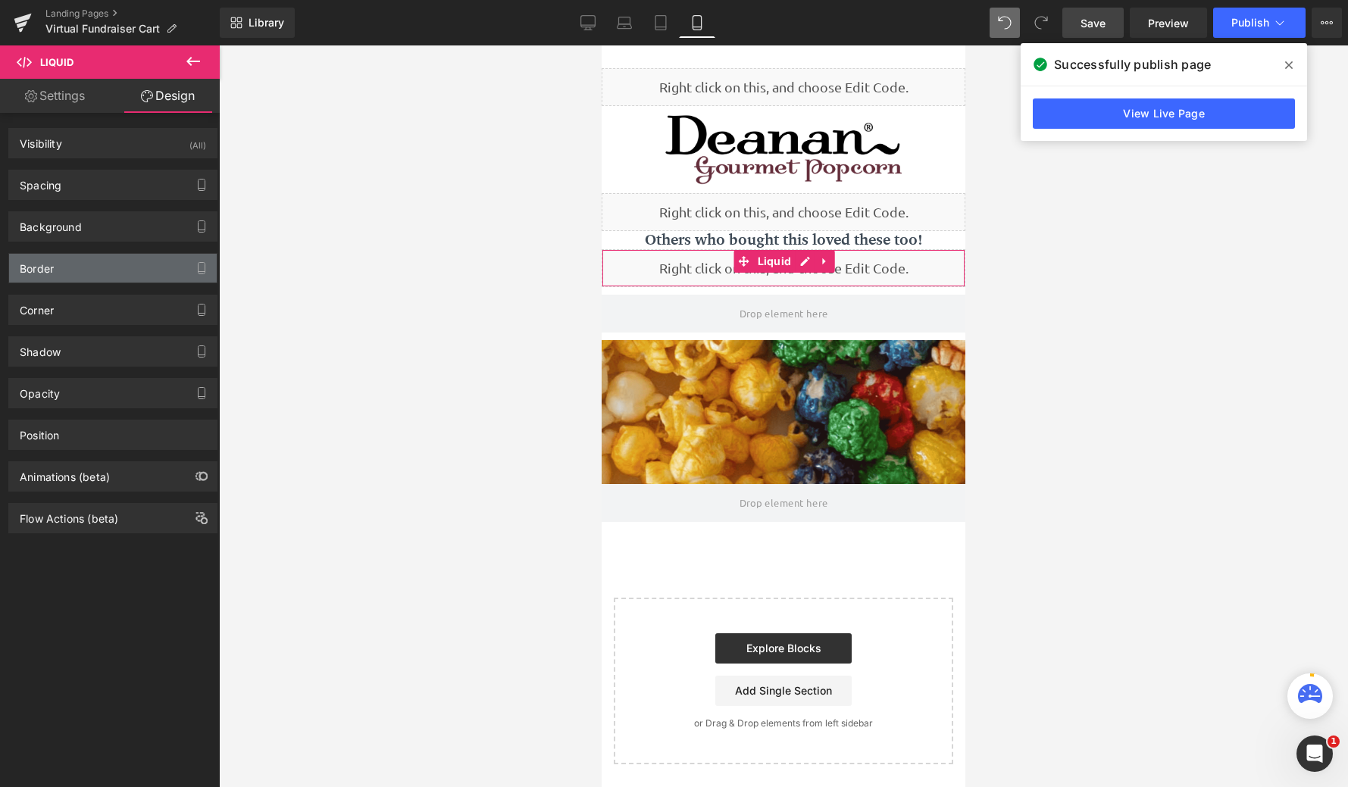
type input "0"
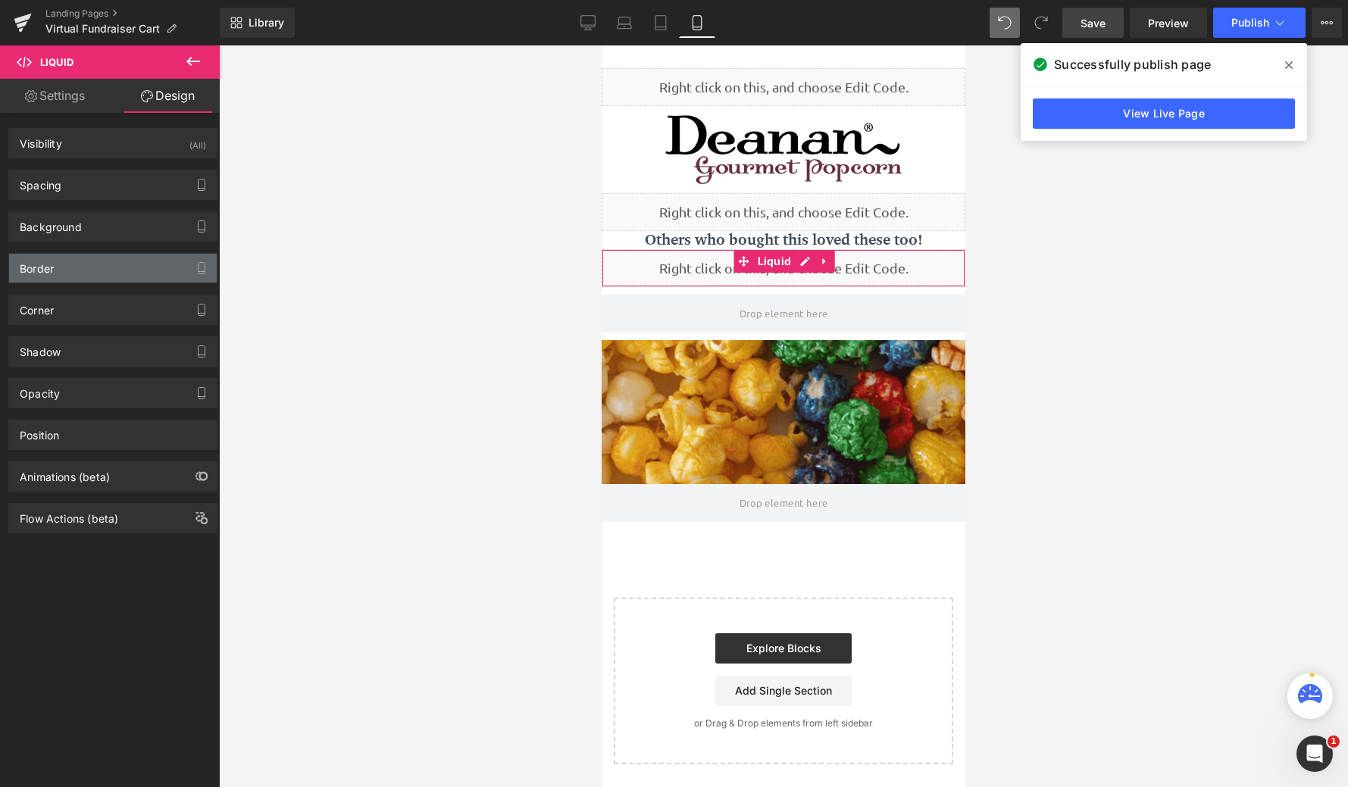
type input "0"
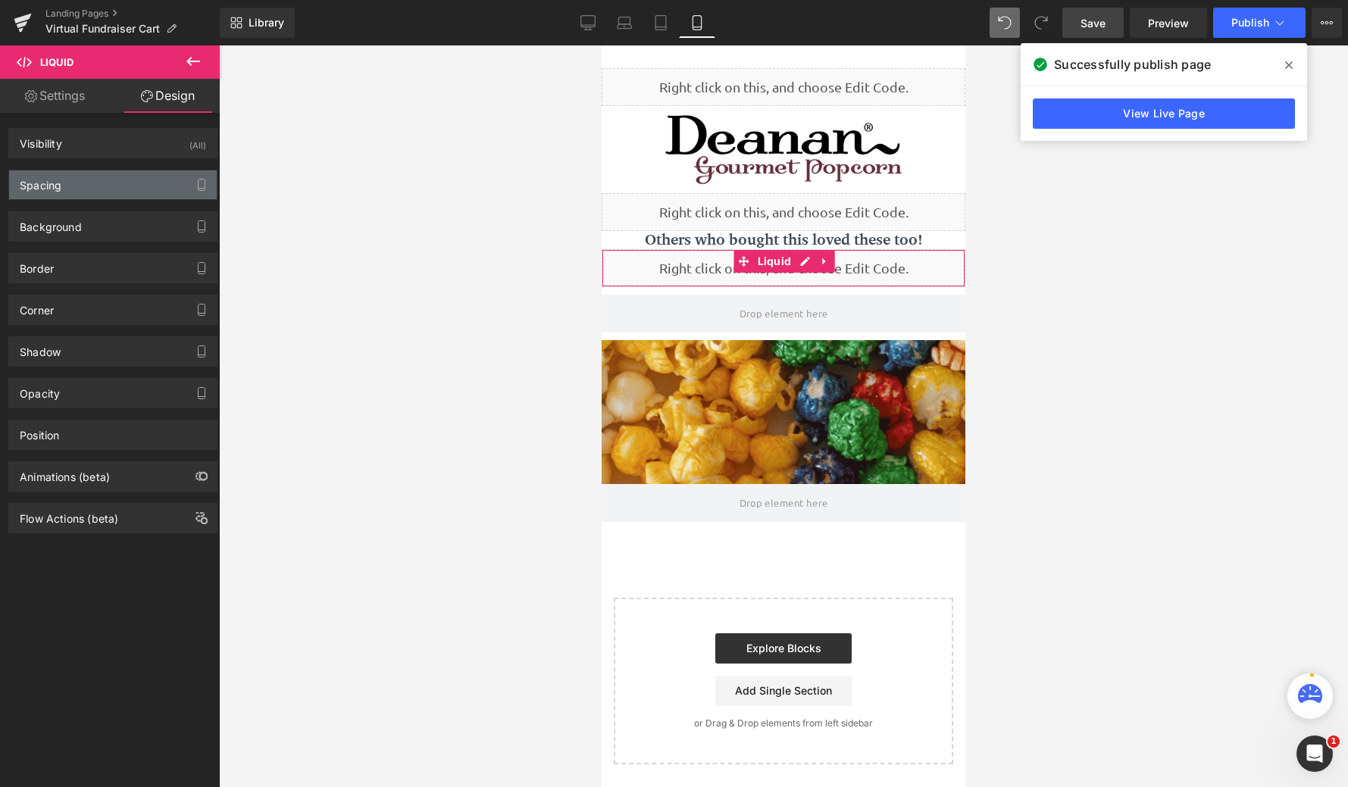
click at [78, 180] on div "Spacing" at bounding box center [113, 185] width 208 height 29
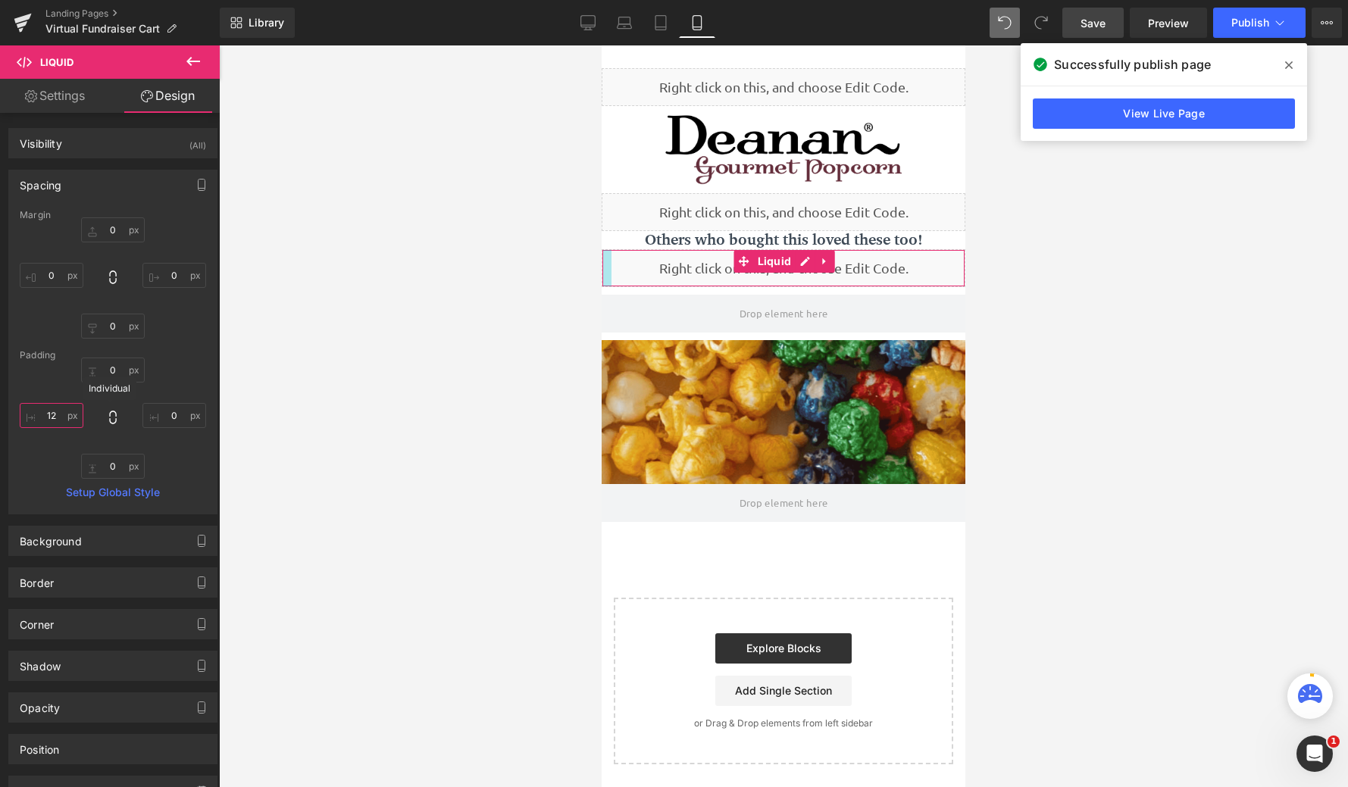
type input "1"
click at [368, 354] on div at bounding box center [783, 416] width 1129 height 742
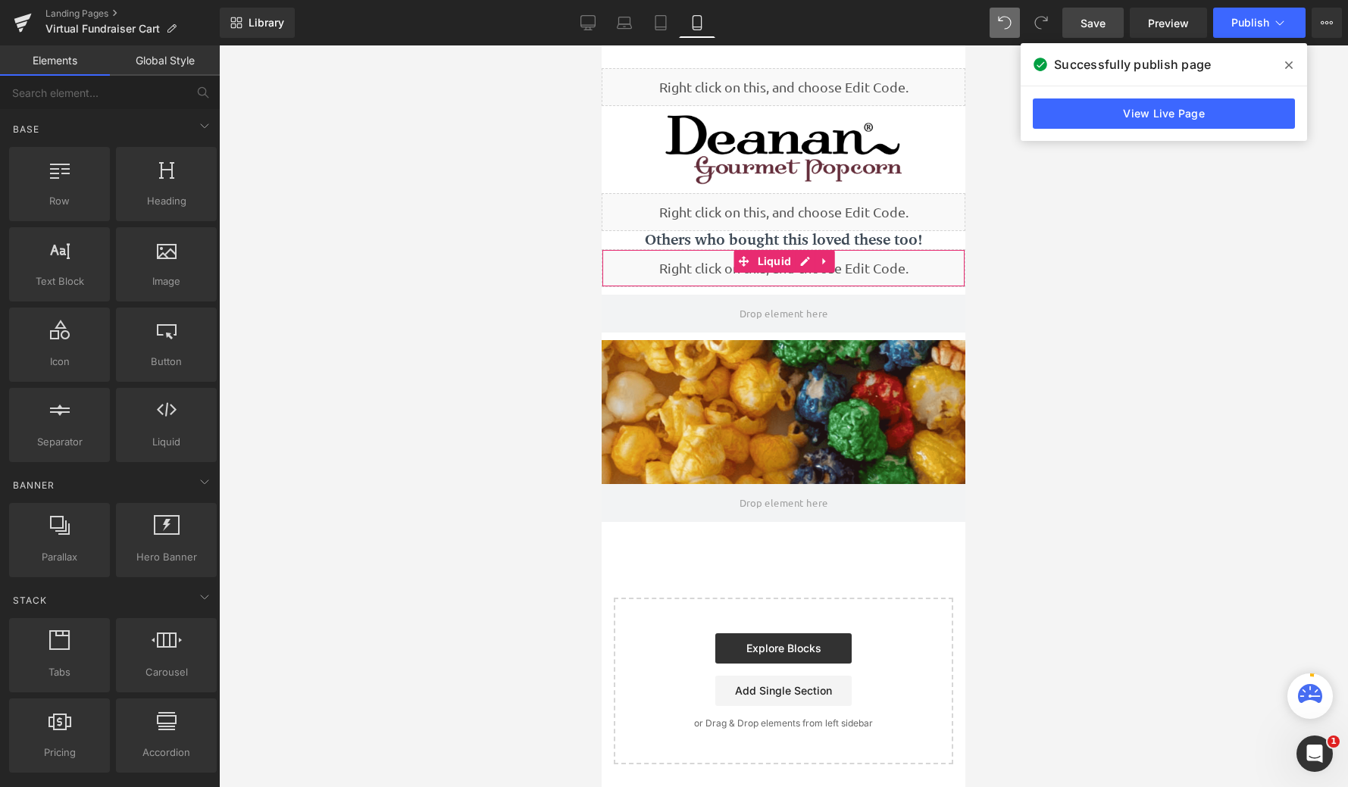
click at [1094, 25] on span "Save" at bounding box center [1093, 23] width 25 height 16
click at [1241, 27] on span "Publish" at bounding box center [1251, 23] width 38 height 12
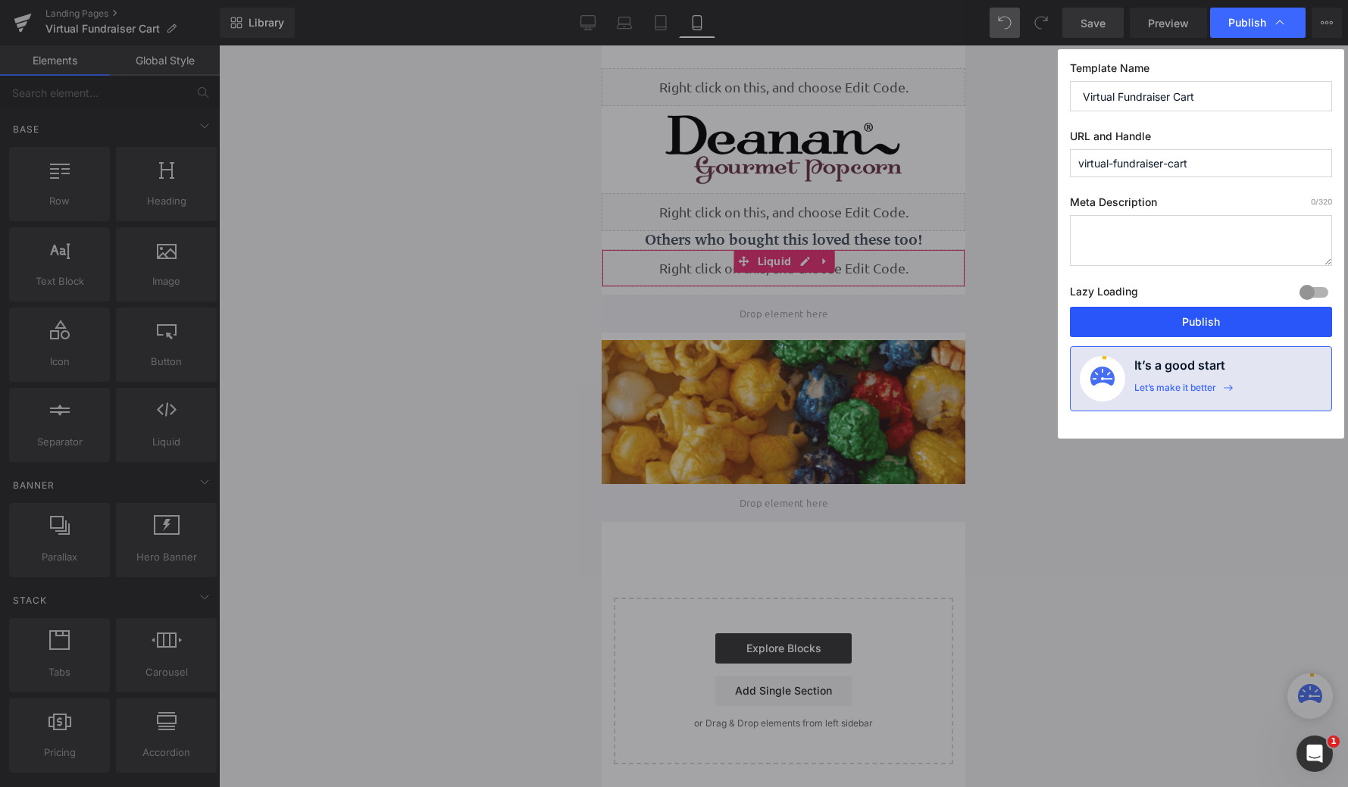
click at [1214, 313] on button "Publish" at bounding box center [1201, 322] width 262 height 30
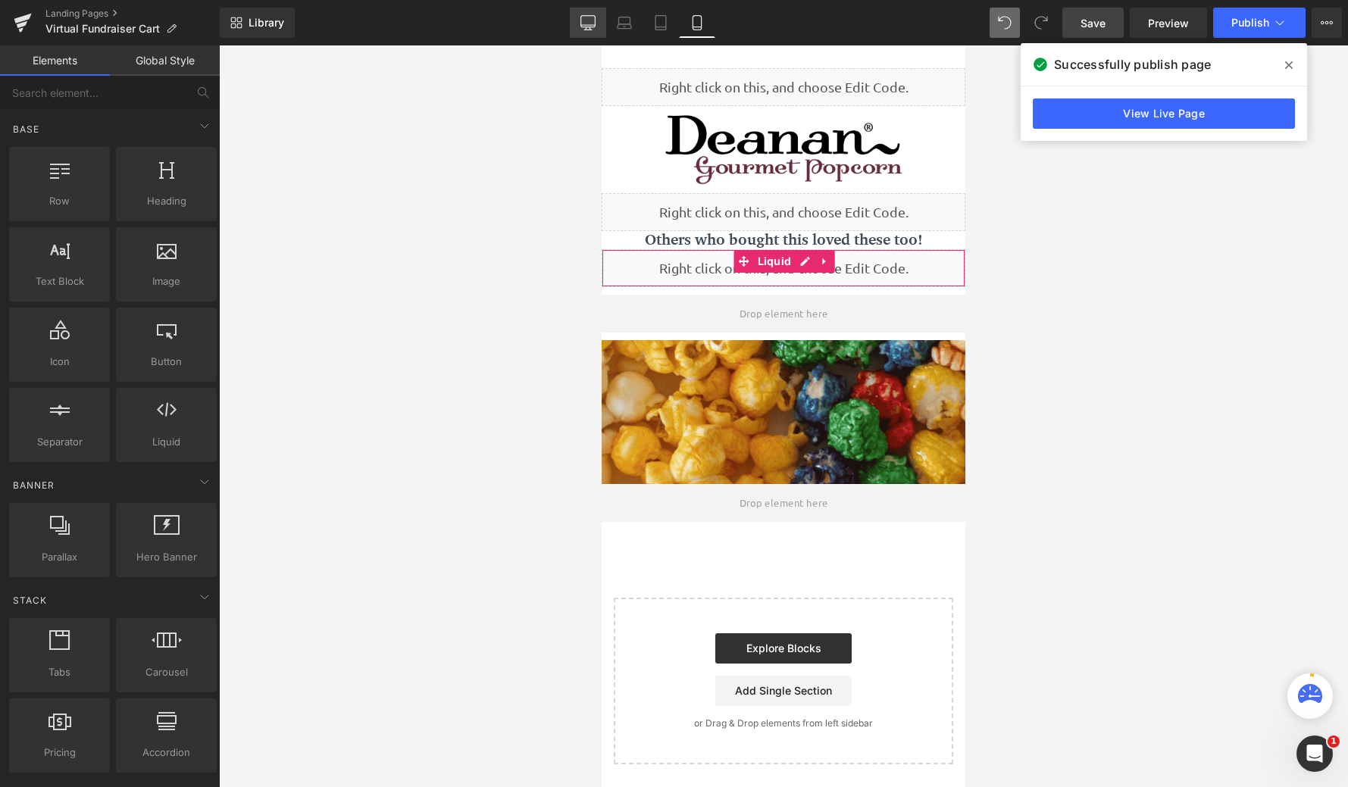
click at [587, 28] on icon at bounding box center [587, 28] width 5 height 3
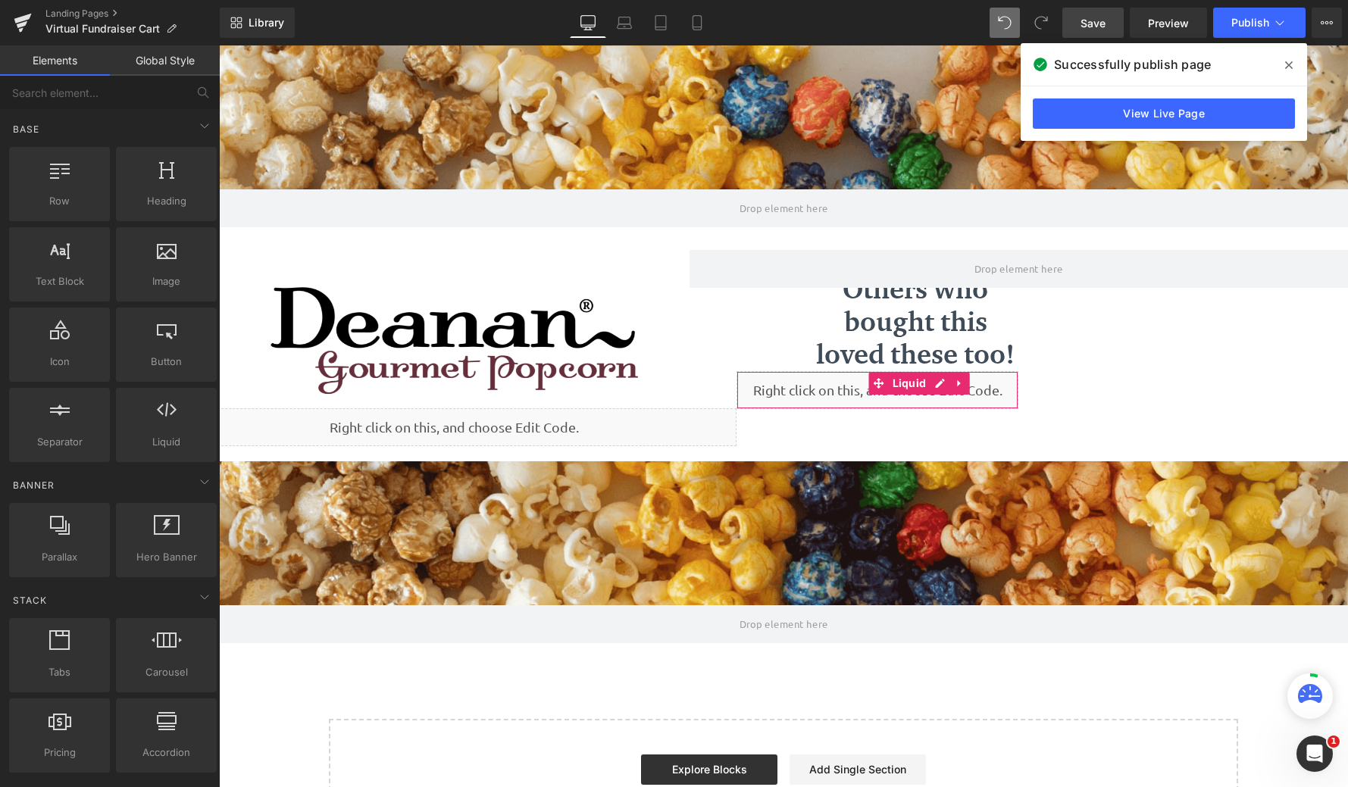
scroll to position [821, 1118]
click at [1185, 108] on link "View Live Page" at bounding box center [1164, 114] width 262 height 30
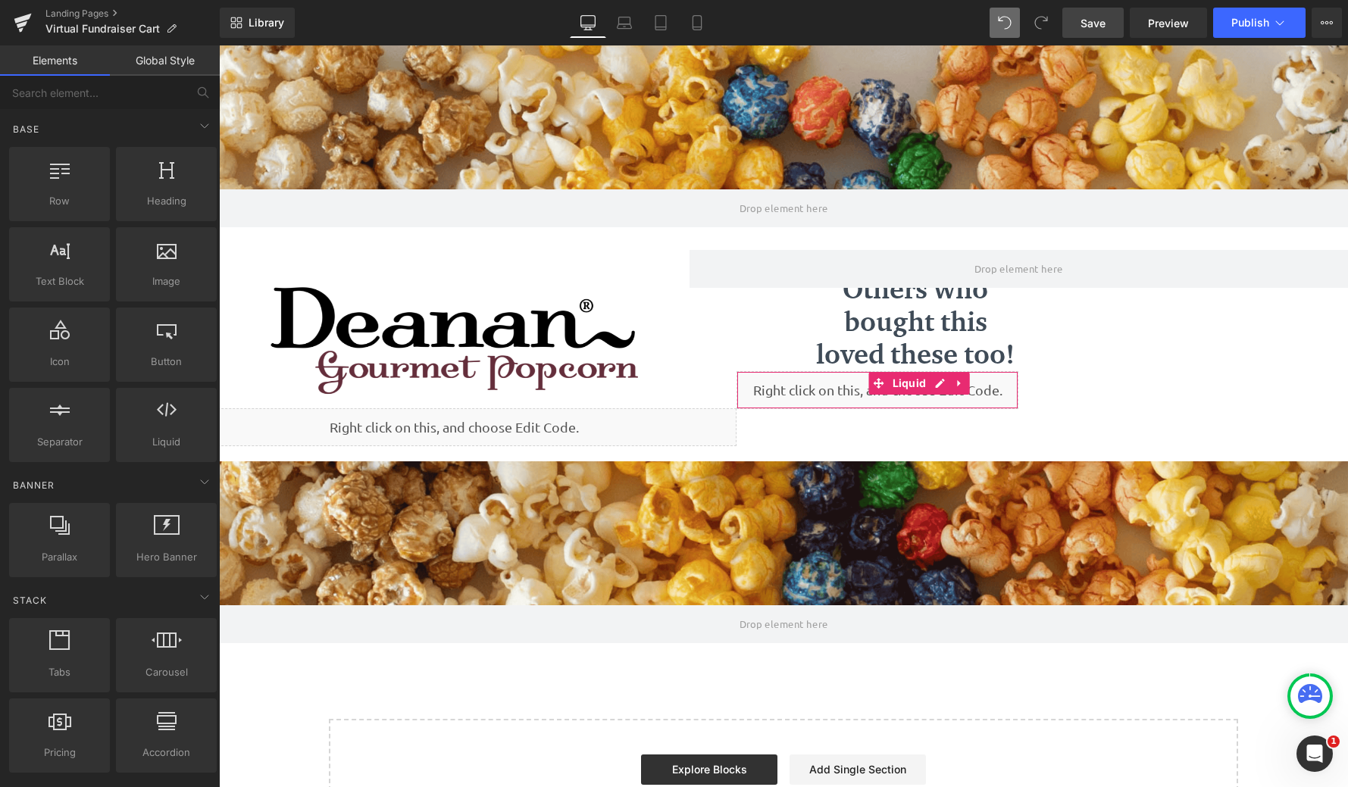
click at [909, 315] on h1 "Others who bought this loved these too!" at bounding box center [915, 322] width 207 height 99
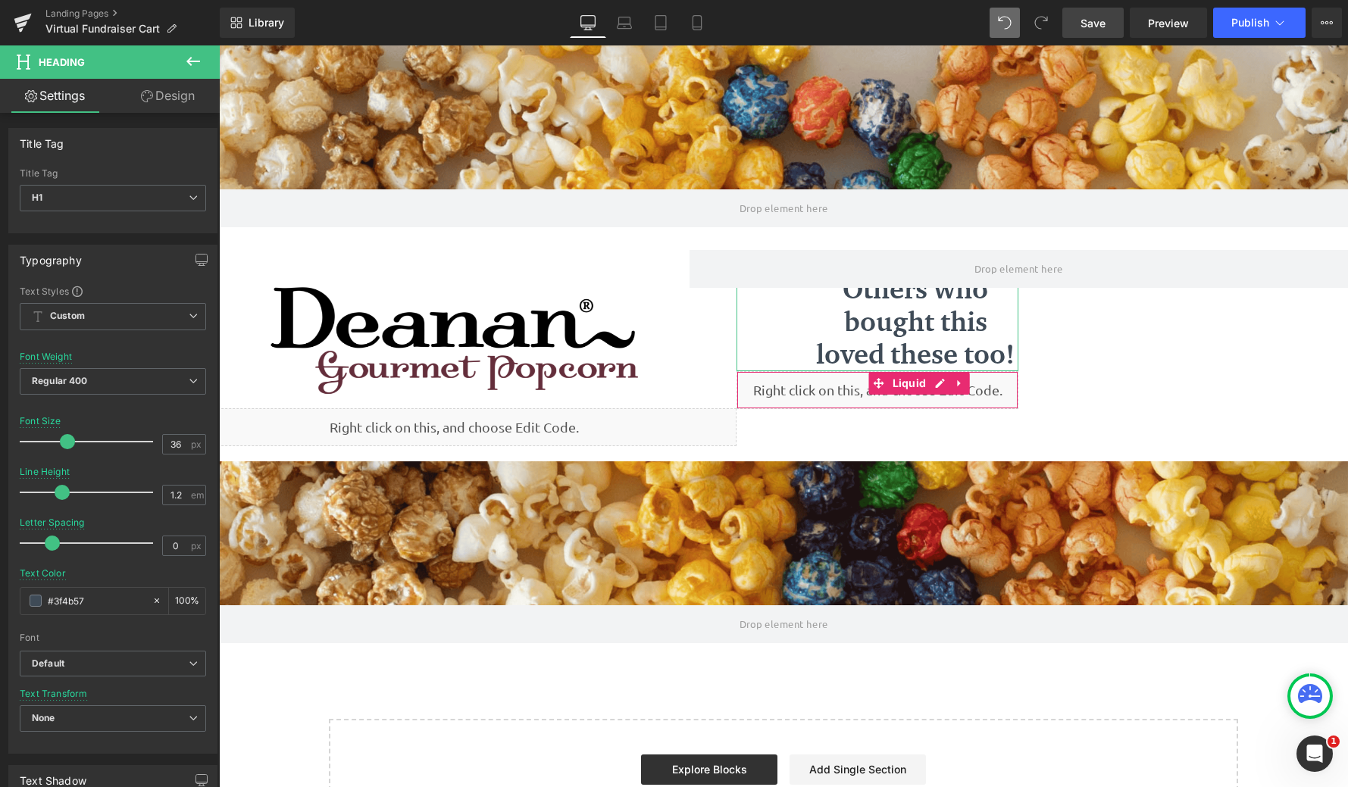
click at [1134, 337] on div "Liquid Image Liquid 35px Others who bought this loved these too! Heading Others…" at bounding box center [783, 344] width 1129 height 234
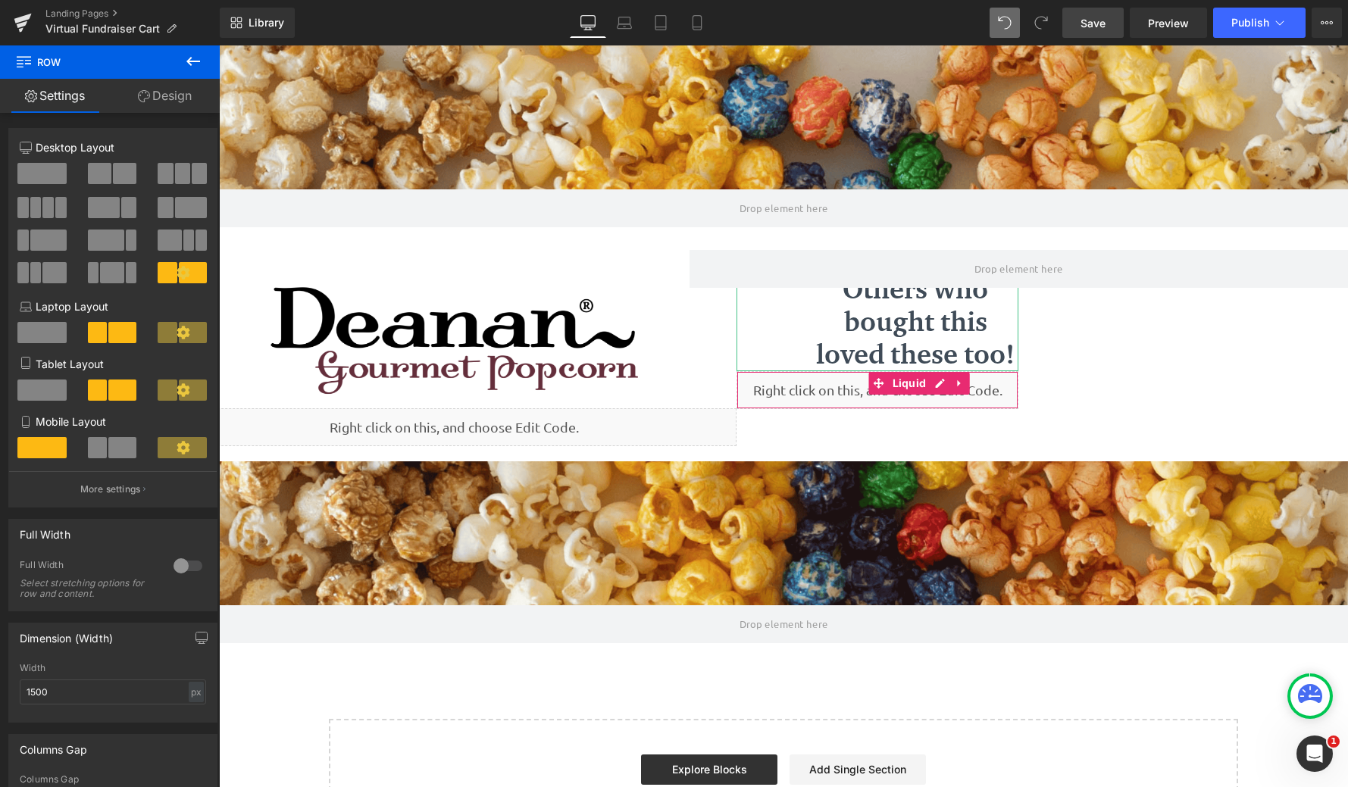
click at [886, 337] on h1 "Others who bought this loved these too!" at bounding box center [915, 322] width 207 height 99
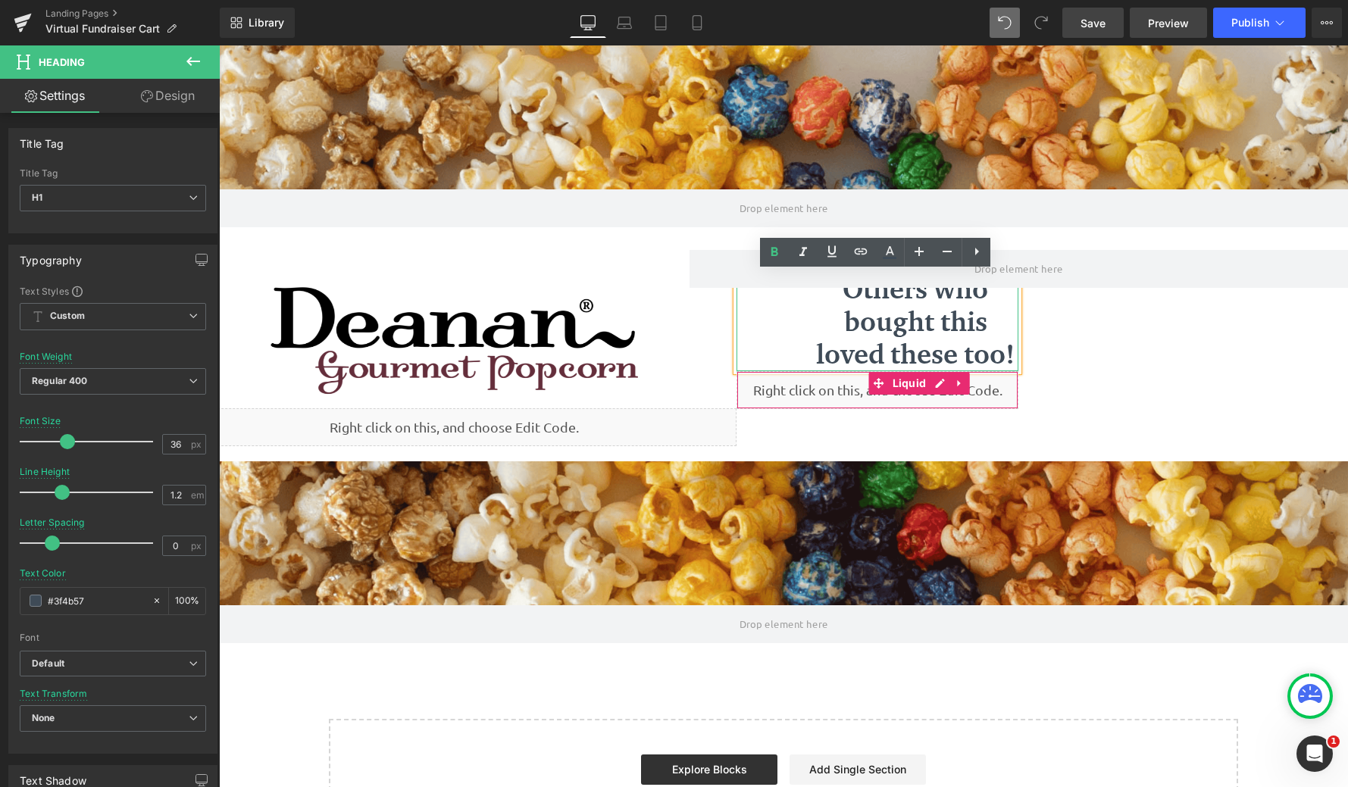
click at [1177, 32] on link "Preview" at bounding box center [1168, 23] width 77 height 30
